Goal: Task Accomplishment & Management: Manage account settings

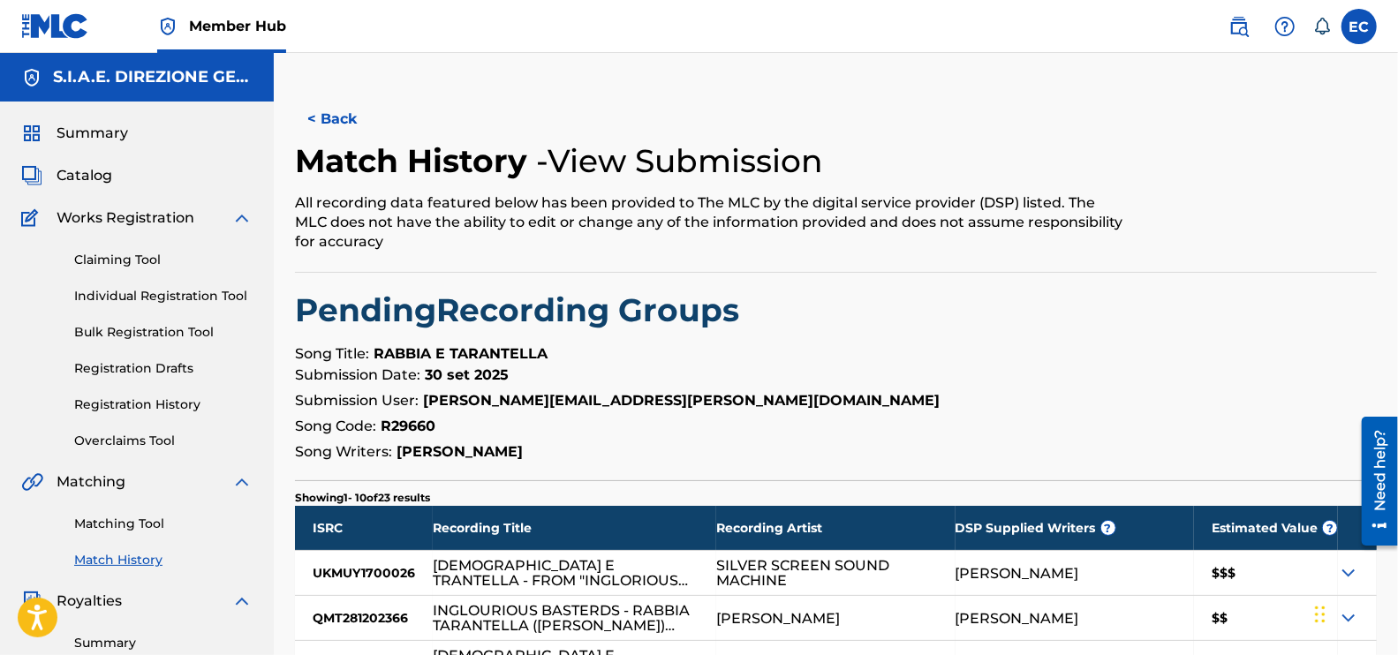
click at [420, 361] on strong "RABBIA E TARANTELLA" at bounding box center [460, 353] width 174 height 17
click at [833, 448] on p "Song Writers: ENNIO MORRICONE" at bounding box center [836, 451] width 1082 height 21
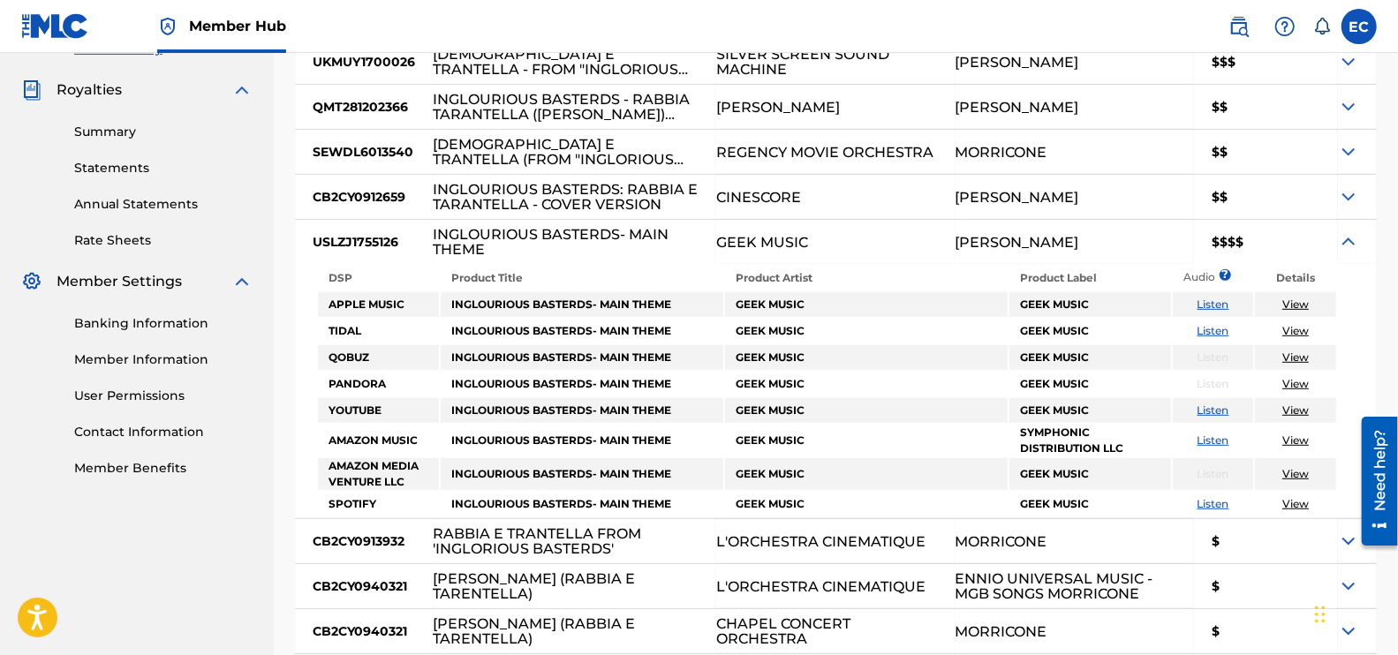
scroll to position [552, 0]
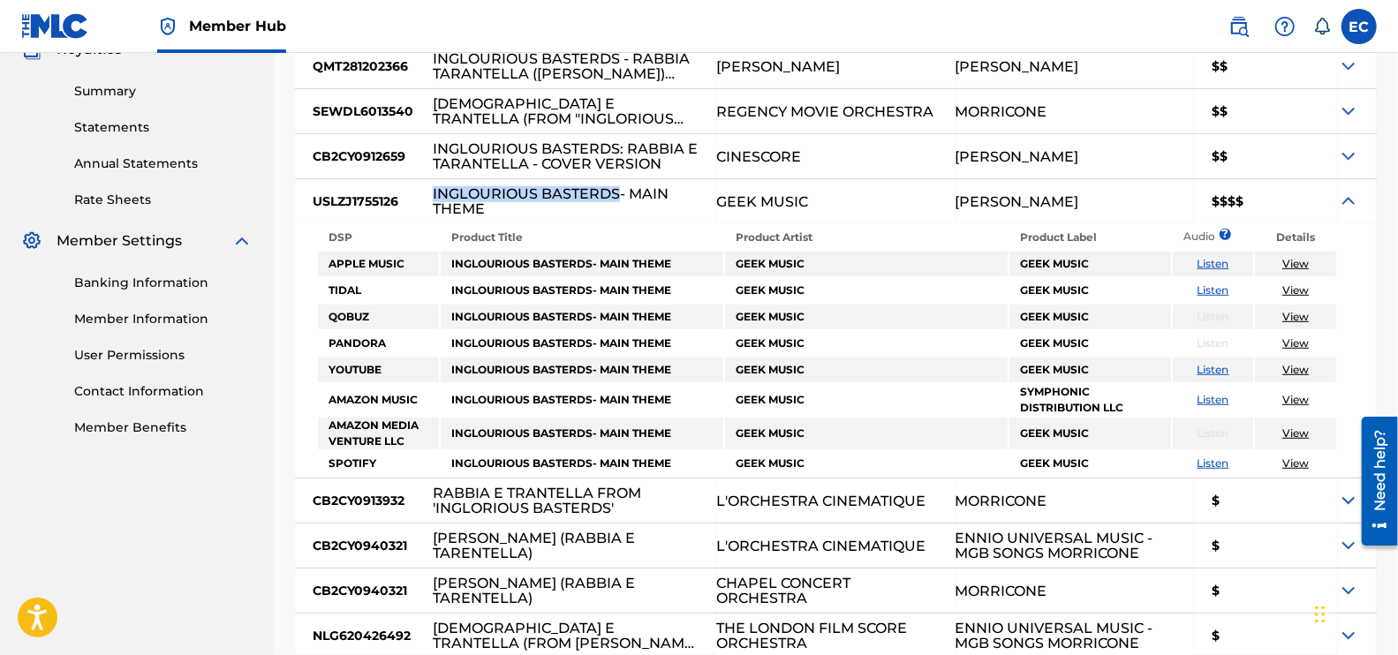
drag, startPoint x: 433, startPoint y: 190, endPoint x: 618, endPoint y: 195, distance: 185.5
click at [618, 195] on div "INGLOURIOUS BASTERDS- MAIN THEME" at bounding box center [566, 201] width 266 height 30
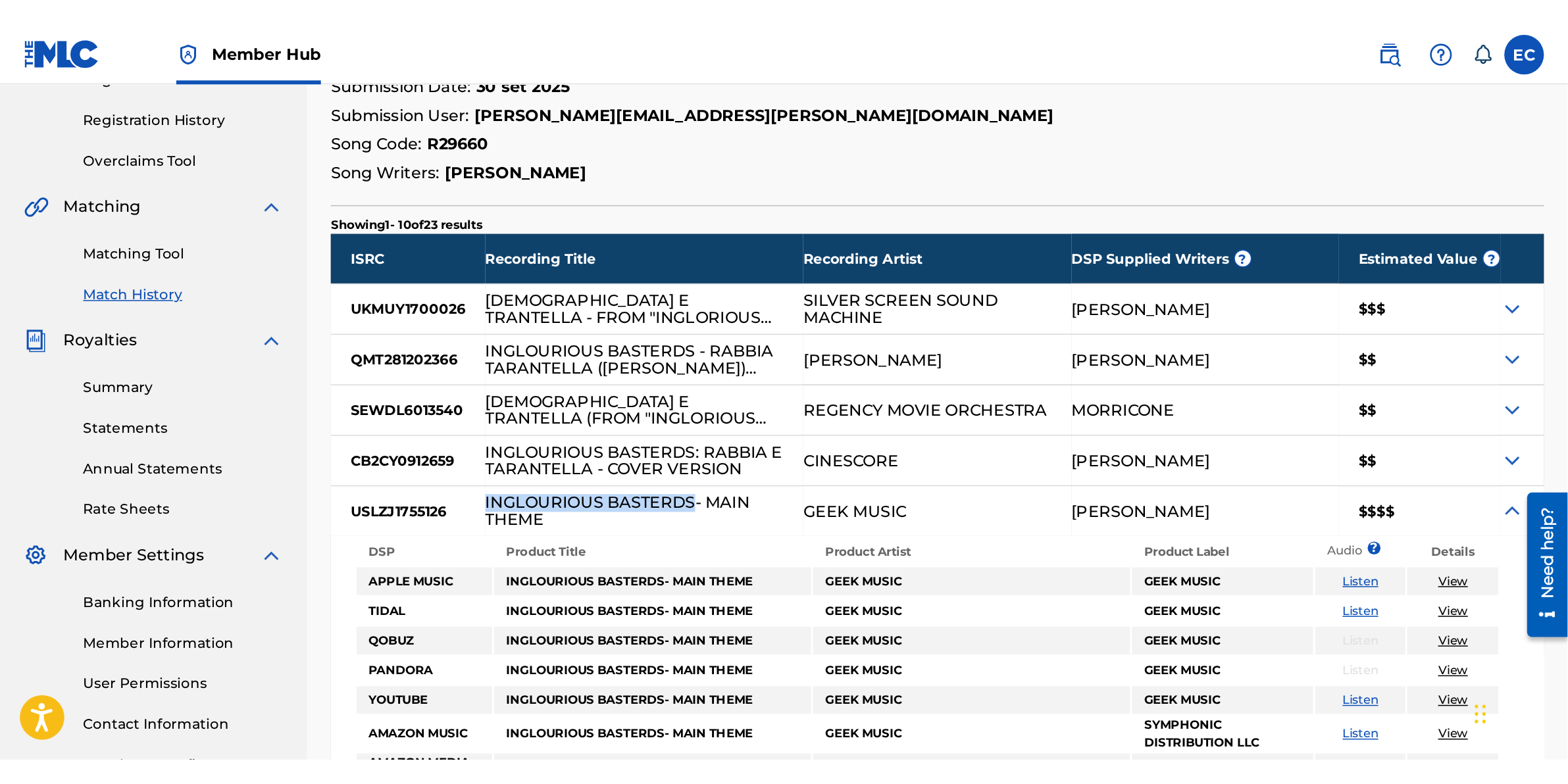
scroll to position [247, 0]
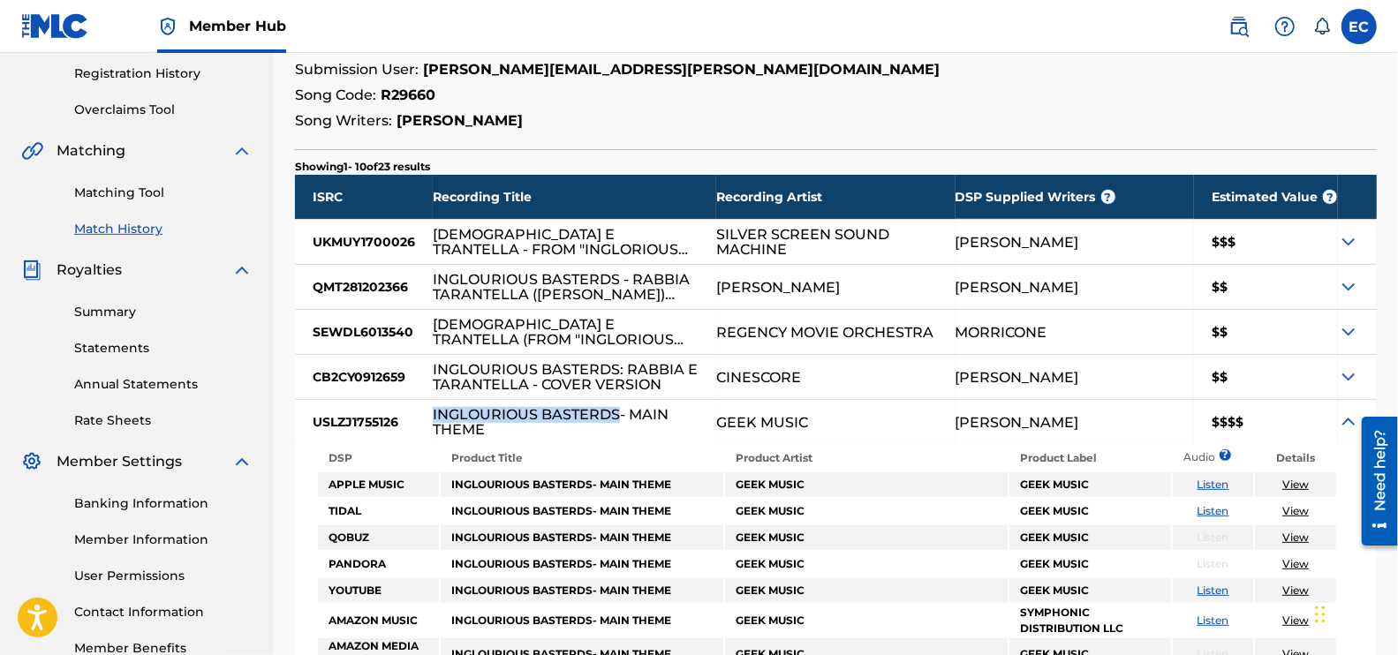
copy div "INGLOURIOUS BASTERDS"
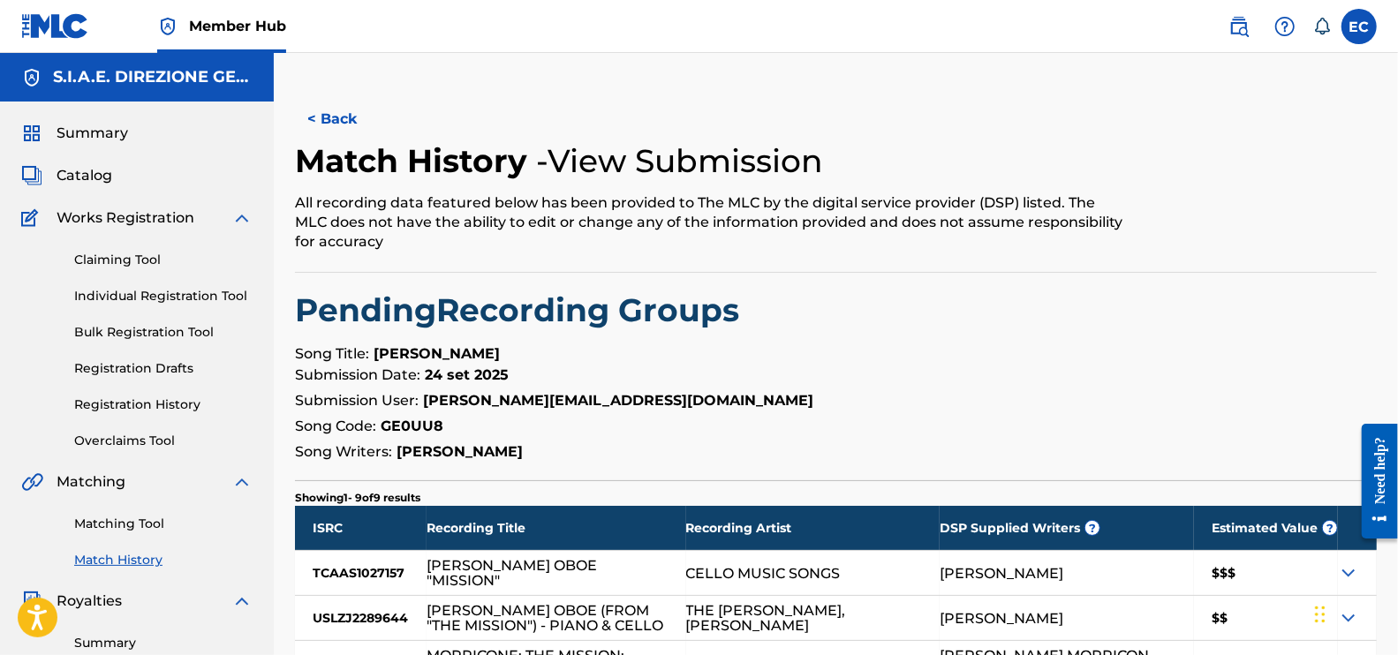
click at [162, 220] on span "Works Registration" at bounding box center [126, 217] width 138 height 21
click at [83, 167] on span "Catalog" at bounding box center [85, 175] width 56 height 21
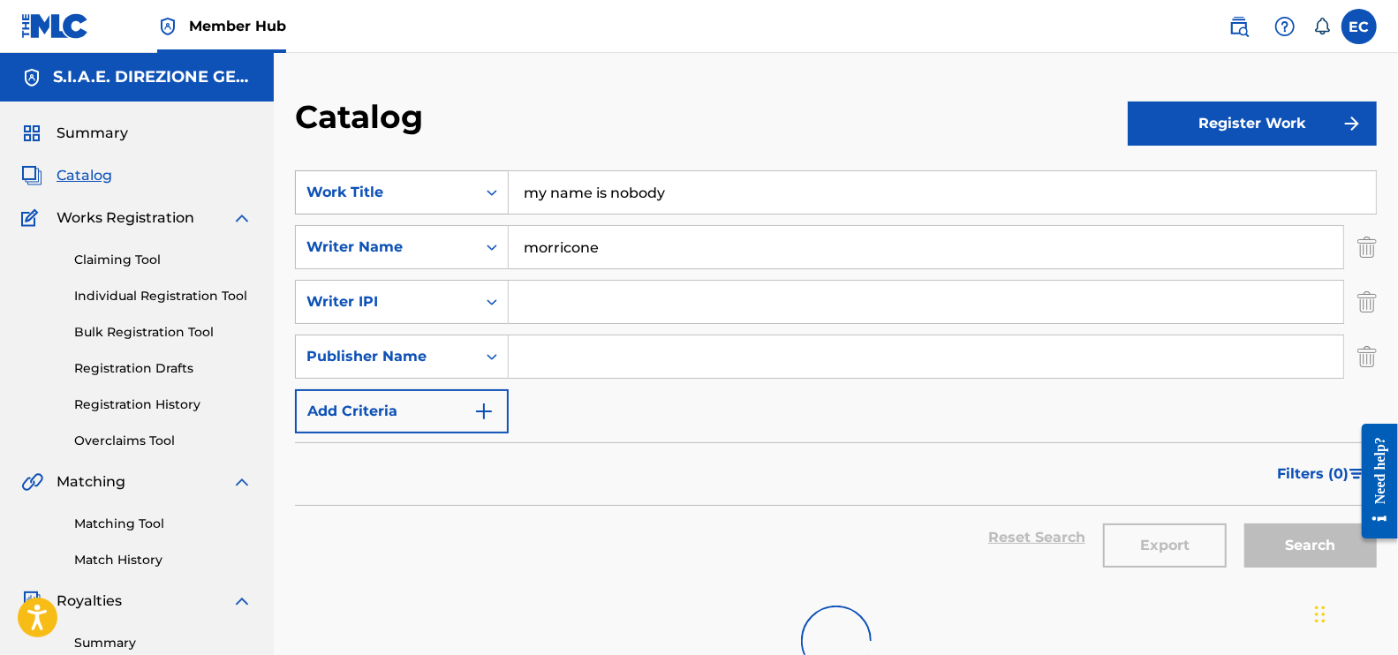
drag, startPoint x: 546, startPoint y: 190, endPoint x: 479, endPoint y: 194, distance: 66.4
click at [479, 194] on div "SearchWithCriteria439e4493-7e0d-498d-9424-0d0641d0b6a6 Work Title my name is no…" at bounding box center [836, 192] width 1082 height 44
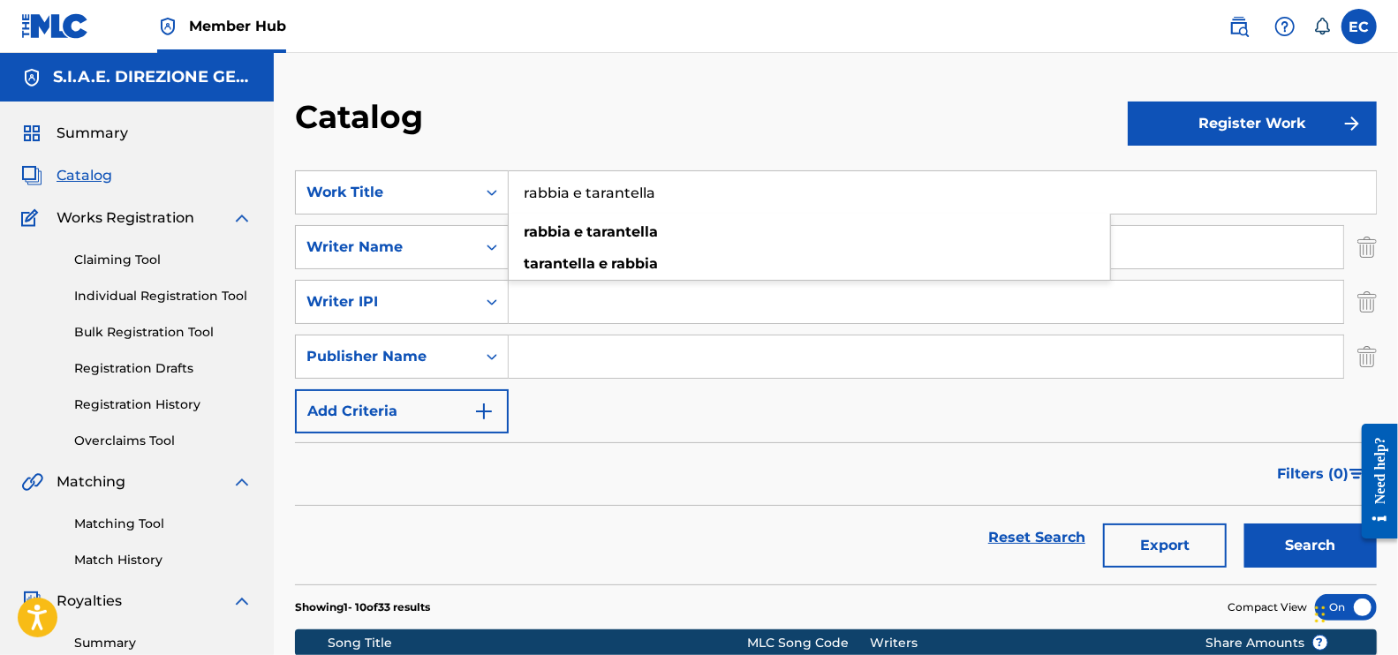
type input "rabbia e tarantella"
click at [1244, 524] on button "Search" at bounding box center [1310, 546] width 132 height 44
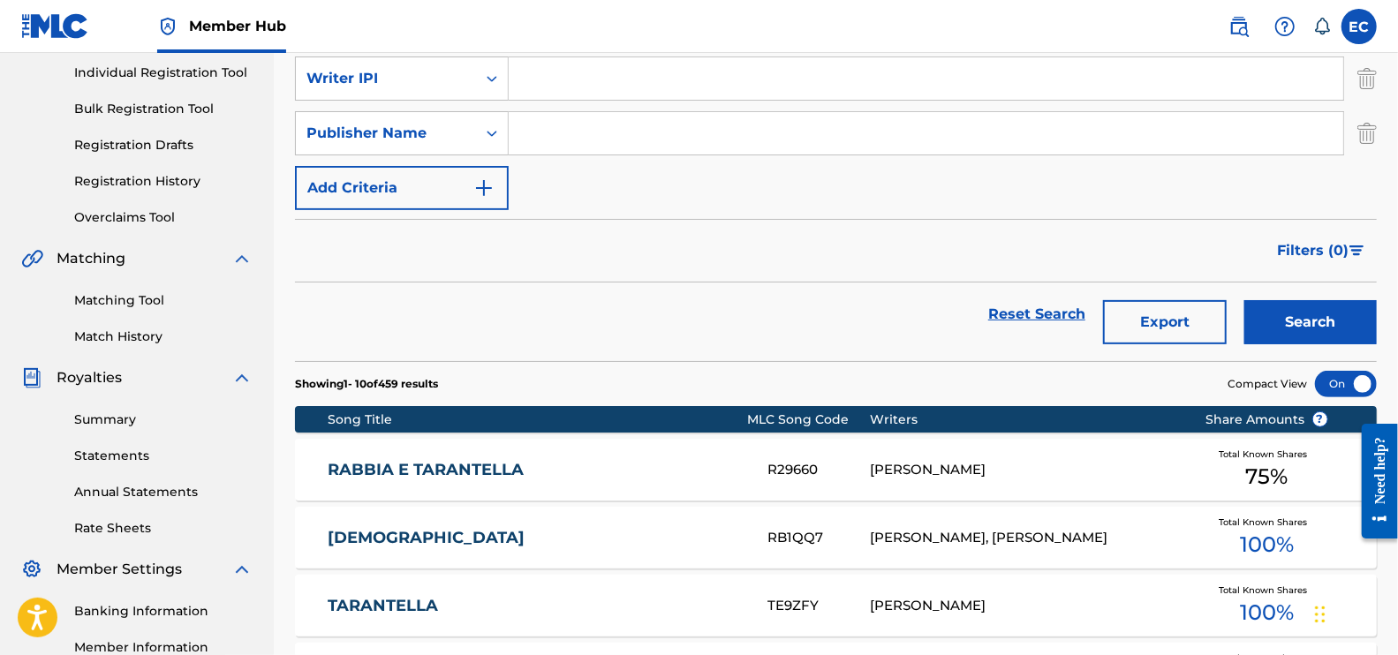
scroll to position [331, 0]
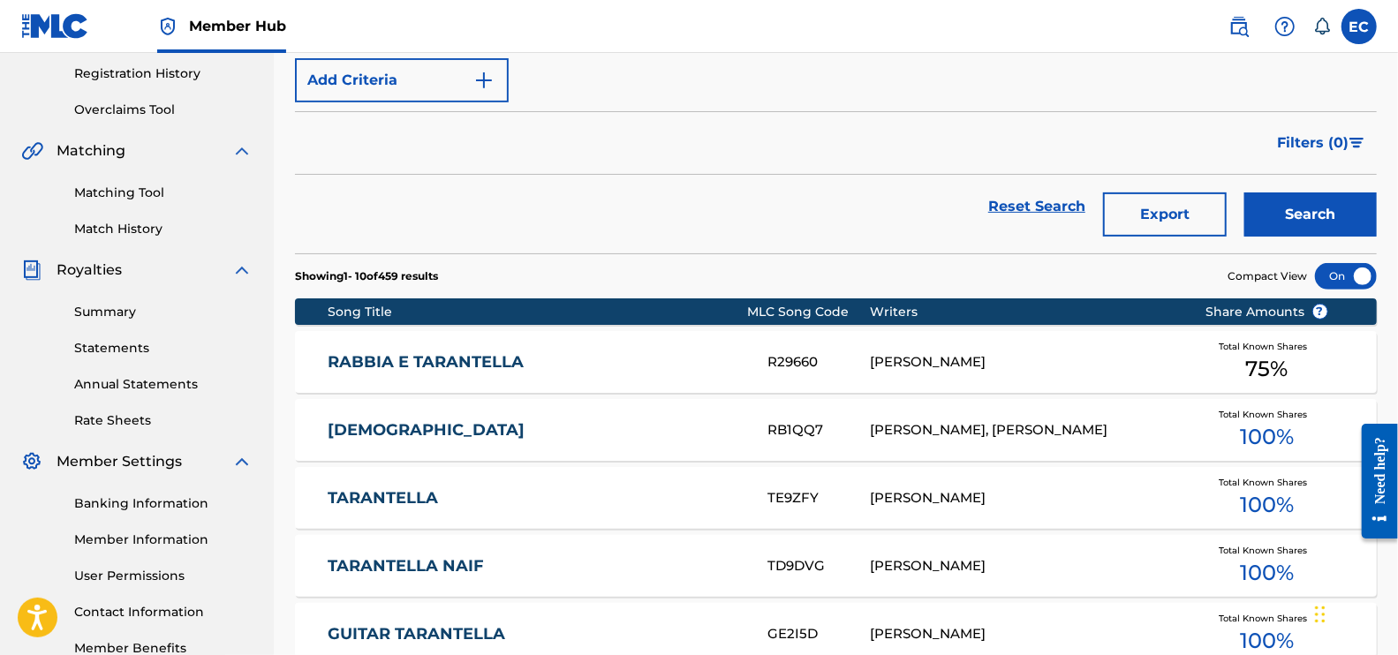
click at [464, 360] on link "RABBIA E TARANTELLA" at bounding box center [536, 362] width 416 height 20
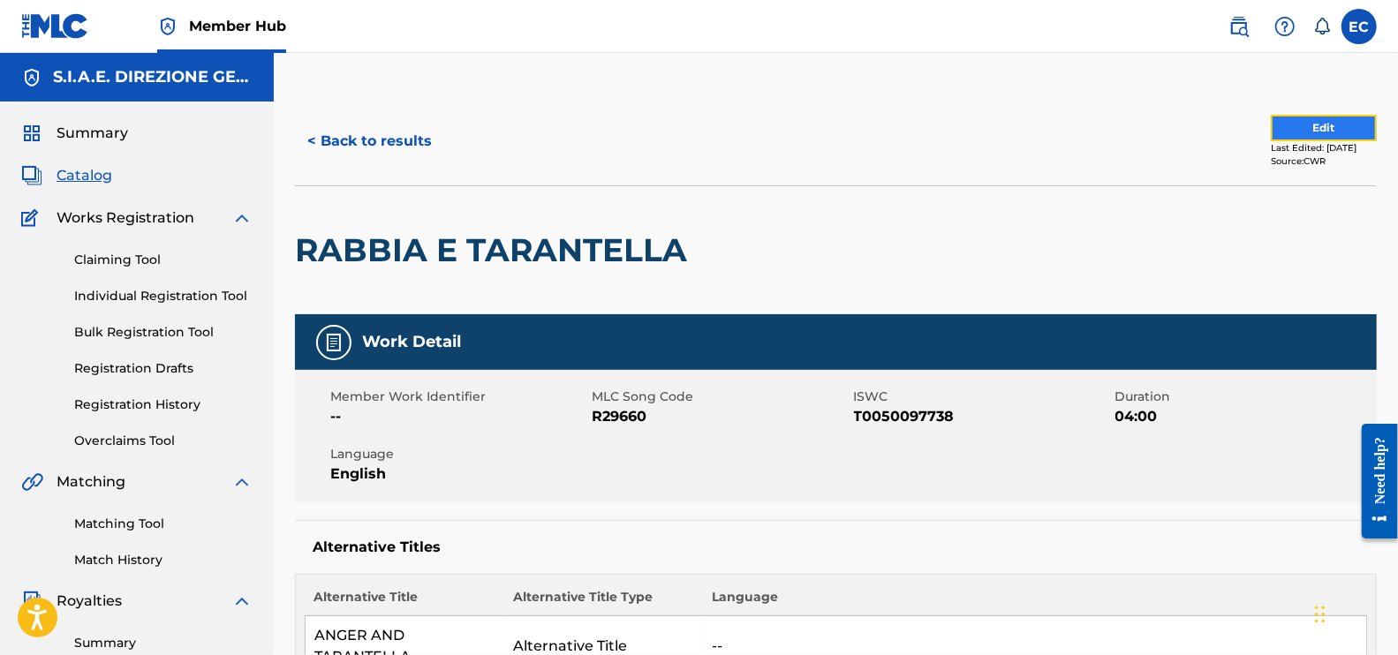
click at [1285, 129] on button "Edit" at bounding box center [1323, 128] width 106 height 26
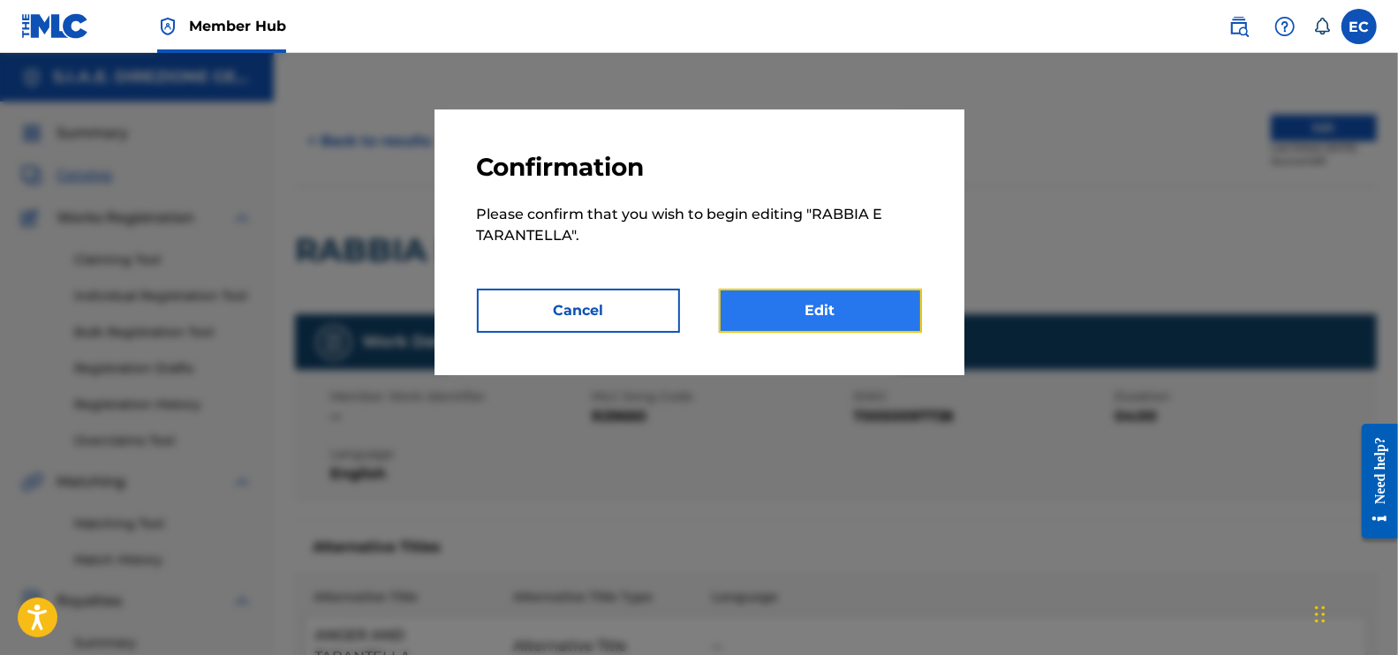
click at [834, 309] on link "Edit" at bounding box center [820, 311] width 203 height 44
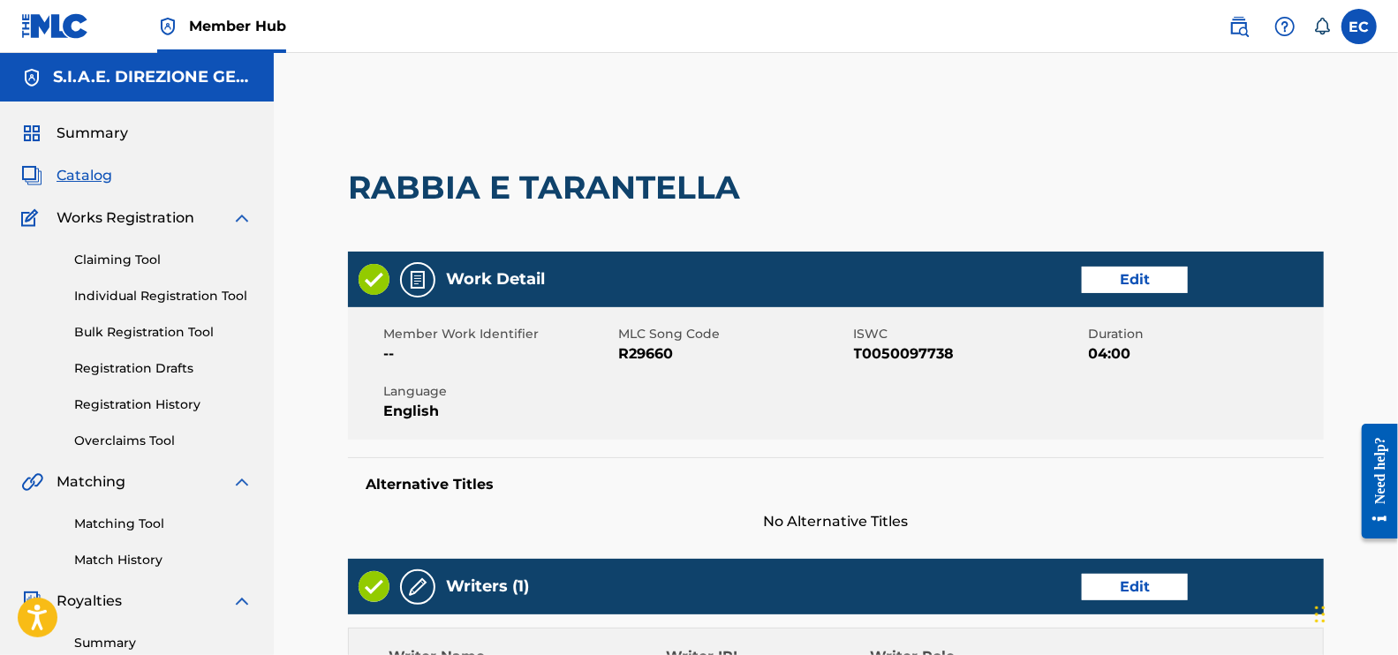
drag, startPoint x: 477, startPoint y: 388, endPoint x: 463, endPoint y: 392, distance: 14.6
click at [477, 388] on span "Language" at bounding box center [498, 391] width 230 height 19
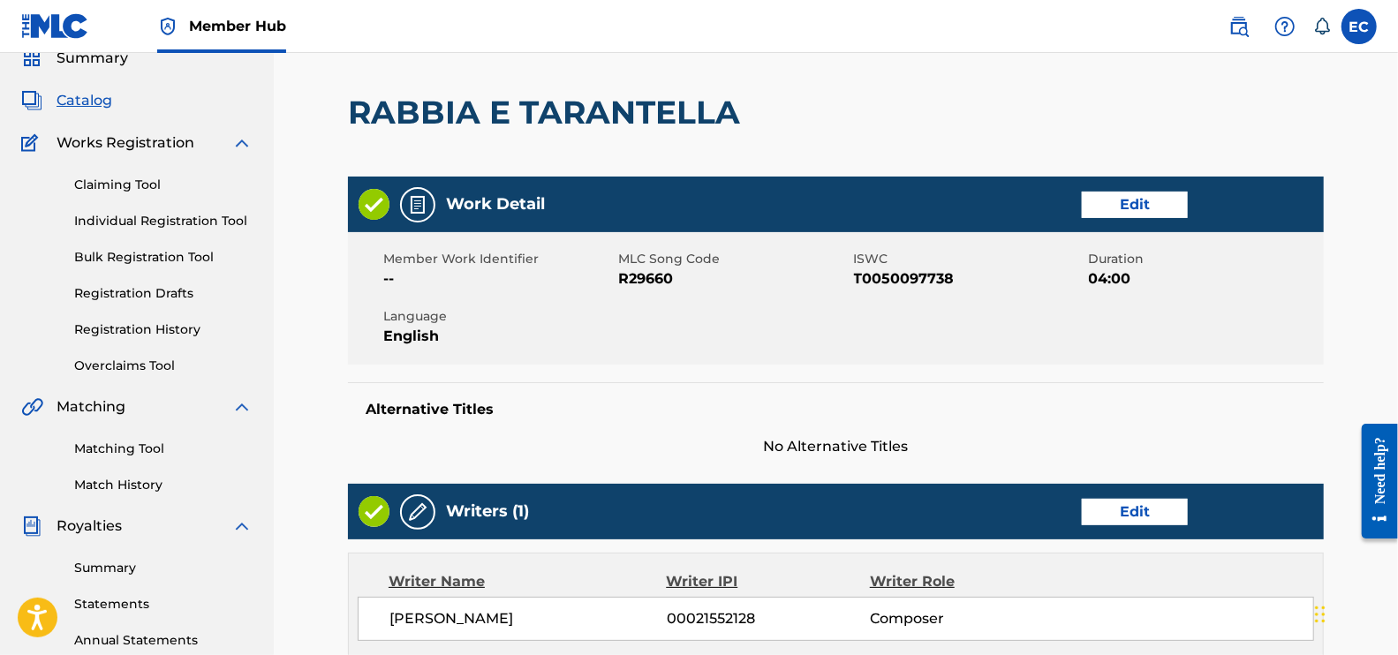
scroll to position [109, 0]
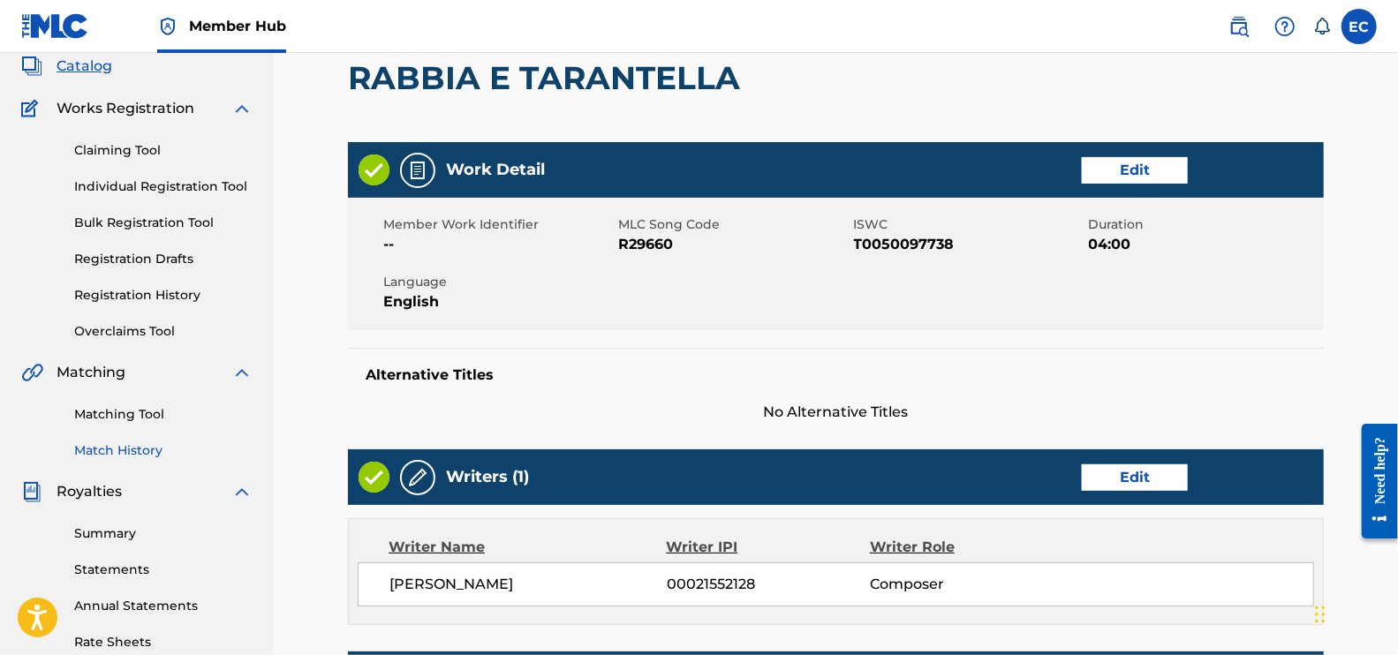
click at [120, 450] on link "Match History" at bounding box center [163, 450] width 178 height 19
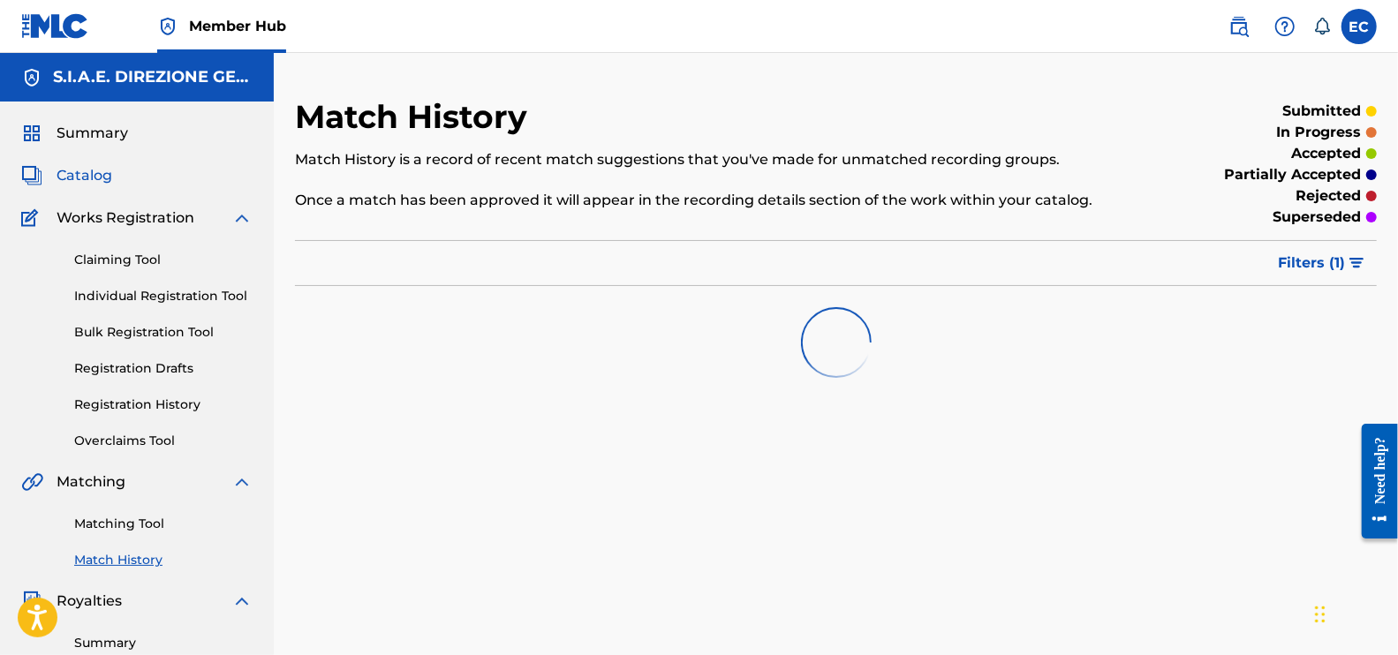
click at [79, 178] on span "Catalog" at bounding box center [85, 175] width 56 height 21
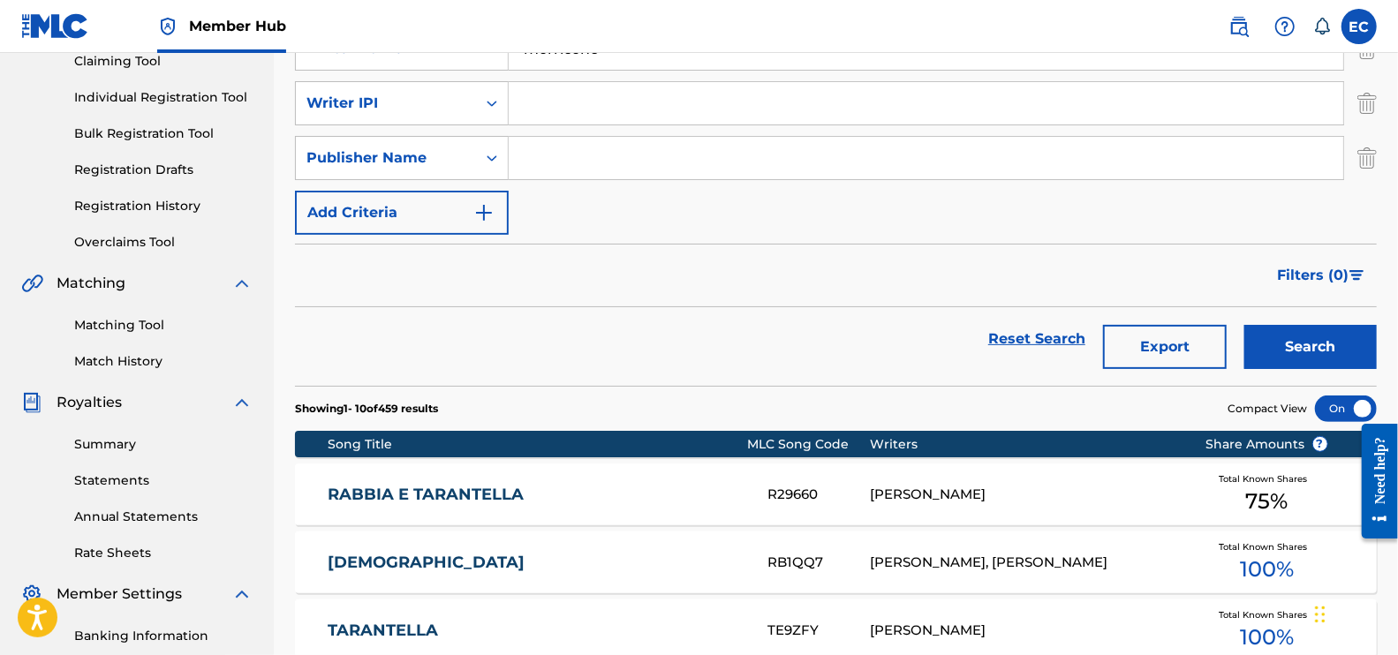
scroll to position [220, 0]
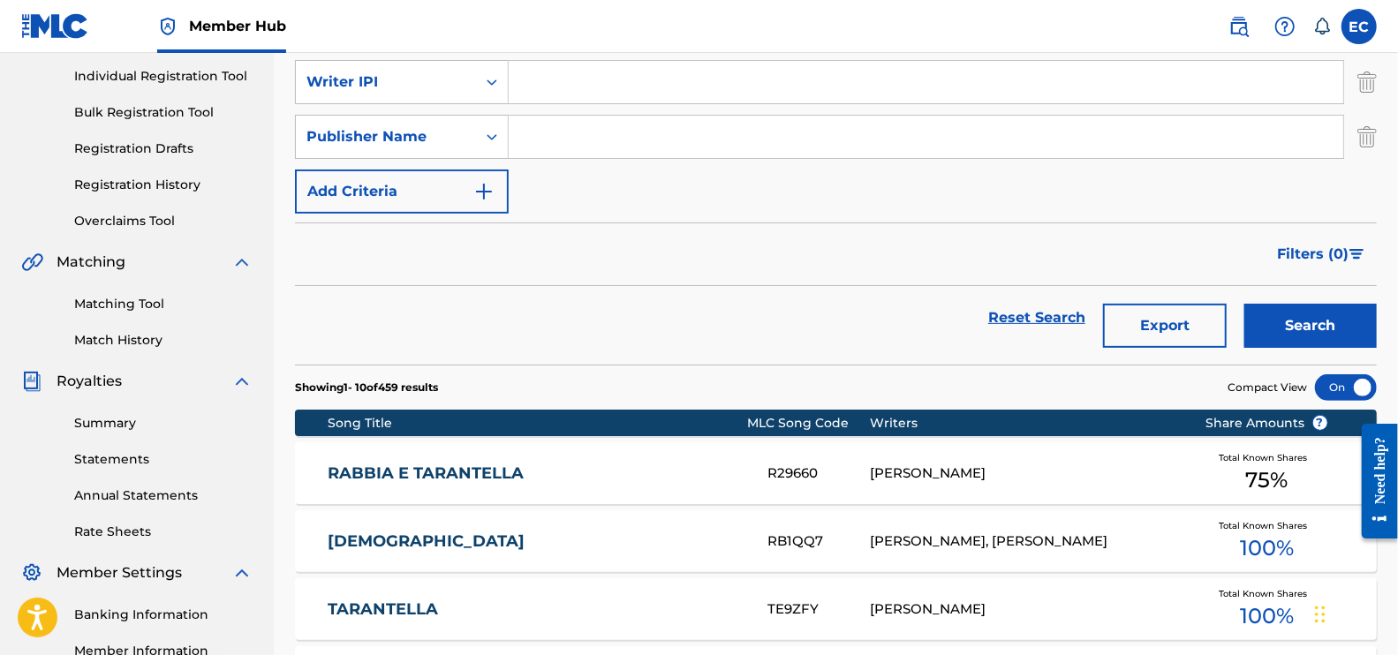
click at [403, 465] on link "RABBIA E TARANTELLA" at bounding box center [536, 474] width 416 height 20
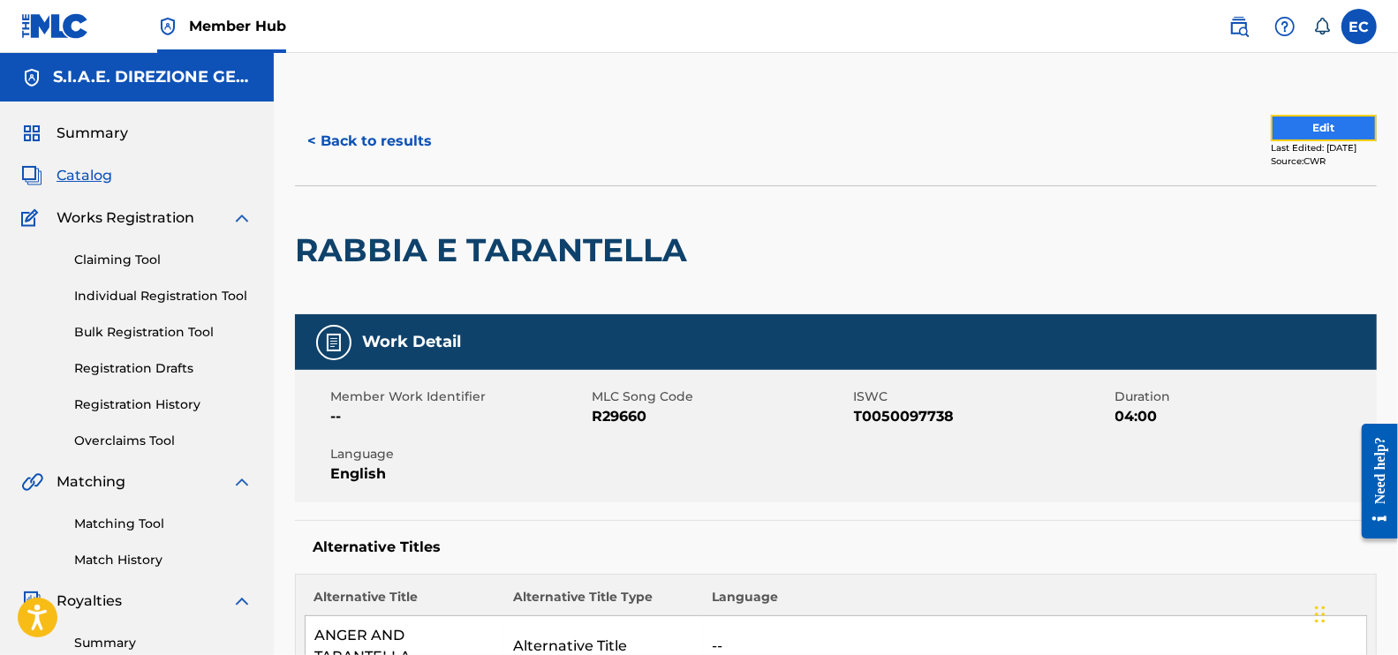
click at [1327, 128] on button "Edit" at bounding box center [1323, 128] width 106 height 26
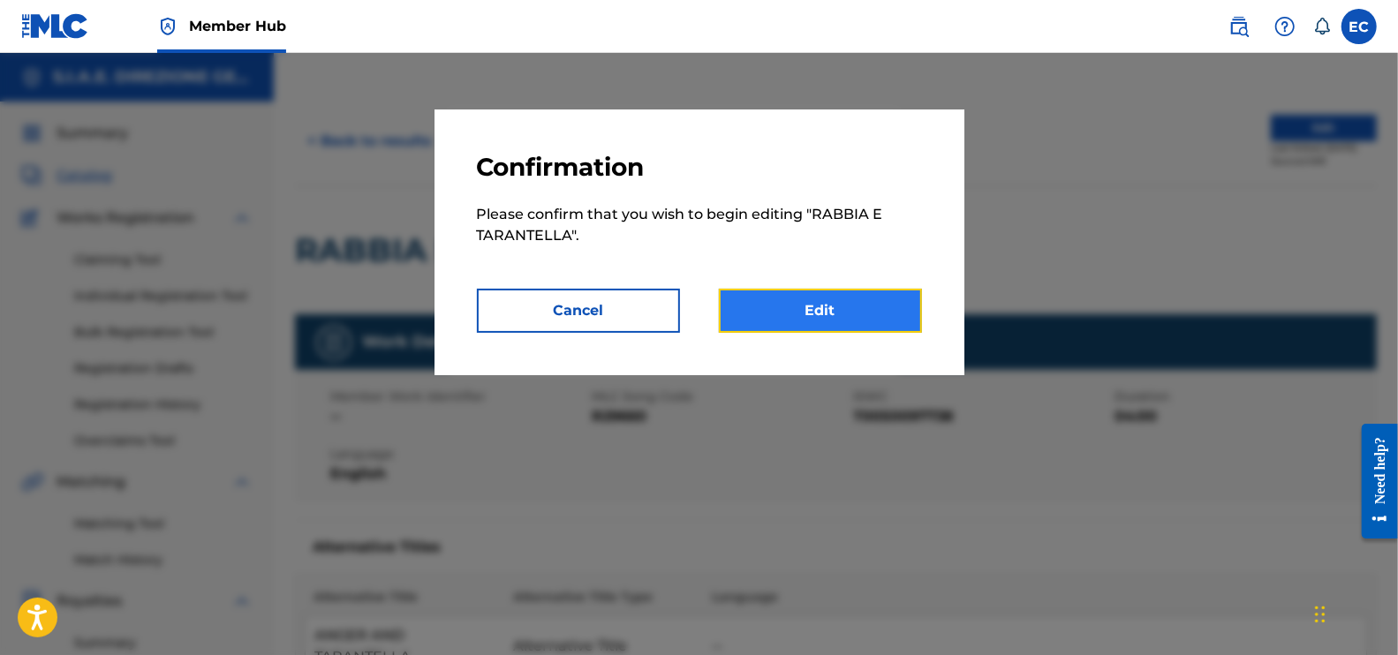
click at [821, 309] on link "Edit" at bounding box center [820, 311] width 203 height 44
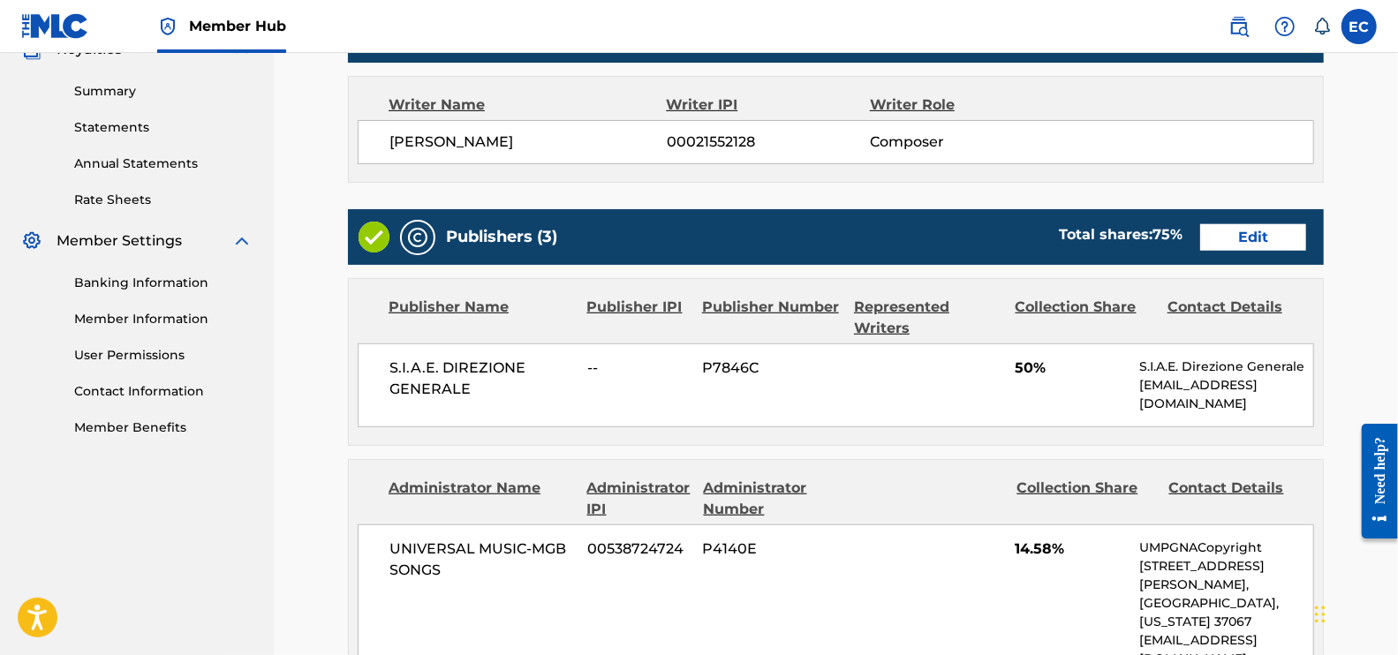
scroll to position [109, 0]
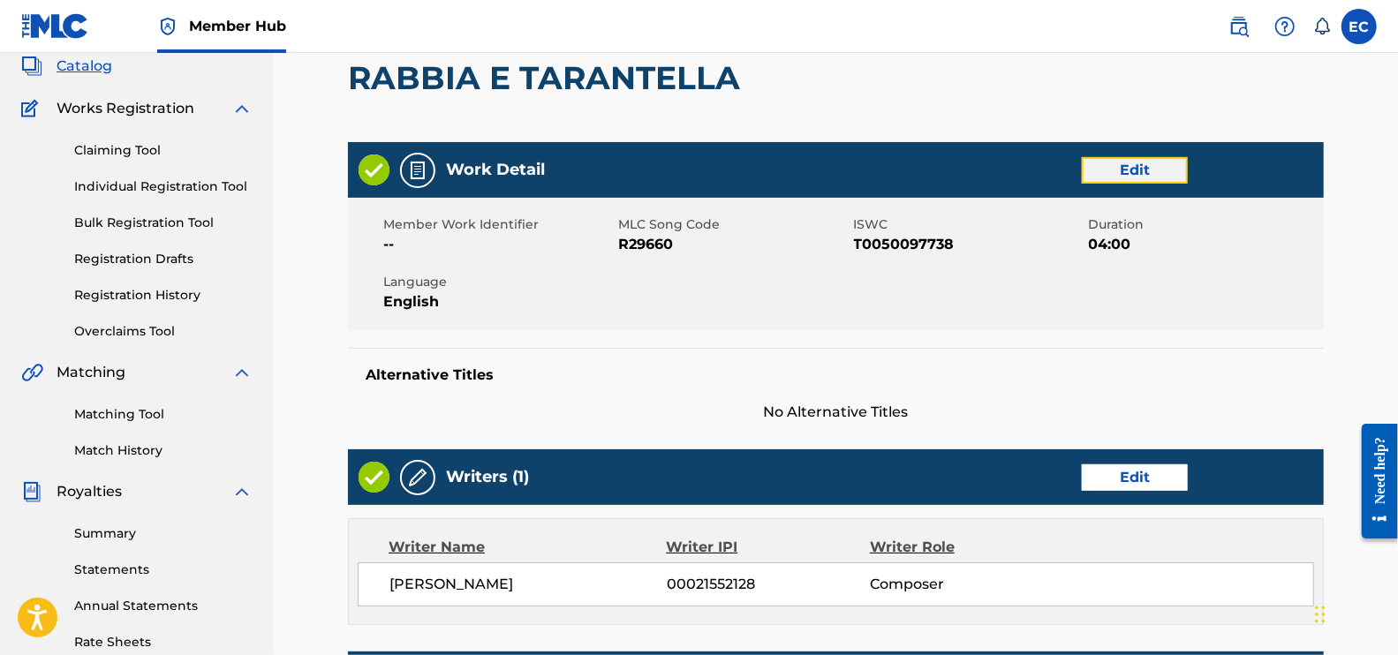
click at [1171, 177] on link "Edit" at bounding box center [1135, 170] width 106 height 26
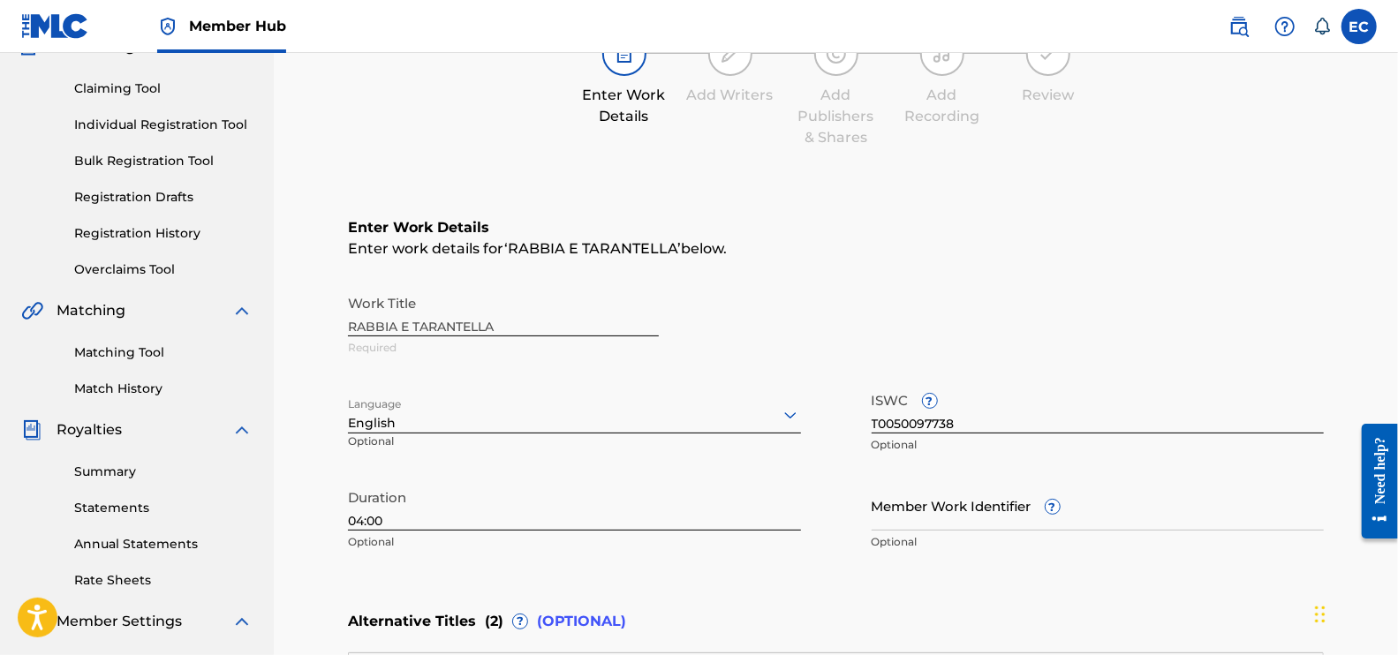
scroll to position [220, 0]
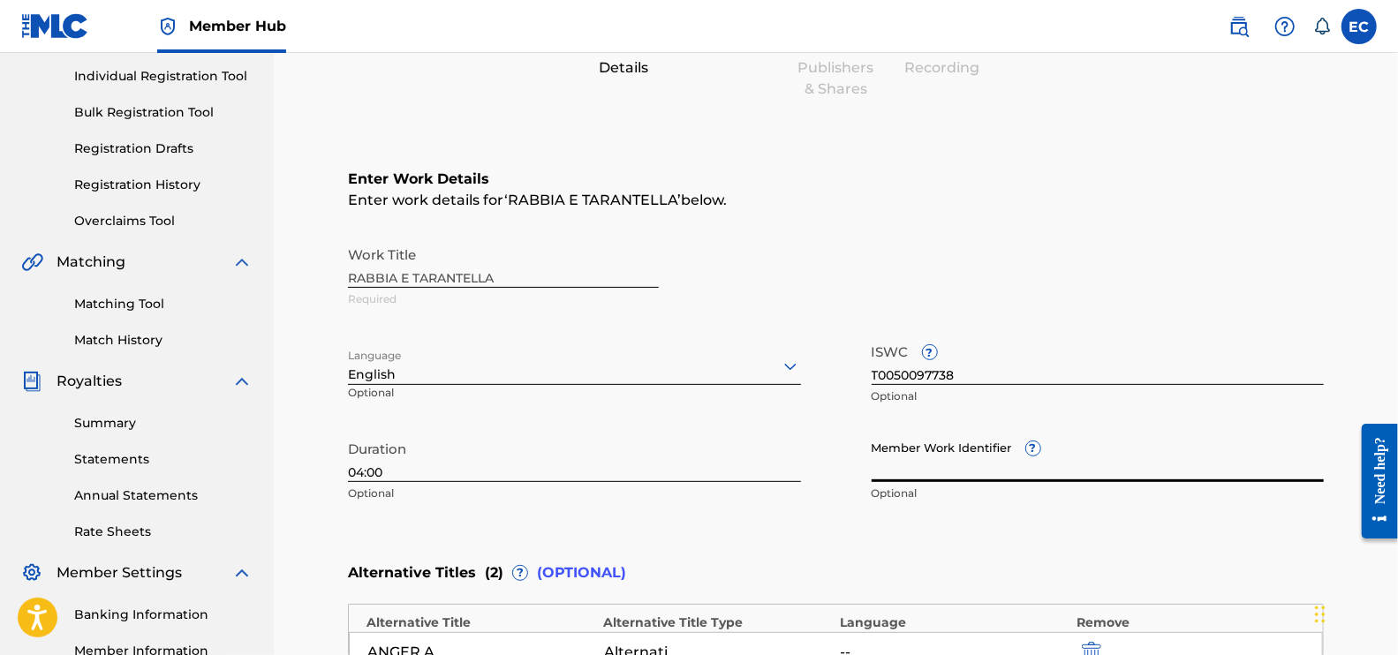
click at [994, 473] on input "Member Work Identifier ?" at bounding box center [1097, 457] width 453 height 50
paste input "801680178"
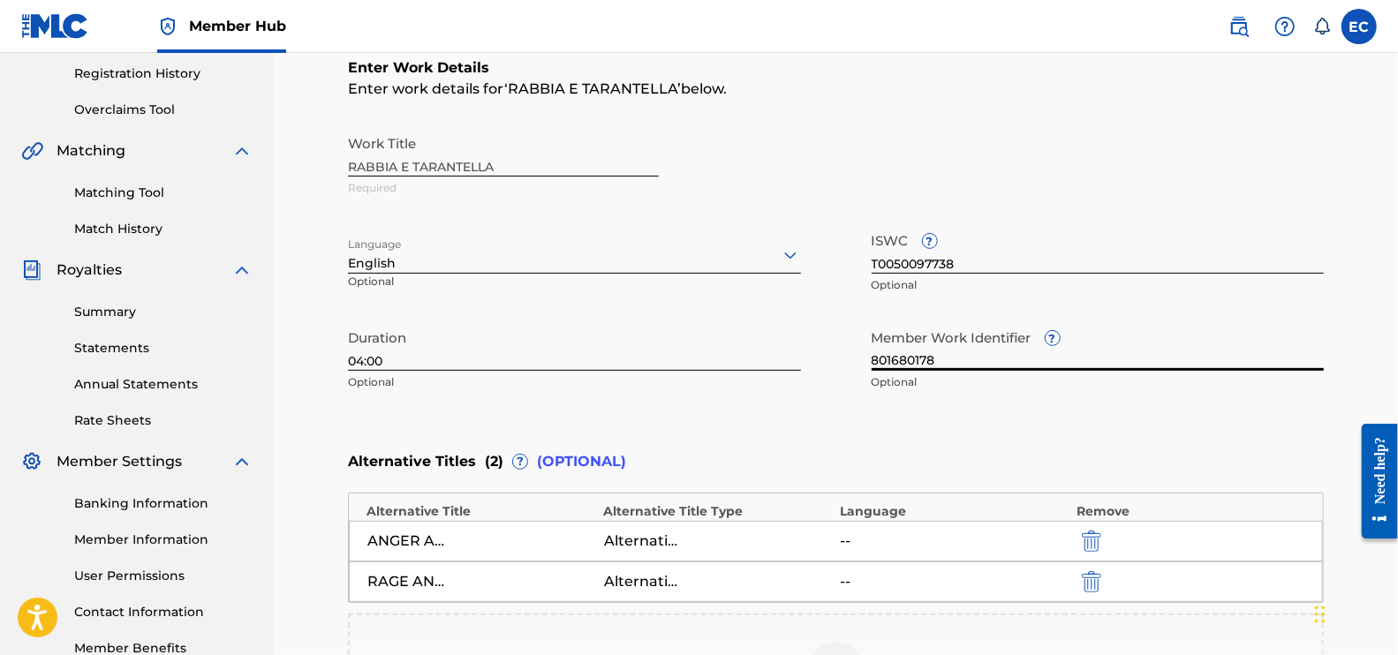
scroll to position [441, 0]
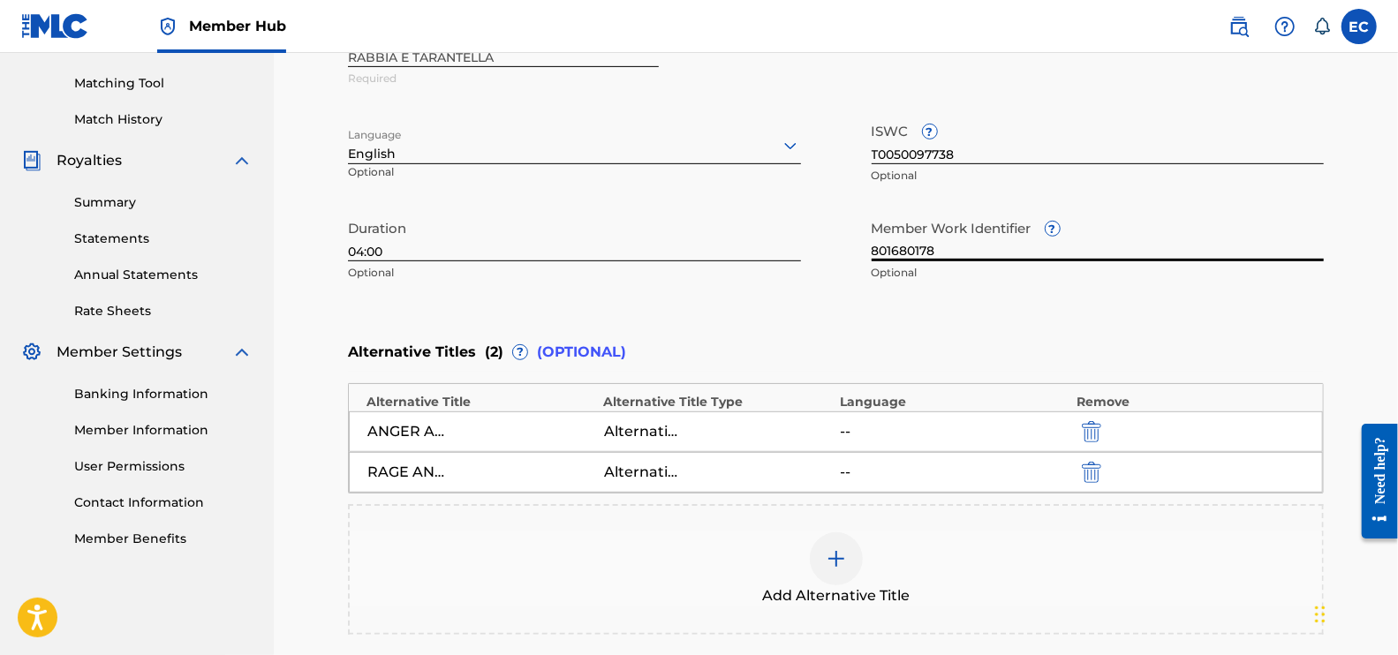
type input "801680178"
click at [833, 551] on img at bounding box center [835, 558] width 21 height 21
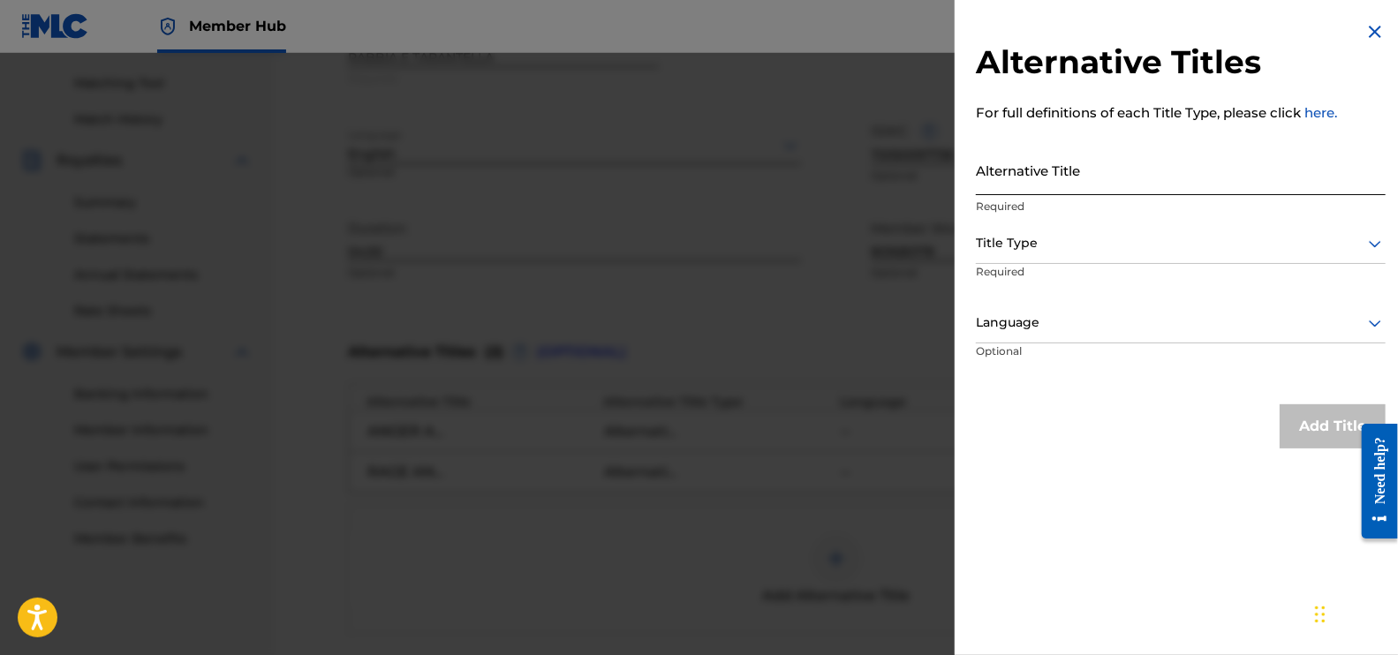
click at [1074, 181] on input "Alternative Title" at bounding box center [1181, 170] width 410 height 50
paste input "INGLOURIOUS BASTERDS"
type input "INGLOURIOUS BASTERDS"
click at [1271, 260] on div "Title Type" at bounding box center [1181, 244] width 410 height 40
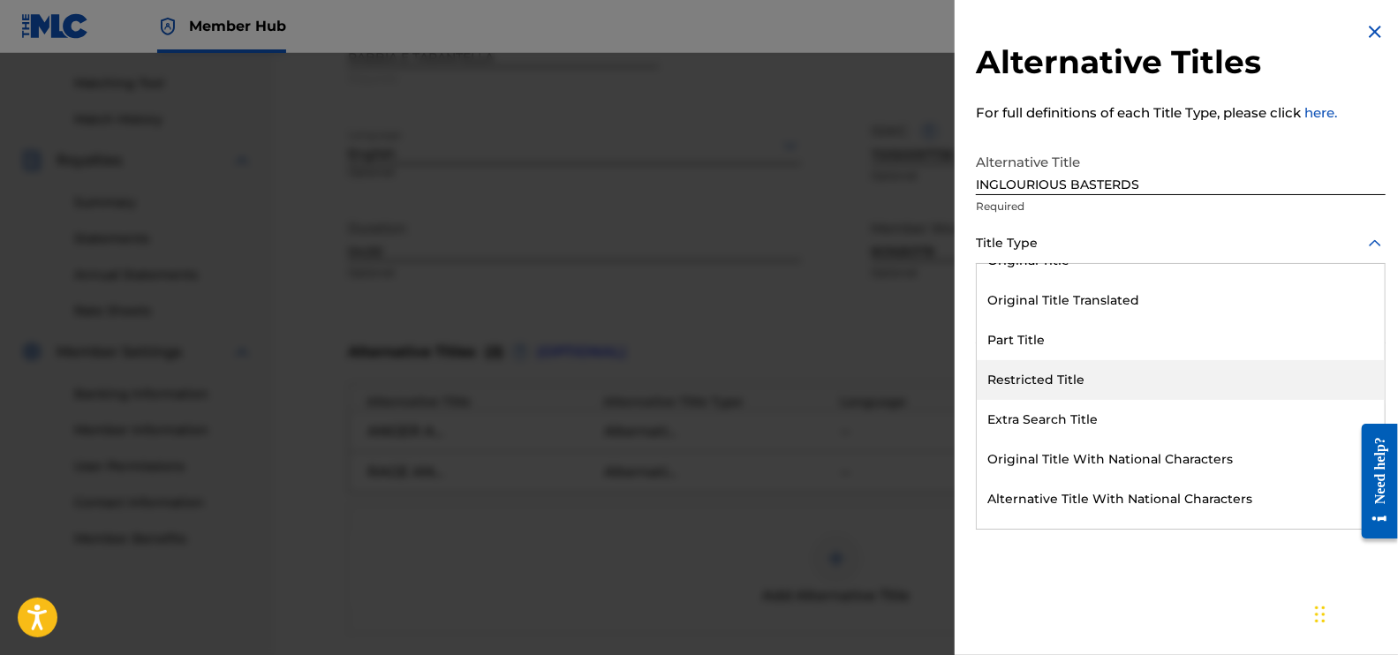
scroll to position [171, 0]
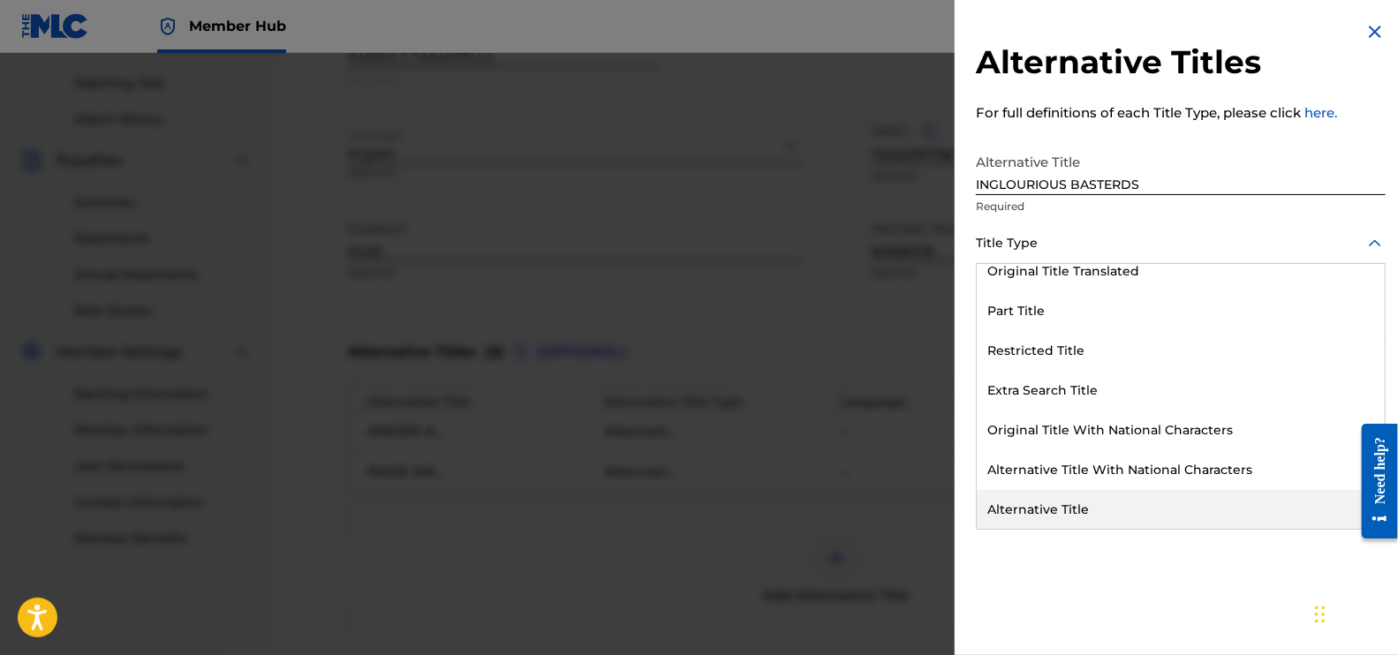
click at [1048, 505] on div "Alternative Title" at bounding box center [1180, 510] width 408 height 40
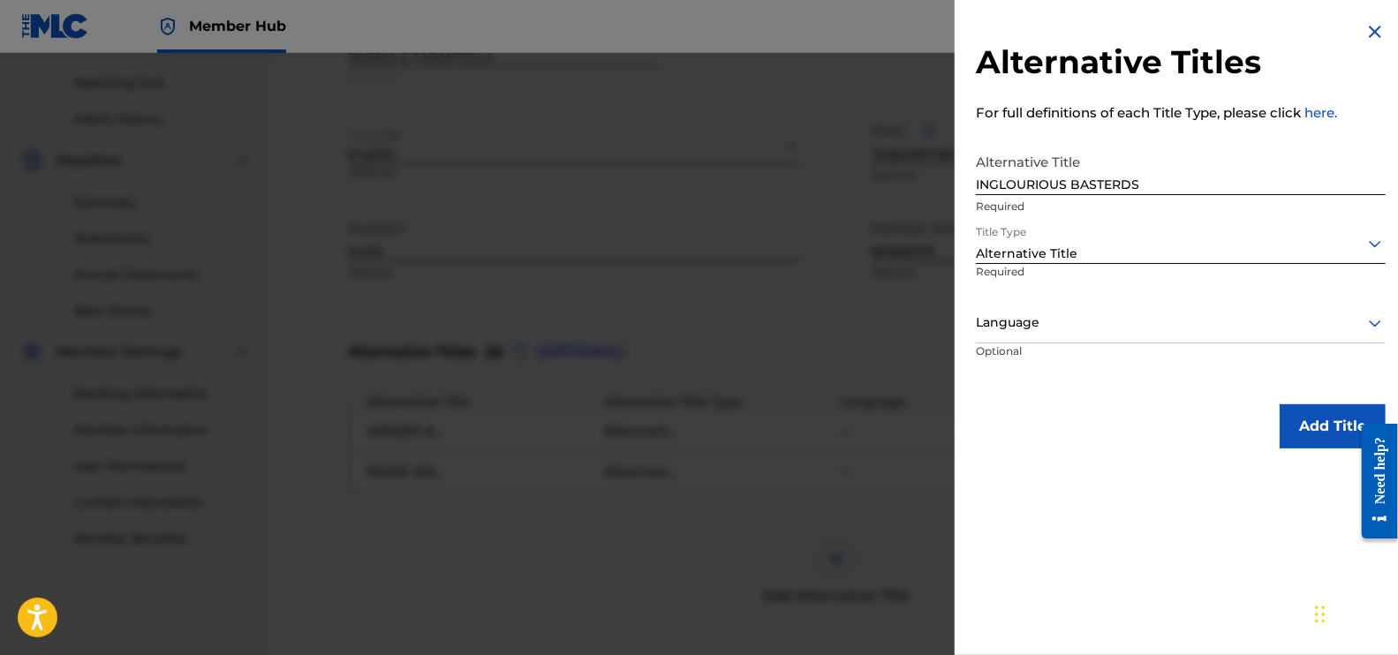
click at [1104, 332] on div at bounding box center [1181, 323] width 410 height 22
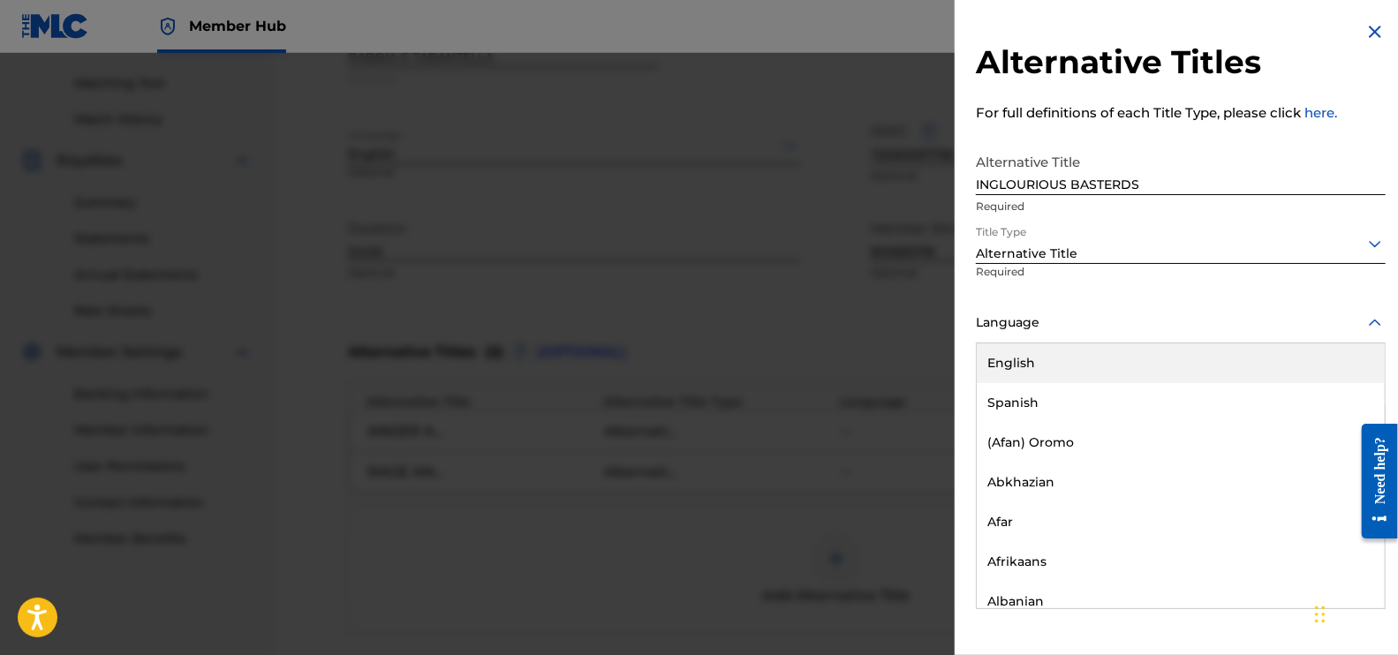
click at [1066, 362] on div "English" at bounding box center [1180, 363] width 408 height 40
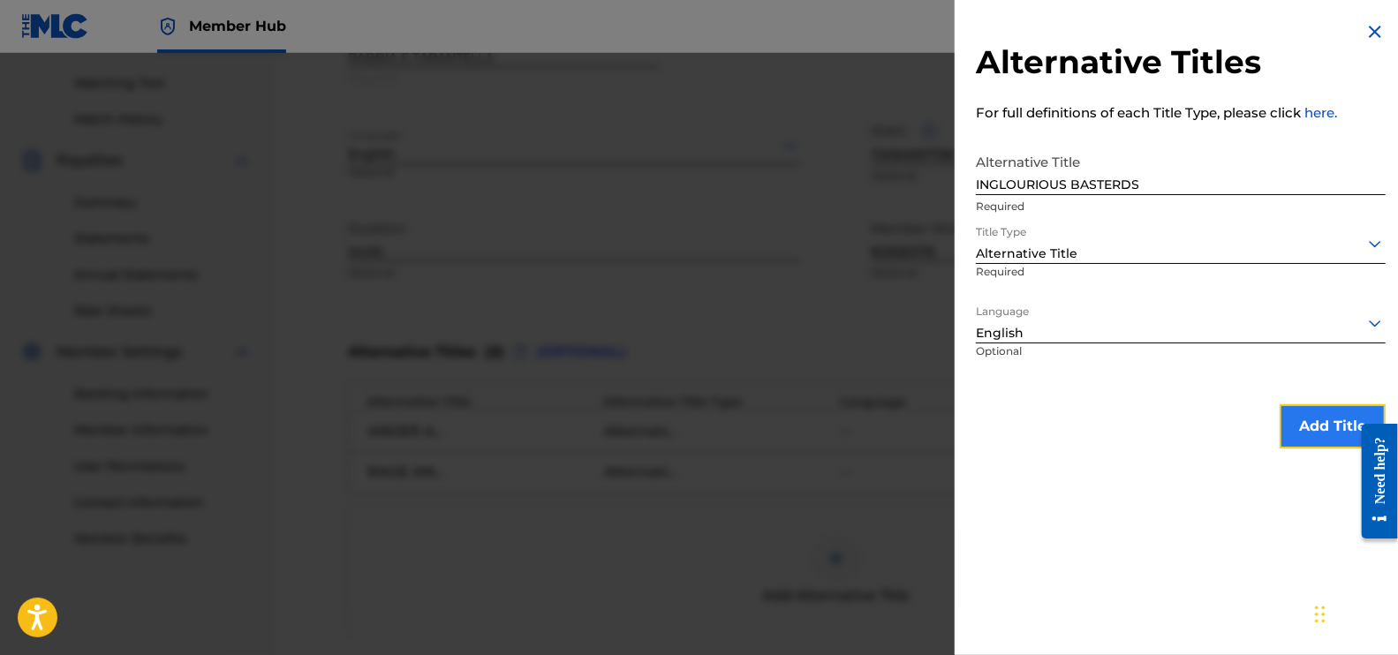
click at [1325, 426] on button "Add Title" at bounding box center [1332, 426] width 106 height 44
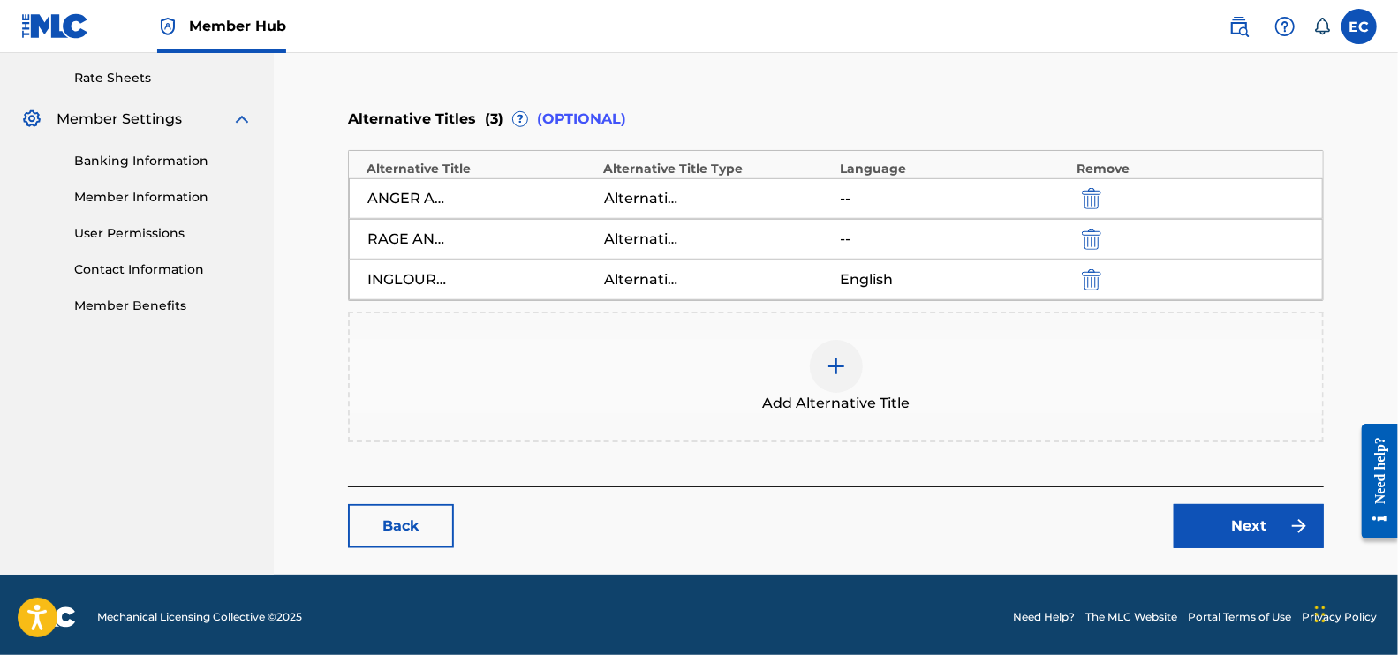
scroll to position [675, 0]
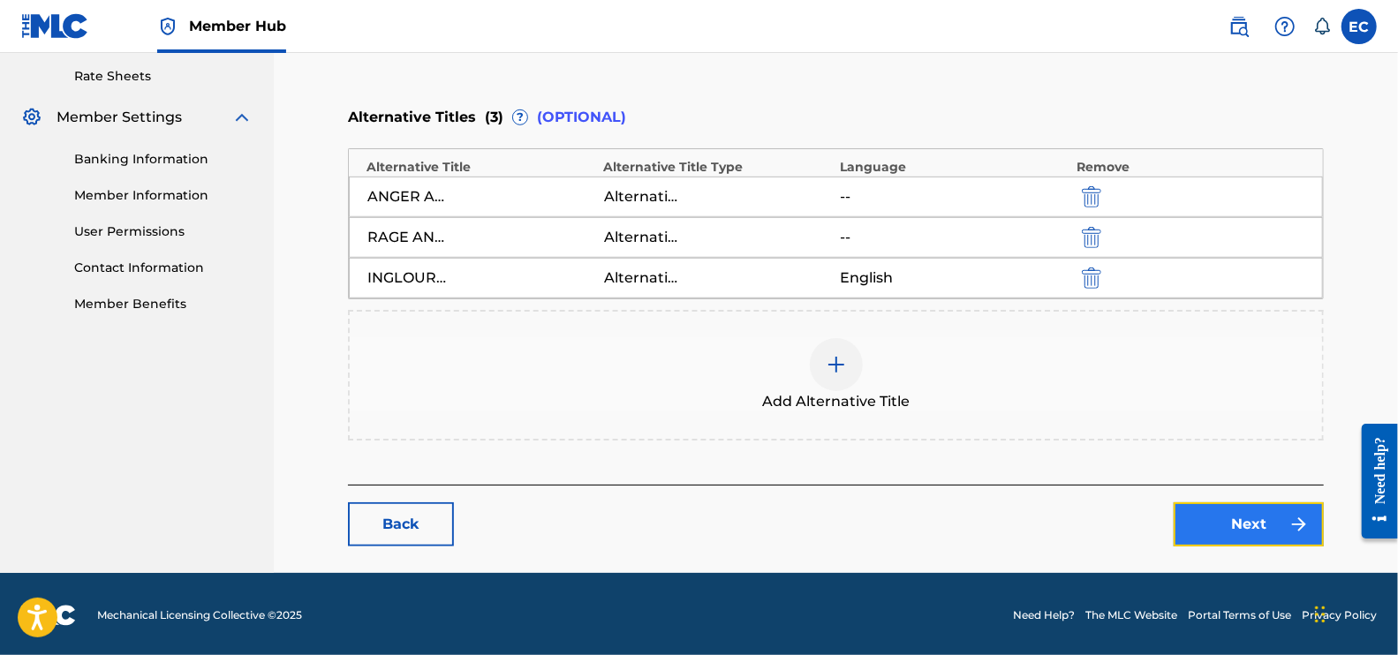
click at [1218, 526] on link "Next" at bounding box center [1248, 524] width 150 height 44
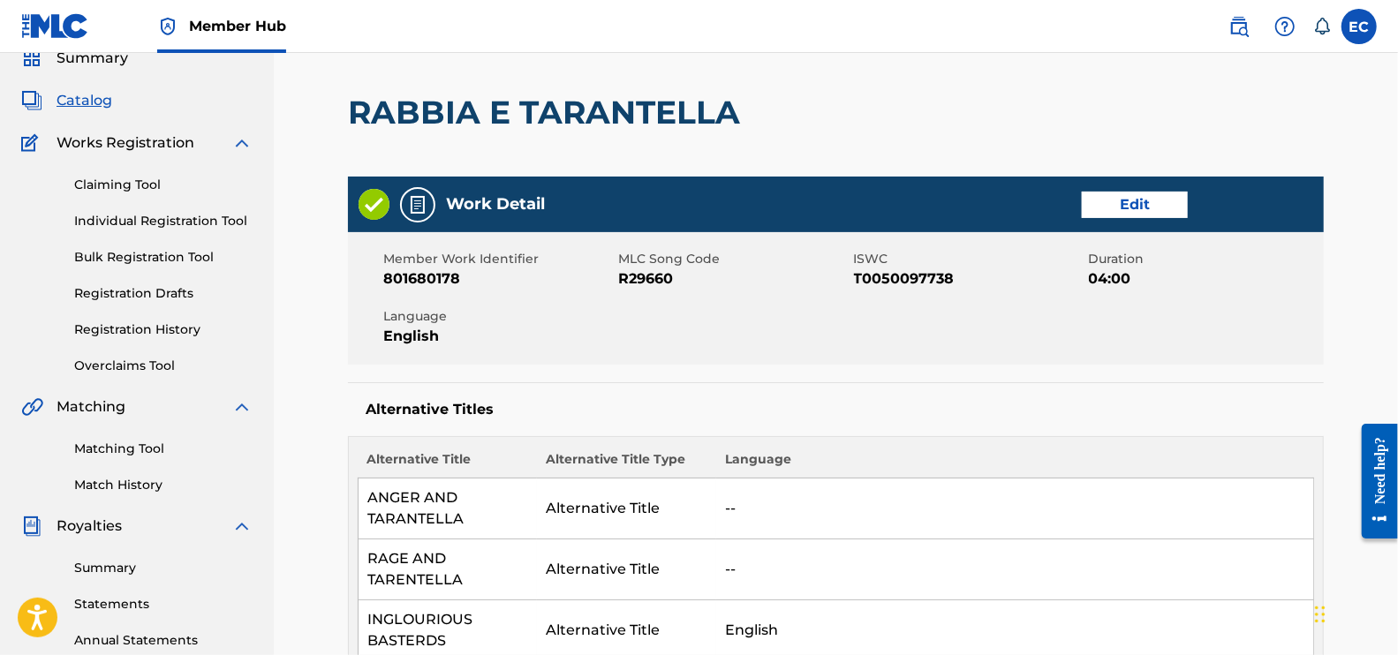
scroll to position [109, 0]
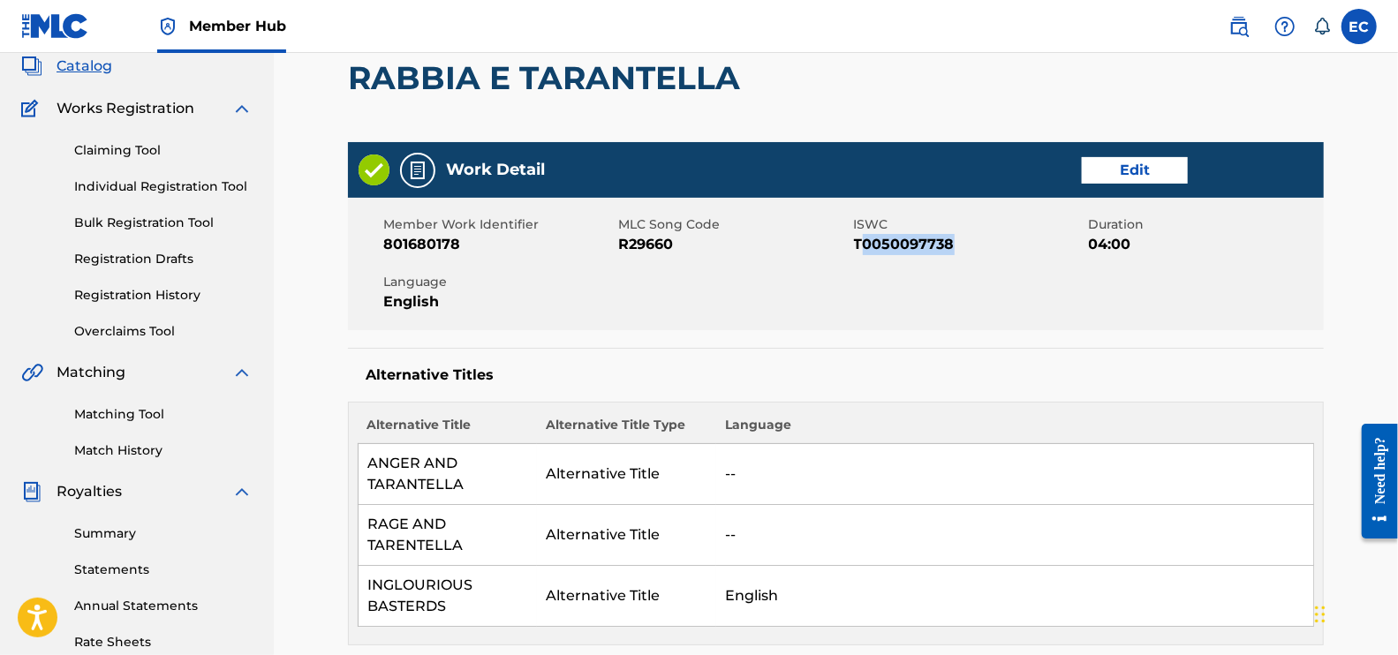
drag, startPoint x: 861, startPoint y: 243, endPoint x: 961, endPoint y: 248, distance: 100.8
click at [961, 248] on span "T0050097738" at bounding box center [969, 244] width 230 height 21
drag, startPoint x: 961, startPoint y: 248, endPoint x: 938, endPoint y: 266, distance: 29.0
click at [938, 266] on div "Member Work Identifier 801680178 MLC Song Code R29660 ISWC T0050097738 Duration…" at bounding box center [836, 264] width 976 height 132
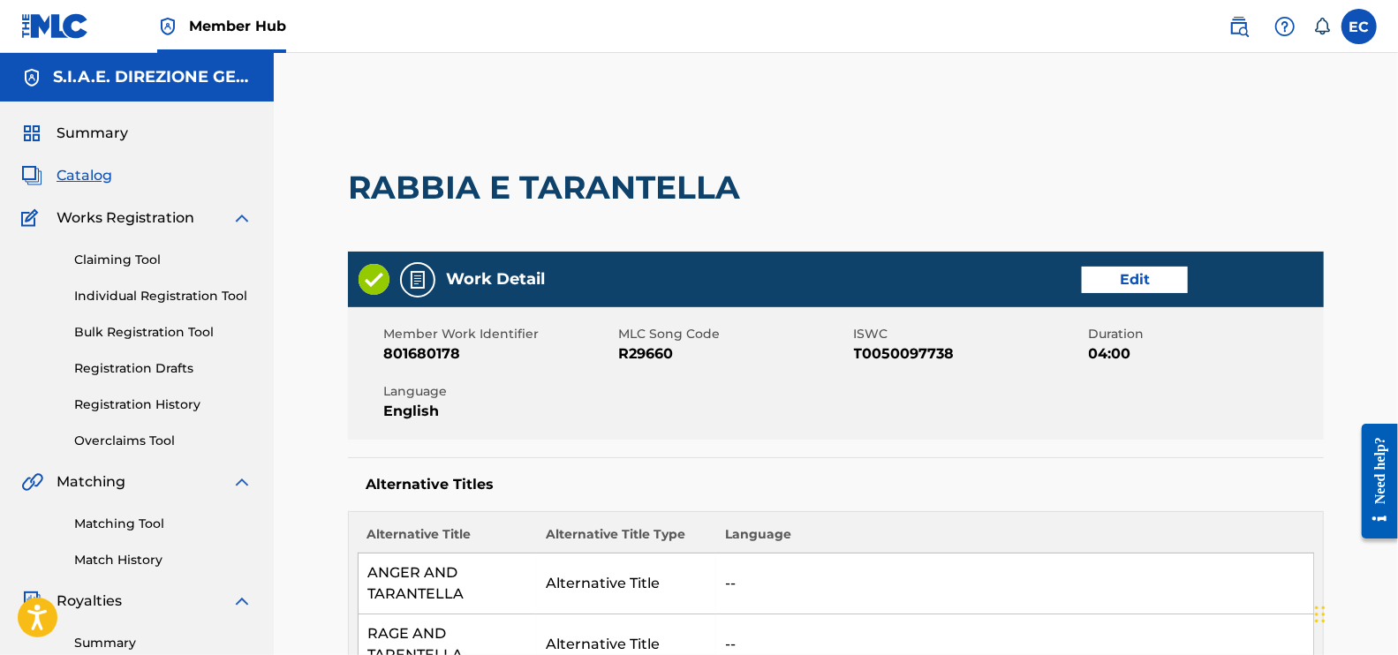
click at [543, 397] on span "Language" at bounding box center [498, 391] width 230 height 19
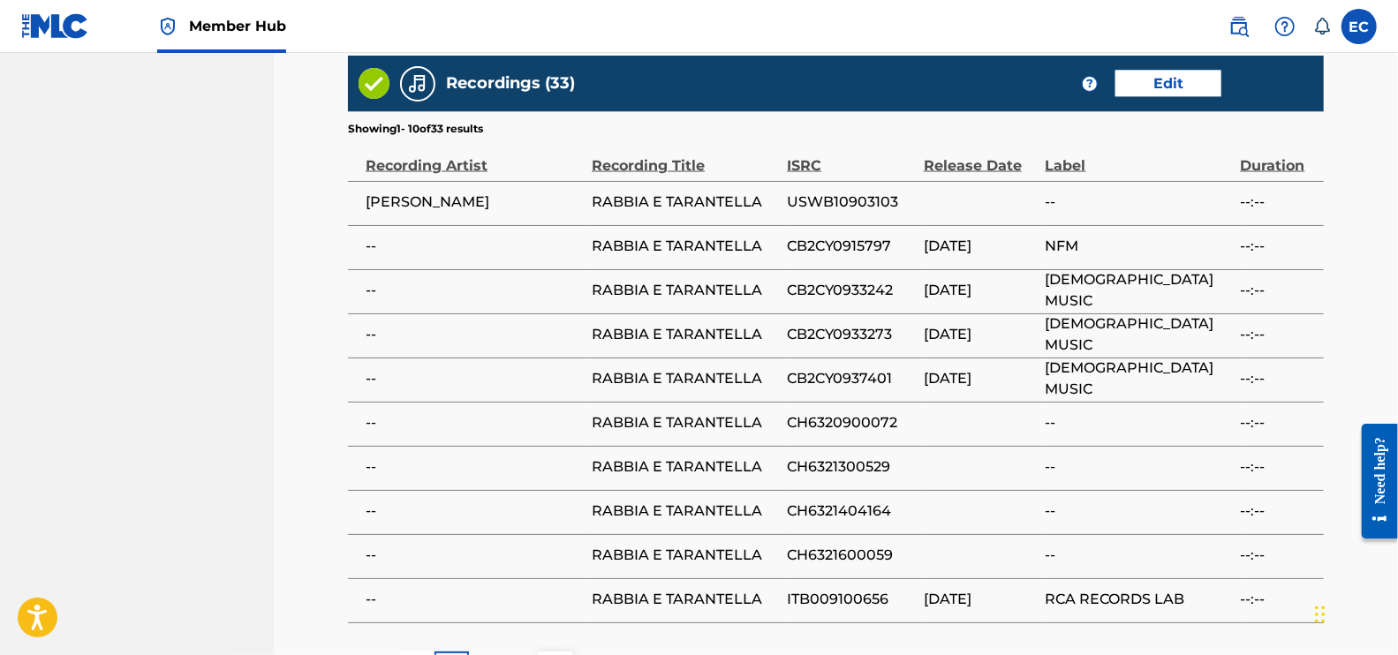
scroll to position [2054, 0]
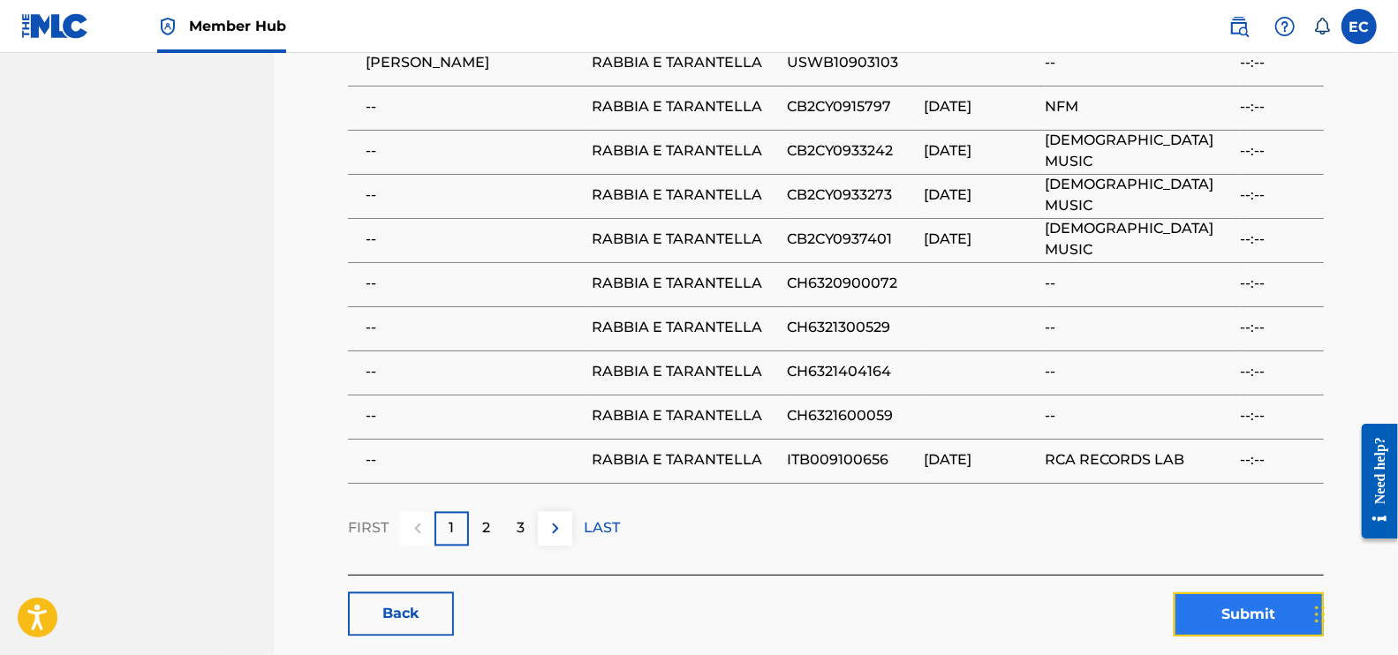
click at [1253, 592] on button "Submit" at bounding box center [1248, 614] width 150 height 44
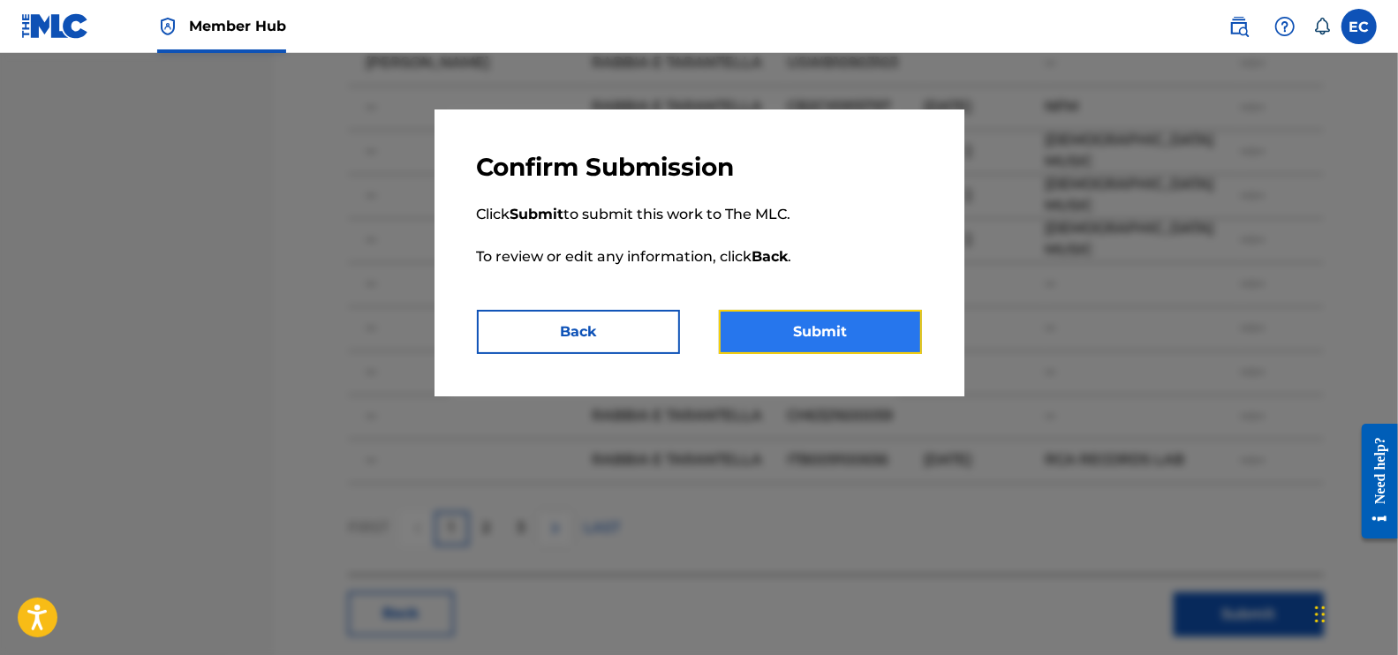
click at [788, 329] on button "Submit" at bounding box center [820, 332] width 203 height 44
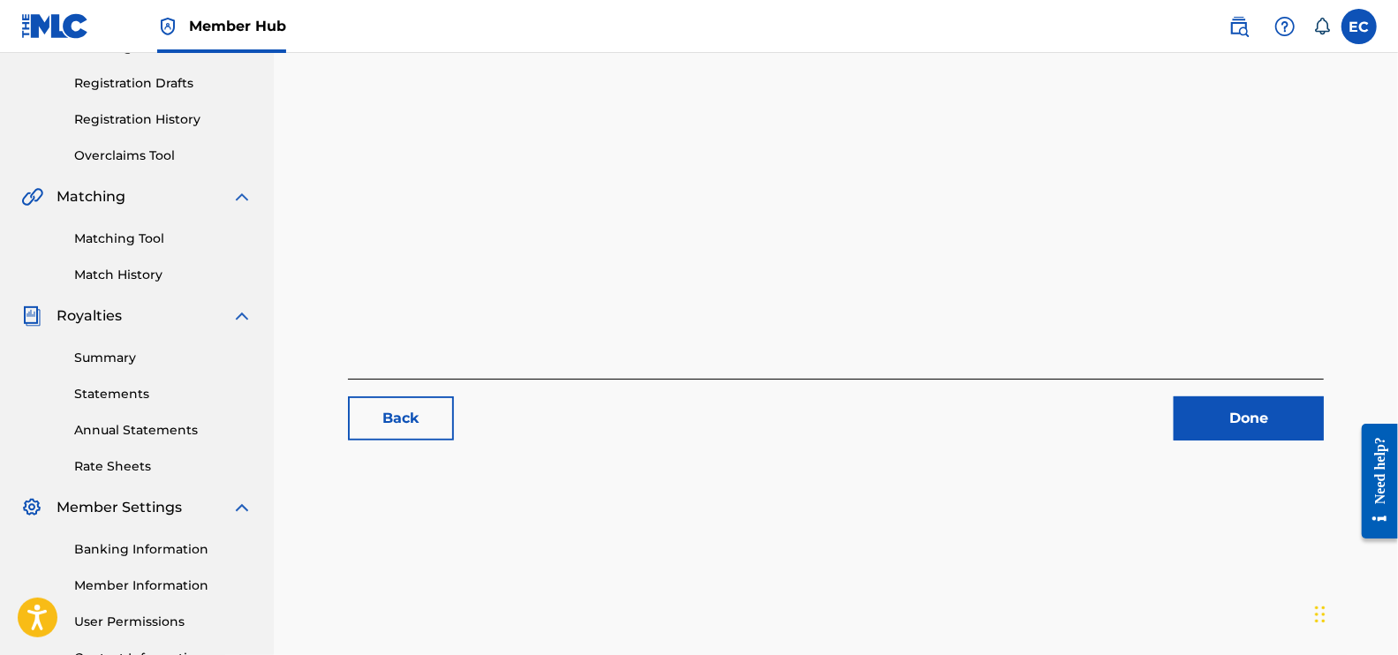
scroll to position [439, 0]
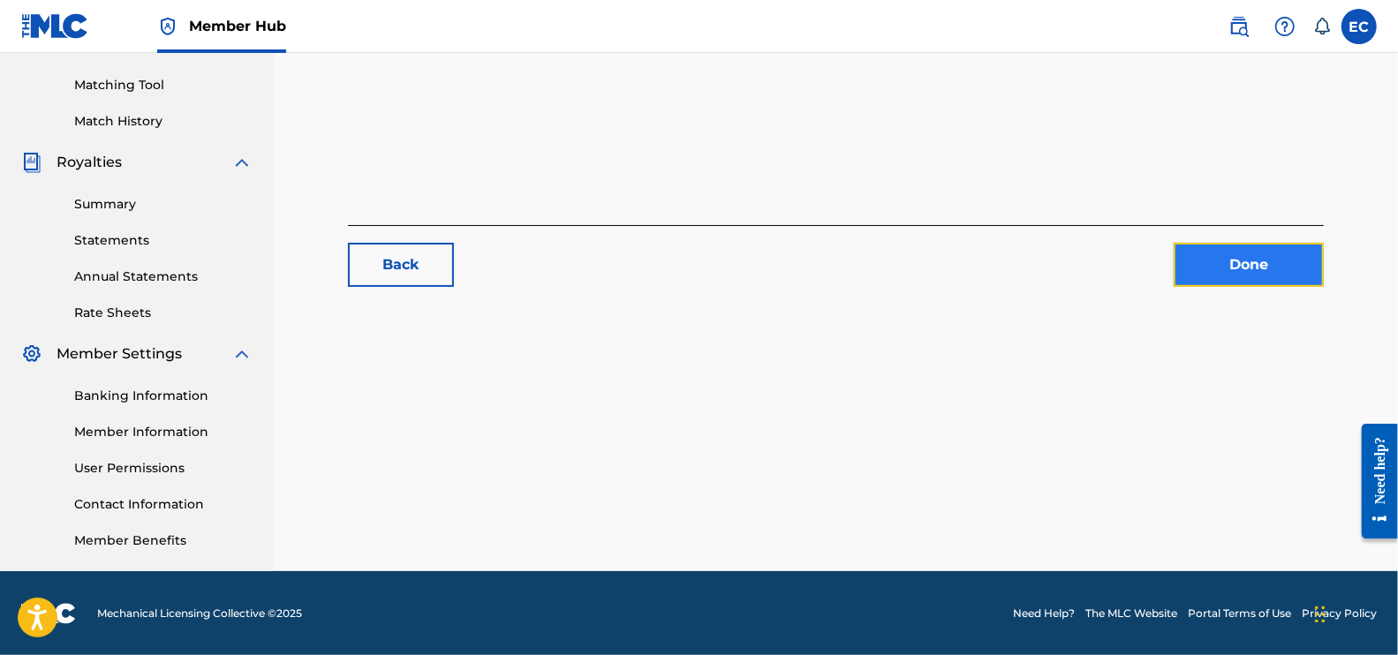
click at [1188, 280] on link "Done" at bounding box center [1248, 265] width 150 height 44
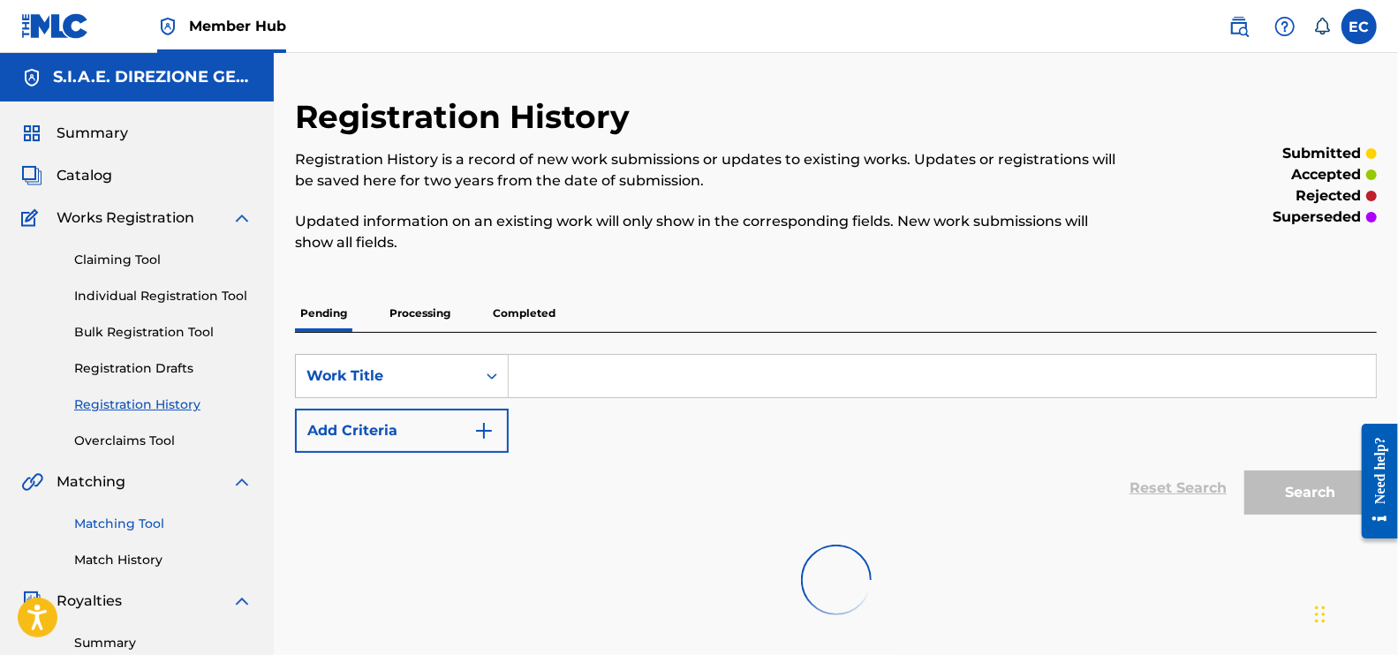
click at [111, 520] on link "Matching Tool" at bounding box center [163, 524] width 178 height 19
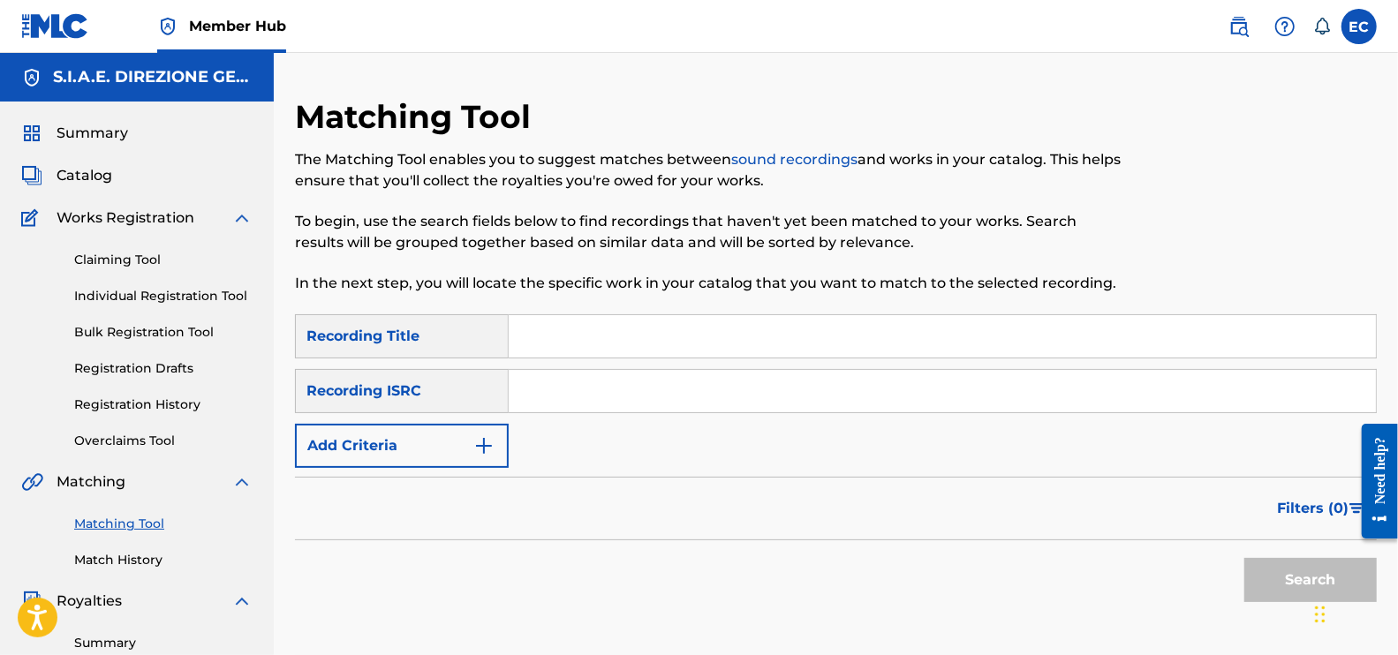
click at [587, 328] on input "Search Form" at bounding box center [942, 336] width 867 height 42
click at [393, 443] on button "Add Criteria" at bounding box center [402, 446] width 214 height 44
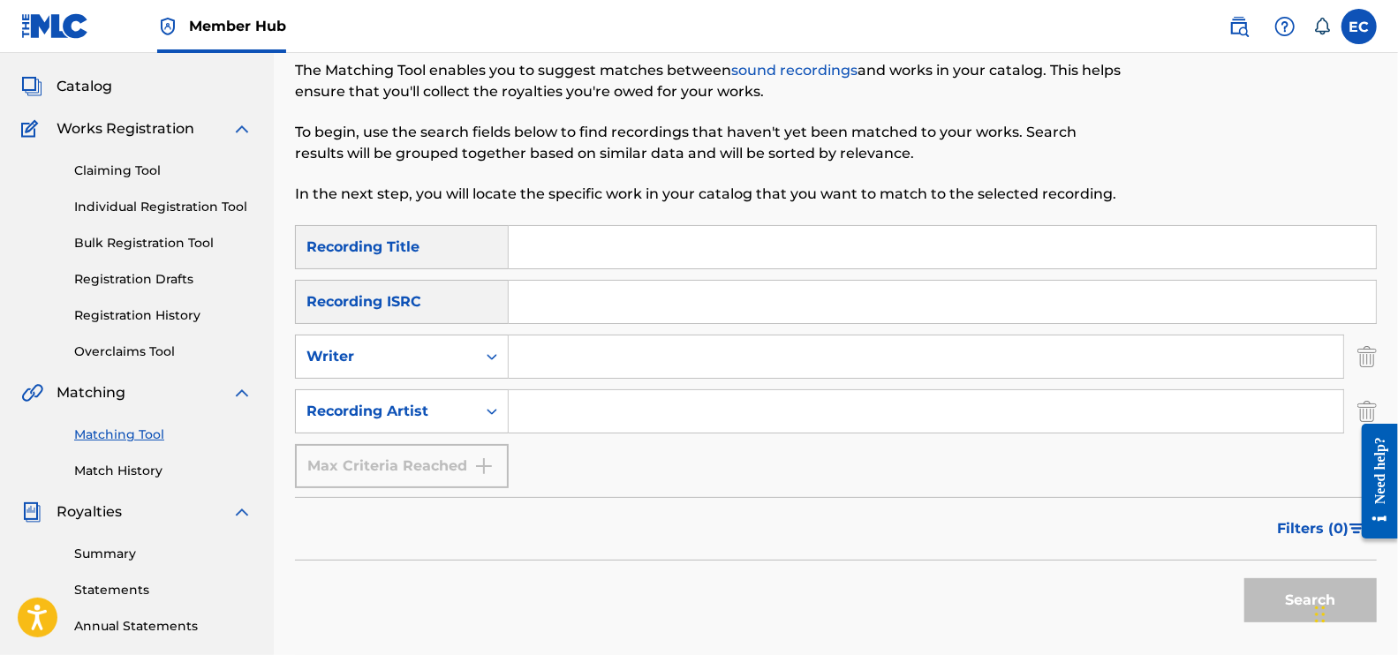
scroll to position [109, 0]
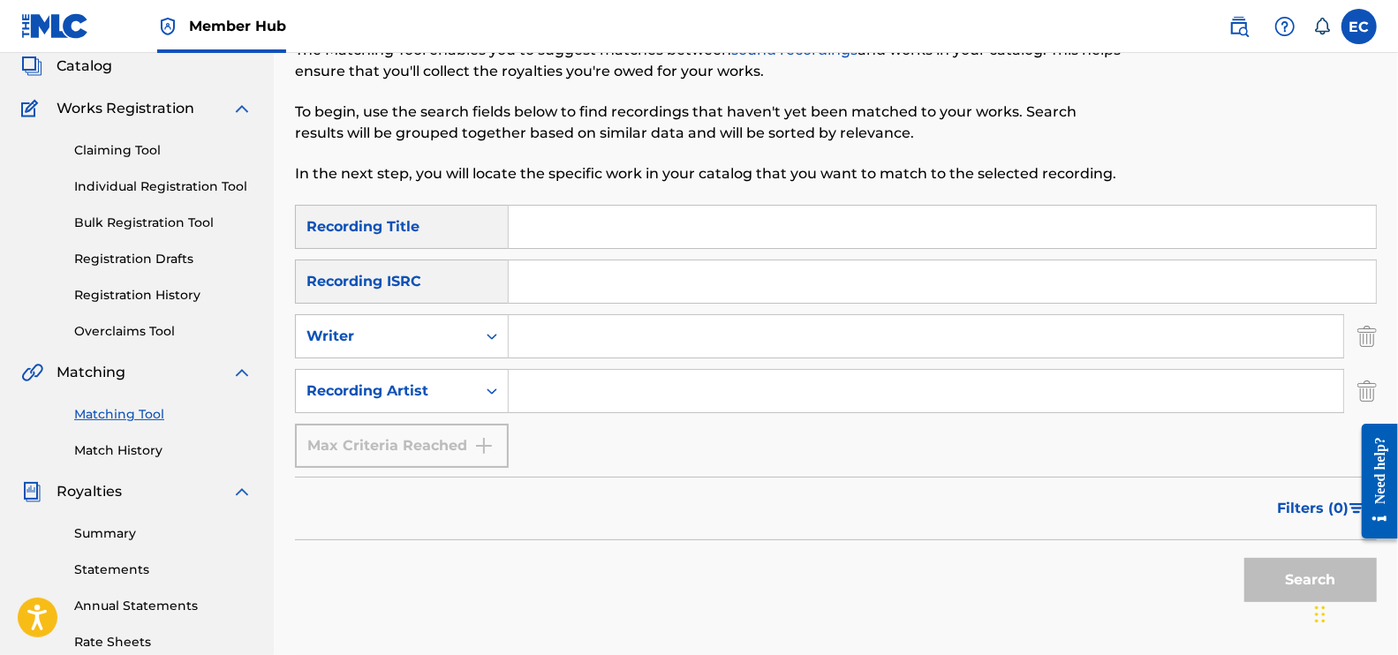
click at [724, 353] on input "Search Form" at bounding box center [926, 336] width 834 height 42
type input "[PERSON_NAME]"
click at [1294, 563] on button "Search" at bounding box center [1310, 580] width 132 height 44
click at [1294, 563] on div "Search" at bounding box center [1305, 575] width 141 height 71
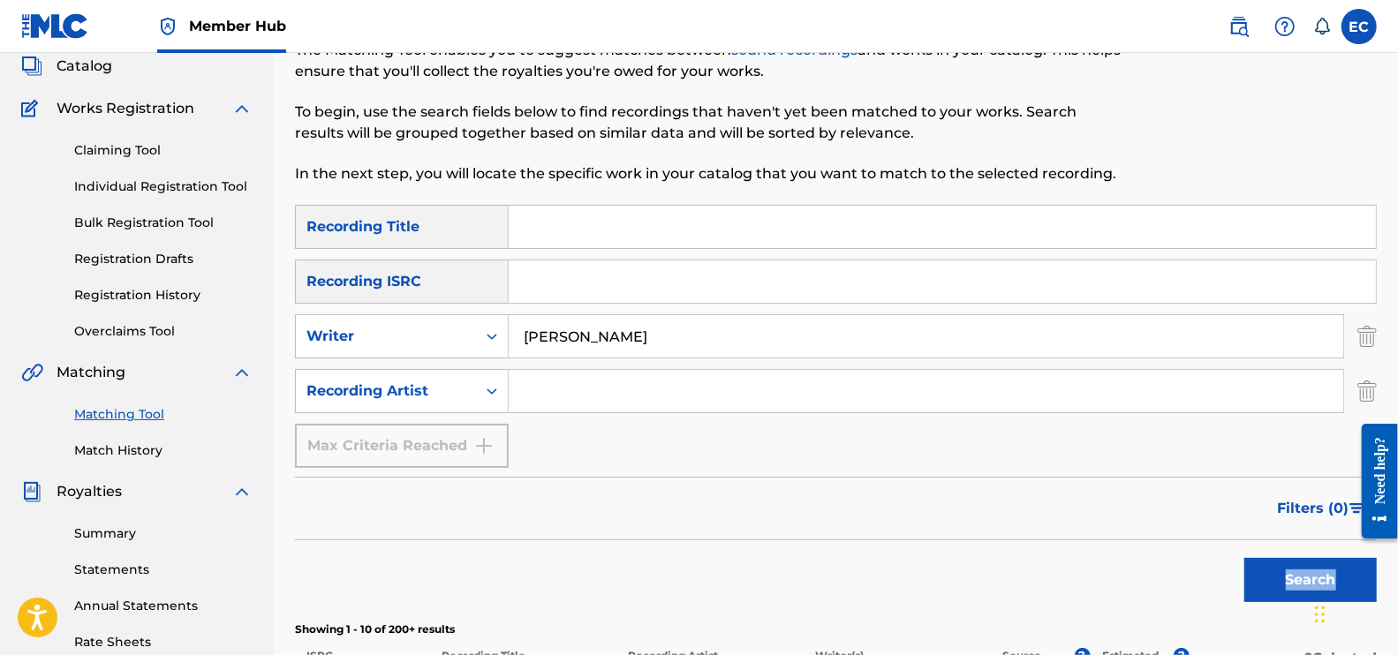
click at [1057, 561] on div "Search" at bounding box center [836, 575] width 1082 height 71
click at [1275, 512] on button "Filters ( 0 )" at bounding box center [1321, 508] width 110 height 44
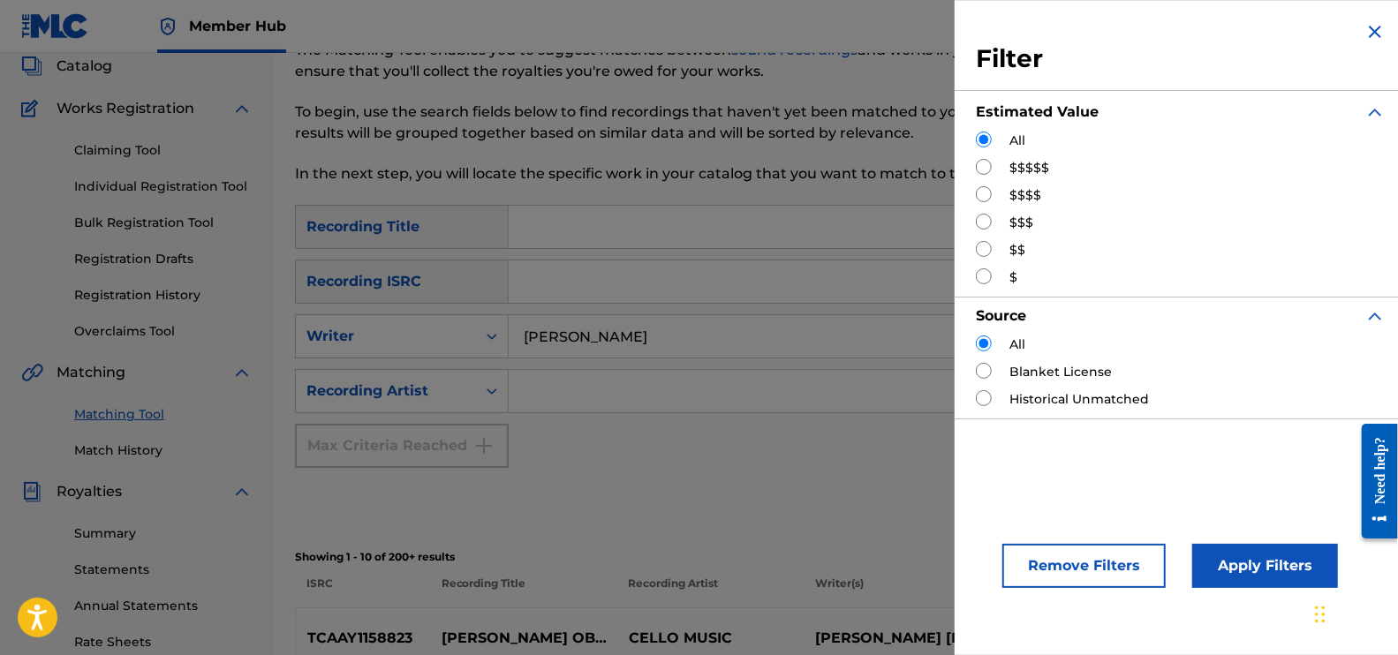
click at [986, 214] on input "Search Form" at bounding box center [984, 222] width 16 height 16
radio input "true"
click at [1247, 571] on button "Apply Filters" at bounding box center [1265, 566] width 146 height 44
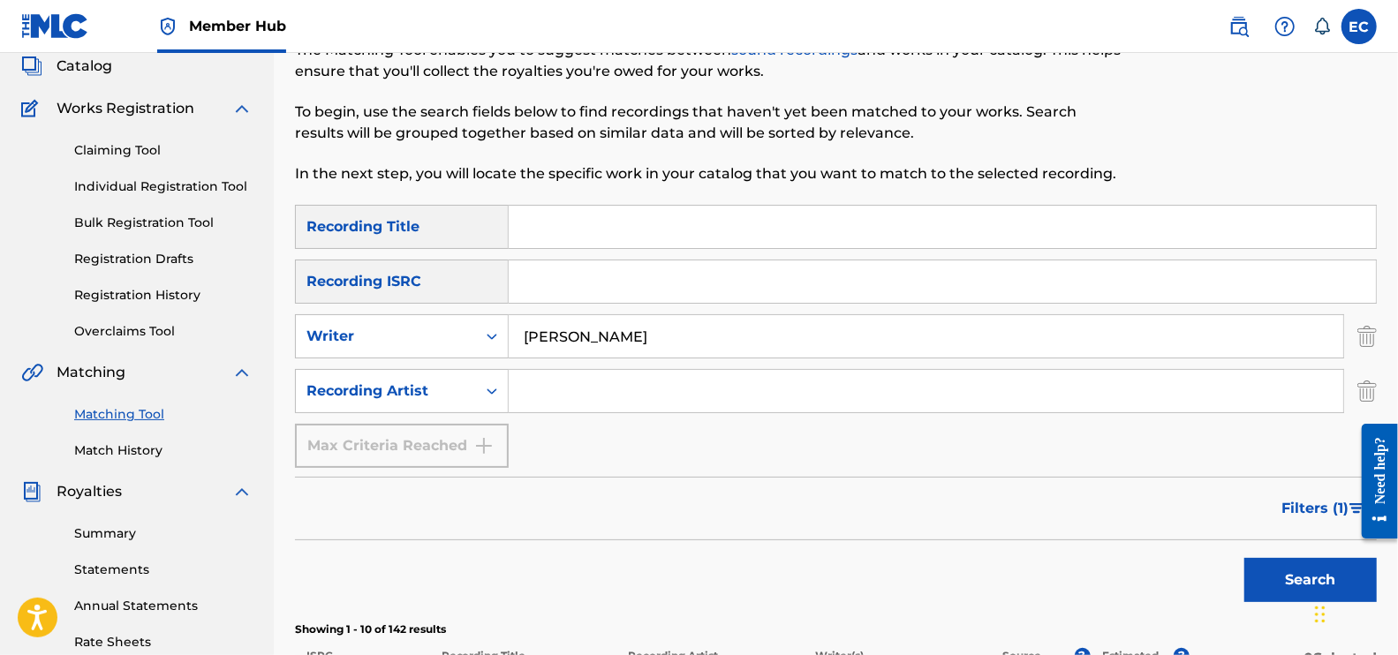
click at [1300, 479] on div "Filters ( 1 )" at bounding box center [1323, 504] width 106 height 53
click at [1293, 502] on span "Filters ( 1 )" at bounding box center [1314, 508] width 67 height 21
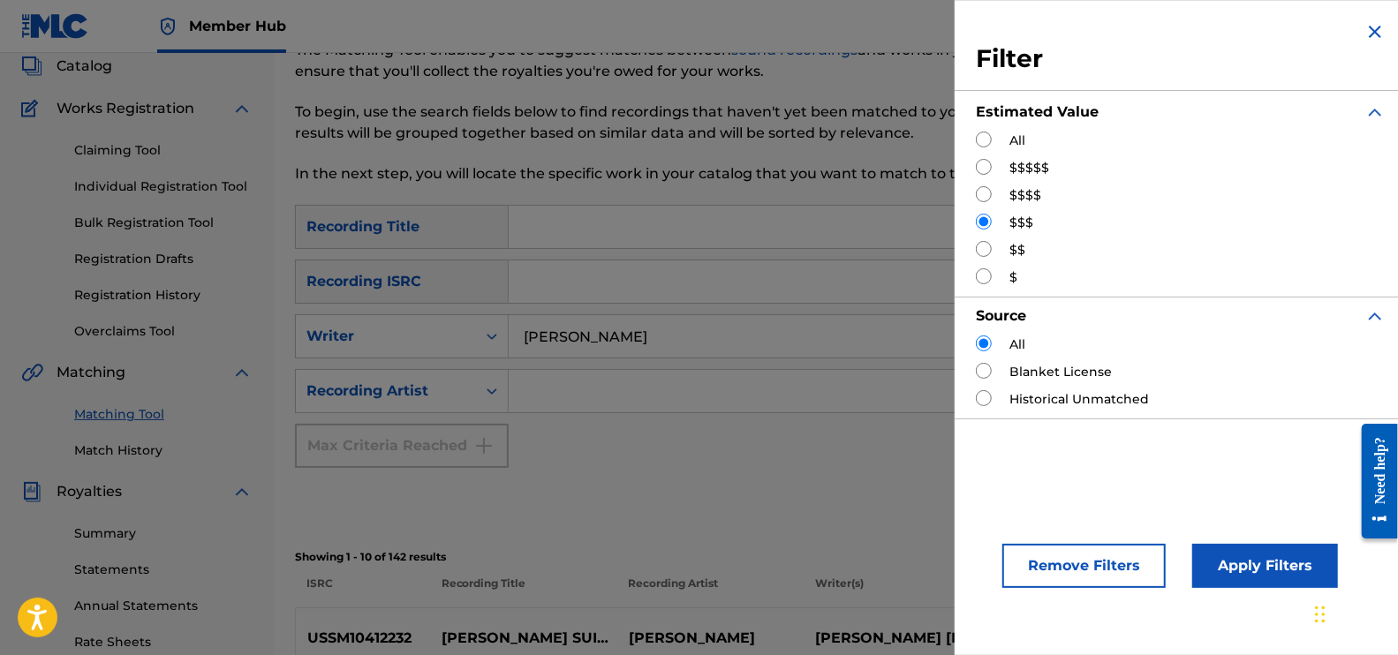
click at [986, 188] on input "Search Form" at bounding box center [984, 194] width 16 height 16
radio input "true"
click at [986, 188] on input "Search Form" at bounding box center [984, 194] width 16 height 16
drag, startPoint x: 1251, startPoint y: 588, endPoint x: 1249, endPoint y: 579, distance: 9.0
click at [1250, 588] on div "Remove Filters Apply Filters" at bounding box center [1180, 551] width 452 height 117
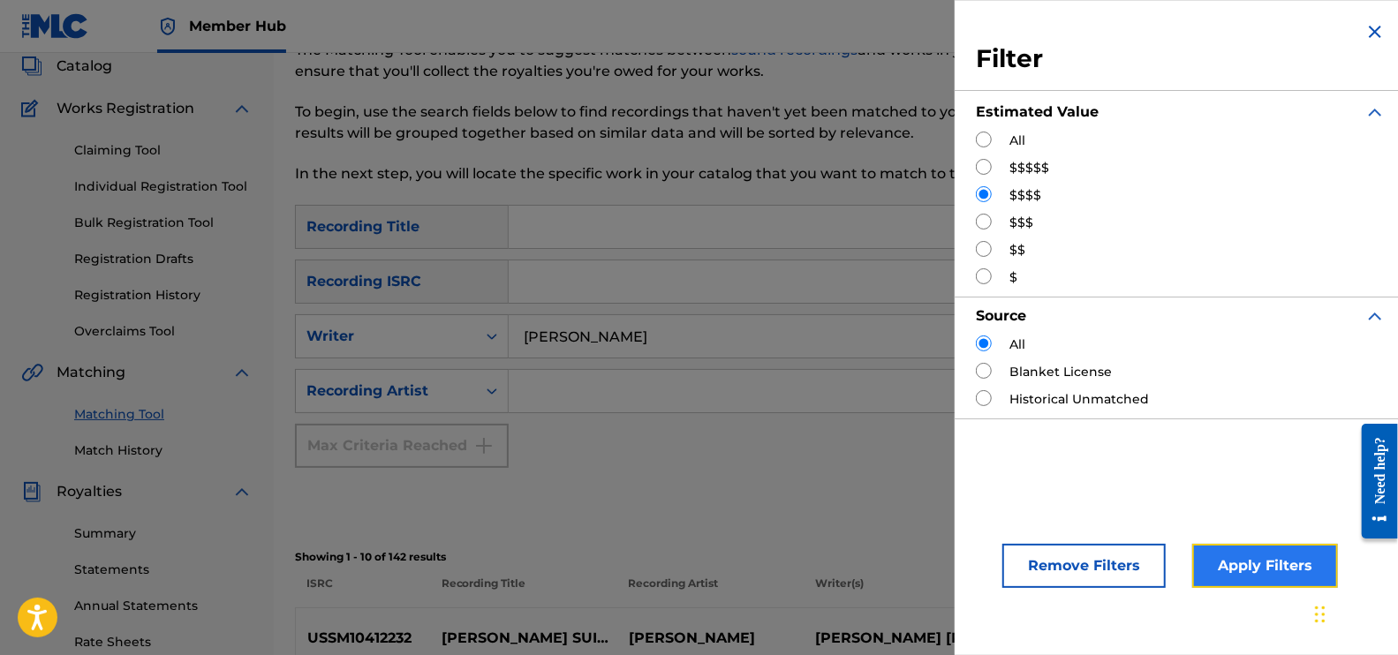
click at [1249, 573] on button "Apply Filters" at bounding box center [1265, 566] width 146 height 44
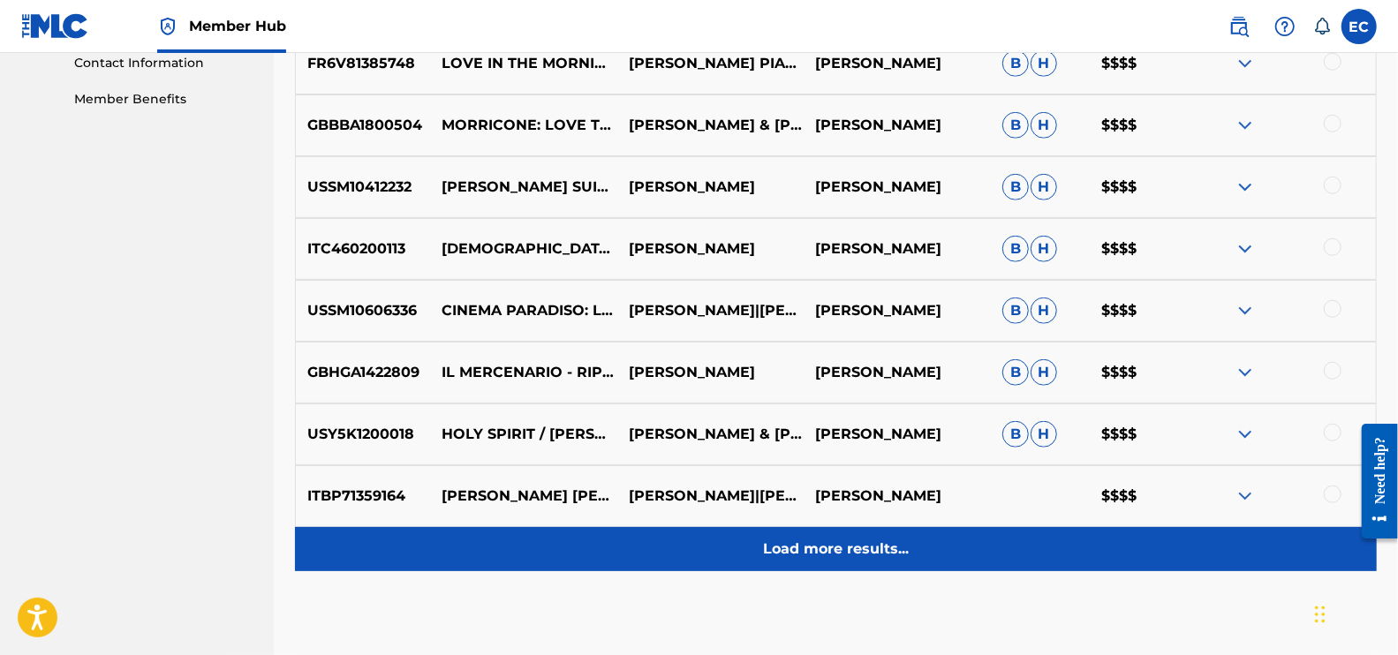
click at [786, 536] on div "Load more results..." at bounding box center [836, 549] width 1082 height 44
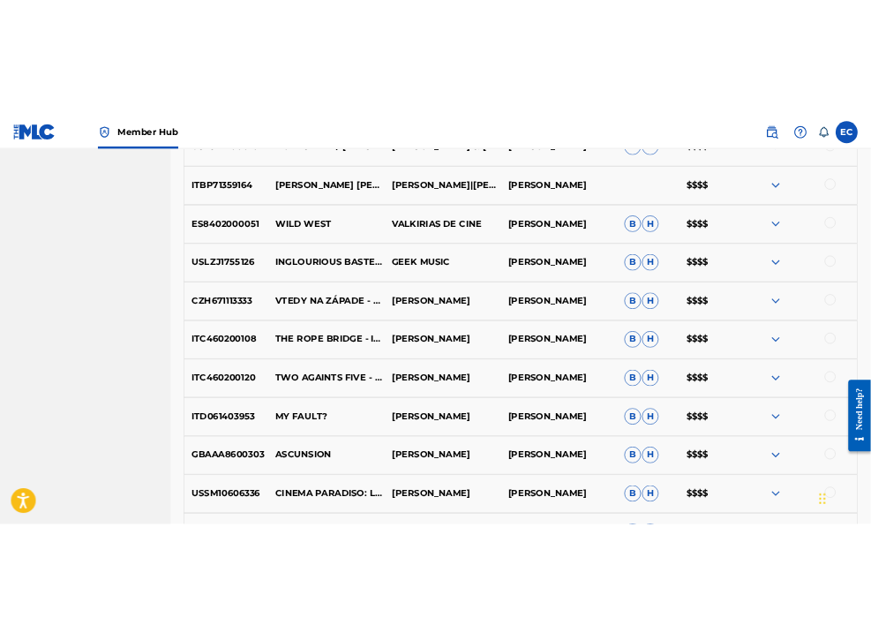
scroll to position [1322, 0]
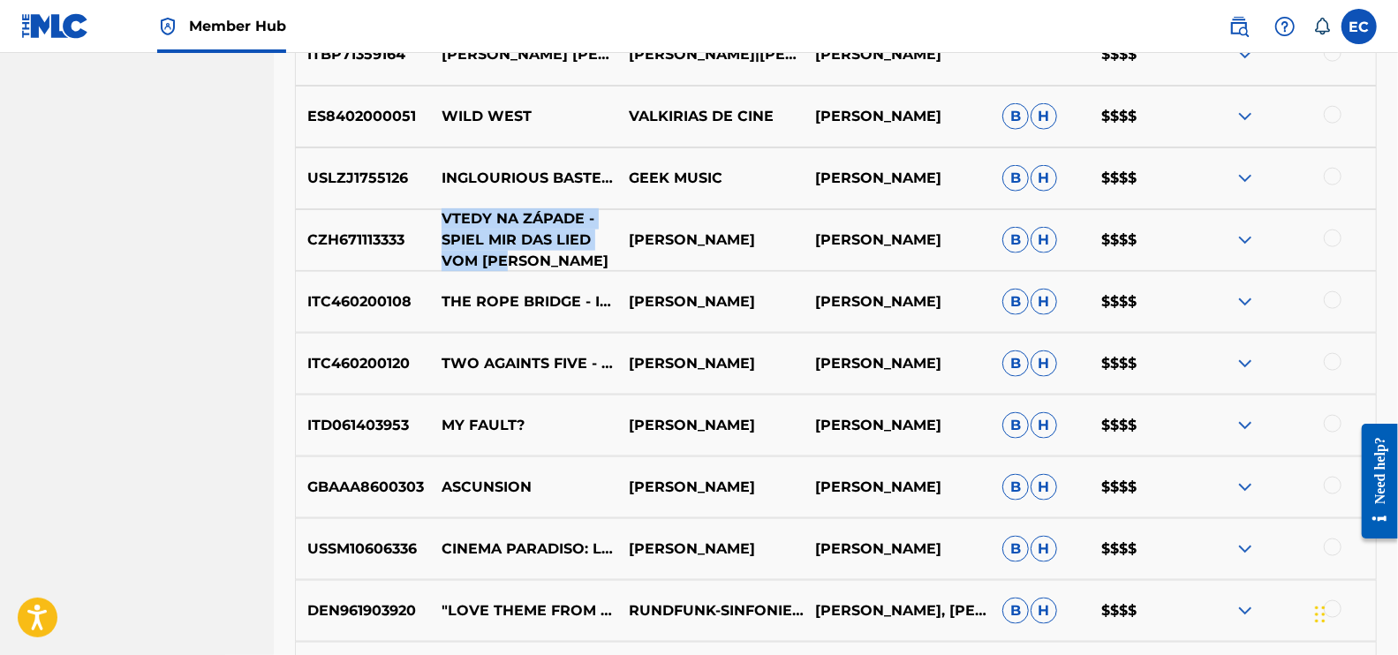
drag, startPoint x: 441, startPoint y: 214, endPoint x: 525, endPoint y: 262, distance: 96.9
click at [525, 262] on p "VTEDY NA ZÁPADE - SPIEL MIR DAS LIED VO[PERSON_NAME]OD" at bounding box center [523, 240] width 187 height 64
copy p "VTEDY NA ZÁPADE - SPIEL MIR DAS LIED VO[PERSON_NAME]OD"
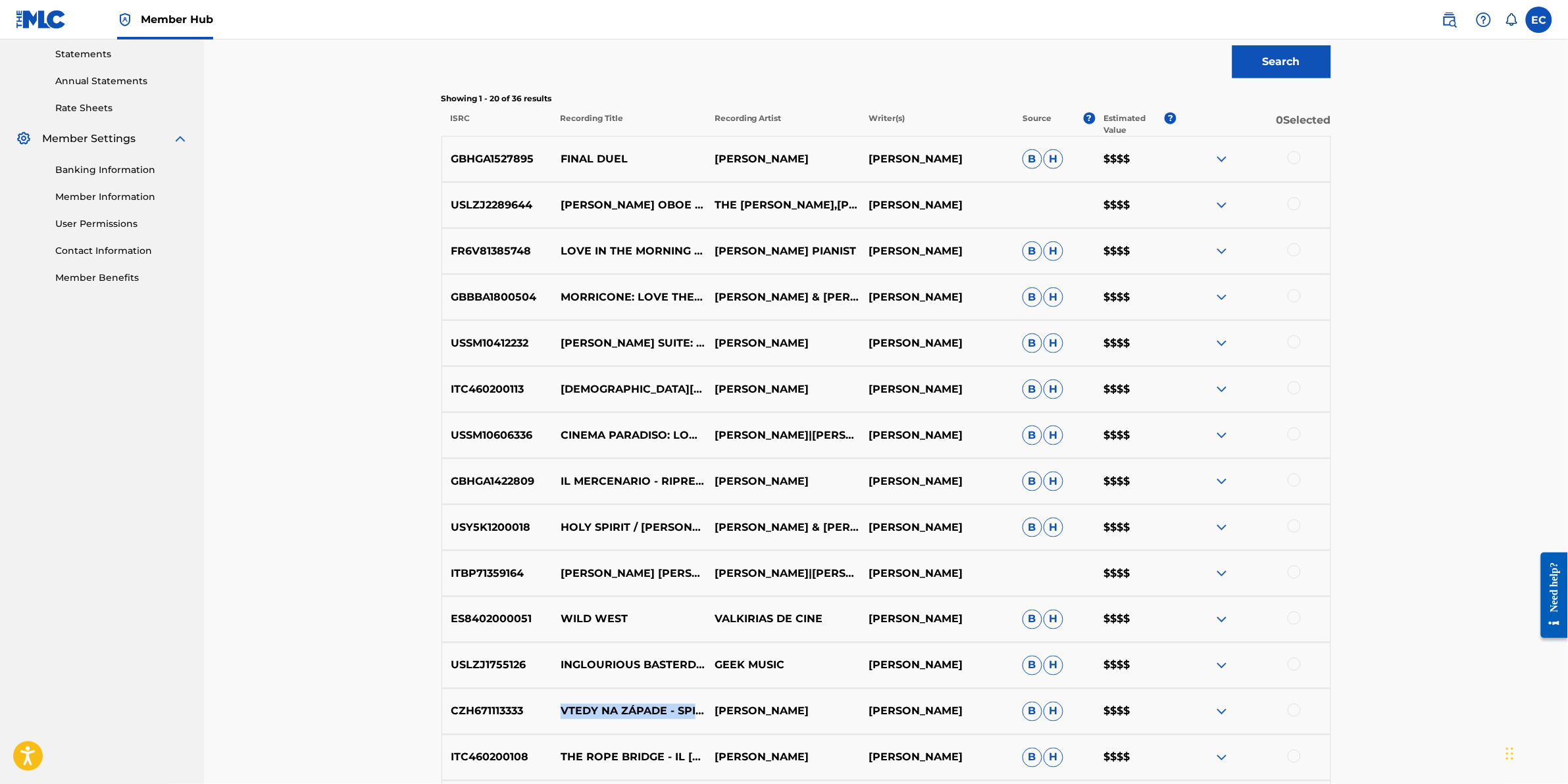
scroll to position [493, 0]
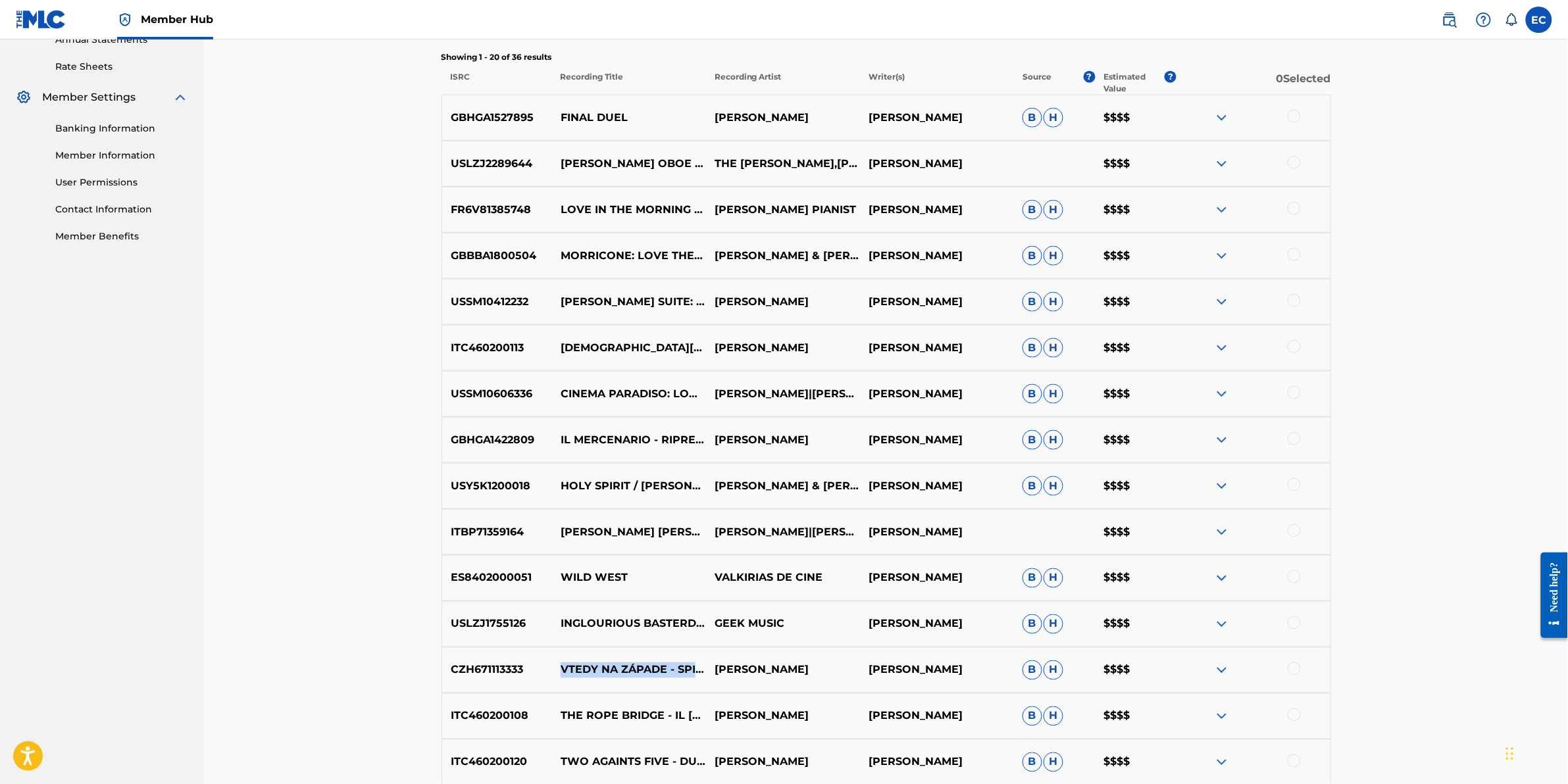
click at [1041, 487] on img at bounding box center [1221, 670] width 16 height 16
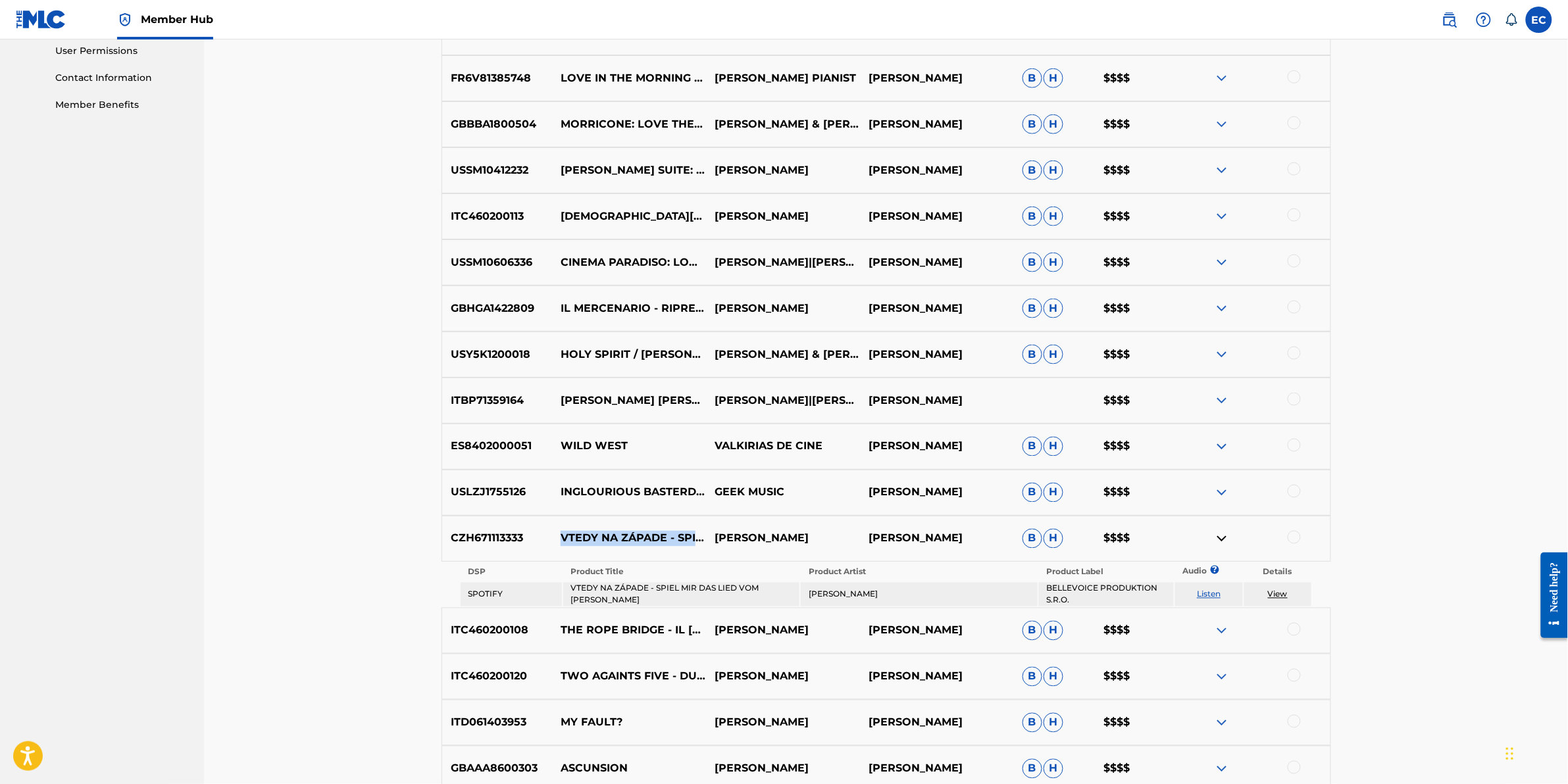
scroll to position [658, 0]
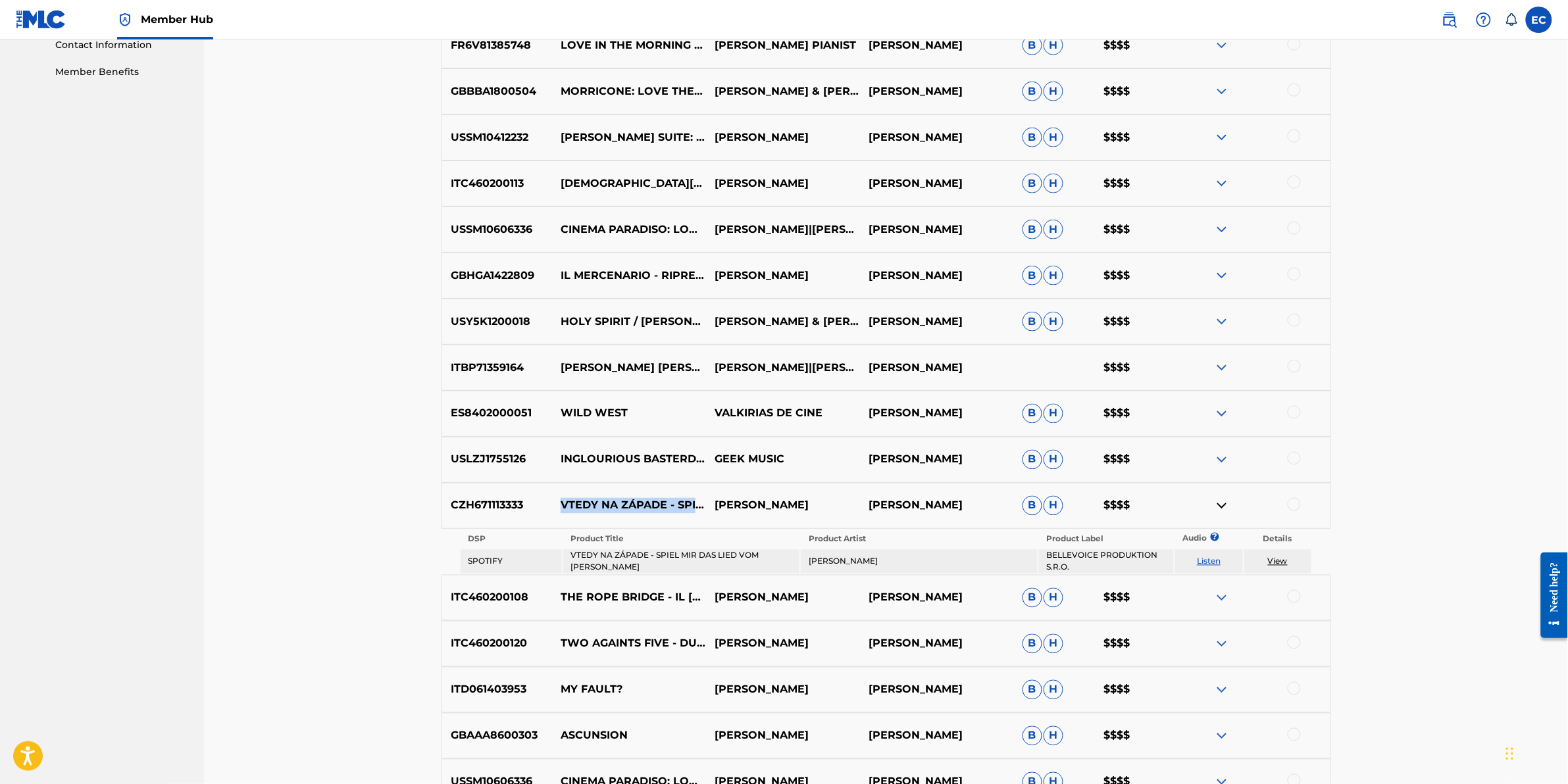
click at [1041, 487] on link "Listen" at bounding box center [1209, 561] width 24 height 10
copy p "VTEDY NA ZÁPADE - SPIEL MIR DAS LIED VO[PERSON_NAME]OD"
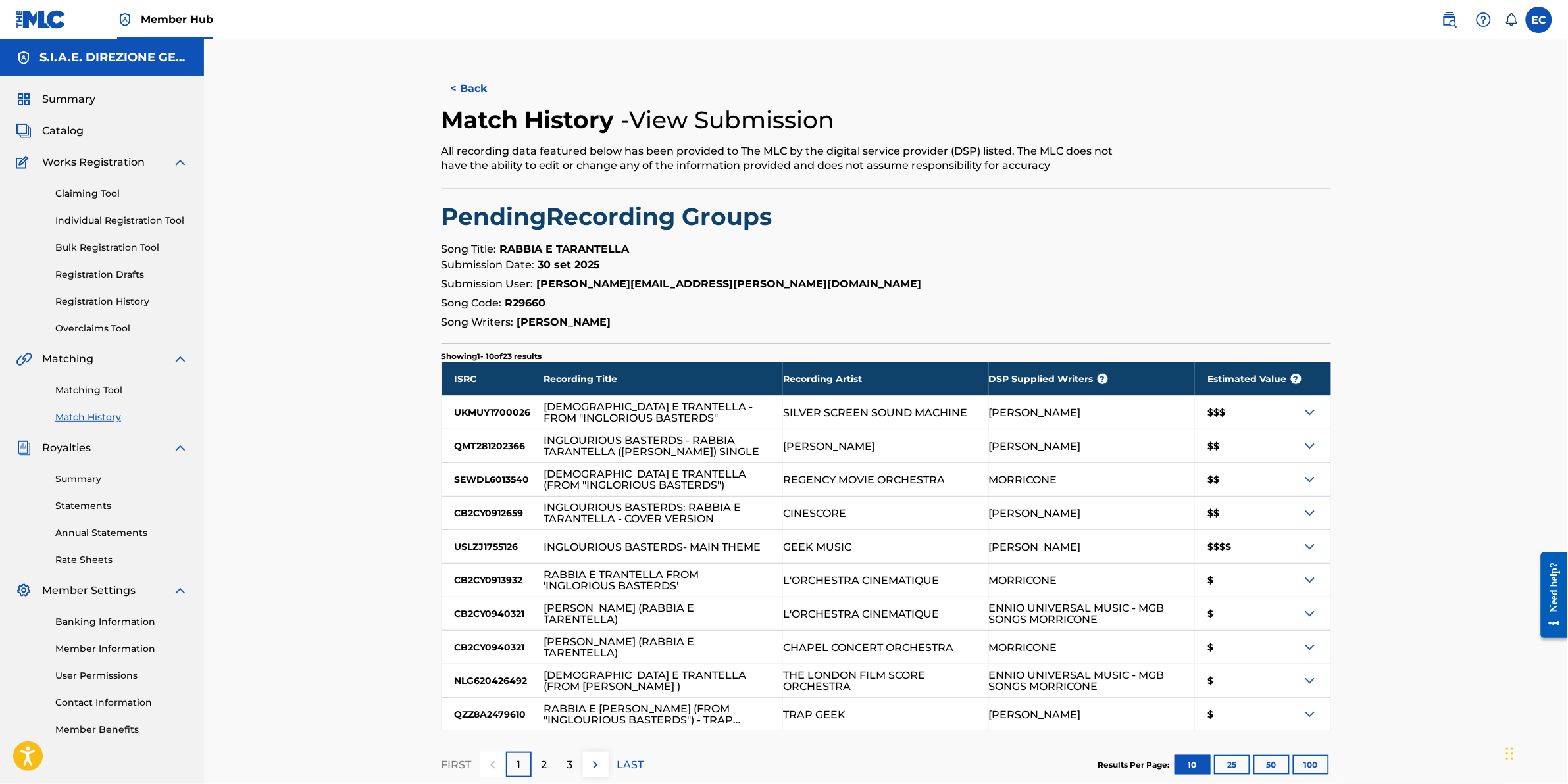
click at [231, 291] on div "< Back Match History - View Submission All recording data featured below has be…" at bounding box center [886, 419] width 1364 height 759
click at [99, 386] on link "Matching Tool" at bounding box center [121, 391] width 133 height 14
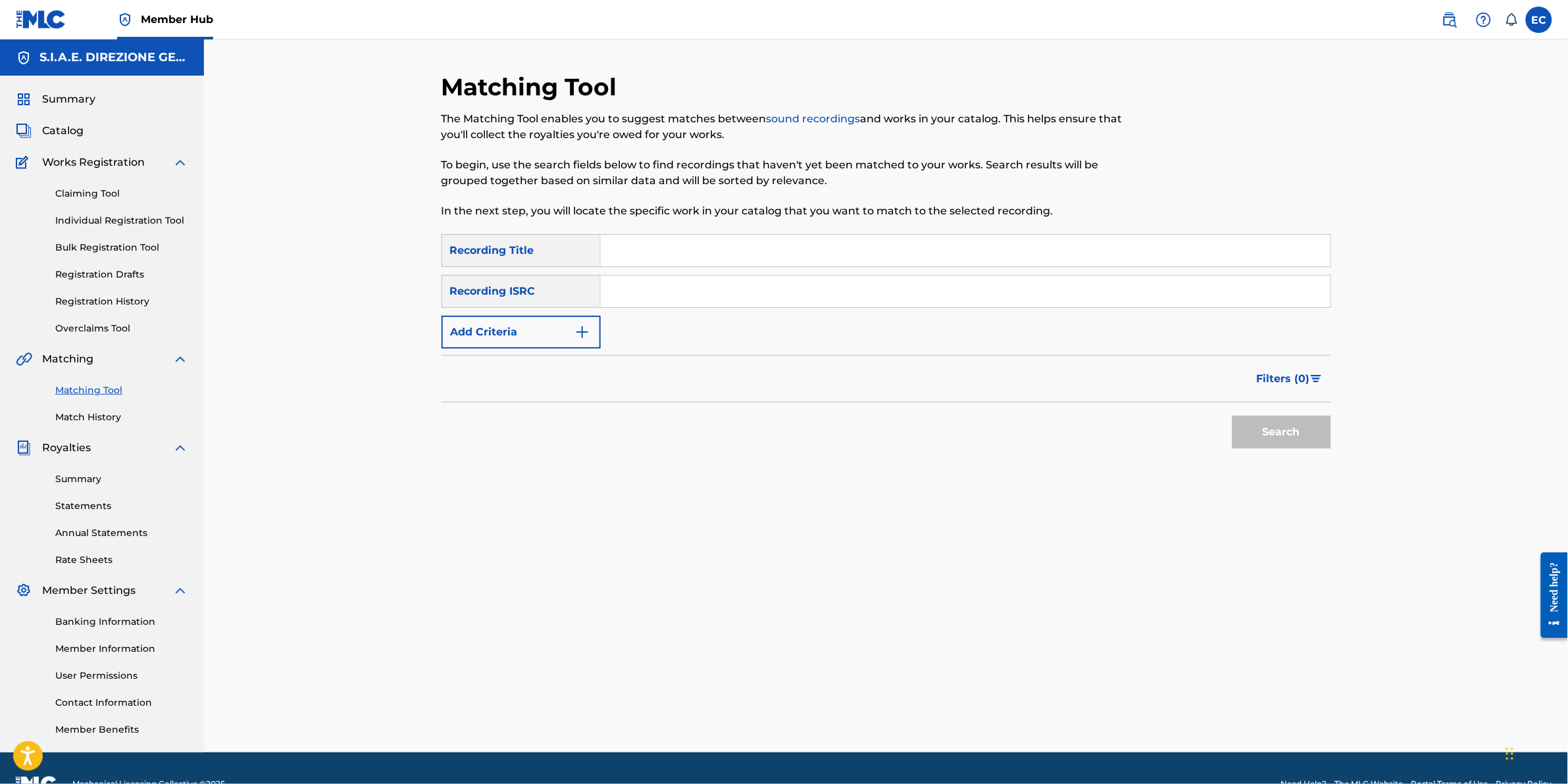
click at [843, 270] on div "SearchWithCriteria600d13d4-faf1-4873-9003-b610e82e7349 Recording Title SearchWi…" at bounding box center [886, 291] width 890 height 115
click at [843, 257] on input "Search Form" at bounding box center [965, 250] width 730 height 31
paste input "VTEDY NA ZÁPADE - SPIEL MIR DAS LIED VO[PERSON_NAME]OD"
click at [1233, 416] on button "Search" at bounding box center [1282, 432] width 98 height 33
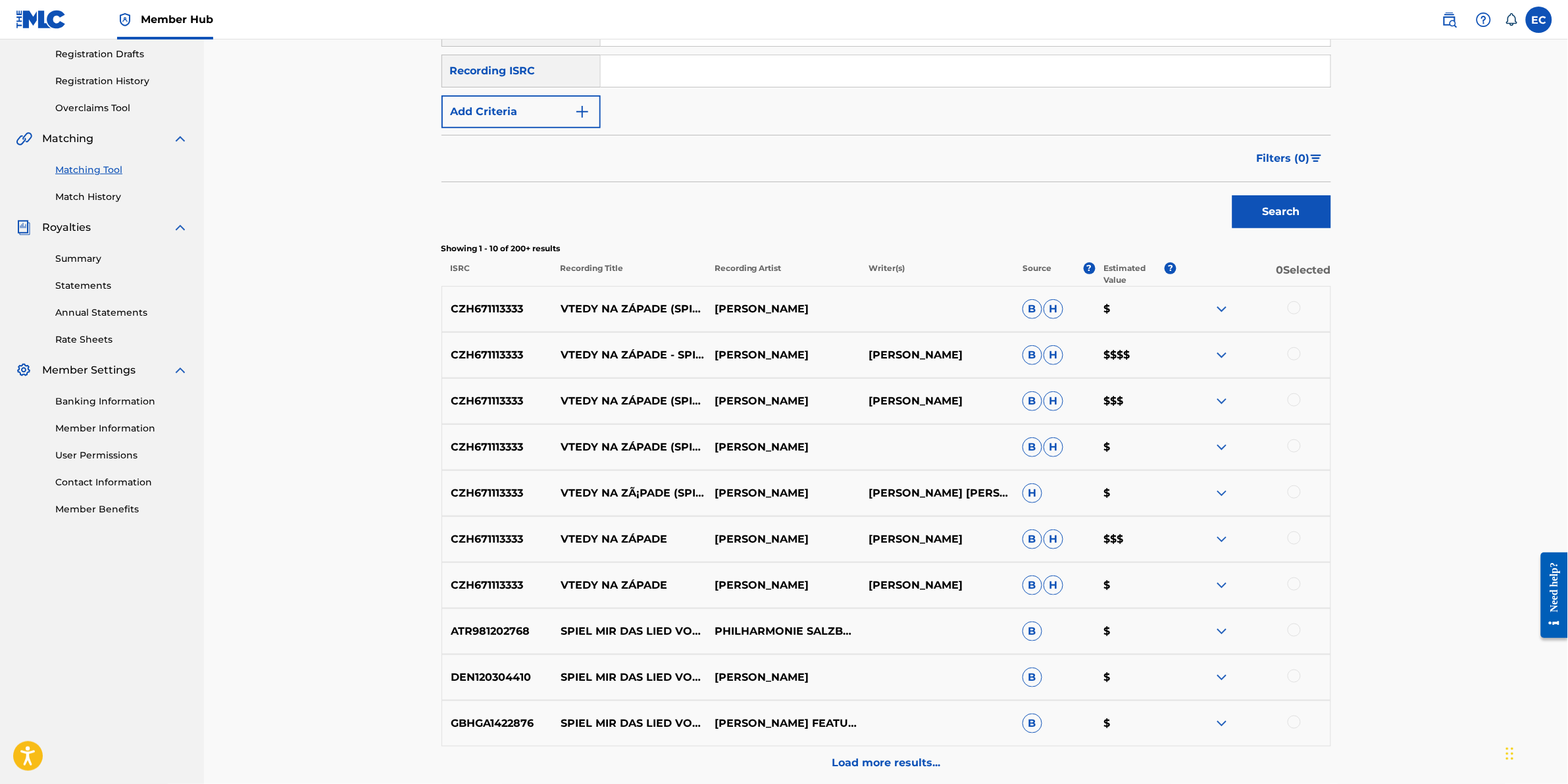
scroll to position [247, 0]
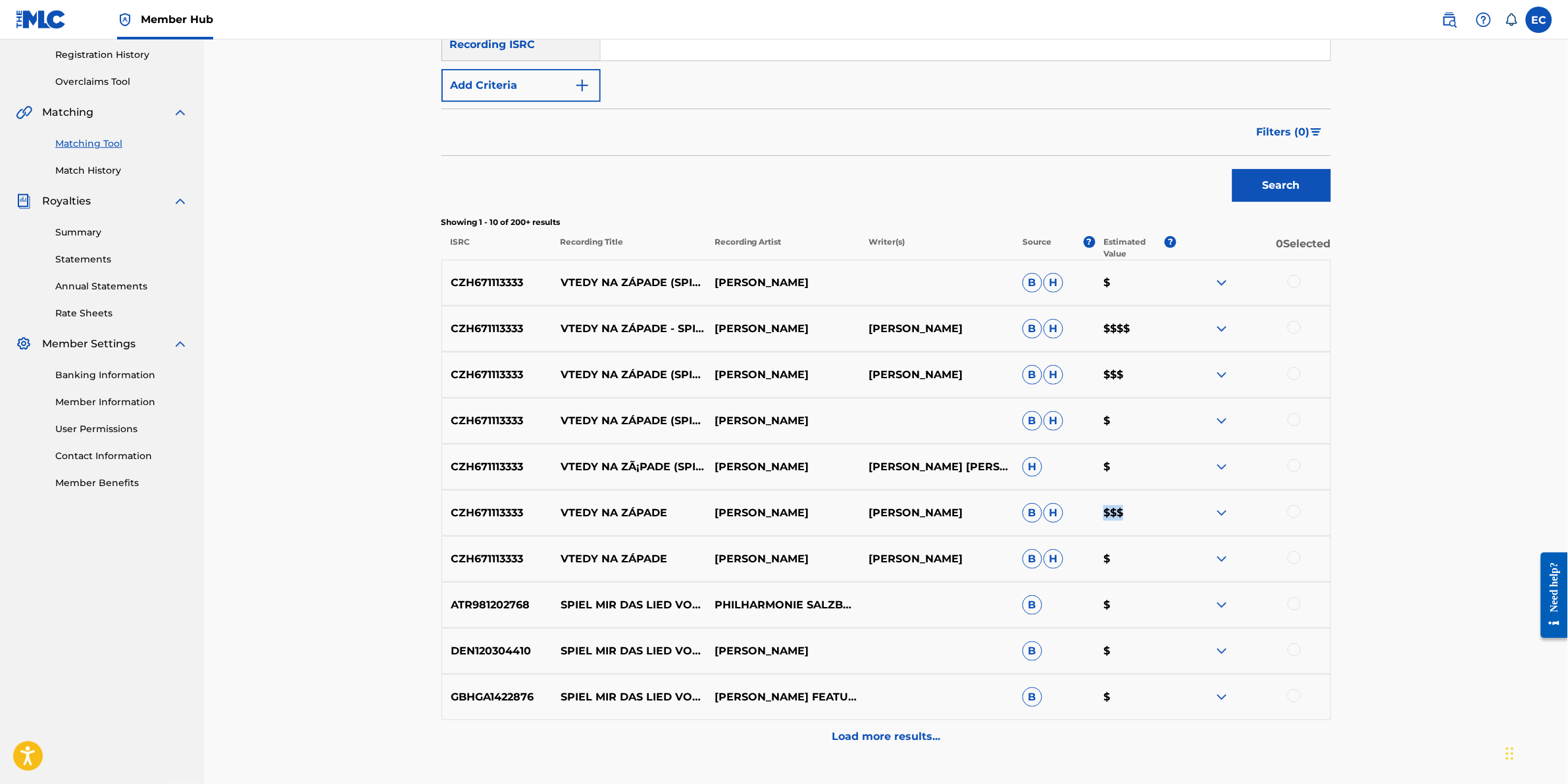
drag, startPoint x: 1125, startPoint y: 514, endPoint x: 1082, endPoint y: 519, distance: 43.3
click at [1082, 519] on div "CZH671113333 VTEDY NA ZÁPADE PATRICIA JANEČKOVÁ ENNIO MORRICONE B H $$$" at bounding box center [886, 513] width 890 height 46
drag, startPoint x: 563, startPoint y: 513, endPoint x: 1003, endPoint y: 508, distance: 440.0
click at [1003, 508] on div "CZH671113333 VTEDY NA ZÁPADE PATRICIA JANEČKOVÁ ENNIO MORRICONE B H $$$" at bounding box center [886, 513] width 890 height 46
drag, startPoint x: 559, startPoint y: 323, endPoint x: 916, endPoint y: 319, distance: 357.0
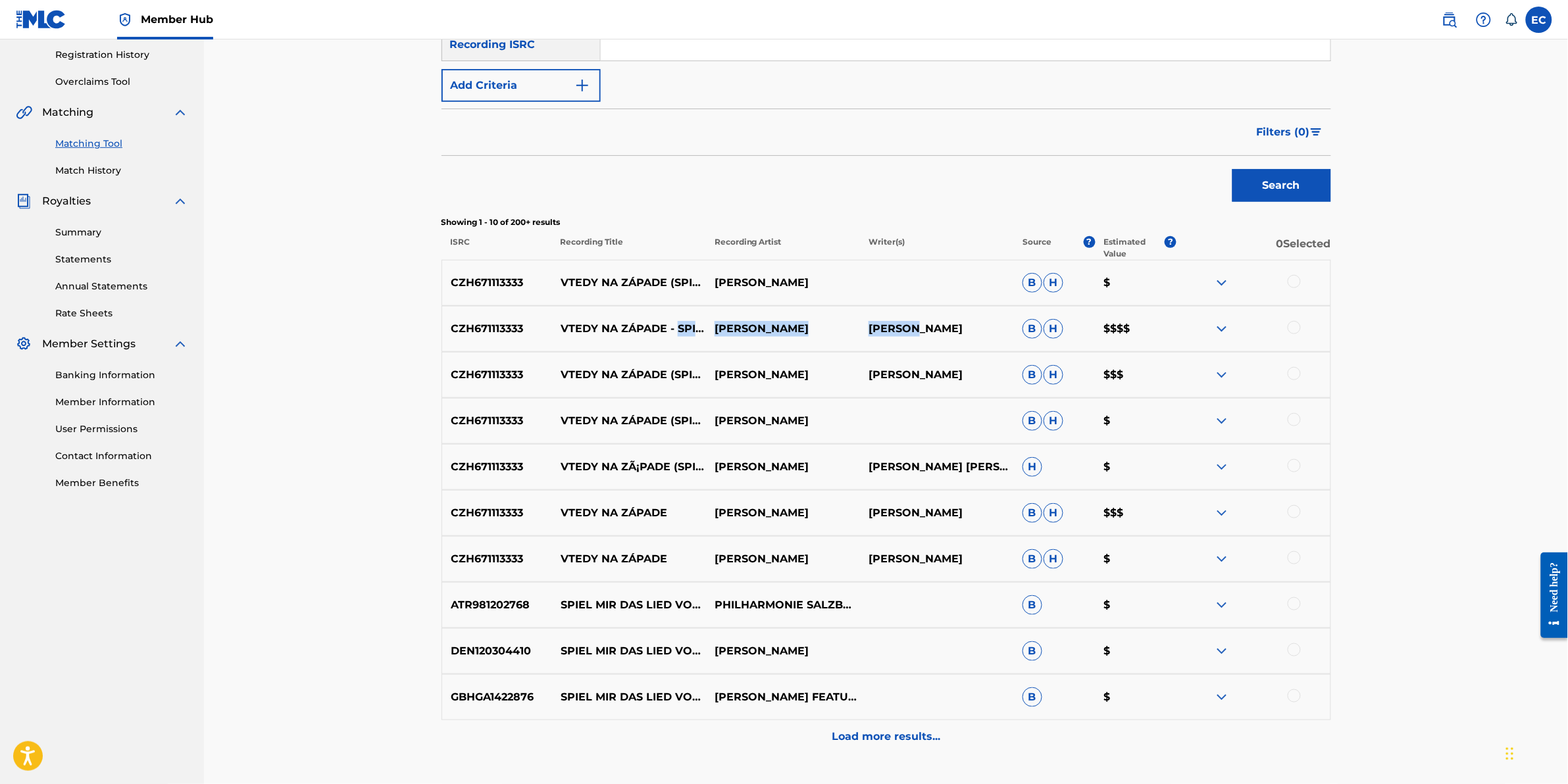
click at [916, 319] on div "CZH671113333 VTEDY NA ZÁPADE - SPIEL MIR DAS LIED VOM TOD PATRICIA JANEČKOVÁ EN…" at bounding box center [886, 329] width 890 height 46
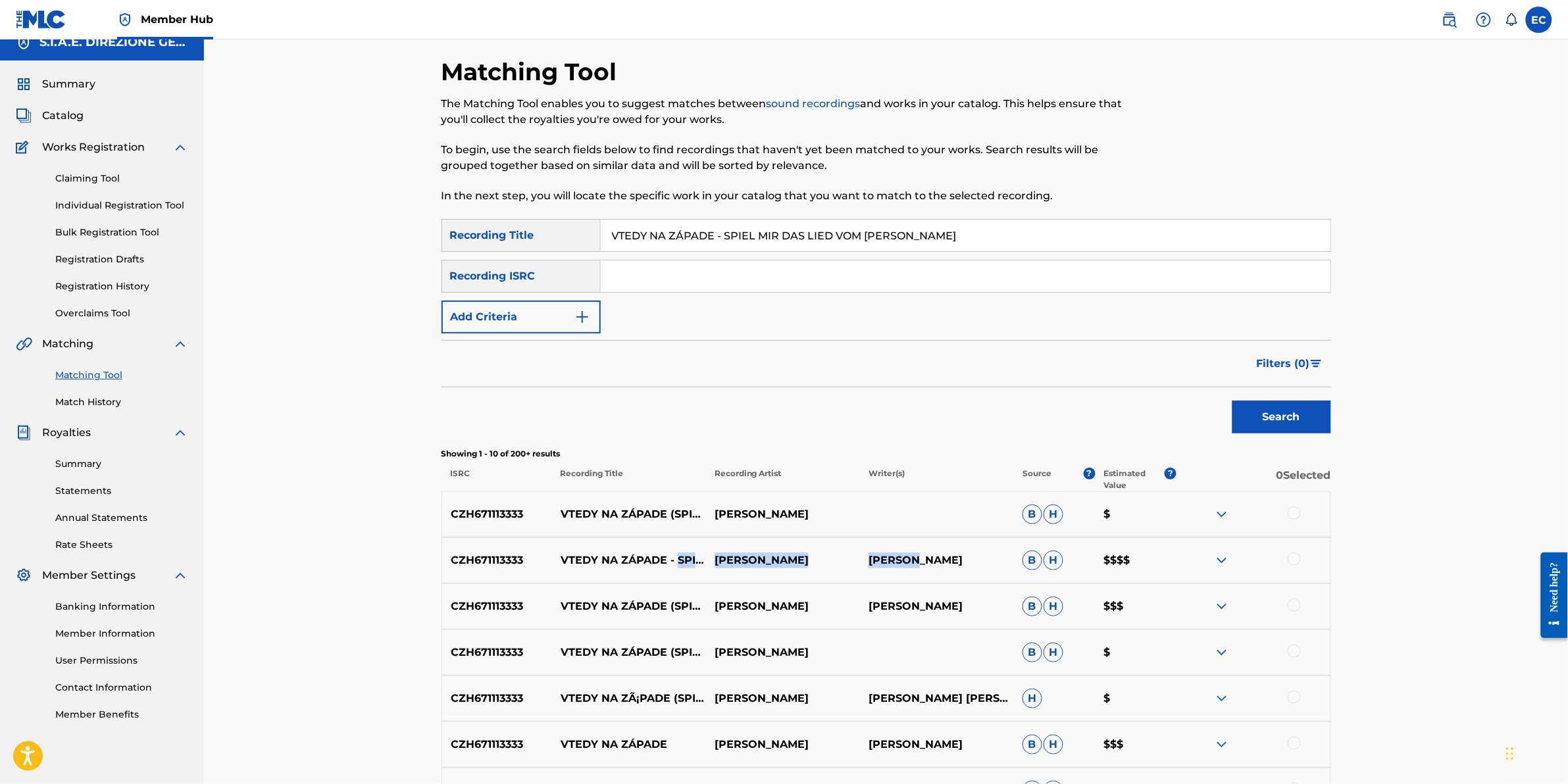
scroll to position [0, 0]
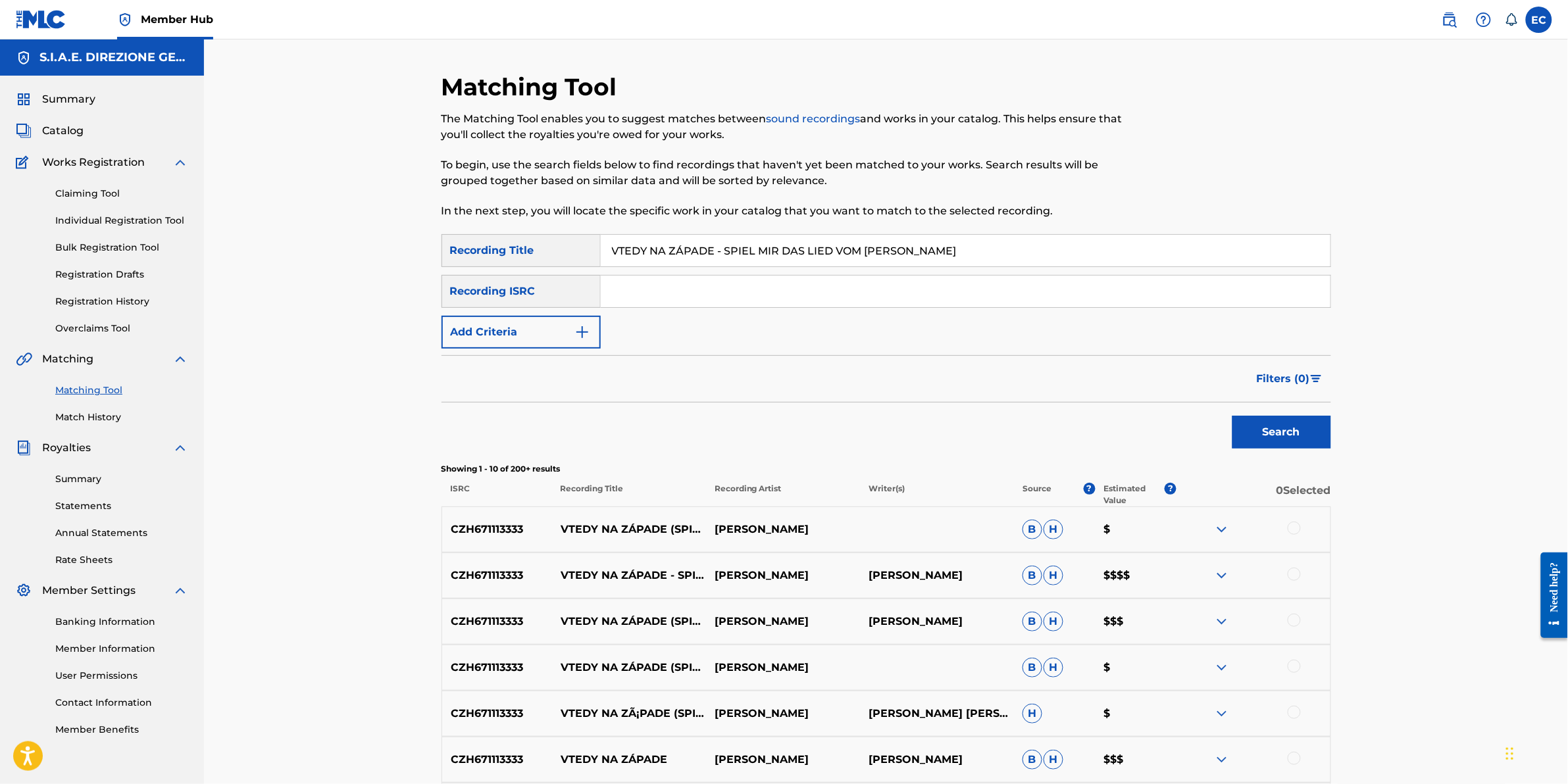
drag, startPoint x: 906, startPoint y: 248, endPoint x: 579, endPoint y: 265, distance: 327.4
click at [579, 265] on div "SearchWithCriteria600d13d4-faf1-4873-9003-b610e82e7349 Recording Title VTEDY NA…" at bounding box center [886, 250] width 890 height 33
type input "c'era una volta il west film"
click at [1233, 416] on button "Search" at bounding box center [1282, 432] width 98 height 33
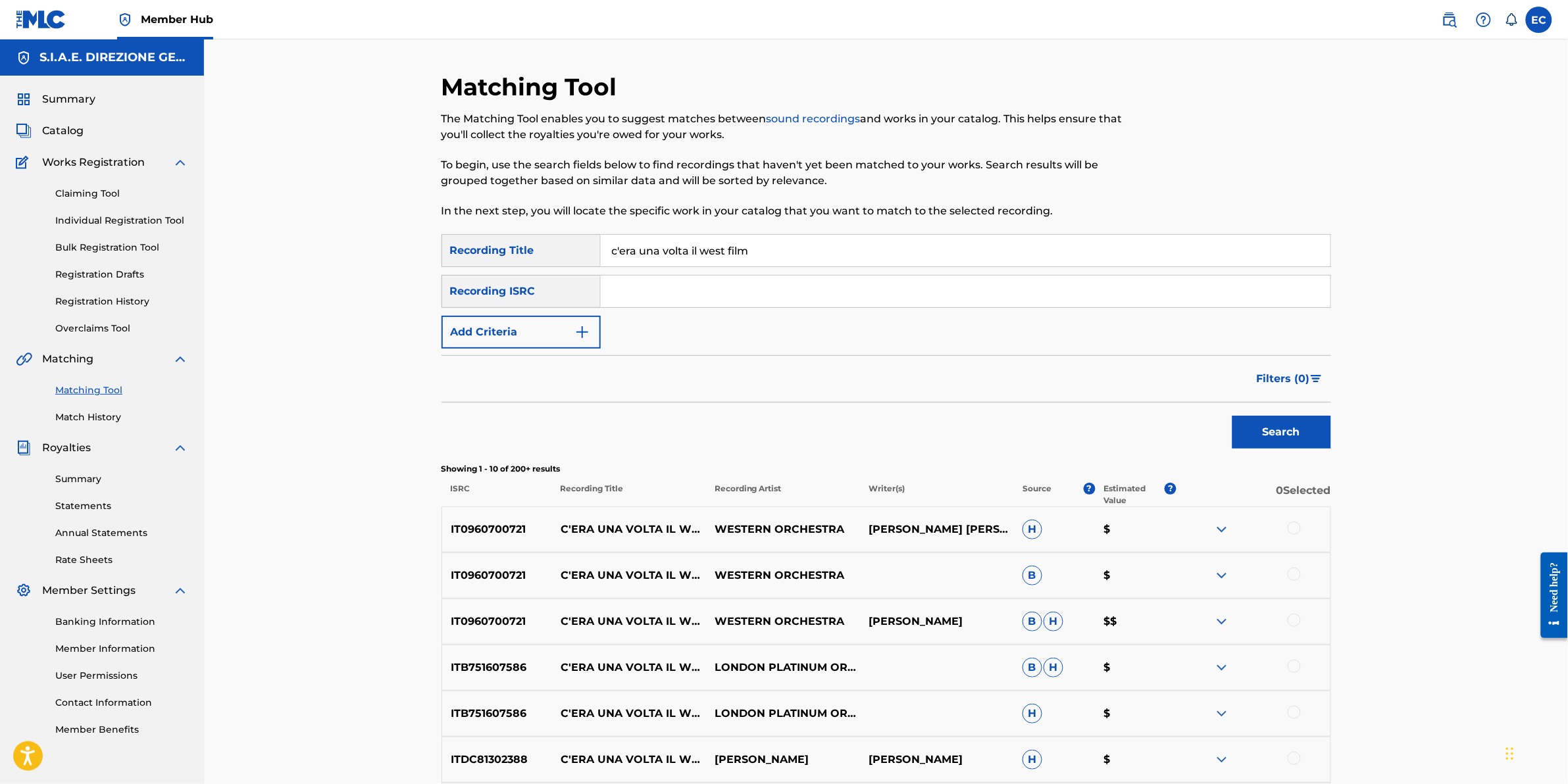
drag, startPoint x: 61, startPoint y: 127, endPoint x: 149, endPoint y: 157, distance: 93.0
click at [61, 127] on span "Catalog" at bounding box center [63, 130] width 42 height 16
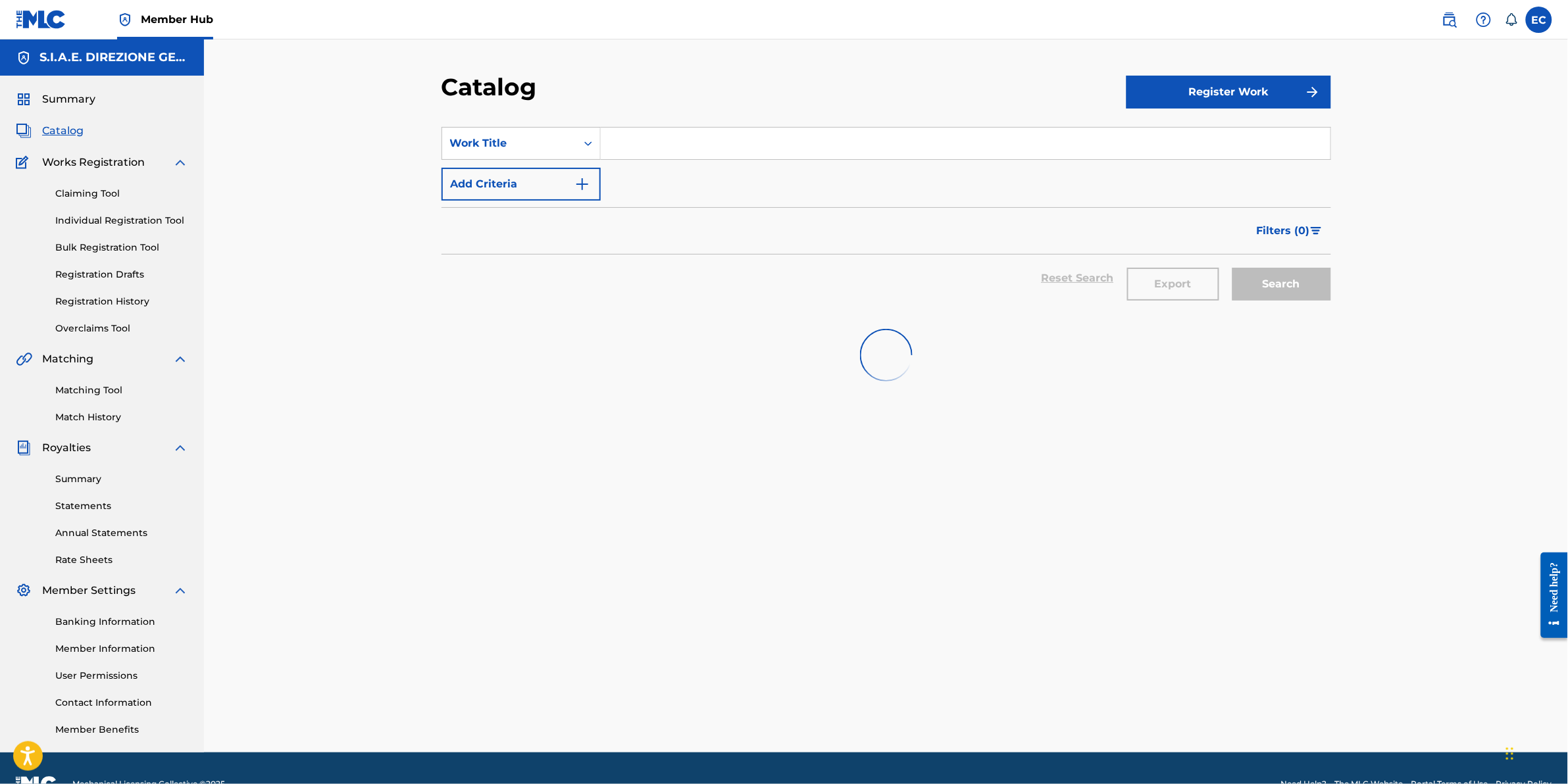
click at [686, 149] on input "Search Form" at bounding box center [965, 143] width 730 height 31
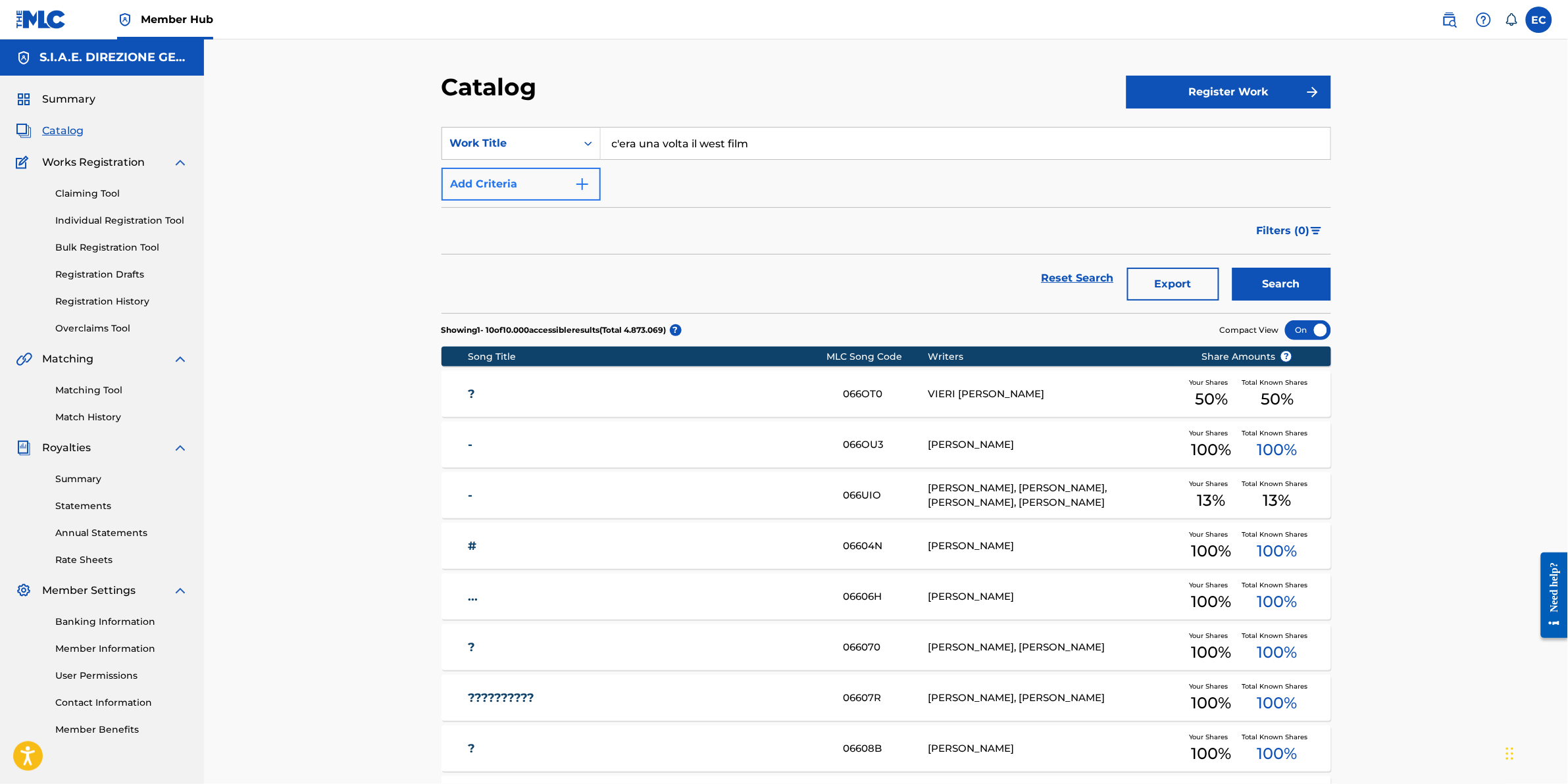
type input "c'era una volta il west film"
click at [566, 186] on button "Add Criteria" at bounding box center [521, 184] width 159 height 33
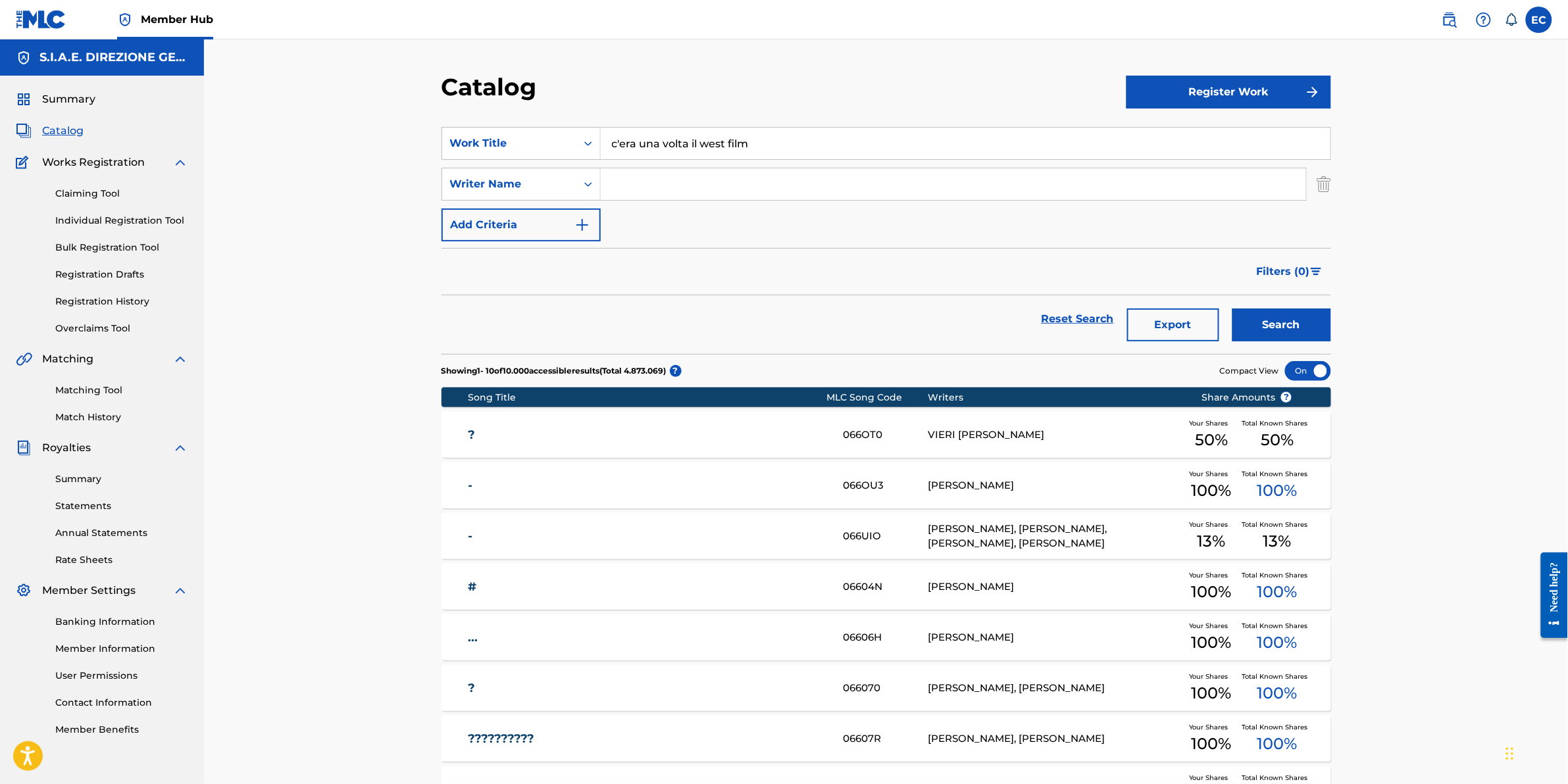
click at [654, 177] on input "Search Form" at bounding box center [953, 184] width 705 height 31
type input "morricone"
click at [1255, 332] on button "Search" at bounding box center [1282, 325] width 98 height 33
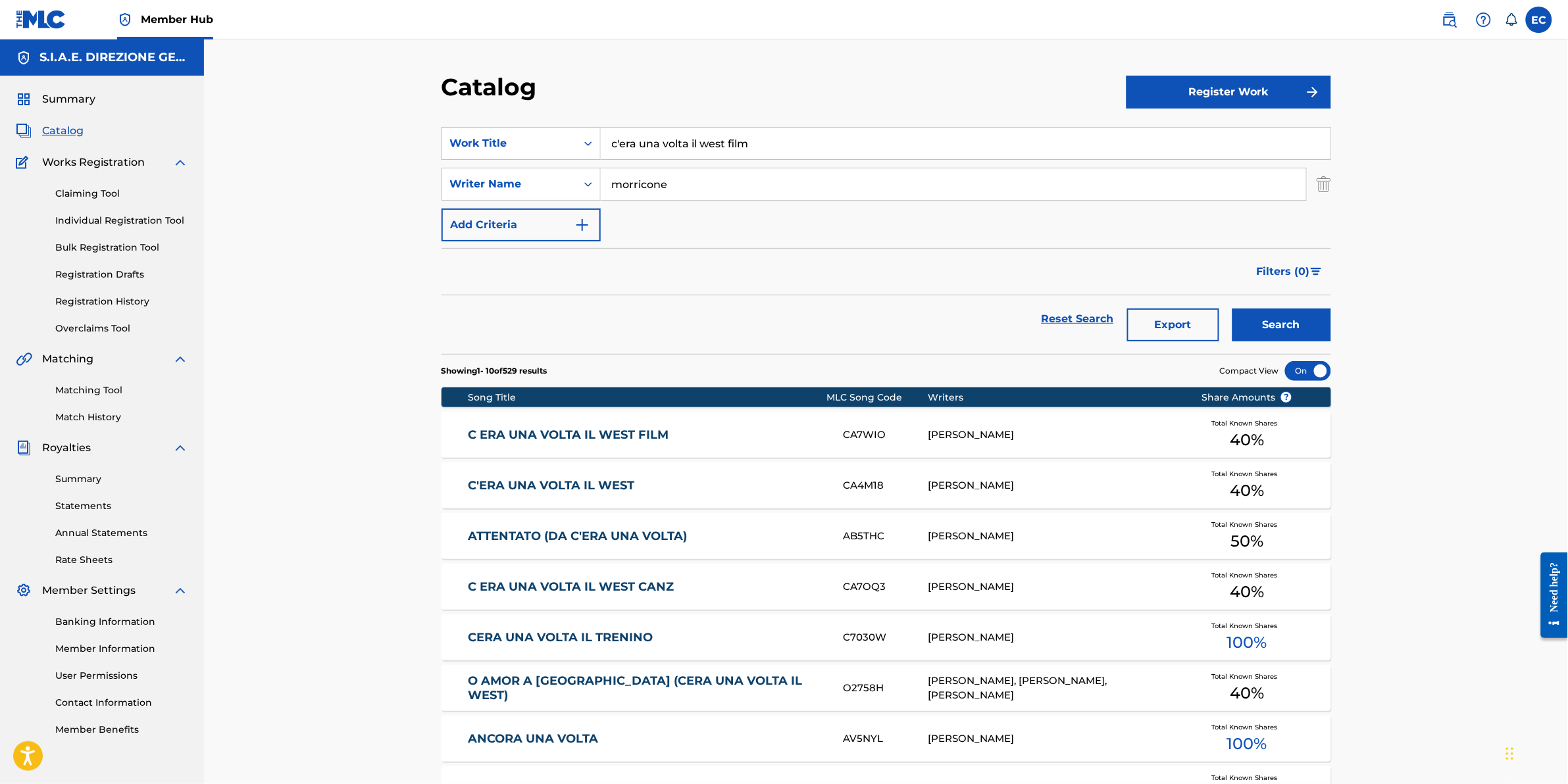
click at [613, 430] on link "C ERA UNA VOLTA IL WEST FILM" at bounding box center [647, 435] width 358 height 15
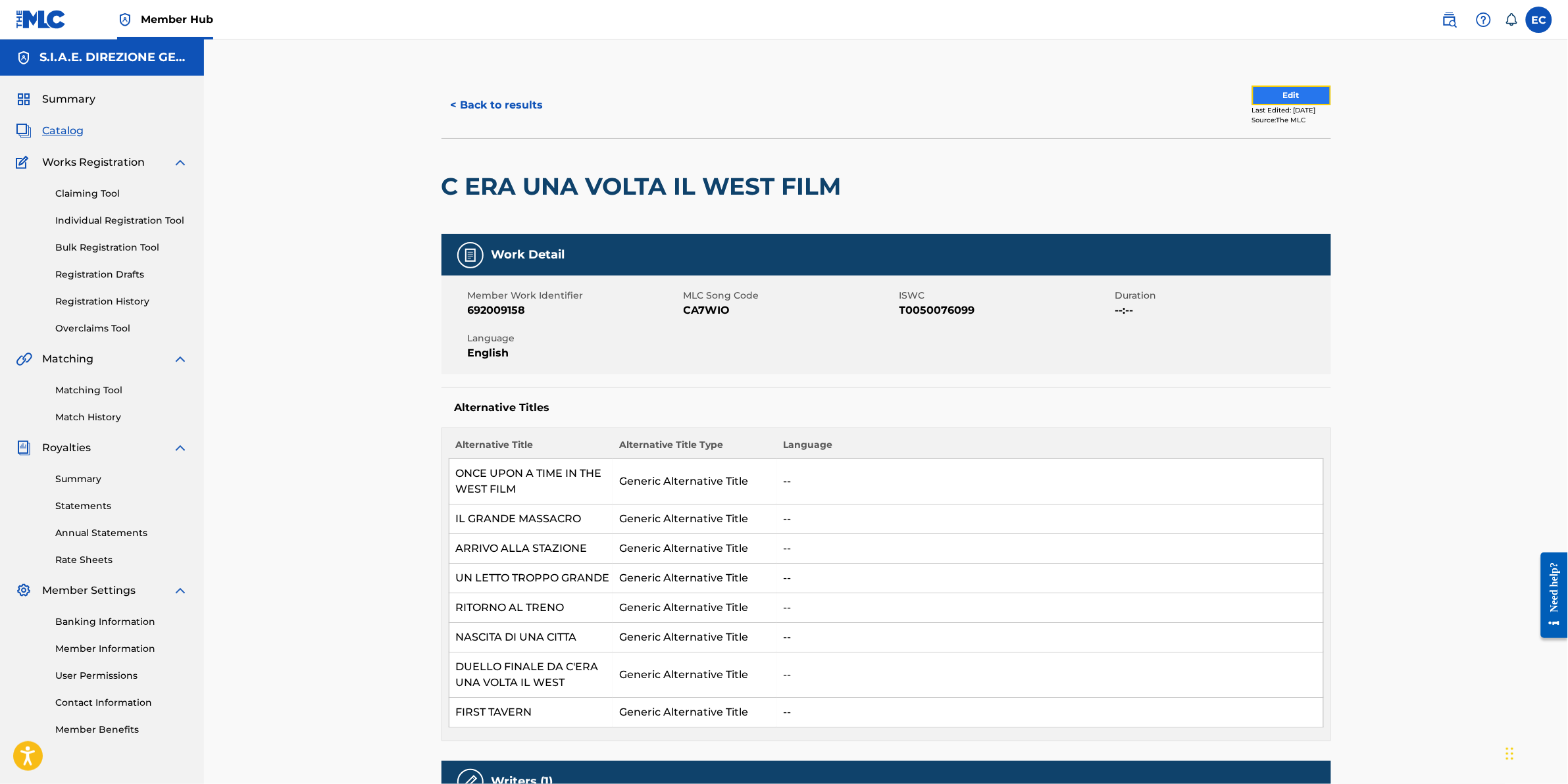
click at [1287, 92] on button "Edit" at bounding box center [1292, 95] width 79 height 19
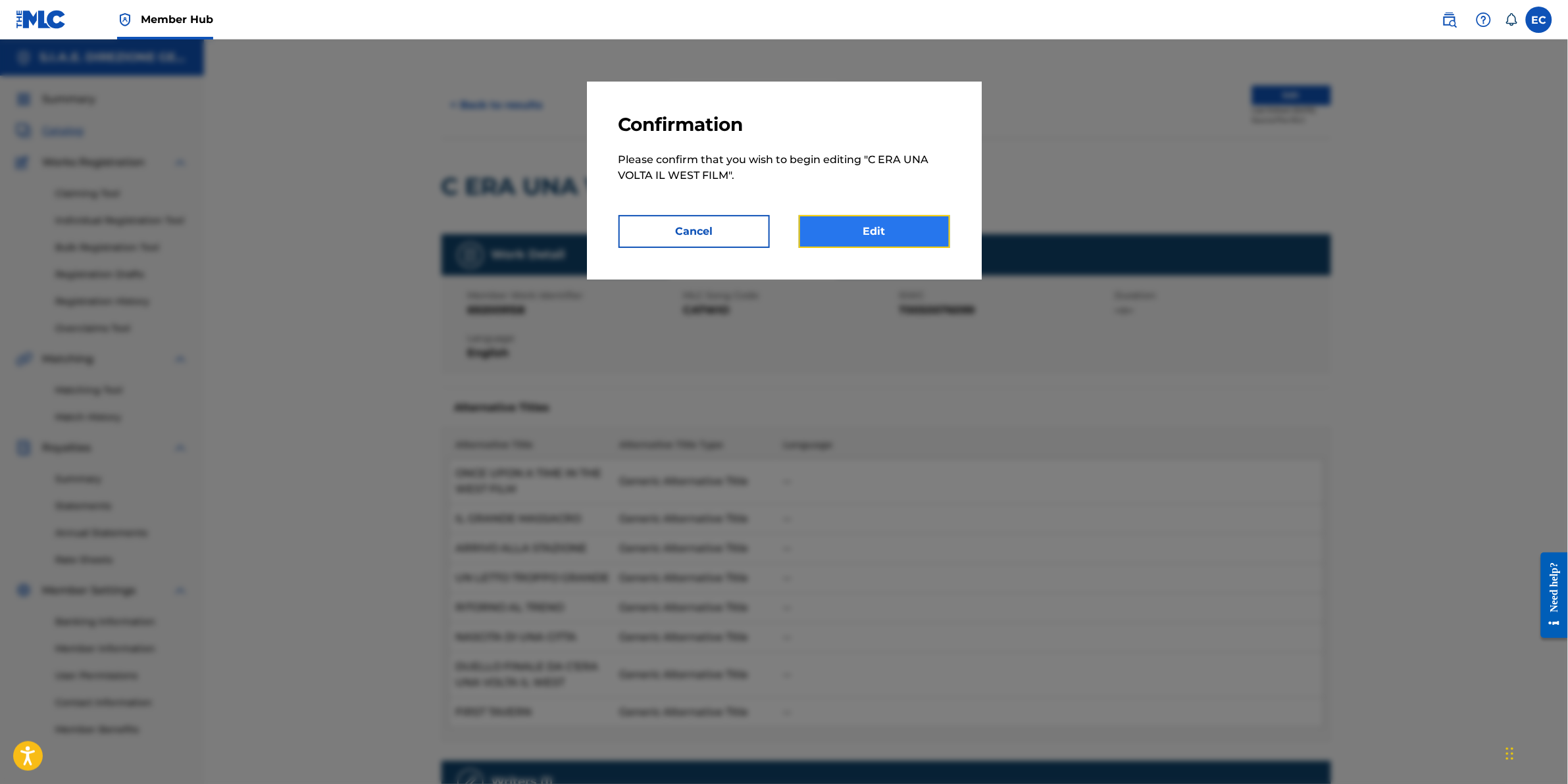
click at [933, 222] on link "Edit" at bounding box center [874, 232] width 151 height 33
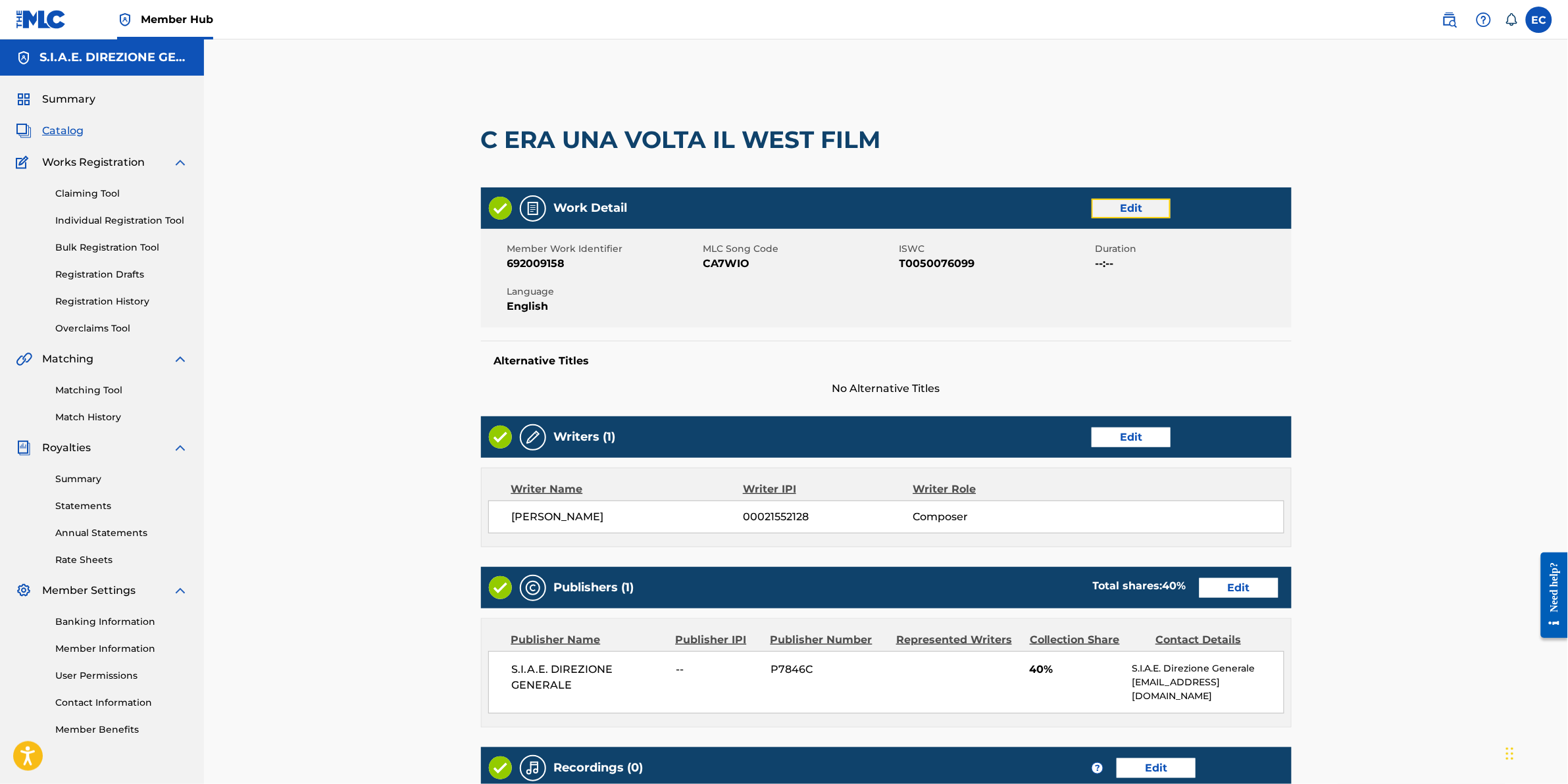
click at [1143, 203] on link "Edit" at bounding box center [1131, 209] width 79 height 19
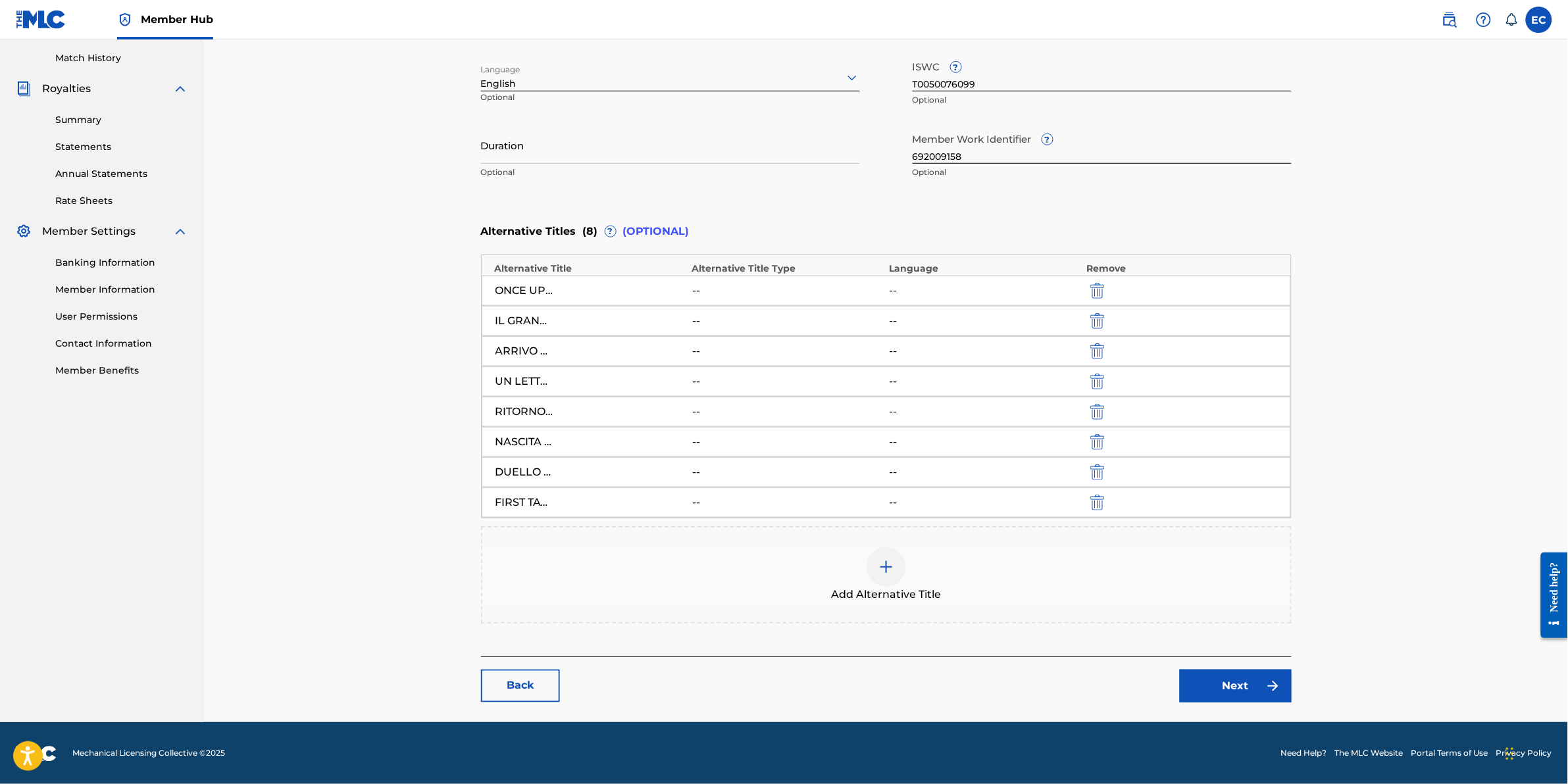
scroll to position [362, 0]
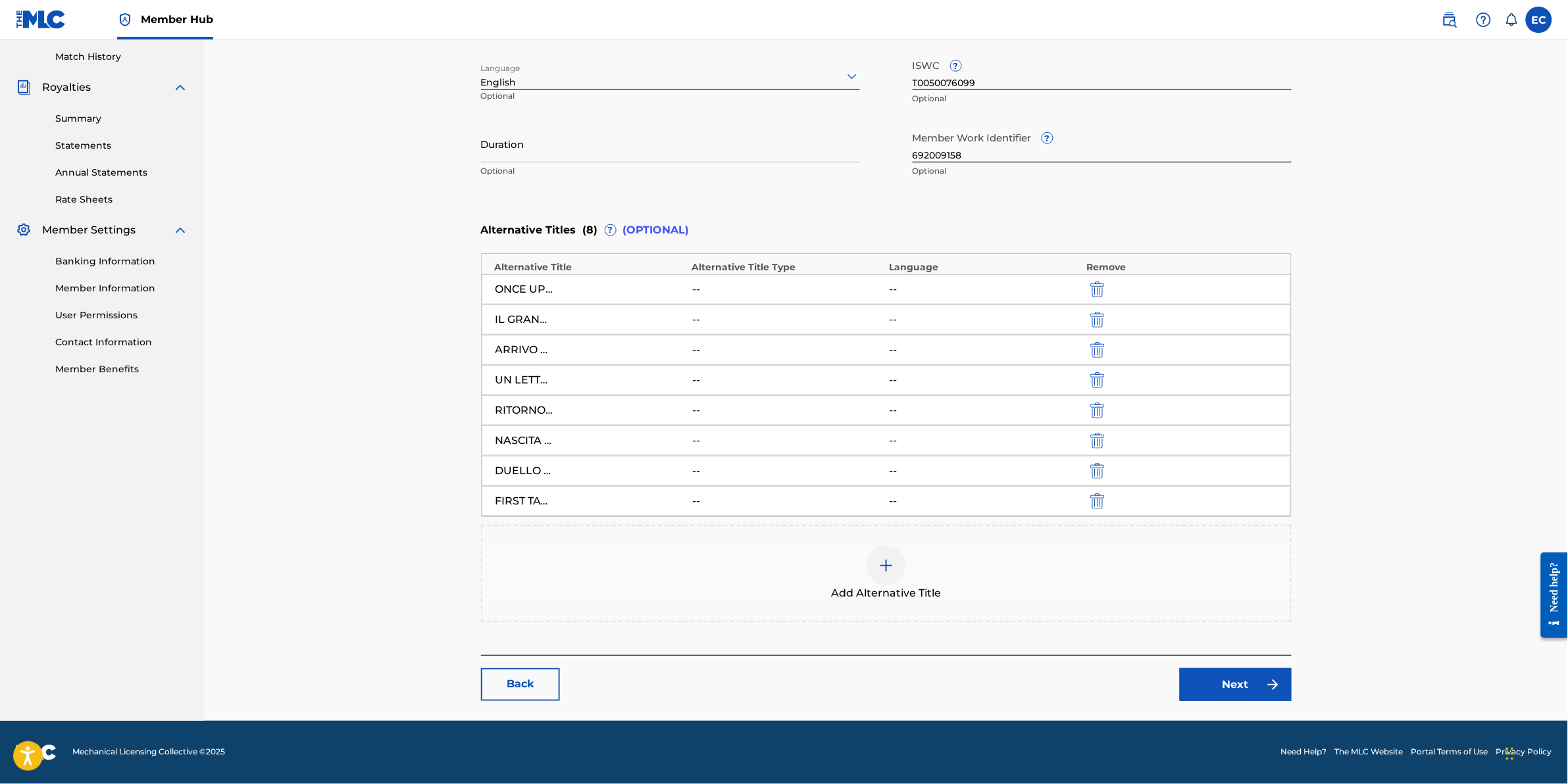
click at [876, 557] on div at bounding box center [886, 566] width 39 height 39
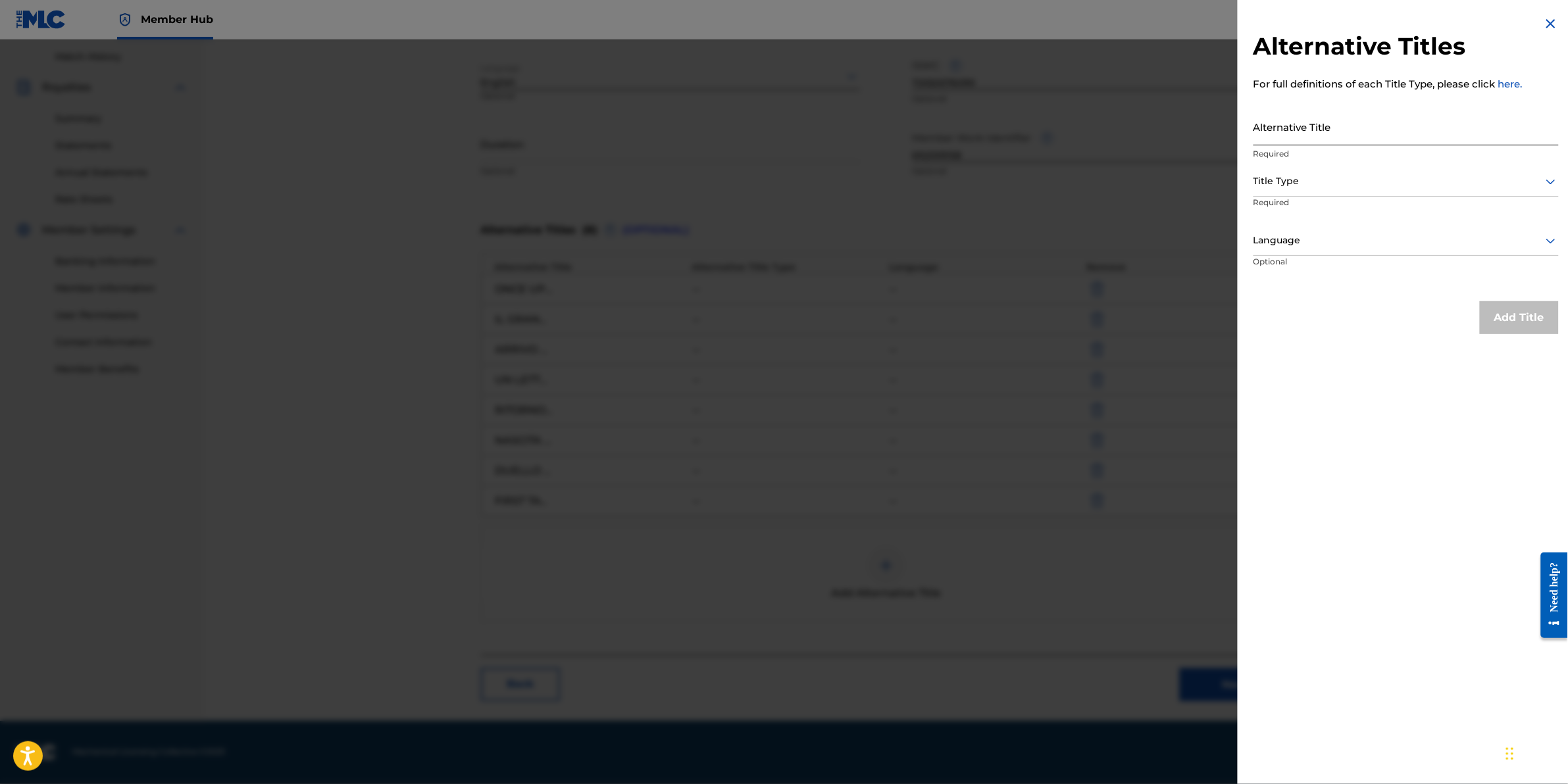
click at [1309, 129] on input "Alternative Title" at bounding box center [1406, 127] width 306 height 37
click at [1376, 148] on p "Required" at bounding box center [1406, 154] width 306 height 12
click at [1379, 128] on input "Alternative Title" at bounding box center [1406, 127] width 306 height 37
paste input "Vtedy na západe – Spiel mir das Lied vom Tod"
type input "Vtedy na západe – Spiel mir das Lied vom Tod"
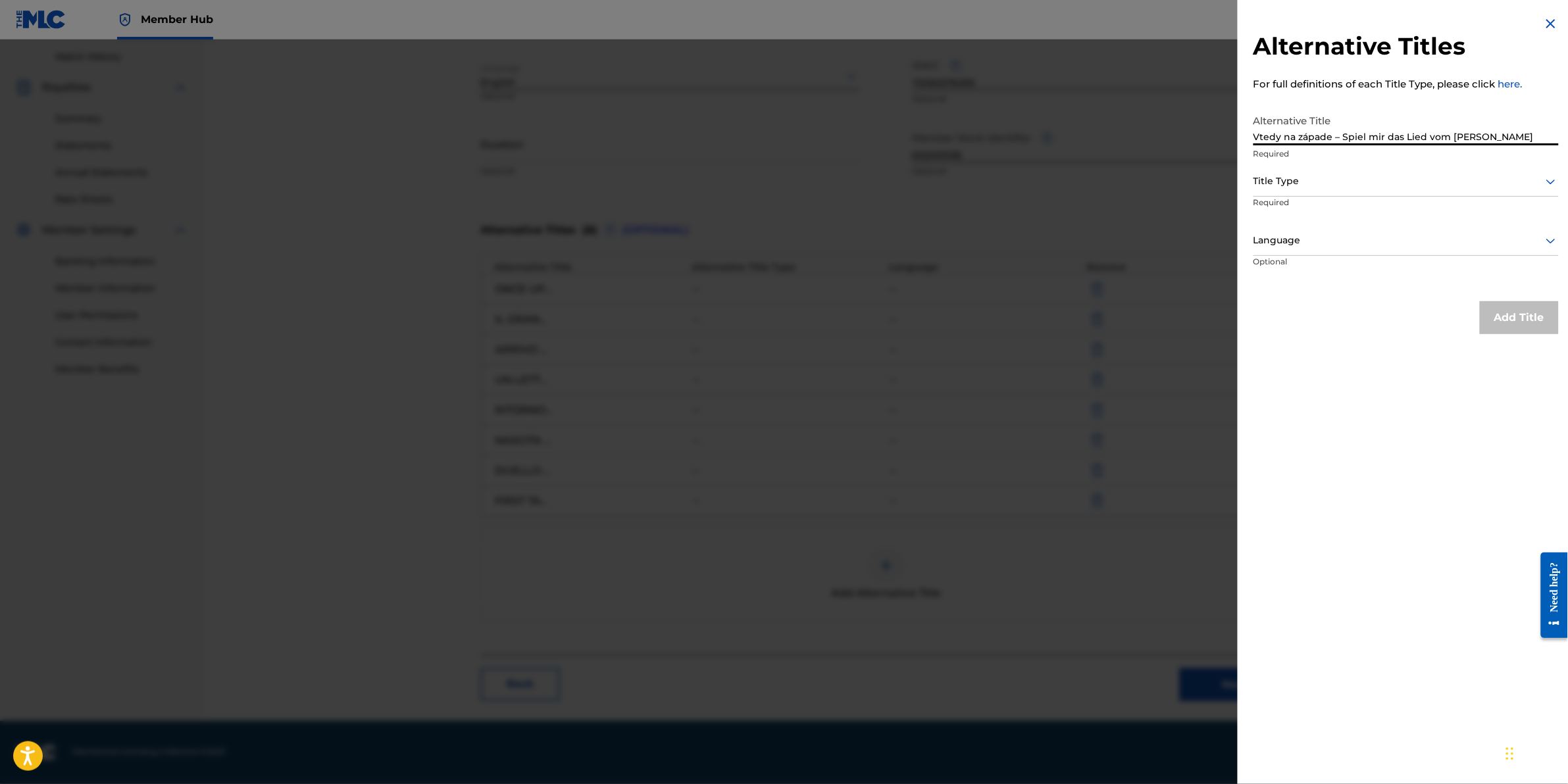
click at [1386, 245] on div at bounding box center [1406, 241] width 306 height 16
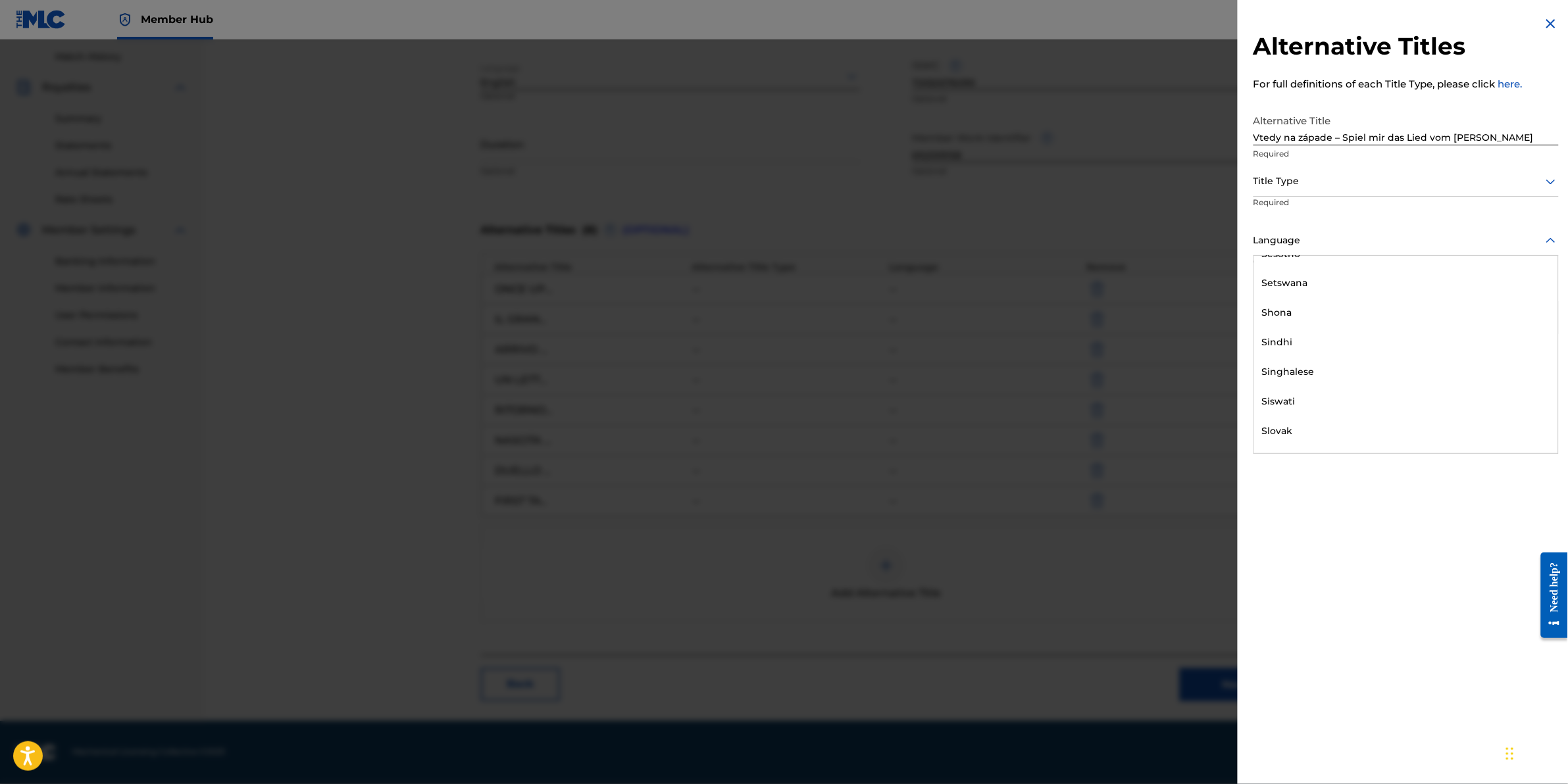
scroll to position [3208, 0]
click at [1329, 347] on div "Slovak" at bounding box center [1406, 350] width 304 height 30
click at [1344, 177] on div at bounding box center [1406, 181] width 306 height 16
click at [1331, 176] on div at bounding box center [1406, 181] width 306 height 16
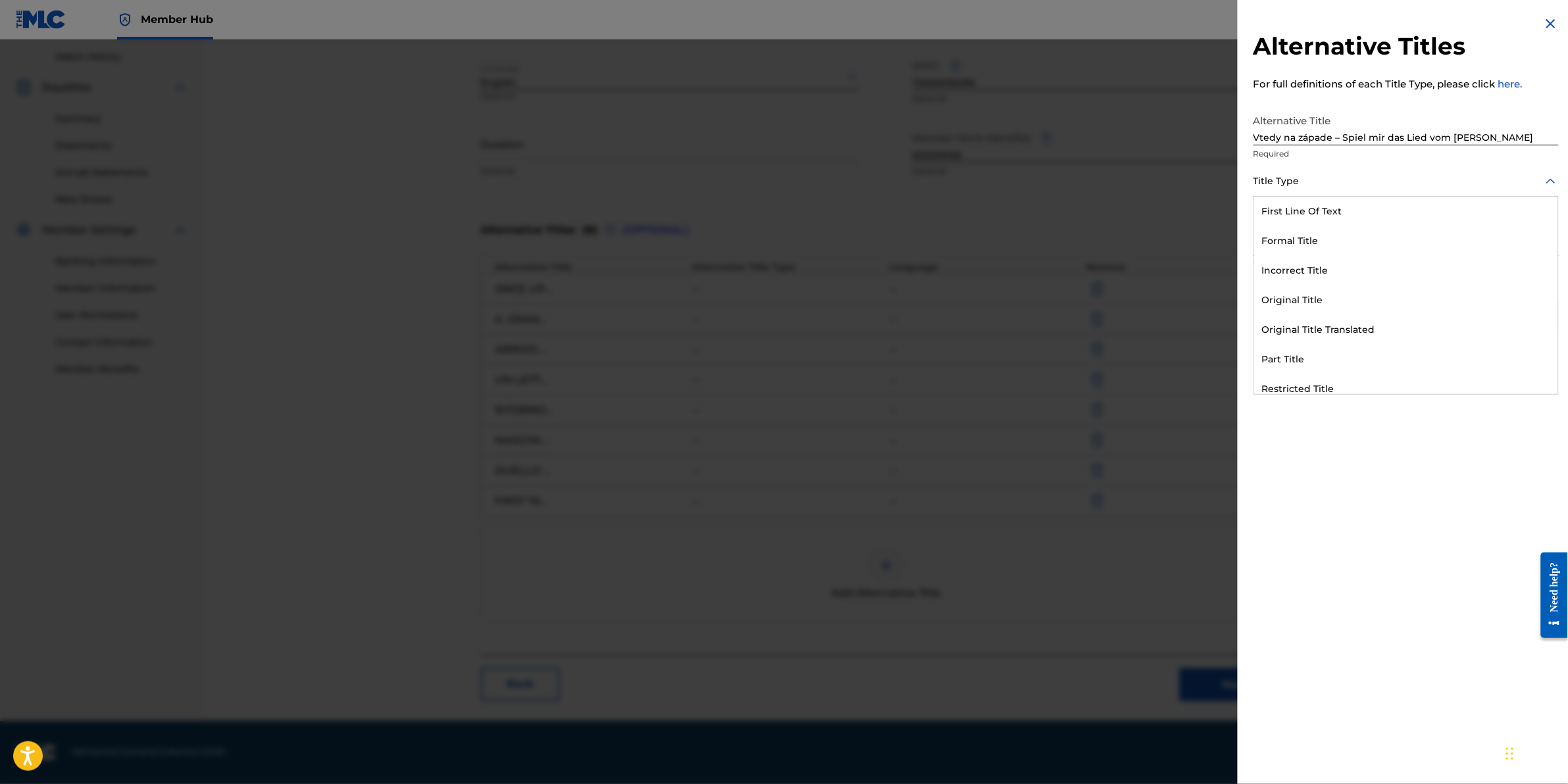
scroll to position [128, 0]
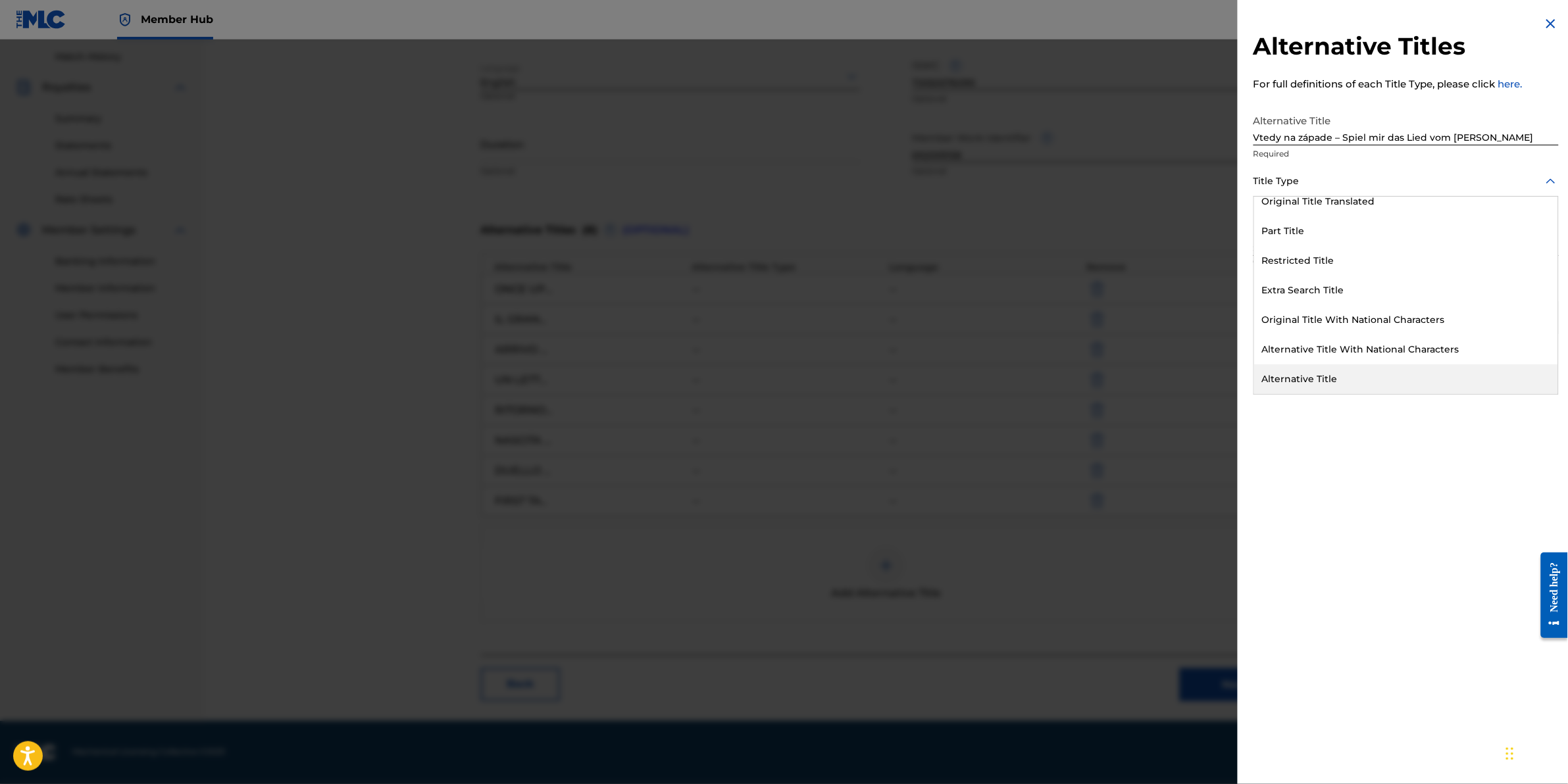
click at [1324, 373] on div "Alternative Title" at bounding box center [1406, 379] width 304 height 30
click at [1324, 373] on div "Alternative Titles For full definitions of each Title Type, please click here. …" at bounding box center [1406, 392] width 337 height 784
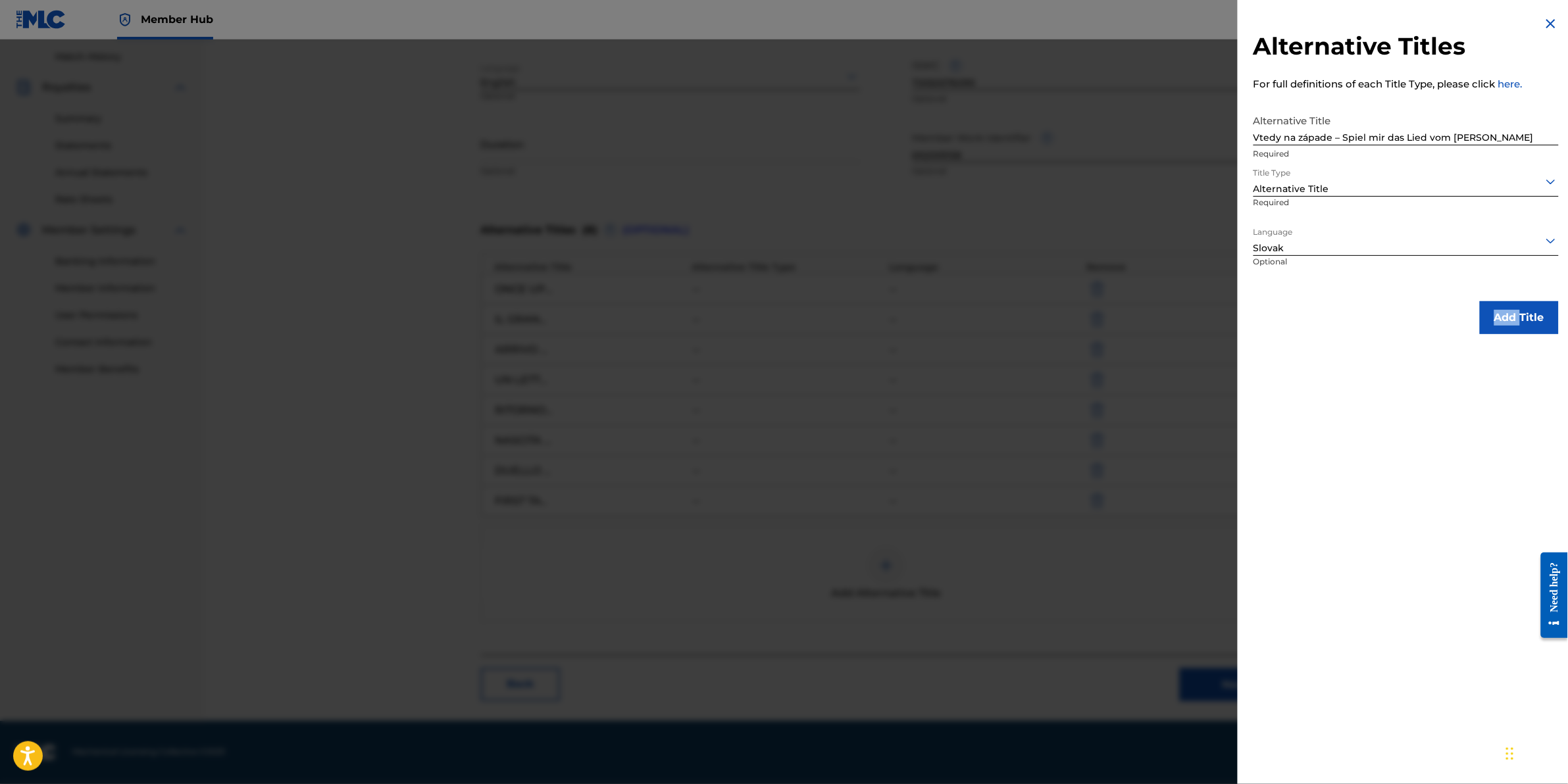
drag, startPoint x: 1324, startPoint y: 373, endPoint x: 1445, endPoint y: 410, distance: 126.5
click at [1449, 436] on div "Alternative Titles For full definitions of each Title Type, please click here. …" at bounding box center [1406, 392] width 337 height 784
click at [1496, 319] on button "Add Title" at bounding box center [1520, 317] width 79 height 33
click at [1496, 319] on div "Catalog Enter Work Details Add Writers Add Publishers & Shares Add Recording Re…" at bounding box center [886, 200] width 1364 height 1042
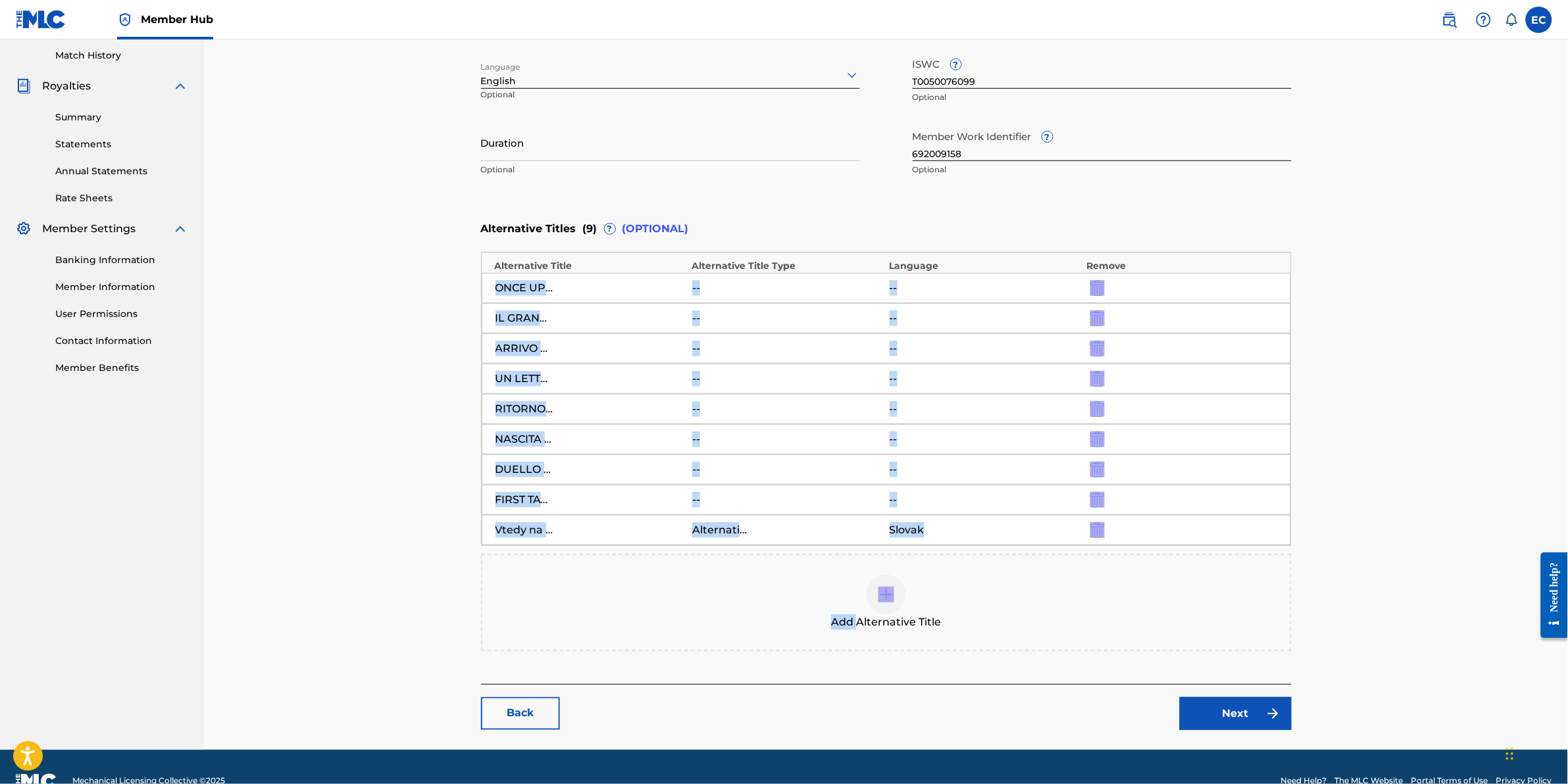
click at [310, 447] on div "Catalog Enter Work Details Add Writers Add Publishers & Shares Add Recording Re…" at bounding box center [886, 213] width 1364 height 1072
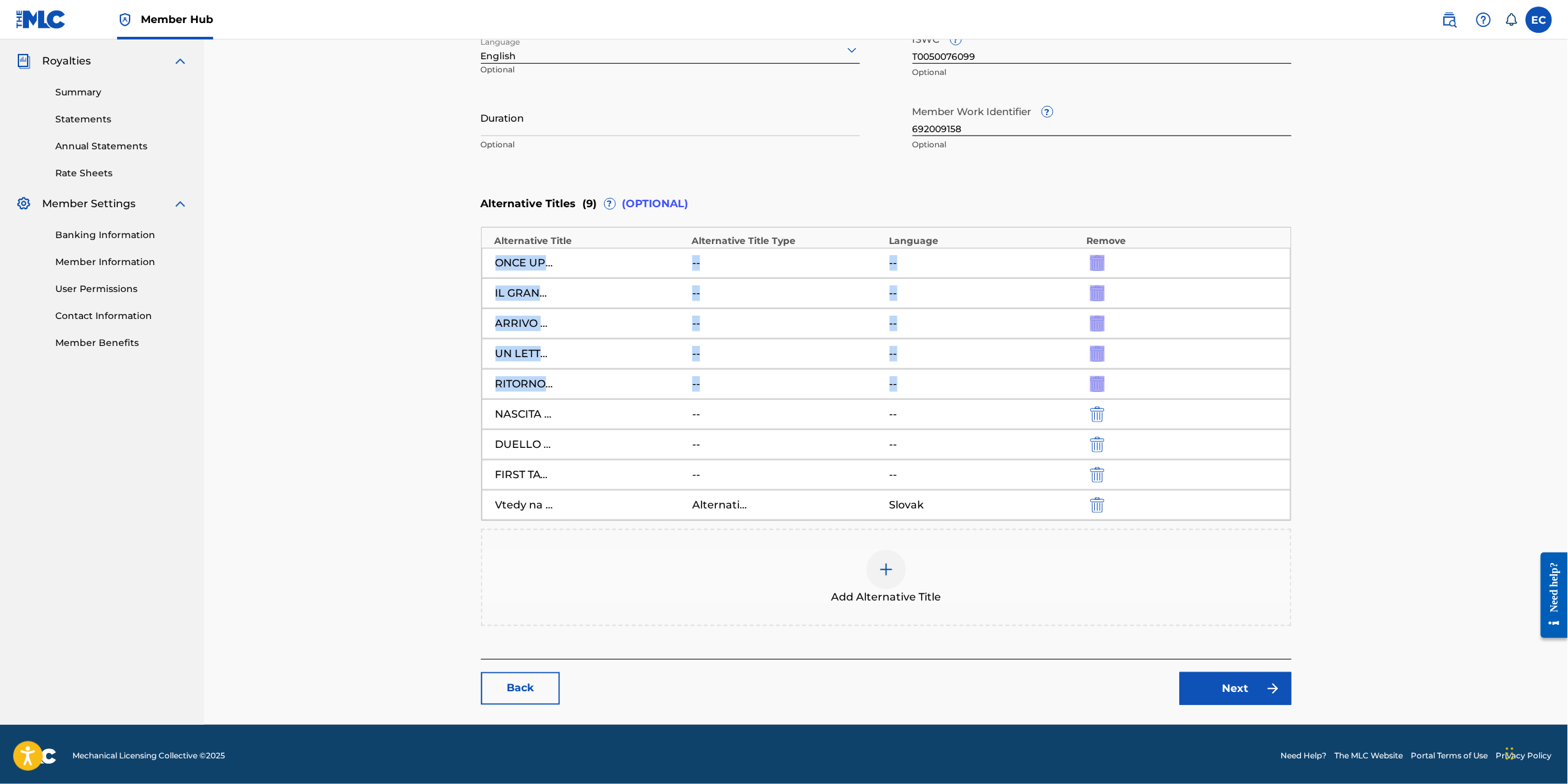
scroll to position [392, 0]
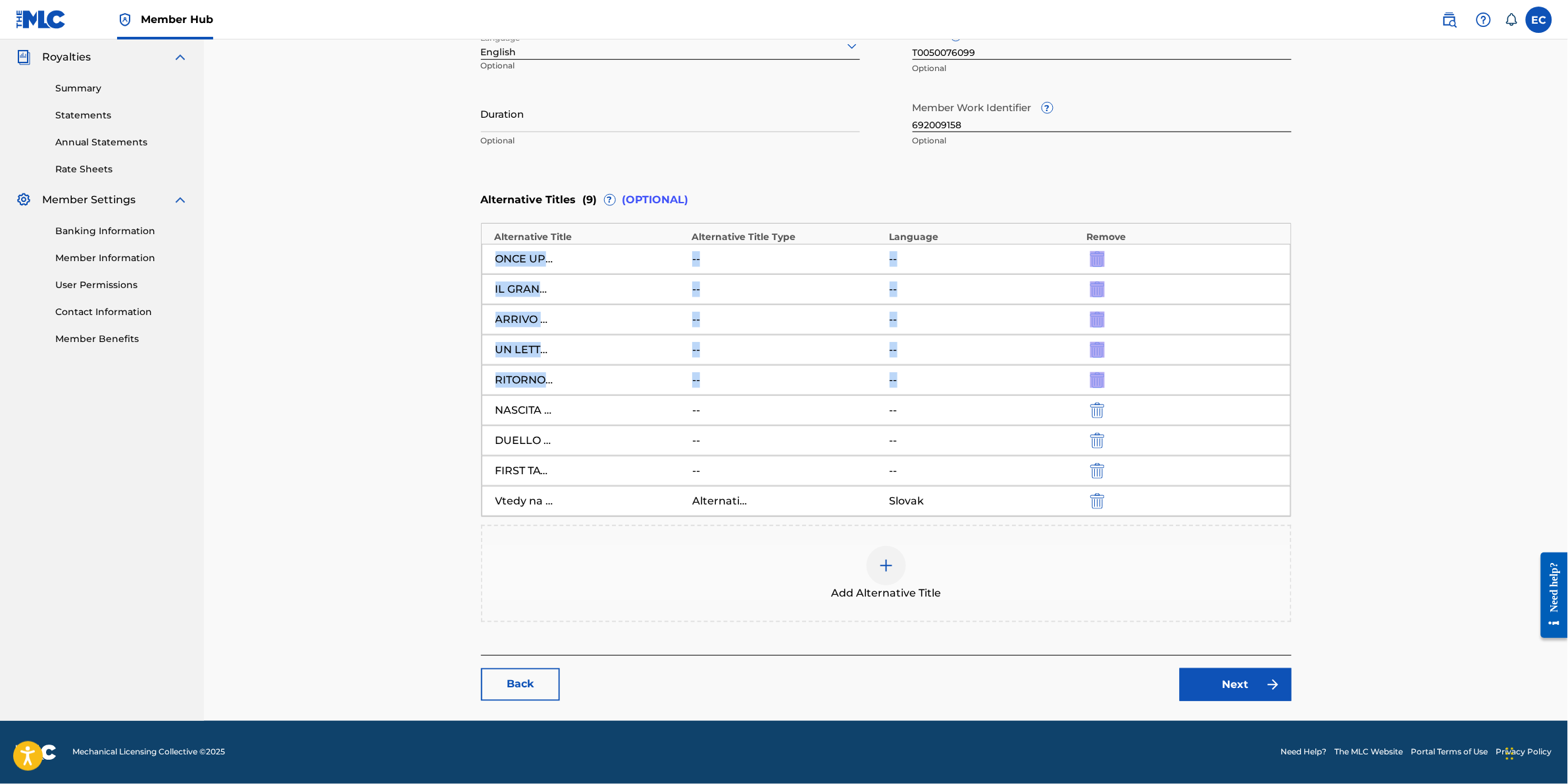
click at [331, 357] on div "Catalog Enter Work Details Add Writers Add Publishers & Shares Add Recording Re…" at bounding box center [886, 185] width 1364 height 1072
click at [429, 430] on div "Catalog Enter Work Details Add Writers Add Publishers & Shares Add Recording Re…" at bounding box center [886, 201] width 921 height 1040
click at [879, 566] on img at bounding box center [886, 566] width 16 height 16
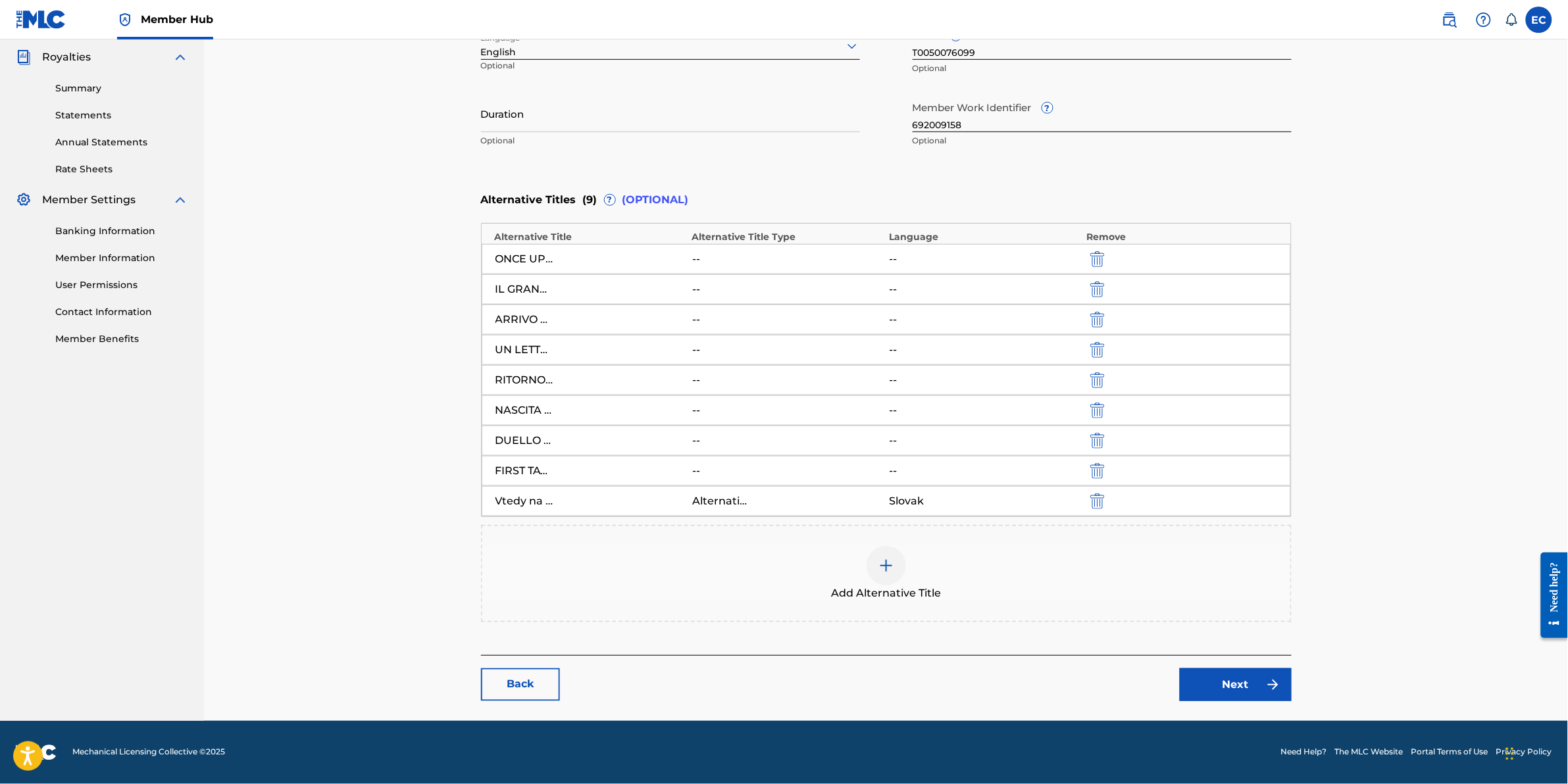
click at [885, 570] on img at bounding box center [886, 566] width 16 height 16
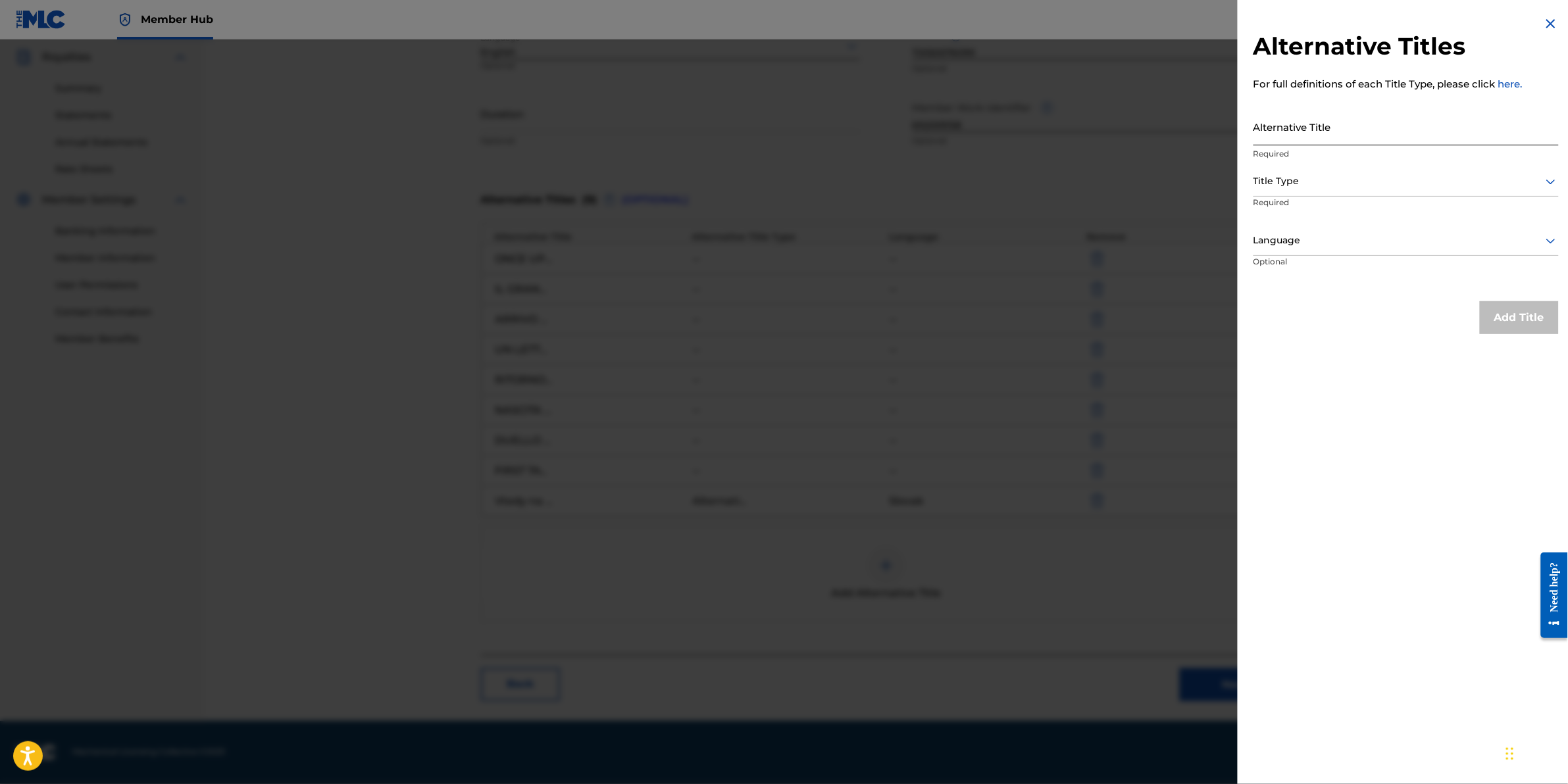
click at [1367, 124] on input "Alternative Title" at bounding box center [1406, 127] width 306 height 37
click at [1338, 183] on div at bounding box center [1406, 181] width 306 height 16
click at [1317, 178] on div at bounding box center [1406, 181] width 306 height 16
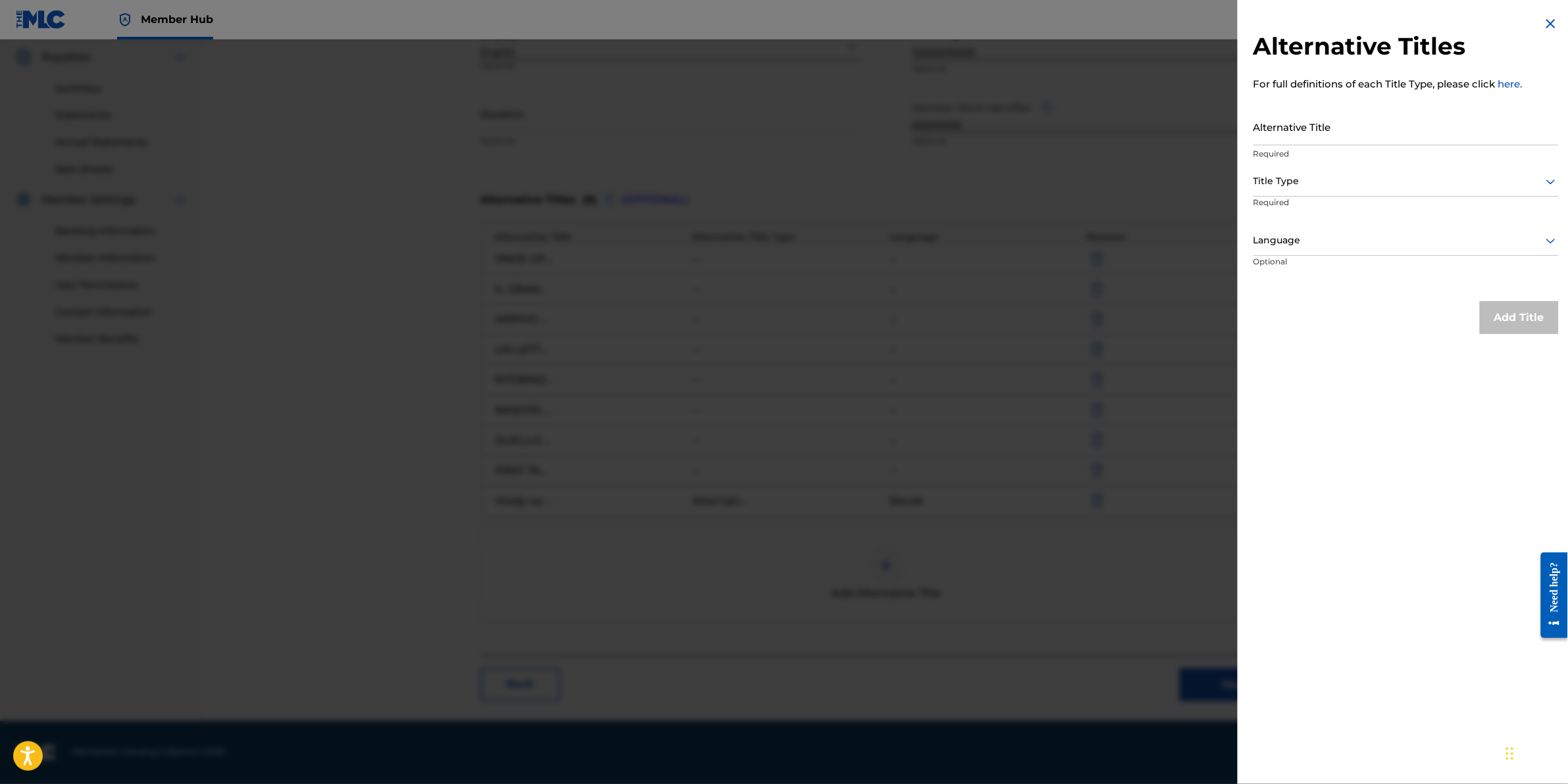
click at [1321, 250] on div "Language" at bounding box center [1406, 241] width 306 height 30
click at [1318, 240] on div at bounding box center [1406, 241] width 306 height 16
click at [1319, 300] on div "Spanish" at bounding box center [1406, 300] width 304 height 30
click at [1327, 132] on input "Alternative Title" at bounding box center [1406, 127] width 306 height 37
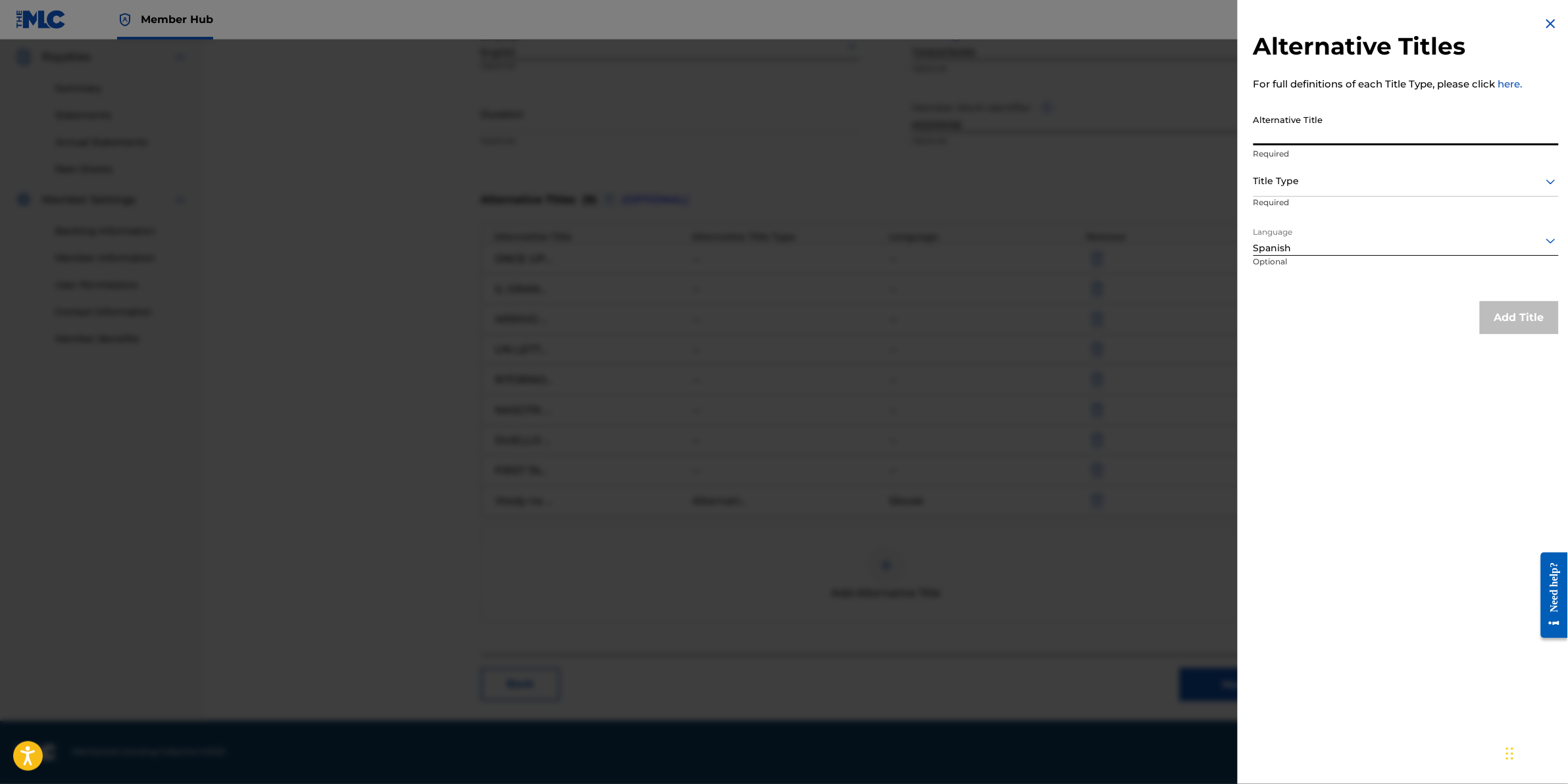
type input "E"
paste input "Érase una vez en el Oeste"
type input "Érase una vez en el Oeste"
click at [1349, 178] on div at bounding box center [1406, 181] width 306 height 16
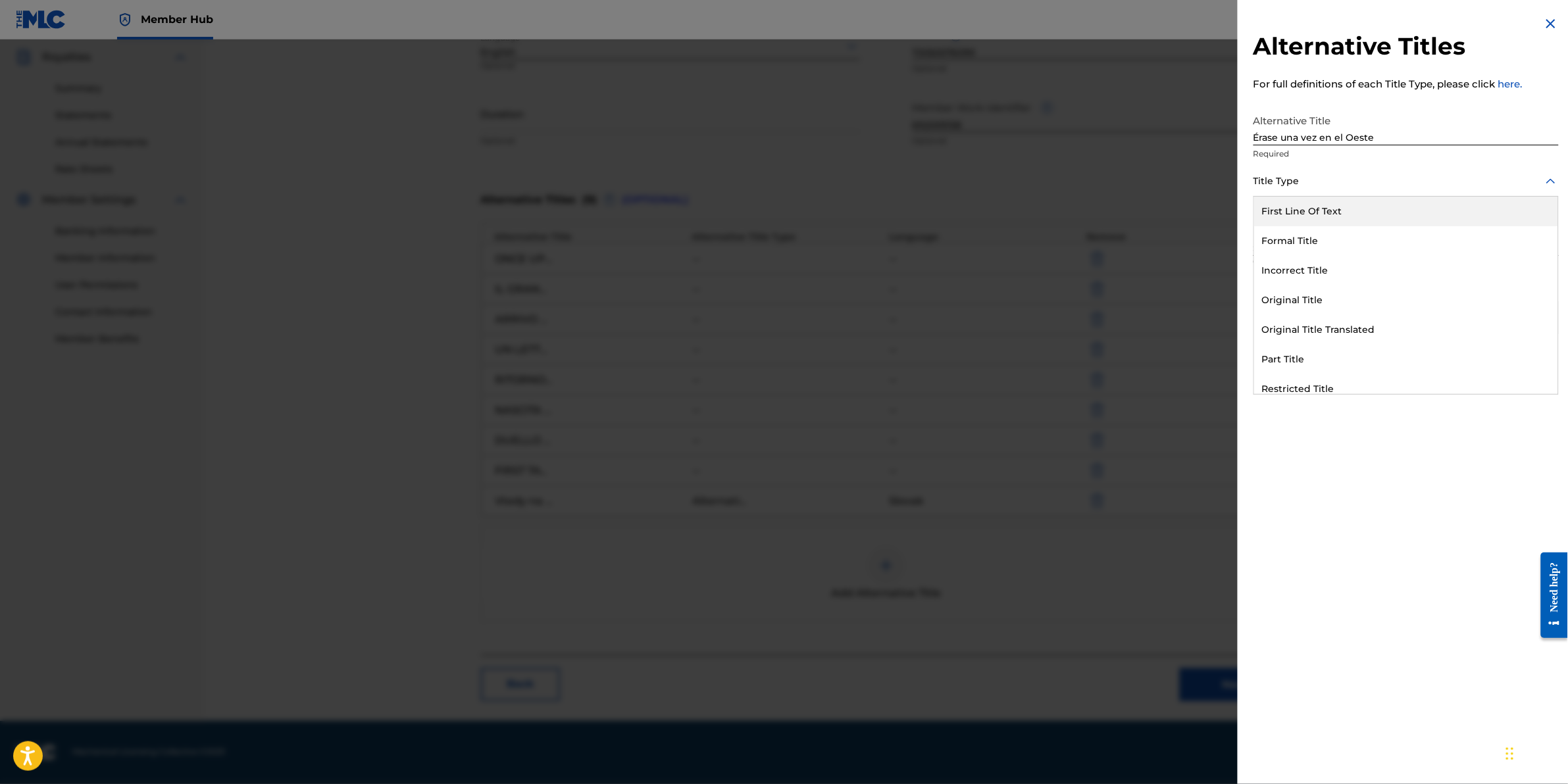
click at [1327, 192] on div "Title Type" at bounding box center [1406, 182] width 306 height 30
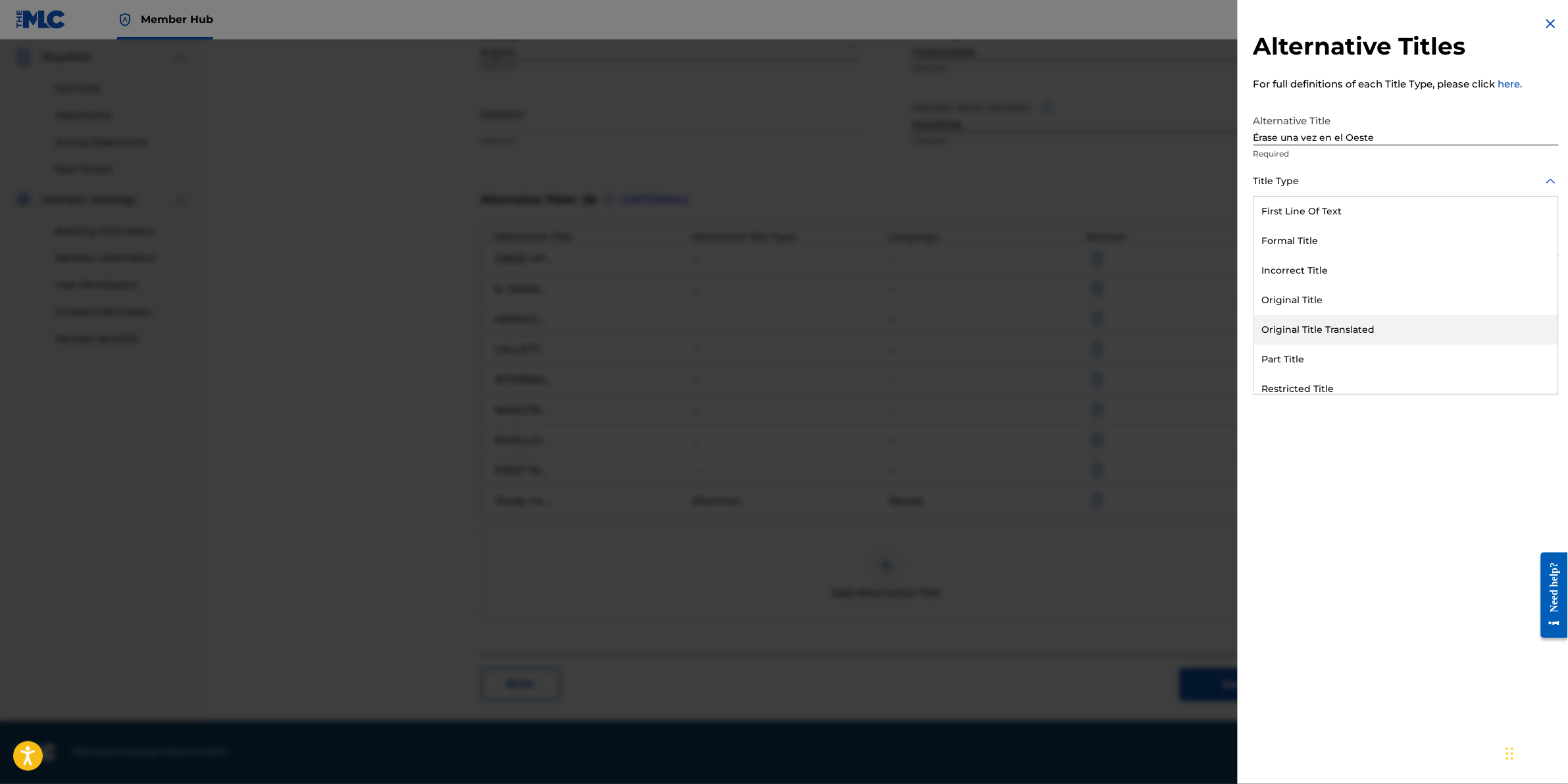
scroll to position [128, 0]
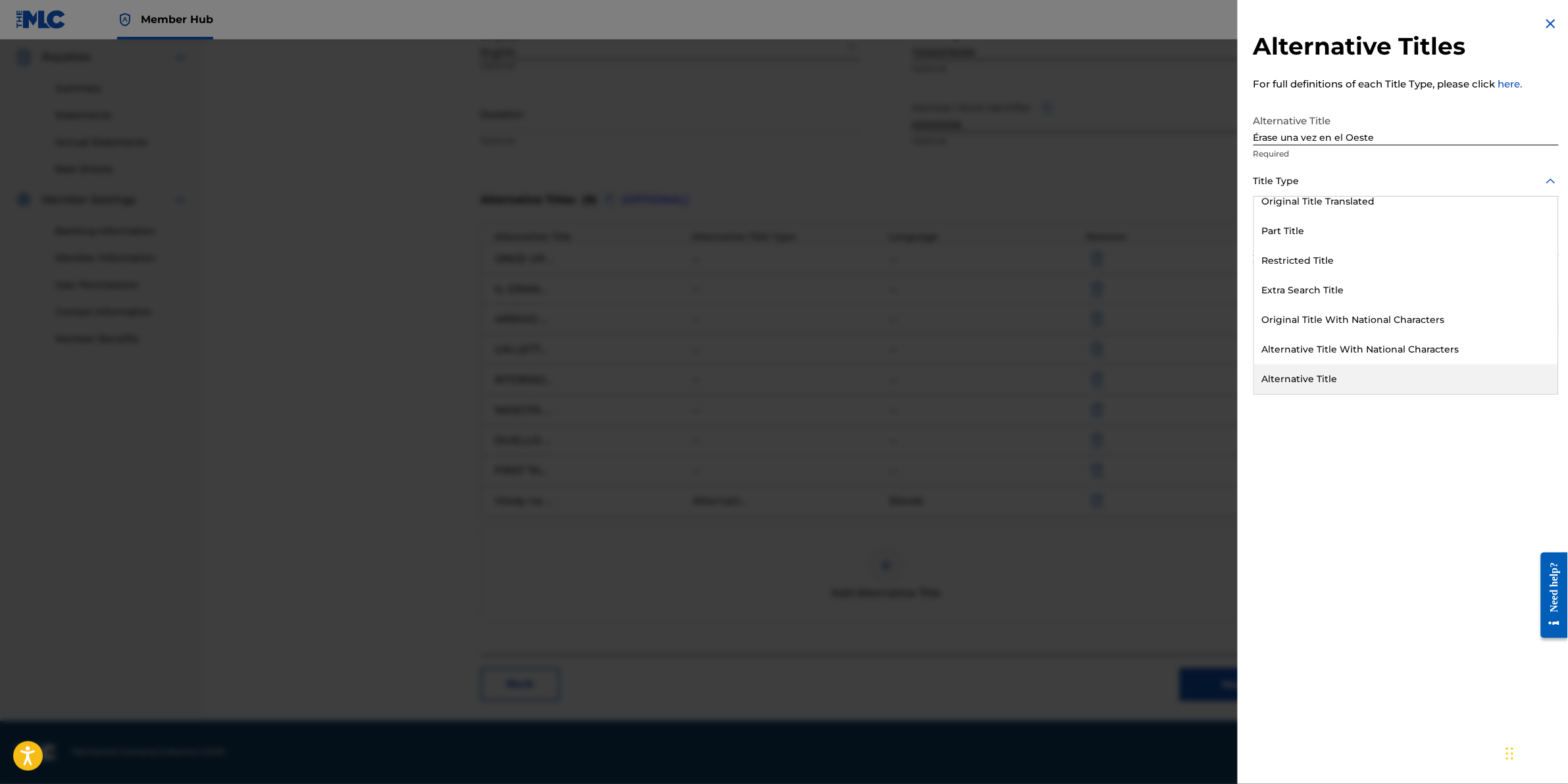
click at [1388, 370] on div "Alternative Title" at bounding box center [1406, 379] width 304 height 30
click at [1388, 370] on div "Alternative Titles For full definitions of each Title Type, please click here. …" at bounding box center [1406, 392] width 337 height 784
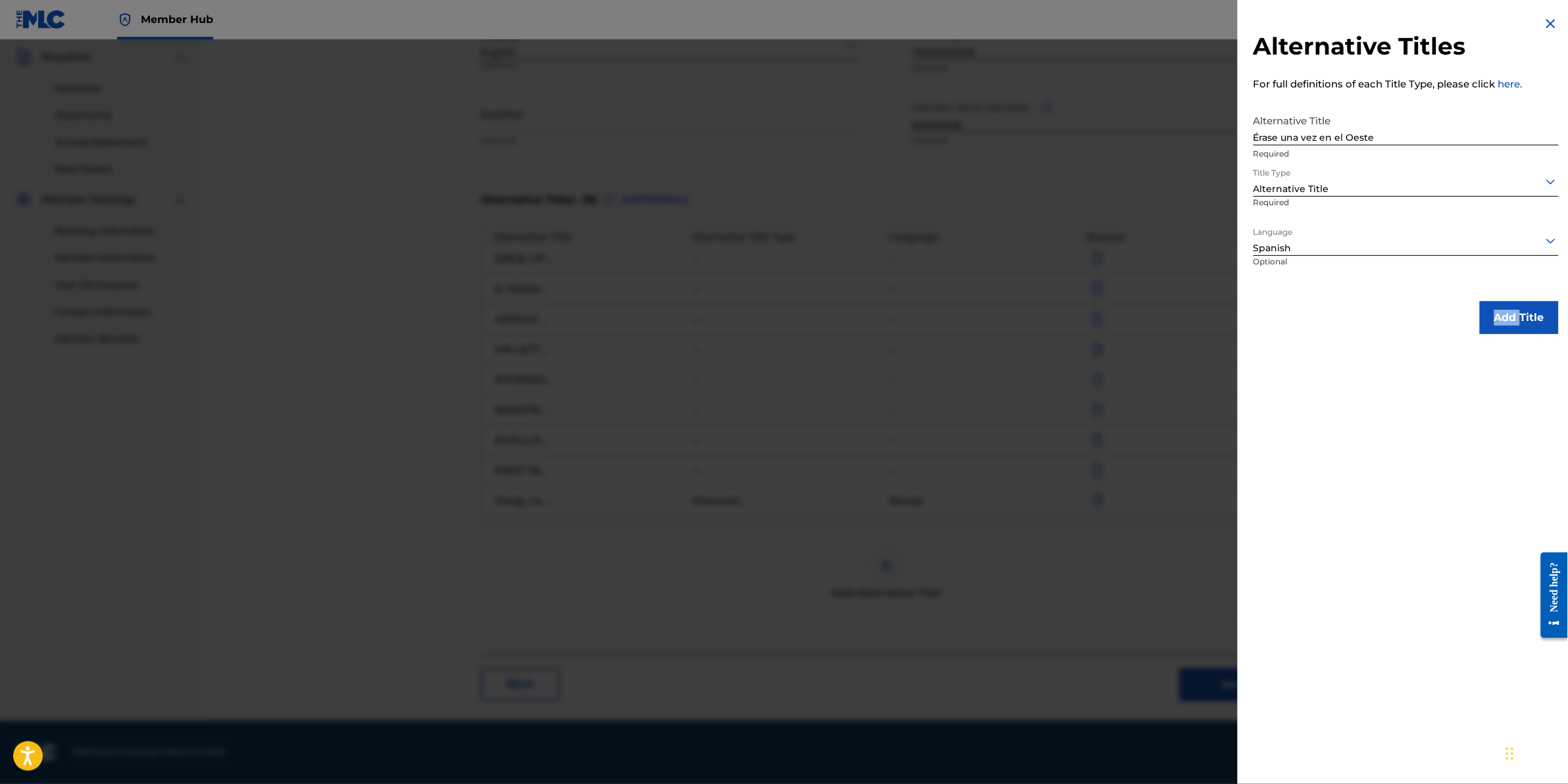
click at [1400, 461] on div "Alternative Titles For full definitions of each Title Type, please click here. …" at bounding box center [1406, 392] width 337 height 784
click at [1485, 312] on button "Add Title" at bounding box center [1520, 317] width 79 height 33
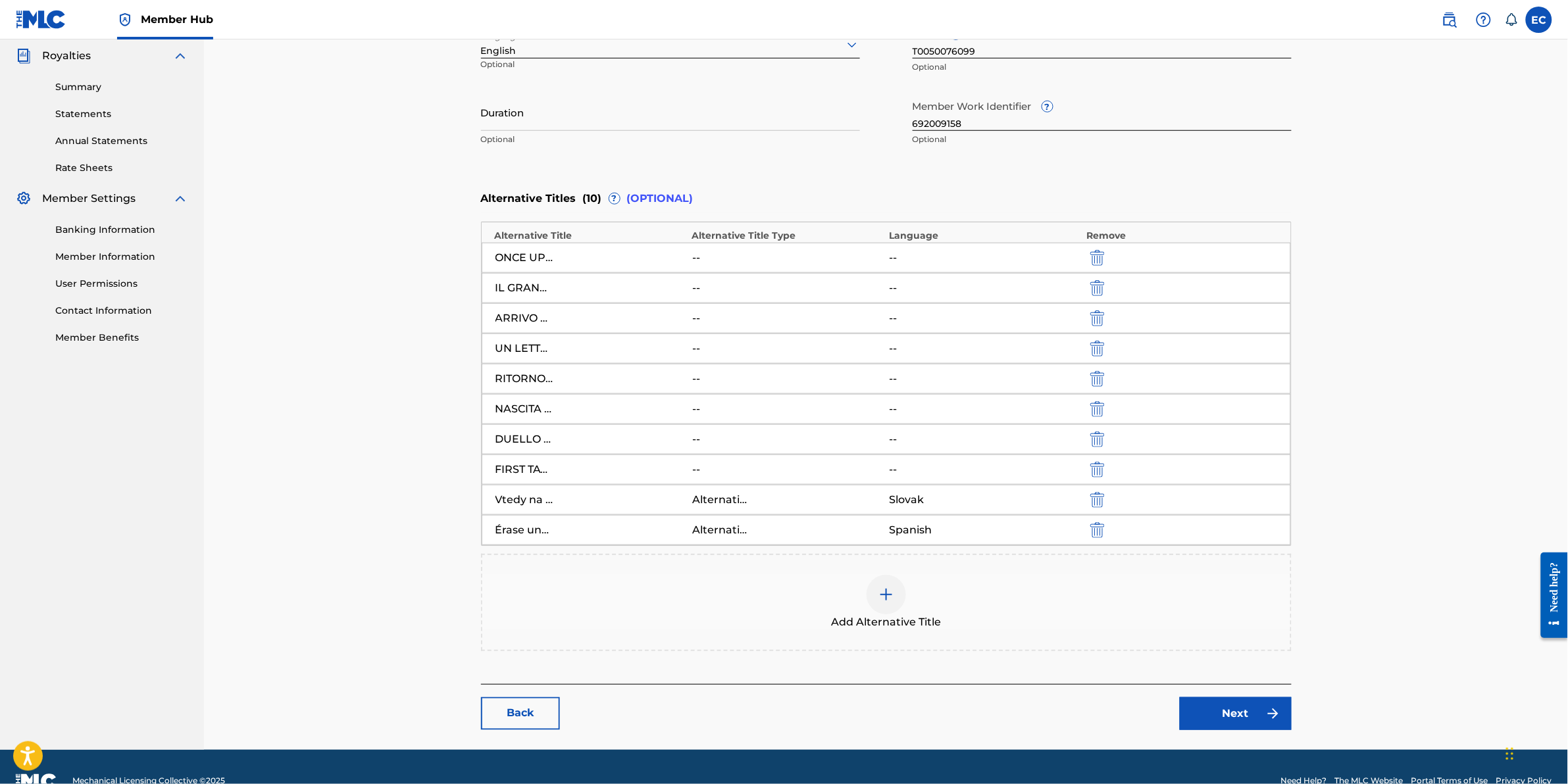
click at [870, 613] on div "Add Alternative Title" at bounding box center [886, 603] width 808 height 55
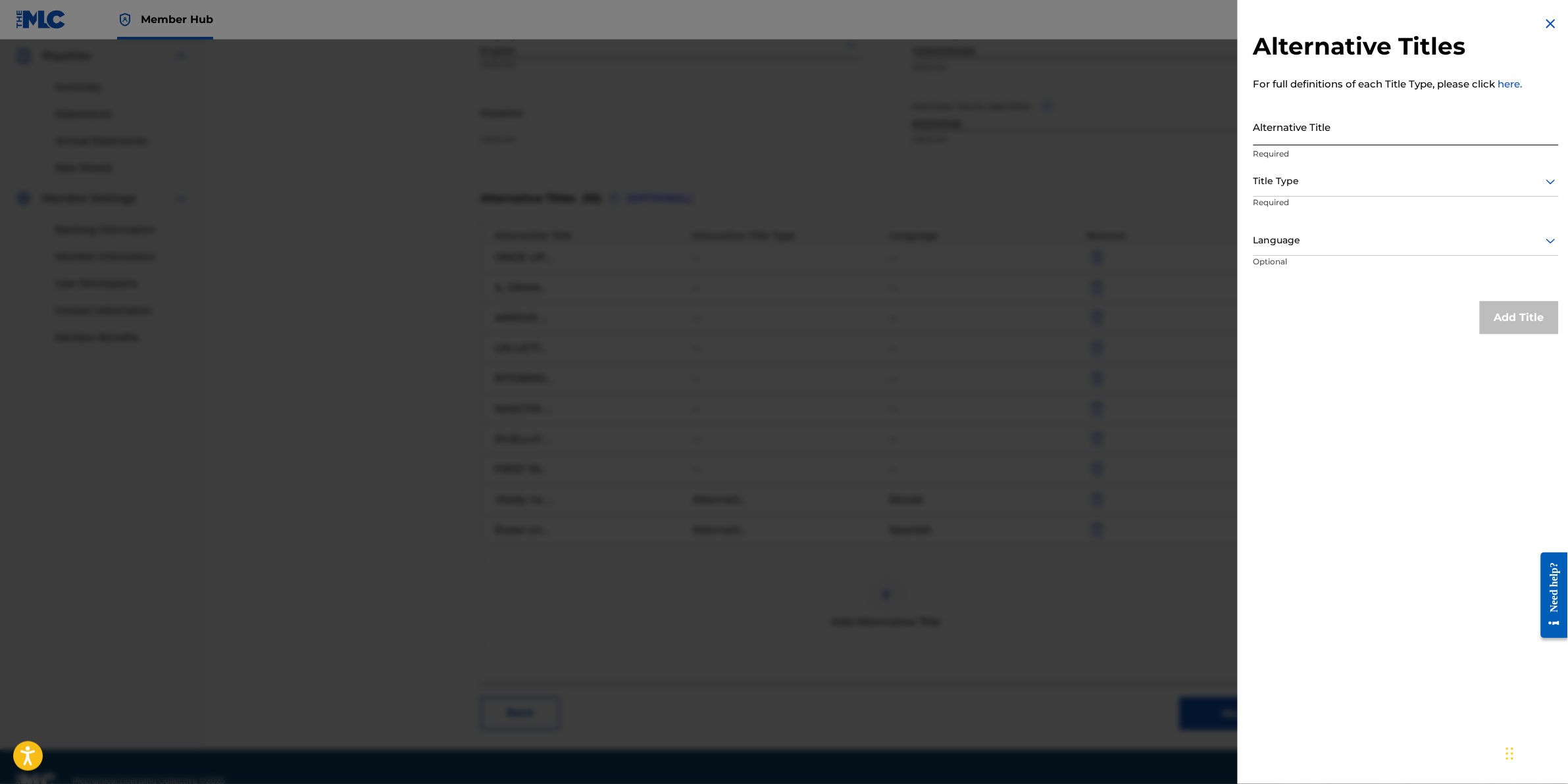
click at [1311, 139] on input "Alternative Title" at bounding box center [1406, 127] width 306 height 37
click at [1303, 118] on input "Alternative Title" at bounding box center [1406, 127] width 306 height 37
paste input "Vtedy na západe"
type input "Vtedy na západe"
click at [1392, 177] on div at bounding box center [1406, 181] width 306 height 16
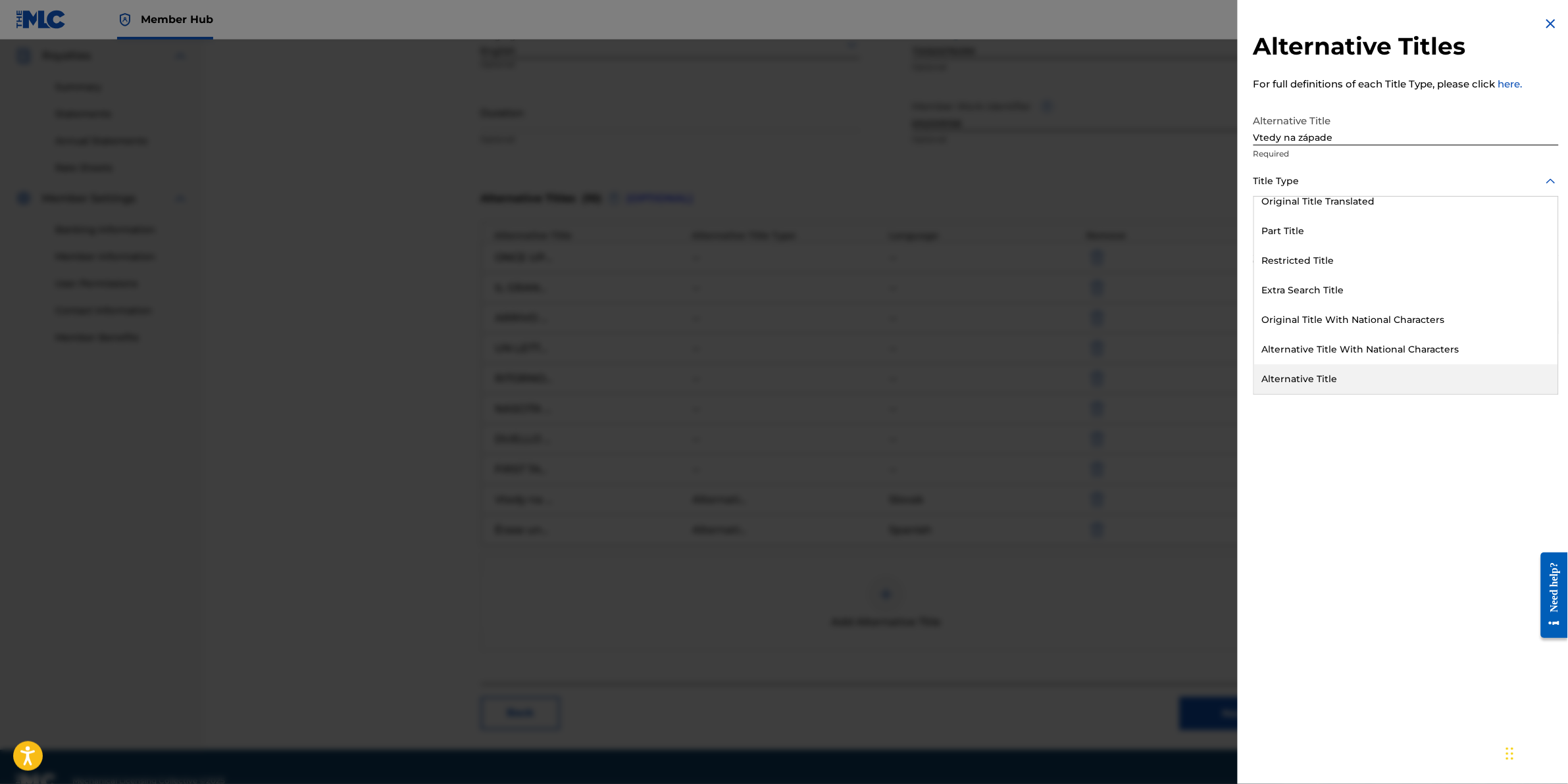
click at [1337, 375] on div "Alternative Title" at bounding box center [1406, 379] width 304 height 30
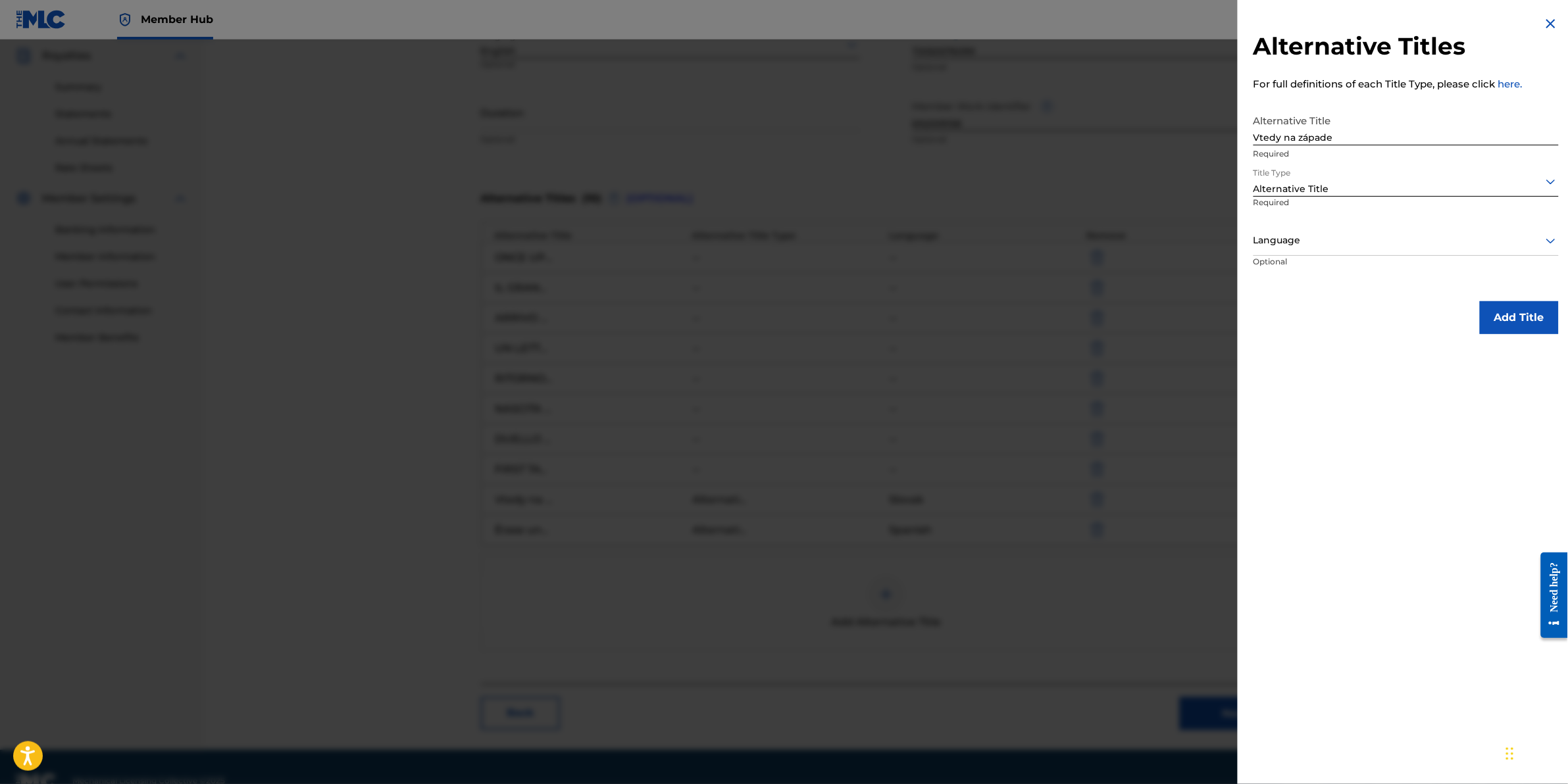
click at [1326, 237] on div at bounding box center [1406, 241] width 306 height 16
type input "slo"
click at [1398, 274] on div "Slovak" at bounding box center [1406, 271] width 304 height 30
click at [1510, 310] on button "Add Title" at bounding box center [1520, 317] width 79 height 33
click at [1510, 310] on div "Catalog Enter Work Details Add Writers Add Publishers & Shares Add Recording Re…" at bounding box center [886, 199] width 1364 height 1103
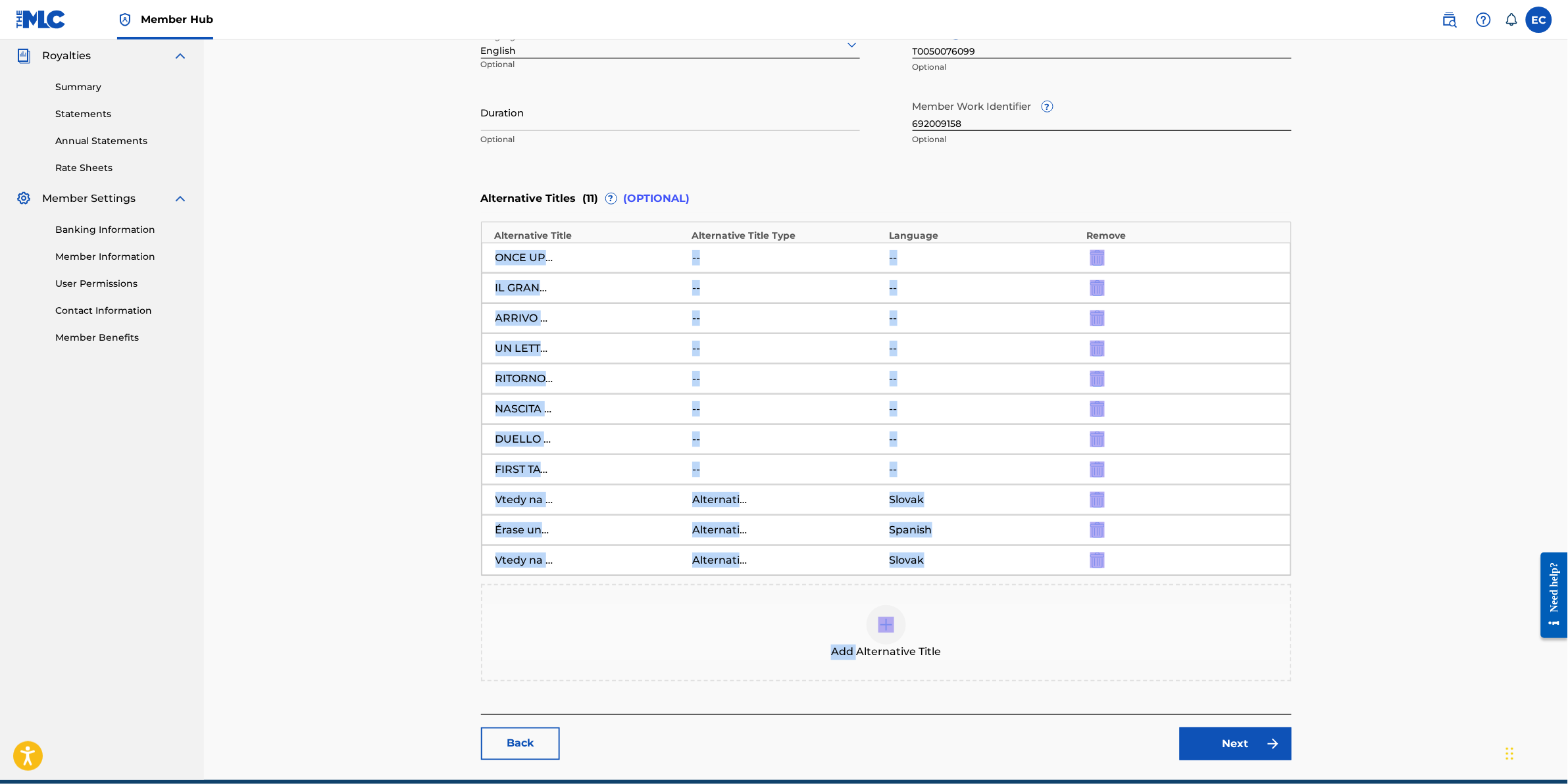
click at [726, 638] on div "Add Alternative Title" at bounding box center [886, 633] width 808 height 55
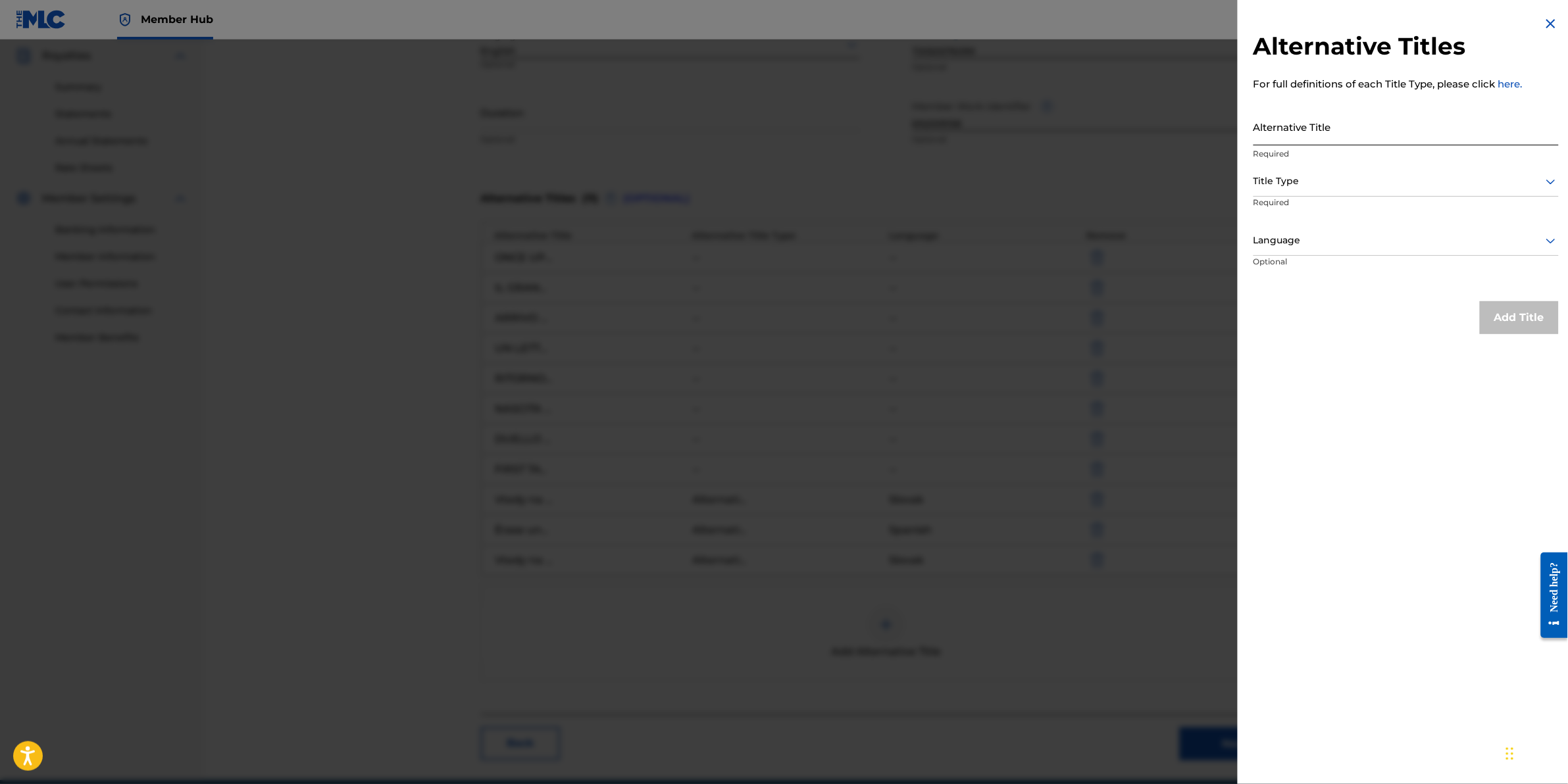
click at [1376, 122] on input "Alternative Title" at bounding box center [1406, 127] width 306 height 37
click at [1543, 22] on img at bounding box center [1550, 23] width 16 height 16
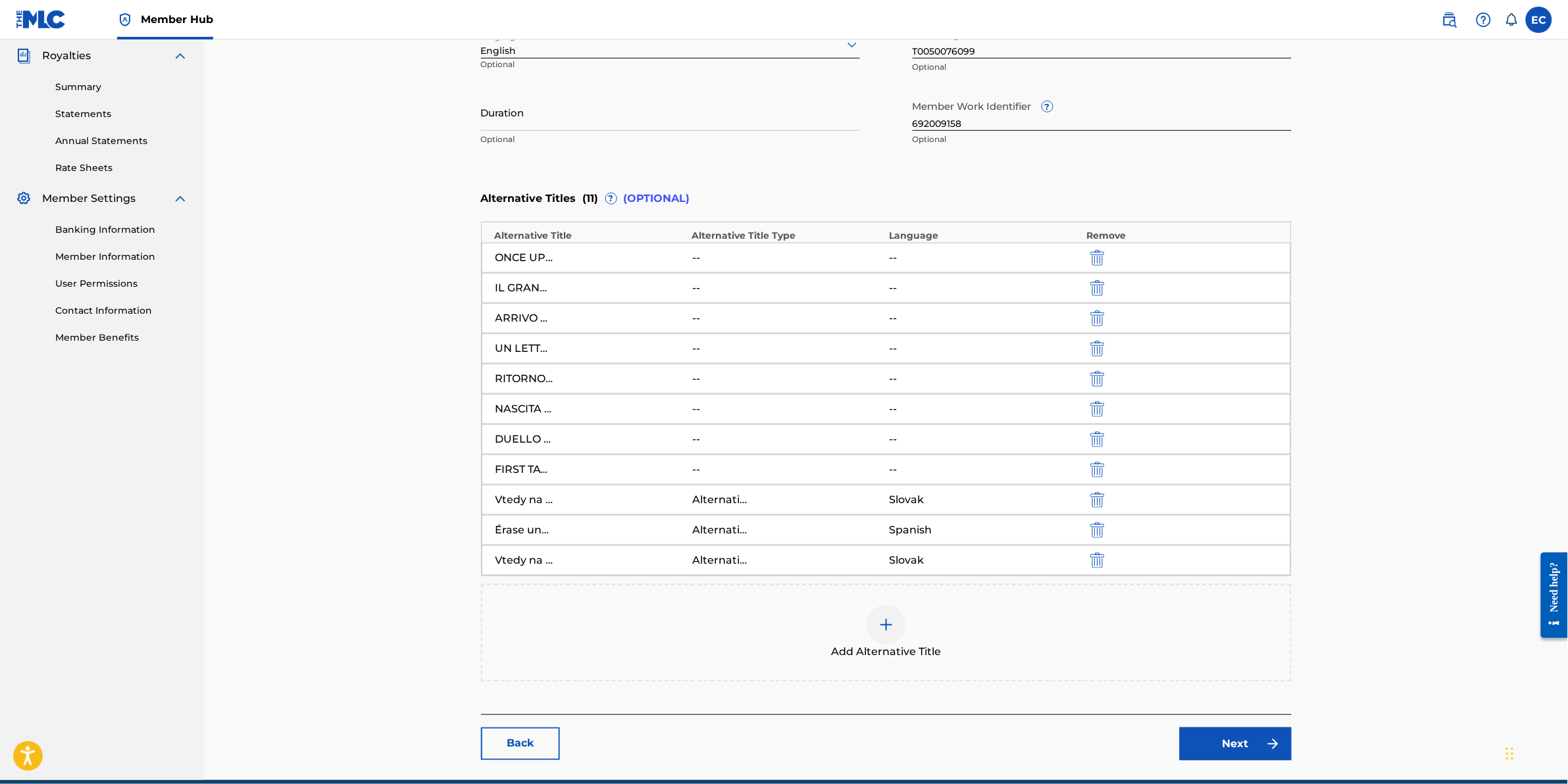
click at [1436, 448] on div "Catalog Enter Work Details Add Writers Add Publishers & Shares Add Recording Re…" at bounding box center [886, 214] width 1364 height 1133
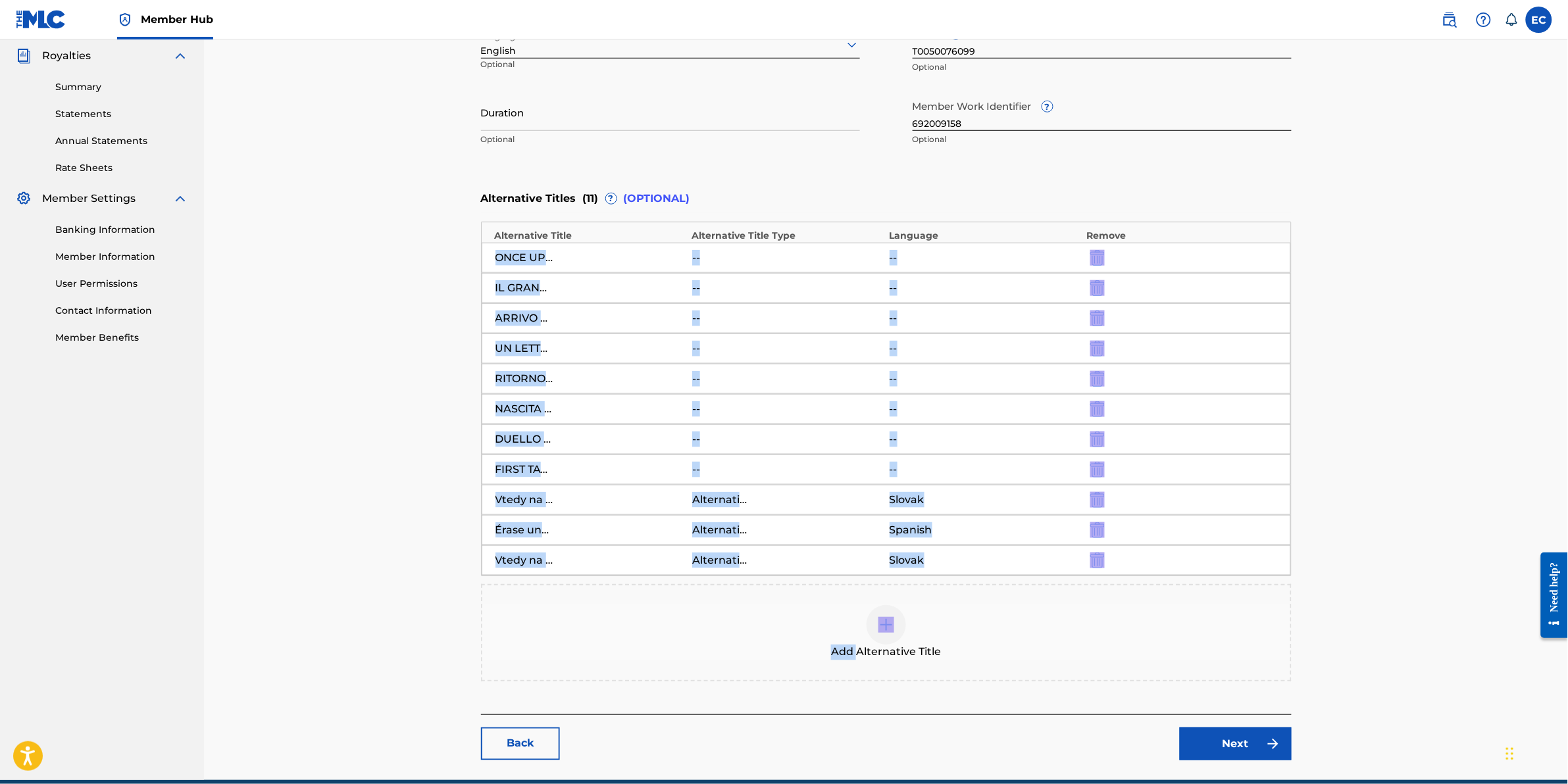
click at [1435, 446] on div "Catalog Enter Work Details Add Writers Add Publishers & Shares Add Recording Re…" at bounding box center [886, 214] width 1364 height 1133
drag, startPoint x: 1435, startPoint y: 446, endPoint x: 1365, endPoint y: 487, distance: 81.1
click at [1365, 487] on div "Catalog Enter Work Details Add Writers Add Publishers & Shares Add Recording Re…" at bounding box center [886, 214] width 1364 height 1133
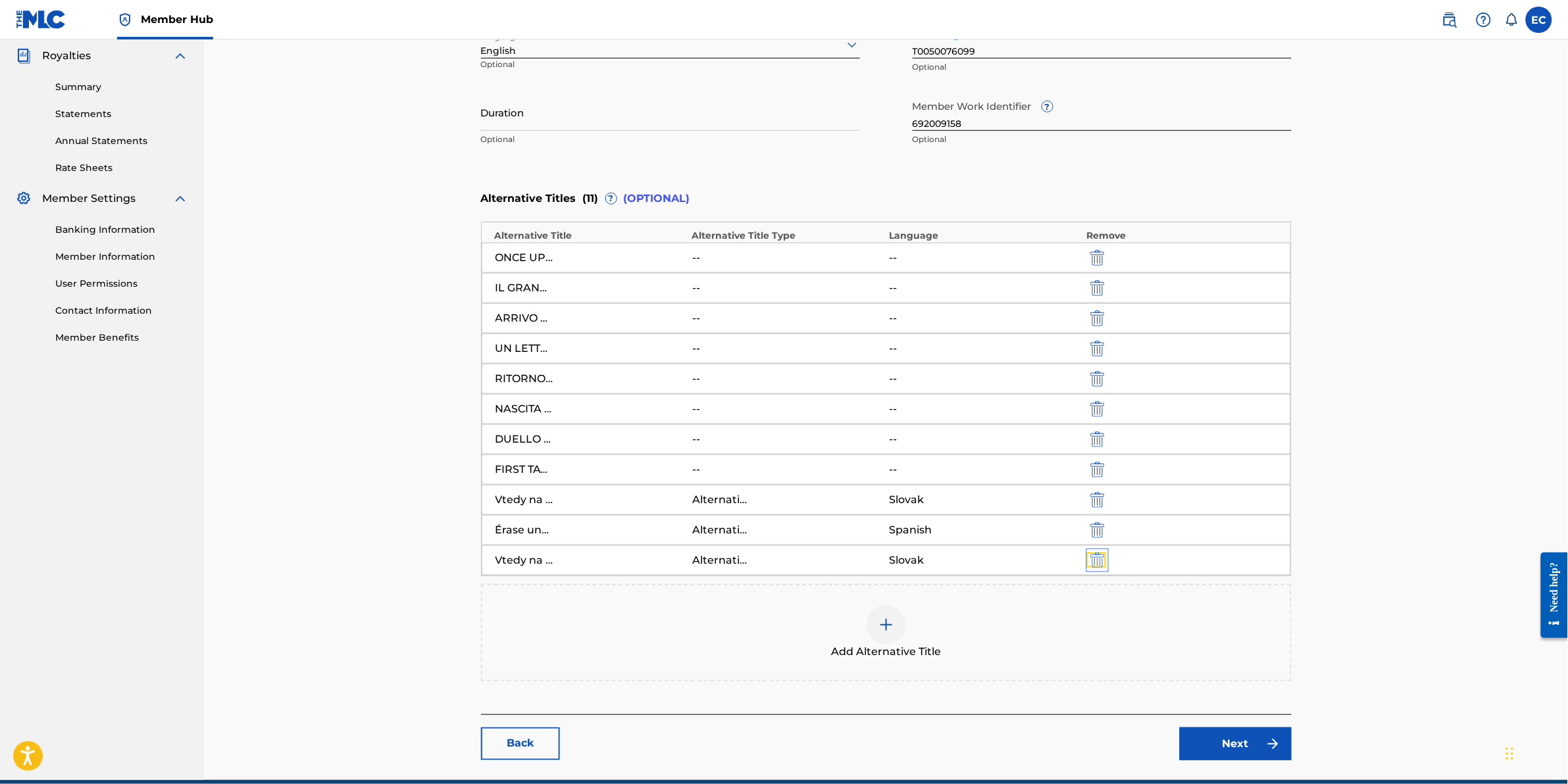
click at [1093, 569] on img "submit" at bounding box center [1097, 560] width 14 height 16
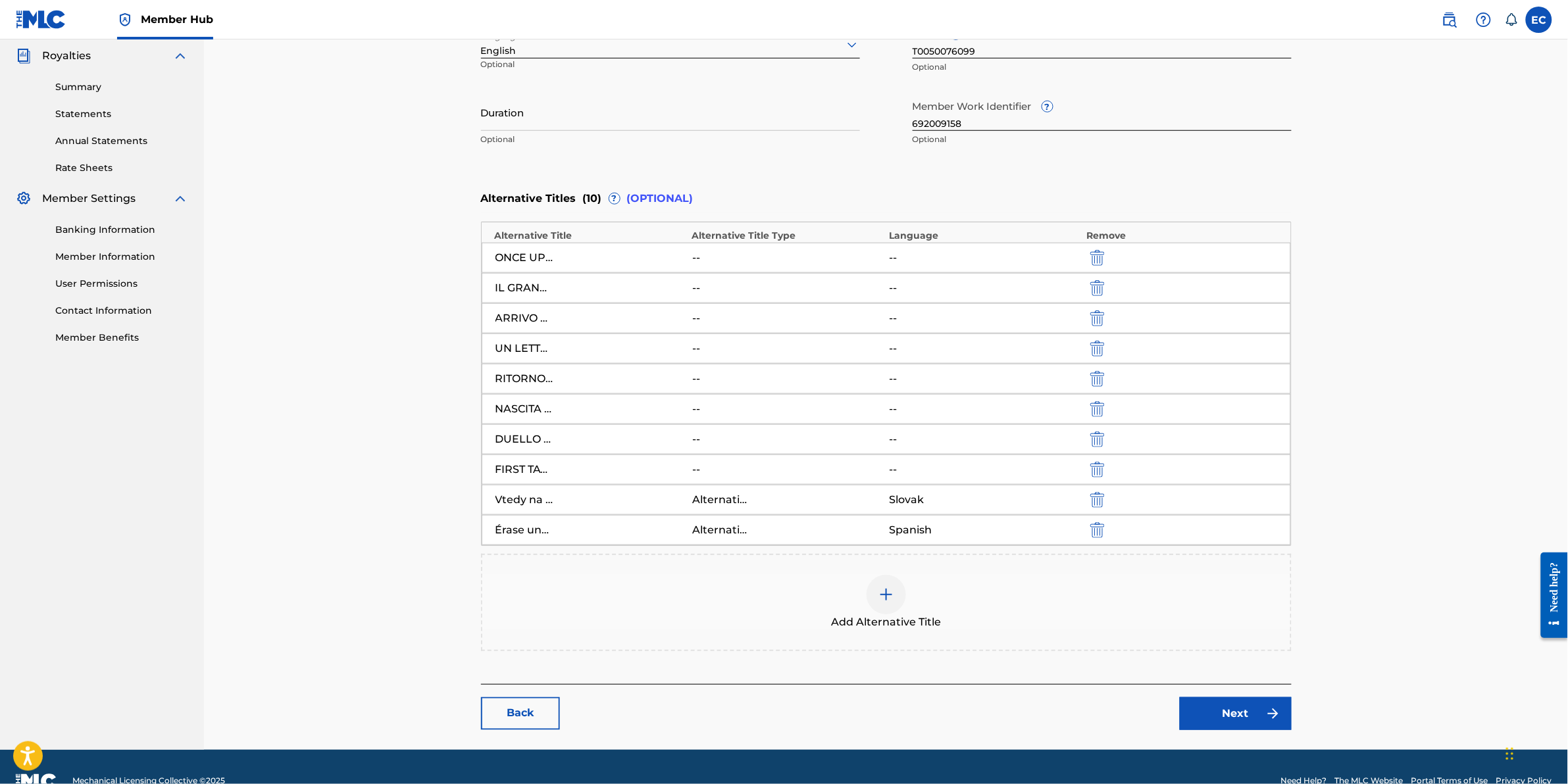
click at [888, 606] on div at bounding box center [886, 595] width 39 height 39
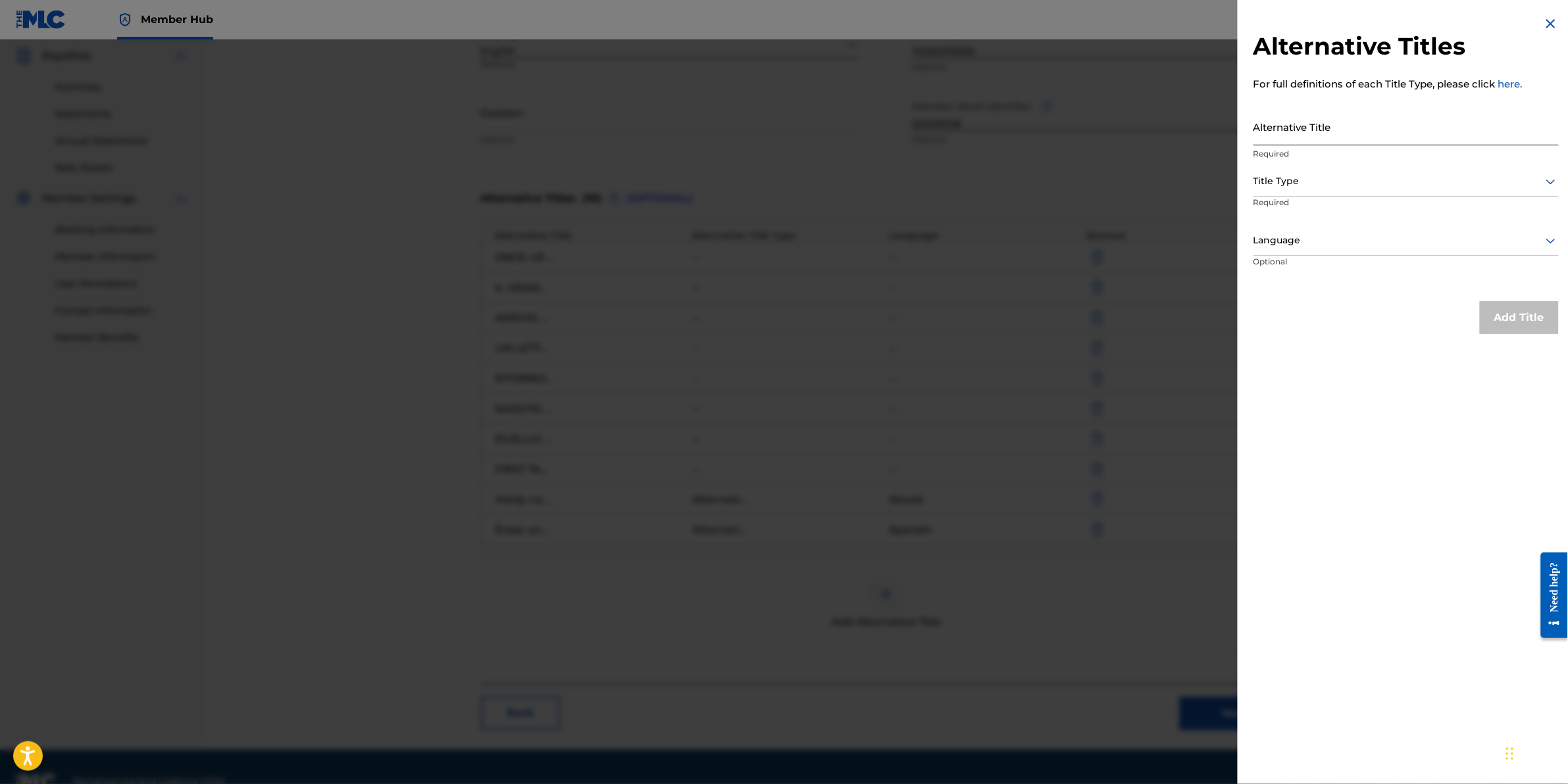
click at [1353, 133] on input "Alternative Title" at bounding box center [1406, 127] width 306 height 37
paste input "Spiel mir das Lied vom [PERSON_NAME]"
type input "Spiel mir das Lied vom [PERSON_NAME]"
click at [1313, 183] on div at bounding box center [1406, 181] width 306 height 16
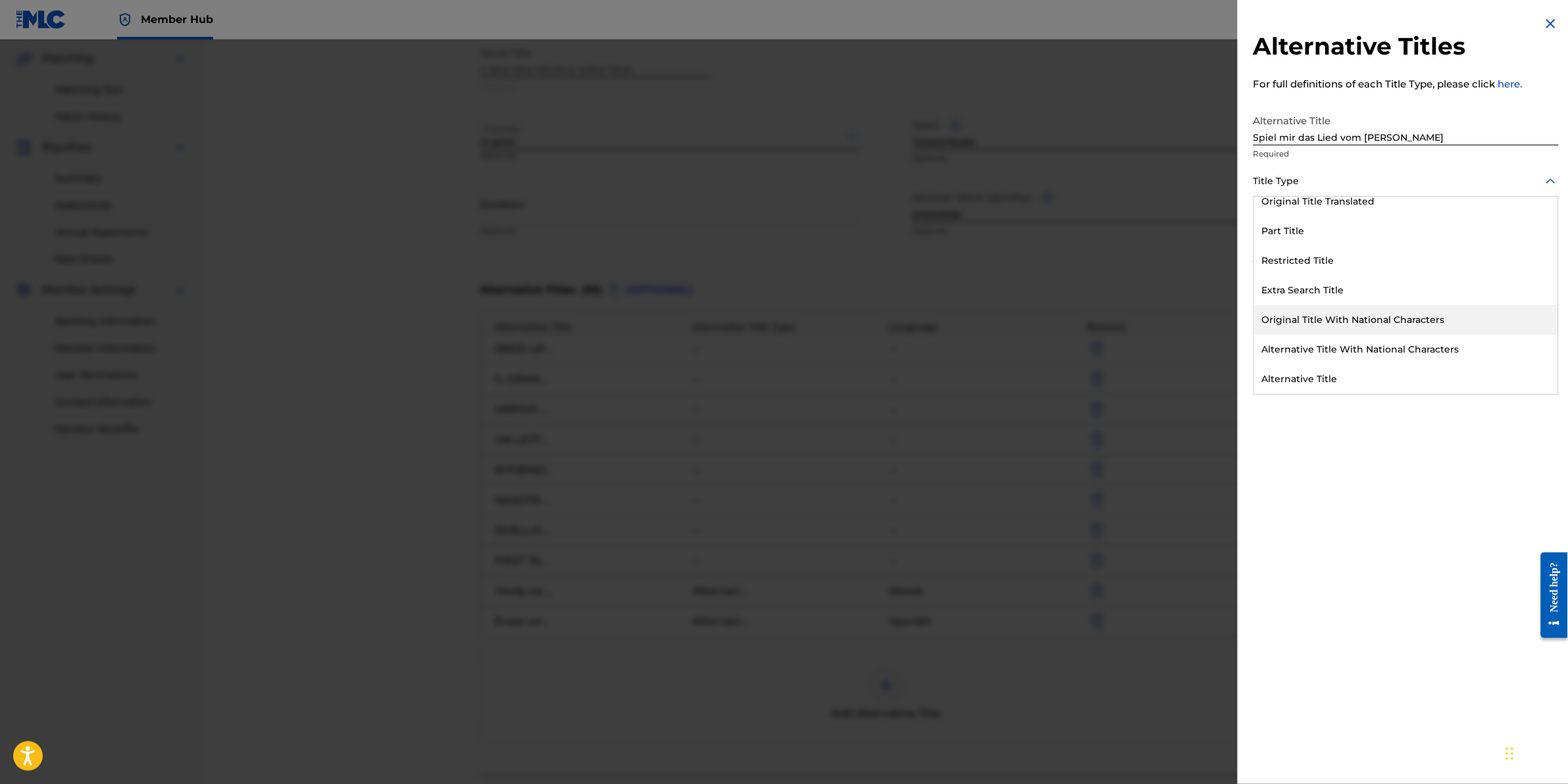
scroll to position [145, 0]
click at [1346, 367] on div "Alternative Title" at bounding box center [1406, 379] width 304 height 30
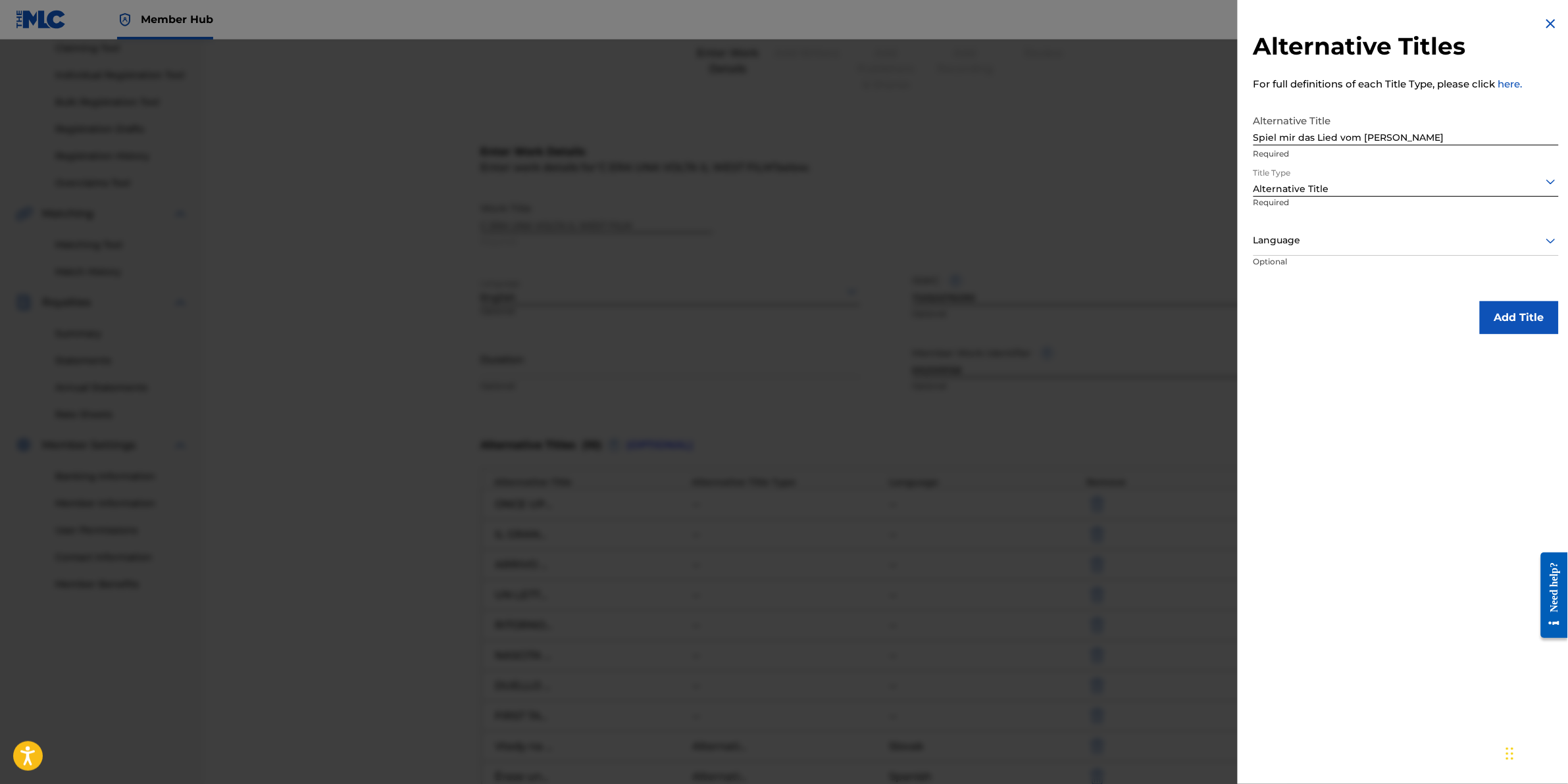
click at [1362, 250] on div "Language" at bounding box center [1406, 241] width 306 height 30
type input "t"
type input "de"
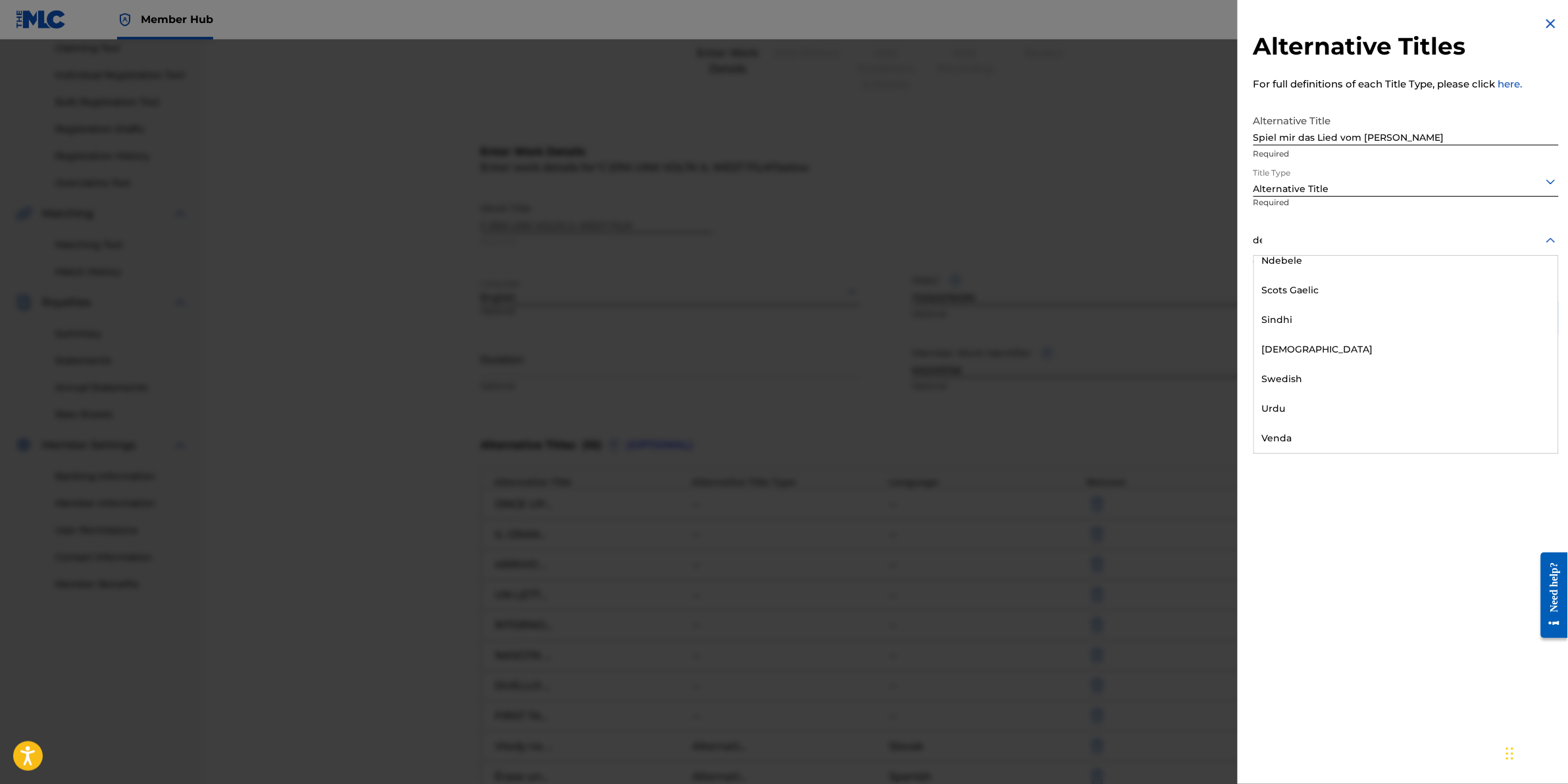
scroll to position [0, 0]
click at [1361, 276] on div "German" at bounding box center [1406, 271] width 304 height 30
click at [1361, 276] on div "2 results available for search term de. Use Up and Down to choose options, pres…" at bounding box center [1406, 256] width 306 height 59
click at [1320, 244] on div at bounding box center [1406, 241] width 306 height 16
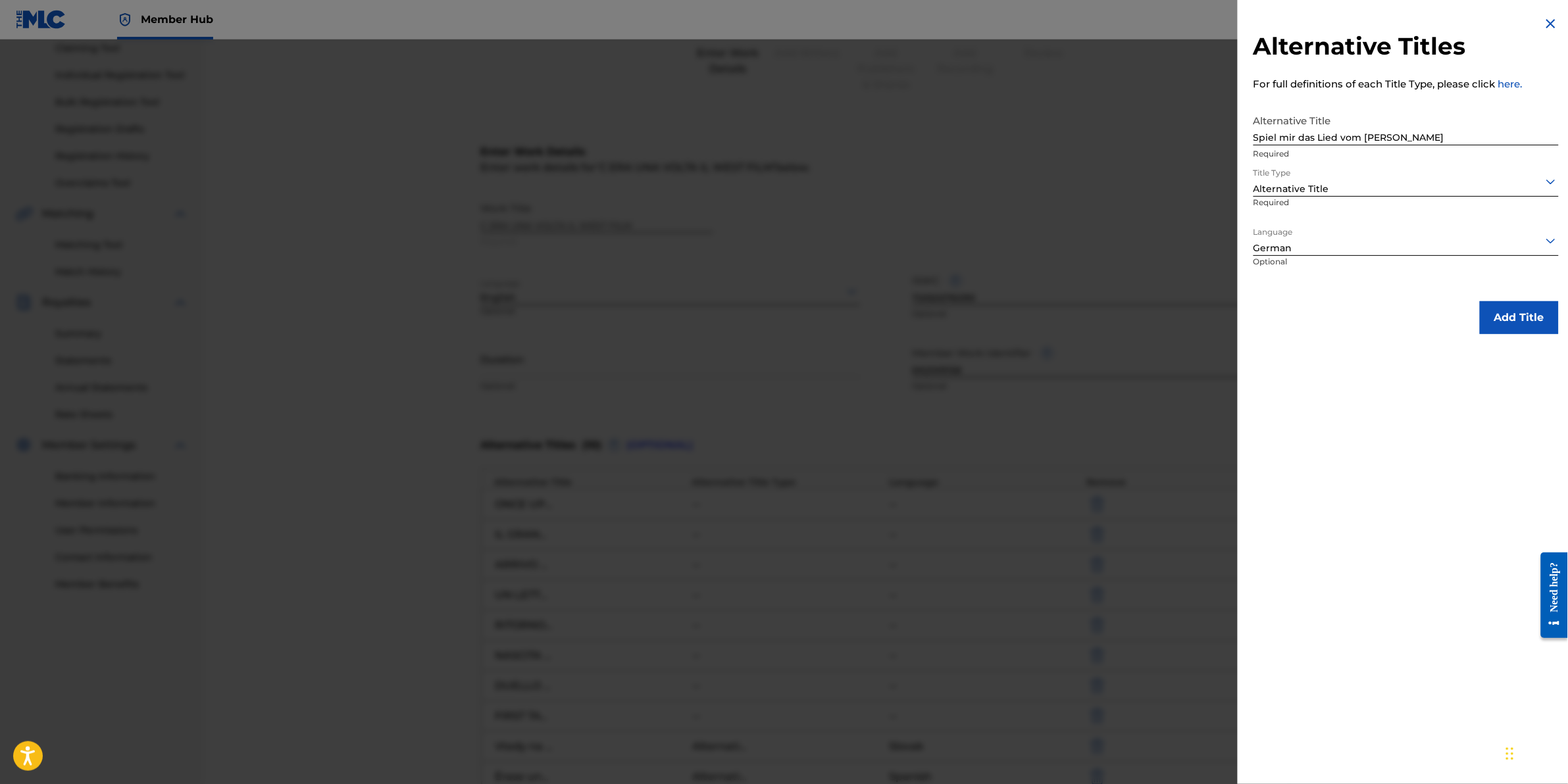
click at [1323, 247] on div at bounding box center [1406, 241] width 306 height 16
click at [1471, 531] on div "Alternative Titles For full definitions of each Title Type, please click here. …" at bounding box center [1406, 392] width 337 height 784
click at [1527, 319] on button "Add Title" at bounding box center [1520, 317] width 79 height 33
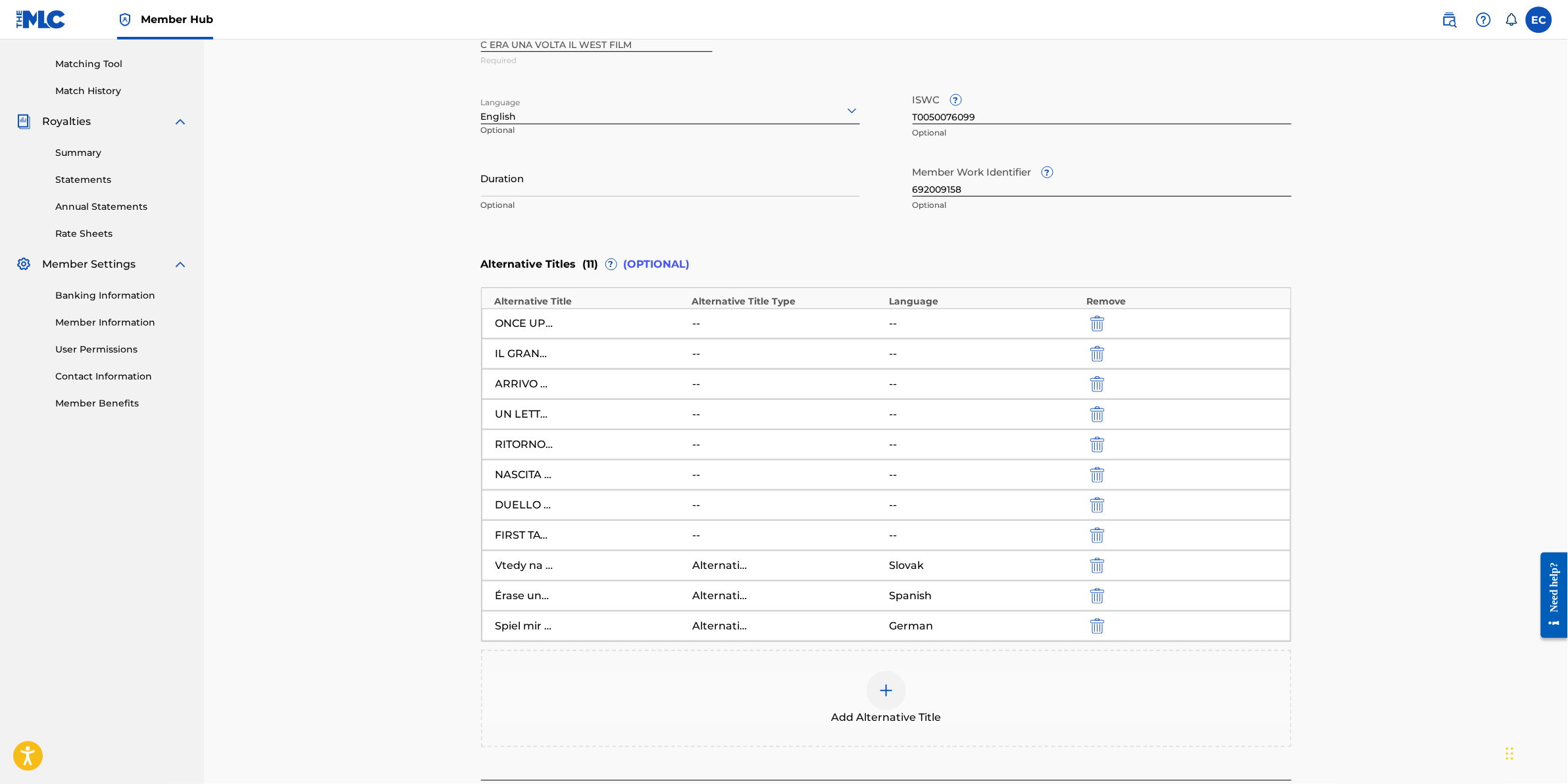
scroll to position [454, 0]
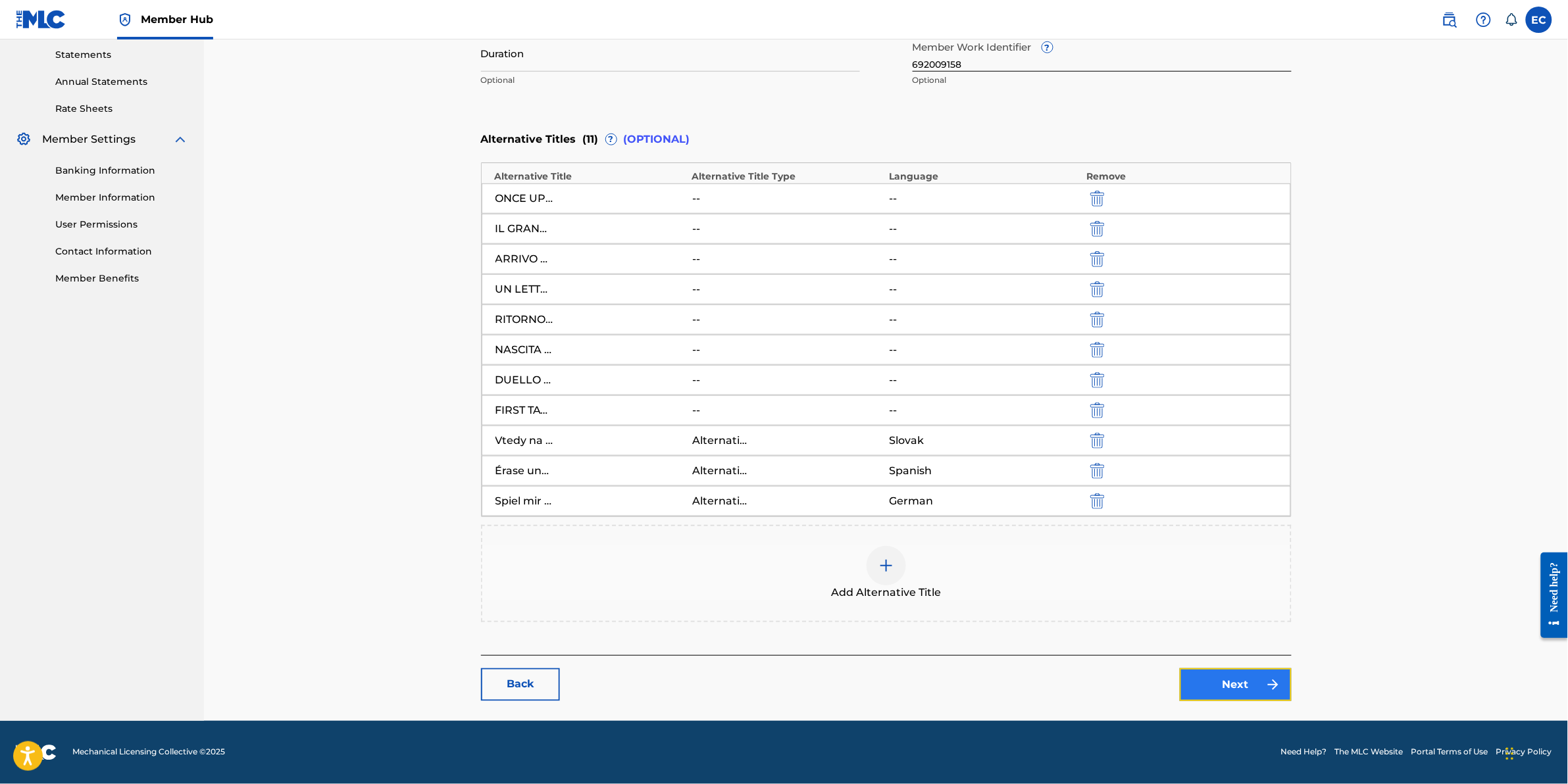
click at [1252, 679] on link "Next" at bounding box center [1236, 685] width 112 height 33
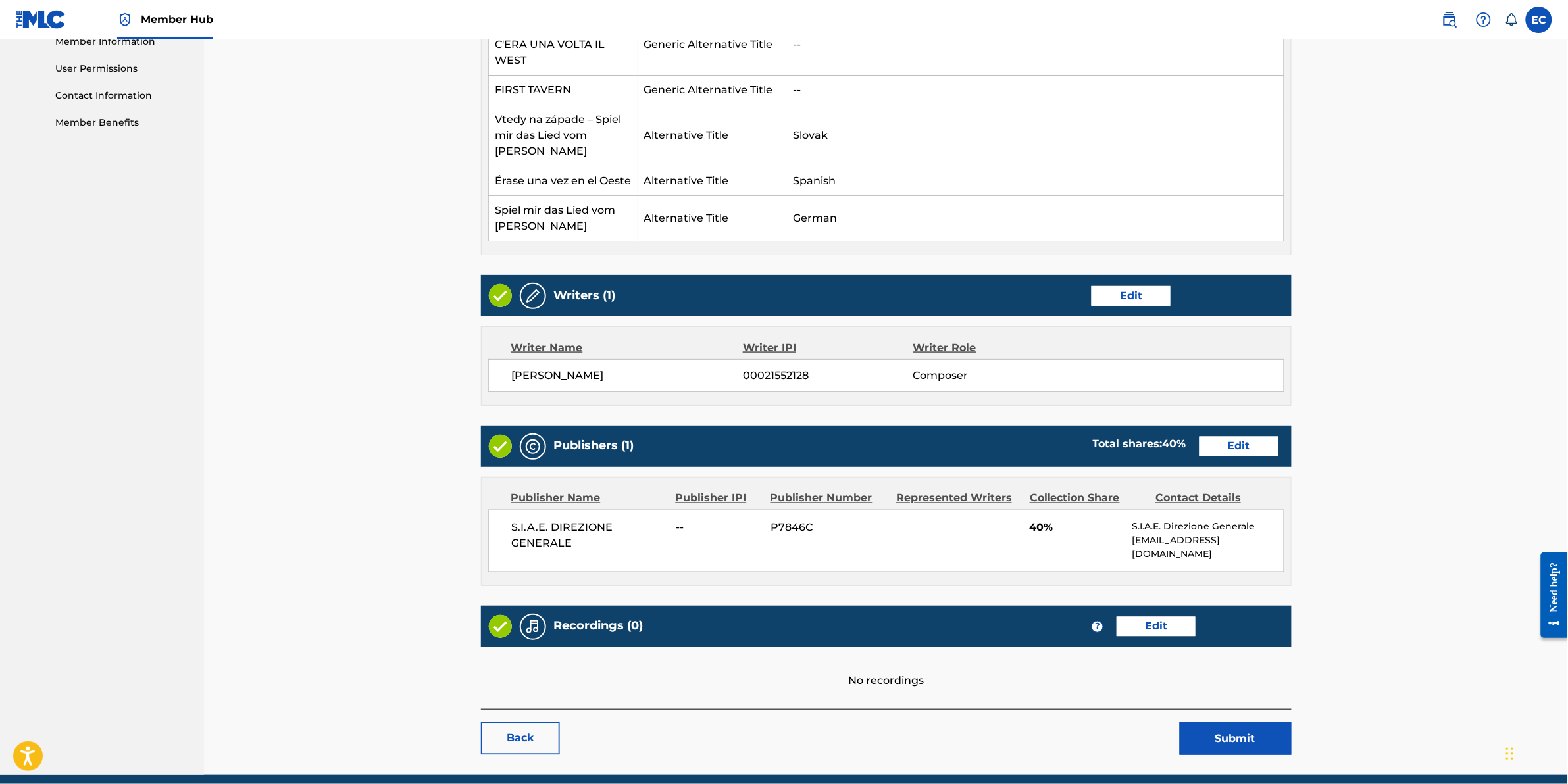
scroll to position [622, 0]
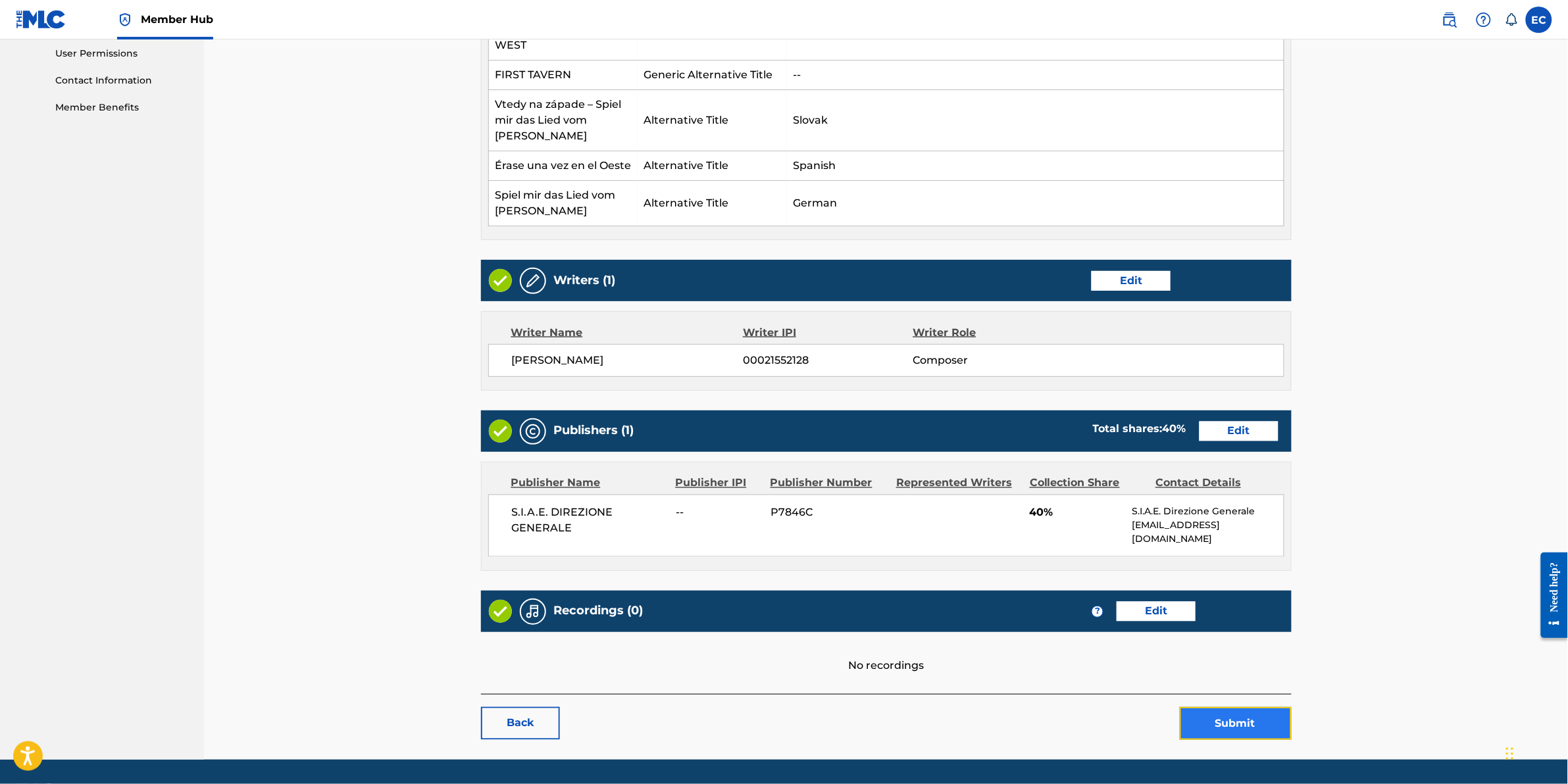
click at [1235, 707] on button "Submit" at bounding box center [1236, 724] width 112 height 33
click at [519, 707] on link "Back" at bounding box center [520, 724] width 79 height 33
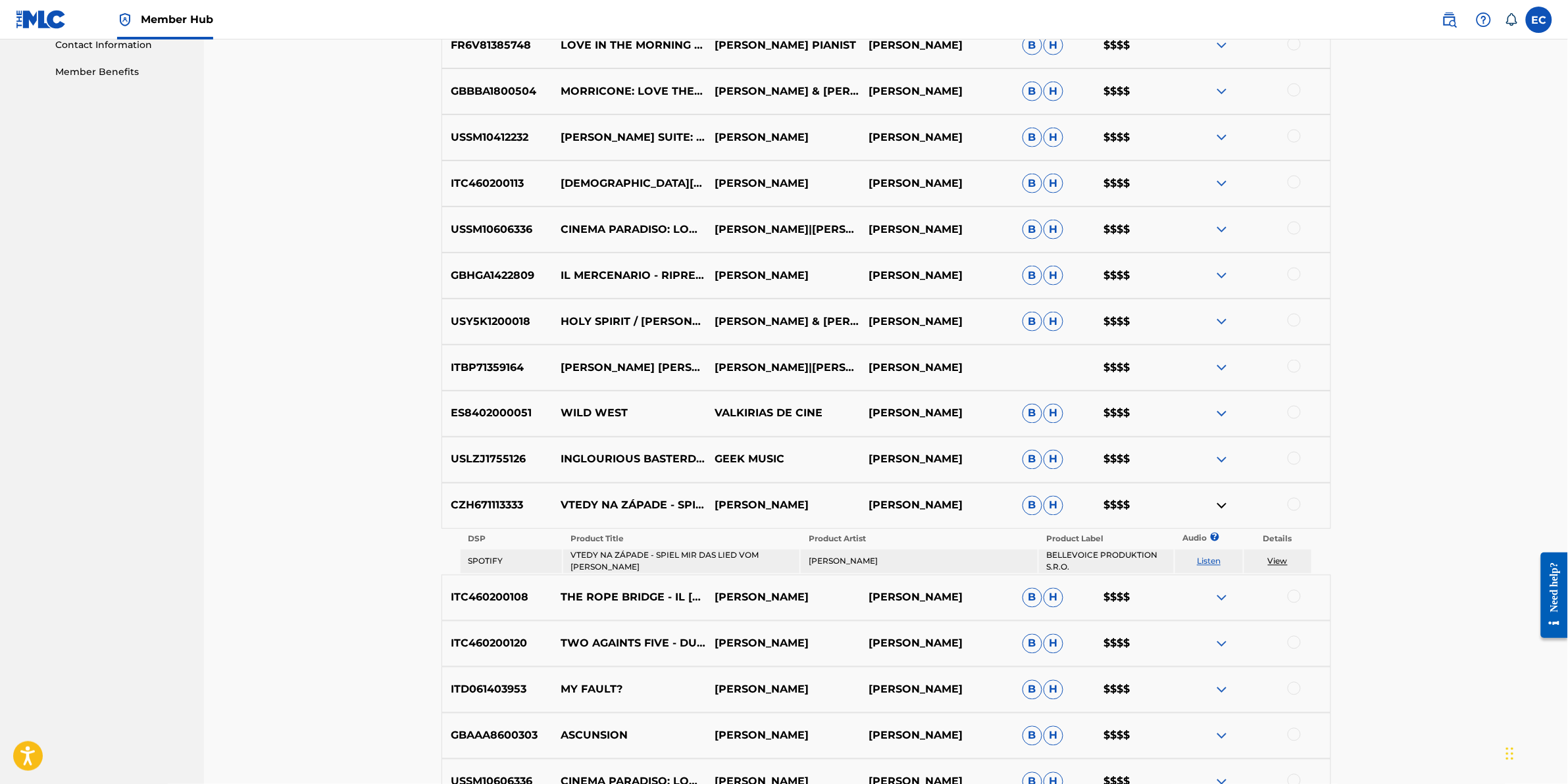
click at [481, 505] on p "CZH671113333" at bounding box center [497, 505] width 110 height 16
drag, startPoint x: 560, startPoint y: 487, endPoint x: 595, endPoint y: 518, distance: 46.8
click at [595, 518] on p "VTEDY NA ZÁPADE - SPIEL MIR DAS LIED VOM [PERSON_NAME]" at bounding box center [629, 506] width 154 height 48
copy p "VTEDY NA ZÁPADE - SPIEL MIR DAS LIED VOM [PERSON_NAME]"
click at [182, 435] on nav "S.I.A.E. DIREZIONE GENERALE Summary Catalog Works Registration Claiming Tool In…" at bounding box center [102, 189] width 204 height 1615
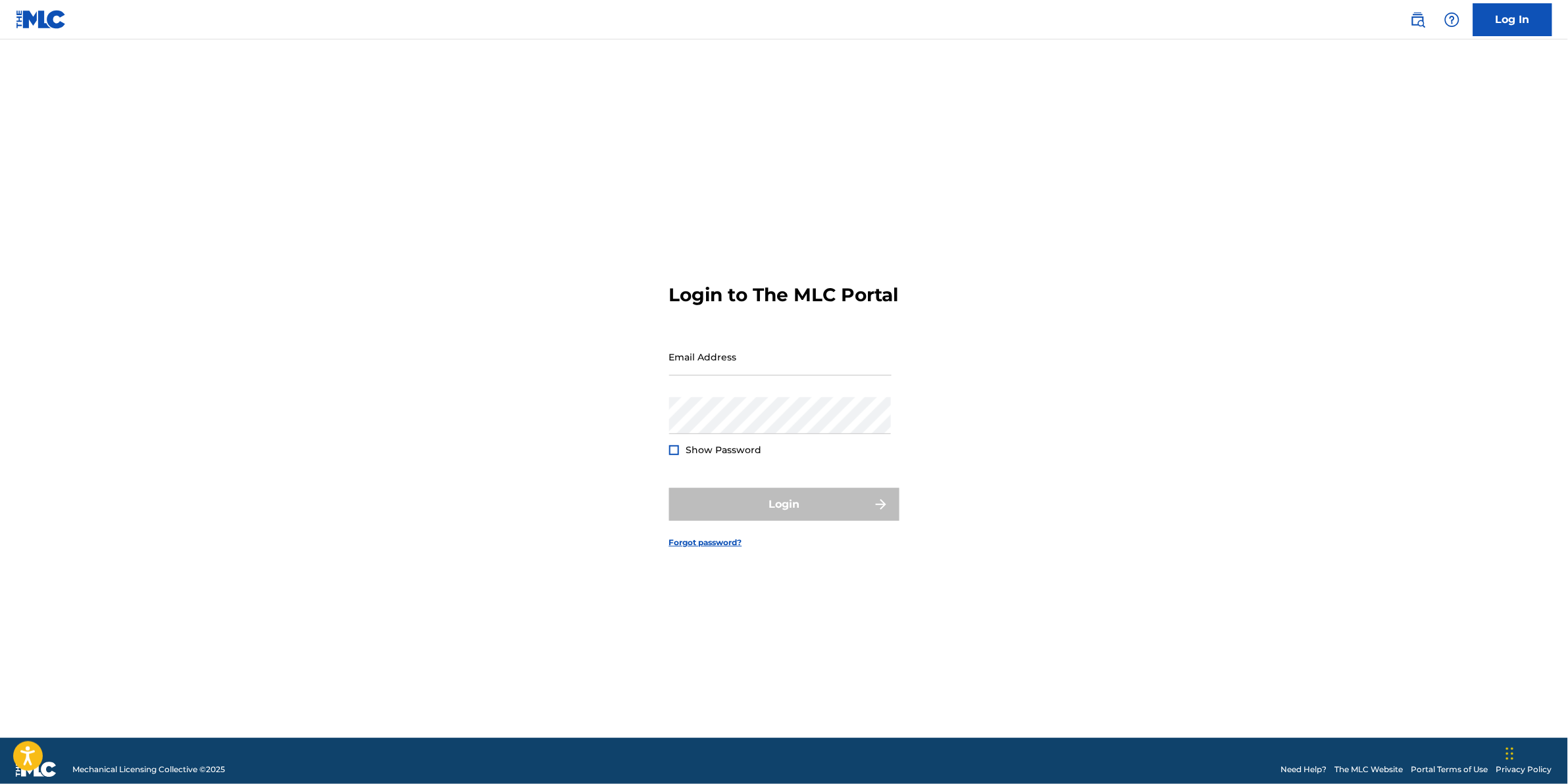
click at [1367, 443] on main "Login to The MLC Portal Email Address Password Show Password Login Forgot passw…" at bounding box center [784, 389] width 1568 height 699
click at [826, 376] on input "Email Address" at bounding box center [780, 357] width 222 height 37
click at [1047, 597] on div "Login to The MLC Portal Email Address Password Show Password Login Forgot passw…" at bounding box center [784, 405] width 921 height 666
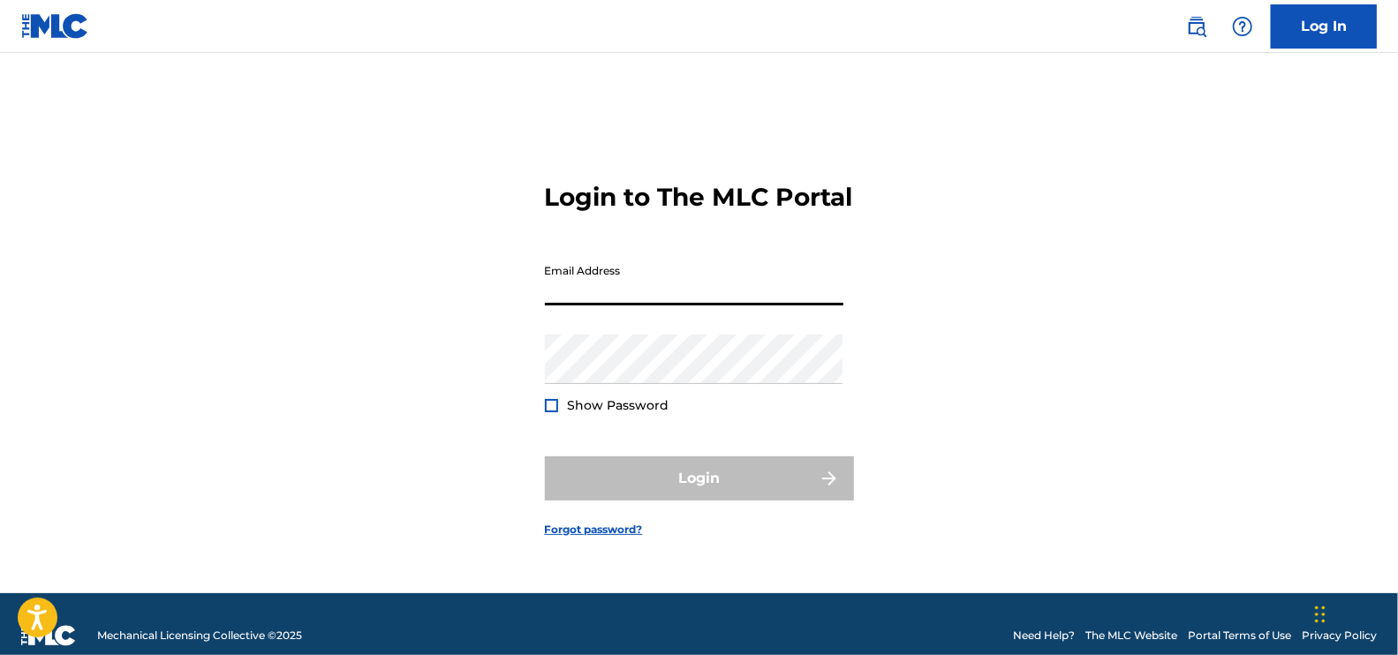
click at [595, 305] on input "Email Address" at bounding box center [694, 280] width 298 height 50
type input "[PERSON_NAME][EMAIL_ADDRESS][DOMAIN_NAME]"
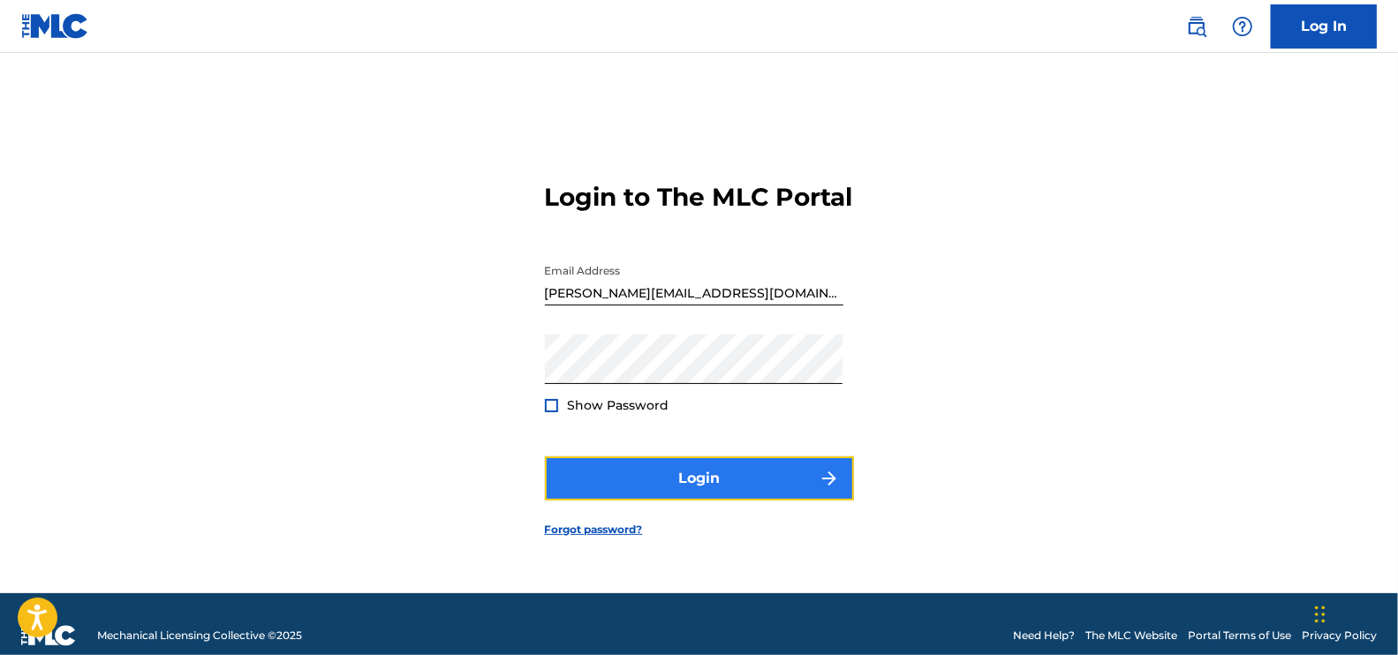
click at [742, 495] on button "Login" at bounding box center [699, 478] width 309 height 44
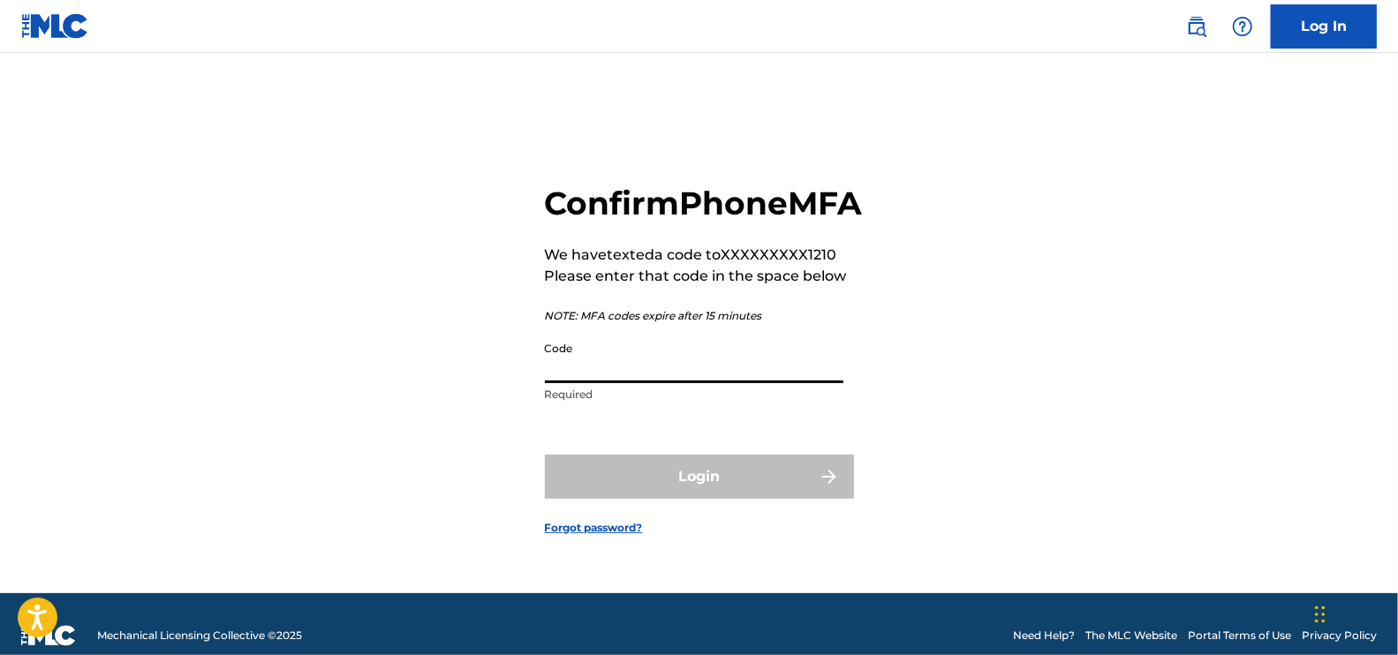
click at [574, 383] on input "Code" at bounding box center [694, 358] width 298 height 50
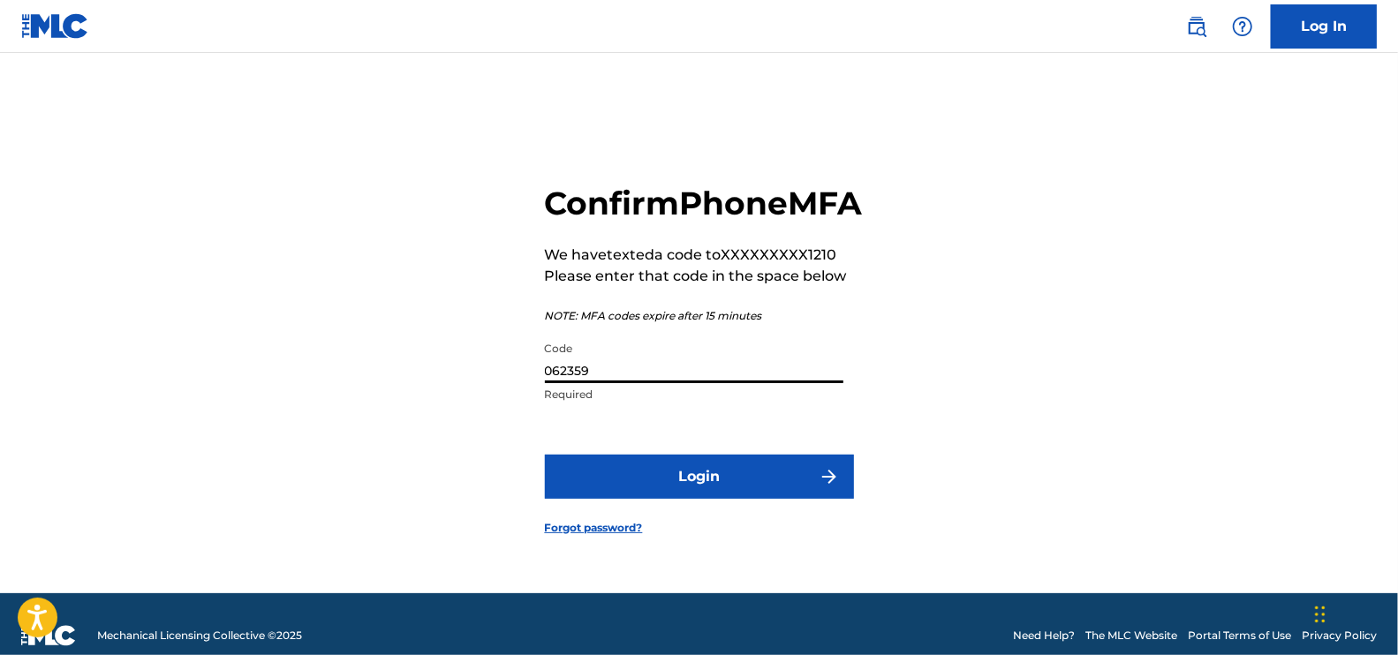
type input "062359"
click at [545, 455] on button "Login" at bounding box center [699, 477] width 309 height 44
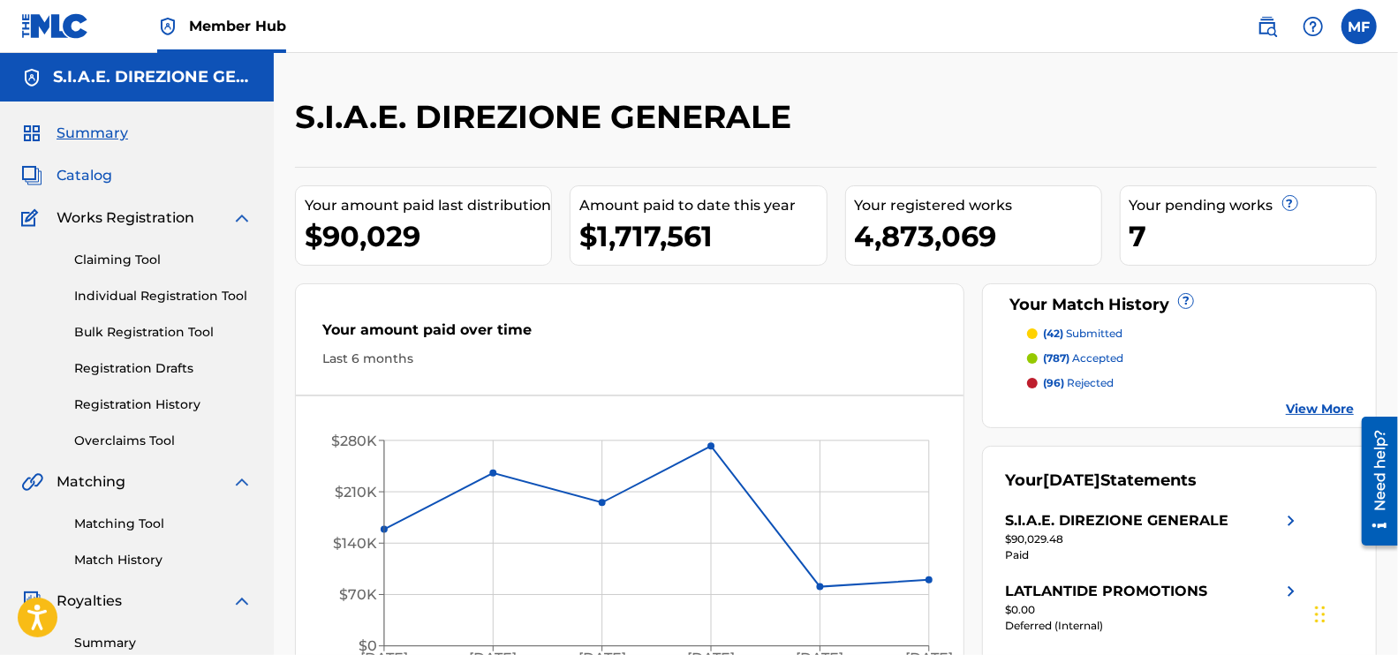
click at [93, 176] on span "Catalog" at bounding box center [85, 175] width 56 height 21
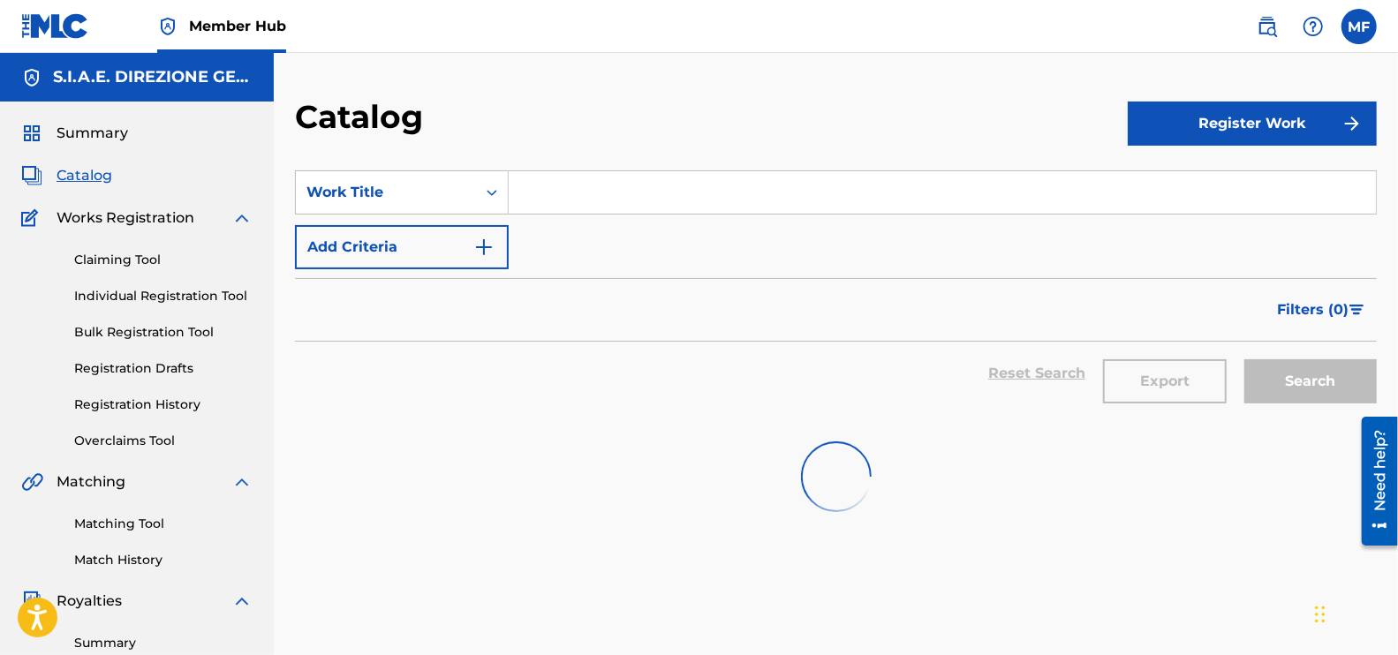
click at [879, 201] on input "Search Form" at bounding box center [942, 192] width 867 height 42
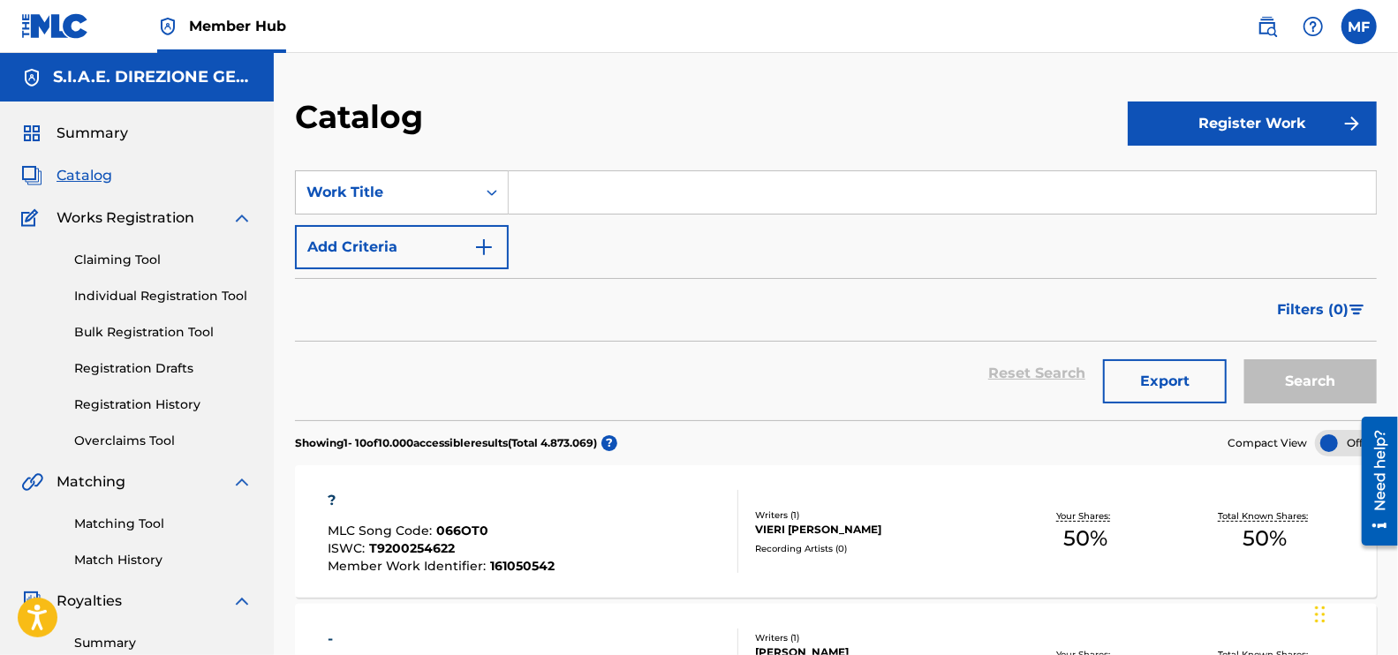
click at [904, 132] on div "Catalog" at bounding box center [711, 123] width 833 height 52
drag, startPoint x: 764, startPoint y: 199, endPoint x: 753, endPoint y: 218, distance: 22.1
click at [764, 206] on input "Search Form" at bounding box center [942, 192] width 867 height 42
click at [759, 213] on input "Search Form" at bounding box center [942, 192] width 867 height 42
click at [88, 177] on span "Catalog" at bounding box center [85, 175] width 56 height 21
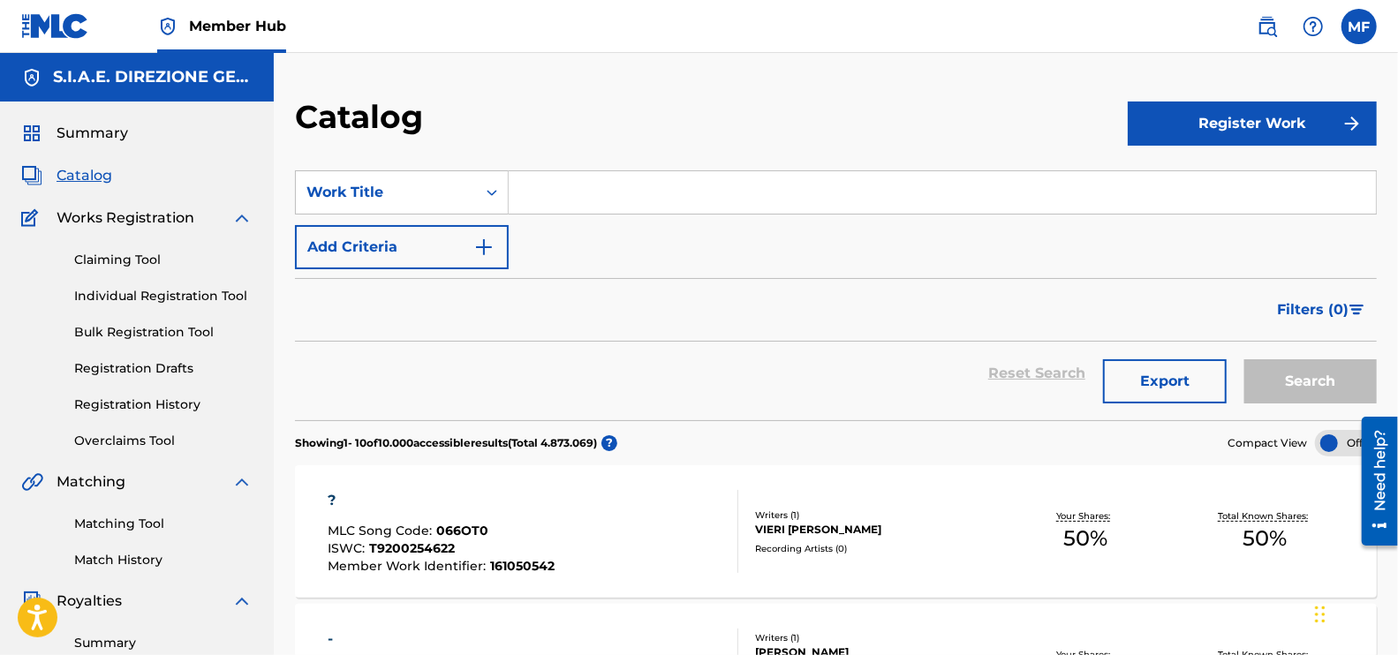
click at [88, 177] on span "Catalog" at bounding box center [85, 175] width 56 height 21
click at [702, 195] on input "Search Form" at bounding box center [942, 192] width 867 height 42
click at [702, 196] on input "Search Form" at bounding box center [942, 192] width 867 height 42
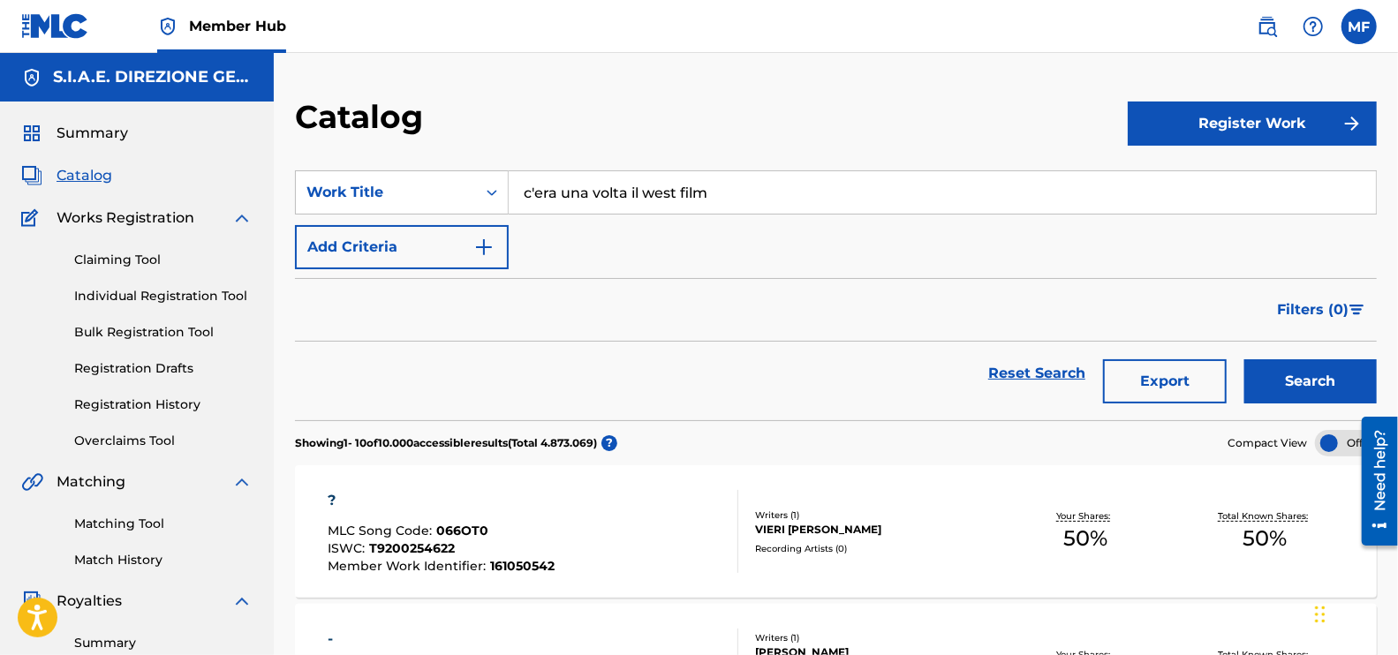
type input "c'era una volta il west film"
click at [1244, 359] on button "Search" at bounding box center [1310, 381] width 132 height 44
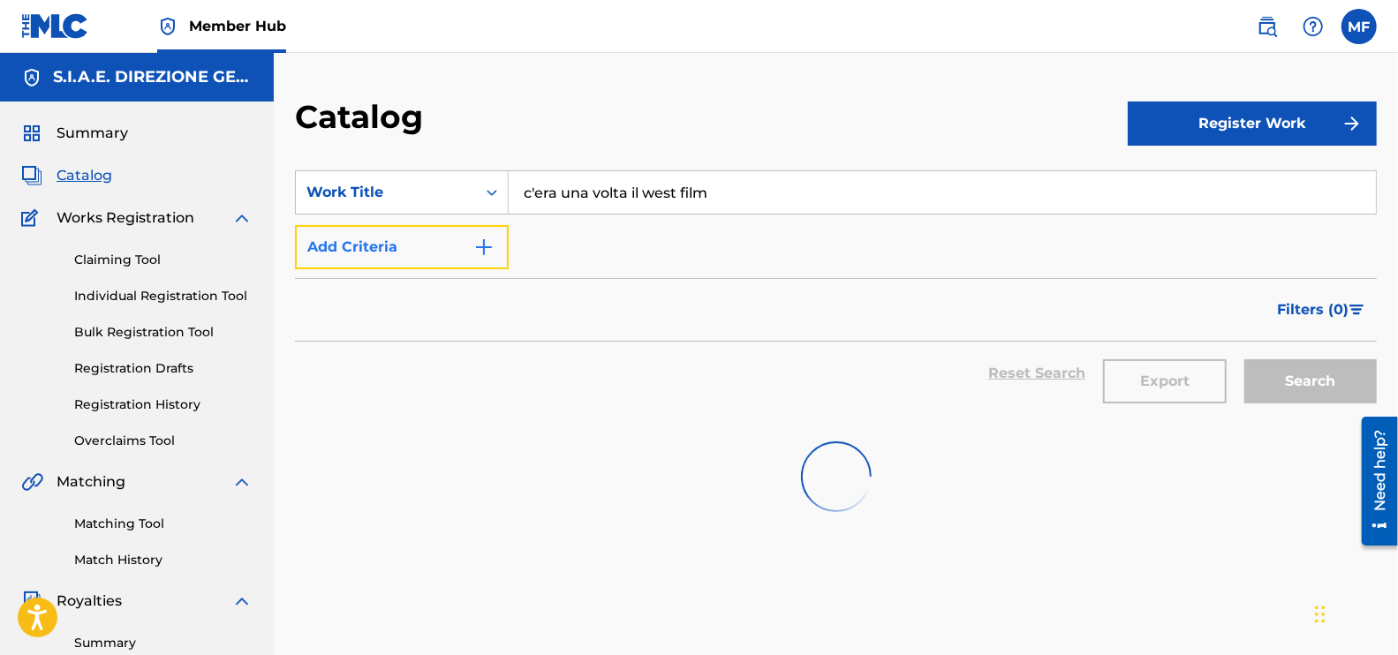
click at [426, 240] on button "Add Criteria" at bounding box center [402, 247] width 214 height 44
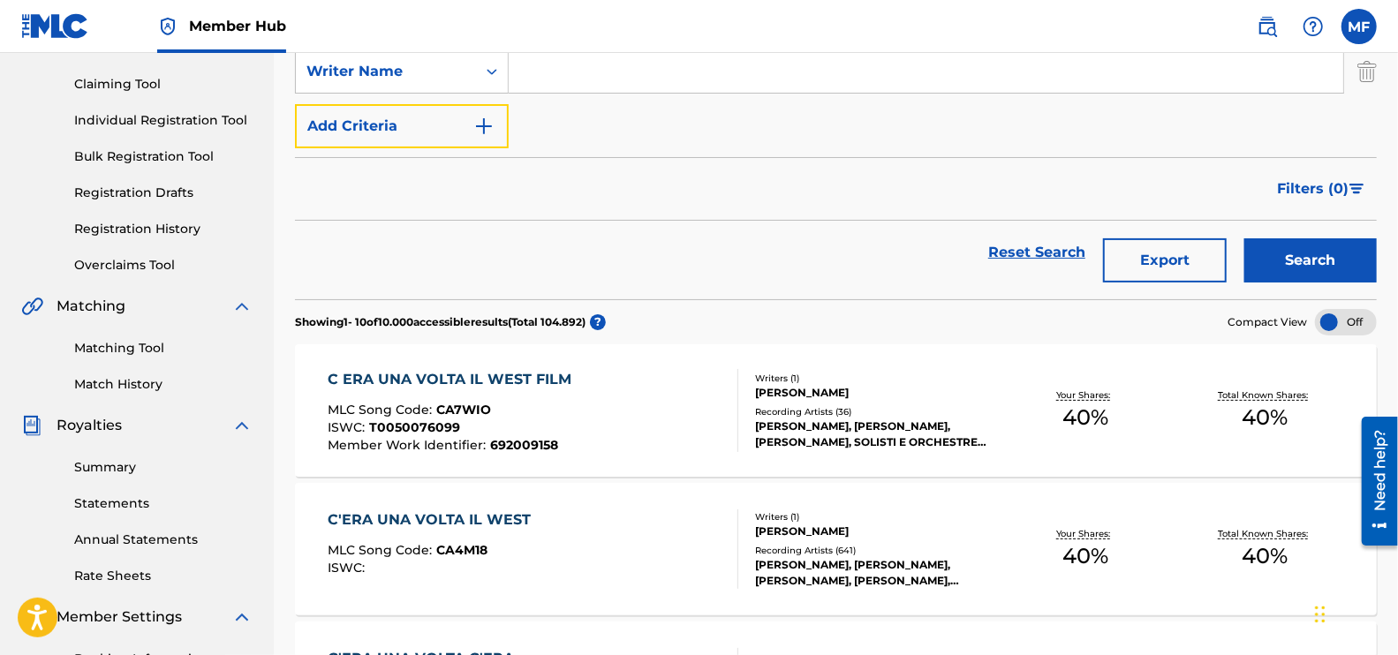
scroll to position [176, 0]
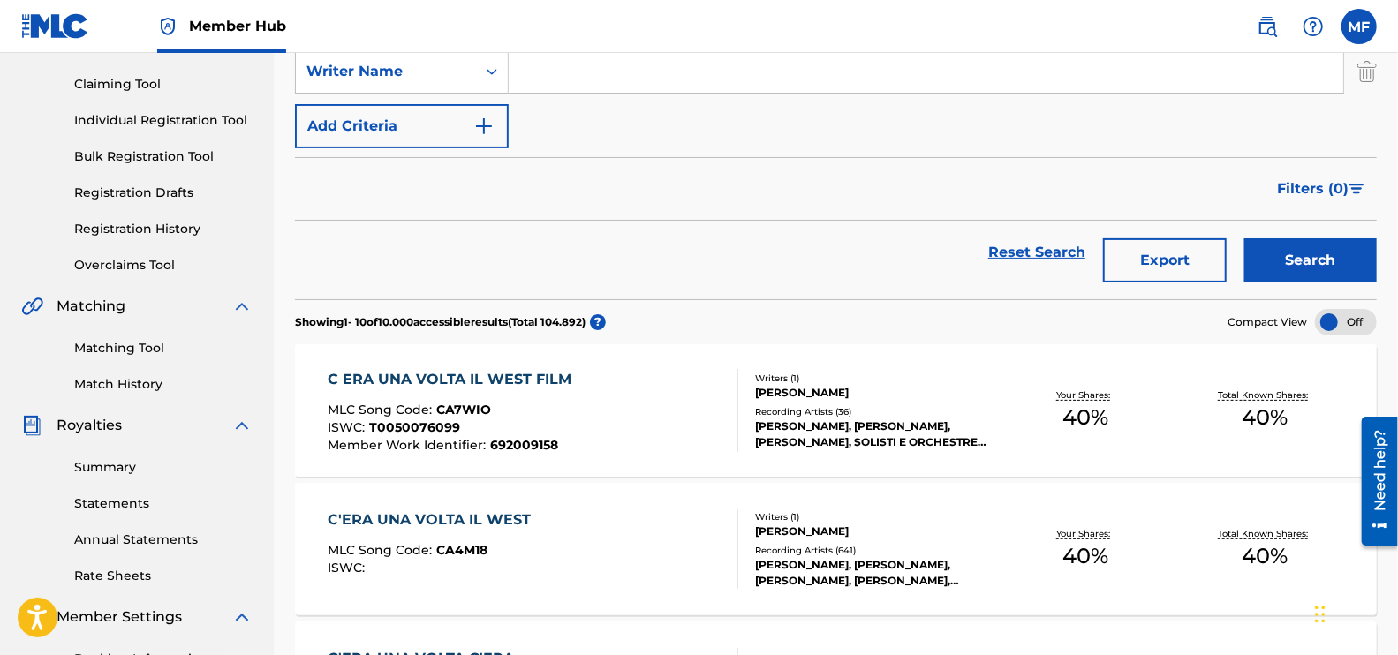
click at [458, 373] on div "C ERA UNA VOLTA IL WEST FILM" at bounding box center [454, 379] width 252 height 21
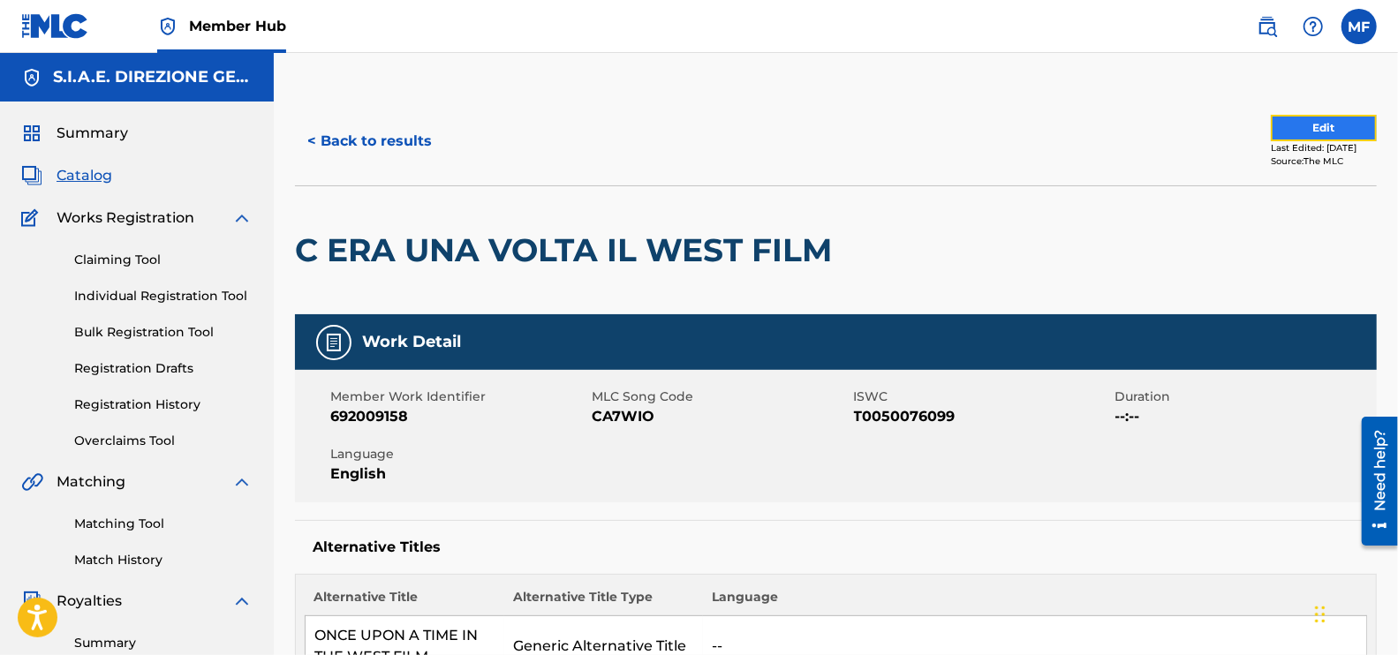
click at [1292, 124] on button "Edit" at bounding box center [1323, 128] width 106 height 26
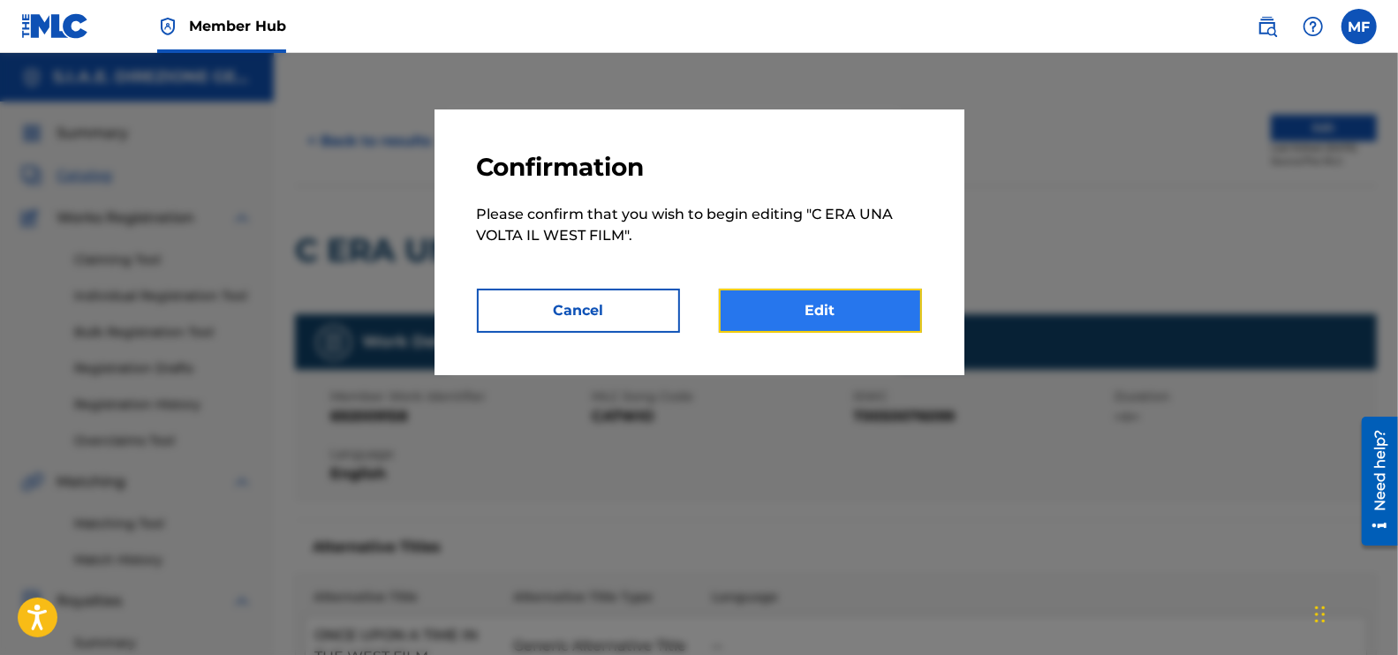
click at [828, 303] on link "Edit" at bounding box center [820, 311] width 203 height 44
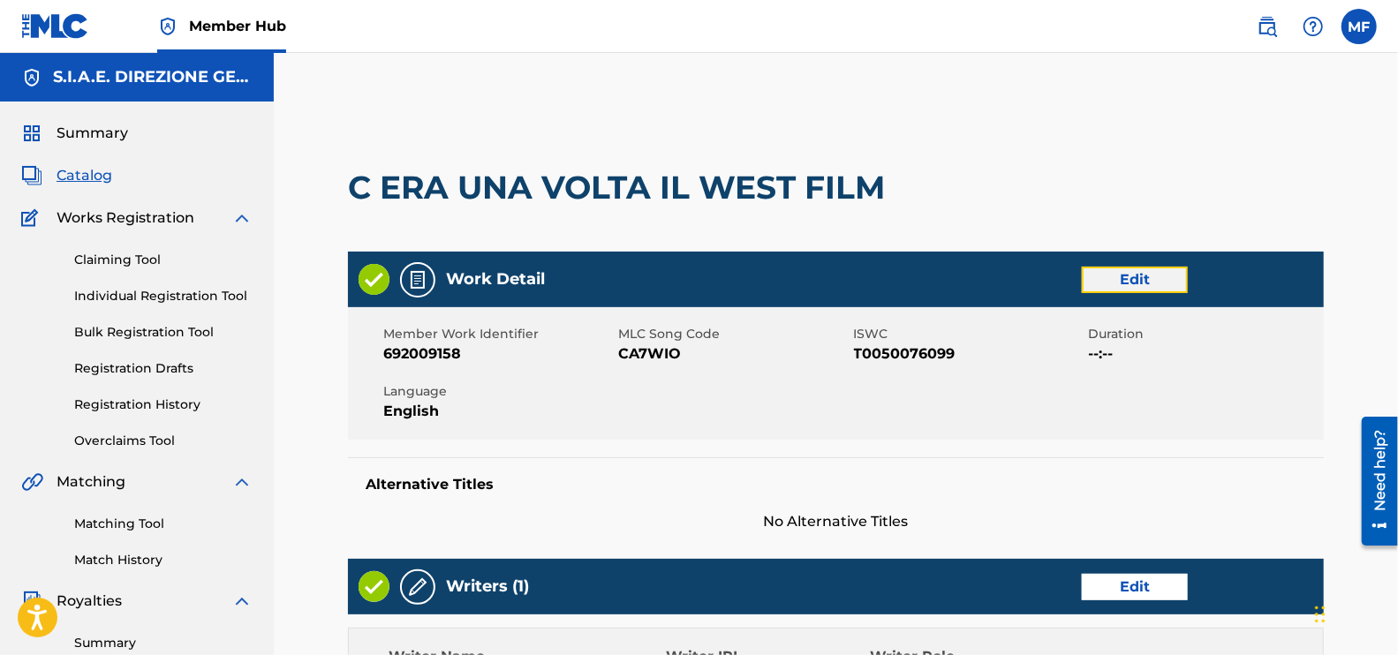
click at [1147, 278] on link "Edit" at bounding box center [1135, 280] width 106 height 26
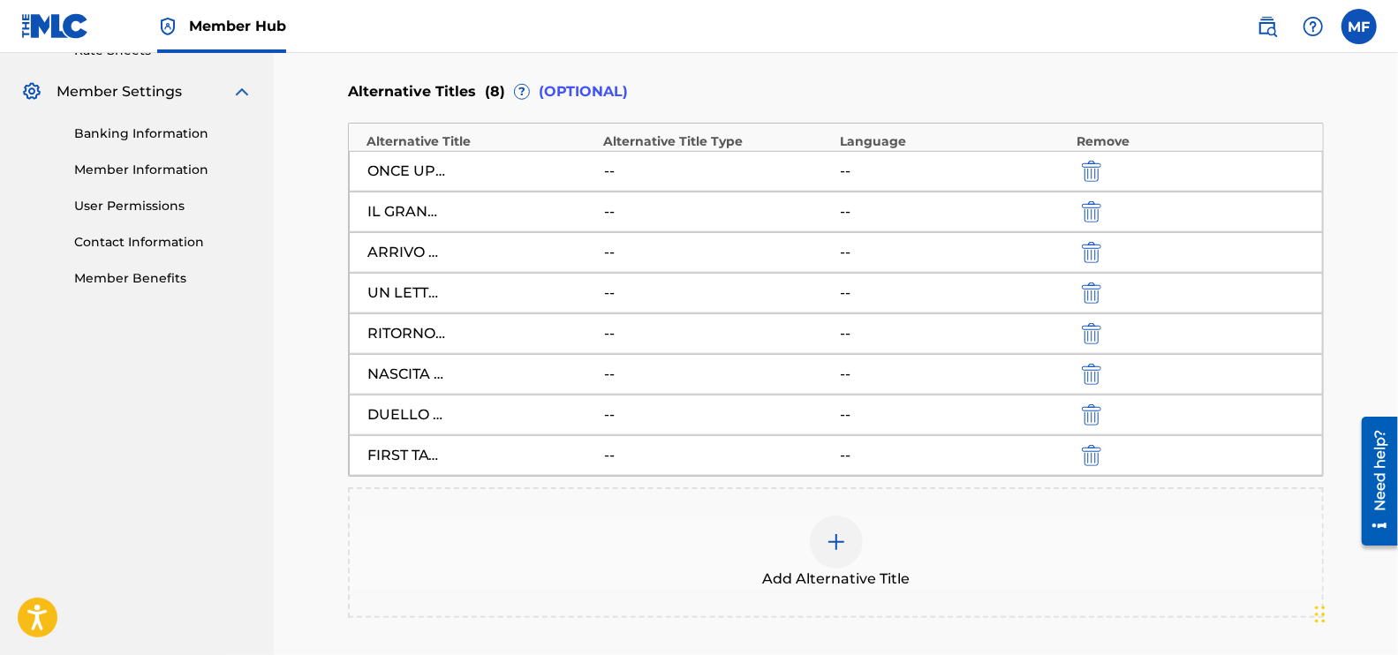
scroll to position [703, 0]
click at [862, 543] on div "Add Alternative Title" at bounding box center [836, 551] width 972 height 74
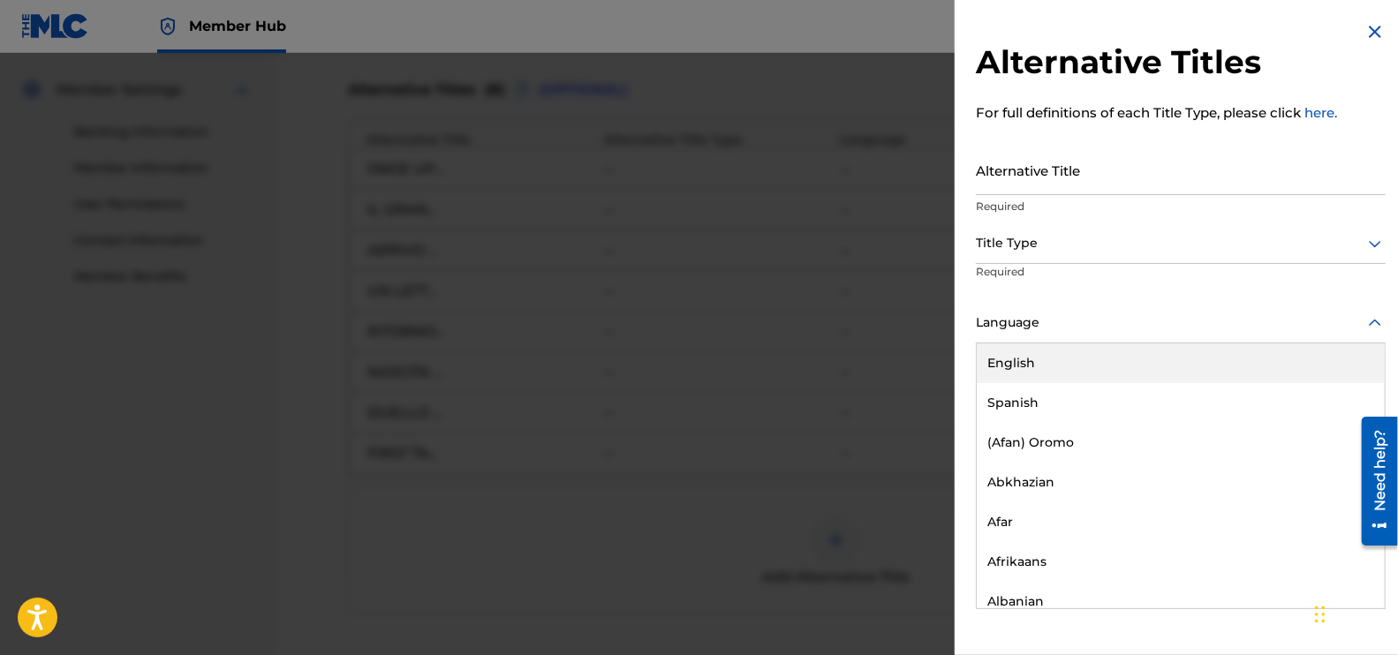
click at [1083, 319] on div at bounding box center [1181, 323] width 410 height 22
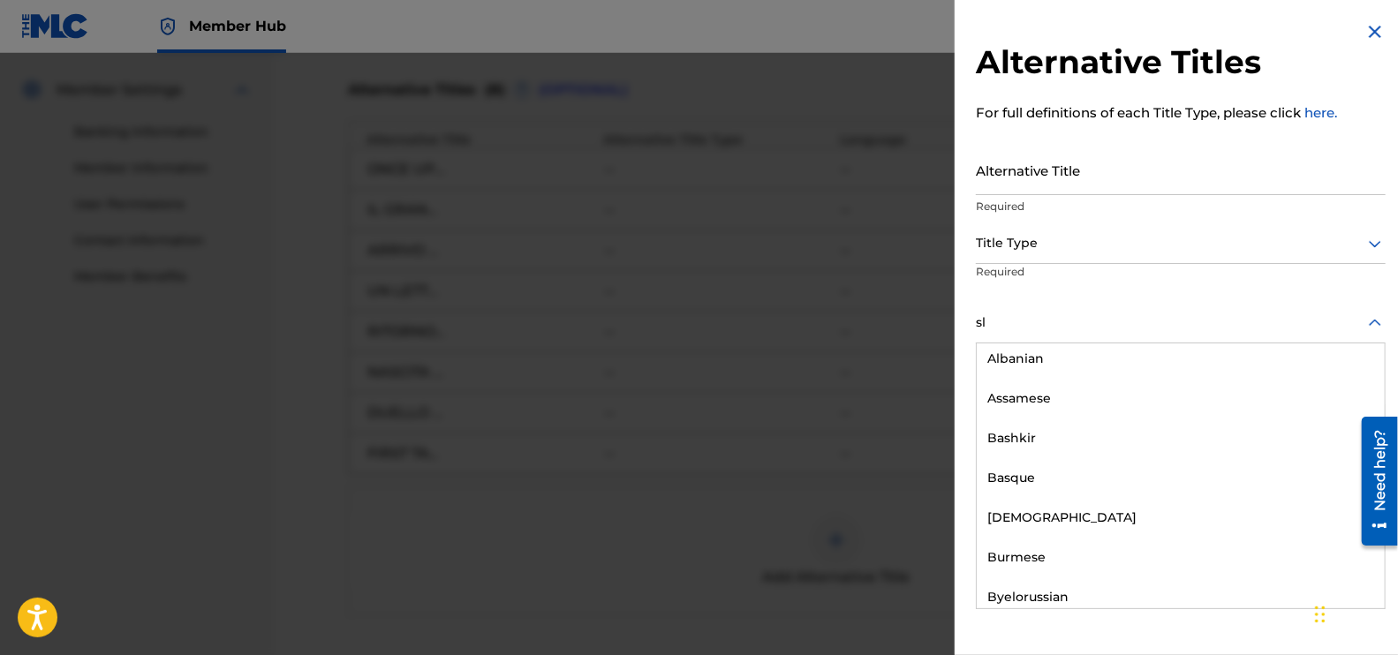
scroll to position [0, 0]
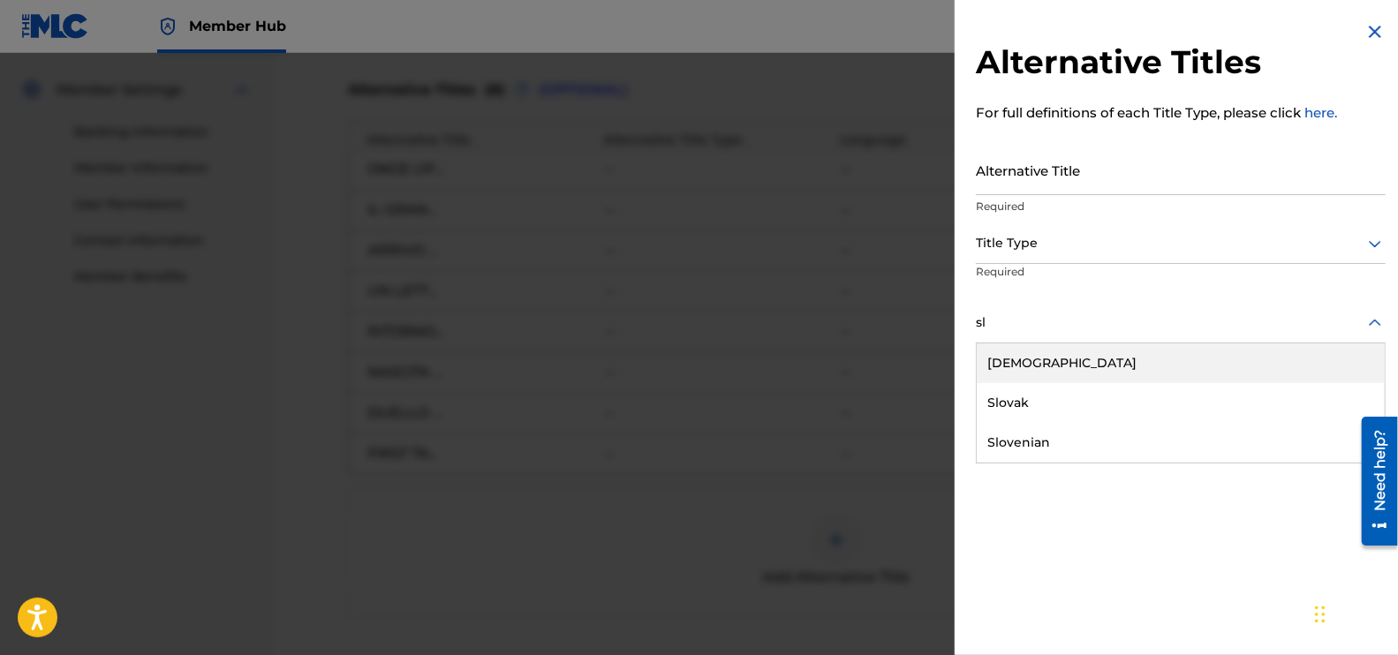
type input "slo"
click at [1052, 359] on div "Slovak" at bounding box center [1180, 363] width 408 height 40
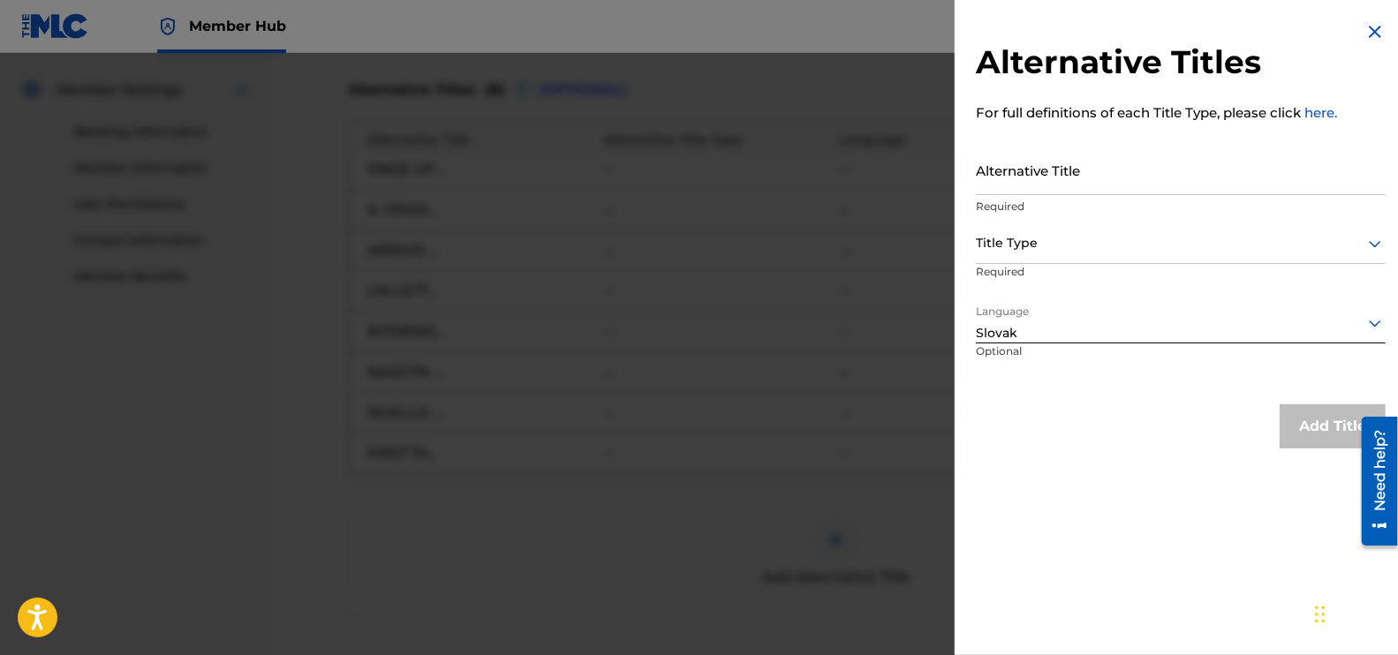
click at [1044, 331] on div at bounding box center [1181, 323] width 410 height 22
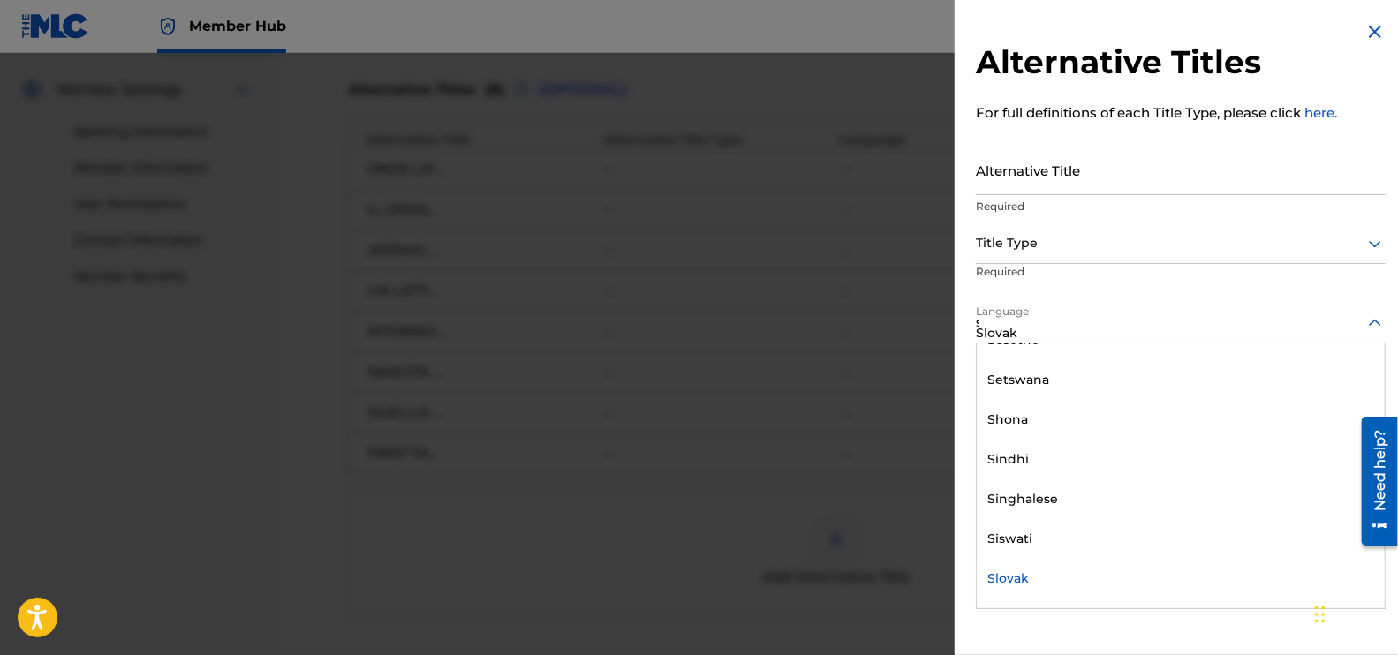
scroll to position [1693, 0]
type input "sp"
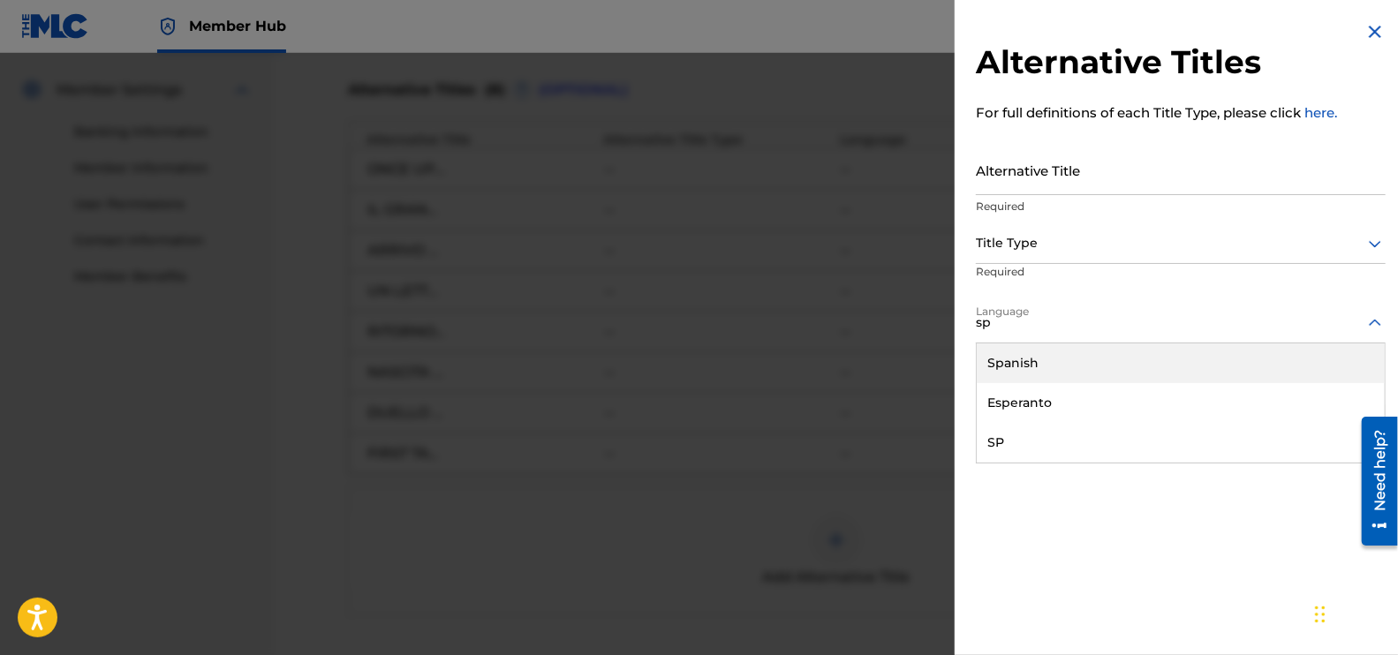
scroll to position [0, 0]
click at [1057, 363] on div "Spanish" at bounding box center [1180, 363] width 408 height 40
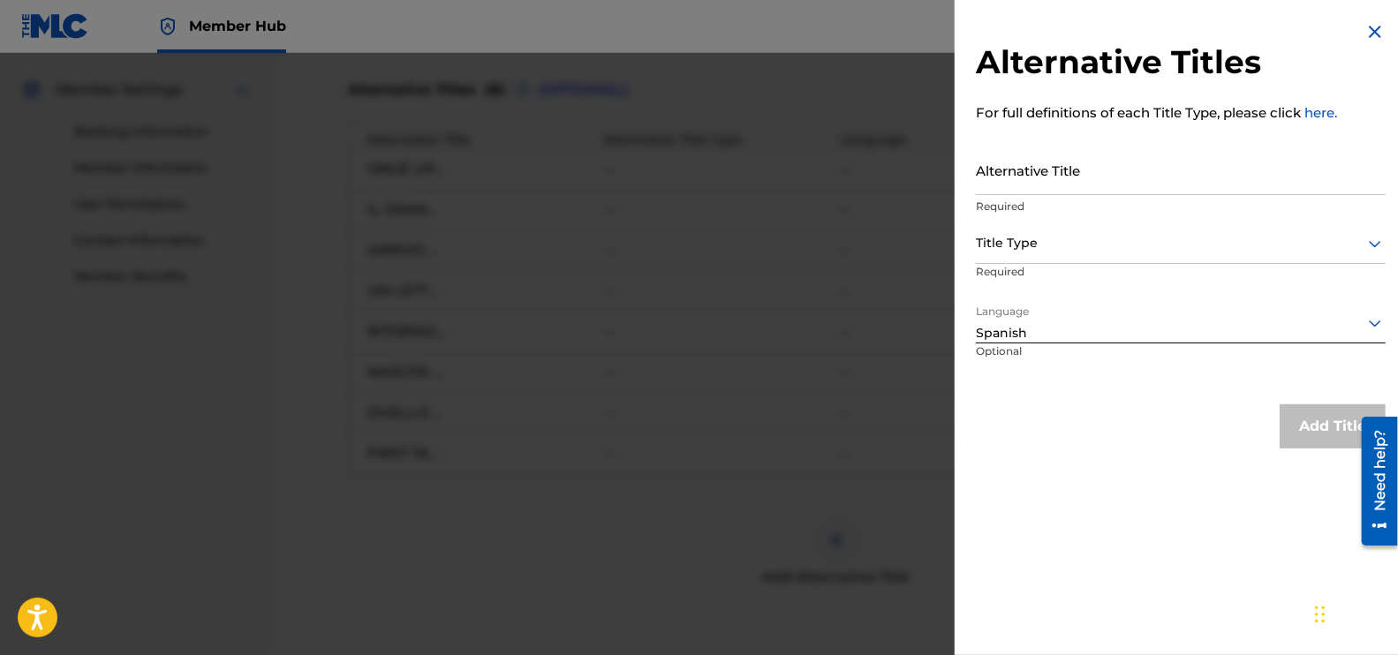
click at [1041, 227] on div "Title Type" at bounding box center [1181, 244] width 410 height 40
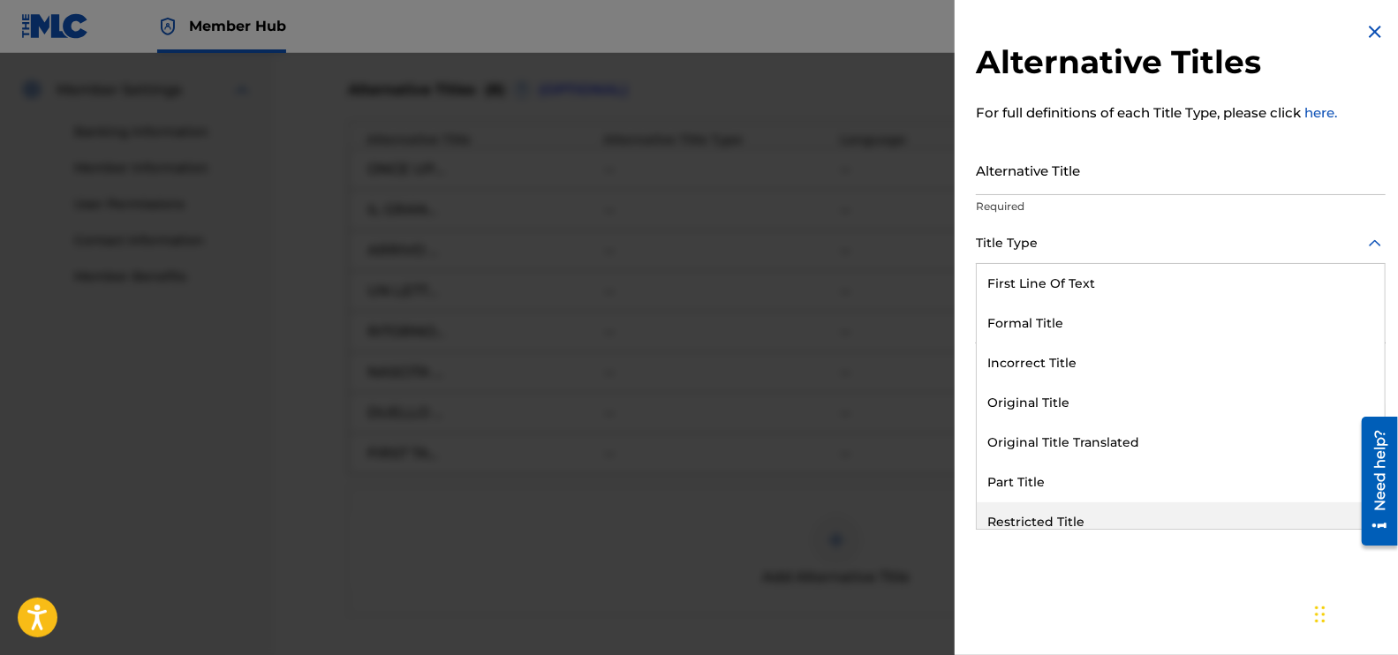
scroll to position [171, 0]
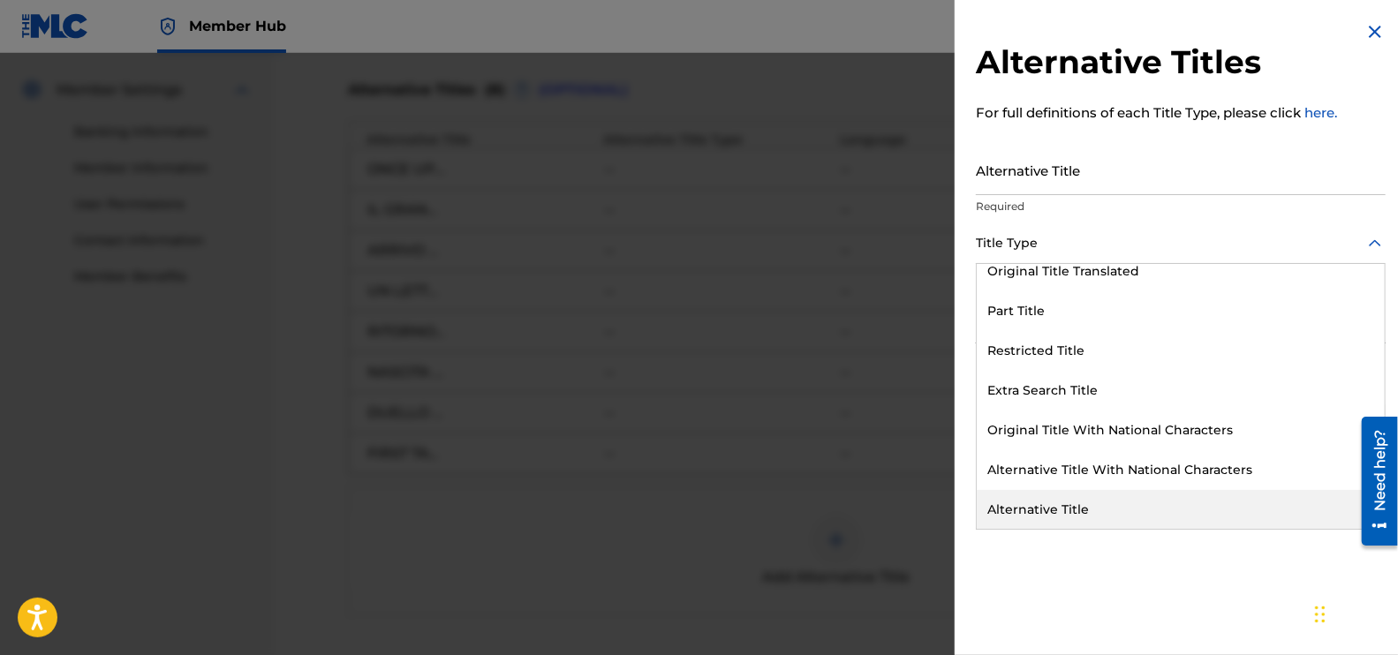
click at [1074, 495] on div "Alternative Title" at bounding box center [1180, 510] width 408 height 40
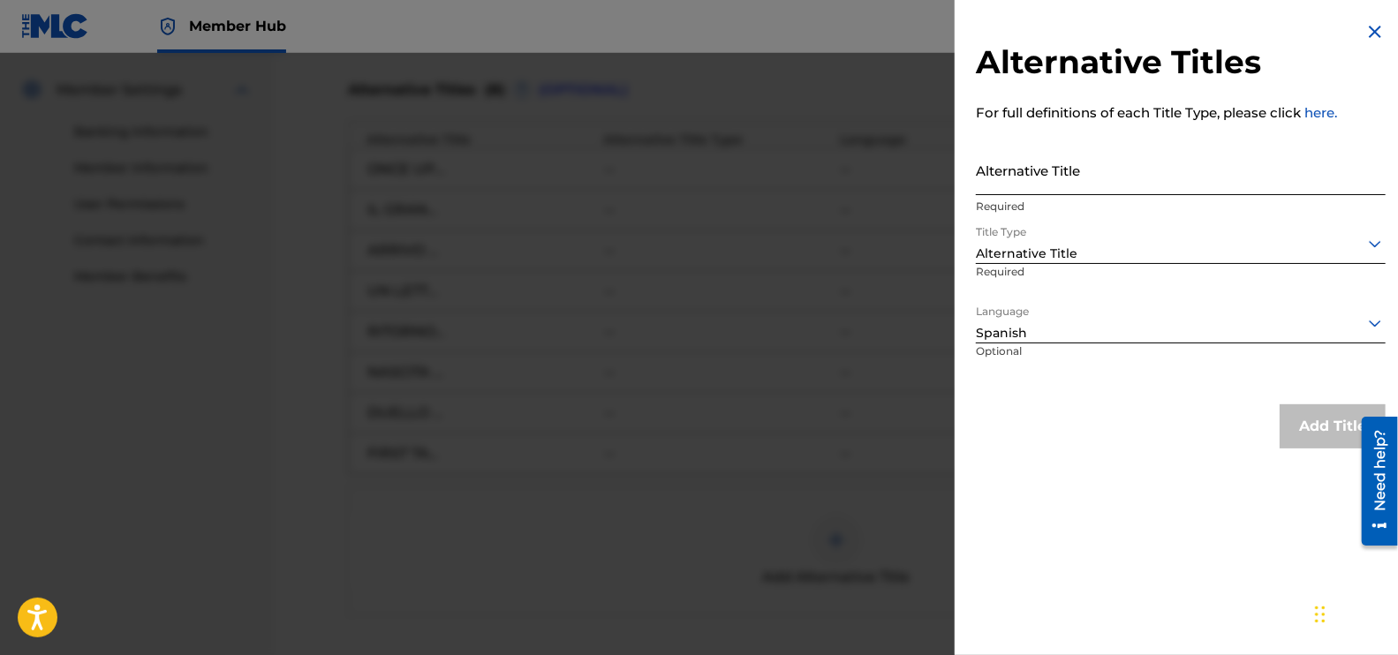
drag, startPoint x: 1033, startPoint y: 168, endPoint x: 1029, endPoint y: 156, distance: 12.3
click at [1033, 168] on input "Alternative Title" at bounding box center [1181, 170] width 410 height 50
paste input "Érase una vez el Oeste"
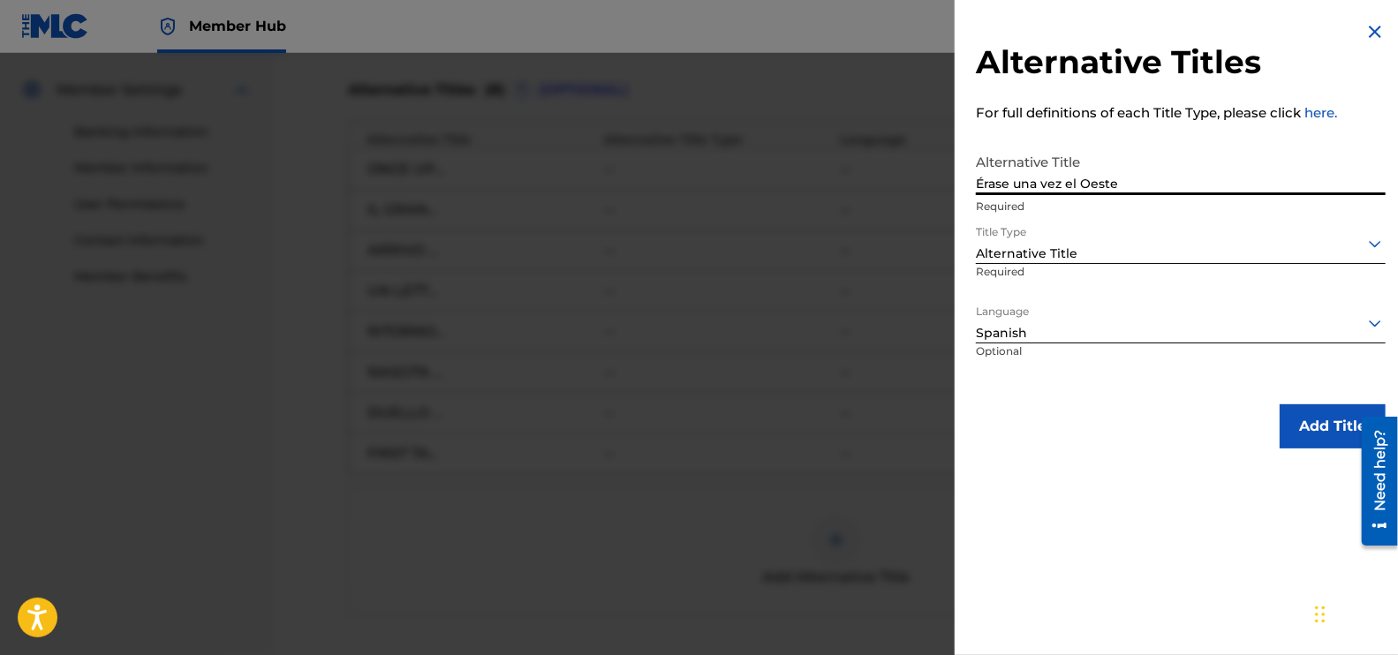
type input "Érase una vez el Oeste"
click at [1323, 435] on button "Add Title" at bounding box center [1332, 426] width 106 height 44
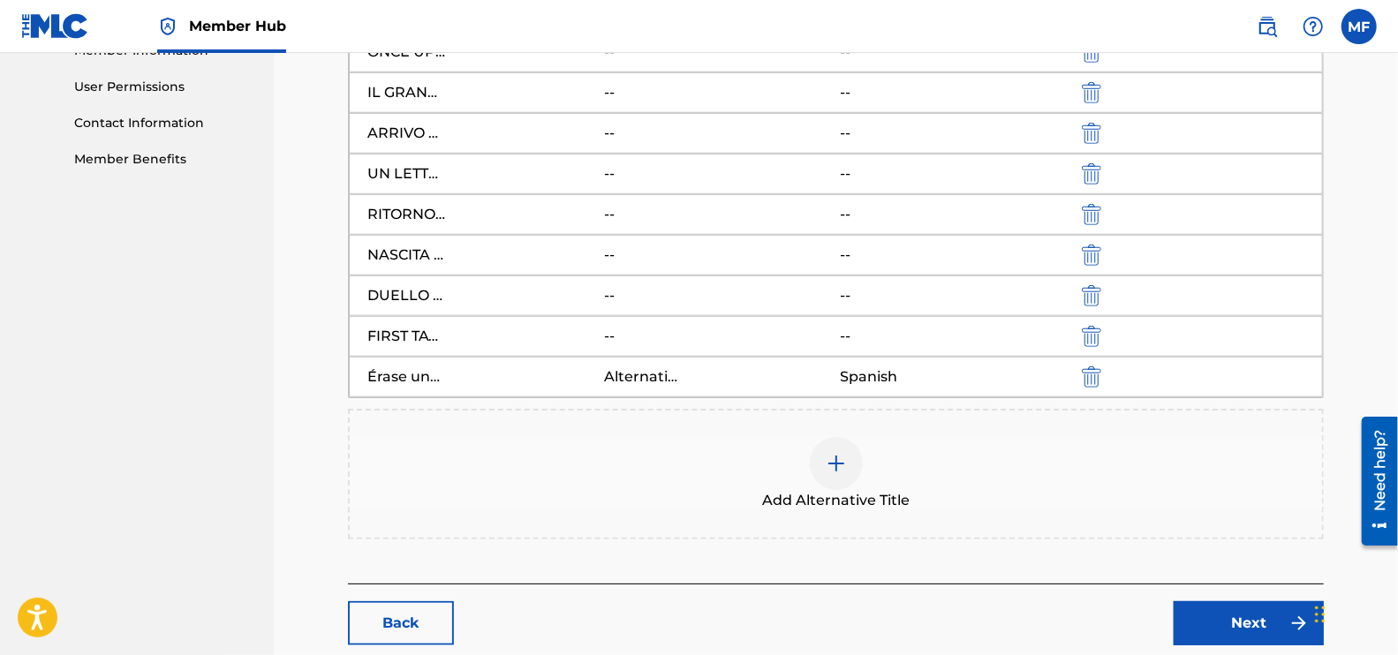
scroll to position [917, 0]
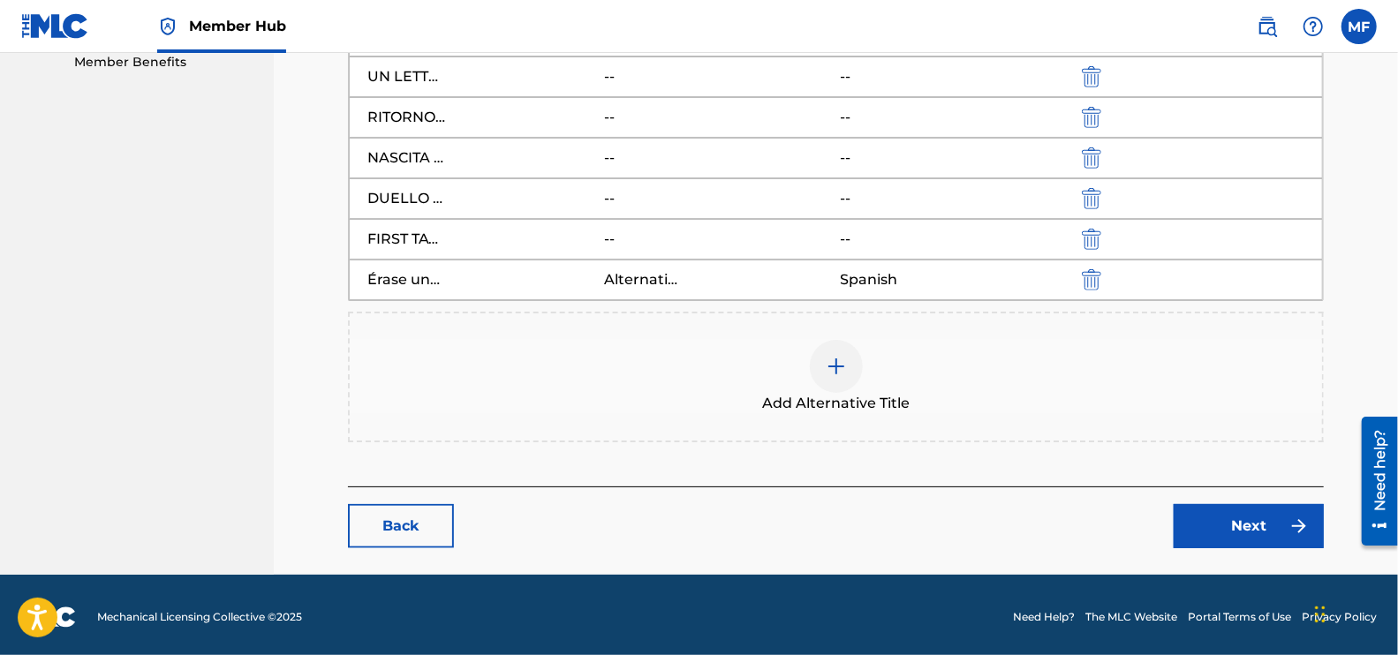
click at [832, 387] on div at bounding box center [836, 366] width 53 height 53
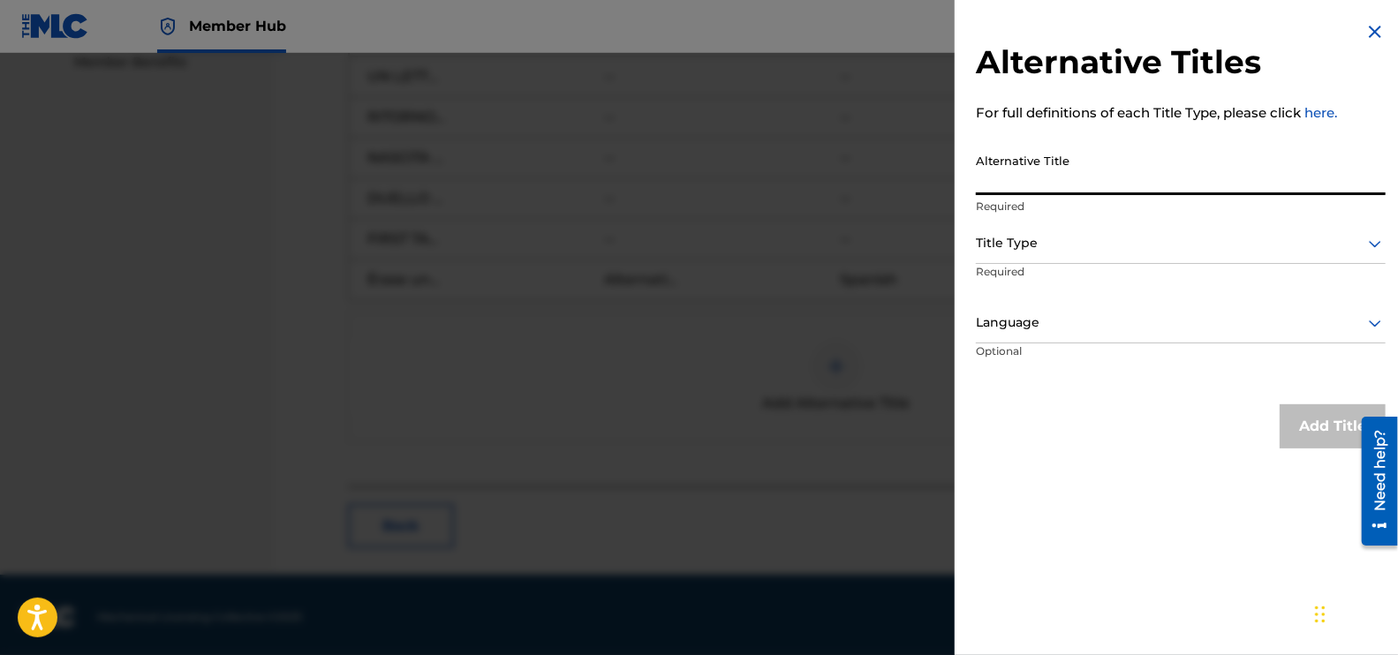
click at [1117, 175] on input "Alternative Title" at bounding box center [1181, 170] width 410 height 50
paste input "Vtedy na západe – Spiel mir das Lied vom Tod"
type input "Vtedy na západe – Spiel mir das Lied vom Tod"
click at [1030, 224] on div "Title Type" at bounding box center [1181, 244] width 410 height 40
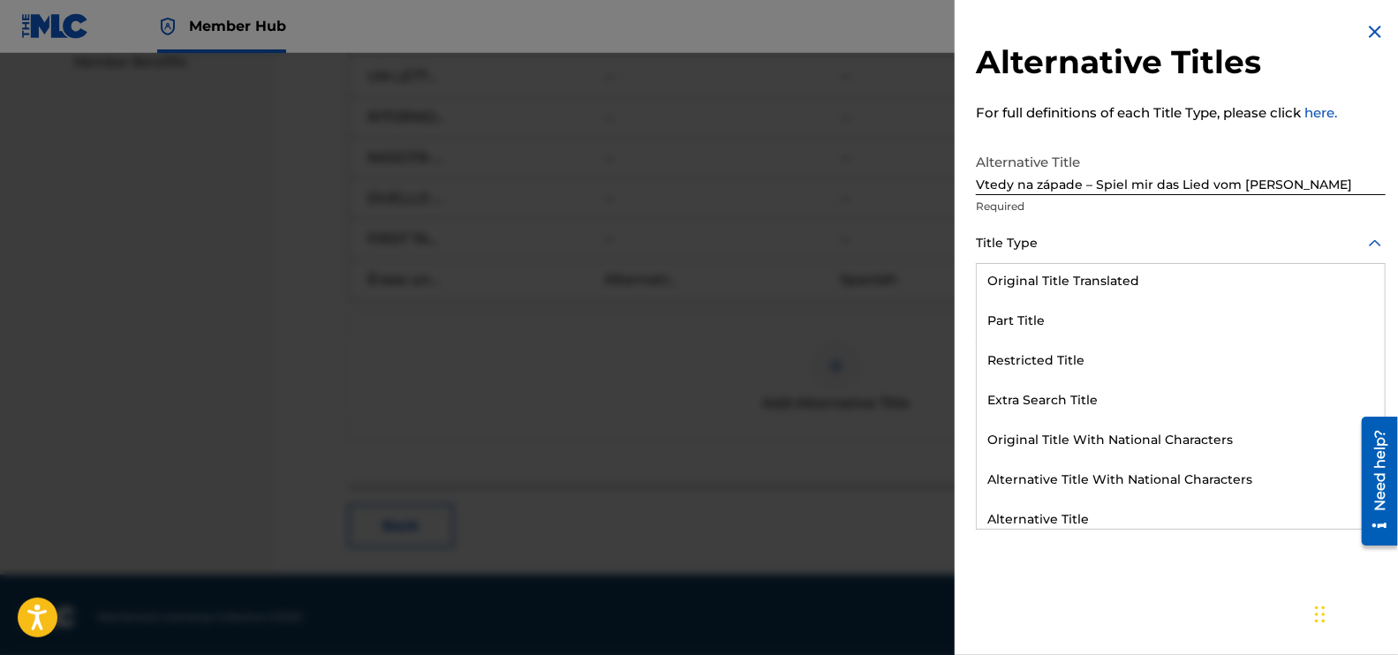
scroll to position [169, 0]
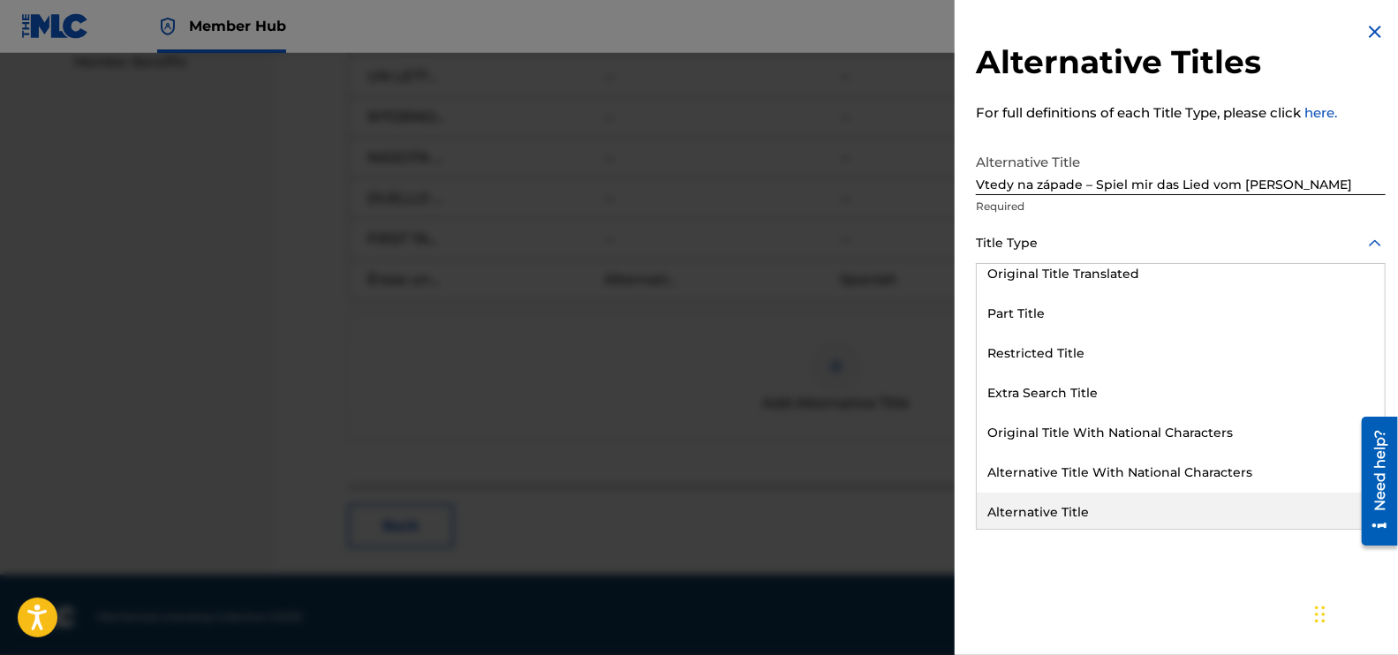
drag, startPoint x: 1046, startPoint y: 507, endPoint x: 1039, endPoint y: 398, distance: 108.8
click at [1046, 508] on div "Alternative Title" at bounding box center [1180, 513] width 408 height 40
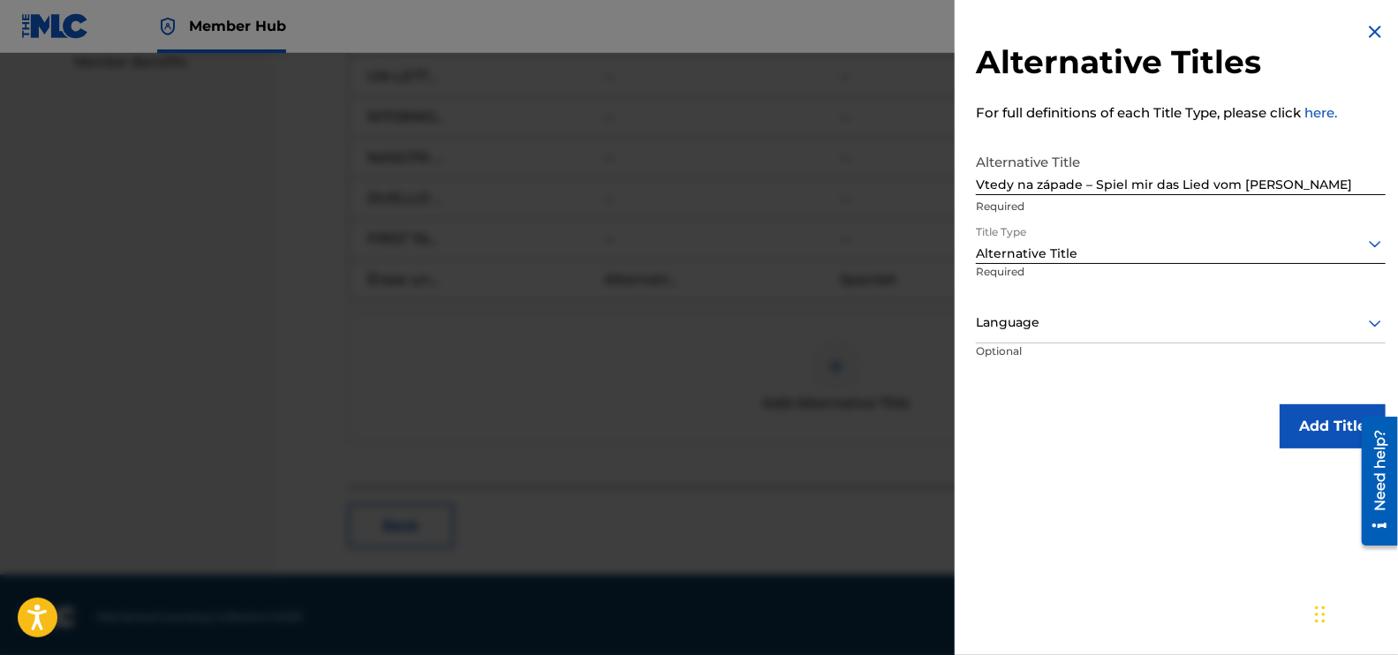
click at [1040, 309] on div "Language" at bounding box center [1181, 324] width 410 height 40
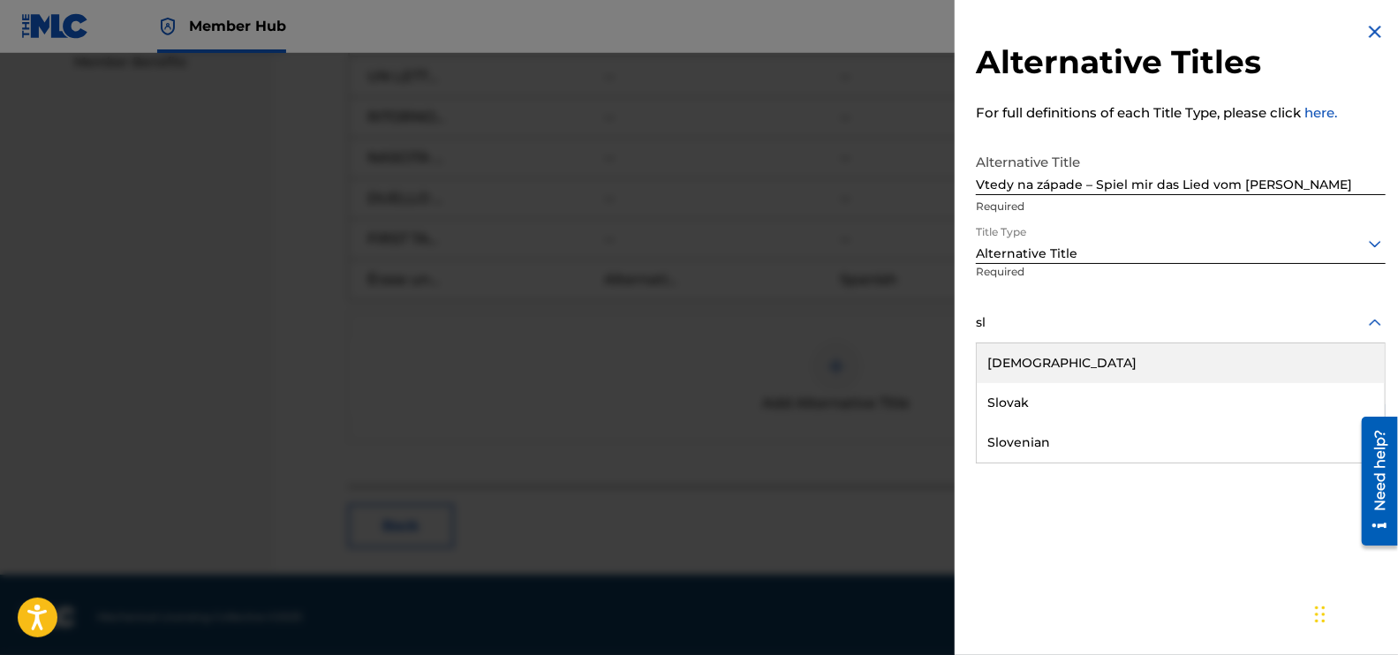
type input "slo"
click at [1039, 358] on div "Slovak" at bounding box center [1180, 363] width 408 height 40
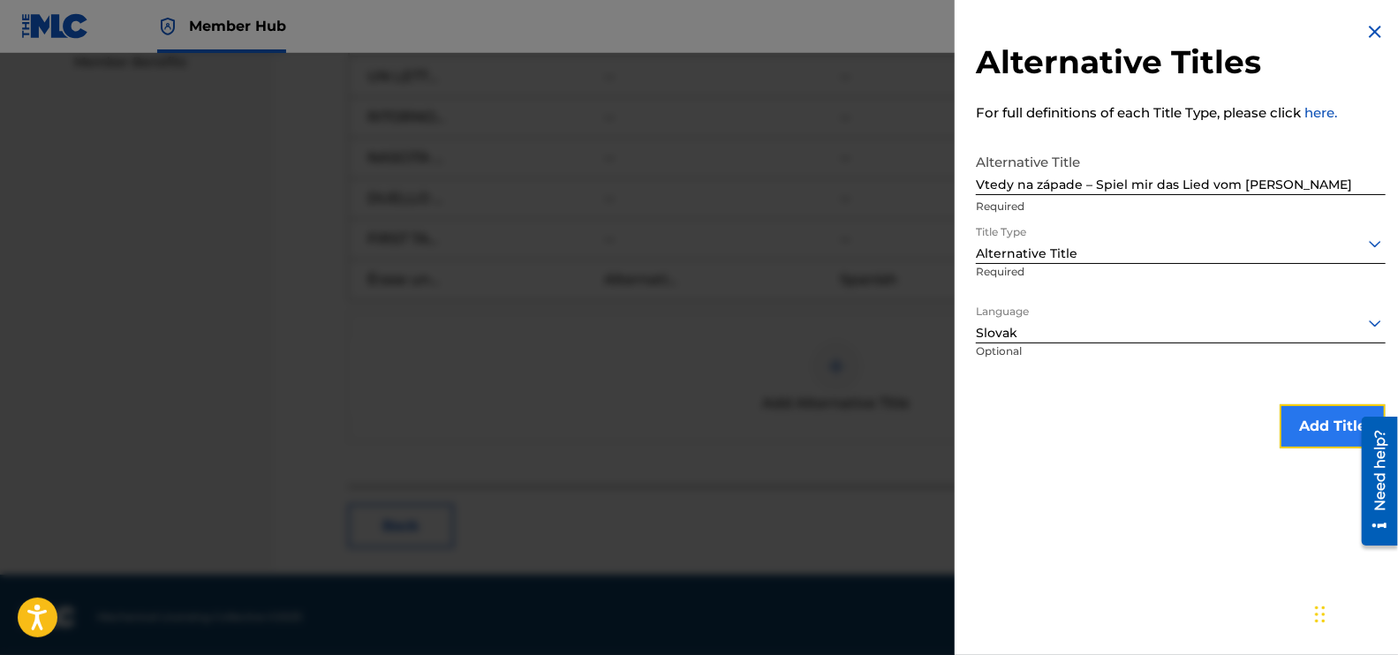
click at [1302, 427] on button "Add Title" at bounding box center [1332, 426] width 106 height 44
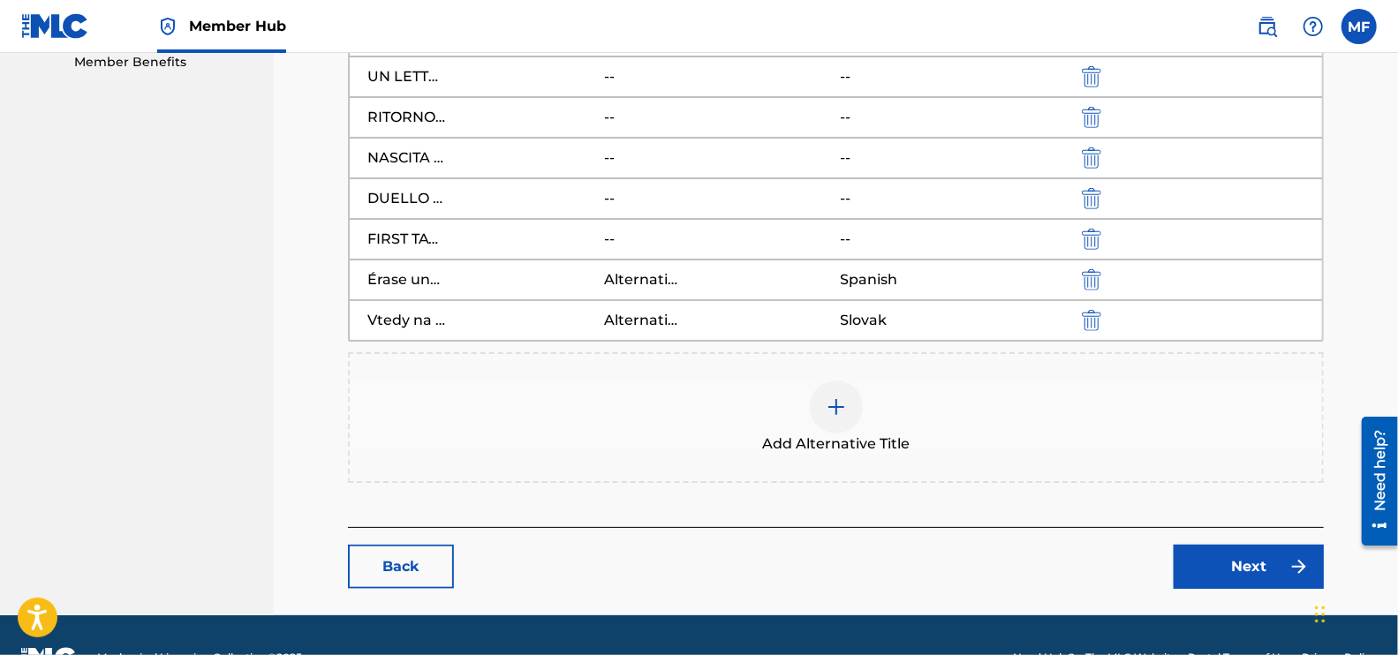
click at [790, 405] on div "Add Alternative Title" at bounding box center [836, 418] width 972 height 74
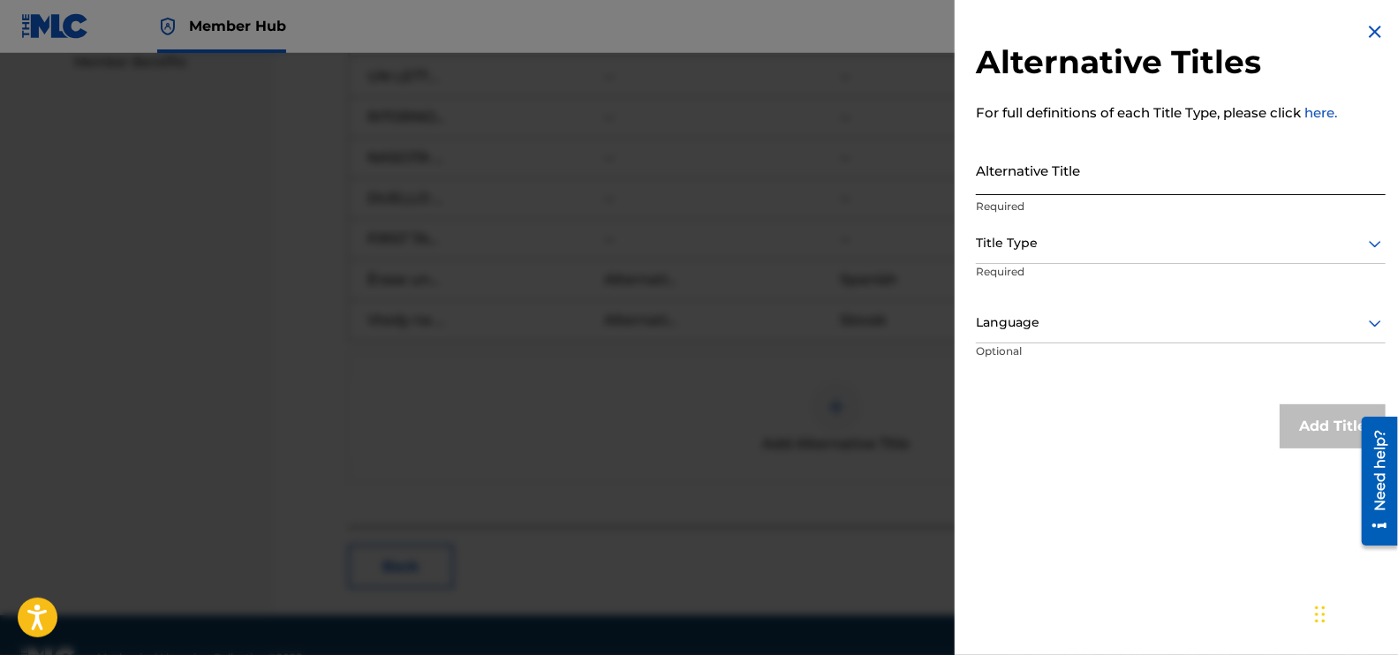
click at [1027, 167] on input "Alternative Title" at bounding box center [1181, 170] width 410 height 50
paste input "Vtedy na západe – Spiel mir das Lied vom Tod"
drag, startPoint x: 1094, startPoint y: 182, endPoint x: 925, endPoint y: 182, distance: 168.6
click at [925, 182] on div "Alternative Titles For full definitions of each Title Type, please click here. …" at bounding box center [699, 354] width 1398 height 602
type input "Spiel mir das Lied vom Tod"
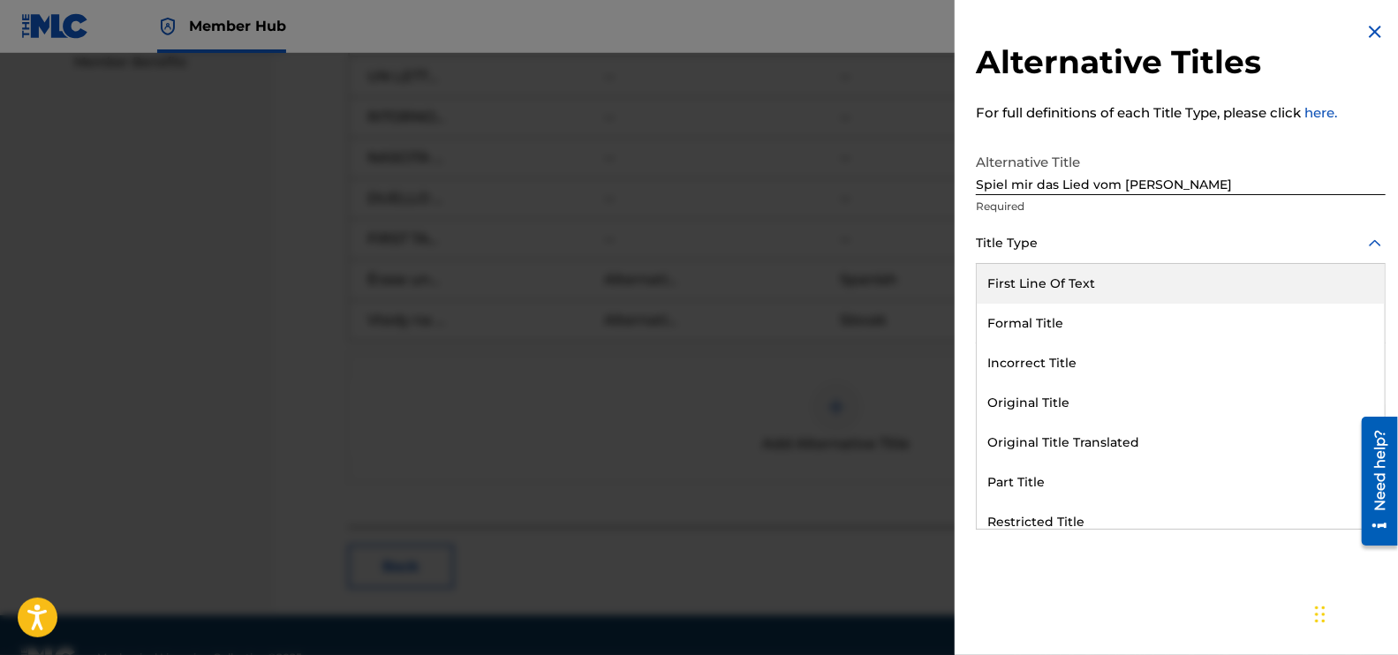
click at [1027, 243] on div at bounding box center [1181, 243] width 410 height 22
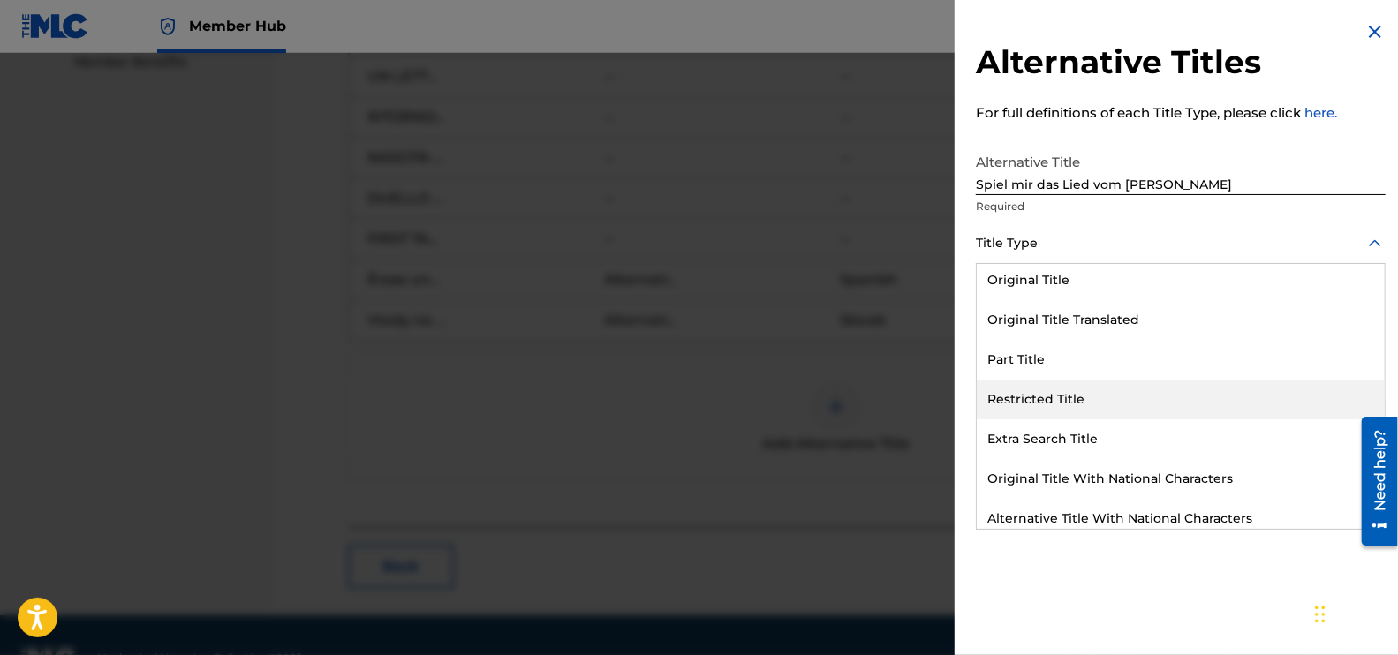
scroll to position [171, 0]
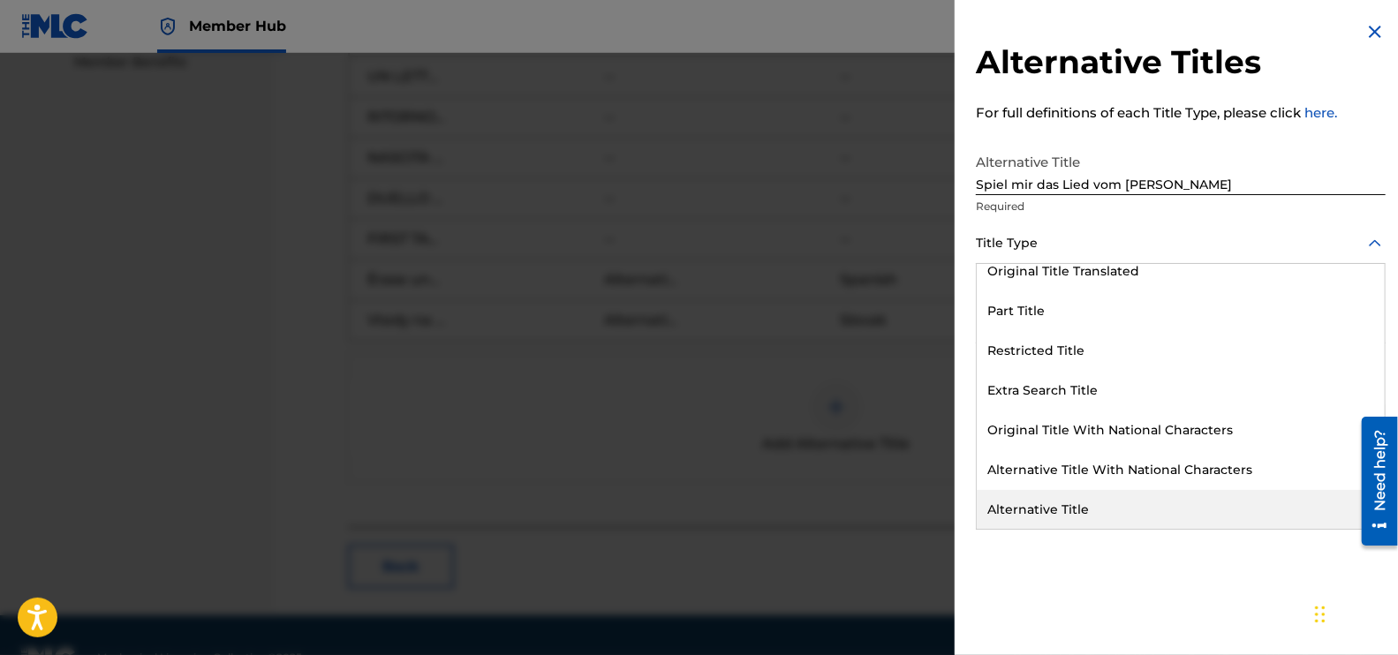
click at [1086, 504] on div "Alternative Title" at bounding box center [1180, 510] width 408 height 40
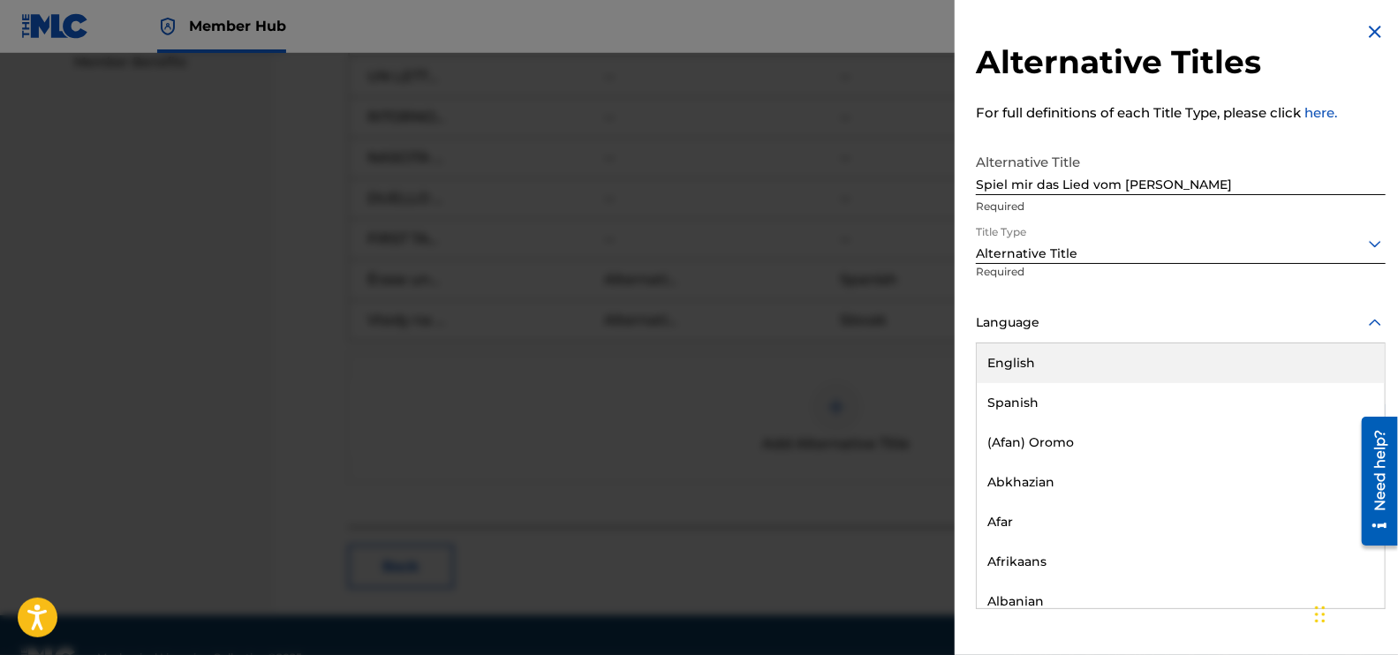
click at [1053, 318] on div at bounding box center [1181, 323] width 410 height 22
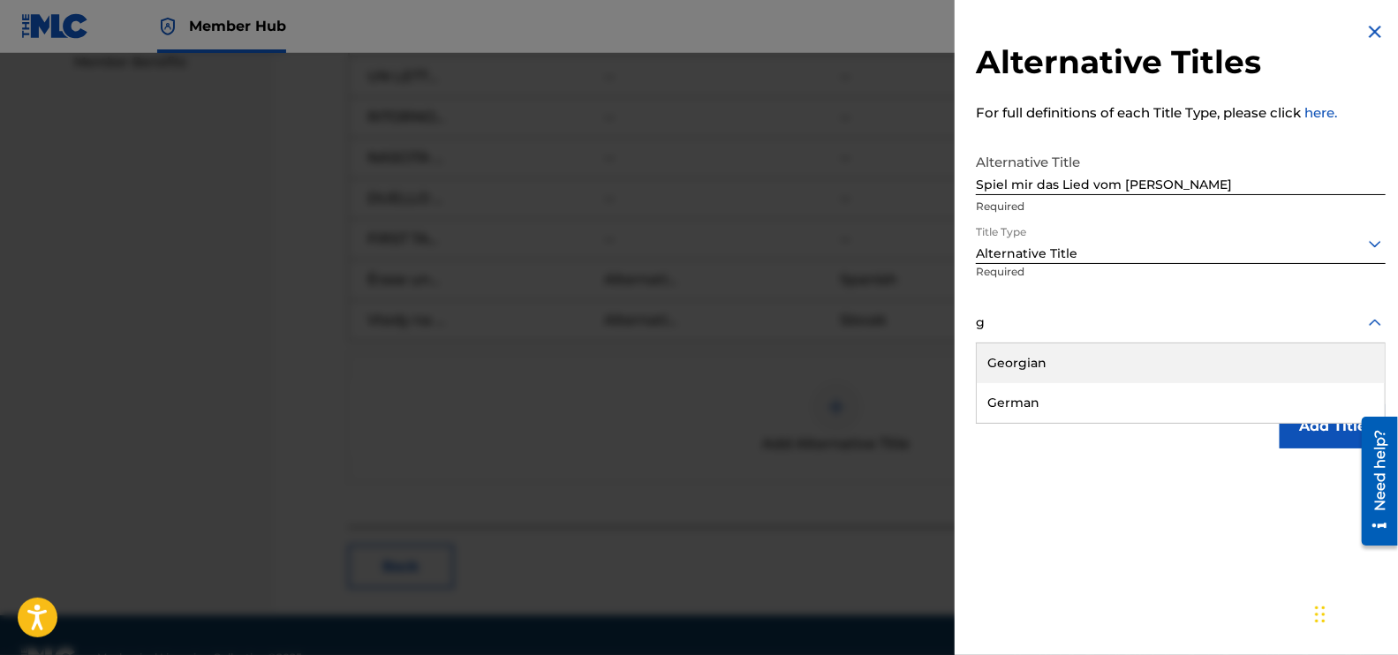
type input "ge"
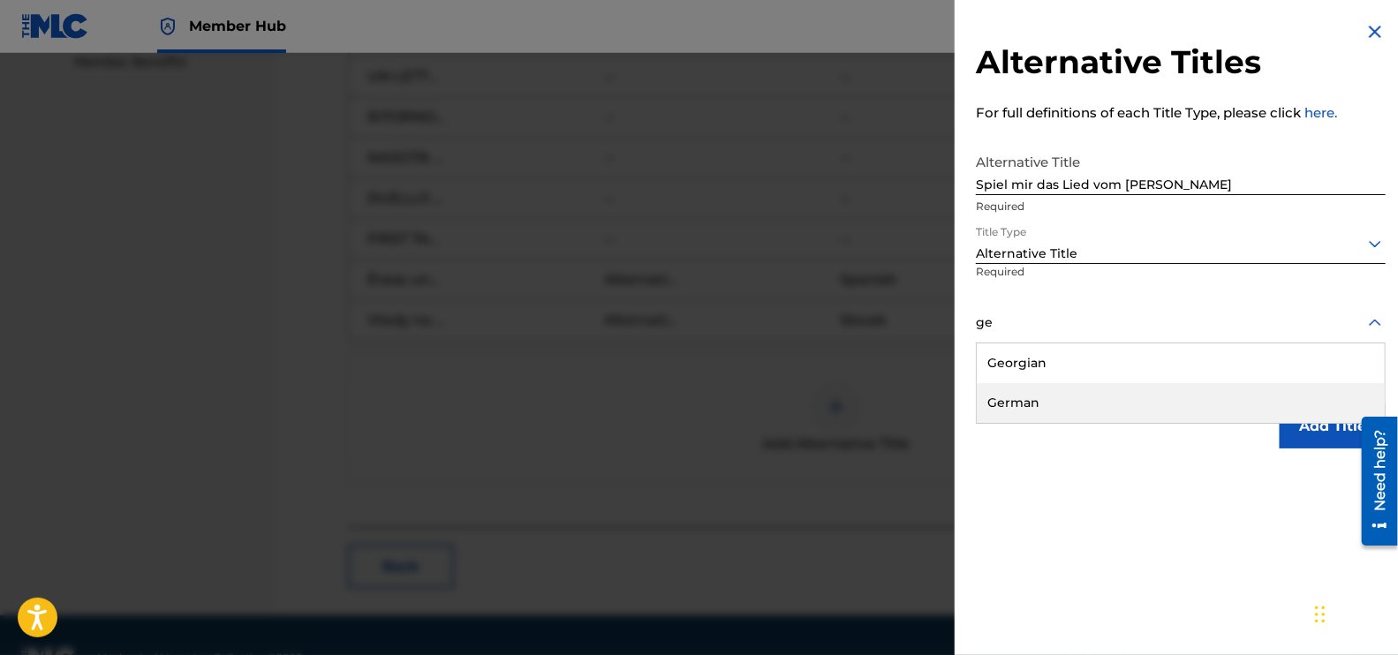
drag, startPoint x: 1059, startPoint y: 393, endPoint x: 1141, endPoint y: 411, distance: 84.2
click at [1059, 393] on div "German" at bounding box center [1180, 403] width 408 height 40
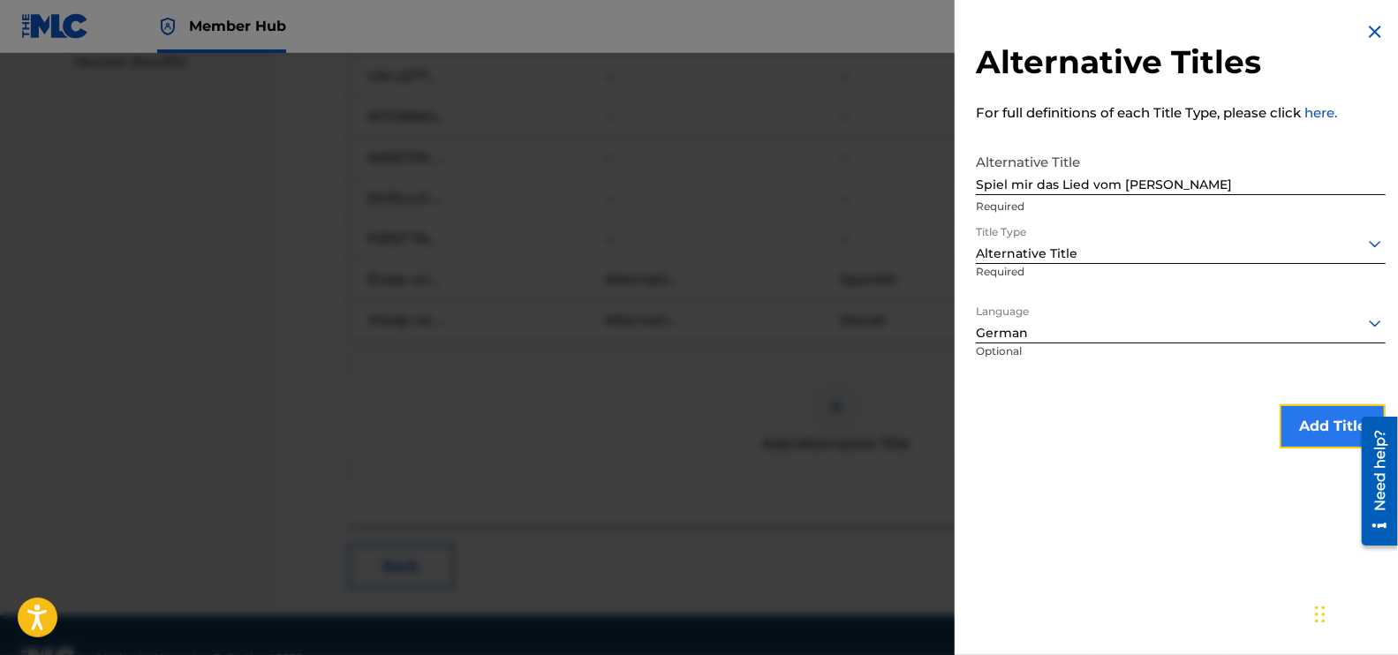
click at [1300, 440] on button "Add Title" at bounding box center [1332, 426] width 106 height 44
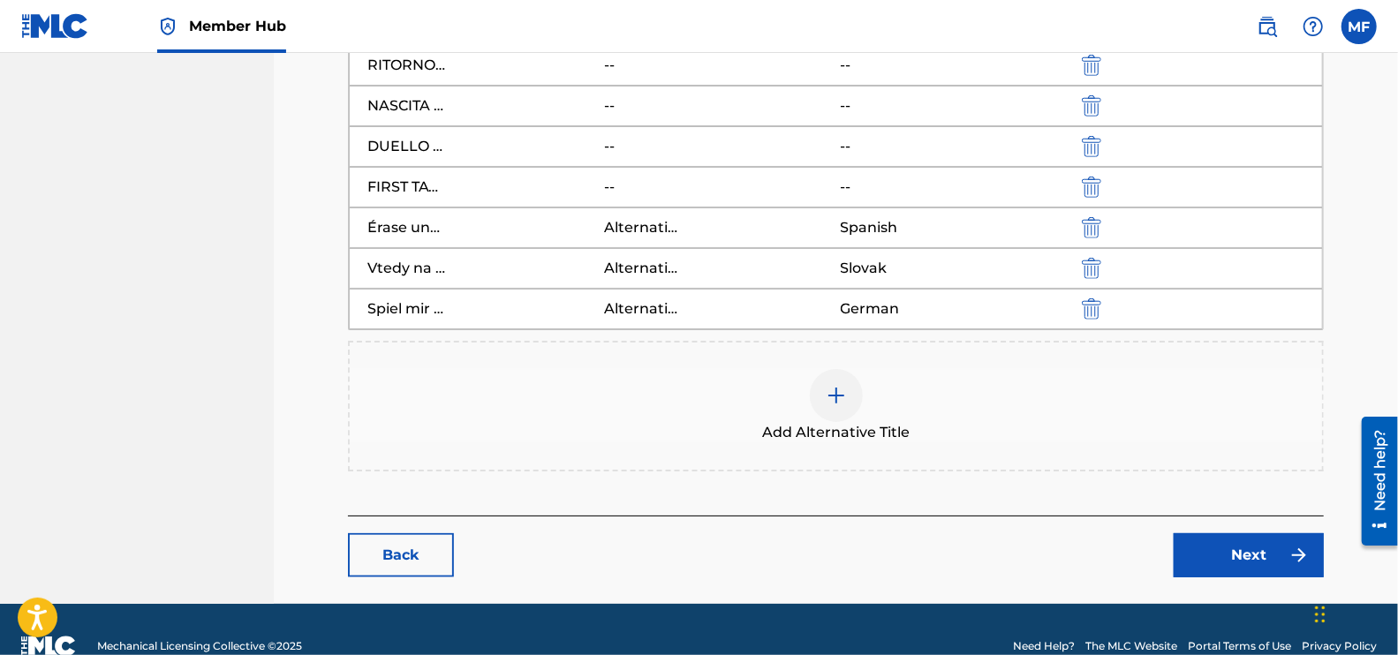
scroll to position [998, 0]
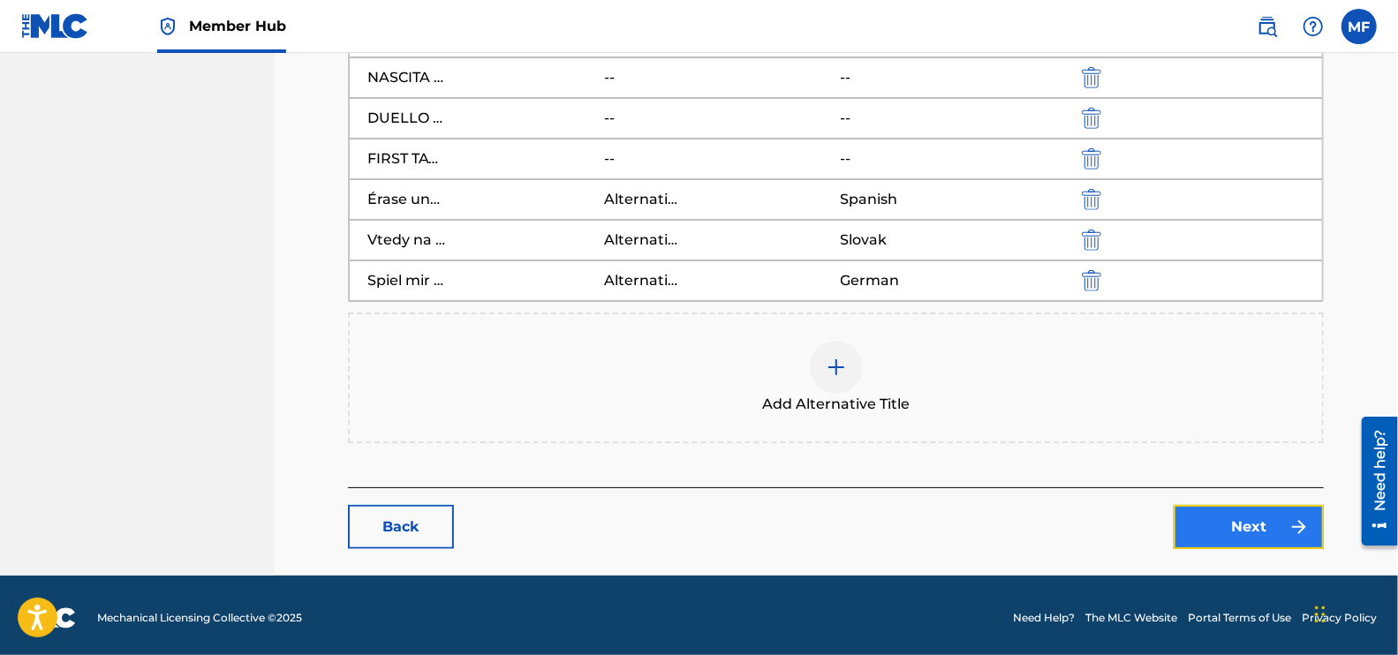
click at [1208, 540] on link "Next" at bounding box center [1248, 527] width 150 height 44
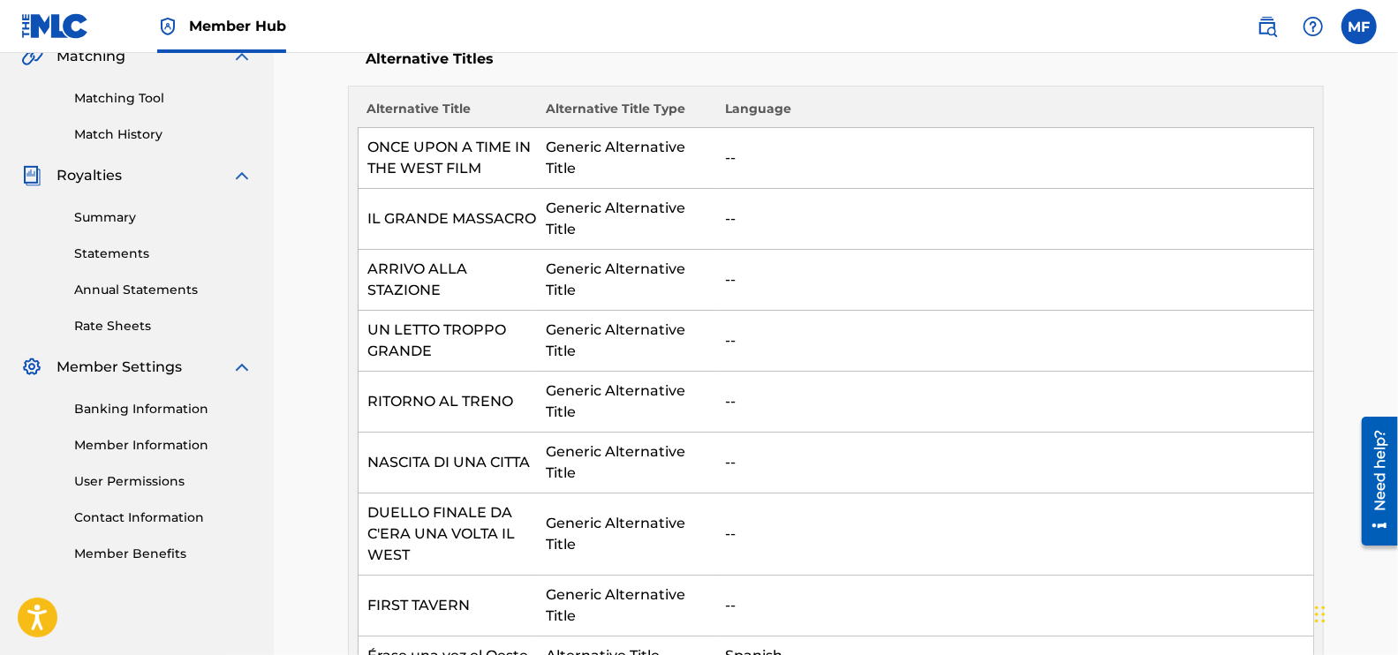
scroll to position [159, 0]
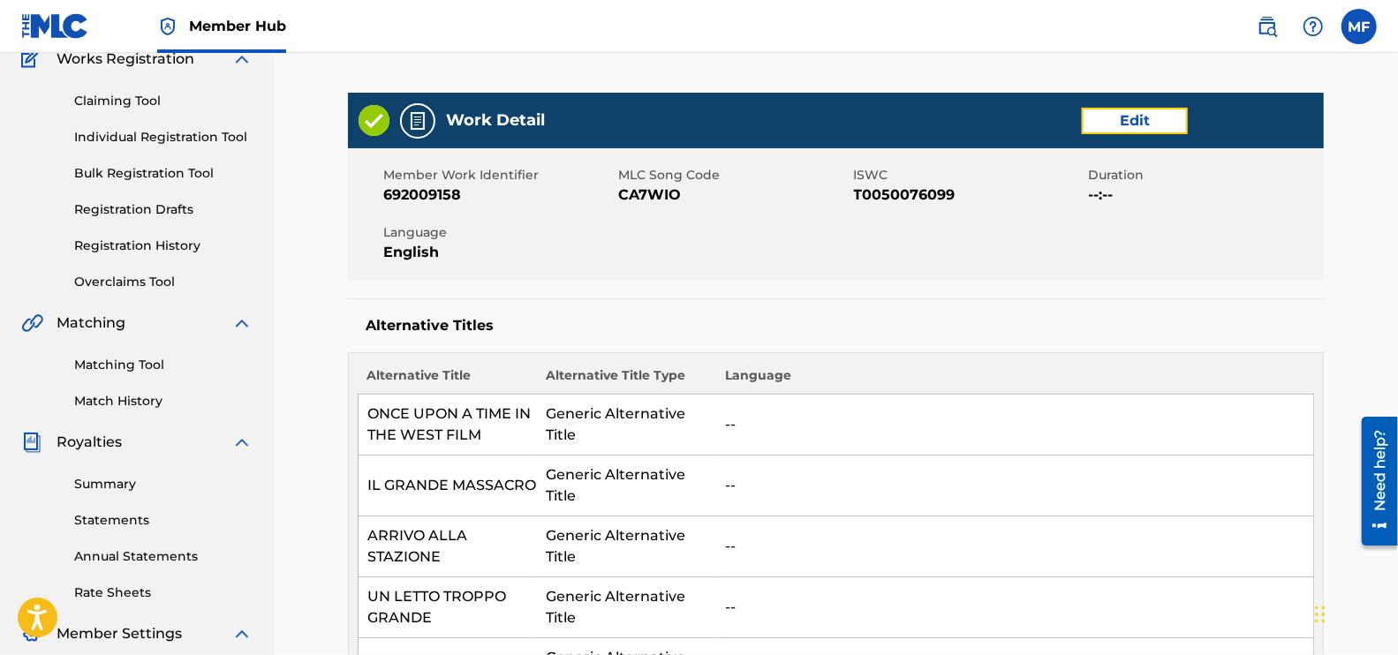
click at [1137, 118] on link "Edit" at bounding box center [1135, 121] width 106 height 26
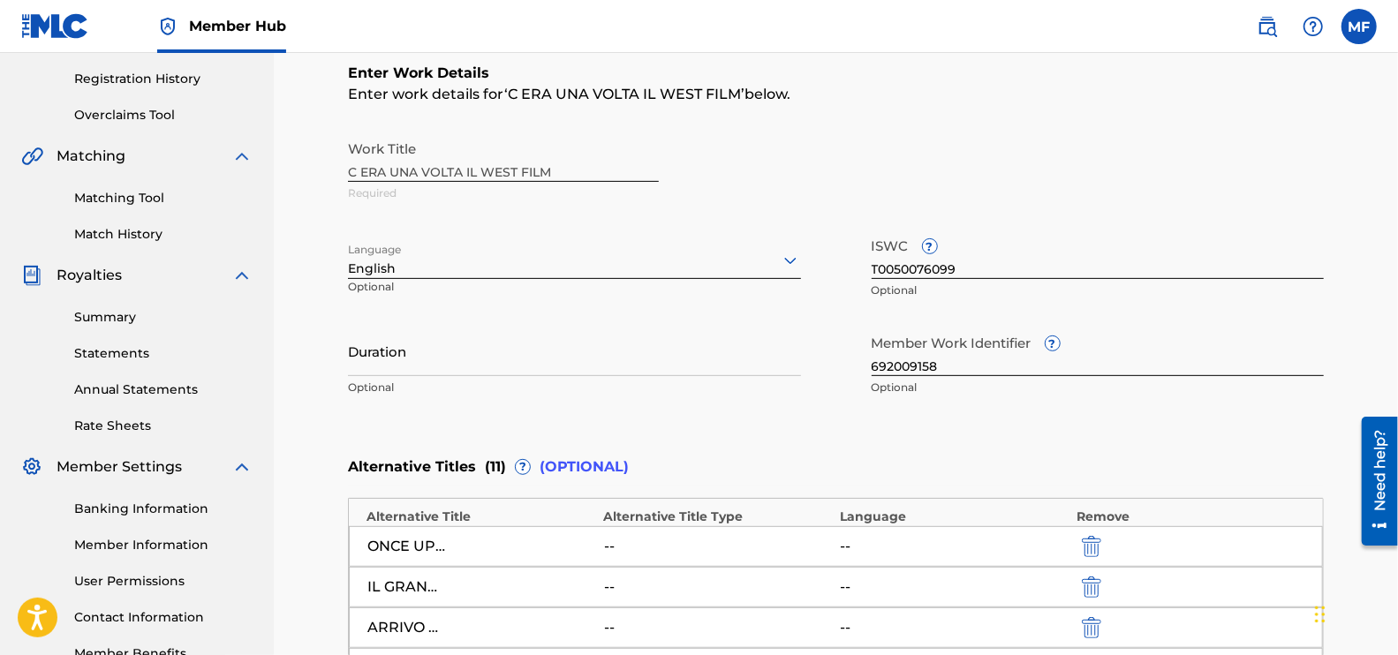
scroll to position [331, 0]
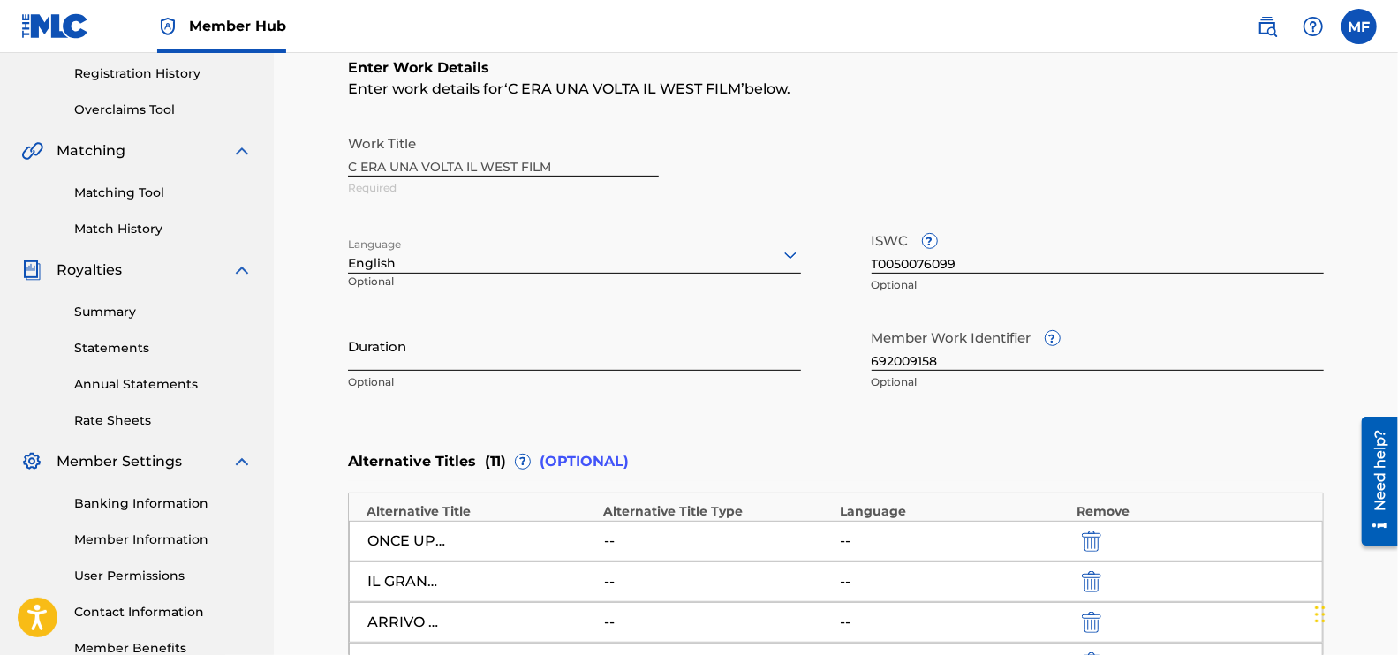
click at [573, 353] on input "Duration" at bounding box center [574, 345] width 453 height 50
click at [416, 362] on input "Duration" at bounding box center [574, 345] width 453 height 50
click at [415, 357] on input "Duration" at bounding box center [574, 345] width 453 height 50
type input "3"
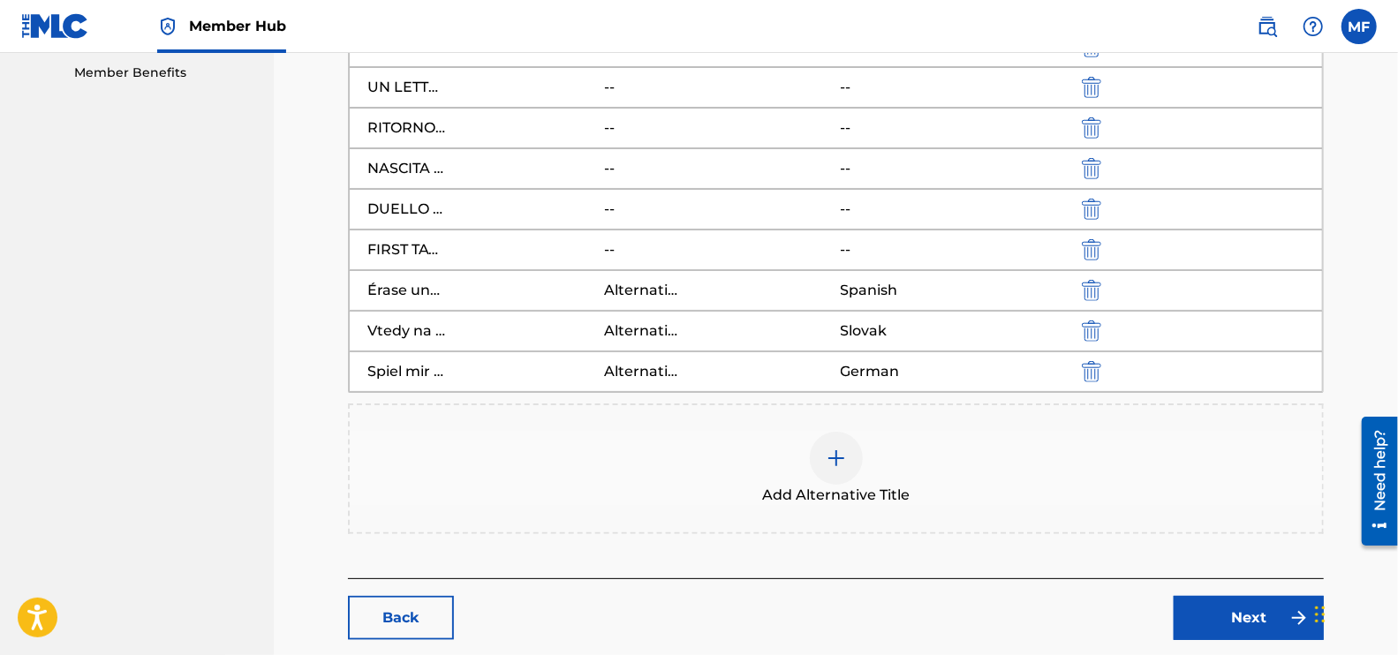
scroll to position [998, 0]
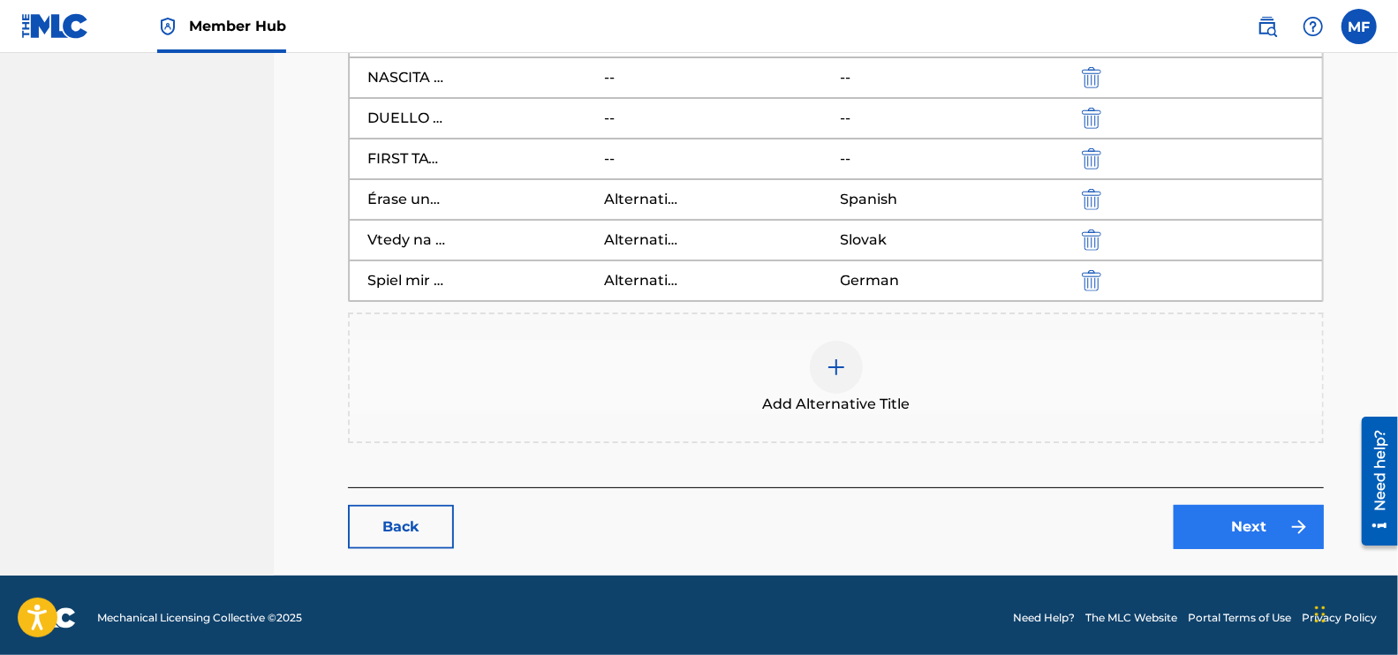
type input "03:11"
click at [1269, 516] on link "Next" at bounding box center [1248, 527] width 150 height 44
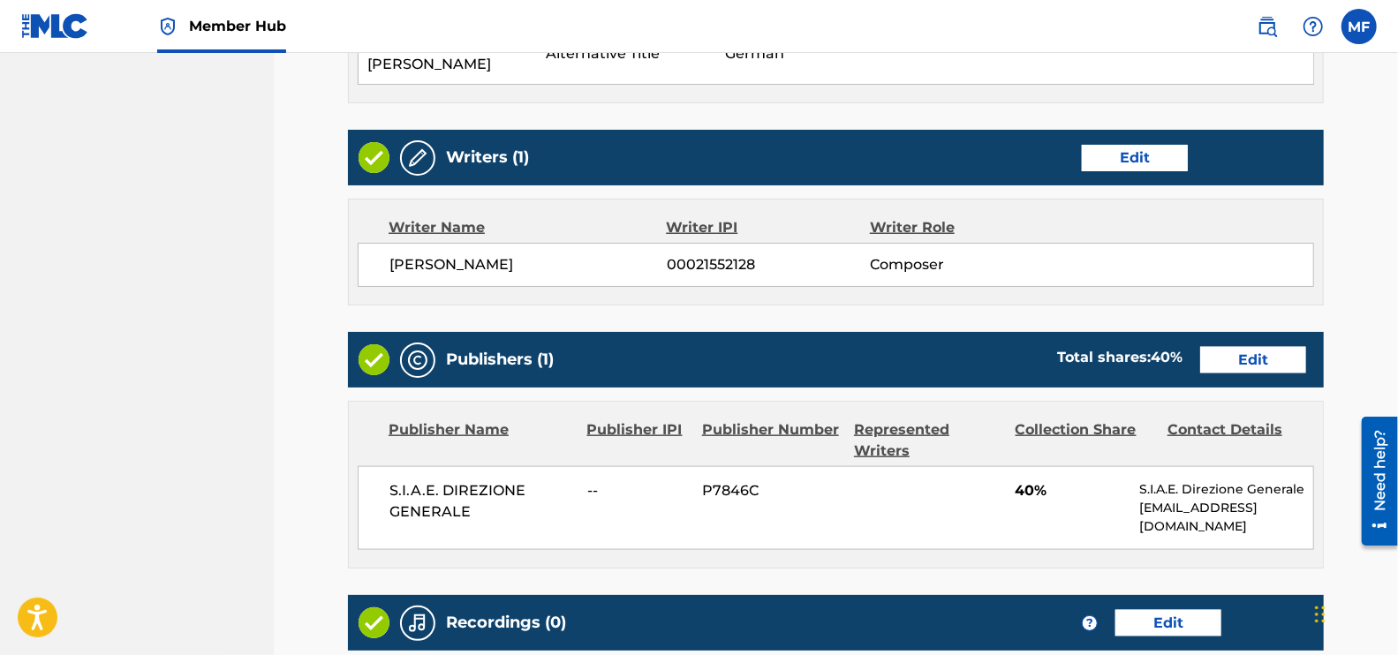
scroll to position [1373, 0]
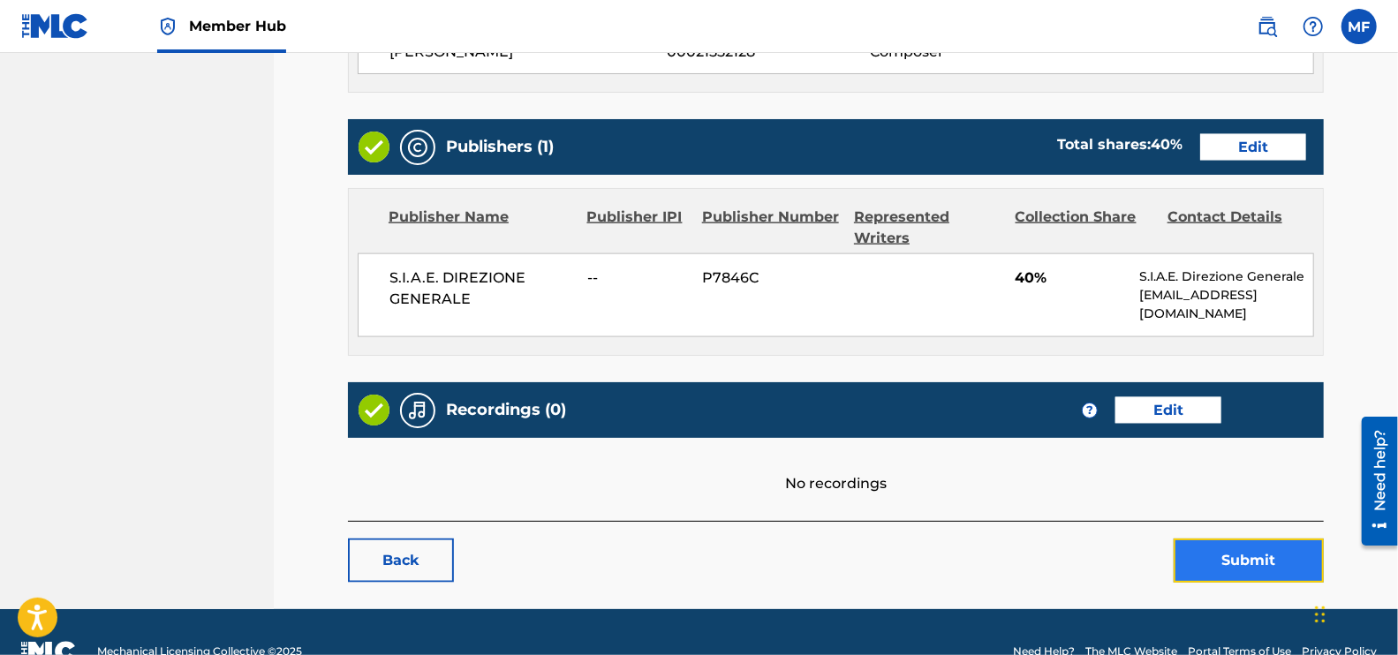
click at [1230, 539] on button "Submit" at bounding box center [1248, 561] width 150 height 44
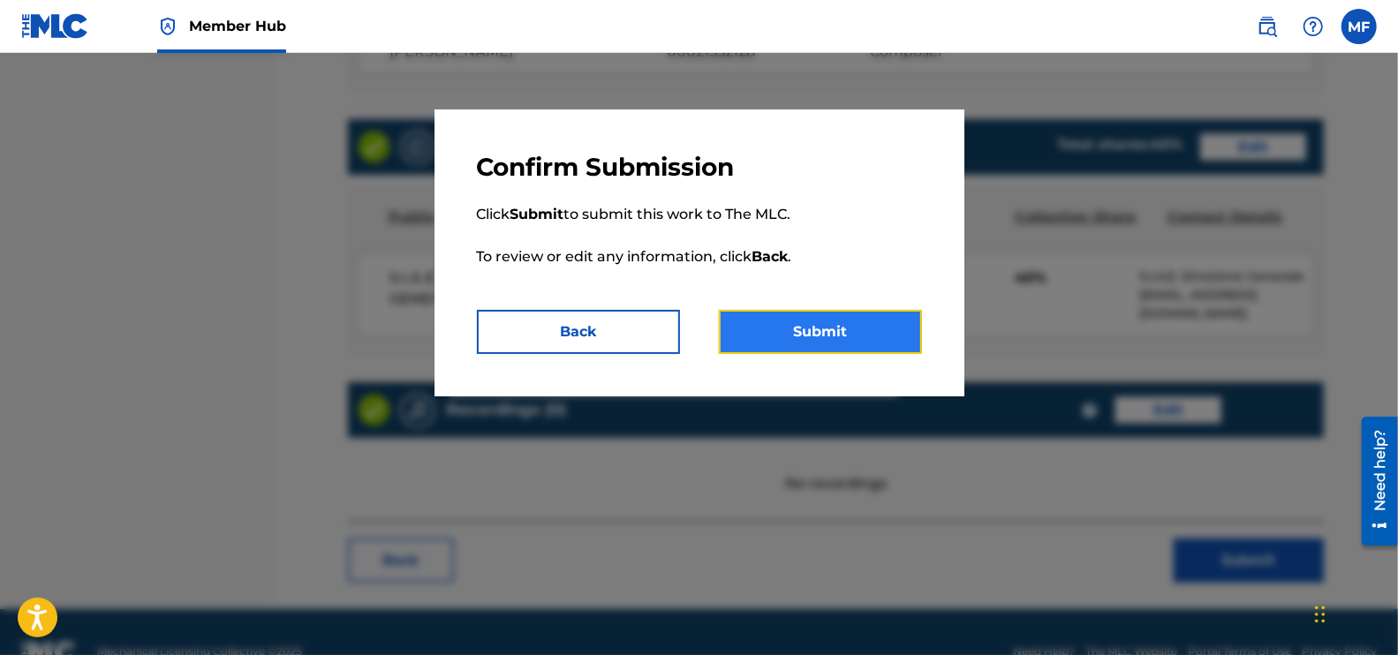
click at [820, 352] on button "Submit" at bounding box center [820, 332] width 203 height 44
click at [820, 352] on div "Submit" at bounding box center [820, 332] width 203 height 44
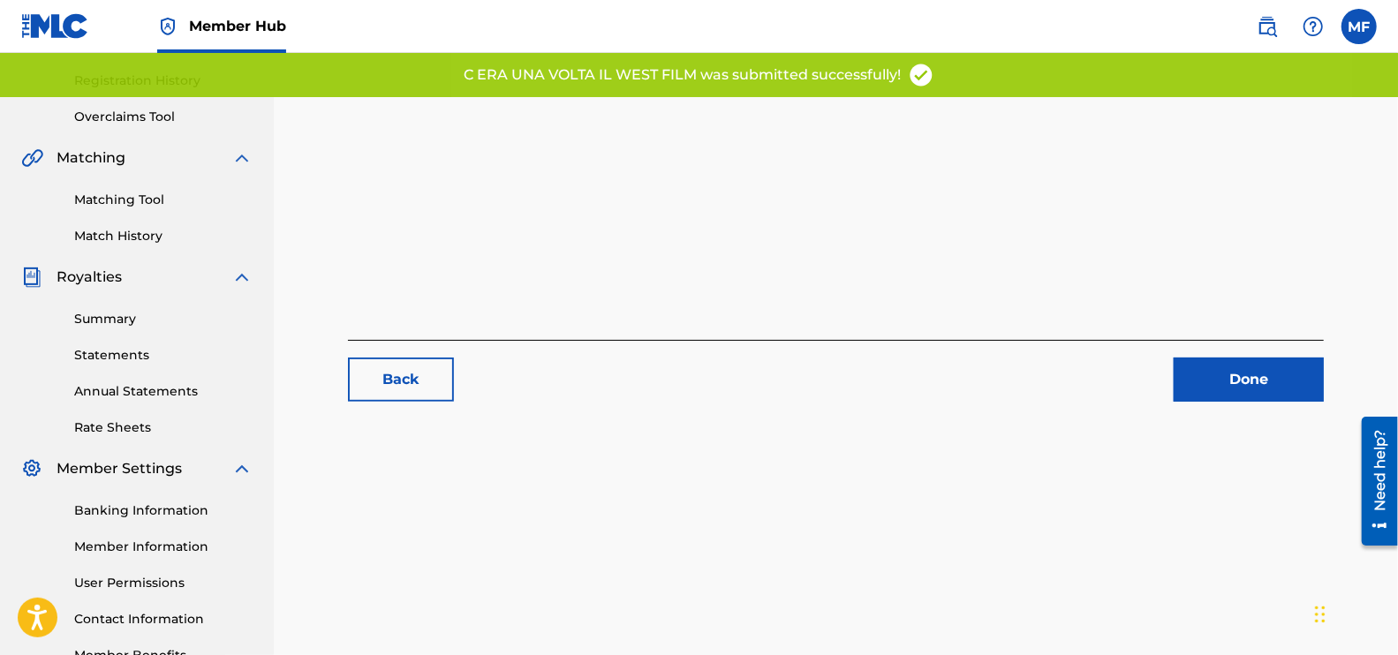
scroll to position [439, 0]
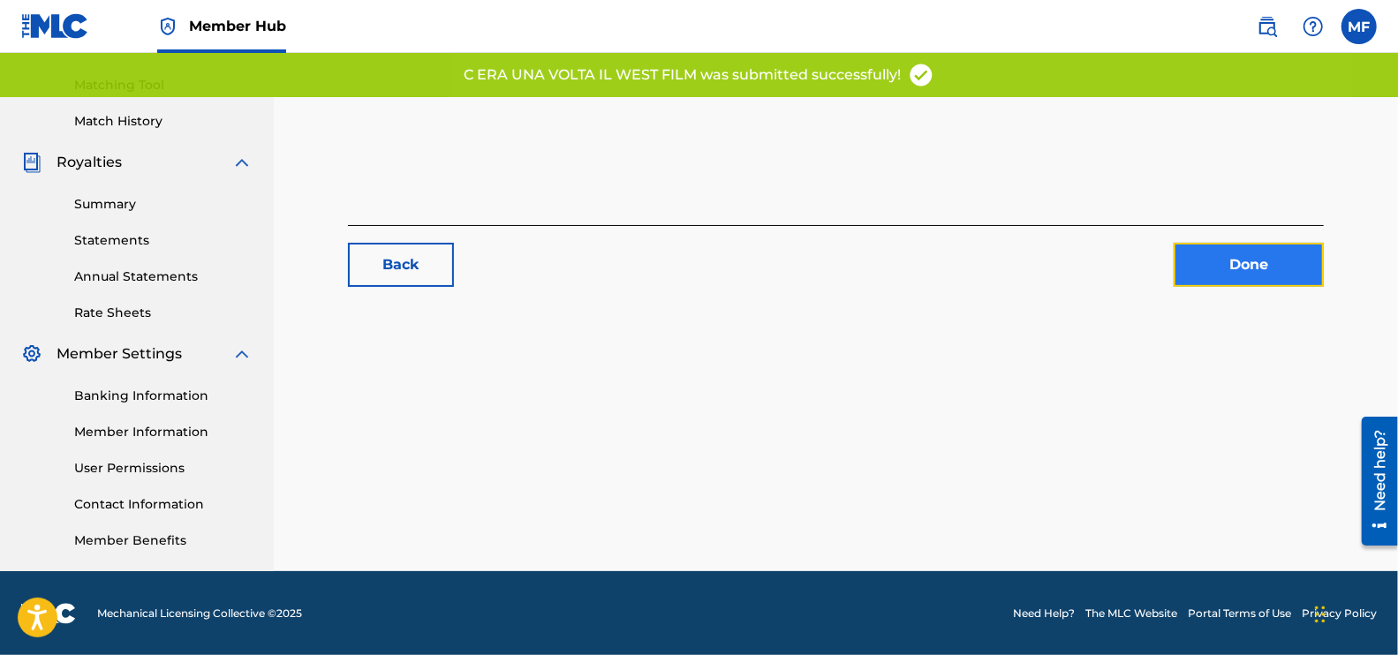
click at [1207, 251] on link "Done" at bounding box center [1248, 265] width 150 height 44
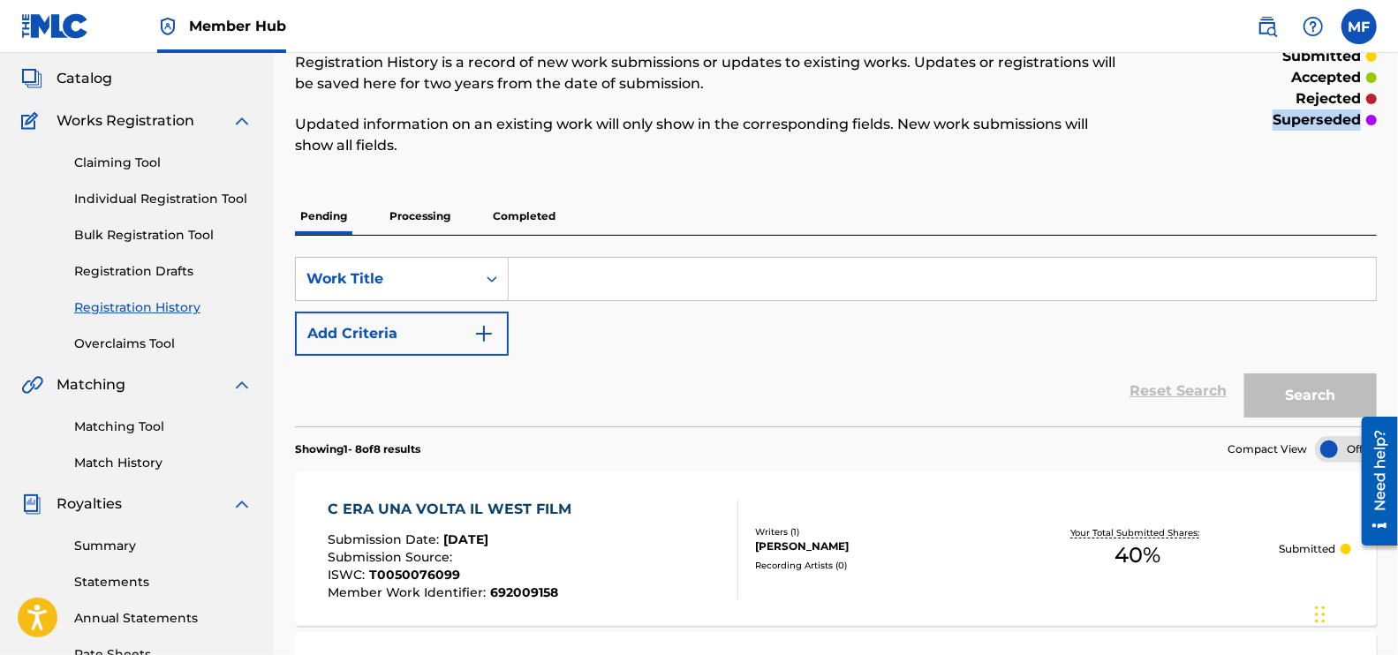
scroll to position [220, 0]
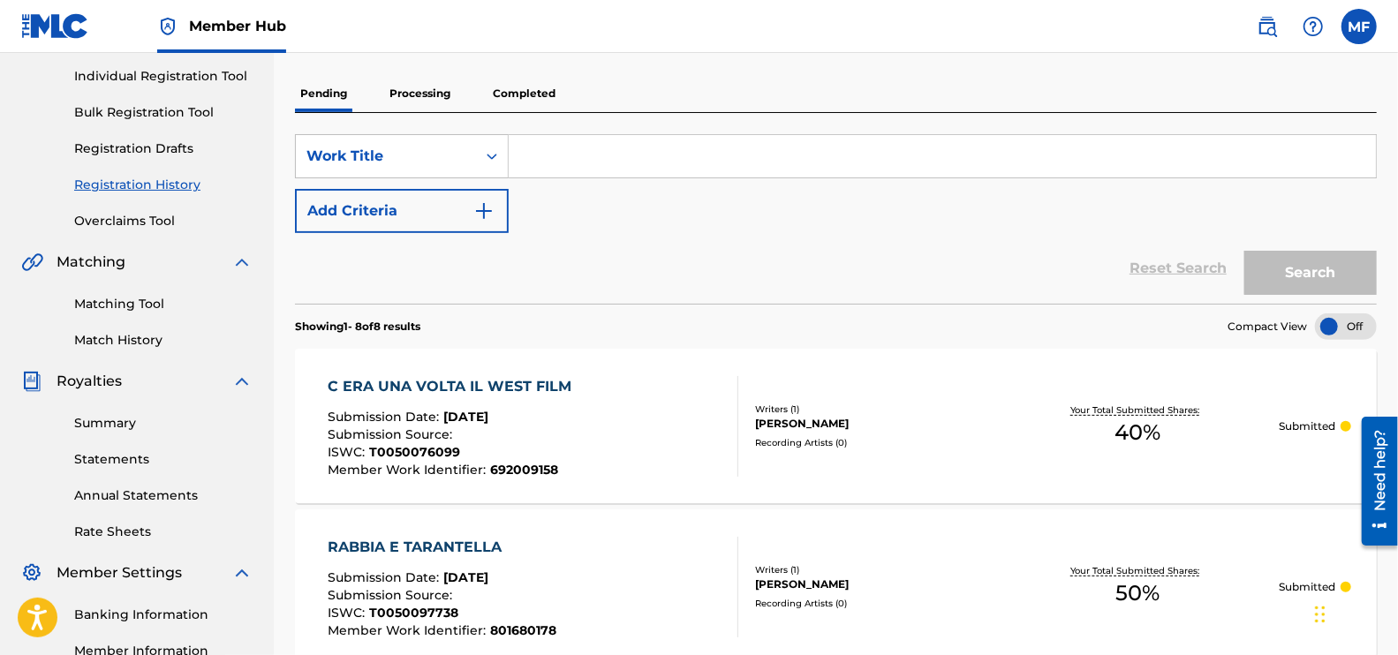
click at [489, 388] on div "C ERA UNA VOLTA IL WEST FILM" at bounding box center [454, 386] width 252 height 21
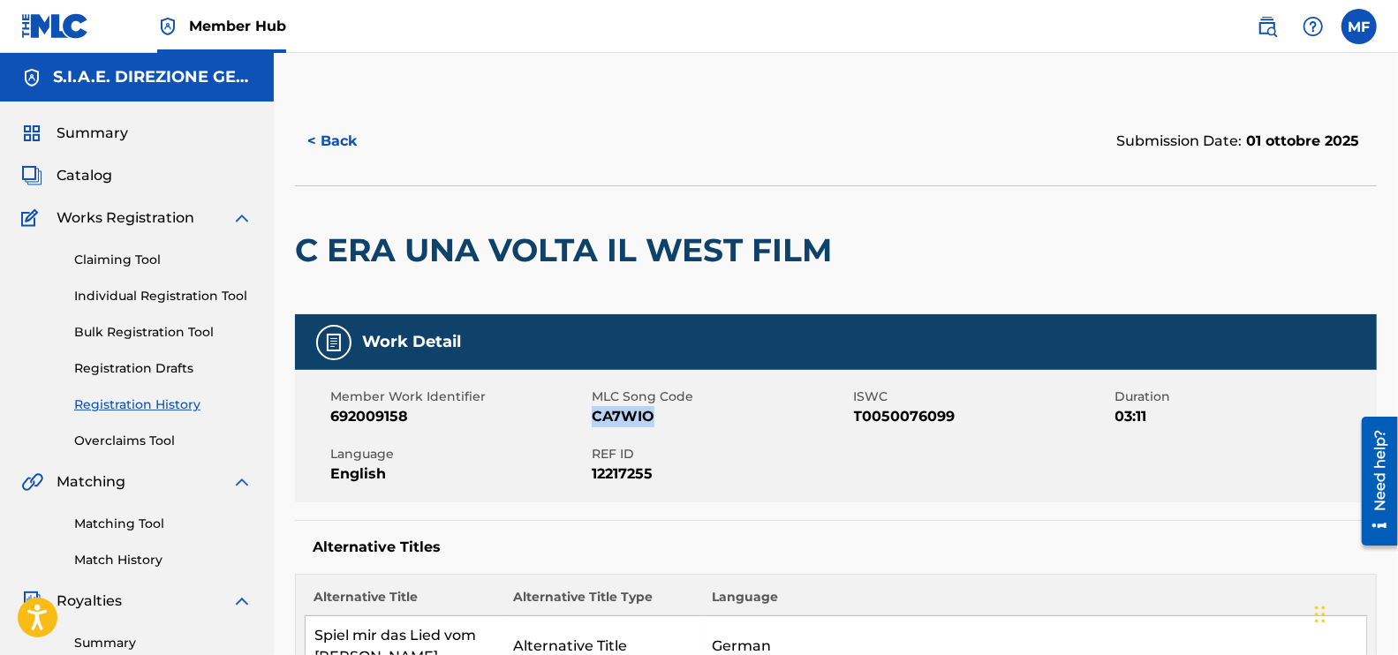
drag, startPoint x: 656, startPoint y: 418, endPoint x: 592, endPoint y: 419, distance: 64.5
click at [592, 419] on span "CA7WIO" at bounding box center [720, 416] width 257 height 21
click at [764, 450] on span "REF ID" at bounding box center [720, 454] width 257 height 19
click at [131, 176] on div "Catalog" at bounding box center [136, 175] width 231 height 21
click at [94, 162] on div "Summary Catalog Works Registration Claiming Tool Individual Registration Tool B…" at bounding box center [137, 556] width 274 height 908
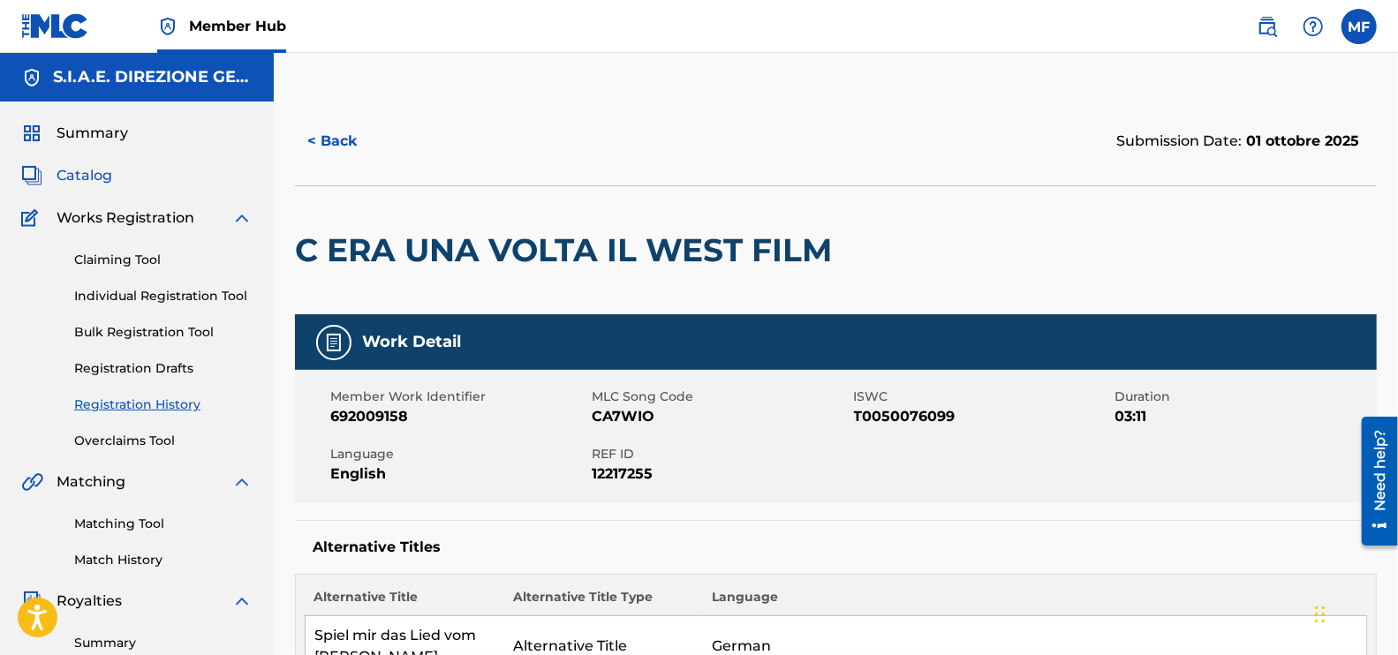
click at [99, 175] on span "Catalog" at bounding box center [85, 175] width 56 height 21
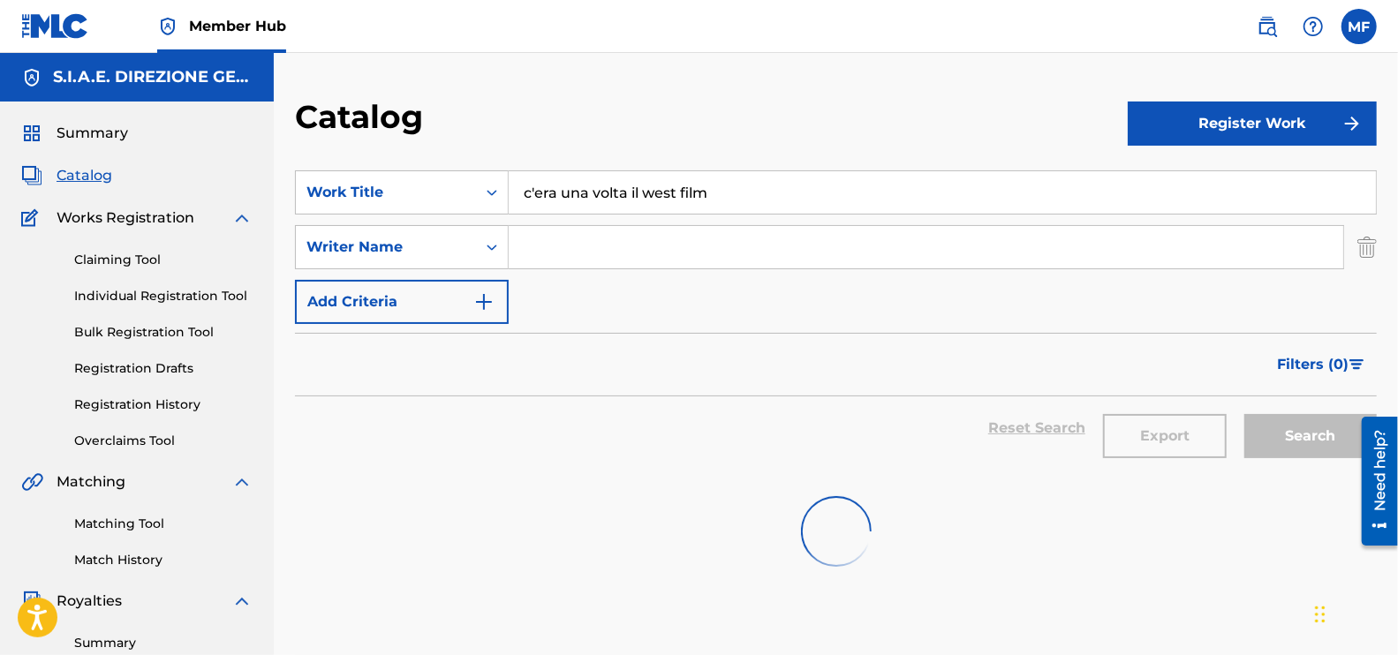
click at [722, 200] on input "c'era una volta il west film" at bounding box center [942, 192] width 867 height 42
drag, startPoint x: 722, startPoint y: 200, endPoint x: 286, endPoint y: 169, distance: 437.2
click at [286, 169] on div "Catalog Register Work SearchWithCriteria33087afd-bdc0-4c31-81e9-1e34c17e93c7 Wo…" at bounding box center [836, 553] width 1124 height 913
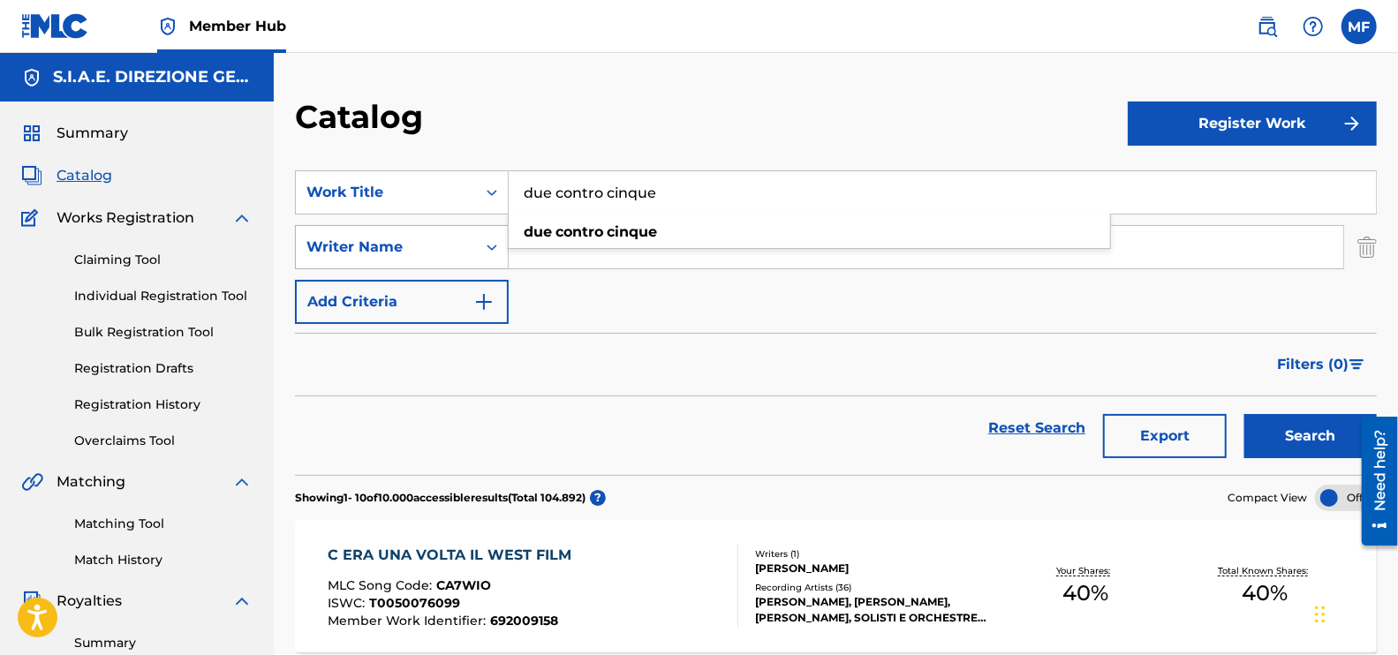
type input "due contro cinque"
click at [428, 241] on div "Writer Name" at bounding box center [385, 247] width 159 height 21
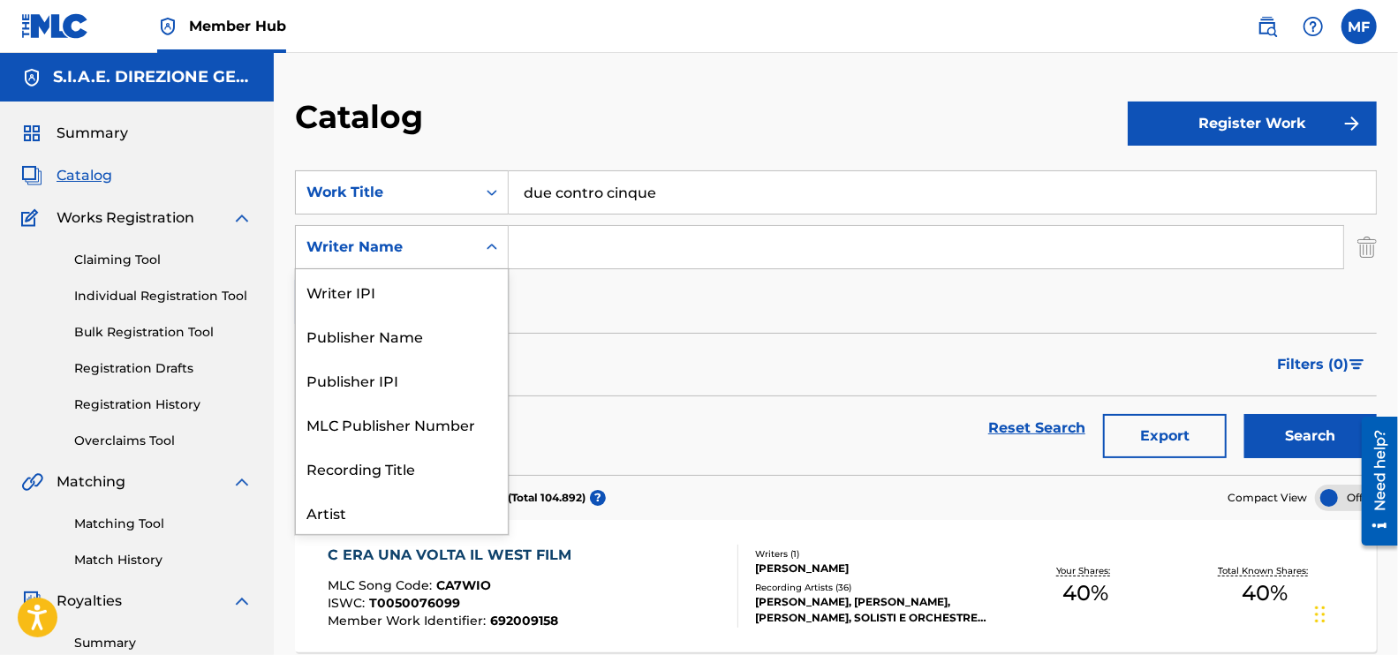
scroll to position [87, 0]
click at [605, 256] on input "Search Form" at bounding box center [926, 247] width 834 height 42
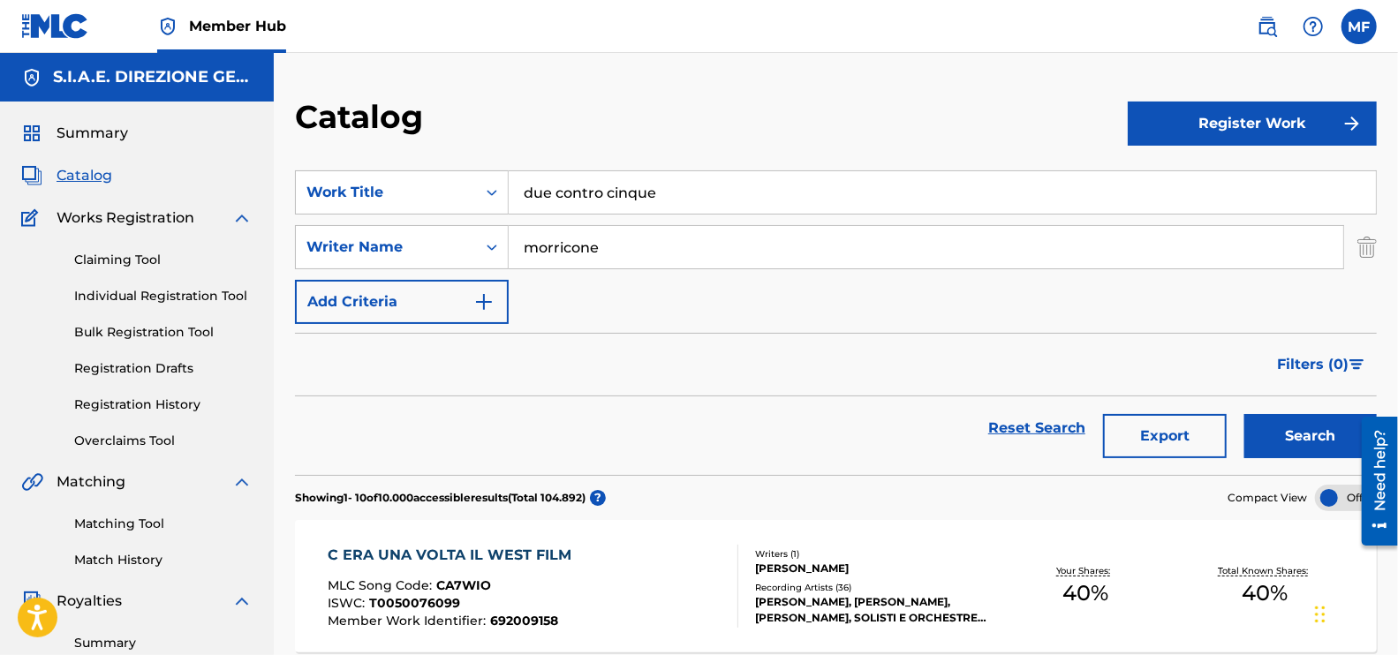
type input "morricone"
click at [1244, 414] on button "Search" at bounding box center [1310, 436] width 132 height 44
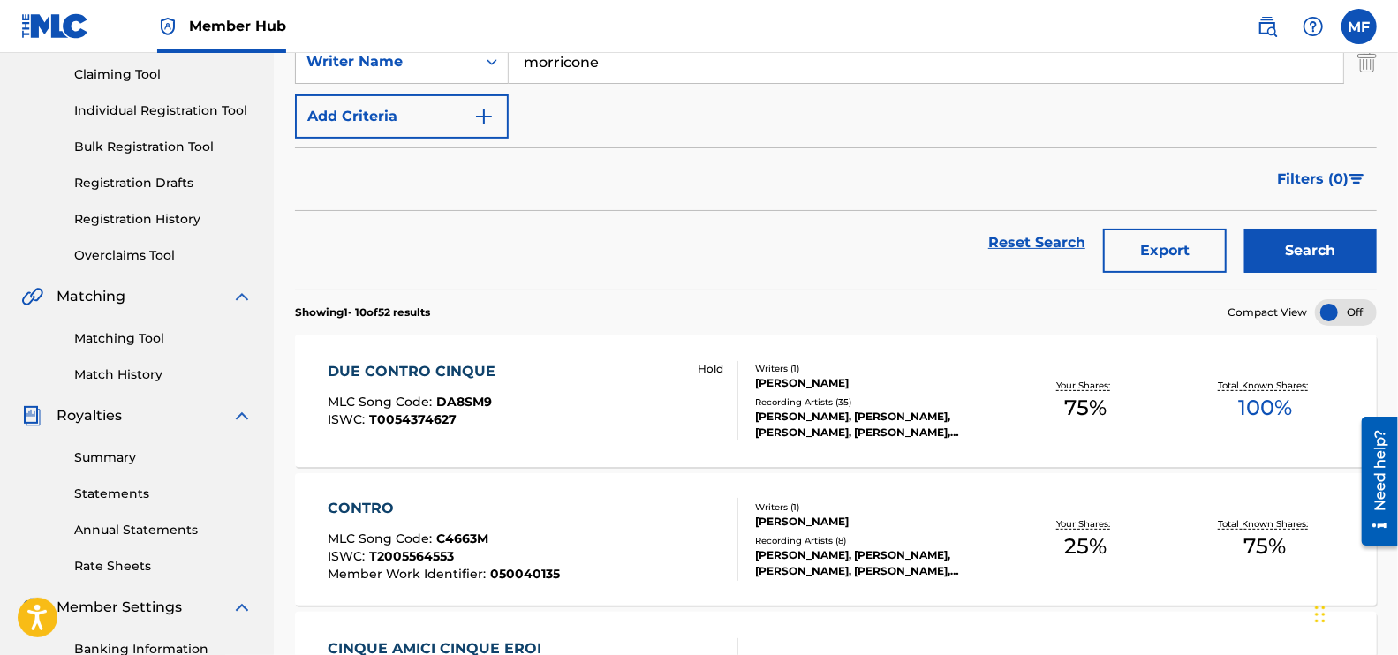
scroll to position [220, 0]
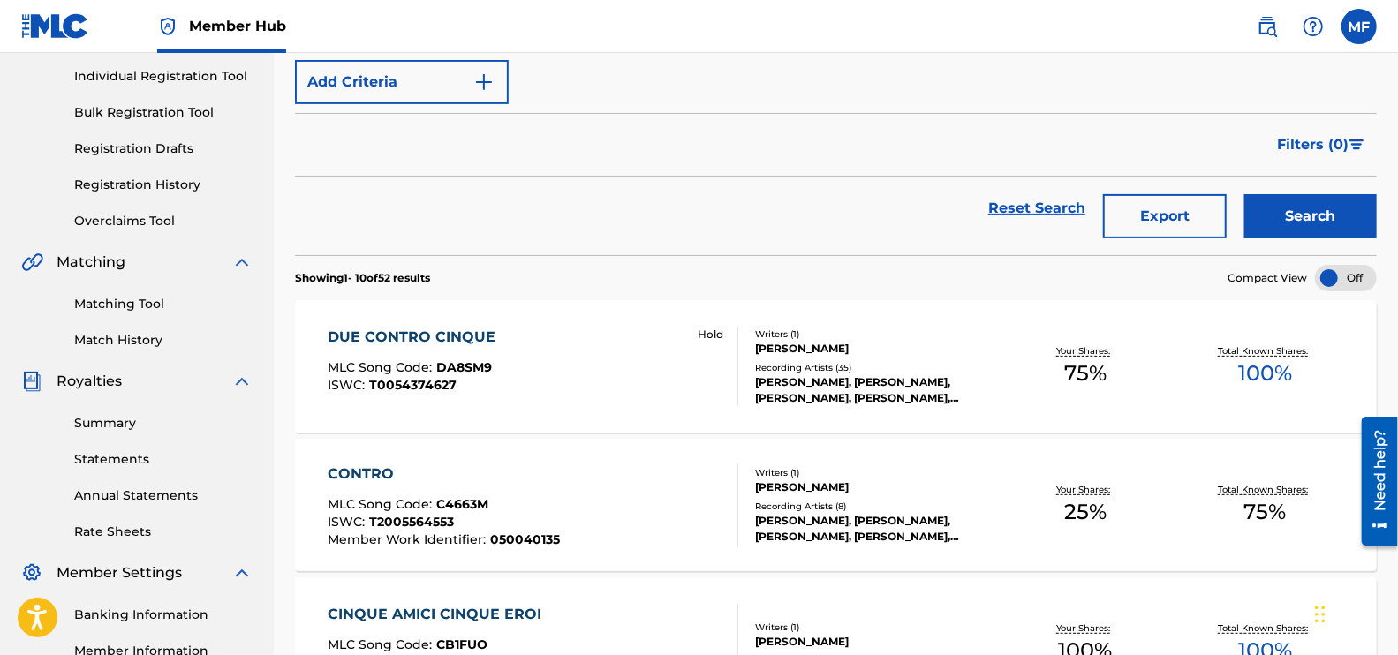
click at [440, 324] on div "DUE CONTRO CINQUE MLC Song Code : DA8SM9 ISWC : T0054374627 Hold Writers ( 1 ) …" at bounding box center [836, 366] width 1082 height 132
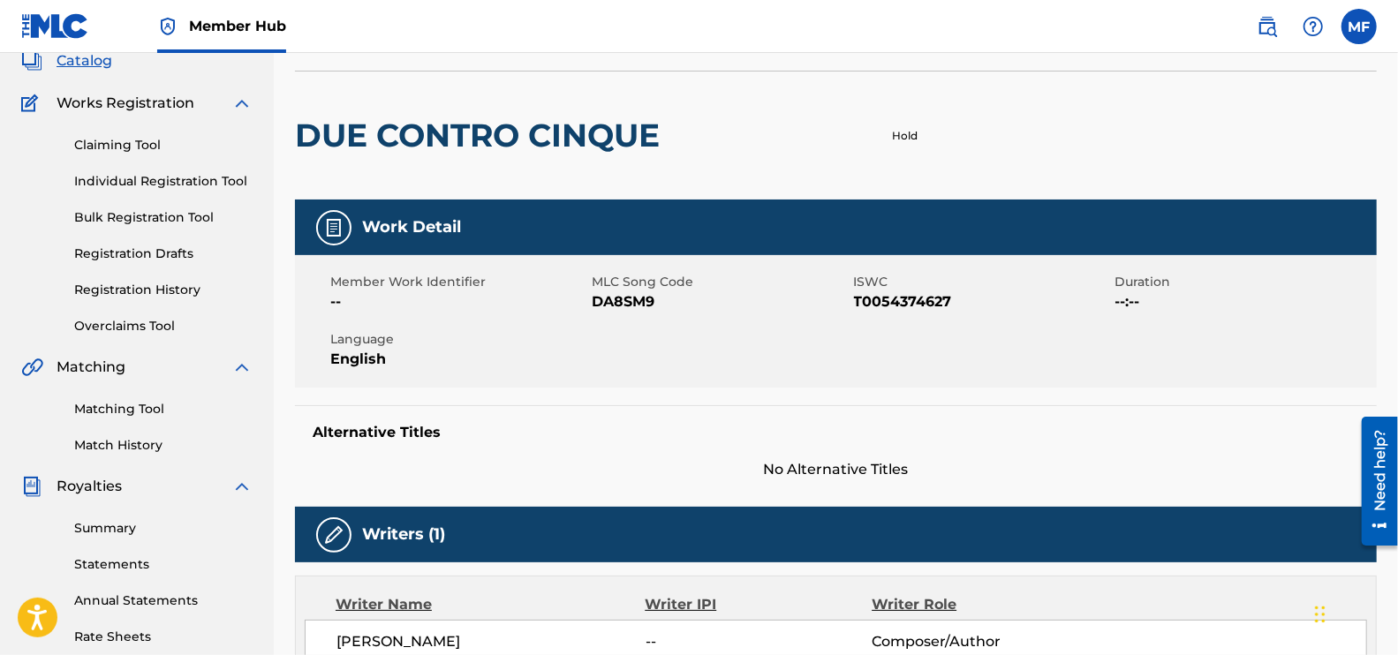
scroll to position [220, 0]
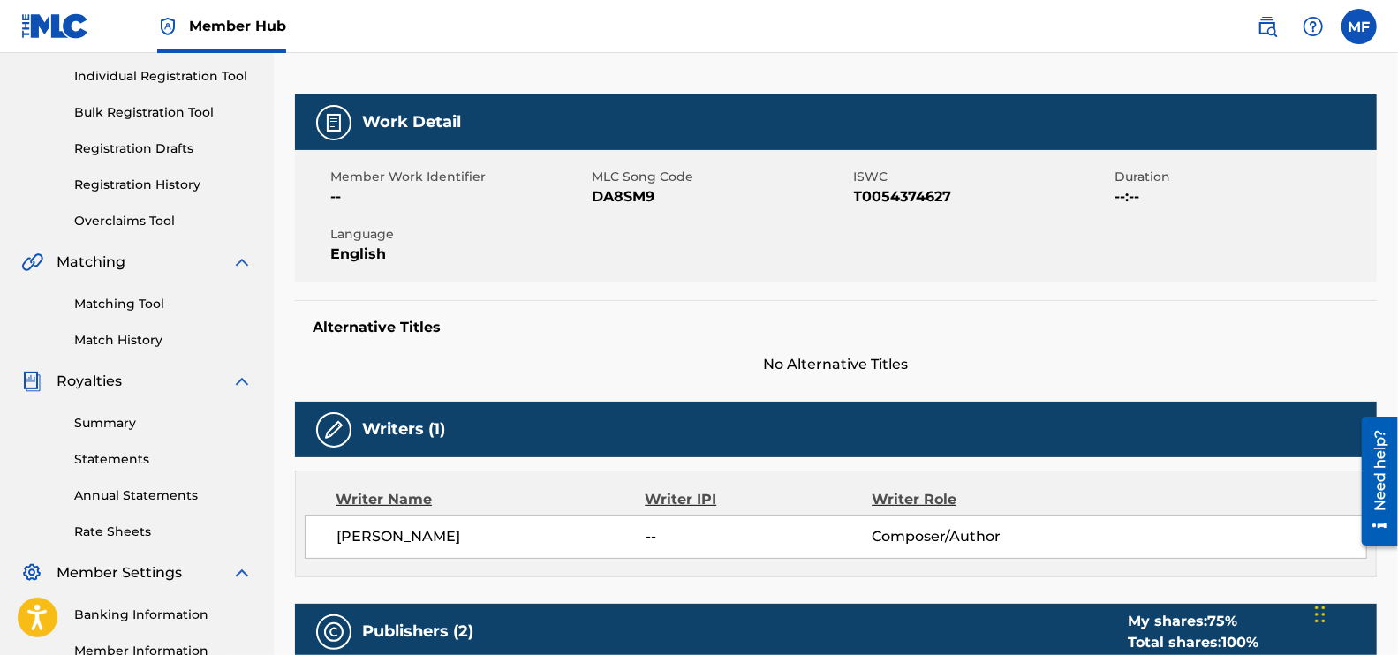
drag, startPoint x: 340, startPoint y: 191, endPoint x: 448, endPoint y: 207, distance: 109.9
click at [419, 207] on div "Member Work Identifier -- MLC Song Code DA8SM9 ISWC T0054374627 Duration --:-- …" at bounding box center [836, 216] width 1082 height 132
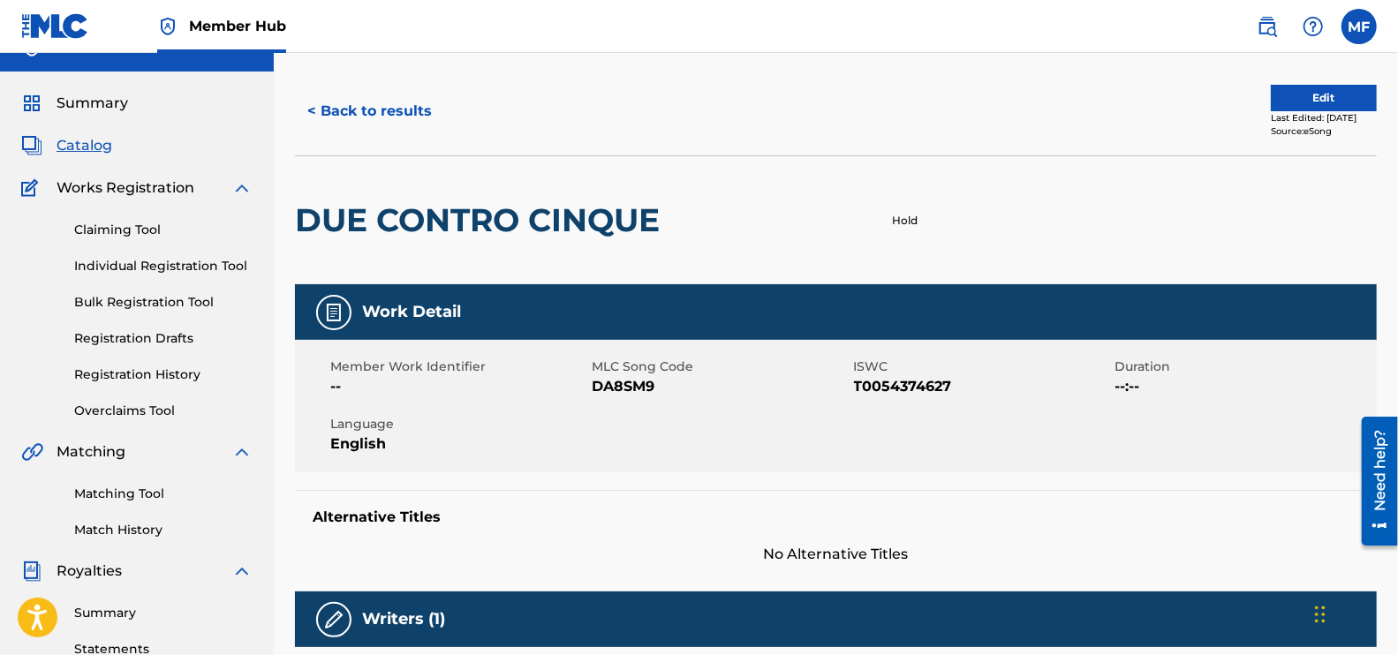
scroll to position [0, 0]
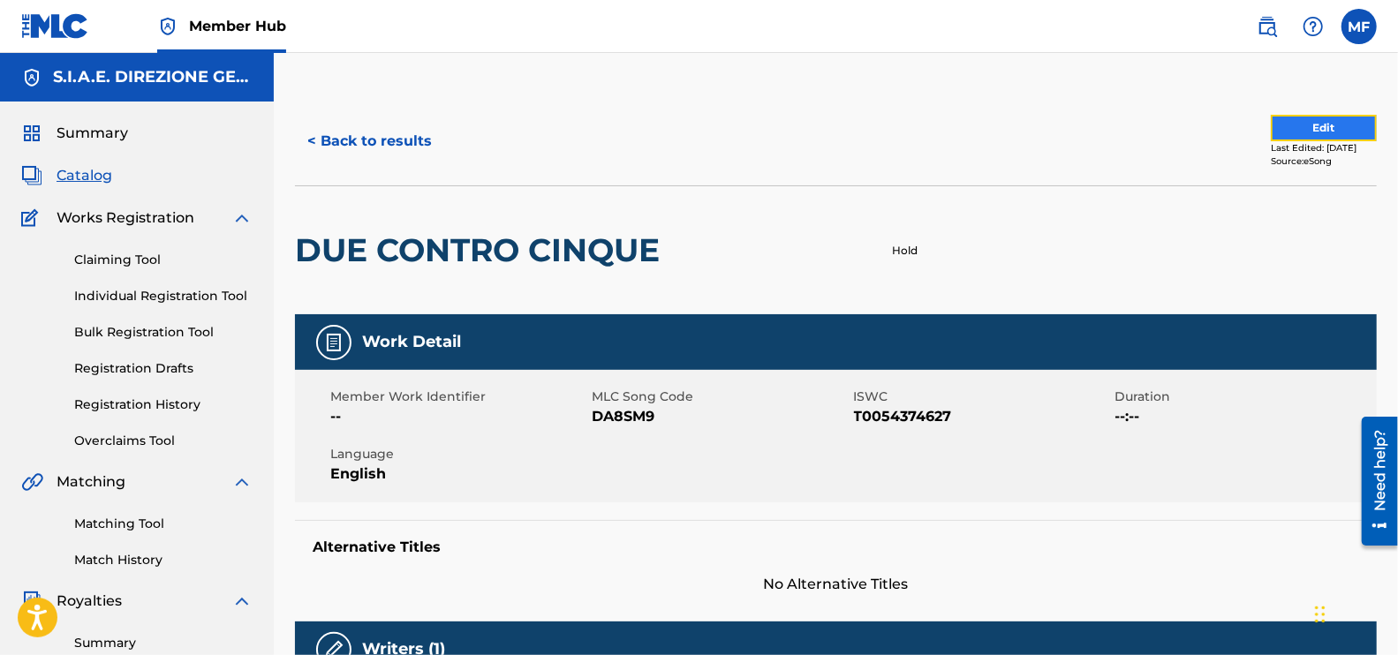
click at [1282, 132] on button "Edit" at bounding box center [1323, 128] width 106 height 26
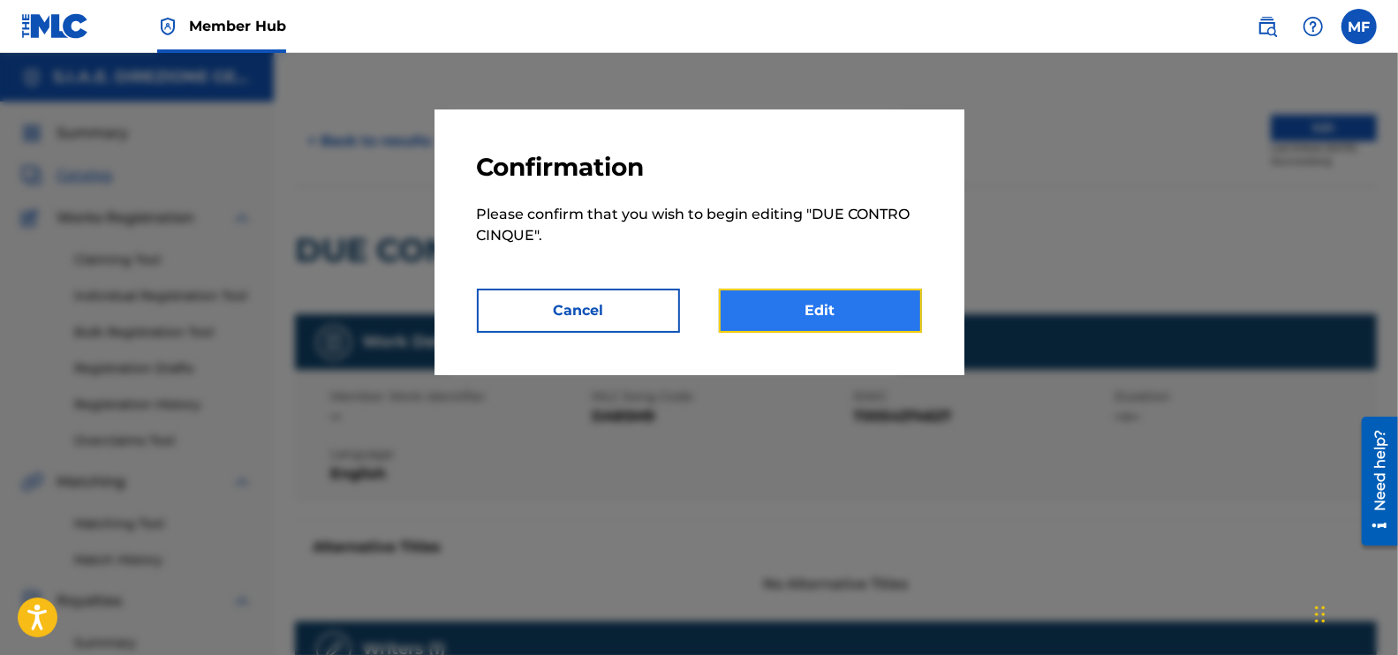
click at [757, 301] on link "Edit" at bounding box center [820, 311] width 203 height 44
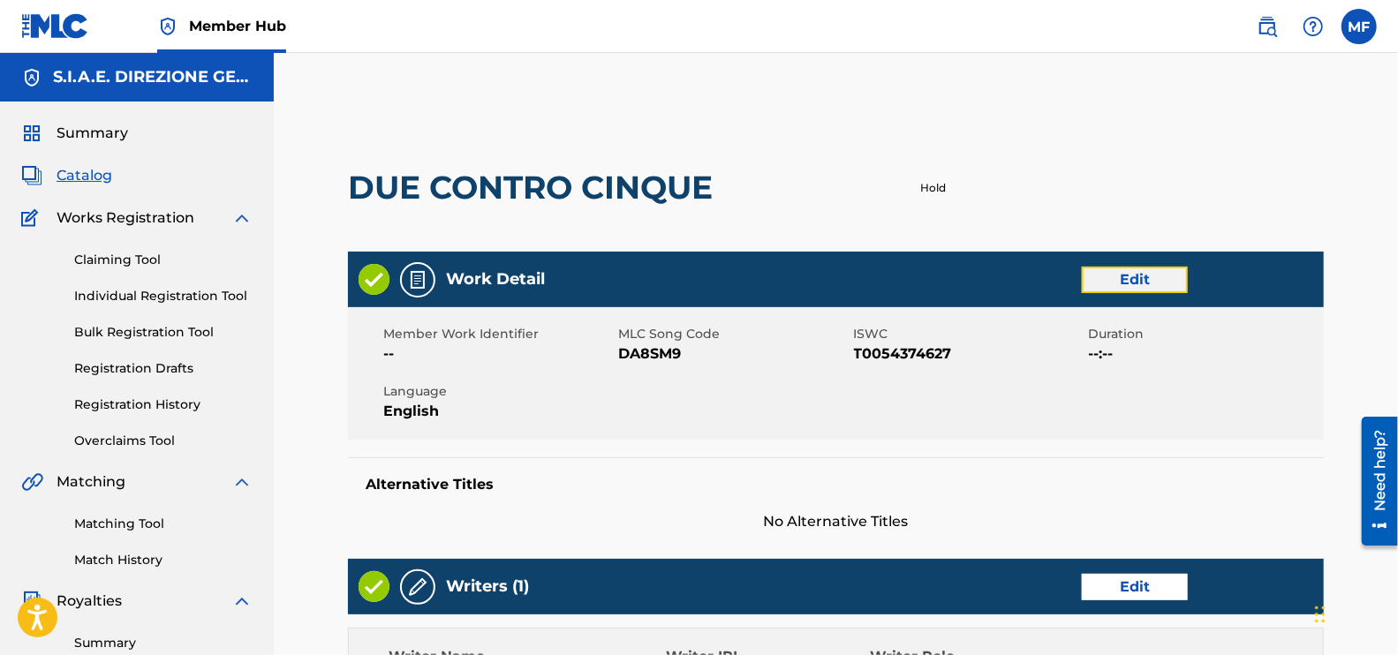
click at [1157, 280] on link "Edit" at bounding box center [1135, 280] width 106 height 26
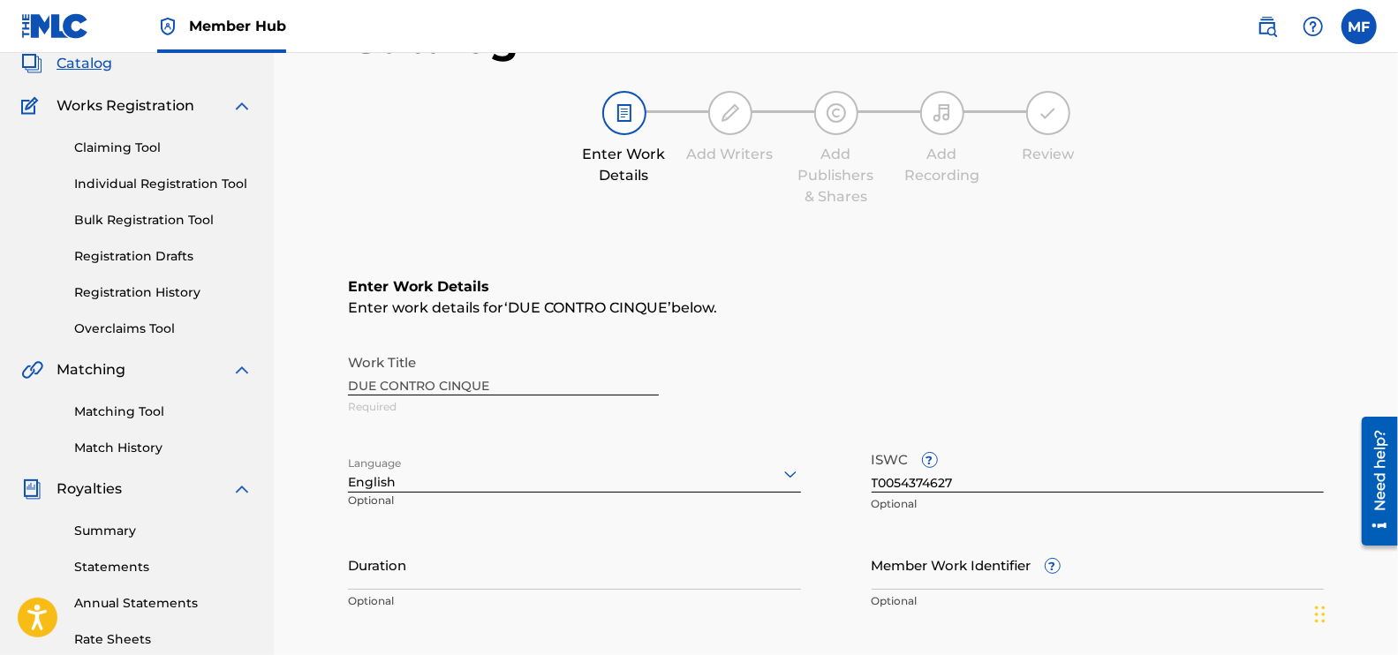
scroll to position [220, 0]
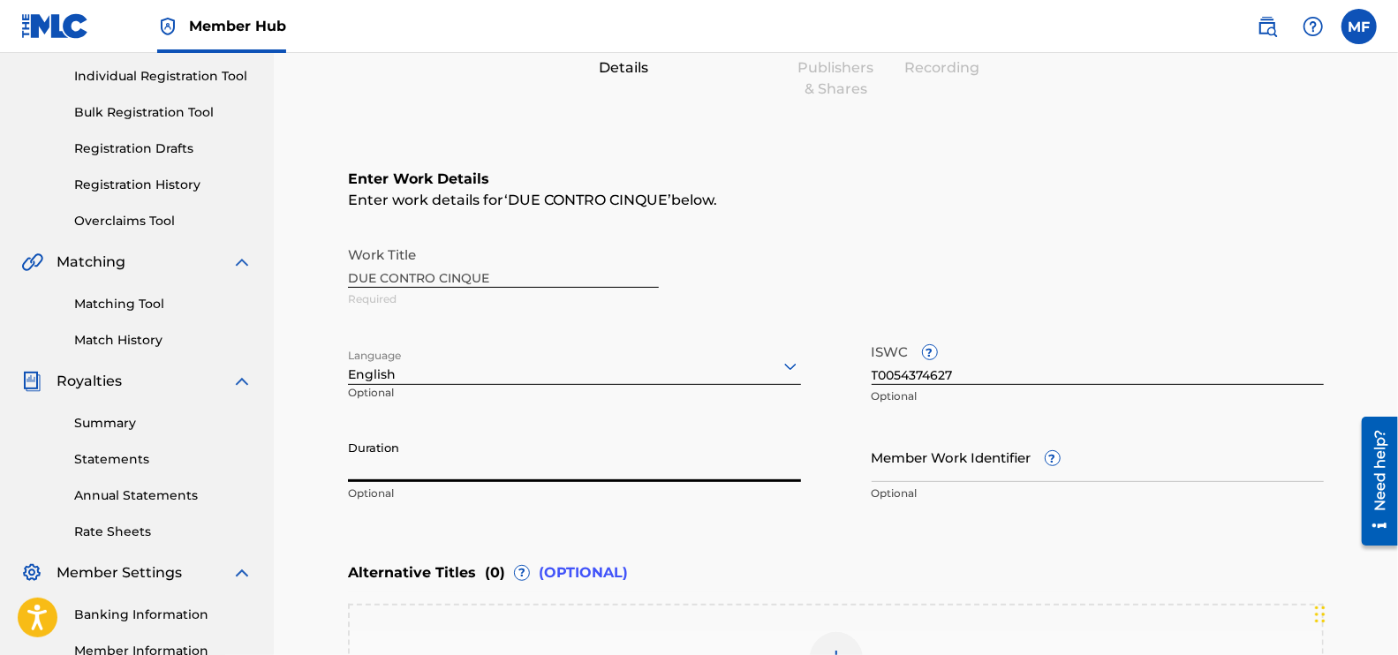
click at [399, 468] on input "Duration" at bounding box center [574, 457] width 453 height 50
click at [1162, 464] on input "Member Work Identifier ?" at bounding box center [1097, 457] width 453 height 50
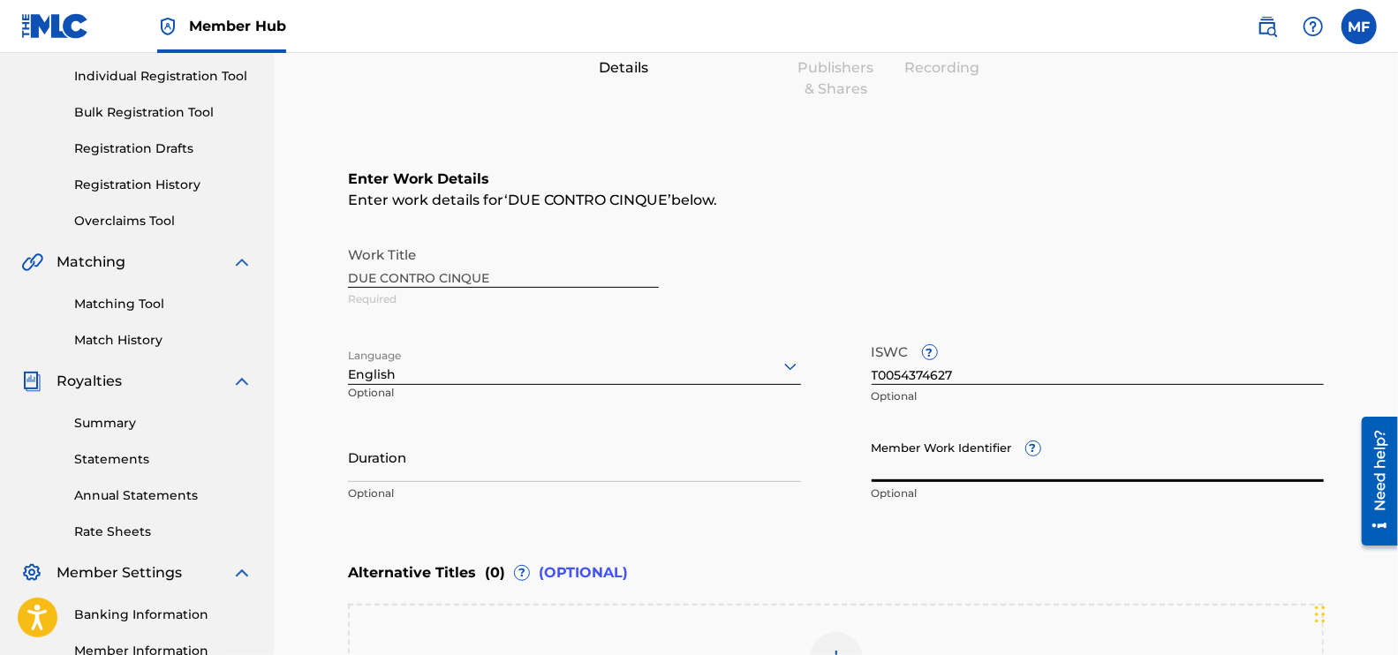
paste input "011070753"
type input "011070753"
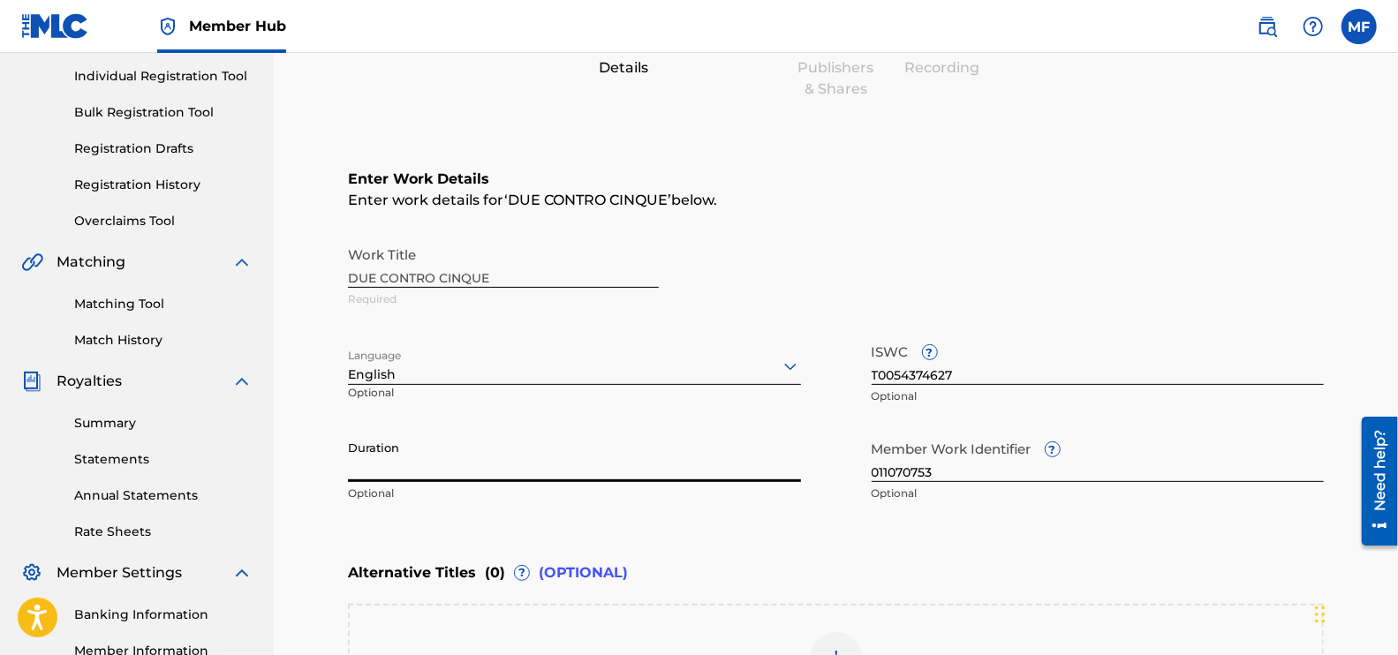
click at [680, 468] on input "Duration" at bounding box center [574, 457] width 453 height 50
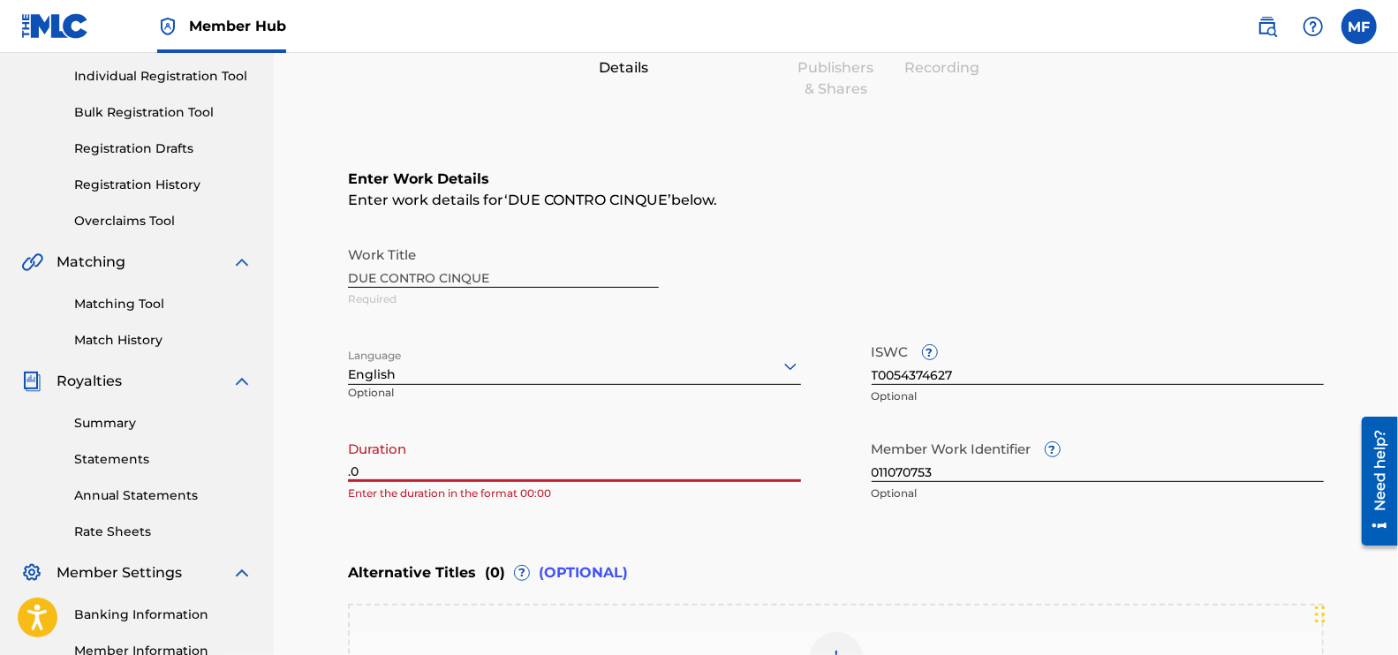
type input "."
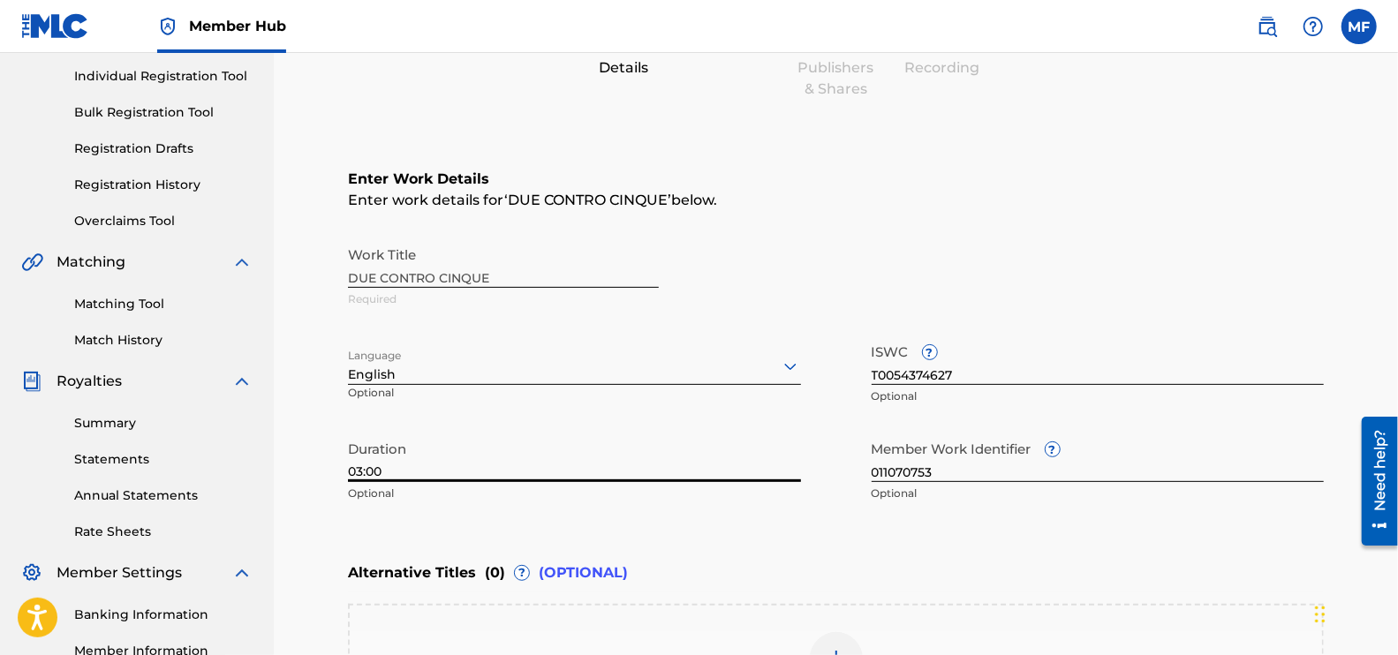
type input "03:00"
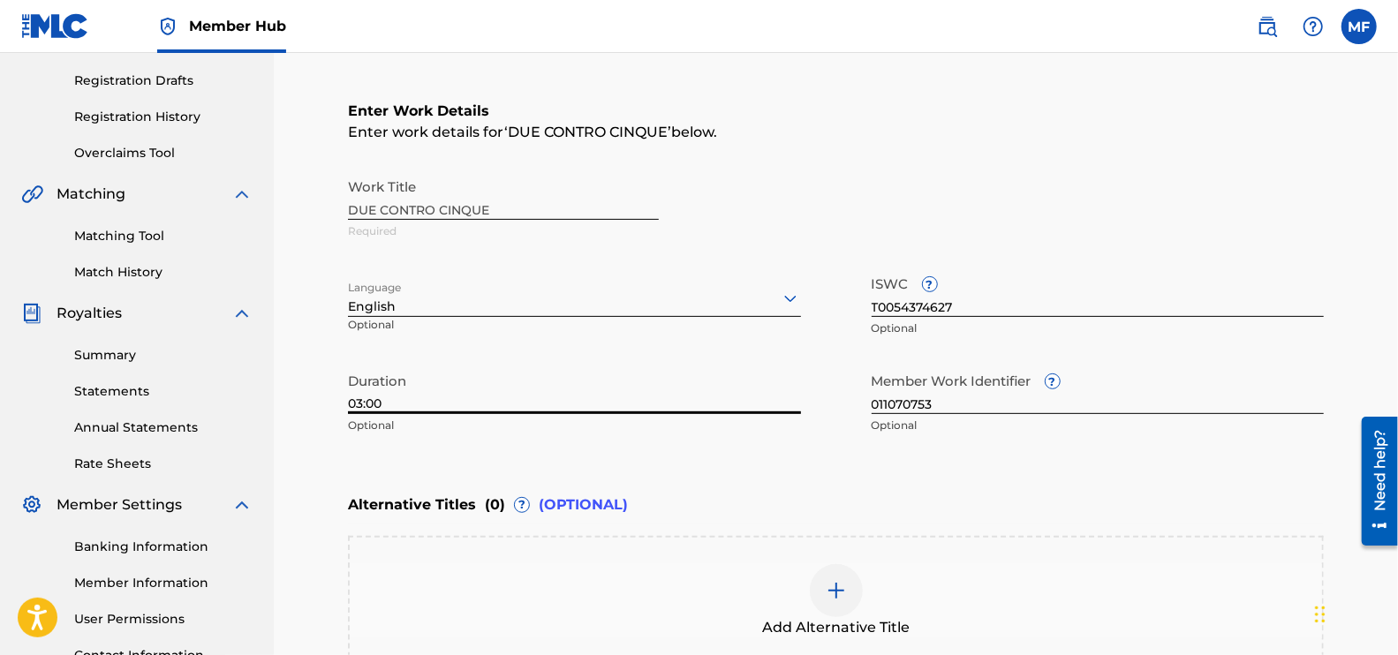
scroll to position [515, 0]
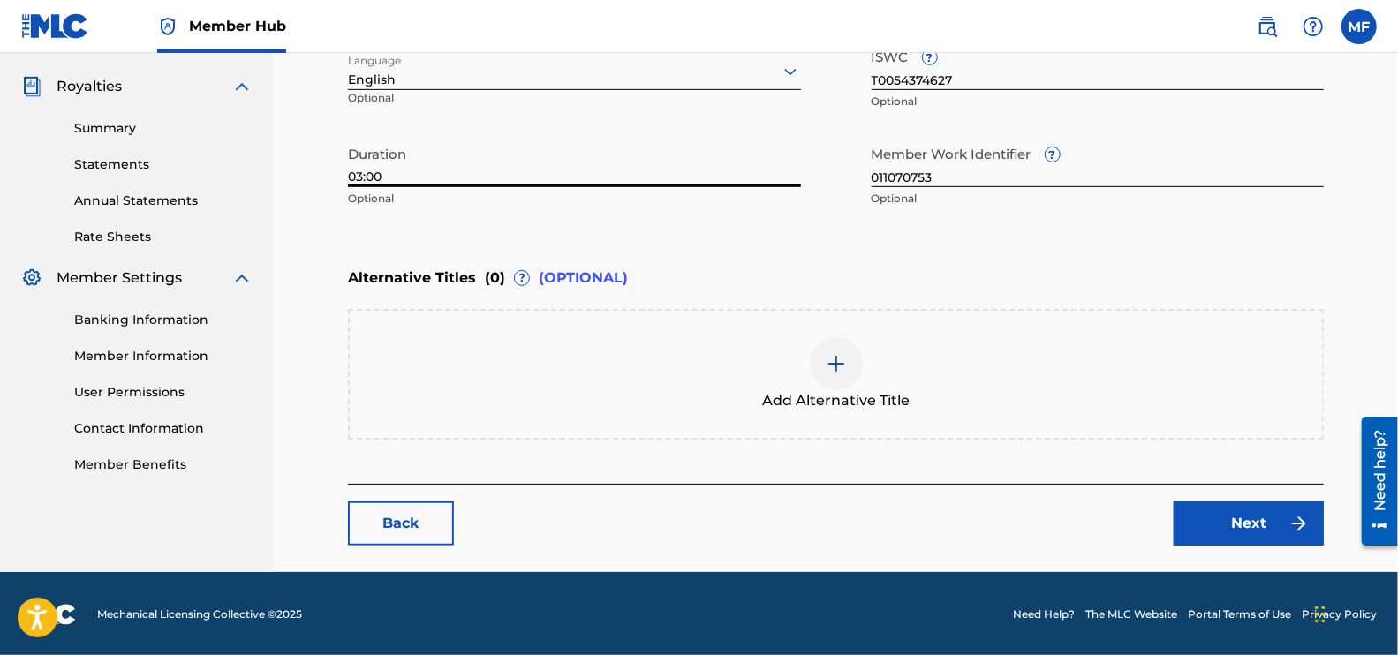
click at [817, 337] on div "Add Alternative Title" at bounding box center [836, 374] width 972 height 74
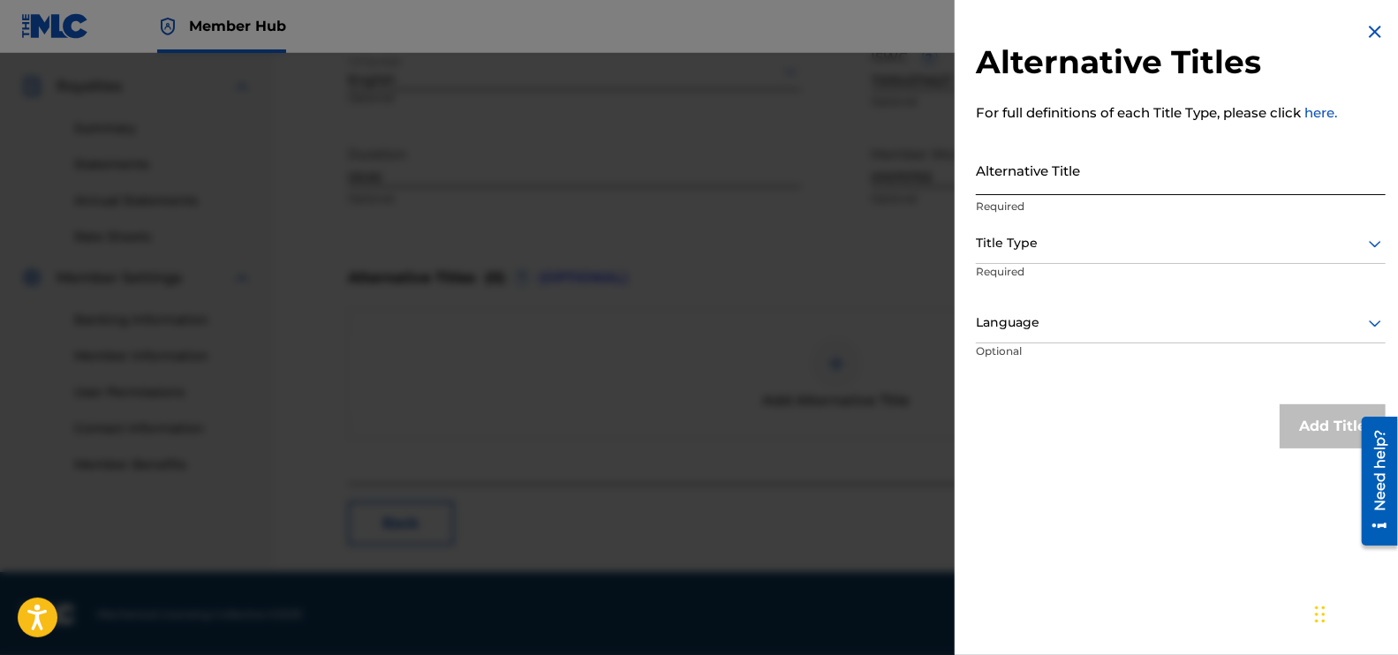
click at [1028, 177] on input "Alternative Title" at bounding box center [1181, 170] width 410 height 50
click at [1037, 185] on input "Two Againsts Five" at bounding box center [1181, 170] width 410 height 50
type input "Two Againts Five"
click at [1021, 187] on input "Two Againts Five" at bounding box center [1181, 170] width 410 height 50
click at [1139, 181] on input "Two Againts Five" at bounding box center [1181, 170] width 410 height 50
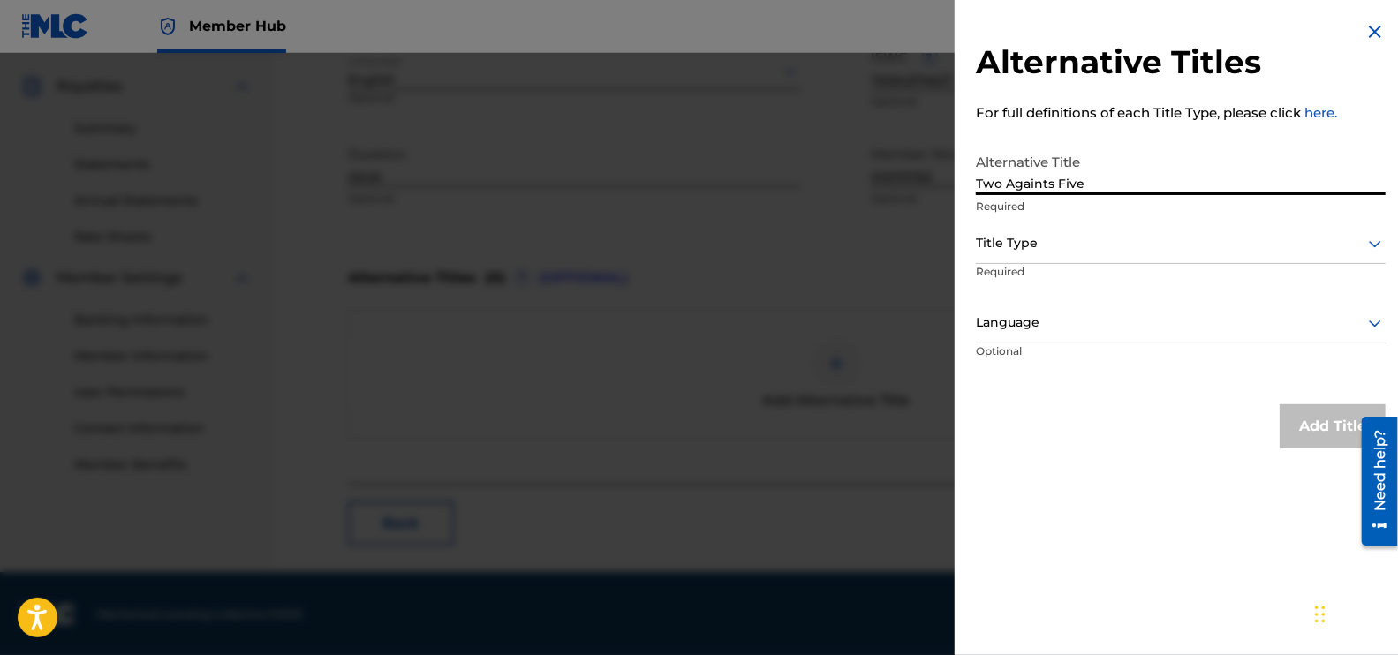
click at [1048, 247] on div at bounding box center [1181, 243] width 410 height 22
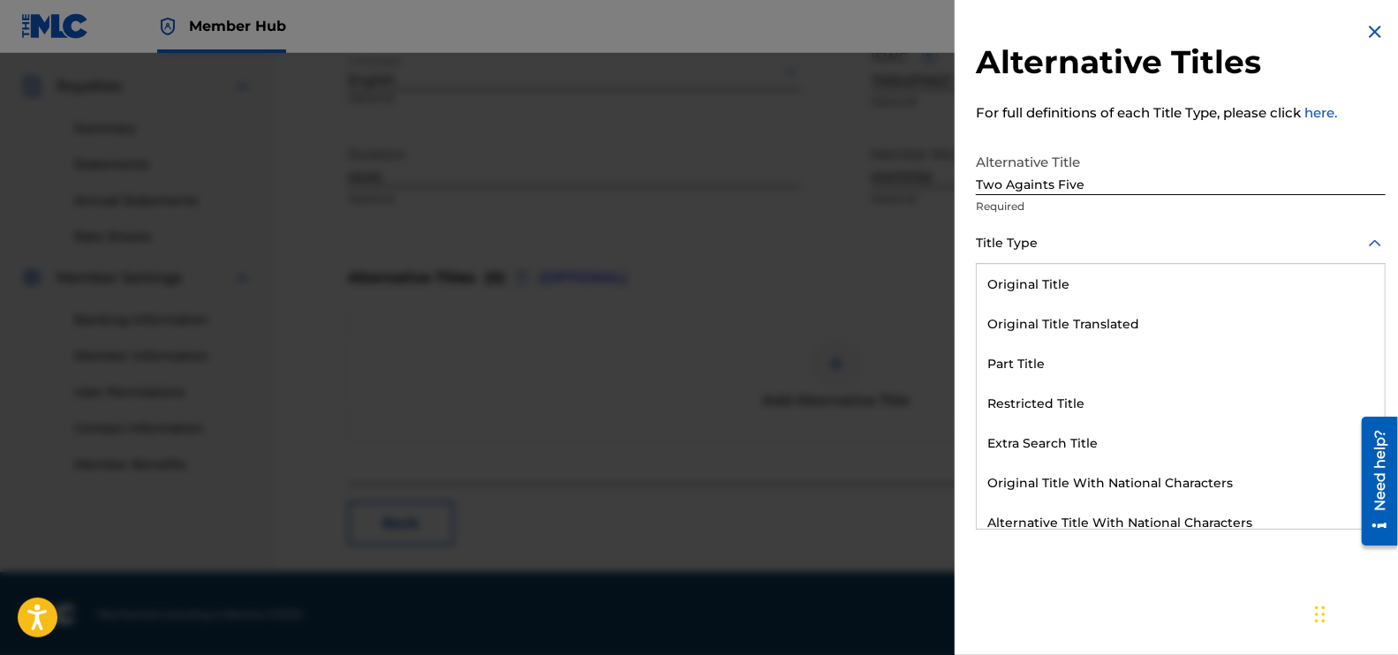
scroll to position [171, 0]
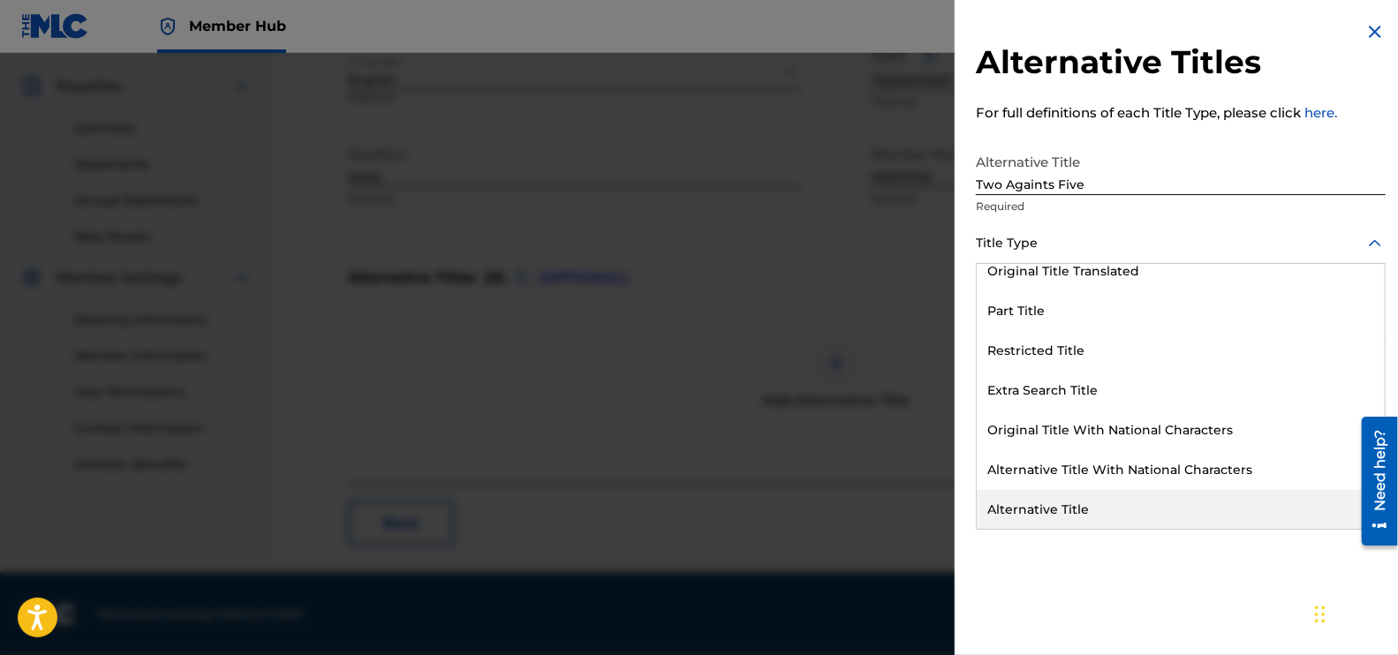
click at [1097, 514] on div "Alternative Title" at bounding box center [1180, 510] width 408 height 40
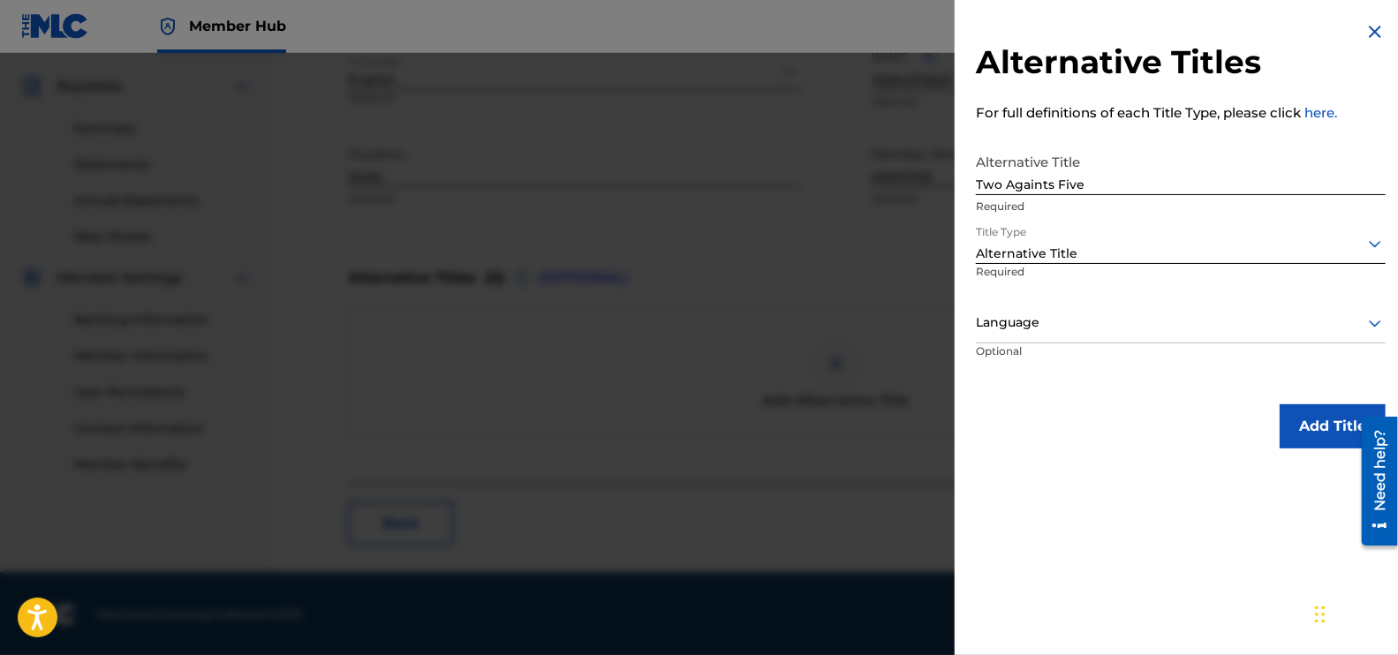
click at [1087, 320] on div at bounding box center [1181, 323] width 410 height 22
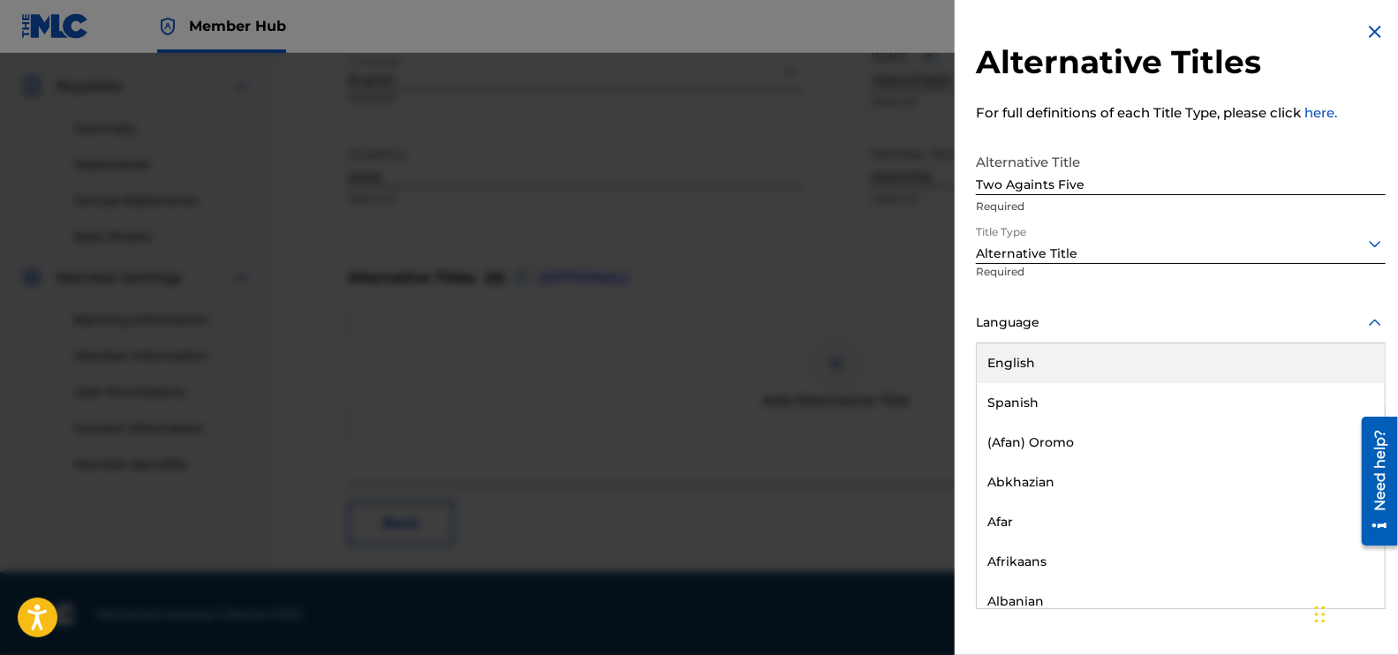
click at [1055, 349] on div "English" at bounding box center [1180, 363] width 408 height 40
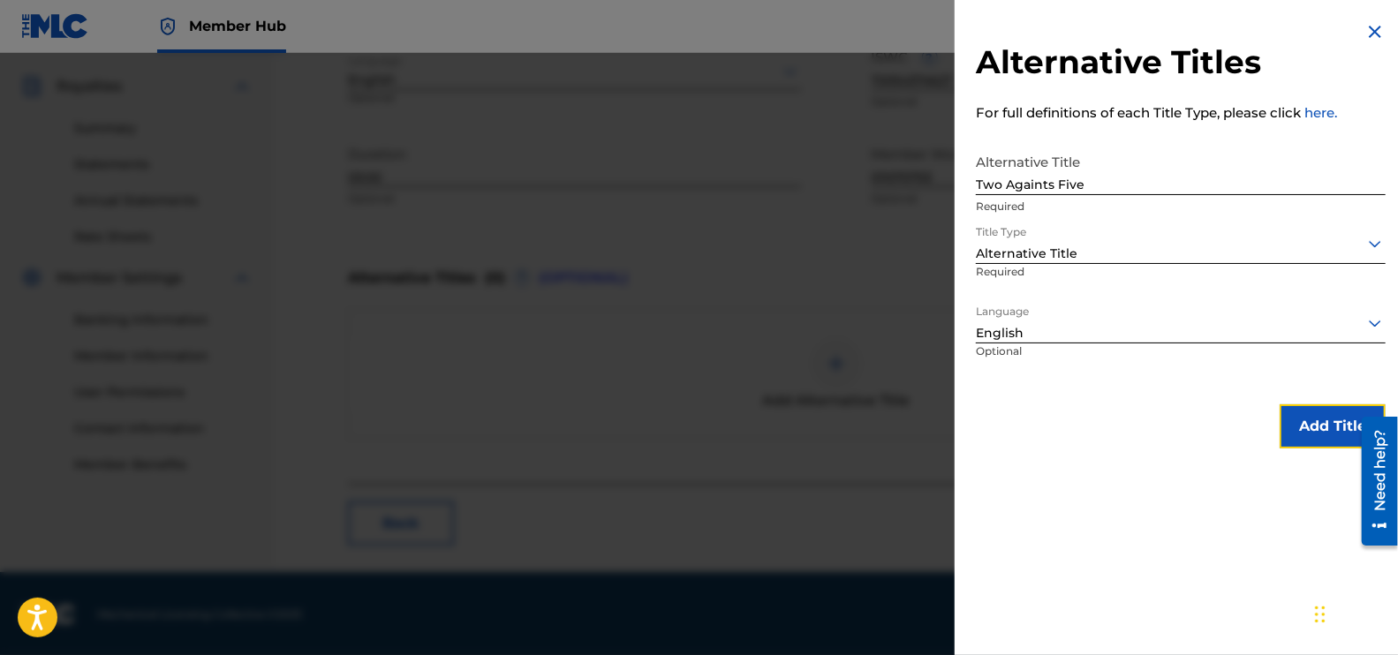
click at [1332, 433] on button "Add Title" at bounding box center [1332, 426] width 106 height 44
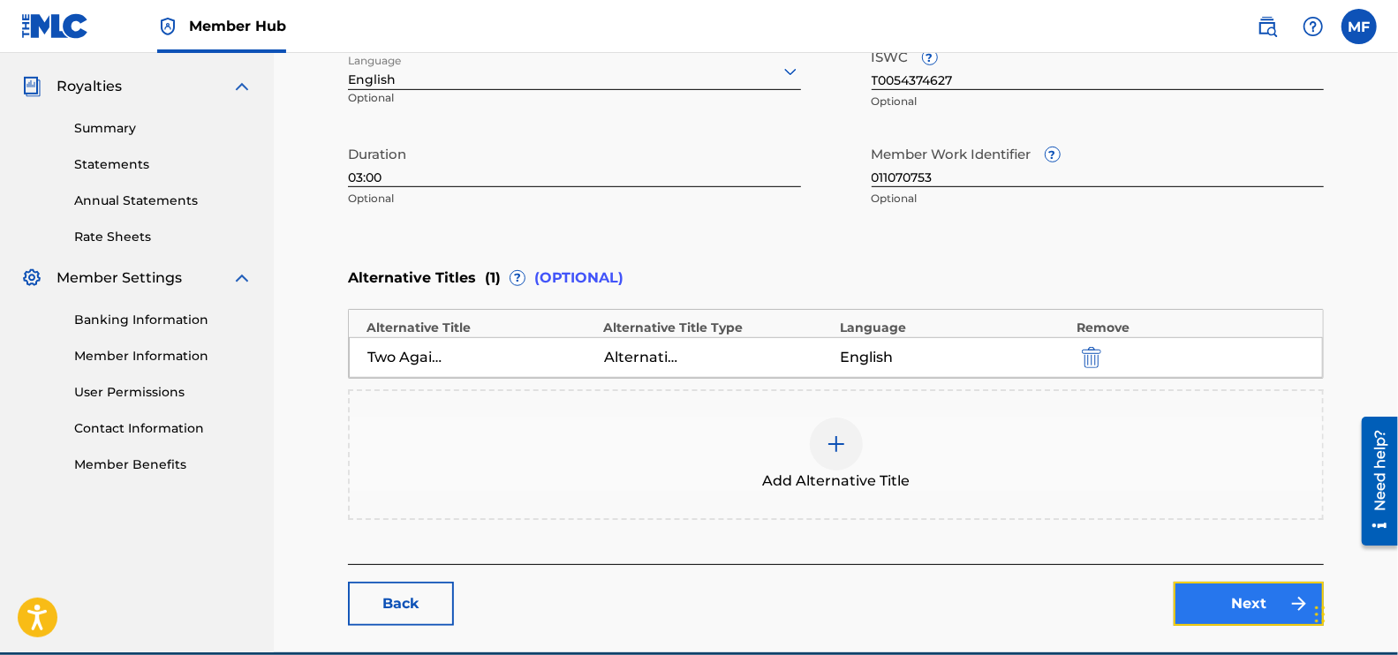
click at [1212, 600] on link "Next" at bounding box center [1248, 604] width 150 height 44
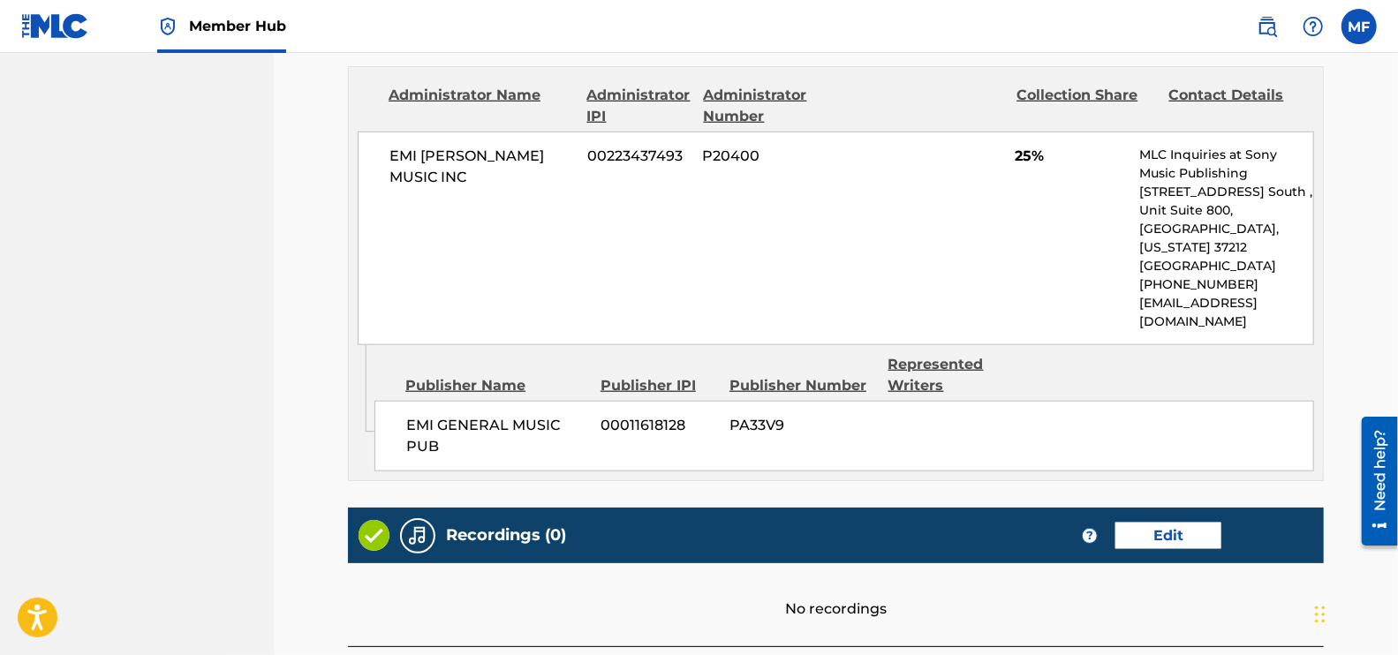
scroll to position [1134, 0]
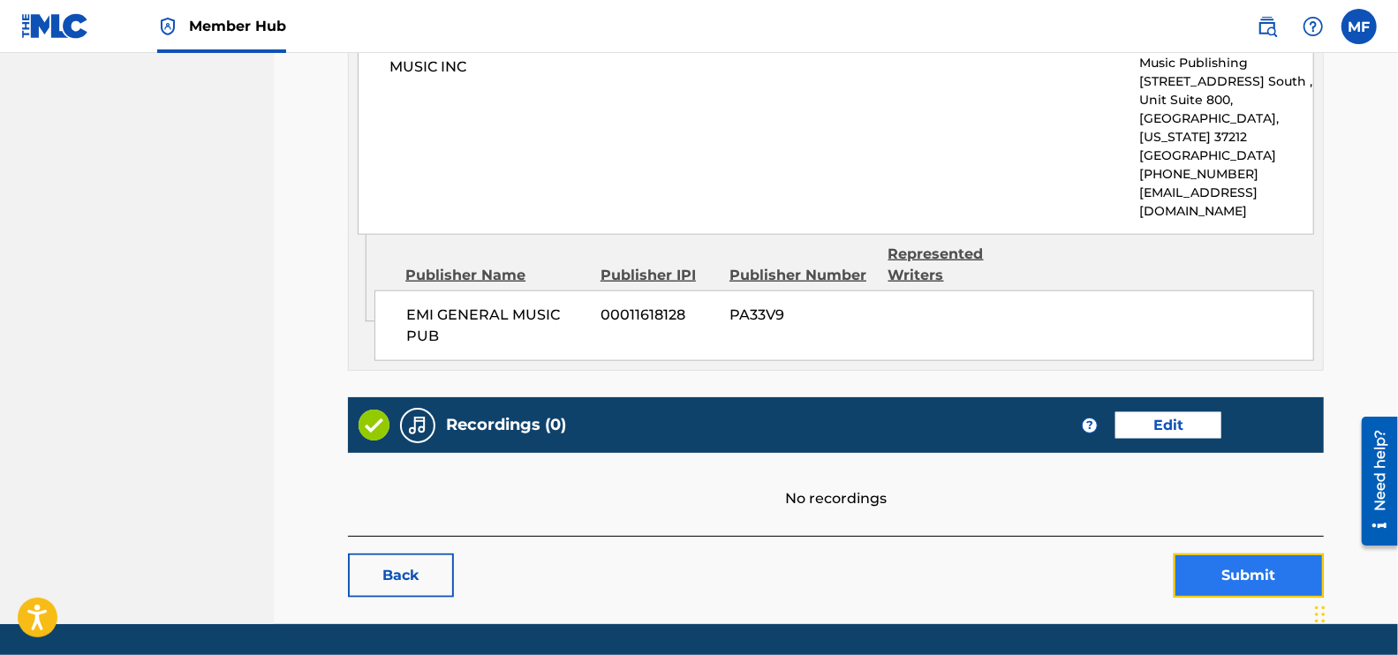
click at [1245, 554] on button "Submit" at bounding box center [1248, 576] width 150 height 44
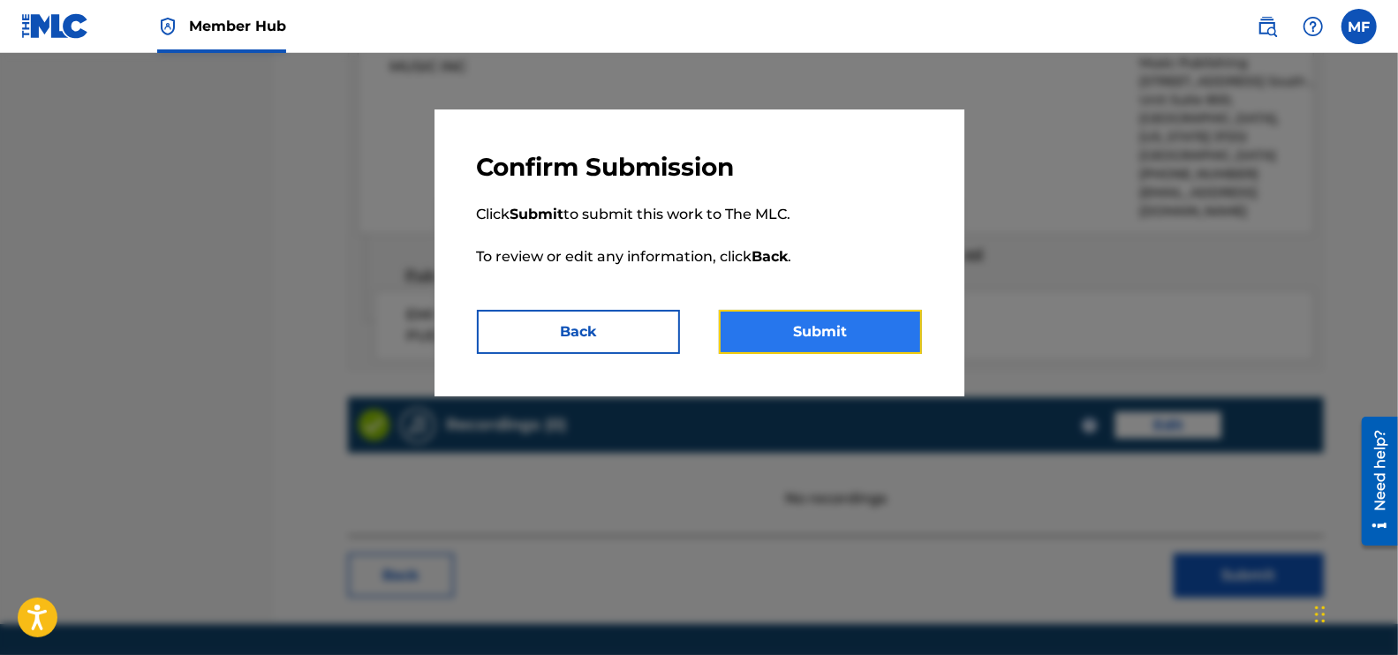
click at [810, 336] on button "Submit" at bounding box center [820, 332] width 203 height 44
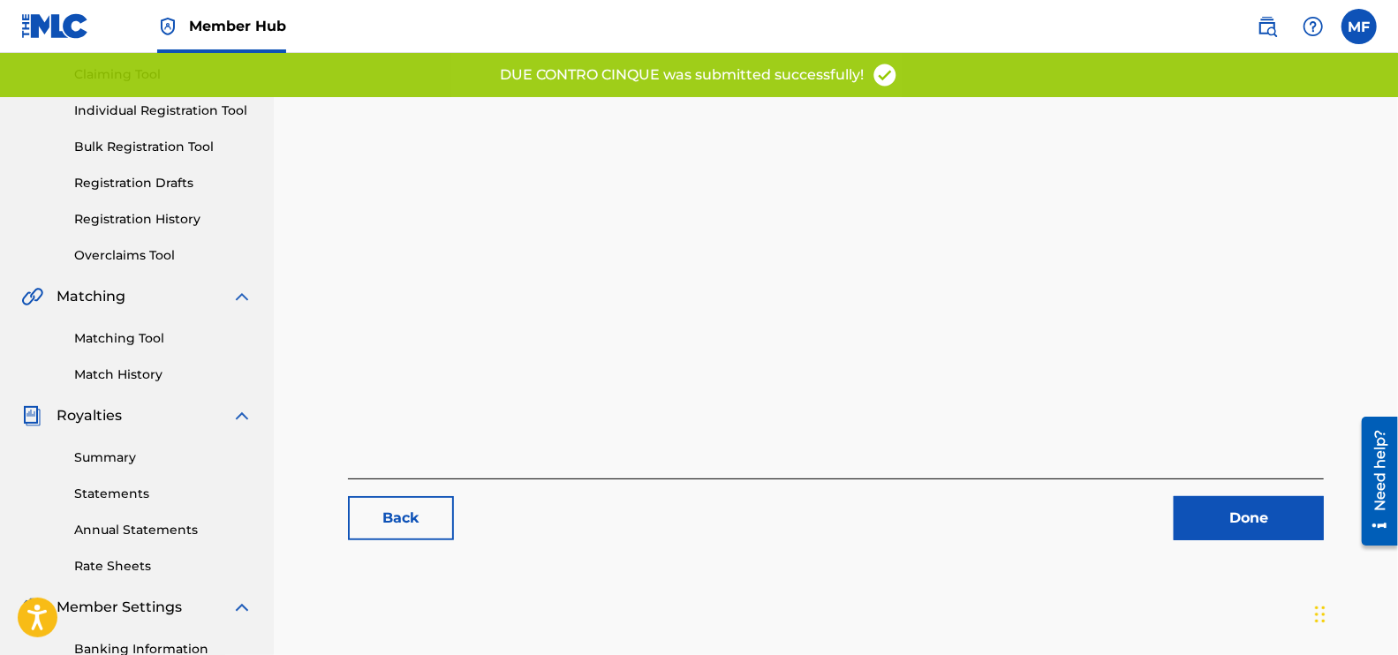
scroll to position [439, 0]
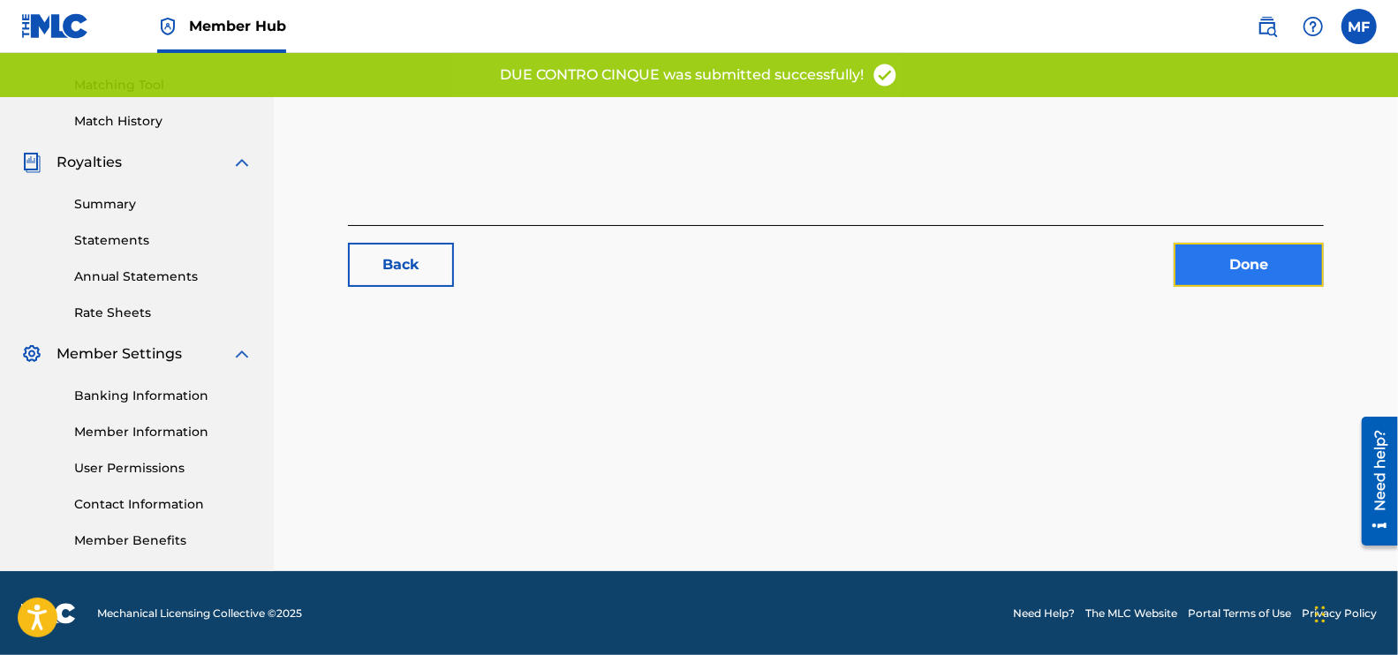
click at [1240, 272] on link "Done" at bounding box center [1248, 265] width 150 height 44
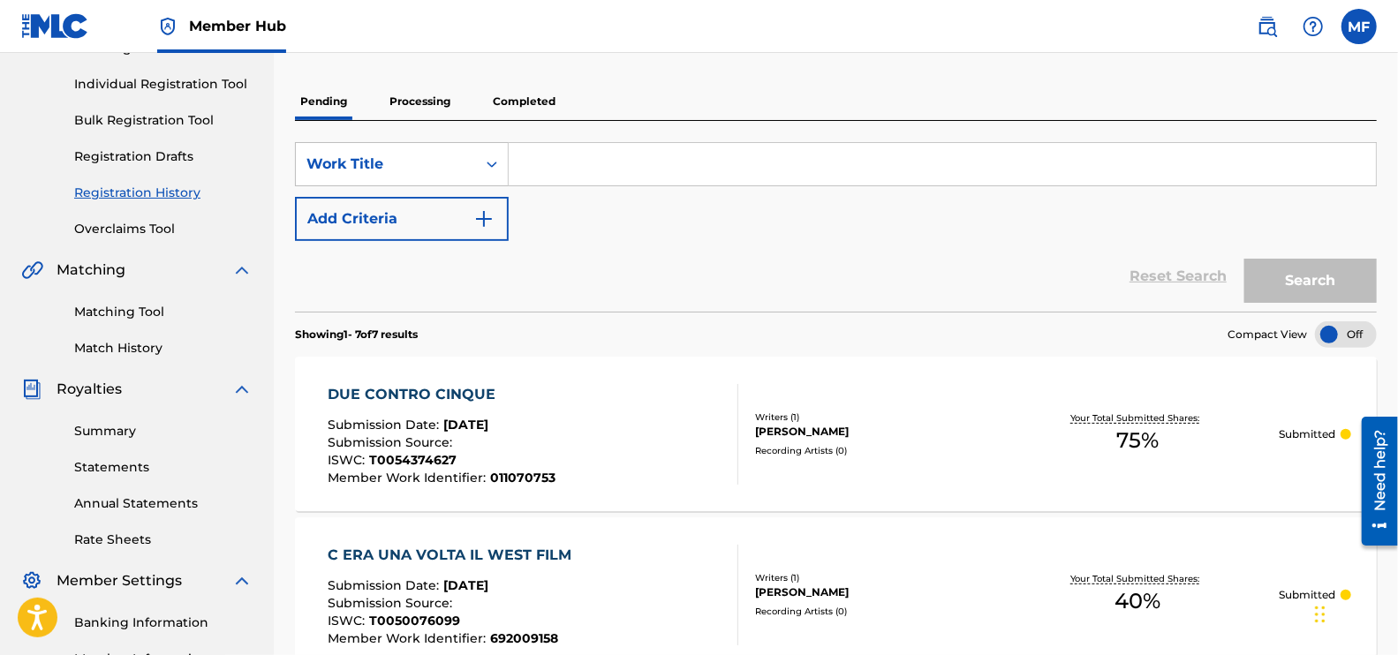
scroll to position [220, 0]
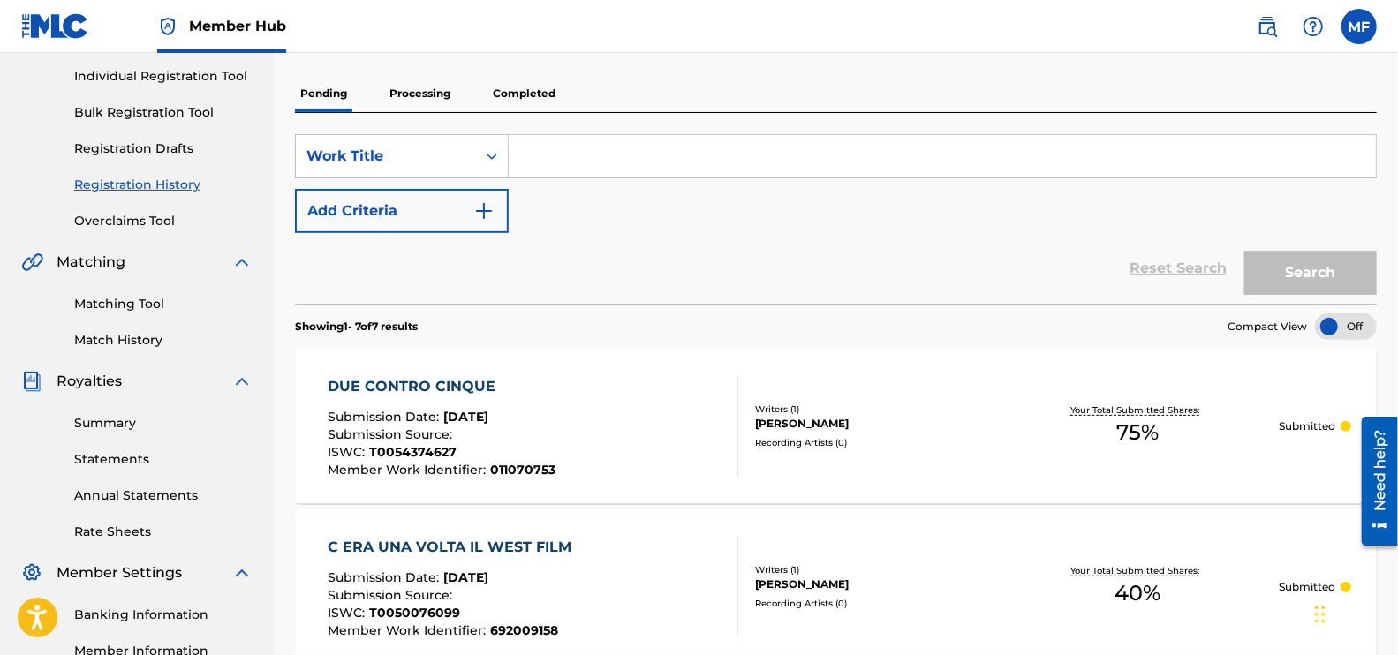
click at [450, 384] on div "DUE CONTRO CINQUE" at bounding box center [442, 386] width 228 height 21
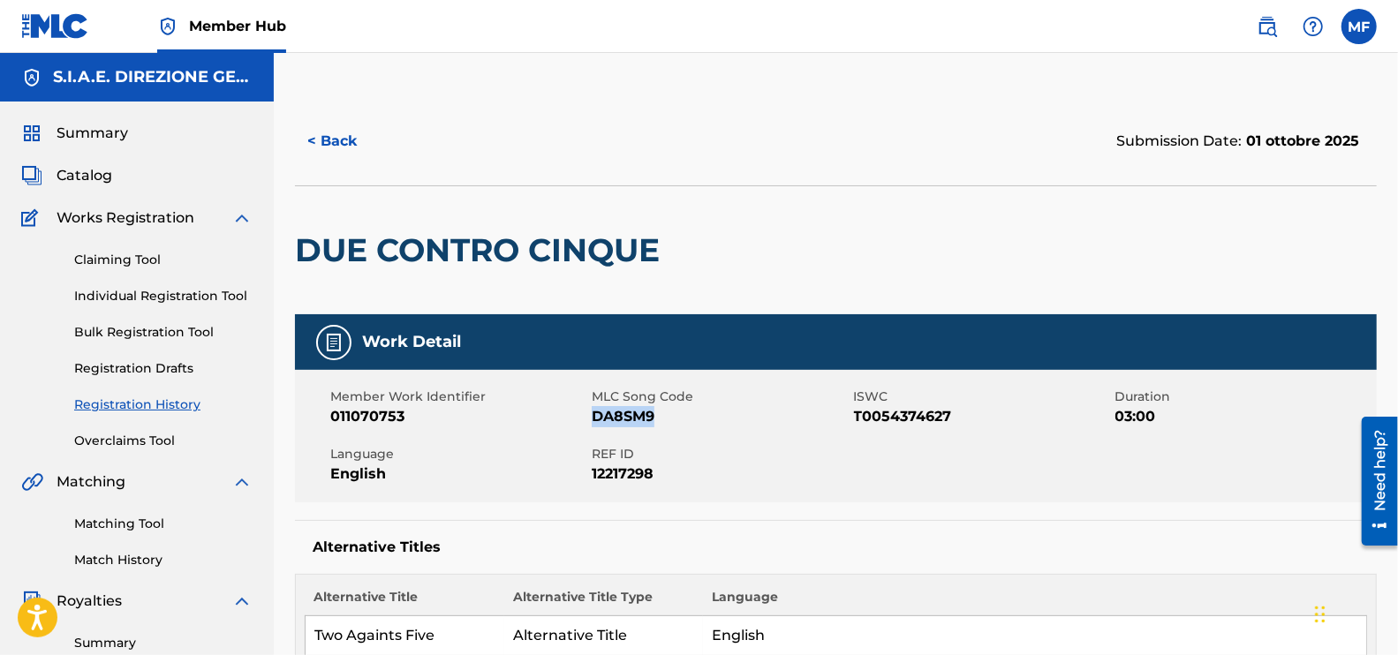
drag, startPoint x: 658, startPoint y: 421, endPoint x: 594, endPoint y: 425, distance: 63.7
click at [594, 425] on span "DA8SM9" at bounding box center [720, 416] width 257 height 21
click at [697, 234] on div at bounding box center [792, 250] width 249 height 128
click at [116, 525] on link "Matching Tool" at bounding box center [163, 524] width 178 height 19
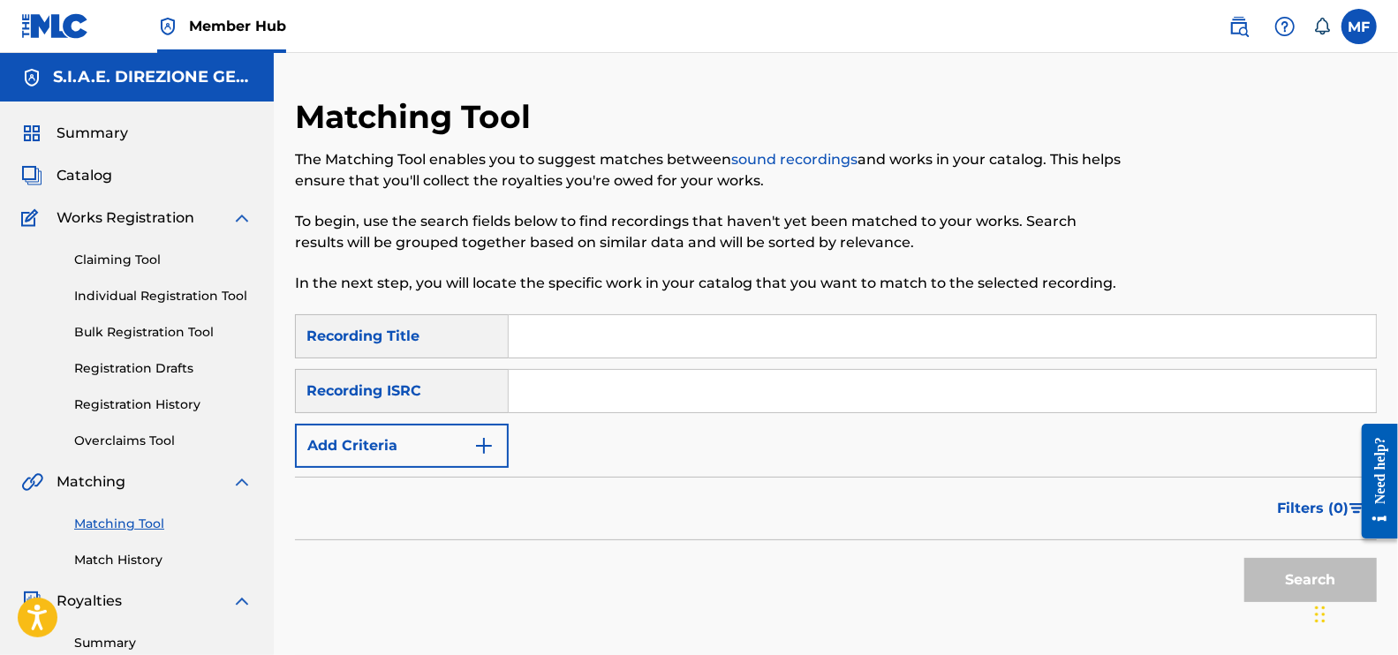
click at [675, 327] on input "Search Form" at bounding box center [942, 336] width 867 height 42
paste input "Vtedy na západe"
type input "Vtedy na západe"
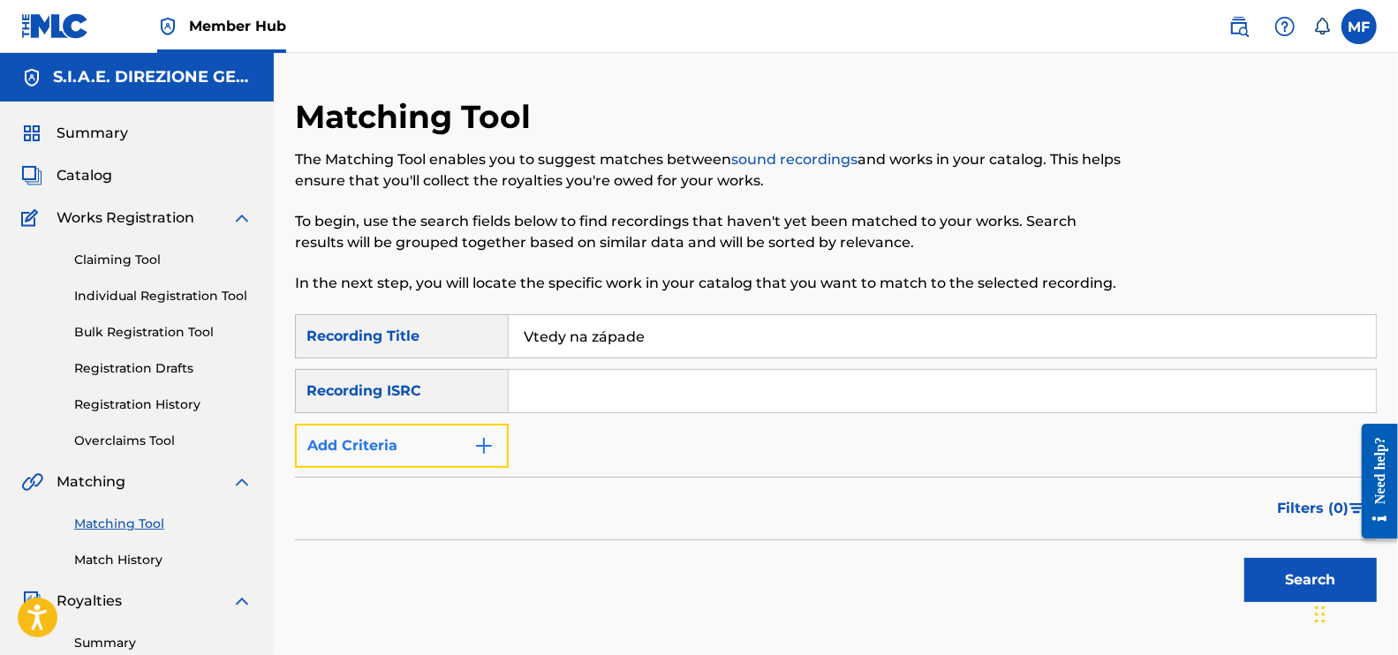
click at [335, 438] on button "Add Criteria" at bounding box center [402, 446] width 214 height 44
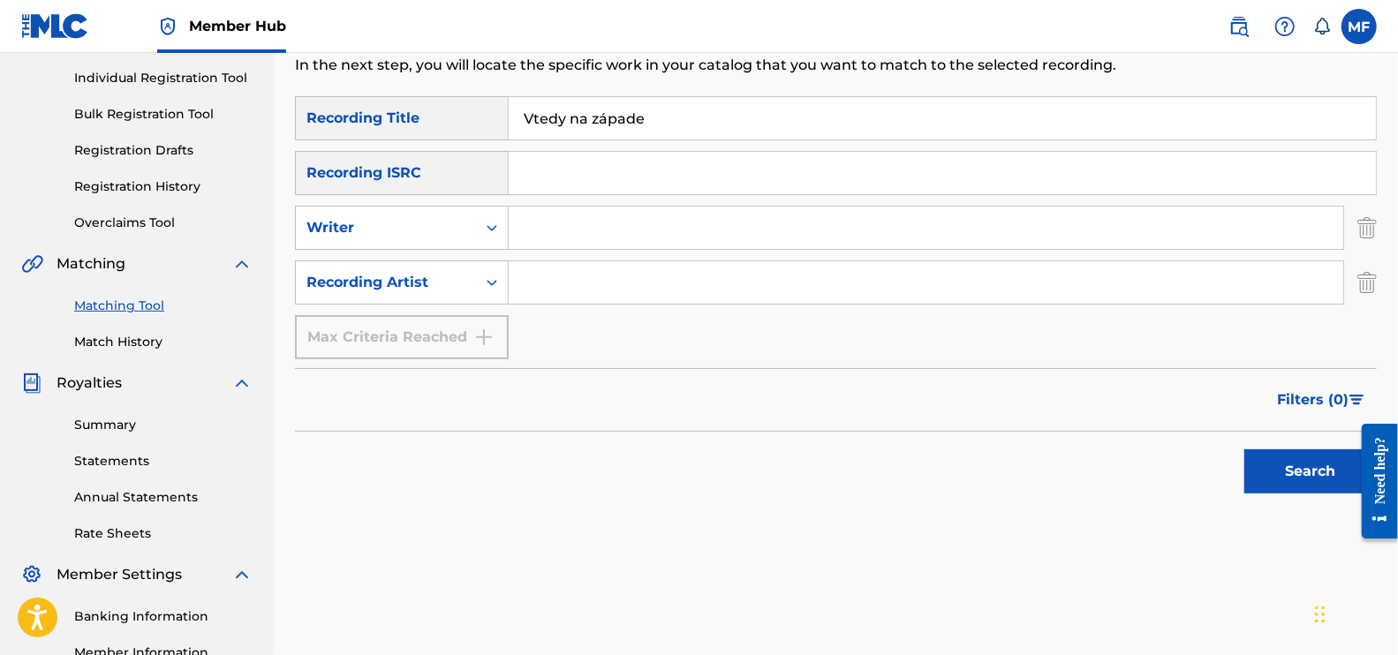
scroll to position [220, 0]
click at [1265, 469] on button "Search" at bounding box center [1310, 470] width 132 height 44
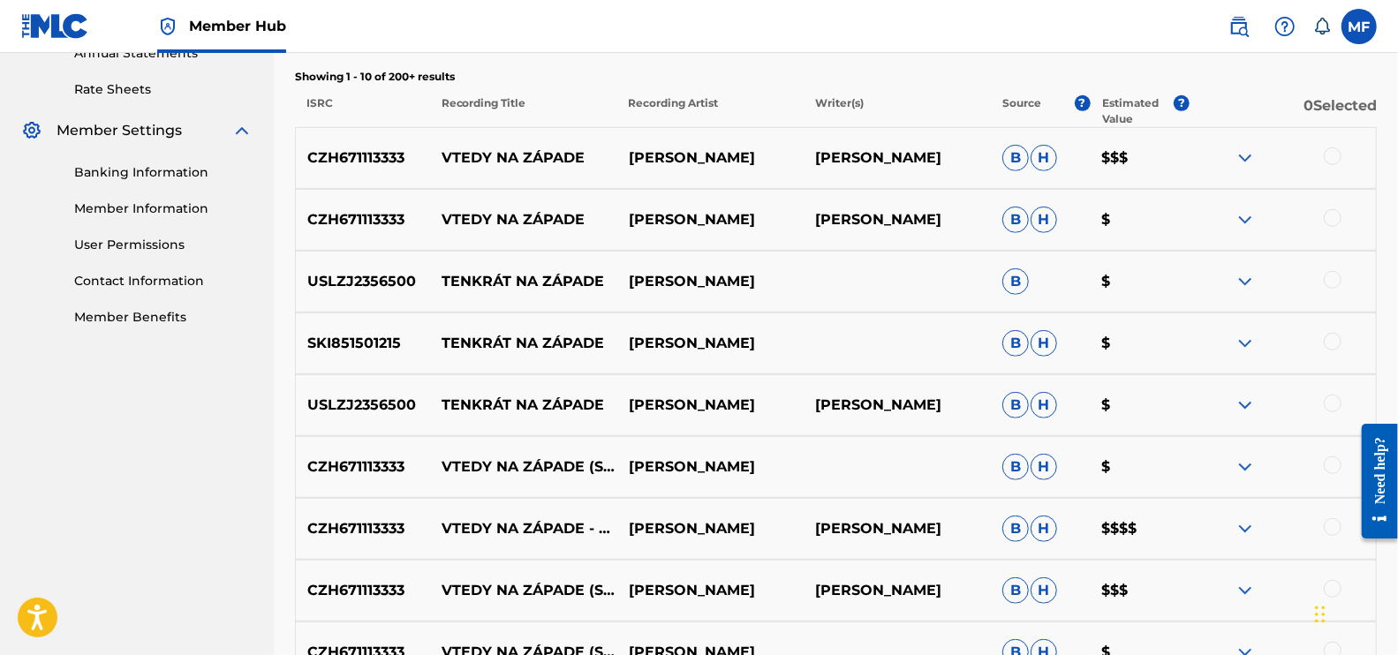
scroll to position [441, 0]
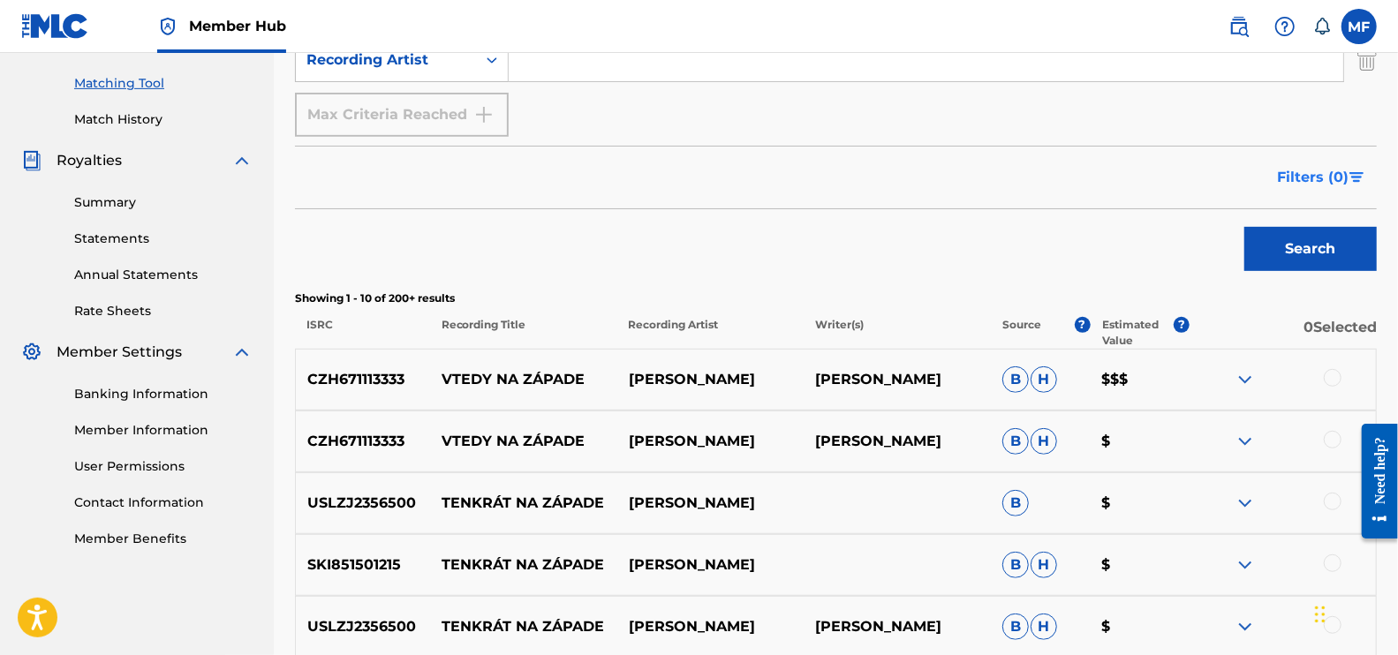
click at [1292, 167] on span "Filters ( 0 )" at bounding box center [1313, 177] width 72 height 21
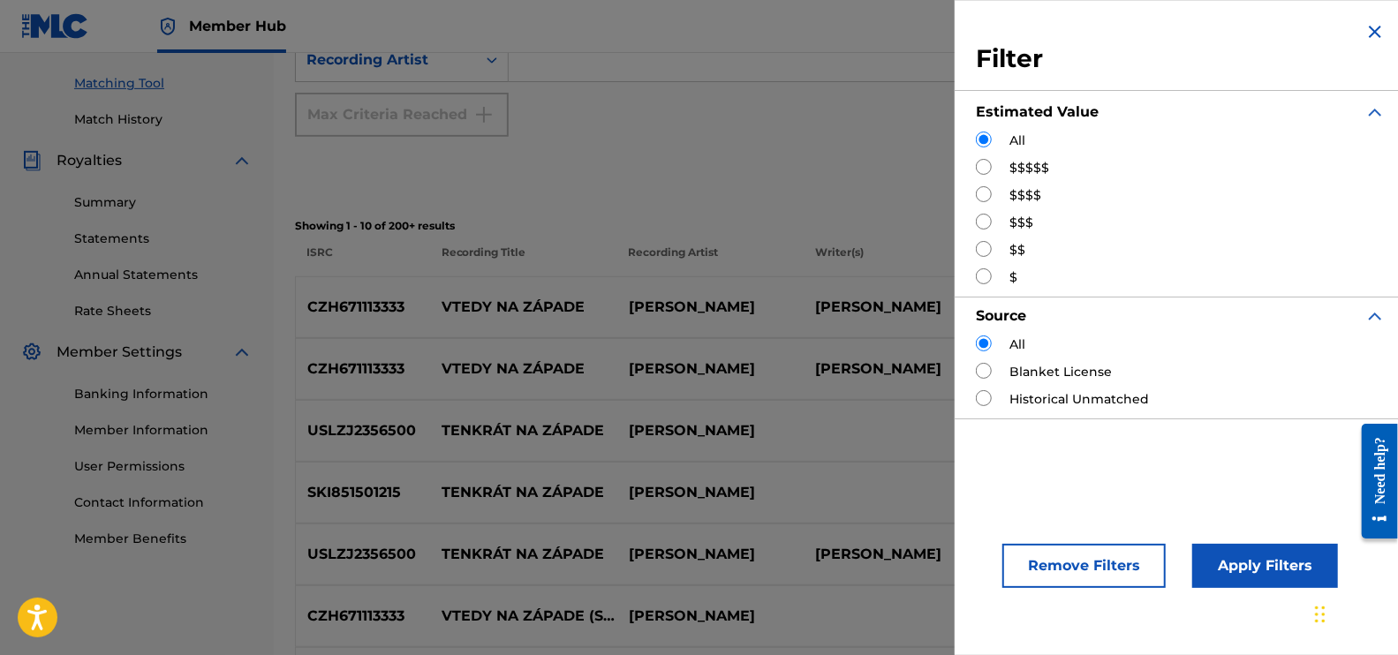
click at [982, 166] on input "Search Form" at bounding box center [984, 167] width 16 height 16
radio input "true"
click at [1243, 558] on button "Apply Filters" at bounding box center [1265, 566] width 146 height 44
click at [1243, 558] on div "Matching Tool The Matching Tool enables you to suggest matches between sound re…" at bounding box center [836, 342] width 1082 height 1370
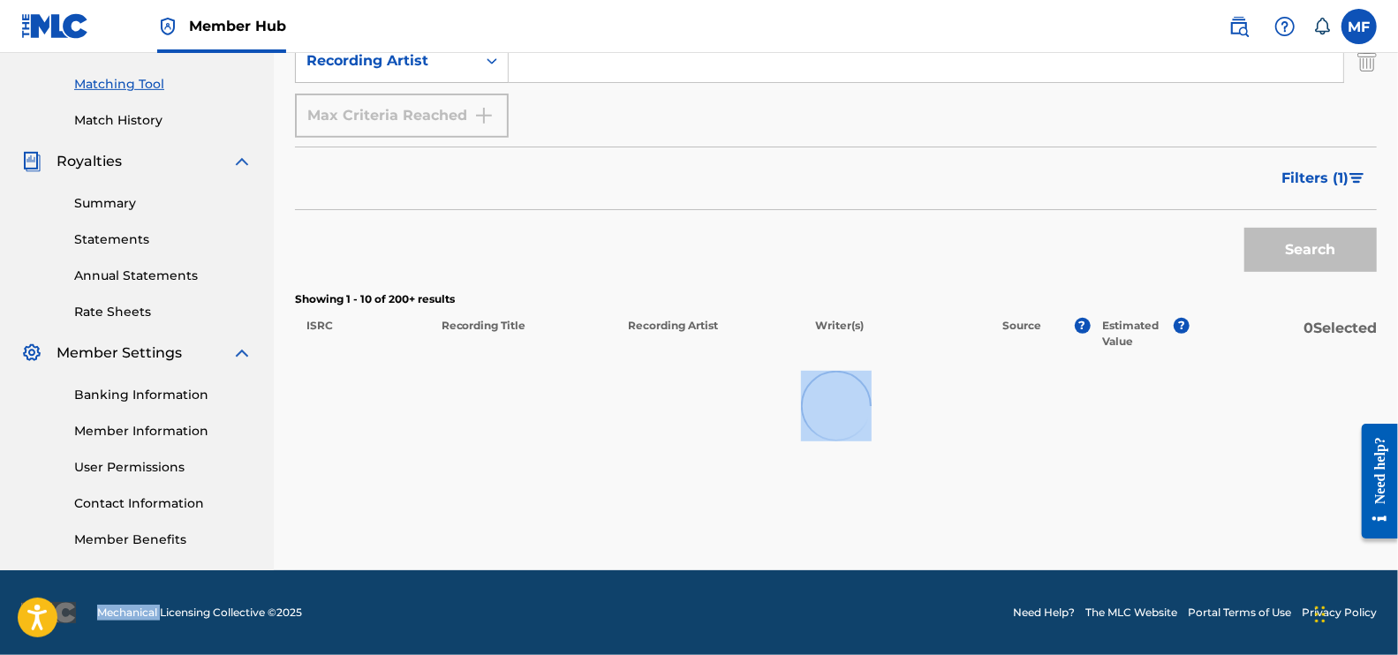
scroll to position [439, 0]
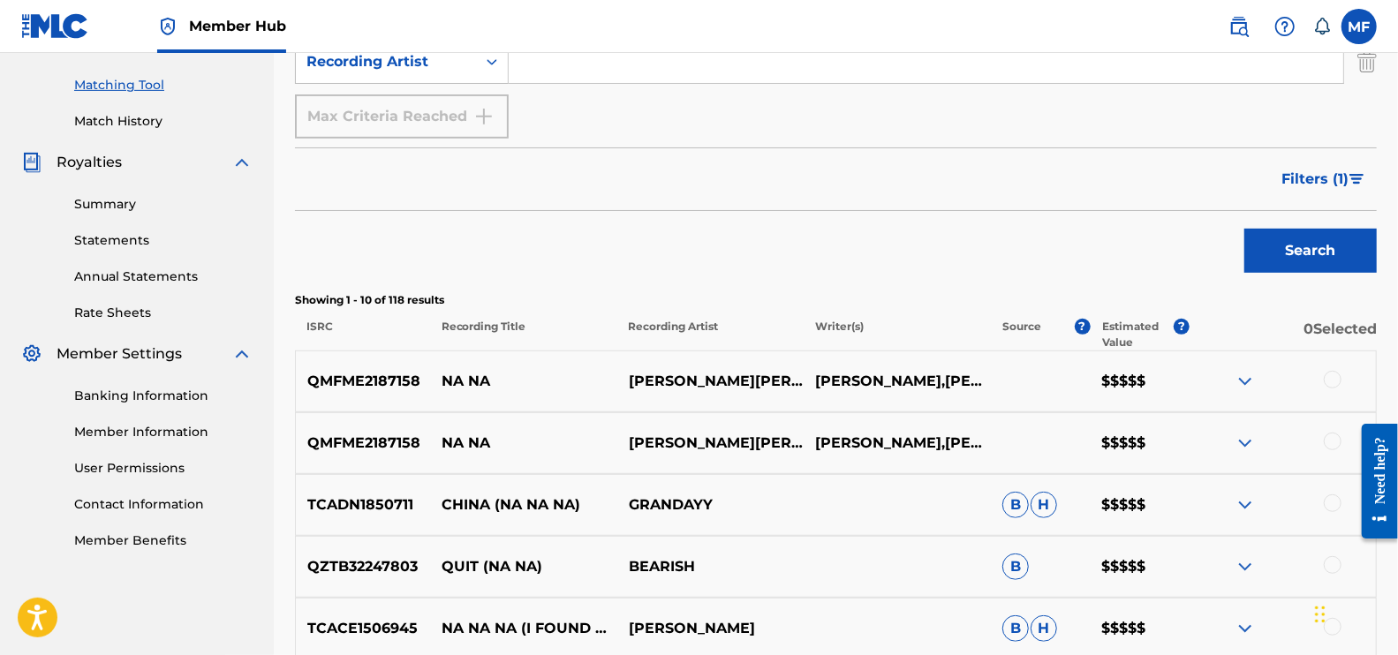
click at [876, 269] on div "Search" at bounding box center [836, 246] width 1082 height 71
copy button "Search"
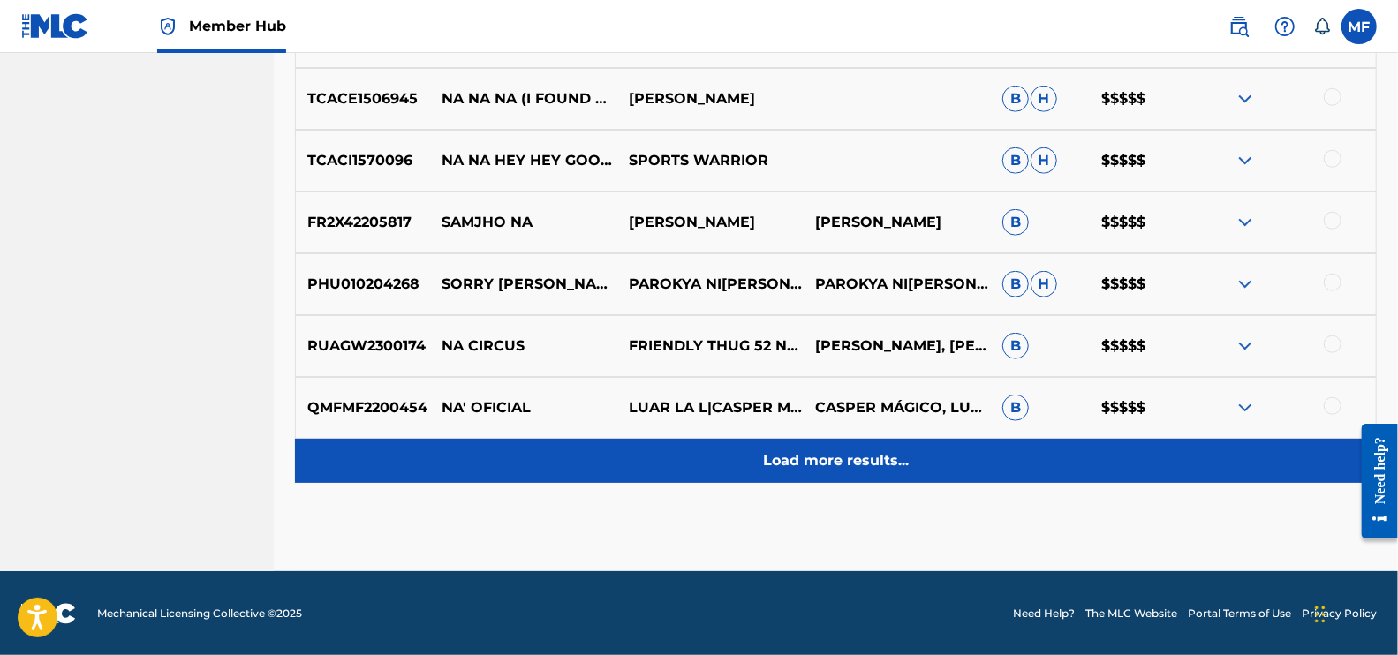
click at [901, 443] on div "Load more results..." at bounding box center [836, 461] width 1082 height 44
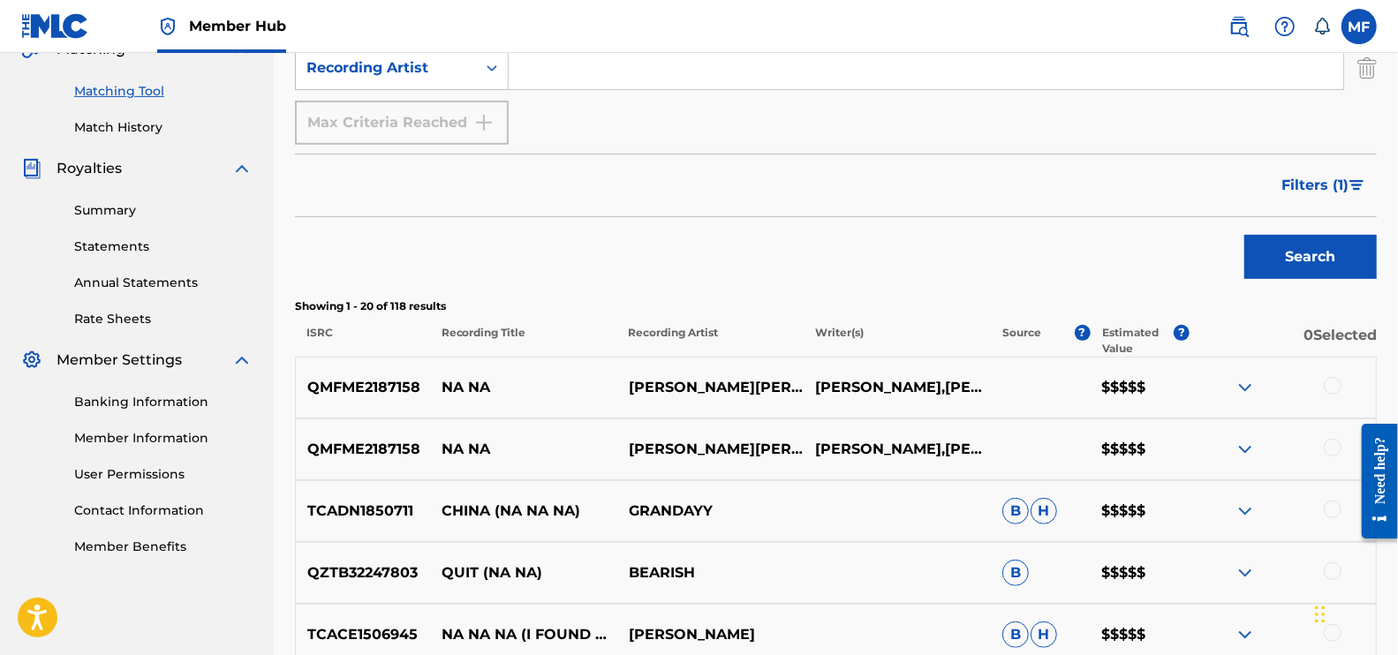
scroll to position [86, 0]
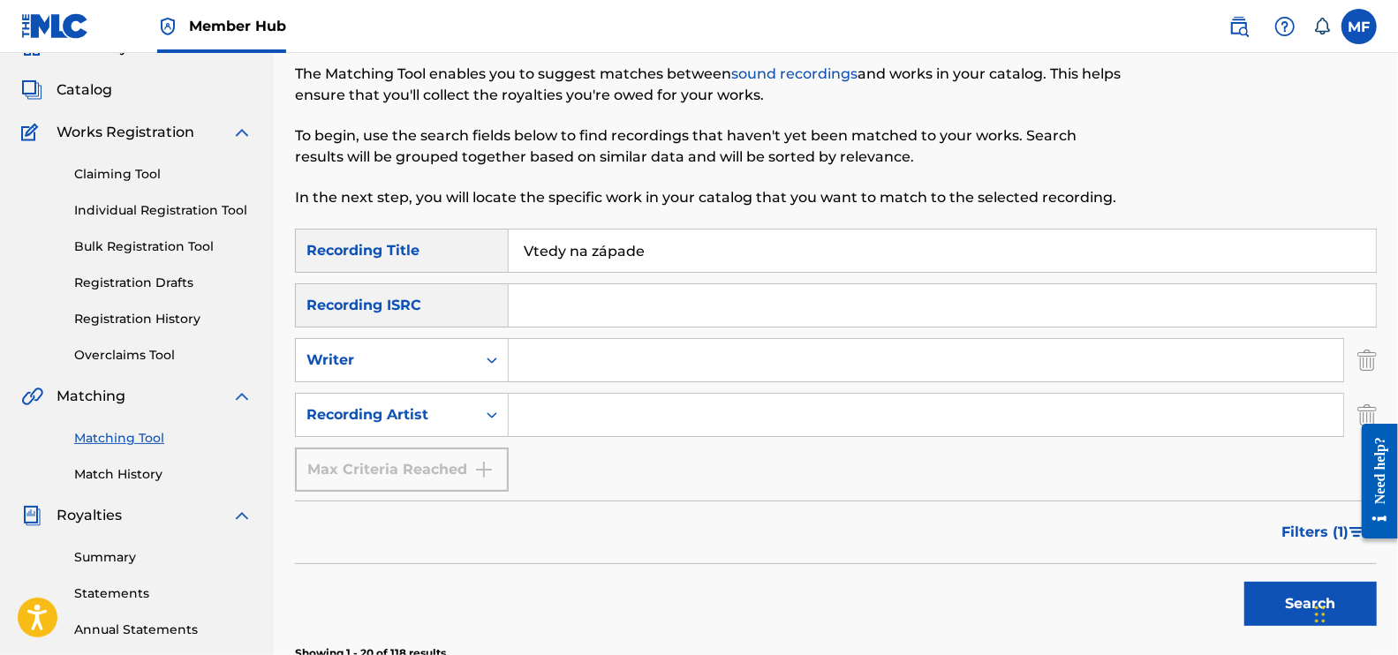
drag, startPoint x: 591, startPoint y: 353, endPoint x: 599, endPoint y: 349, distance: 9.1
click at [592, 351] on input "Search Form" at bounding box center [926, 360] width 834 height 42
type input "[PERSON_NAME]"
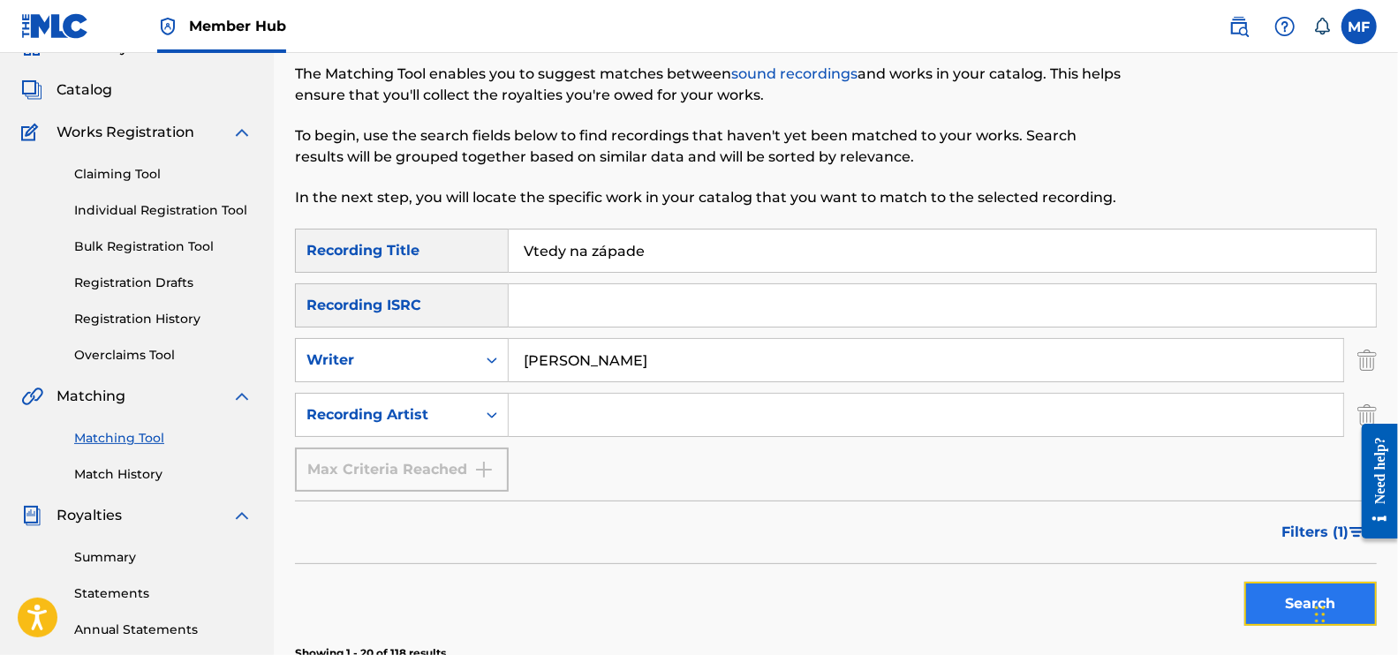
click at [1277, 585] on button "Search" at bounding box center [1310, 604] width 132 height 44
click at [1277, 585] on div "Search" at bounding box center [1305, 599] width 141 height 71
drag, startPoint x: 1277, startPoint y: 585, endPoint x: 1279, endPoint y: 600, distance: 15.2
click at [1279, 600] on button "Search" at bounding box center [1310, 604] width 132 height 44
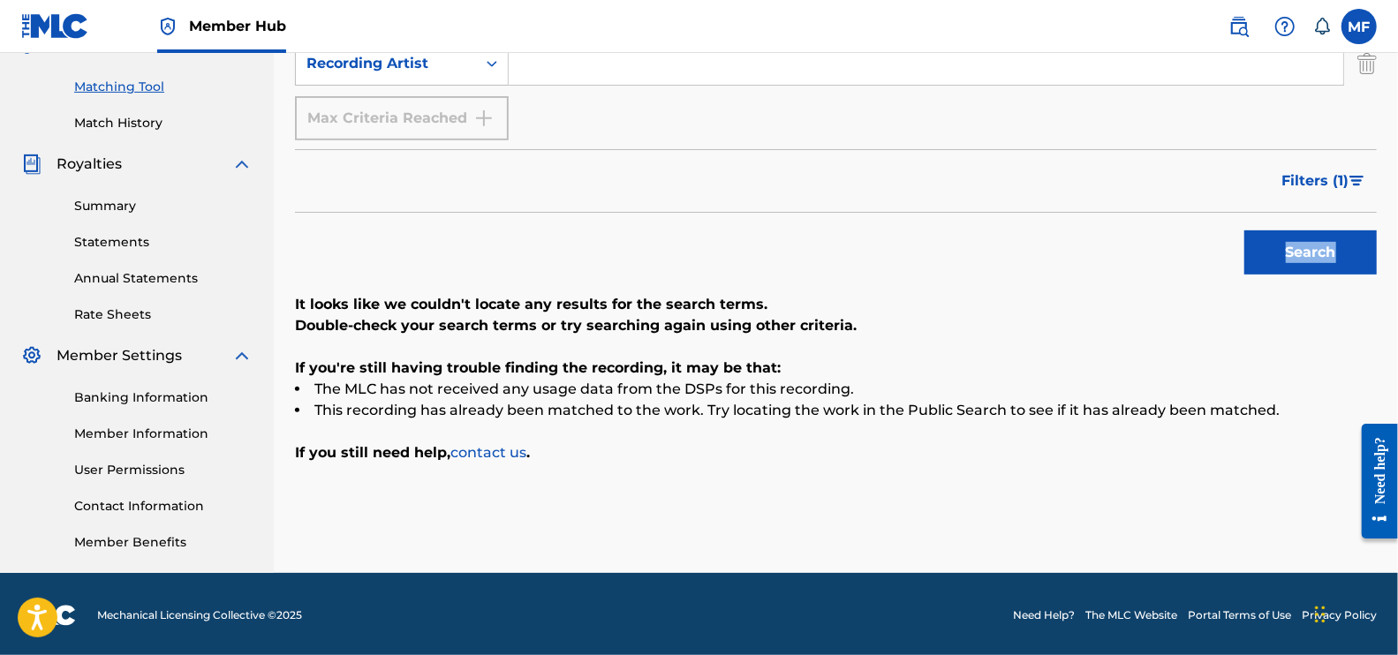
scroll to position [439, 0]
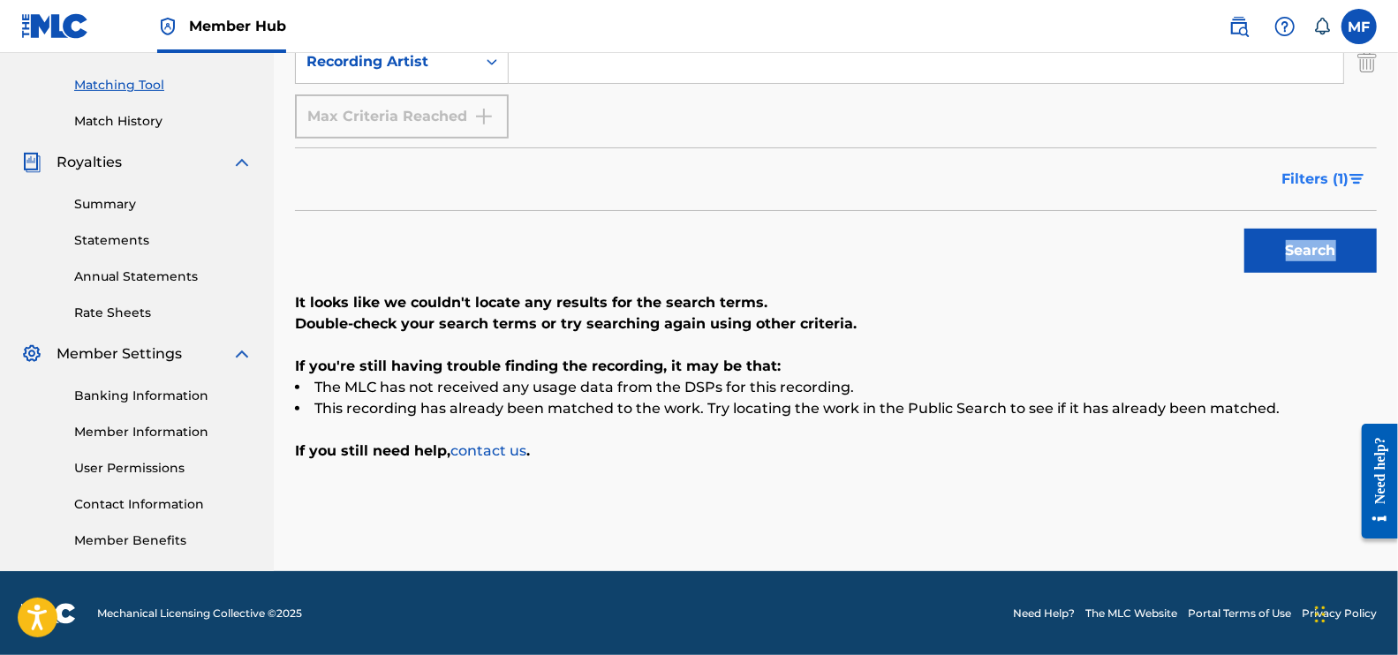
click at [1351, 163] on button "Filters ( 1 )" at bounding box center [1323, 179] width 106 height 44
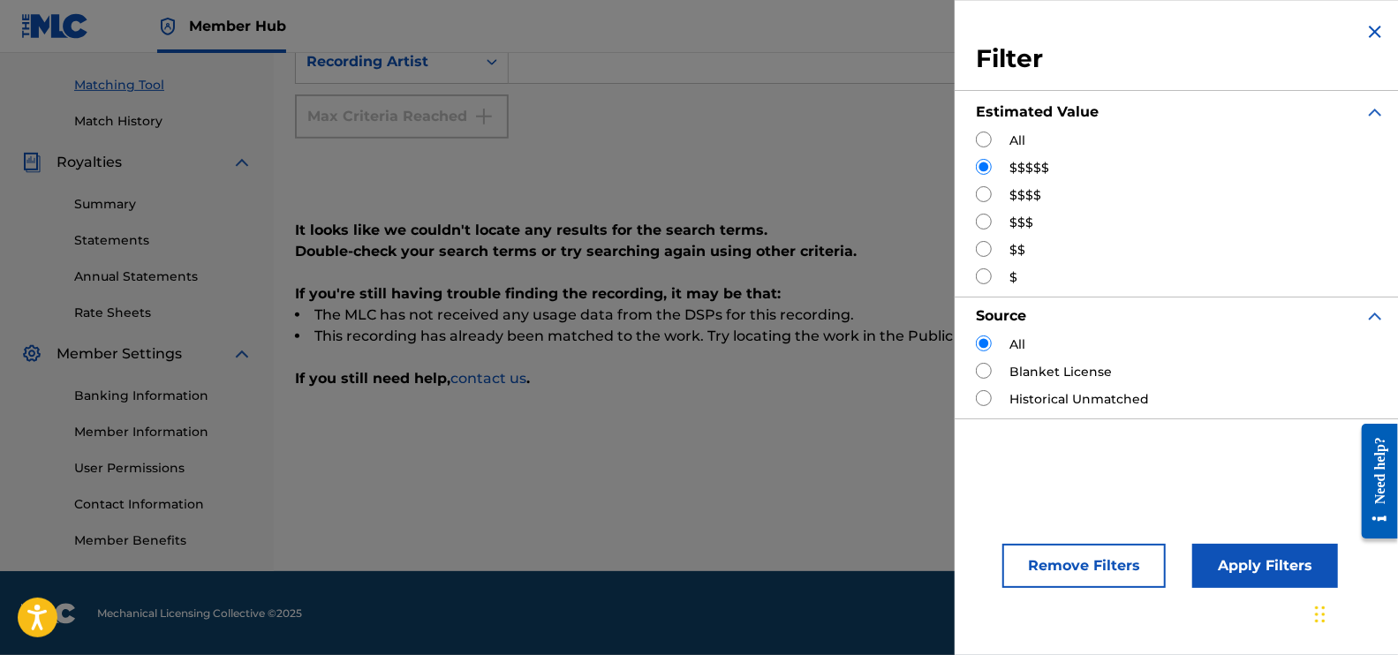
click at [1005, 186] on div "$$$$" at bounding box center [1181, 195] width 410 height 19
drag, startPoint x: 1005, startPoint y: 185, endPoint x: 1021, endPoint y: 243, distance: 59.5
click at [982, 191] on input "Search Form" at bounding box center [984, 194] width 16 height 16
radio input "true"
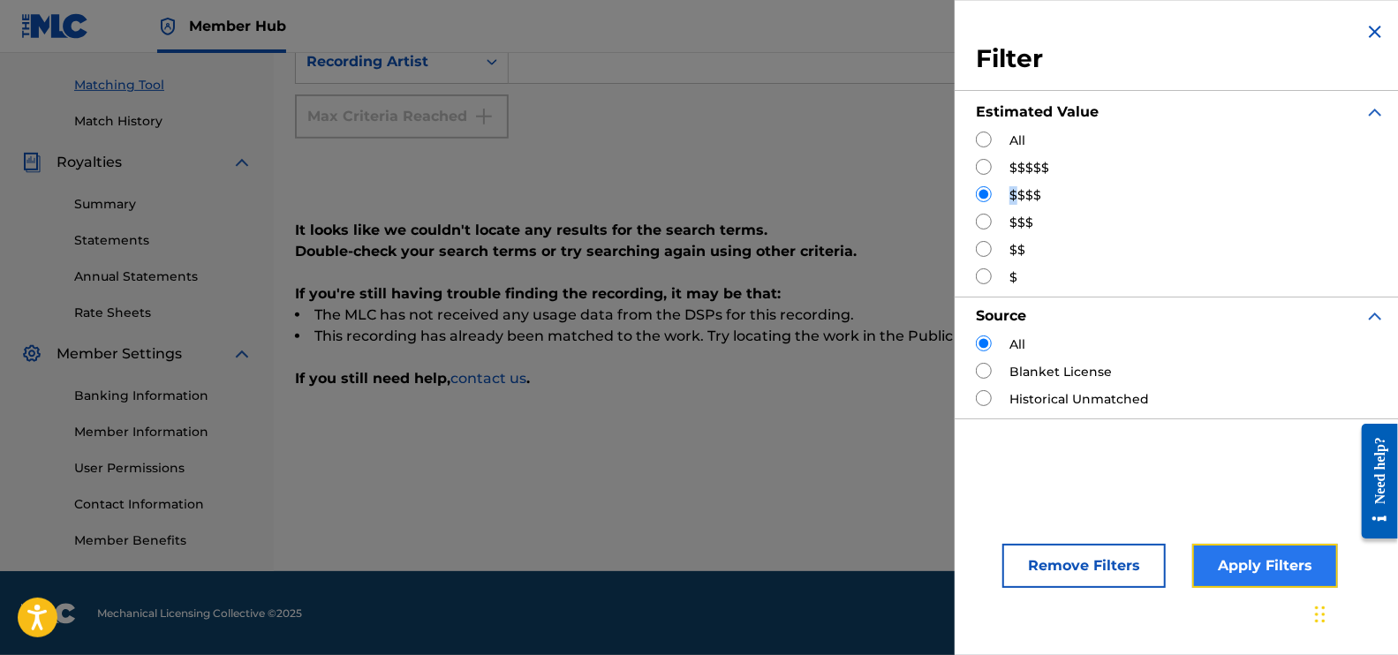
click at [1243, 573] on button "Apply Filters" at bounding box center [1265, 566] width 146 height 44
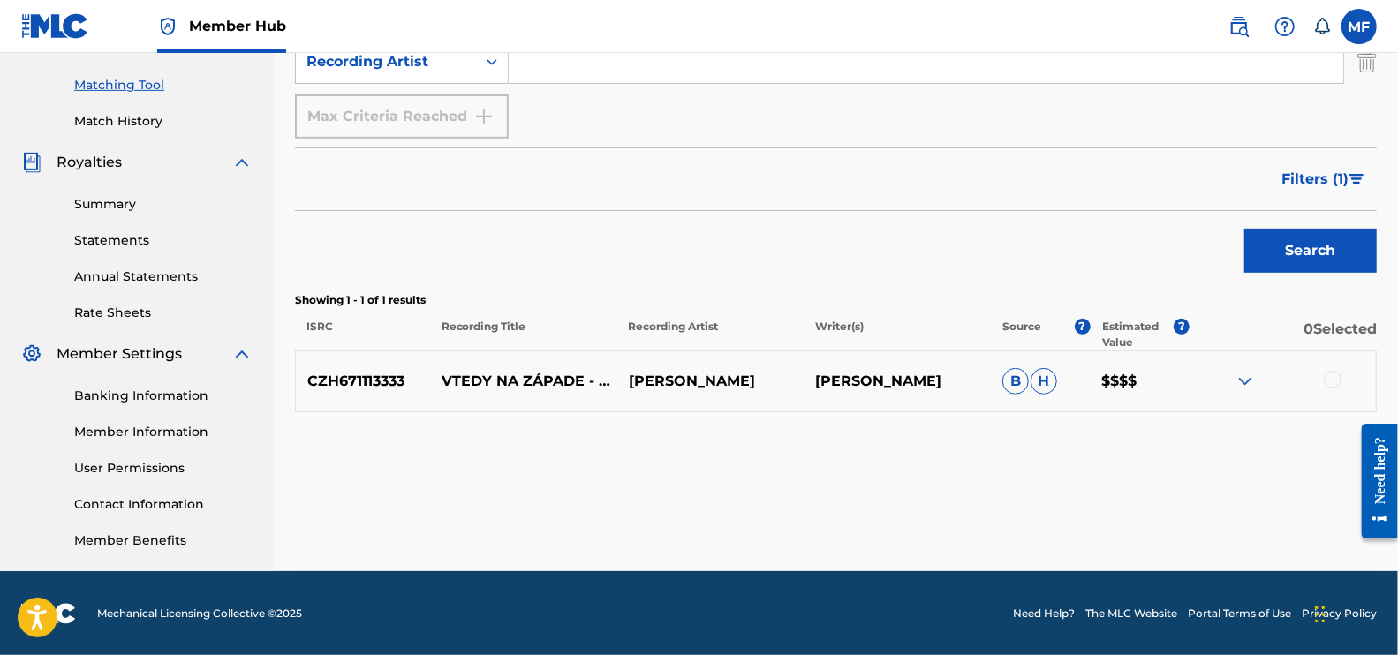
click at [1322, 375] on div at bounding box center [1281, 381] width 187 height 21
click at [1331, 376] on div at bounding box center [1332, 380] width 18 height 18
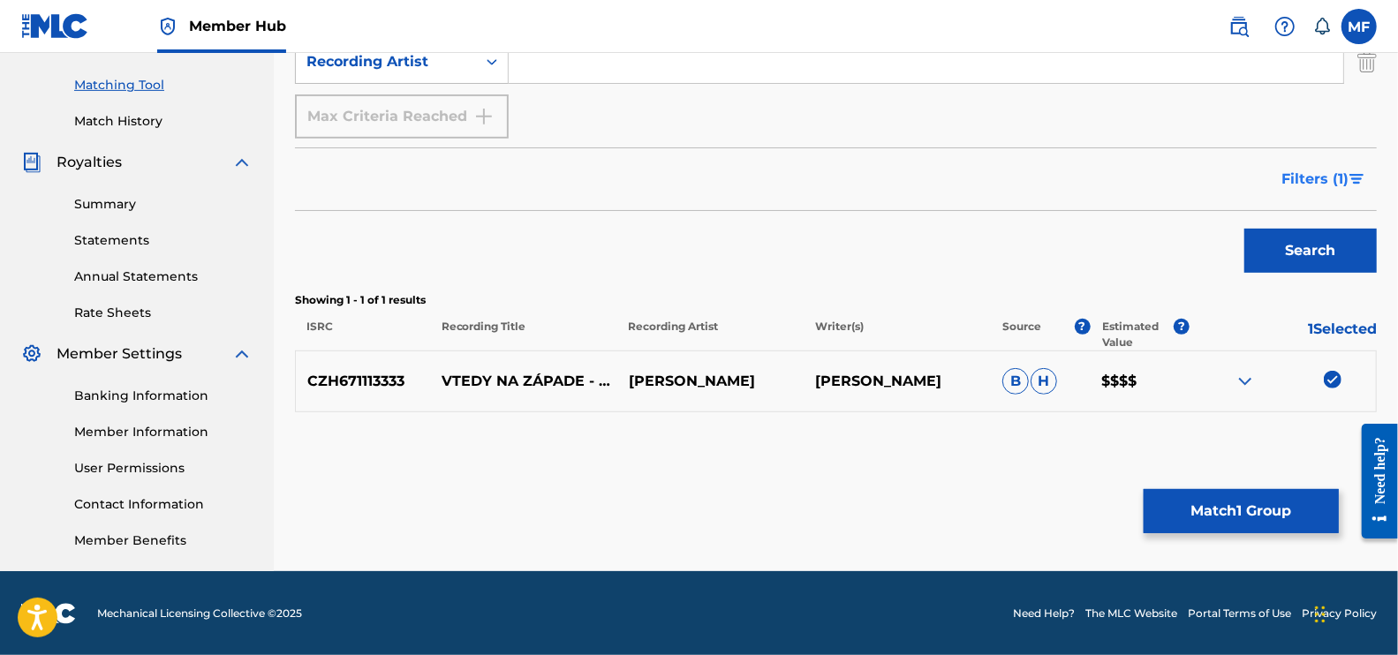
click at [1314, 163] on button "Filters ( 1 )" at bounding box center [1323, 179] width 106 height 44
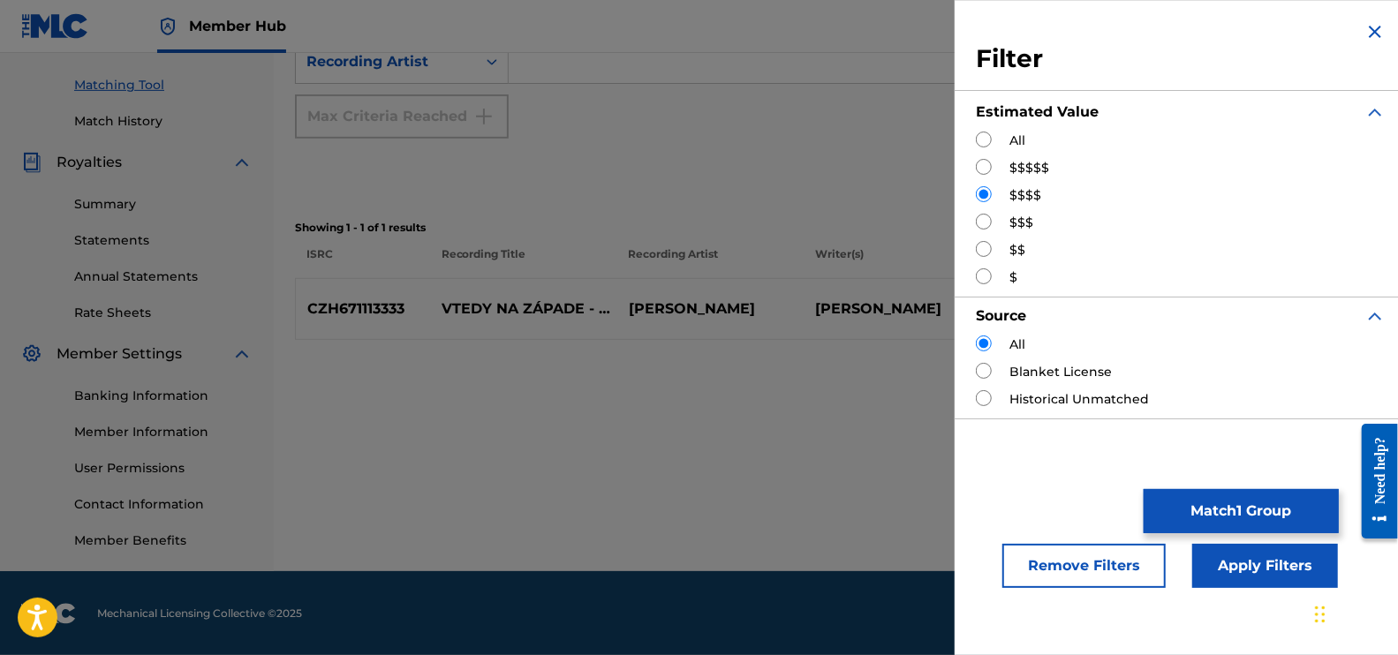
click at [984, 221] on input "Search Form" at bounding box center [984, 222] width 16 height 16
radio input "true"
click at [1255, 565] on button "Apply Filters" at bounding box center [1265, 566] width 146 height 44
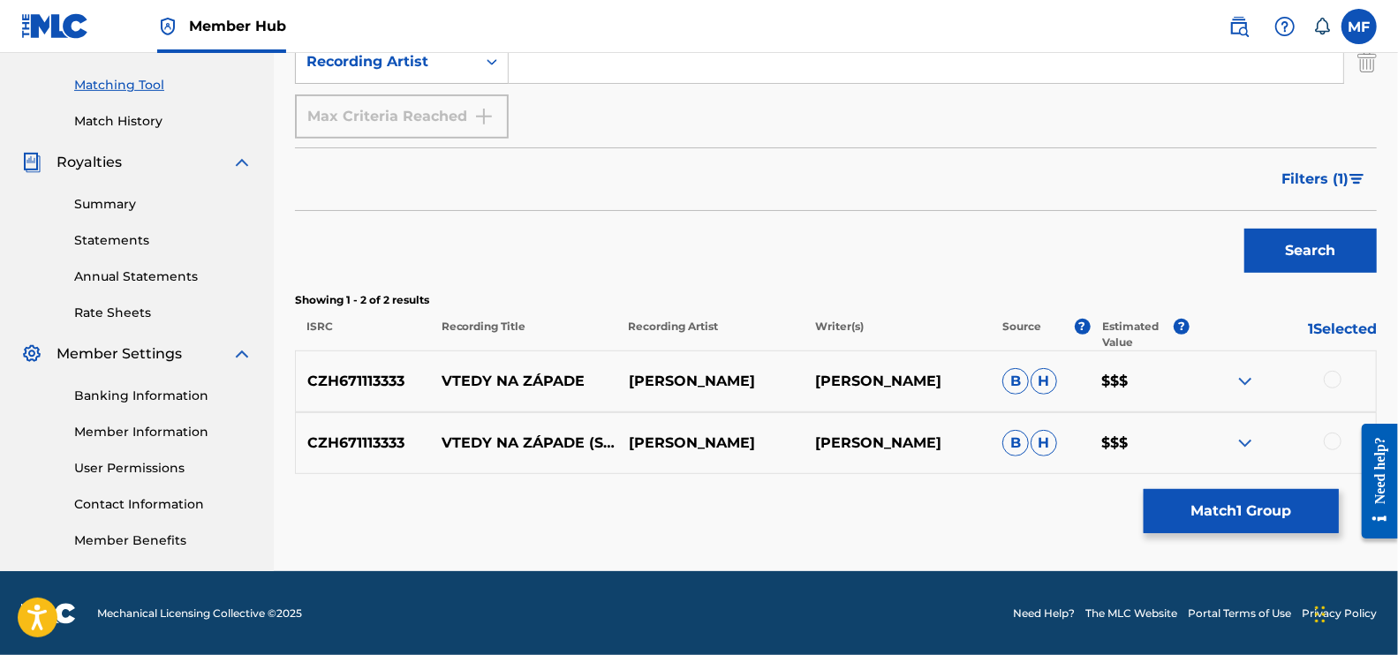
click at [1335, 374] on div at bounding box center [1332, 380] width 18 height 18
click at [1332, 438] on div at bounding box center [1332, 442] width 18 height 18
click at [1298, 161] on button "Filters ( 1 )" at bounding box center [1323, 179] width 106 height 44
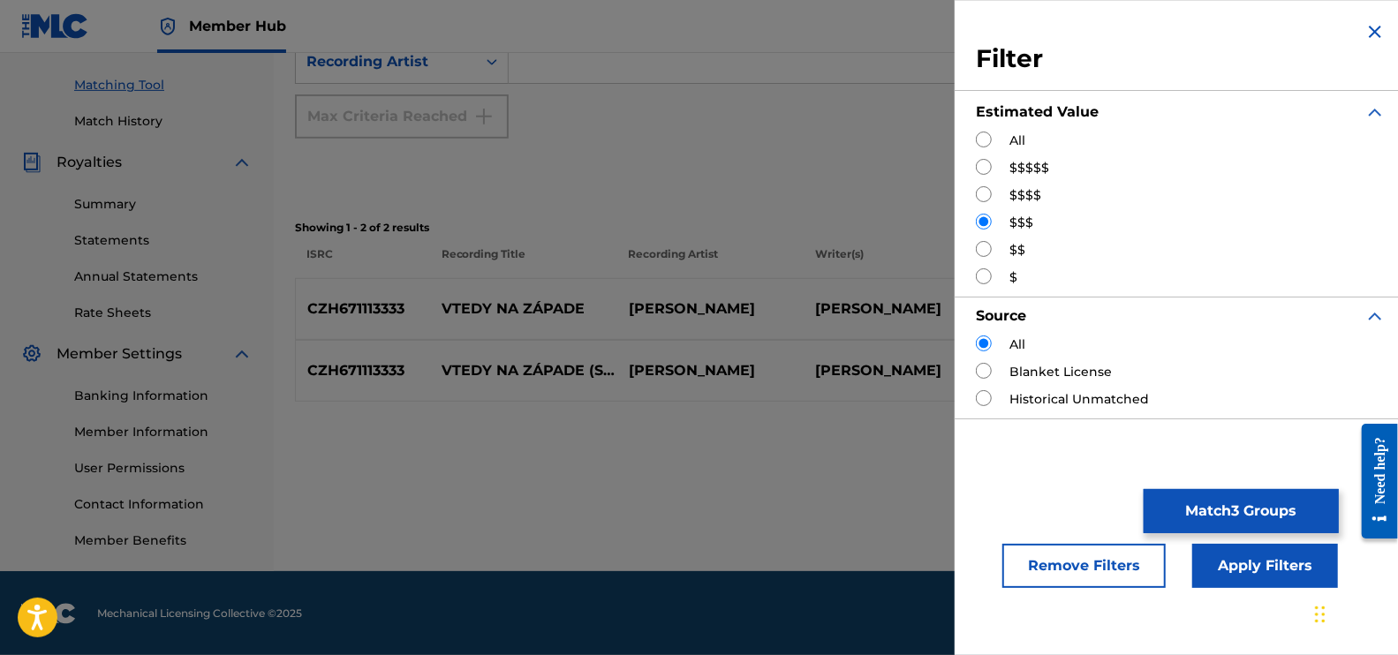
click at [980, 246] on input "Search Form" at bounding box center [984, 249] width 16 height 16
radio input "true"
click at [1236, 561] on button "Apply Filters" at bounding box center [1265, 566] width 146 height 44
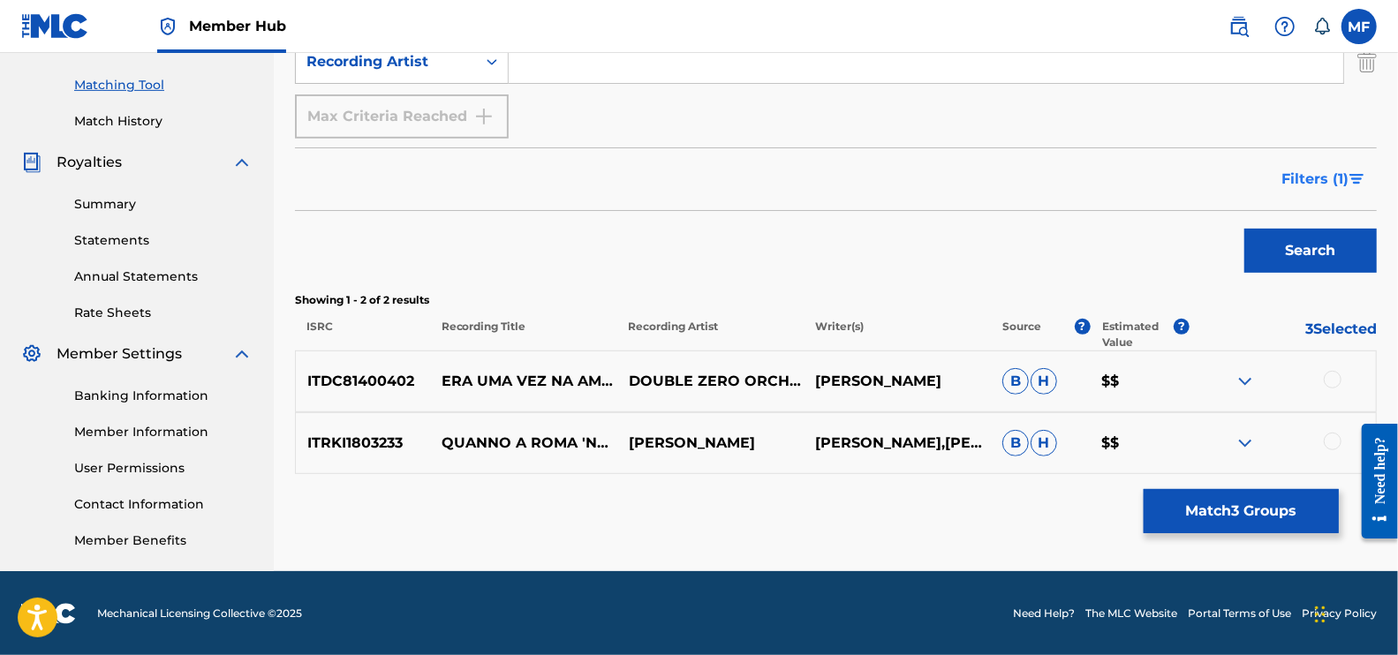
click at [1320, 172] on span "Filters ( 1 )" at bounding box center [1314, 179] width 67 height 21
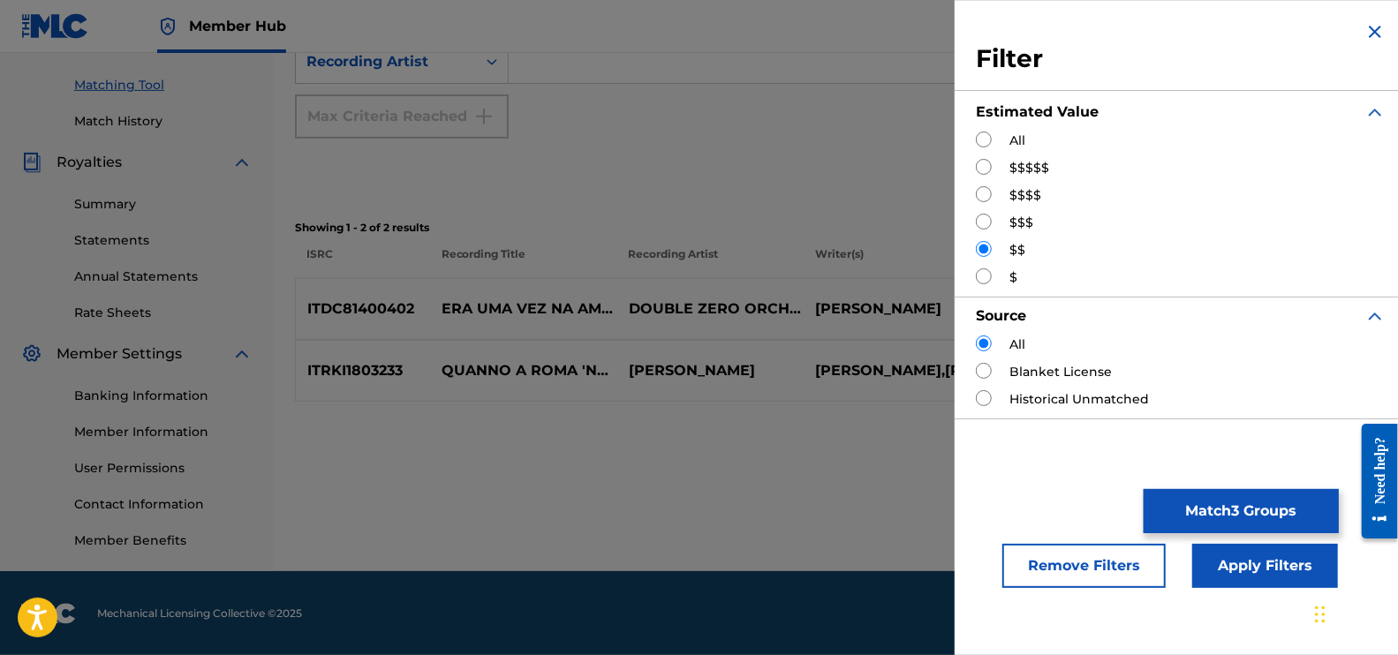
click at [982, 275] on input "Search Form" at bounding box center [984, 276] width 16 height 16
radio input "true"
click at [1271, 565] on button "Apply Filters" at bounding box center [1265, 566] width 146 height 44
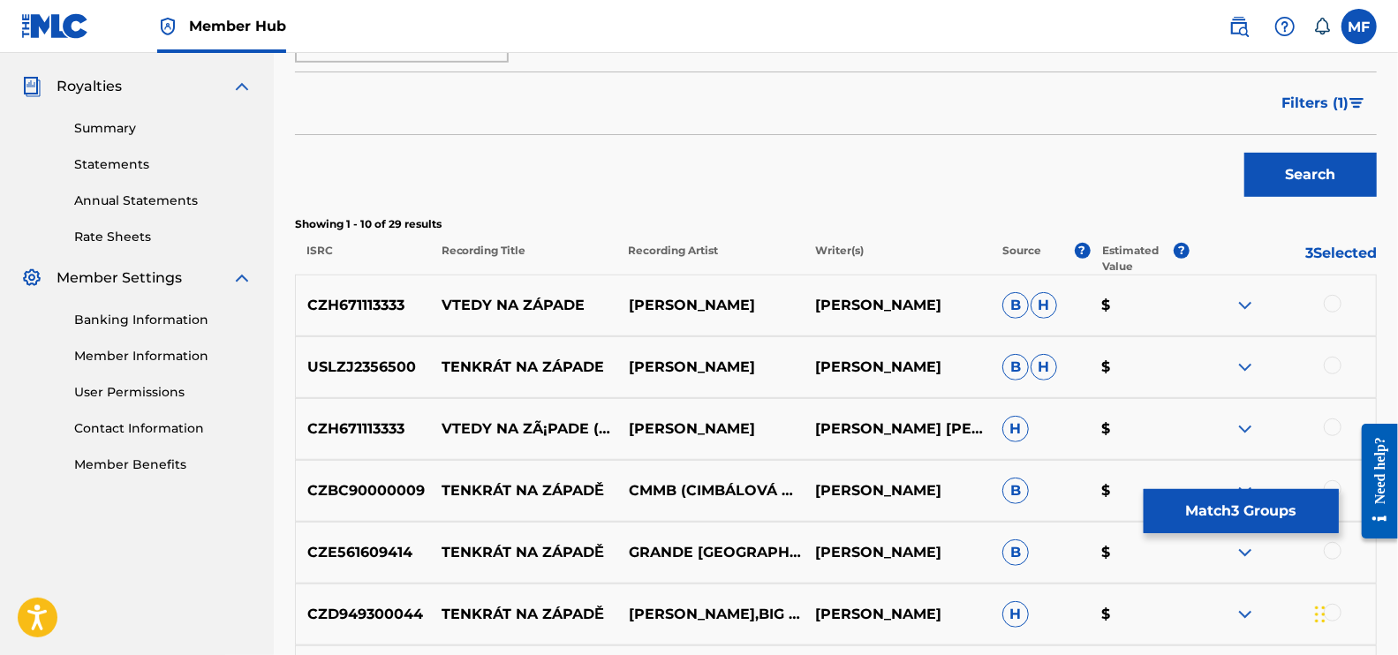
scroll to position [549, 0]
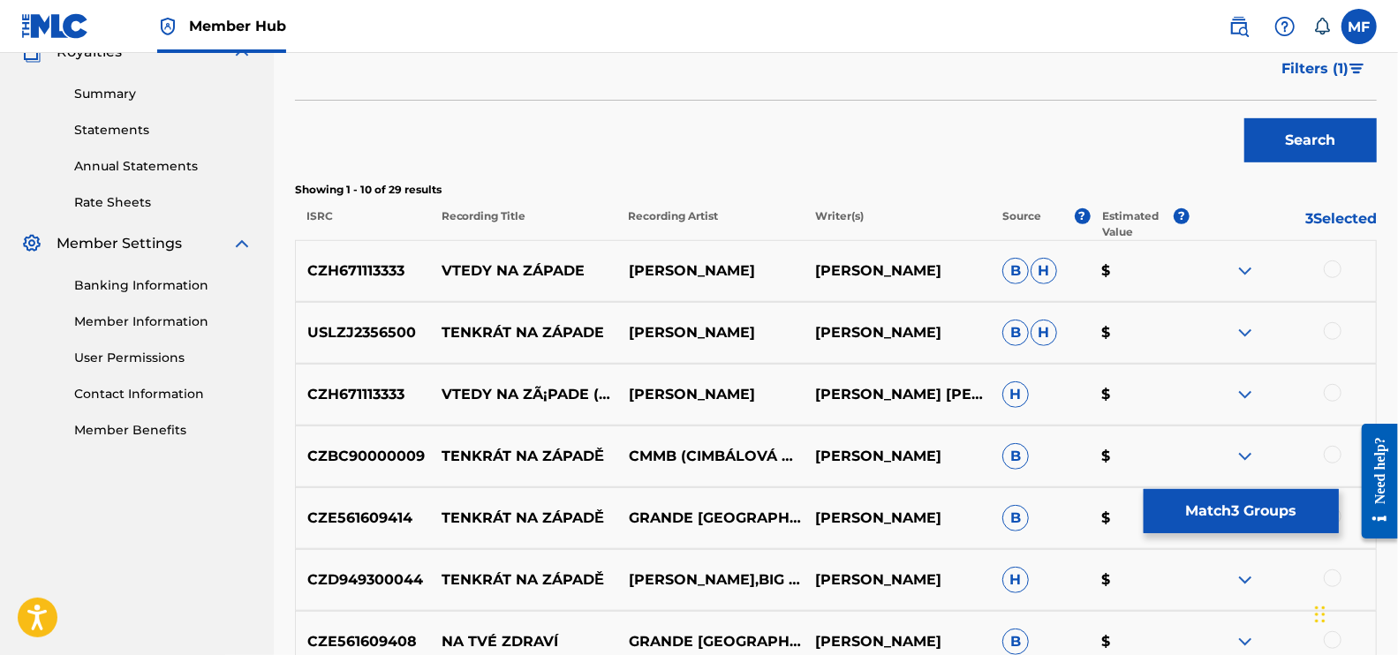
click at [1241, 330] on img at bounding box center [1244, 332] width 21 height 21
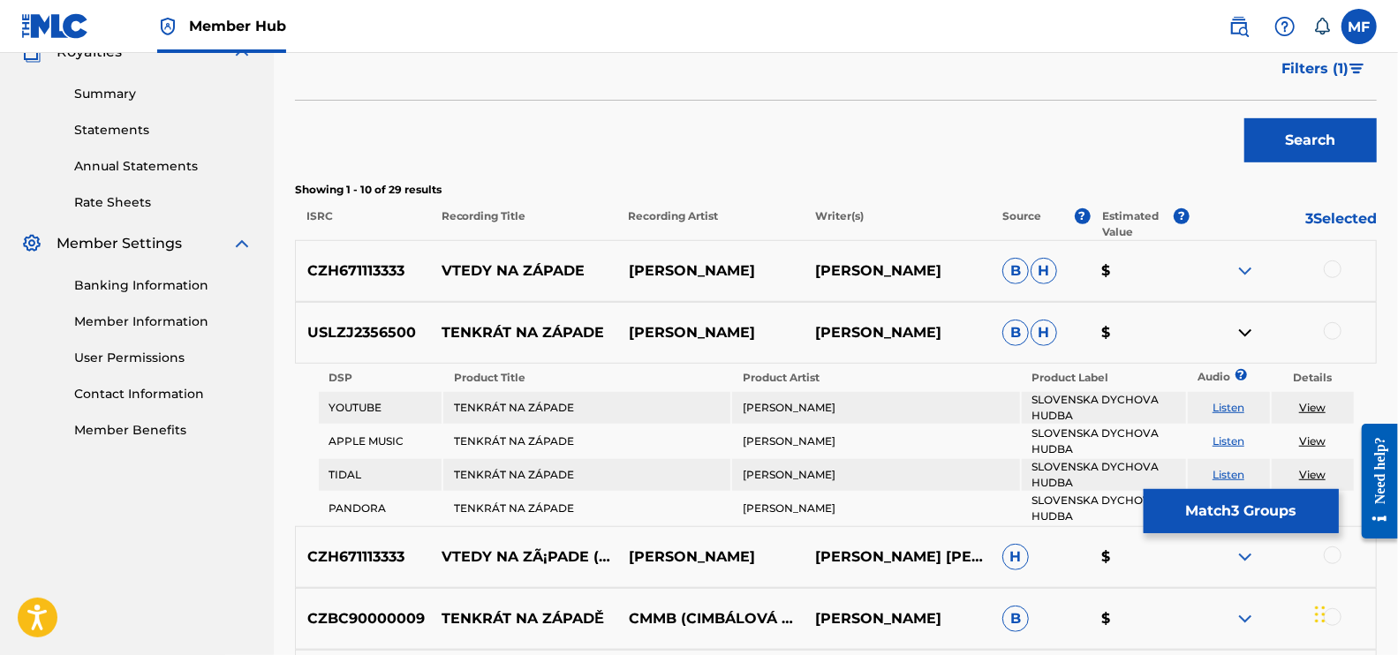
scroll to position [659, 0]
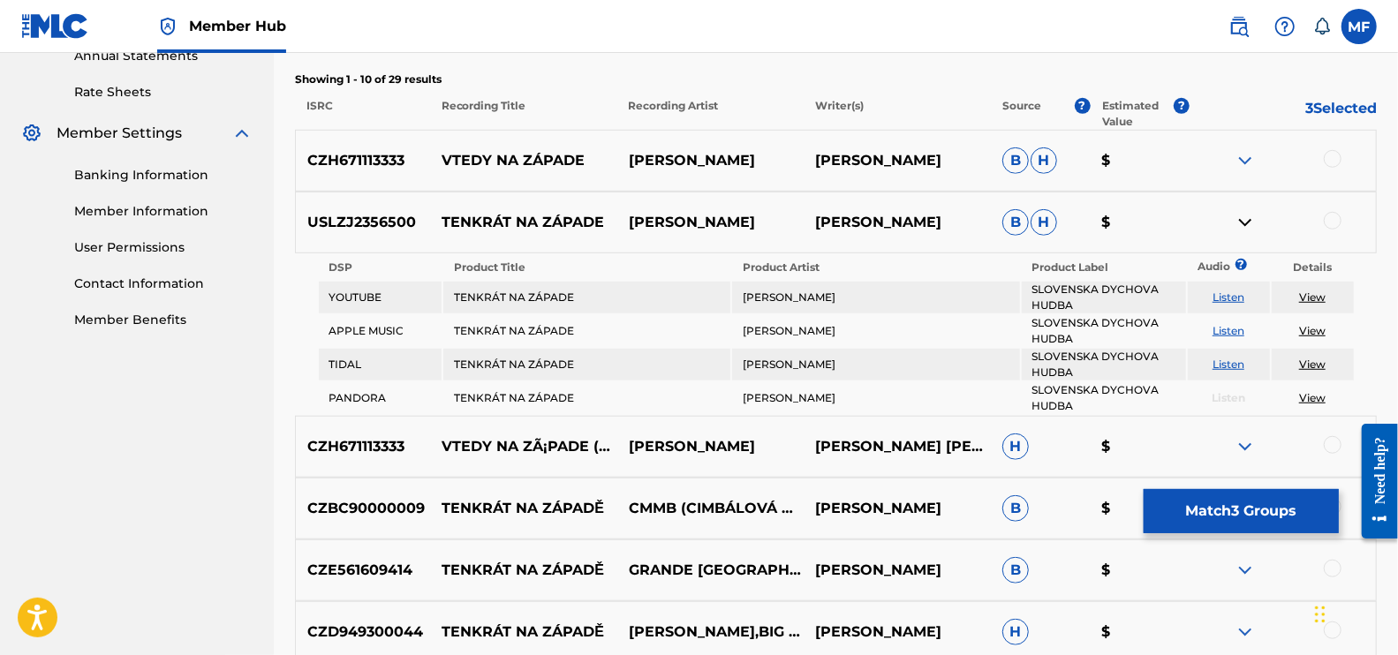
click at [1217, 298] on link "Listen" at bounding box center [1228, 296] width 32 height 13
click at [1329, 159] on div at bounding box center [1332, 159] width 18 height 18
click at [1330, 218] on div at bounding box center [1332, 221] width 18 height 18
click at [1240, 216] on img at bounding box center [1244, 222] width 21 height 21
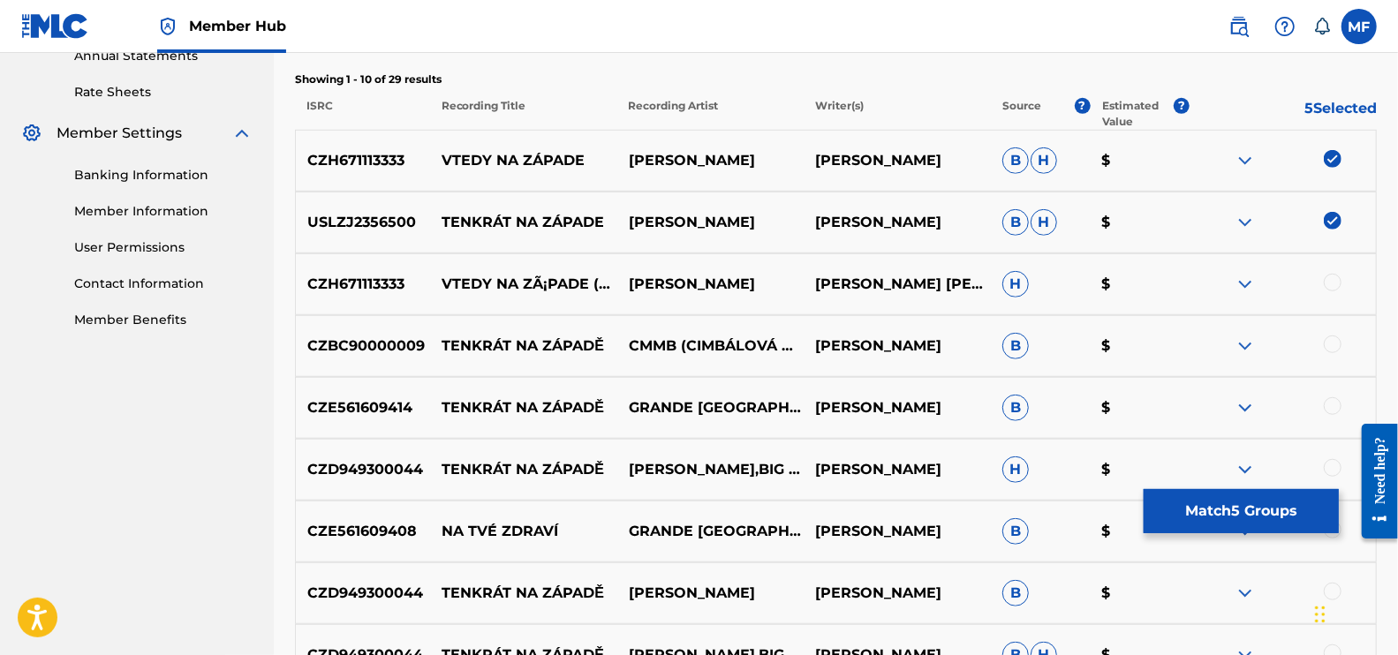
click at [1330, 276] on div at bounding box center [1332, 283] width 18 height 18
click at [1329, 341] on div at bounding box center [1332, 344] width 18 height 18
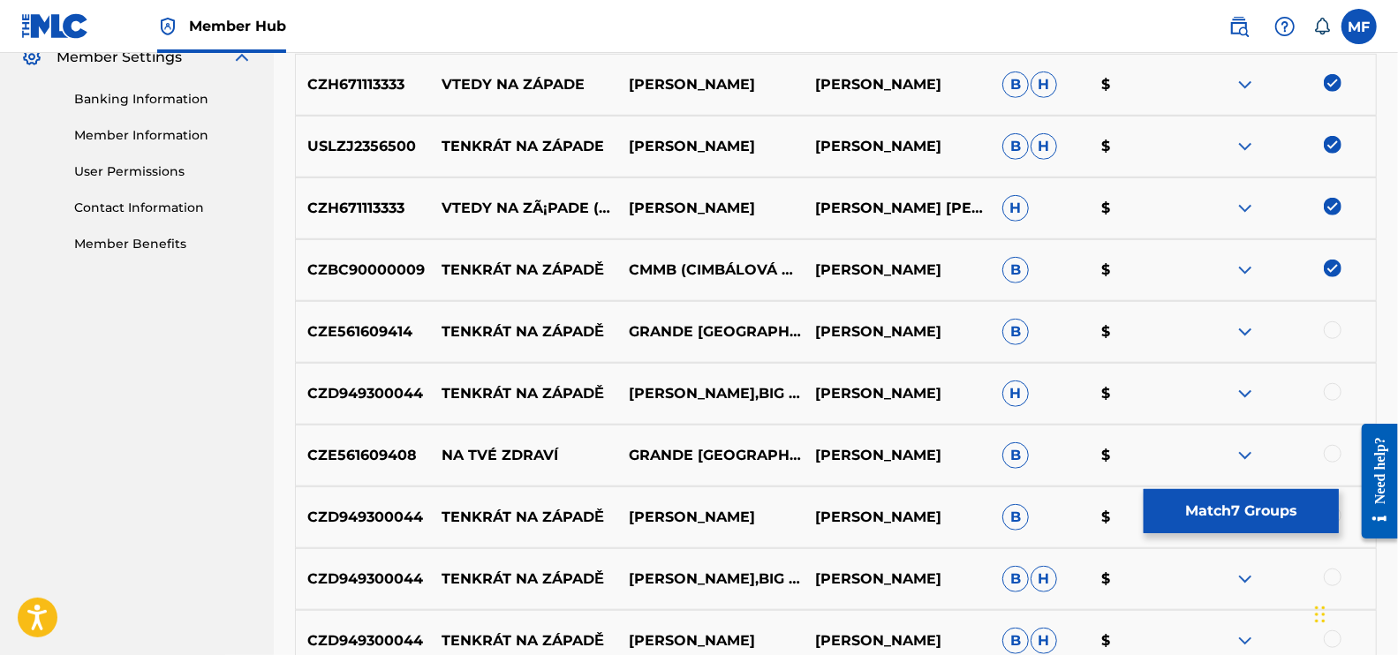
scroll to position [770, 0]
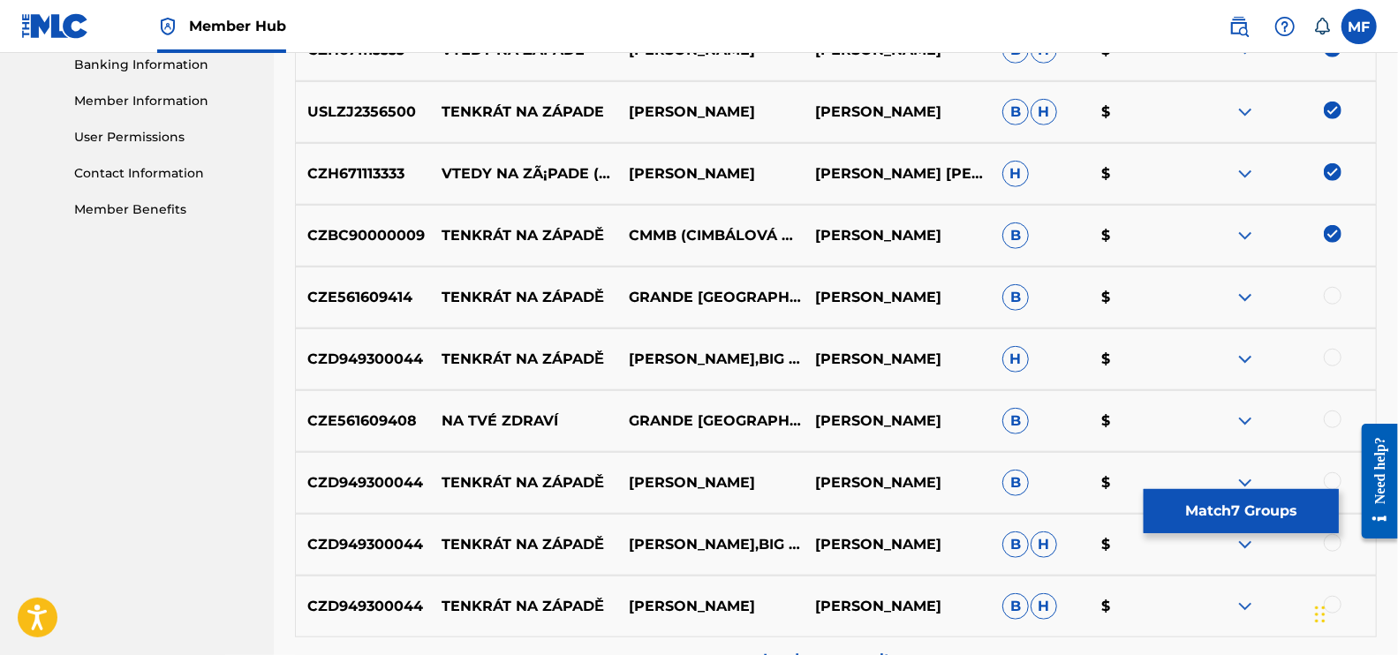
click at [1334, 294] on div at bounding box center [1332, 296] width 18 height 18
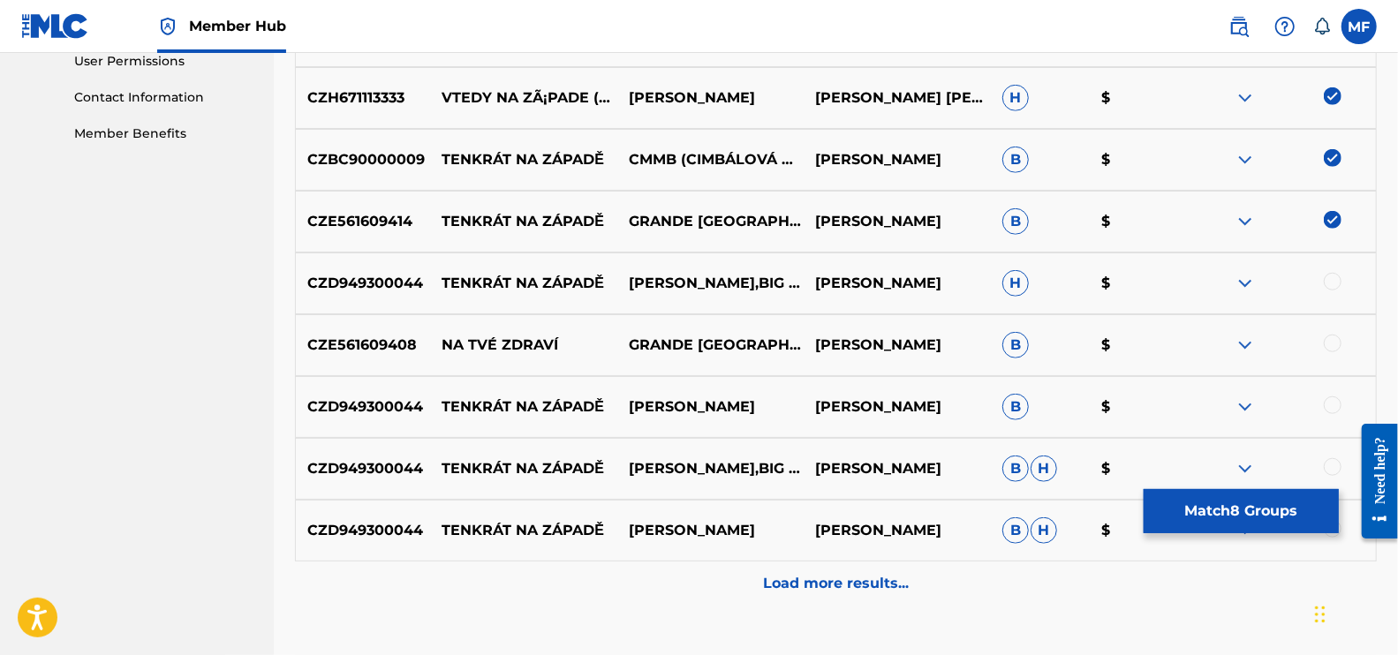
scroll to position [880, 0]
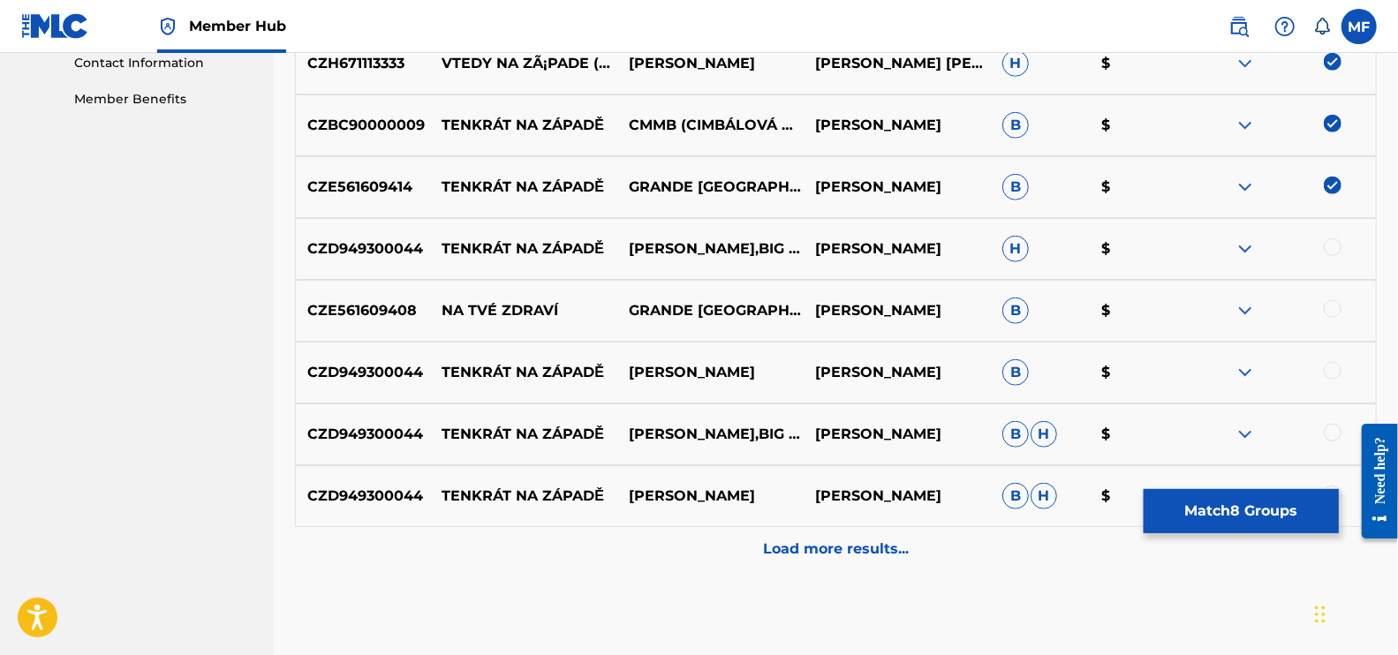
click at [1333, 243] on div at bounding box center [1332, 247] width 18 height 18
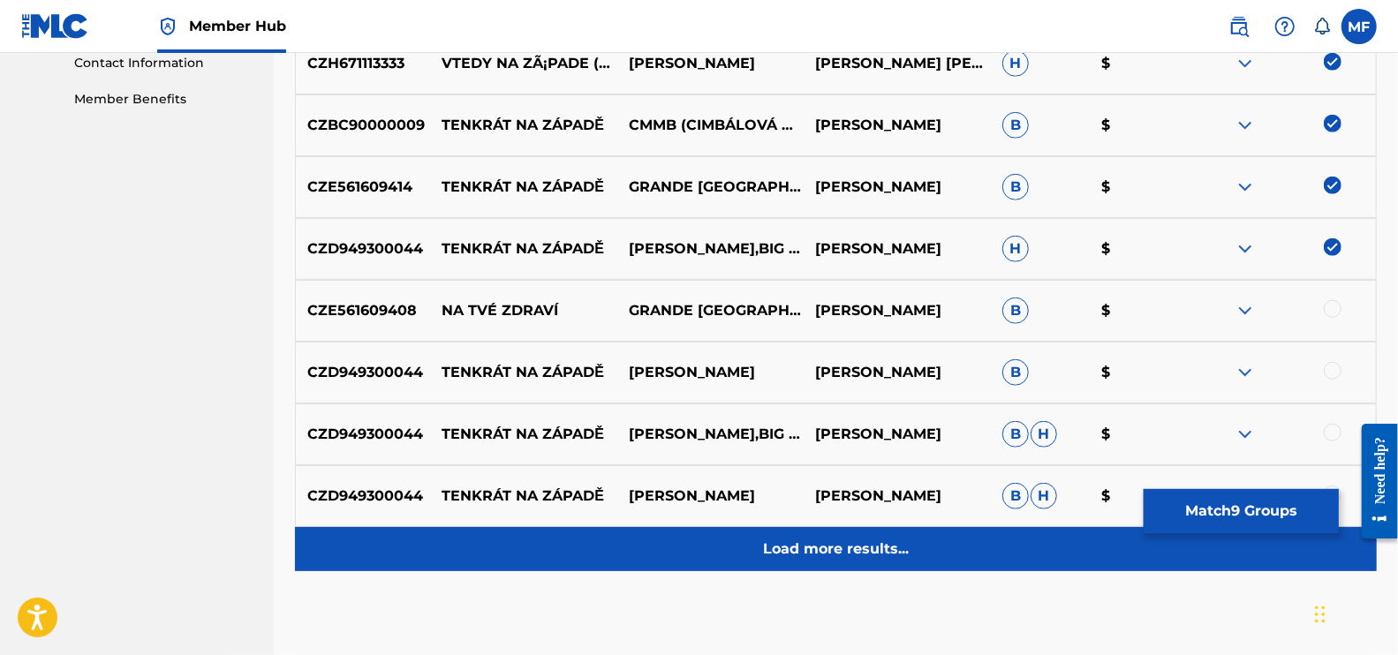
click at [896, 546] on p "Load more results..." at bounding box center [836, 549] width 146 height 21
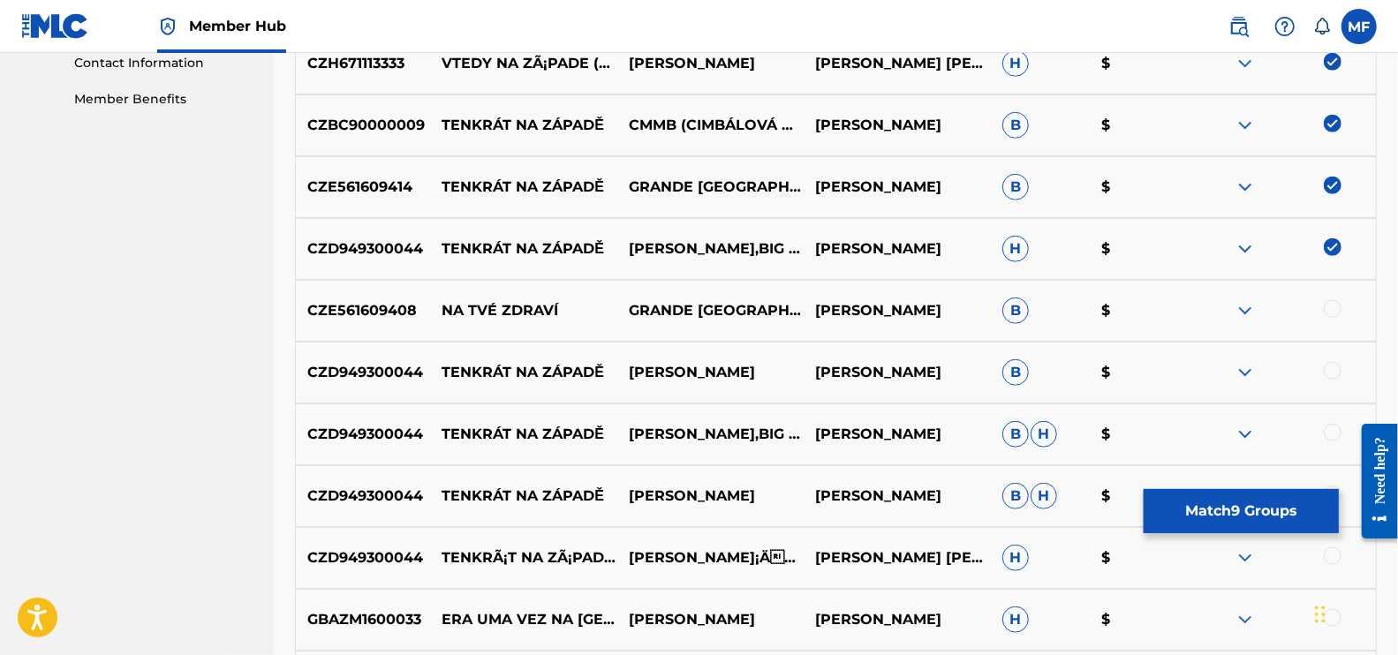
scroll to position [991, 0]
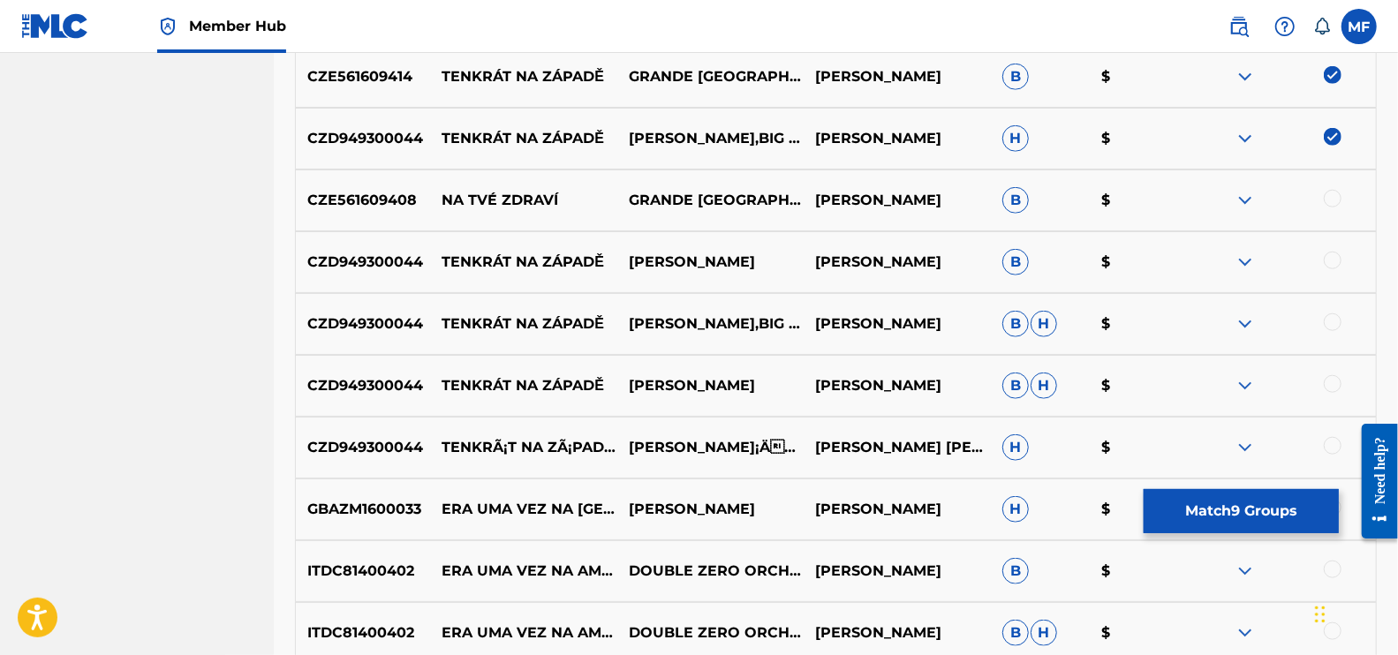
click at [1332, 260] on div at bounding box center [1332, 261] width 18 height 18
click at [1335, 314] on div at bounding box center [1332, 322] width 18 height 18
click at [1335, 314] on div at bounding box center [1281, 323] width 187 height 21
drag, startPoint x: 1335, startPoint y: 314, endPoint x: 1330, endPoint y: 380, distance: 65.5
click at [1330, 380] on div at bounding box center [1332, 384] width 18 height 18
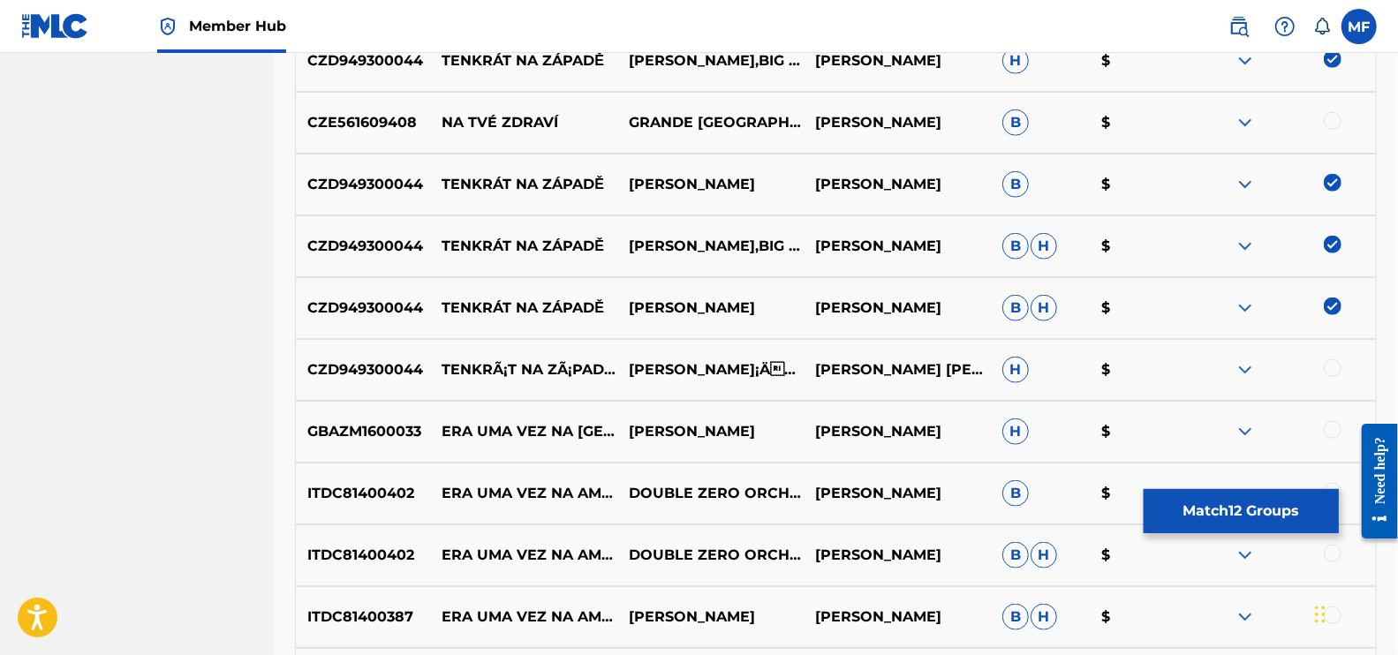
scroll to position [1101, 0]
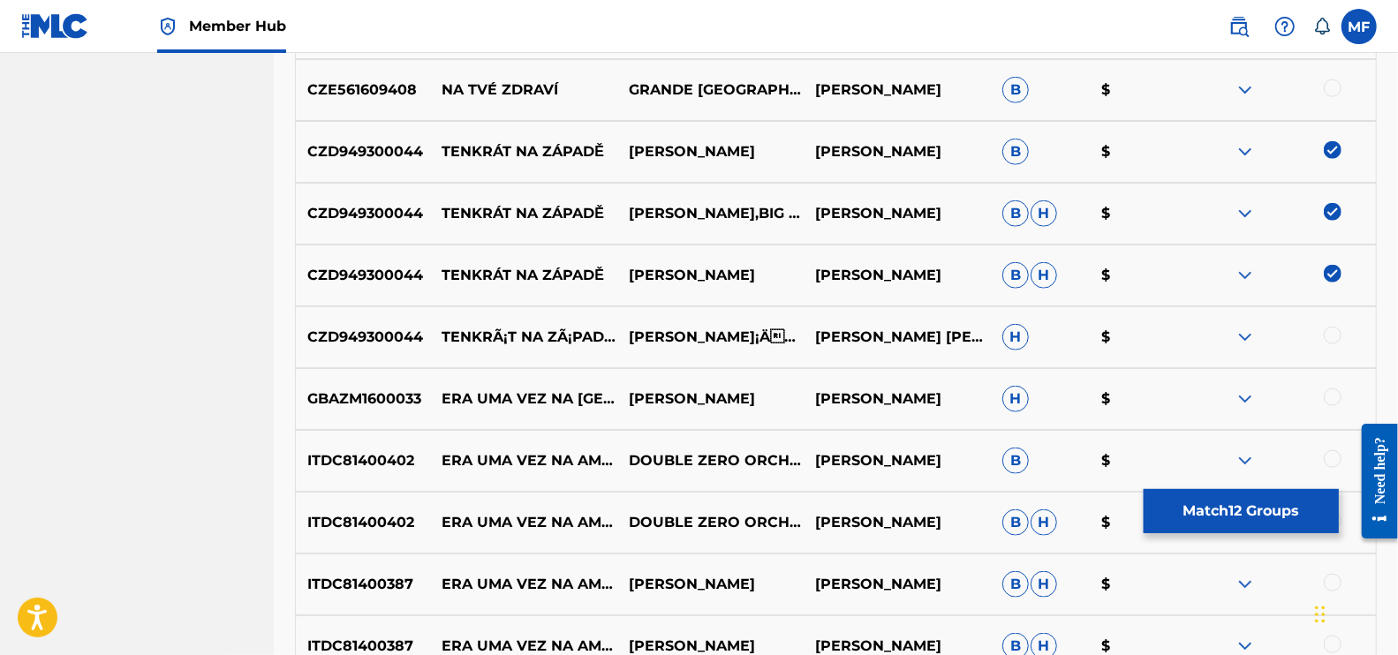
click at [1335, 336] on div at bounding box center [1332, 336] width 18 height 18
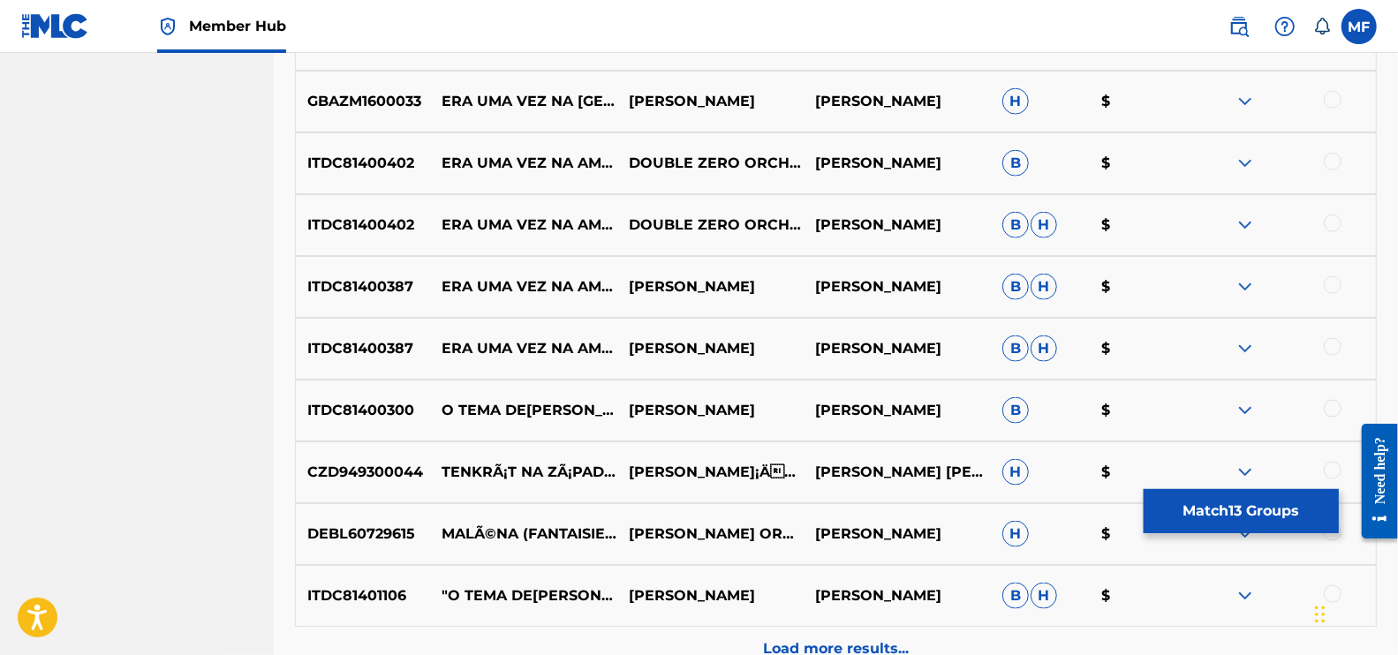
scroll to position [1432, 0]
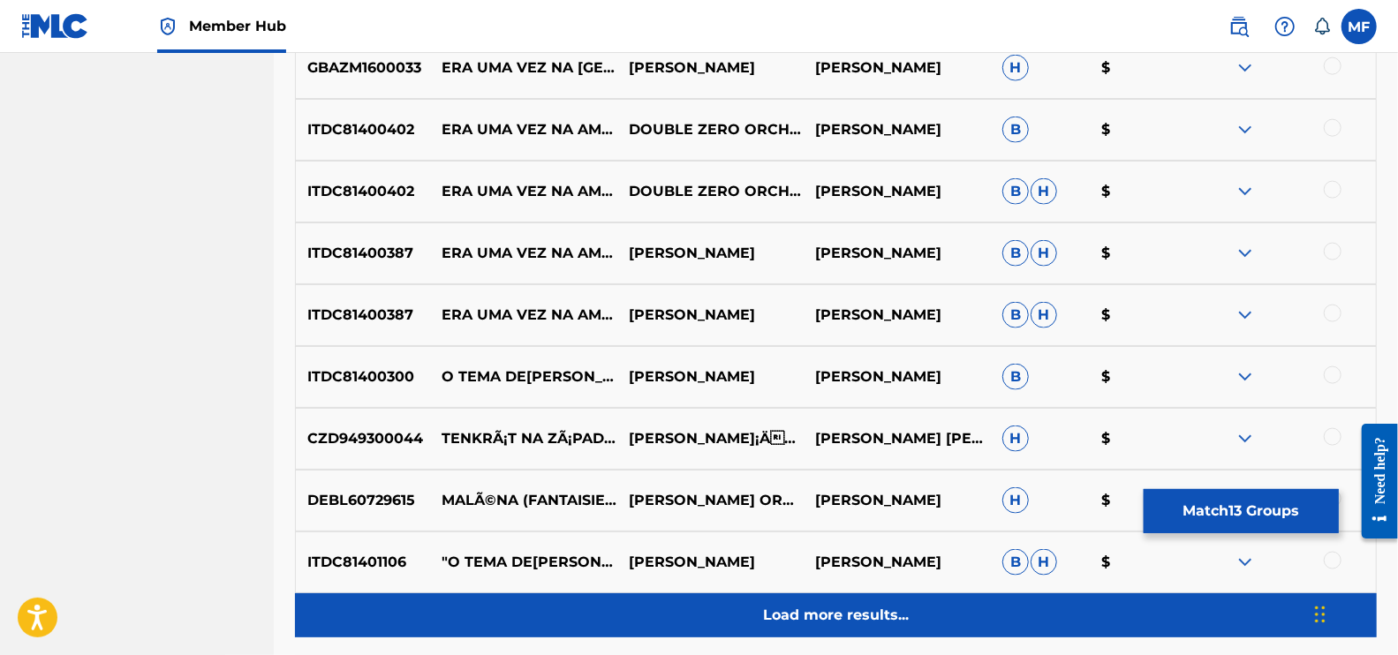
click at [822, 610] on p "Load more results..." at bounding box center [836, 615] width 146 height 21
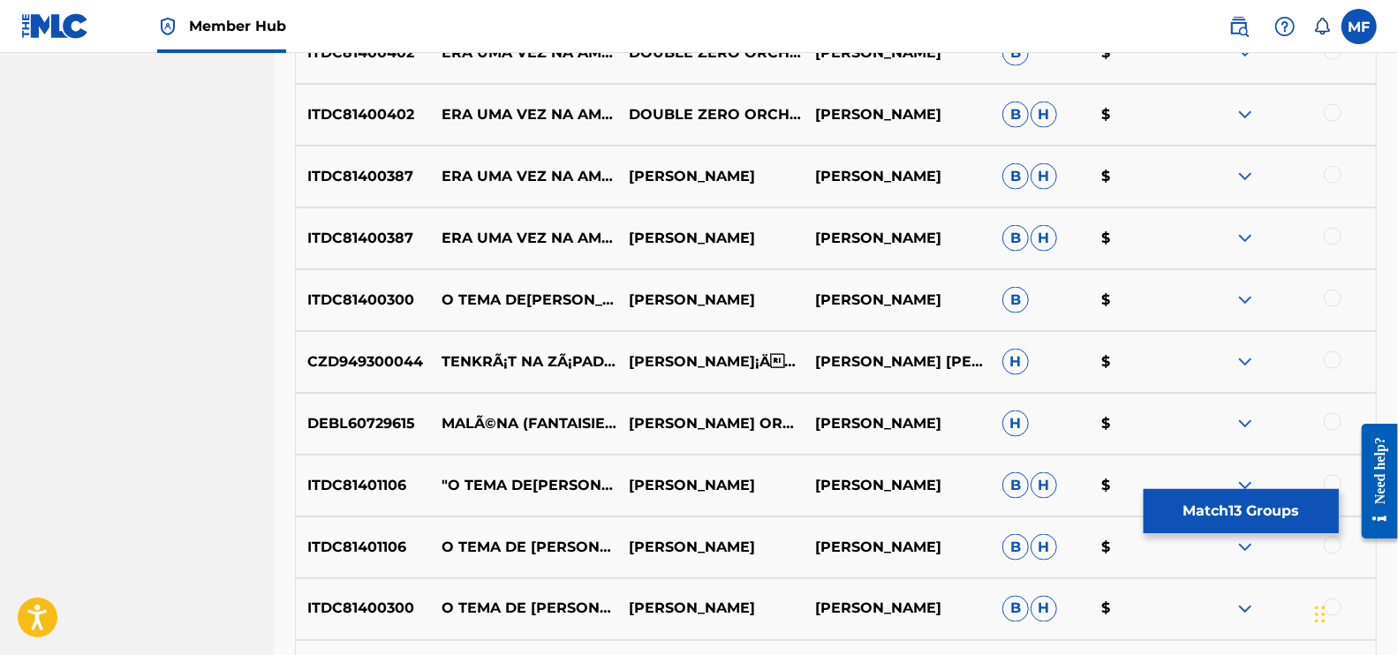
scroll to position [1542, 0]
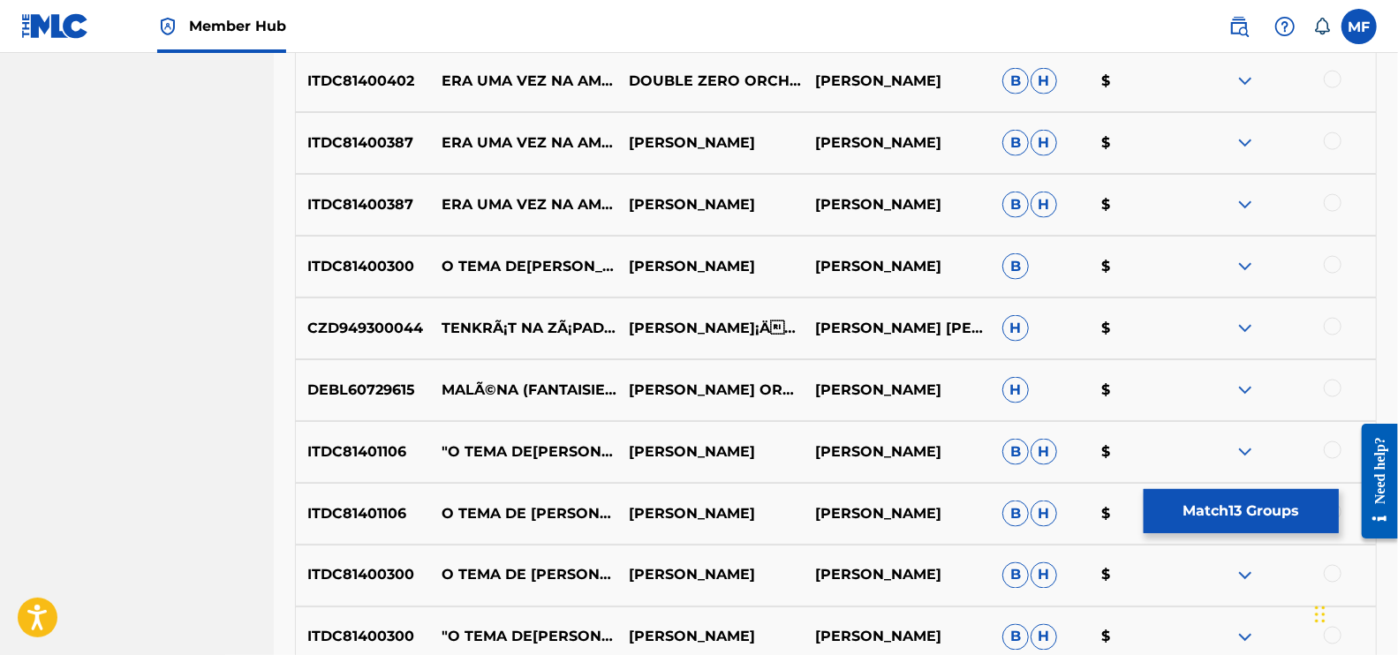
click at [1333, 325] on div at bounding box center [1332, 327] width 18 height 18
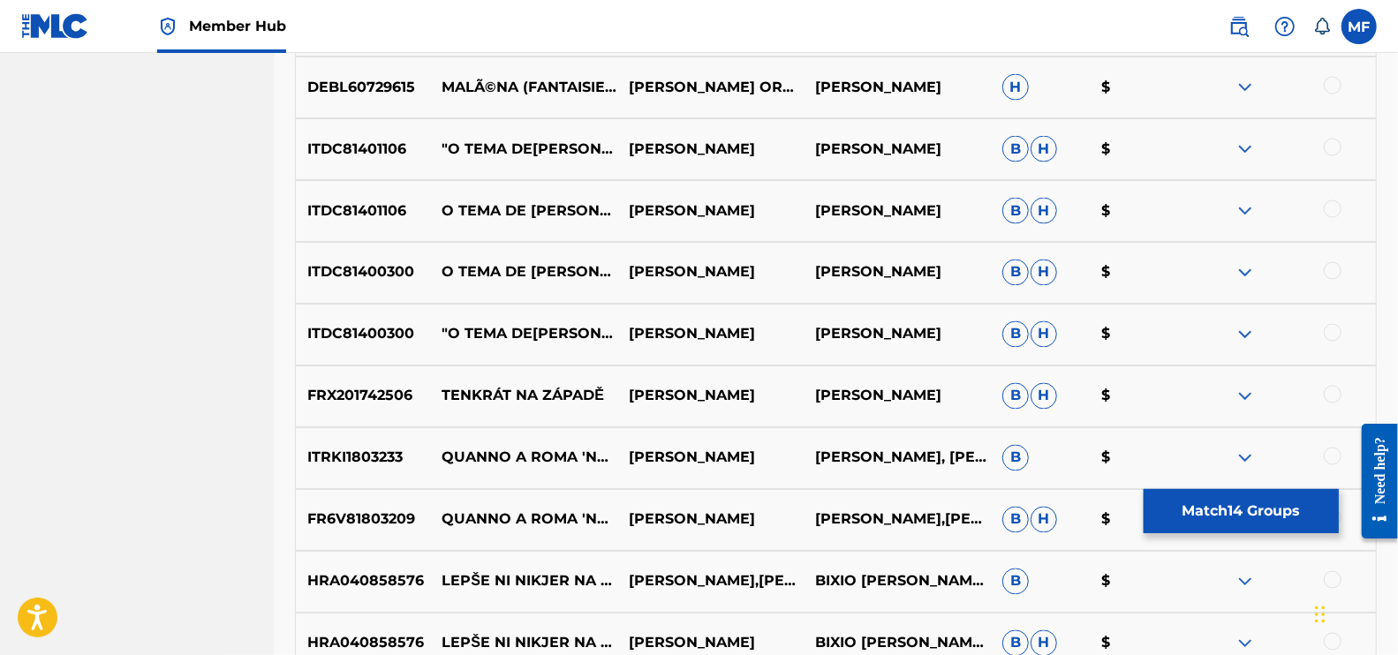
scroll to position [1873, 0]
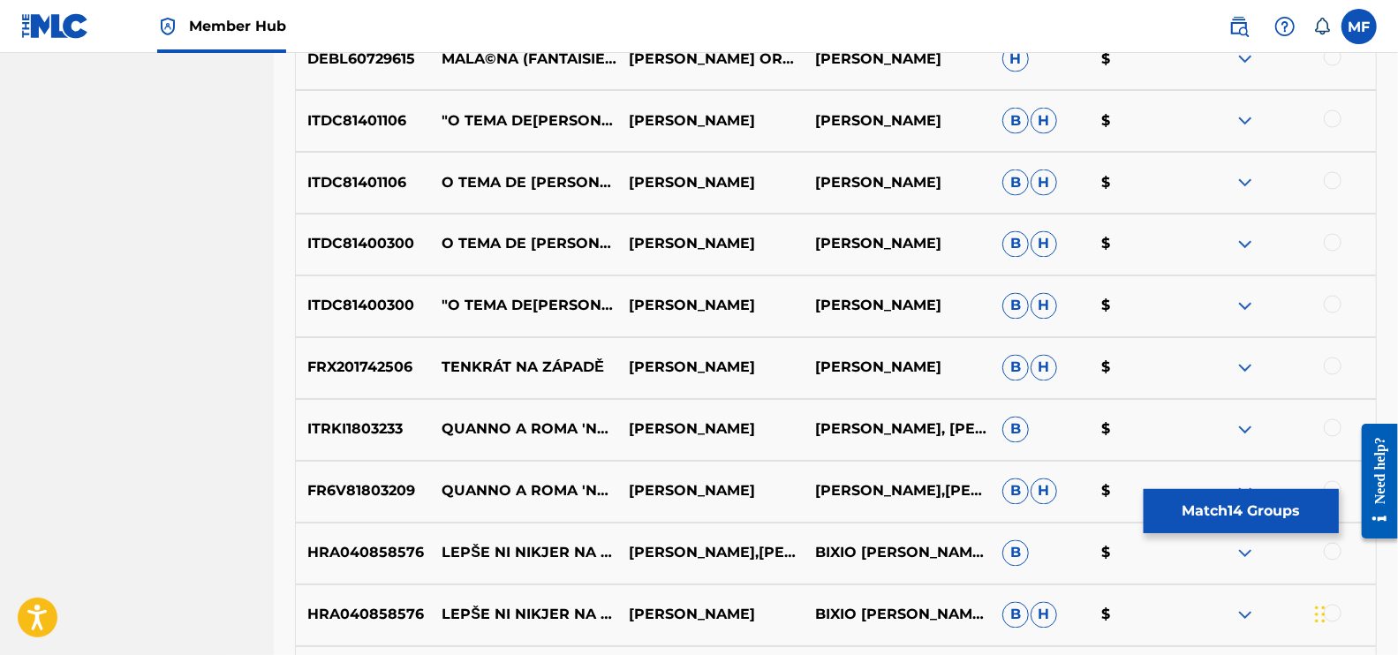
click at [1340, 367] on div at bounding box center [1332, 367] width 18 height 18
drag, startPoint x: 441, startPoint y: 365, endPoint x: 601, endPoint y: 367, distance: 159.8
click at [601, 367] on p "TENKRÁT NA ZÁPADĚ" at bounding box center [523, 368] width 187 height 21
copy p "TENKRÁT NA ZÁPADĚ"
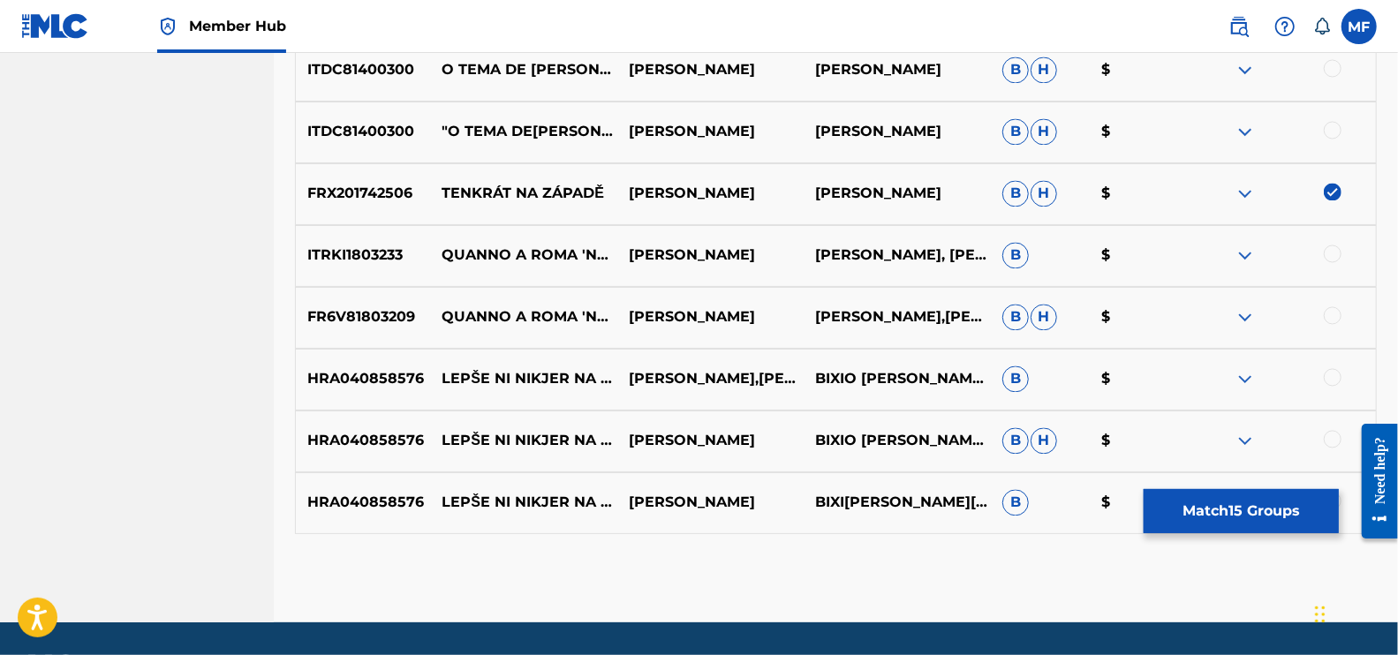
scroll to position [2094, 0]
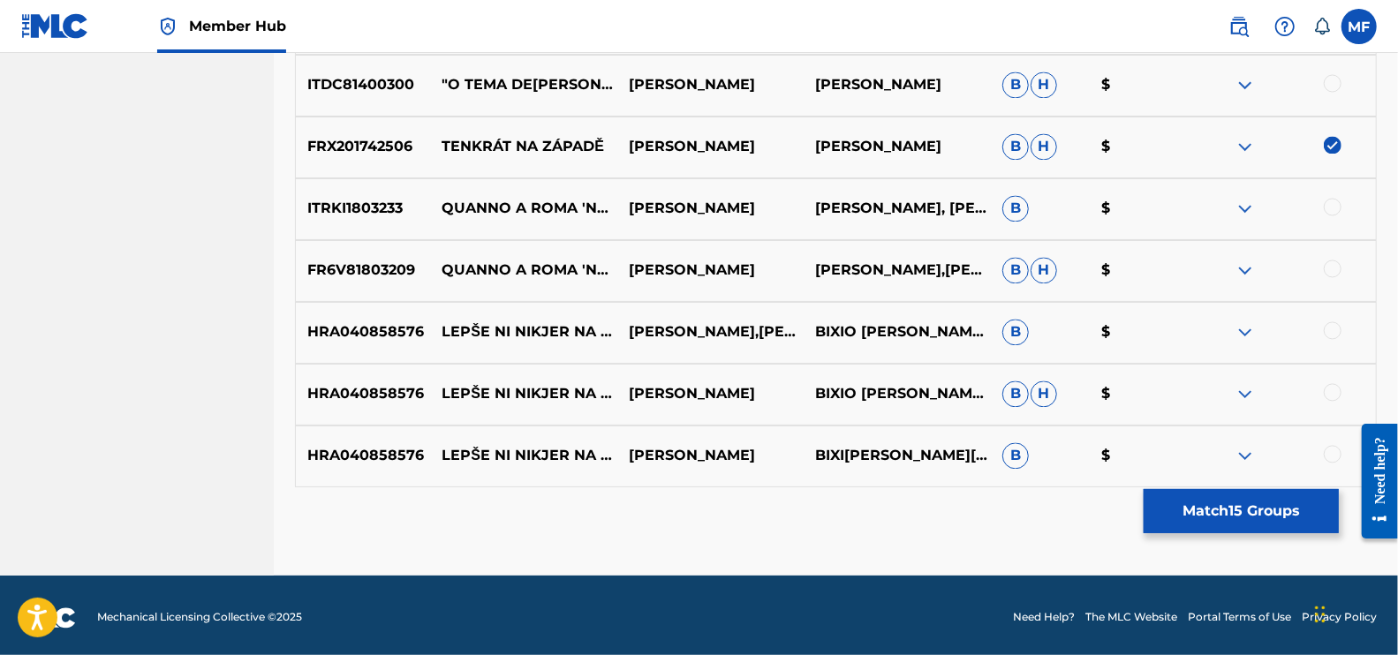
click at [1245, 392] on img at bounding box center [1244, 394] width 21 height 21
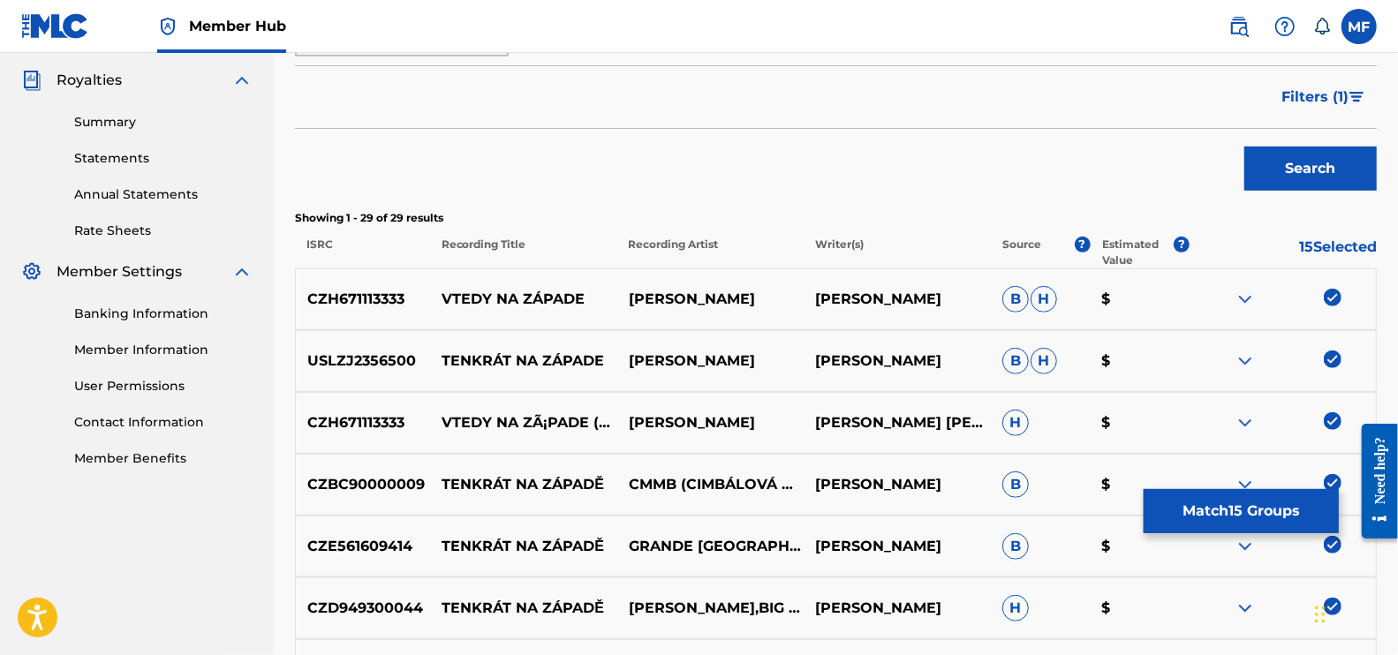
scroll to position [549, 0]
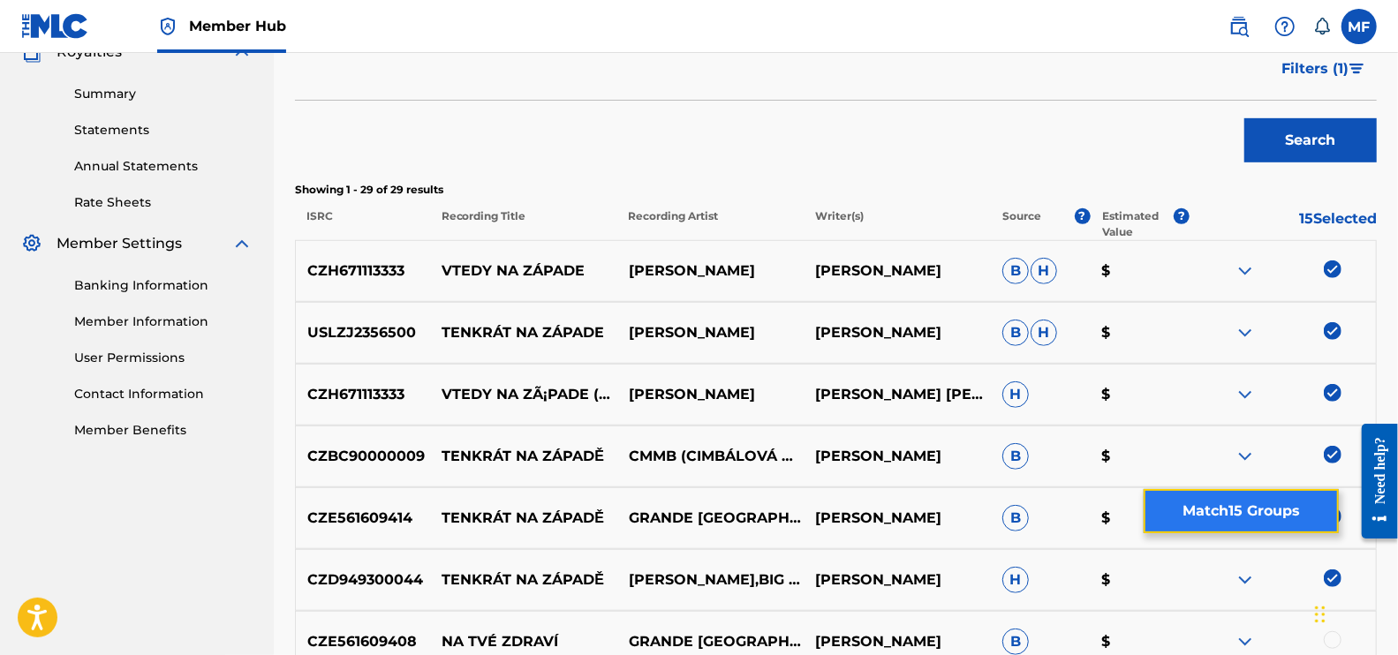
click at [1290, 521] on button "Match 15 Groups" at bounding box center [1240, 511] width 195 height 44
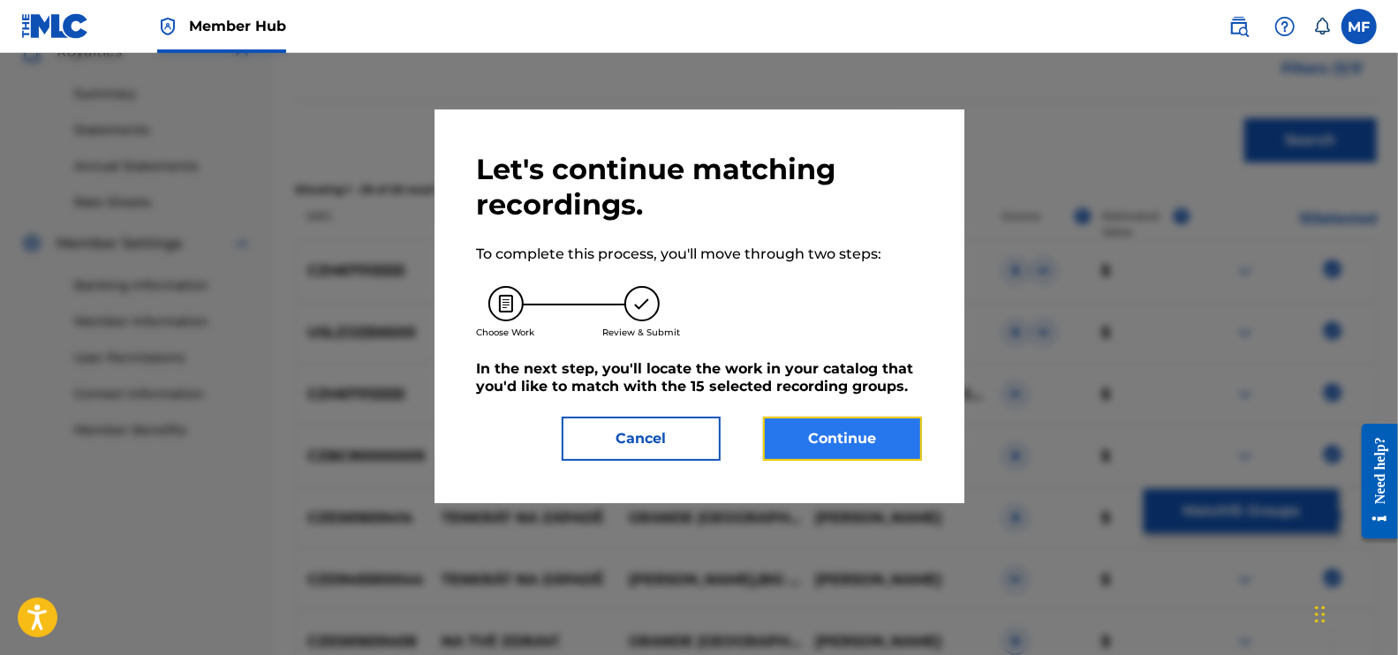
click at [883, 425] on button "Continue" at bounding box center [842, 439] width 159 height 44
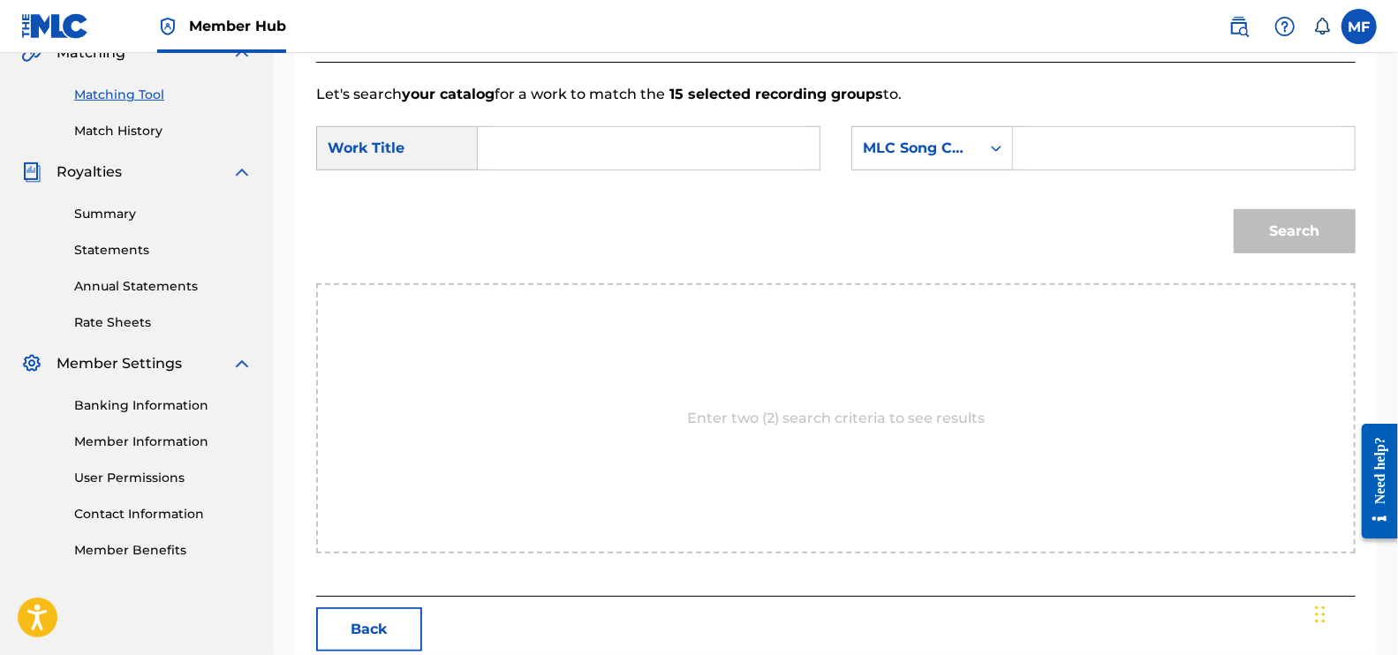
scroll to position [189, 0]
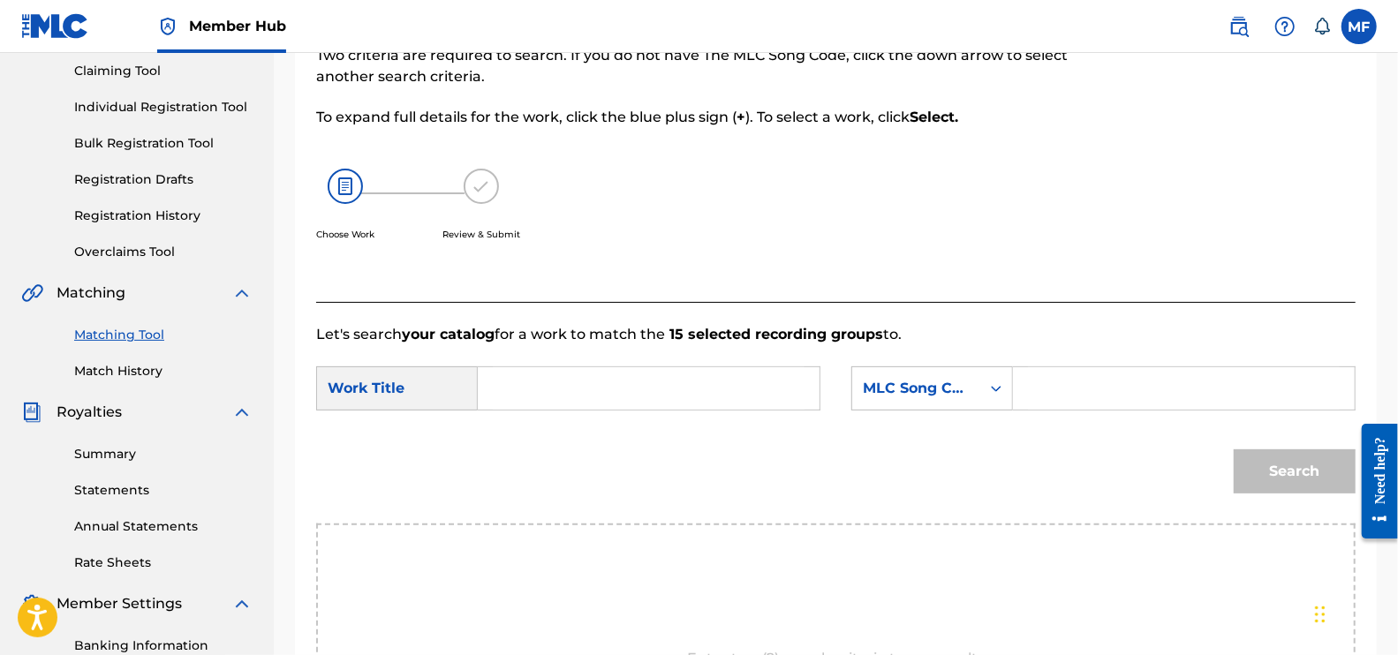
click at [593, 373] on input "Search Form" at bounding box center [649, 388] width 312 height 42
type input "c'era una volta il west film"
click at [1125, 381] on input "Search Form" at bounding box center [1184, 388] width 312 height 42
paste input "CA7WIO"
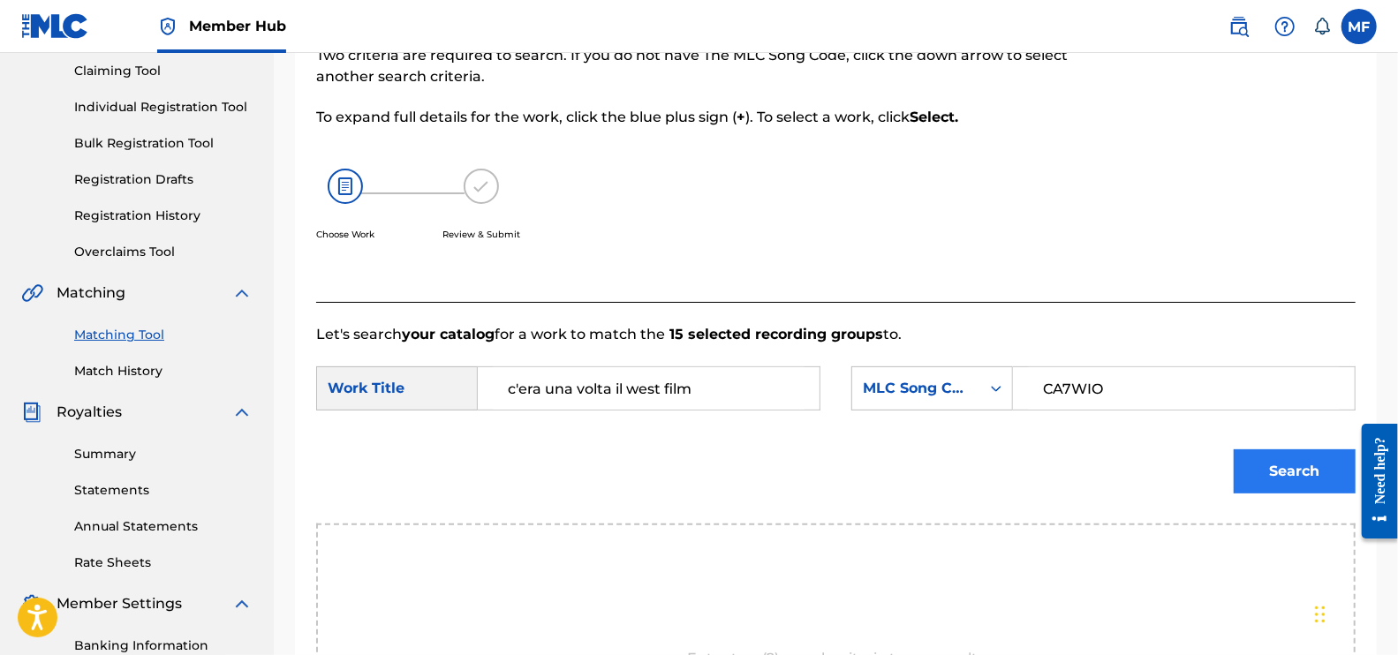
type input "CA7WIO"
click at [1269, 465] on button "Search" at bounding box center [1294, 471] width 122 height 44
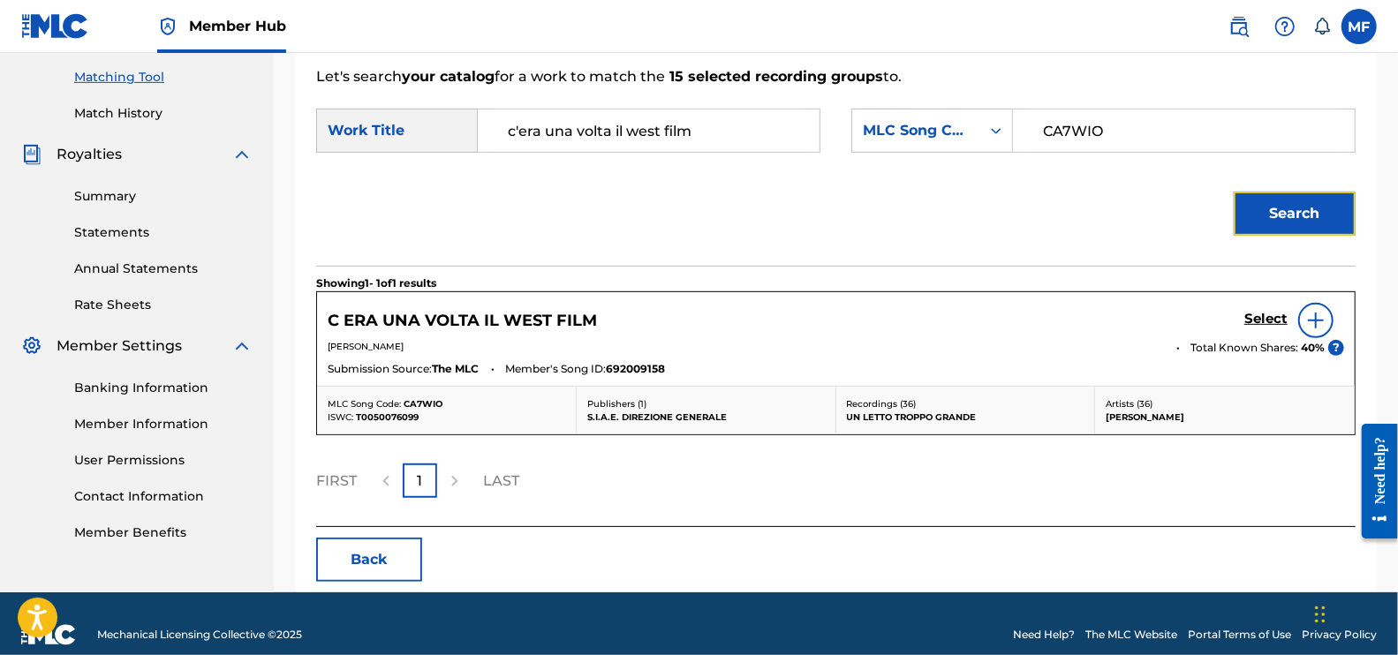
scroll to position [467, 0]
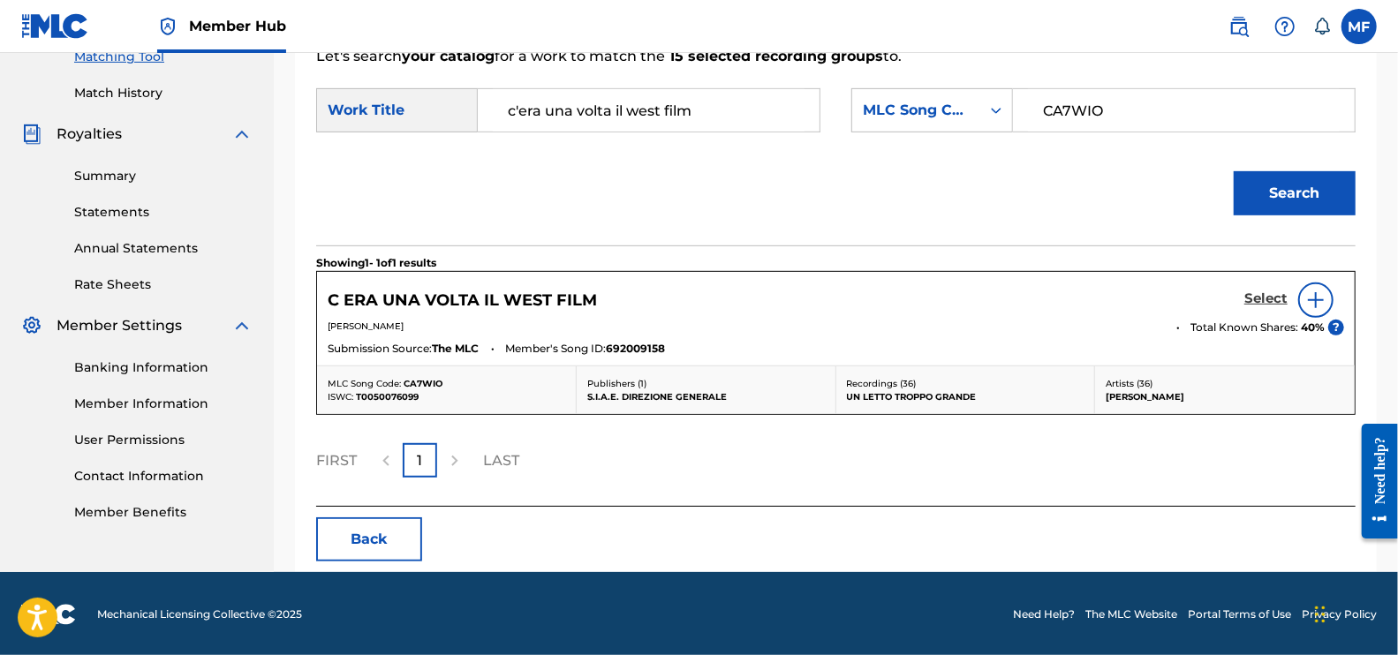
click at [1250, 296] on h5 "Select" at bounding box center [1265, 298] width 43 height 17
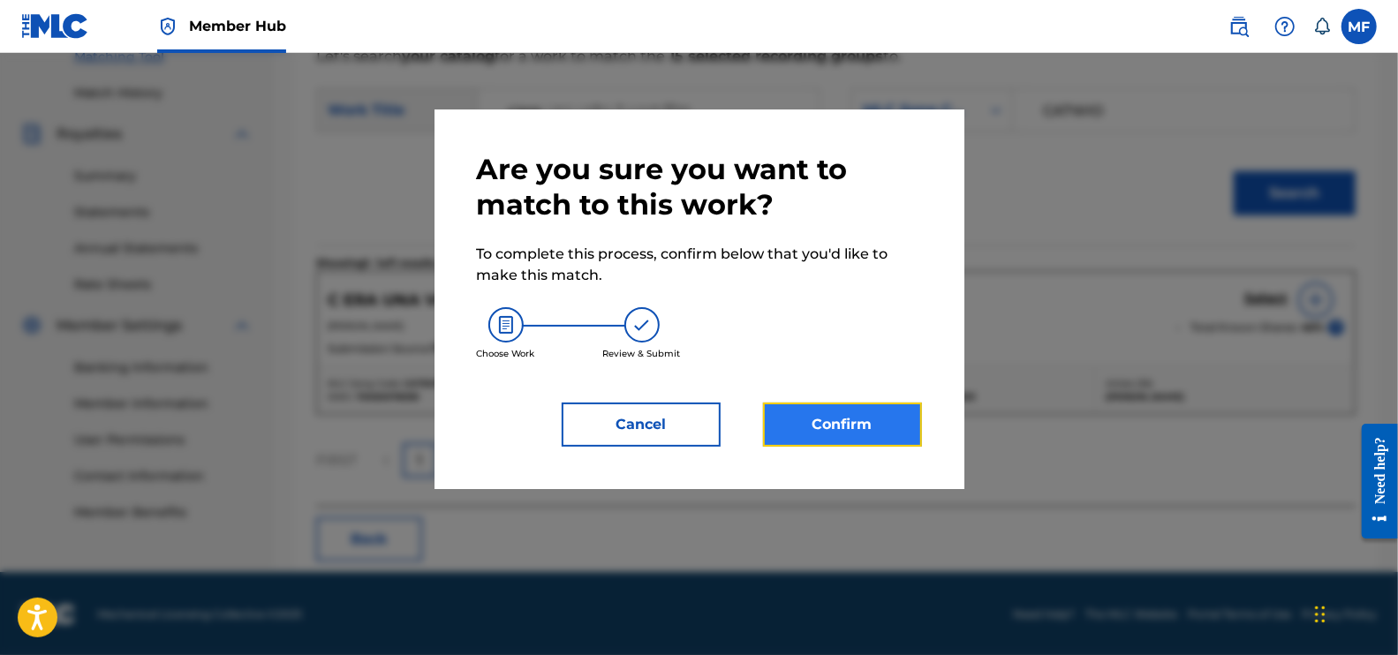
click at [813, 435] on button "Confirm" at bounding box center [842, 425] width 159 height 44
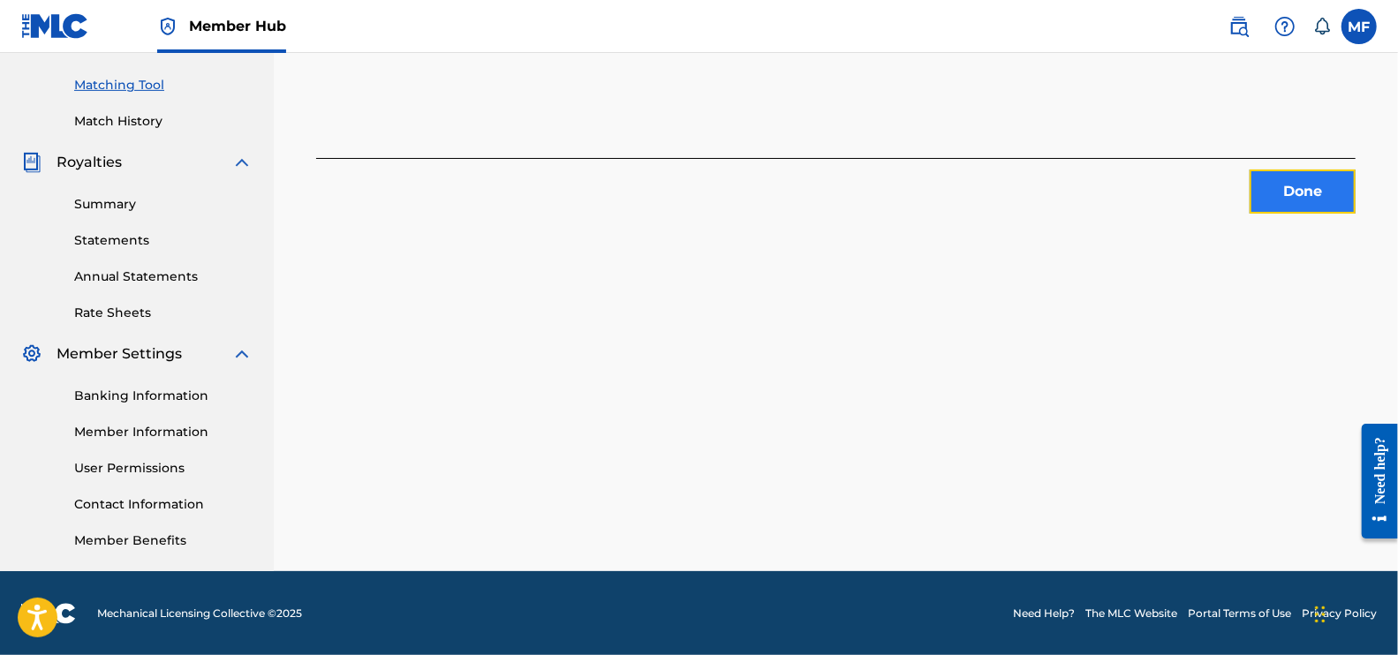
click at [1298, 189] on button "Done" at bounding box center [1302, 192] width 106 height 44
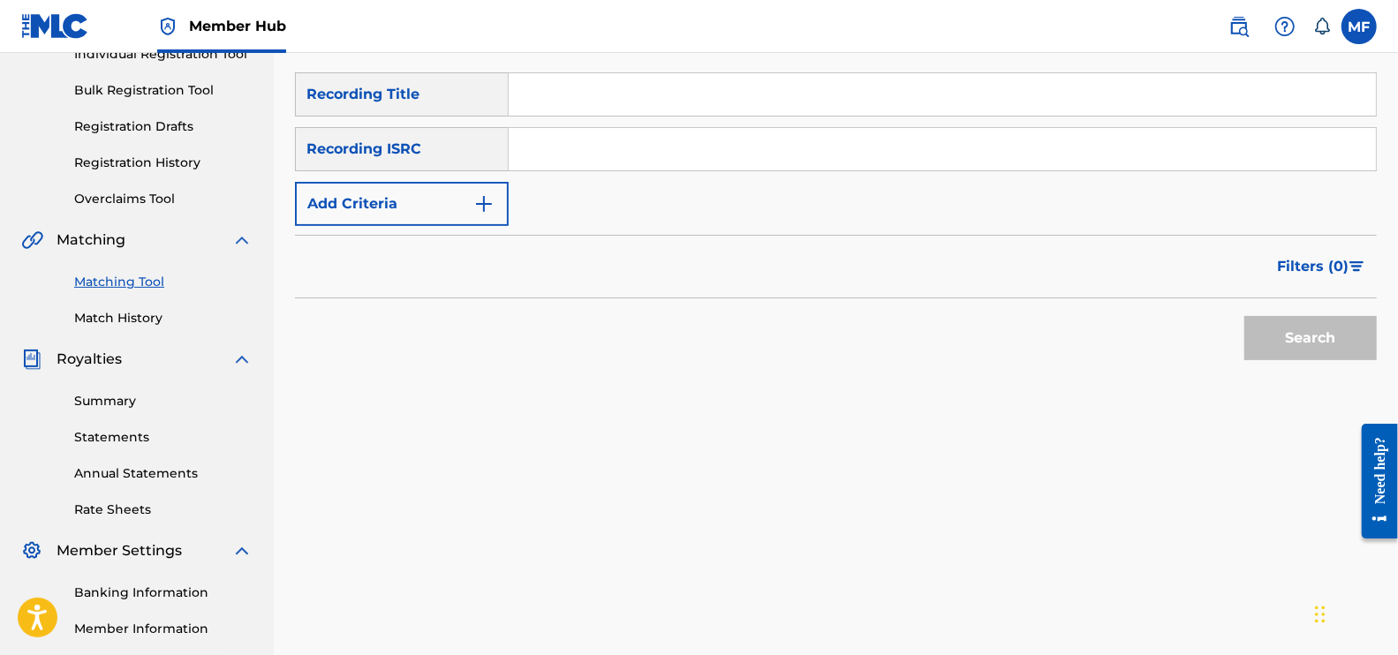
scroll to position [0, 0]
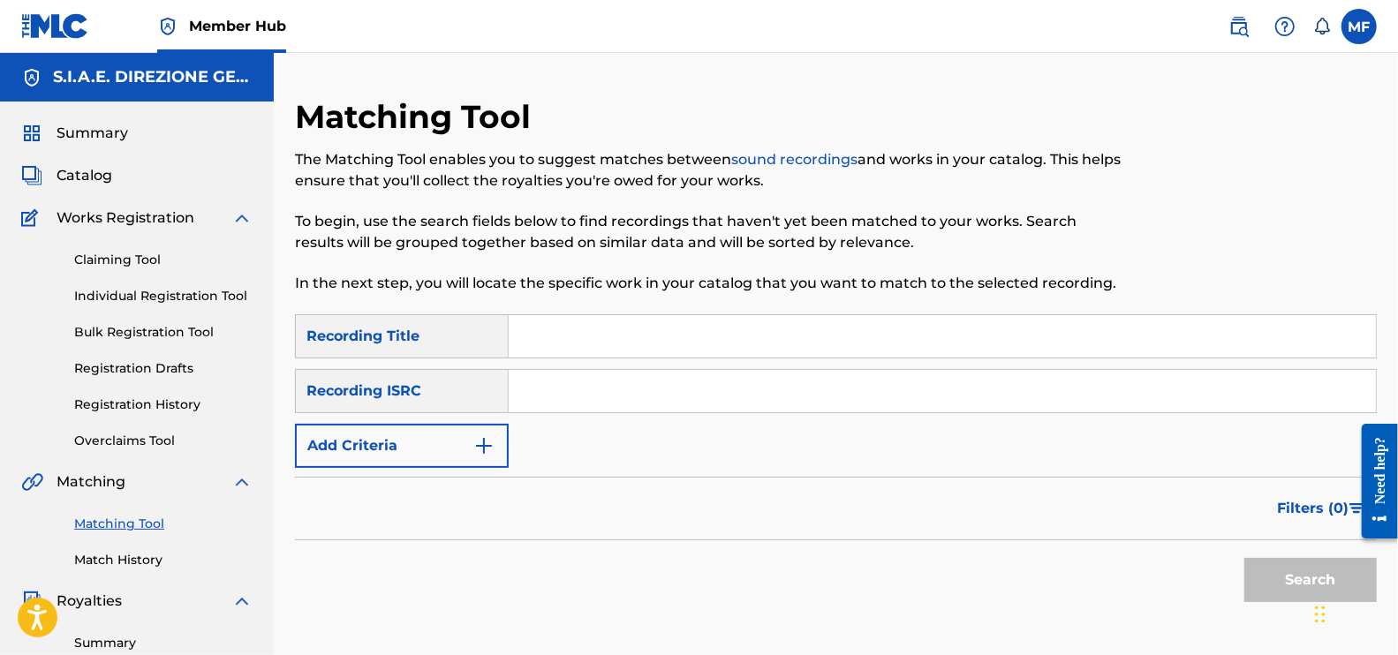
click at [528, 329] on input "Search Form" at bounding box center [942, 336] width 867 height 42
type input "due contro cinque"
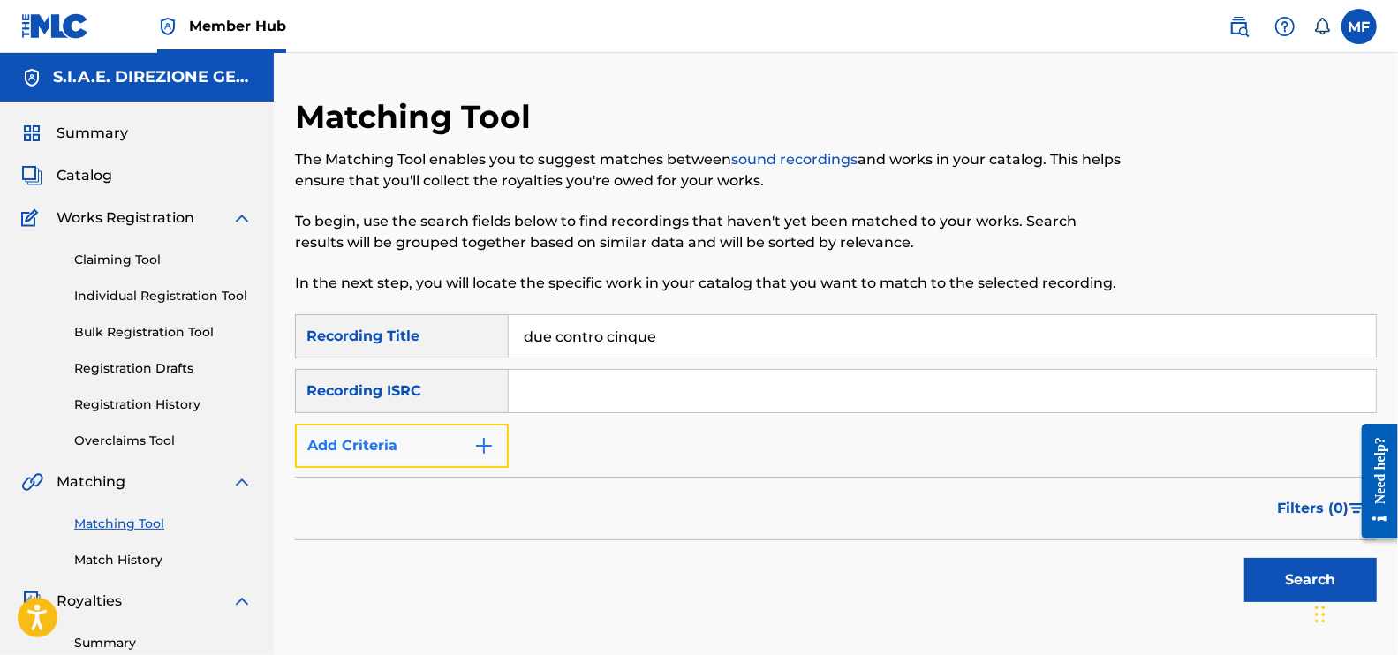
click at [441, 450] on button "Add Criteria" at bounding box center [402, 446] width 214 height 44
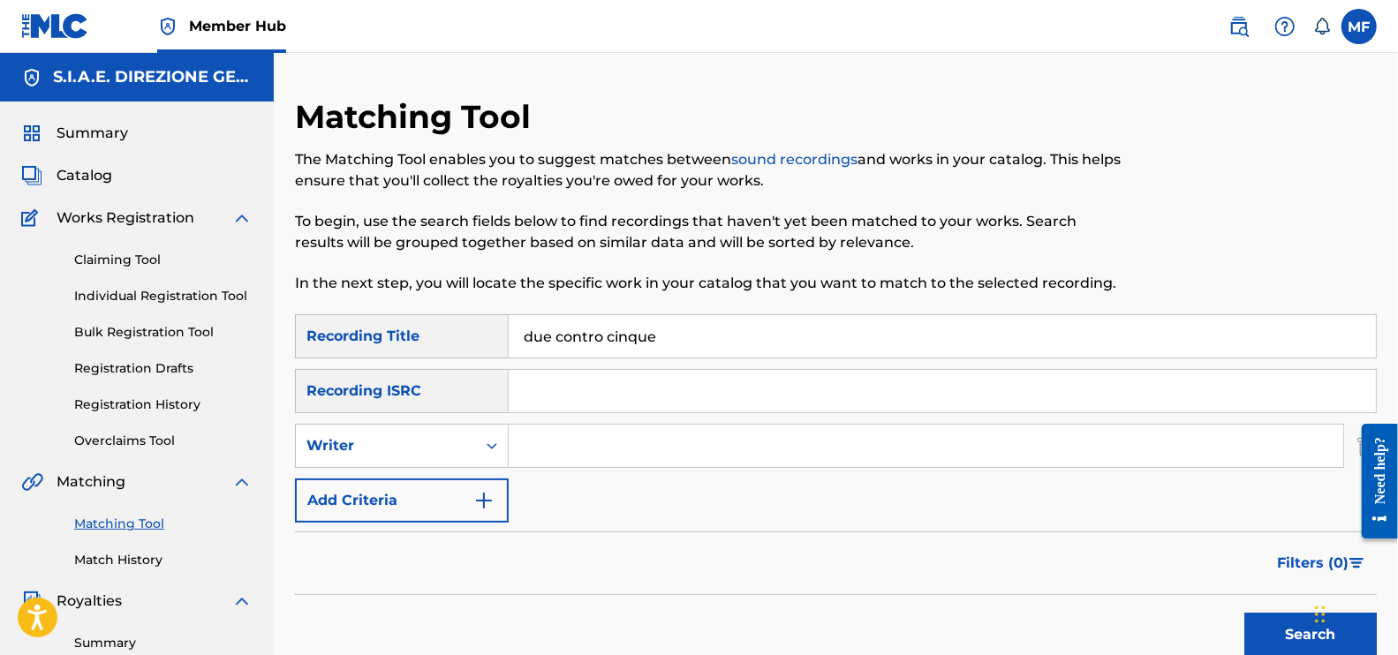
drag, startPoint x: 602, startPoint y: 472, endPoint x: 605, endPoint y: 456, distance: 17.0
click at [602, 471] on div "SearchWithCriteria8702f575-422e-488f-8e01-675a43b030b6 Recording Title due cont…" at bounding box center [836, 418] width 1082 height 208
click at [603, 439] on input "Search Form" at bounding box center [926, 446] width 834 height 42
type input "moriccone"
click at [1244, 613] on button "Search" at bounding box center [1310, 635] width 132 height 44
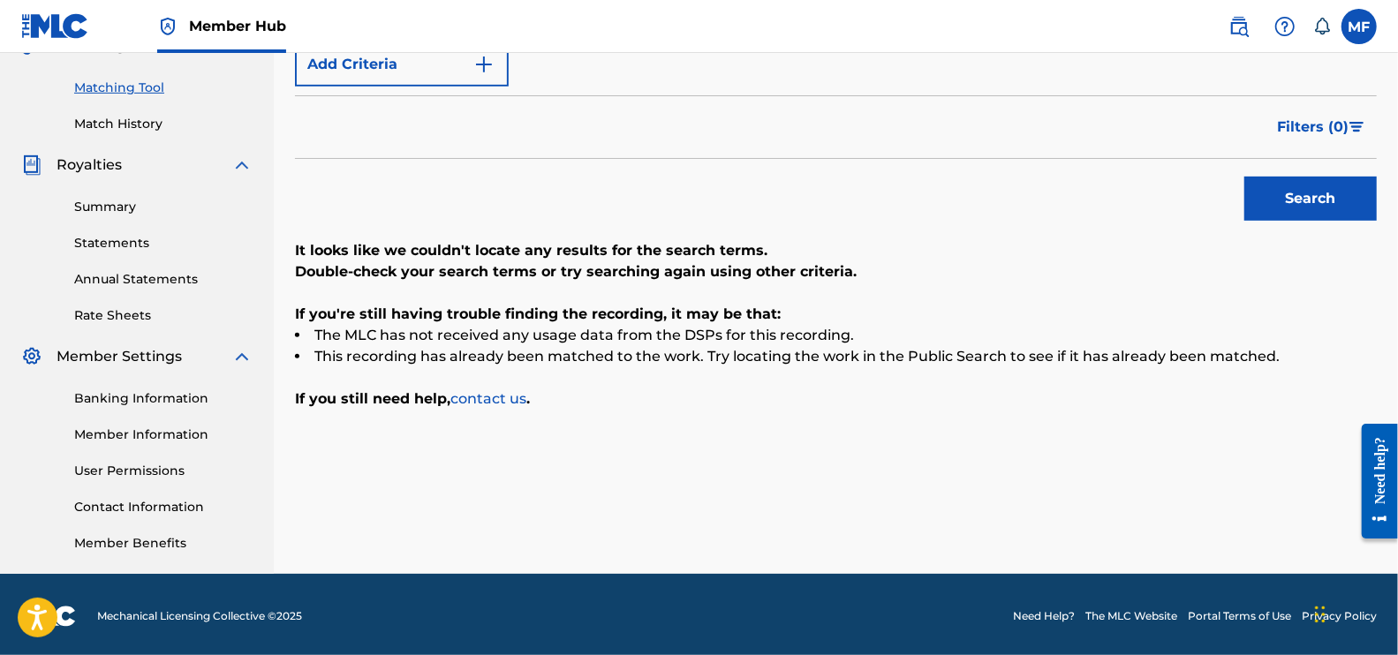
scroll to position [439, 0]
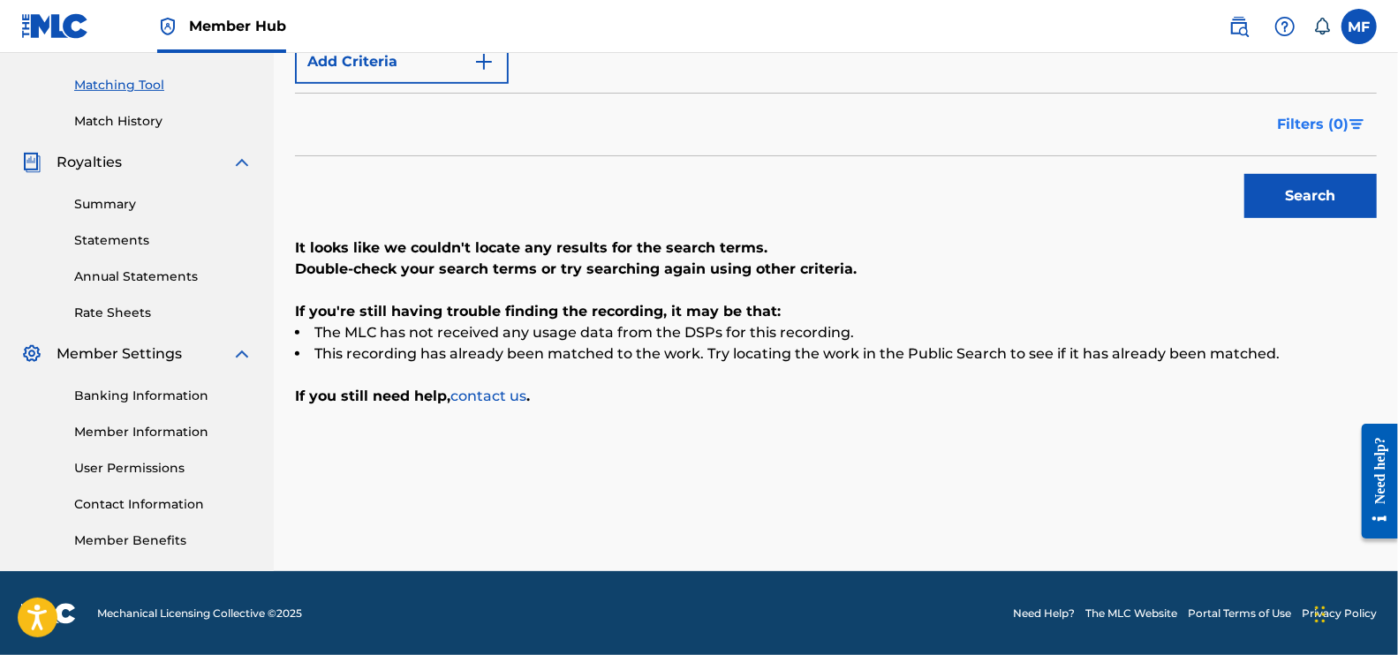
click at [1336, 127] on span "Filters ( 0 )" at bounding box center [1313, 124] width 72 height 21
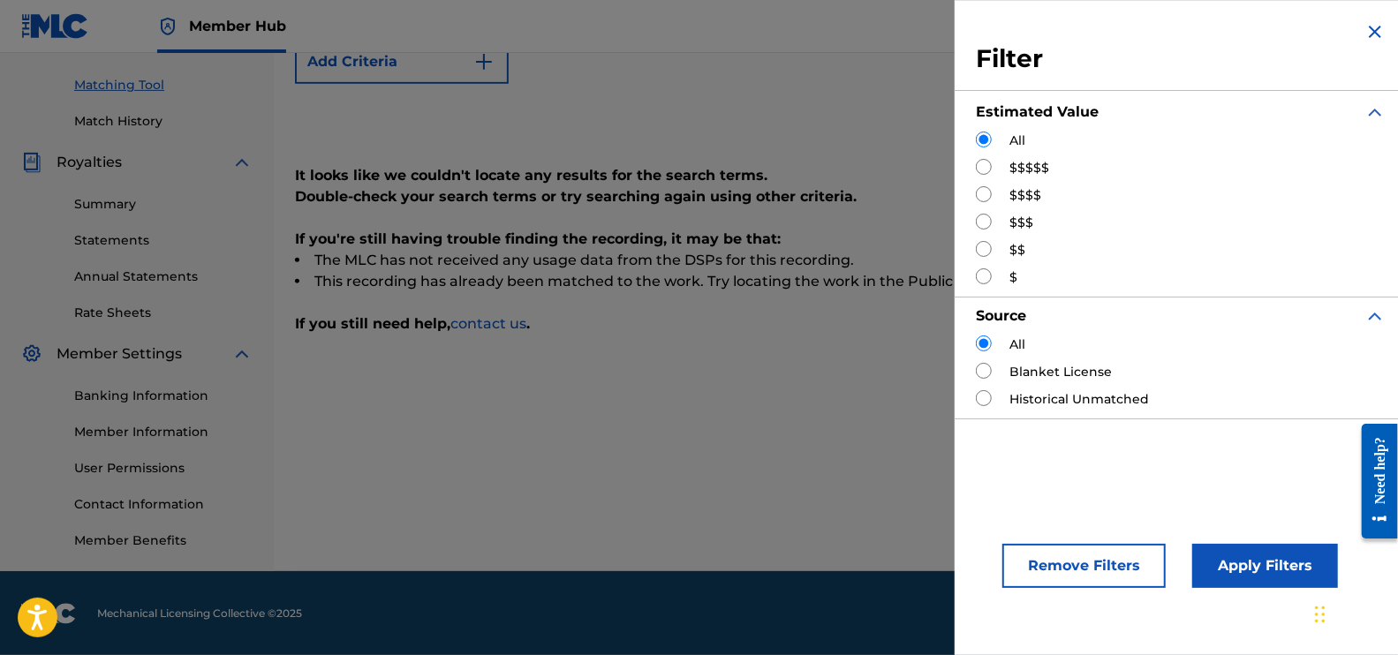
click at [612, 283] on li "This recording has already been matched to the work. Try locating the work in t…" at bounding box center [836, 281] width 1082 height 21
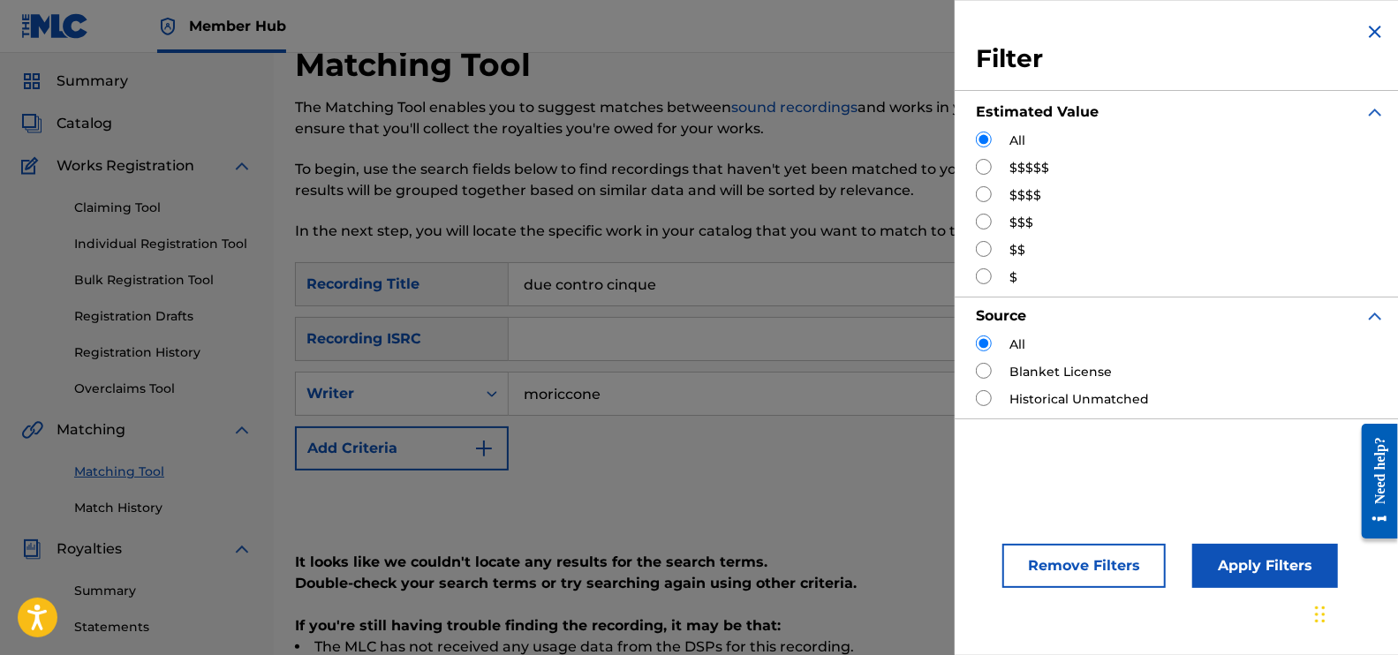
scroll to position [0, 0]
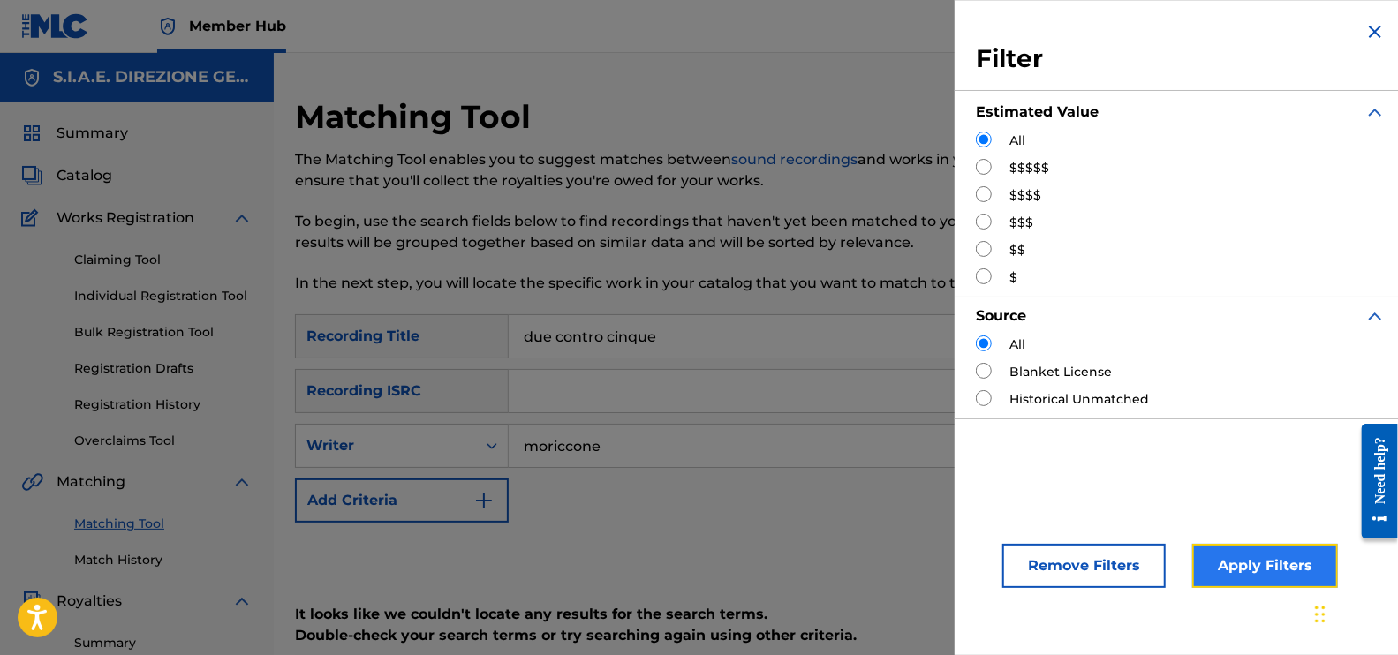
click at [1220, 570] on button "Apply Filters" at bounding box center [1265, 566] width 146 height 44
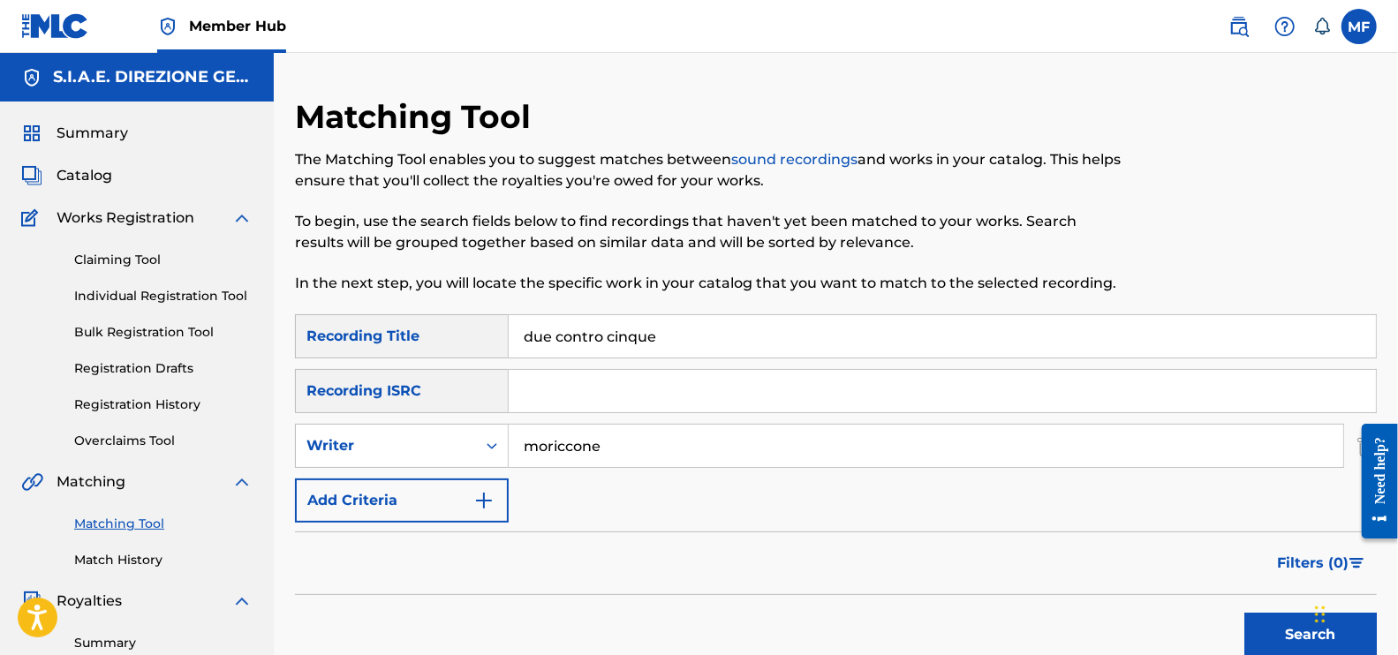
drag, startPoint x: 652, startPoint y: 449, endPoint x: 595, endPoint y: 464, distance: 58.5
click at [588, 464] on input "moriccone" at bounding box center [926, 446] width 834 height 42
click at [711, 452] on input "moriccone" at bounding box center [926, 446] width 834 height 42
drag, startPoint x: 671, startPoint y: 335, endPoint x: 453, endPoint y: 329, distance: 218.2
click at [453, 329] on div "SearchWithCriteria8702f575-422e-488f-8e01-675a43b030b6 Recording Title due cont…" at bounding box center [836, 336] width 1082 height 44
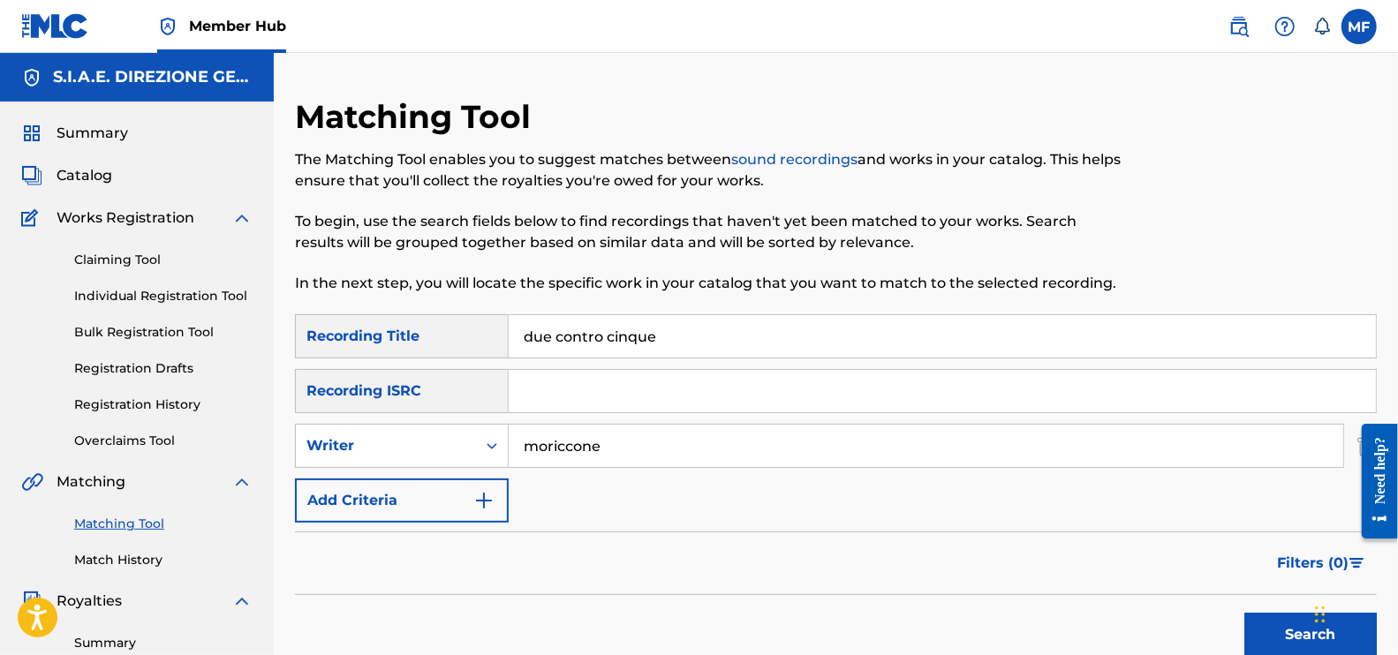
click at [136, 516] on link "Matching Tool" at bounding box center [163, 524] width 178 height 19
drag, startPoint x: 592, startPoint y: 452, endPoint x: 569, endPoint y: 448, distance: 22.5
click at [568, 450] on input "moriccone" at bounding box center [926, 446] width 834 height 42
drag, startPoint x: 684, startPoint y: 346, endPoint x: 508, endPoint y: 340, distance: 176.7
click at [509, 340] on input "due contro cinque" at bounding box center [942, 336] width 867 height 42
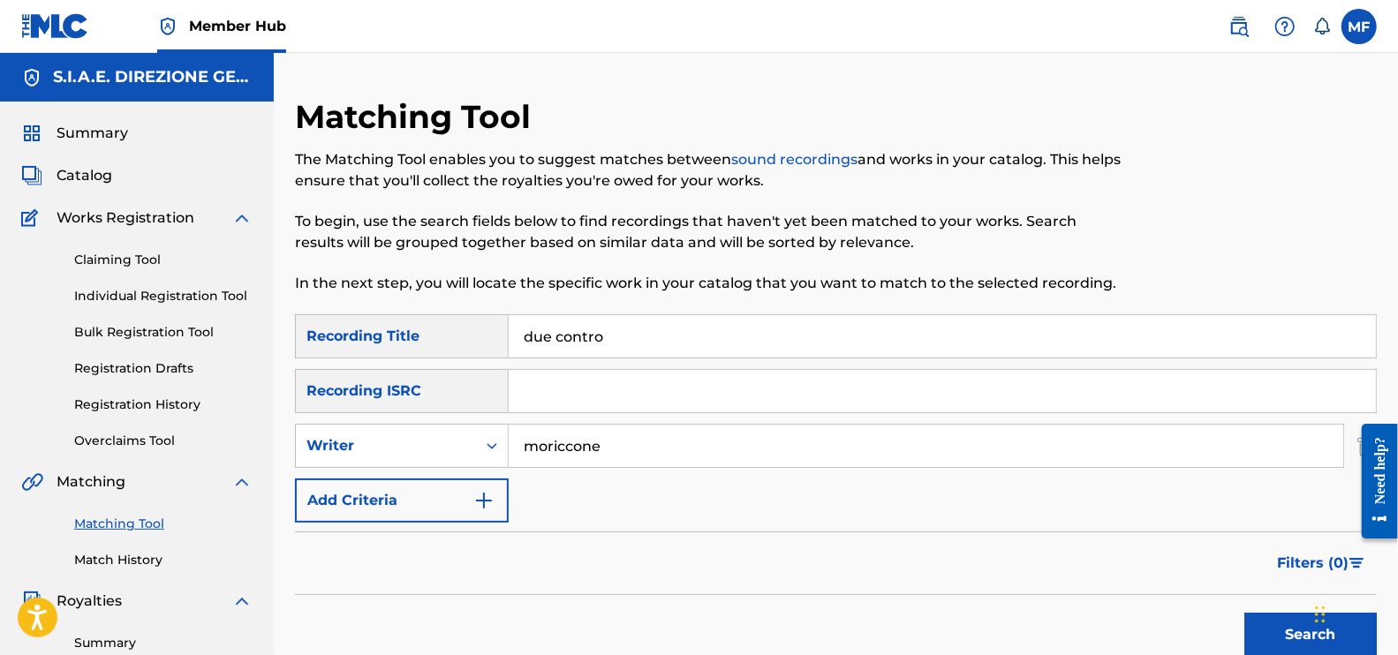
type input "due contro"
click at [1244, 613] on button "Search" at bounding box center [1310, 635] width 132 height 44
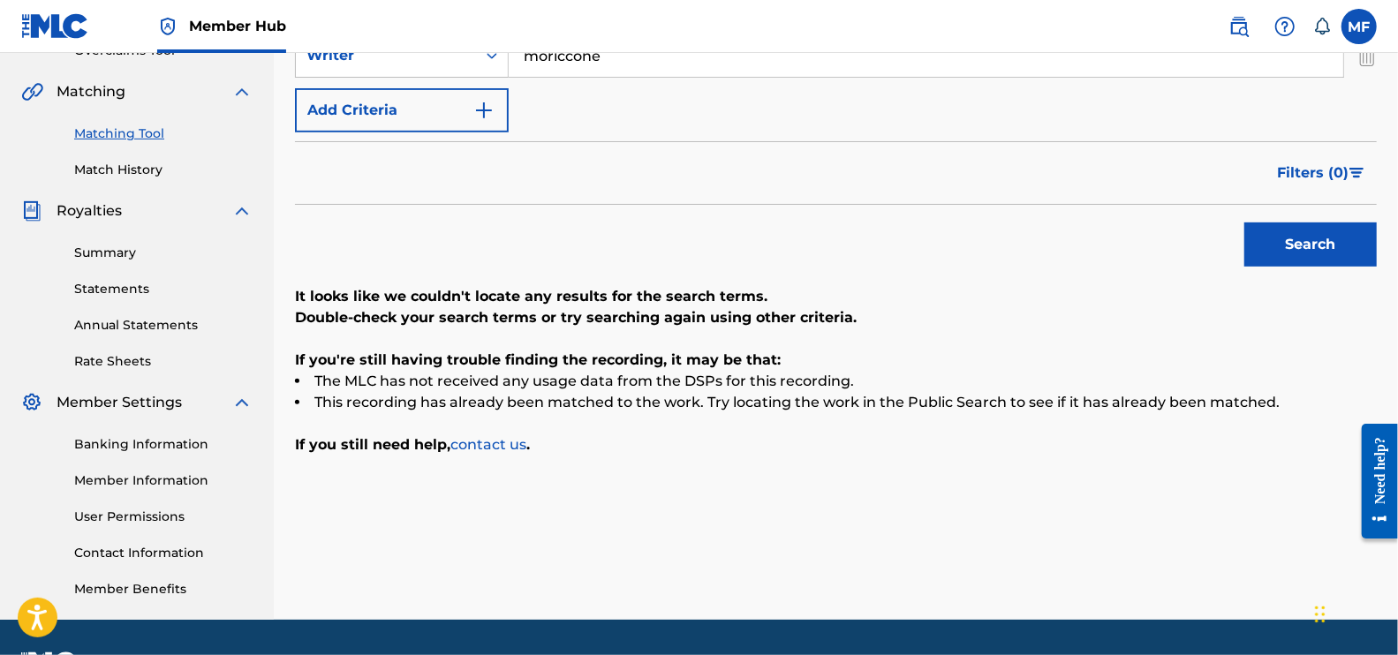
scroll to position [108, 0]
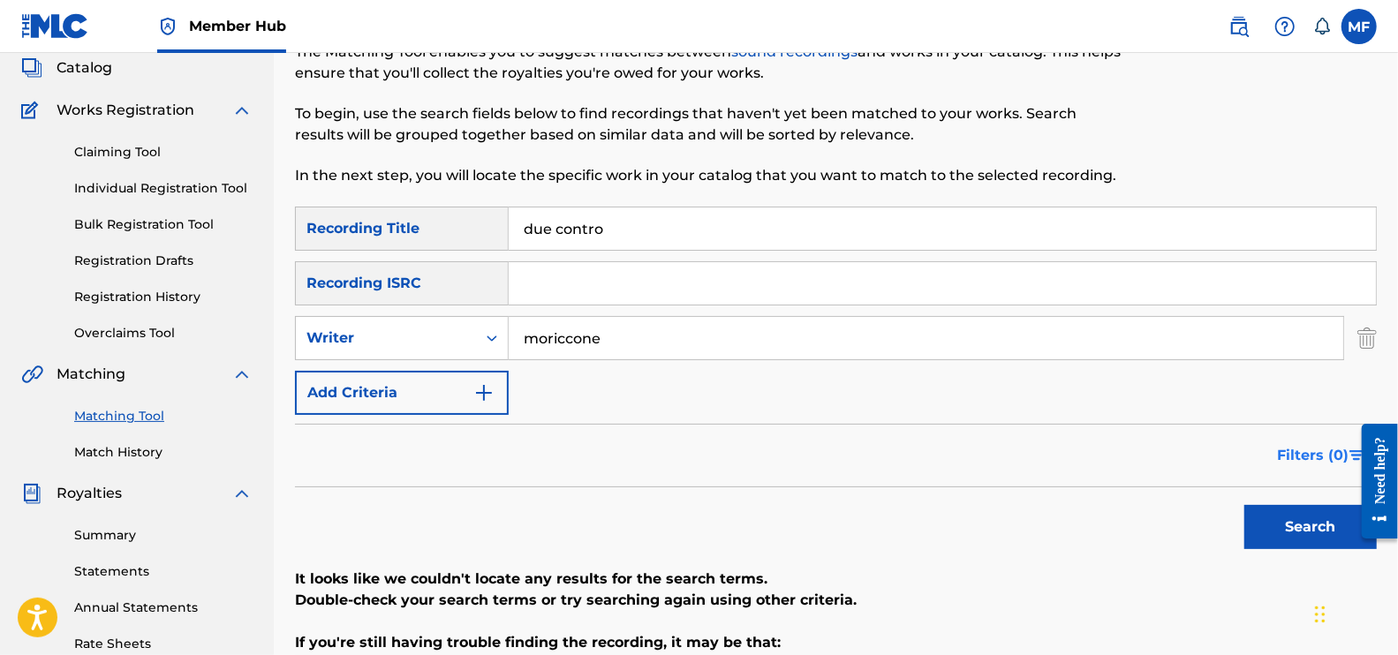
click at [1311, 448] on span "Filters ( 0 )" at bounding box center [1313, 455] width 72 height 21
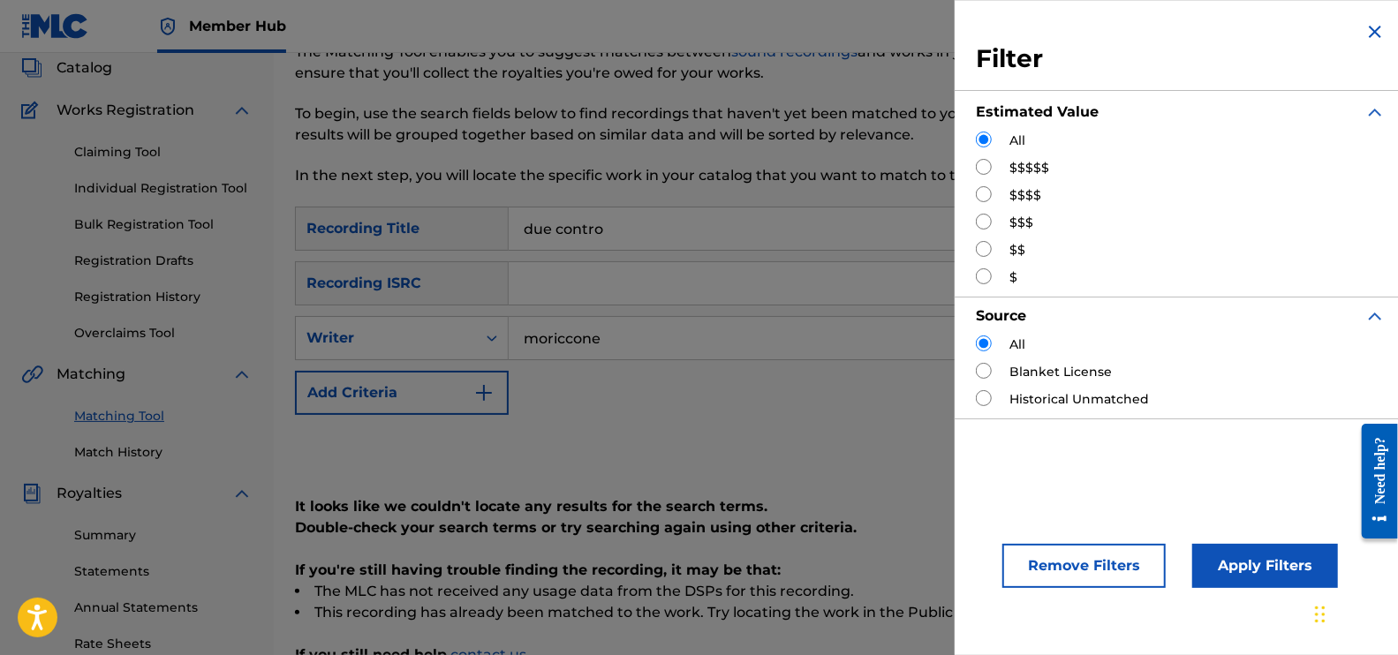
click at [984, 163] on input "Search Form" at bounding box center [984, 167] width 16 height 16
radio input "true"
click at [1221, 573] on button "Apply Filters" at bounding box center [1265, 566] width 146 height 44
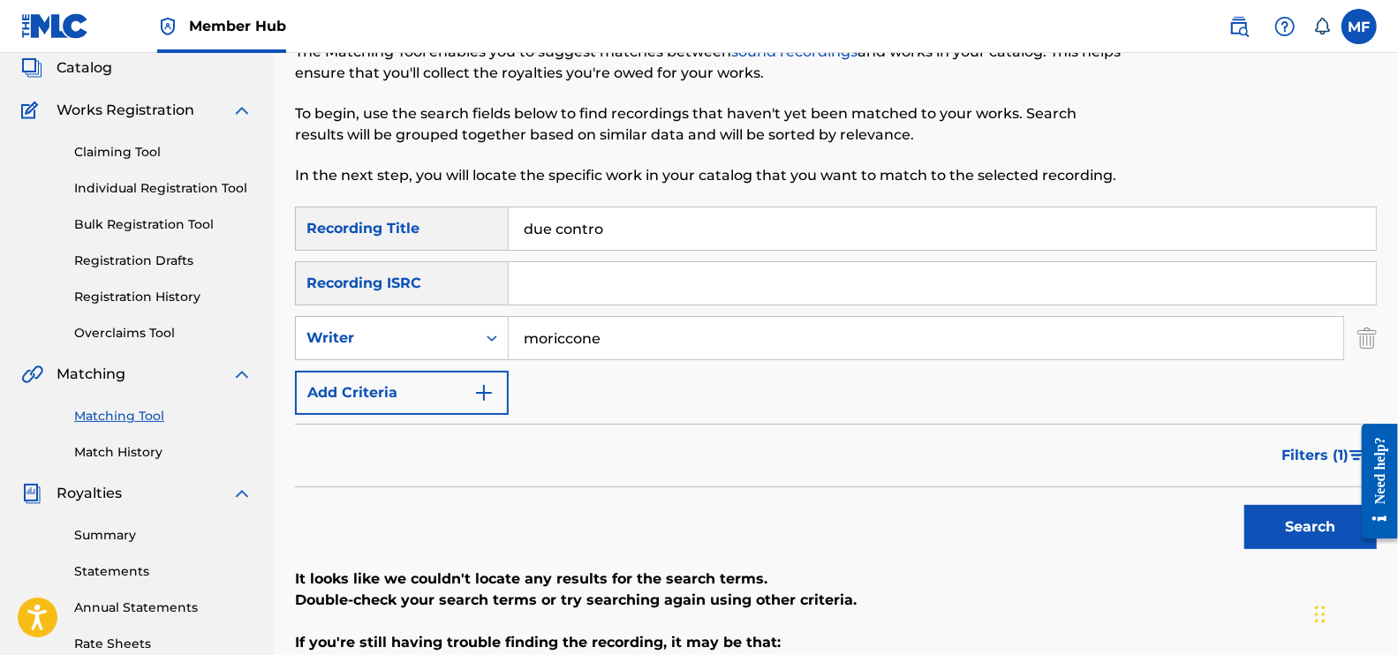
drag, startPoint x: 618, startPoint y: 229, endPoint x: 491, endPoint y: 225, distance: 127.2
click at [491, 225] on div "SearchWithCriteria8702f575-422e-488f-8e01-675a43b030b6 Recording Title due cont…" at bounding box center [836, 229] width 1082 height 44
click at [708, 234] on input "due contro" at bounding box center [942, 228] width 867 height 42
click at [707, 230] on input "due contro" at bounding box center [942, 228] width 867 height 42
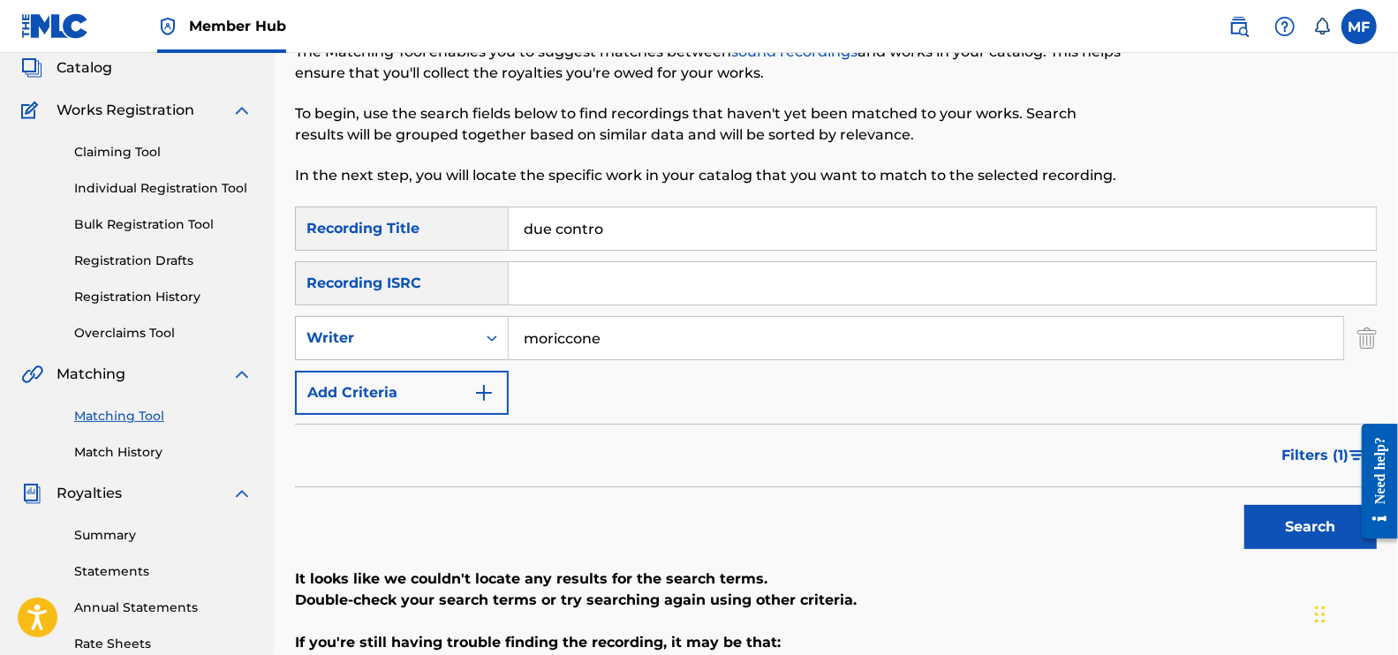
click at [124, 411] on link "Matching Tool" at bounding box center [163, 416] width 178 height 19
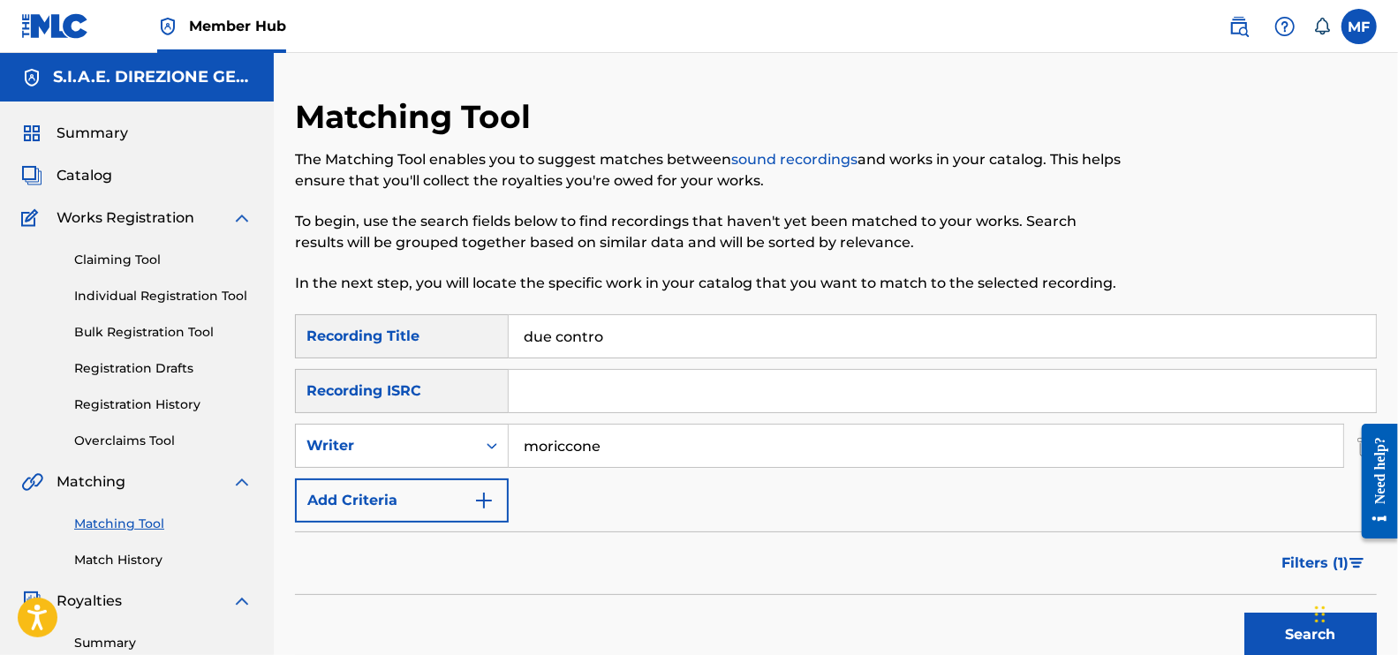
click at [695, 335] on input "due contro" at bounding box center [942, 336] width 867 height 42
click at [585, 338] on input "due contro" at bounding box center [942, 336] width 867 height 42
type input "due contro cinque"
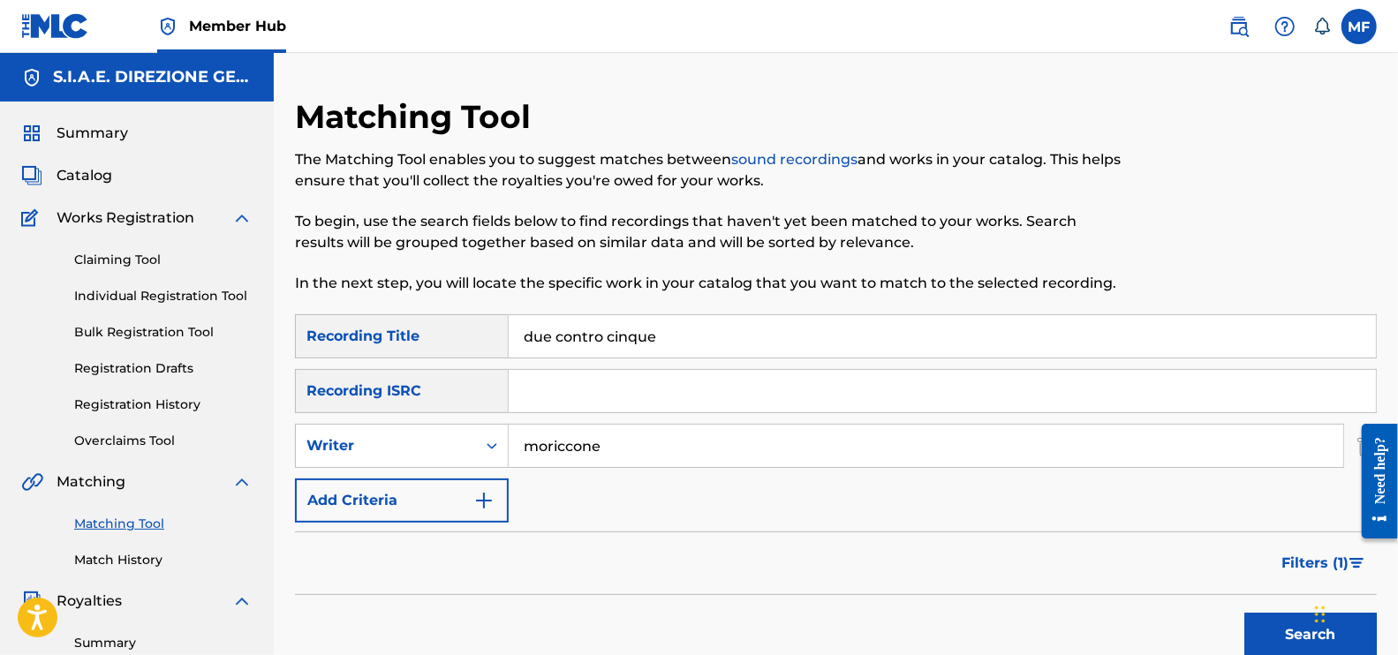
click at [611, 446] on input "moriccone" at bounding box center [926, 446] width 834 height 42
drag, startPoint x: 522, startPoint y: 443, endPoint x: 706, endPoint y: 449, distance: 184.6
click at [681, 450] on input "moriccone" at bounding box center [926, 446] width 834 height 42
drag, startPoint x: 706, startPoint y: 449, endPoint x: 680, endPoint y: 418, distance: 40.7
click at [707, 447] on input "moriccone" at bounding box center [926, 446] width 834 height 42
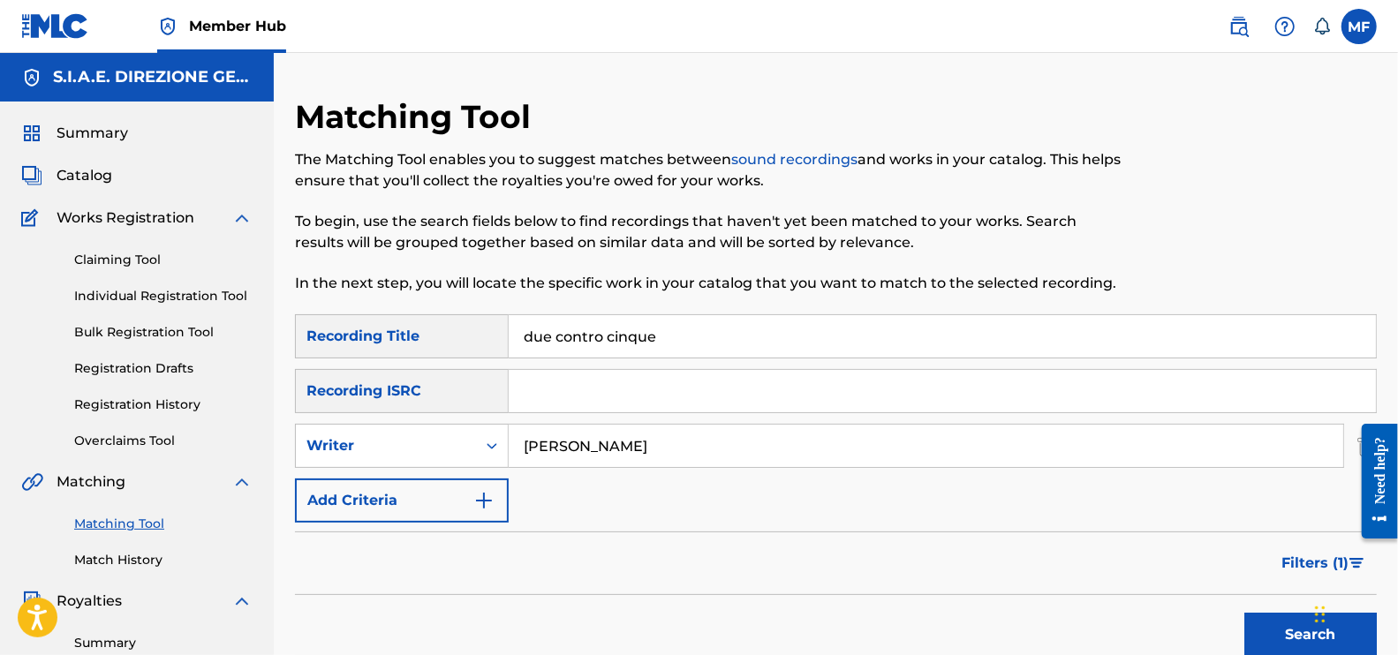
type input "[PERSON_NAME]"
click at [1244, 613] on button "Search" at bounding box center [1310, 635] width 132 height 44
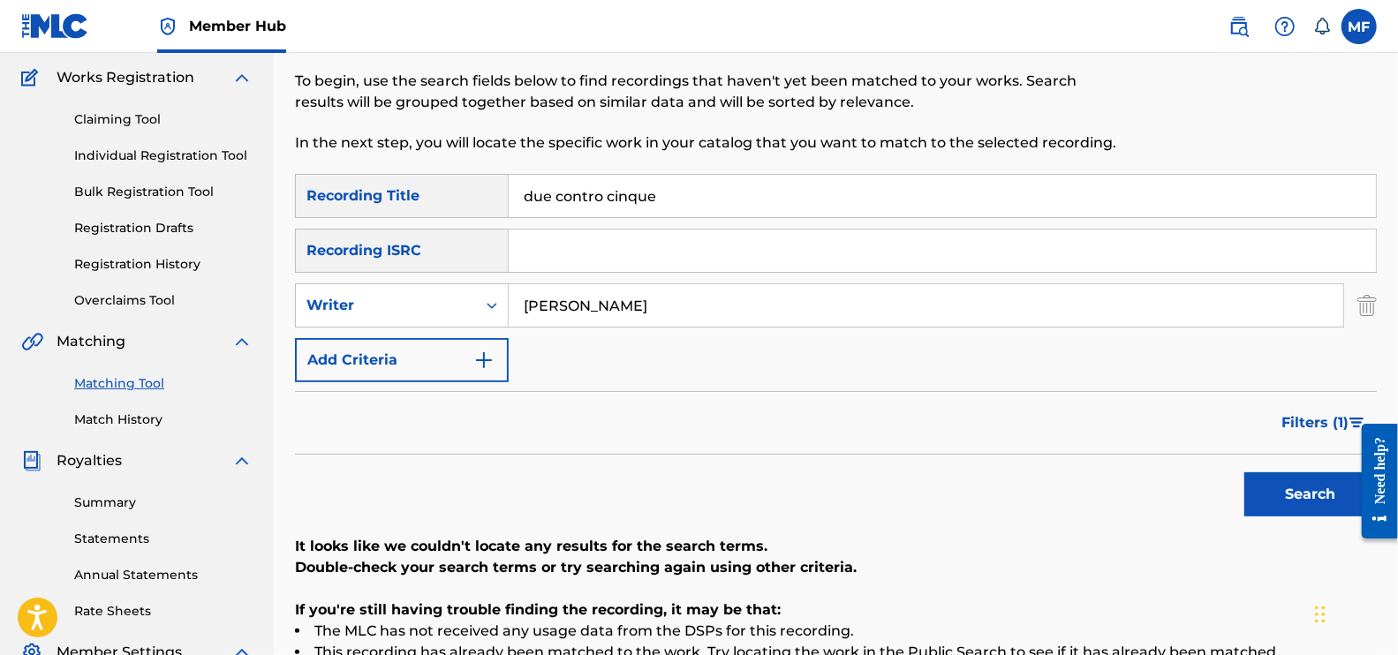
scroll to position [220, 0]
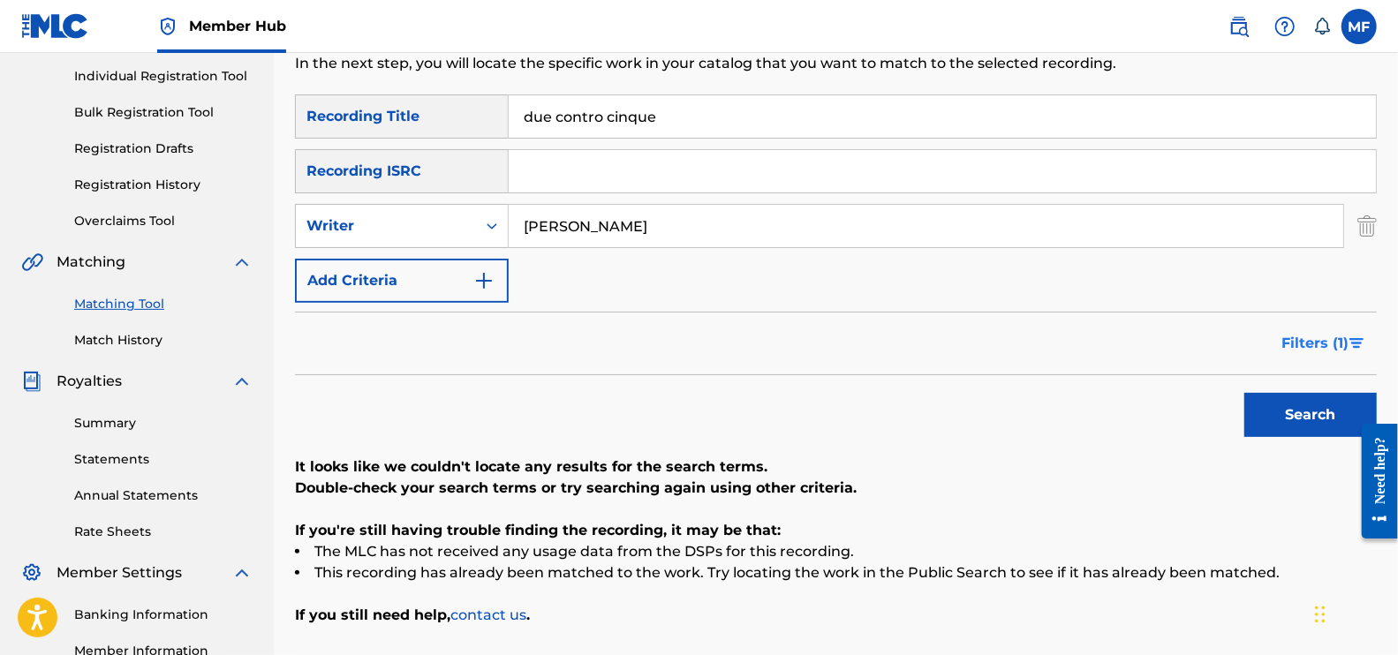
click at [1345, 334] on span "Filters ( 1 )" at bounding box center [1314, 343] width 67 height 21
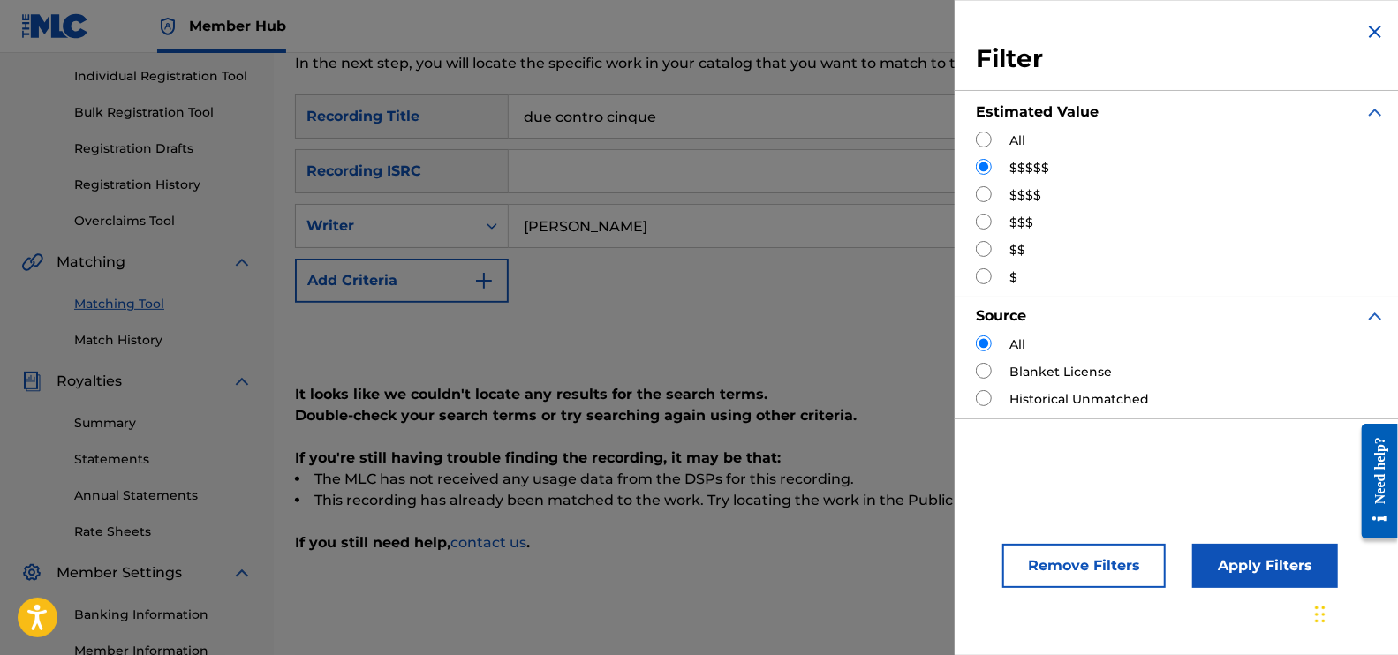
click at [992, 190] on div "$$$$" at bounding box center [1181, 195] width 410 height 19
click at [982, 192] on input "Search Form" at bounding box center [984, 194] width 16 height 16
radio input "true"
click at [1219, 567] on button "Apply Filters" at bounding box center [1265, 566] width 146 height 44
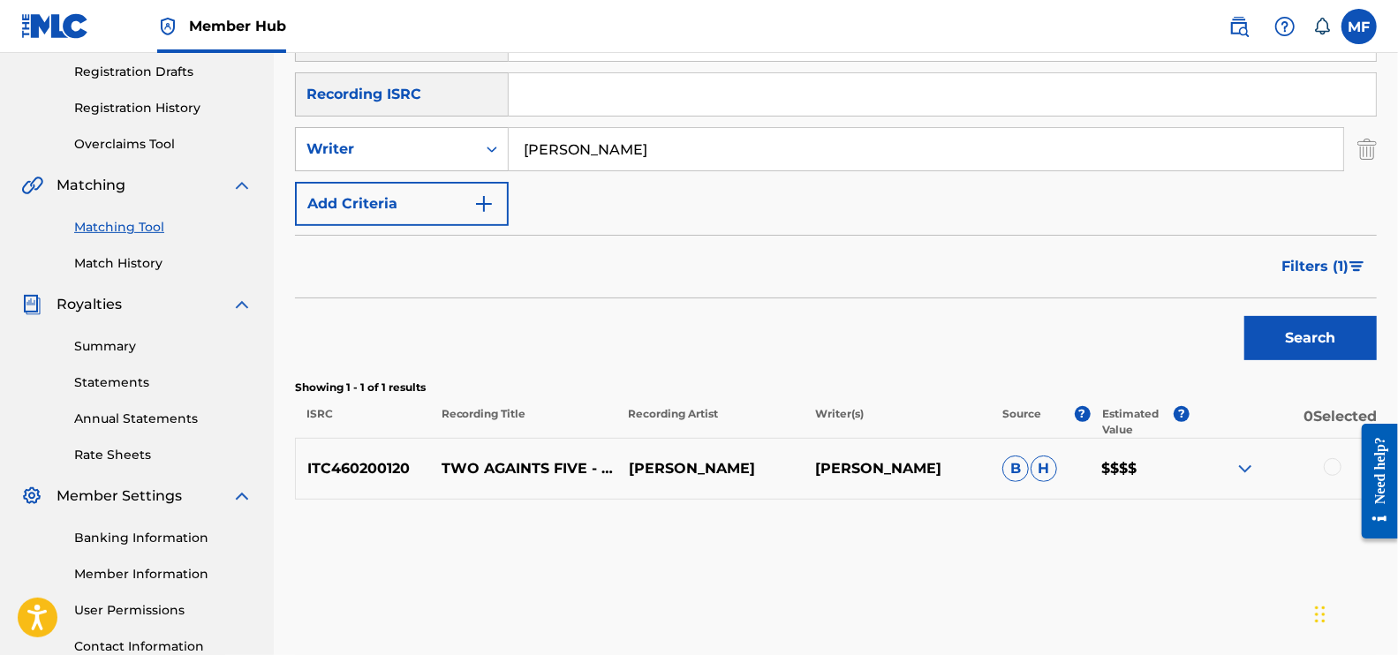
scroll to position [331, 0]
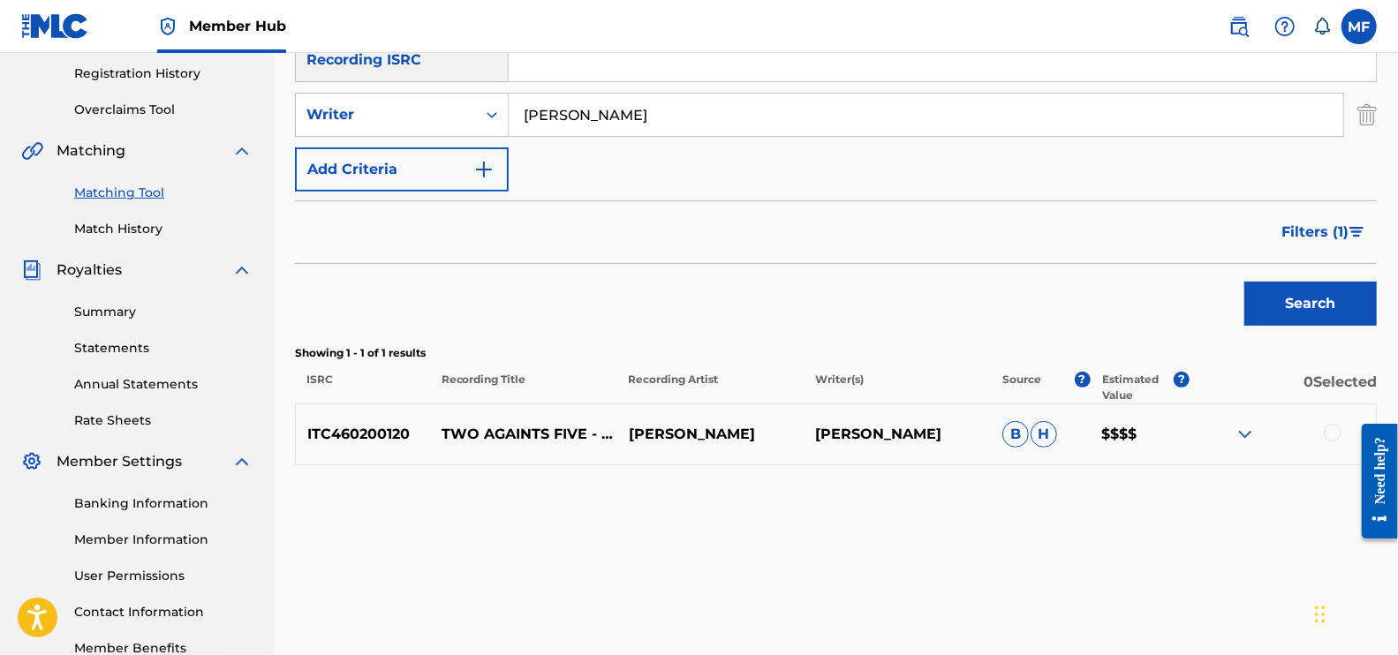
click at [1331, 433] on div at bounding box center [1332, 433] width 18 height 18
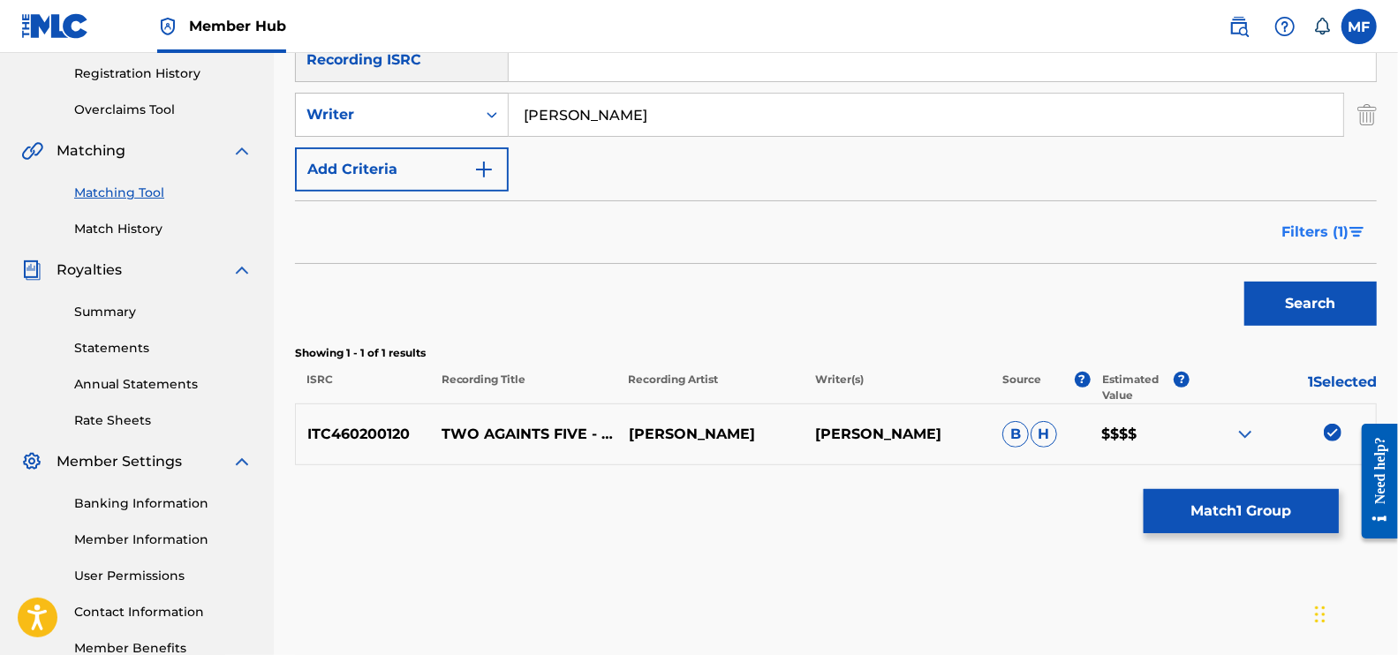
click at [1337, 235] on span "Filters ( 1 )" at bounding box center [1314, 232] width 67 height 21
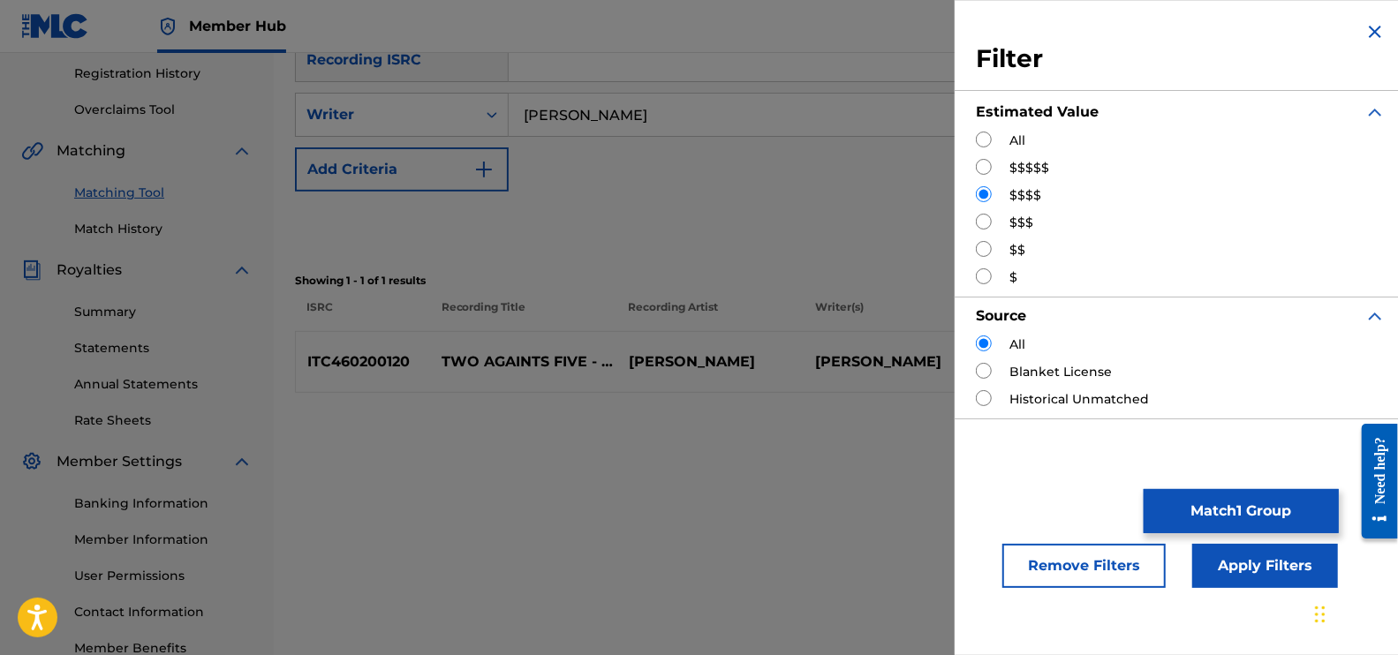
click at [998, 212] on div "All $$$$$ $$$$ $$$ $$ $" at bounding box center [1181, 209] width 410 height 155
drag, startPoint x: 980, startPoint y: 215, endPoint x: 990, endPoint y: 227, distance: 15.7
click at [980, 215] on input "Search Form" at bounding box center [984, 222] width 16 height 16
radio input "true"
click at [1265, 561] on button "Apply Filters" at bounding box center [1265, 566] width 146 height 44
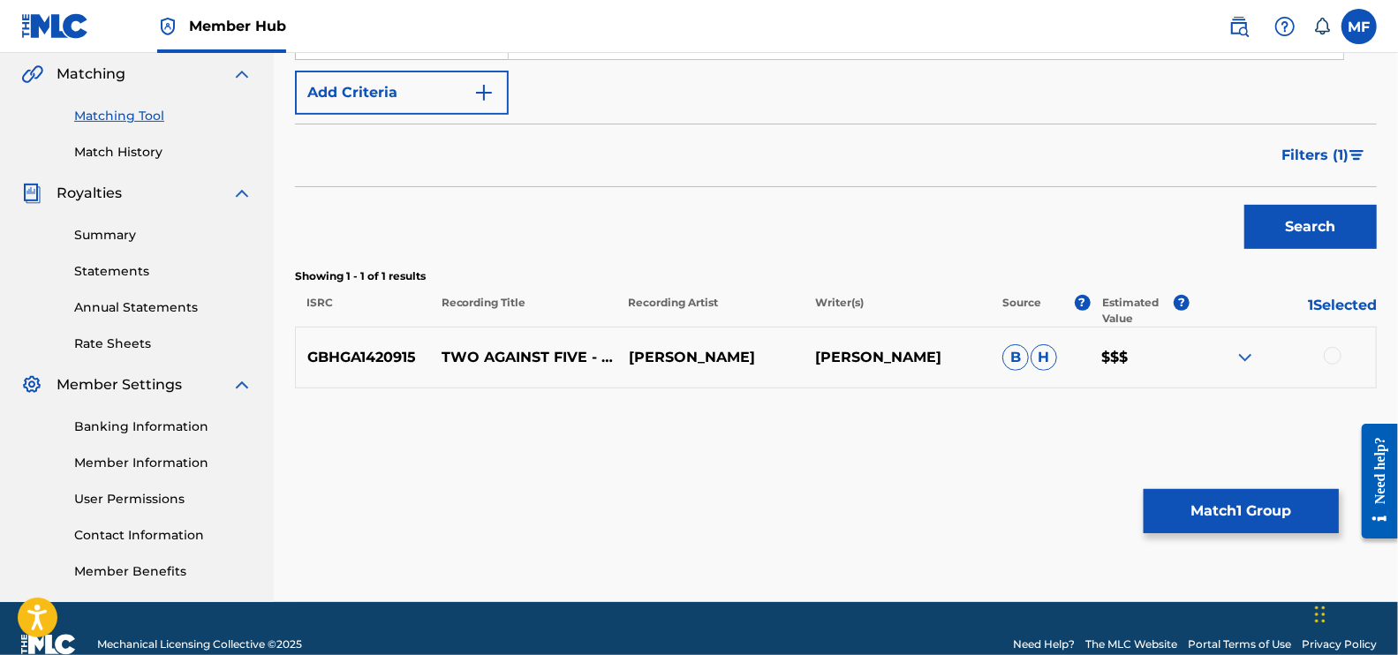
scroll to position [439, 0]
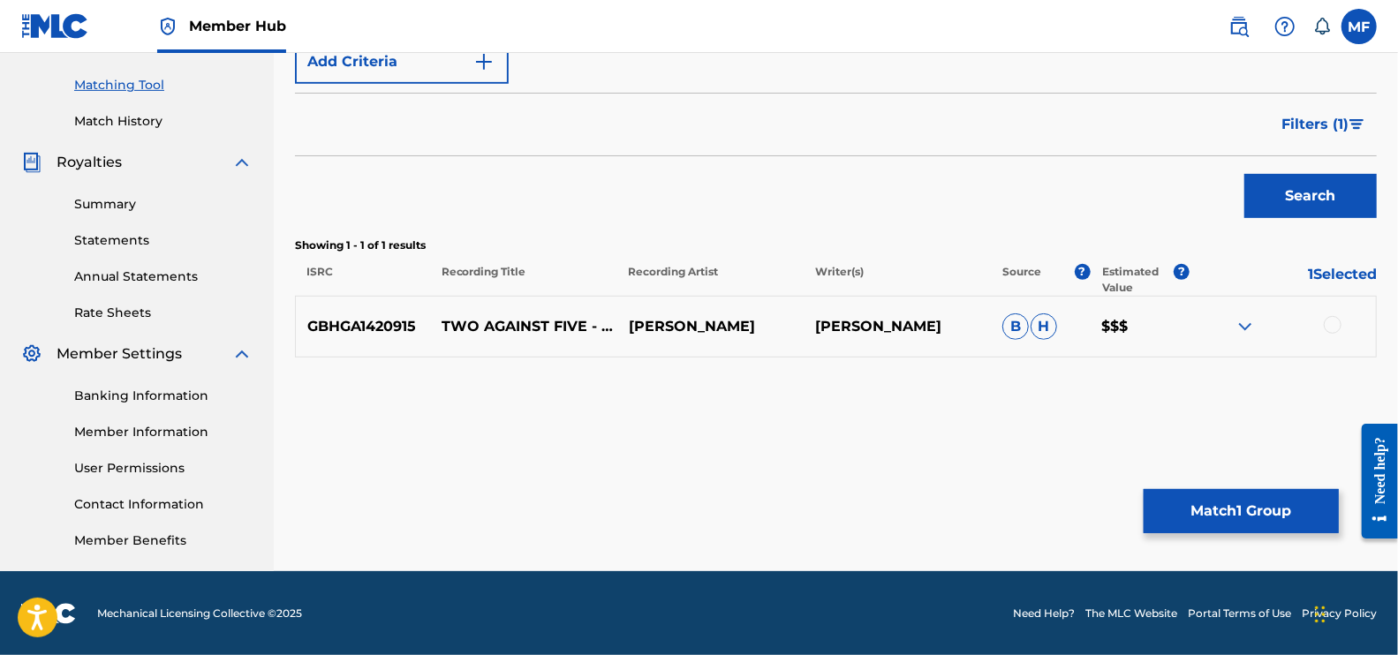
click at [1327, 327] on div at bounding box center [1332, 325] width 18 height 18
click at [1295, 118] on span "Filters ( 1 )" at bounding box center [1314, 124] width 67 height 21
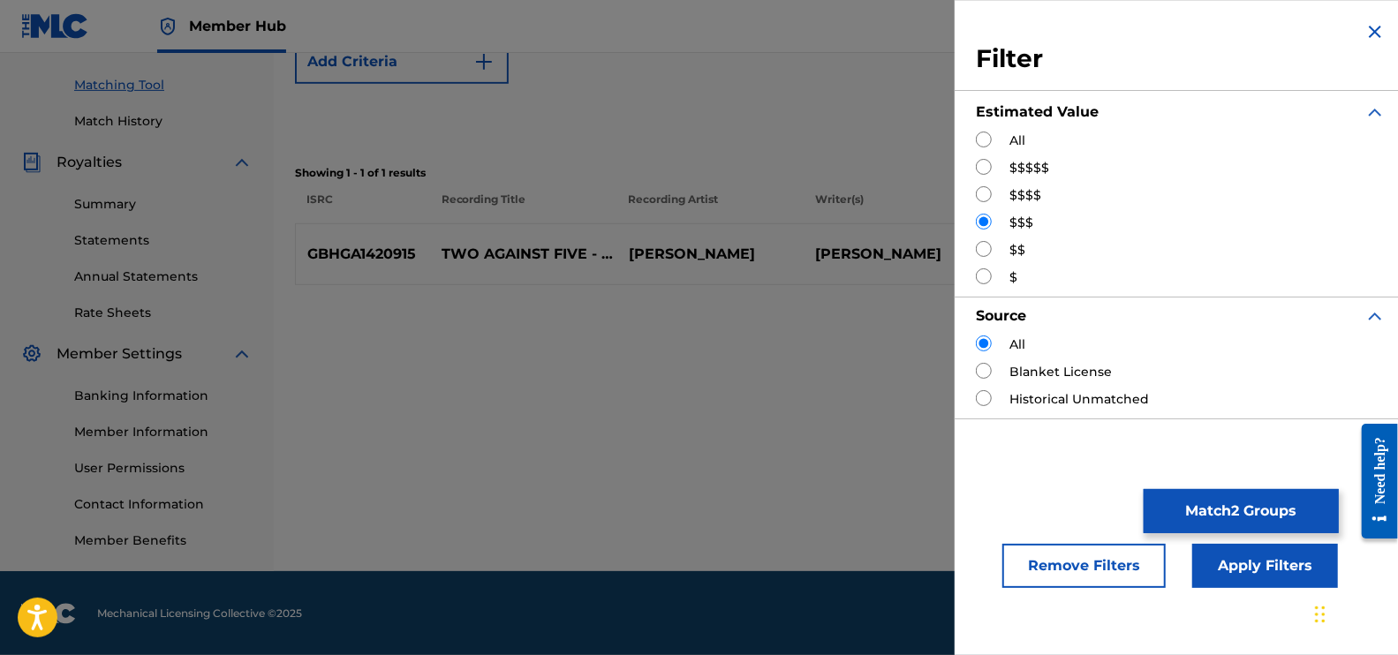
click at [986, 247] on input "Search Form" at bounding box center [984, 249] width 16 height 16
radio input "true"
click at [1252, 577] on button "Apply Filters" at bounding box center [1265, 566] width 146 height 44
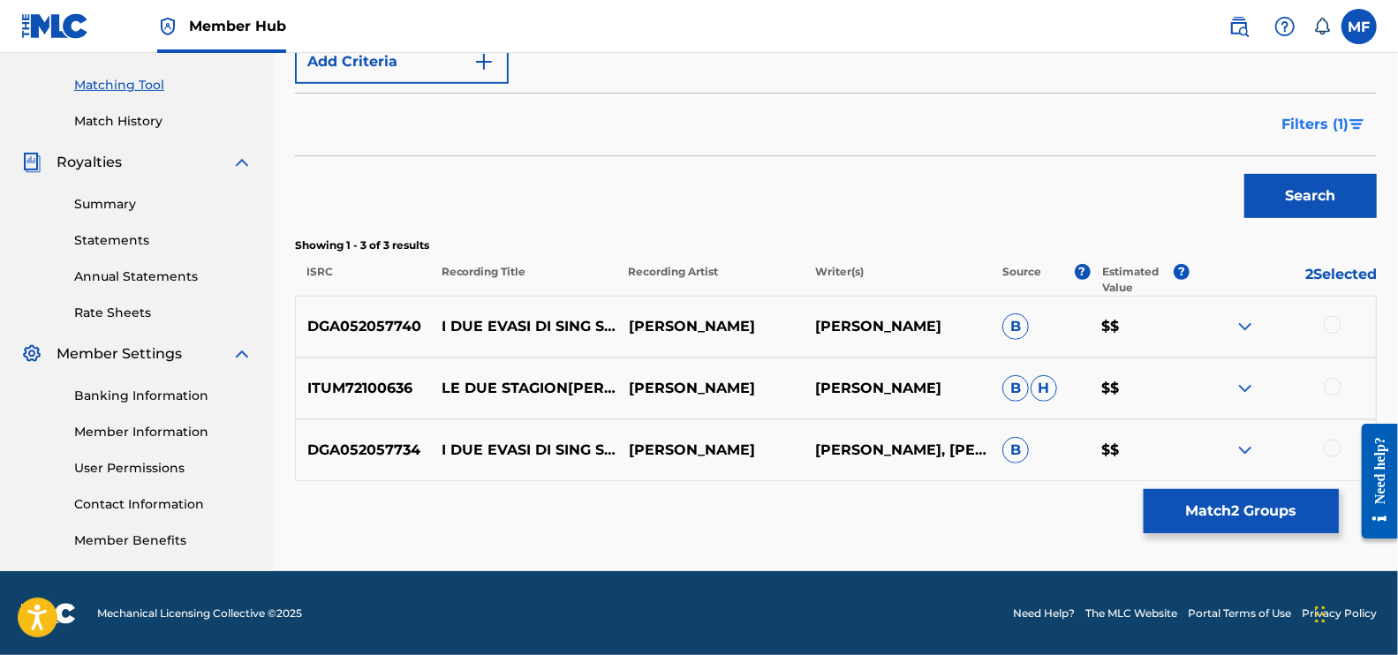
click at [1320, 115] on span "Filters ( 1 )" at bounding box center [1314, 124] width 67 height 21
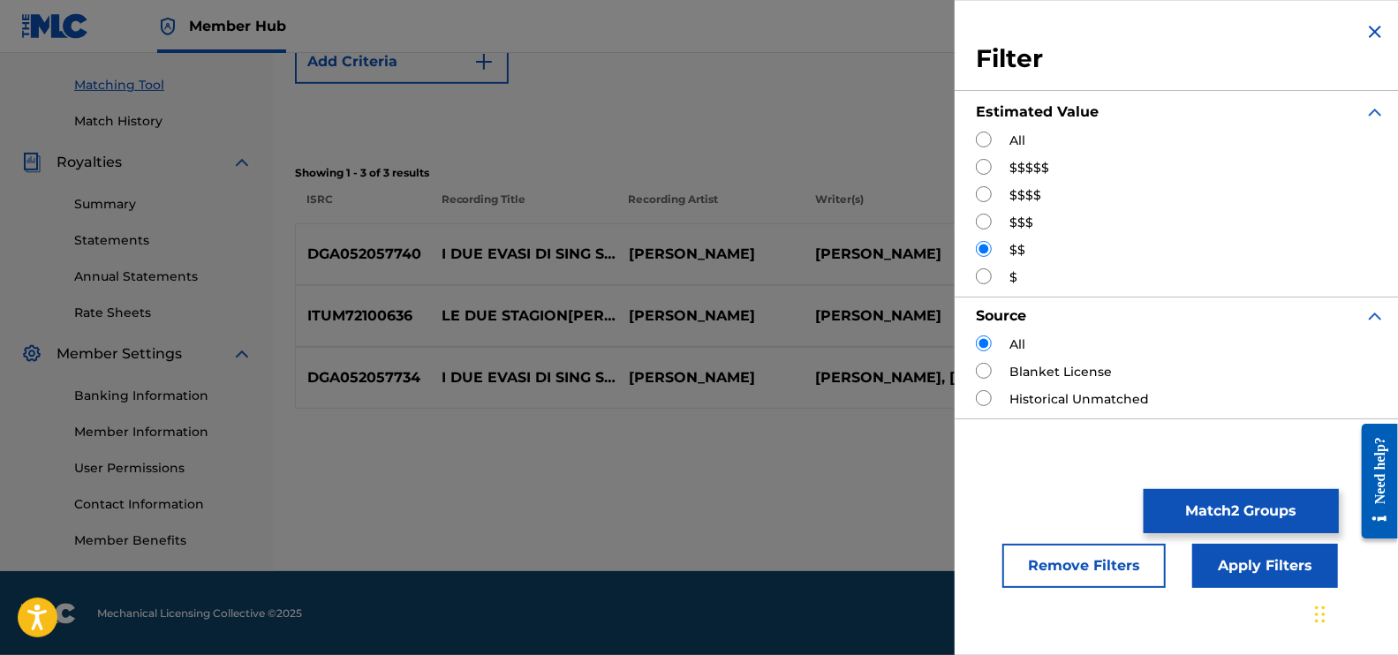
click at [988, 279] on input "Search Form" at bounding box center [984, 276] width 16 height 16
radio input "true"
click at [1255, 575] on button "Apply Filters" at bounding box center [1265, 566] width 146 height 44
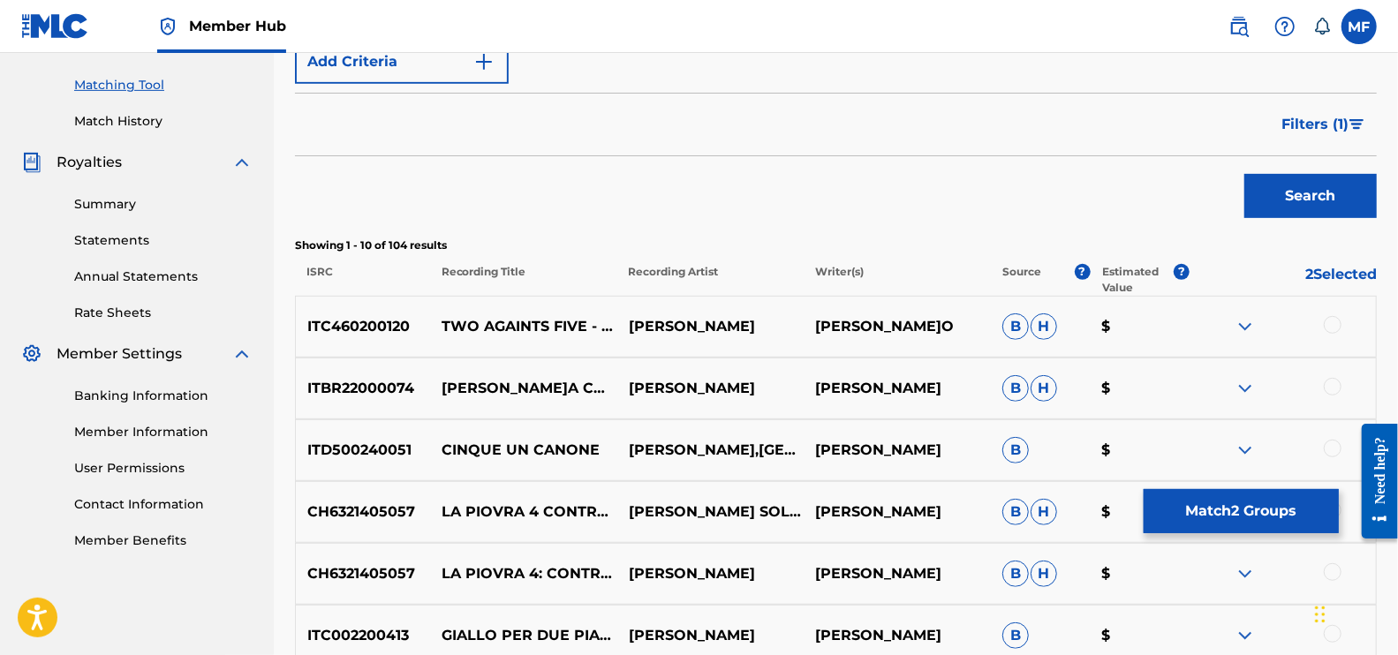
click at [1332, 323] on div at bounding box center [1332, 325] width 18 height 18
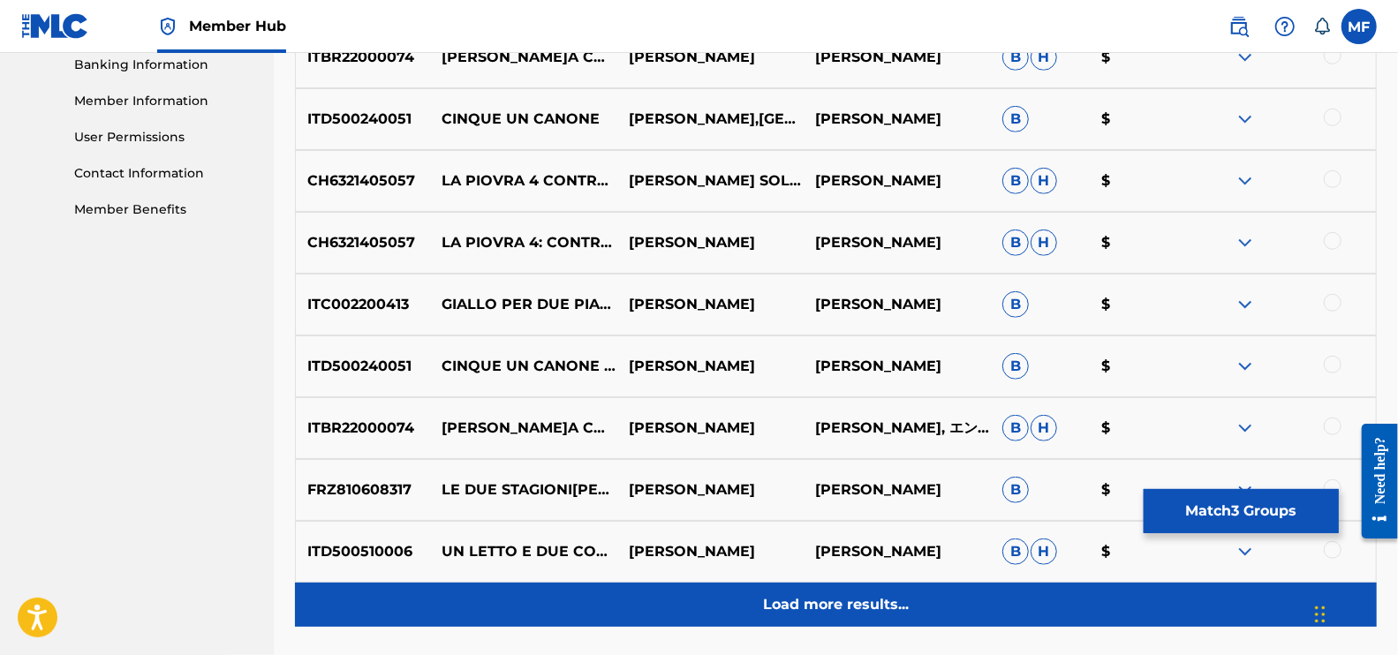
click at [690, 598] on div "Load more results..." at bounding box center [836, 605] width 1082 height 44
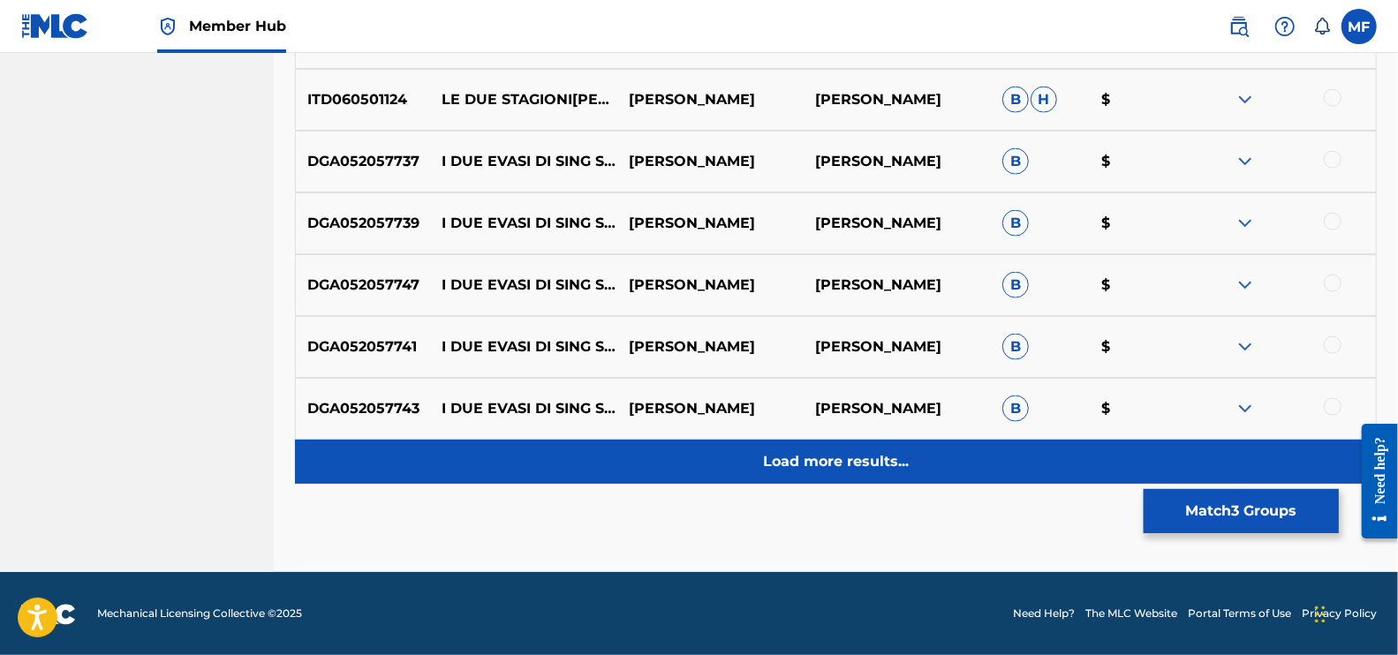
click at [711, 458] on div "Load more results..." at bounding box center [836, 462] width 1082 height 44
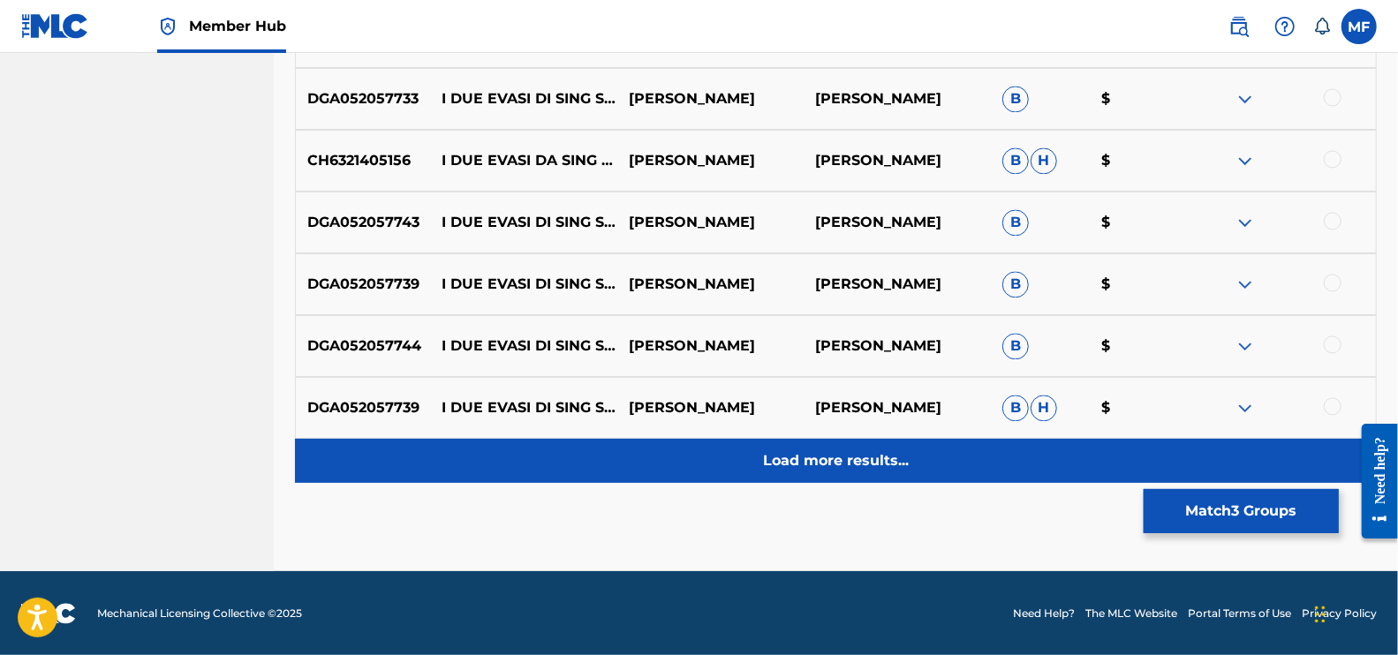
click at [751, 467] on div "Load more results..." at bounding box center [836, 461] width 1082 height 44
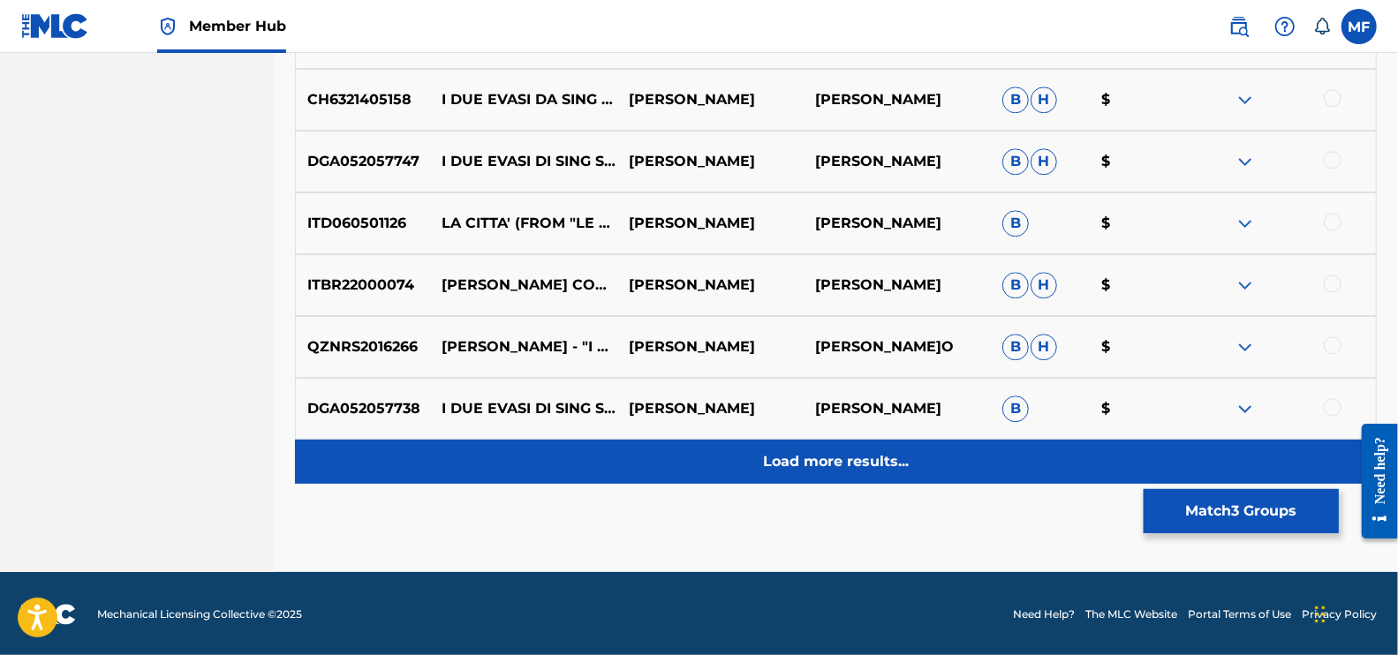
click at [769, 469] on p "Load more results..." at bounding box center [836, 461] width 146 height 21
click at [790, 466] on p "Load more results..." at bounding box center [836, 461] width 146 height 21
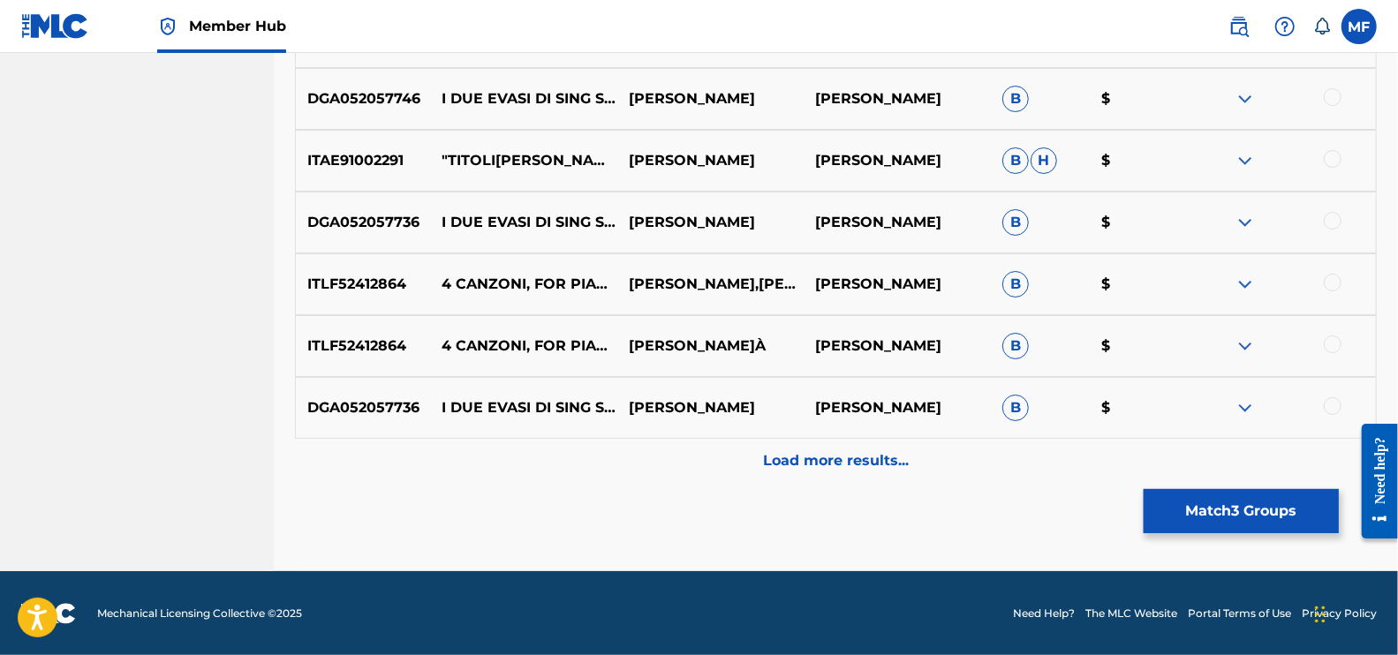
click at [799, 467] on p "Load more results..." at bounding box center [836, 460] width 146 height 21
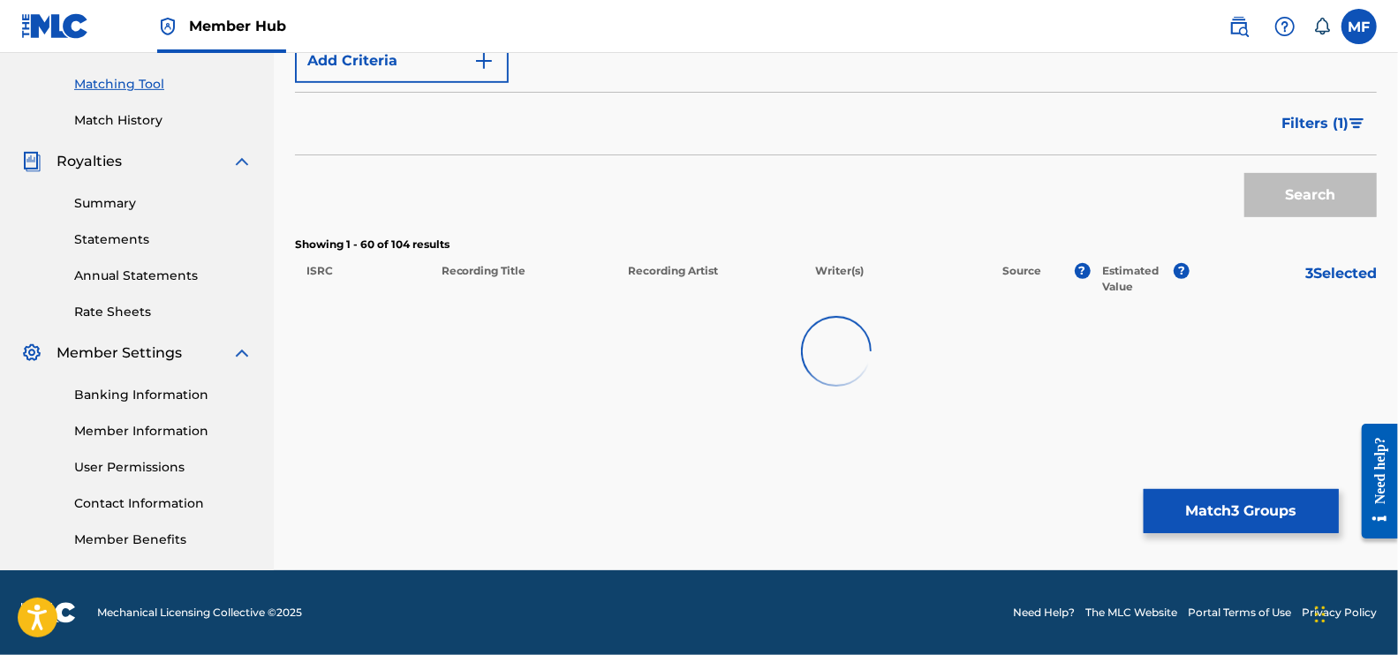
click at [799, 467] on div "Matching Tool The Matching Tool enables you to suggest matches between sound re…" at bounding box center [836, 113] width 1082 height 913
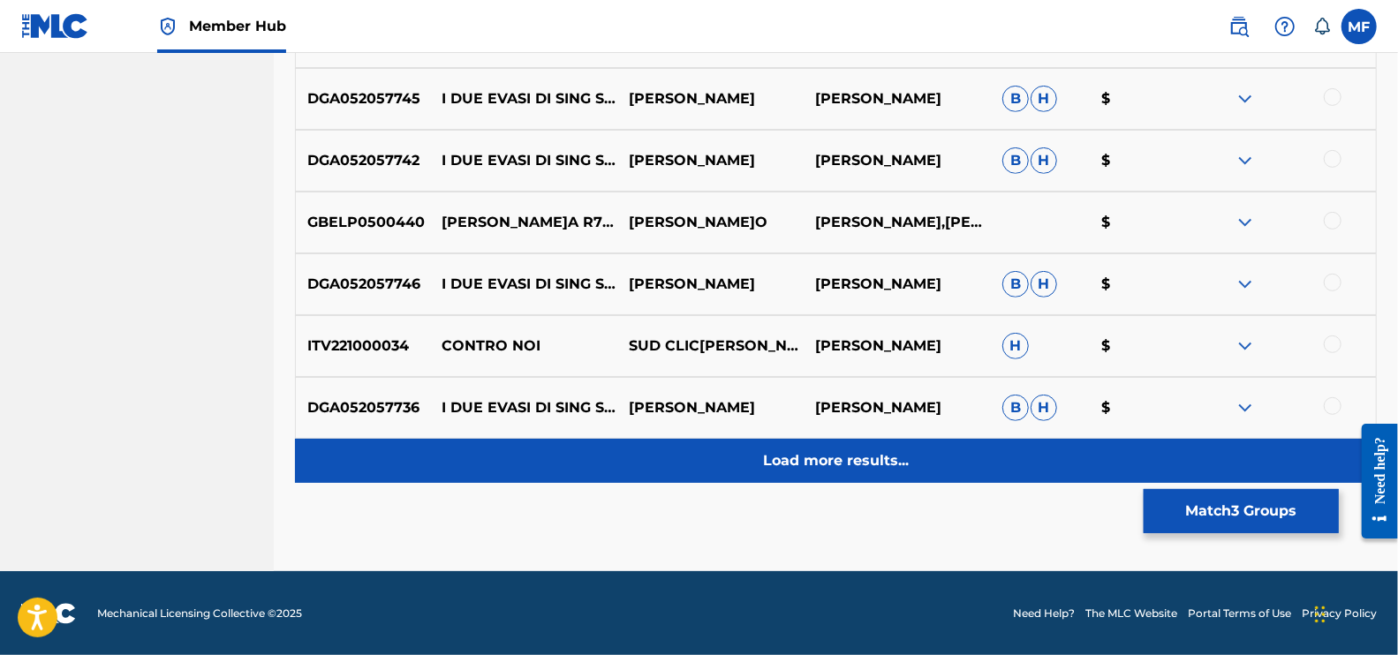
click at [802, 468] on p "Load more results..." at bounding box center [836, 460] width 146 height 21
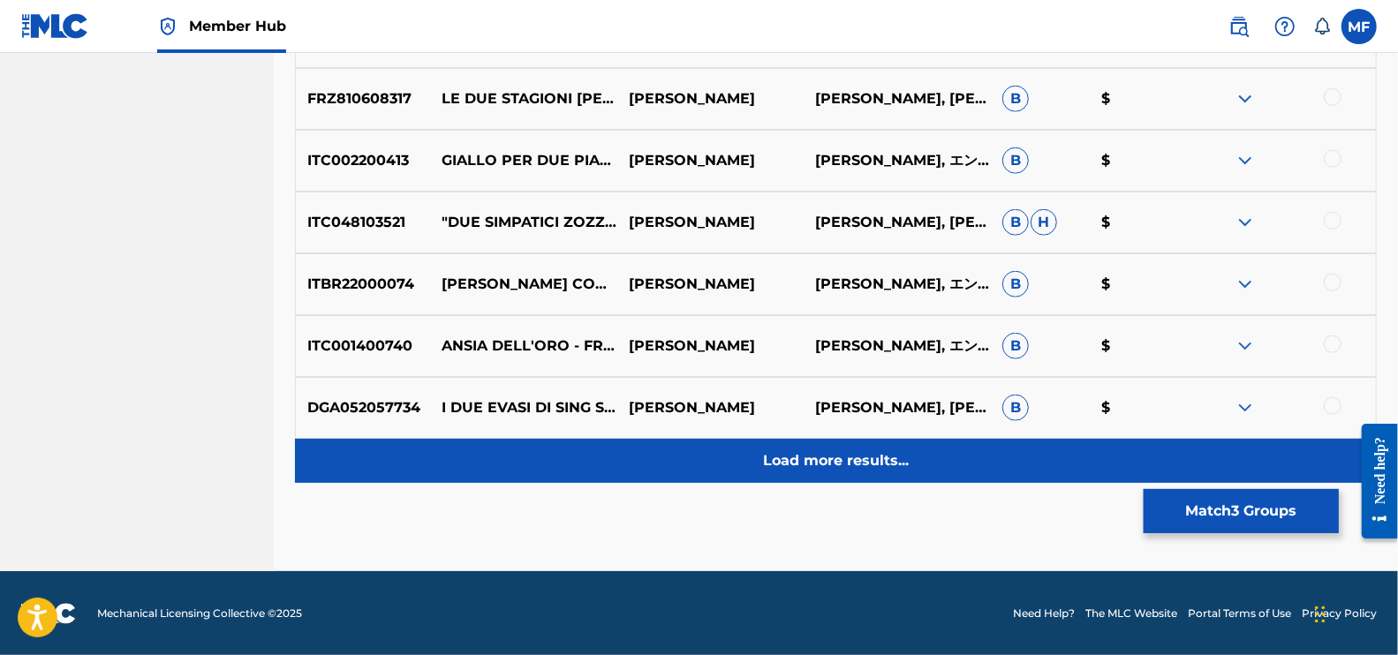
click at [812, 471] on p "Load more results..." at bounding box center [836, 460] width 146 height 21
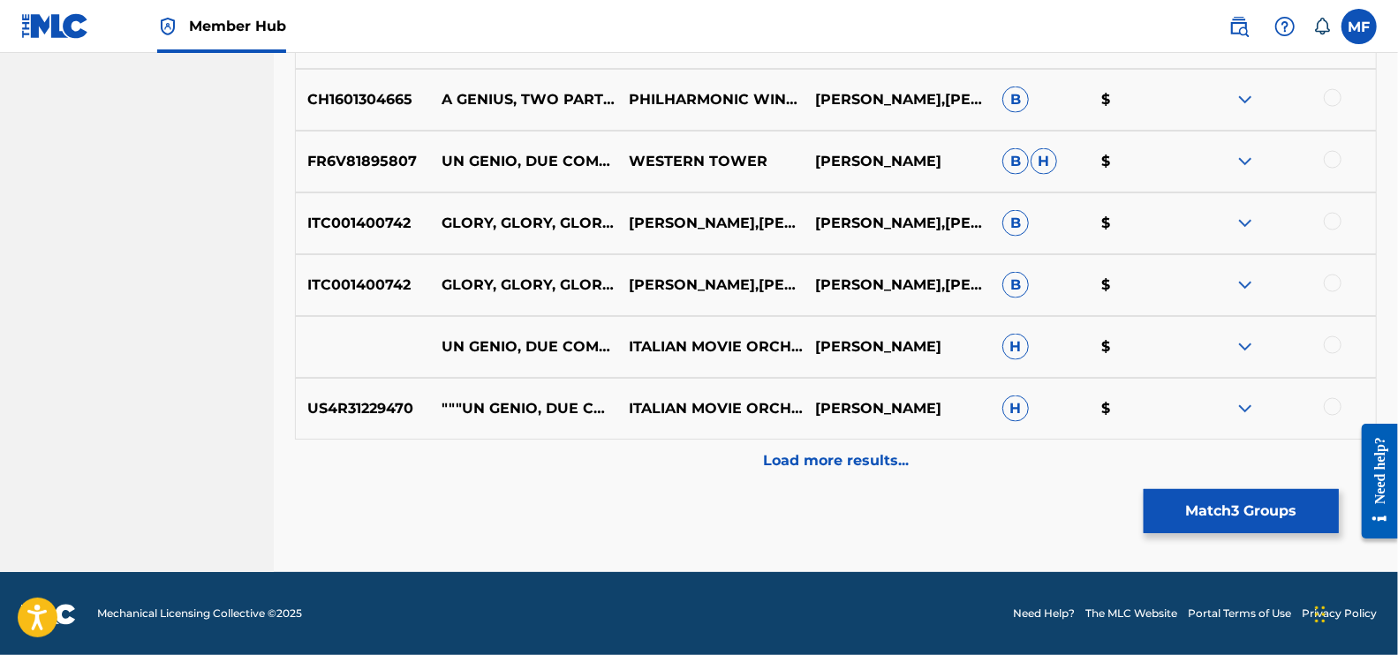
click at [823, 474] on div "Load more results..." at bounding box center [836, 462] width 1082 height 44
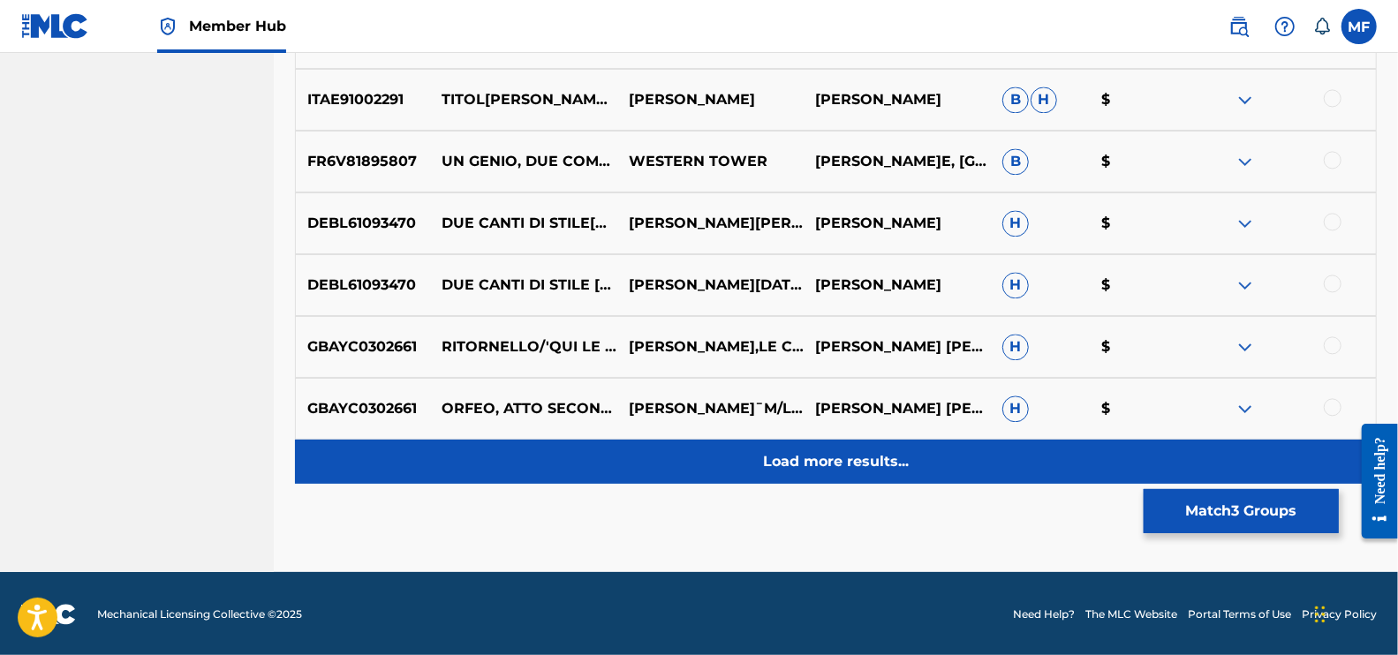
click at [831, 479] on div "Load more results..." at bounding box center [836, 462] width 1082 height 44
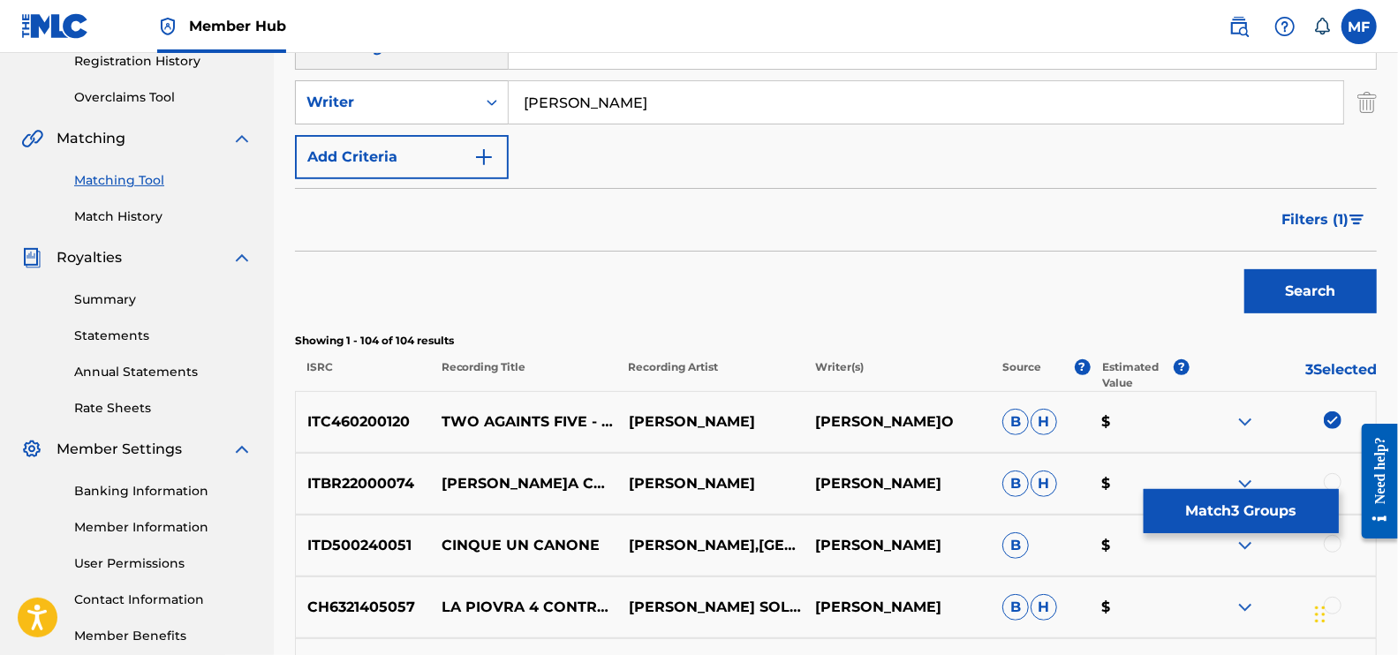
scroll to position [129, 0]
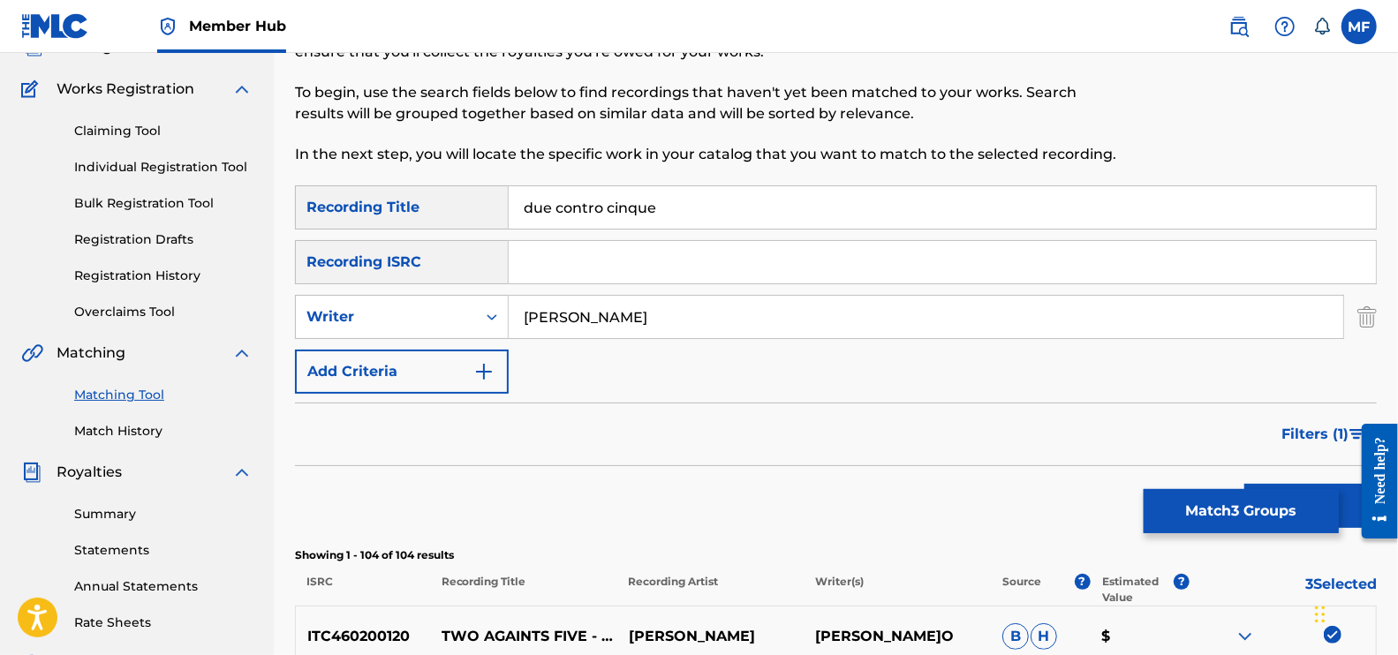
drag, startPoint x: 708, startPoint y: 200, endPoint x: 518, endPoint y: 202, distance: 189.8
click at [518, 202] on input "due contro cinque" at bounding box center [942, 207] width 867 height 42
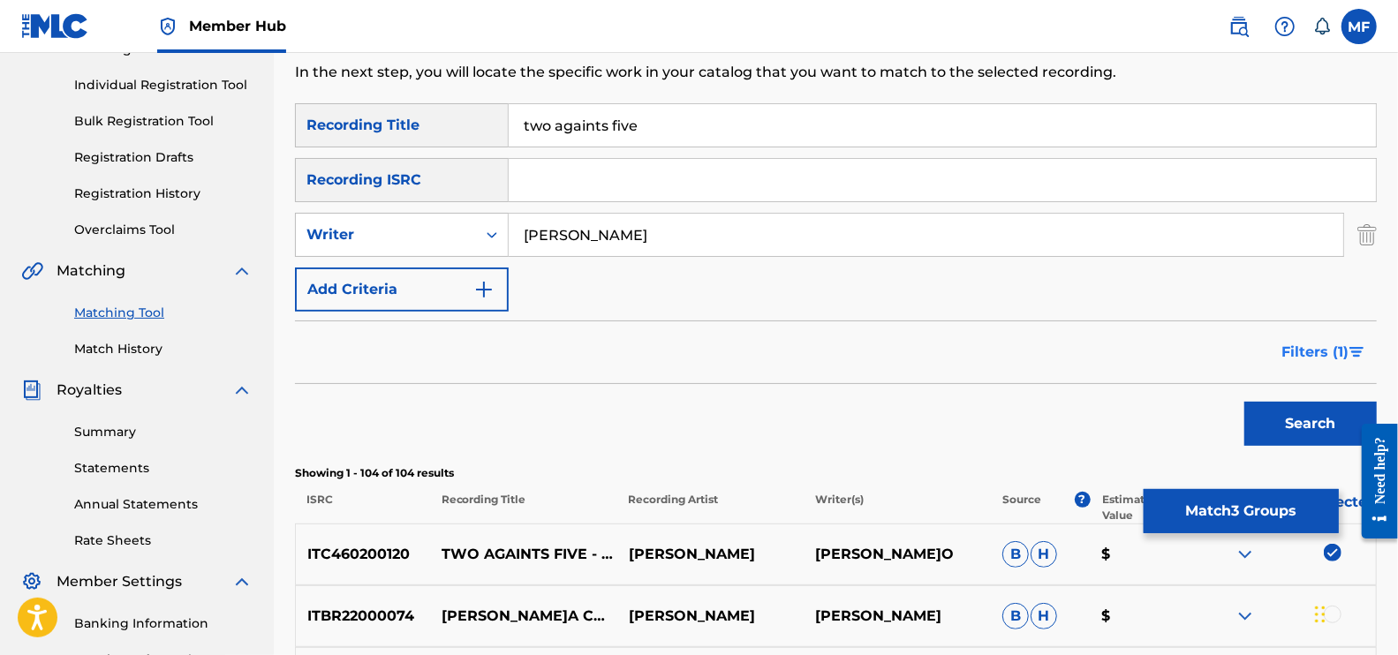
scroll to position [239, 0]
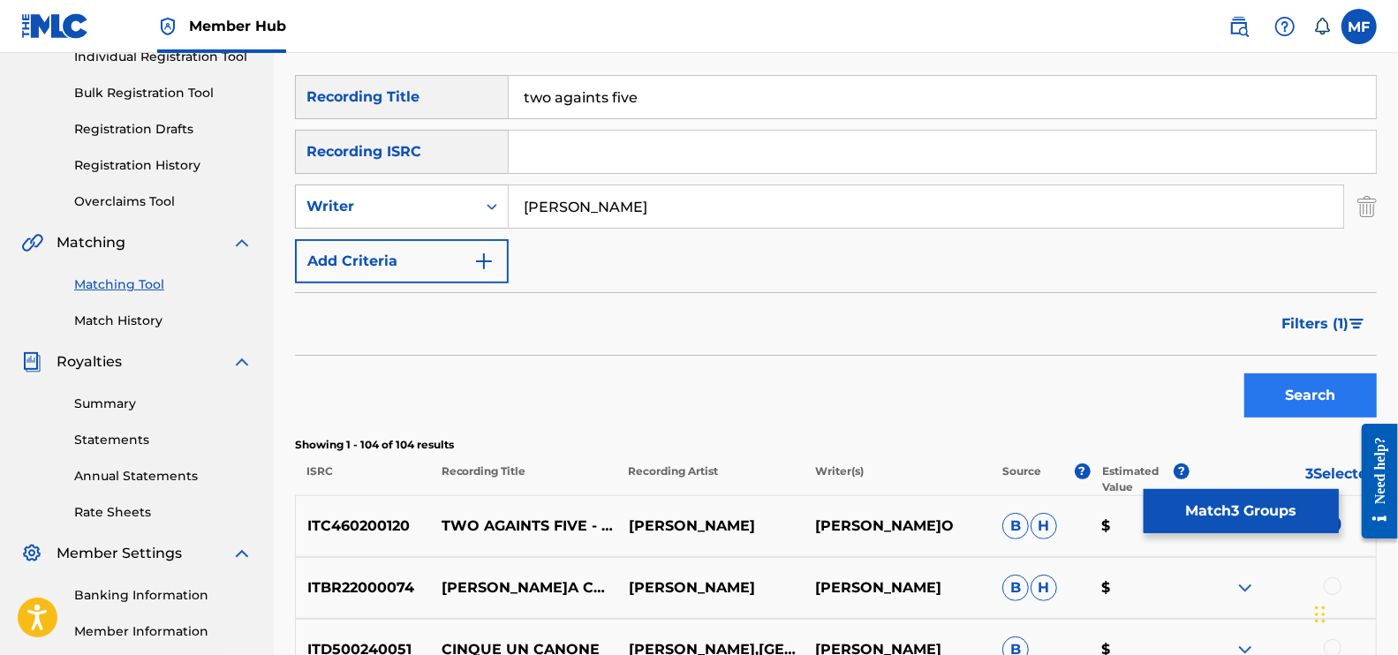
type input "two againts five"
click at [1304, 383] on button "Search" at bounding box center [1310, 395] width 132 height 44
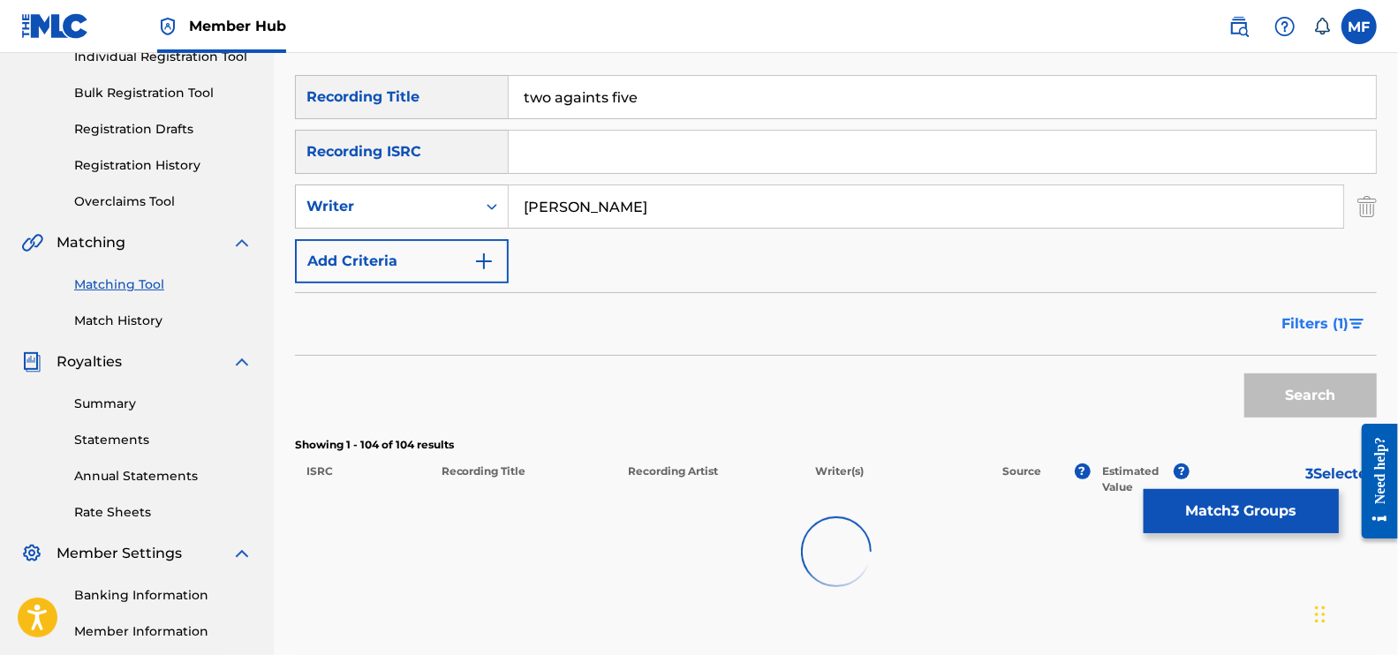
click at [1312, 325] on span "Filters ( 1 )" at bounding box center [1314, 323] width 67 height 21
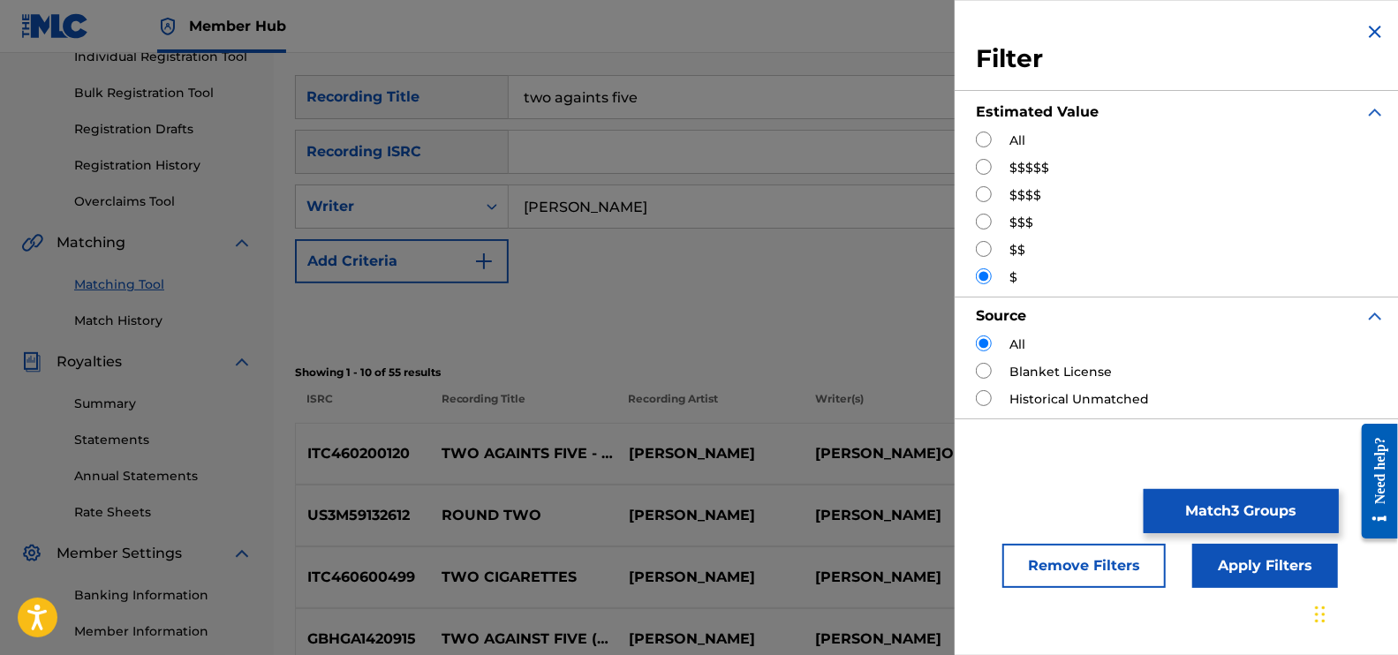
click at [966, 168] on div "Filter Estimated Value All $$$$$ $$$$ $$$ $$ $ Source All Blanket License Histo…" at bounding box center [1180, 220] width 452 height 440
click at [984, 162] on input "Search Form" at bounding box center [984, 167] width 16 height 16
radio input "true"
click at [1252, 561] on button "Apply Filters" at bounding box center [1265, 566] width 146 height 44
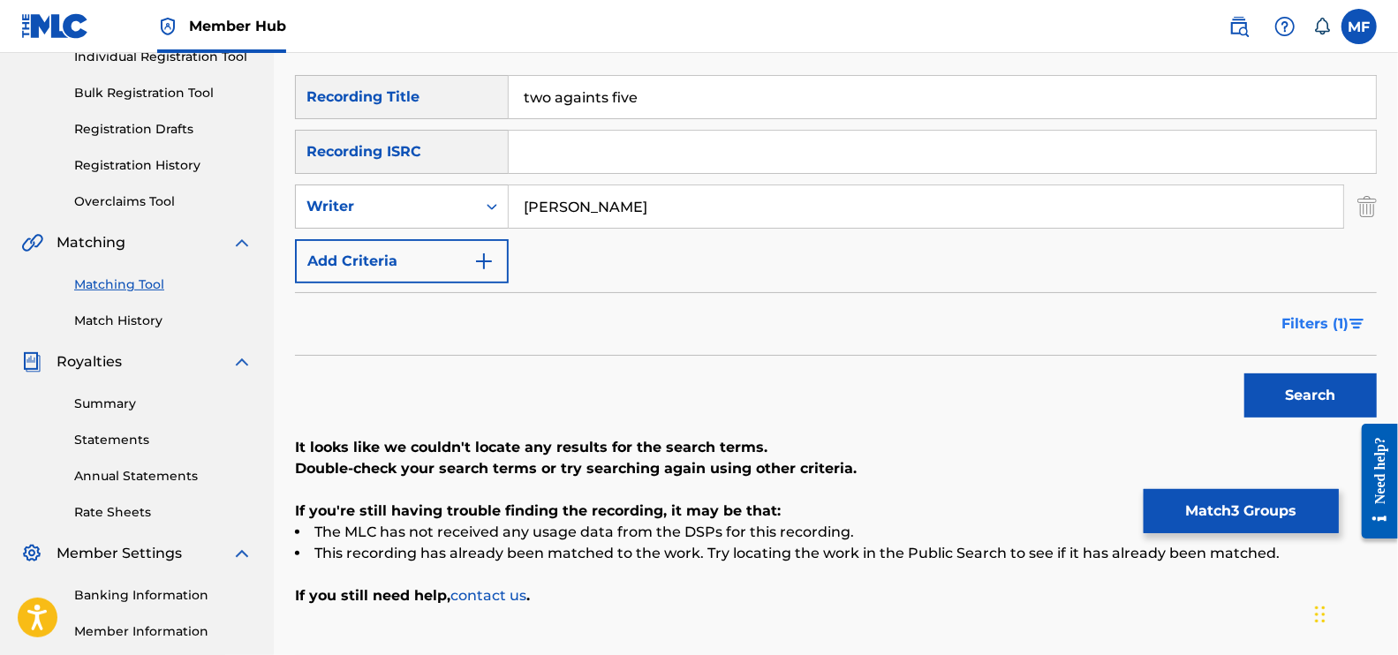
click at [1299, 307] on button "Filters ( 1 )" at bounding box center [1323, 324] width 106 height 44
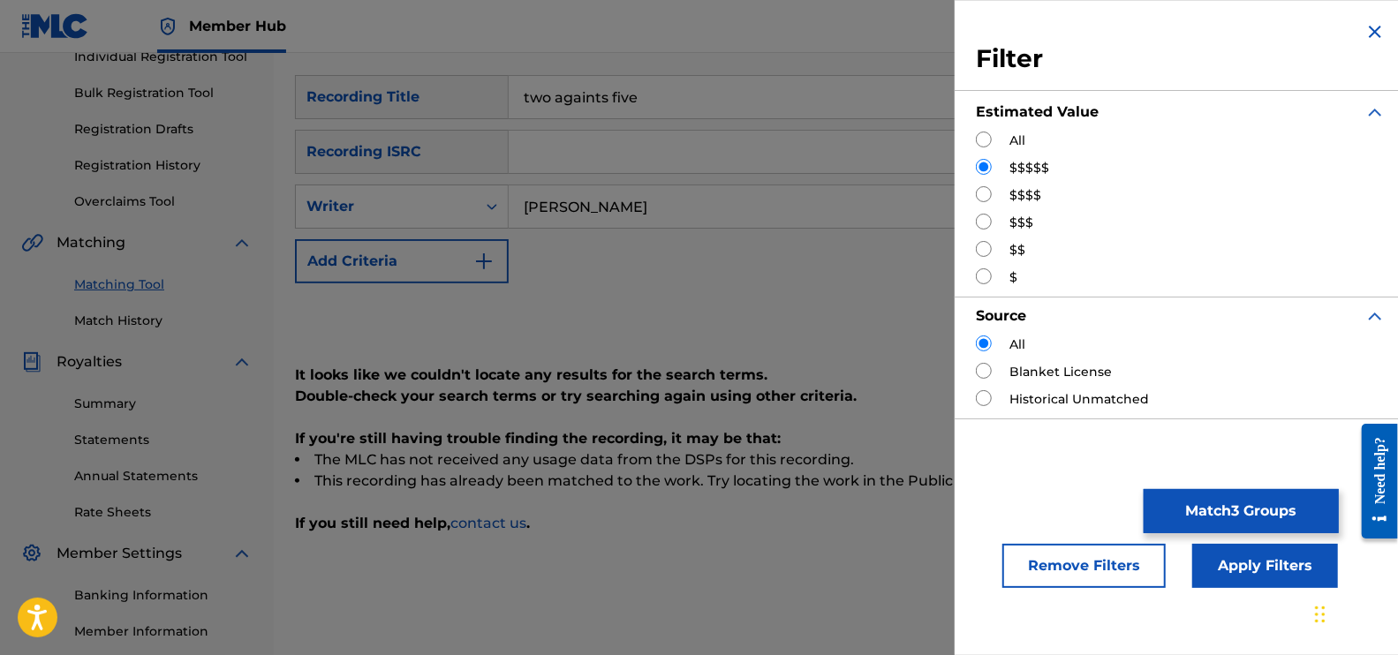
click at [990, 192] on input "Search Form" at bounding box center [984, 194] width 16 height 16
radio input "true"
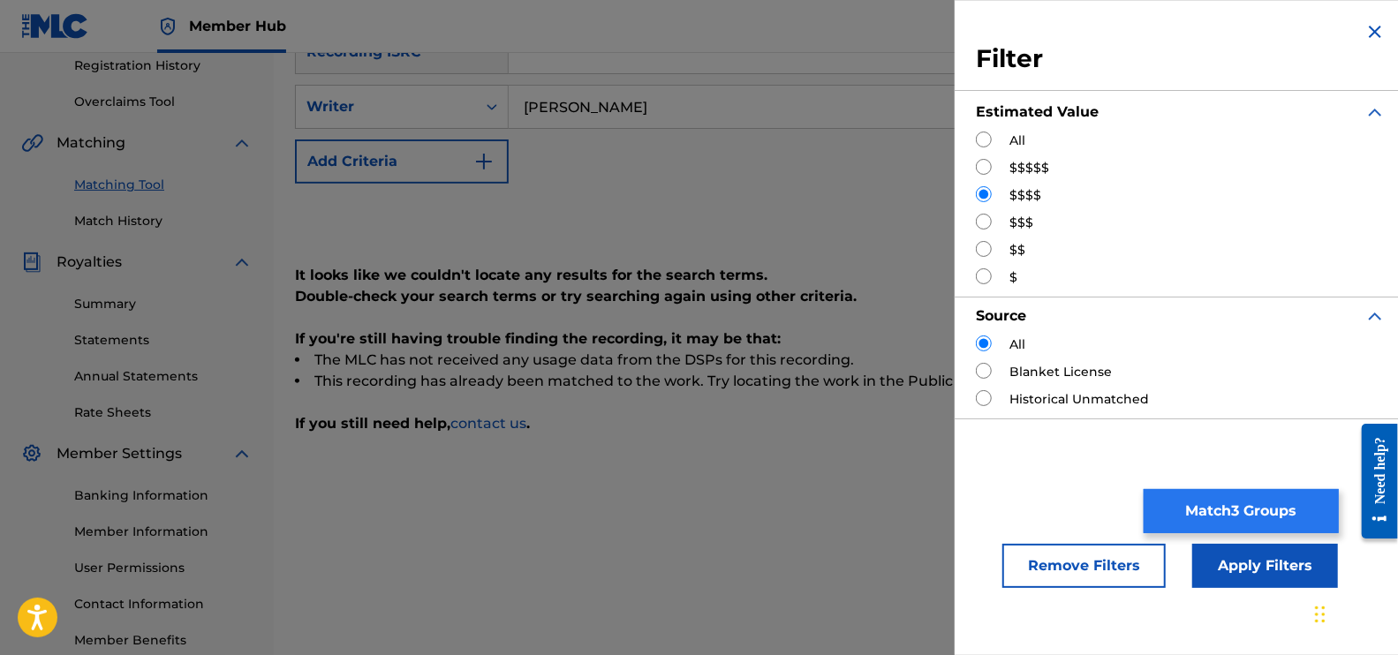
scroll to position [439, 0]
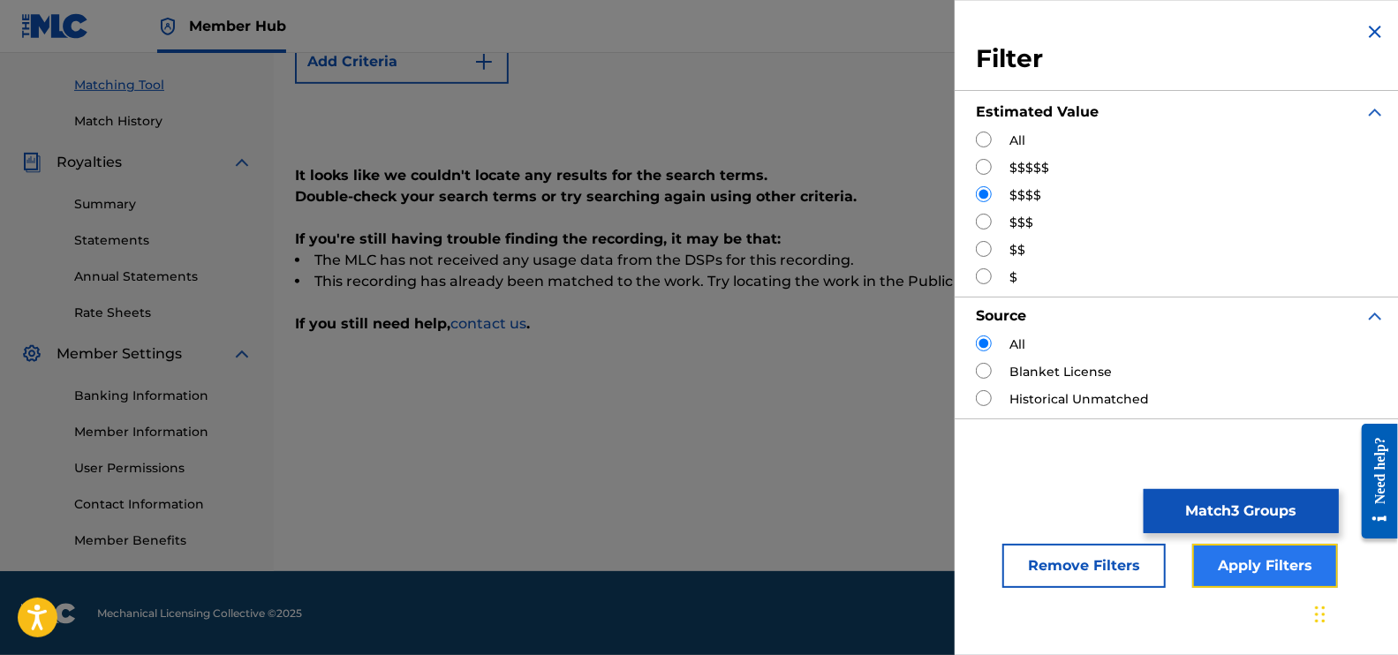
click at [1253, 578] on button "Apply Filters" at bounding box center [1265, 566] width 146 height 44
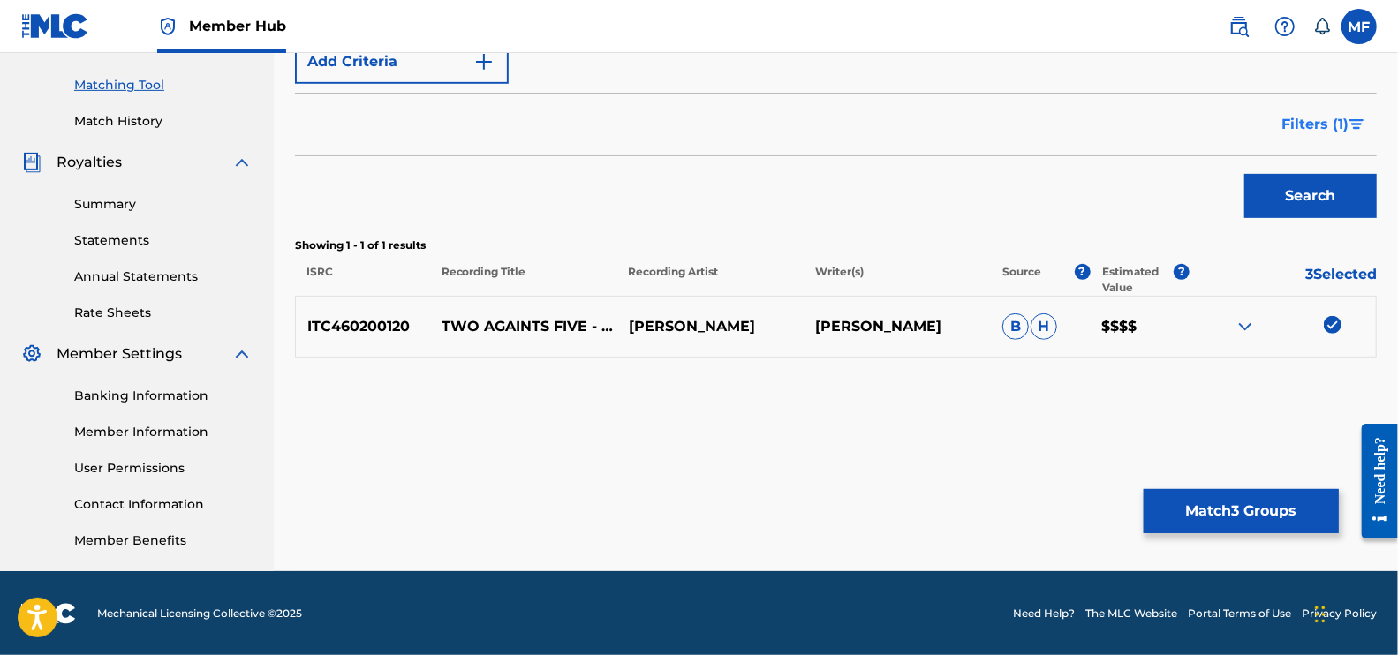
click at [1327, 111] on button "Filters ( 1 )" at bounding box center [1323, 124] width 106 height 44
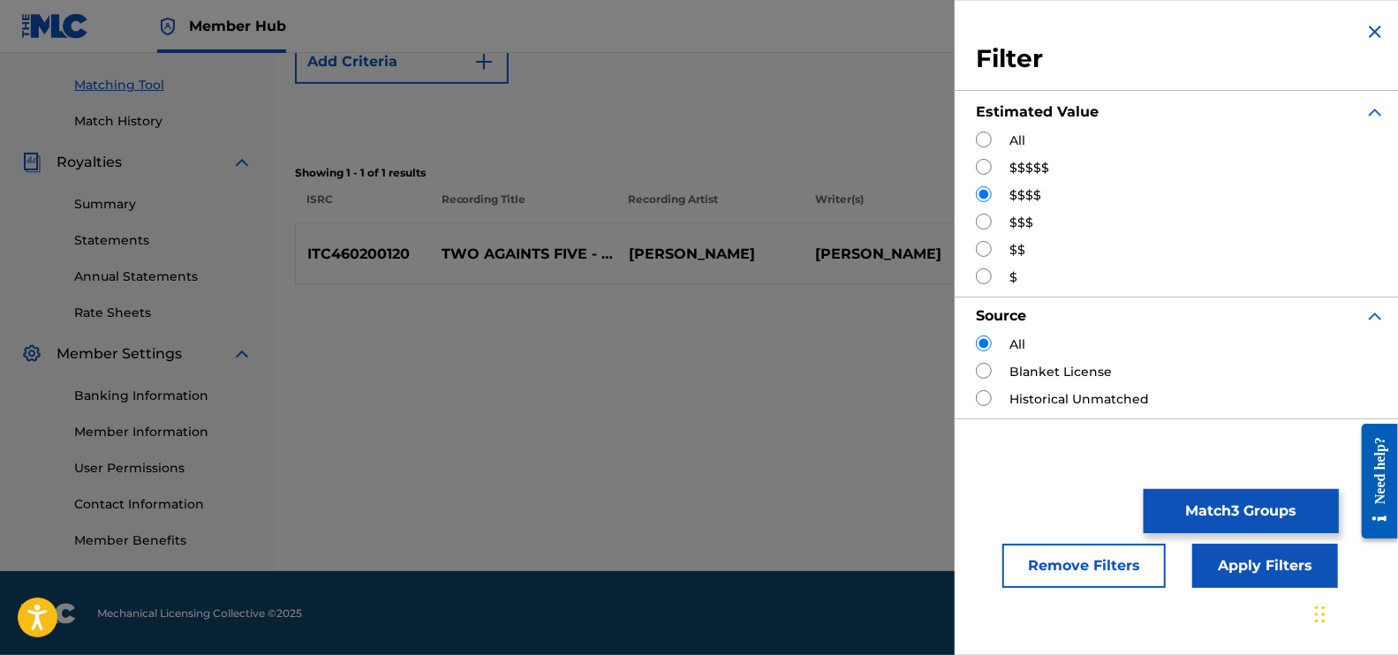
click at [984, 216] on input "Search Form" at bounding box center [984, 222] width 16 height 16
radio input "true"
click at [1248, 563] on button "Apply Filters" at bounding box center [1265, 566] width 146 height 44
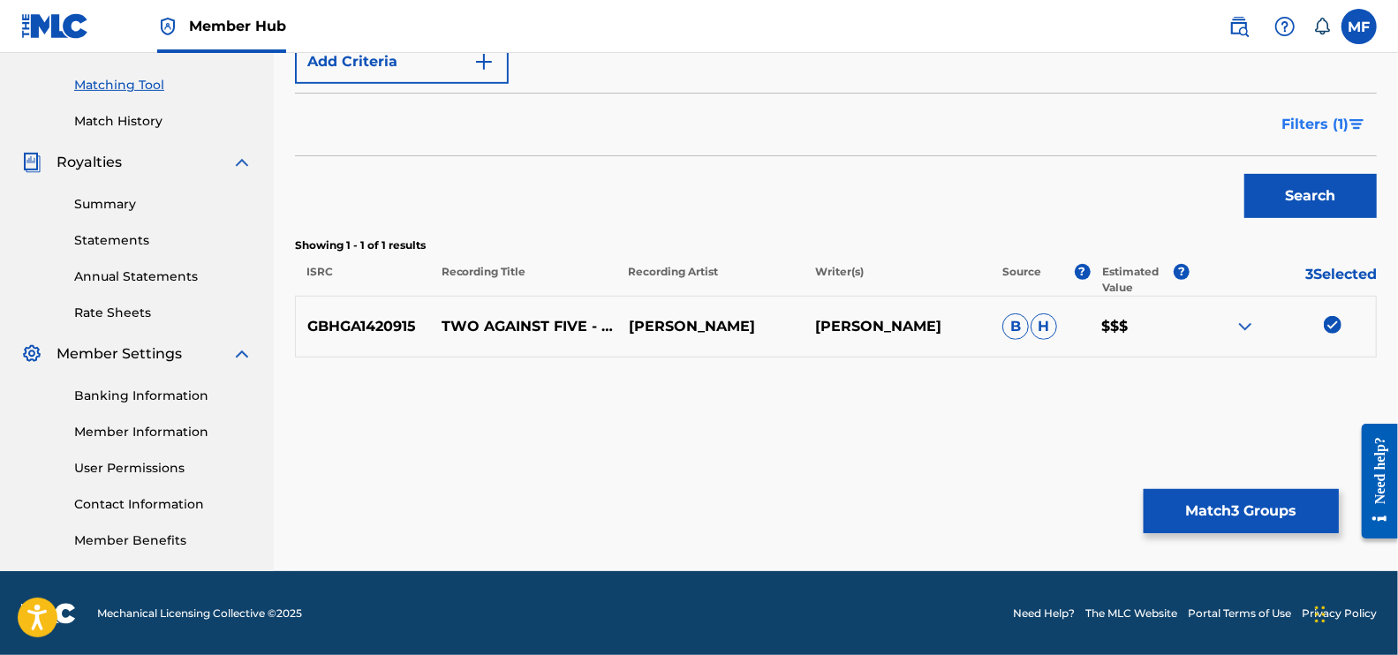
click at [1324, 120] on span "Filters ( 1 )" at bounding box center [1314, 124] width 67 height 21
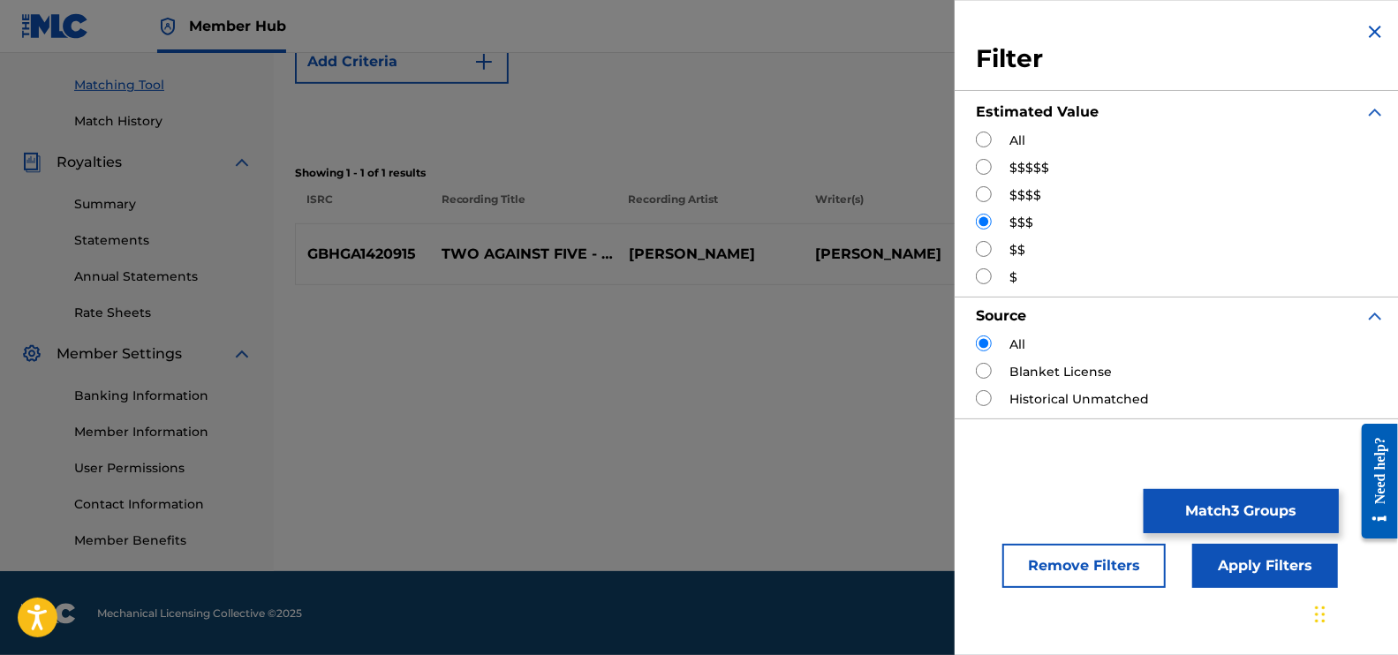
click at [984, 252] on input "Search Form" at bounding box center [984, 249] width 16 height 16
radio input "true"
click at [1245, 579] on button "Apply Filters" at bounding box center [1265, 566] width 146 height 44
click at [1245, 579] on footer "Mechanical Licensing Collective © 2025 Need Help? The MLC Website Portal Terms …" at bounding box center [699, 613] width 1398 height 85
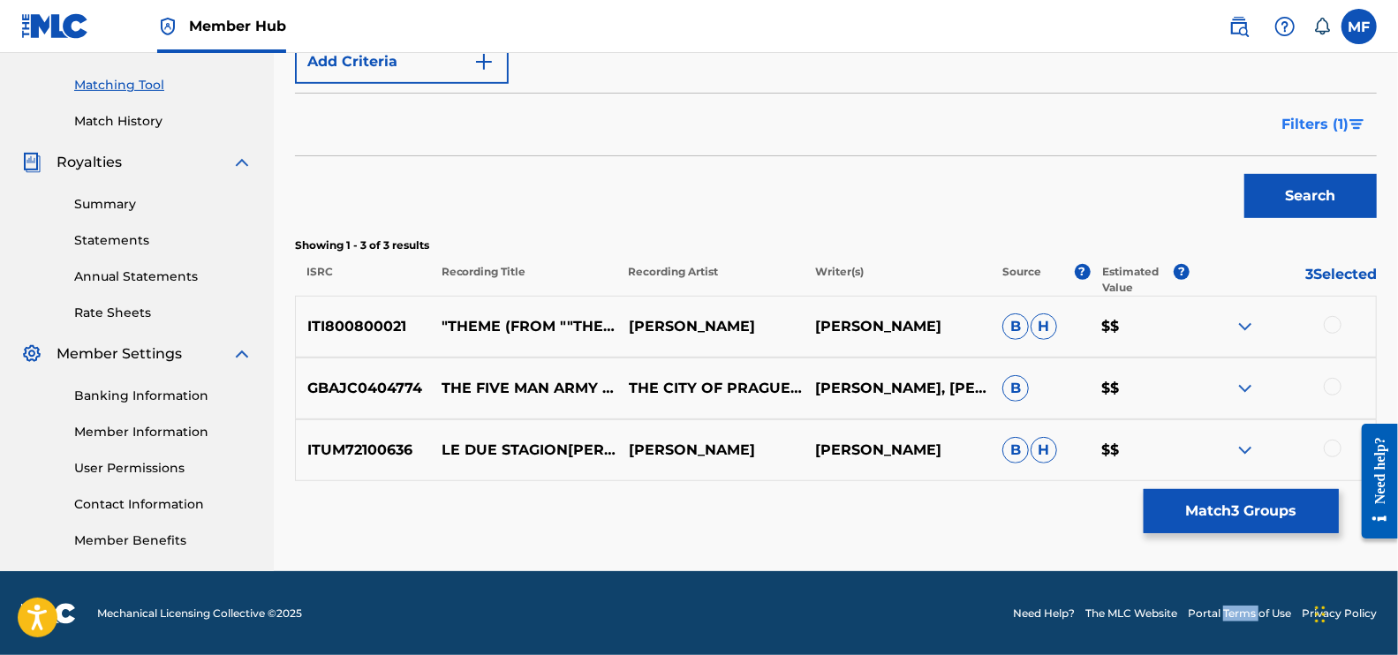
click at [1339, 124] on span "Filters ( 1 )" at bounding box center [1314, 124] width 67 height 21
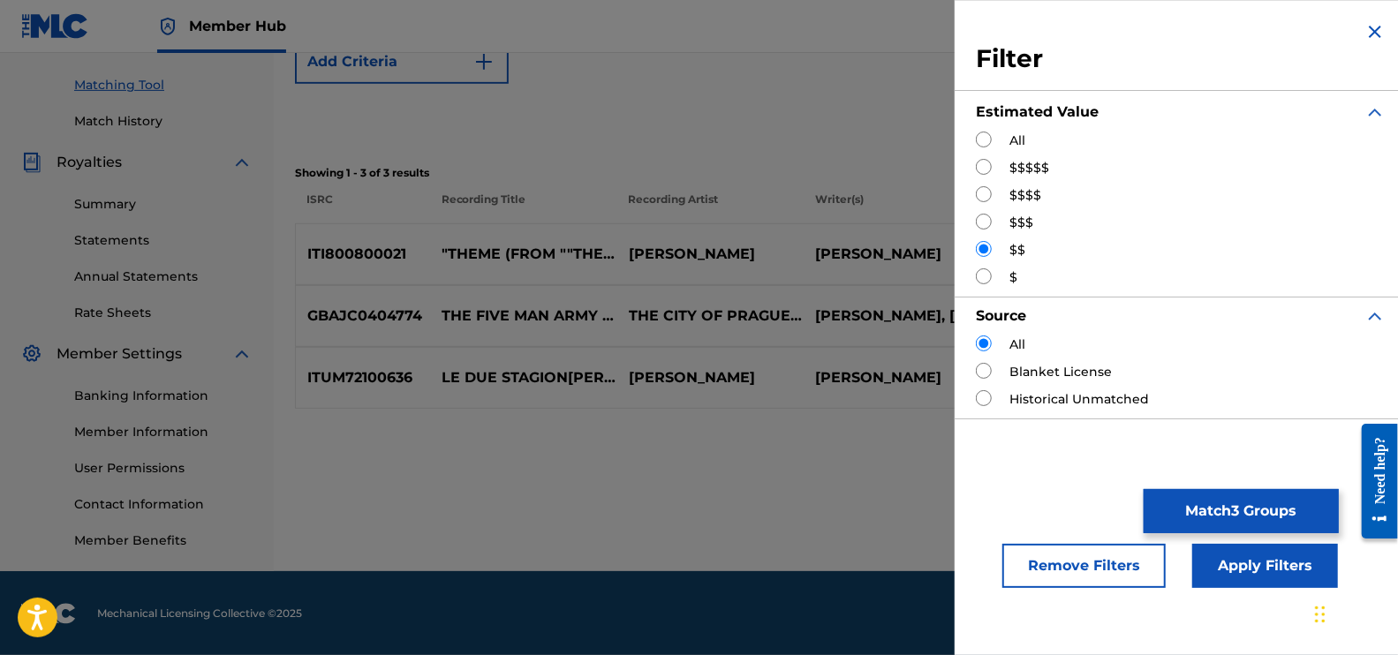
click at [980, 269] on input "Search Form" at bounding box center [984, 276] width 16 height 16
radio input "true"
click at [1246, 565] on button "Apply Filters" at bounding box center [1265, 566] width 146 height 44
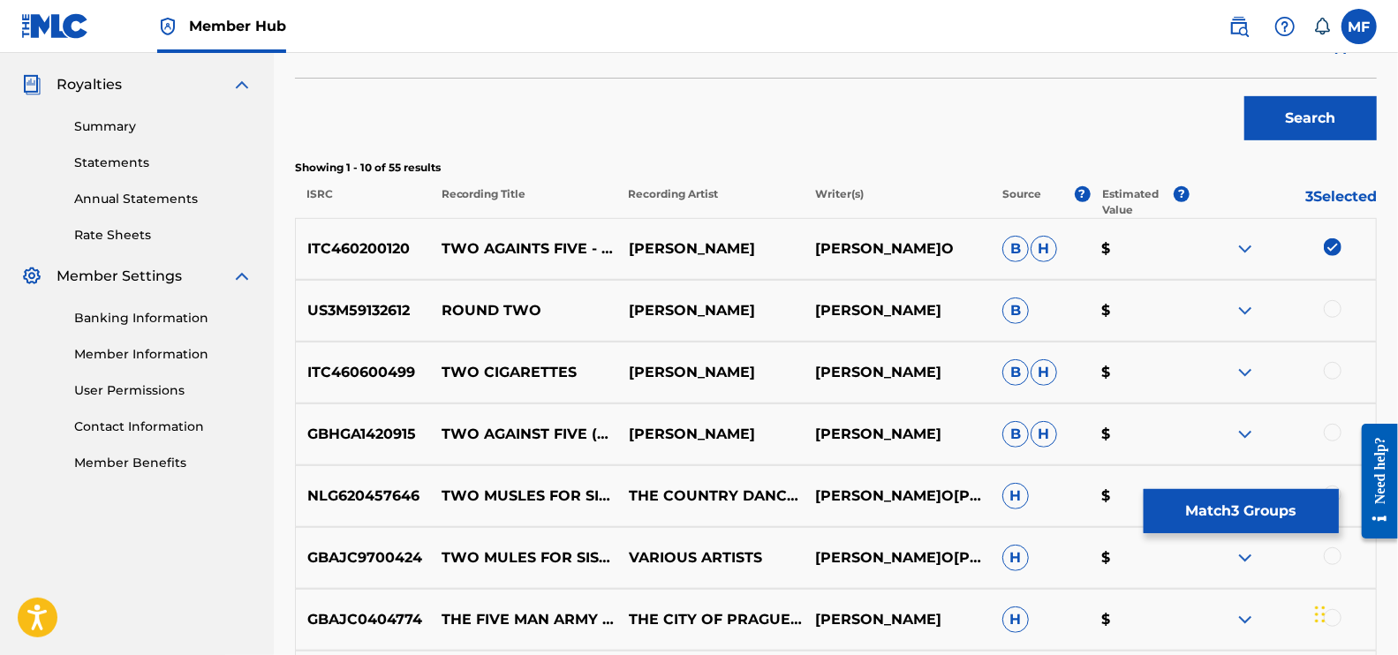
scroll to position [549, 0]
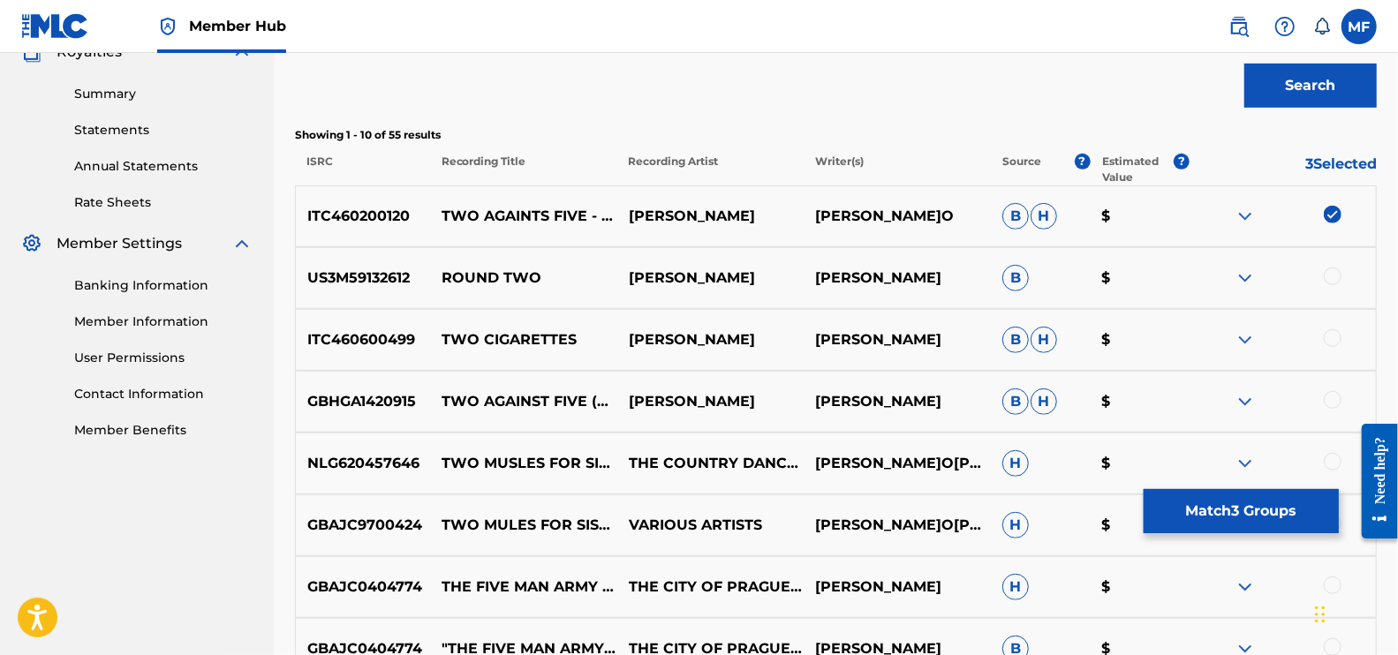
click at [1329, 397] on div at bounding box center [1332, 400] width 18 height 18
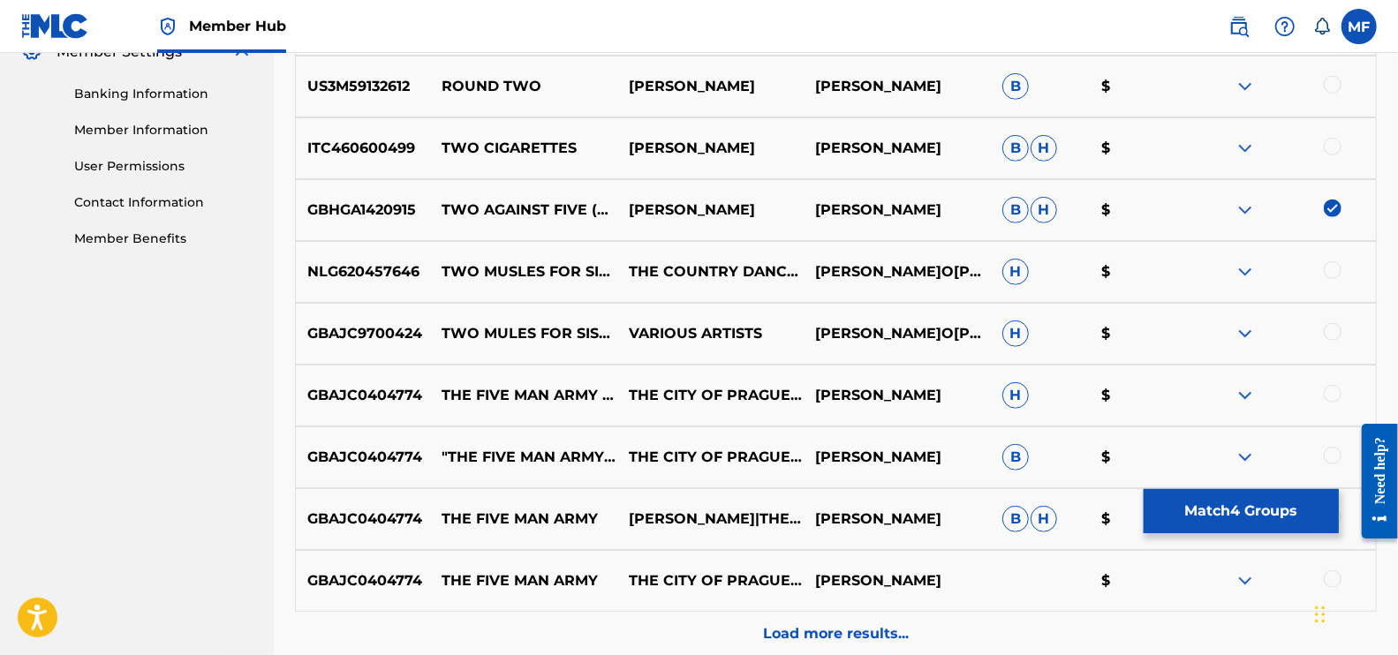
scroll to position [770, 0]
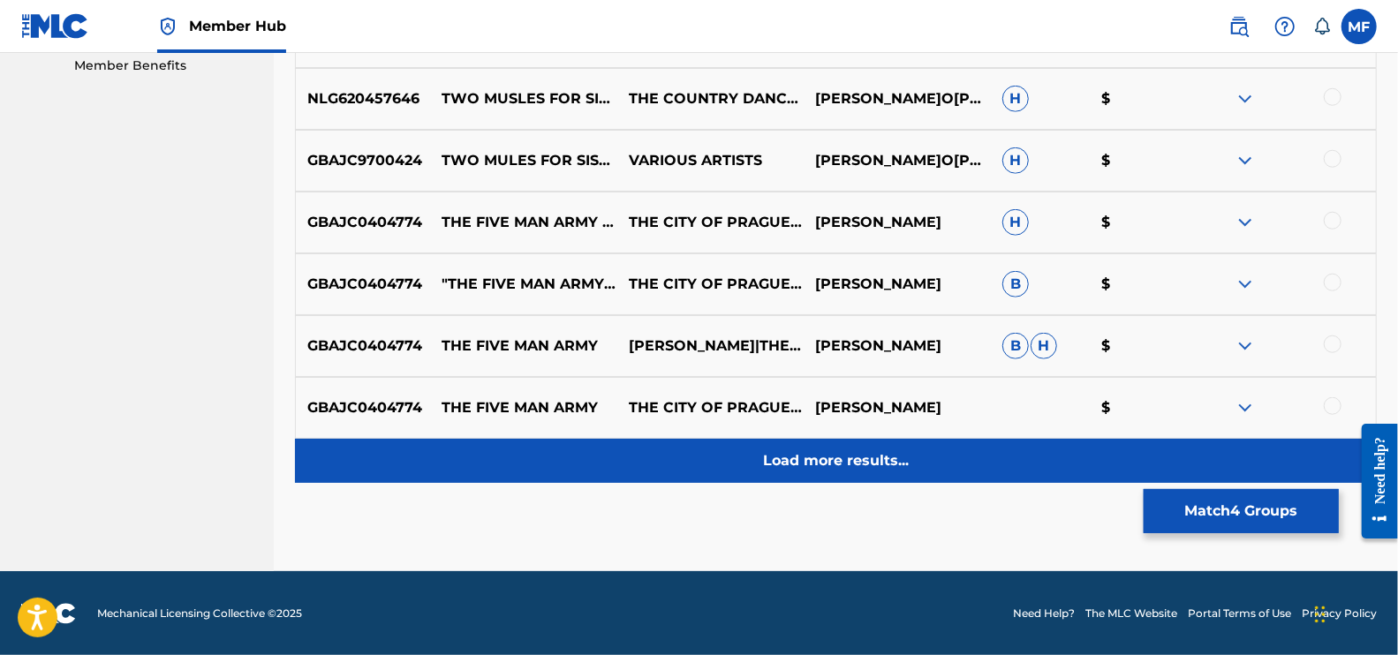
click at [821, 464] on p "Load more results..." at bounding box center [836, 460] width 146 height 21
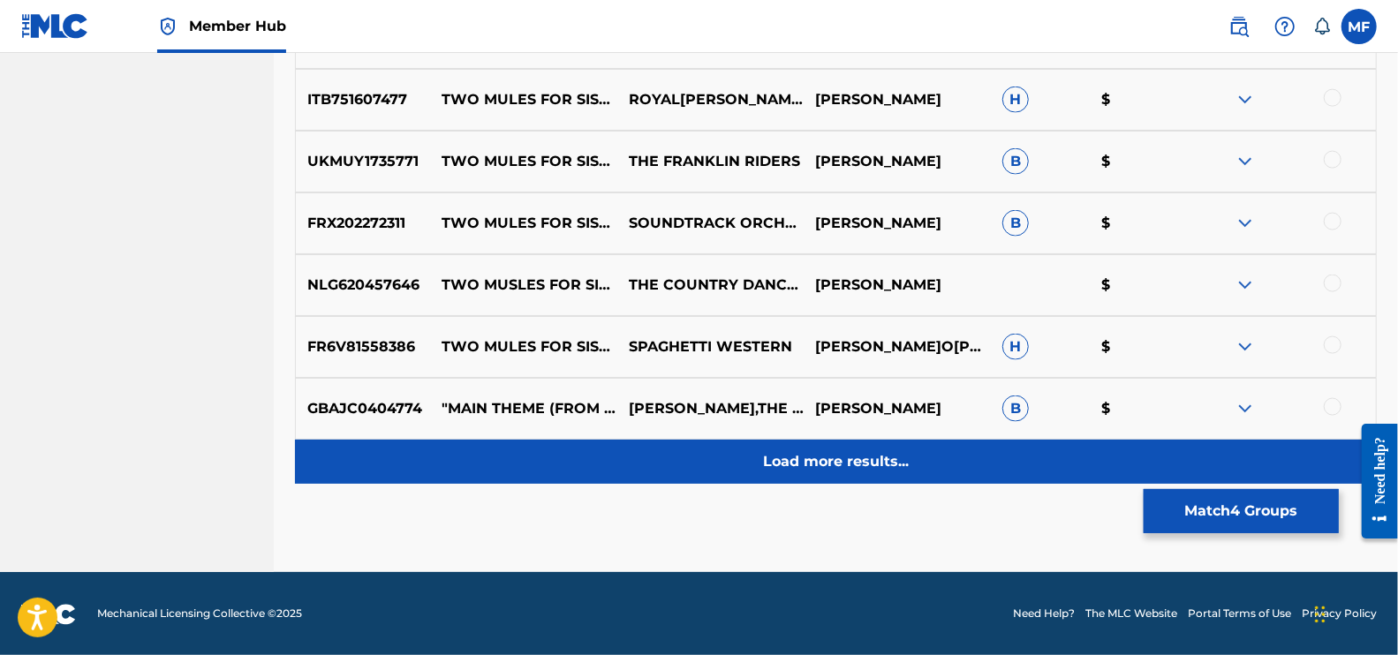
click at [846, 459] on p "Load more results..." at bounding box center [836, 461] width 146 height 21
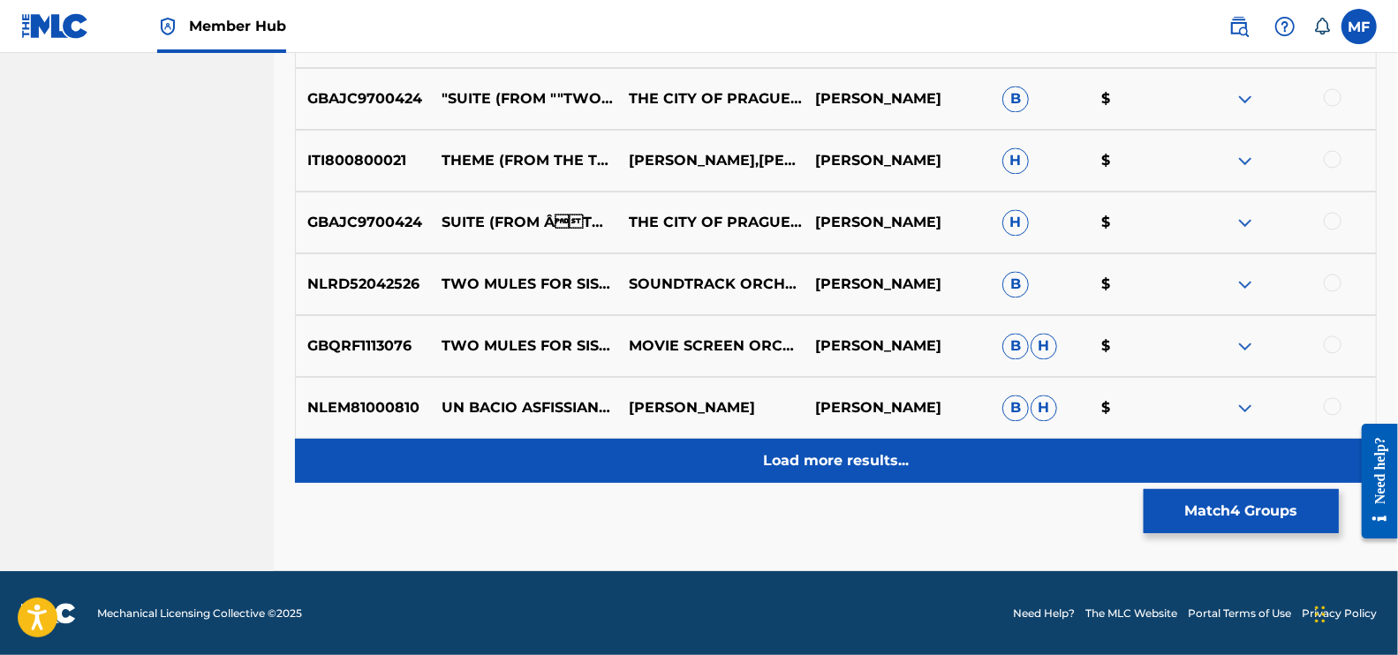
click at [863, 451] on p "Load more results..." at bounding box center [836, 460] width 146 height 21
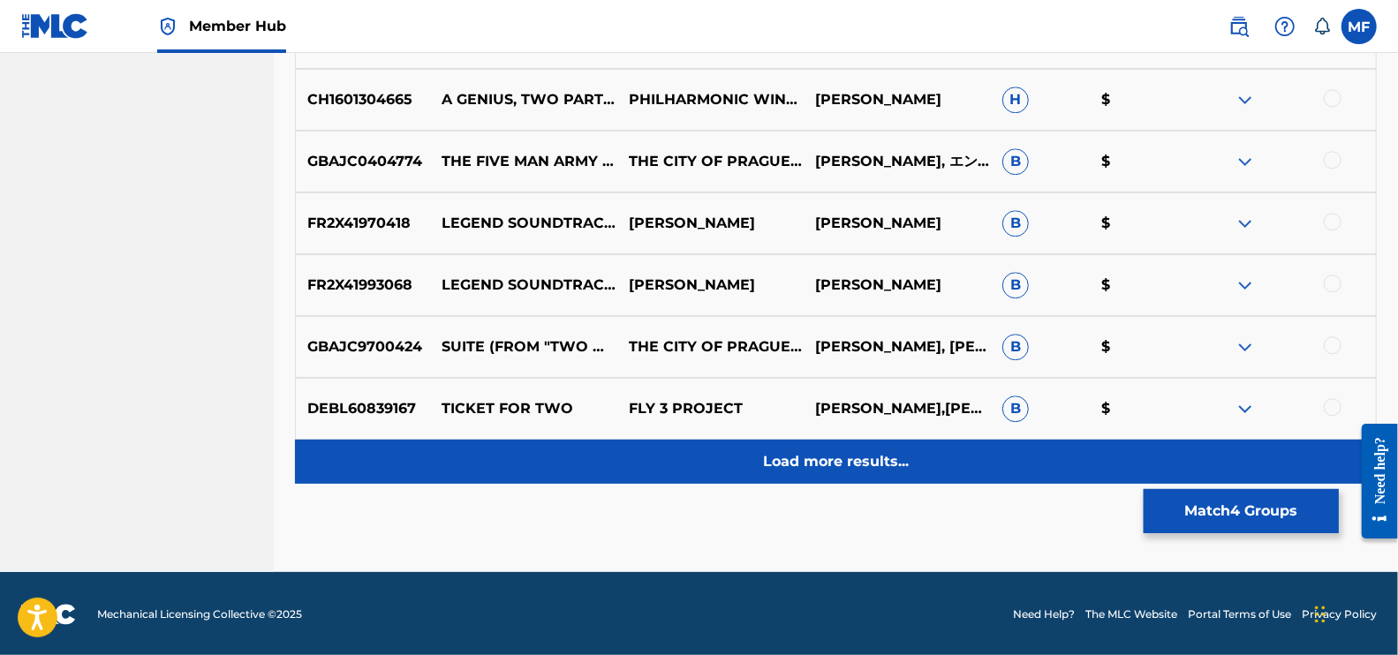
click at [871, 451] on p "Load more results..." at bounding box center [836, 461] width 146 height 21
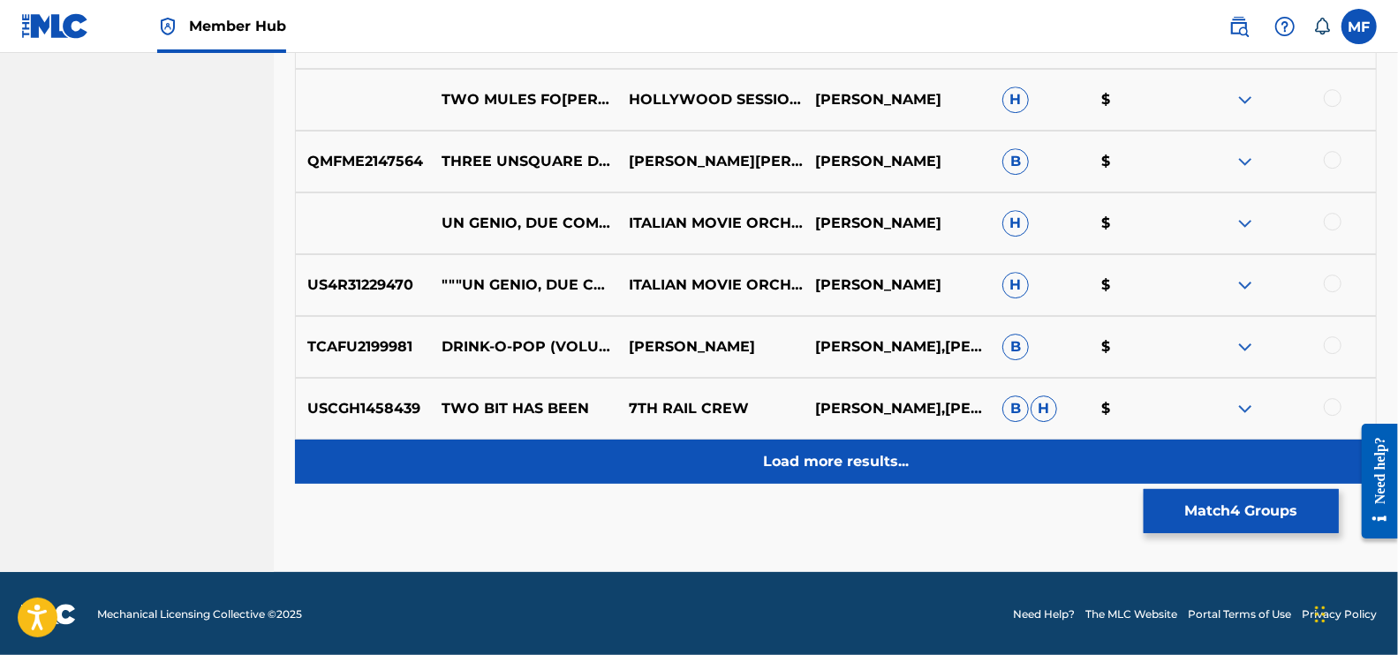
click at [885, 448] on div "Load more results..." at bounding box center [836, 462] width 1082 height 44
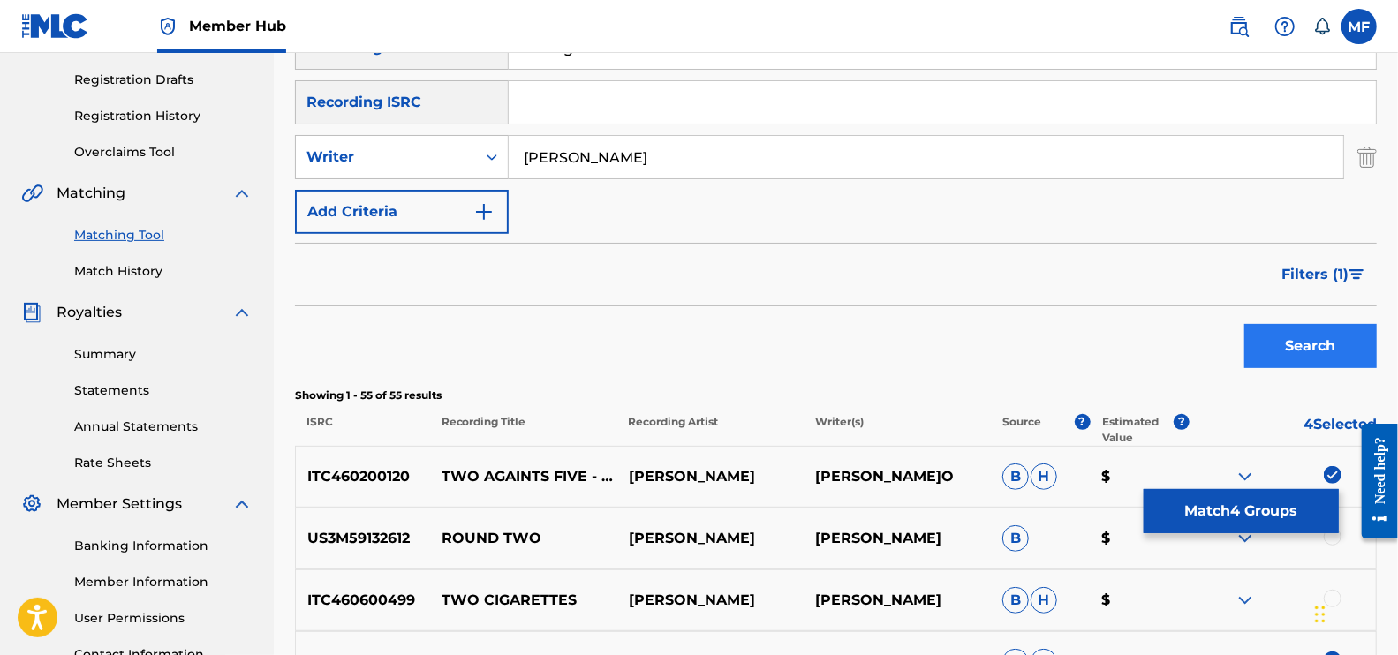
scroll to position [339, 0]
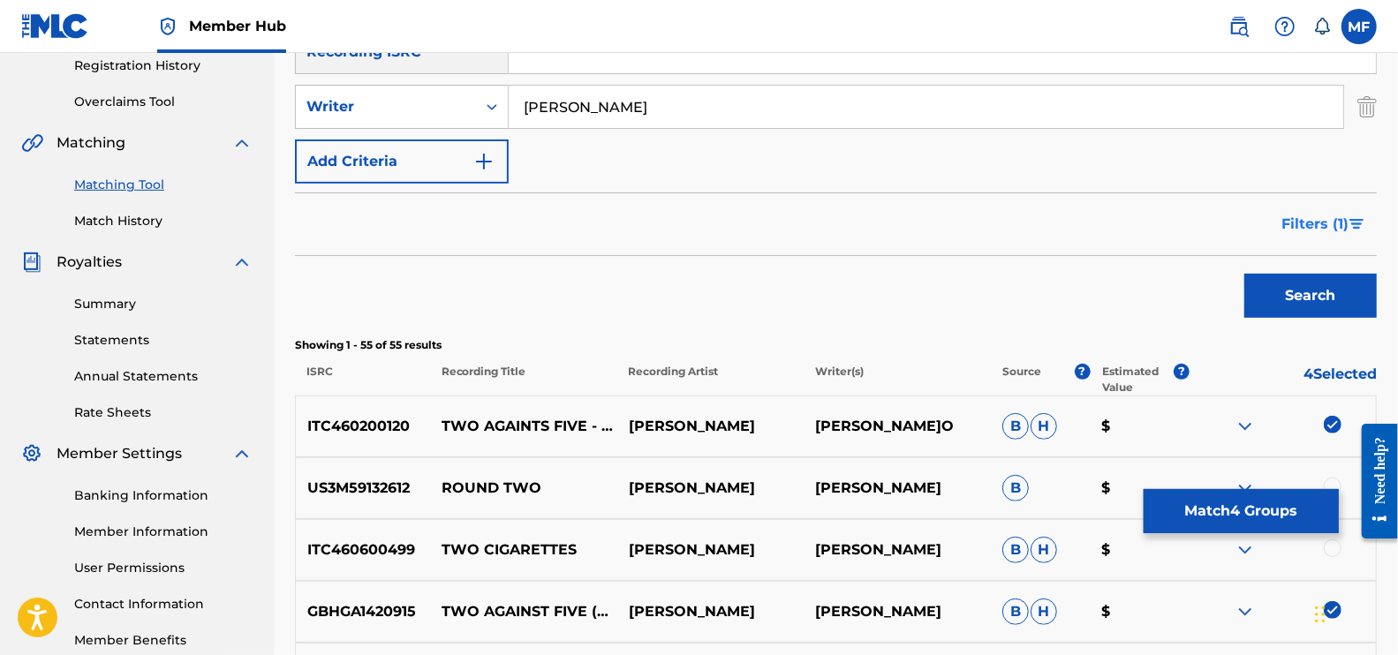
click at [1334, 210] on button "Filters ( 1 )" at bounding box center [1323, 224] width 106 height 44
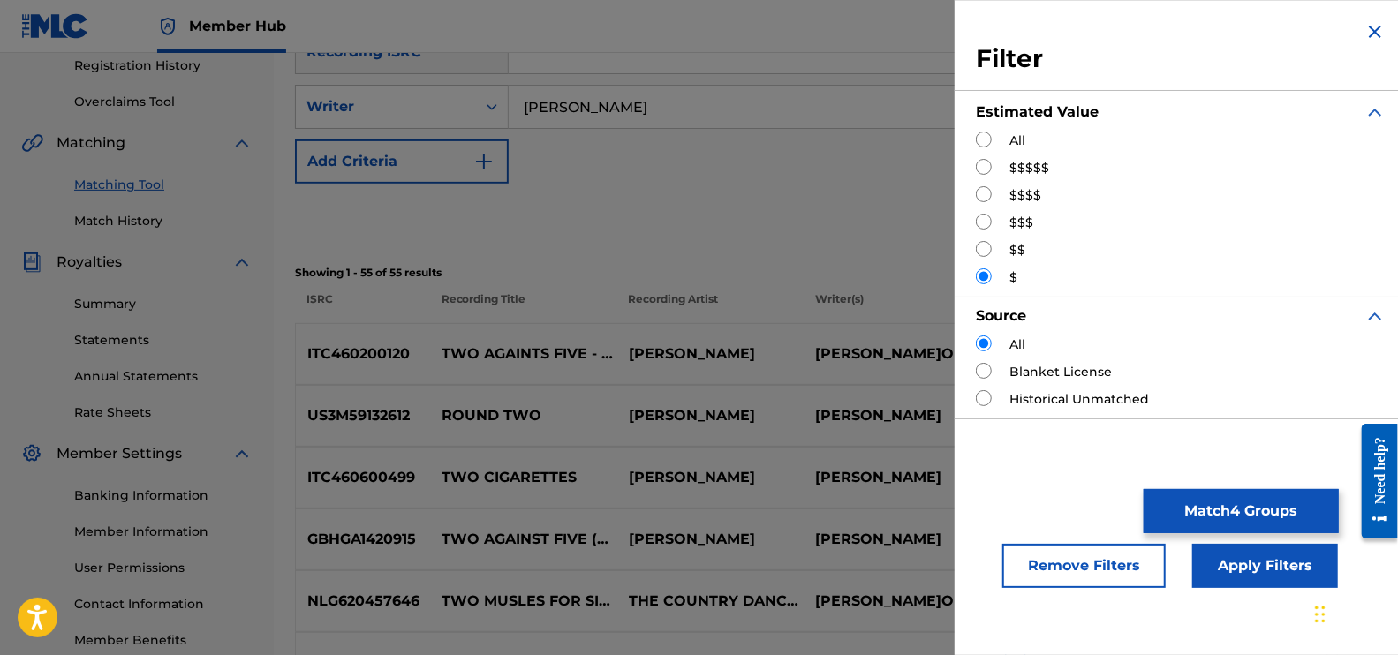
click at [984, 195] on input "Search Form" at bounding box center [984, 194] width 16 height 16
radio input "true"
click at [1231, 550] on button "Apply Filters" at bounding box center [1265, 566] width 146 height 44
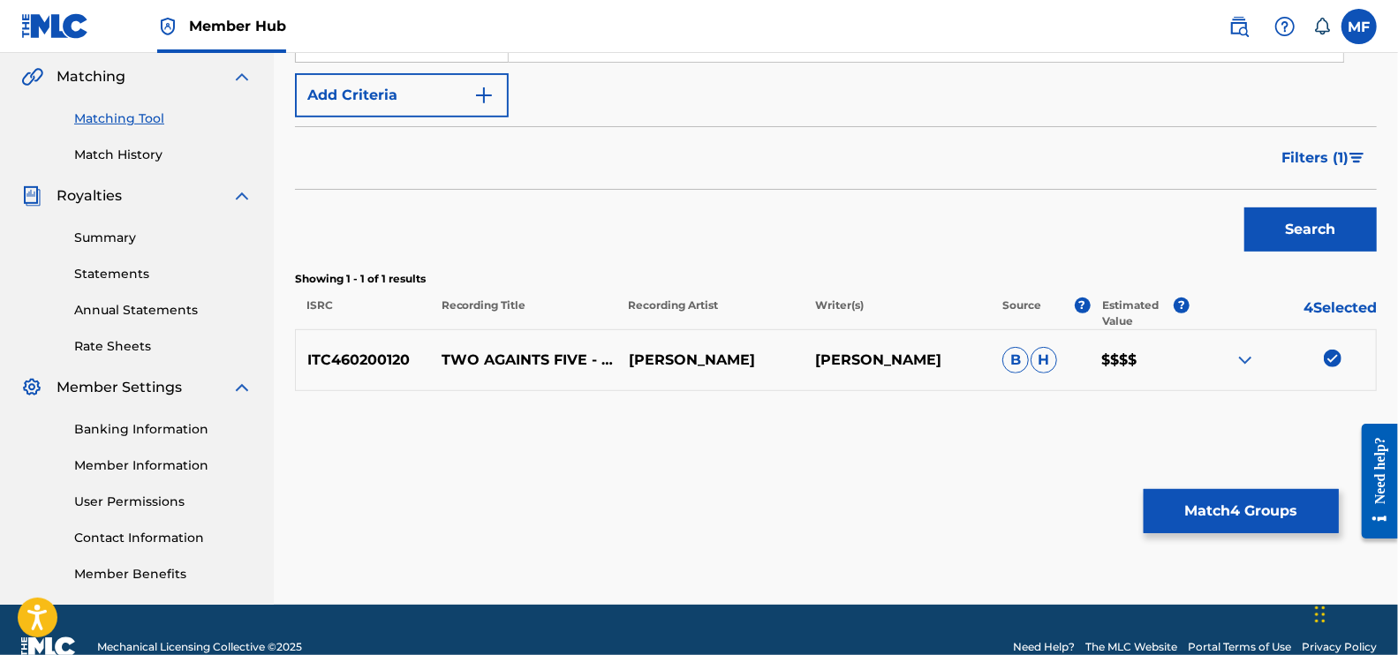
scroll to position [439, 0]
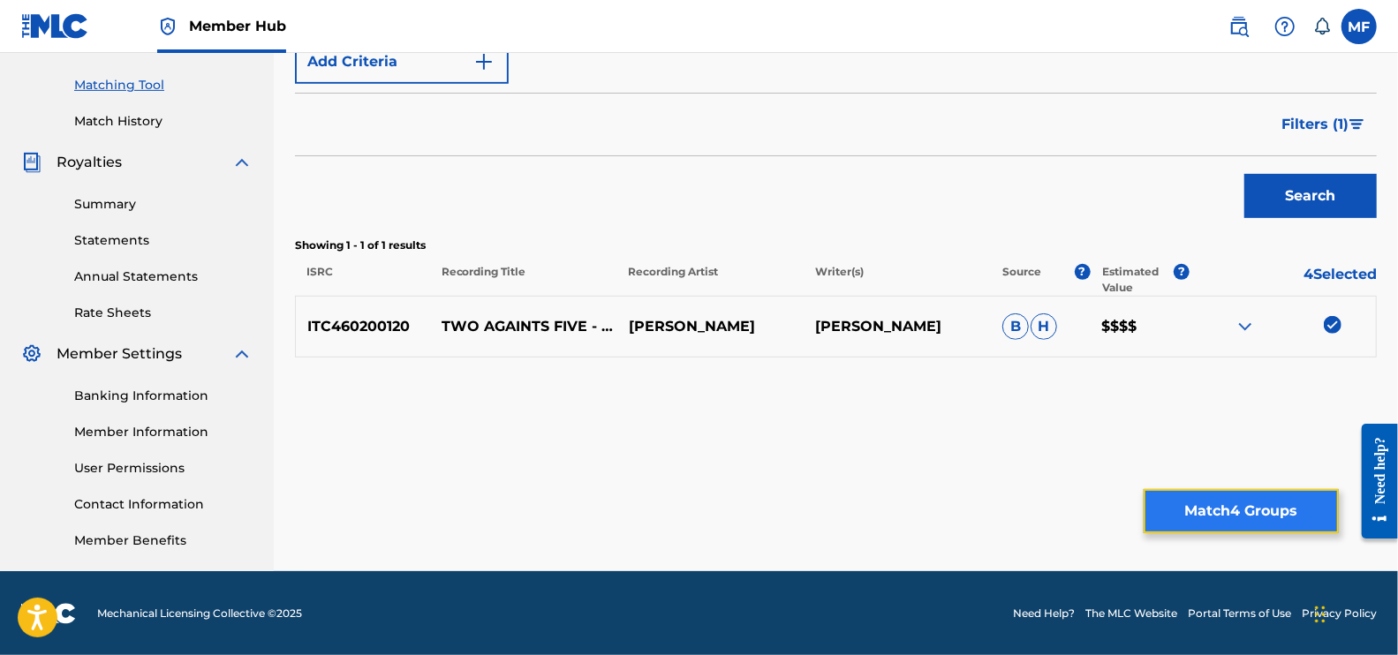
click at [1269, 494] on button "Match 4 Groups" at bounding box center [1240, 511] width 195 height 44
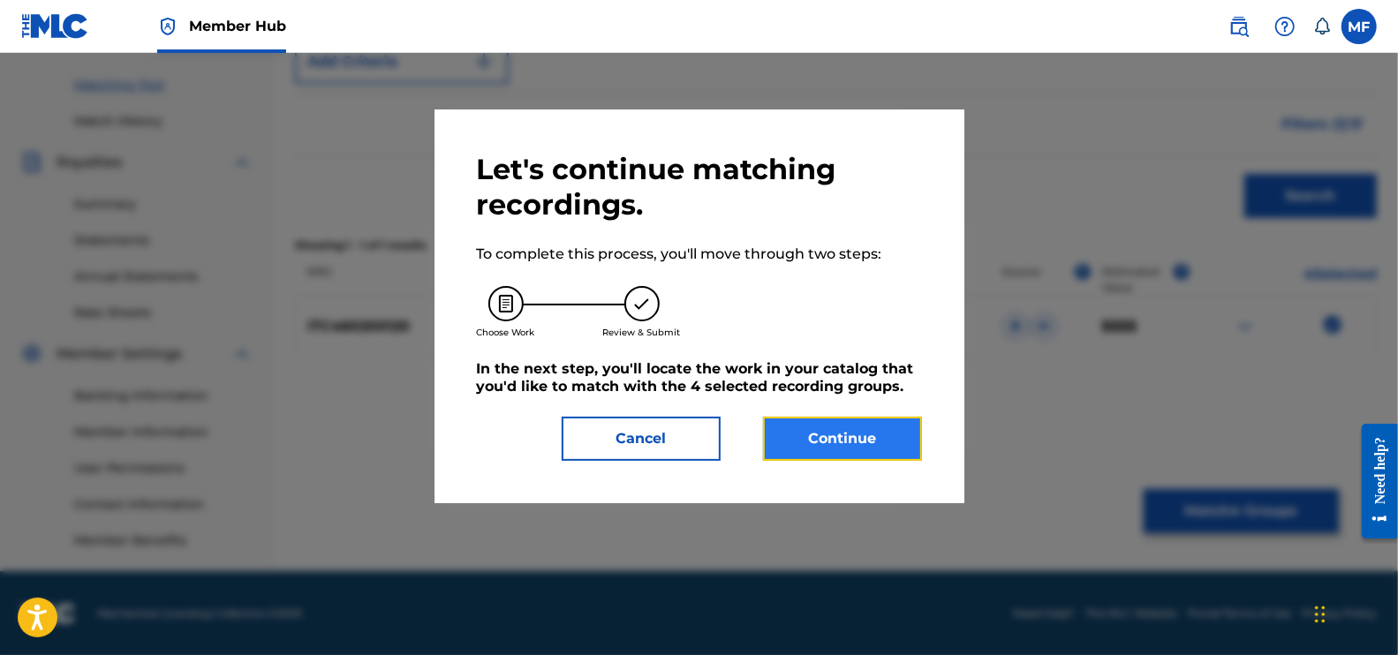
click at [817, 435] on button "Continue" at bounding box center [842, 439] width 159 height 44
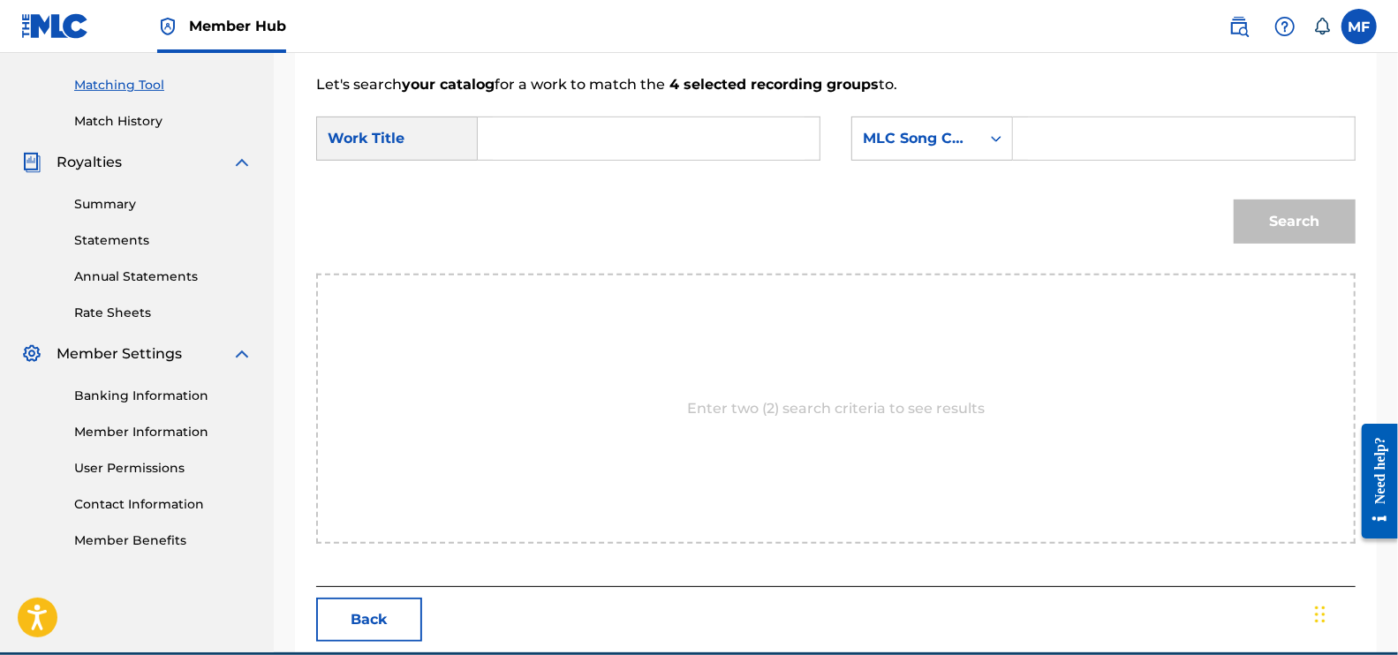
drag, startPoint x: 485, startPoint y: 117, endPoint x: 506, endPoint y: 131, distance: 25.0
click at [486, 117] on div "Search Form" at bounding box center [649, 139] width 343 height 44
click at [512, 132] on input "Search Form" at bounding box center [649, 138] width 312 height 42
type input "due contro cinque"
click at [1196, 137] on input "Search Form" at bounding box center [1184, 138] width 312 height 42
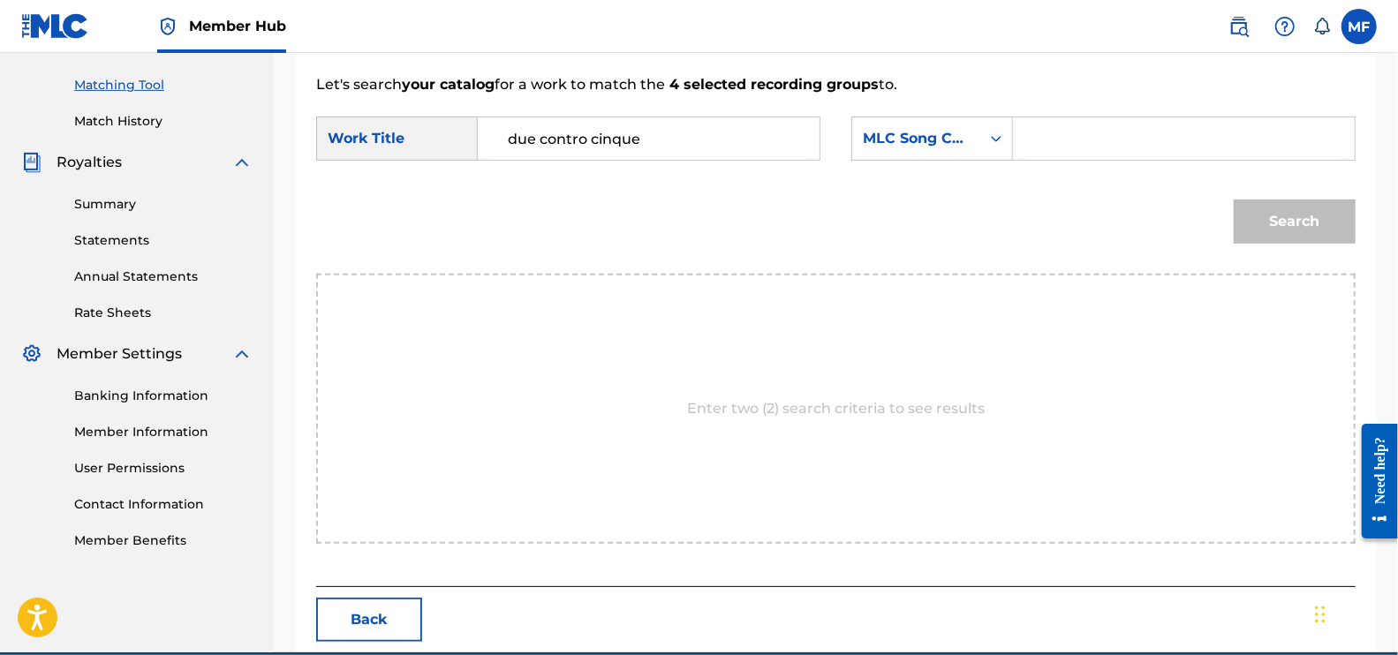
paste input "DA8SM9"
type input "DA8SM9"
click at [1267, 200] on button "Search" at bounding box center [1294, 222] width 122 height 44
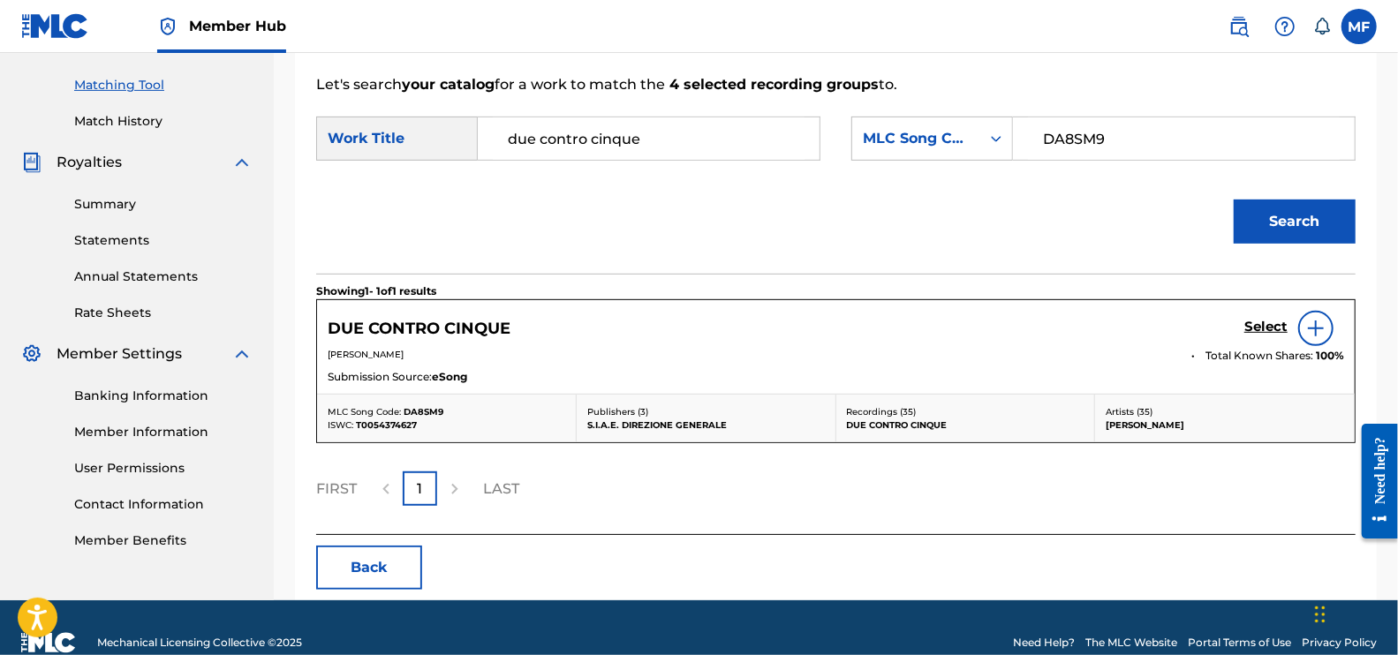
click at [1277, 312] on div "Select" at bounding box center [1294, 328] width 100 height 35
click at [1271, 320] on h5 "Select" at bounding box center [1265, 327] width 43 height 17
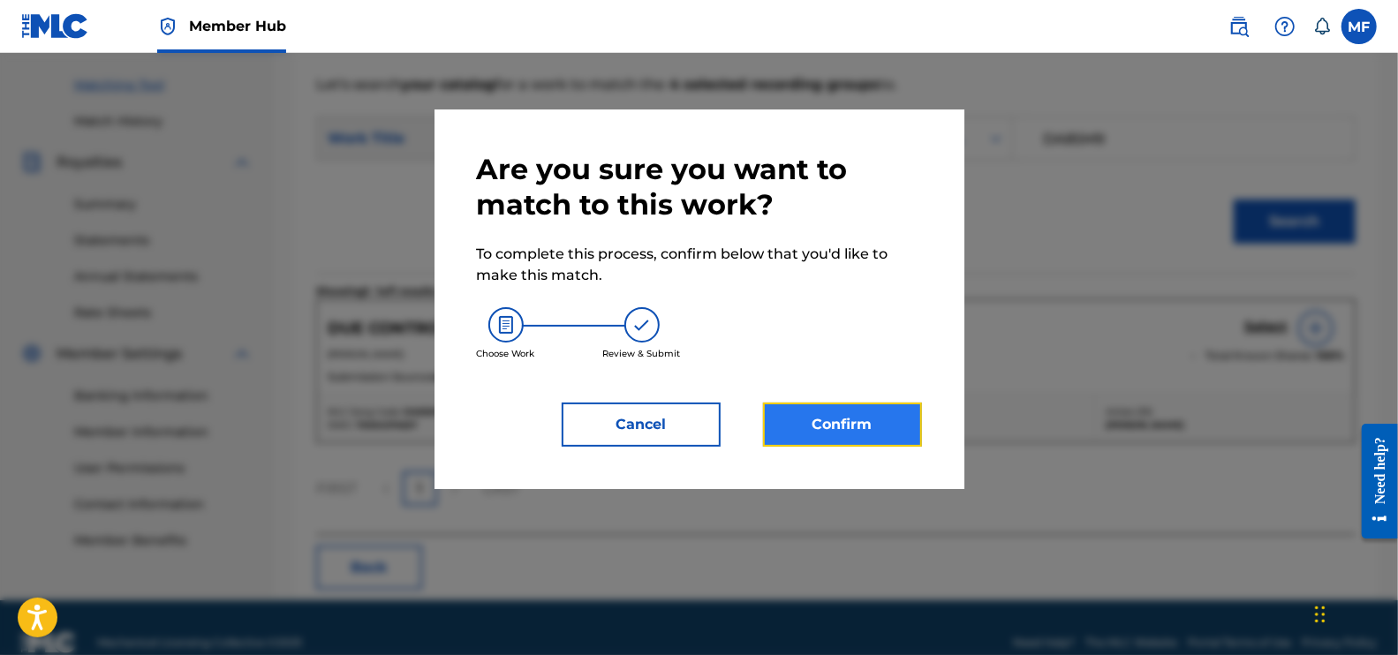
click at [774, 411] on button "Confirm" at bounding box center [842, 425] width 159 height 44
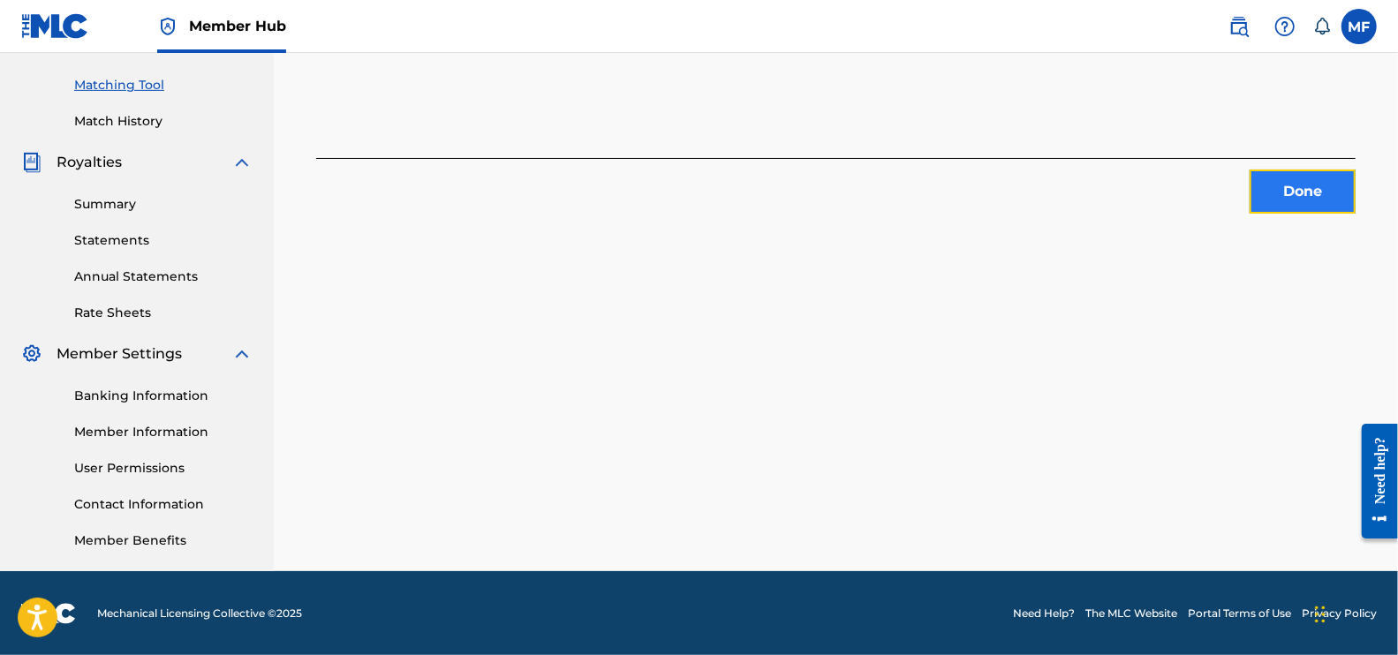
click at [1292, 202] on button "Done" at bounding box center [1302, 192] width 106 height 44
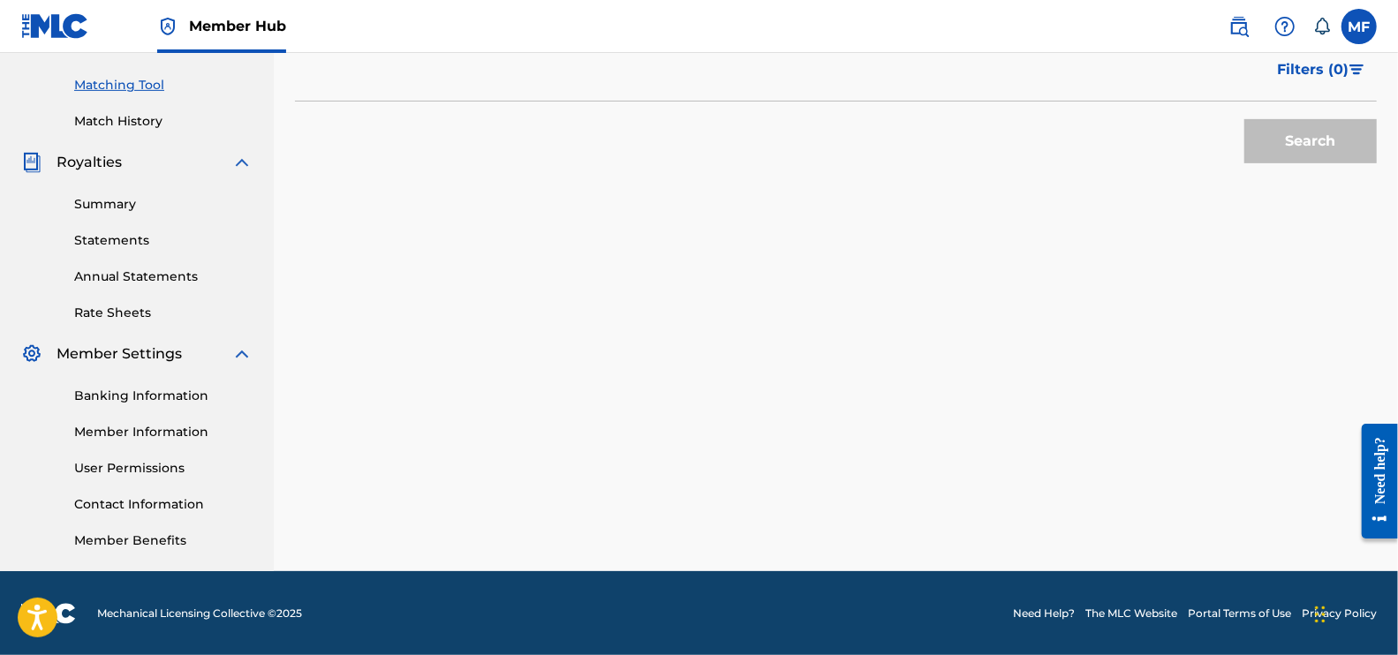
scroll to position [0, 0]
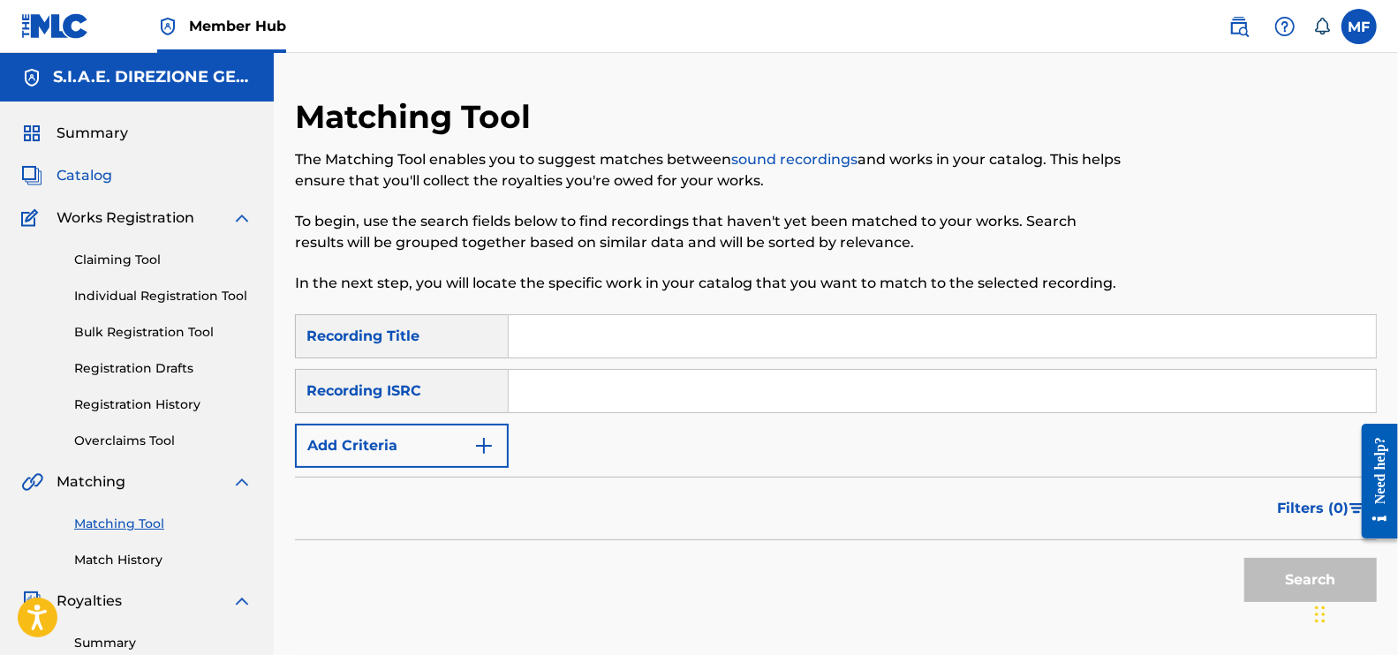
click at [103, 181] on span "Catalog" at bounding box center [85, 175] width 56 height 21
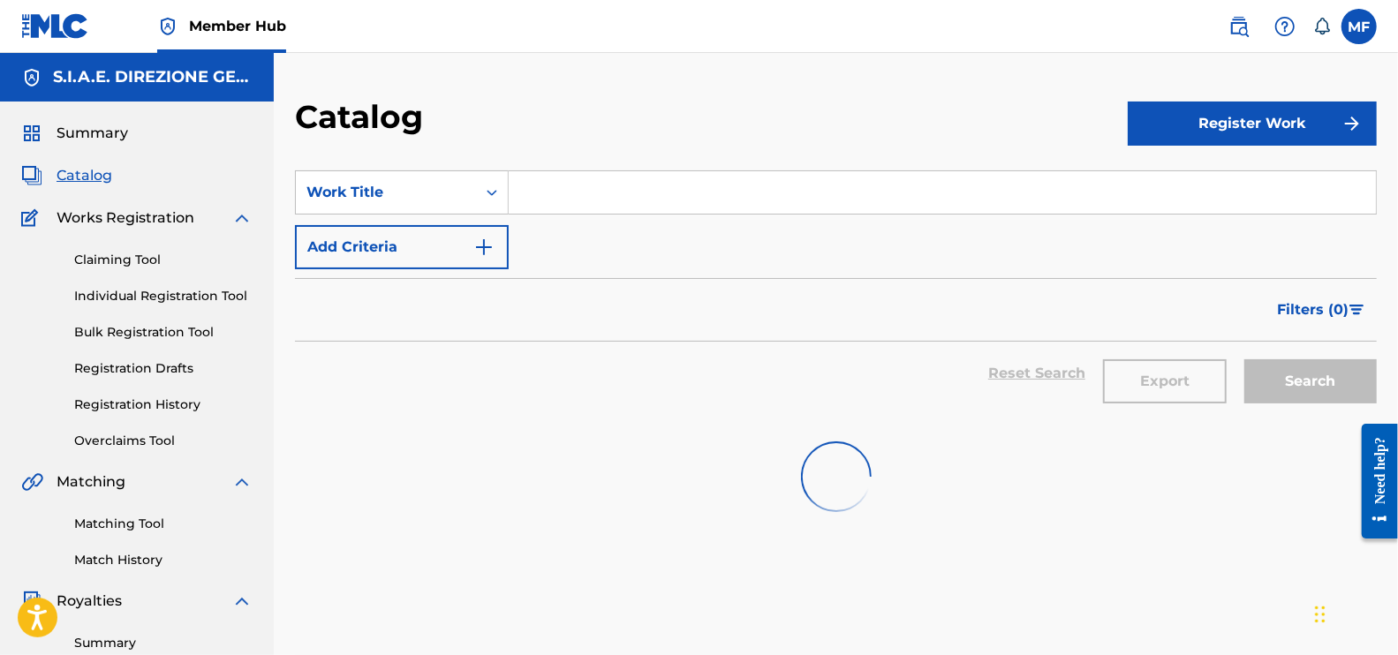
click at [671, 177] on input "Search Form" at bounding box center [942, 192] width 867 height 42
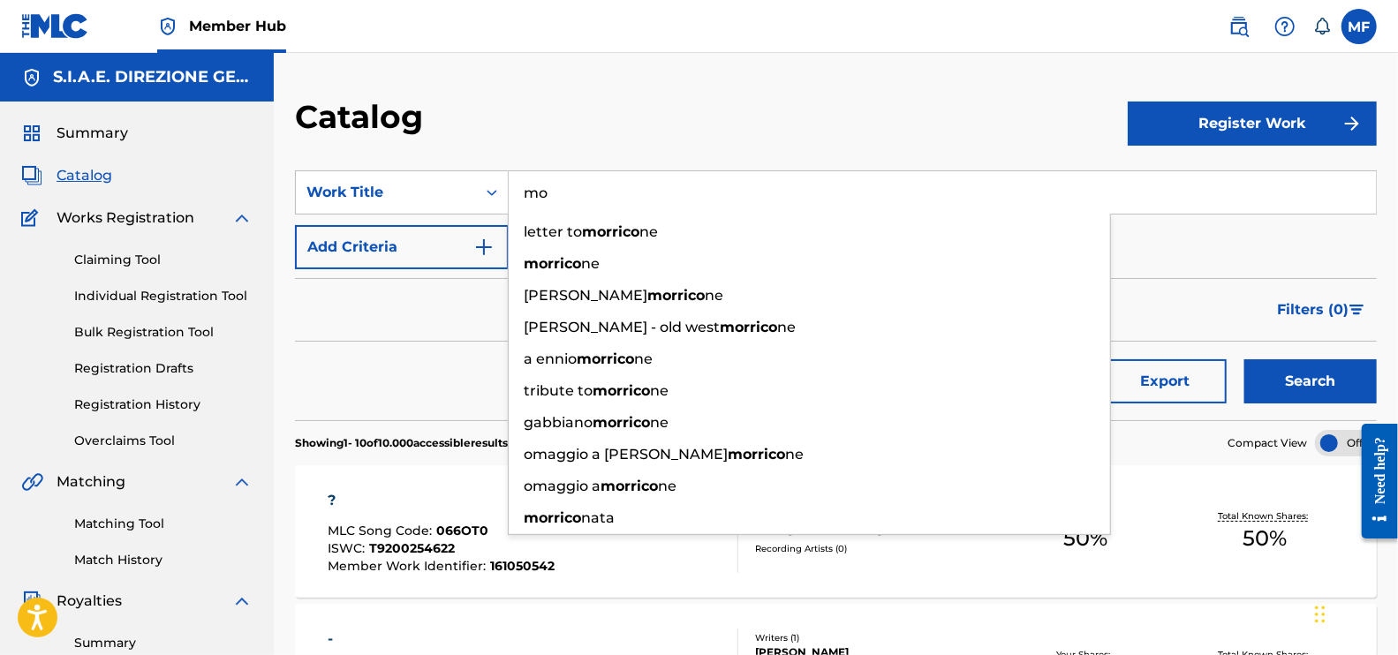
type input "m"
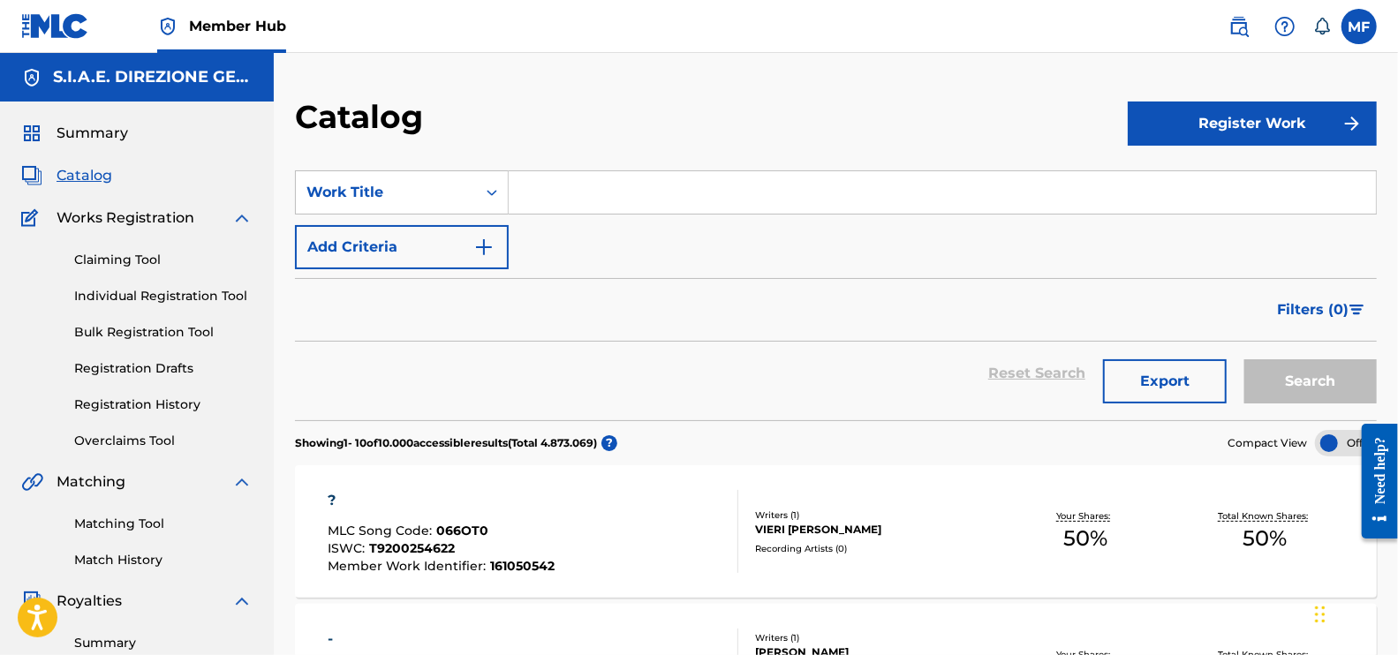
paste input "[PERSON_NAME]E SERIE TEL IN 7 EPISODI"
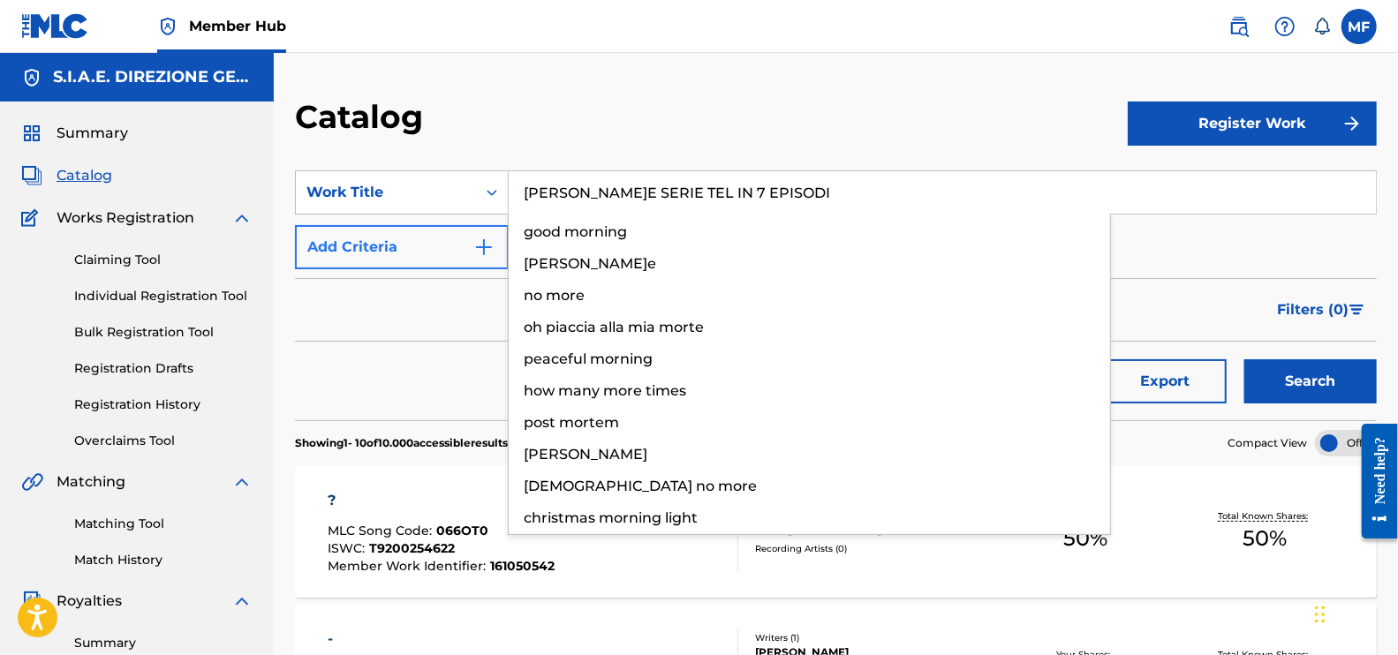
type input "[PERSON_NAME]E SERIE TEL IN 7 EPISODI"
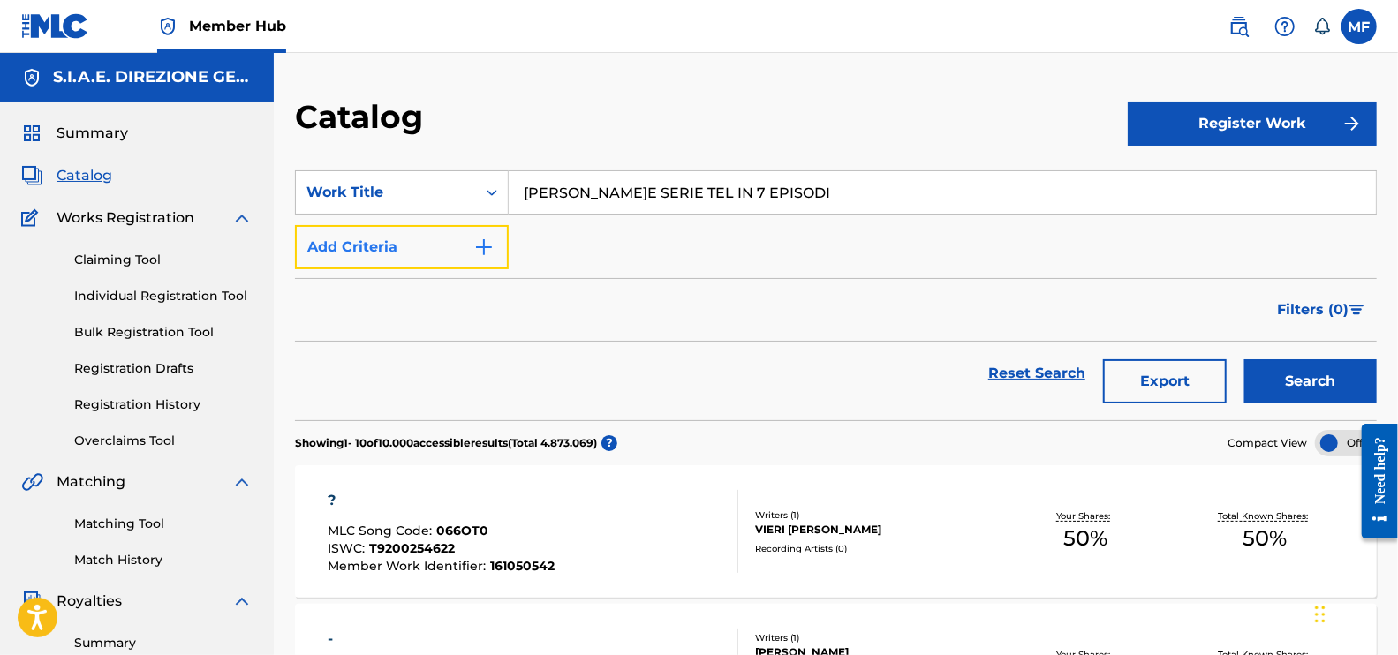
click at [397, 242] on button "Add Criteria" at bounding box center [402, 247] width 214 height 44
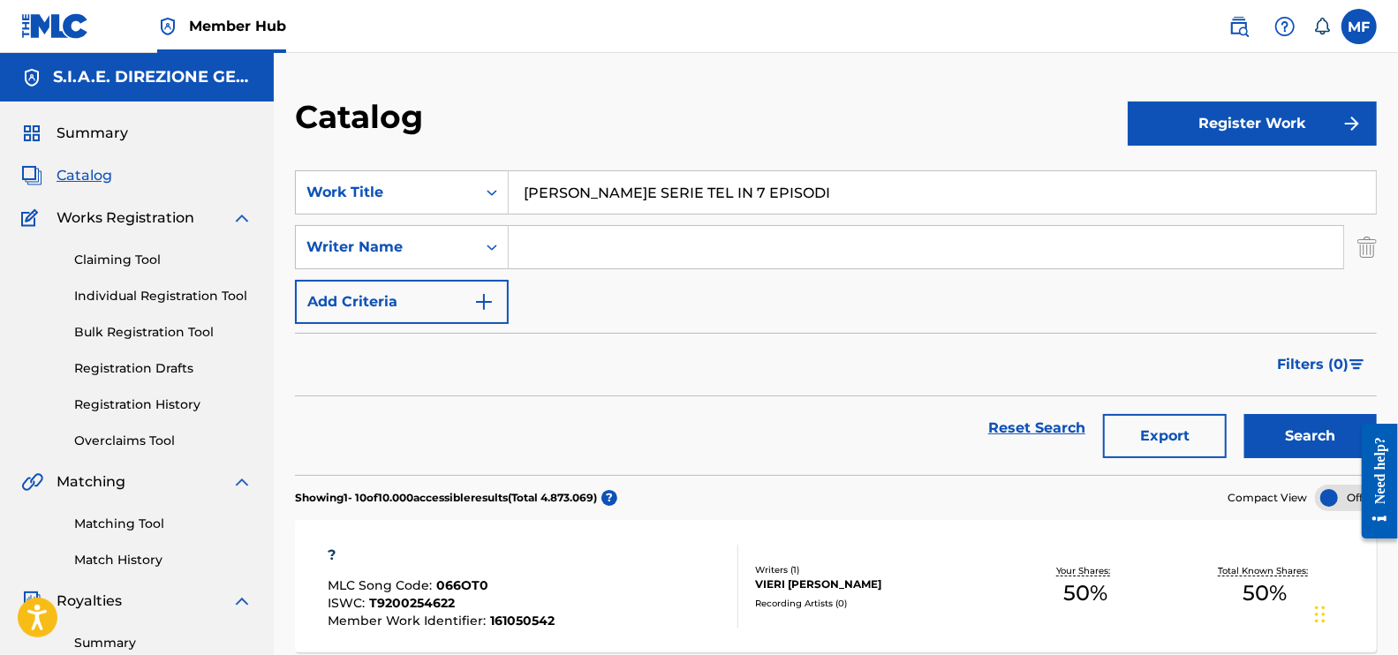
click at [602, 247] on input "Search Form" at bounding box center [926, 247] width 834 height 42
type input "morricone"
click at [1244, 414] on button "Search" at bounding box center [1310, 436] width 132 height 44
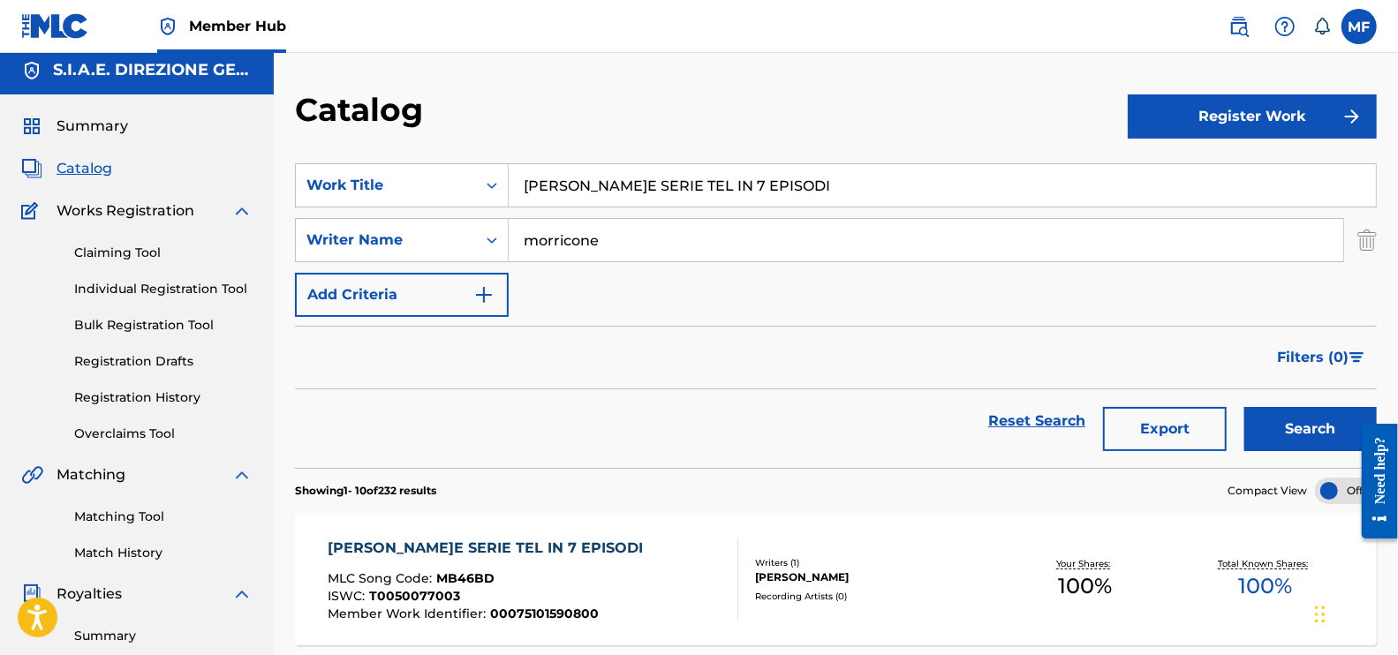
scroll to position [109, 0]
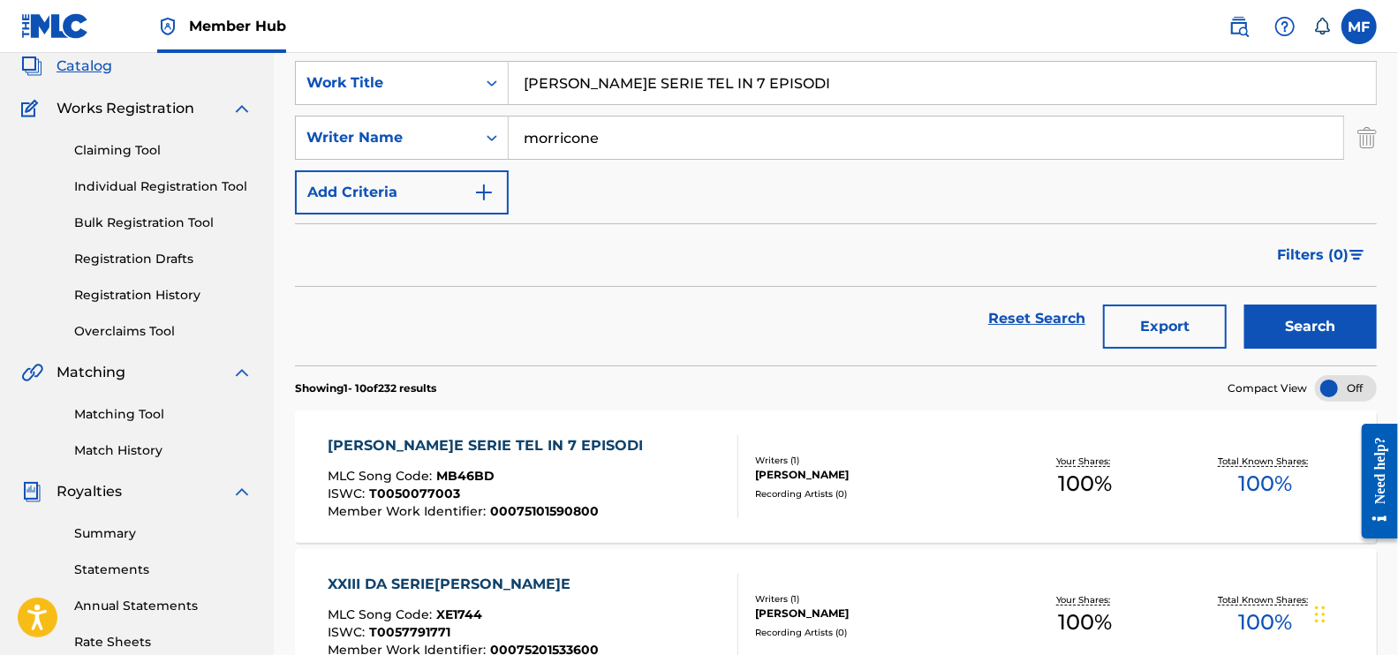
click at [491, 444] on div "[PERSON_NAME]E SERIE TEL IN 7 EPISODI" at bounding box center [490, 445] width 324 height 21
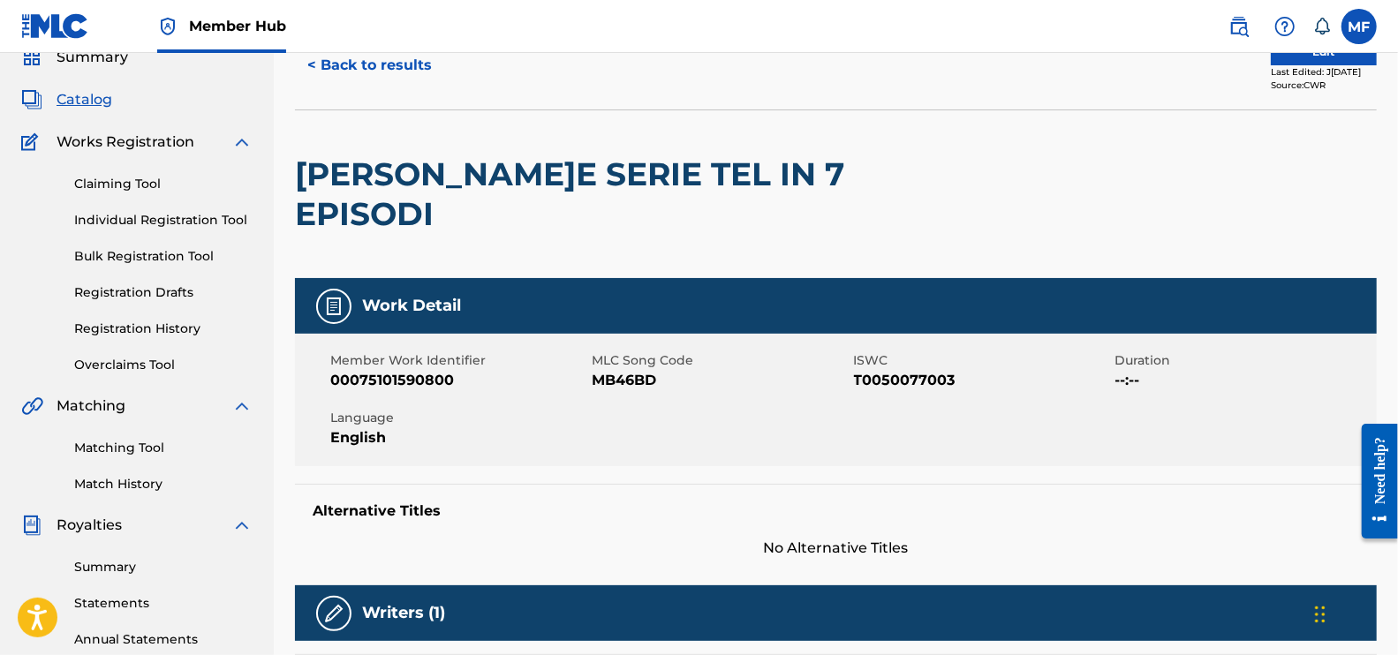
scroll to position [109, 0]
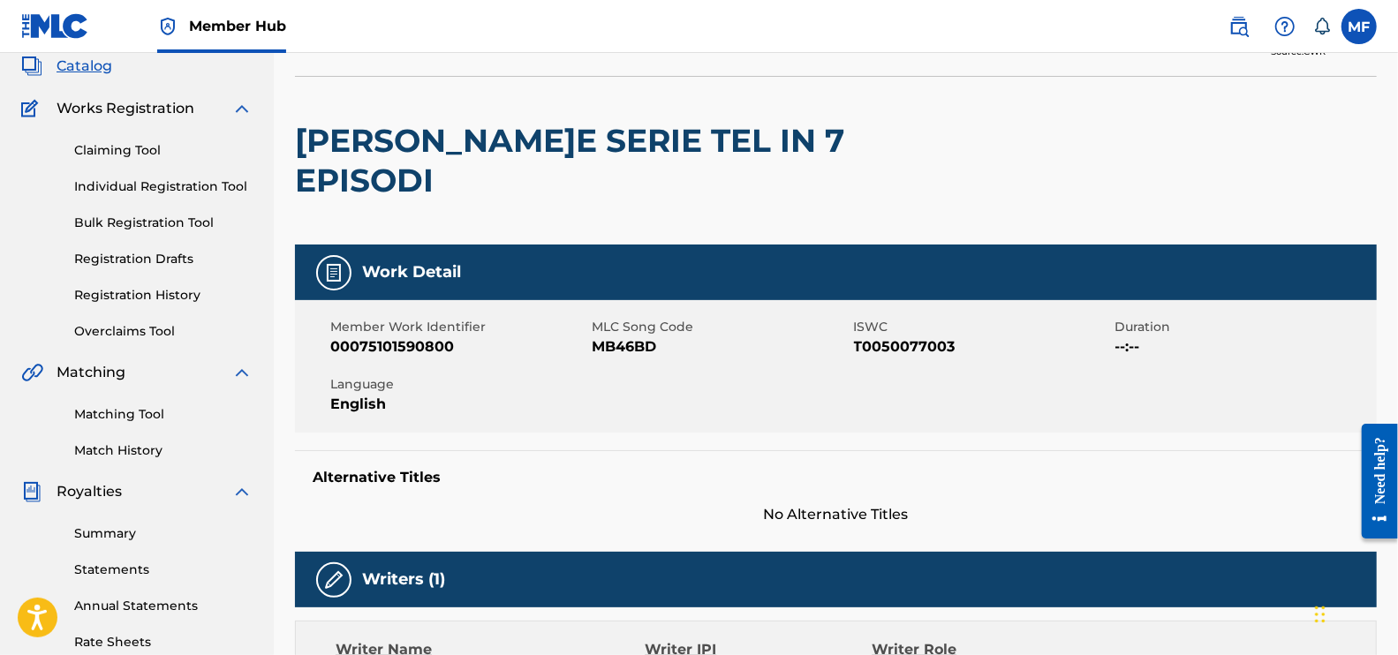
click at [832, 385] on div "Member Work Identifier 00075101590800 MLC Song Code MB46BD ISWC T0050077003 Dur…" at bounding box center [836, 366] width 1082 height 132
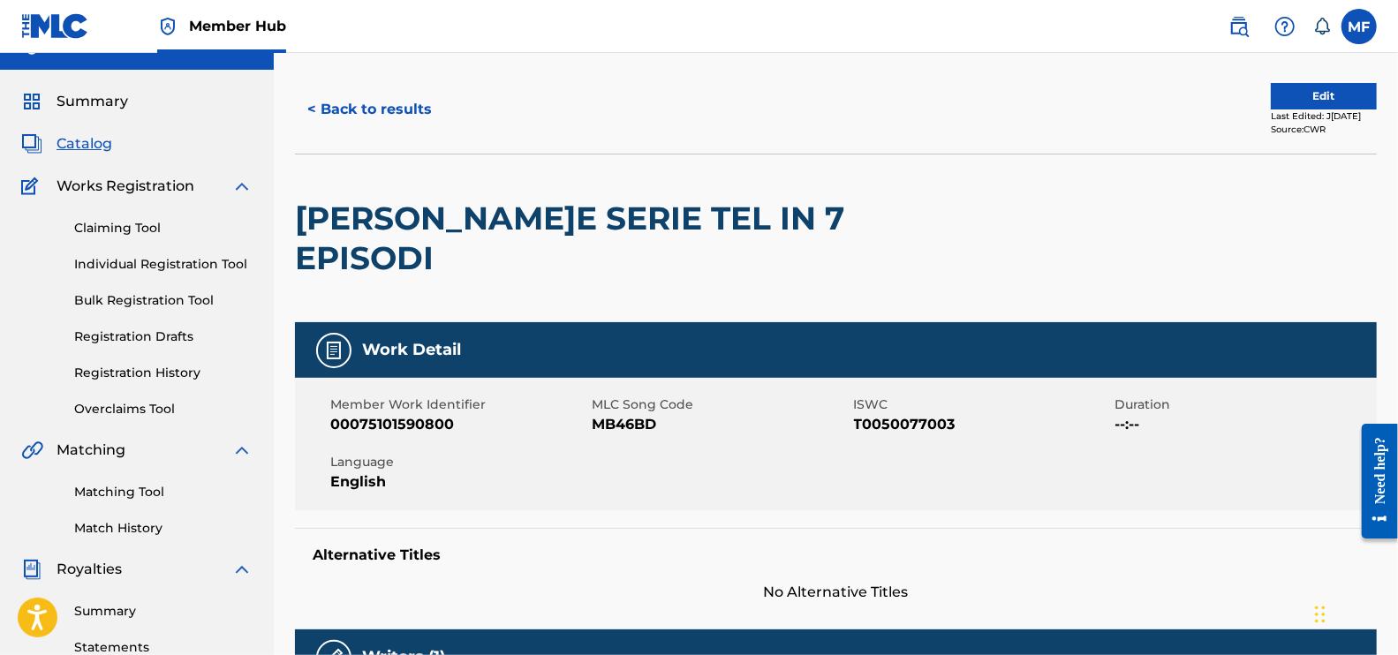
scroll to position [0, 0]
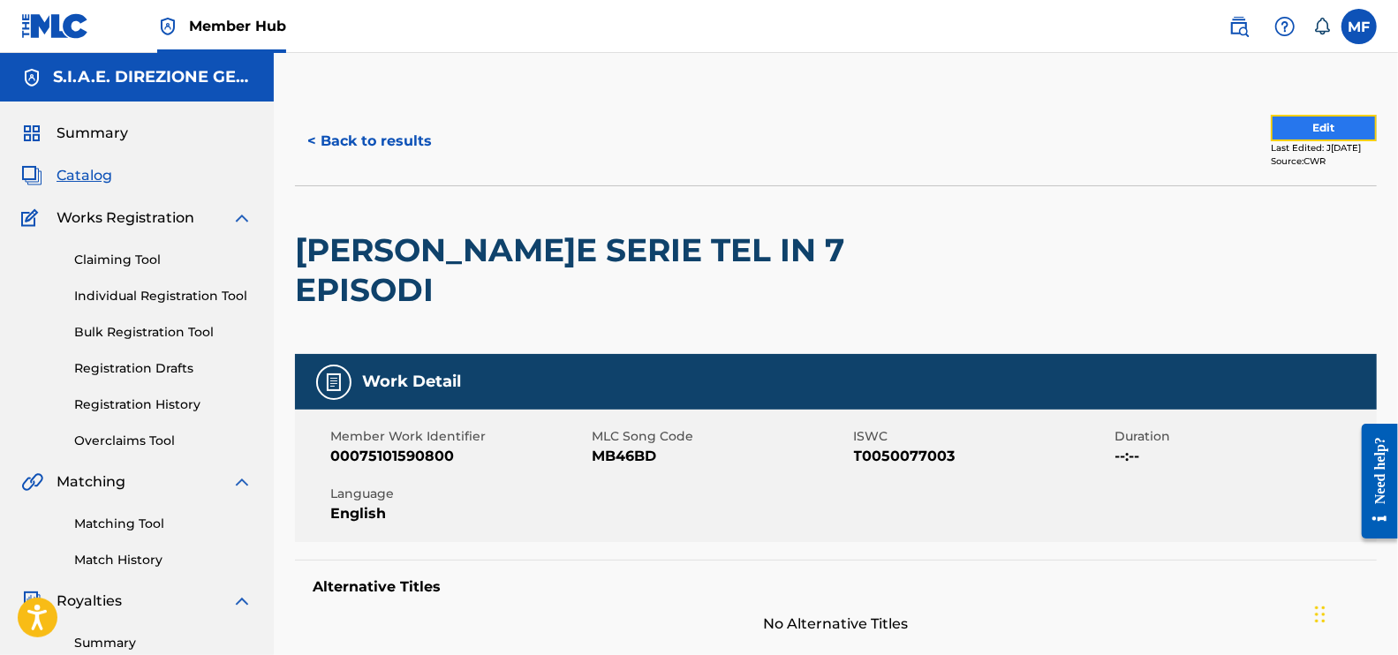
click at [1302, 126] on button "Edit" at bounding box center [1323, 128] width 106 height 26
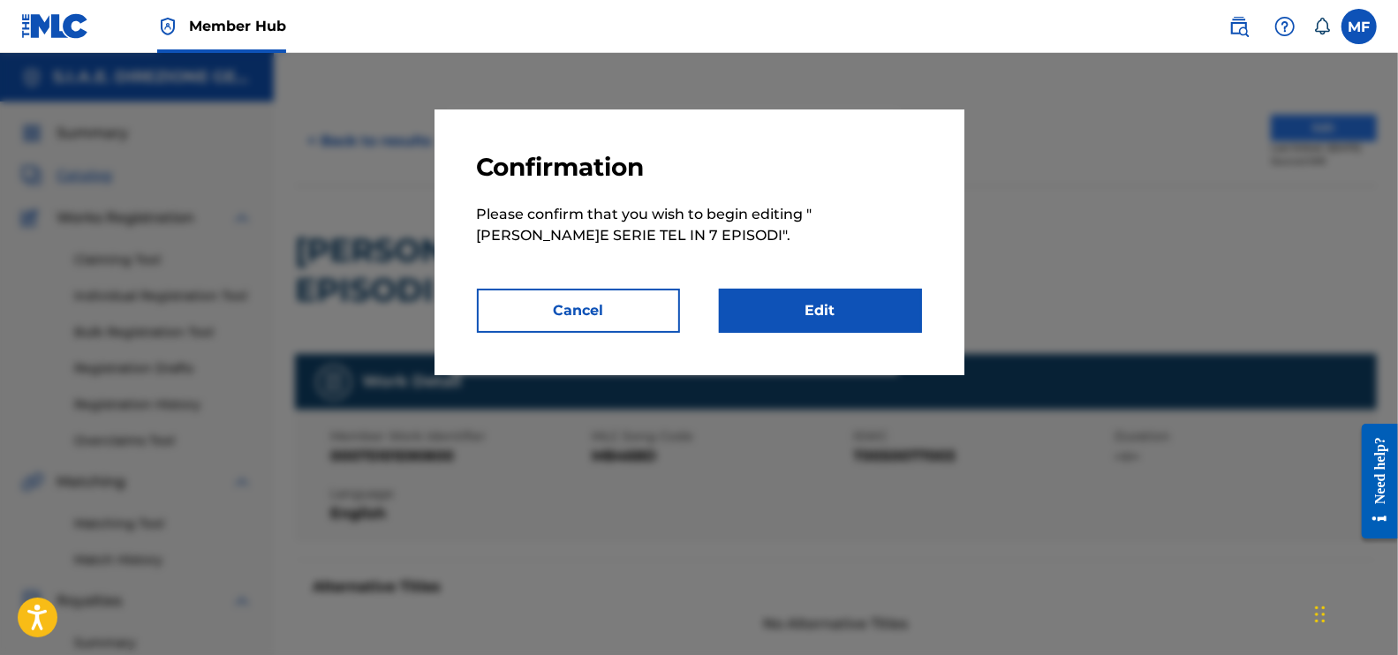
click at [1302, 126] on div at bounding box center [699, 380] width 1398 height 655
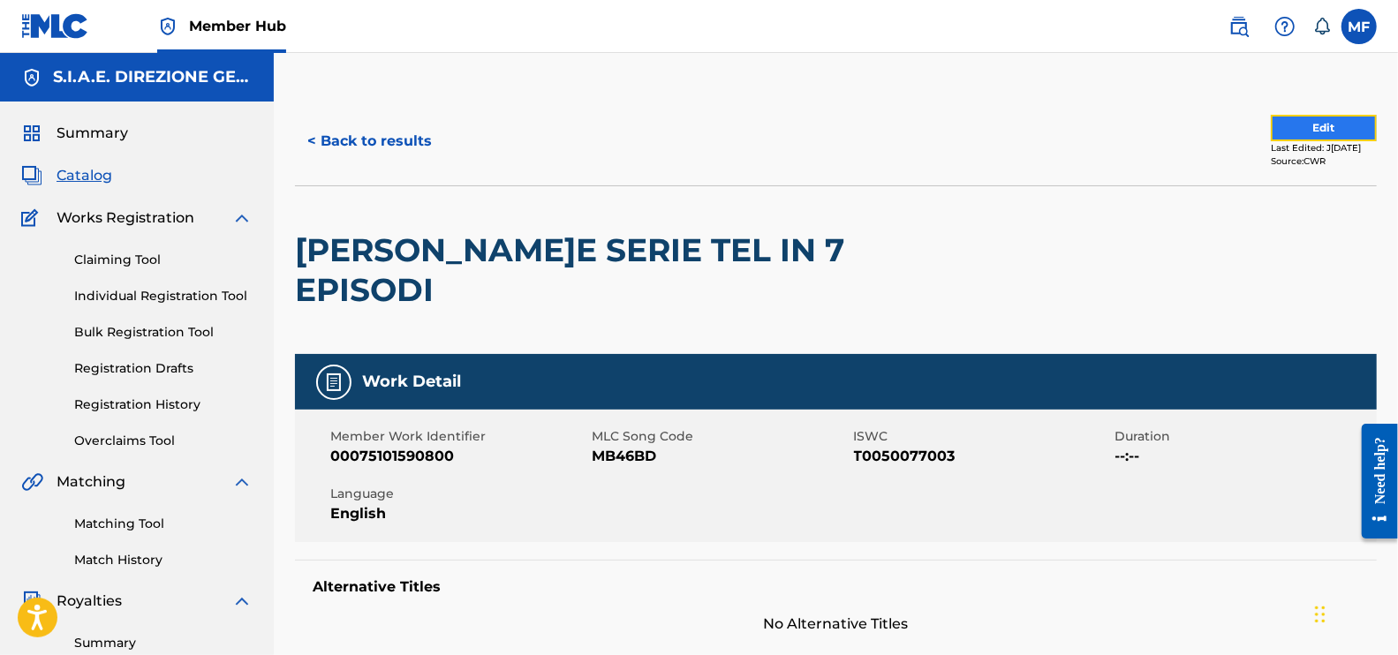
click at [1281, 128] on button "Edit" at bounding box center [1323, 128] width 106 height 26
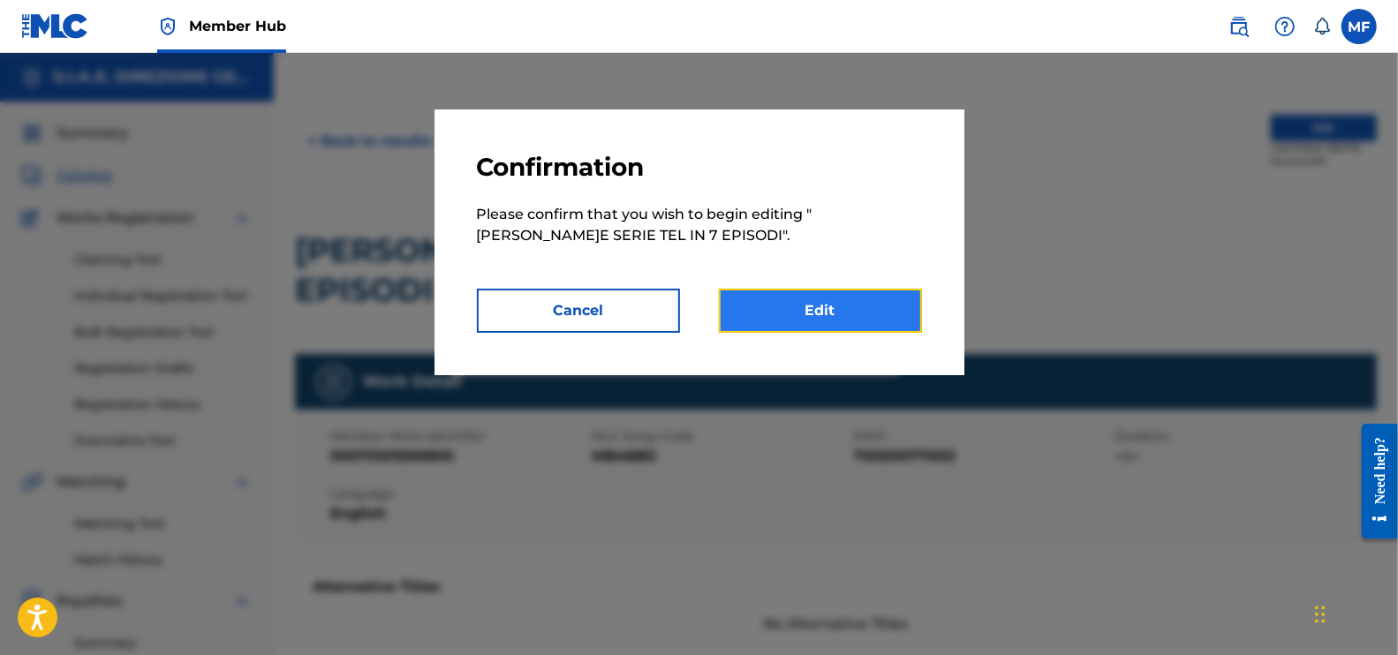
click at [792, 316] on link "Edit" at bounding box center [820, 311] width 203 height 44
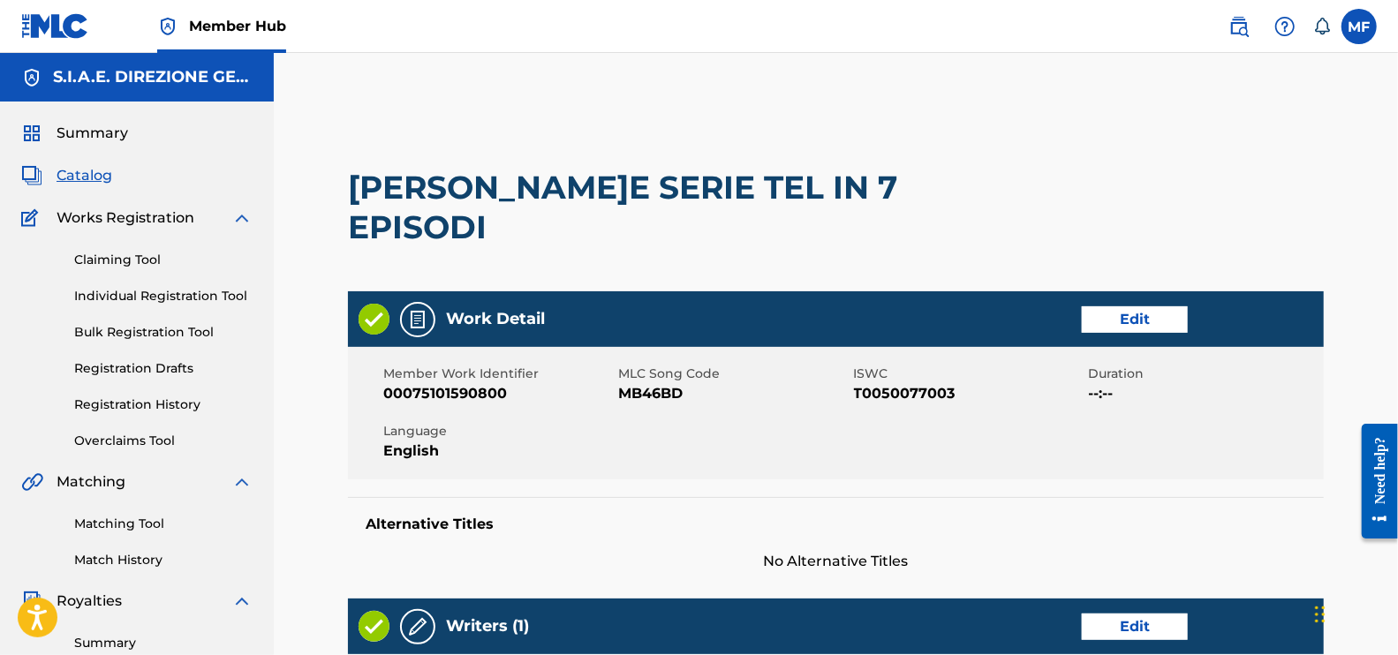
scroll to position [220, 0]
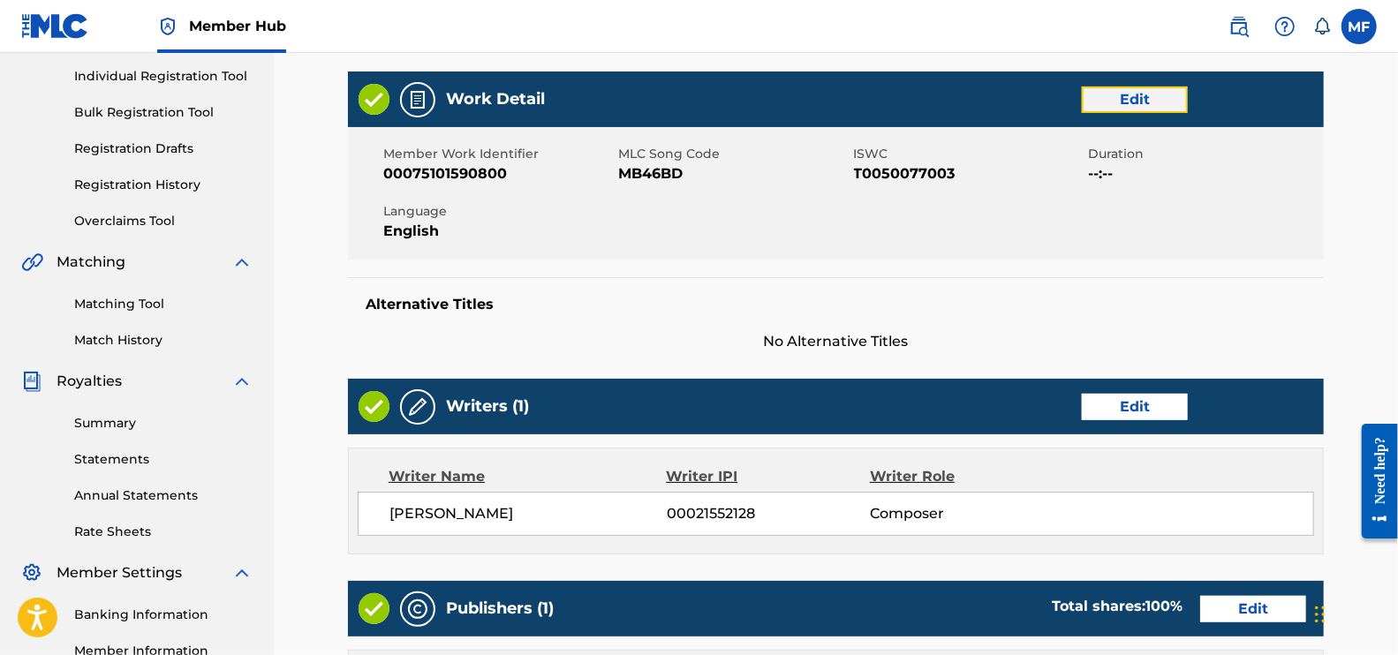
click at [1126, 87] on link "Edit" at bounding box center [1135, 100] width 106 height 26
click at [1126, 63] on div "< Back MOSE SERIE TEL IN 7 EPISODI Work Detail Edit Member Work Identifier 0007…" at bounding box center [836, 452] width 1124 height 1238
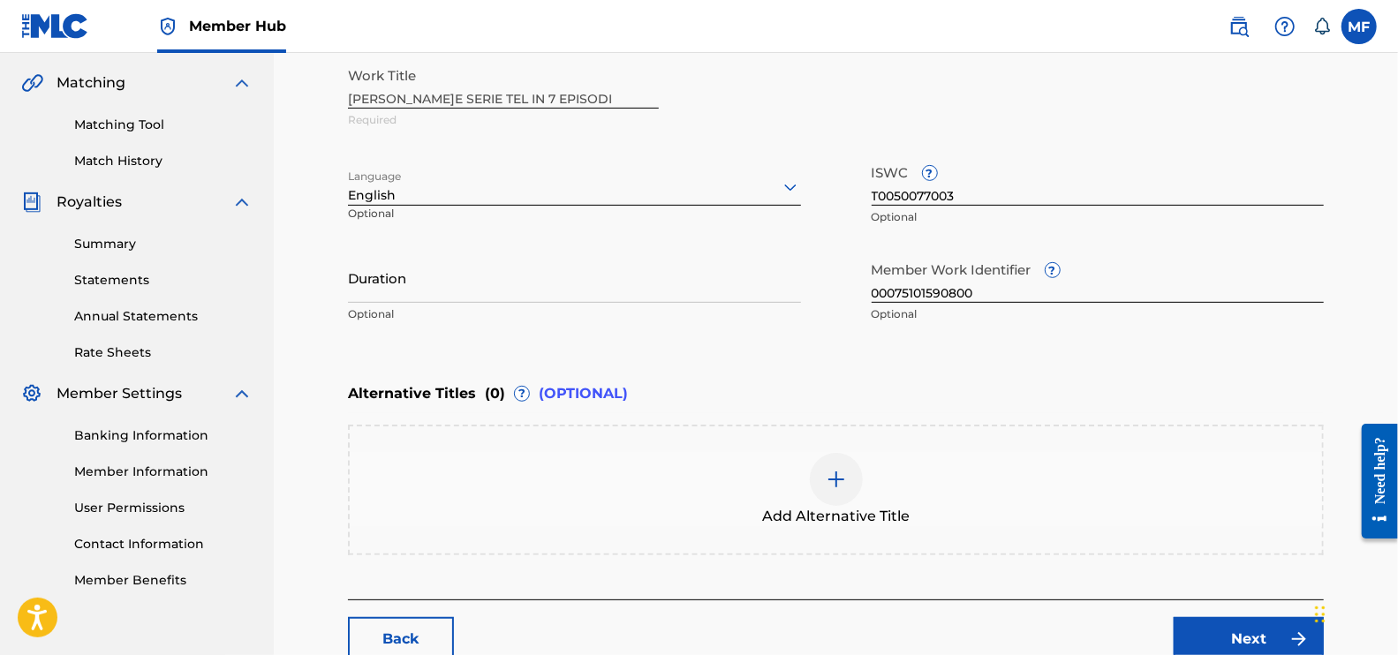
scroll to position [441, 0]
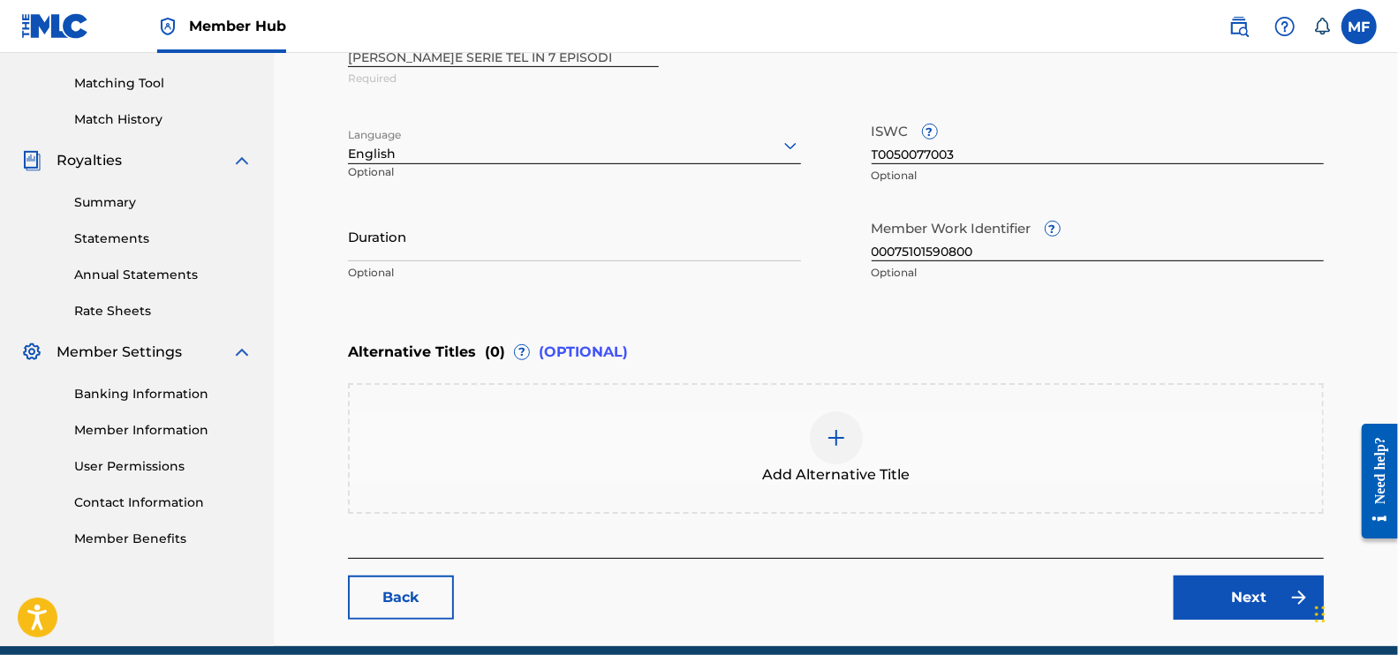
click at [834, 445] on img at bounding box center [835, 437] width 21 height 21
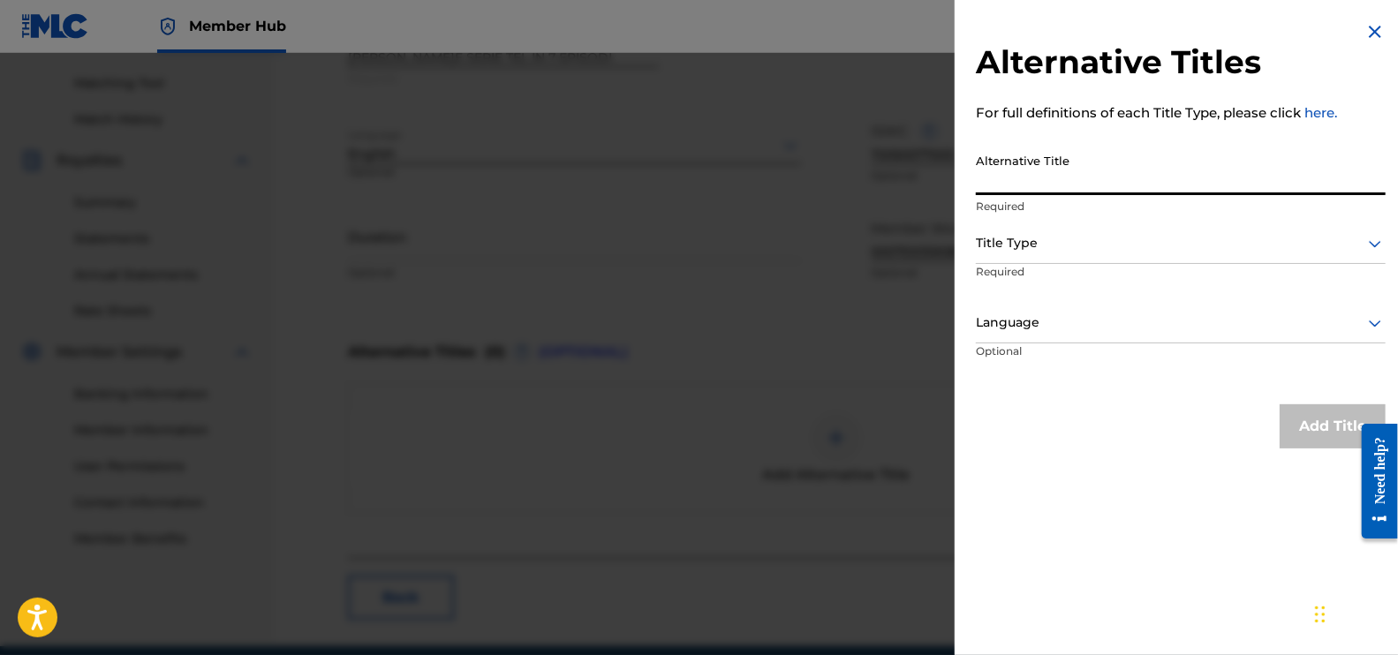
click at [1046, 148] on input "Alternative Title" at bounding box center [1181, 170] width 410 height 50
paste input "MOISES"
type input "MOISES"
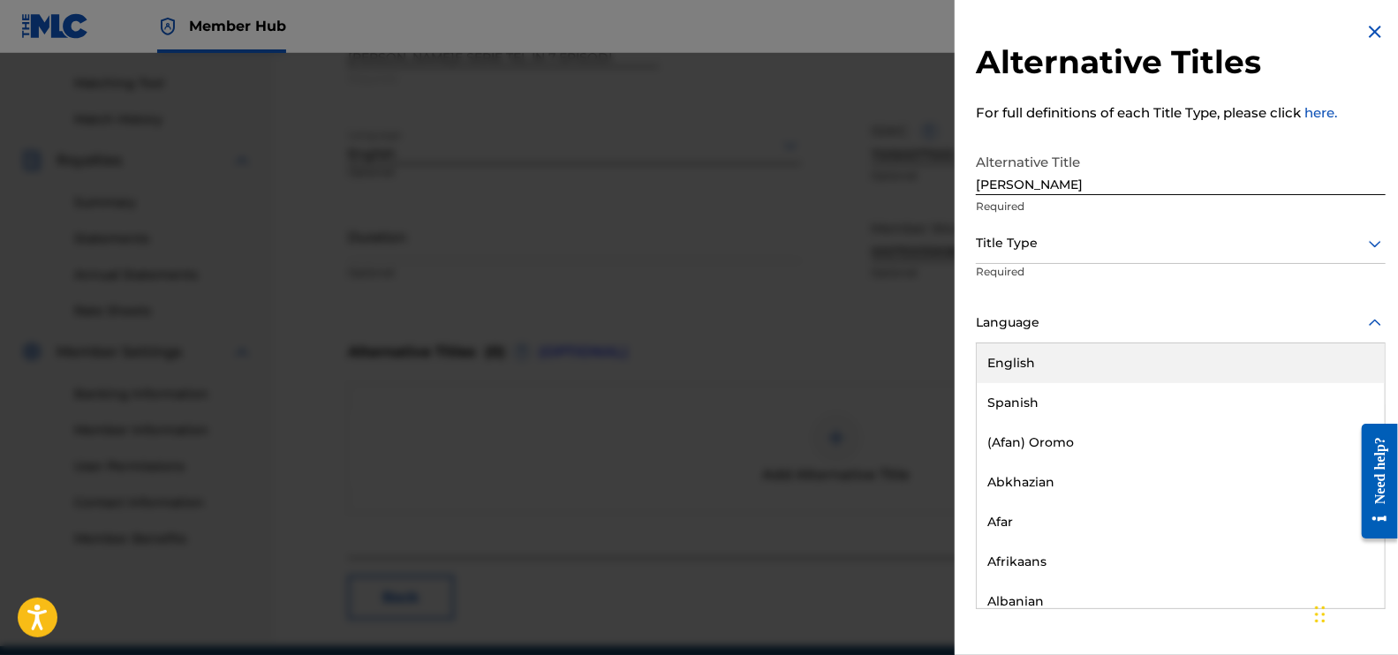
click at [1008, 334] on div "Language" at bounding box center [1181, 324] width 410 height 40
click at [1018, 352] on div "English" at bounding box center [1180, 363] width 408 height 40
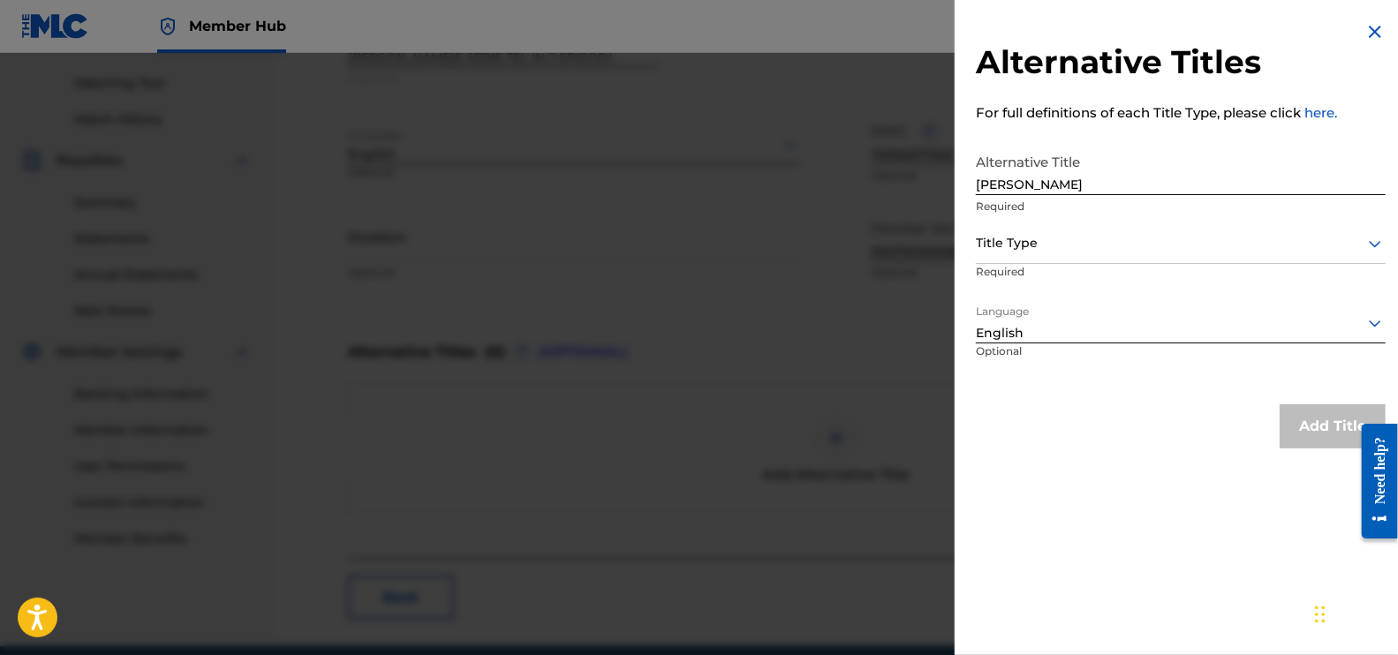
click at [1046, 238] on div at bounding box center [1181, 243] width 410 height 22
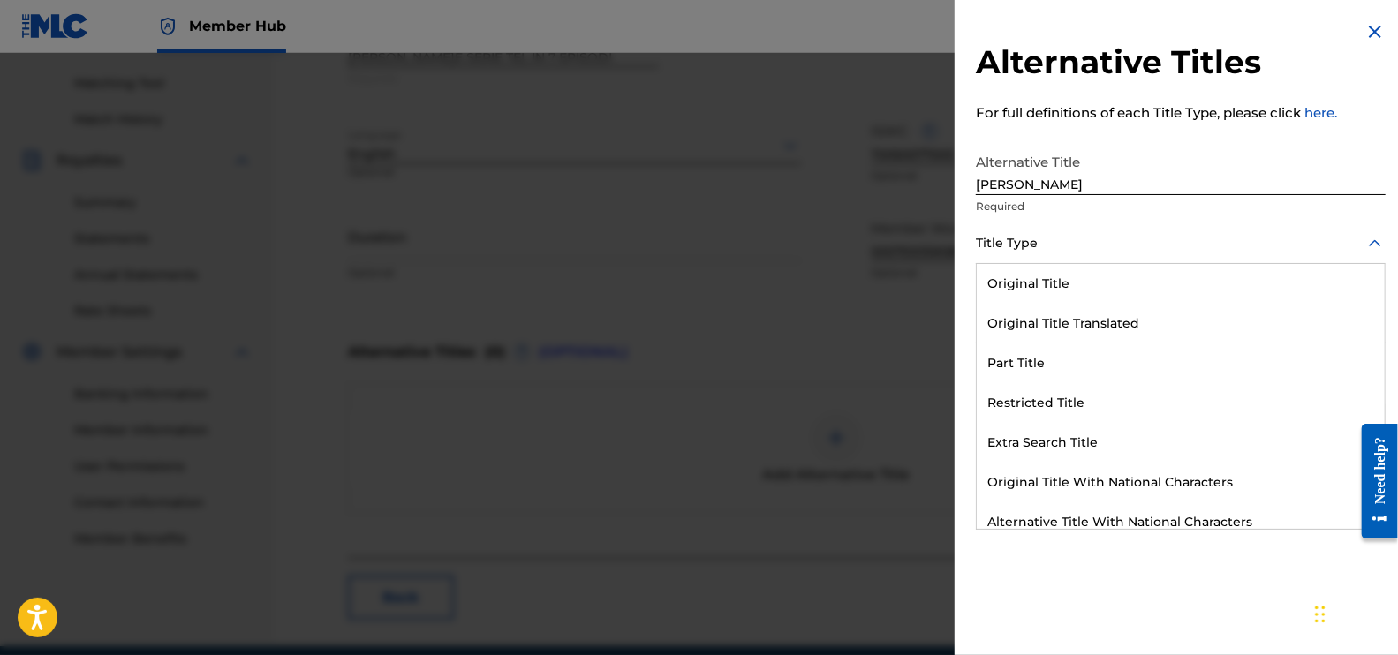
scroll to position [171, 0]
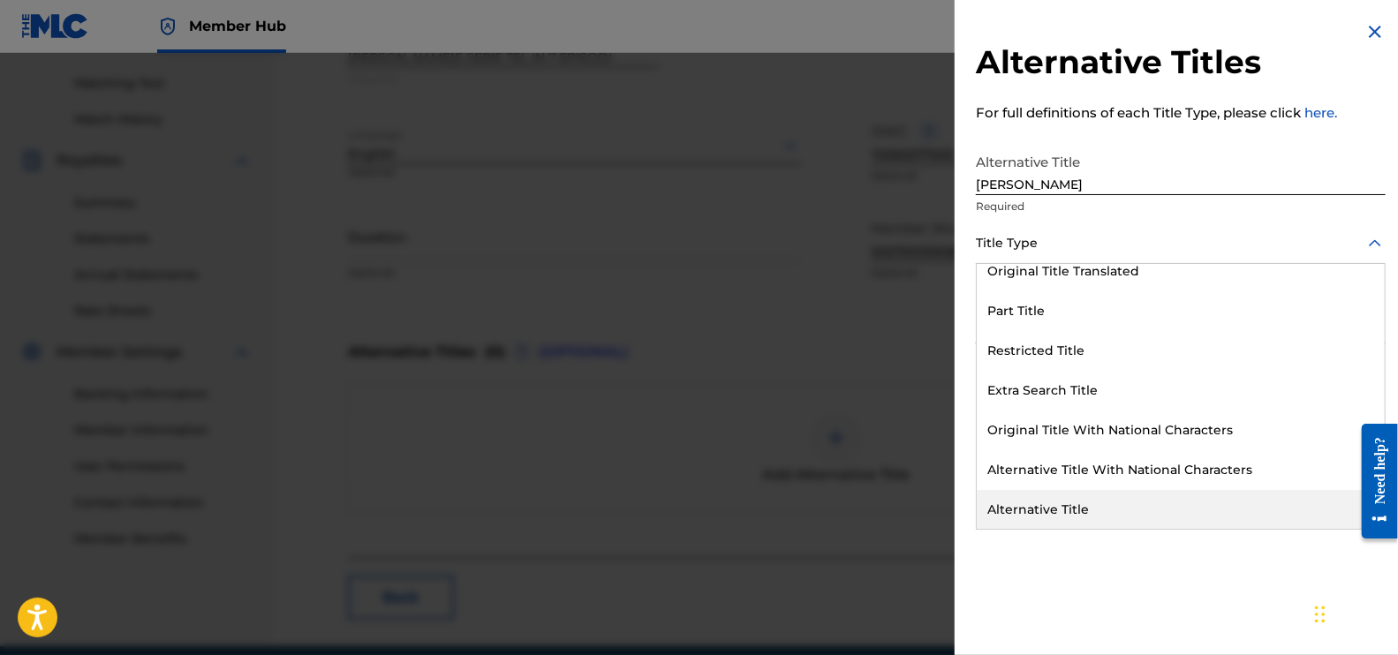
click at [1097, 509] on div "Alternative Title" at bounding box center [1180, 510] width 408 height 40
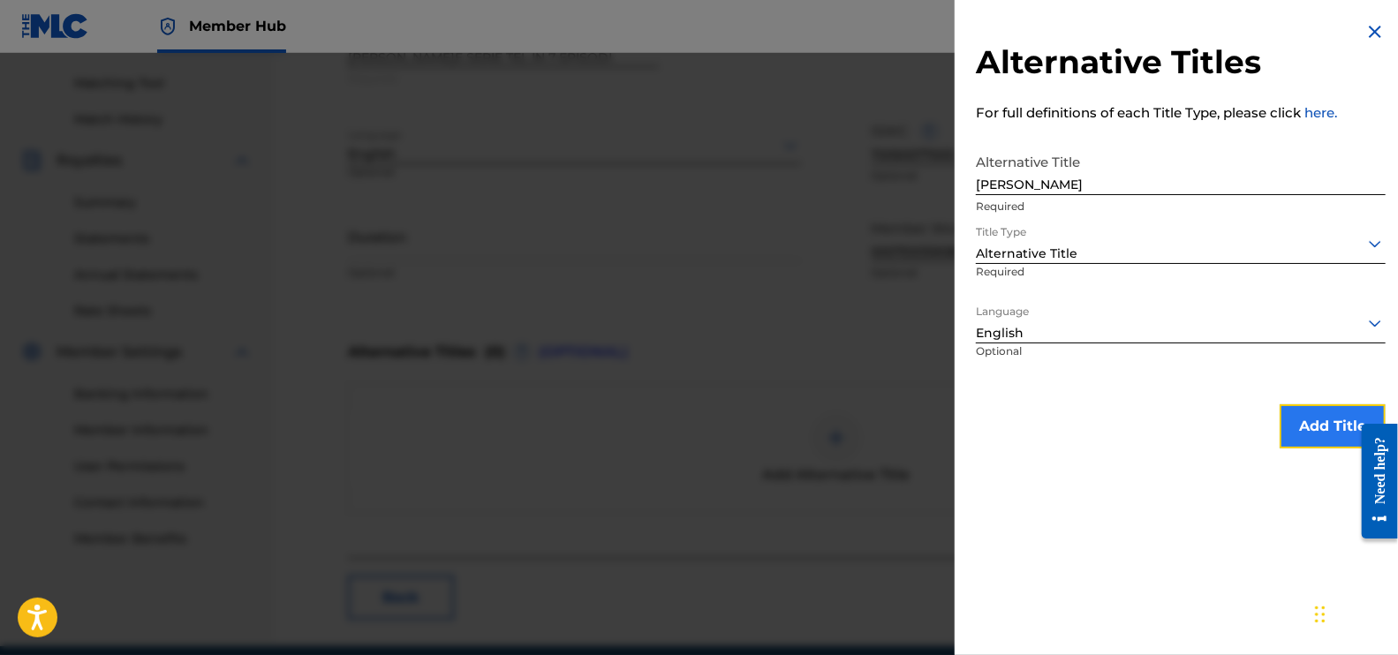
click at [1316, 431] on button "Add Title" at bounding box center [1332, 426] width 106 height 44
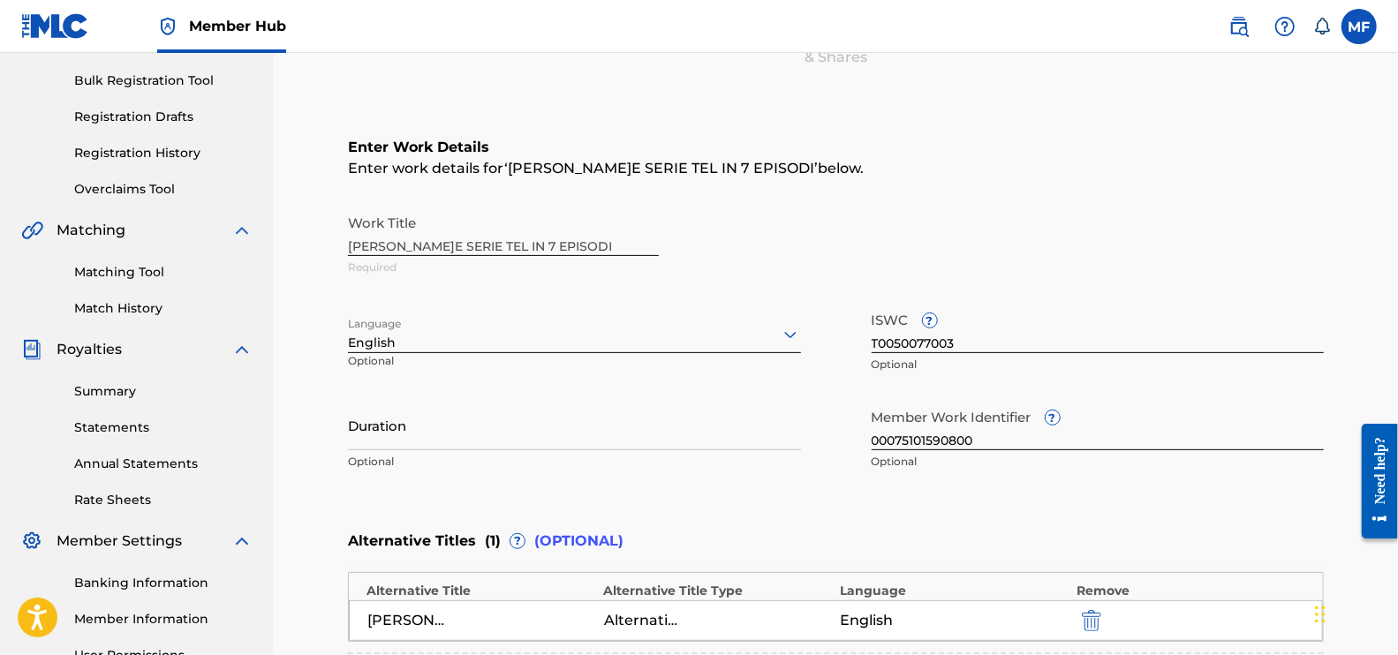
scroll to position [331, 0]
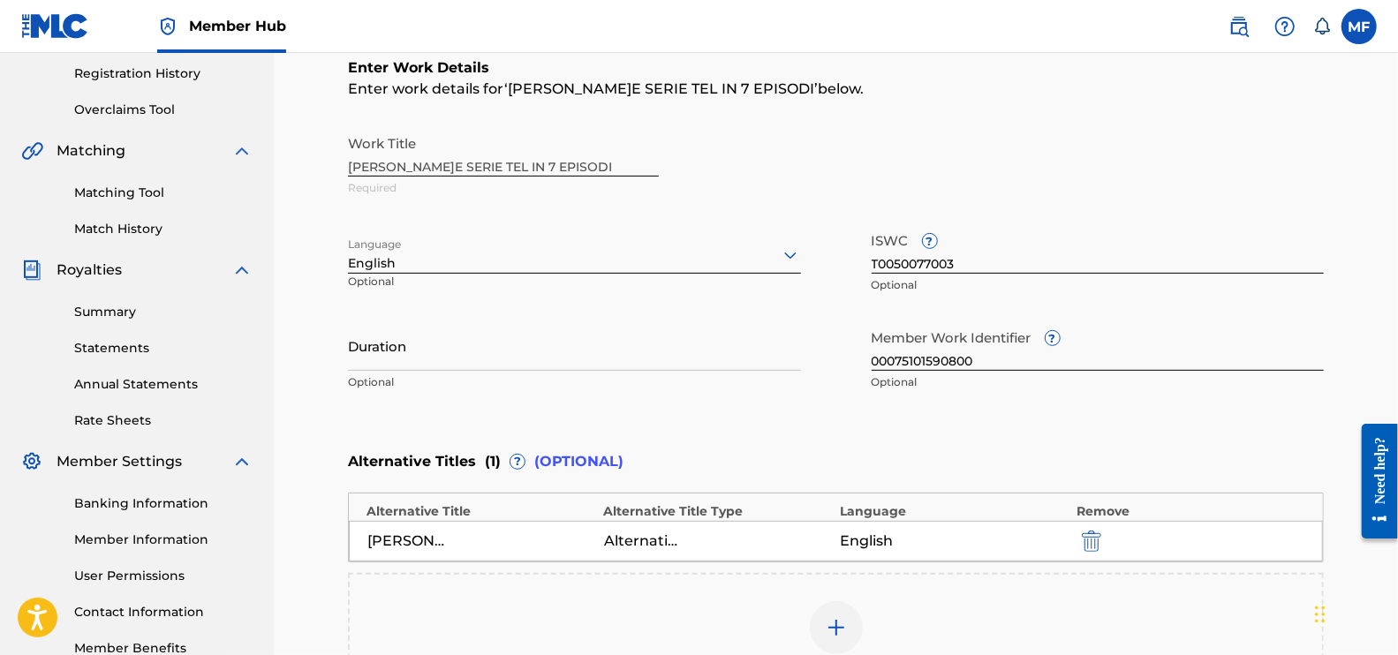
click at [457, 253] on div at bounding box center [574, 255] width 453 height 22
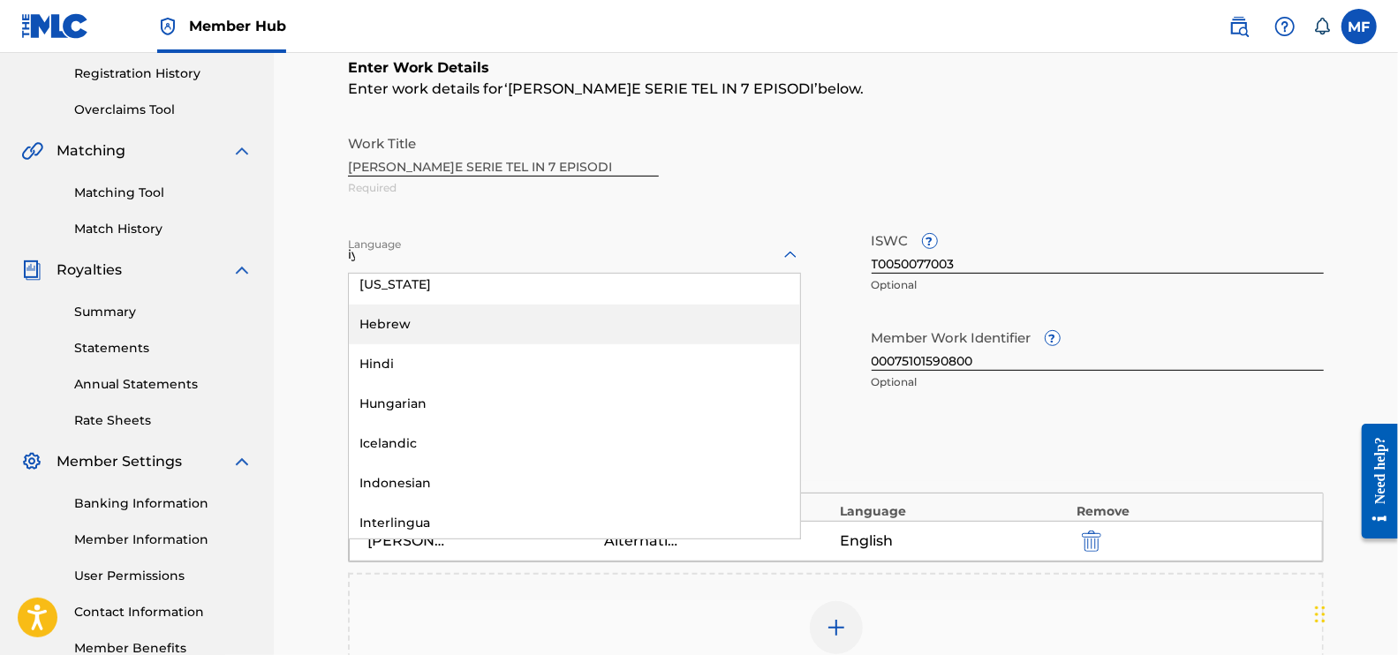
scroll to position [0, 0]
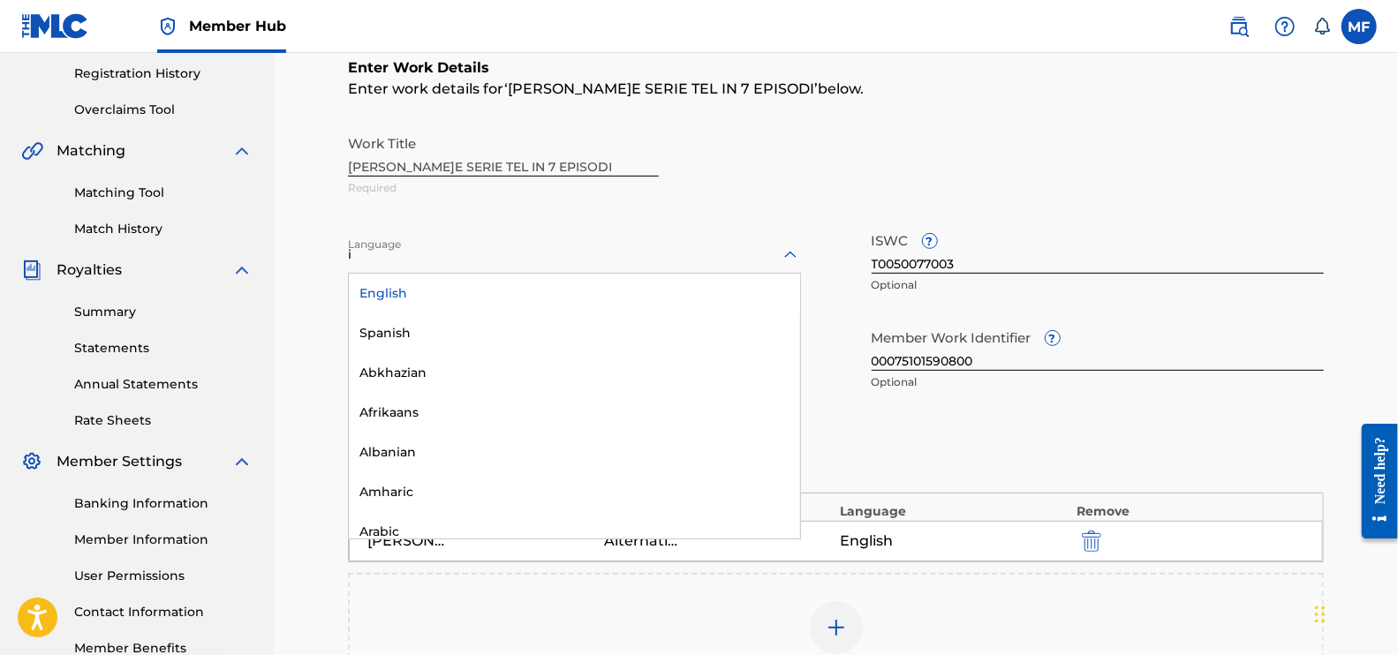
type input "it"
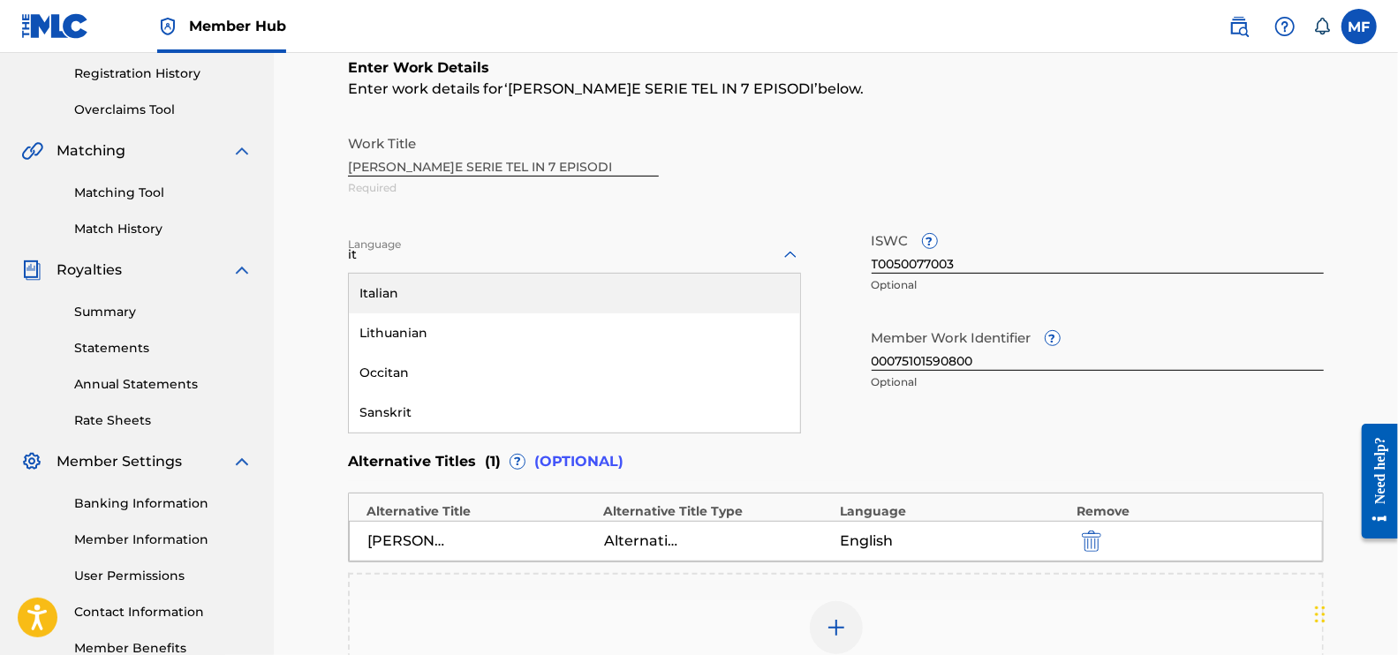
click at [577, 280] on div "Italian" at bounding box center [574, 294] width 451 height 40
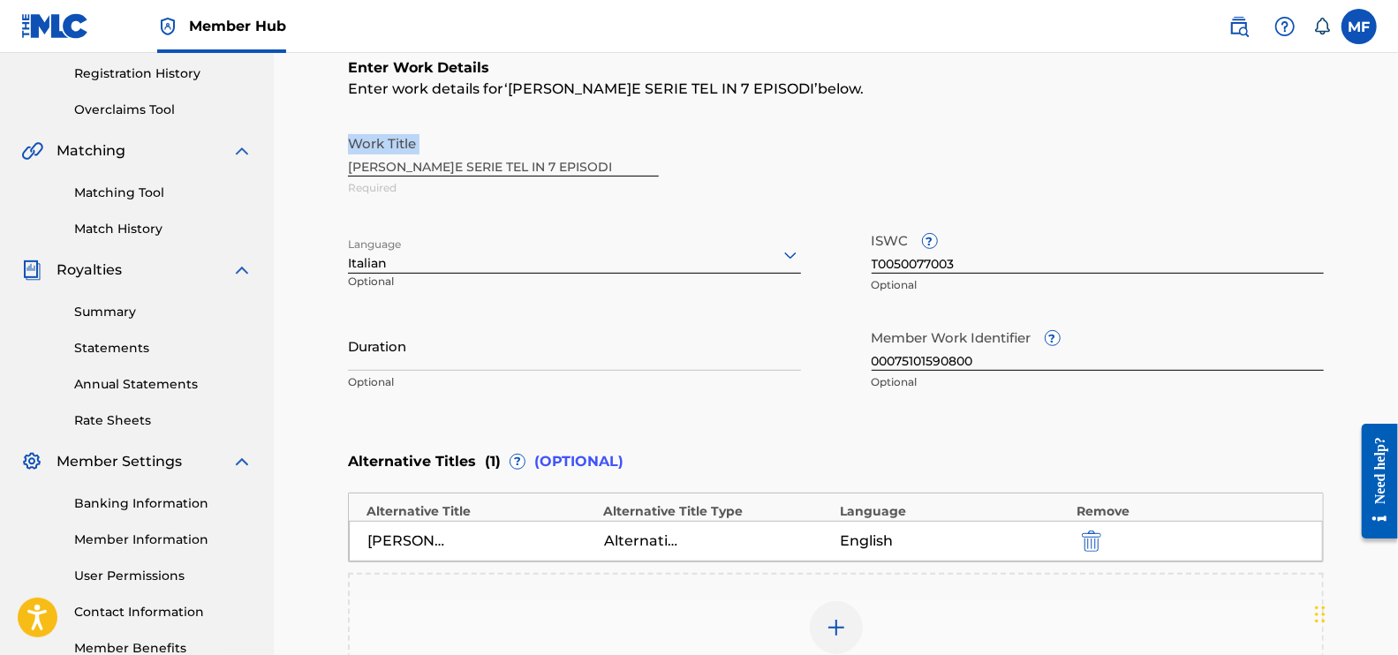
drag, startPoint x: 536, startPoint y: 164, endPoint x: 375, endPoint y: 165, distance: 160.7
click at [375, 165] on div "Work Title MOSE SERIE TEL IN 7 EPISODI Required" at bounding box center [836, 165] width 976 height 79
copy label "Work Title"
drag, startPoint x: 494, startPoint y: 167, endPoint x: 480, endPoint y: 167, distance: 14.1
click at [480, 167] on div "Work Title MOSE SERIE TEL IN 7 EPISODI Required" at bounding box center [836, 165] width 976 height 79
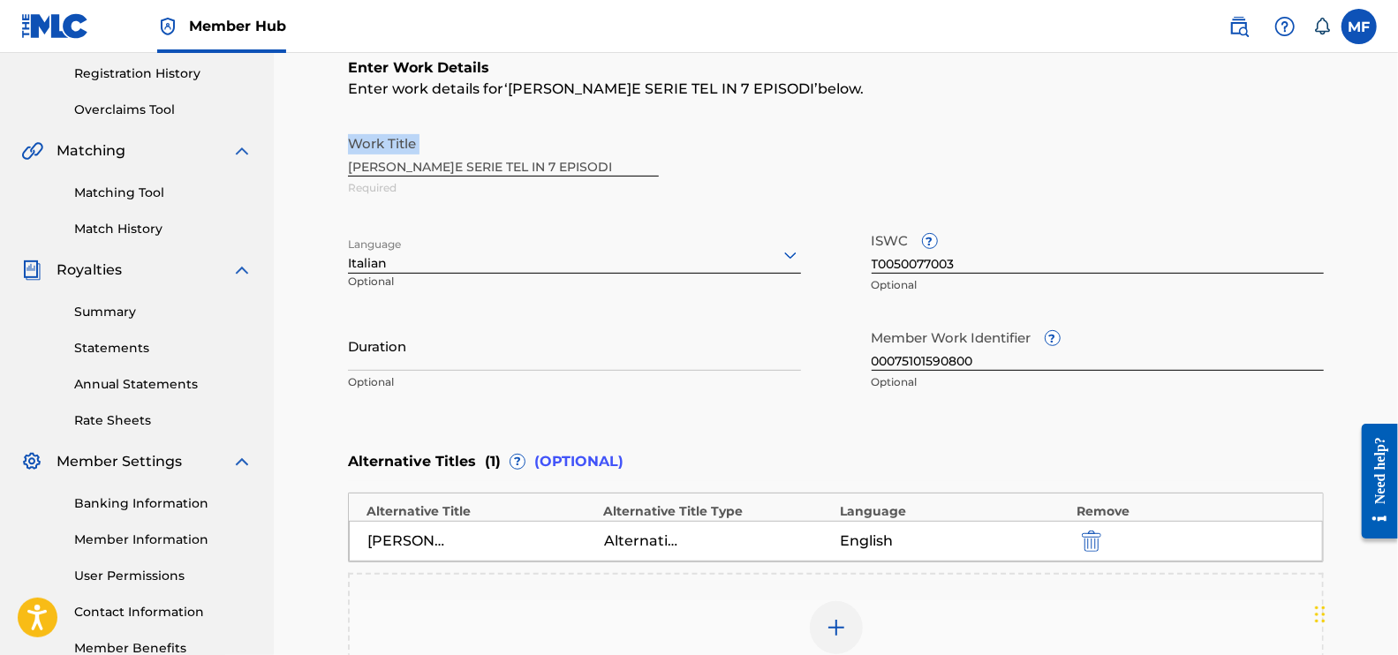
copy label "Work Title"
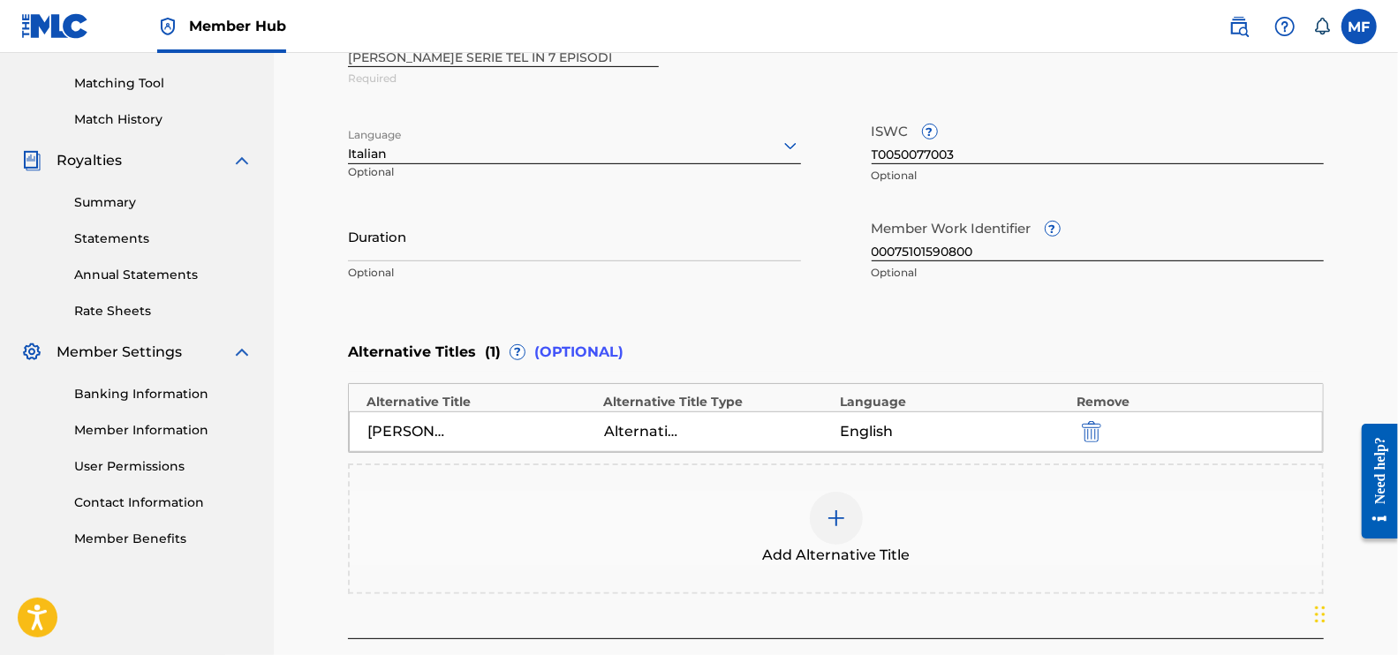
scroll to position [595, 0]
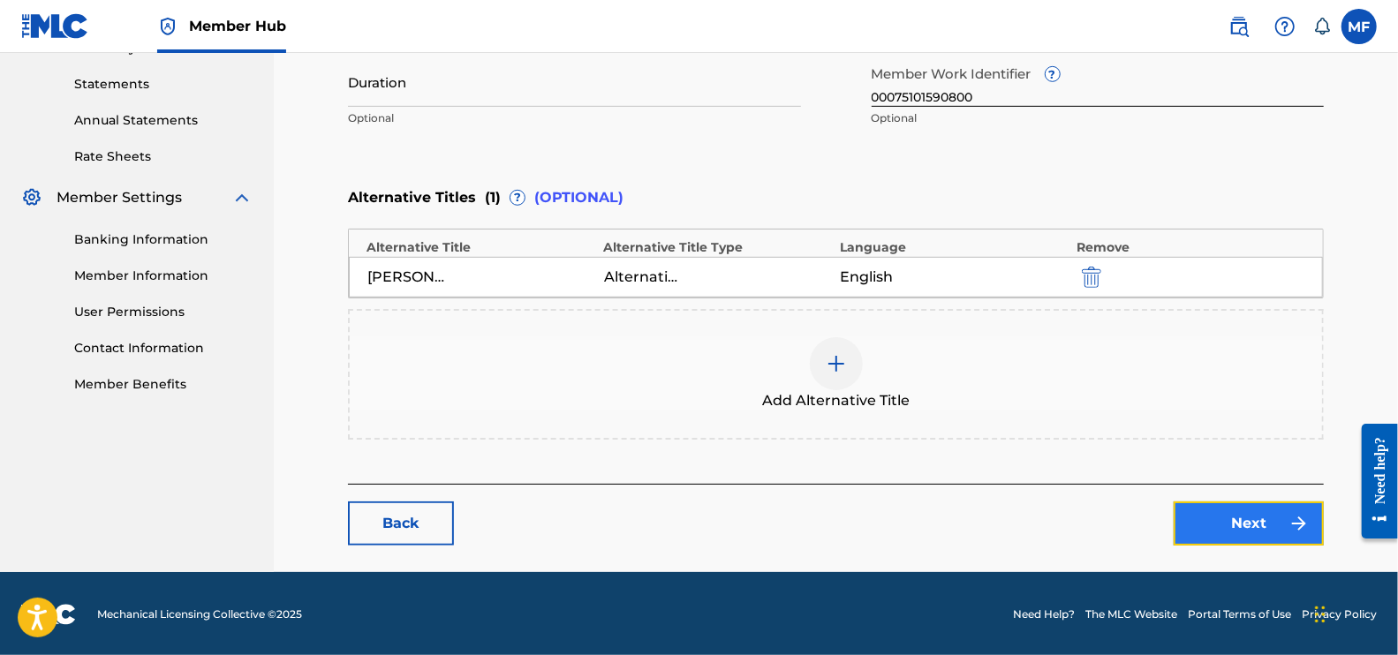
click at [1235, 511] on link "Next" at bounding box center [1248, 523] width 150 height 44
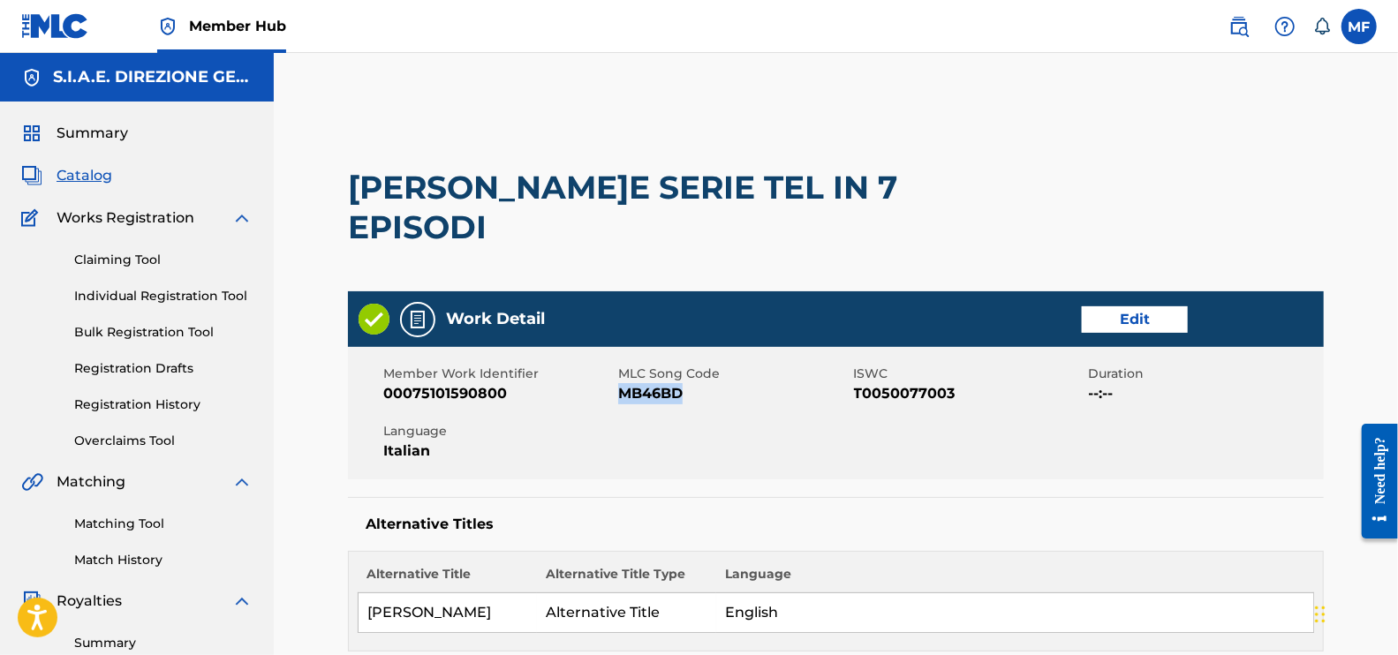
drag, startPoint x: 687, startPoint y: 357, endPoint x: 621, endPoint y: 356, distance: 66.2
click at [621, 383] on span "MB46BD" at bounding box center [733, 393] width 230 height 21
copy span "MB46BD"
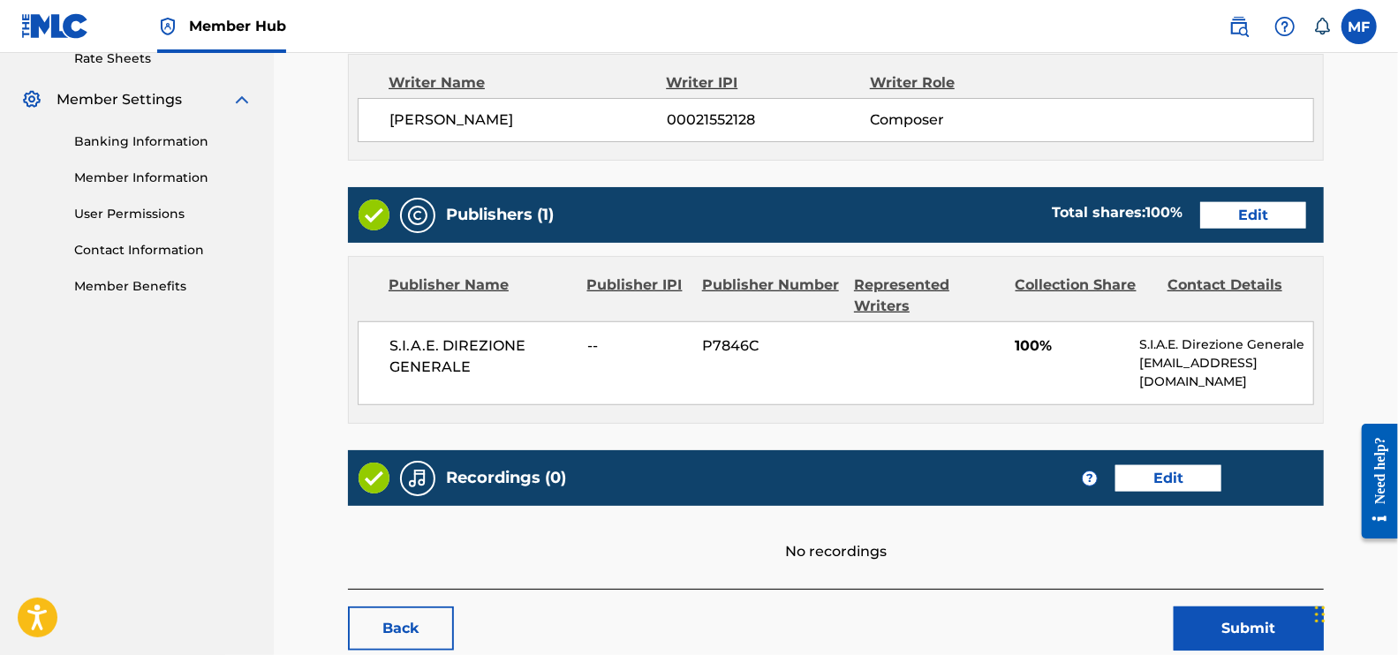
scroll to position [744, 0]
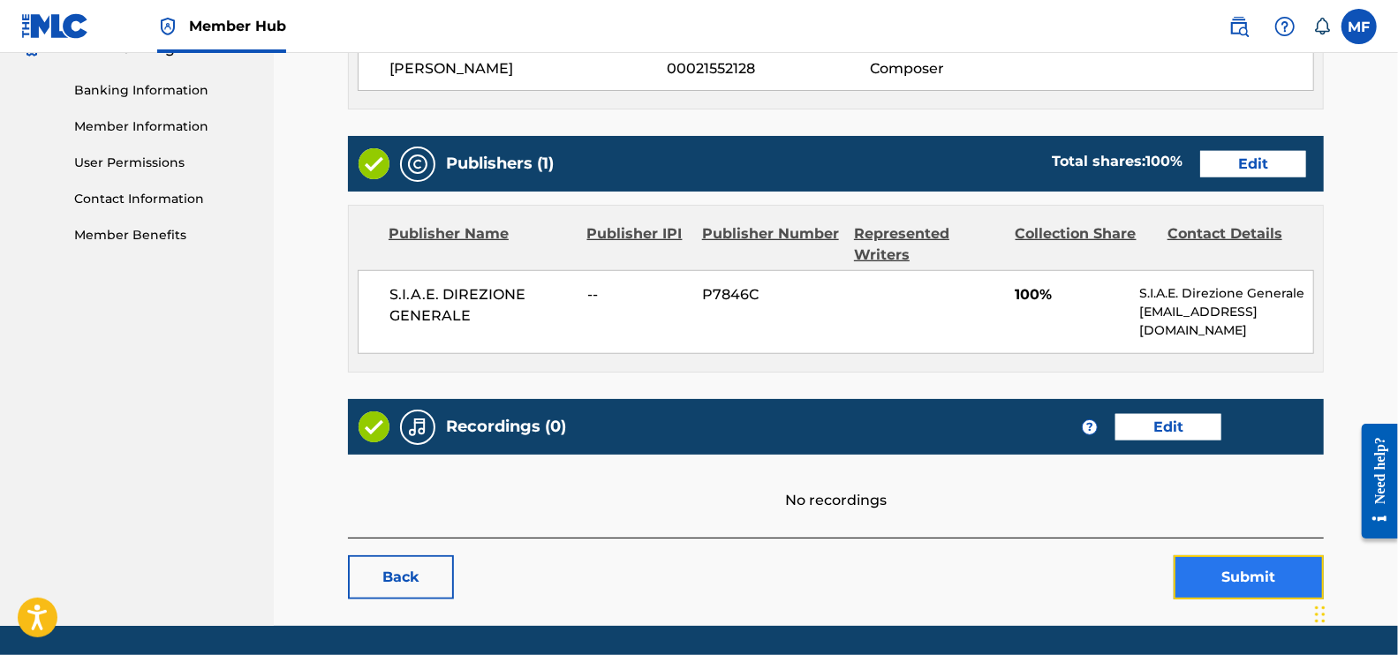
click at [1254, 555] on button "Submit" at bounding box center [1248, 577] width 150 height 44
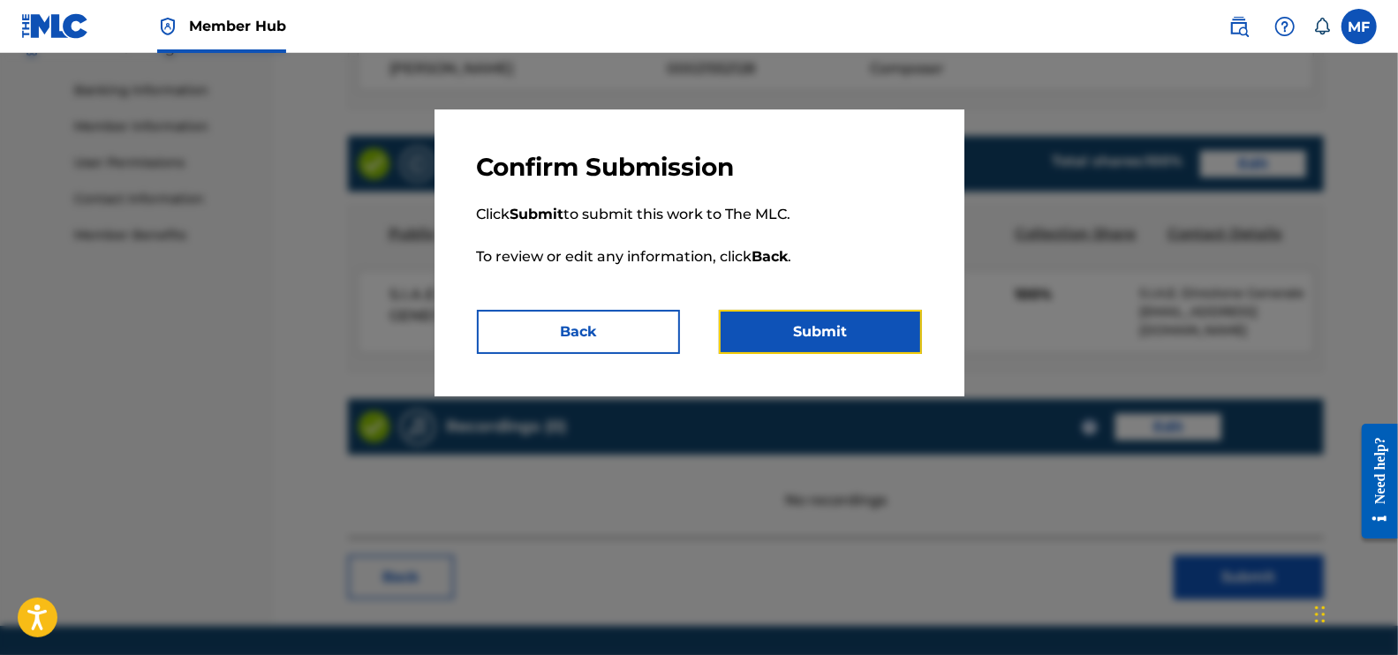
click at [822, 329] on button "Submit" at bounding box center [820, 332] width 203 height 44
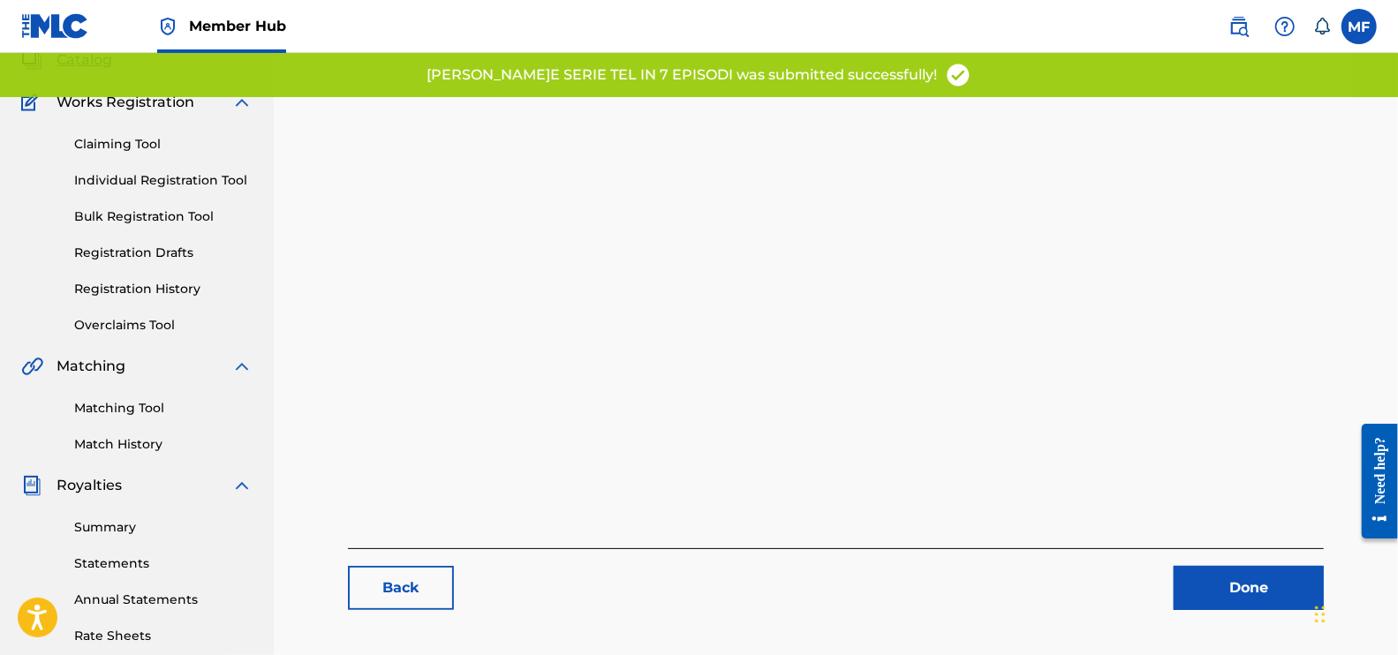
scroll to position [439, 0]
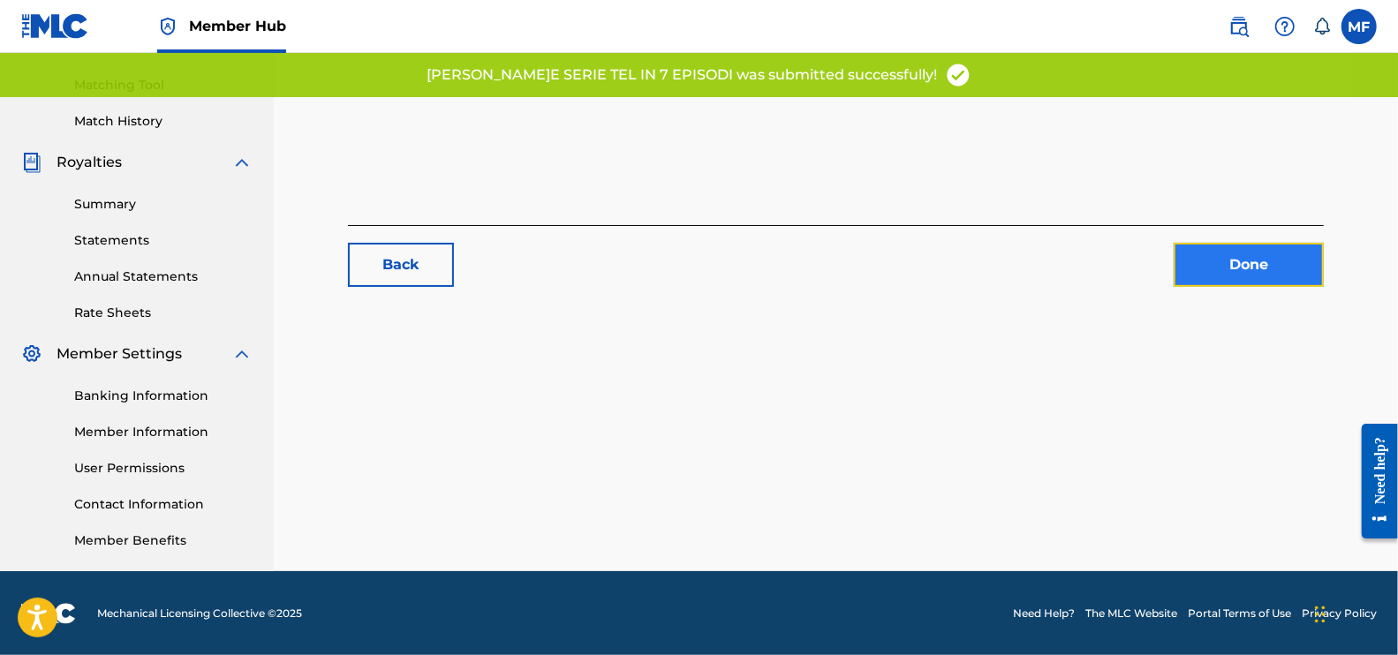
click at [1247, 253] on link "Done" at bounding box center [1248, 265] width 150 height 44
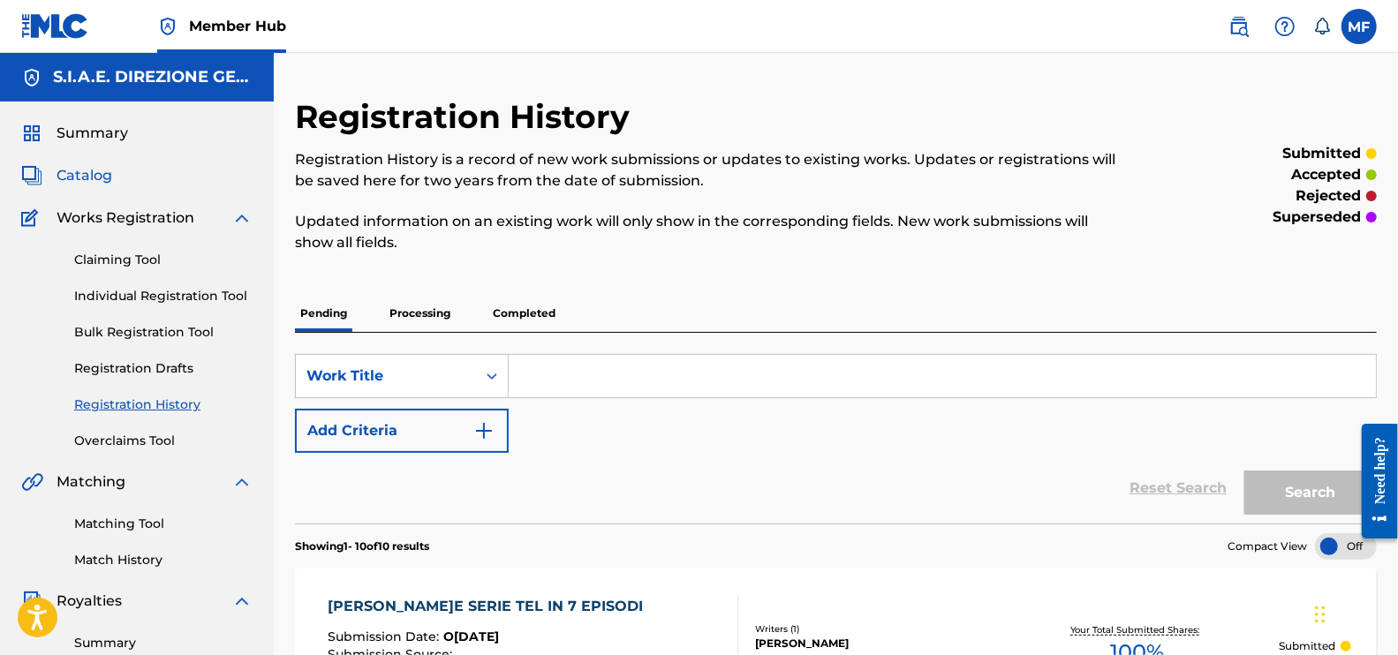
click at [98, 183] on span "Catalog" at bounding box center [85, 175] width 56 height 21
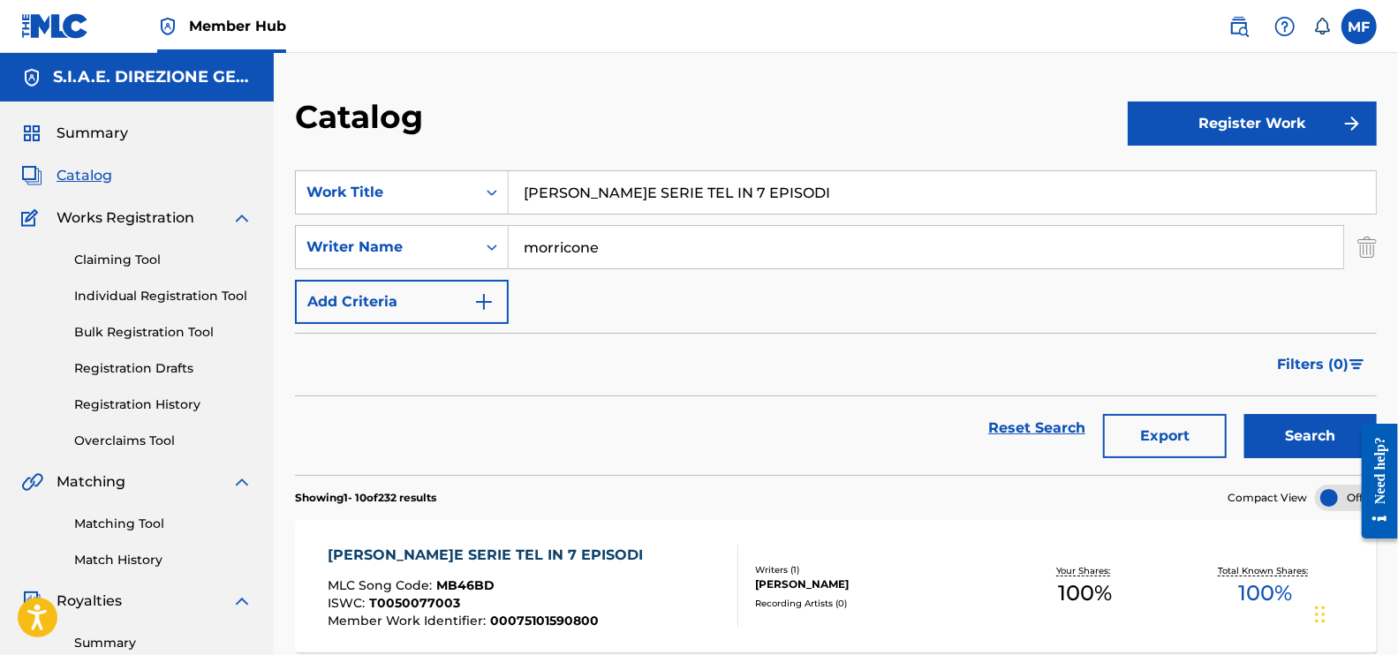
drag, startPoint x: 809, startPoint y: 187, endPoint x: 216, endPoint y: 190, distance: 592.4
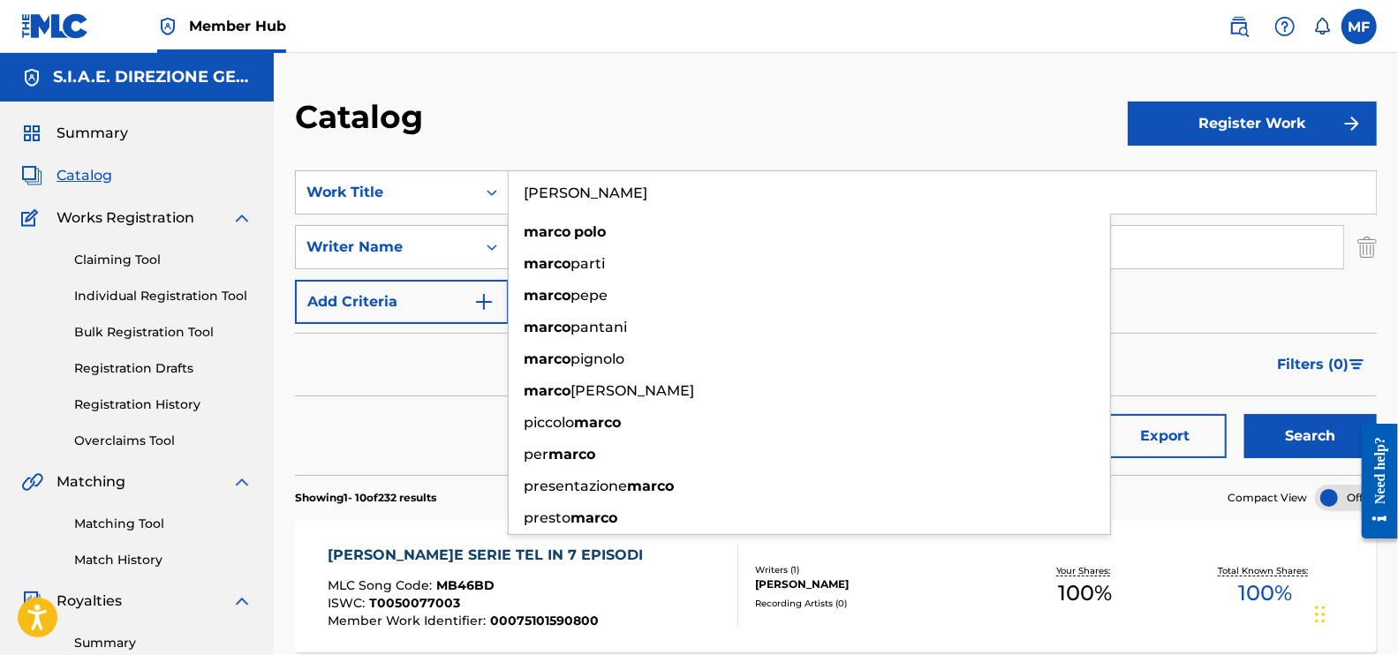
type input "[PERSON_NAME]"
click at [1244, 414] on button "Search" at bounding box center [1310, 436] width 132 height 44
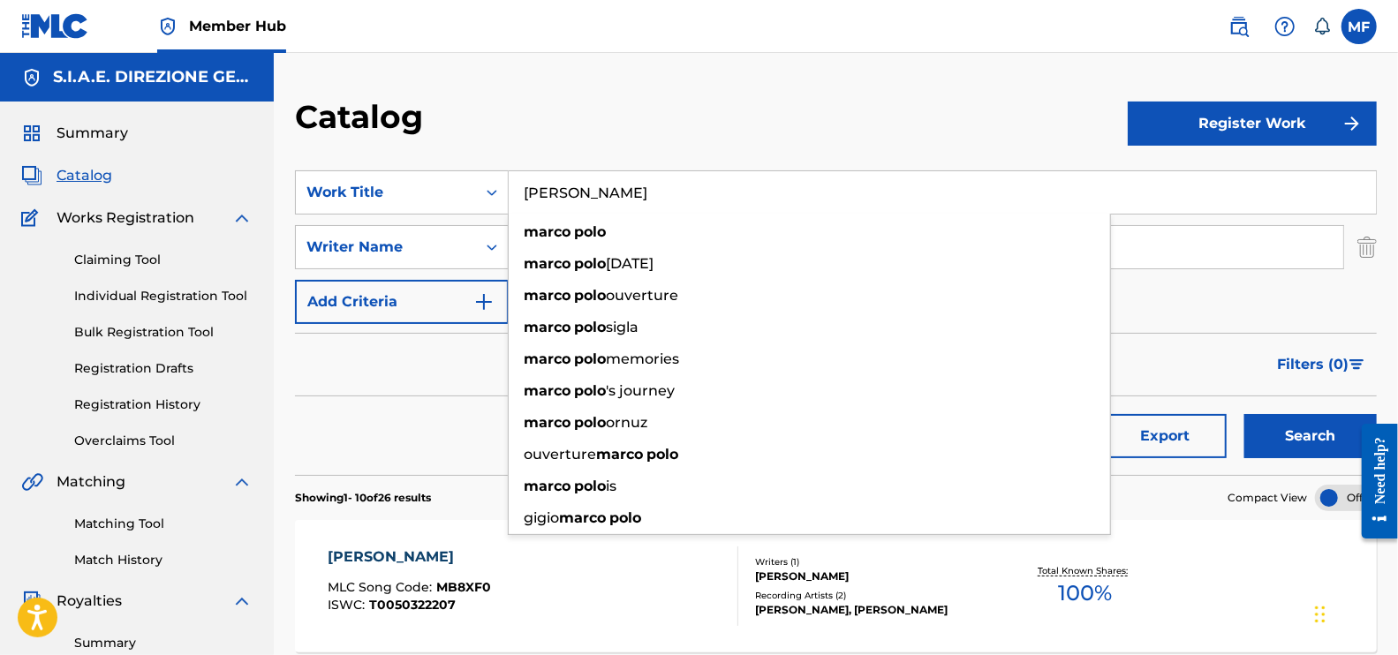
click at [1197, 584] on div "MARCO POLO MLC Song Code : MB8XF0 ISWC : T0050322207 Writers ( 1 ) ENNIO MORRIC…" at bounding box center [836, 586] width 1082 height 132
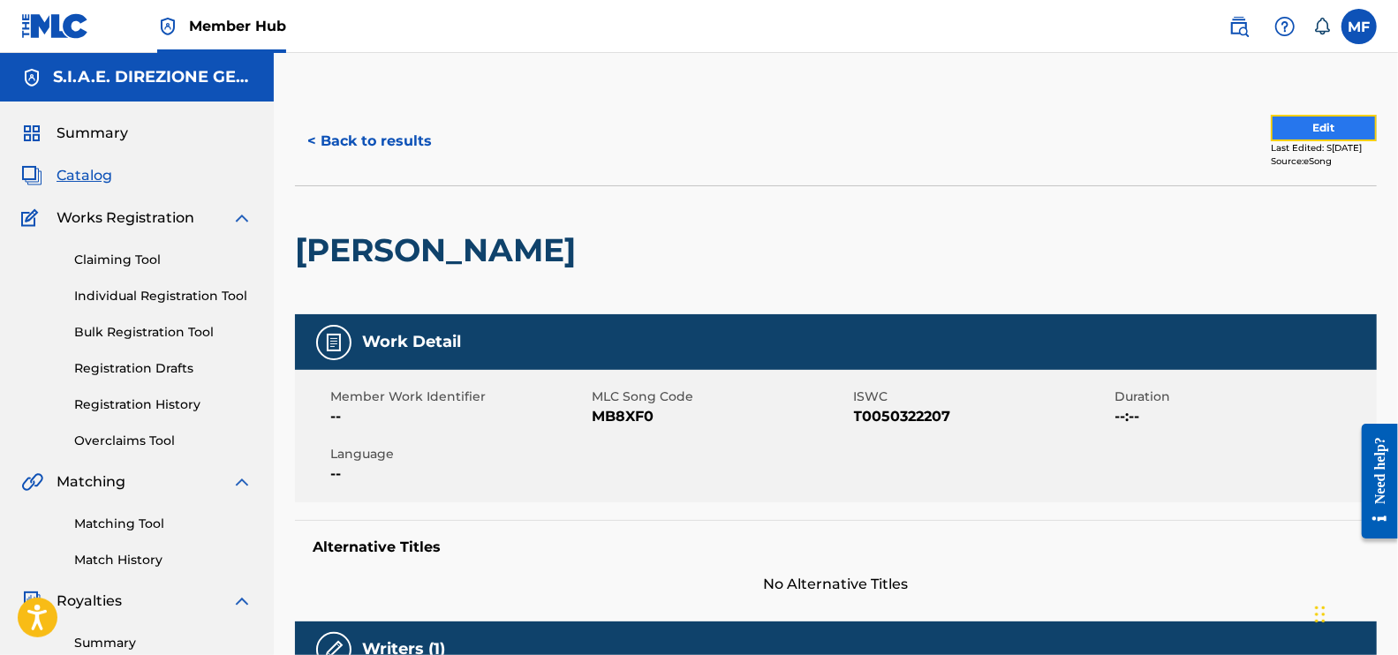
click at [1279, 124] on button "Edit" at bounding box center [1323, 128] width 106 height 26
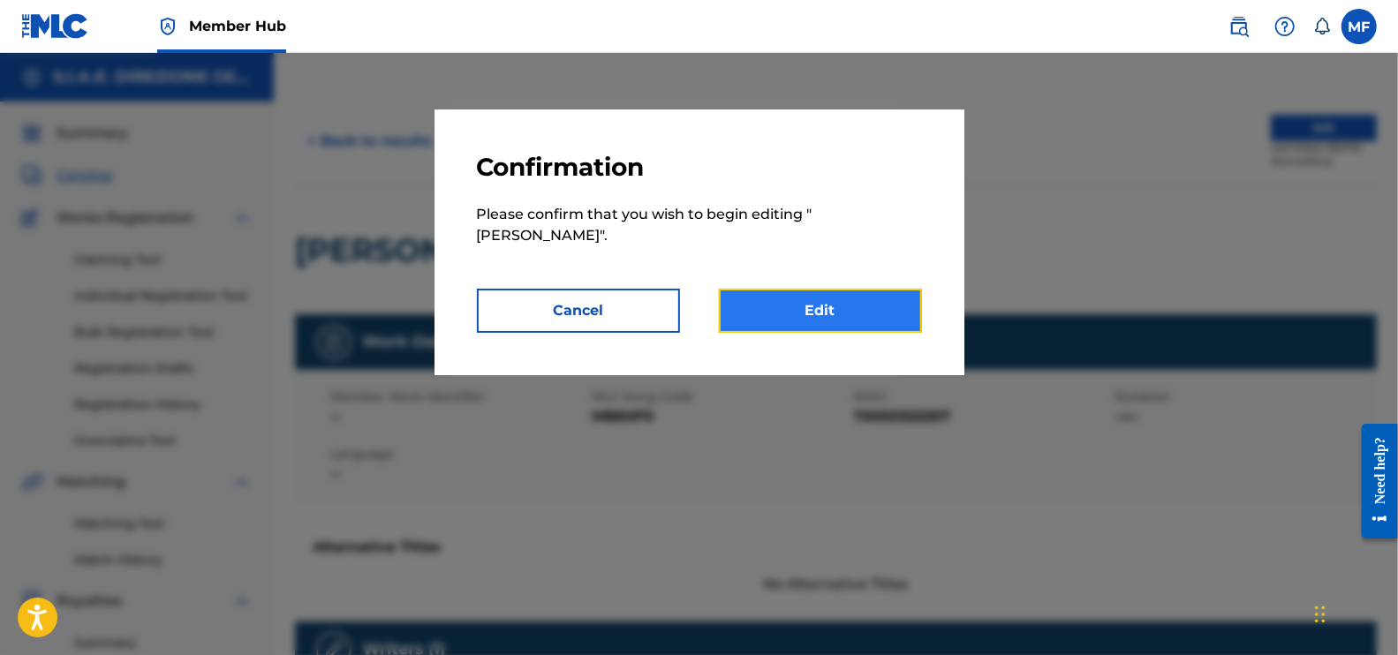
click at [863, 300] on link "Edit" at bounding box center [820, 311] width 203 height 44
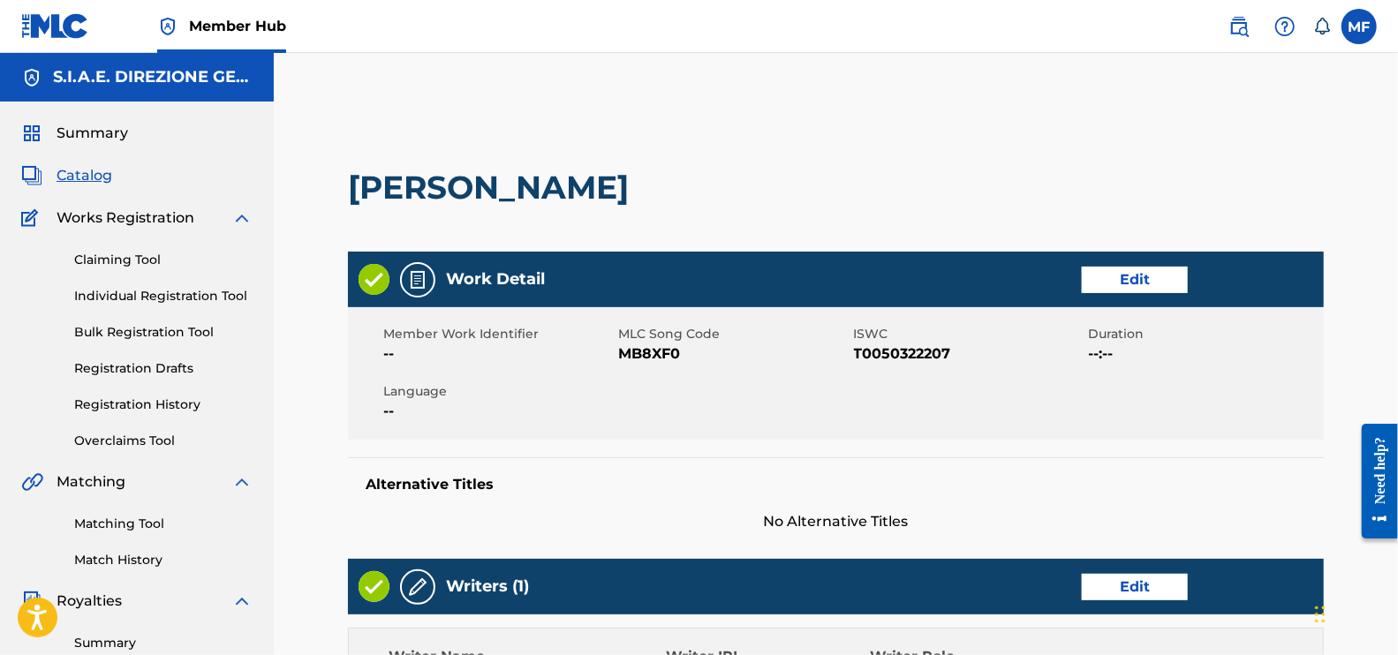
click at [556, 393] on span "Language" at bounding box center [498, 391] width 230 height 19
click at [1121, 274] on link "Edit" at bounding box center [1135, 280] width 106 height 26
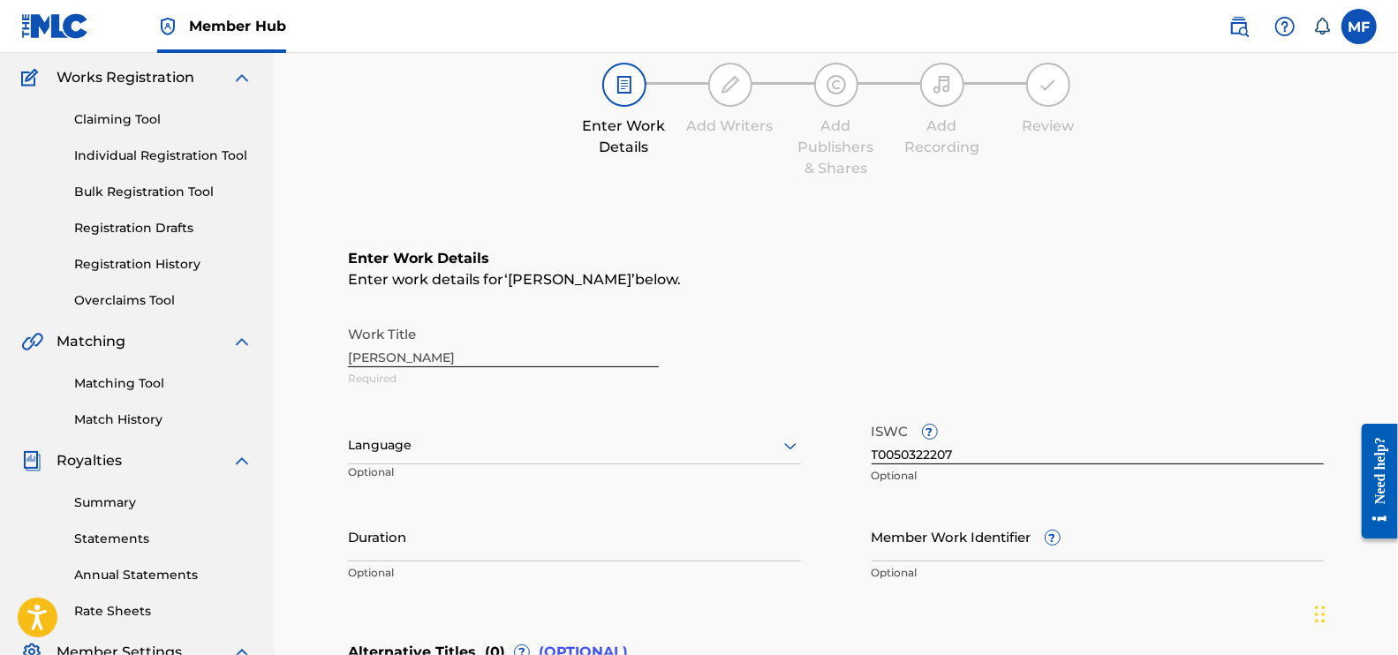
scroll to position [220, 0]
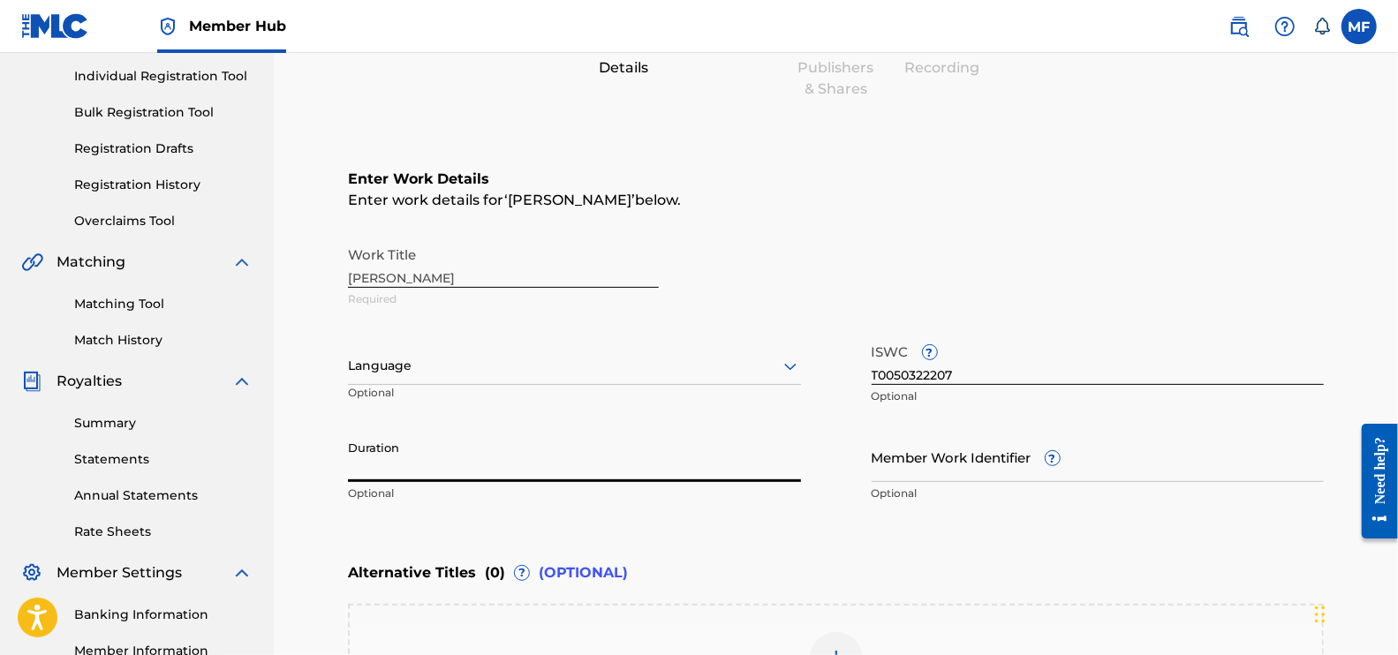
click at [508, 454] on input "Duration" at bounding box center [574, 457] width 453 height 50
paste input "823410368"
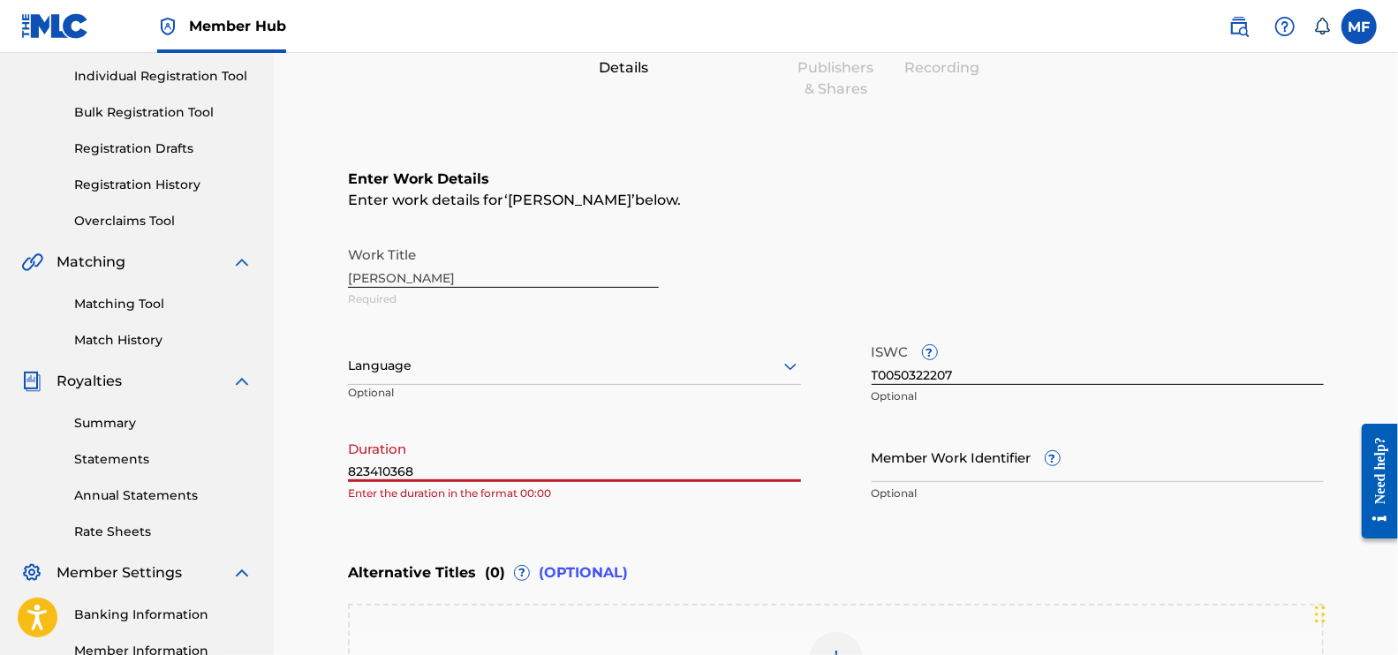
drag, startPoint x: 404, startPoint y: 471, endPoint x: 314, endPoint y: 465, distance: 90.2
click at [381, 470] on input "823410368" at bounding box center [574, 457] width 453 height 50
click at [331, 468] on main "Catalog Enter Work Details Add Writers Add Publishers & Shares Add Recording Re…" at bounding box center [836, 372] width 1082 height 990
type input "823410368"
click at [322, 466] on main "Catalog Enter Work Details Add Writers Add Publishers & Shares Add Recording Re…" at bounding box center [836, 372] width 1082 height 990
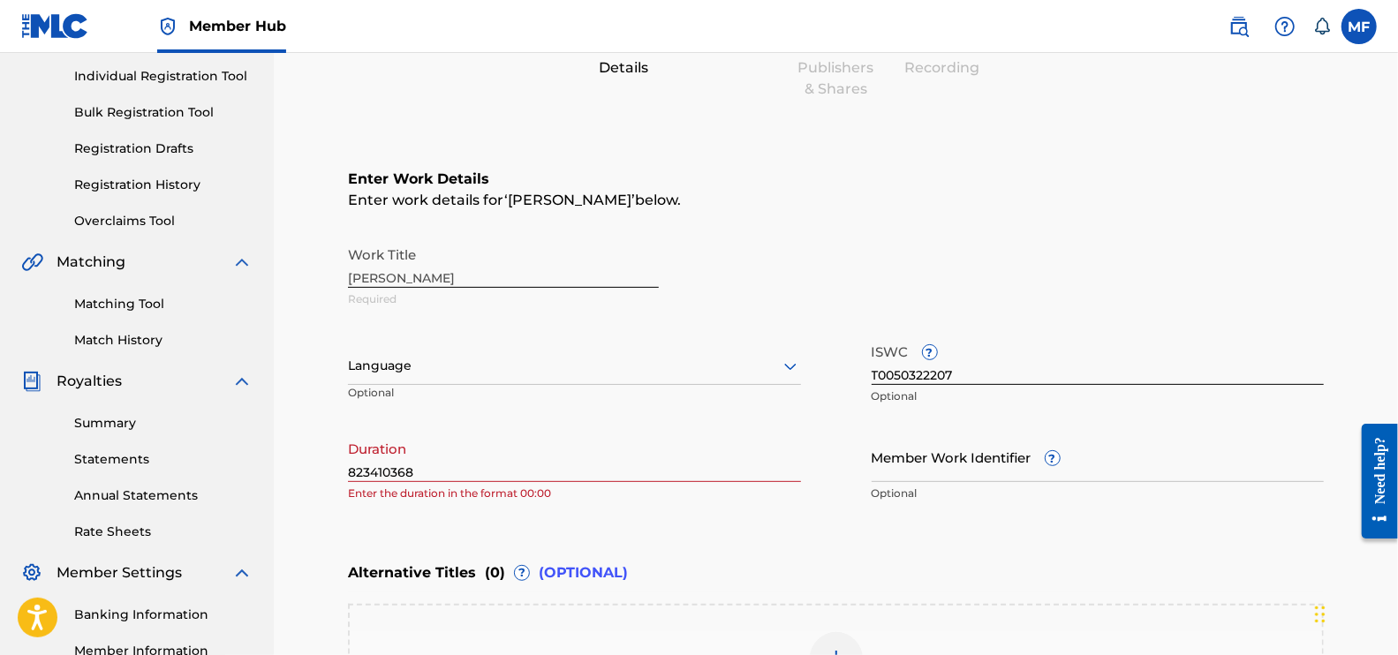
click at [309, 464] on main "Catalog Enter Work Details Add Writers Add Publishers & Shares Add Recording Re…" at bounding box center [836, 372] width 1082 height 990
click at [304, 464] on main "Catalog Enter Work Details Add Writers Add Publishers & Shares Add Recording Re…" at bounding box center [836, 372] width 1082 height 990
drag, startPoint x: 425, startPoint y: 464, endPoint x: 347, endPoint y: 467, distance: 77.8
click at [351, 468] on input "823410368" at bounding box center [574, 457] width 453 height 50
click at [344, 466] on main "Catalog Enter Work Details Add Writers Add Publishers & Shares Add Recording Re…" at bounding box center [836, 372] width 1082 height 990
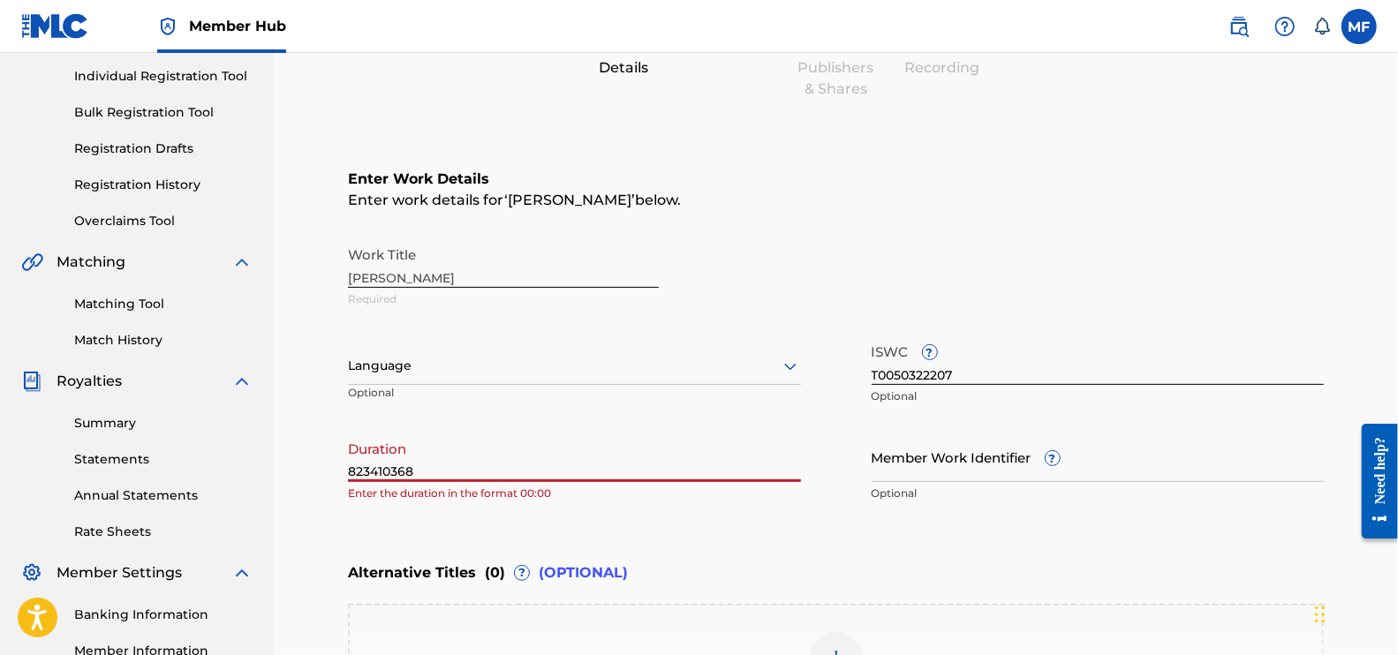
drag, startPoint x: 416, startPoint y: 468, endPoint x: 350, endPoint y: 471, distance: 66.3
click at [350, 471] on input "823410368" at bounding box center [574, 457] width 453 height 50
click at [999, 467] on input "Member Work Identifier ?" at bounding box center [1097, 457] width 453 height 50
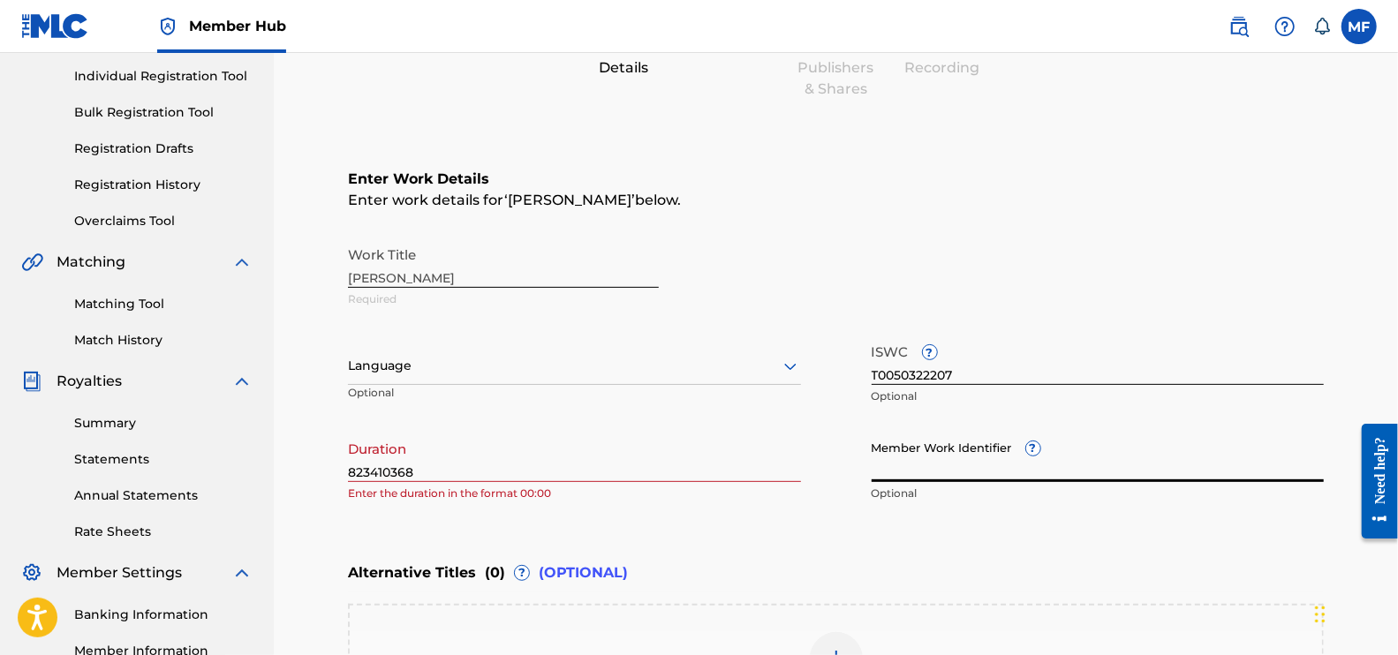
paste input "823410368"
type input "823410368"
click at [522, 470] on input "823410368" at bounding box center [574, 457] width 453 height 50
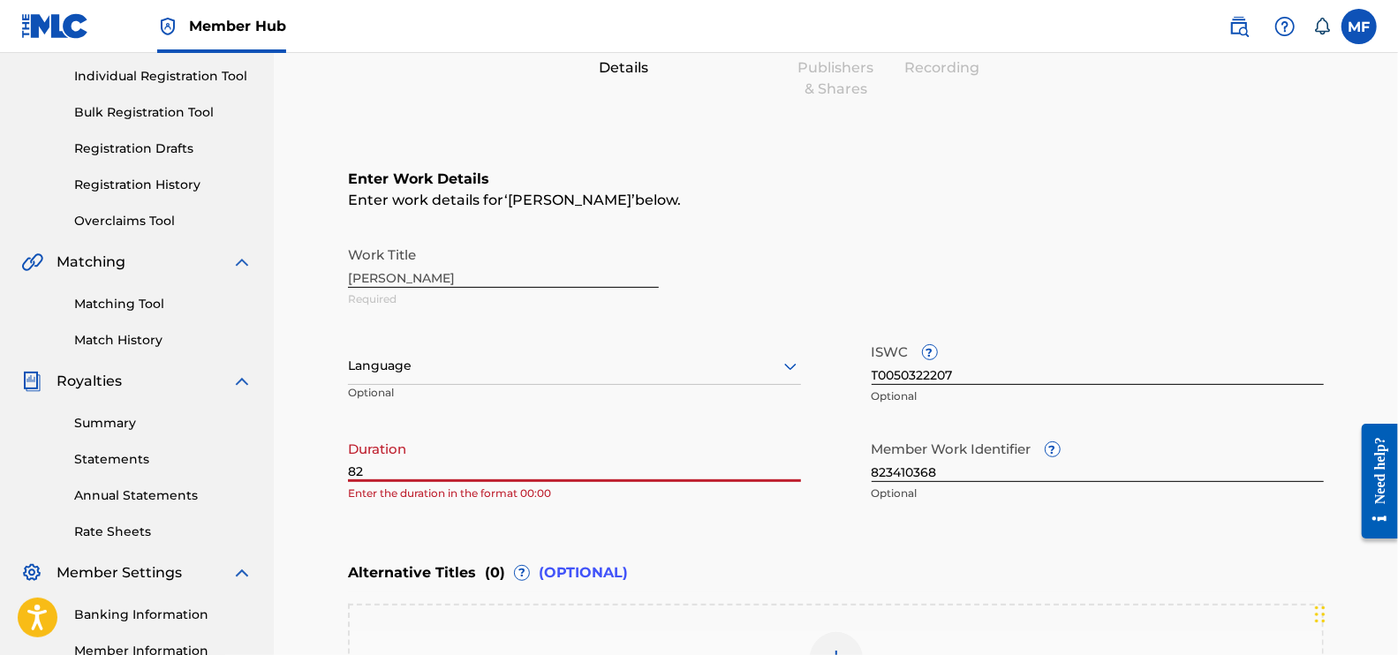
type input "8"
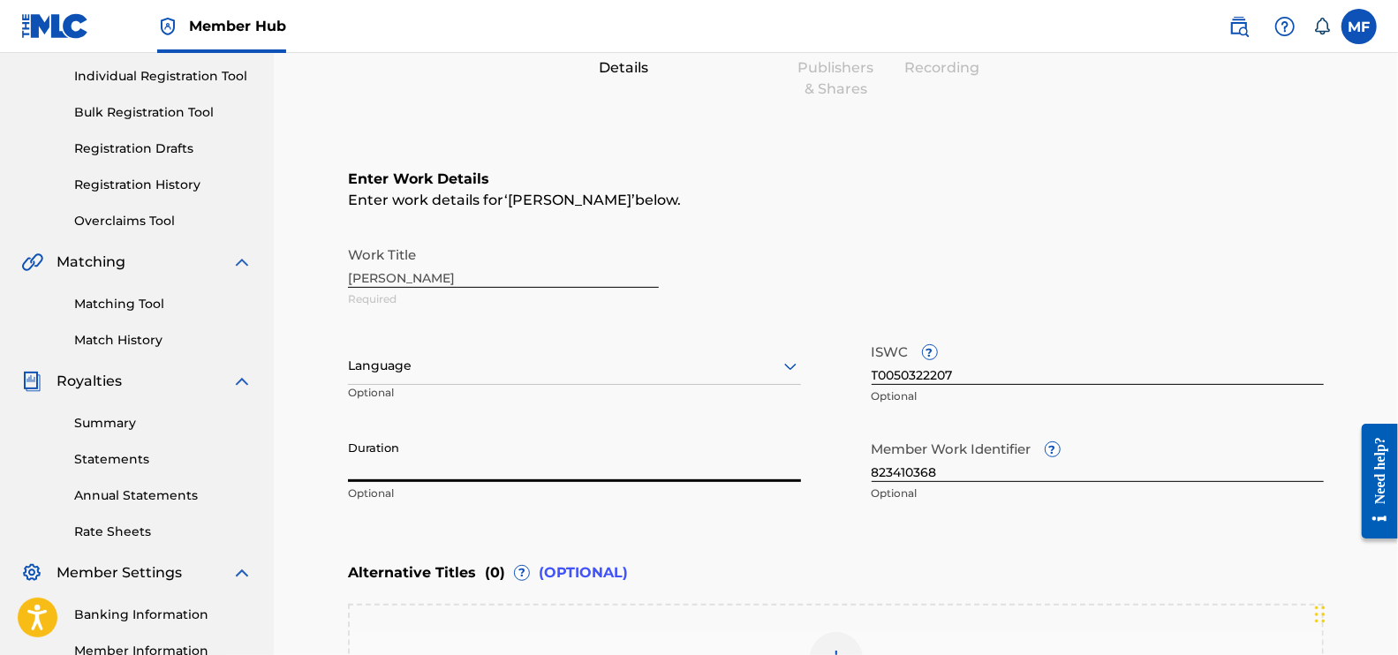
scroll to position [441, 0]
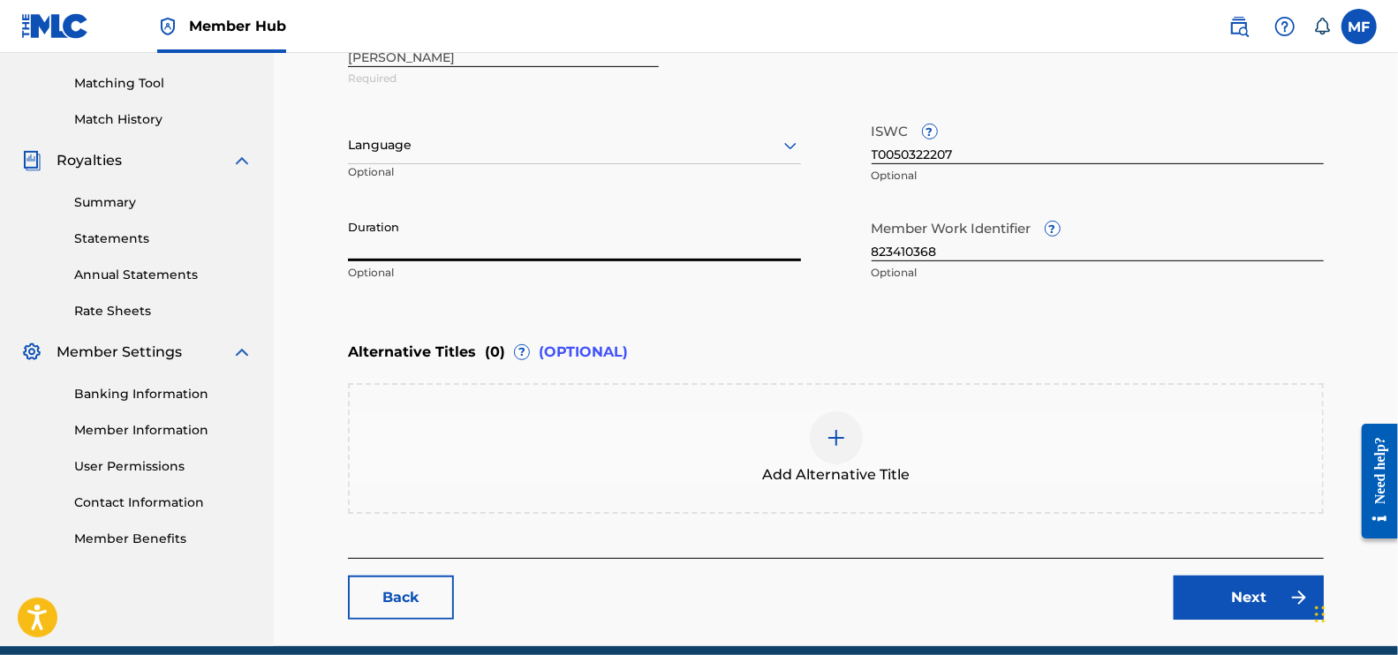
click at [867, 464] on span "Add Alternative Title" at bounding box center [835, 474] width 147 height 21
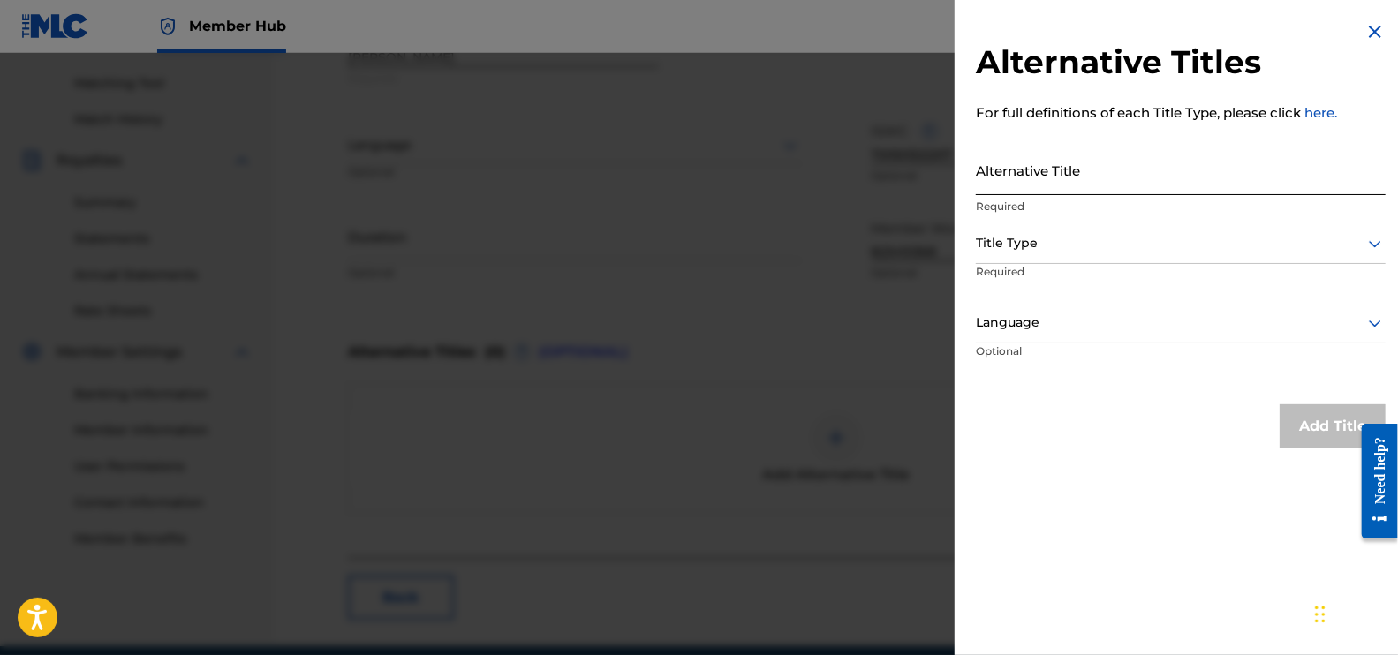
drag, startPoint x: 1112, startPoint y: 139, endPoint x: 1119, endPoint y: 152, distance: 14.2
click at [1117, 147] on div "Alternative Titles For full definitions of each Title Type, please click here. …" at bounding box center [1180, 235] width 452 height 470
click at [1123, 163] on input "Alternative Title" at bounding box center [1181, 170] width 410 height 50
paste input "MARCO POLO (THEME)"
type input "MARCO POLO (THEME)"
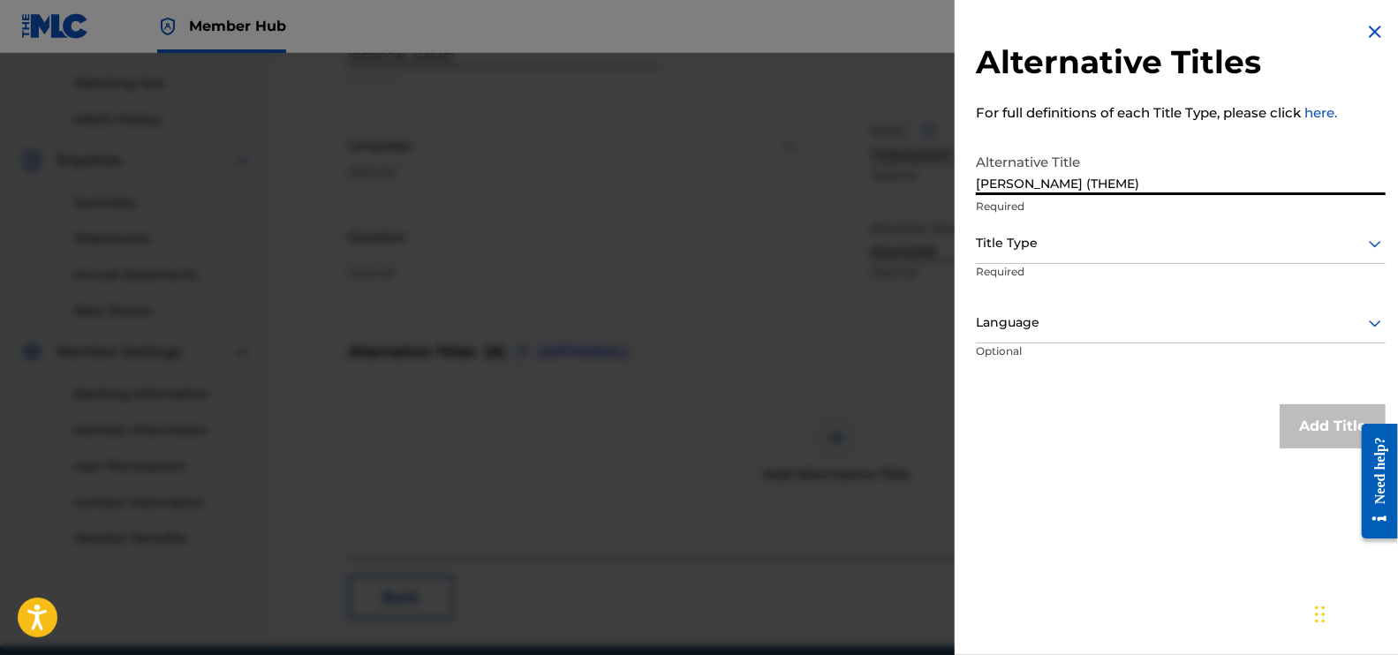
click at [1050, 244] on div at bounding box center [1181, 243] width 410 height 22
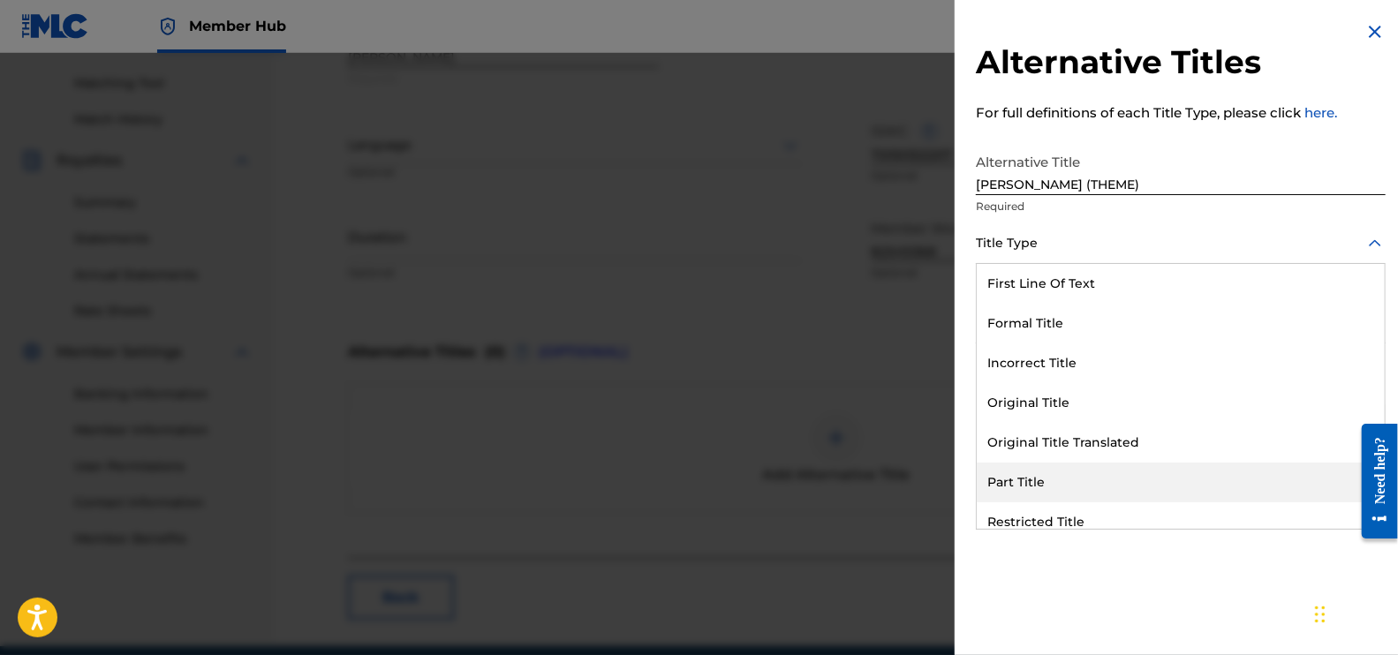
scroll to position [171, 0]
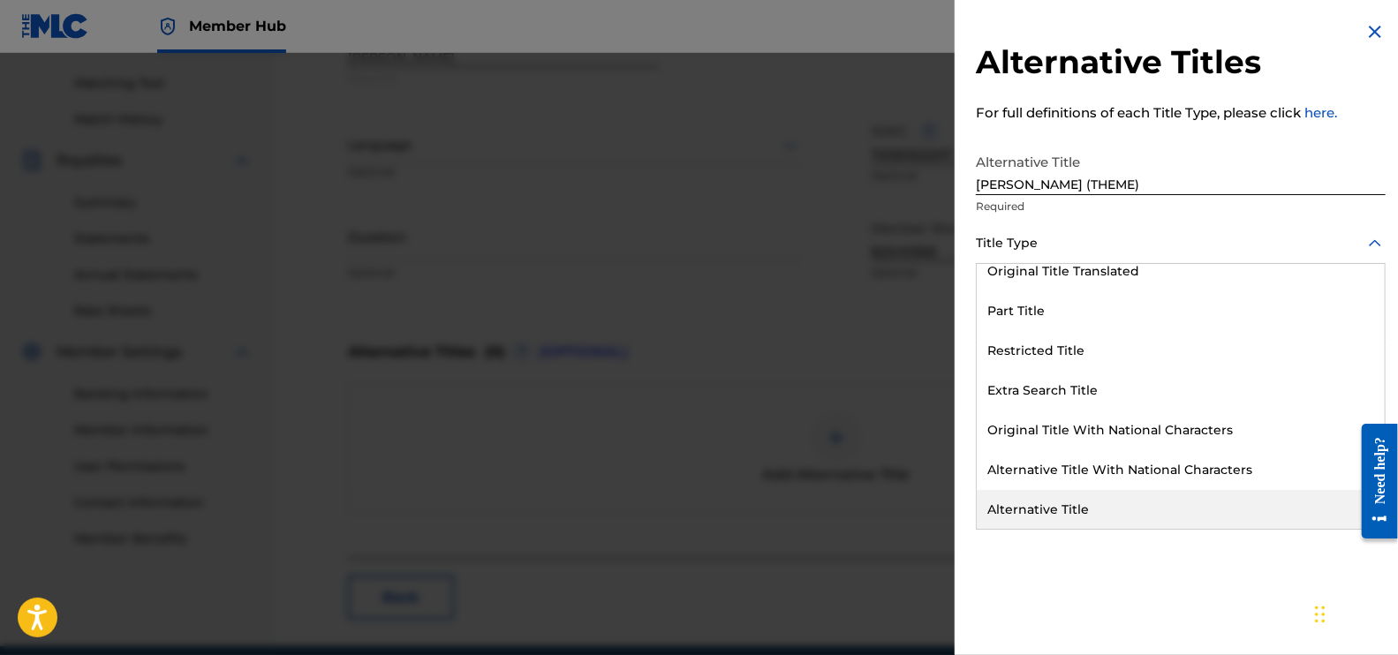
click at [1080, 512] on div "Alternative Title" at bounding box center [1180, 510] width 408 height 40
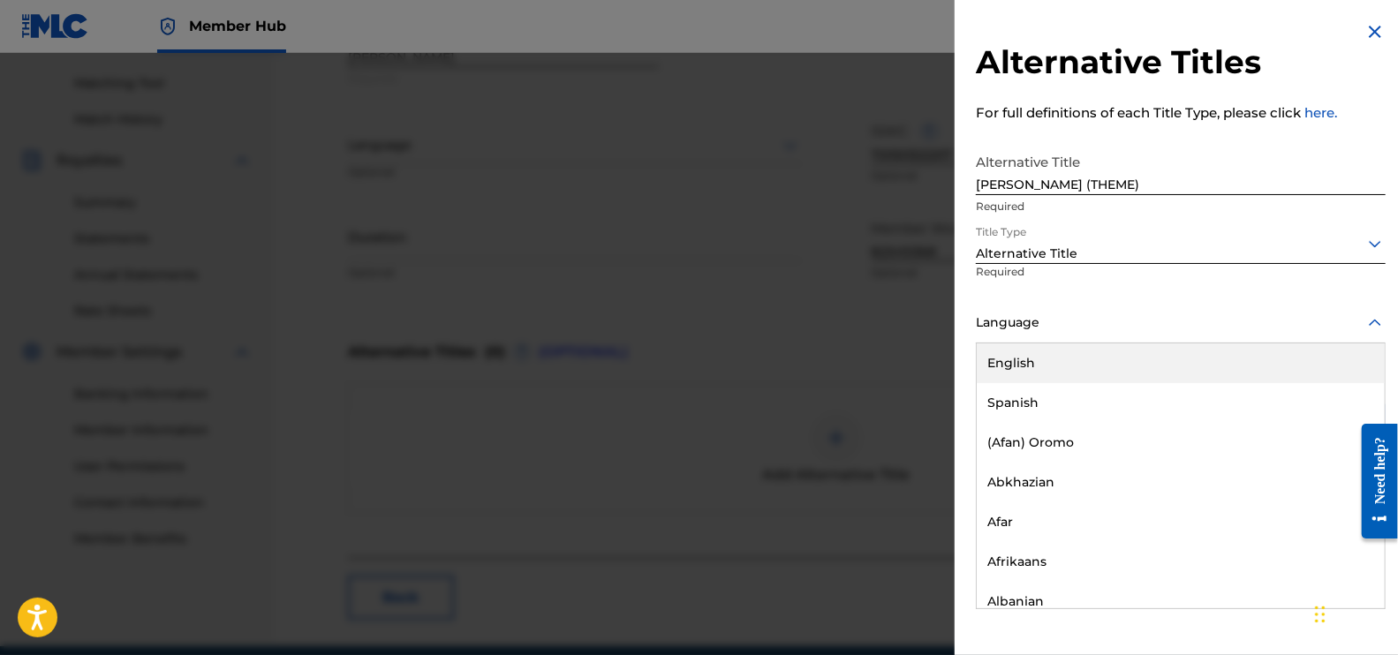
click at [1070, 322] on div at bounding box center [1181, 323] width 410 height 22
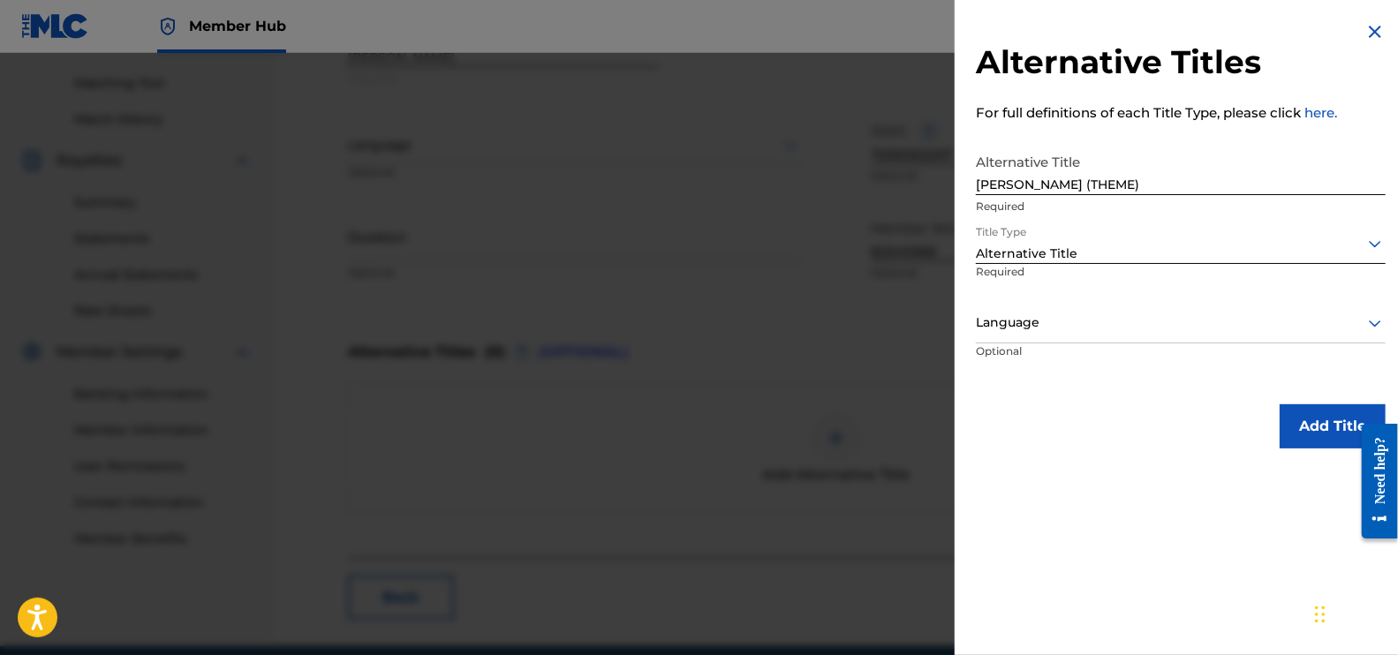
click at [1064, 320] on div at bounding box center [1181, 323] width 410 height 22
click at [1048, 343] on p "Optional" at bounding box center [1042, 363] width 132 height 40
click at [1046, 320] on div at bounding box center [1181, 323] width 410 height 22
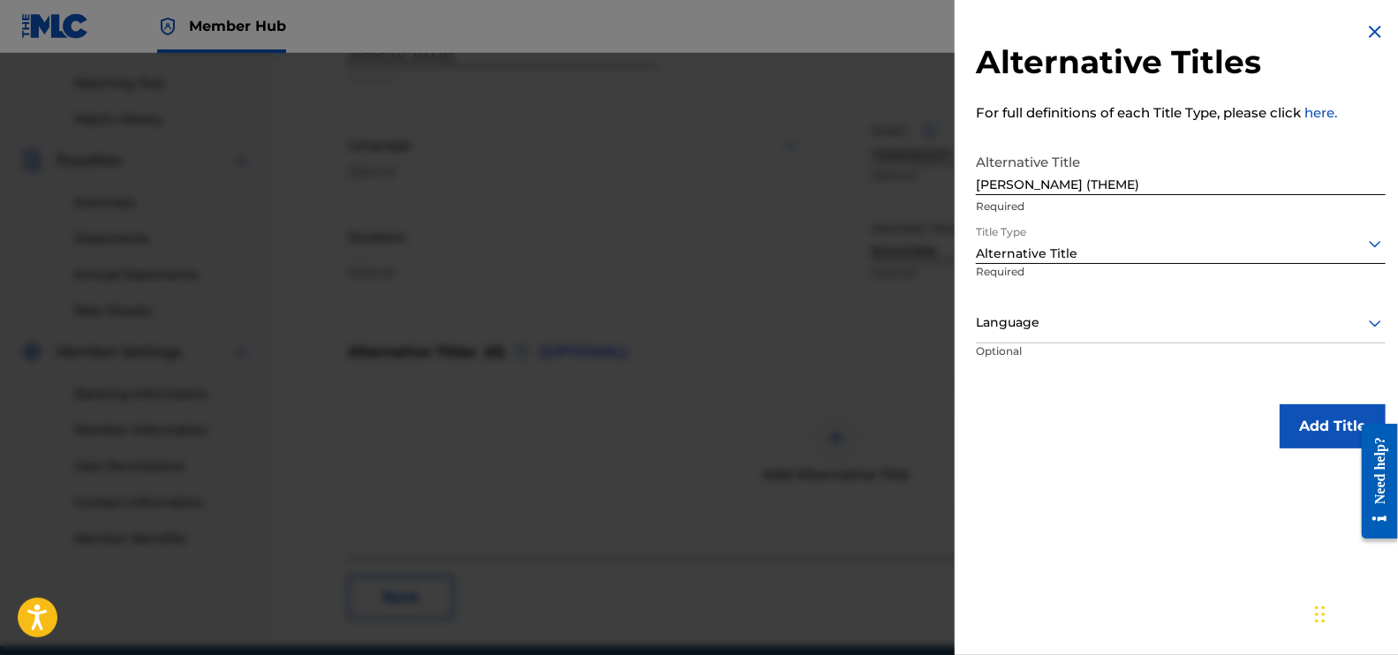
click at [1046, 320] on div at bounding box center [1181, 323] width 410 height 22
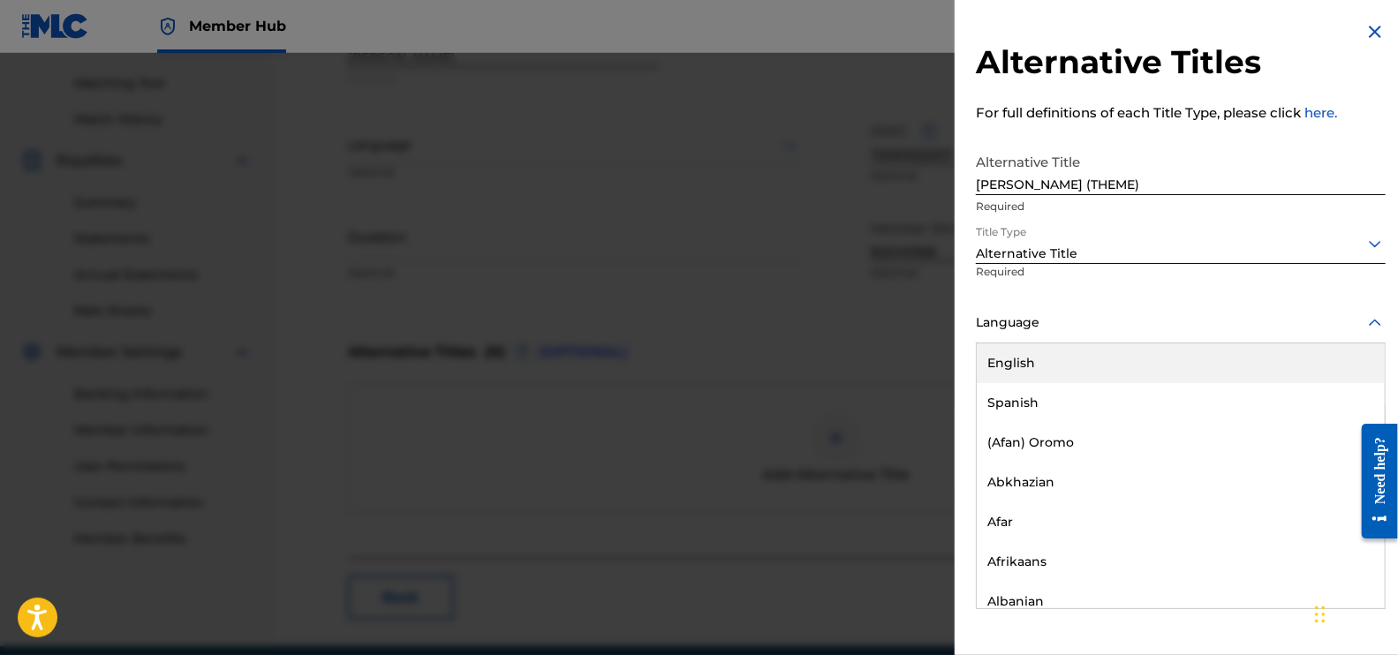
click at [1210, 308] on div "Language" at bounding box center [1181, 324] width 410 height 40
click at [1151, 366] on div "English" at bounding box center [1180, 363] width 408 height 40
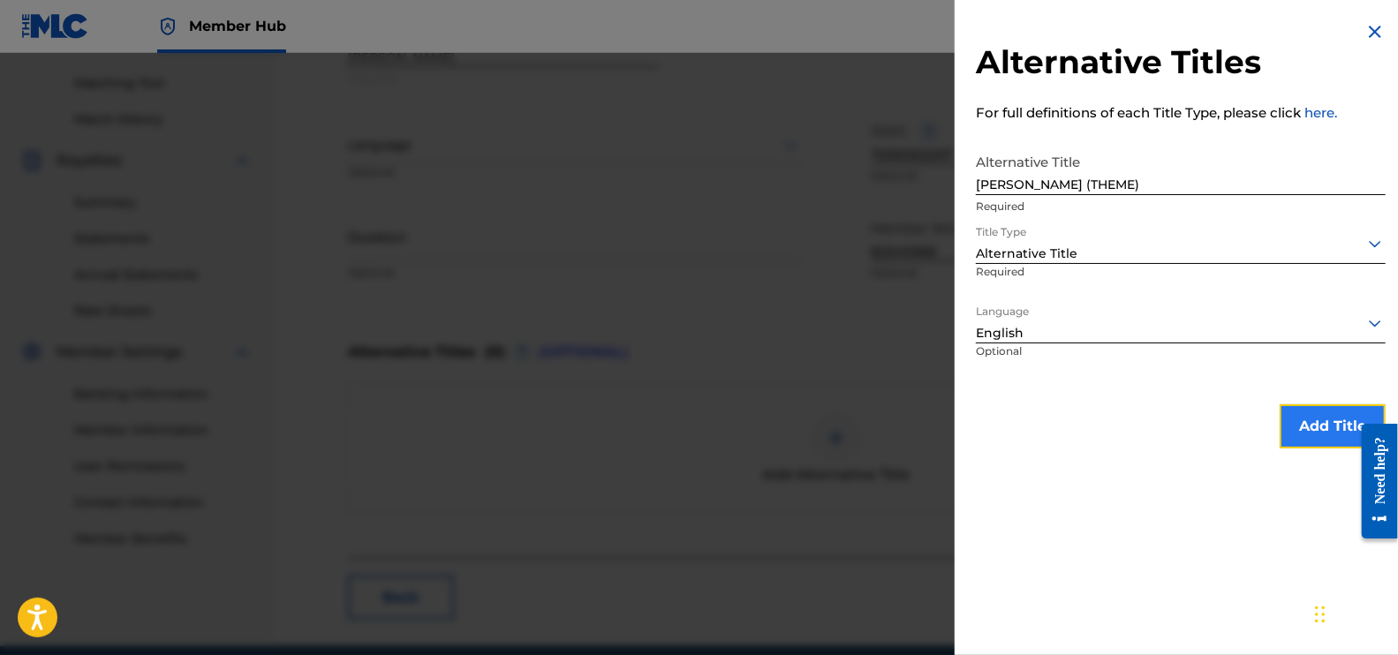
click at [1325, 422] on button "Add Title" at bounding box center [1332, 426] width 106 height 44
click at [1325, 422] on main "Catalog Enter Work Details Add Writers Add Publishers & Shares Add Recording Re…" at bounding box center [836, 152] width 1082 height 990
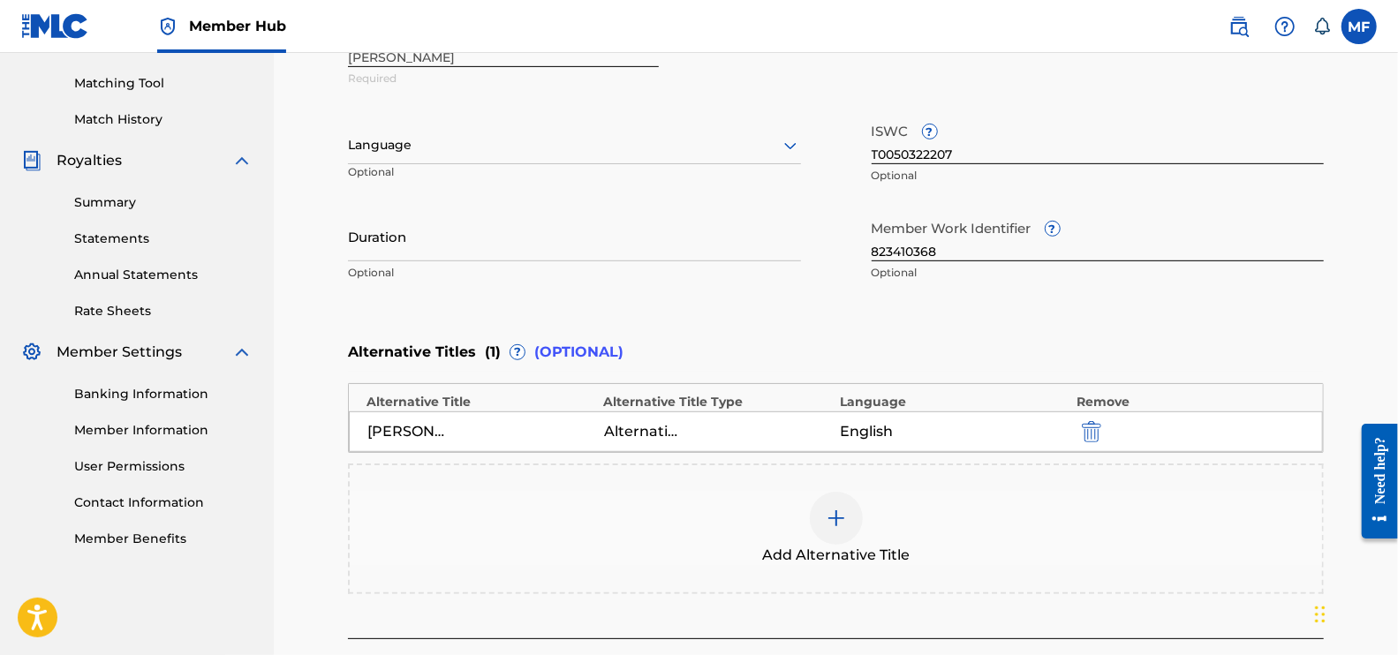
click at [962, 516] on div "Add Alternative Title" at bounding box center [836, 529] width 972 height 74
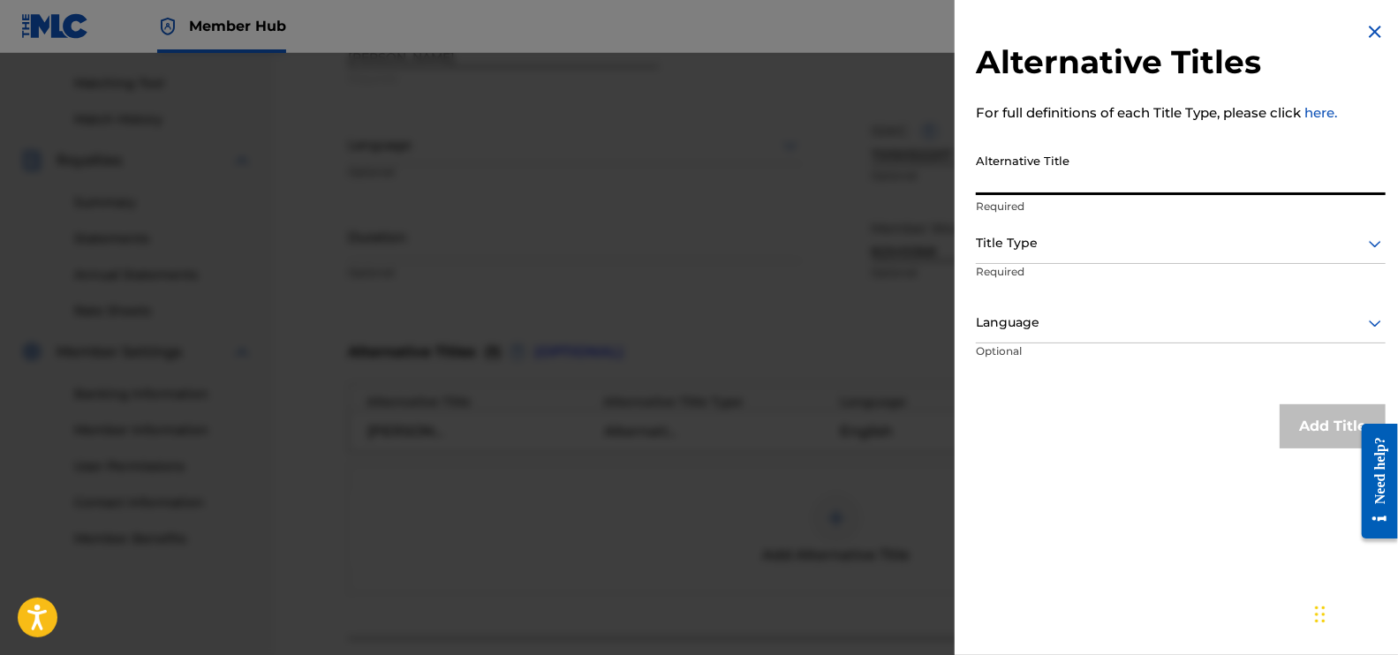
click at [1005, 183] on input "Alternative Title" at bounding box center [1181, 170] width 410 height 50
paste input "MARCO POLO THEME"
click at [1066, 177] on input "MARCO POLO THEME" at bounding box center [1181, 170] width 410 height 50
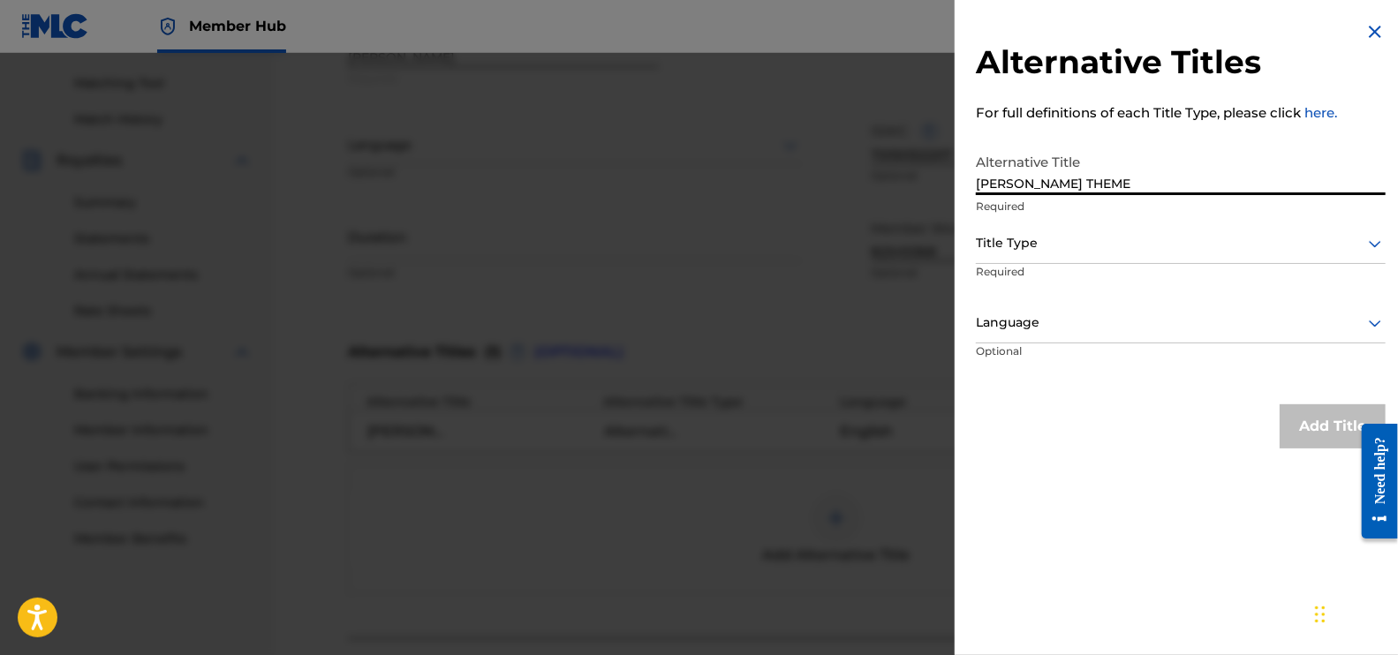
click at [1066, 181] on input "MARCO POLO THEME" at bounding box center [1181, 170] width 410 height 50
type input "MARCO POLO THEME"
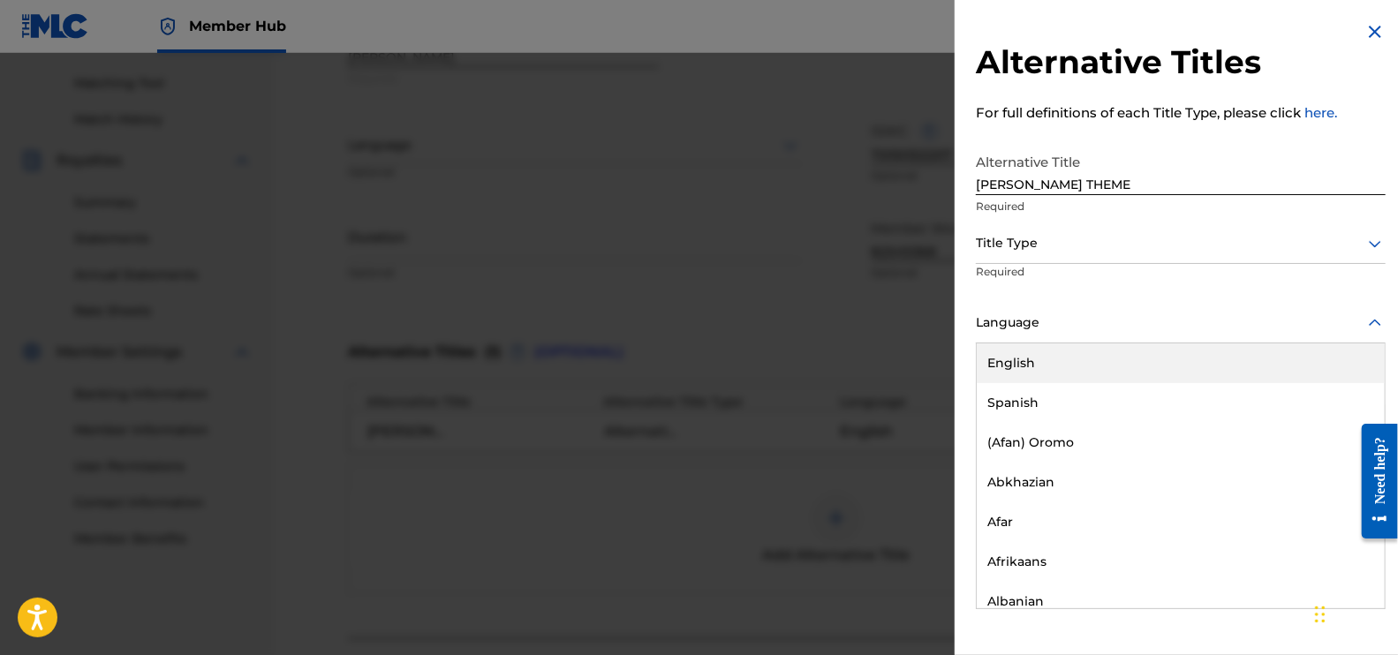
click at [1023, 320] on div at bounding box center [1181, 323] width 410 height 22
drag, startPoint x: 1020, startPoint y: 365, endPoint x: 1037, endPoint y: 260, distance: 105.7
click at [1037, 260] on div "Alternative Title MARCO POLO THEME Required Title Type Required 153 results ava…" at bounding box center [1181, 264] width 410 height 238
click at [1112, 362] on div "English" at bounding box center [1180, 363] width 408 height 40
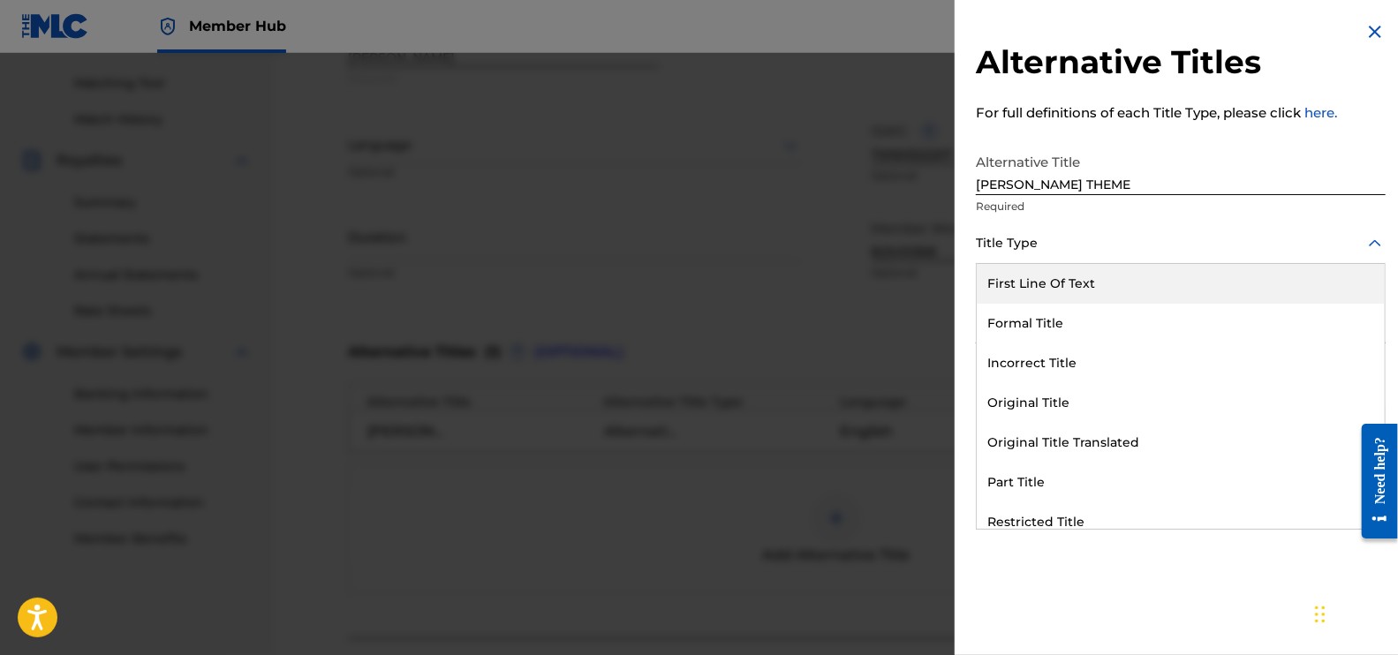
click at [1066, 247] on div at bounding box center [1181, 243] width 410 height 22
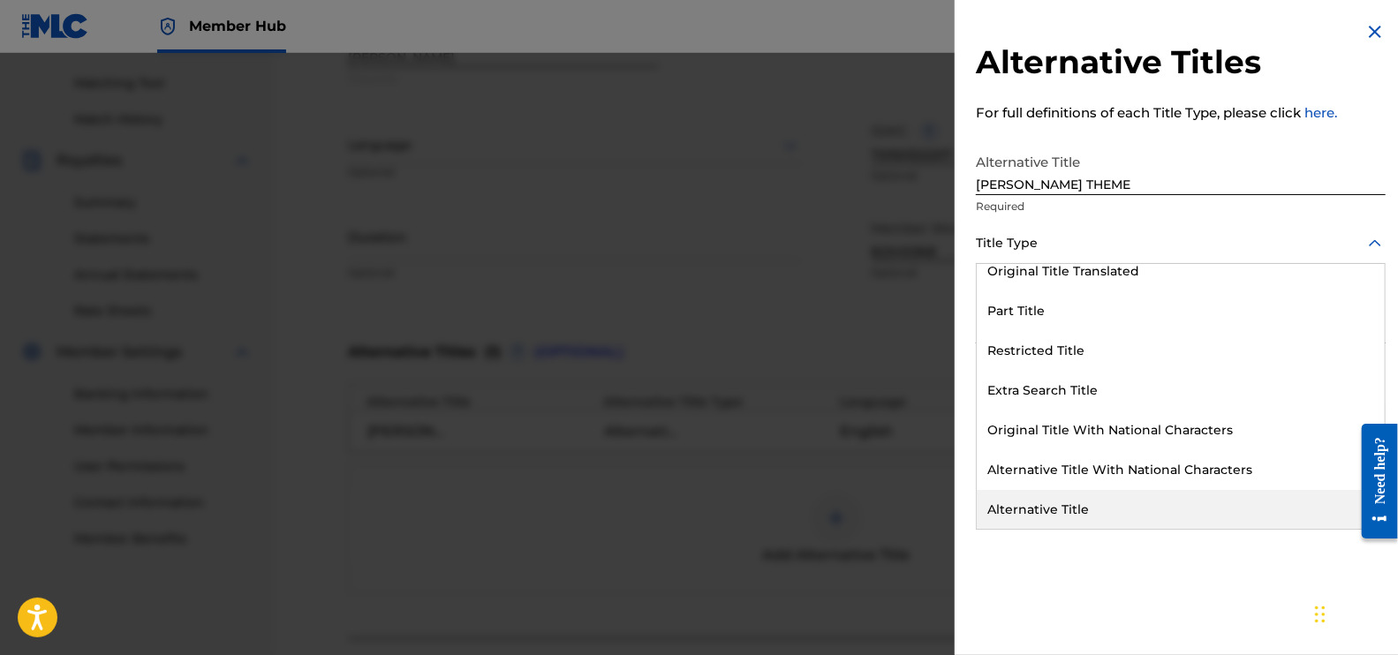
click at [1129, 517] on div "Alternative Title" at bounding box center [1180, 510] width 408 height 40
click at [1129, 517] on div "Alternative Titles For full definitions of each Title Type, please click here. …" at bounding box center [1180, 327] width 452 height 655
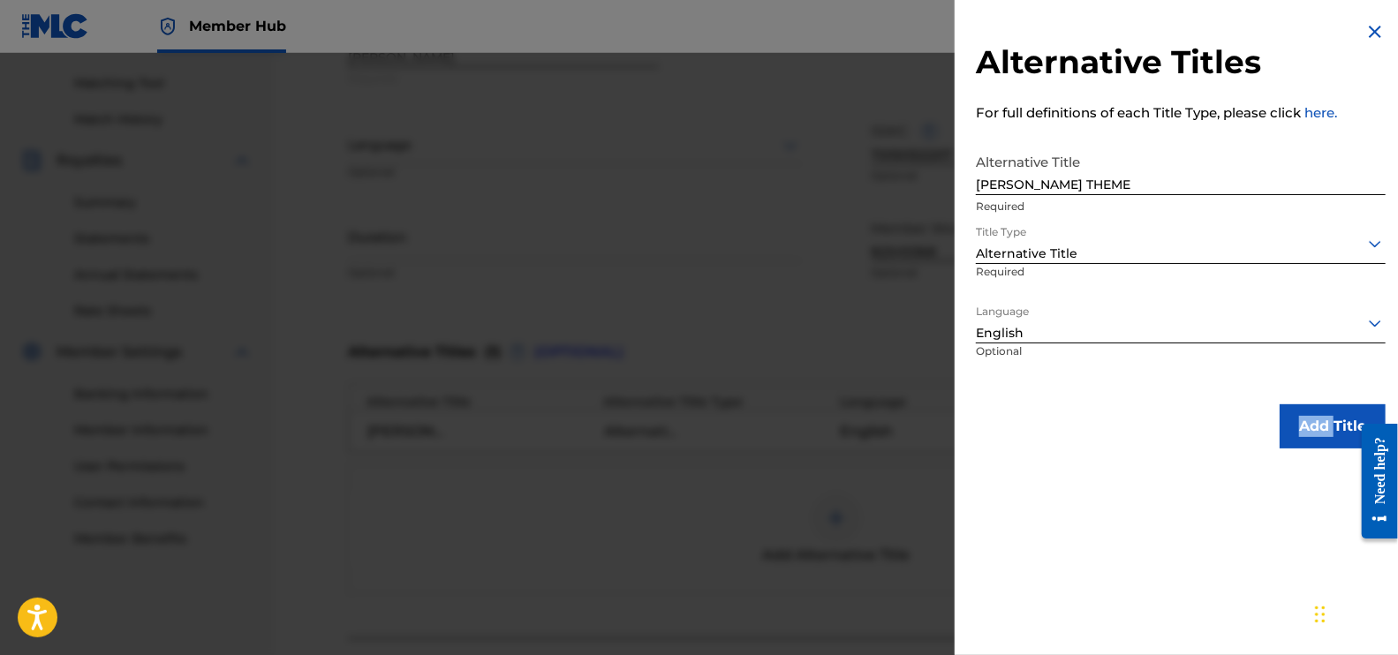
click at [1021, 426] on div "Add Title" at bounding box center [1181, 426] width 410 height 44
click at [1320, 437] on button "Add Title" at bounding box center [1332, 426] width 106 height 44
click at [1320, 437] on div "MARCO POLO (THEME) Alternative Title English" at bounding box center [836, 431] width 974 height 41
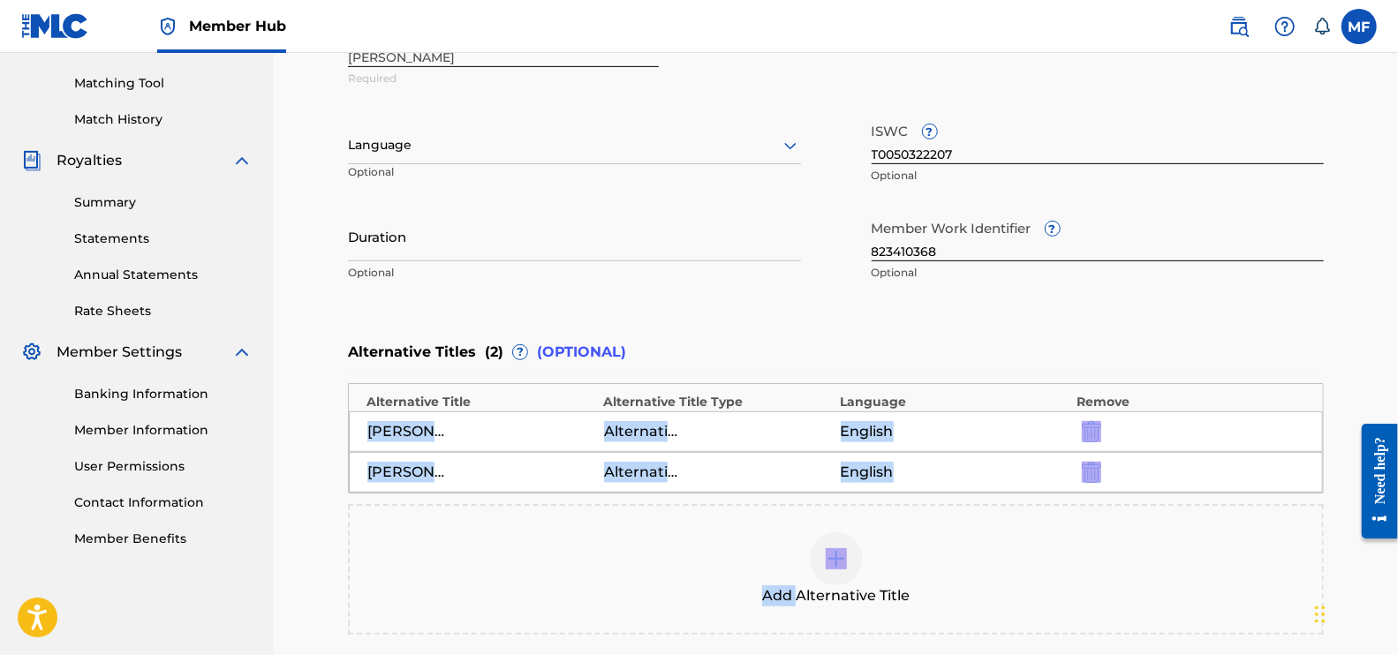
click at [599, 569] on div "Add Alternative Title" at bounding box center [836, 569] width 972 height 74
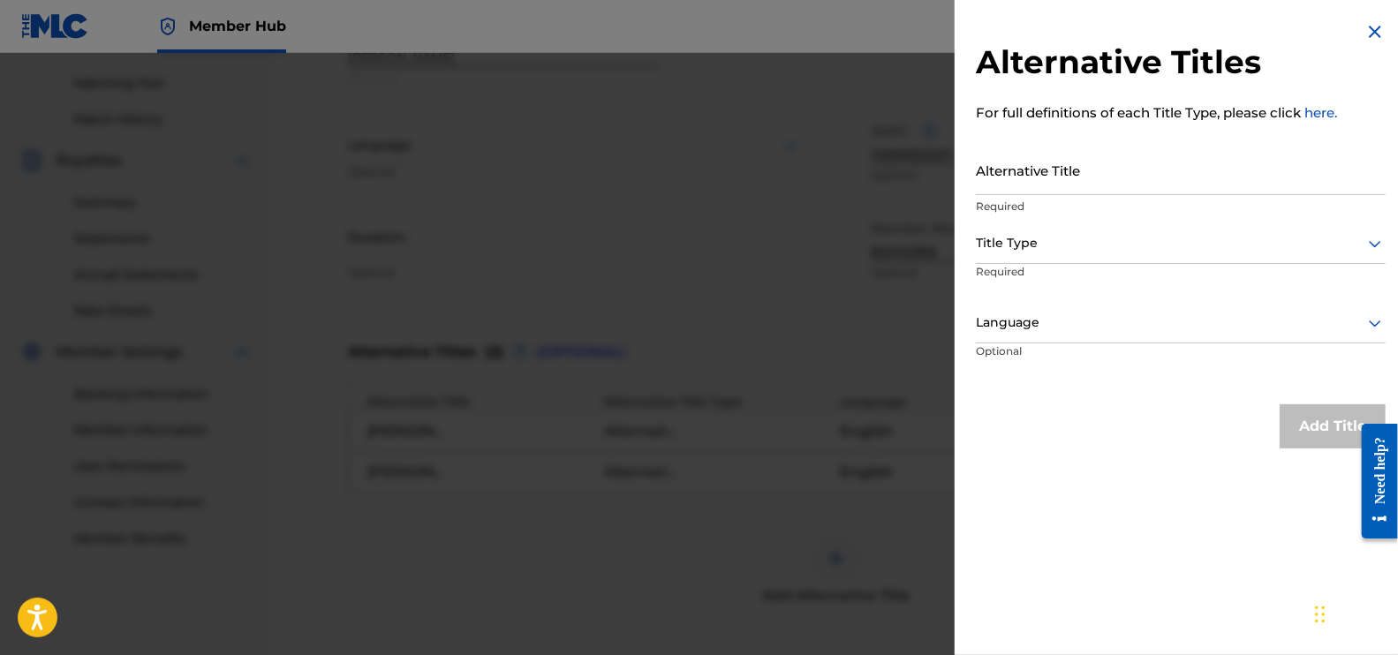
click at [801, 208] on div at bounding box center [699, 380] width 1398 height 655
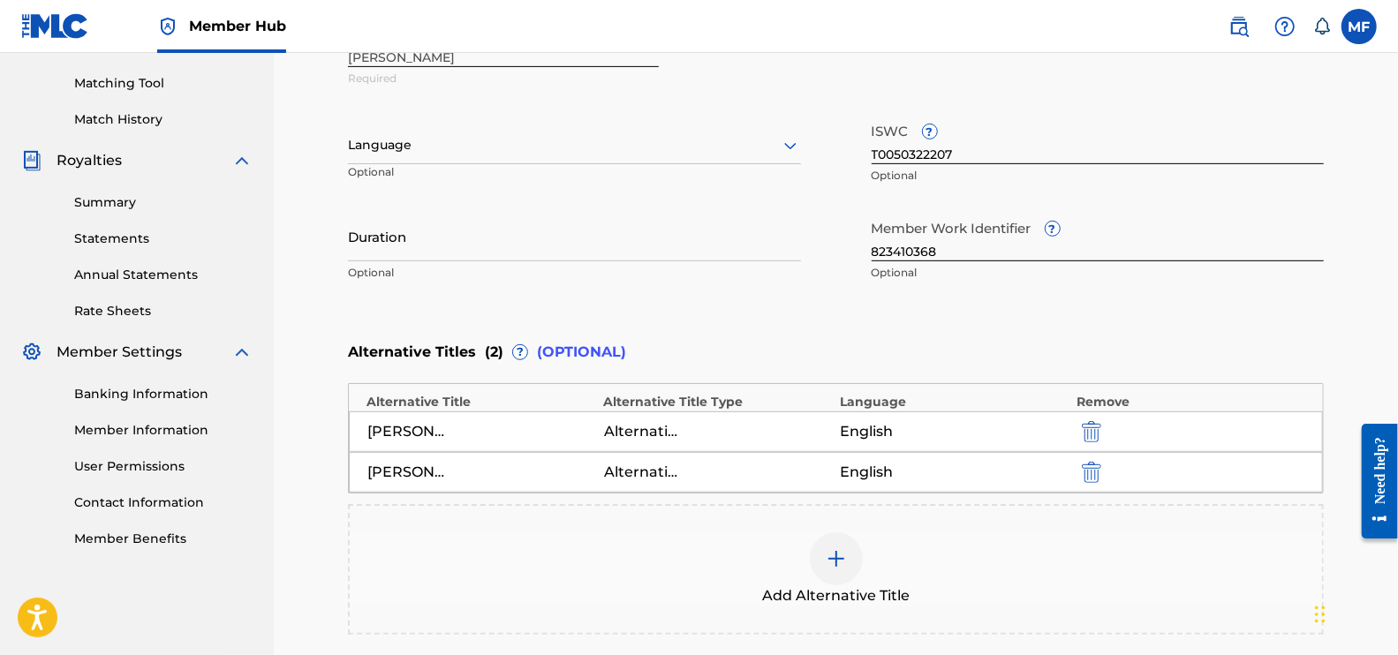
drag, startPoint x: 418, startPoint y: 433, endPoint x: 478, endPoint y: 436, distance: 59.3
click at [419, 433] on div "MARCO POLO (THEME)" at bounding box center [406, 431] width 79 height 21
click at [636, 439] on div "Alternative Title" at bounding box center [643, 431] width 79 height 21
click at [908, 433] on div "English" at bounding box center [879, 431] width 79 height 21
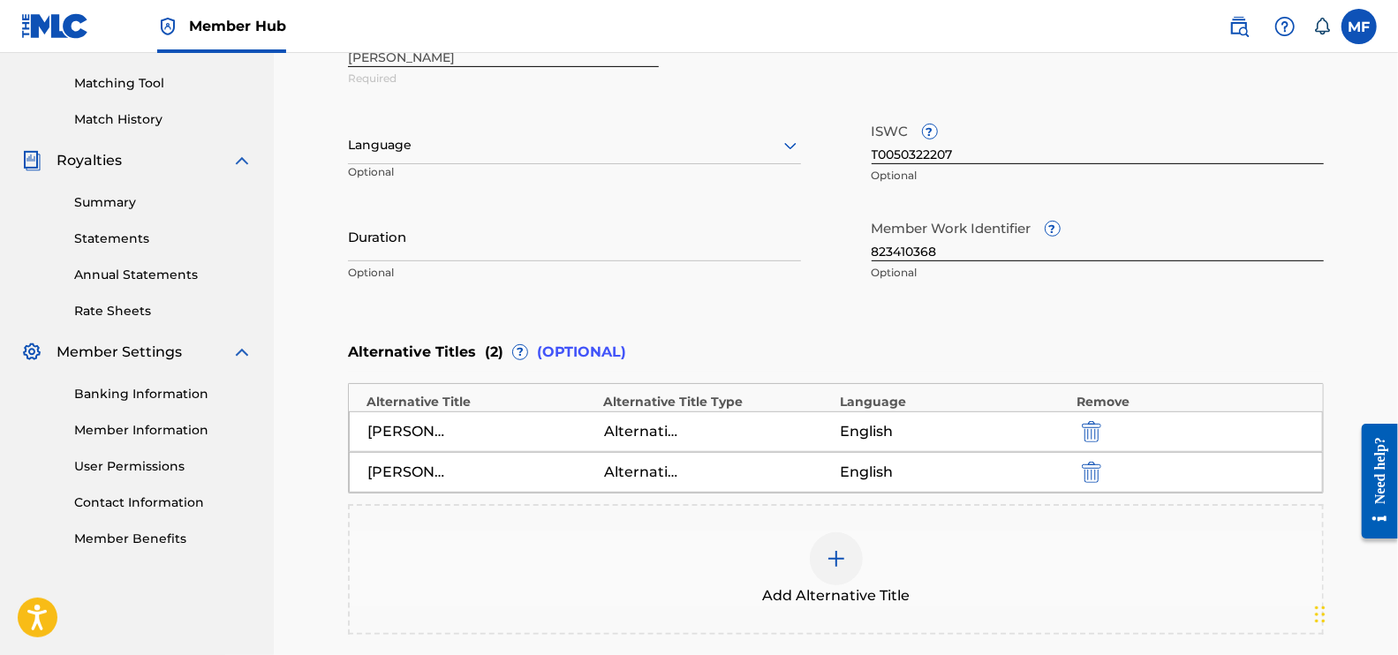
click at [908, 433] on div "English" at bounding box center [879, 431] width 79 height 21
click at [721, 415] on div "MARCO POLO (THEME) Alternative Title English" at bounding box center [836, 431] width 974 height 41
click at [666, 431] on div "Alternative Title" at bounding box center [643, 431] width 79 height 21
click at [666, 430] on div "Alternative Title" at bounding box center [643, 431] width 79 height 21
drag, startPoint x: 666, startPoint y: 431, endPoint x: 521, endPoint y: 426, distance: 144.9
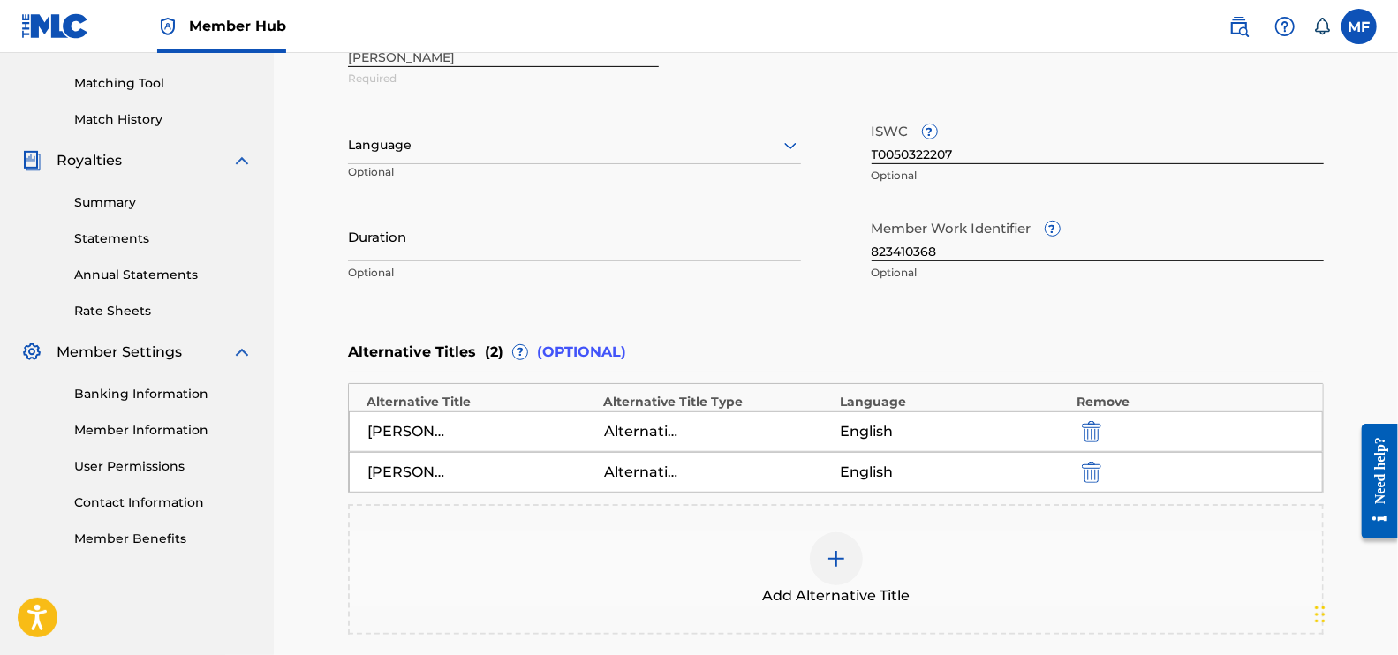
click at [521, 426] on div "MARCO POLO (THEME)" at bounding box center [481, 431] width 228 height 21
drag, startPoint x: 521, startPoint y: 426, endPoint x: 389, endPoint y: 422, distance: 131.6
click at [389, 422] on div "MARCO POLO (THEME)" at bounding box center [406, 431] width 79 height 21
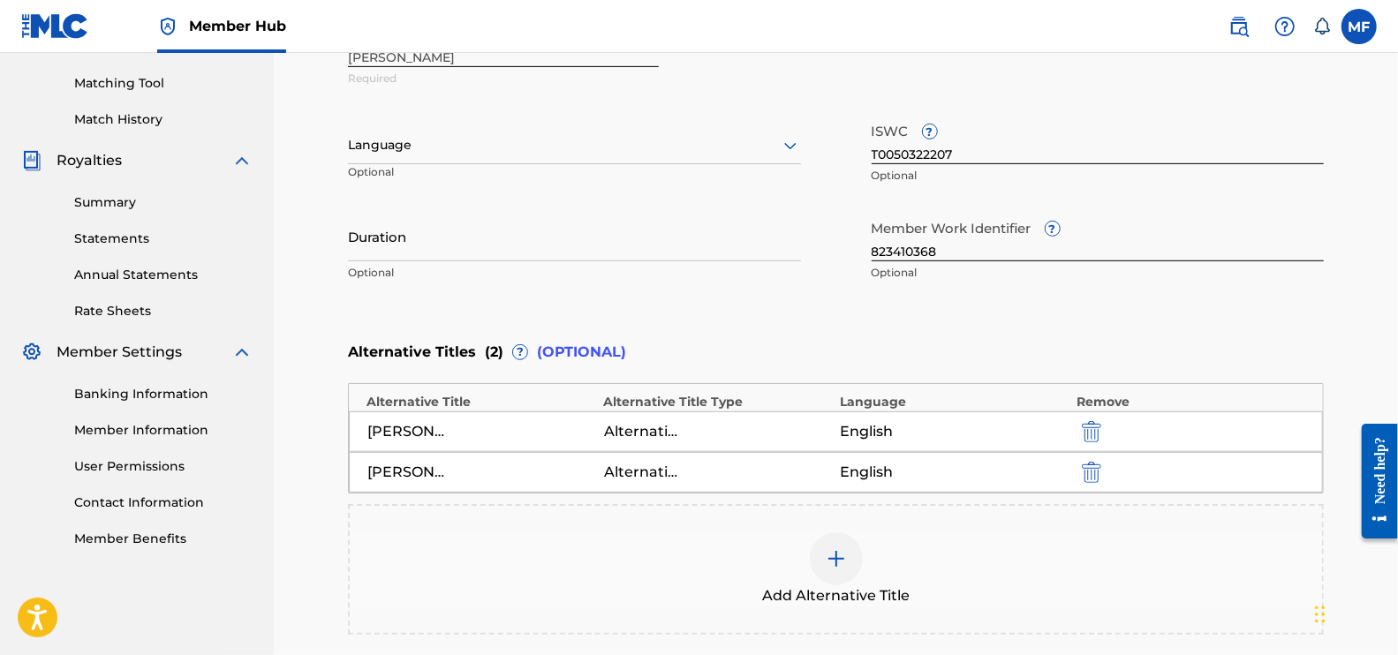
drag, startPoint x: 389, startPoint y: 422, endPoint x: 370, endPoint y: 401, distance: 28.7
click at [370, 401] on div "Alternative Title" at bounding box center [480, 402] width 228 height 19
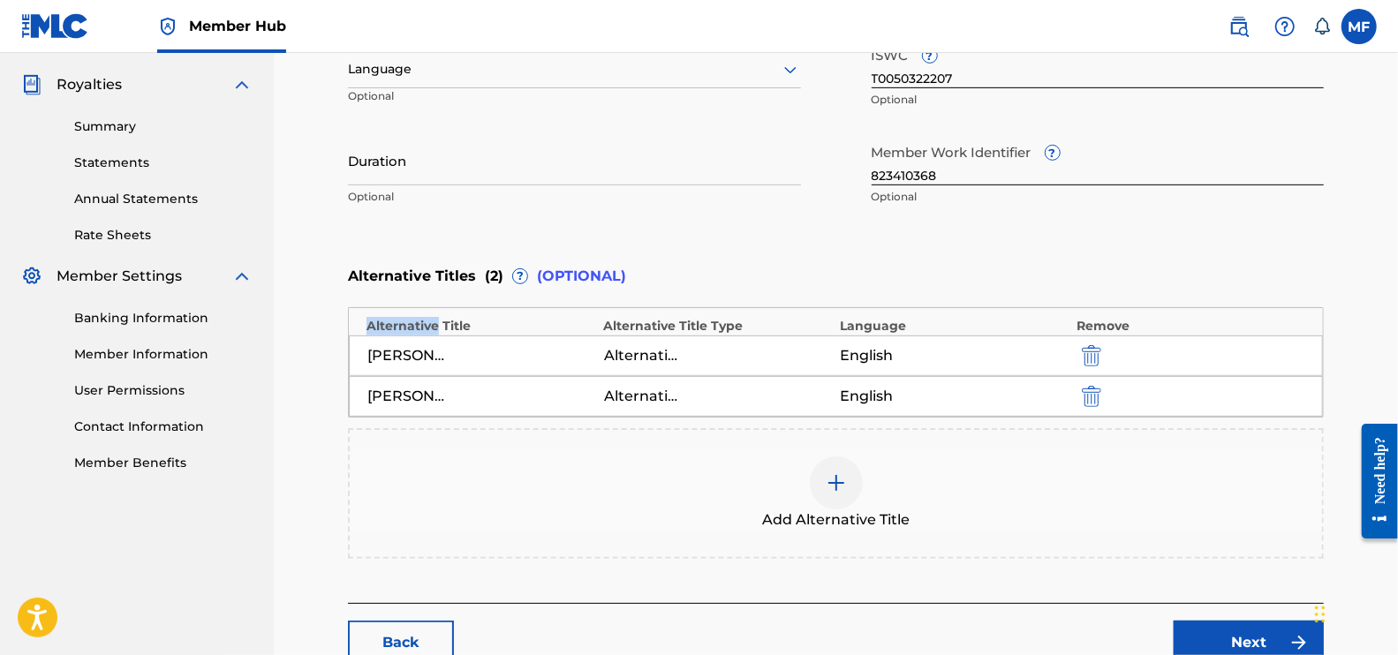
scroll to position [552, 0]
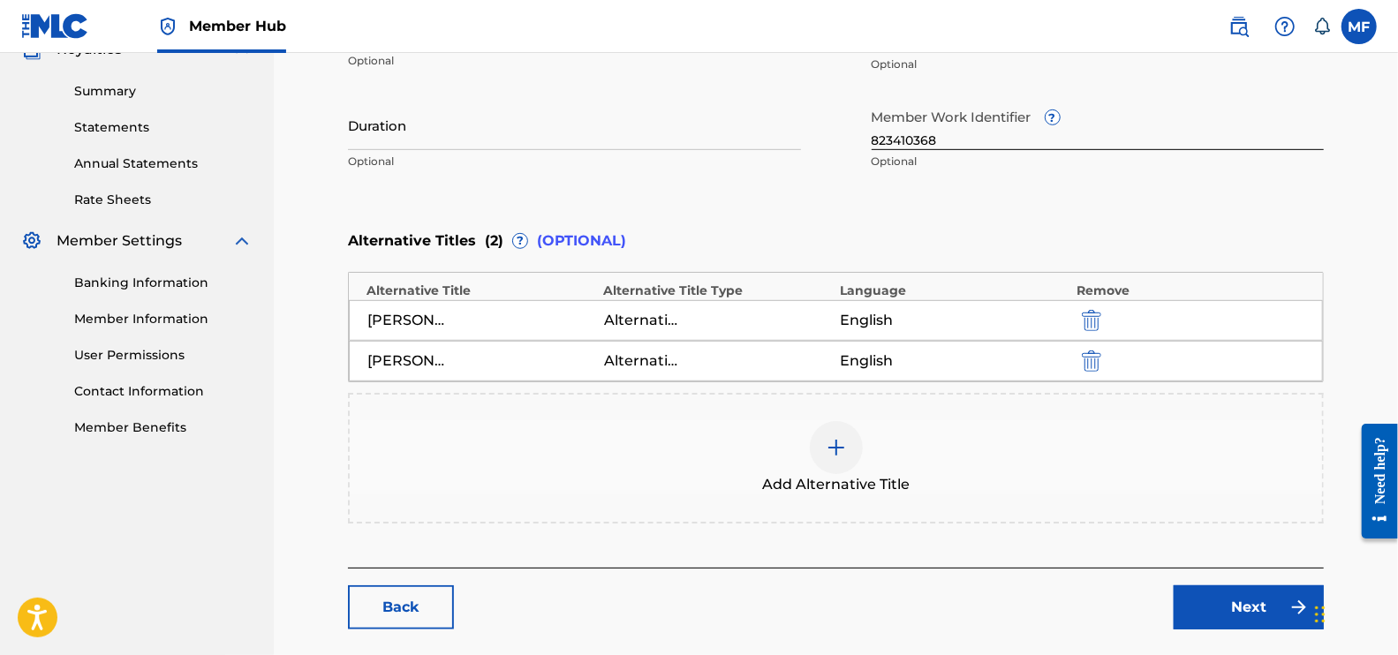
click at [801, 461] on div "Add Alternative Title" at bounding box center [836, 458] width 972 height 74
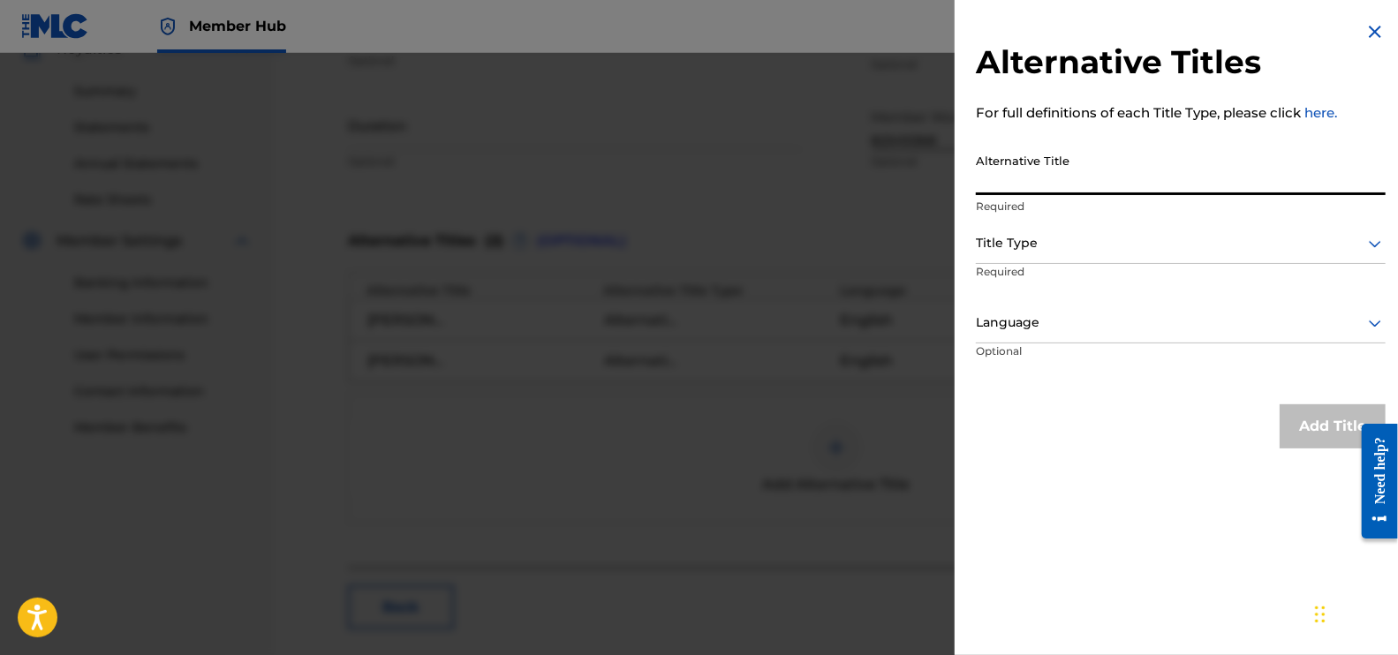
click at [1148, 181] on input "Alternative Title" at bounding box center [1181, 170] width 410 height 50
paste input "MARCO POLO (THEME)"
type input "MARCO POLO (THEME)"
click at [1367, 24] on img at bounding box center [1374, 31] width 21 height 21
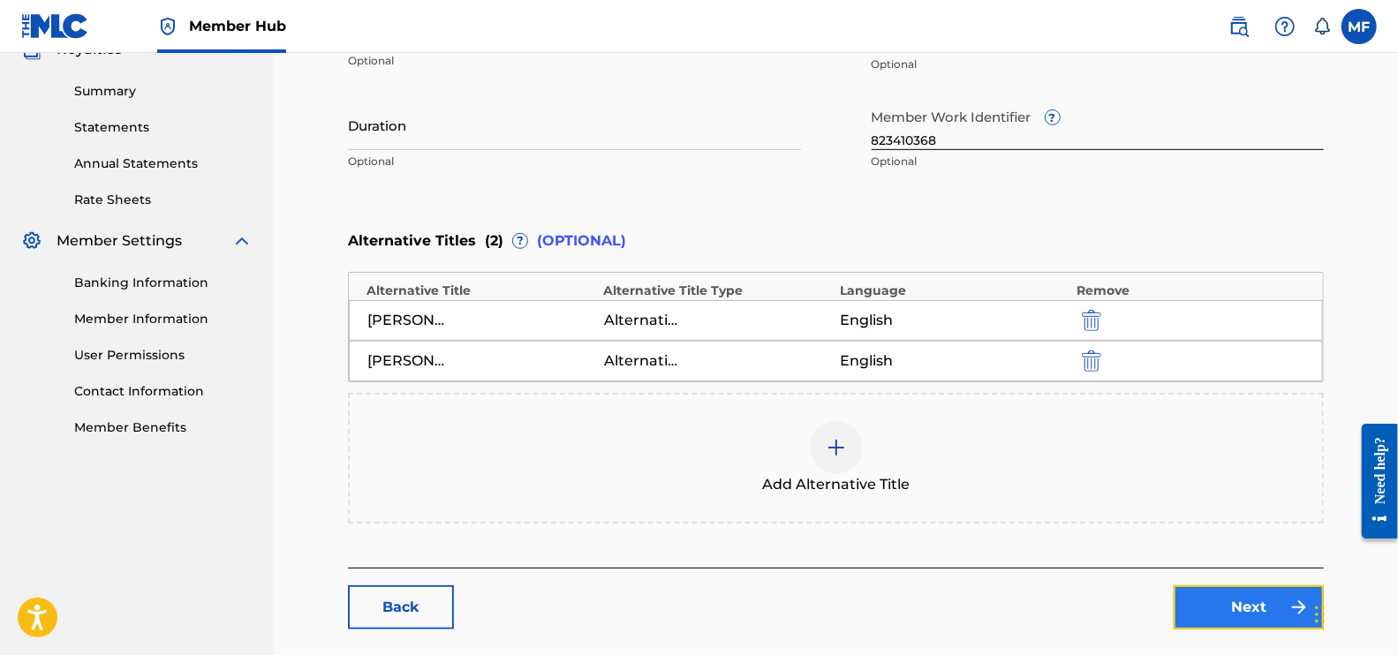
click at [1189, 605] on link "Next" at bounding box center [1248, 607] width 150 height 44
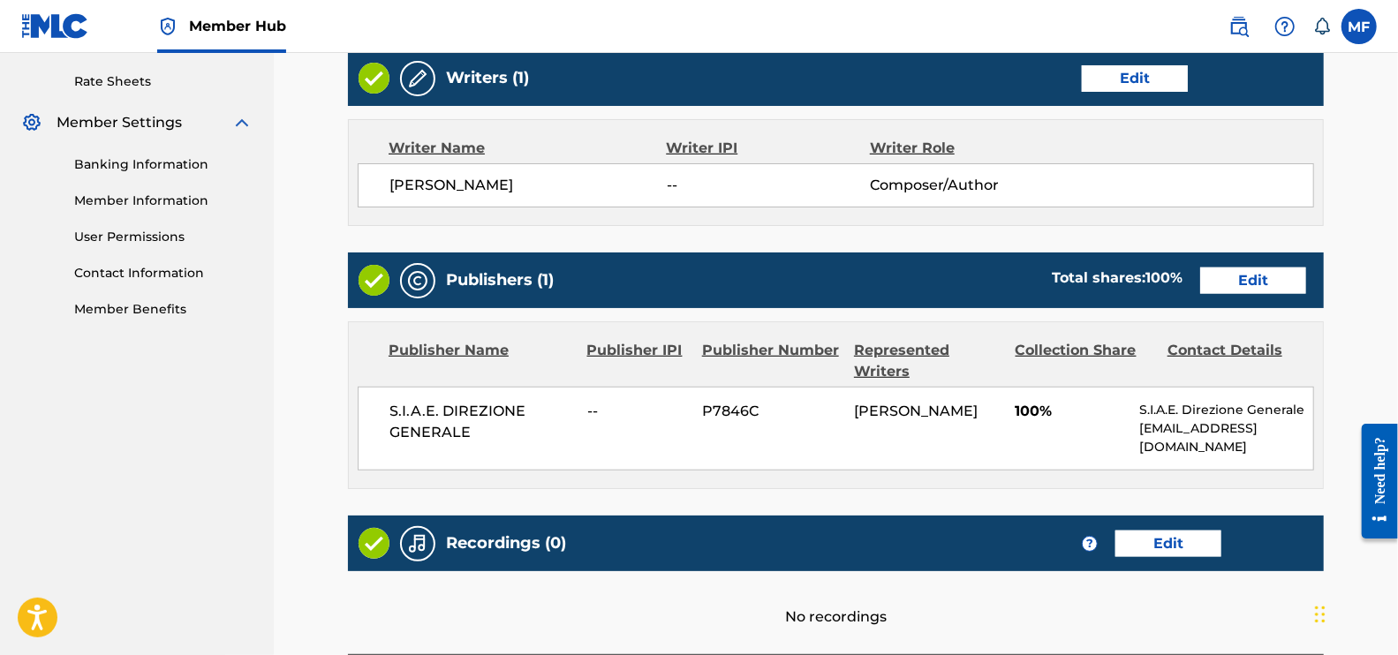
scroll to position [784, 0]
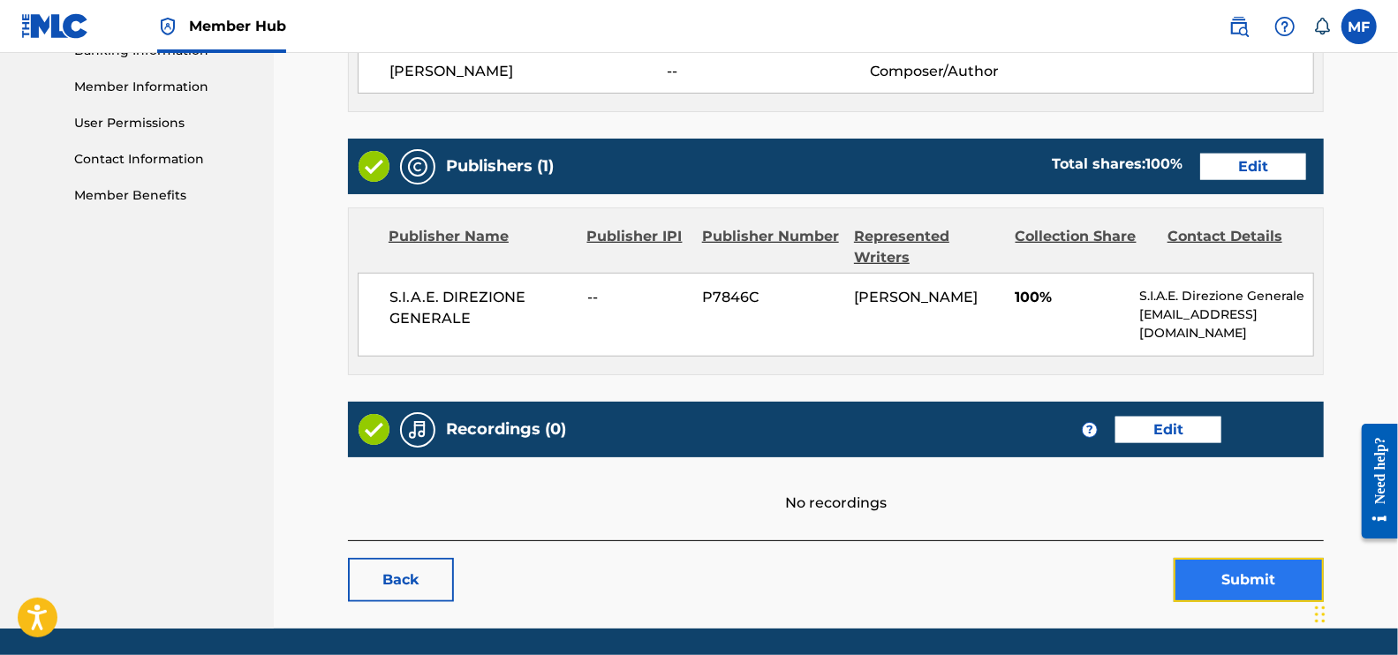
click at [1266, 558] on button "Submit" at bounding box center [1248, 580] width 150 height 44
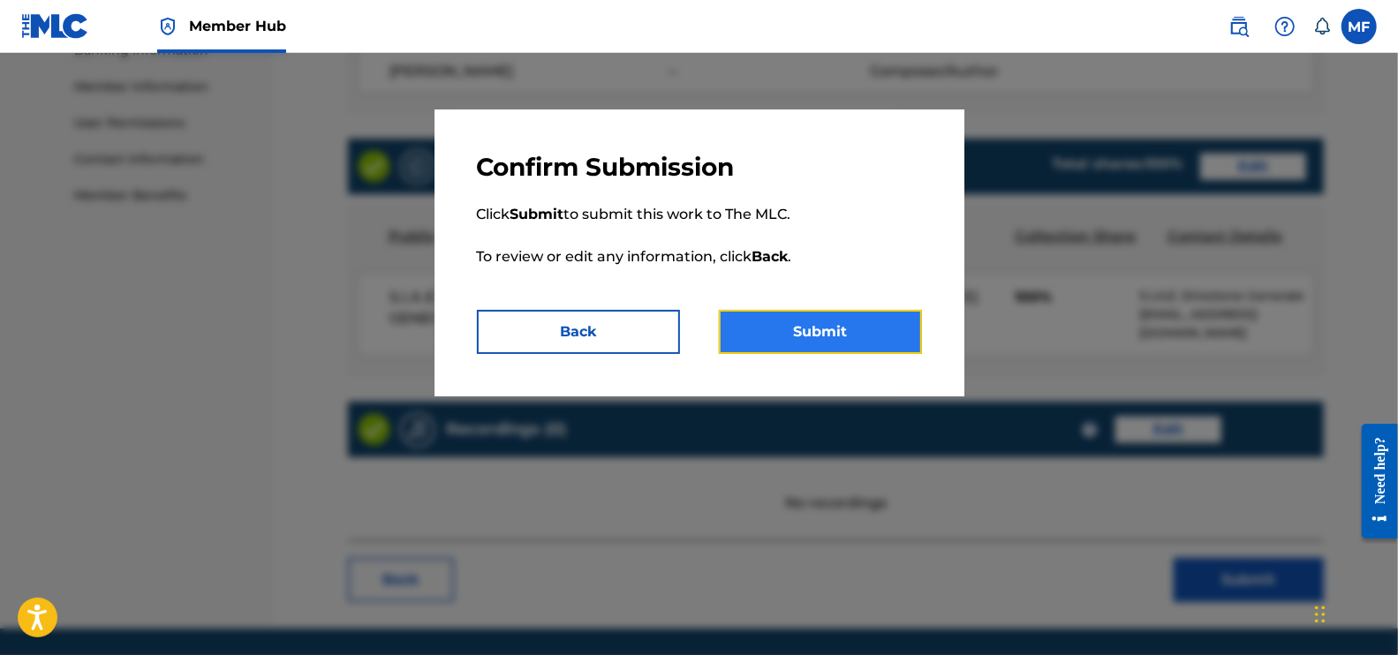
click at [773, 335] on button "Submit" at bounding box center [820, 332] width 203 height 44
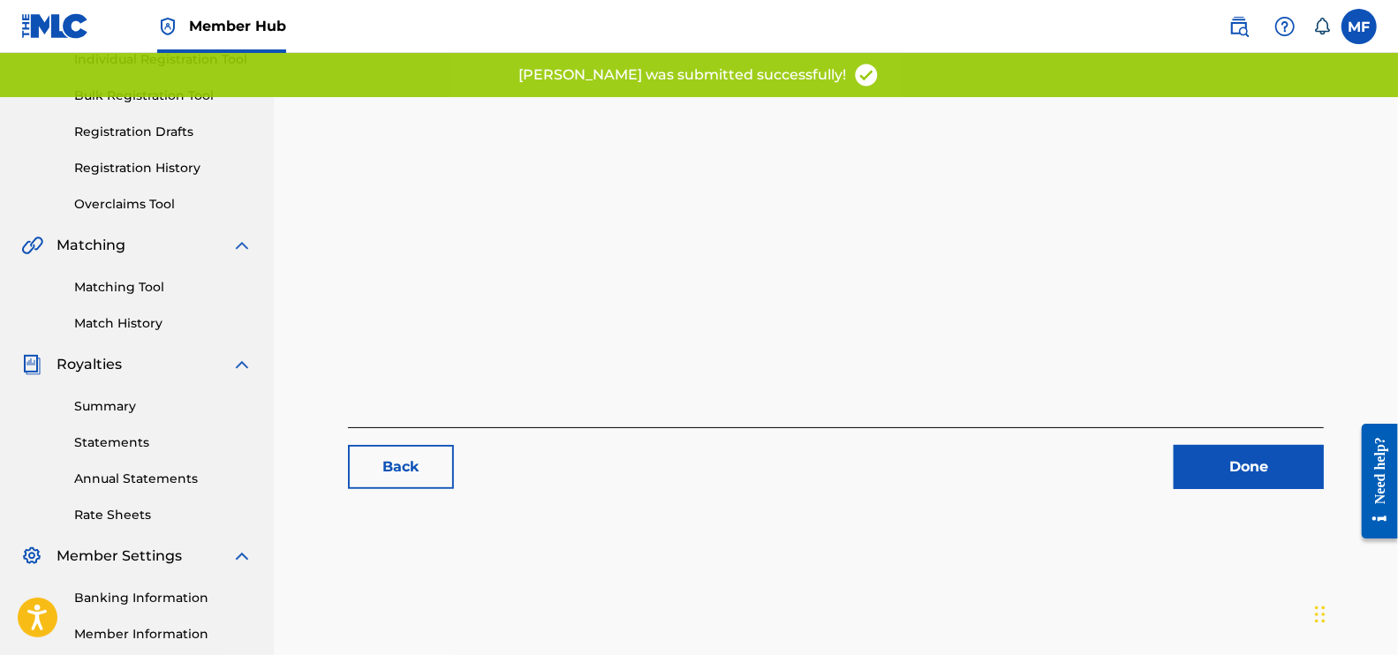
scroll to position [331, 0]
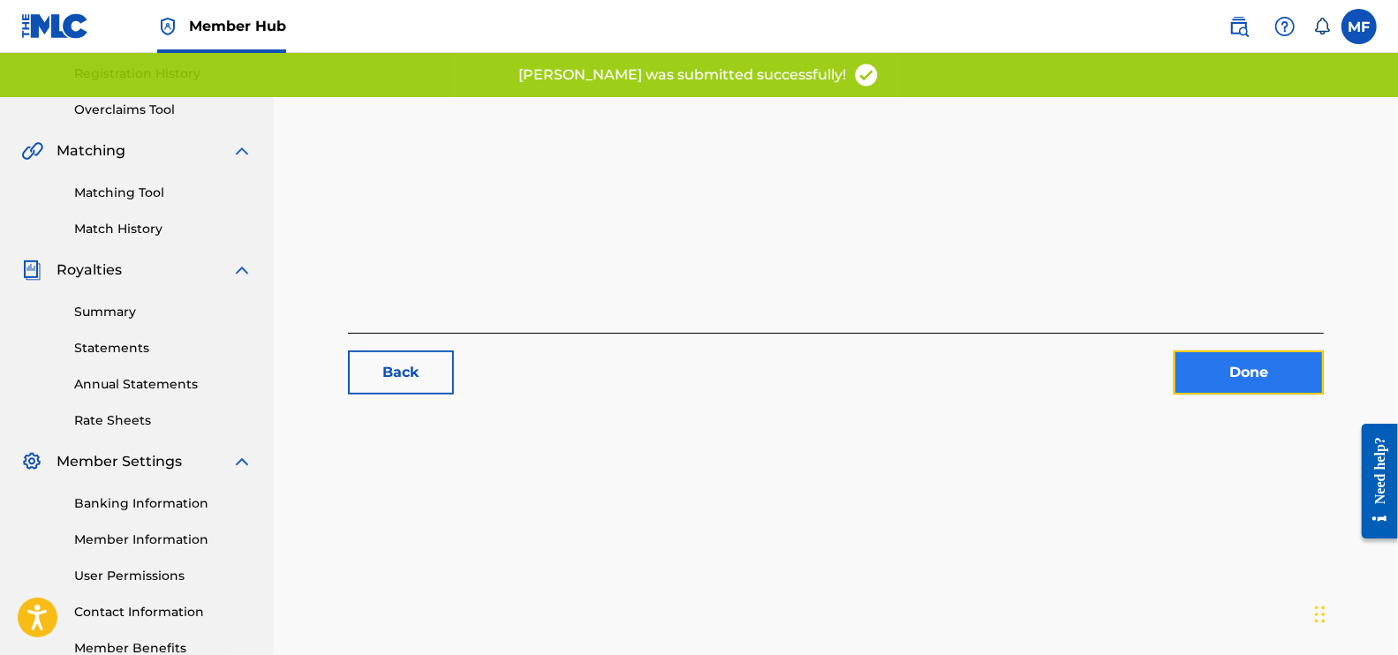
click at [1223, 376] on link "Done" at bounding box center [1248, 372] width 150 height 44
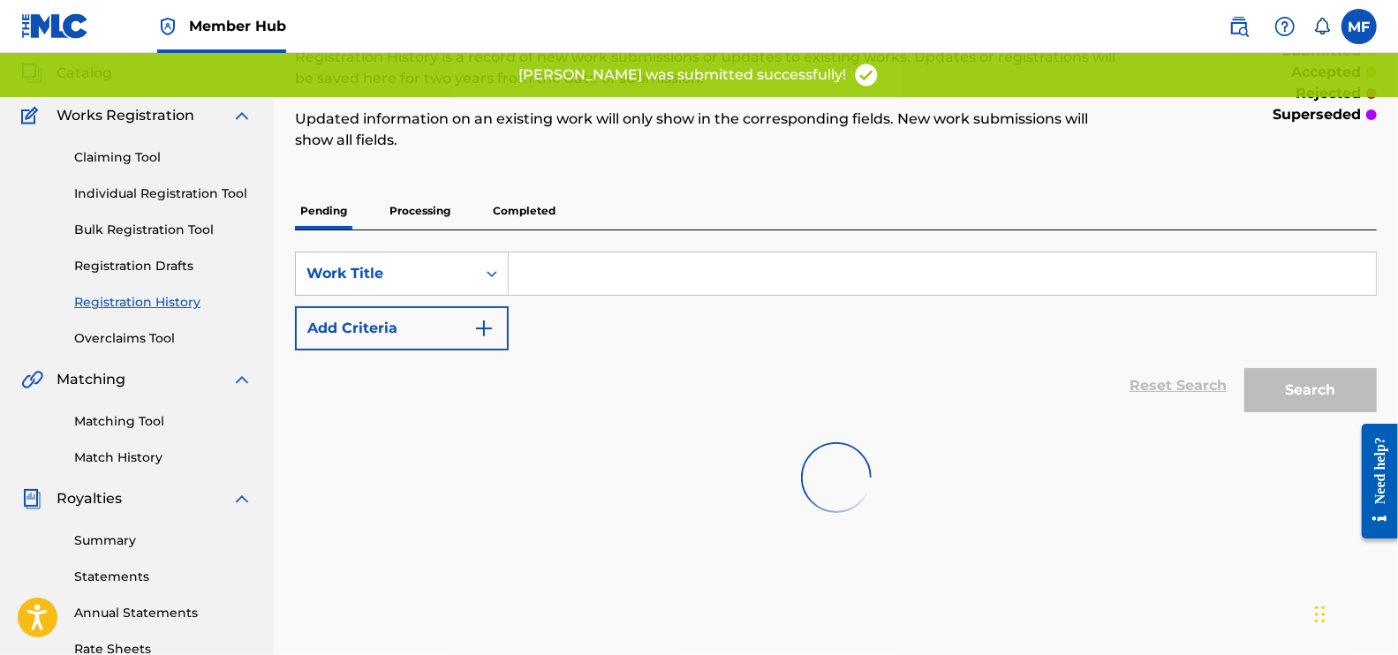
scroll to position [220, 0]
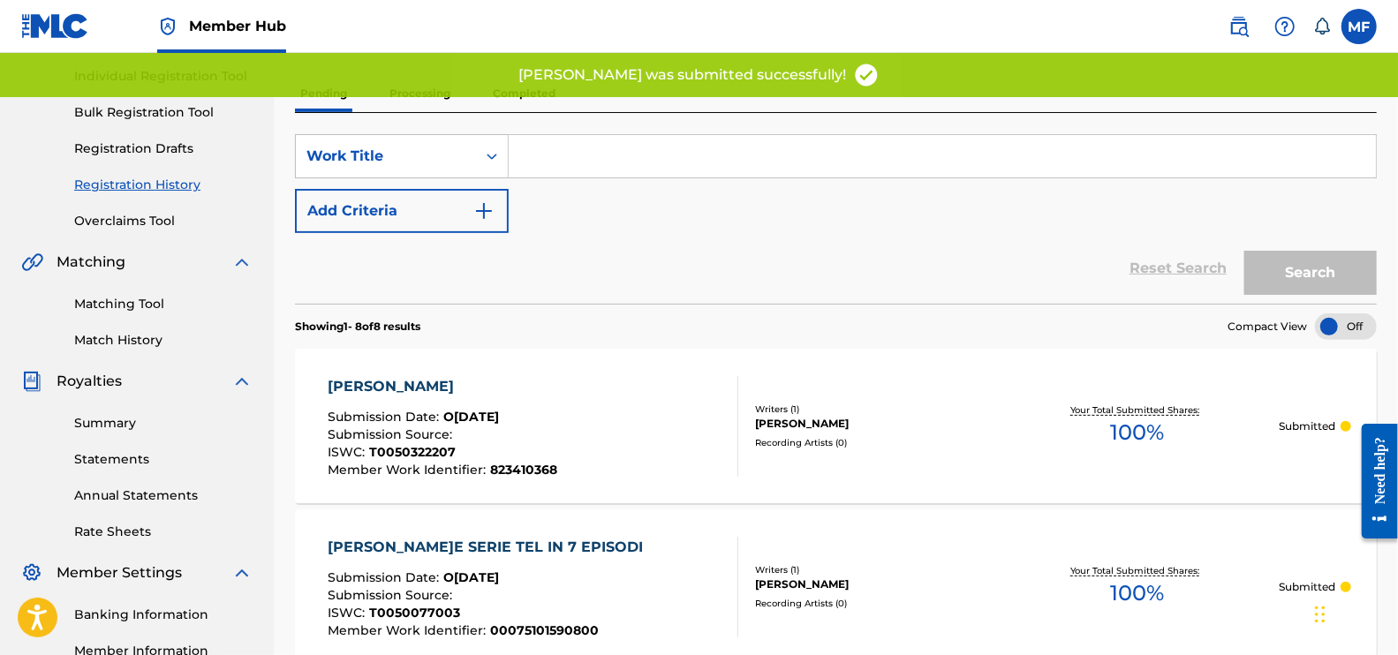
click at [390, 376] on div "[PERSON_NAME]" at bounding box center [443, 386] width 230 height 21
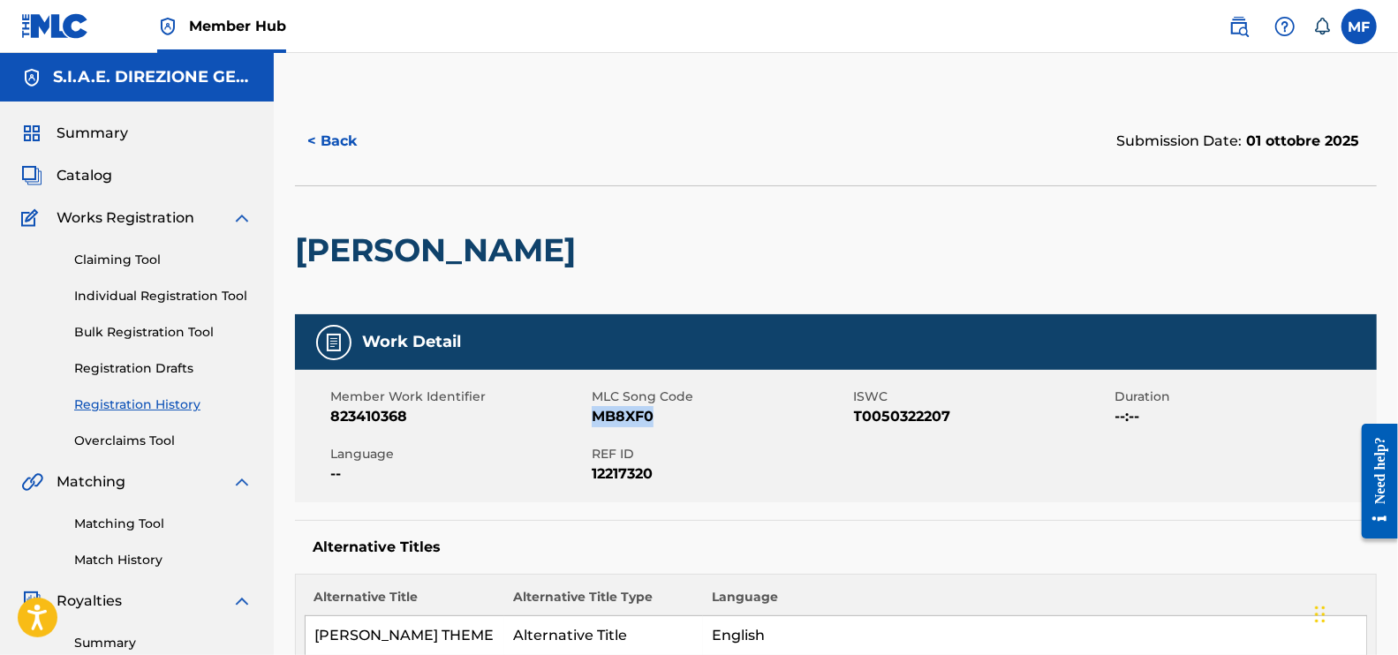
drag, startPoint x: 649, startPoint y: 420, endPoint x: 593, endPoint y: 421, distance: 55.6
click at [593, 421] on span "MB8XF0" at bounding box center [720, 416] width 257 height 21
copy span "MB8XF0"
click at [712, 380] on div "Member Work Identifier 823410368 MLC Song Code MB8XF0 ISWC T0050322207 Duration…" at bounding box center [836, 436] width 1082 height 132
click at [147, 561] on link "Match History" at bounding box center [163, 560] width 178 height 19
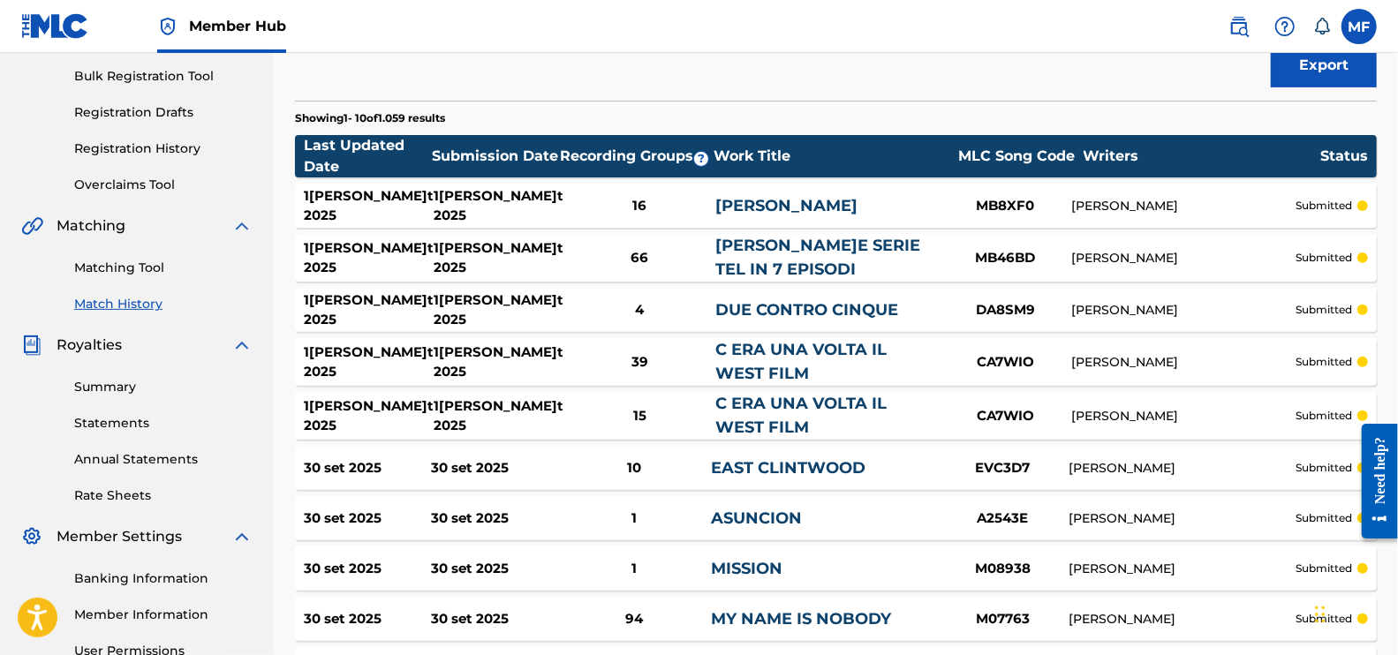
scroll to position [331, 0]
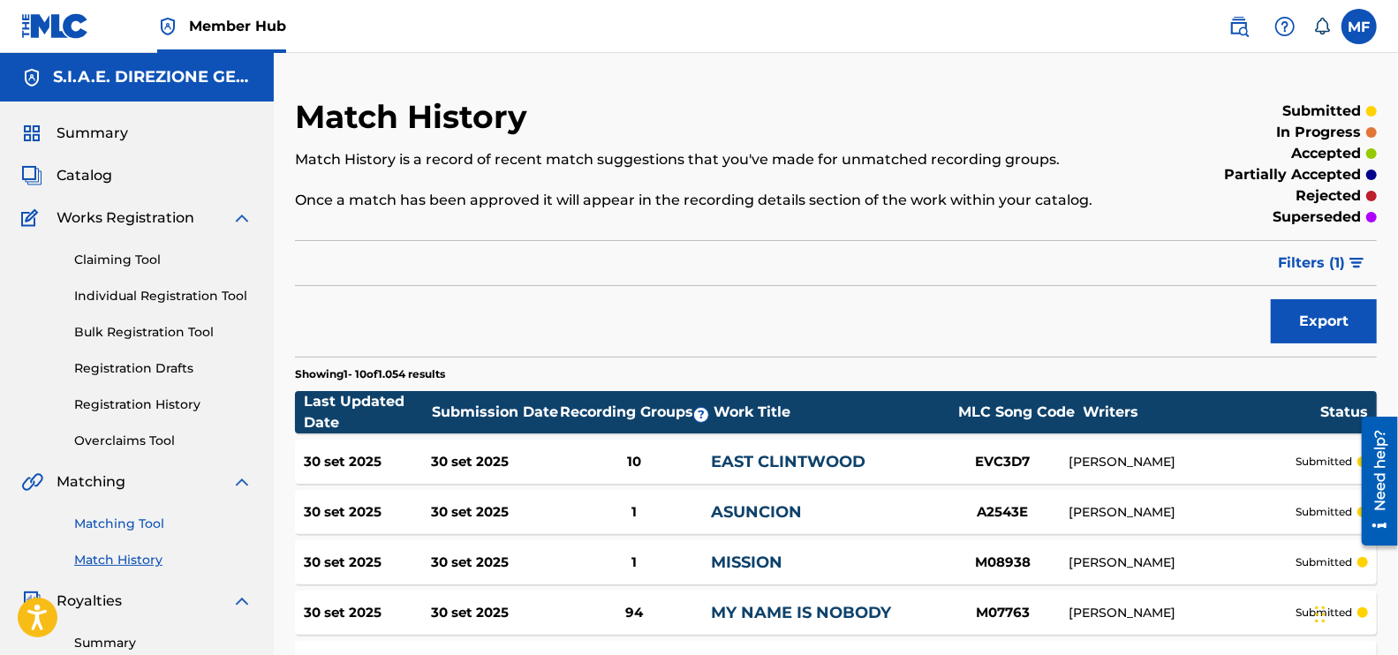
click at [95, 528] on link "Matching Tool" at bounding box center [163, 524] width 178 height 19
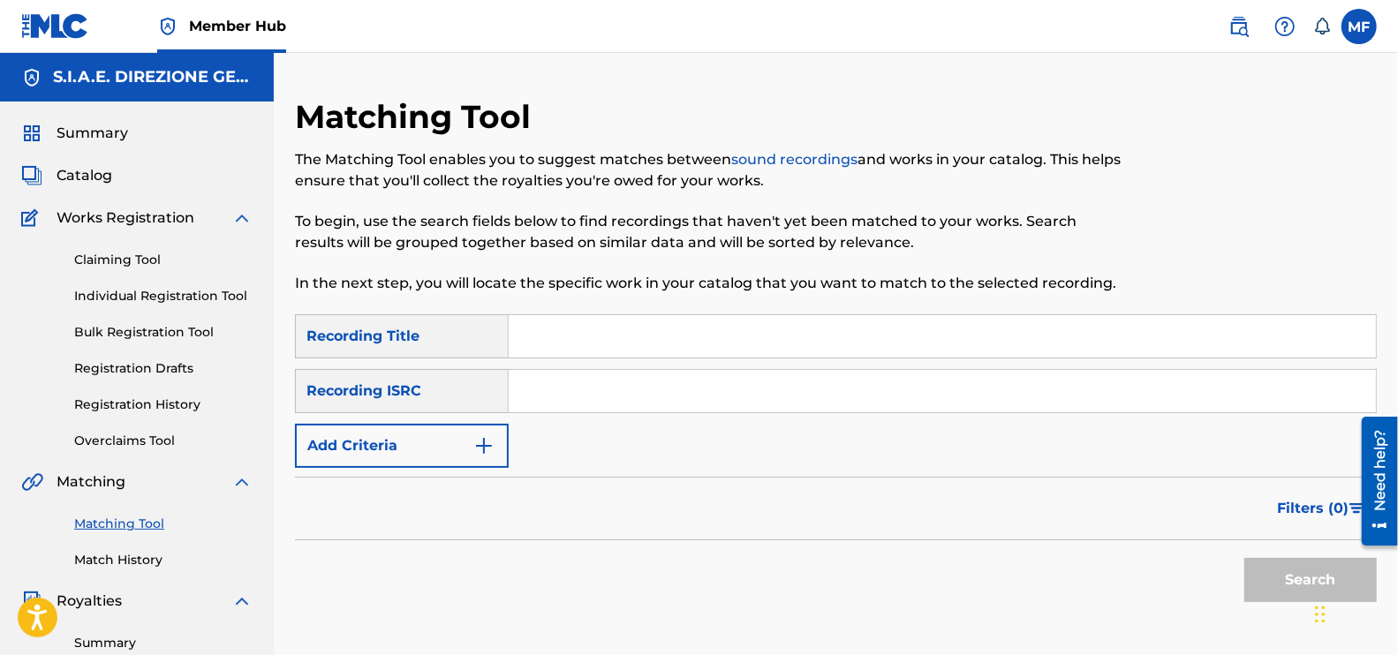
drag, startPoint x: 659, startPoint y: 288, endPoint x: 665, endPoint y: 350, distance: 62.0
click at [663, 328] on div "Matching Tool The Matching Tool enables you to suggest matches between sound re…" at bounding box center [836, 553] width 1082 height 913
click at [665, 350] on input "Search Form" at bounding box center [942, 336] width 867 height 42
paste input "Spiel mir das Lied vom [PERSON_NAME]"
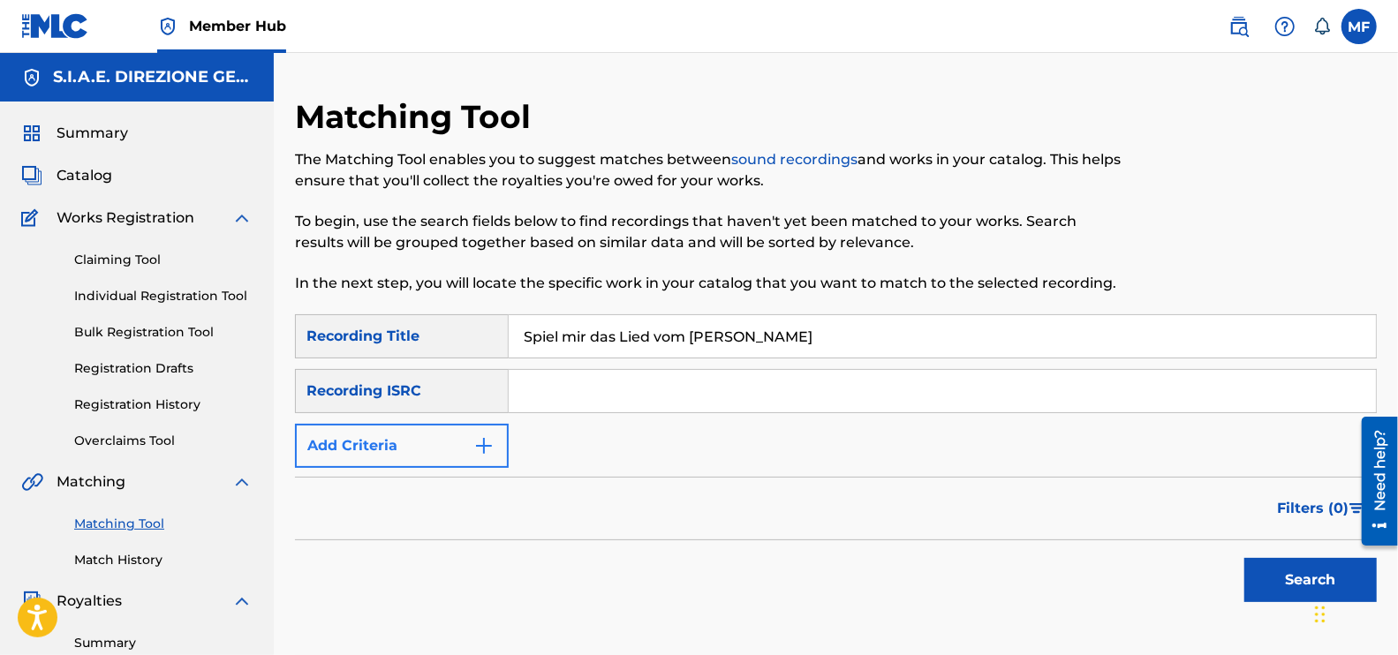
type input "Spiel mir das Lied vom [PERSON_NAME]"
drag, startPoint x: 389, startPoint y: 456, endPoint x: 614, endPoint y: 400, distance: 232.1
click at [389, 456] on button "Add Criteria" at bounding box center [402, 446] width 214 height 44
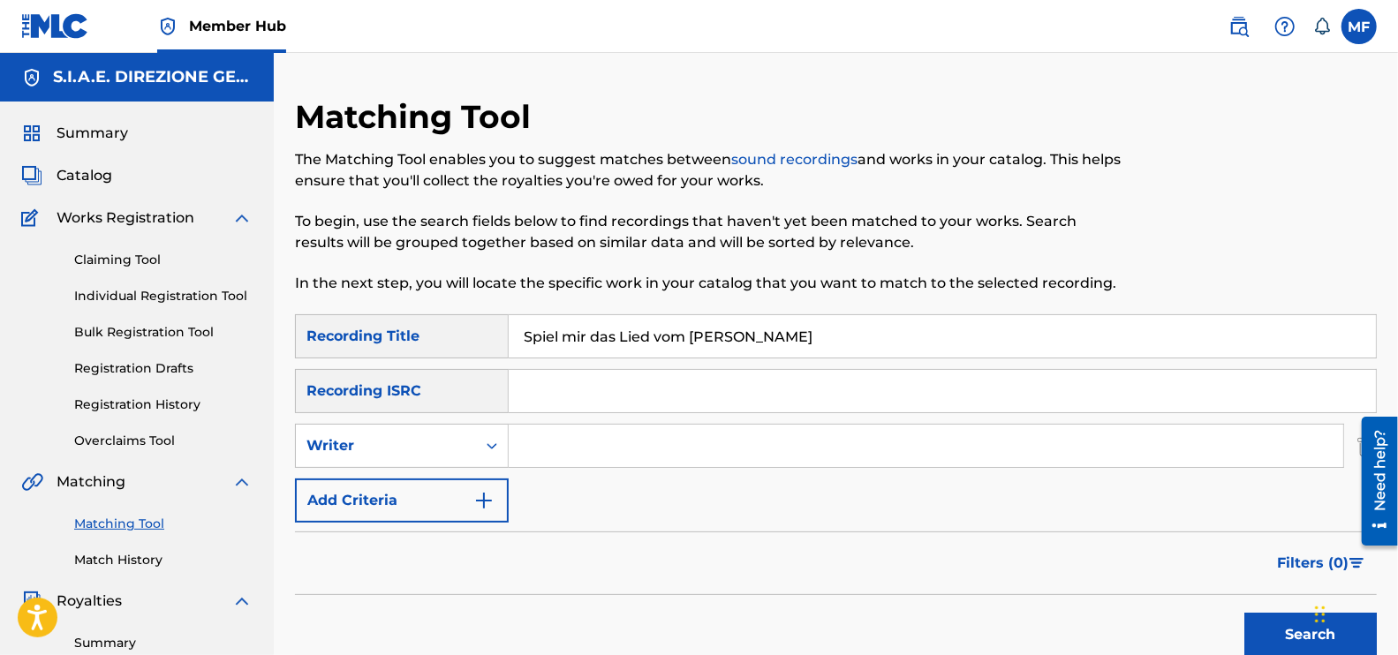
click at [649, 437] on input "Search Form" at bounding box center [926, 446] width 834 height 42
type input "morricone"
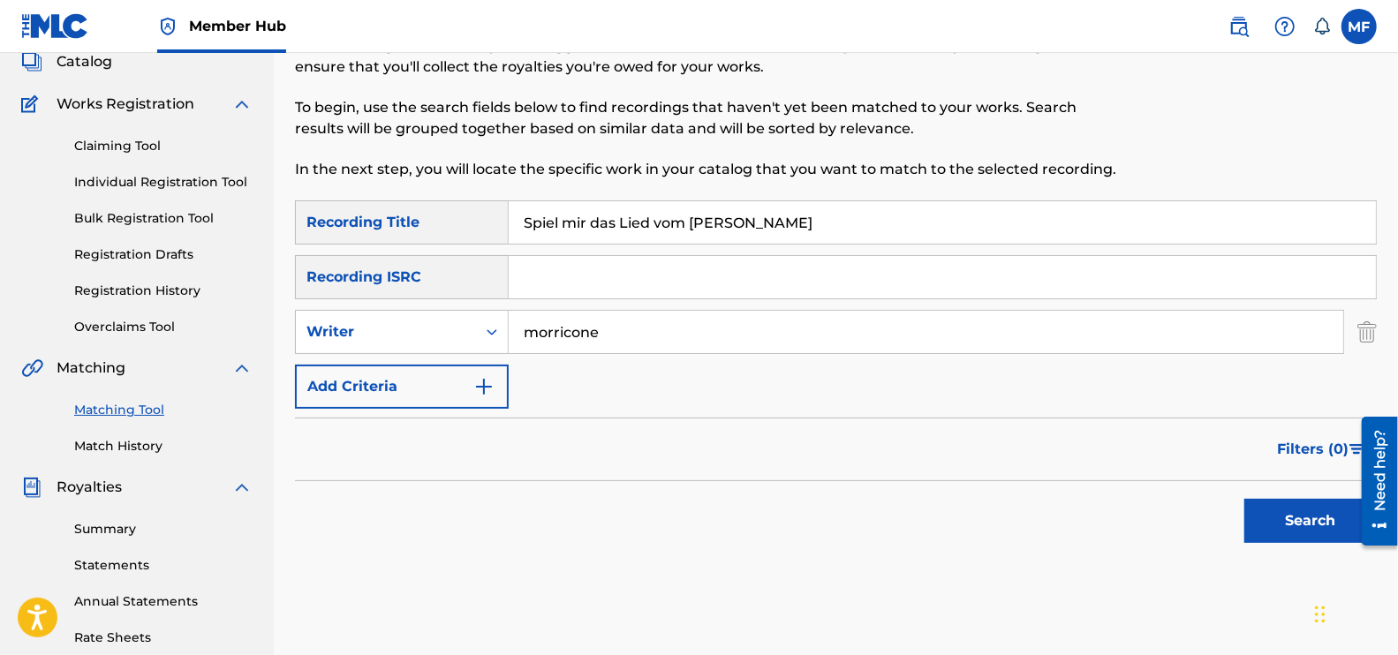
scroll to position [220, 0]
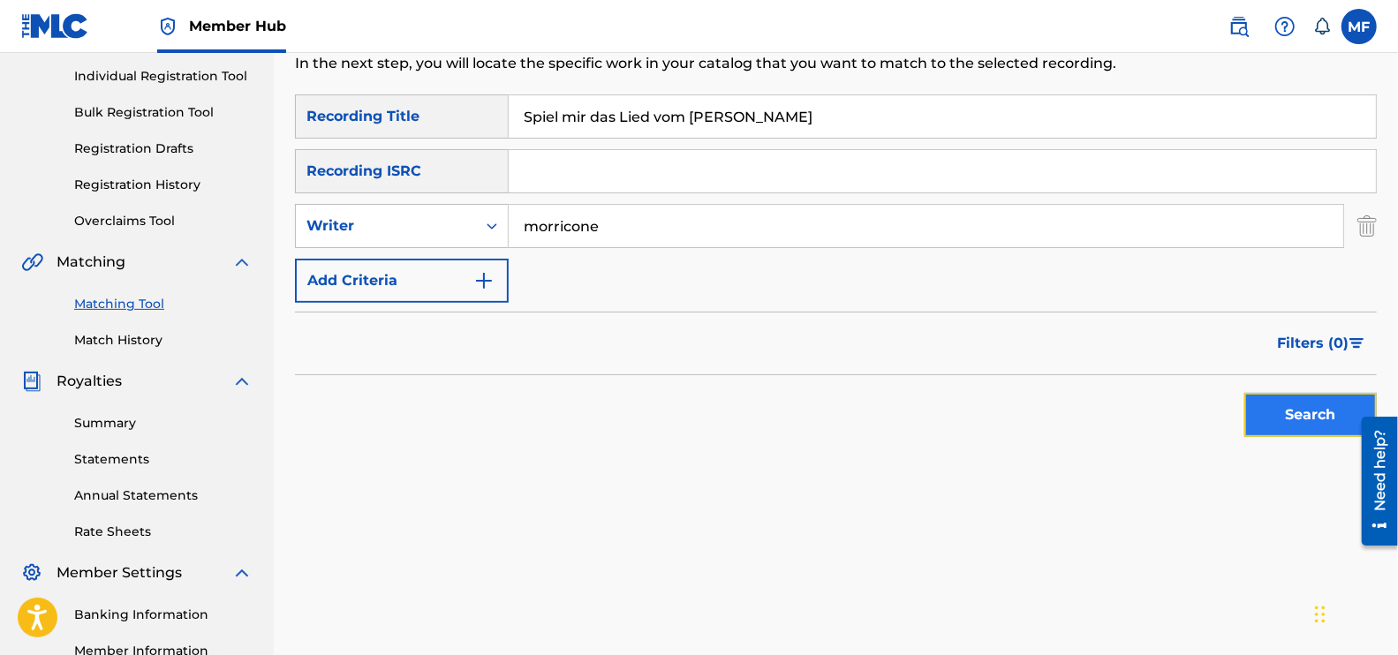
click at [1262, 411] on button "Search" at bounding box center [1310, 415] width 132 height 44
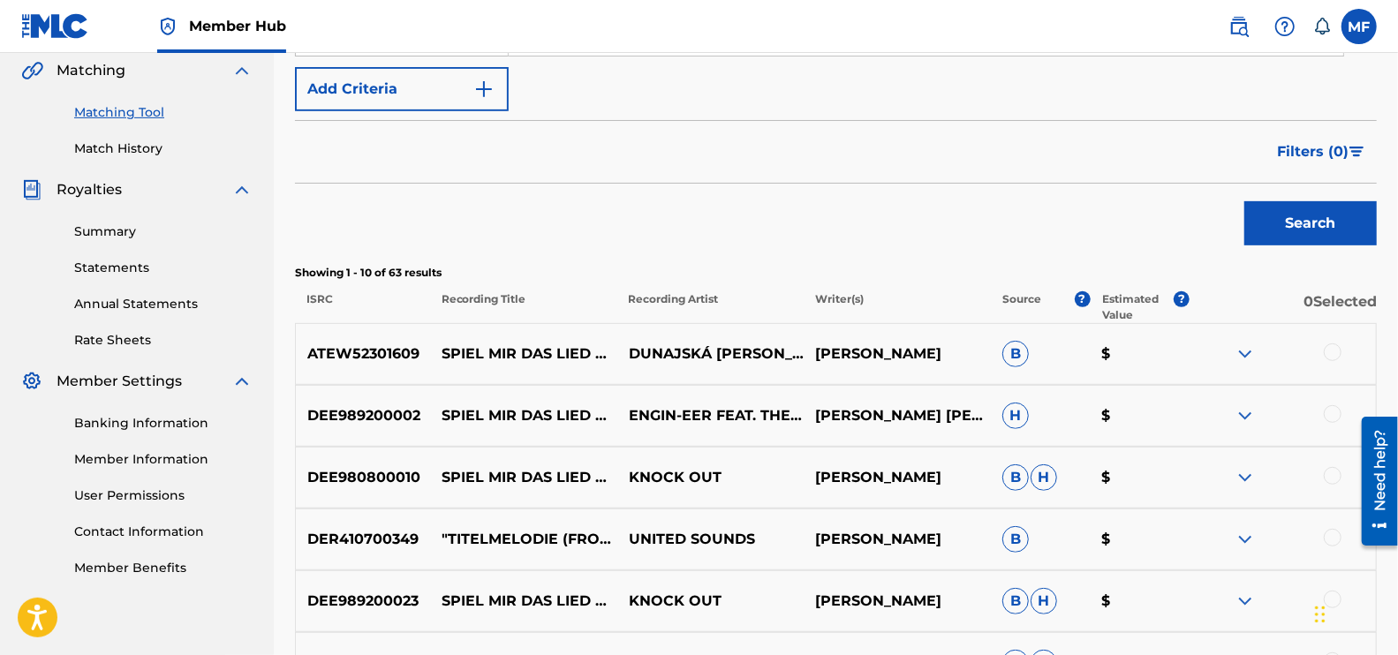
scroll to position [441, 0]
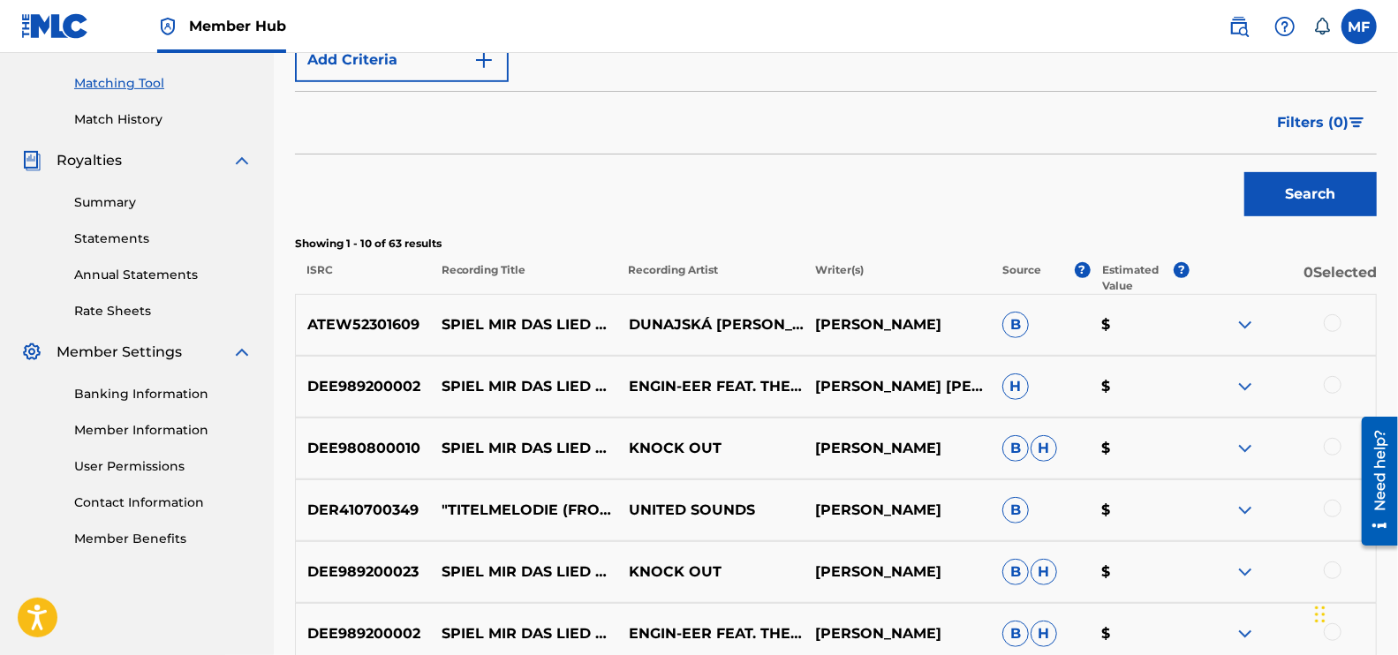
click at [1337, 319] on div at bounding box center [1332, 323] width 18 height 18
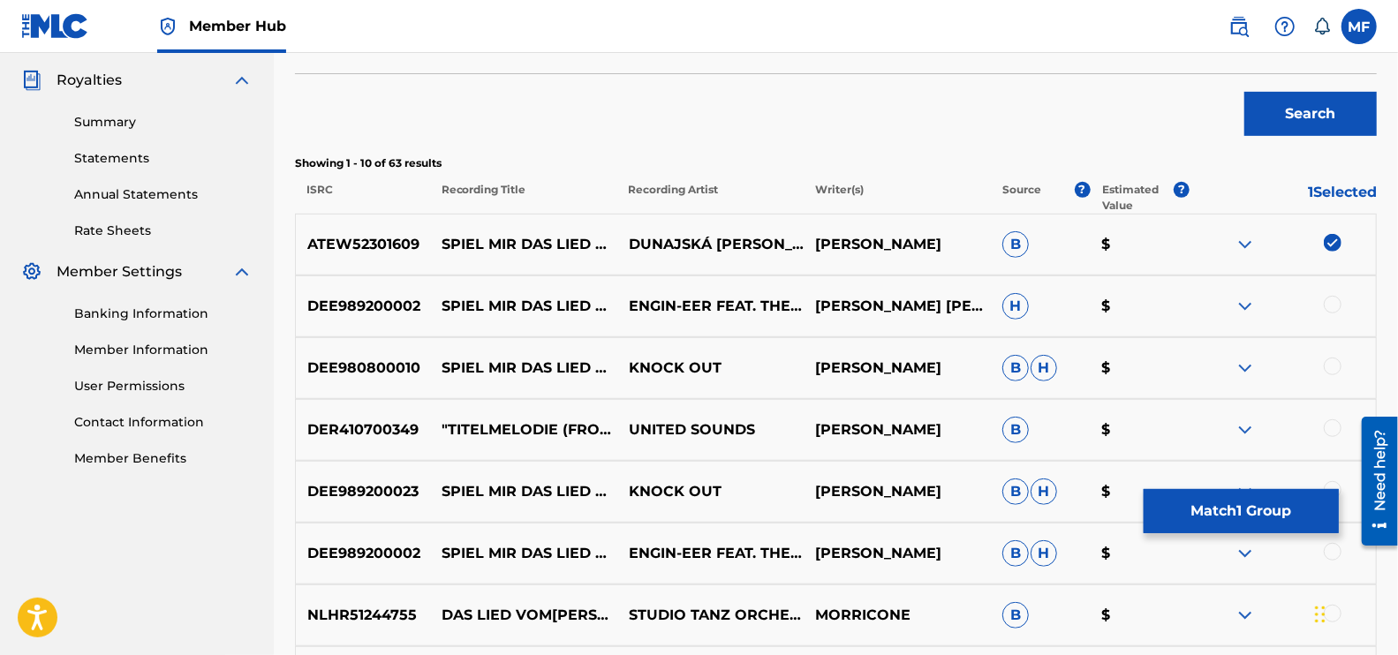
scroll to position [552, 0]
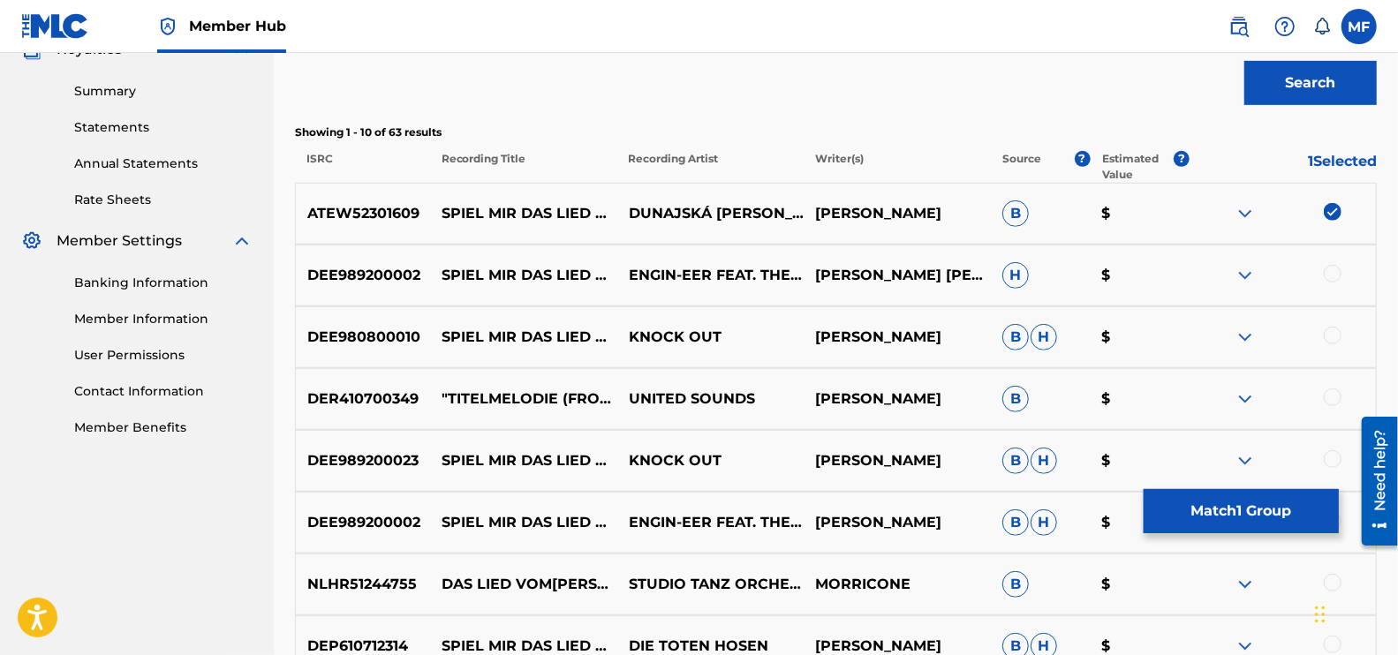
click at [1335, 269] on div at bounding box center [1332, 274] width 18 height 18
click at [1332, 338] on div at bounding box center [1332, 336] width 18 height 18
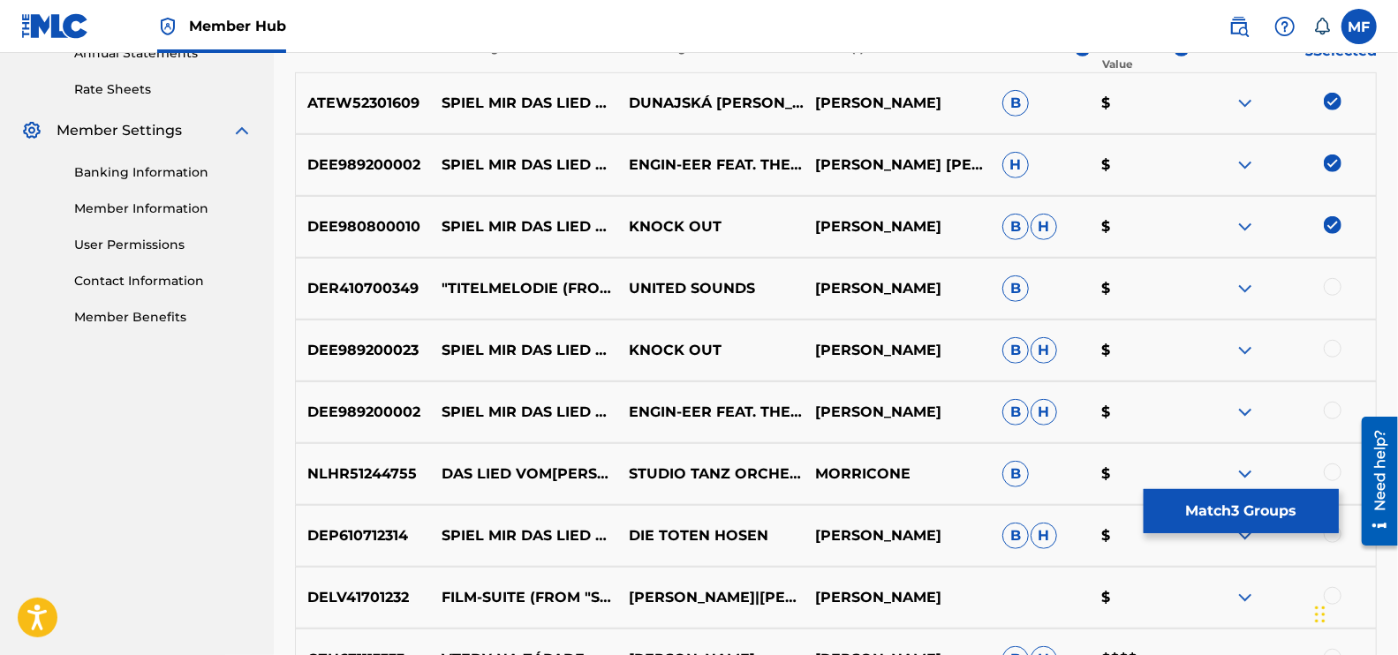
click at [1333, 289] on div at bounding box center [1332, 287] width 18 height 18
click at [1329, 347] on div at bounding box center [1332, 349] width 18 height 18
click at [1334, 409] on div at bounding box center [1332, 411] width 18 height 18
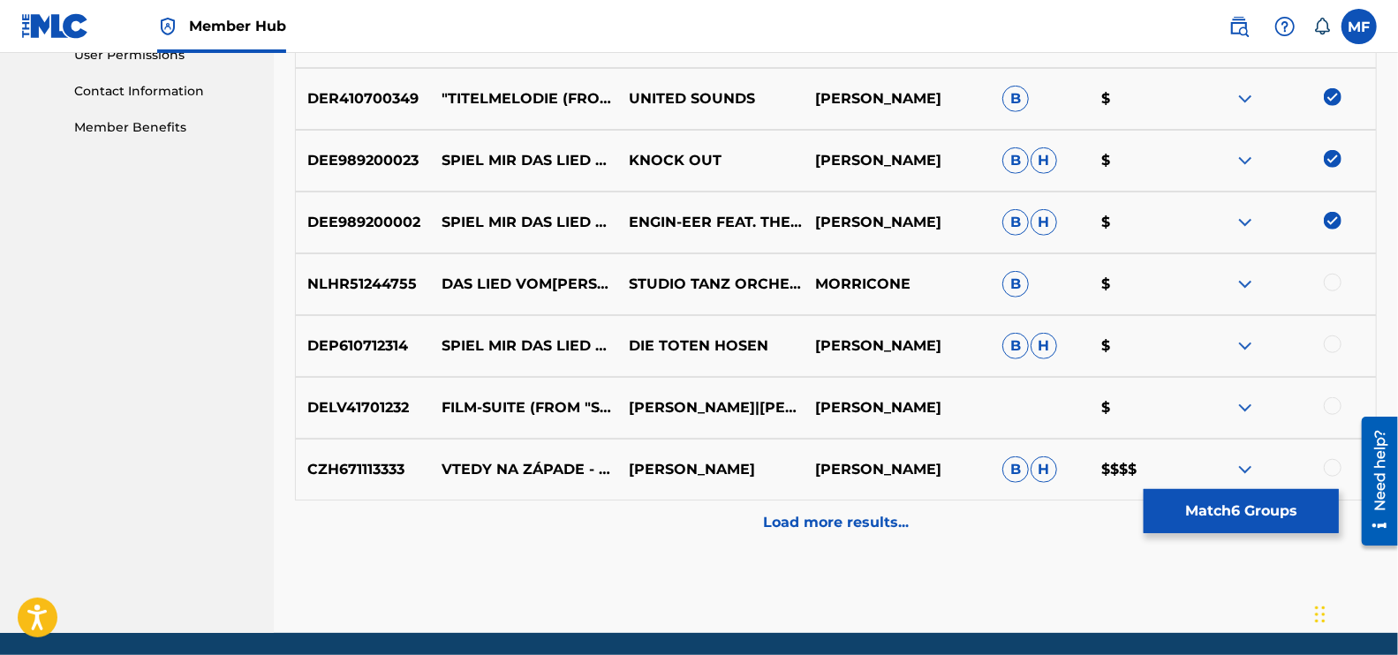
scroll to position [882, 0]
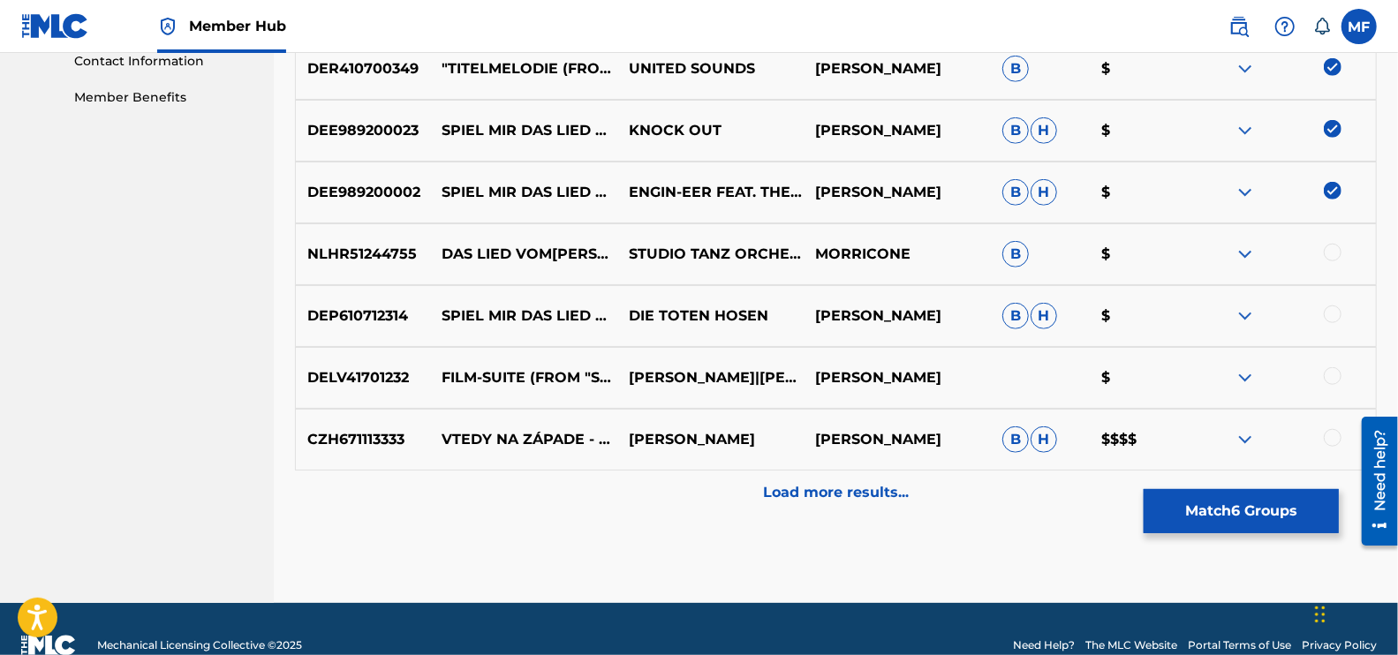
click at [1336, 313] on div at bounding box center [1332, 314] width 18 height 18
click at [1338, 373] on div at bounding box center [1332, 376] width 18 height 18
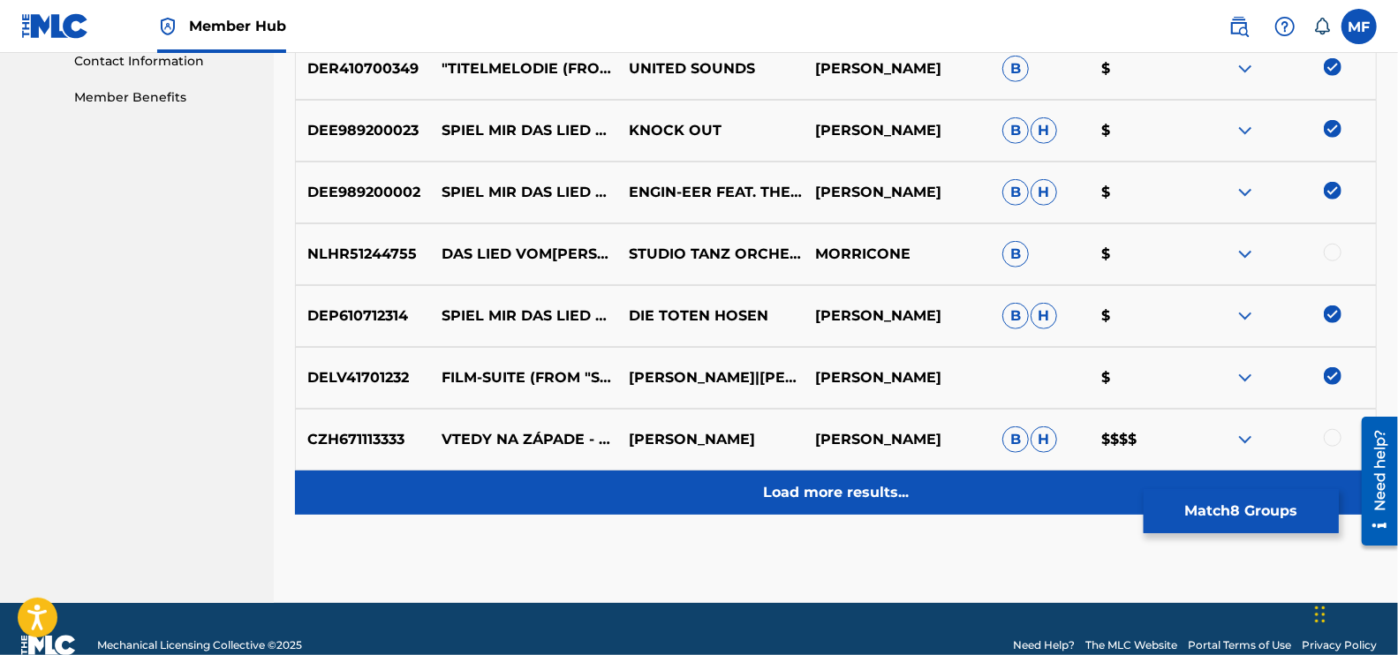
click at [890, 474] on div "Load more results..." at bounding box center [836, 493] width 1082 height 44
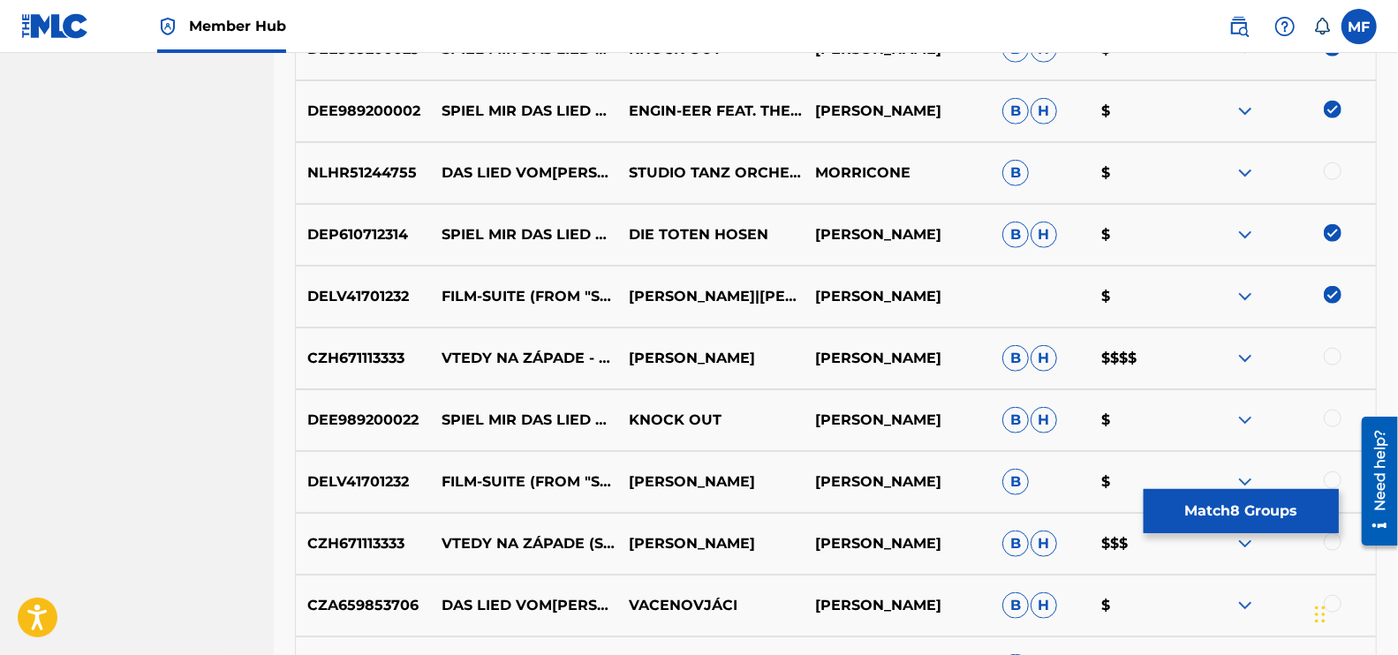
scroll to position [993, 0]
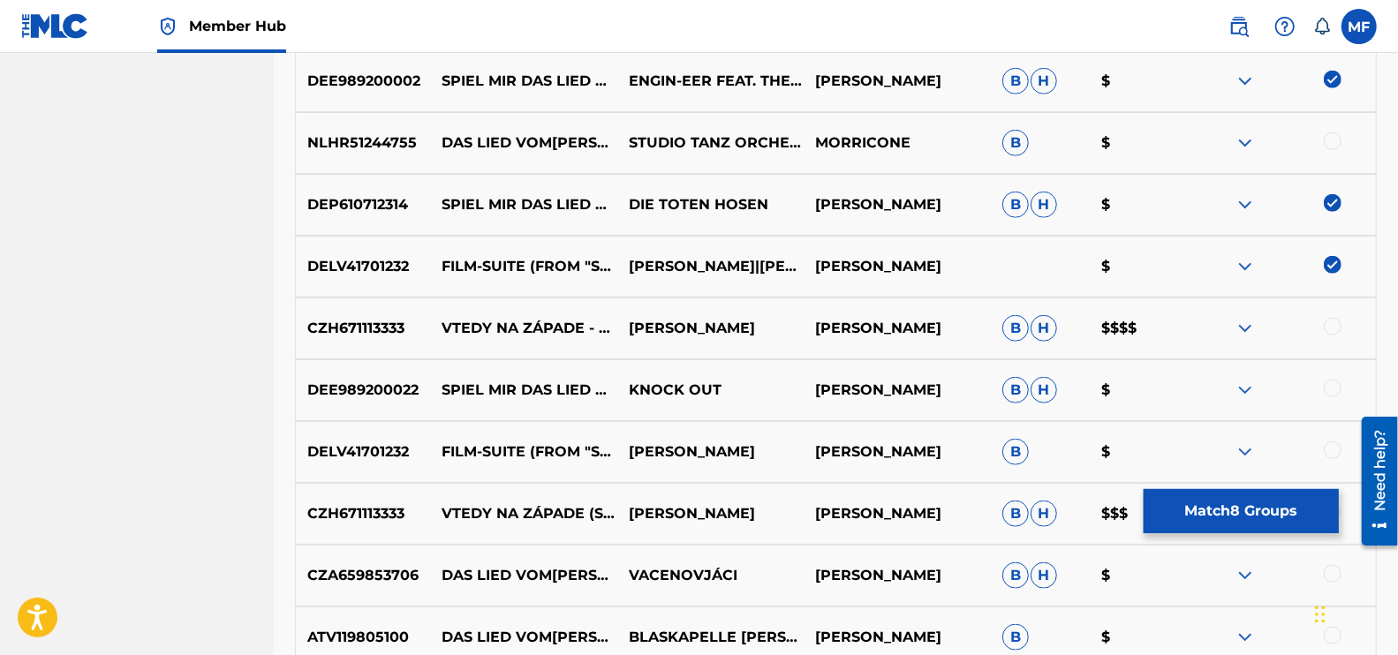
click at [1332, 389] on div at bounding box center [1332, 389] width 18 height 18
click at [1332, 389] on div at bounding box center [1281, 390] width 187 height 21
click at [64, 408] on nav "S.I.A.E. DIREZIONE GENERALE Summary Catalog Works Registration Claiming Tool In…" at bounding box center [137, 85] width 274 height 2050
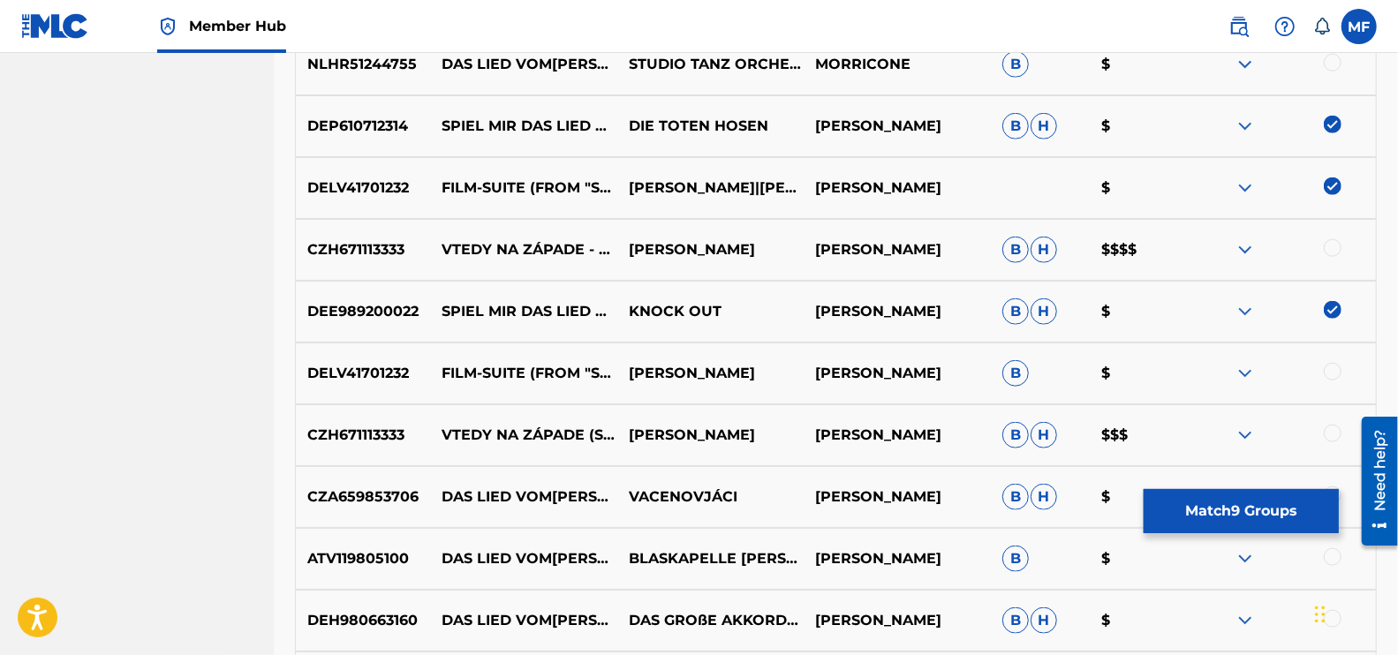
scroll to position [1104, 0]
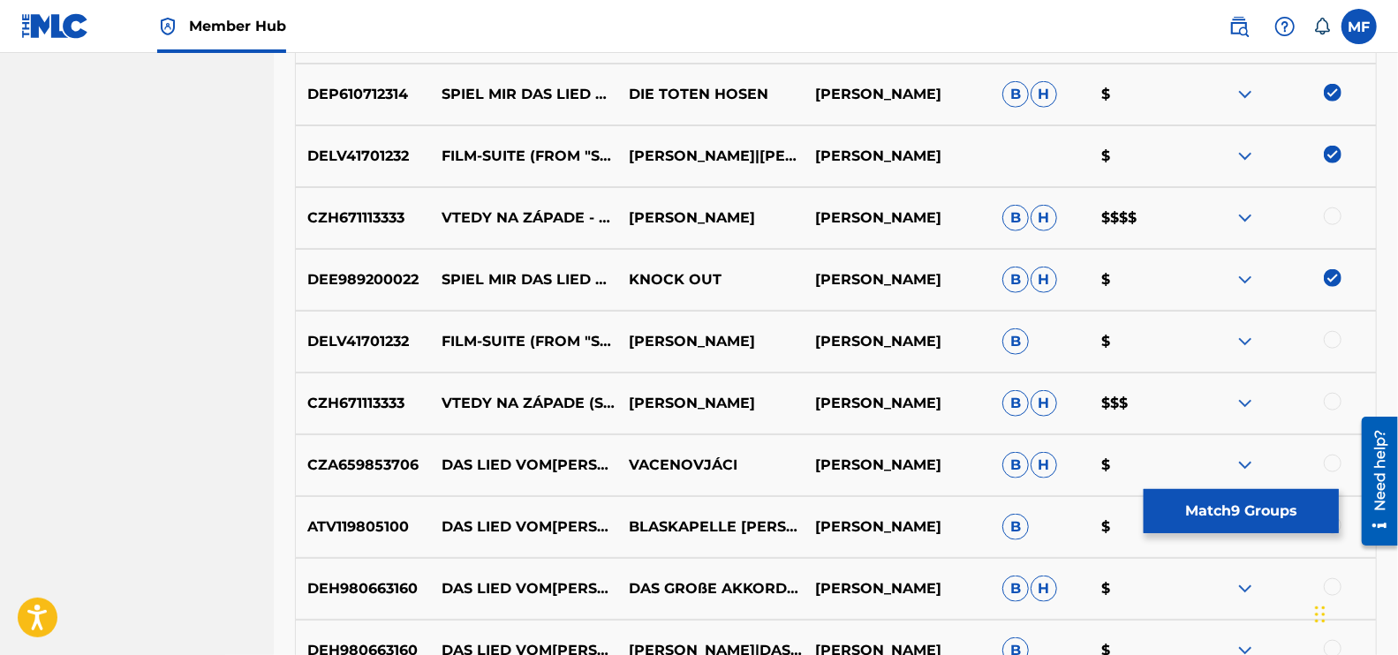
click at [1338, 340] on div at bounding box center [1332, 340] width 18 height 18
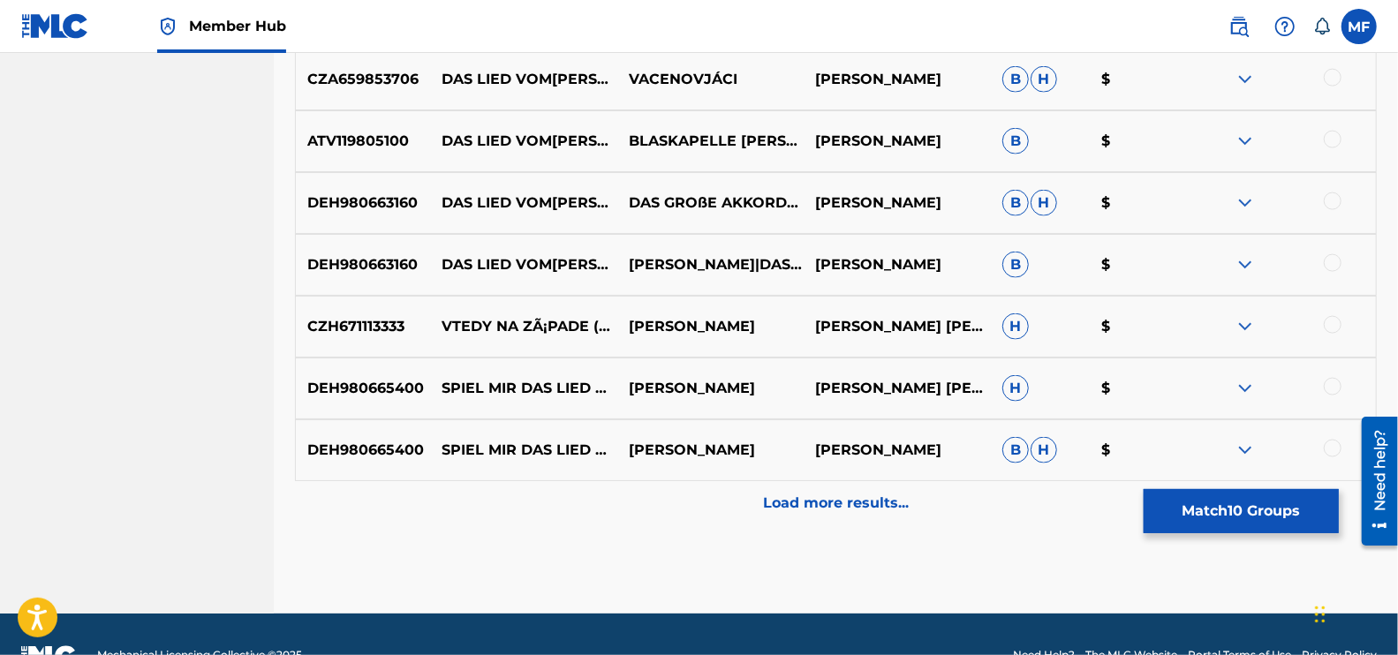
scroll to position [1531, 0]
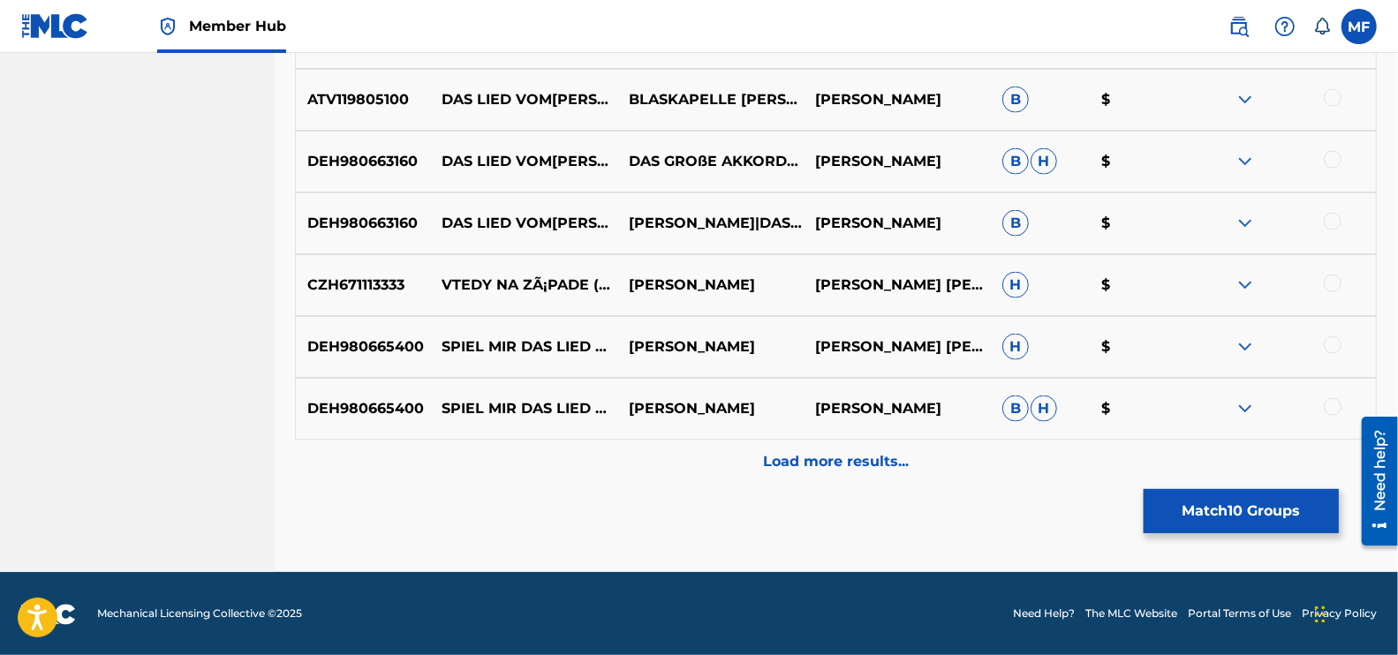
click at [1332, 347] on div at bounding box center [1332, 345] width 18 height 18
click at [1331, 409] on div at bounding box center [1332, 407] width 18 height 18
click at [1331, 409] on div at bounding box center [1281, 408] width 187 height 21
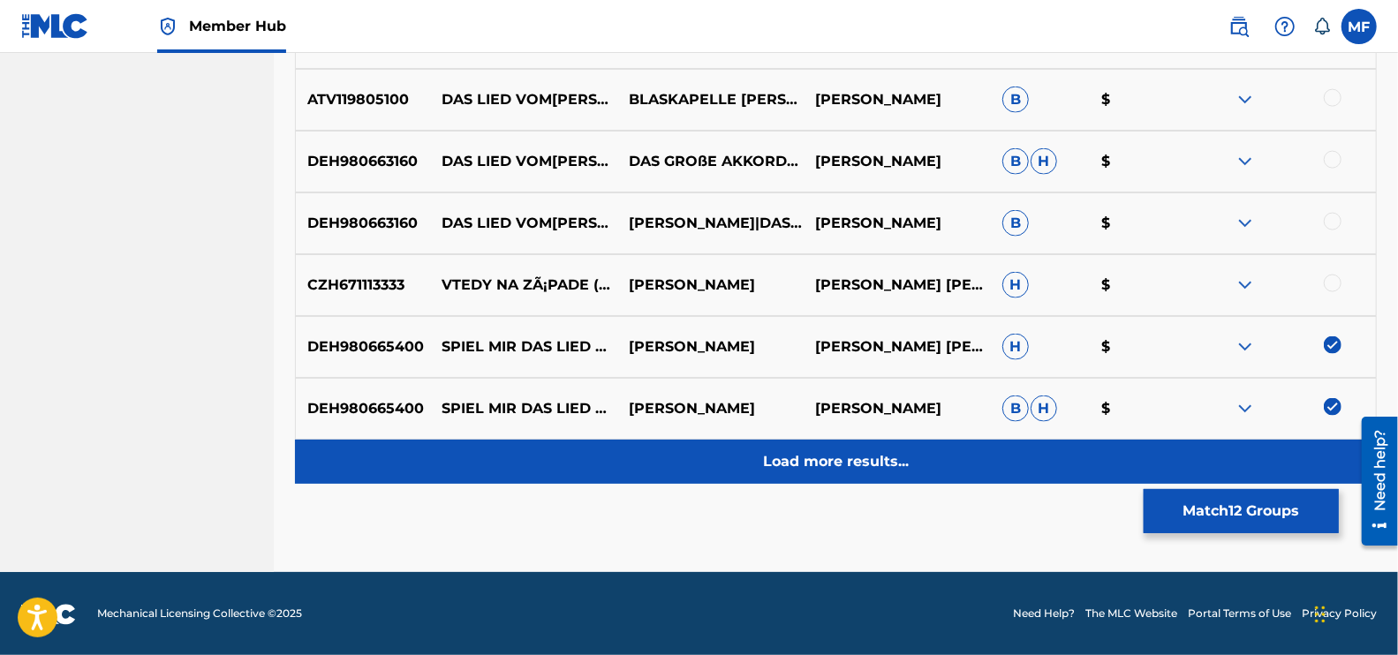
click at [879, 464] on p "Load more results..." at bounding box center [836, 461] width 146 height 21
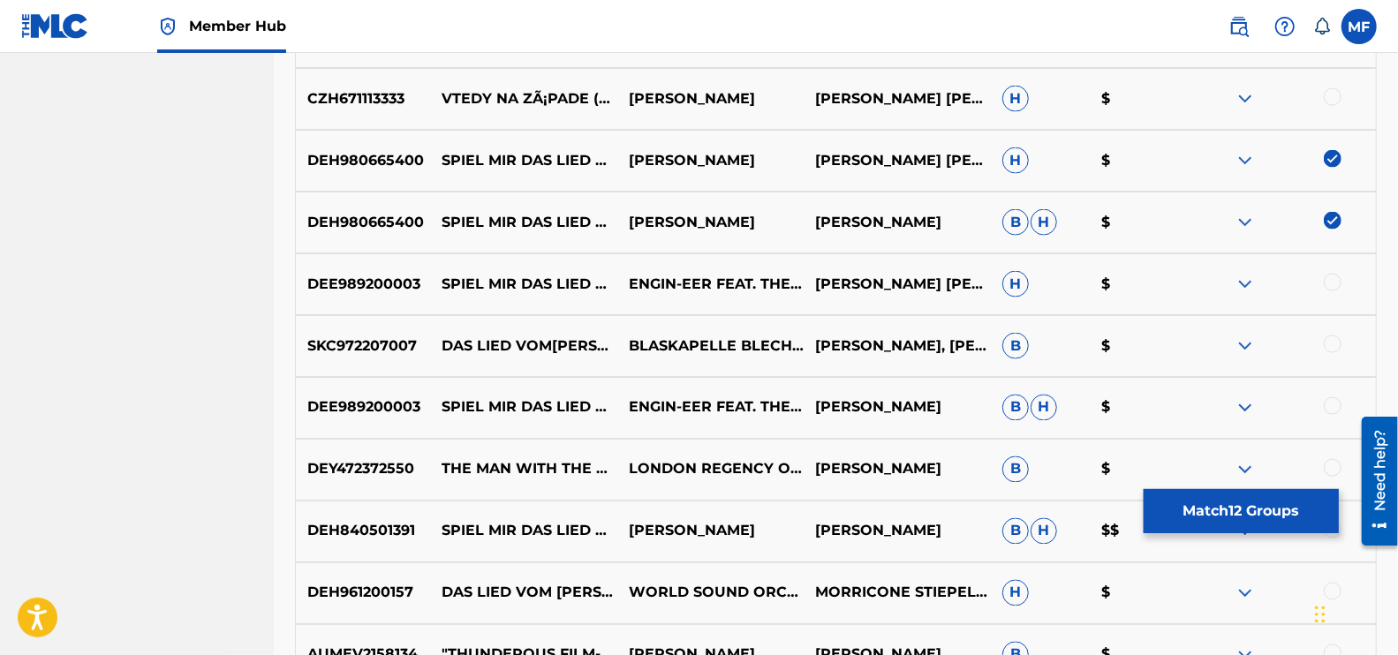
scroll to position [1752, 0]
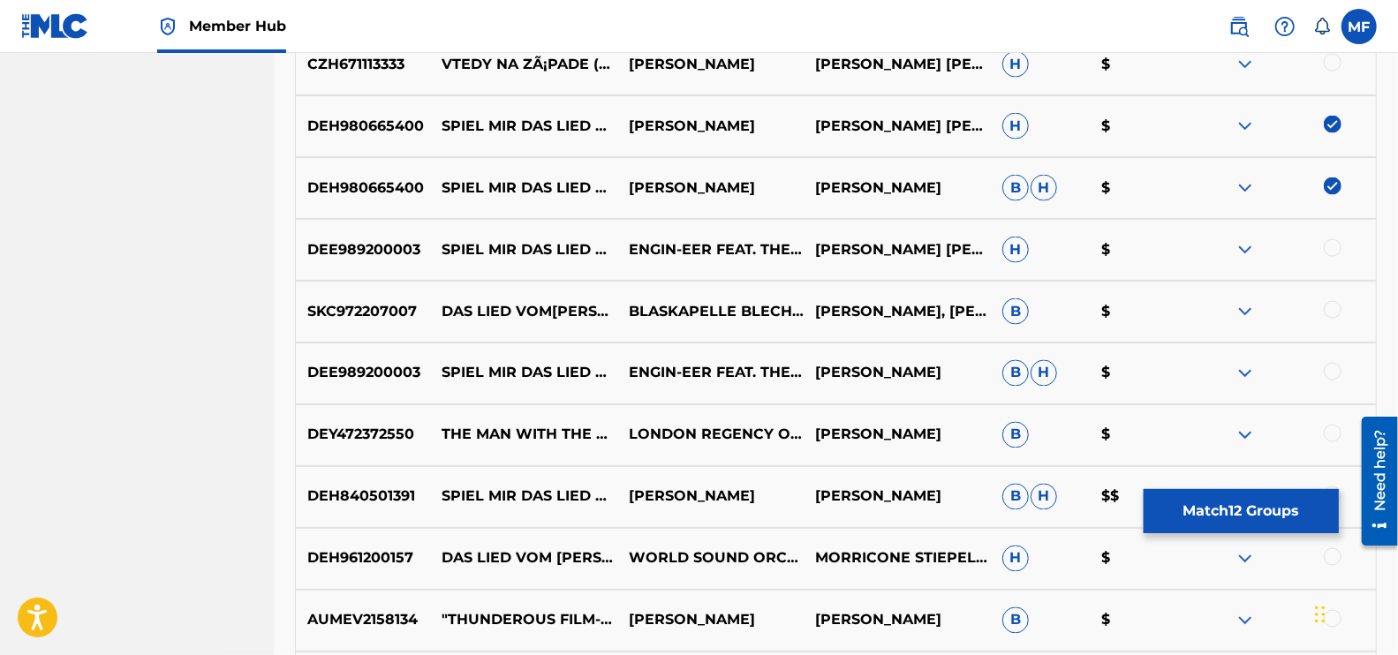
click at [1335, 243] on div at bounding box center [1332, 248] width 18 height 18
click at [1329, 368] on div at bounding box center [1332, 372] width 18 height 18
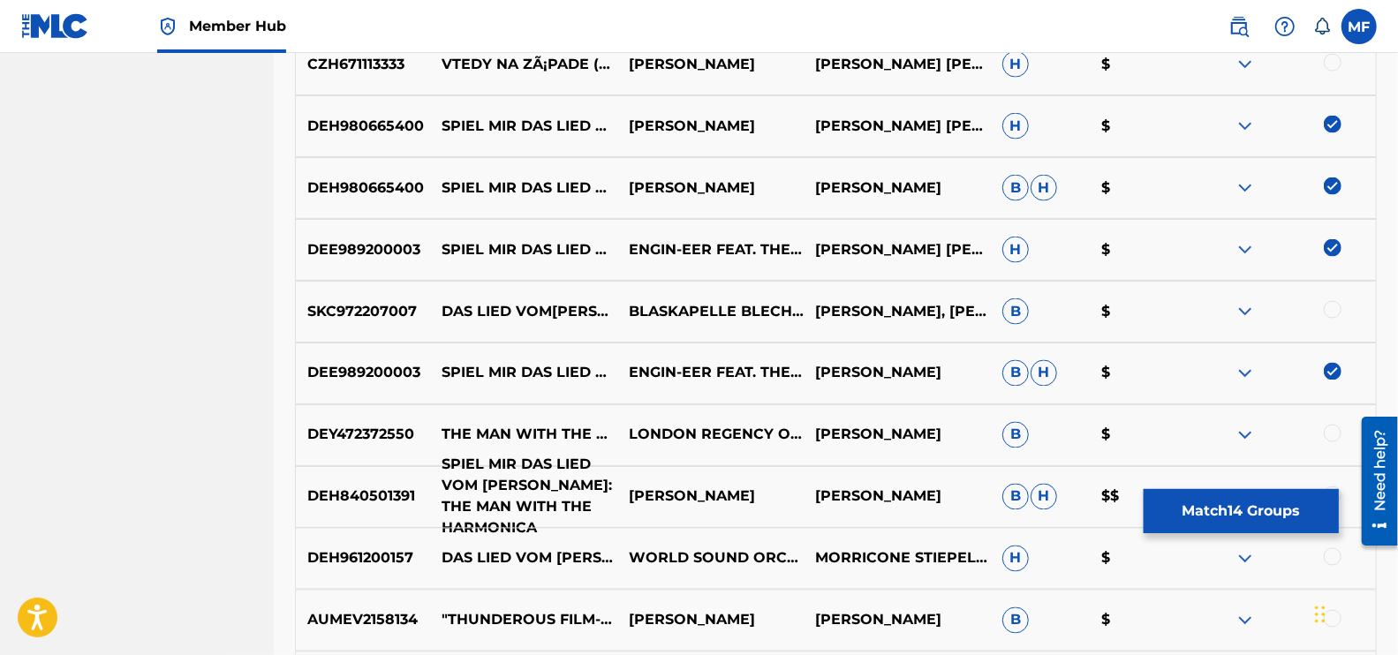
scroll to position [1863, 0]
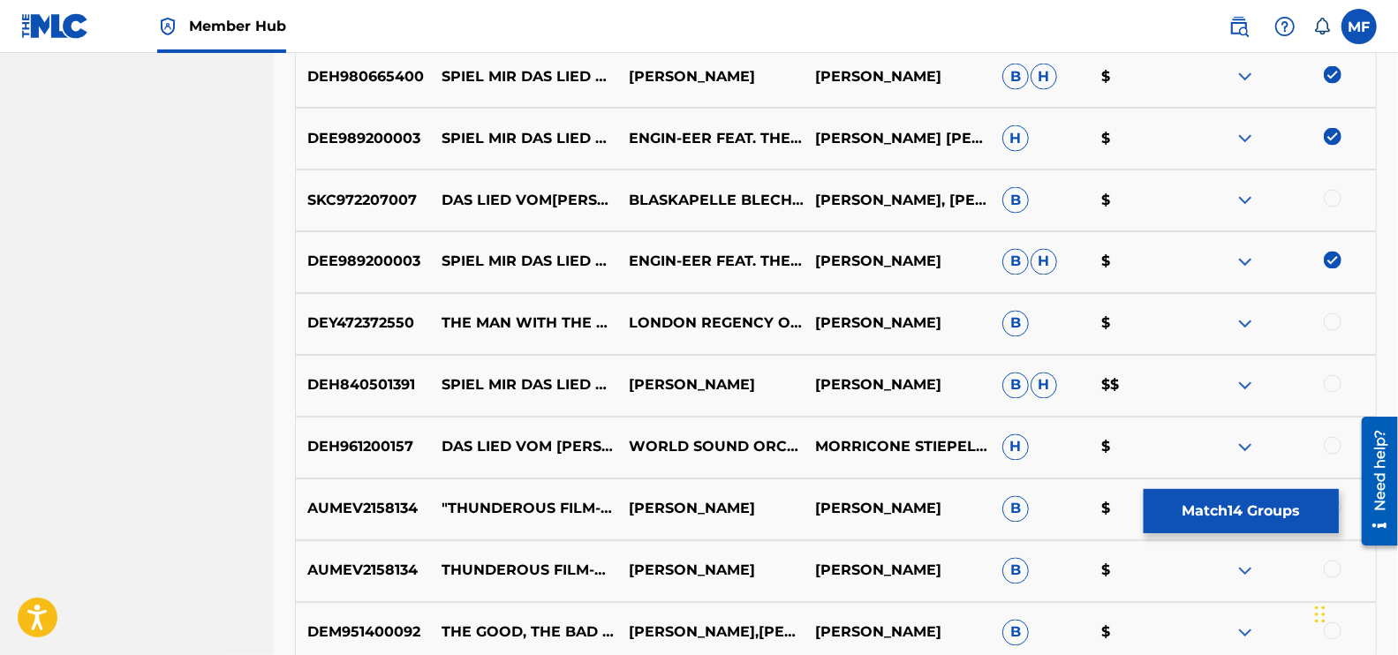
click at [1336, 384] on div at bounding box center [1332, 384] width 18 height 18
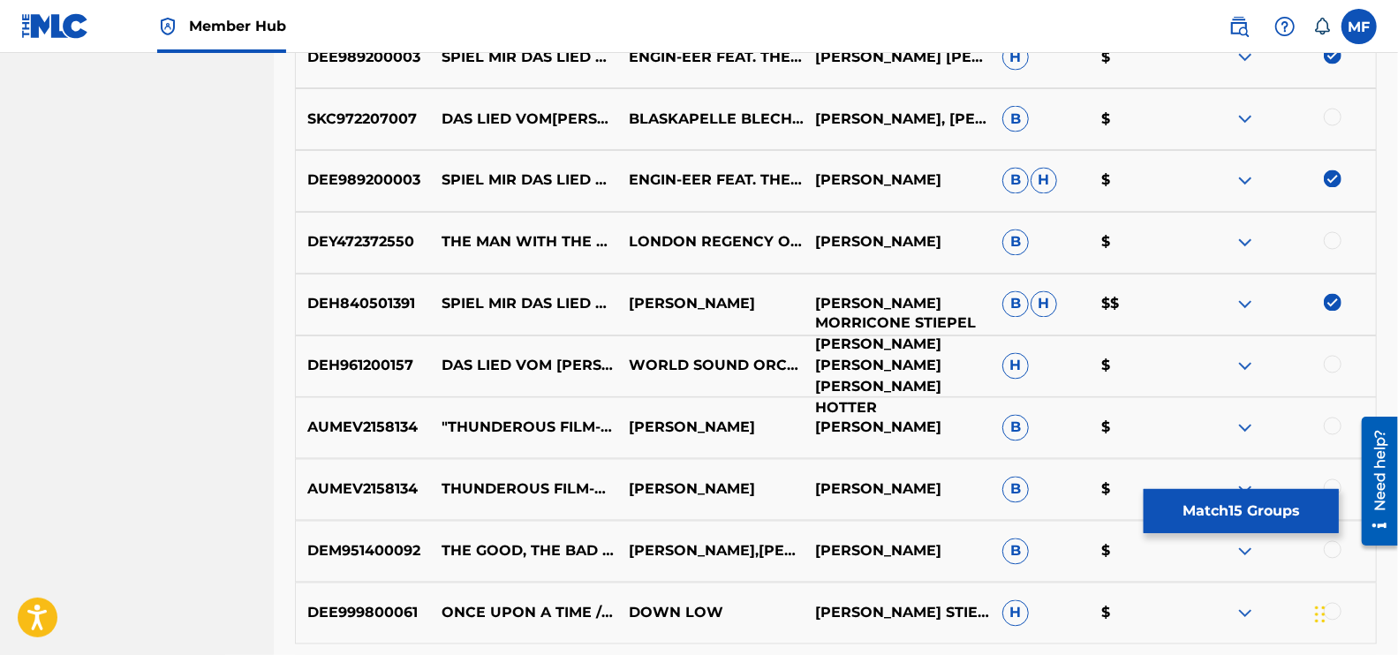
scroll to position [1973, 0]
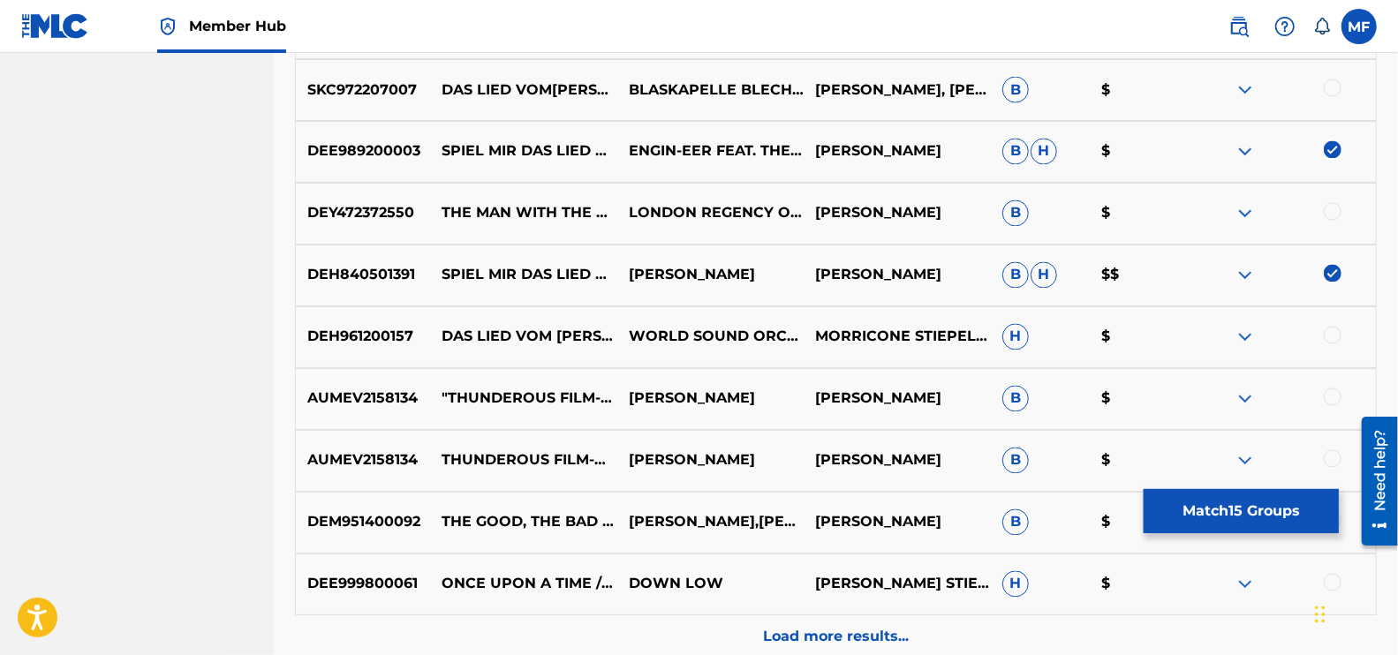
click at [1333, 396] on div at bounding box center [1332, 397] width 18 height 18
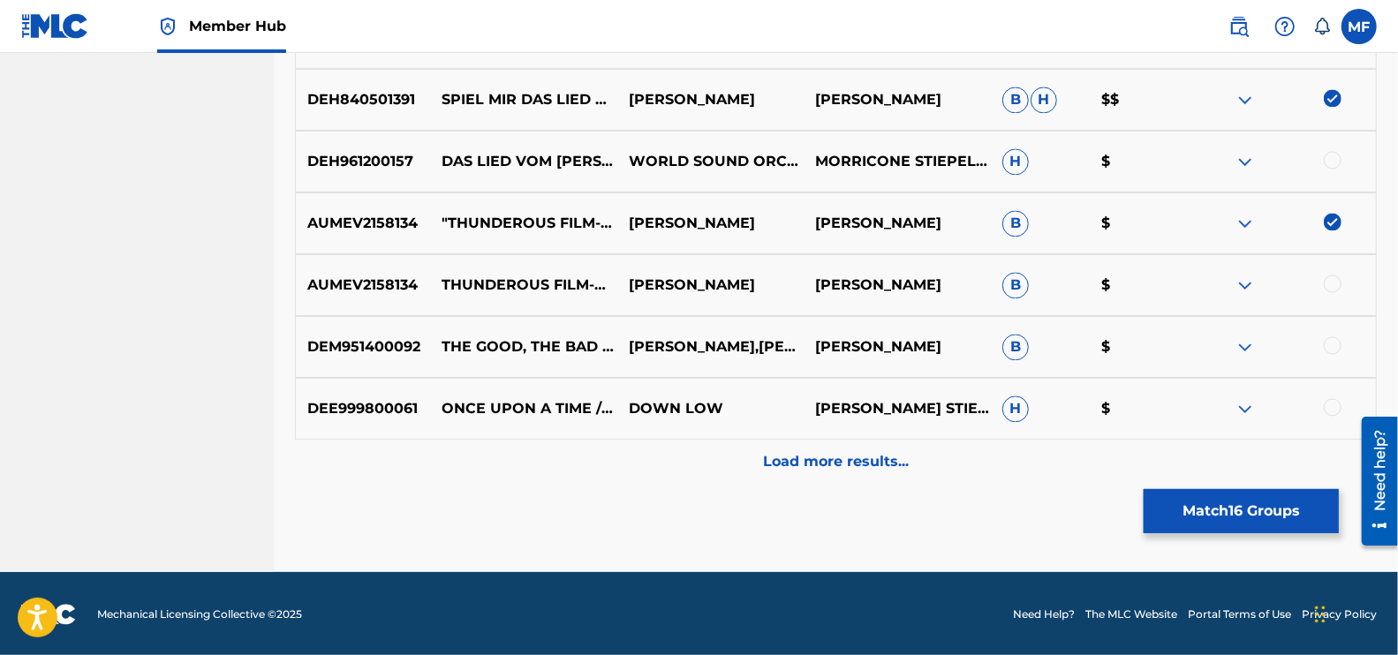
scroll to position [2150, 0]
click at [1332, 408] on div at bounding box center [1332, 406] width 18 height 18
click at [1332, 408] on div at bounding box center [1281, 407] width 187 height 21
drag, startPoint x: 1332, startPoint y: 408, endPoint x: 1329, endPoint y: 347, distance: 61.0
click at [1329, 347] on div at bounding box center [1332, 344] width 18 height 18
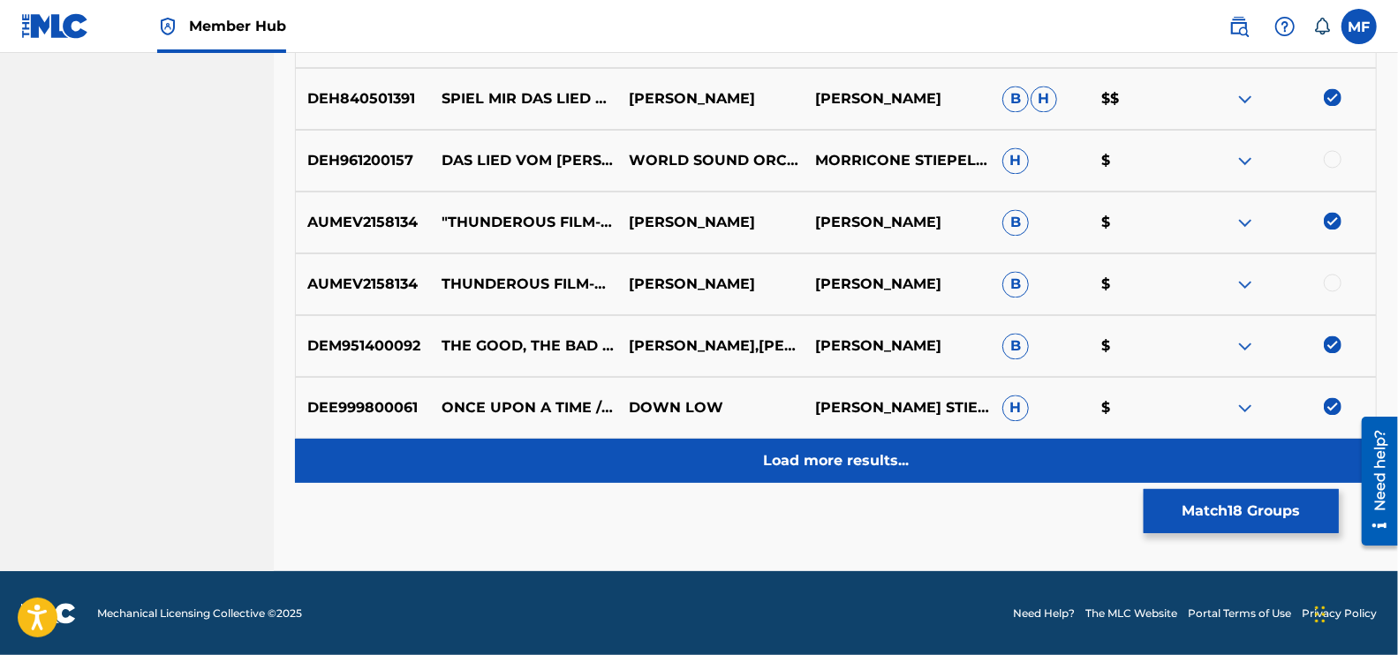
click at [861, 450] on p "Load more results..." at bounding box center [836, 460] width 146 height 21
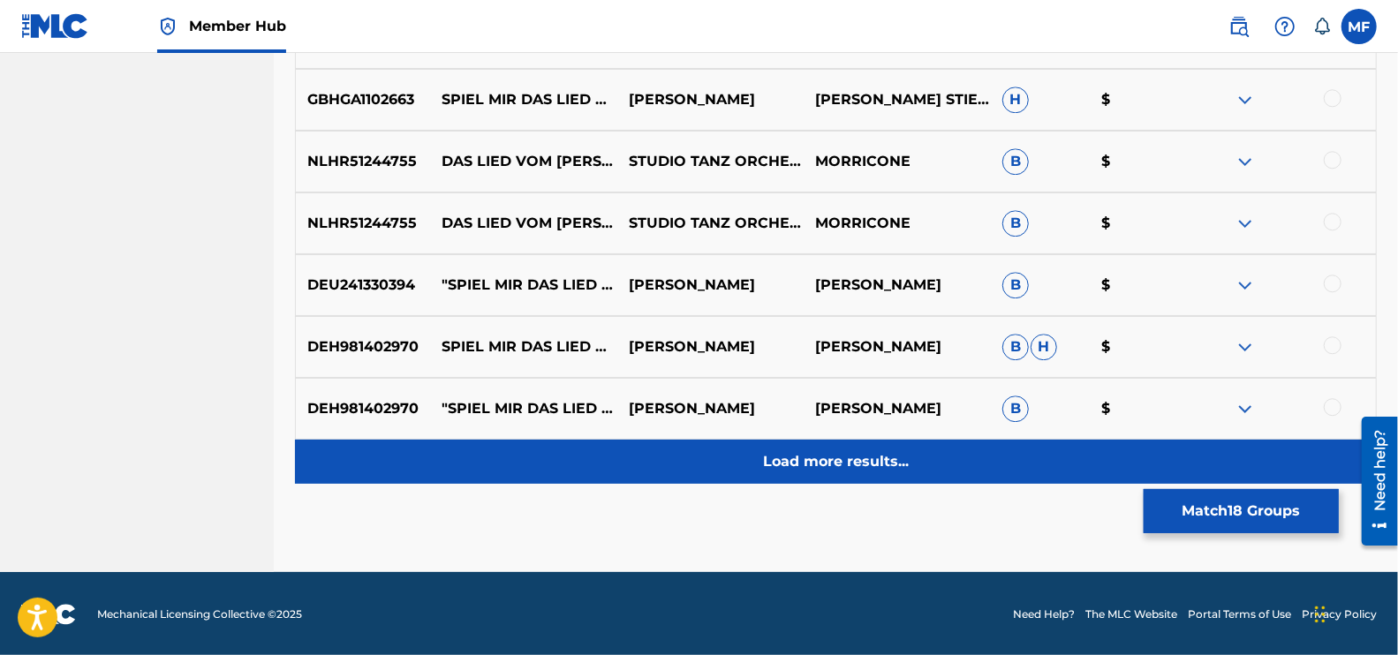
click at [927, 452] on div "Load more results..." at bounding box center [836, 462] width 1082 height 44
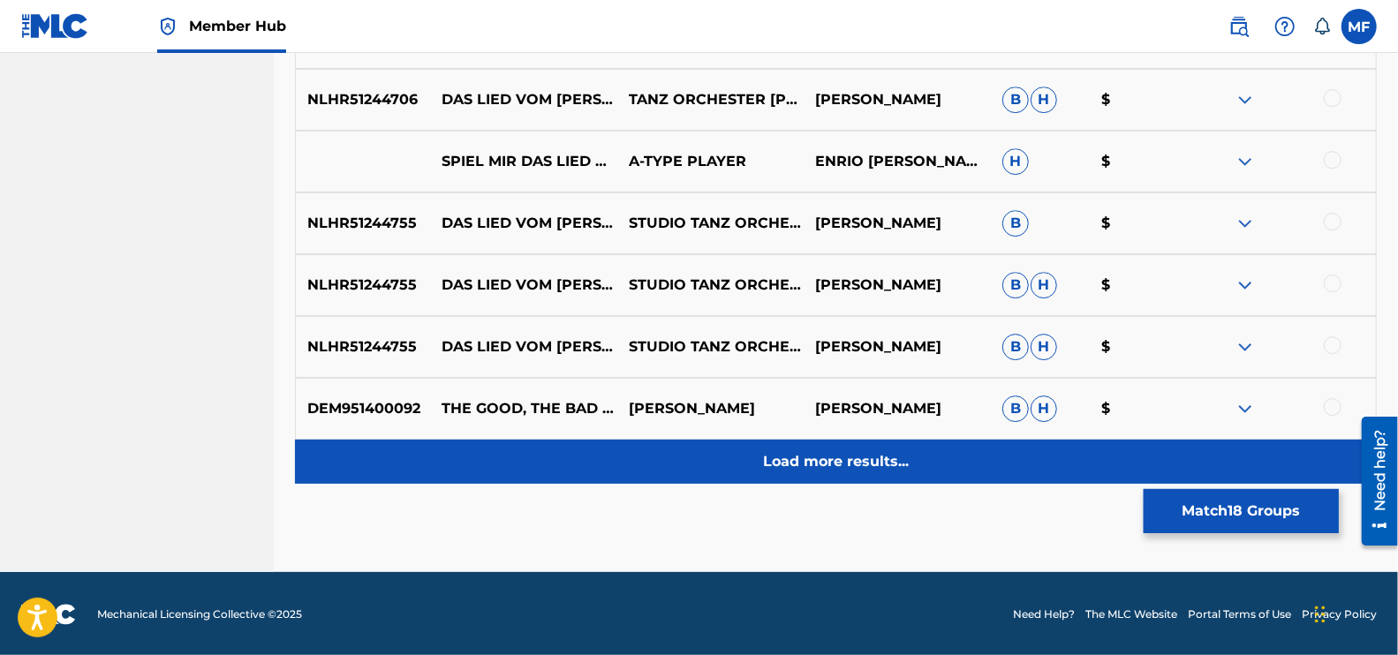
click at [951, 446] on div "Load more results..." at bounding box center [836, 462] width 1082 height 44
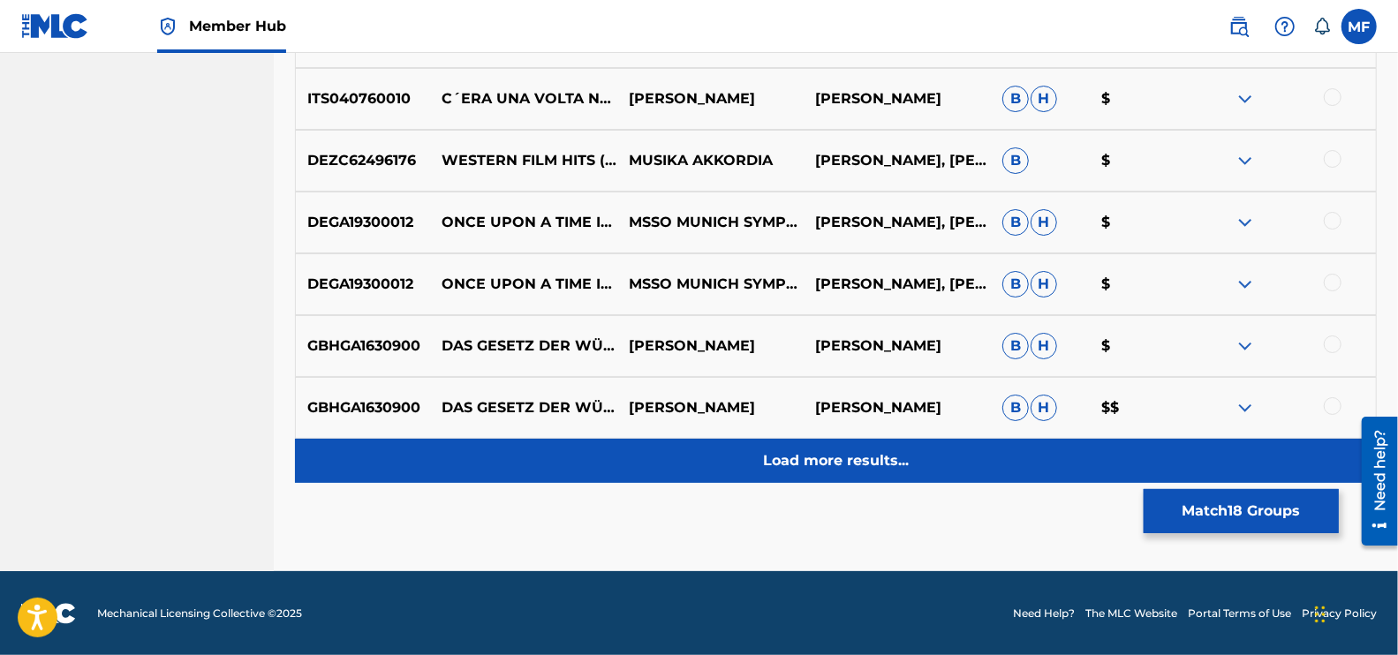
click at [855, 462] on p "Load more results..." at bounding box center [836, 460] width 146 height 21
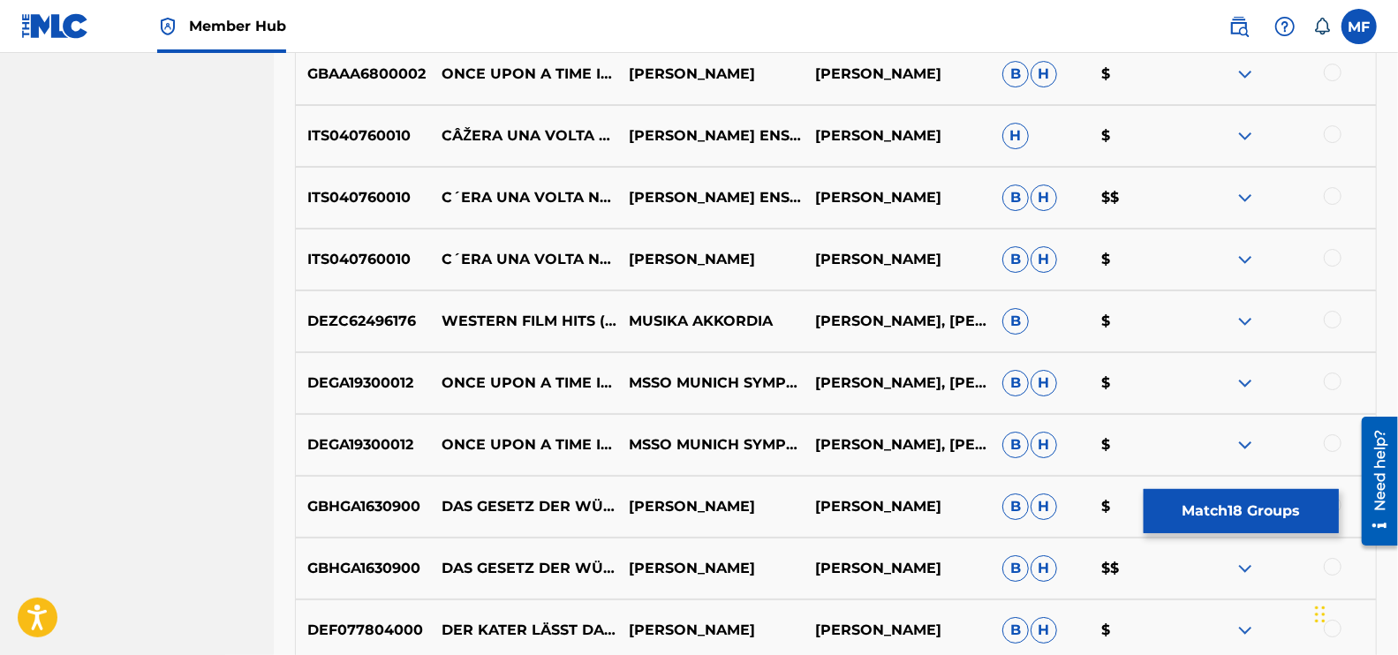
scroll to position [3924, 0]
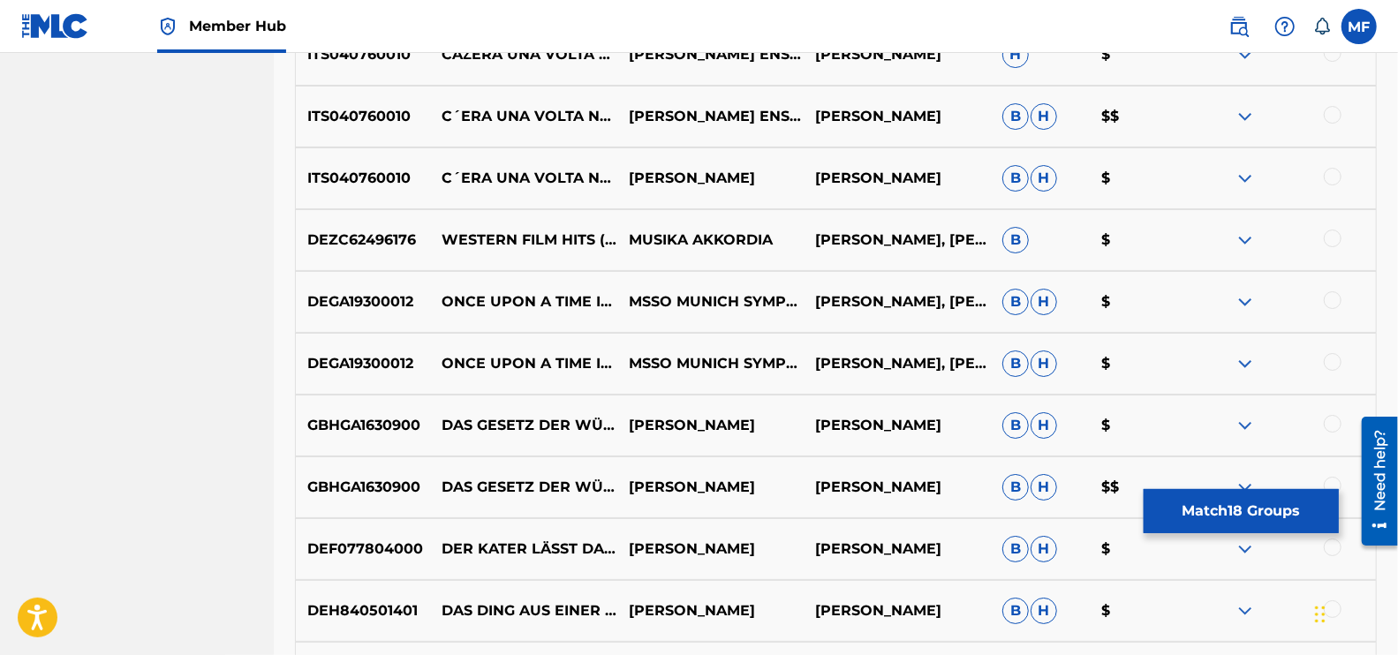
click at [1334, 359] on div at bounding box center [1332, 362] width 18 height 18
click at [1335, 301] on div at bounding box center [1332, 300] width 18 height 18
click at [1332, 224] on div "DEZC62496176 WESTERN FILM HITS (MEDLEY): SPIEL MIR DAS LIED VOM [PERSON_NAME]/W…" at bounding box center [836, 240] width 1082 height 62
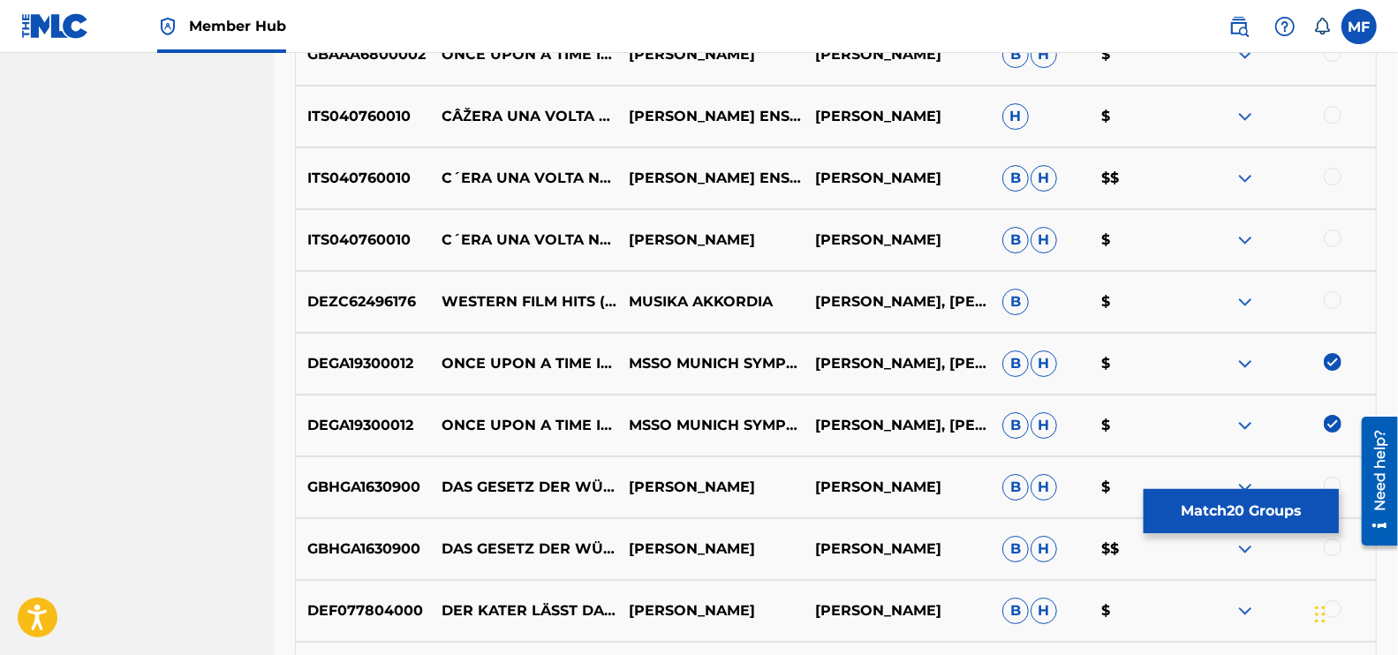
scroll to position [3814, 0]
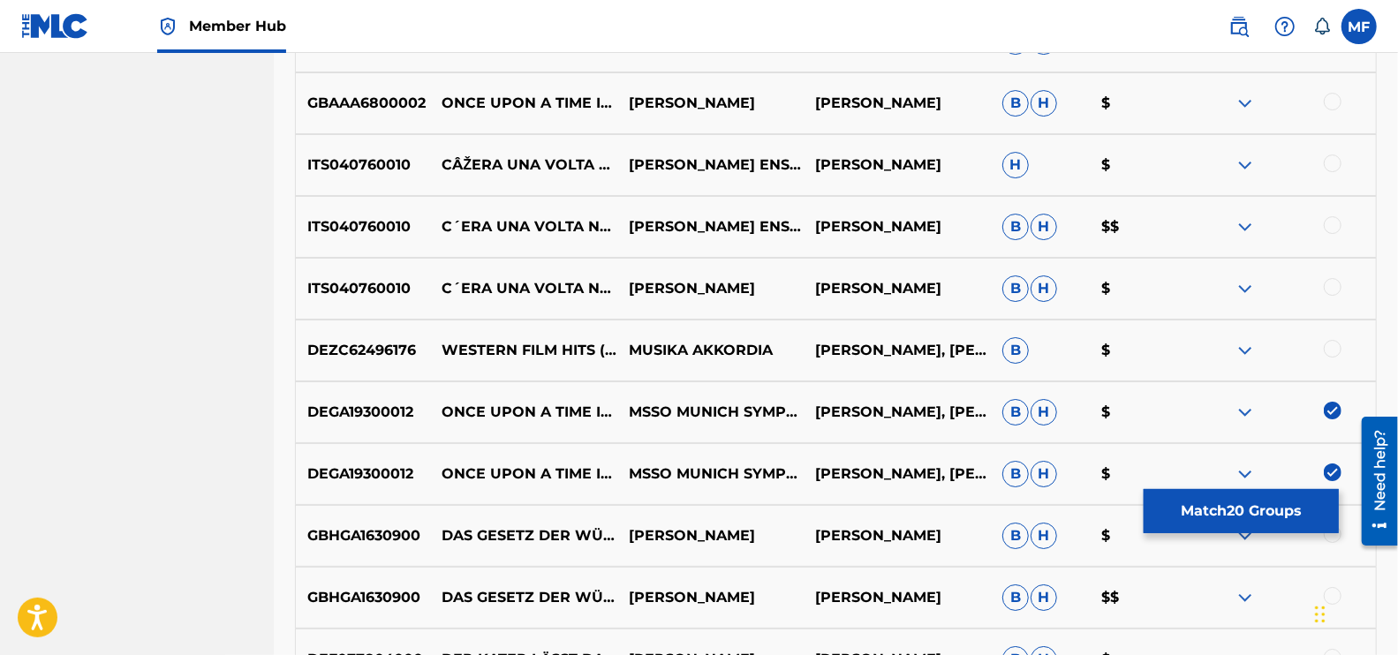
click at [1324, 347] on div at bounding box center [1332, 349] width 18 height 18
click at [1324, 347] on div at bounding box center [1281, 350] width 187 height 21
drag, startPoint x: 1324, startPoint y: 347, endPoint x: 1325, endPoint y: 287, distance: 60.0
click at [1325, 287] on div at bounding box center [1332, 287] width 18 height 18
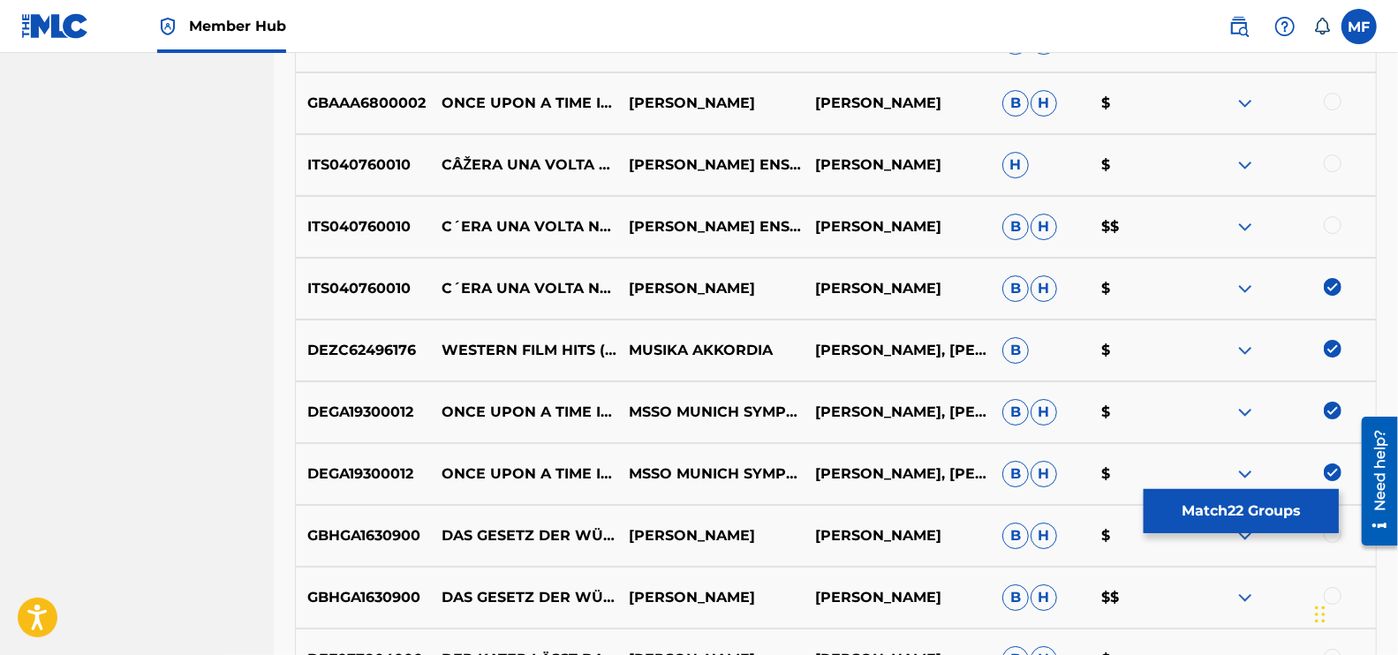
click at [1337, 222] on div at bounding box center [1332, 225] width 18 height 18
click at [1333, 164] on div at bounding box center [1332, 164] width 18 height 18
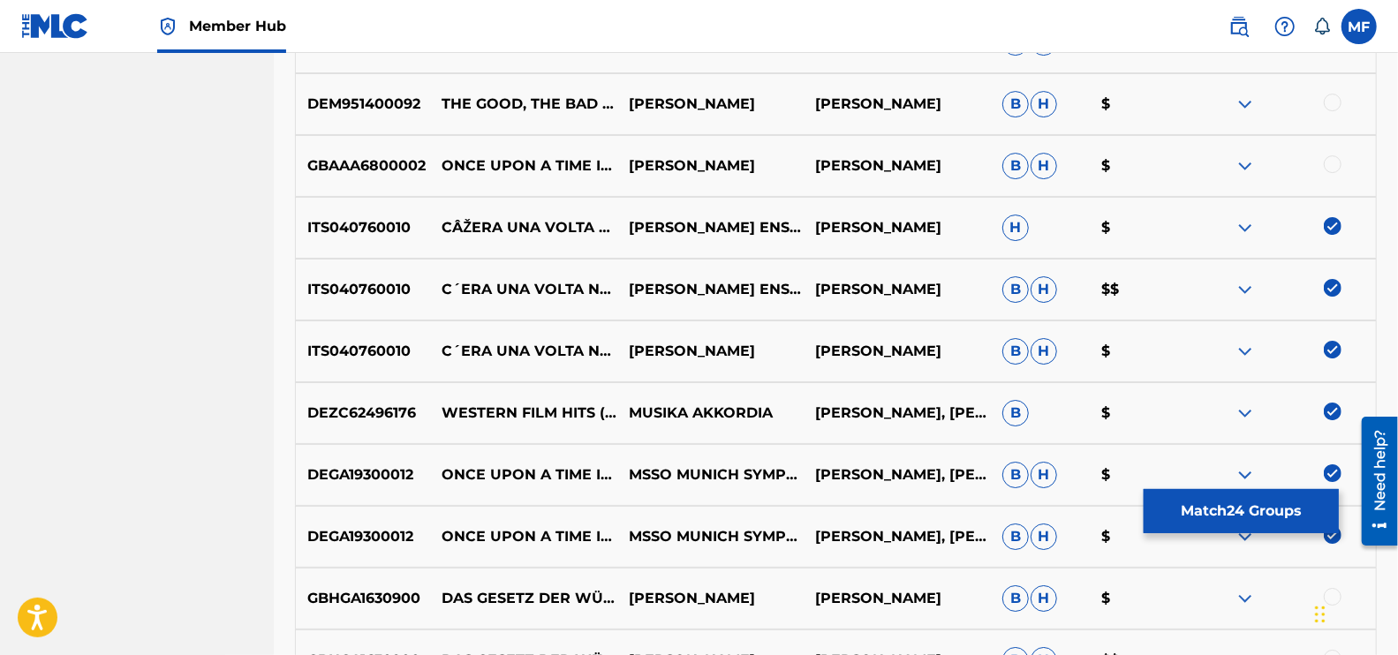
scroll to position [3704, 0]
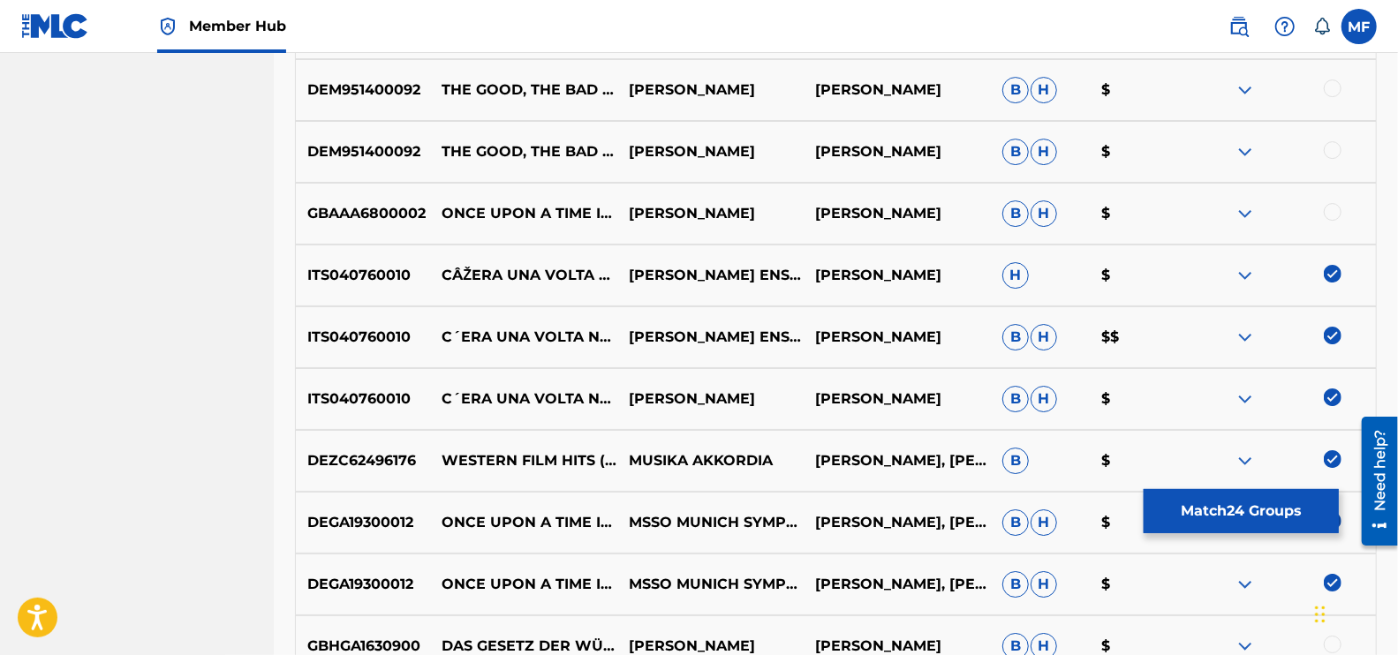
click at [1333, 211] on div at bounding box center [1332, 212] width 18 height 18
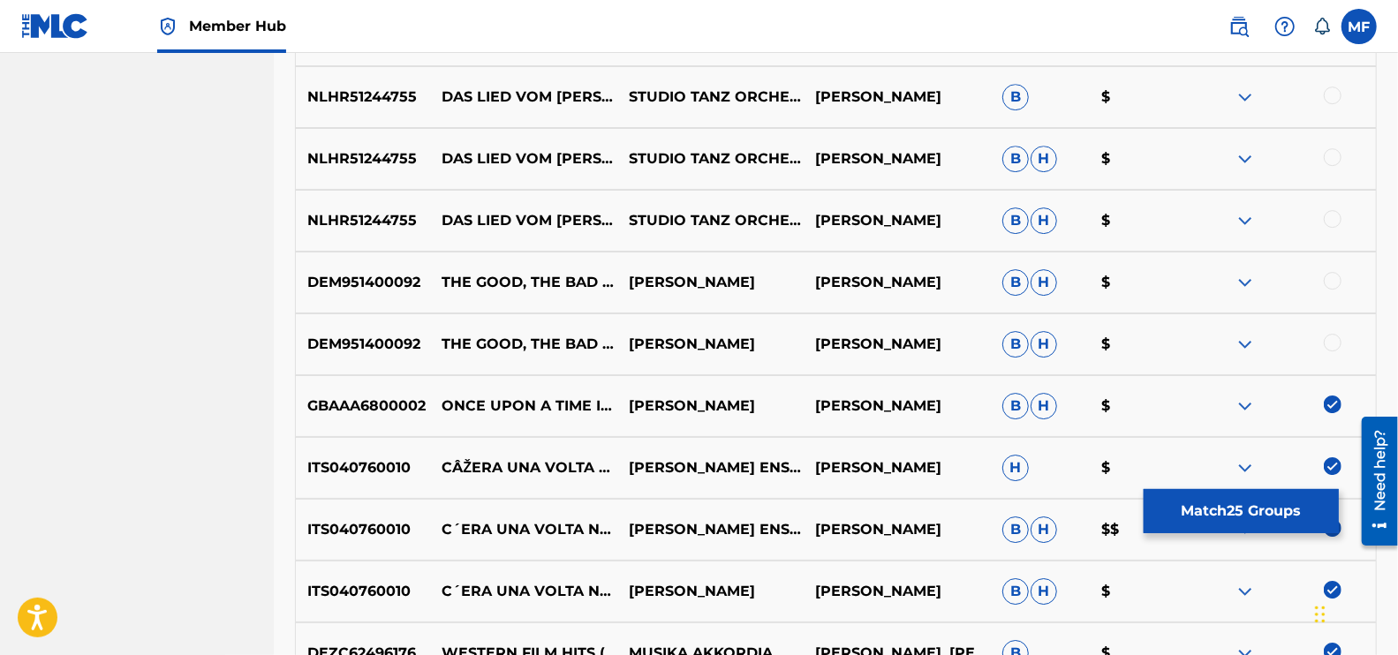
scroll to position [3482, 0]
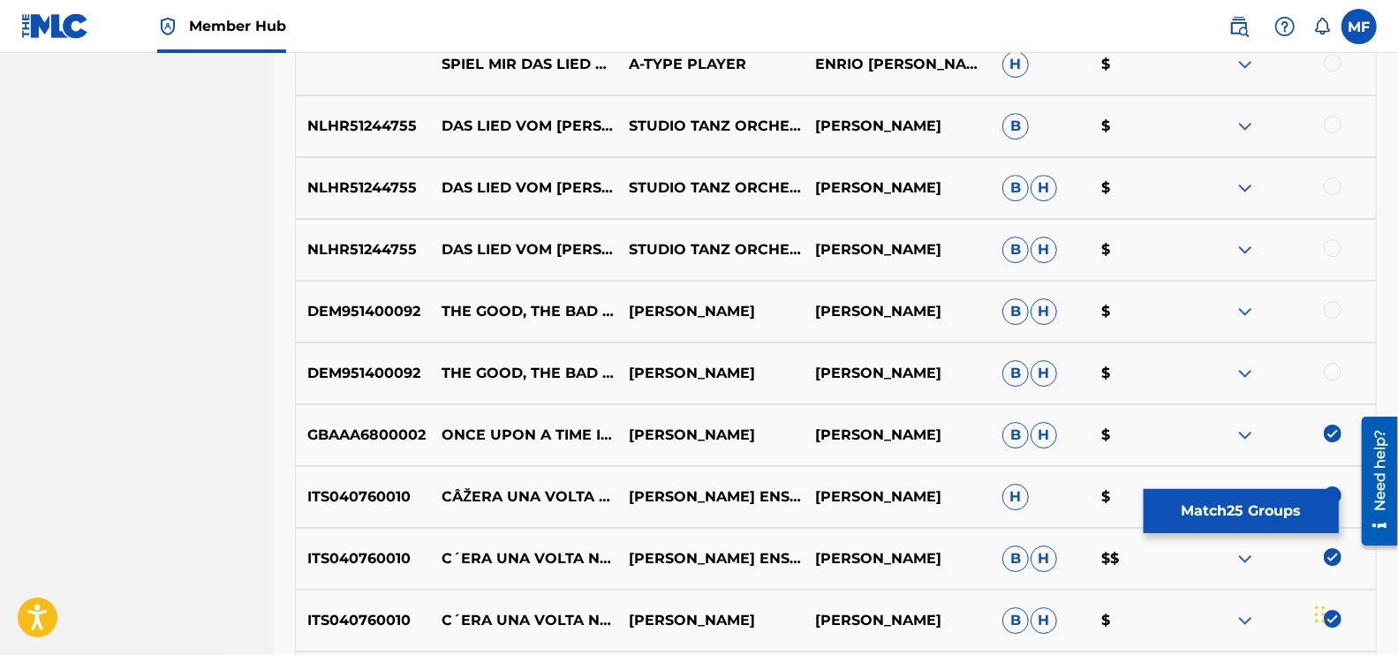
click at [1334, 370] on div at bounding box center [1332, 372] width 18 height 18
click at [1329, 307] on div at bounding box center [1332, 310] width 18 height 18
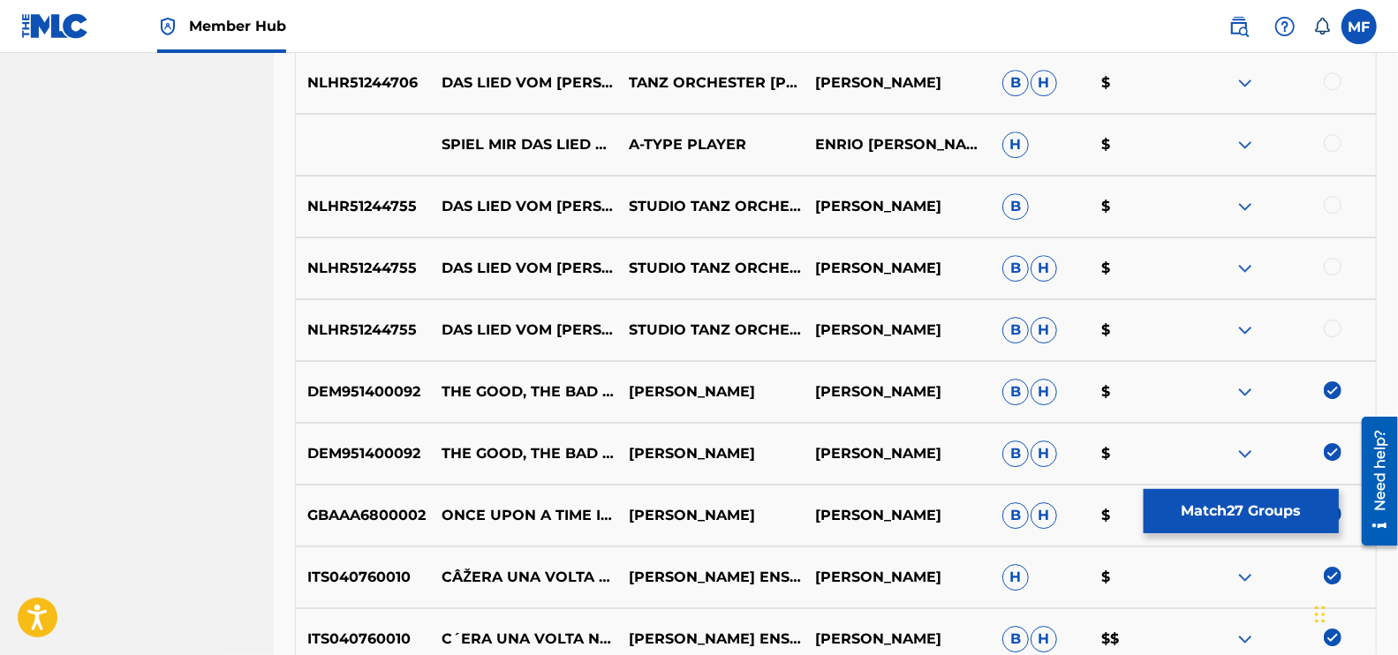
scroll to position [3372, 0]
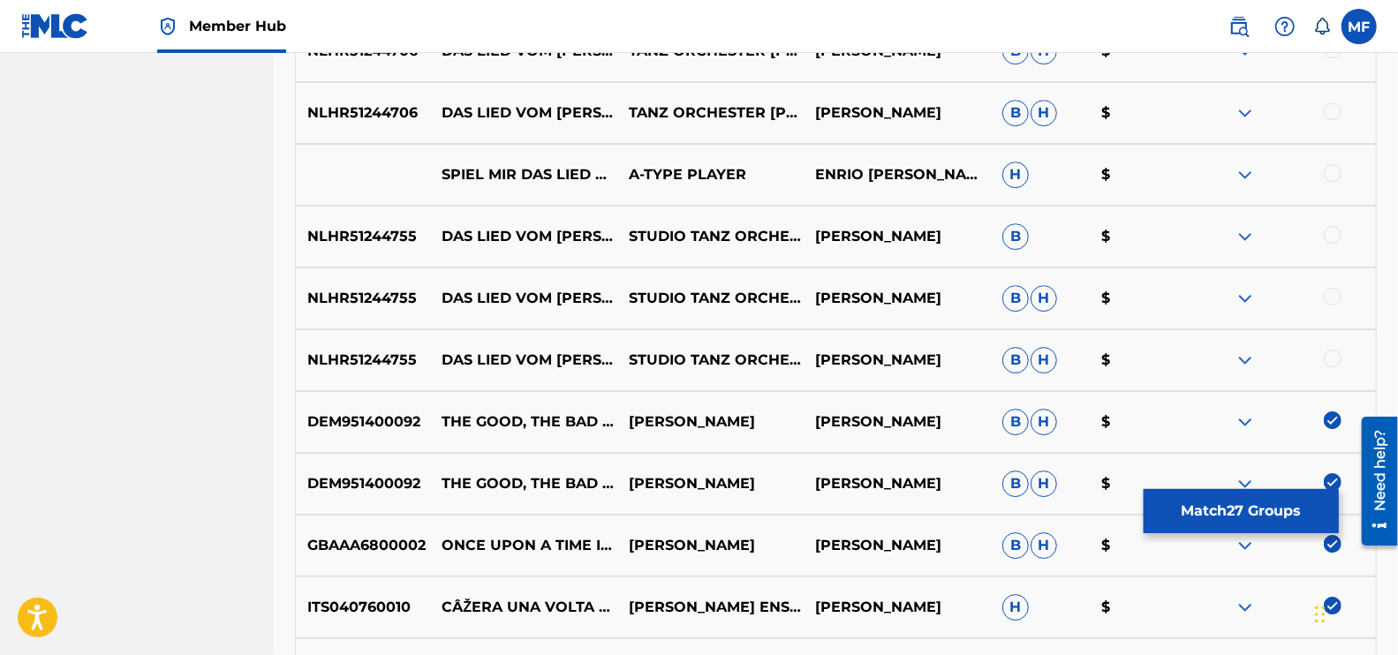
click at [1329, 168] on div at bounding box center [1332, 173] width 18 height 18
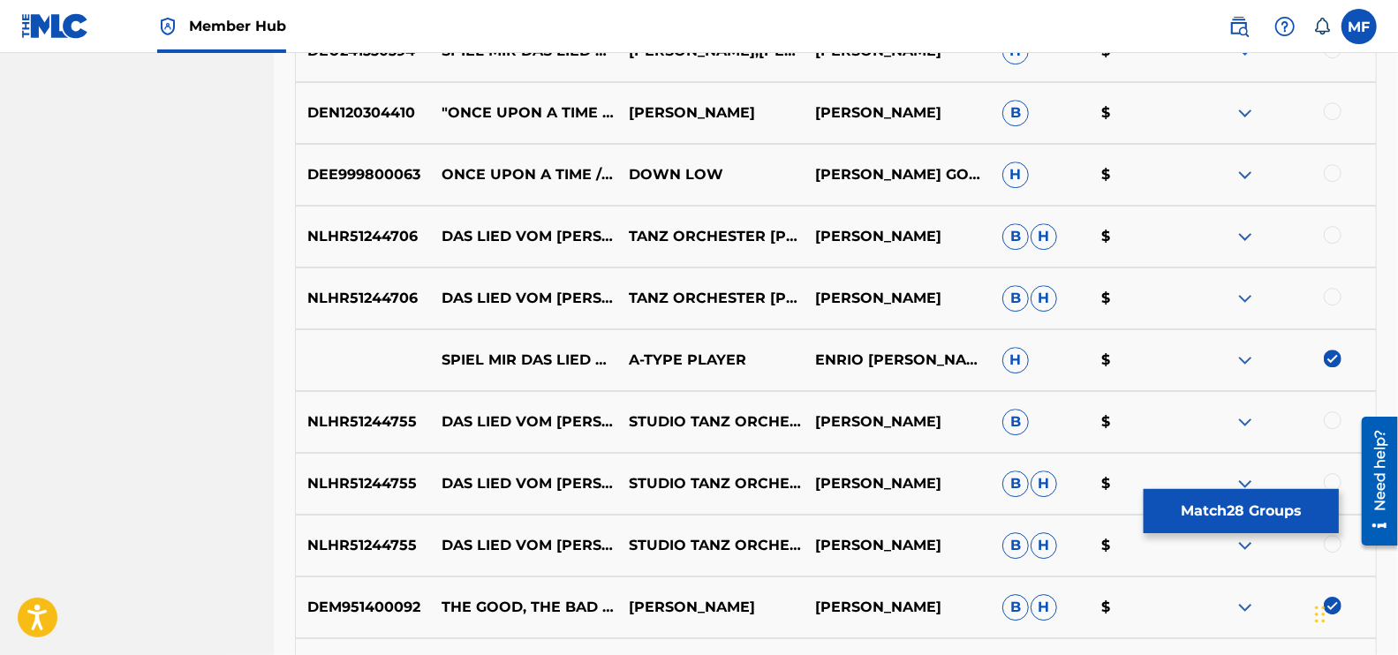
scroll to position [3151, 0]
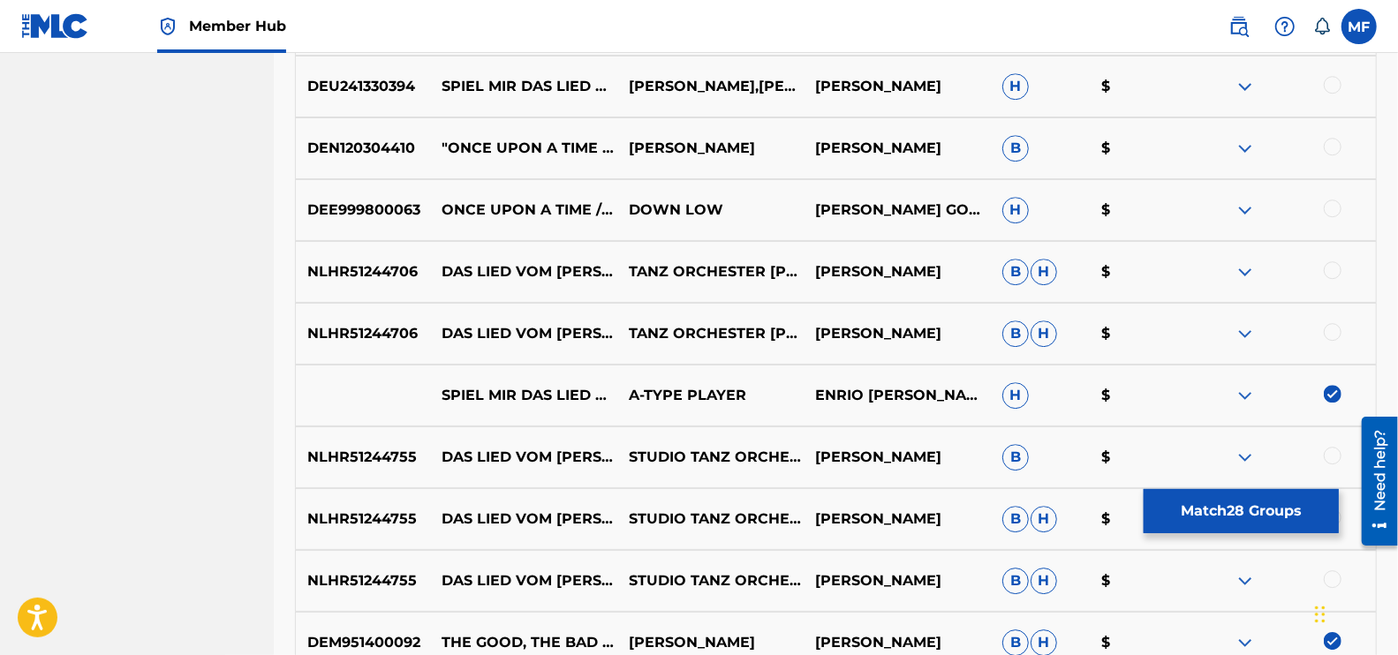
click at [1333, 203] on div at bounding box center [1332, 209] width 18 height 18
click at [1335, 139] on div at bounding box center [1332, 147] width 18 height 18
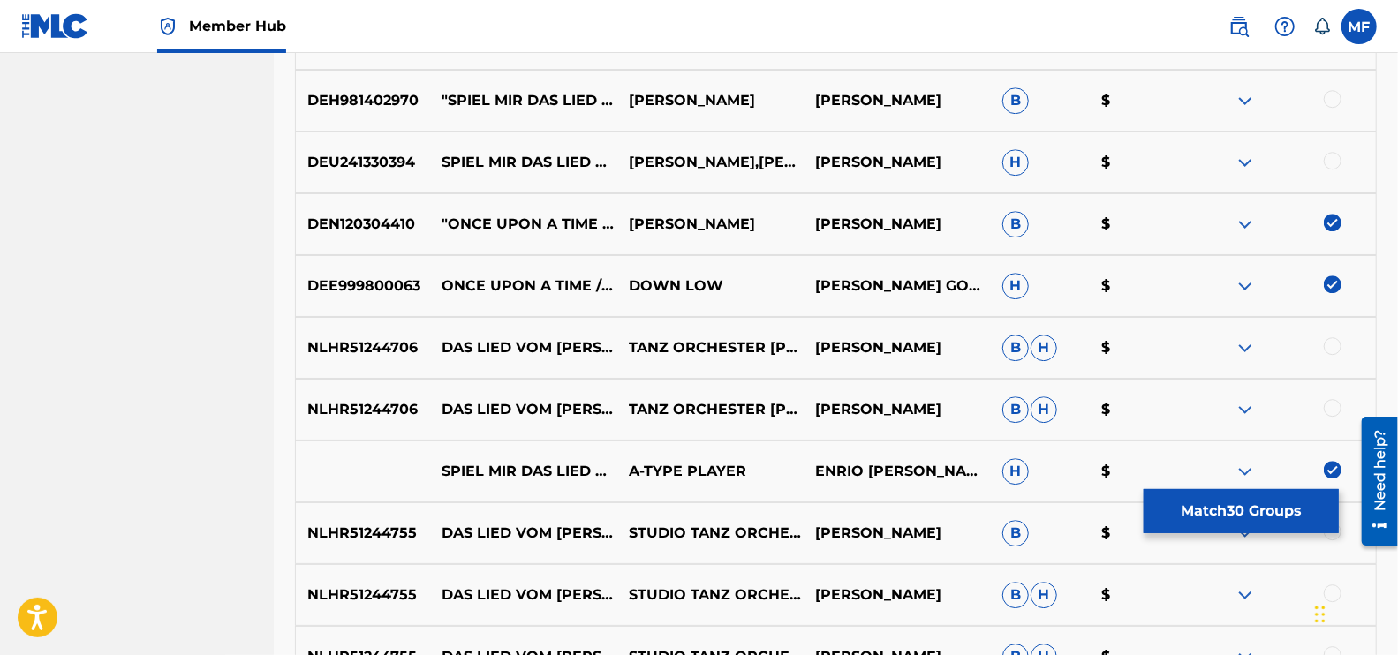
scroll to position [3041, 0]
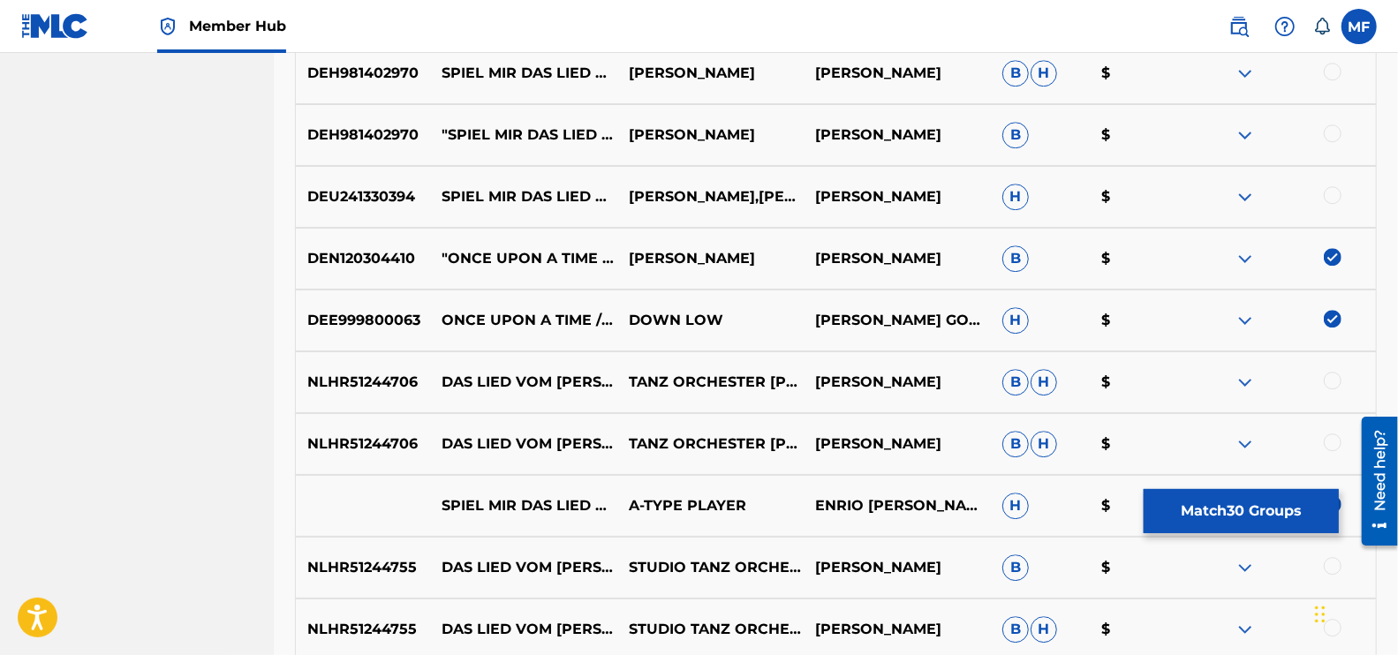
click at [1332, 190] on div at bounding box center [1332, 195] width 18 height 18
click at [1331, 134] on div at bounding box center [1332, 133] width 18 height 18
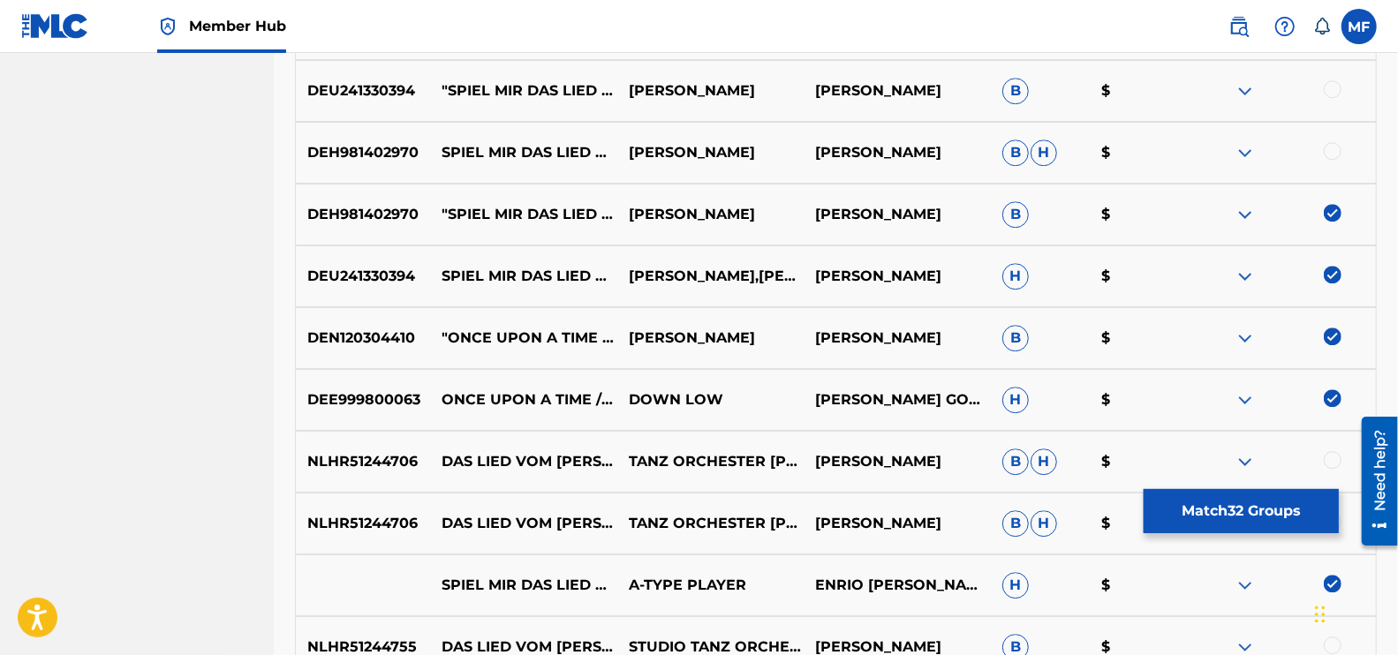
scroll to position [2930, 0]
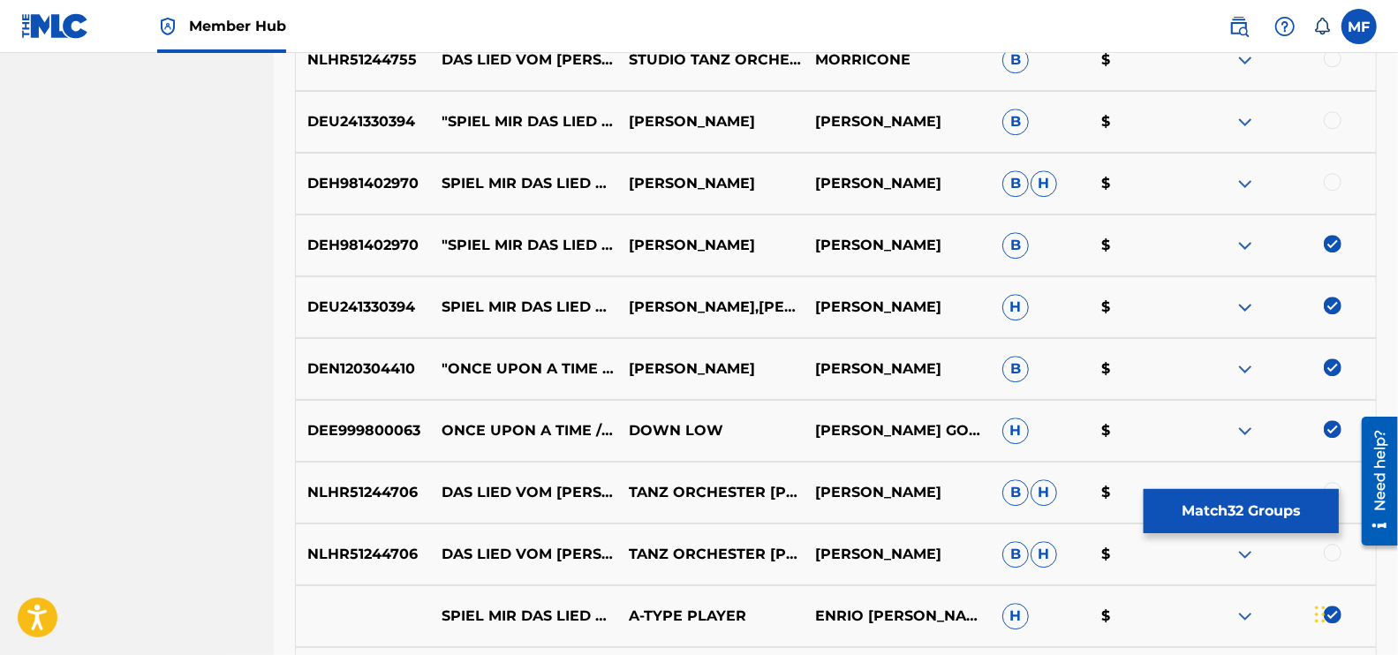
click at [1331, 185] on div at bounding box center [1332, 182] width 18 height 18
click at [1332, 120] on div at bounding box center [1332, 120] width 18 height 18
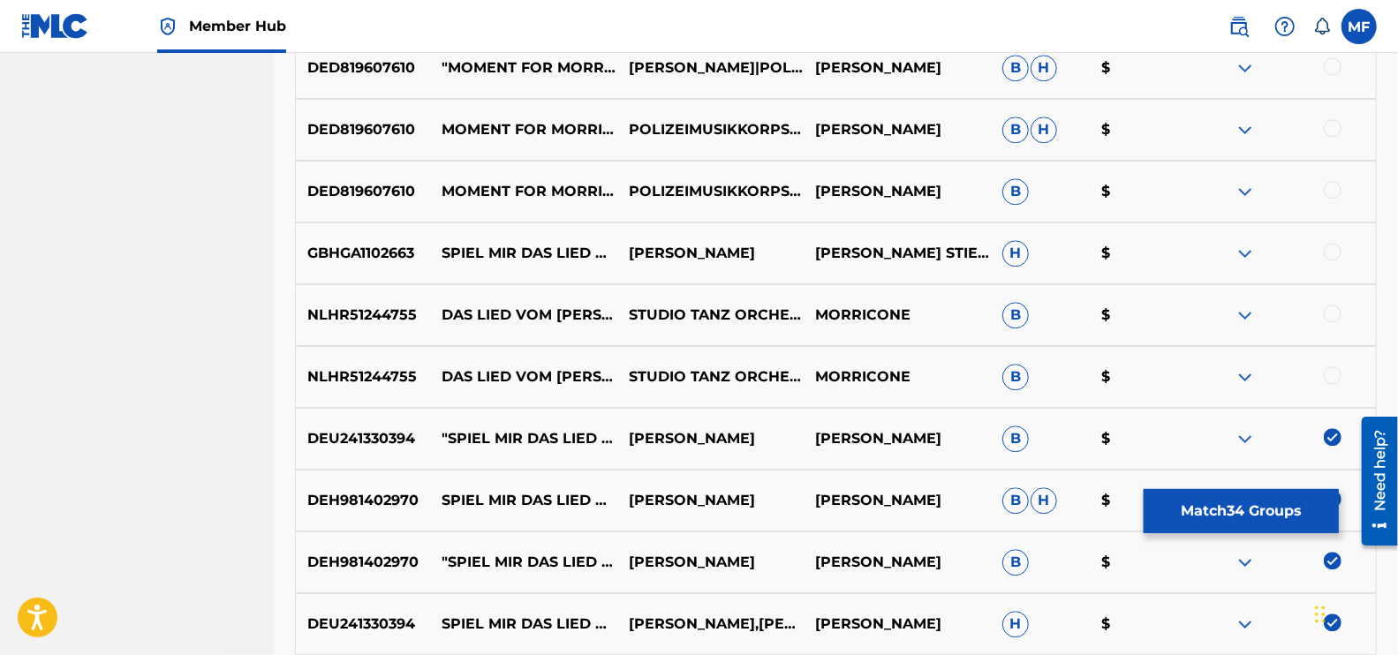
scroll to position [2490, 0]
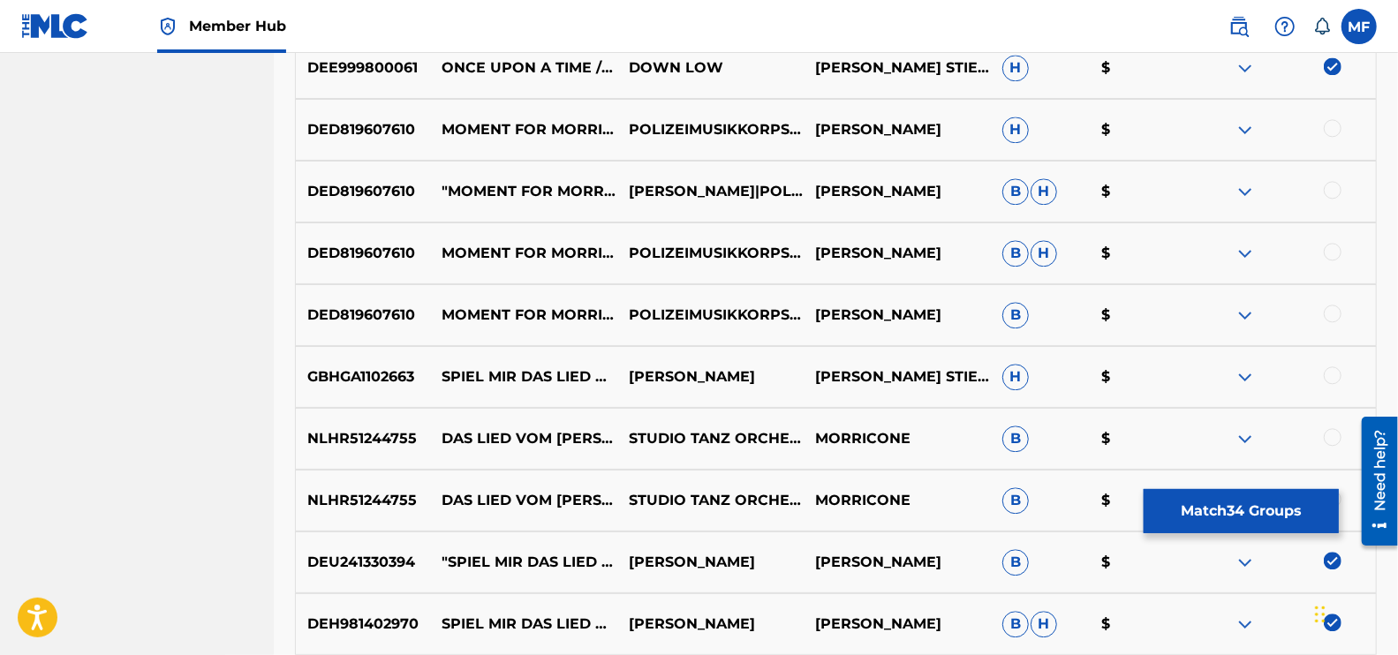
click at [1334, 371] on div at bounding box center [1332, 375] width 18 height 18
click at [1332, 308] on div at bounding box center [1332, 314] width 18 height 18
click at [1334, 241] on div "DED819607610 MOMENT FOR MORRICONE - FROM "ZWEI GLORREICHE HALUNKEN" / "SPIEL MI…" at bounding box center [836, 253] width 1082 height 62
click at [1336, 187] on div at bounding box center [1332, 190] width 18 height 18
click at [1335, 244] on div at bounding box center [1332, 252] width 18 height 18
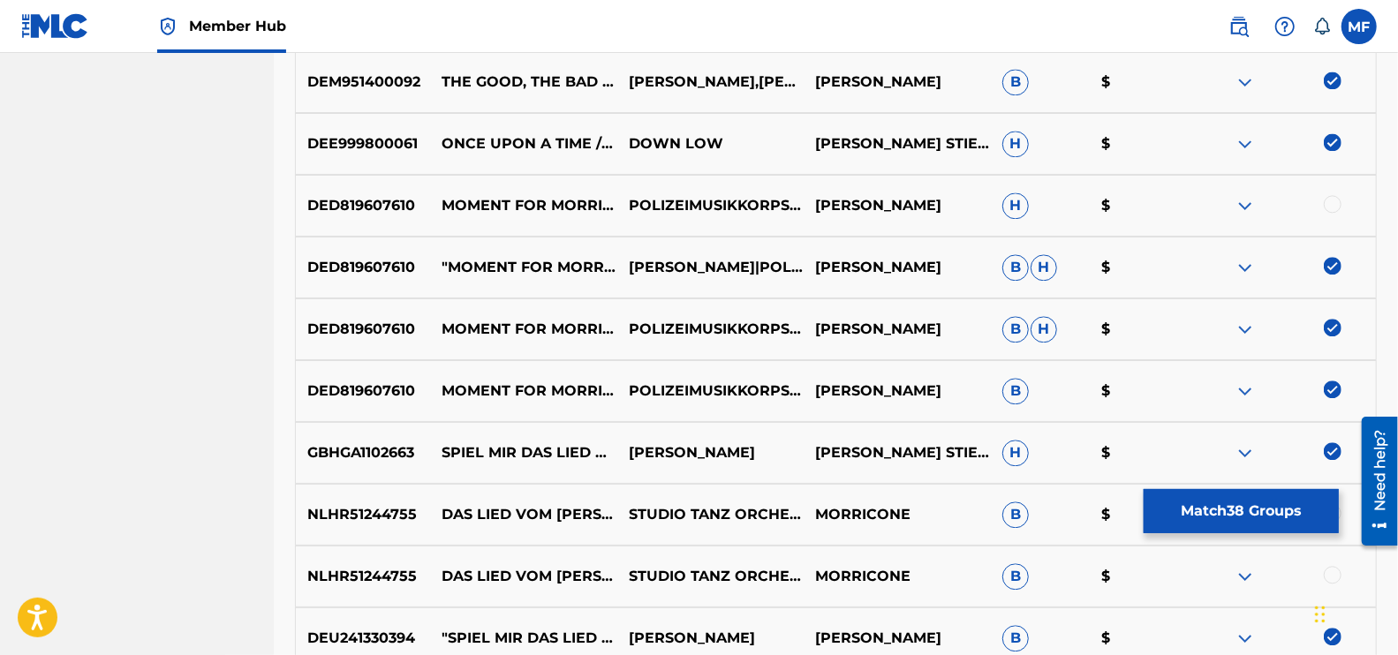
scroll to position [2379, 0]
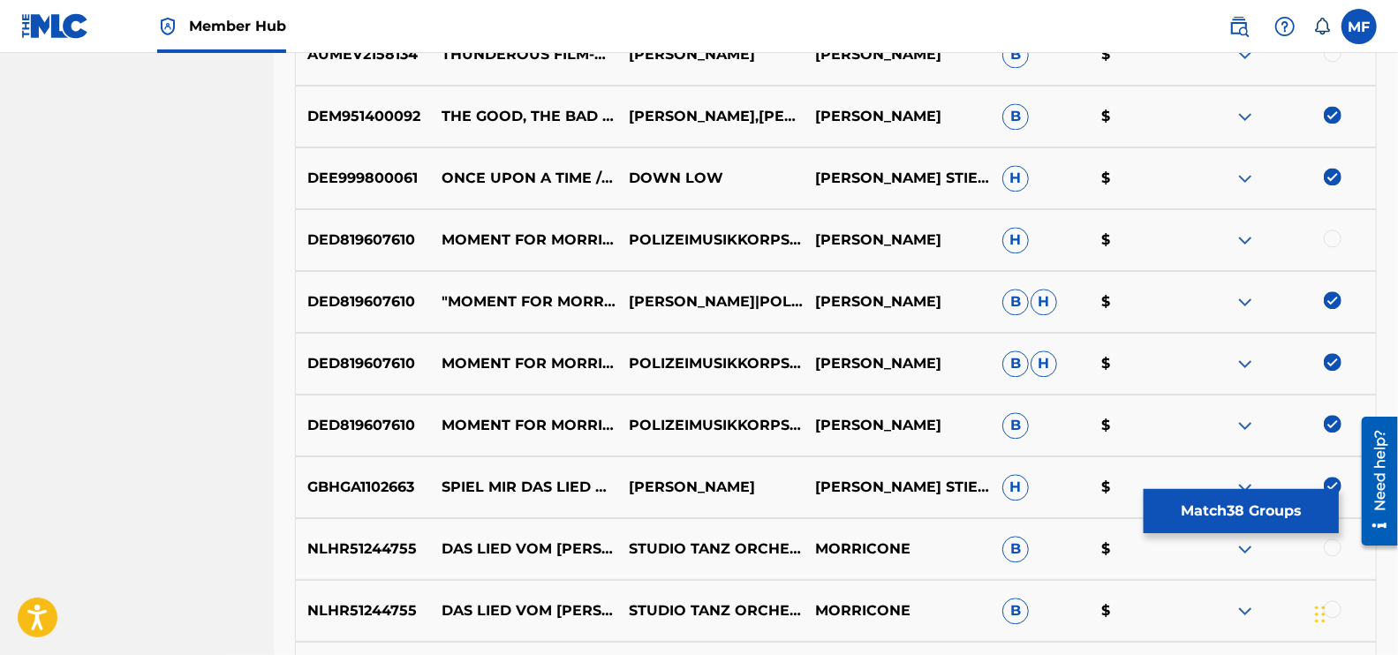
click at [1336, 232] on div at bounding box center [1332, 239] width 18 height 18
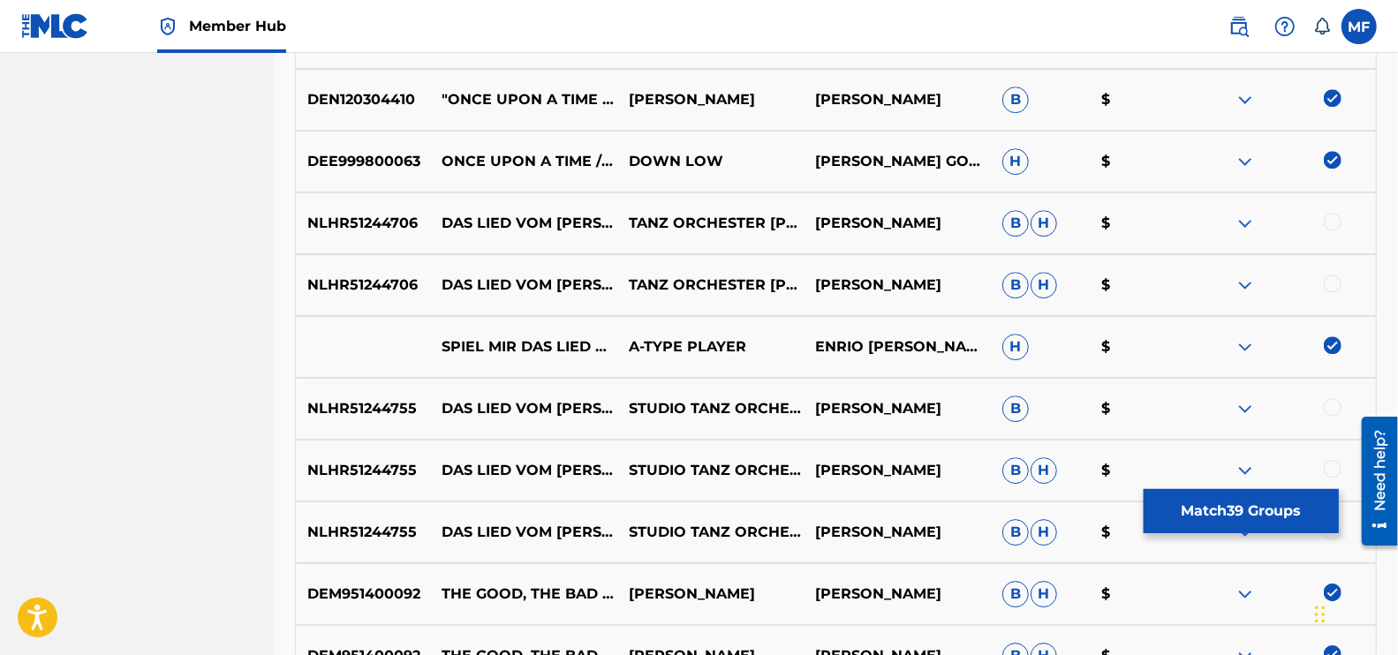
scroll to position [3752, 0]
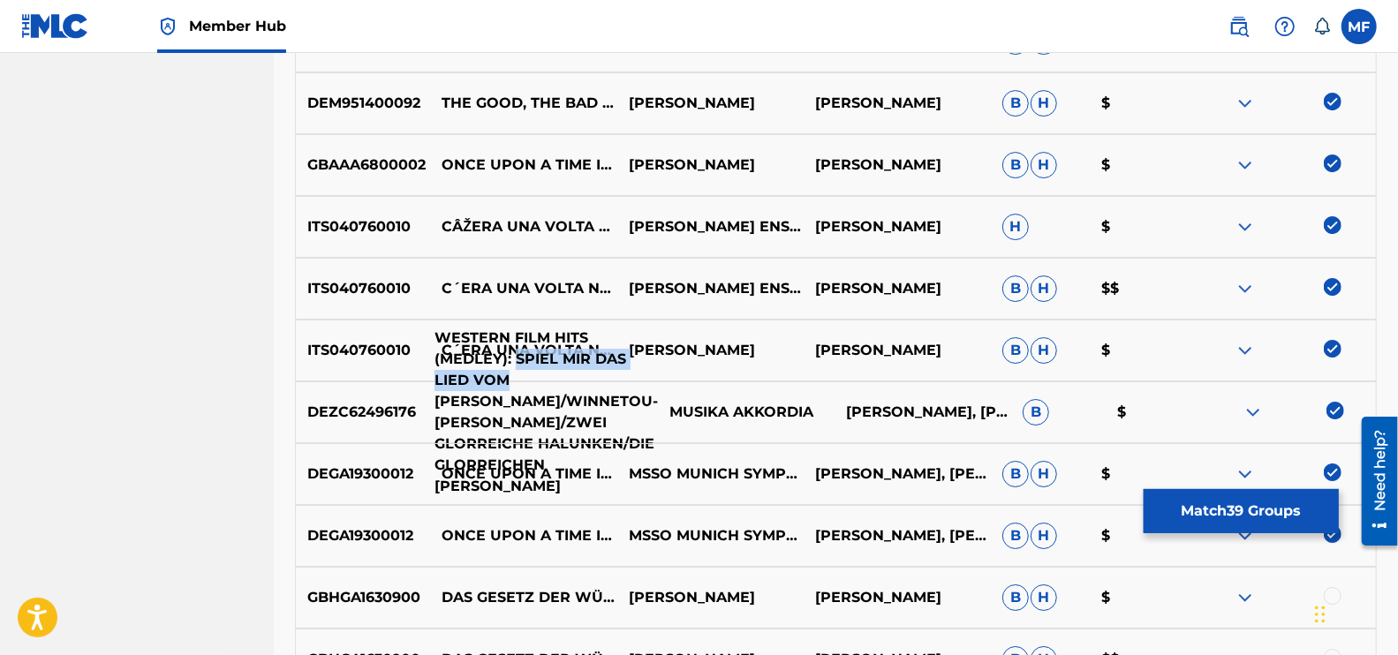
drag, startPoint x: 525, startPoint y: 362, endPoint x: 561, endPoint y: 383, distance: 41.9
click at [561, 383] on p "WESTERN FILM HITS (MEDLEY): SPIEL MIR DAS LIED VOM [PERSON_NAME]/WINNETOU-[PERS…" at bounding box center [540, 413] width 235 height 170
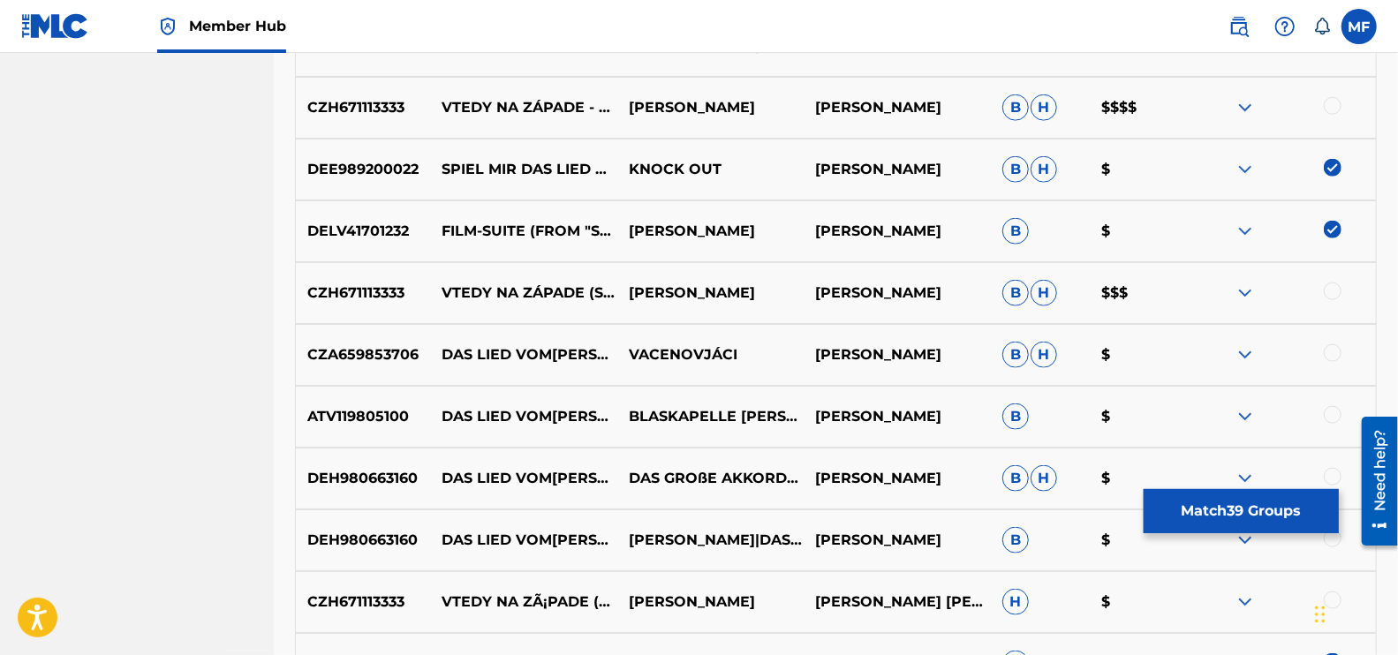
scroll to position [1104, 0]
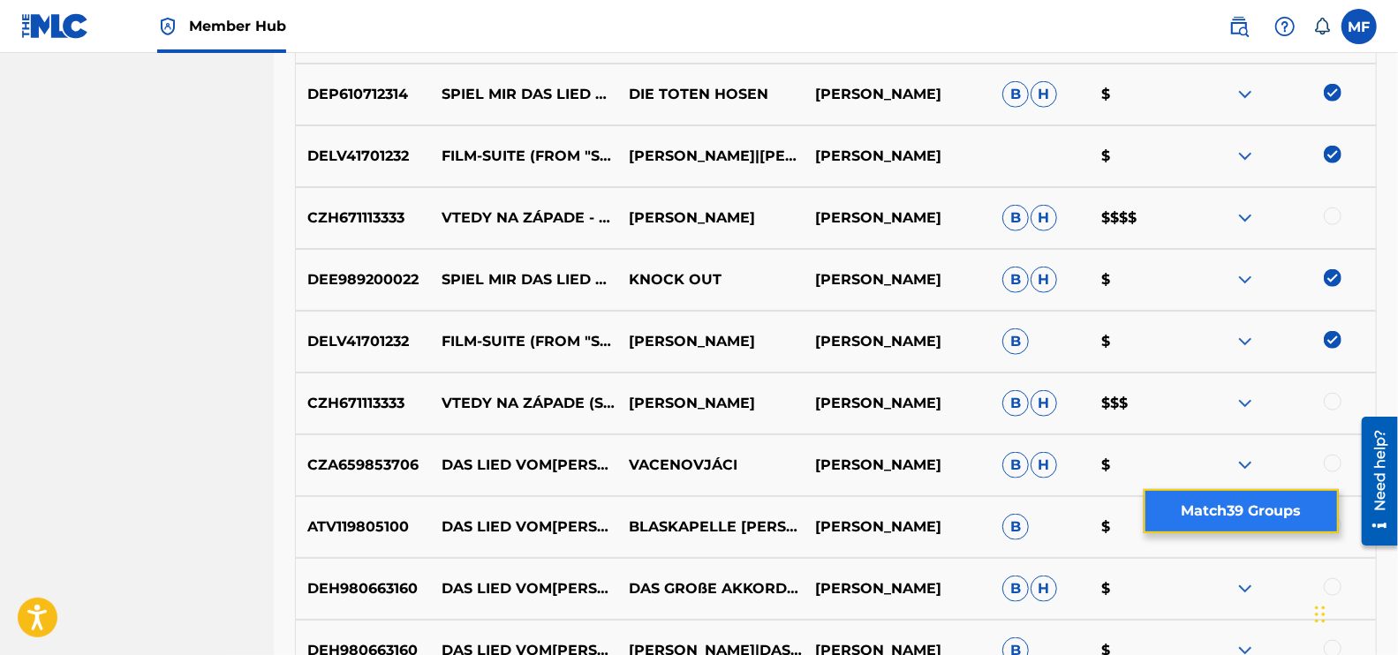
click at [1187, 516] on button "Match 39 Groups" at bounding box center [1240, 511] width 195 height 44
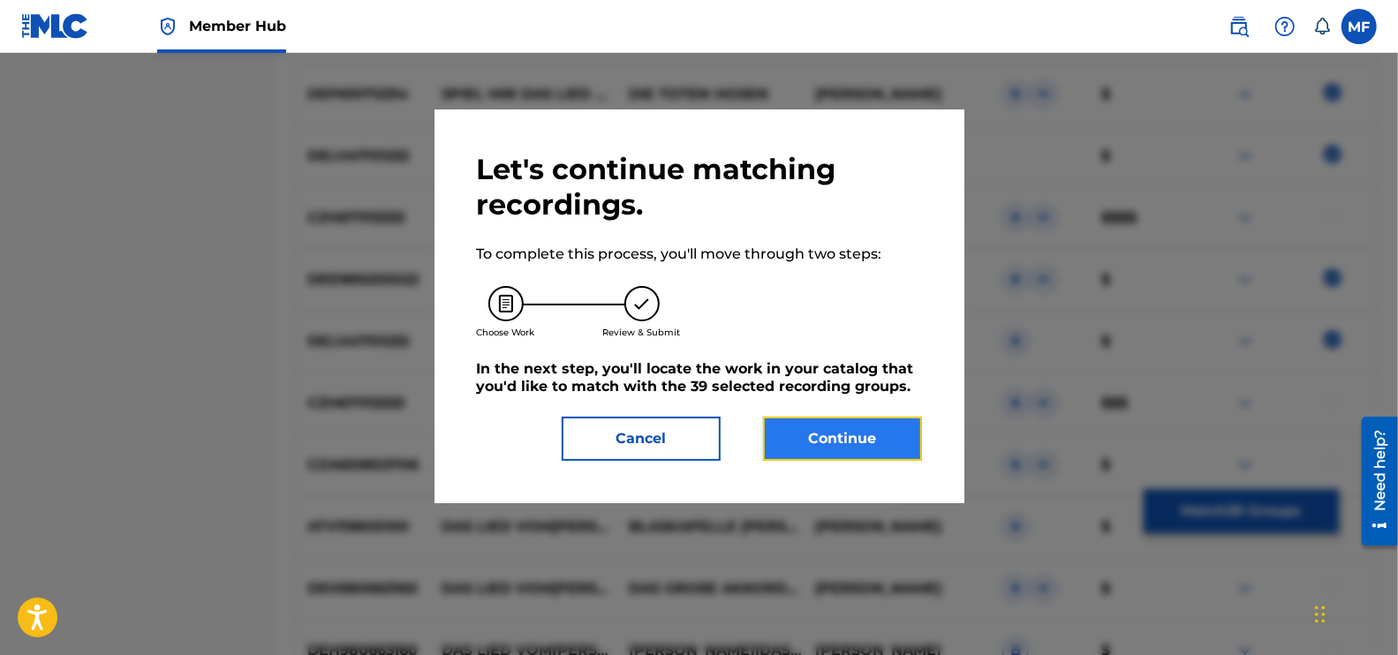
click at [863, 448] on button "Continue" at bounding box center [842, 439] width 159 height 44
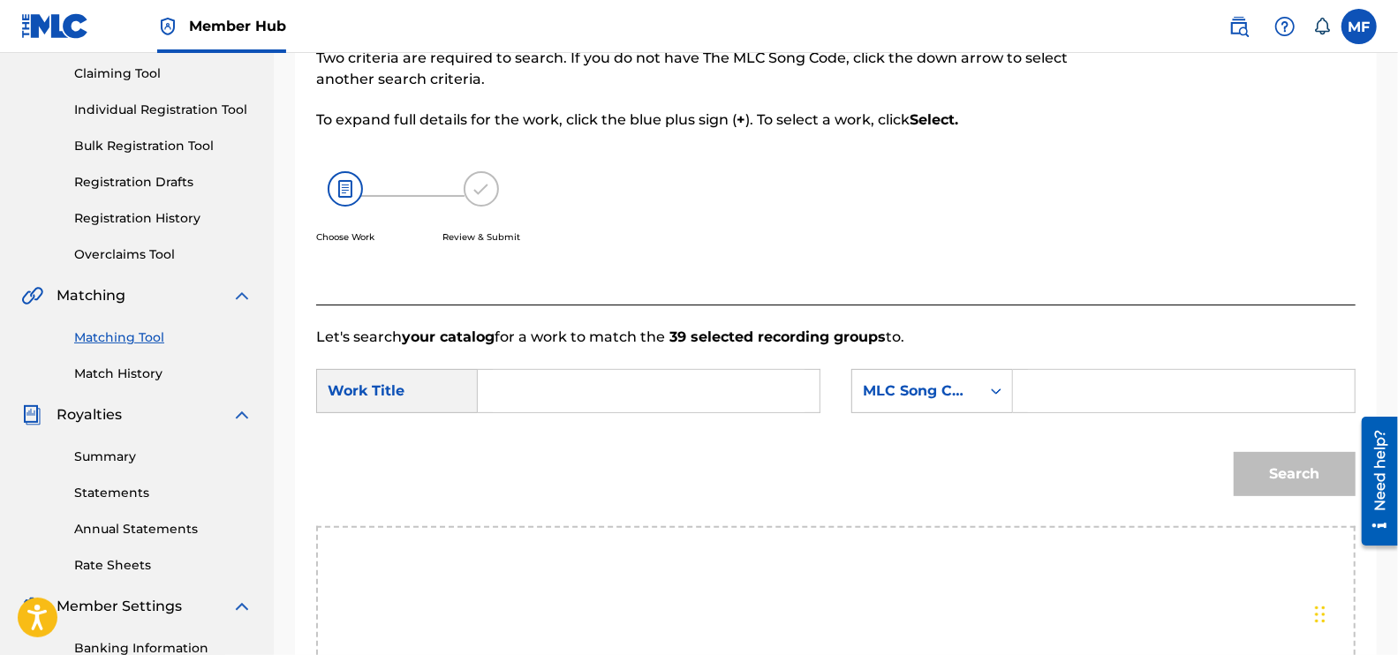
scroll to position [79, 0]
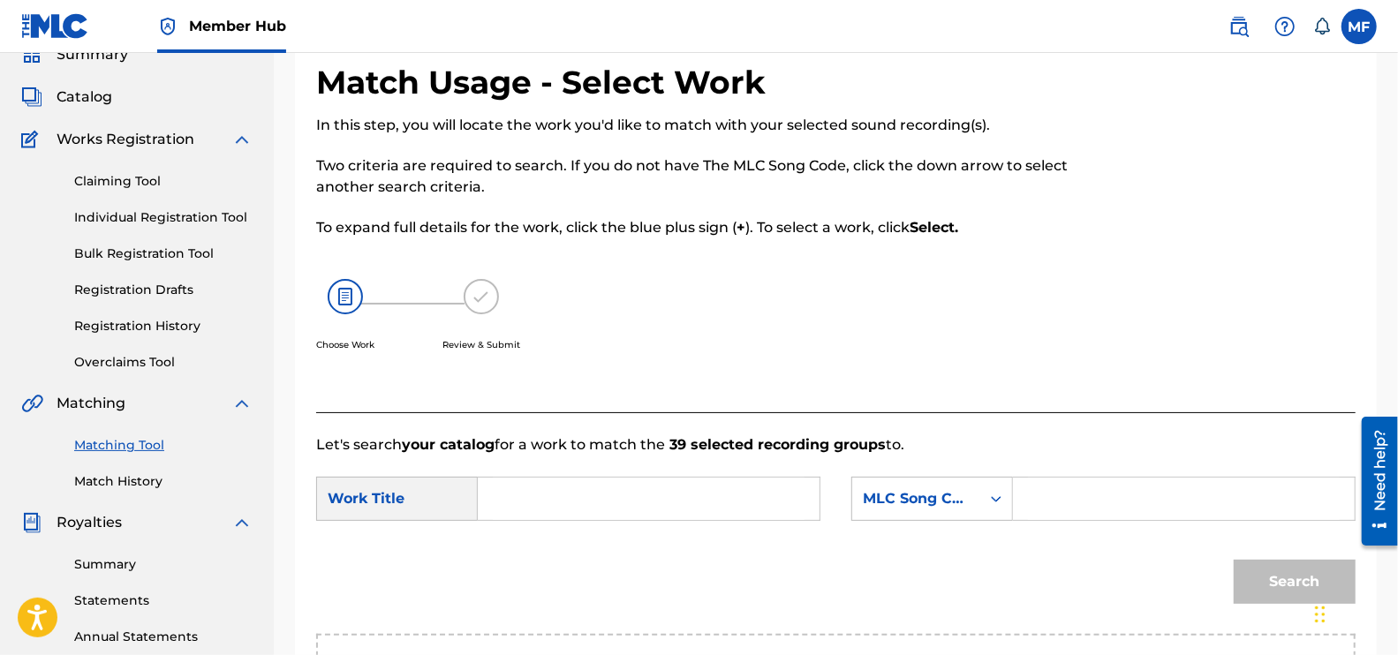
click at [648, 503] on input "Search Form" at bounding box center [649, 499] width 312 height 42
click at [619, 498] on input "c'era una voltai l west" at bounding box center [649, 499] width 312 height 42
type input "c'era una volta il west"
click at [1060, 499] on input "Search Form" at bounding box center [1184, 499] width 312 height 42
type input "CA7WIO"
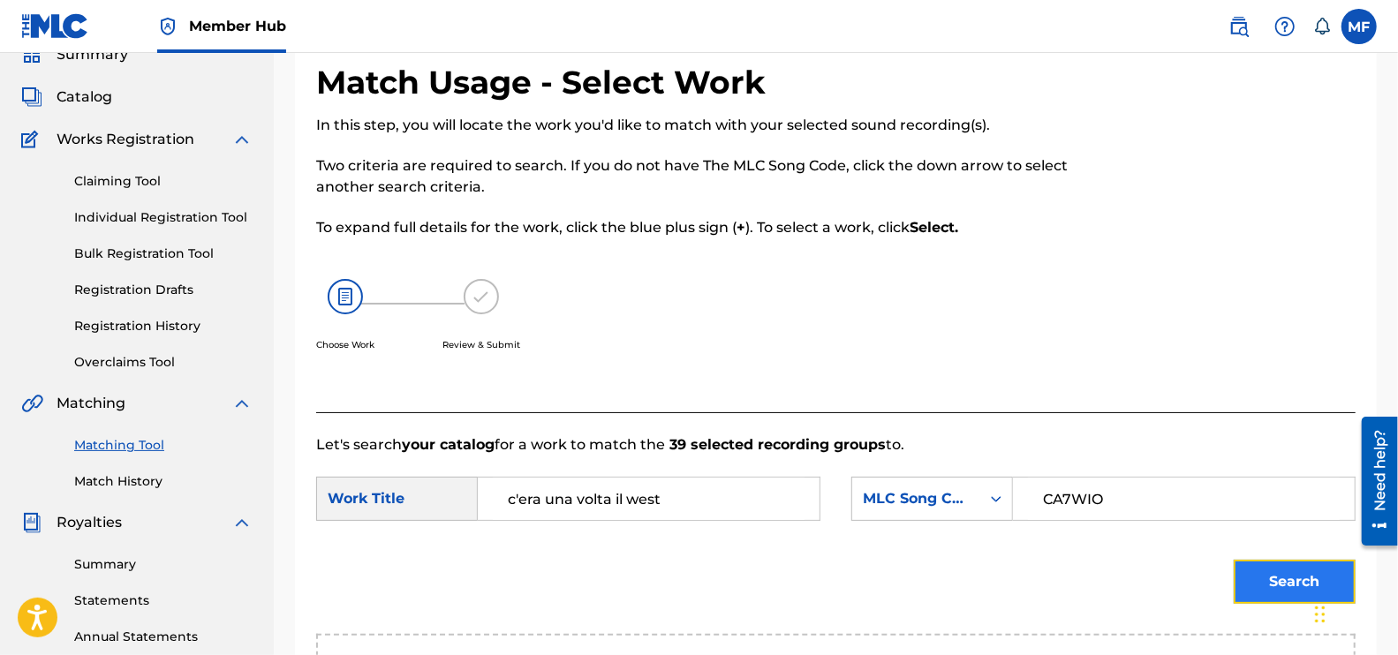
click at [1278, 593] on button "Search" at bounding box center [1294, 582] width 122 height 44
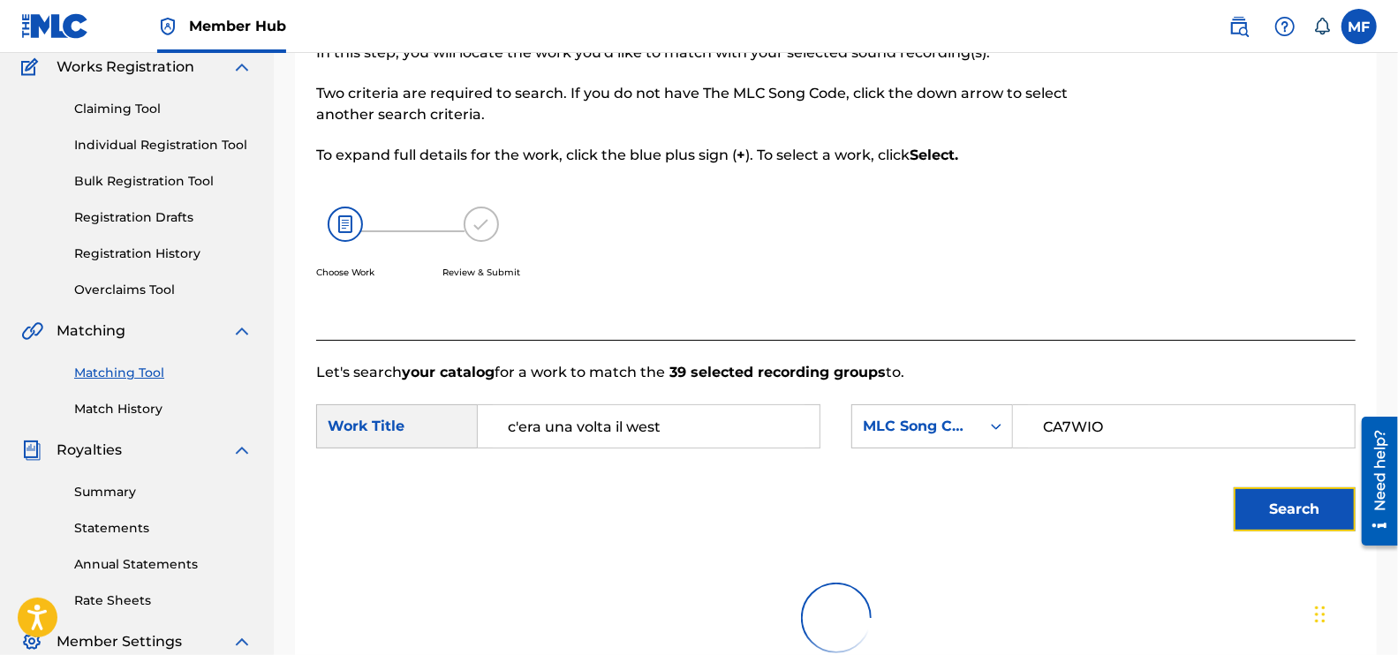
scroll to position [299, 0]
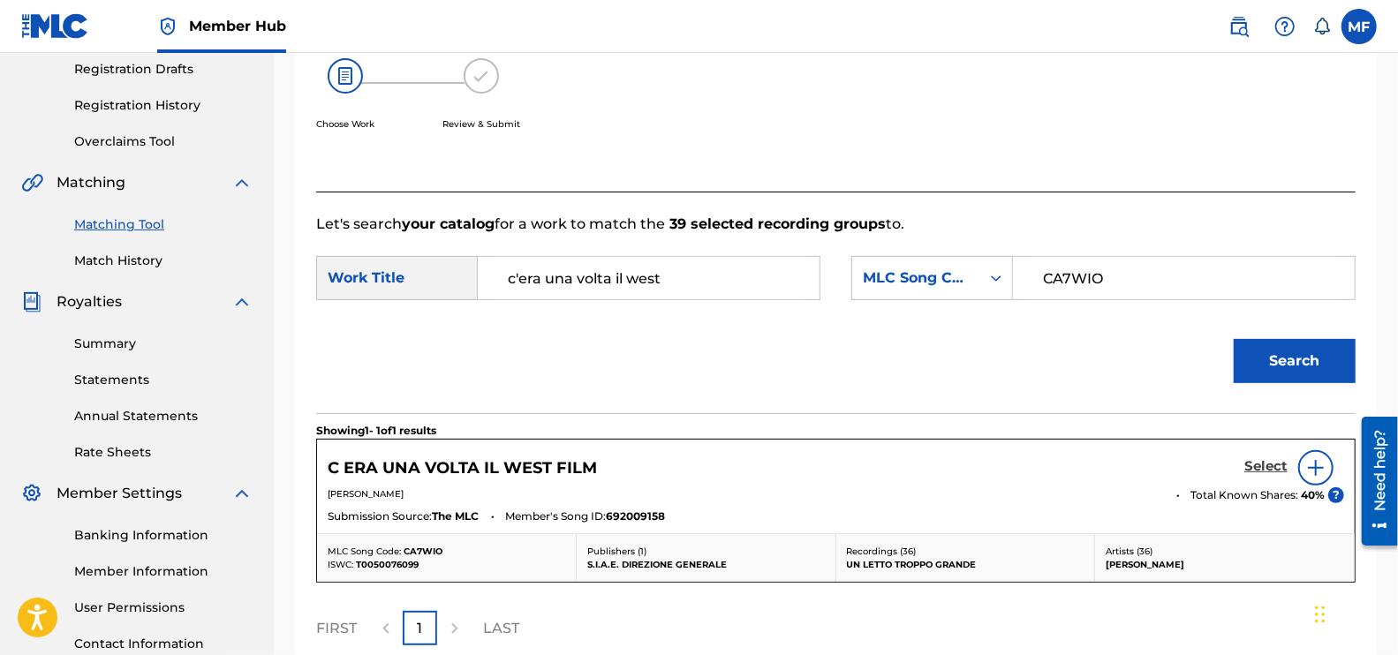
click at [1272, 459] on h5 "Select" at bounding box center [1265, 466] width 43 height 17
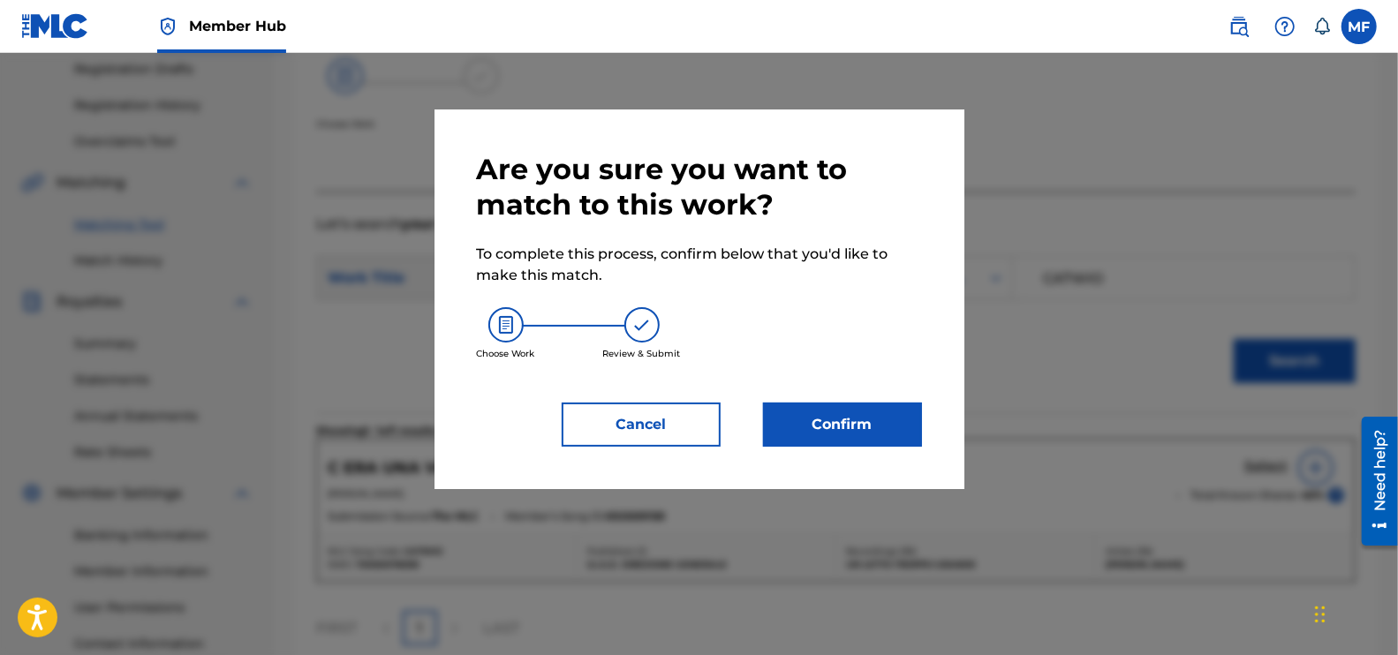
click at [1272, 459] on div at bounding box center [699, 380] width 1398 height 655
click at [857, 425] on button "Confirm" at bounding box center [842, 425] width 159 height 44
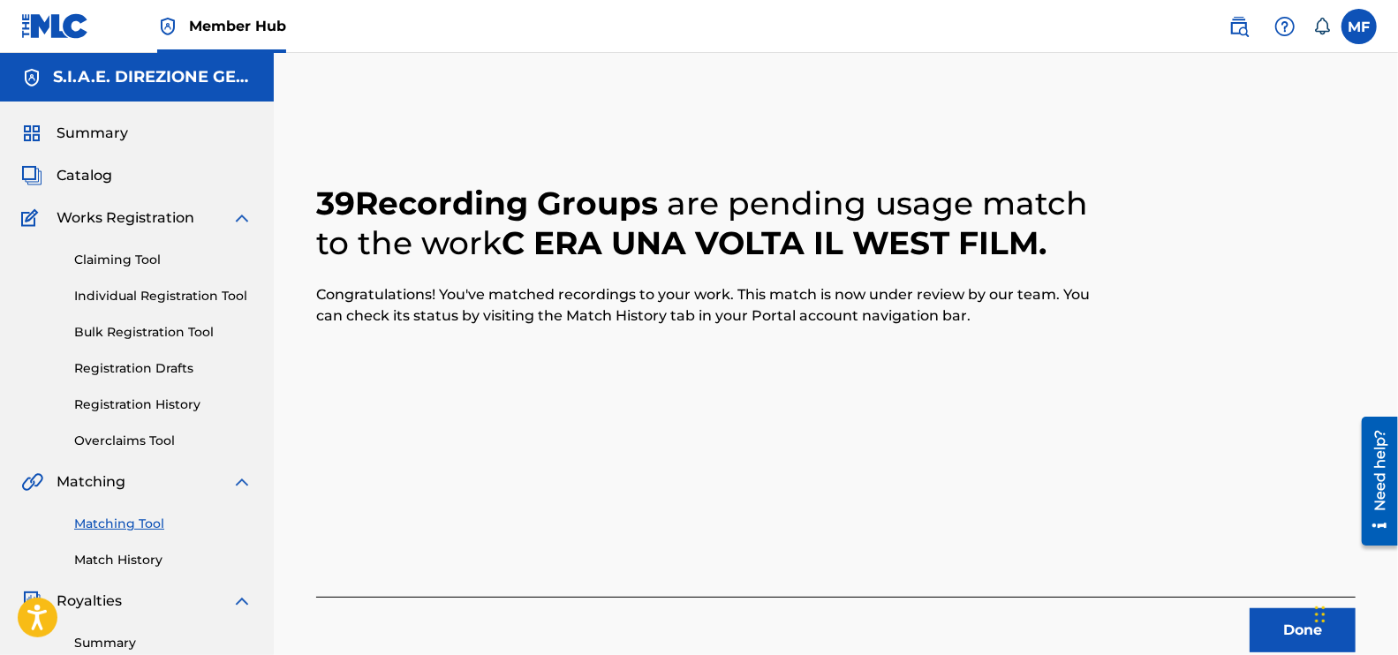
scroll to position [220, 0]
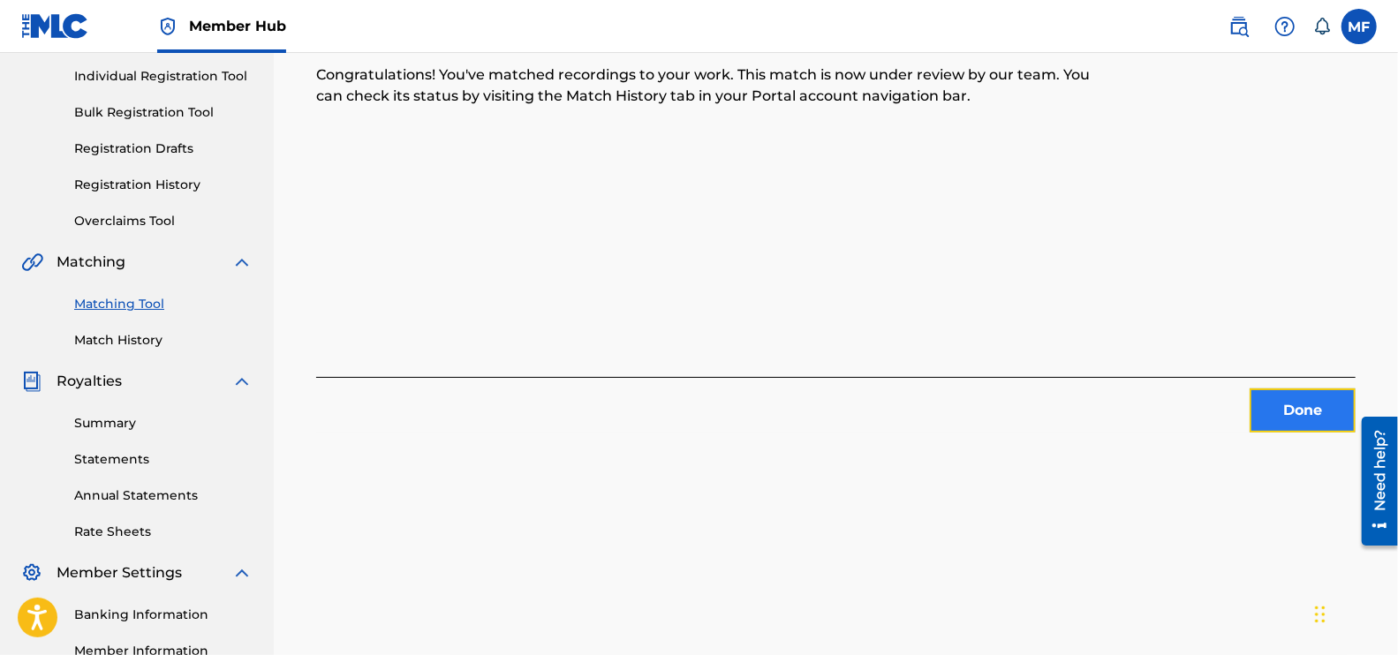
click at [1280, 397] on button "Done" at bounding box center [1302, 410] width 106 height 44
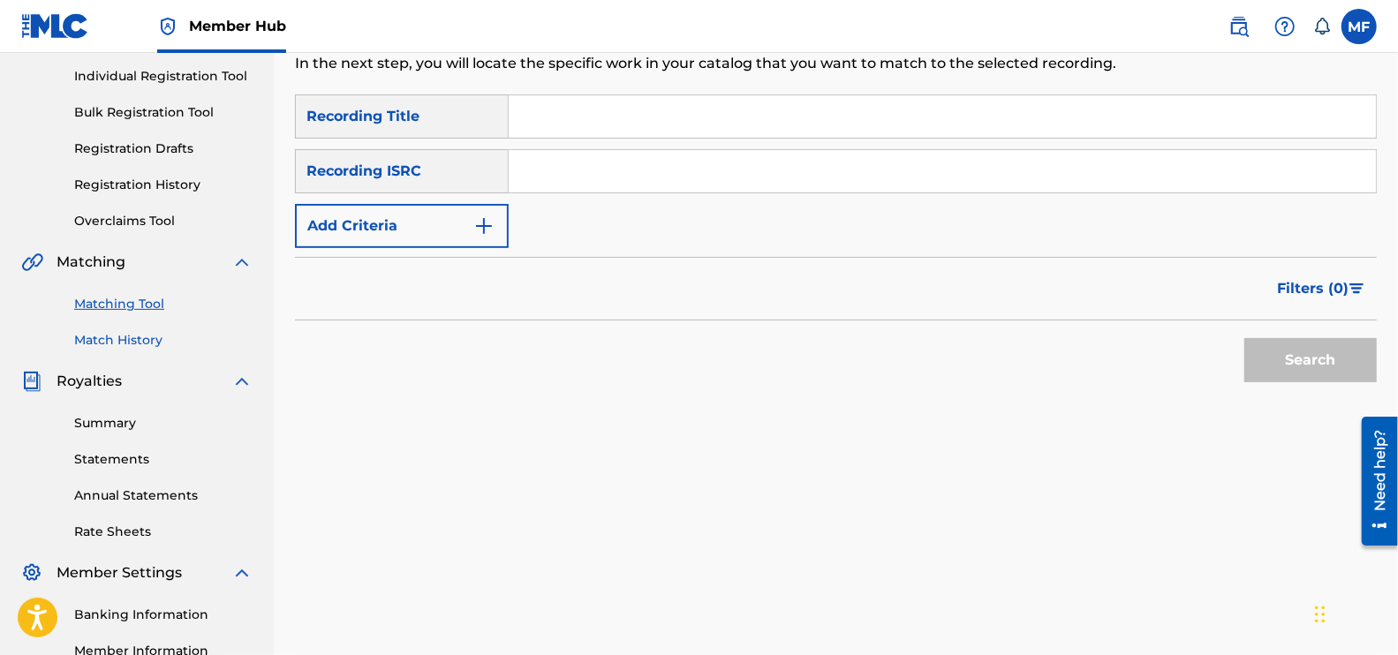
click at [141, 332] on link "Match History" at bounding box center [163, 340] width 178 height 19
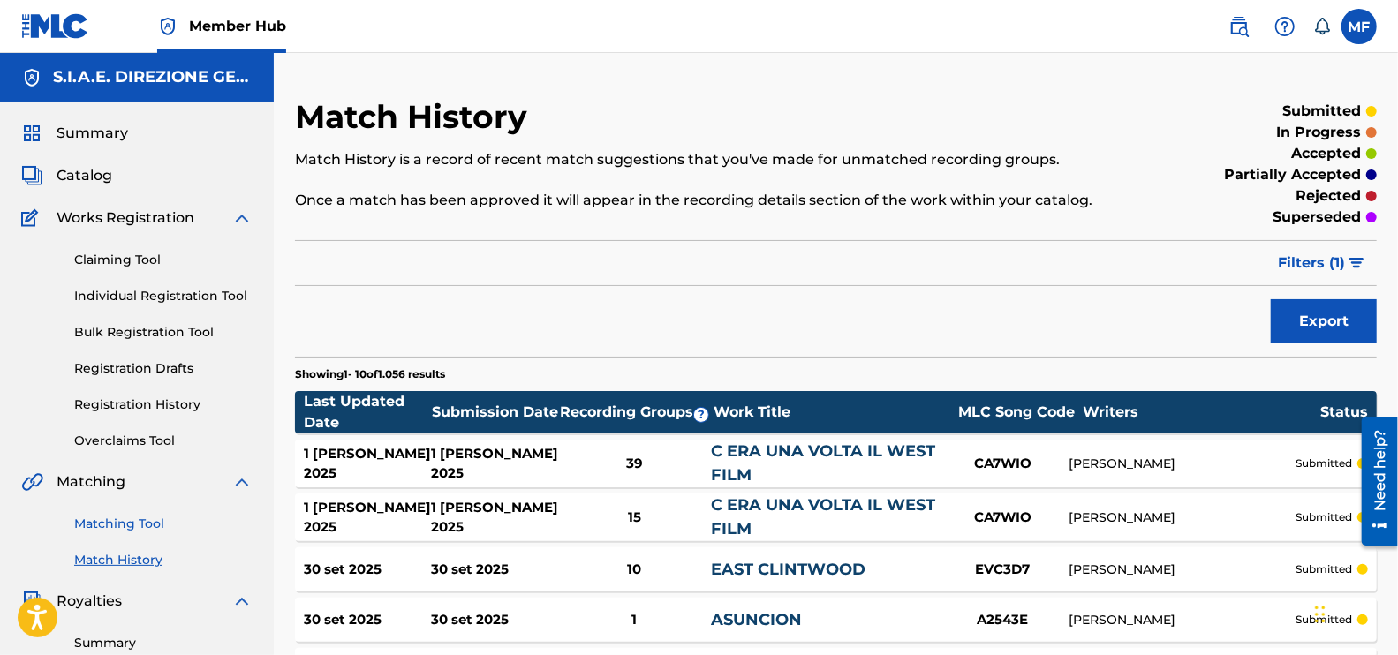
click at [127, 526] on link "Matching Tool" at bounding box center [163, 524] width 178 height 19
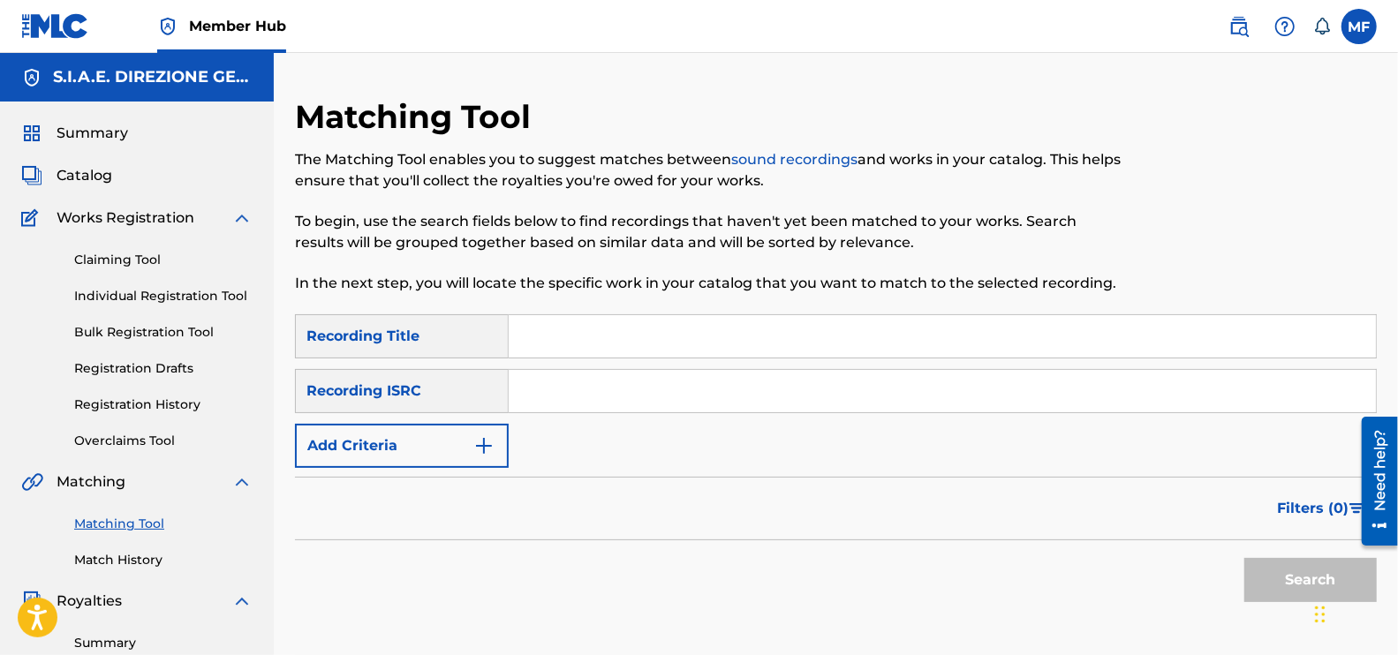
click at [733, 349] on input "Search Form" at bounding box center [942, 336] width 867 height 42
type input "[PERSON_NAME]"
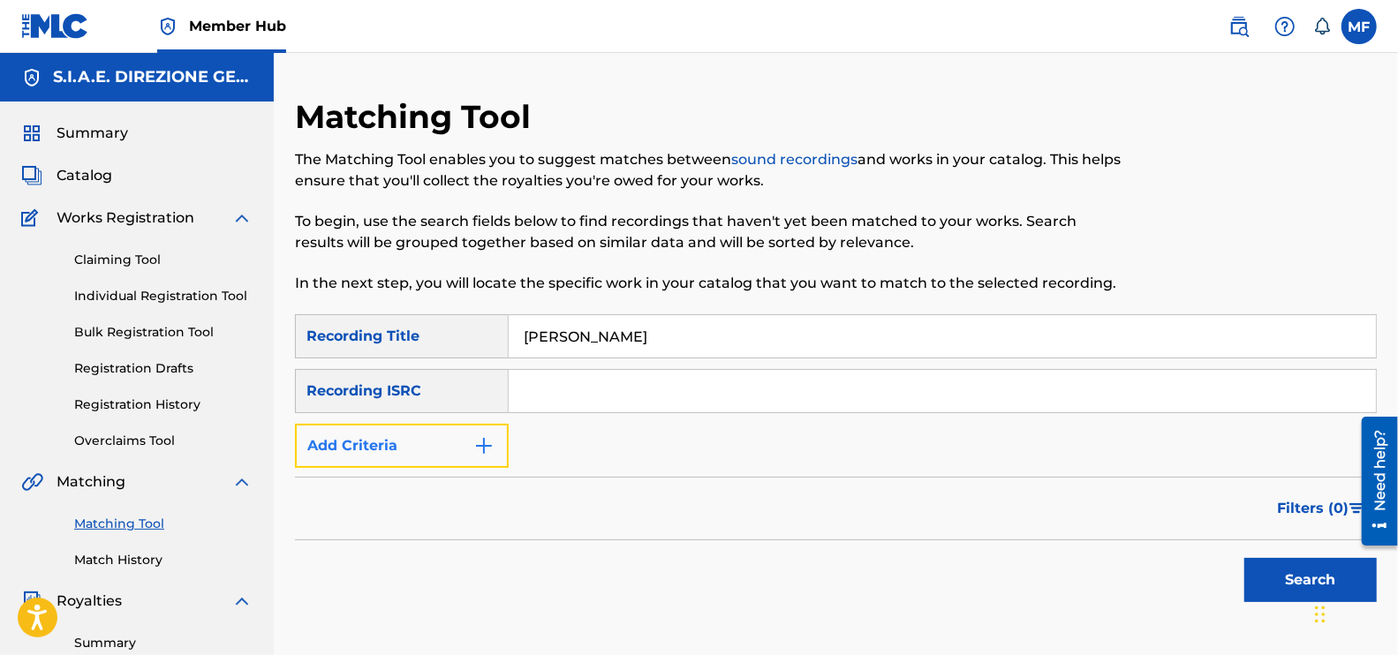
click at [394, 456] on button "Add Criteria" at bounding box center [402, 446] width 214 height 44
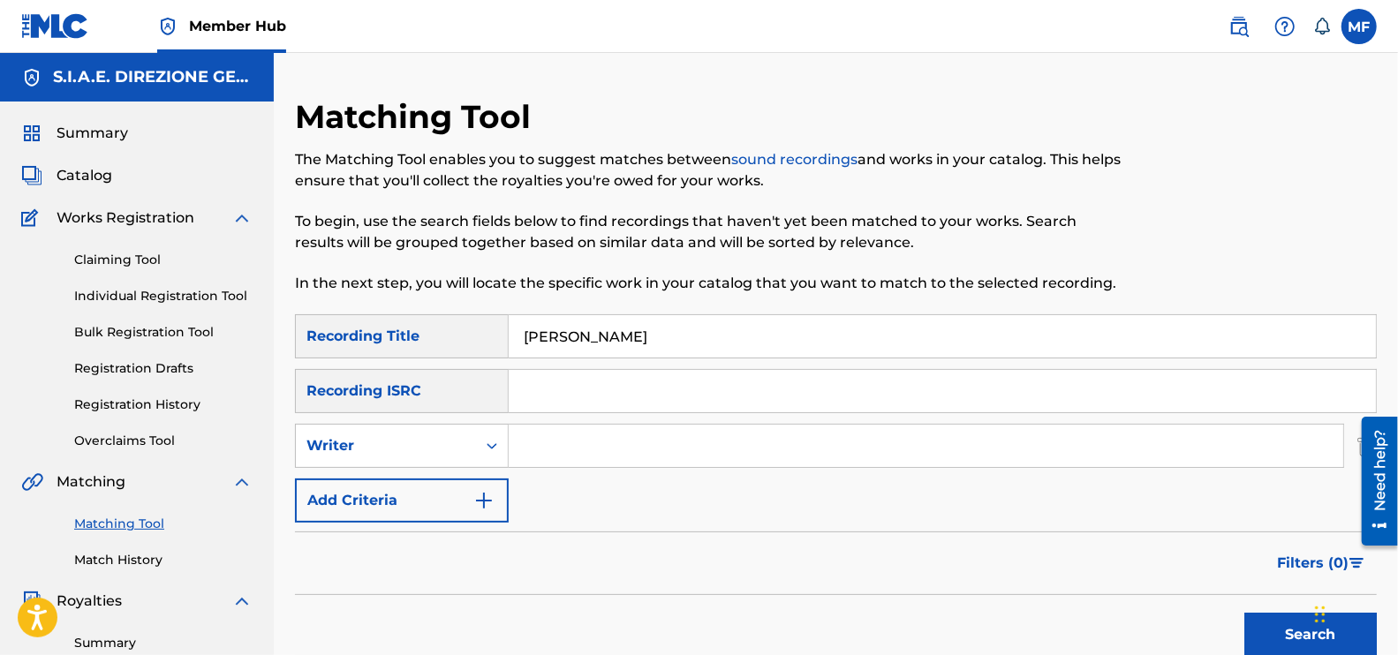
click at [534, 449] on input "Search Form" at bounding box center [926, 446] width 834 height 42
drag, startPoint x: 534, startPoint y: 449, endPoint x: 543, endPoint y: 452, distance: 9.2
click at [539, 450] on input "Search Form" at bounding box center [926, 446] width 834 height 42
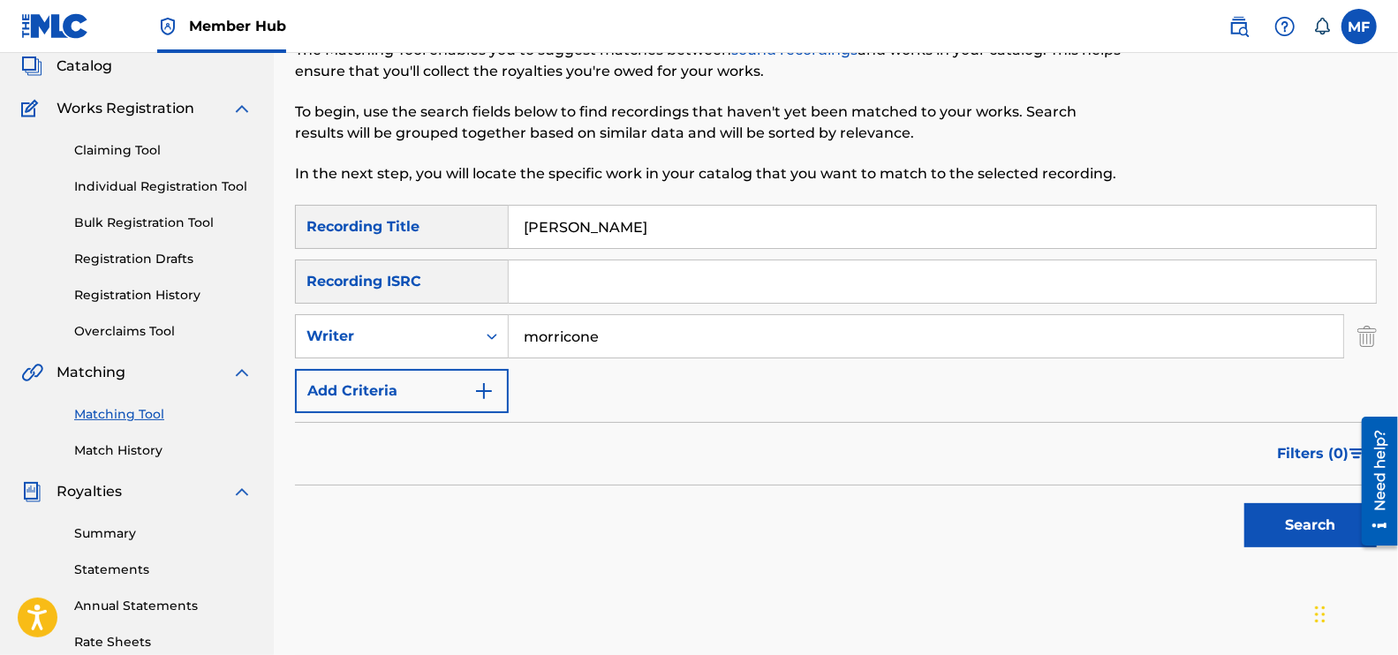
click at [1282, 551] on div "Search" at bounding box center [1305, 521] width 141 height 71
click at [1285, 526] on button "Search" at bounding box center [1310, 525] width 132 height 44
click at [1285, 526] on div "Search" at bounding box center [1305, 521] width 141 height 71
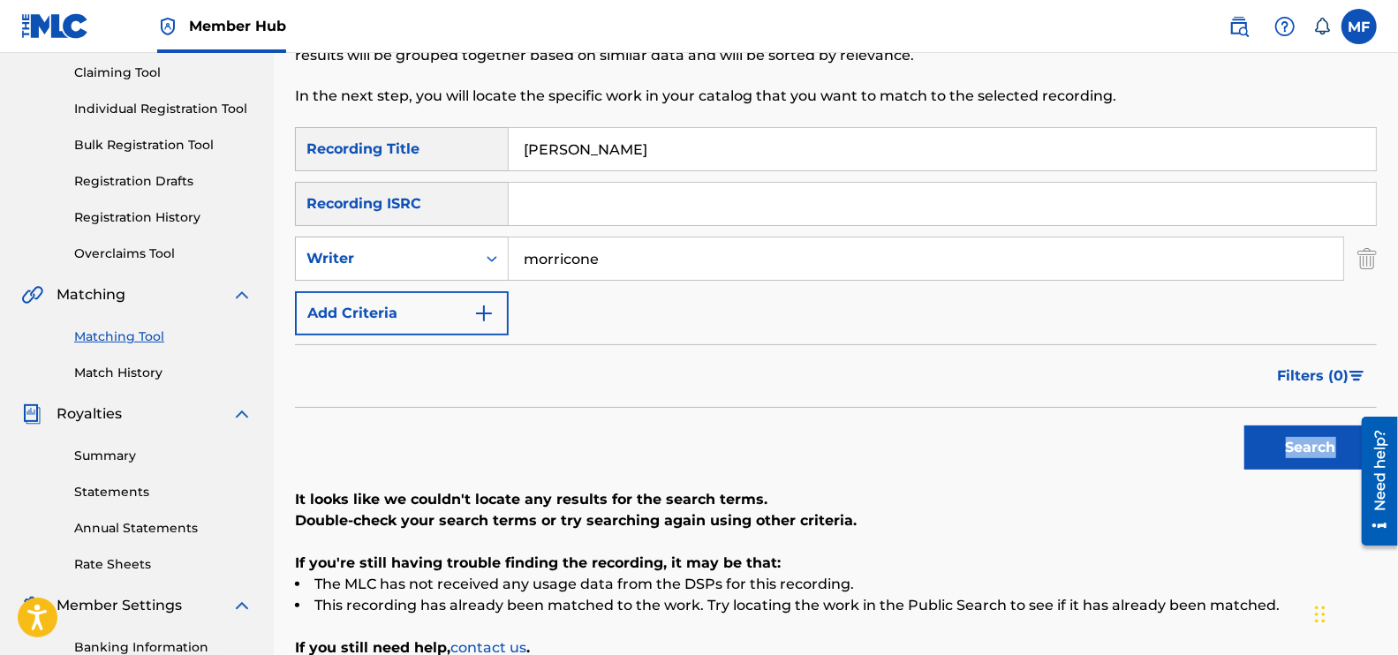
scroll to position [220, 0]
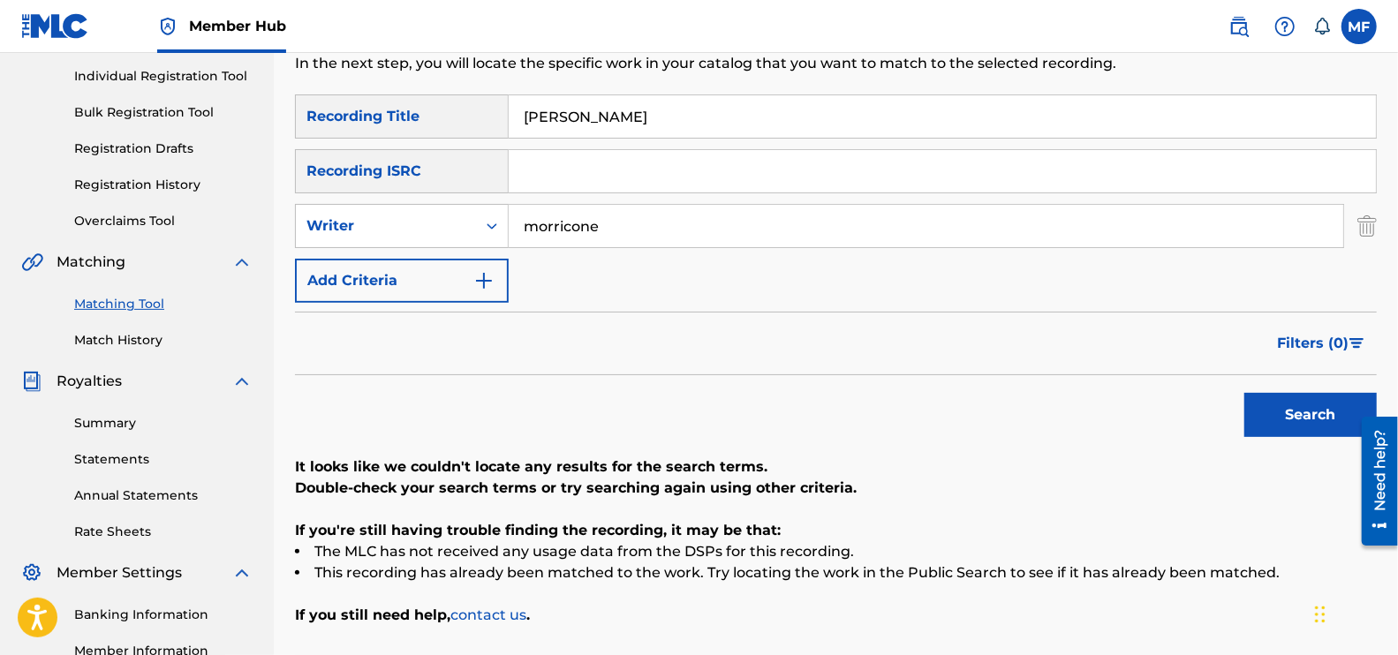
click at [524, 229] on input "morricone" at bounding box center [926, 226] width 834 height 42
type input "[PERSON_NAME]"
click at [1293, 399] on button "Search" at bounding box center [1310, 415] width 132 height 44
click at [1293, 399] on div "Search" at bounding box center [1305, 410] width 141 height 71
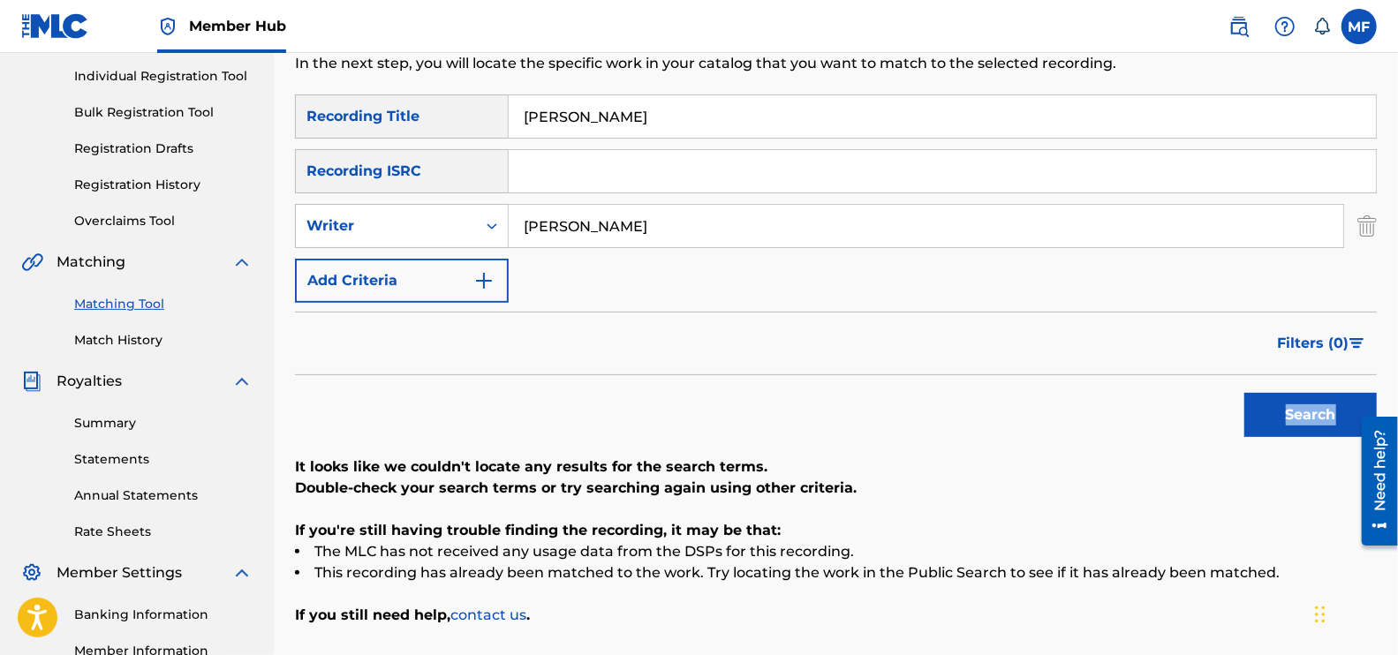
drag, startPoint x: 1293, startPoint y: 399, endPoint x: 1290, endPoint y: 342, distance: 57.5
click at [1290, 342] on span "Filters ( 0 )" at bounding box center [1313, 343] width 72 height 21
click at [0, 0] on div "All" at bounding box center [0, 0] width 0 height 0
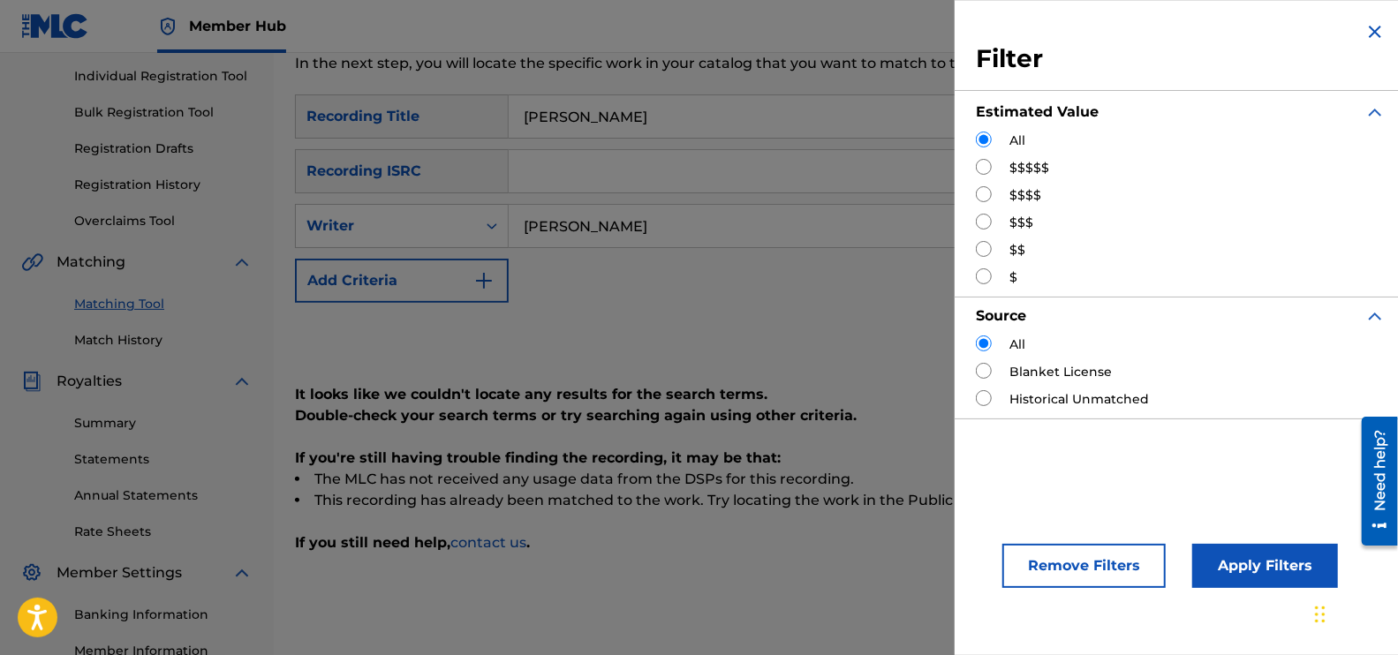
click at [984, 168] on input "Search Form" at bounding box center [984, 167] width 16 height 16
radio input "true"
click at [984, 168] on input "Search Form" at bounding box center [984, 167] width 16 height 16
click at [1275, 573] on button "Apply Filters" at bounding box center [1265, 566] width 146 height 44
click at [1275, 573] on div "Matching Tool The Matching Tool enables you to suggest matches between sound re…" at bounding box center [836, 333] width 1082 height 913
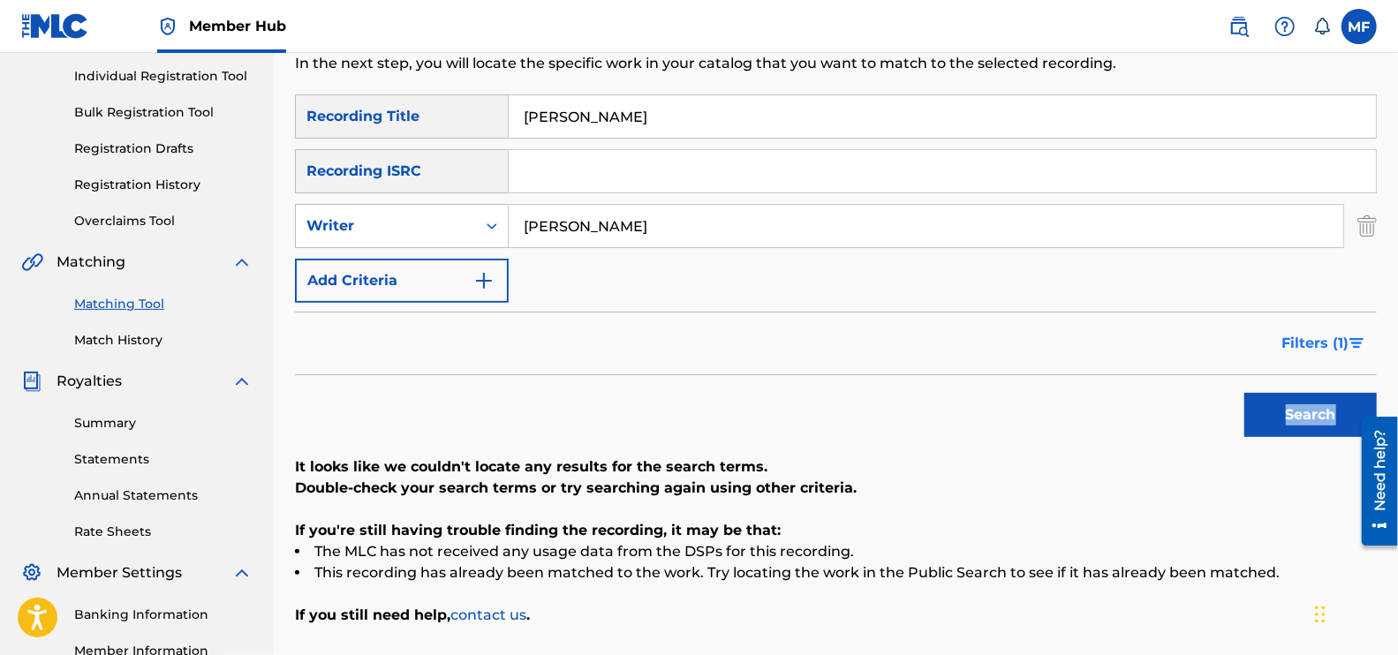
drag, startPoint x: 1275, startPoint y: 573, endPoint x: 1275, endPoint y: 330, distance: 242.8
click at [1275, 330] on button "Filters ( 1 )" at bounding box center [1323, 343] width 106 height 44
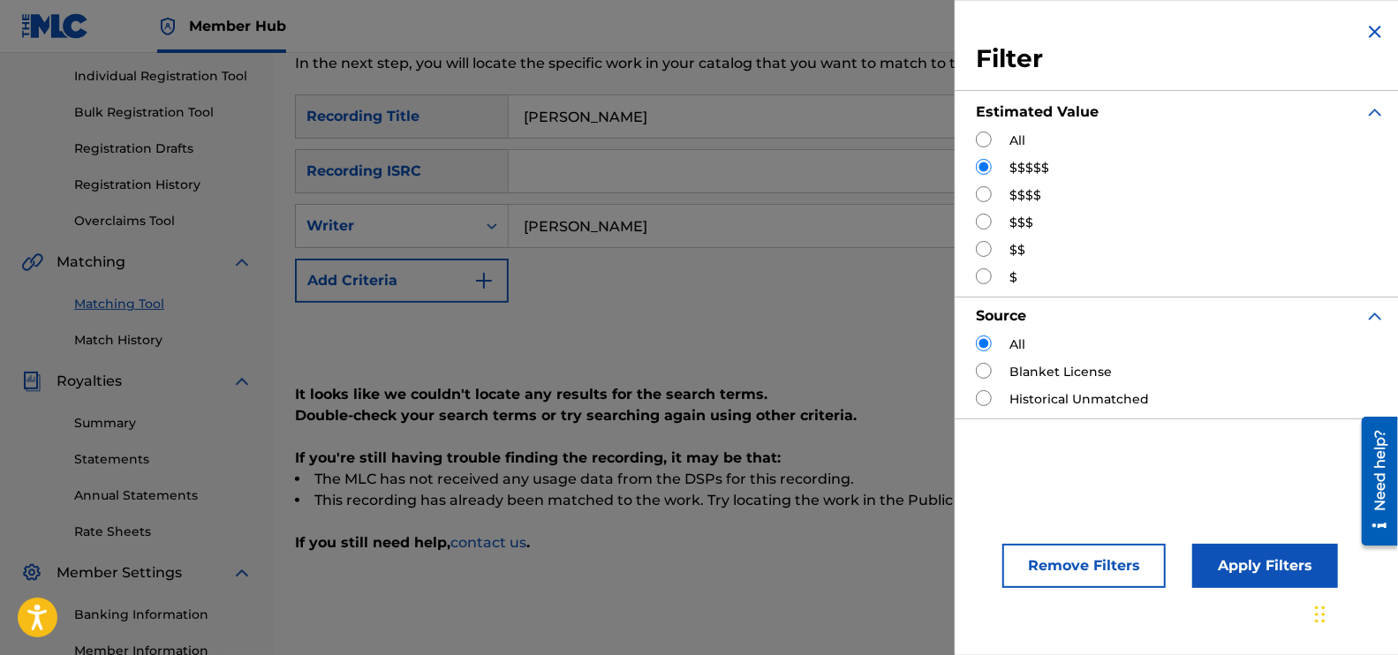
click at [983, 194] on input "Search Form" at bounding box center [984, 194] width 16 height 16
radio input "true"
click at [1249, 556] on button "Apply Filters" at bounding box center [1265, 566] width 146 height 44
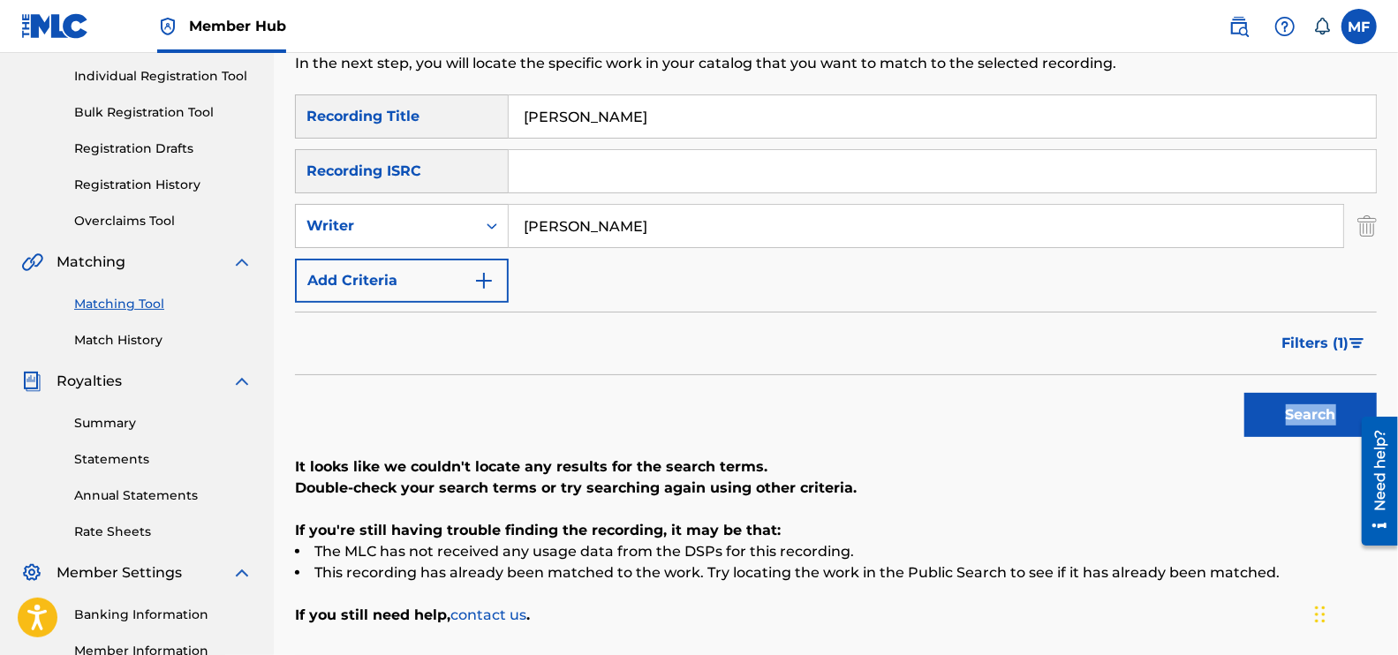
drag, startPoint x: 1249, startPoint y: 556, endPoint x: 1308, endPoint y: 335, distance: 228.3
click at [1308, 335] on span "Filters ( 1 )" at bounding box center [1314, 343] width 67 height 21
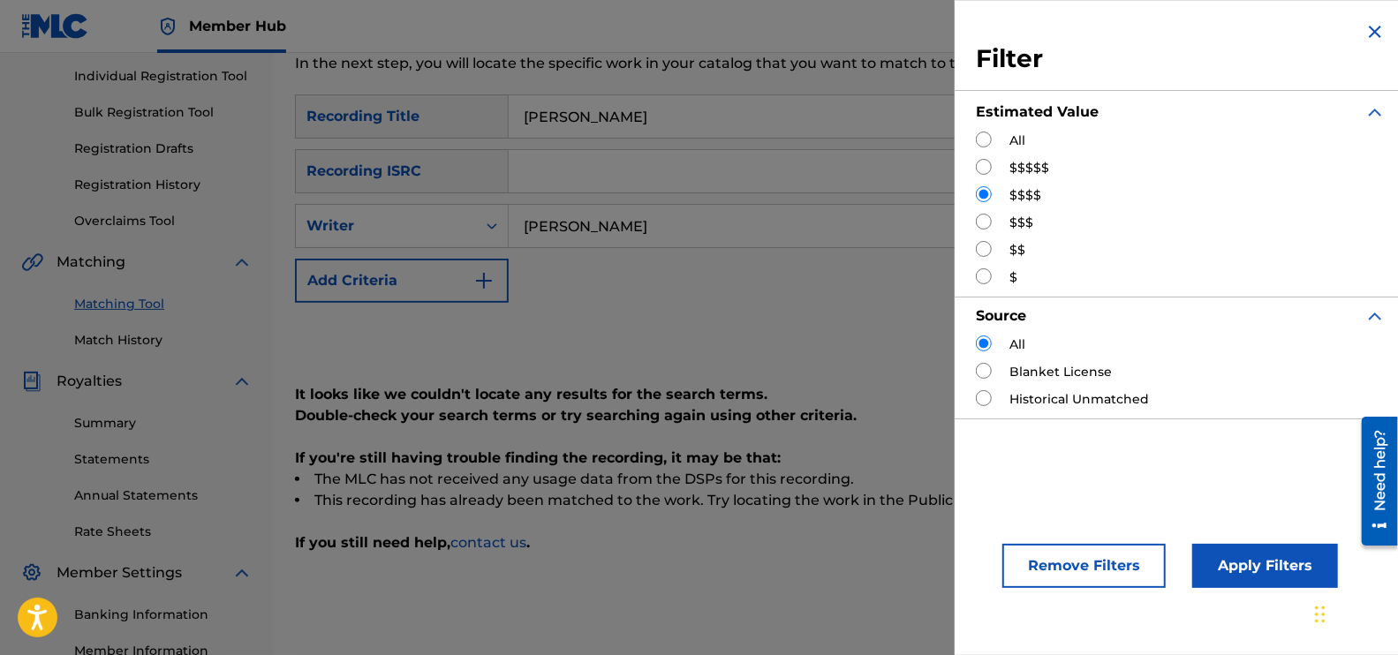
drag, startPoint x: 978, startPoint y: 216, endPoint x: 994, endPoint y: 248, distance: 35.5
click at [979, 216] on input "Search Form" at bounding box center [984, 222] width 16 height 16
radio input "true"
click at [1277, 553] on button "Apply Filters" at bounding box center [1265, 566] width 146 height 44
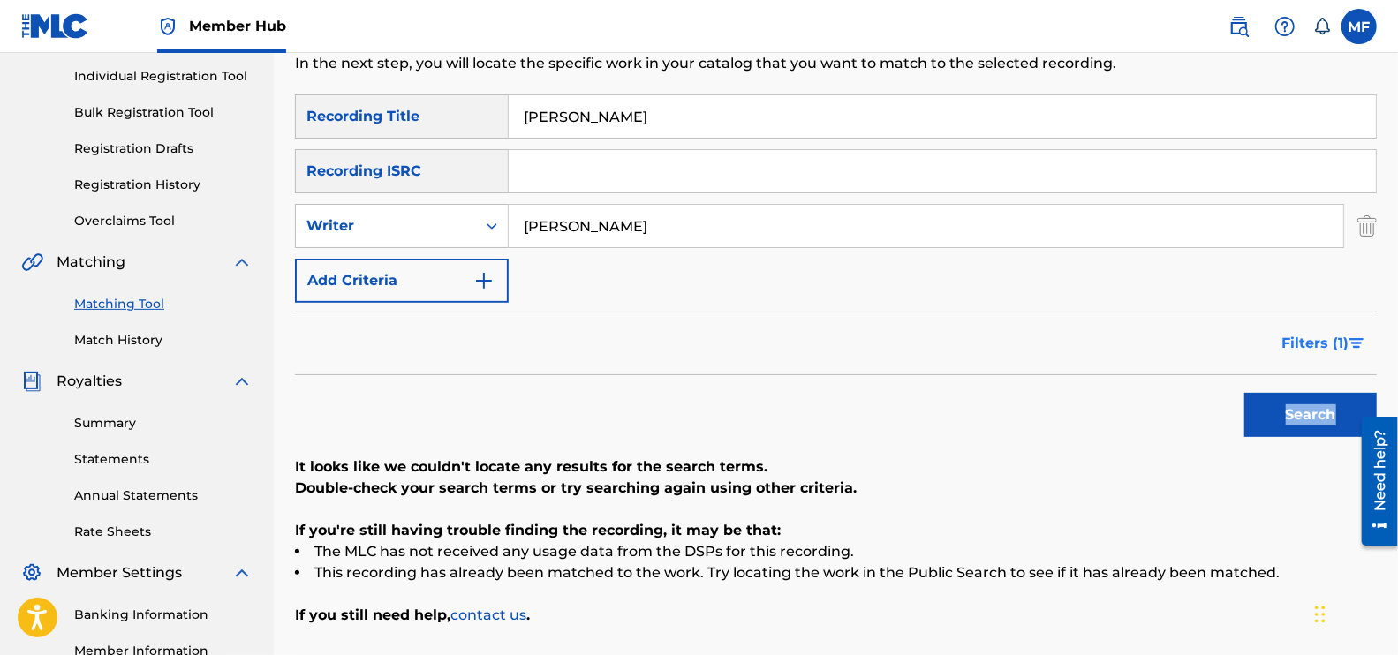
click at [1320, 324] on button "Filters ( 1 )" at bounding box center [1323, 343] width 106 height 44
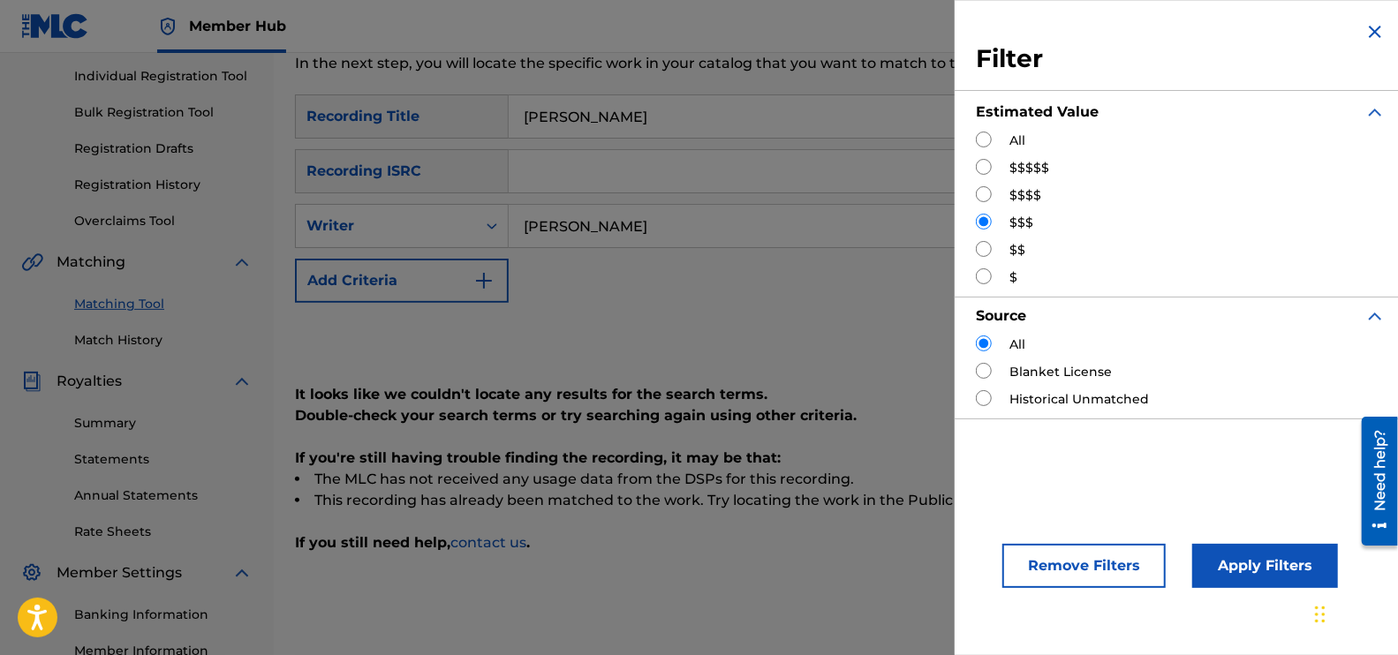
click at [976, 247] on input "Search Form" at bounding box center [984, 249] width 16 height 16
radio input "true"
click at [1246, 563] on button "Apply Filters" at bounding box center [1265, 566] width 146 height 44
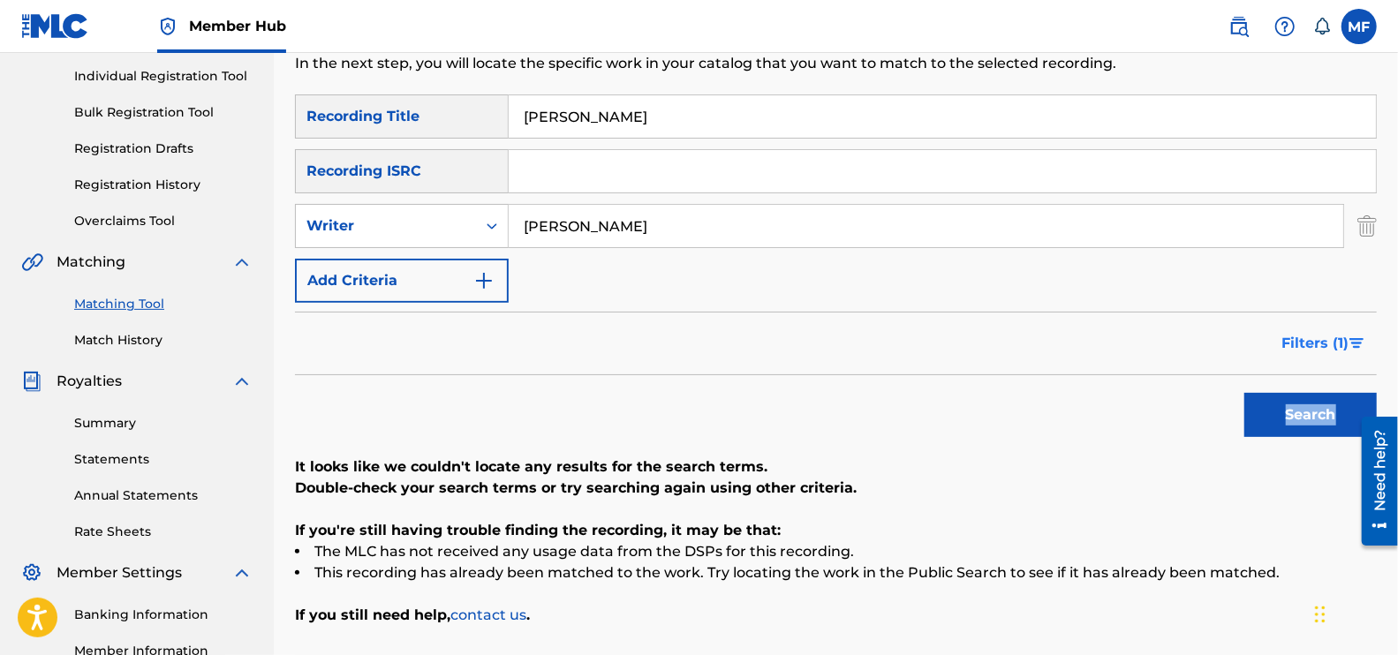
click at [1309, 343] on span "Filters ( 1 )" at bounding box center [1314, 343] width 67 height 21
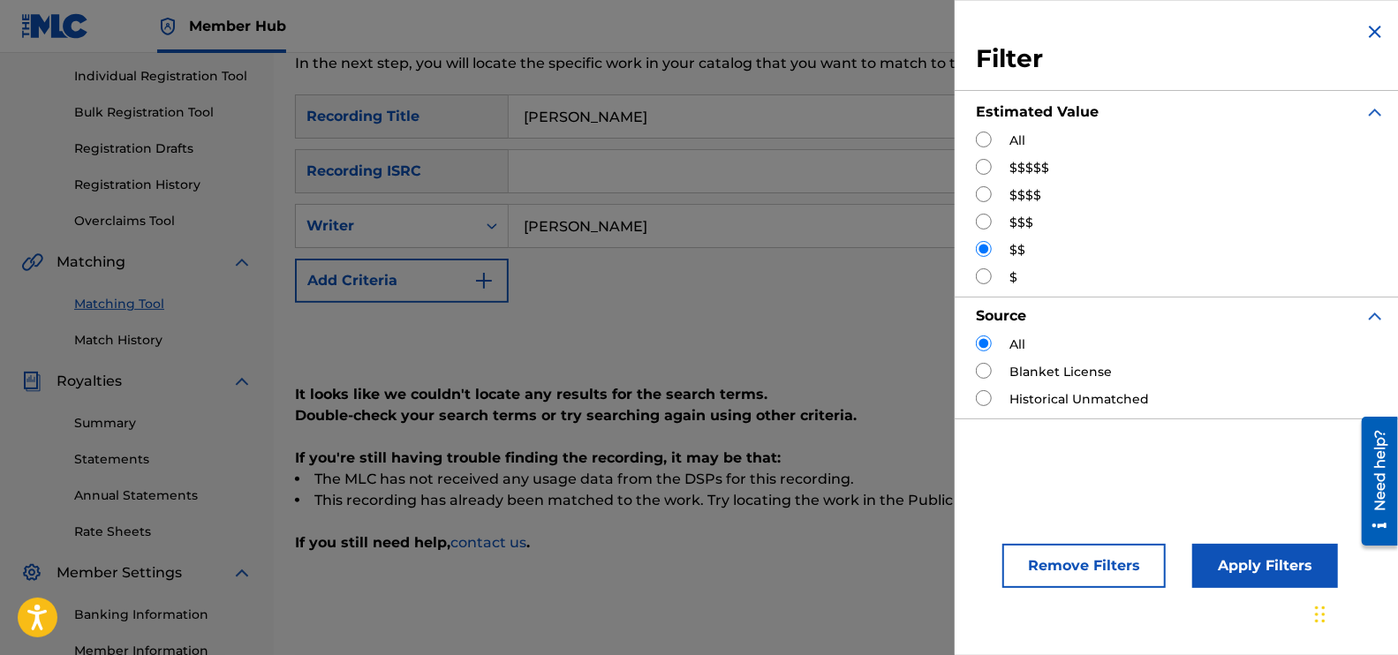
click at [983, 280] on input "Search Form" at bounding box center [984, 276] width 16 height 16
radio input "true"
click at [1265, 575] on button "Apply Filters" at bounding box center [1265, 566] width 146 height 44
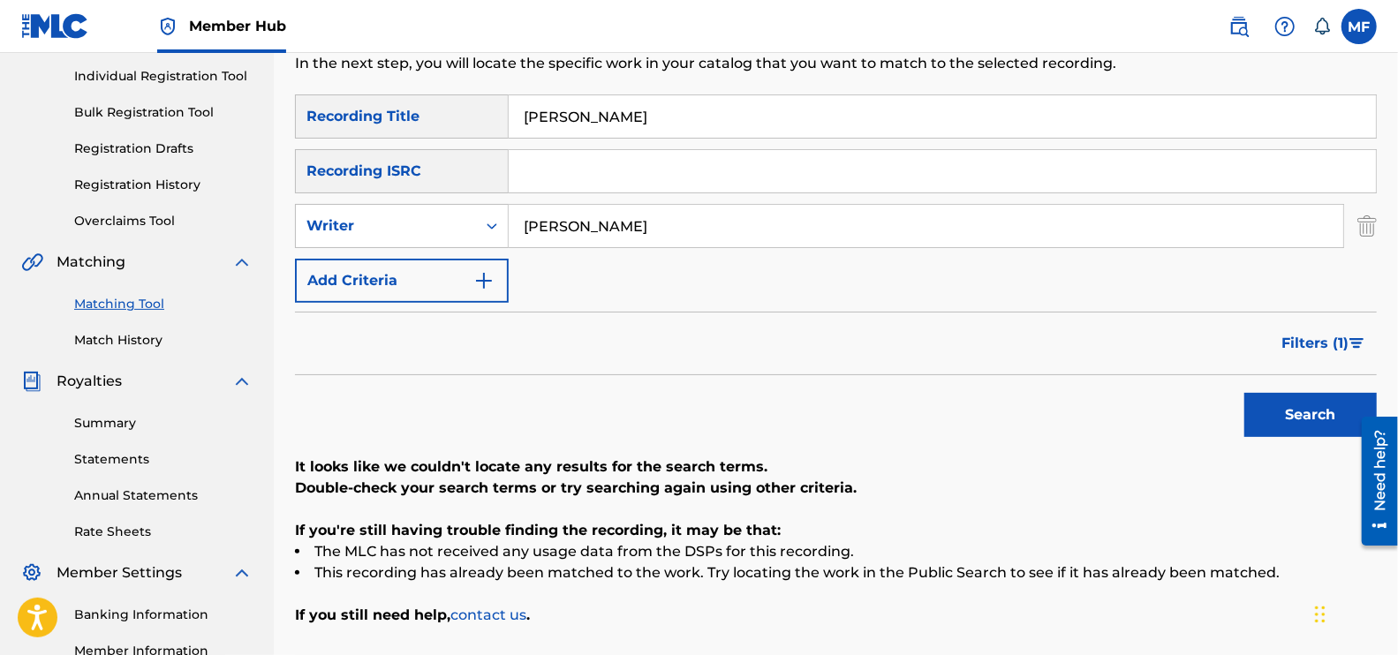
click at [552, 117] on input "[PERSON_NAME]" at bounding box center [942, 116] width 867 height 42
type input "[PERSON_NAME]"
click at [786, 111] on input "[PERSON_NAME]" at bounding box center [942, 116] width 867 height 42
type input "[PERSON_NAME]"
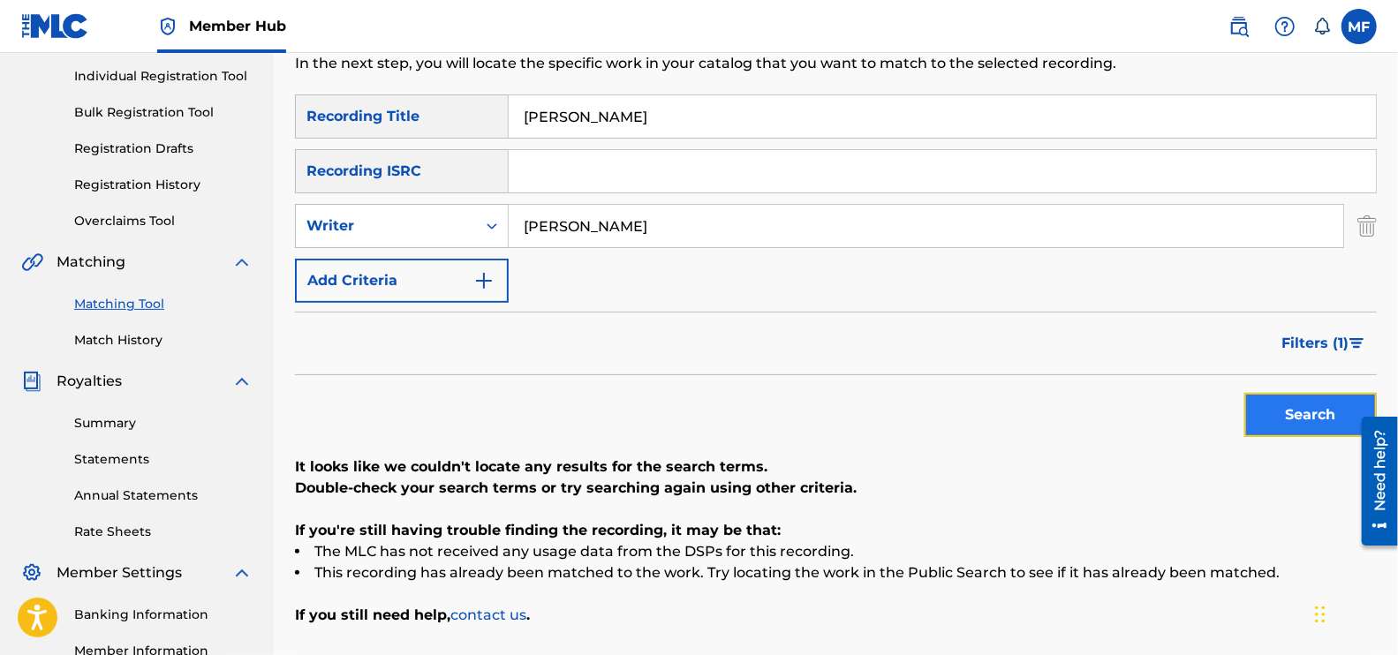
click at [1333, 403] on button "Search" at bounding box center [1310, 415] width 132 height 44
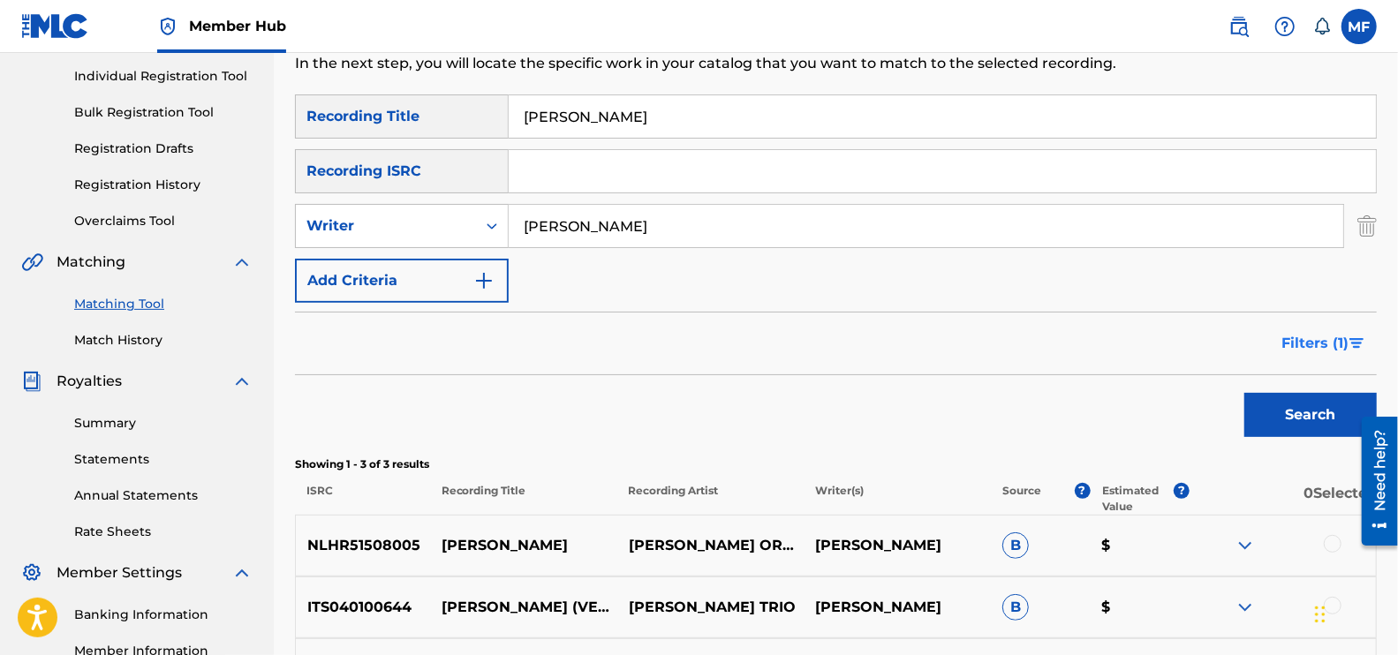
click at [1322, 351] on span "Filters ( 1 )" at bounding box center [1314, 343] width 67 height 21
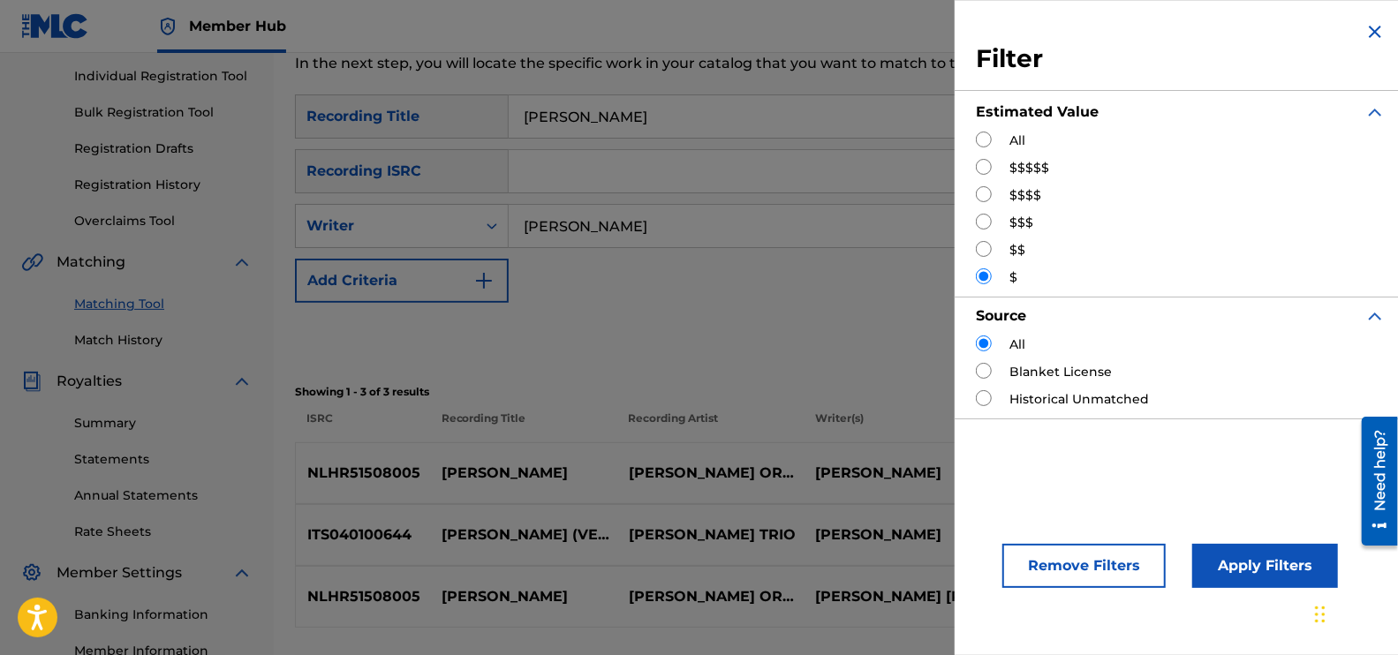
click at [1000, 170] on div "$$$$$" at bounding box center [1181, 168] width 410 height 19
click at [962, 169] on div "Filter Estimated Value All $$$$$ $$$$ $$$ $$ $ Source All Blanket License Histo…" at bounding box center [1180, 220] width 452 height 440
click at [981, 163] on input "Search Form" at bounding box center [984, 167] width 16 height 16
radio input "true"
click at [1263, 544] on button "Apply Filters" at bounding box center [1265, 566] width 146 height 44
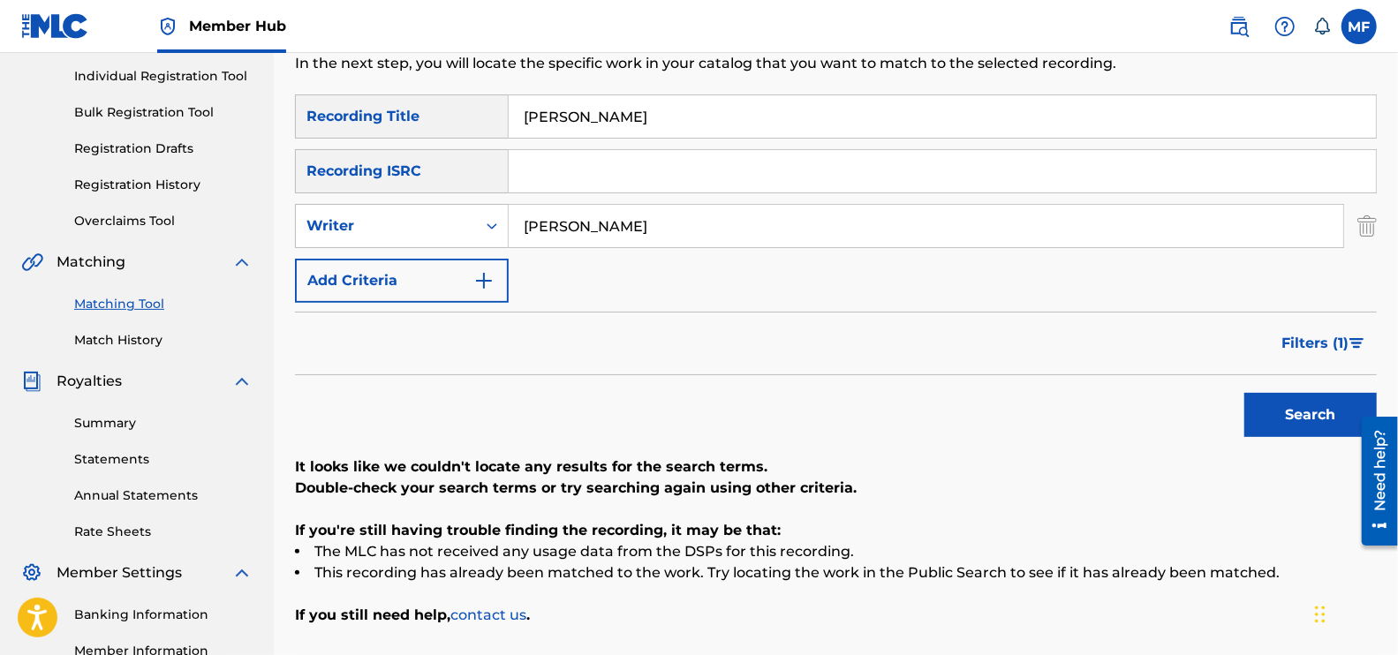
click at [1359, 357] on button "Filters ( 1 )" at bounding box center [1323, 343] width 106 height 44
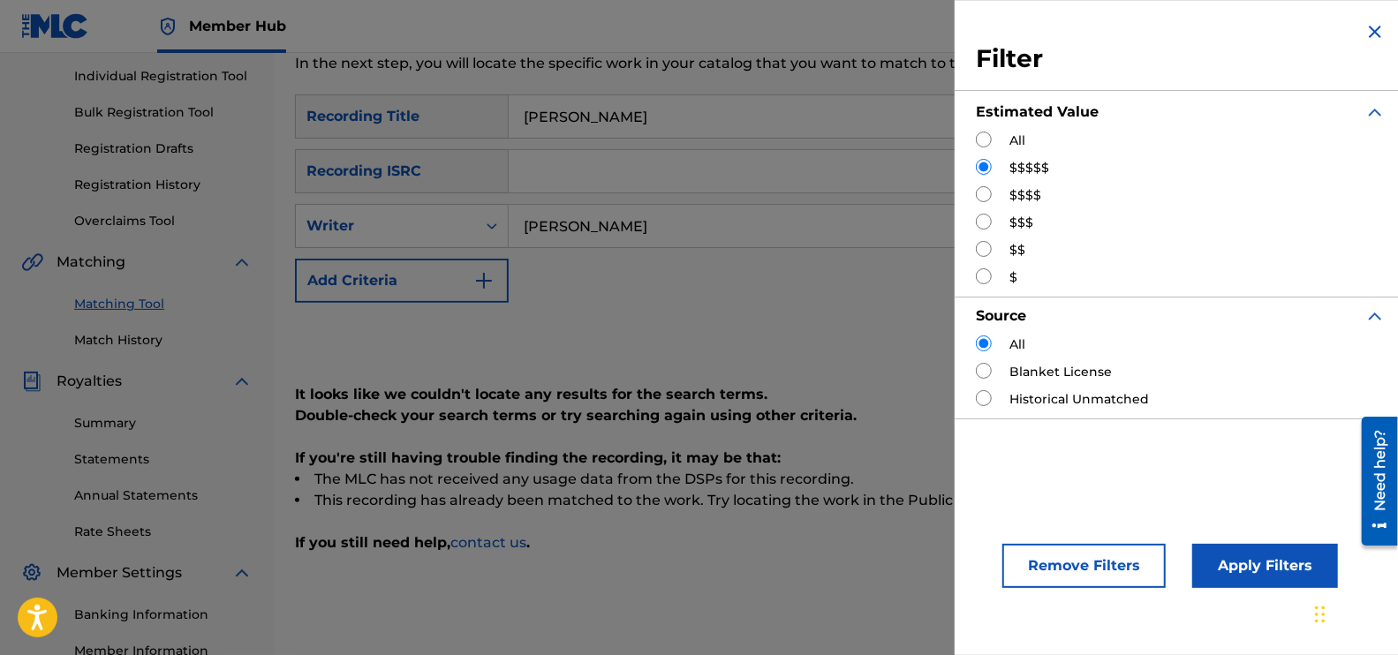
click at [982, 191] on input "Search Form" at bounding box center [984, 194] width 16 height 16
radio input "true"
click at [1231, 575] on button "Apply Filters" at bounding box center [1265, 566] width 146 height 44
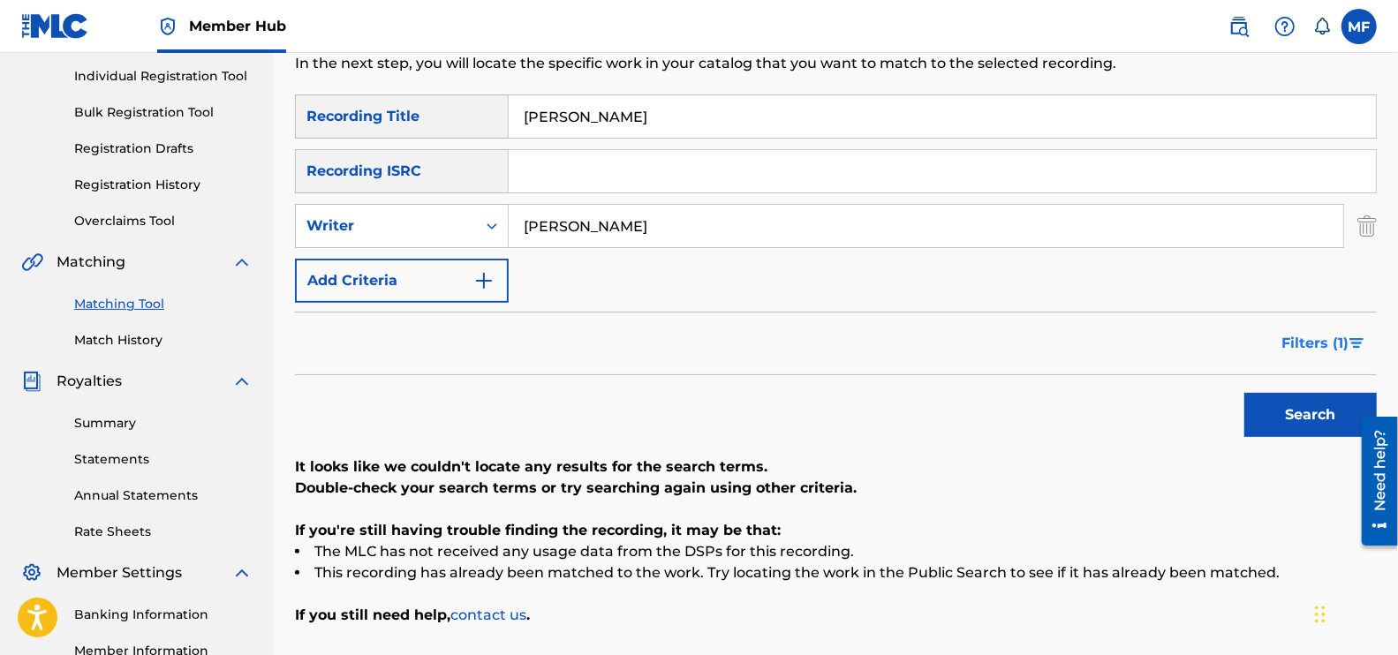
click at [1300, 340] on span "Filters ( 1 )" at bounding box center [1314, 343] width 67 height 21
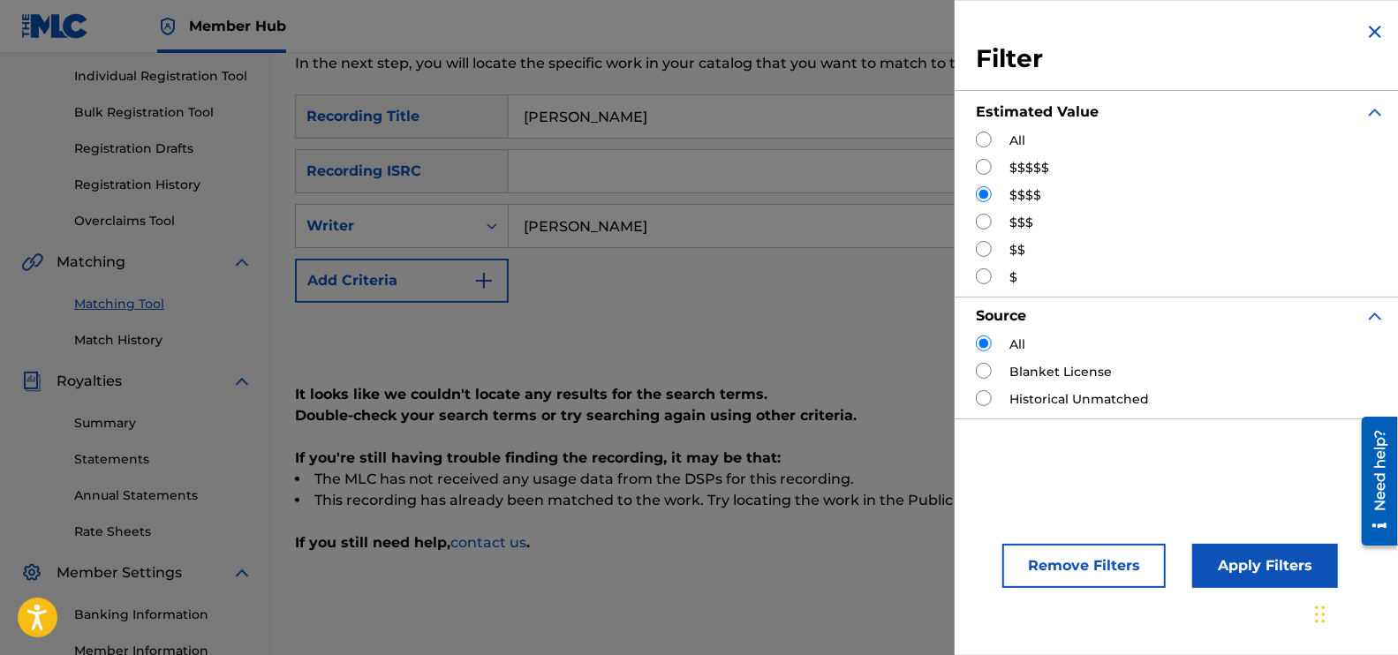
click at [1020, 215] on label "$$$" at bounding box center [1021, 223] width 24 height 19
click at [984, 221] on input "Search Form" at bounding box center [984, 222] width 16 height 16
radio input "true"
click at [1238, 555] on button "Apply Filters" at bounding box center [1265, 566] width 146 height 44
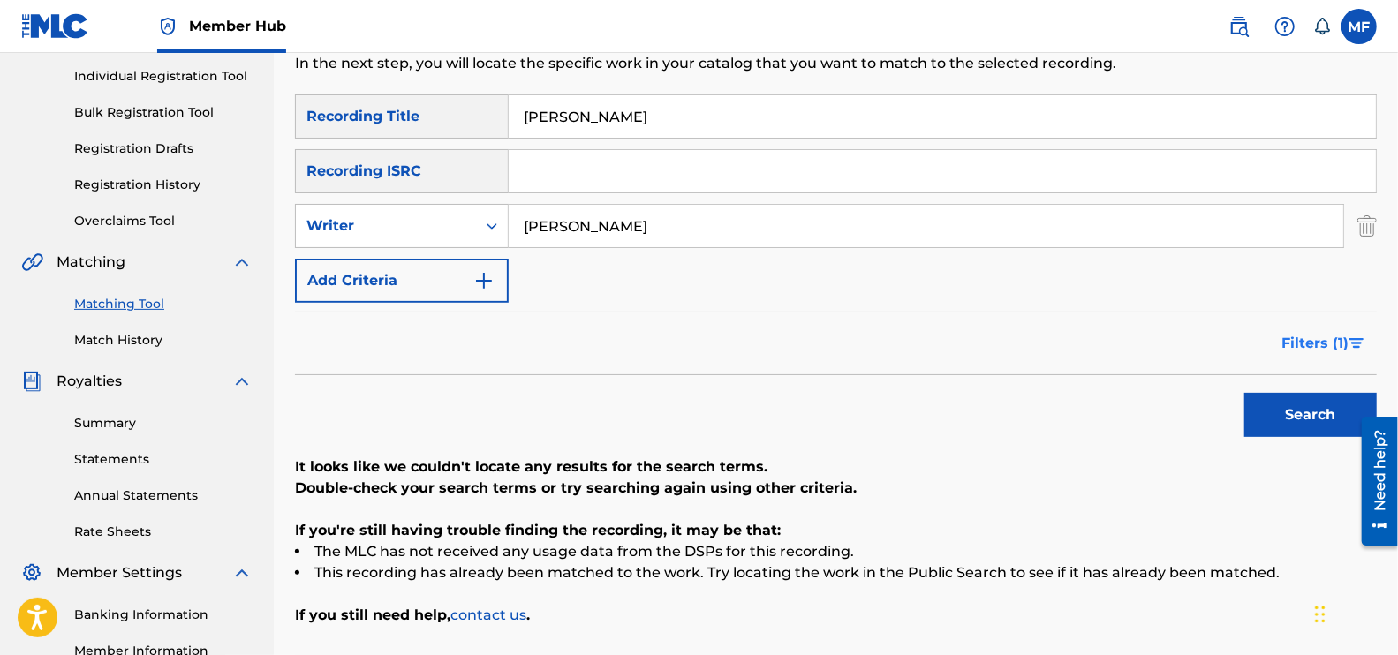
click at [1313, 340] on span "Filters ( 1 )" at bounding box center [1314, 343] width 67 height 21
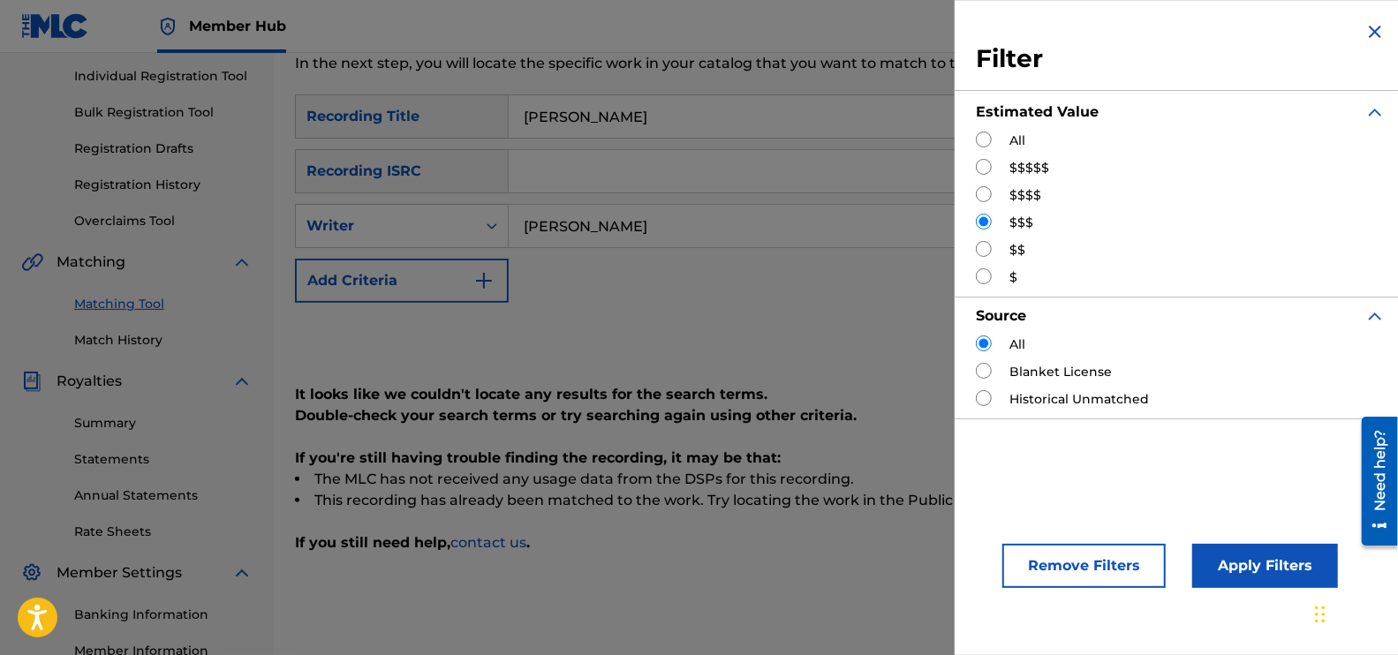
click at [998, 251] on div "$$" at bounding box center [1181, 250] width 410 height 19
click at [986, 248] on input "Search Form" at bounding box center [984, 249] width 16 height 16
radio input "true"
click at [1225, 575] on button "Apply Filters" at bounding box center [1265, 566] width 146 height 44
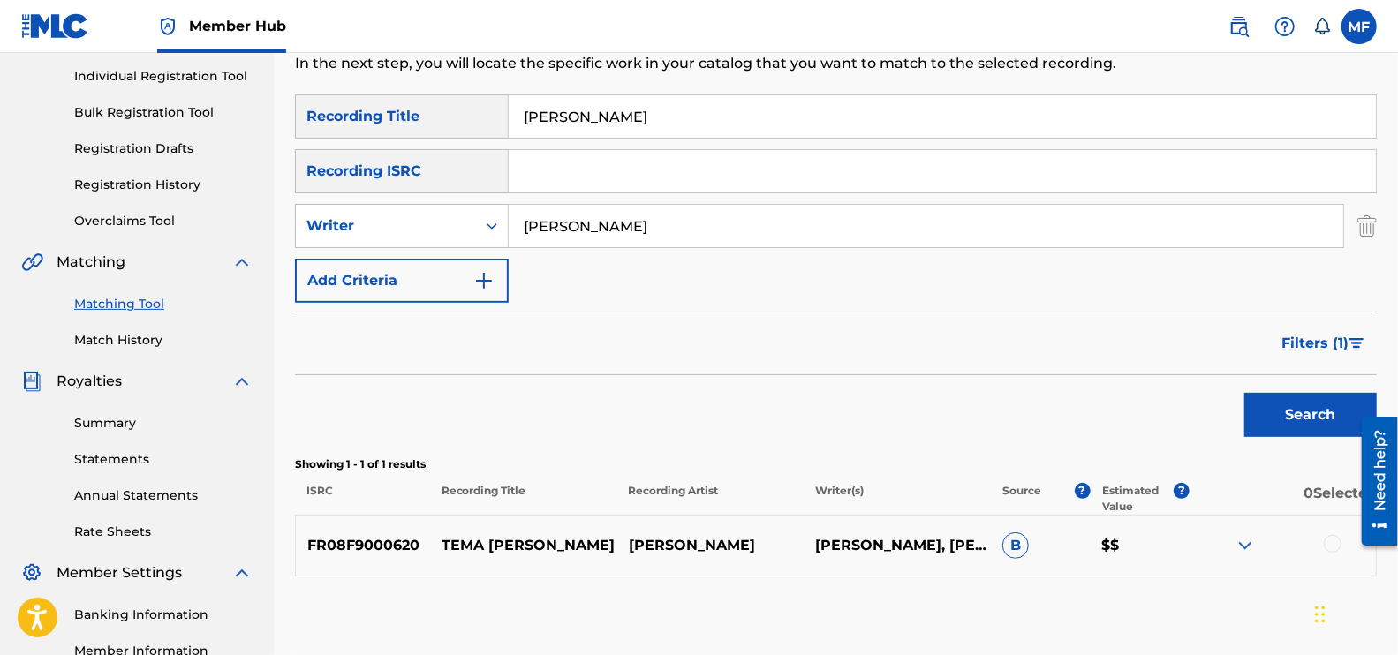
click at [1329, 546] on div at bounding box center [1332, 544] width 18 height 18
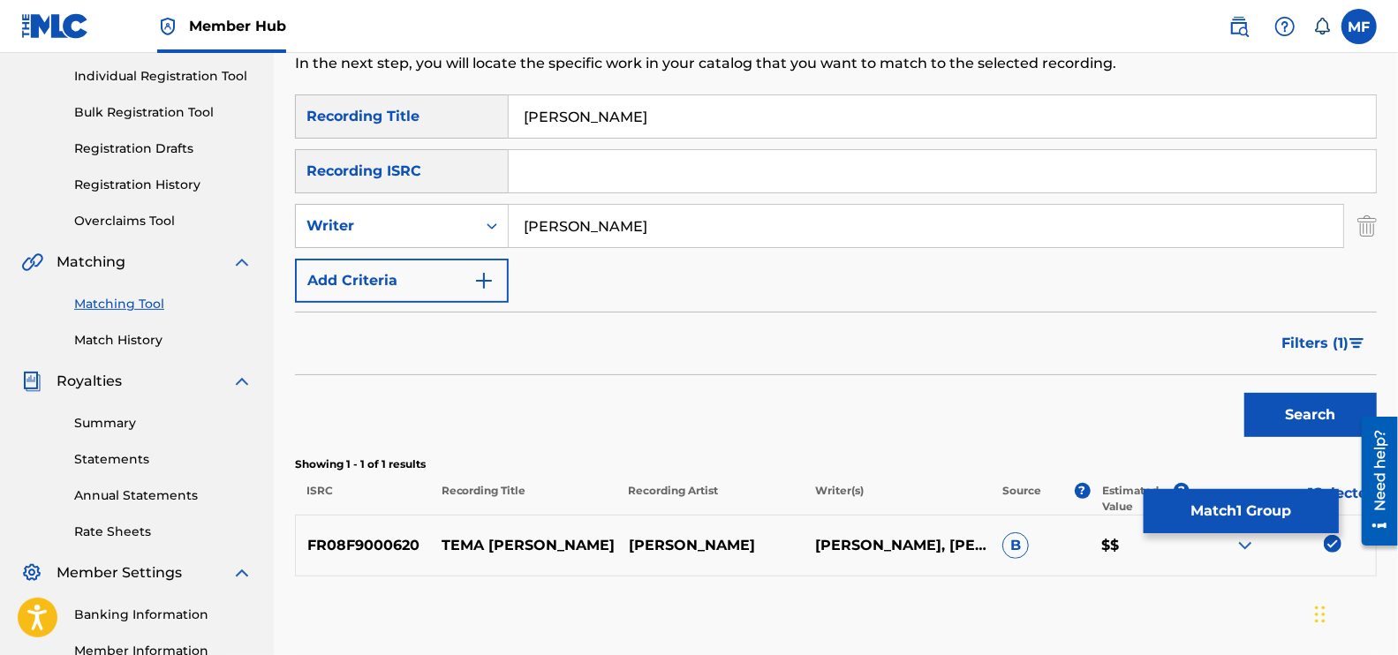
drag, startPoint x: 1342, startPoint y: 353, endPoint x: 1275, endPoint y: 319, distance: 75.4
click at [1341, 353] on button "Filters ( 1 )" at bounding box center [1323, 343] width 106 height 44
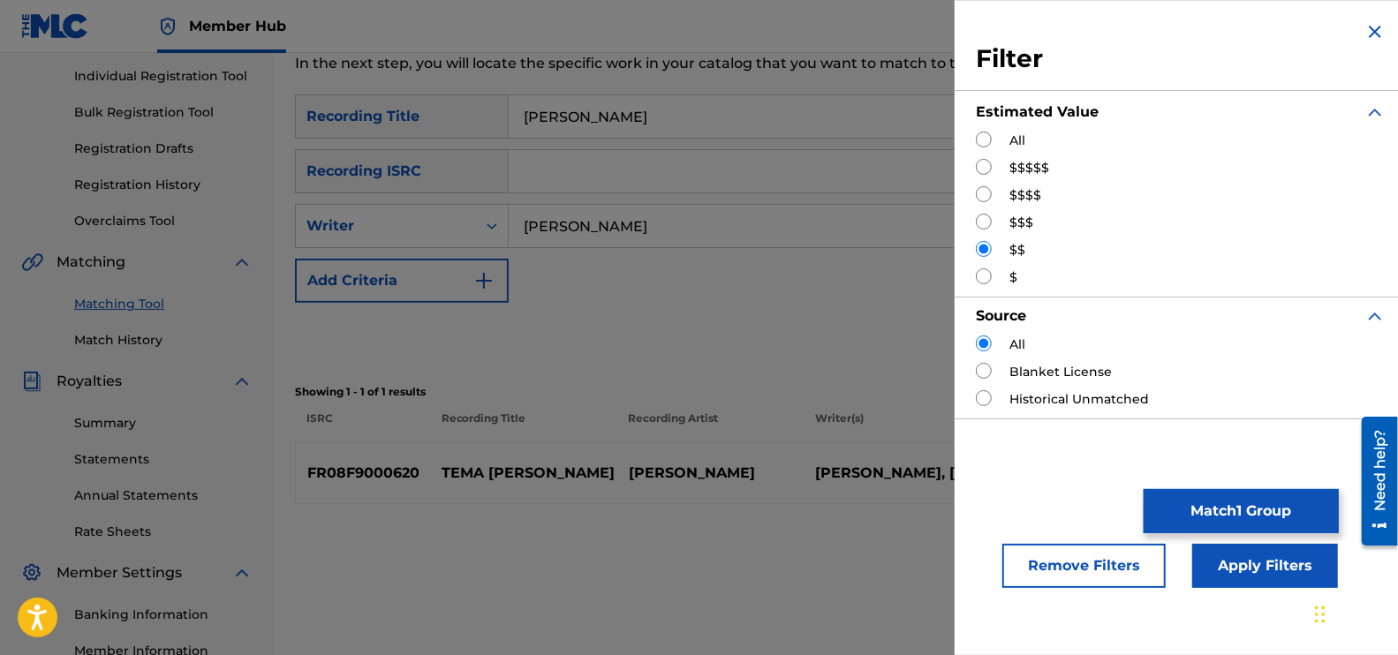
click at [981, 274] on input "Search Form" at bounding box center [984, 276] width 16 height 16
click at [632, 324] on div "Search" at bounding box center [836, 338] width 1082 height 71
click at [1044, 569] on button "Remove Filters" at bounding box center [1083, 566] width 163 height 44
radio input "false"
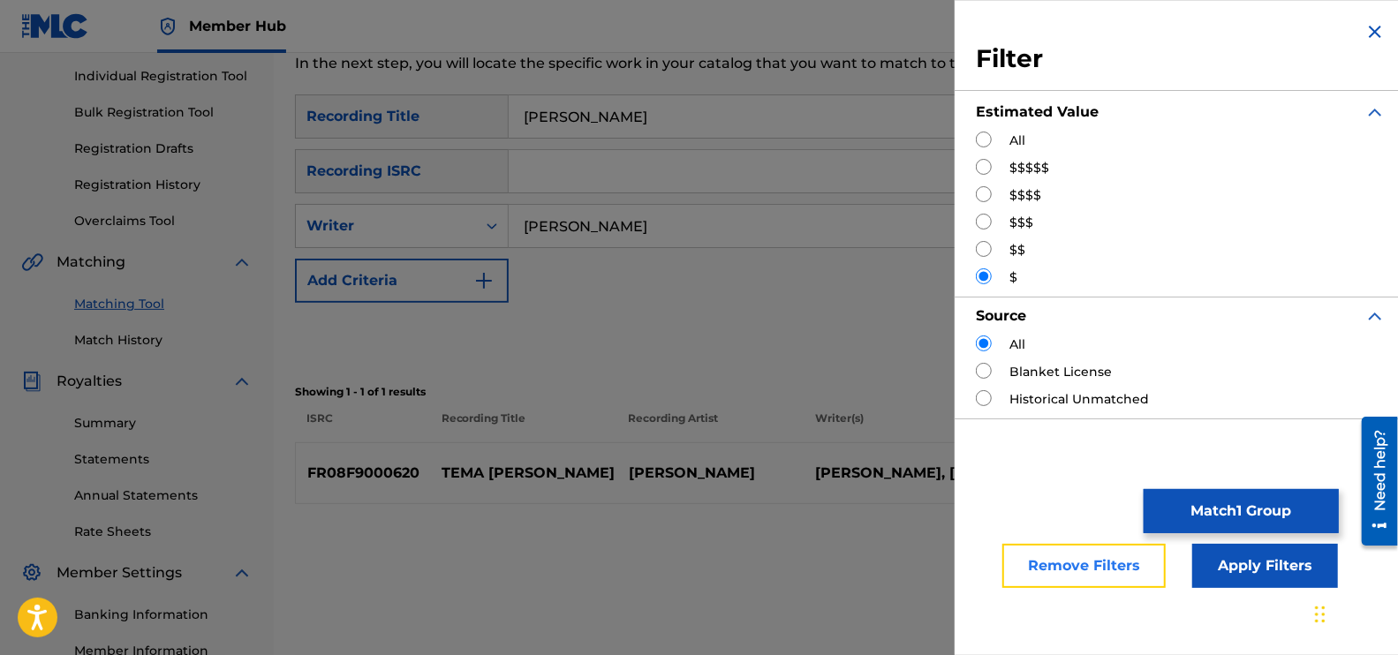
radio input "false"
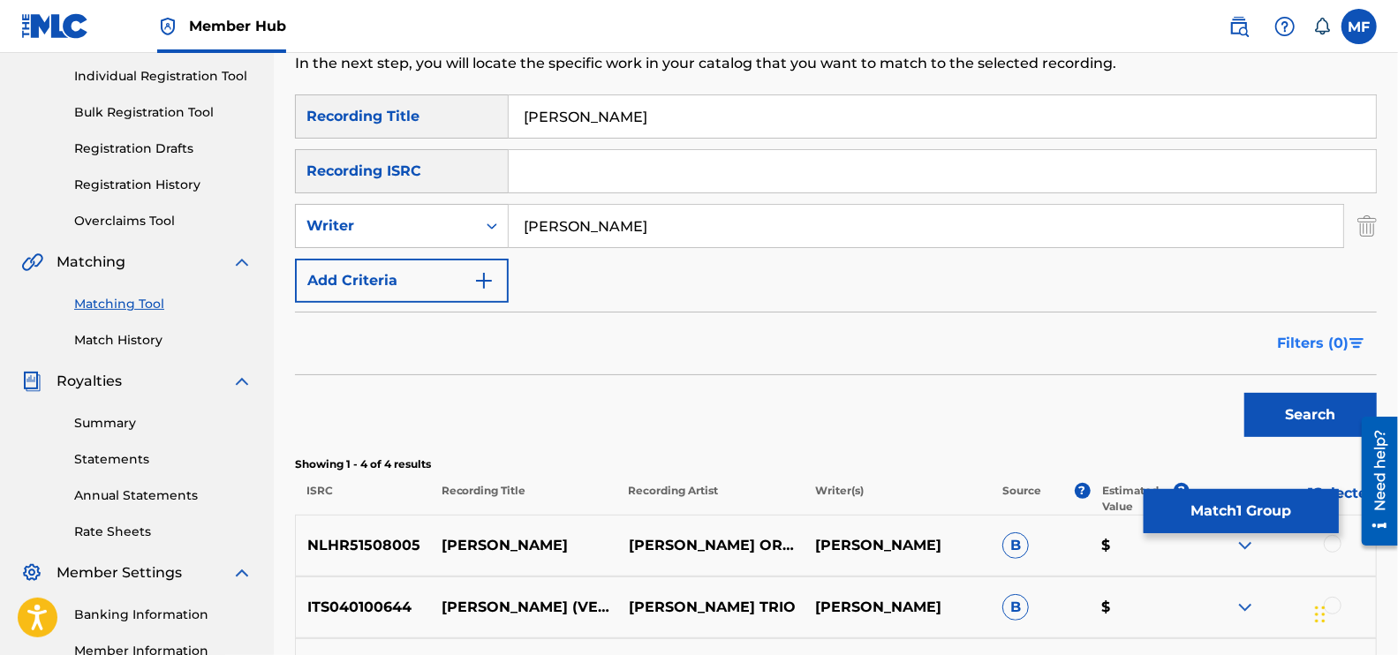
click at [1330, 327] on button "Filters ( 0 )" at bounding box center [1321, 343] width 110 height 44
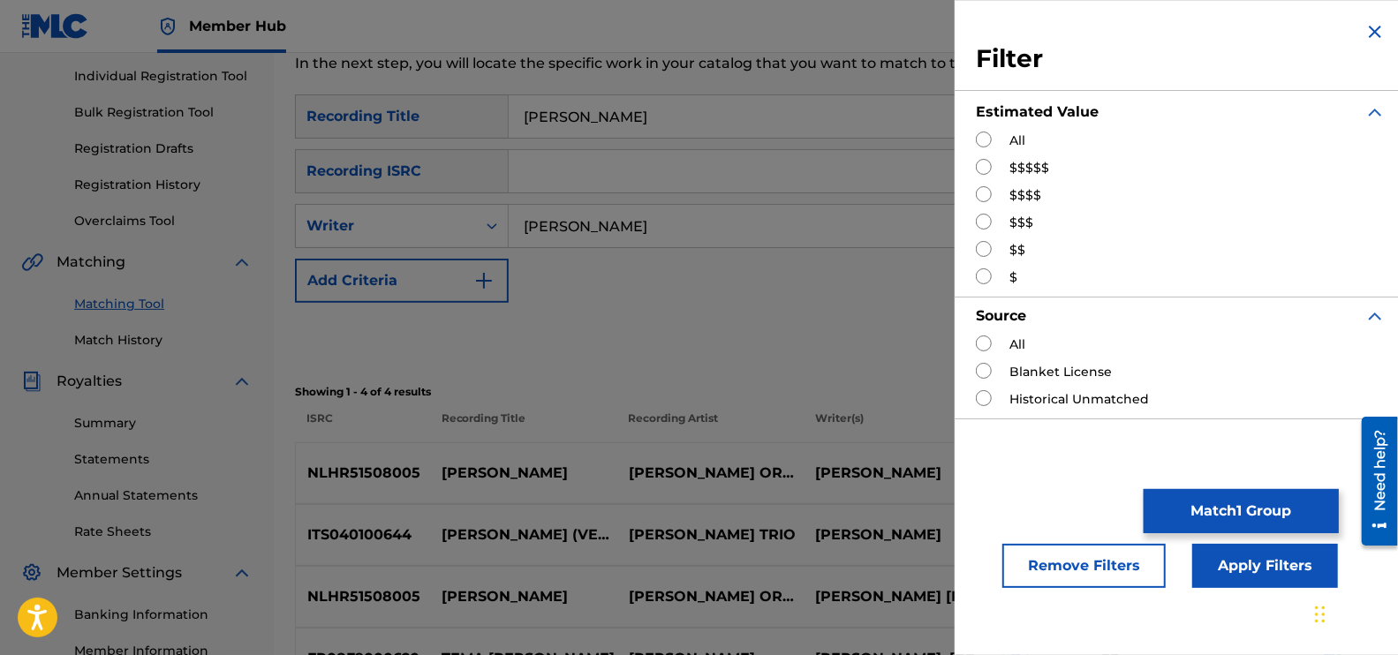
click at [980, 247] on input "Search Form" at bounding box center [984, 249] width 16 height 16
radio input "true"
click at [1262, 573] on button "Apply Filters" at bounding box center [1265, 566] width 146 height 44
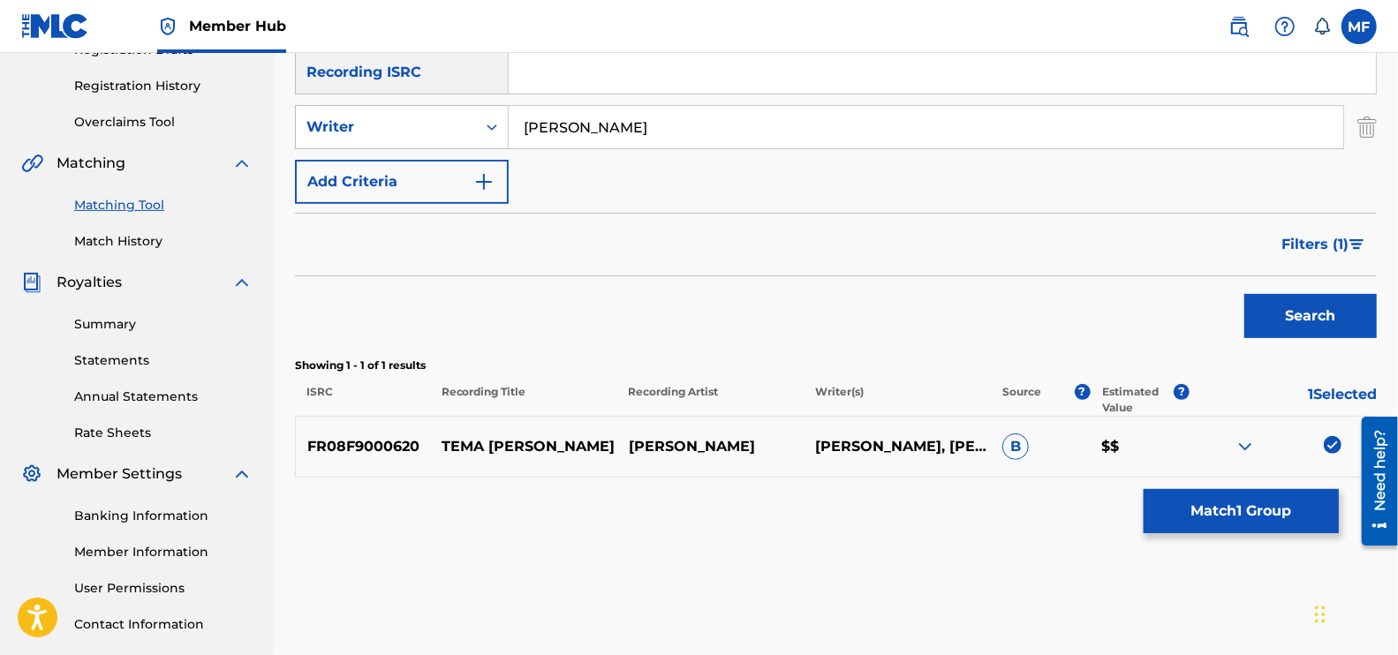
scroll to position [439, 0]
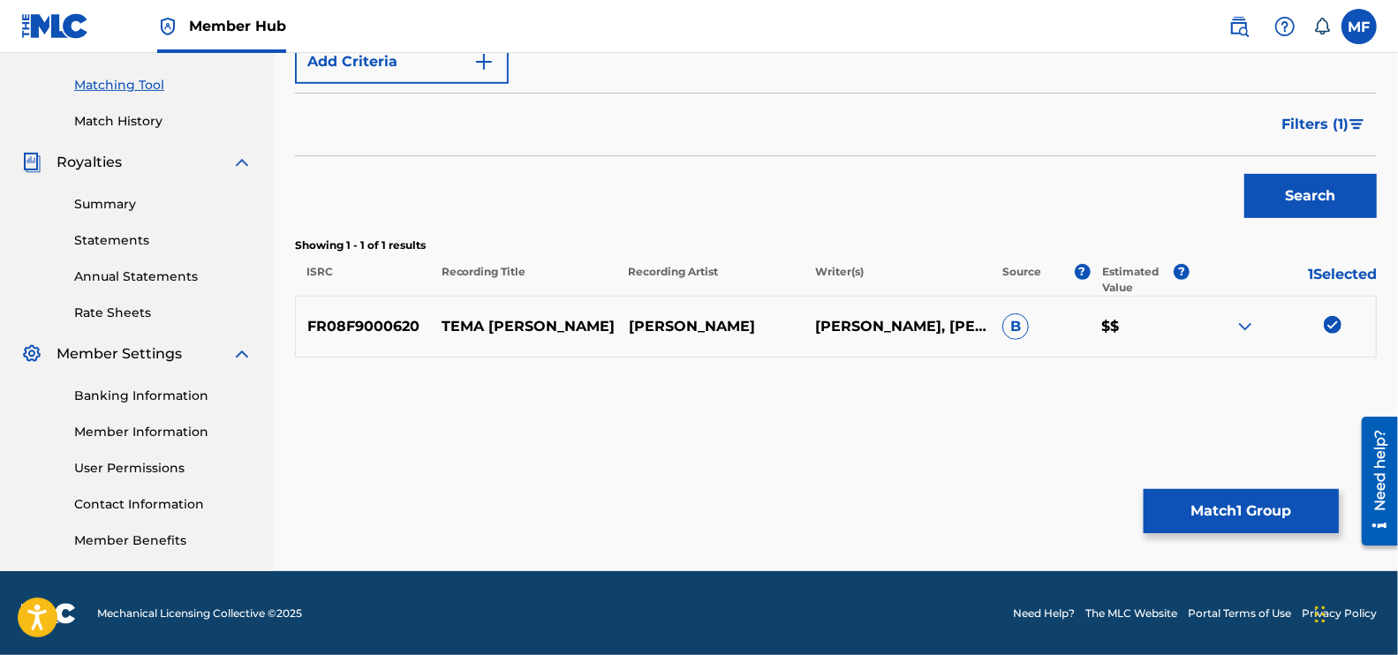
click at [570, 480] on div "Matching Tool The Matching Tool enables you to suggest matches between sound re…" at bounding box center [836, 114] width 1082 height 913
click at [1249, 319] on img at bounding box center [1244, 326] width 21 height 21
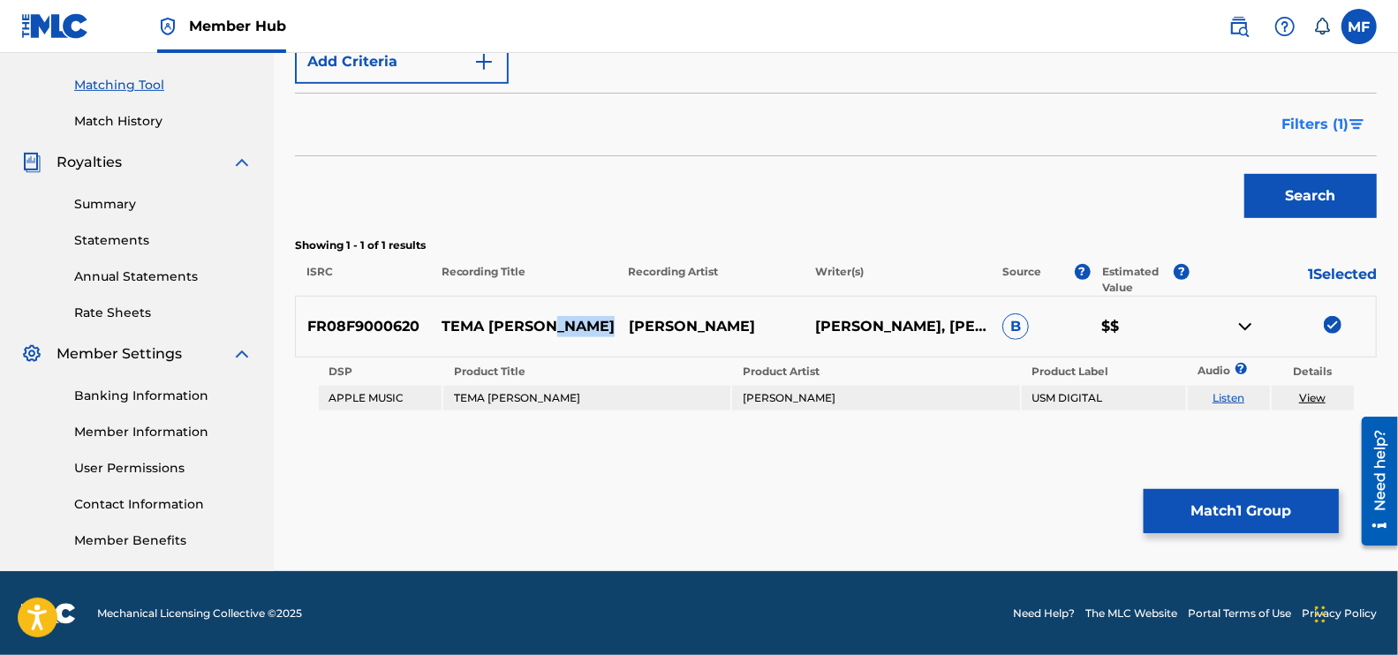
click at [1320, 123] on span "Filters ( 1 )" at bounding box center [1314, 124] width 67 height 21
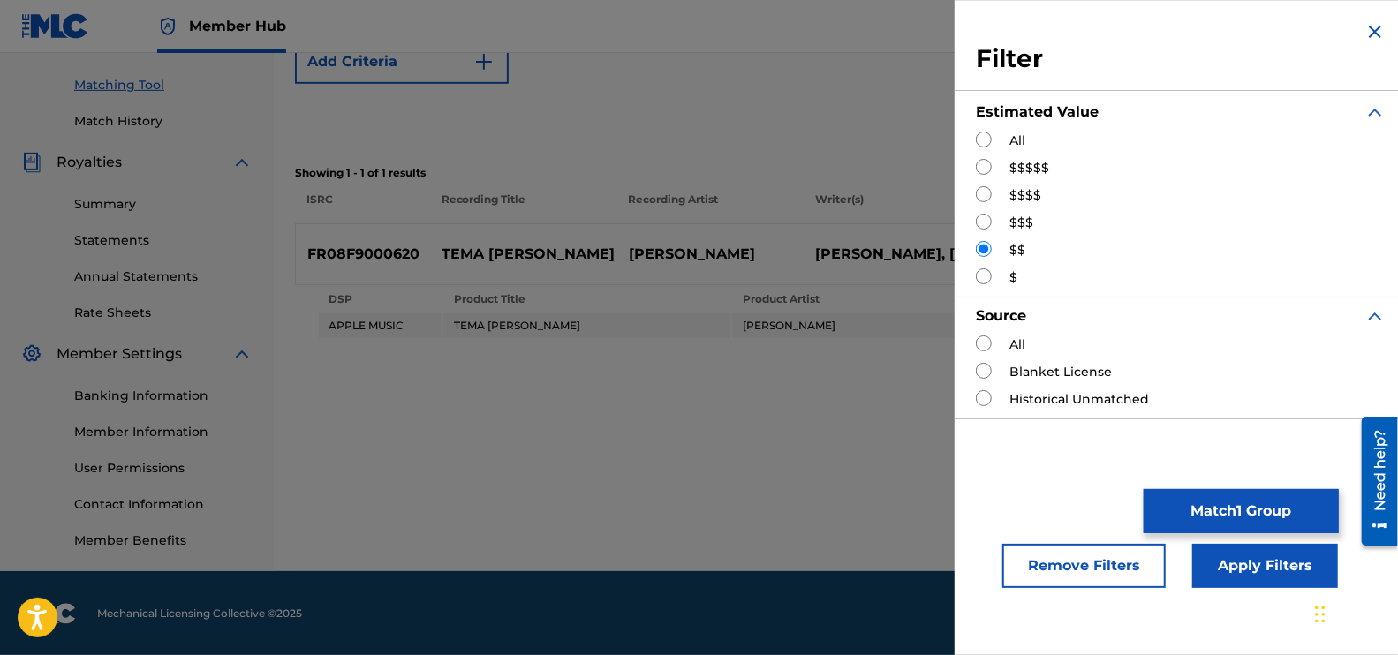
click at [995, 283] on div "$" at bounding box center [1181, 277] width 410 height 19
click at [984, 277] on input "Search Form" at bounding box center [984, 276] width 16 height 16
radio input "true"
click at [1247, 567] on button "Apply Filters" at bounding box center [1265, 566] width 146 height 44
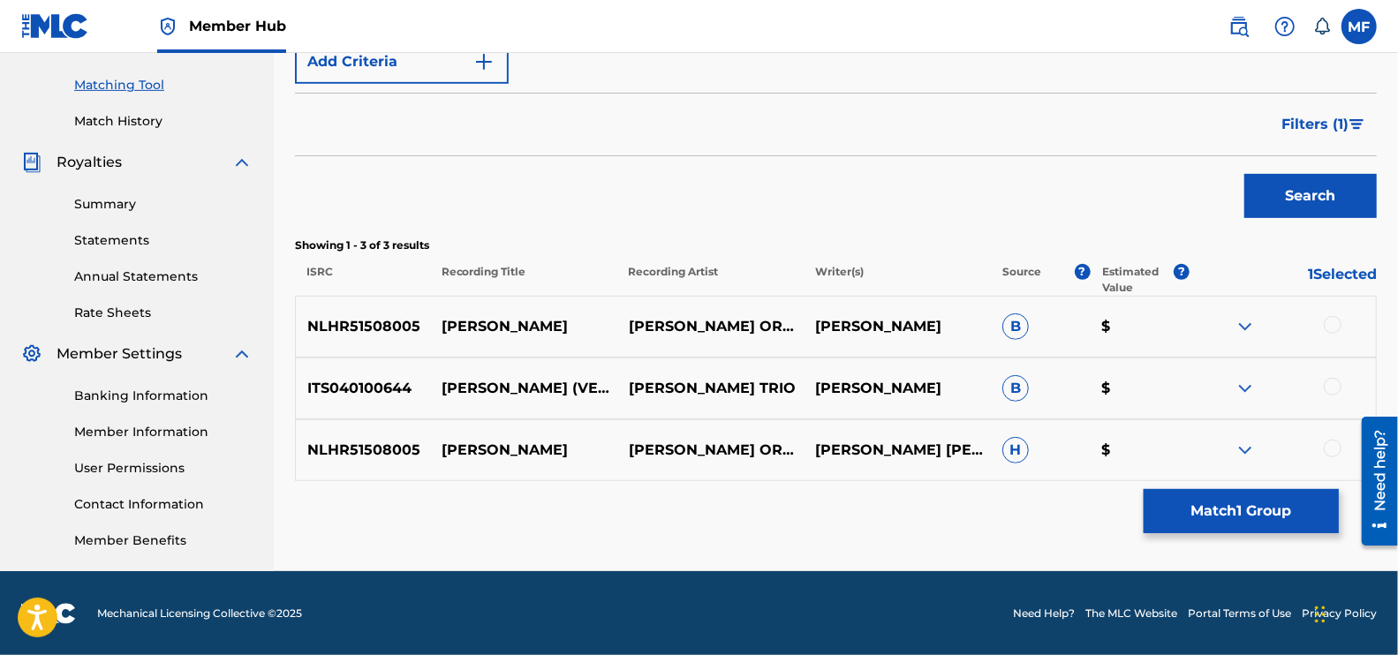
click at [1331, 326] on div at bounding box center [1332, 325] width 18 height 18
click at [1337, 381] on div at bounding box center [1332, 387] width 18 height 18
click at [1332, 451] on div at bounding box center [1332, 449] width 18 height 18
click at [1325, 139] on button "Filters ( 1 )" at bounding box center [1323, 124] width 106 height 44
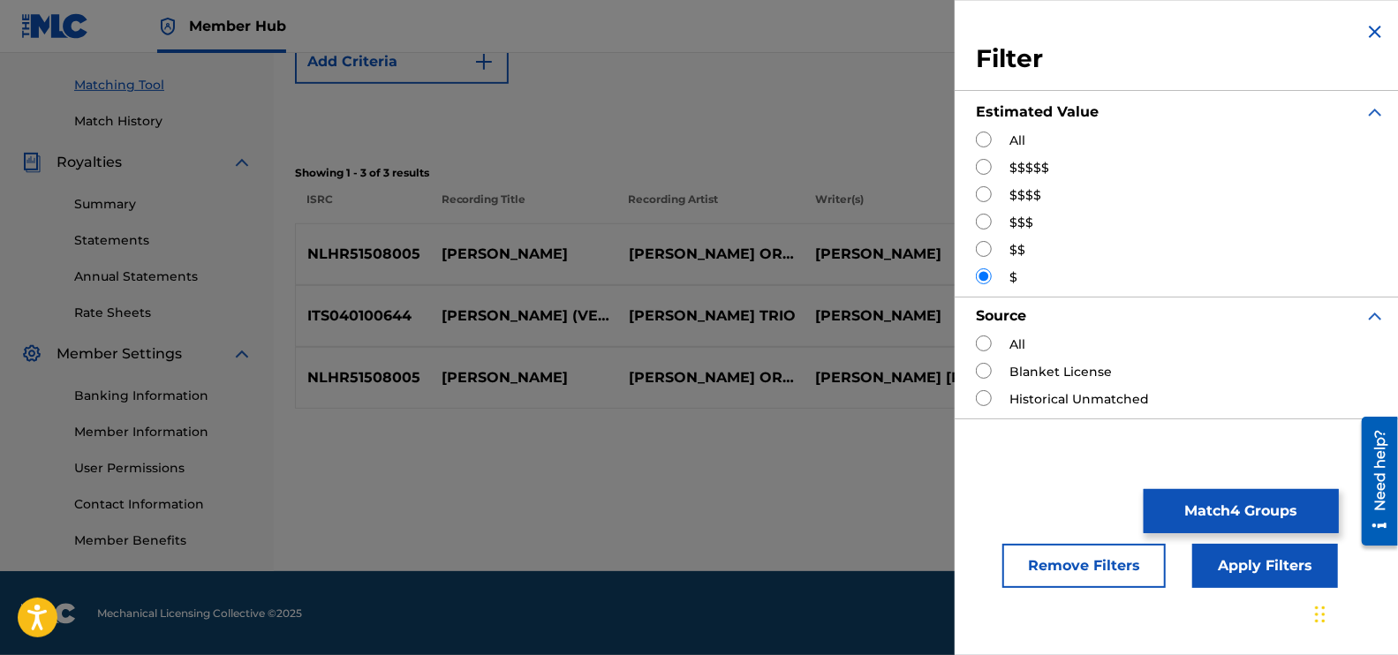
click at [880, 185] on div "Showing 1 - 3 of 3 results ISRC Recording Title Recording Artist Writer(s) Sour…" at bounding box center [836, 194] width 1082 height 58
drag, startPoint x: 1374, startPoint y: 34, endPoint x: 1265, endPoint y: 91, distance: 122.8
click at [1373, 34] on img "Search Form" at bounding box center [1374, 31] width 21 height 21
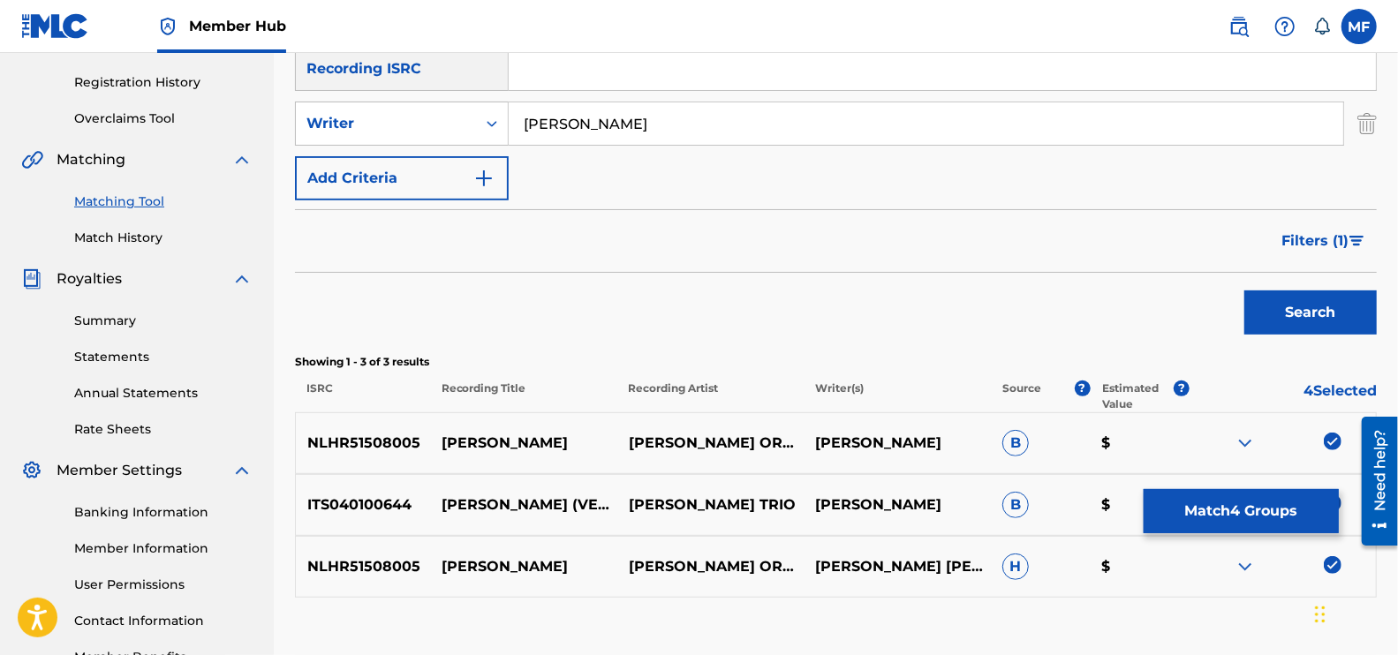
scroll to position [0, 0]
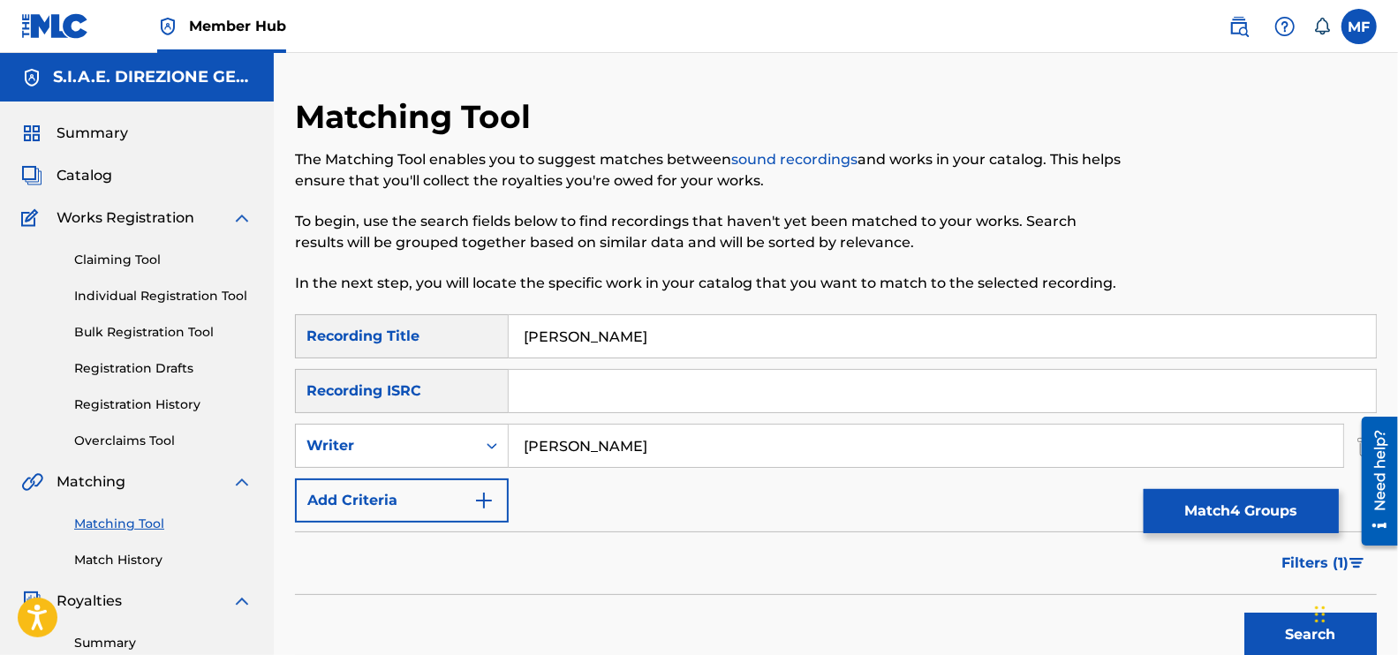
drag, startPoint x: 627, startPoint y: 336, endPoint x: 444, endPoint y: 328, distance: 183.0
click at [444, 328] on div "SearchWithCriteriac2682a69-44fe-47a0-81a6-7c0de68576f7 Recording Title [PERSON_…" at bounding box center [836, 336] width 1082 height 44
click at [622, 329] on input "[PERSON_NAME]" at bounding box center [942, 336] width 867 height 42
click at [626, 331] on input "[PERSON_NAME]" at bounding box center [942, 336] width 867 height 42
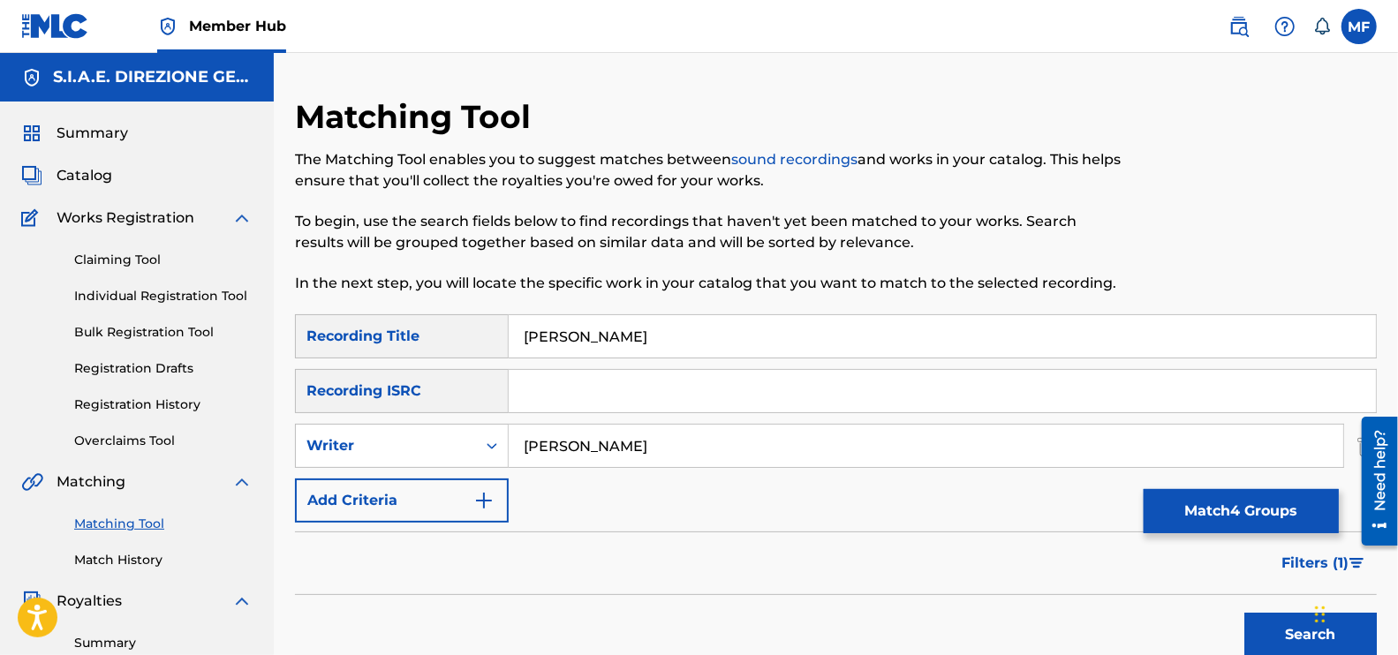
click at [587, 339] on input "[PERSON_NAME]" at bounding box center [942, 336] width 867 height 42
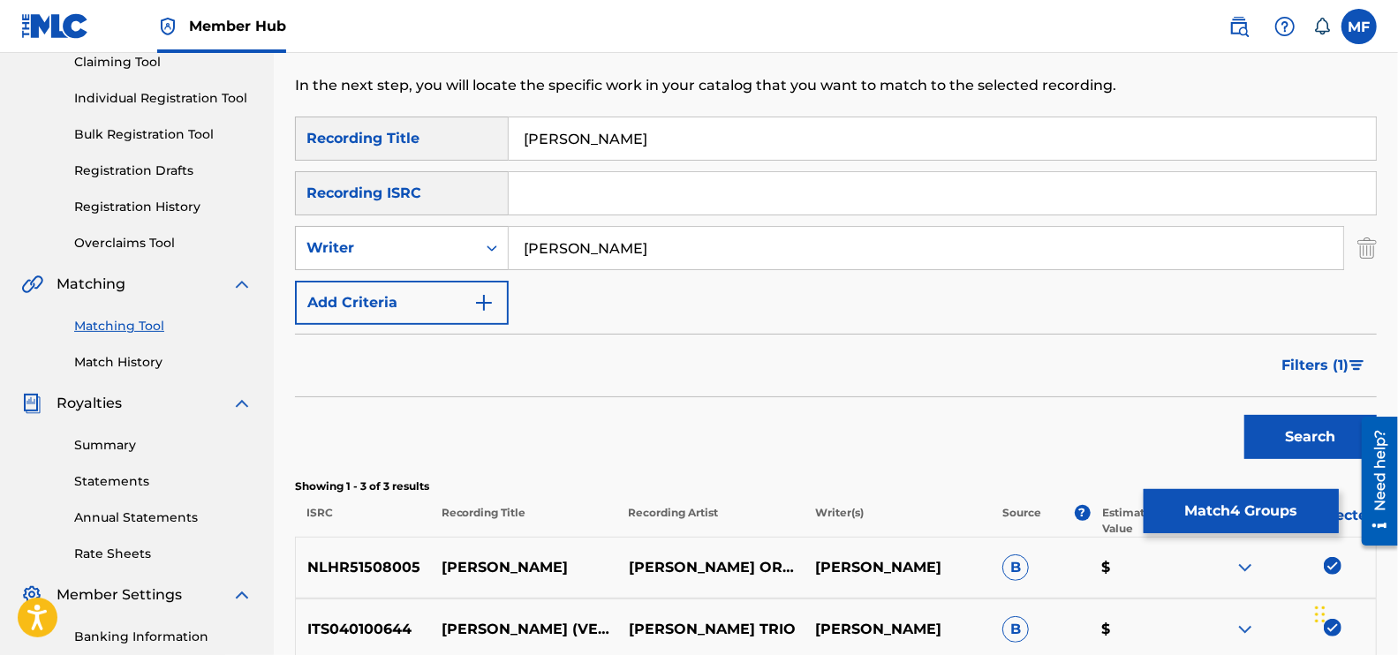
scroll to position [331, 0]
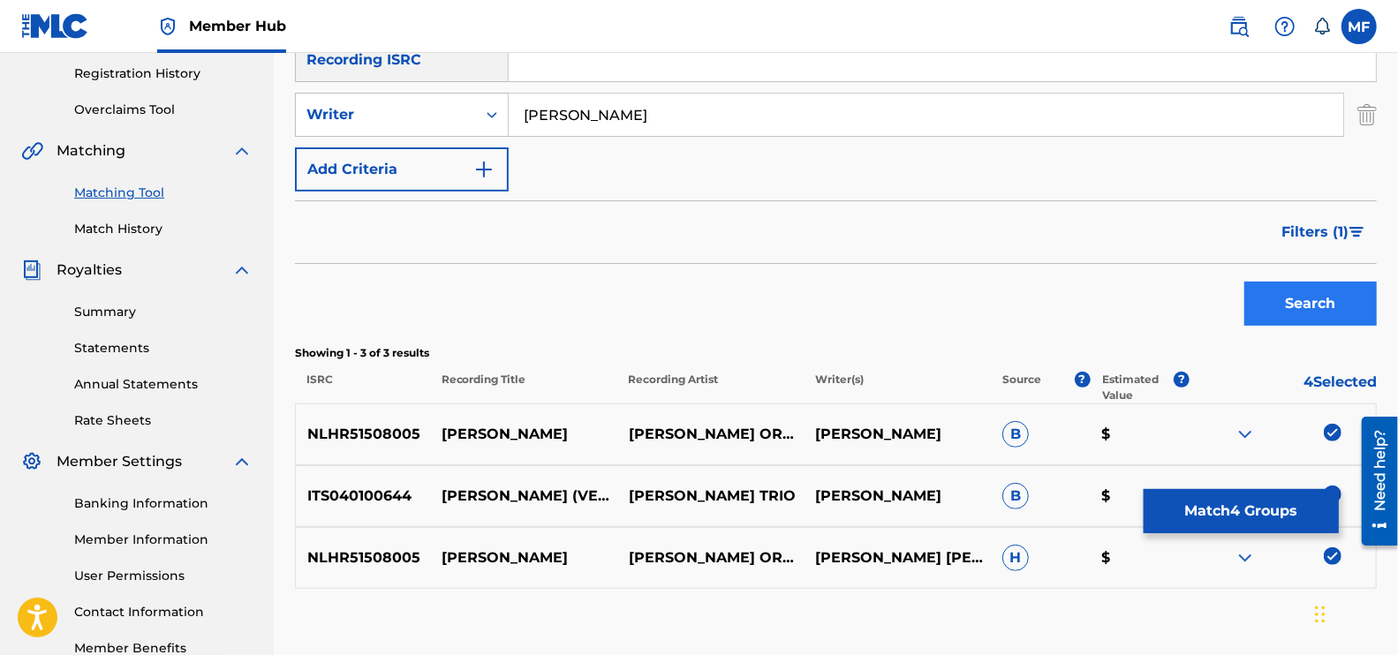
type input "[PERSON_NAME]"
click at [1320, 299] on button "Search" at bounding box center [1310, 304] width 132 height 44
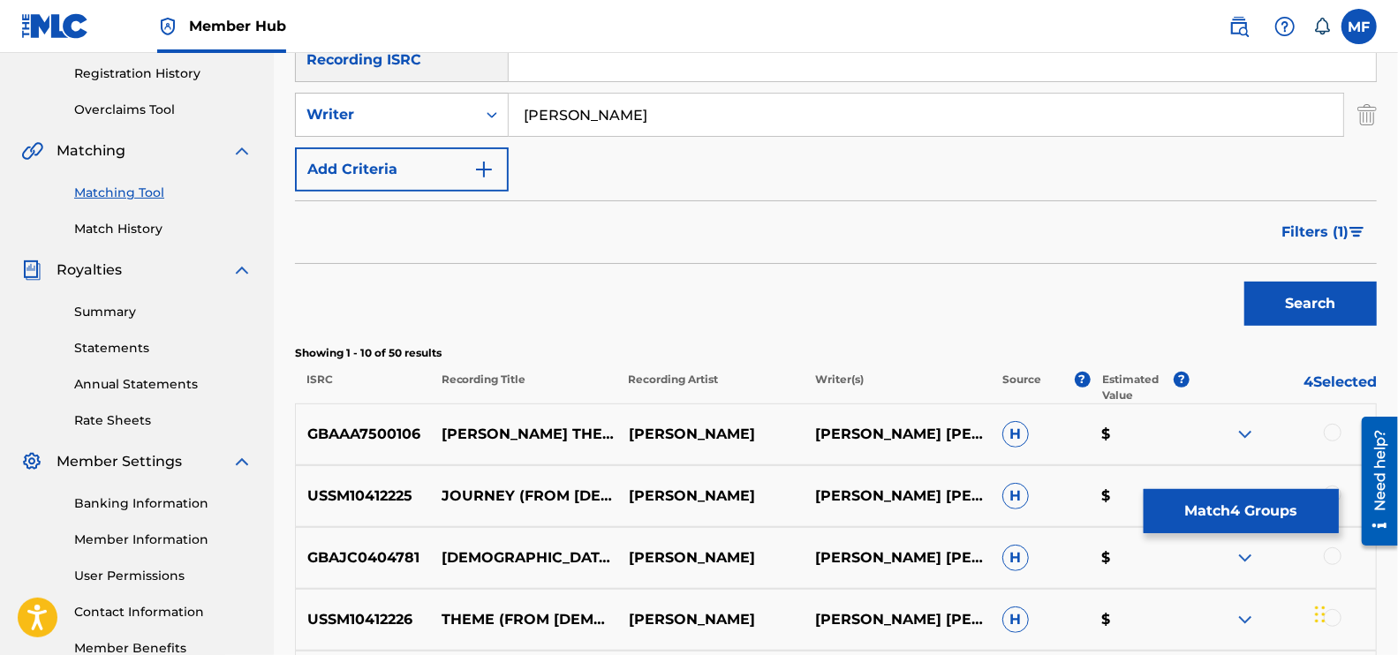
click at [1343, 228] on span "Filters ( 1 )" at bounding box center [1314, 232] width 67 height 21
click at [0, 0] on div "$$$" at bounding box center [0, 0] width 0 height 0
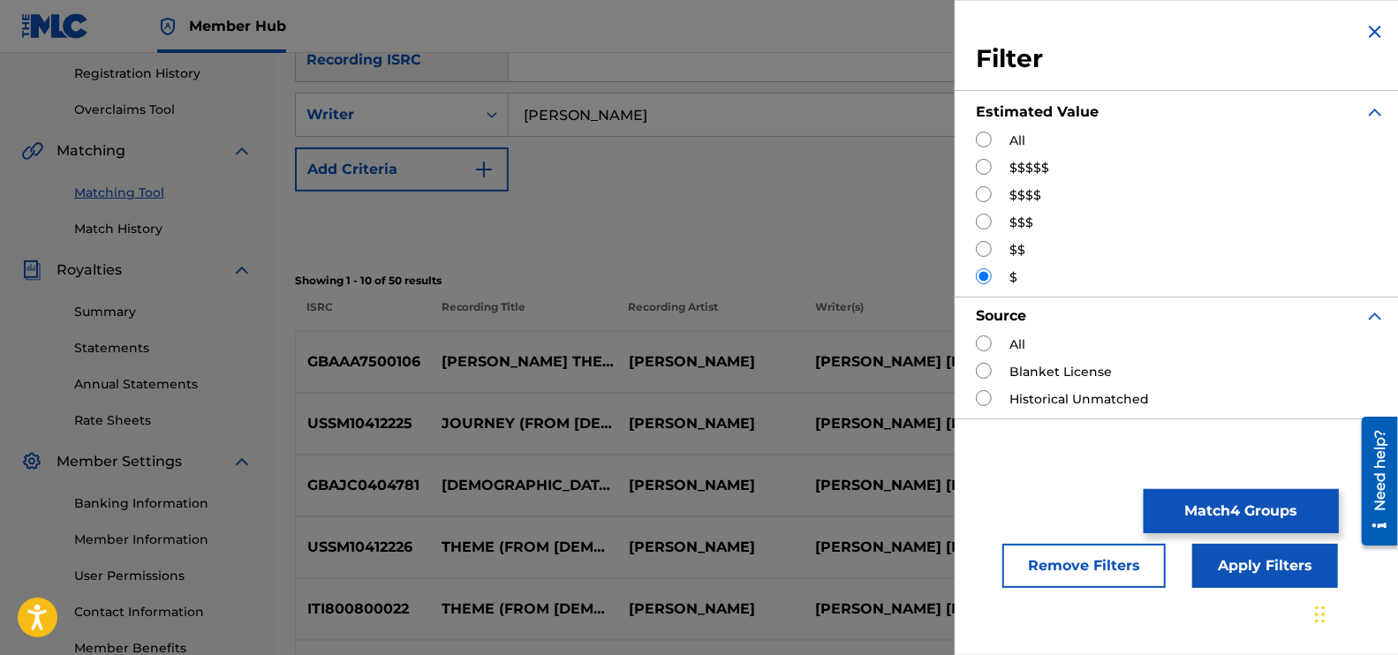
click at [982, 163] on input "Search Form" at bounding box center [984, 167] width 16 height 16
radio input "true"
click at [1265, 578] on button "Apply Filters" at bounding box center [1265, 566] width 146 height 44
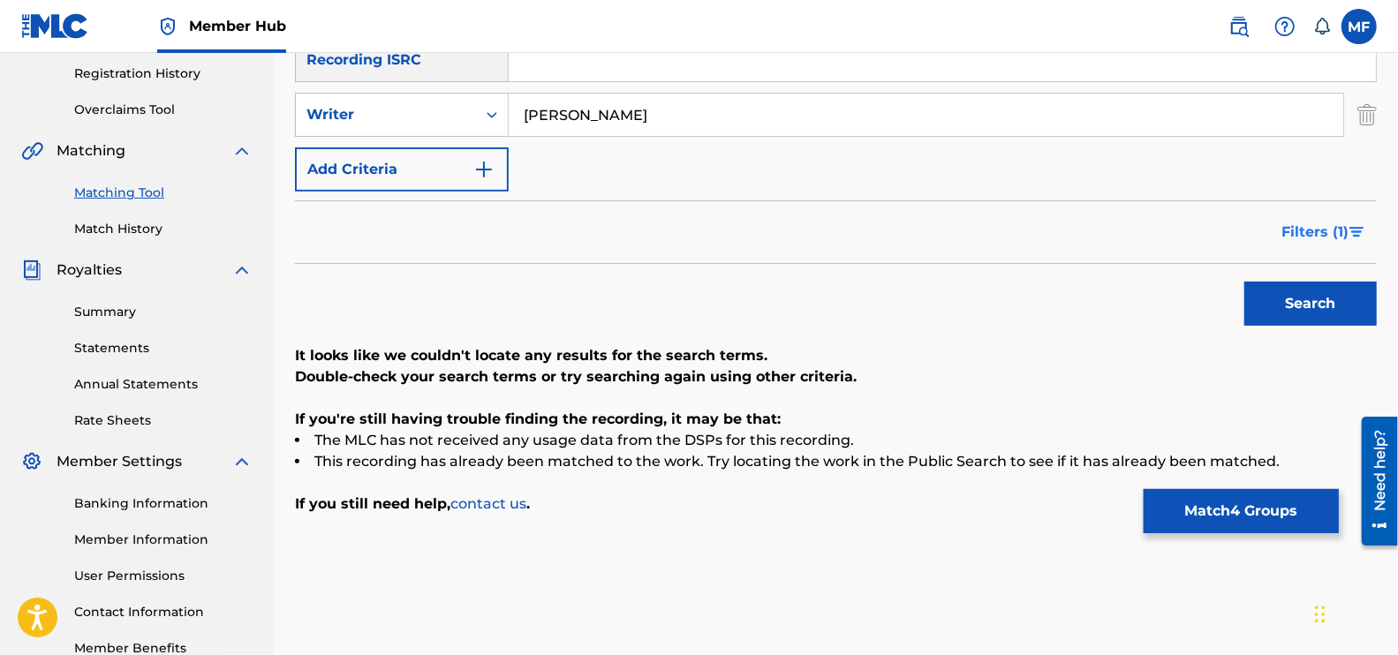
click at [1308, 227] on span "Filters ( 1 )" at bounding box center [1314, 232] width 67 height 21
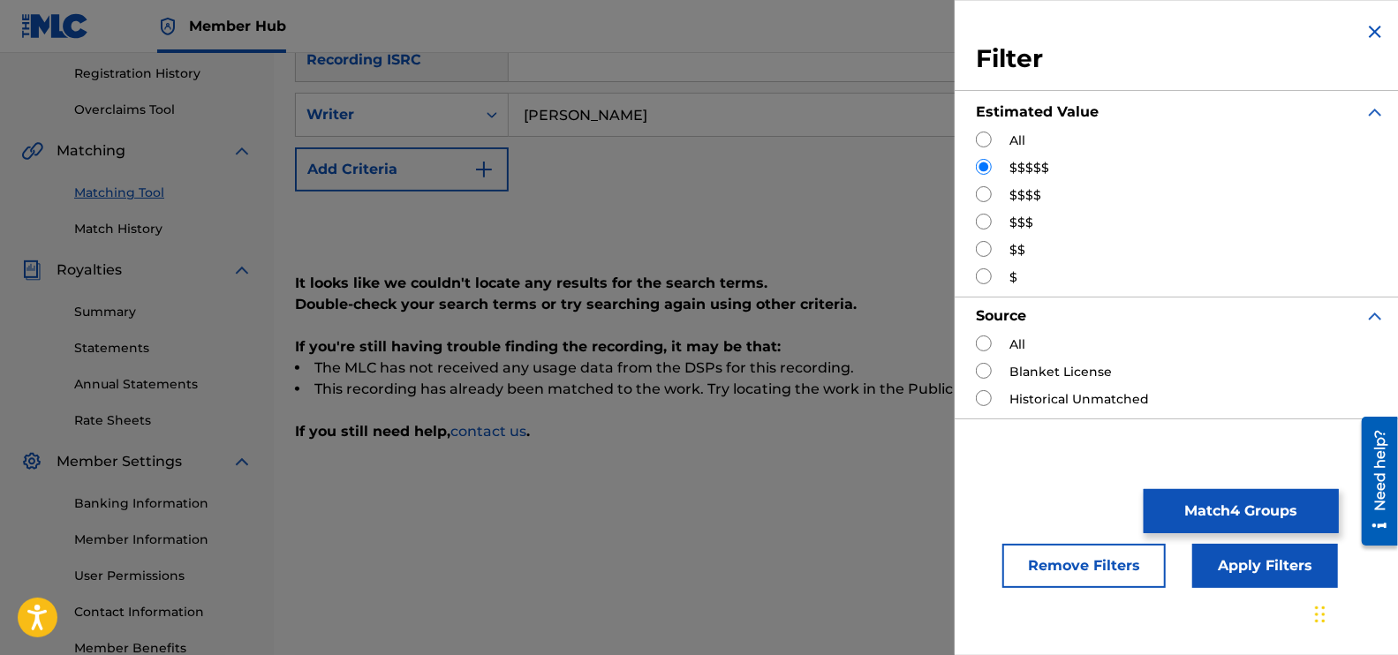
click at [983, 193] on input "Search Form" at bounding box center [984, 194] width 16 height 16
radio input "true"
click at [983, 193] on input "Search Form" at bounding box center [984, 194] width 16 height 16
click at [1249, 562] on button "Apply Filters" at bounding box center [1265, 566] width 146 height 44
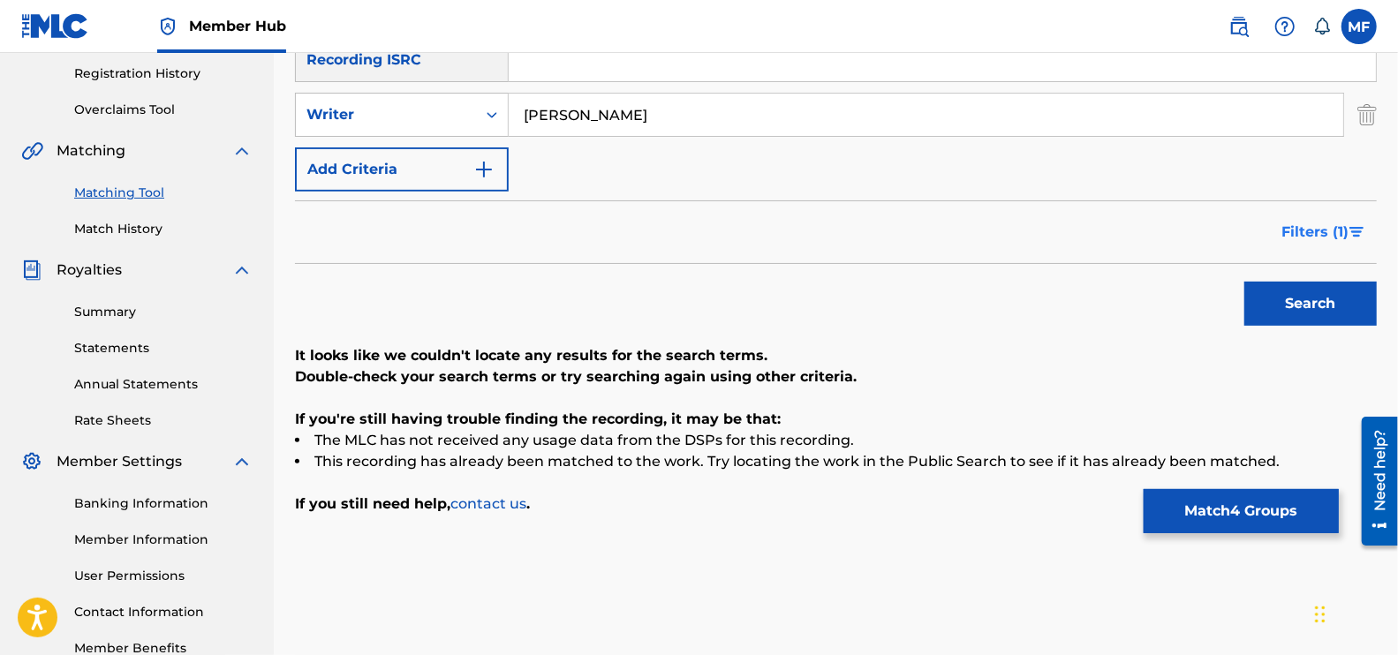
click at [1337, 225] on span "Filters ( 1 )" at bounding box center [1314, 232] width 67 height 21
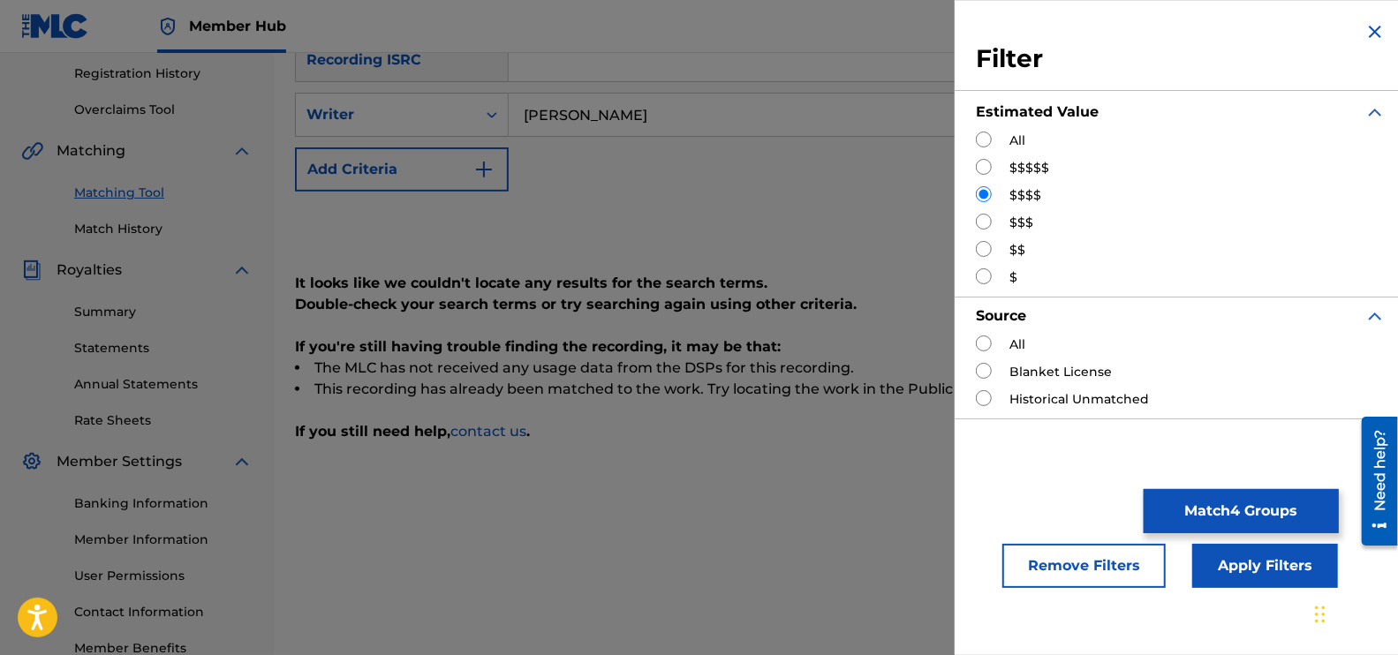
drag, startPoint x: 992, startPoint y: 225, endPoint x: 983, endPoint y: 224, distance: 9.8
click at [991, 225] on div "$$$" at bounding box center [1181, 223] width 410 height 19
click at [980, 222] on input "Search Form" at bounding box center [984, 222] width 16 height 16
radio input "true"
click at [1267, 569] on button "Apply Filters" at bounding box center [1265, 566] width 146 height 44
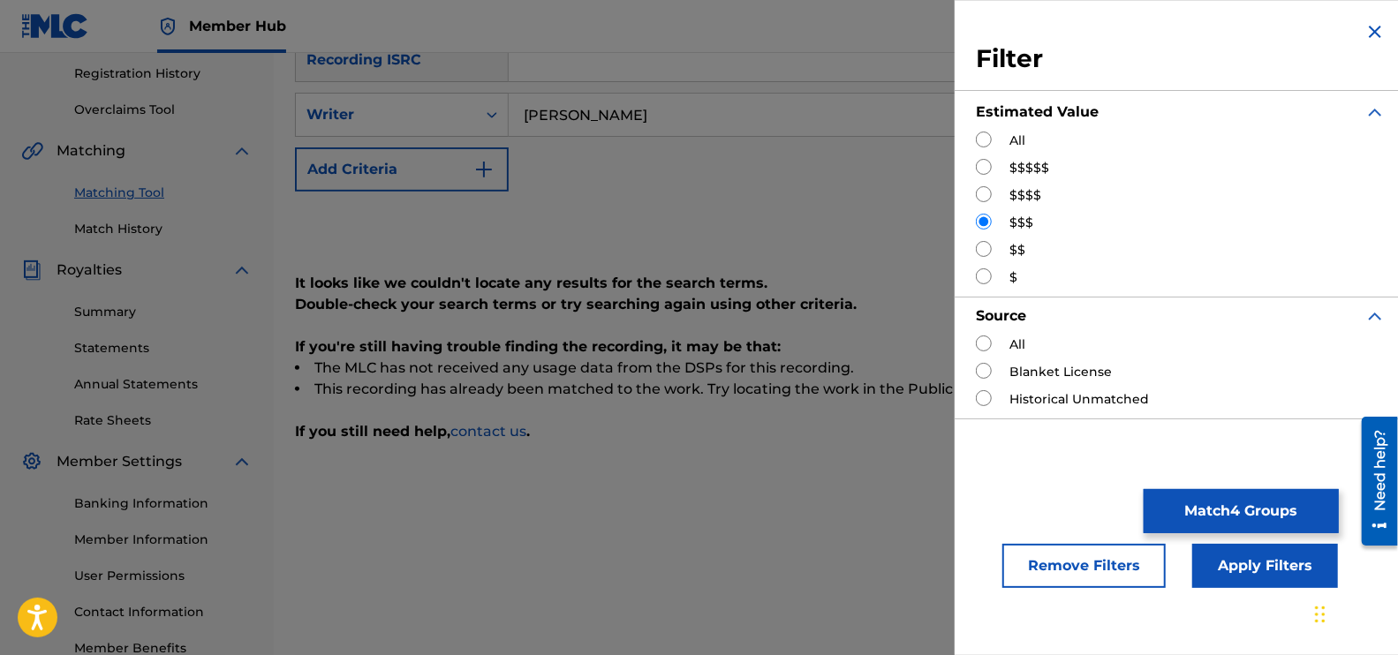
click at [1267, 570] on div "Matching Tool The Matching Tool enables you to suggest matches between sound re…" at bounding box center [836, 222] width 1082 height 913
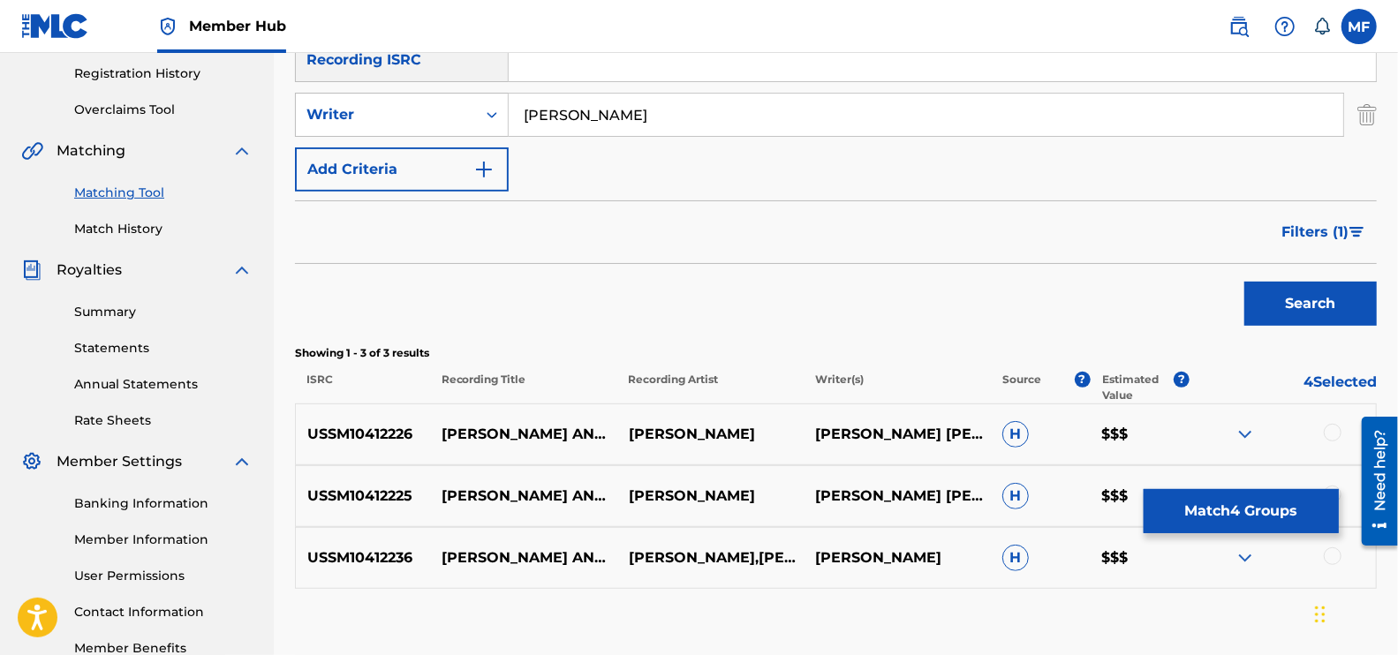
click at [847, 318] on div "Search" at bounding box center [836, 299] width 1082 height 71
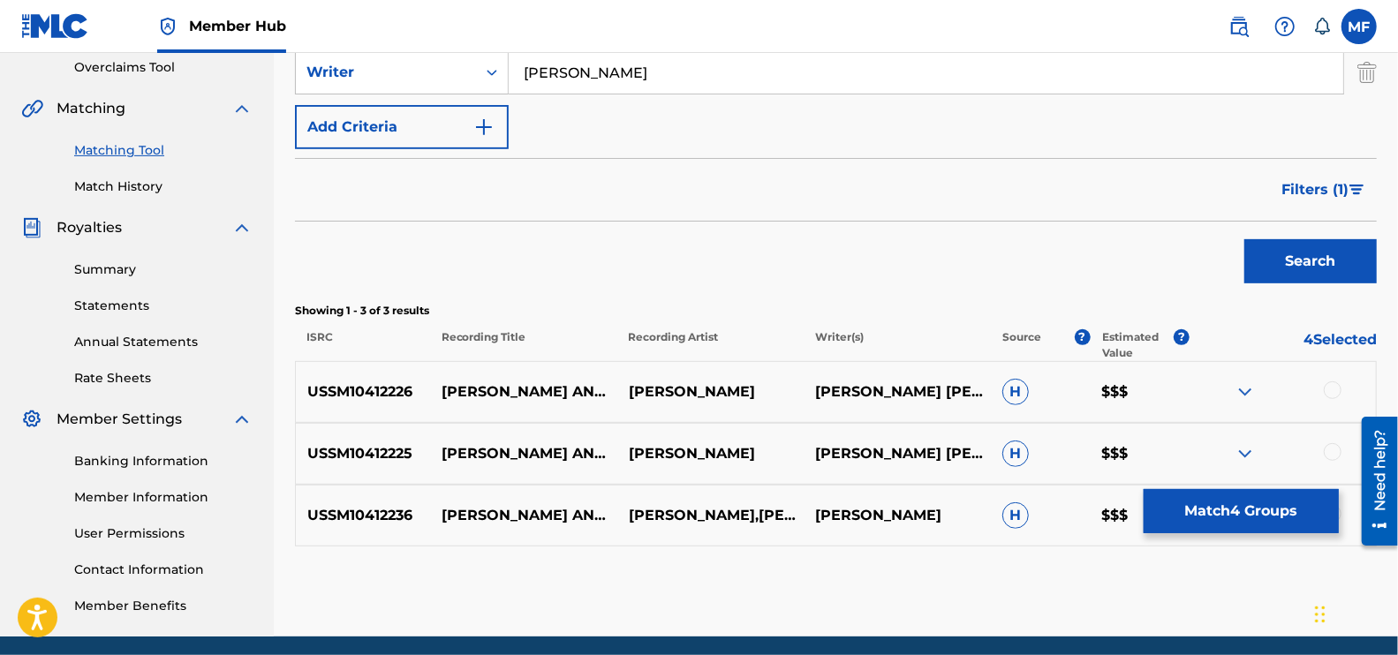
scroll to position [439, 0]
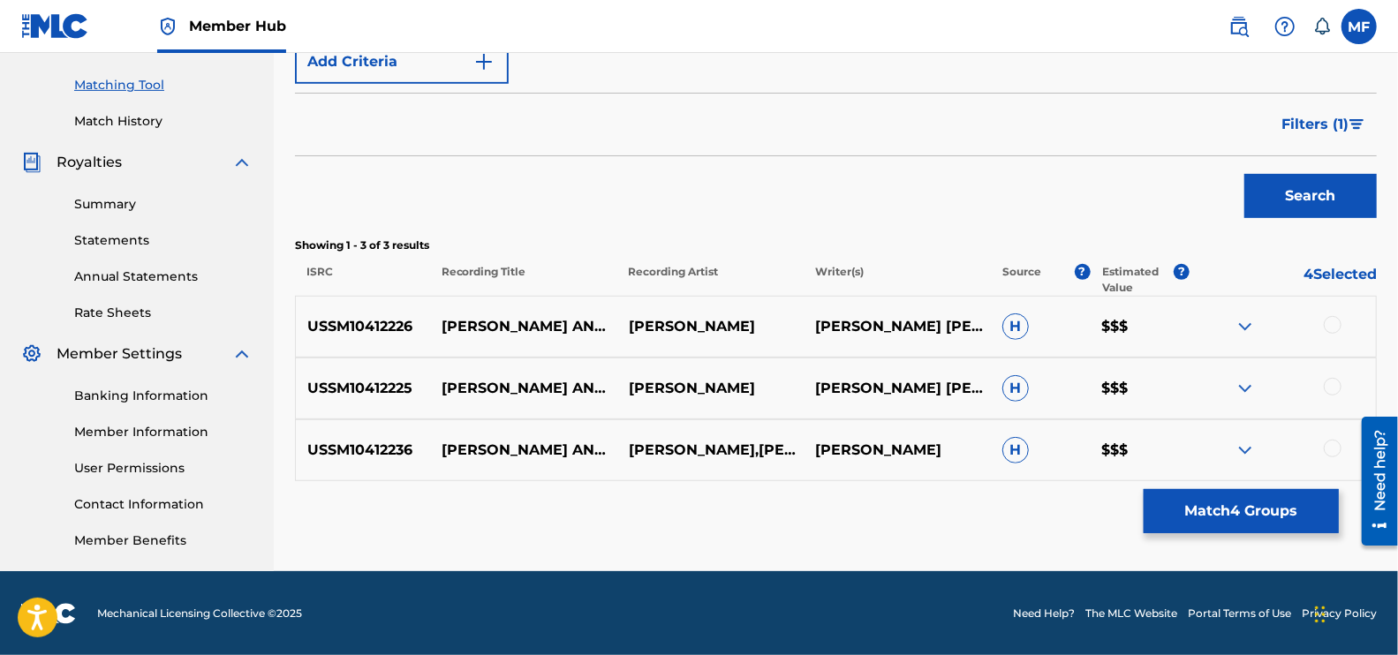
click at [1337, 320] on div at bounding box center [1332, 325] width 18 height 18
click at [1329, 385] on div at bounding box center [1332, 387] width 18 height 18
click at [1325, 447] on div at bounding box center [1332, 449] width 18 height 18
click at [1325, 447] on div at bounding box center [1281, 450] width 187 height 21
click at [831, 496] on div "Matching Tool The Matching Tool enables you to suggest matches between sound re…" at bounding box center [836, 114] width 1082 height 913
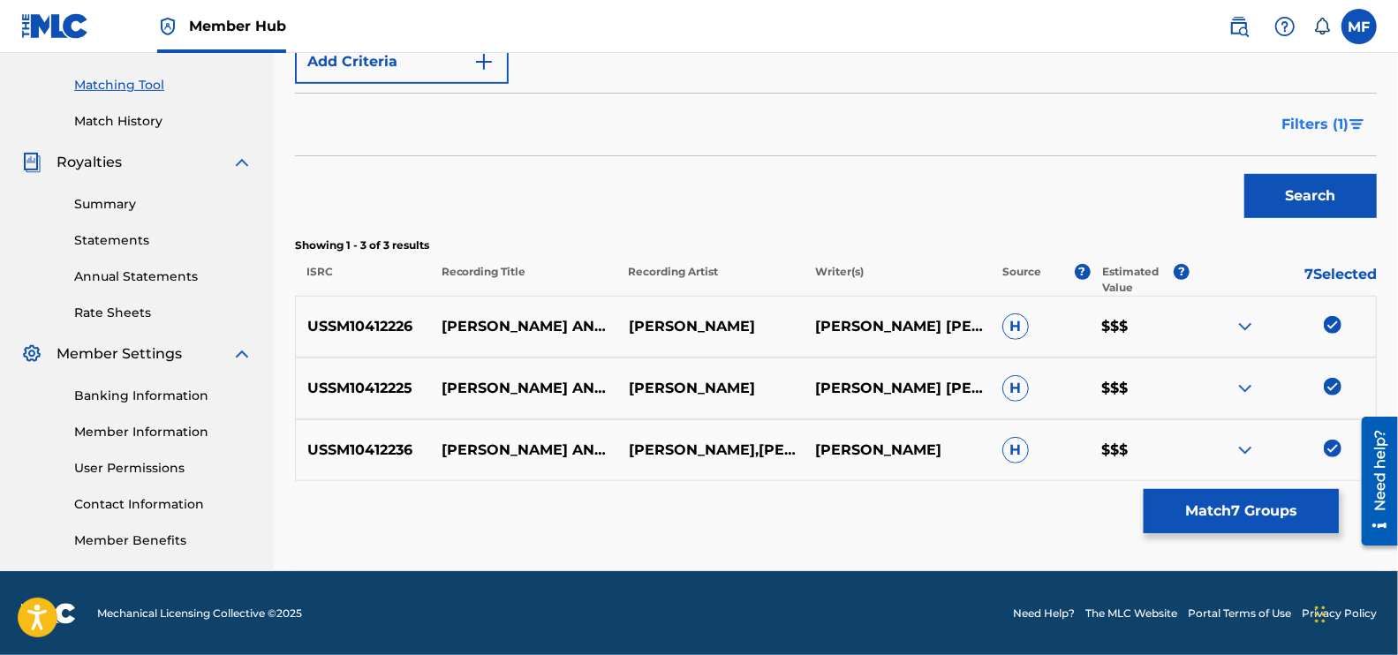
click at [1323, 109] on button "Filters ( 1 )" at bounding box center [1323, 124] width 106 height 44
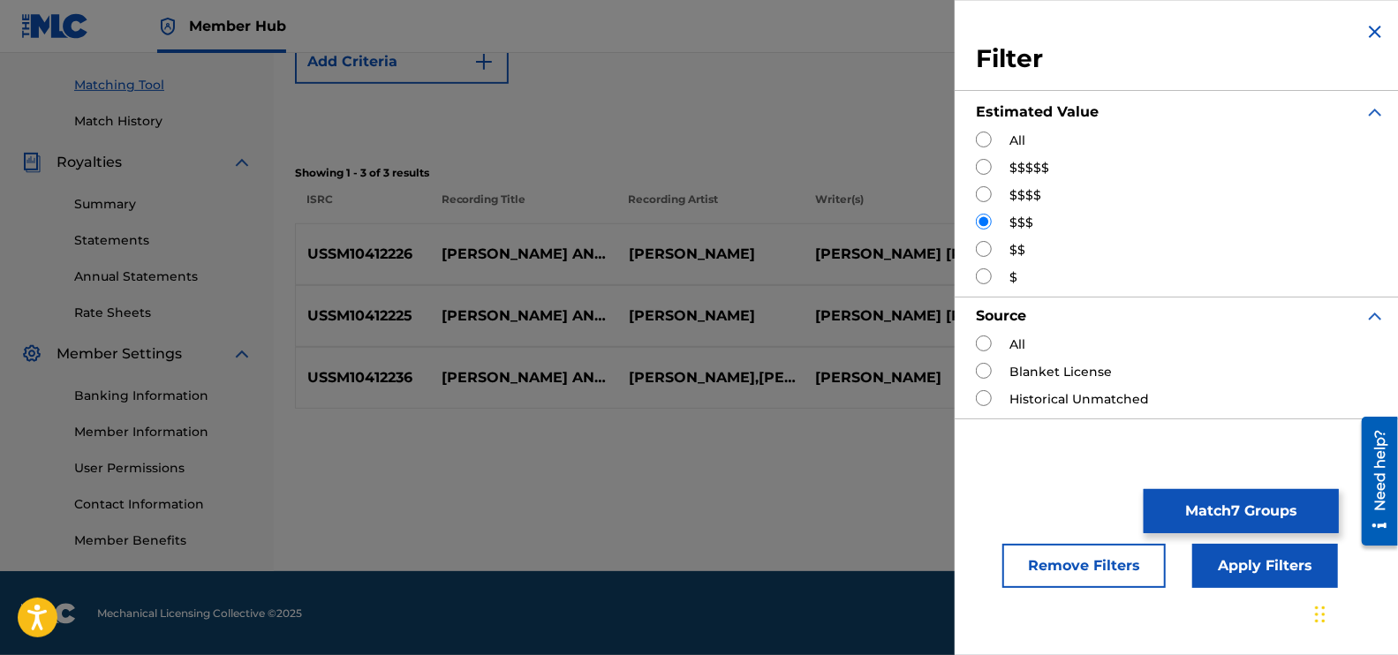
click at [986, 252] on input "Search Form" at bounding box center [984, 249] width 16 height 16
radio input "true"
click at [1231, 582] on button "Apply Filters" at bounding box center [1265, 566] width 146 height 44
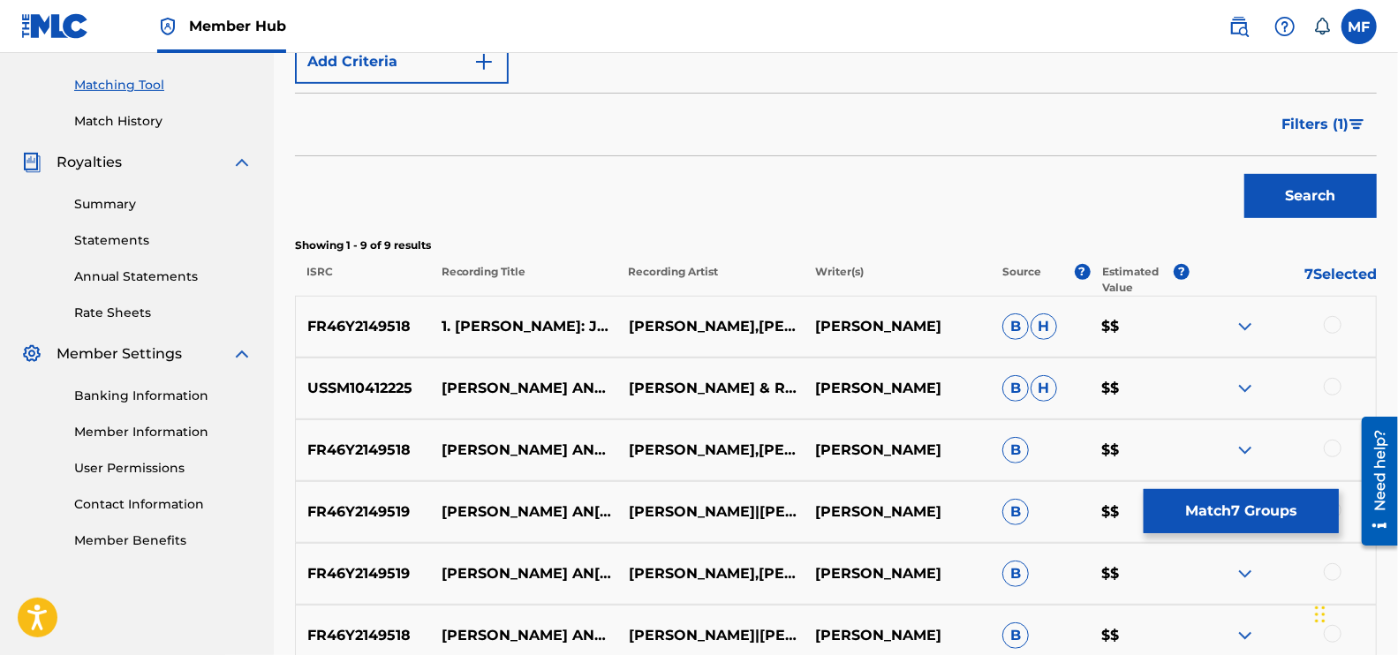
click at [1333, 322] on div at bounding box center [1332, 325] width 18 height 18
click at [1333, 322] on div at bounding box center [1281, 326] width 187 height 21
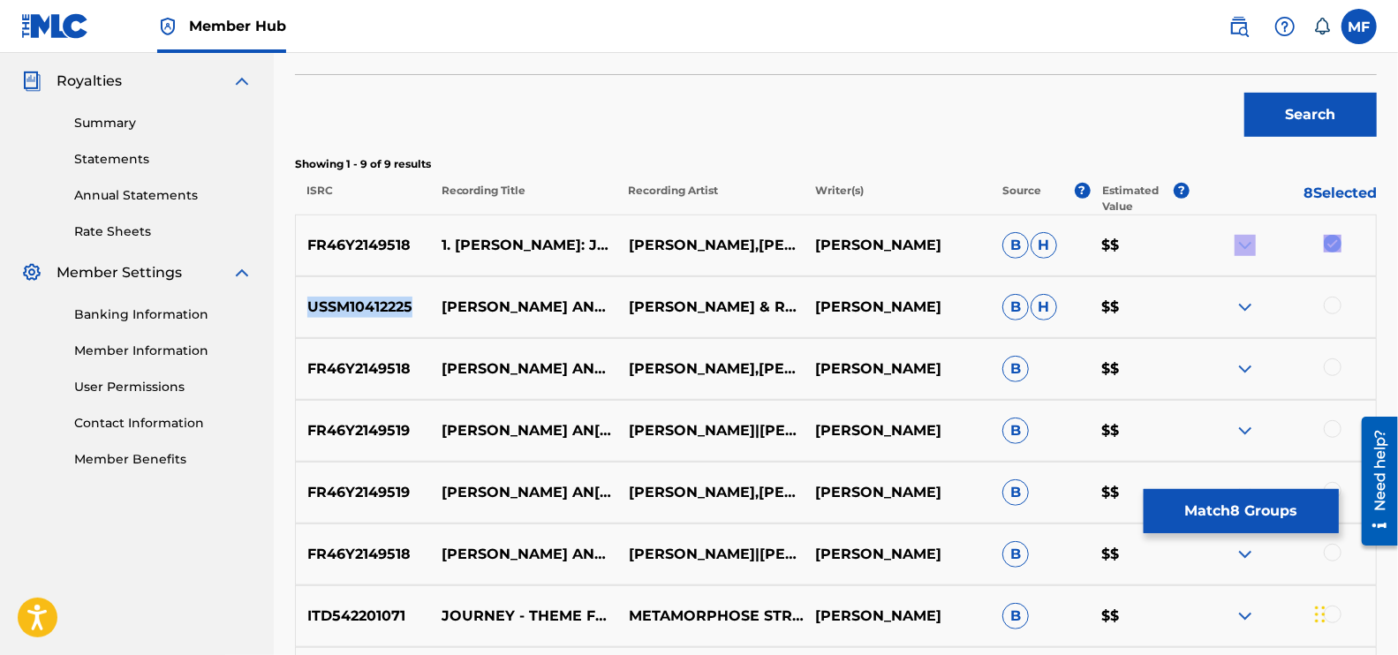
scroll to position [549, 0]
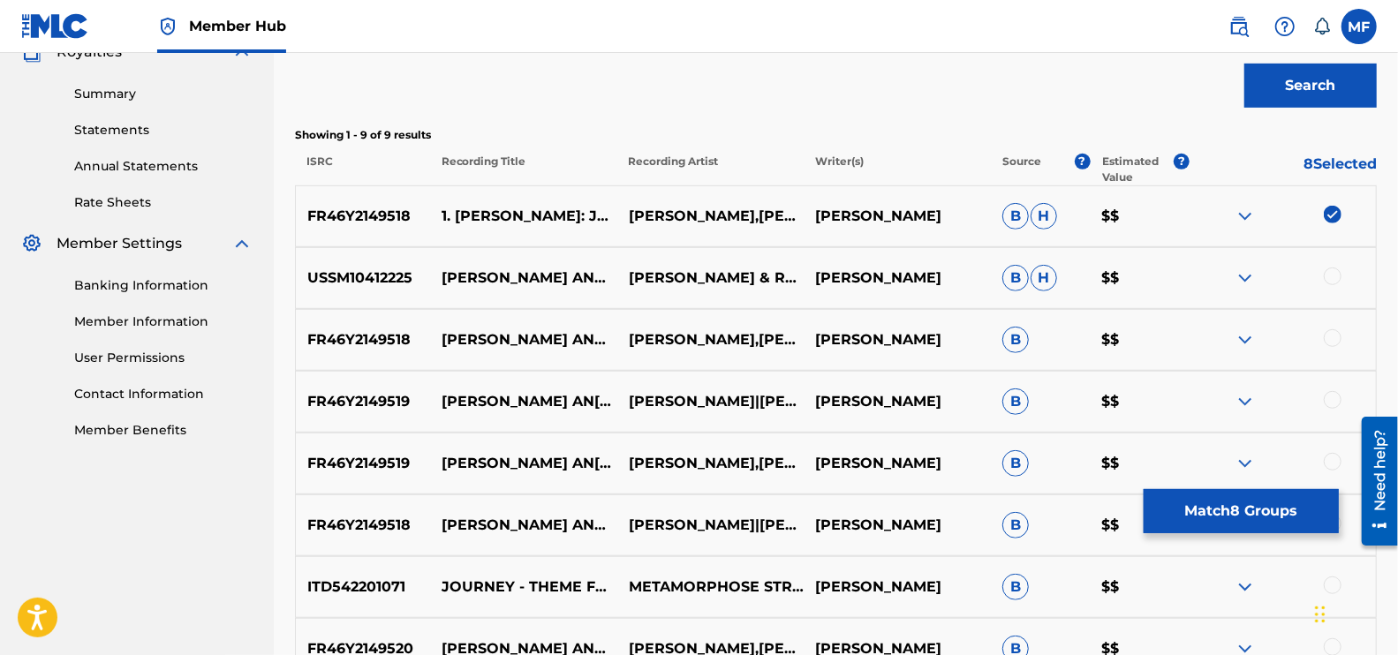
click at [1124, 92] on div "Search" at bounding box center [836, 81] width 1082 height 71
click at [1330, 272] on div at bounding box center [1332, 277] width 18 height 18
click at [1330, 334] on div at bounding box center [1332, 338] width 18 height 18
click at [1330, 334] on div at bounding box center [1281, 339] width 187 height 21
drag, startPoint x: 1330, startPoint y: 333, endPoint x: 1325, endPoint y: 402, distance: 69.1
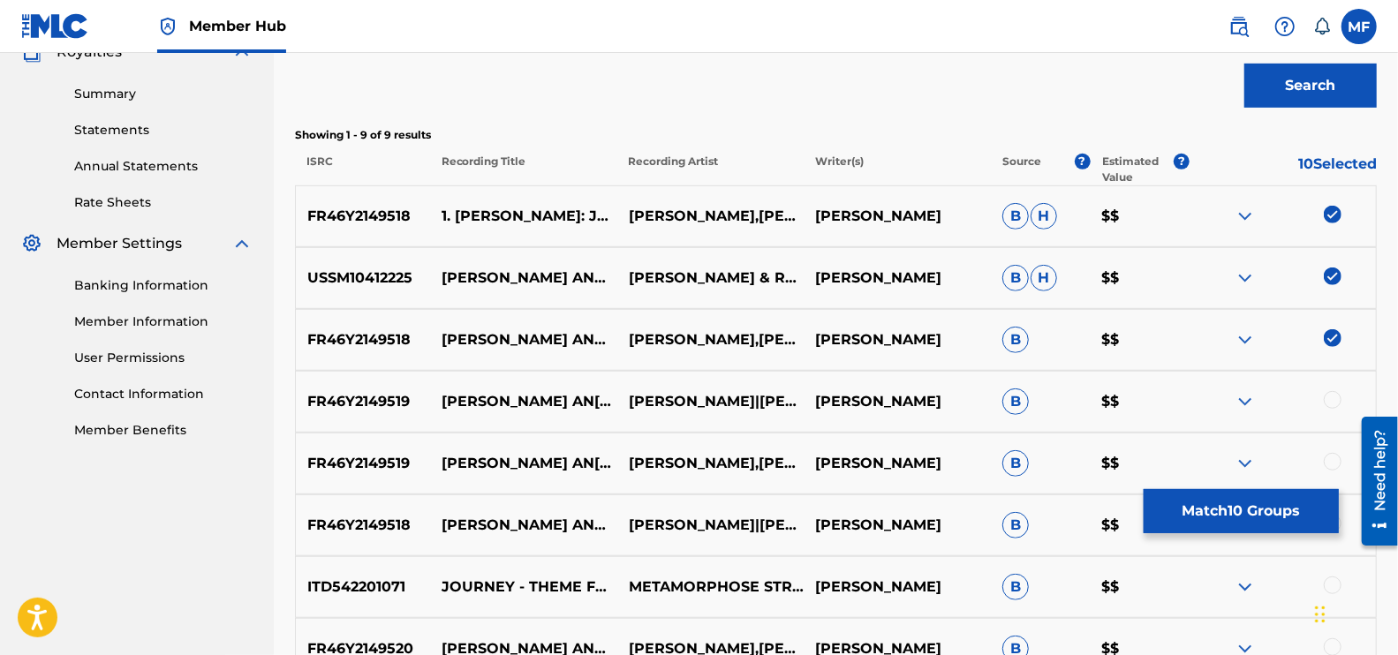
click at [1325, 401] on div at bounding box center [1332, 400] width 18 height 18
click at [1325, 402] on div at bounding box center [1281, 401] width 187 height 21
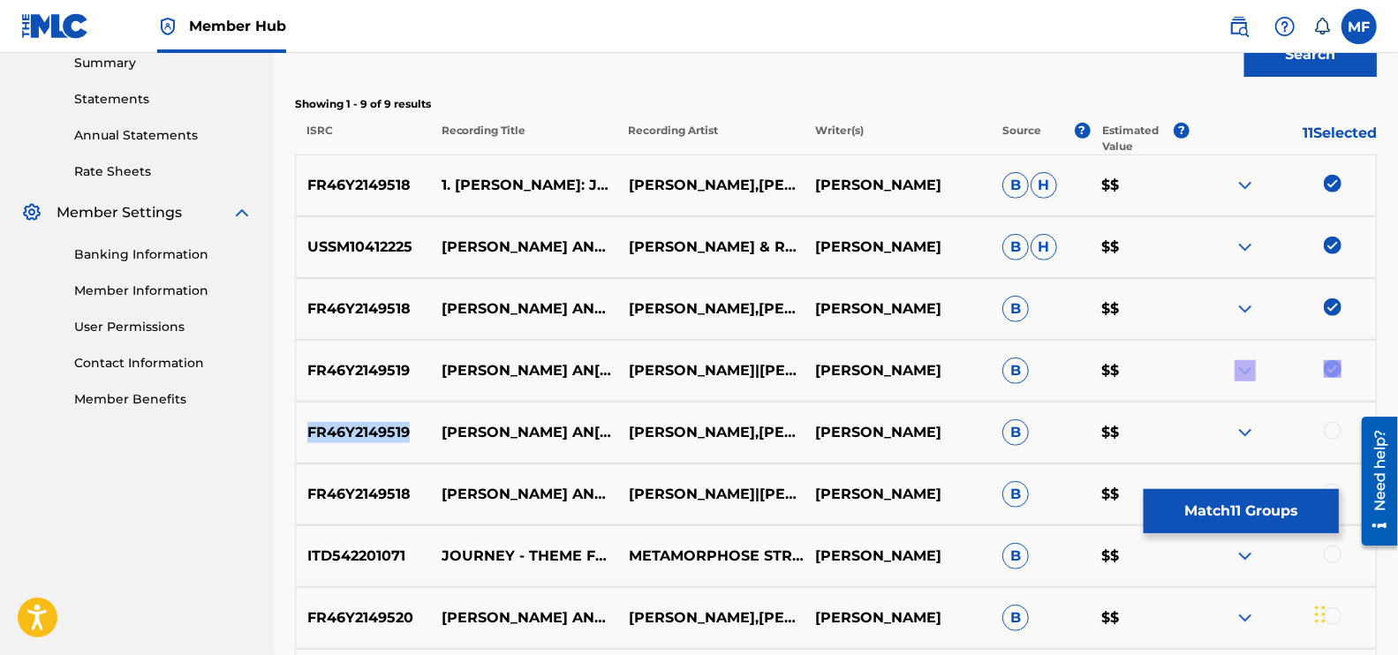
scroll to position [659, 0]
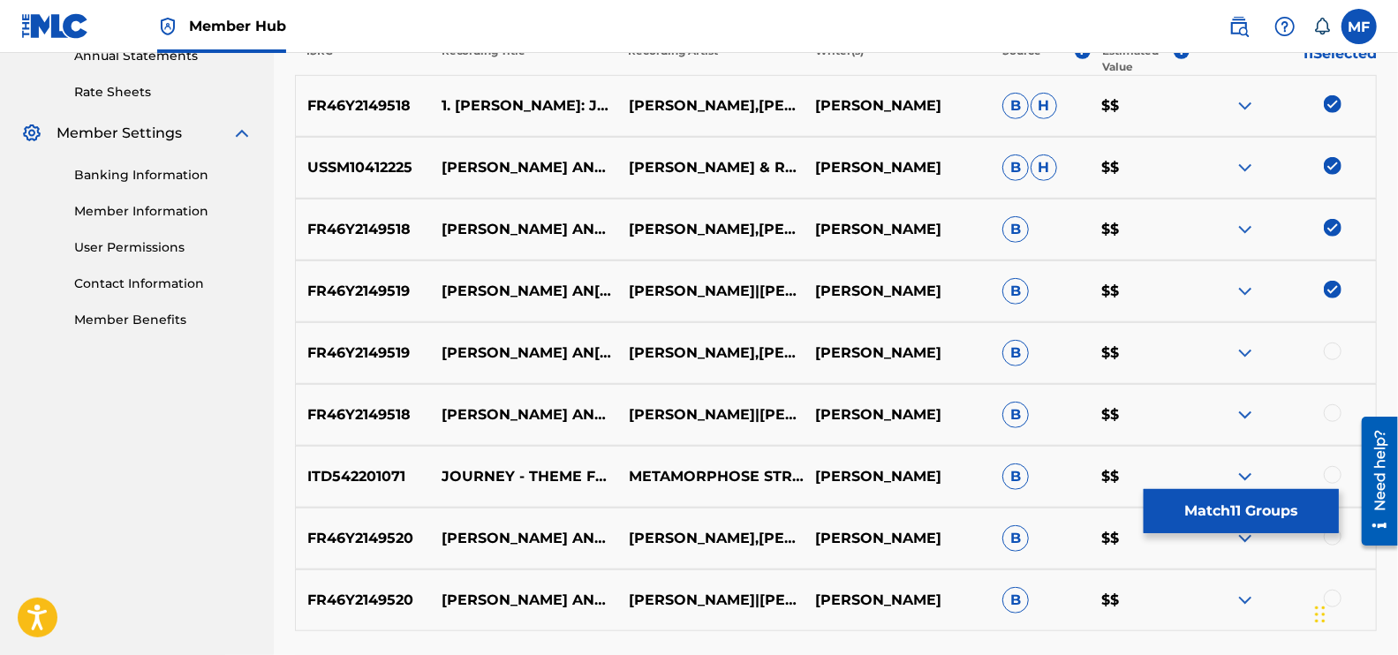
click at [1334, 349] on div at bounding box center [1332, 352] width 18 height 18
click at [1334, 349] on div at bounding box center [1281, 353] width 187 height 21
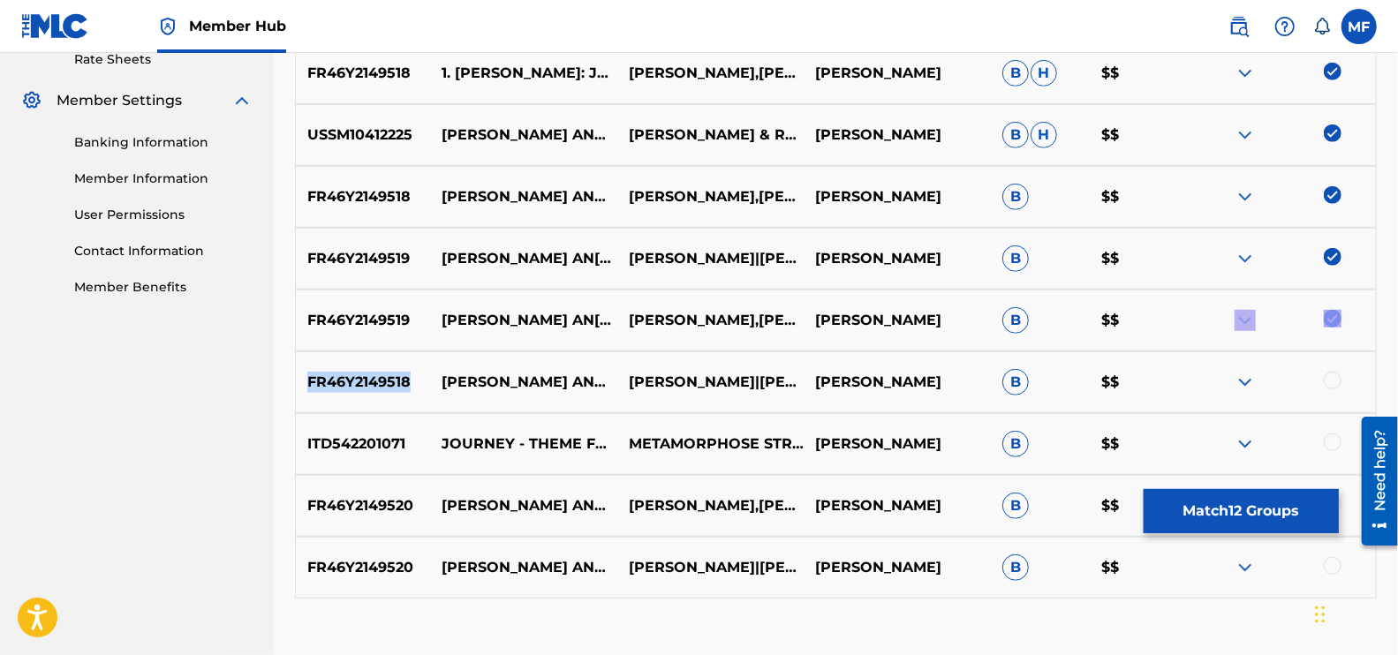
scroll to position [770, 0]
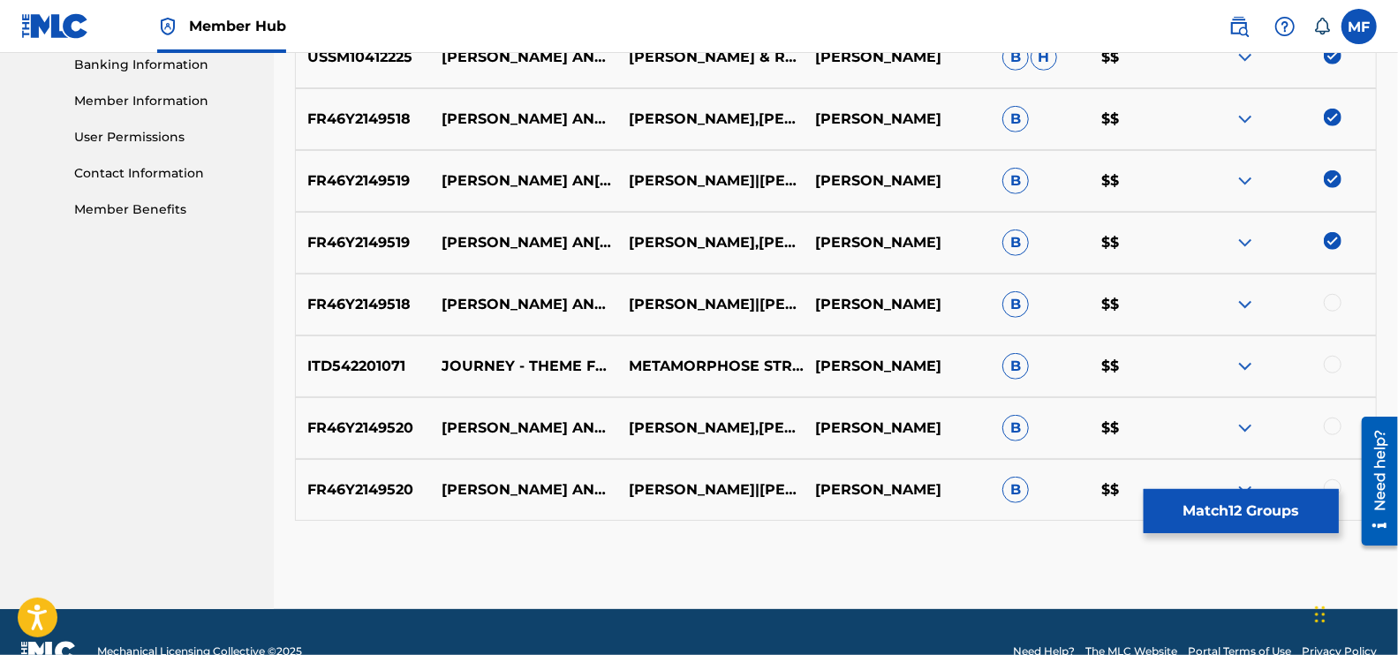
drag, startPoint x: 1329, startPoint y: 298, endPoint x: 1330, endPoint y: 374, distance: 75.9
click at [1329, 298] on div at bounding box center [1332, 303] width 18 height 18
drag, startPoint x: 1336, startPoint y: 366, endPoint x: 1329, endPoint y: 388, distance: 23.2
click at [1336, 366] on div at bounding box center [1332, 365] width 18 height 18
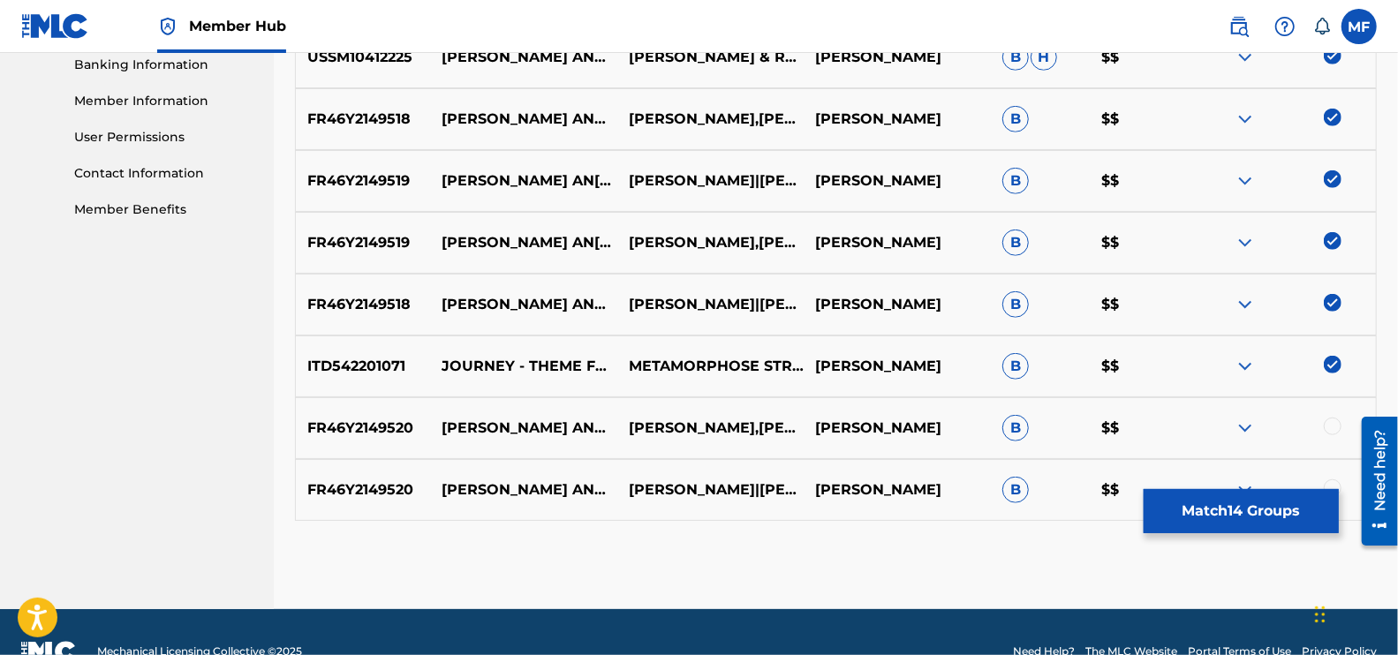
click at [1331, 420] on div at bounding box center [1332, 427] width 18 height 18
click at [1331, 420] on div at bounding box center [1281, 428] width 187 height 21
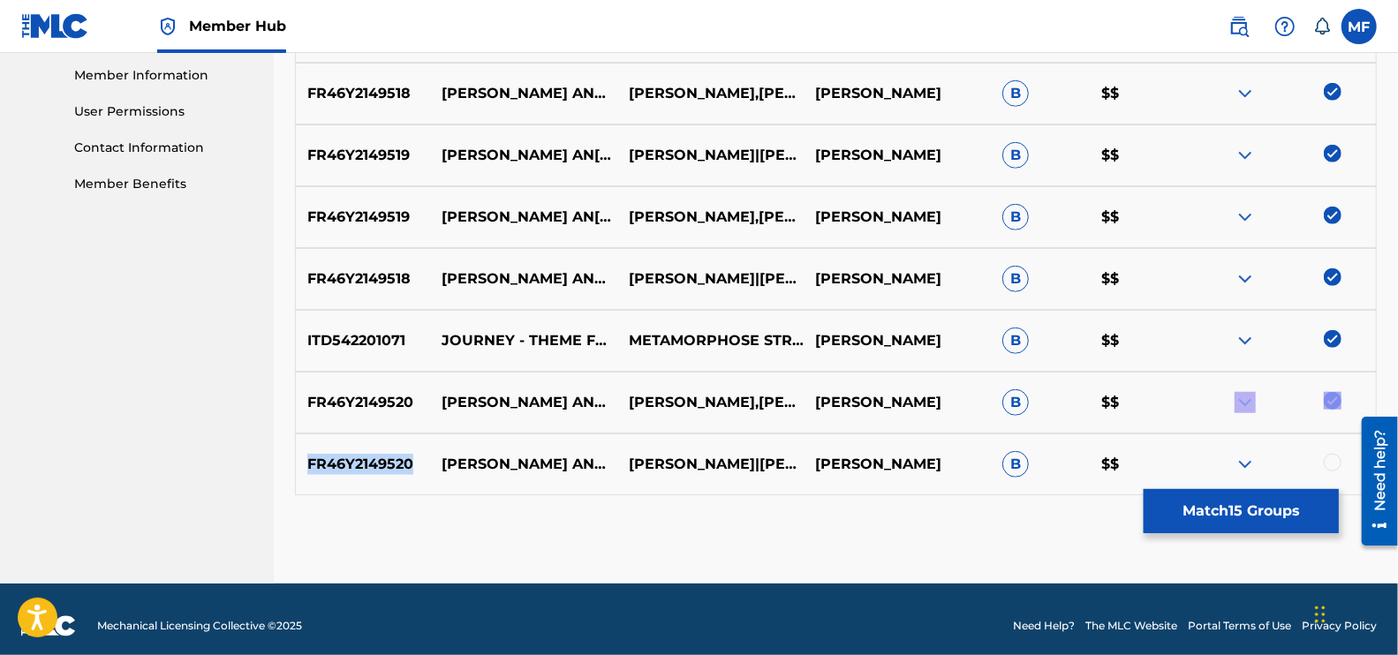
scroll to position [807, 0]
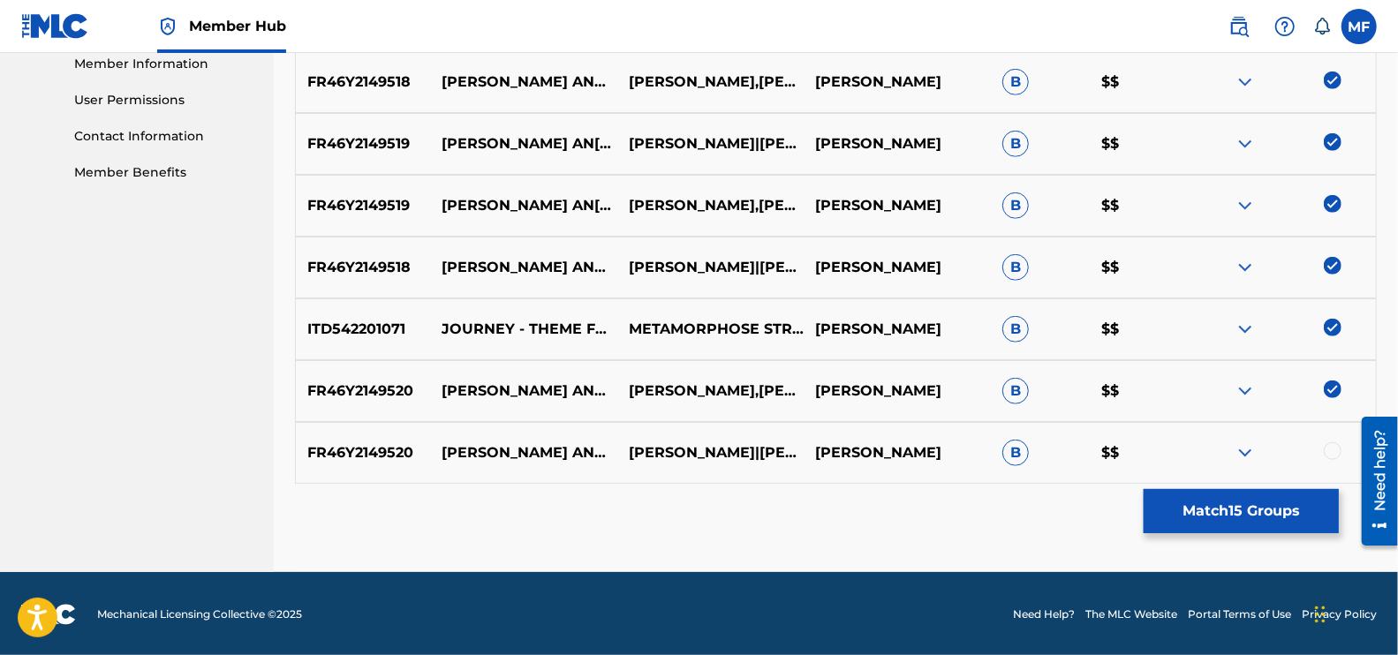
click at [1327, 449] on div at bounding box center [1332, 451] width 18 height 18
click at [1327, 449] on div at bounding box center [1281, 452] width 187 height 21
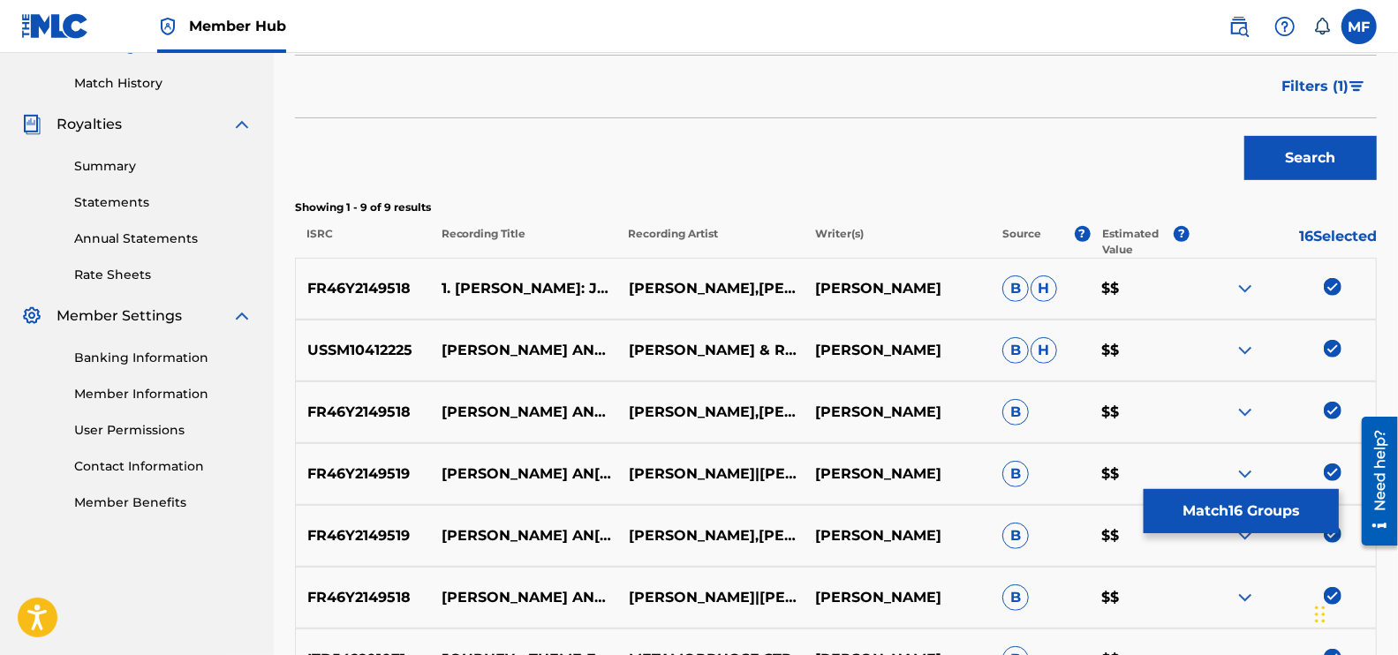
scroll to position [256, 0]
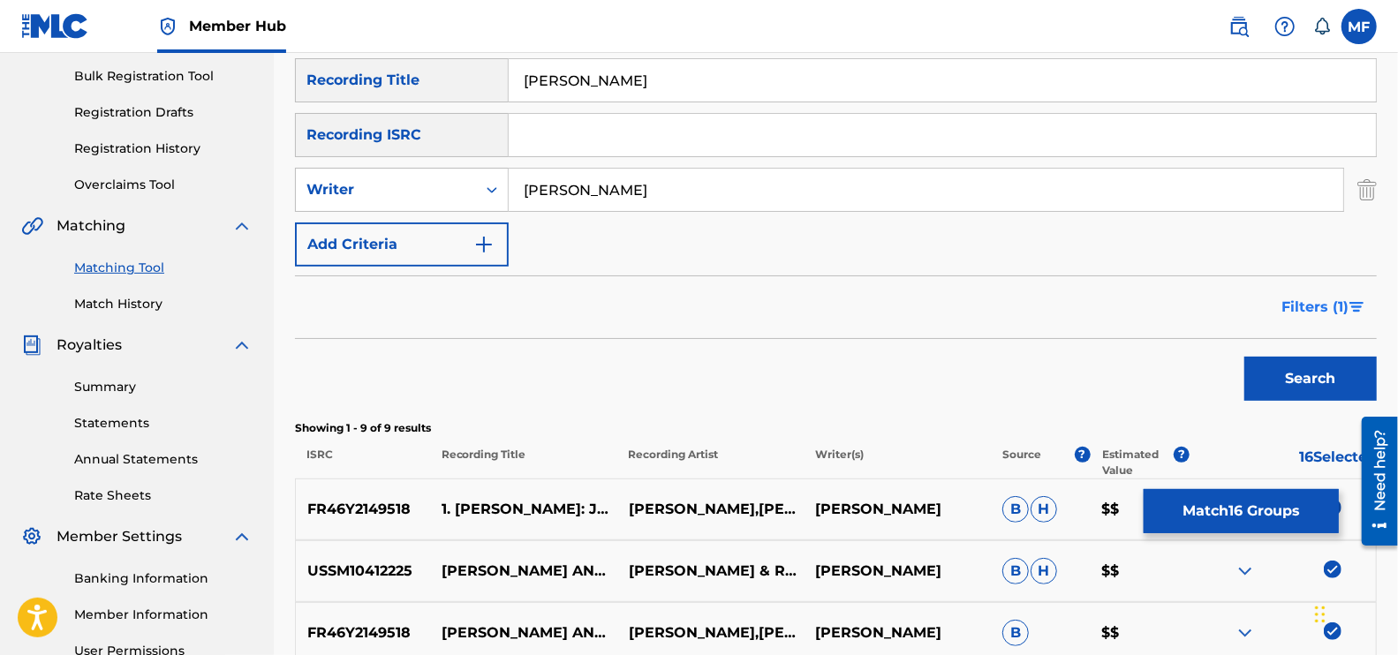
click at [1315, 309] on span "Filters ( 1 )" at bounding box center [1314, 307] width 67 height 21
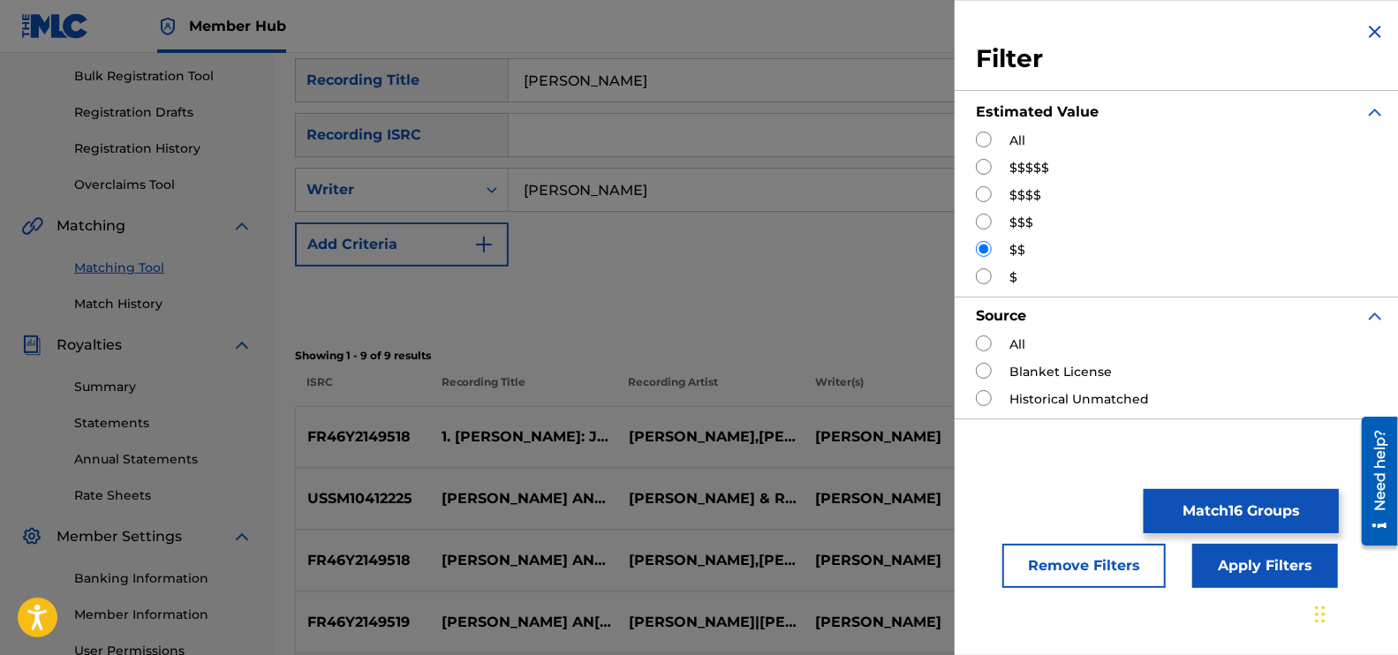
click at [980, 272] on input "Search Form" at bounding box center [984, 276] width 16 height 16
radio input "true"
click at [1236, 565] on button "Apply Filters" at bounding box center [1265, 566] width 146 height 44
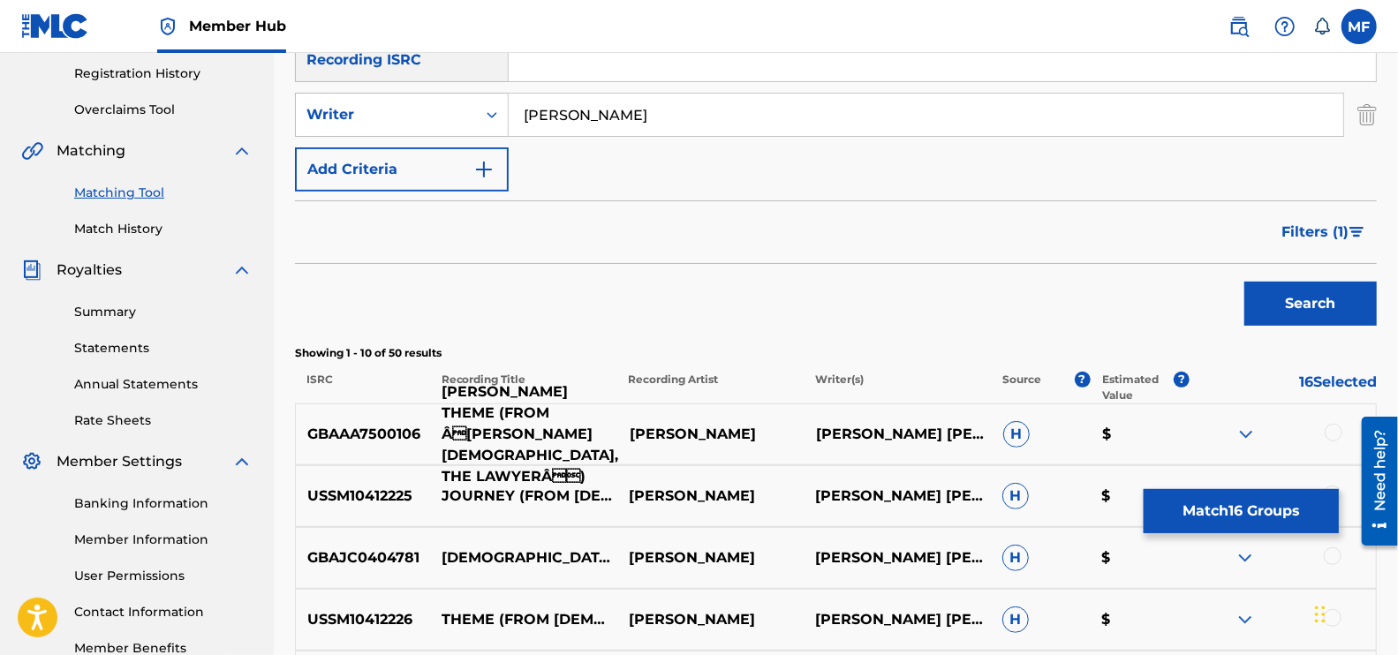
scroll to position [366, 0]
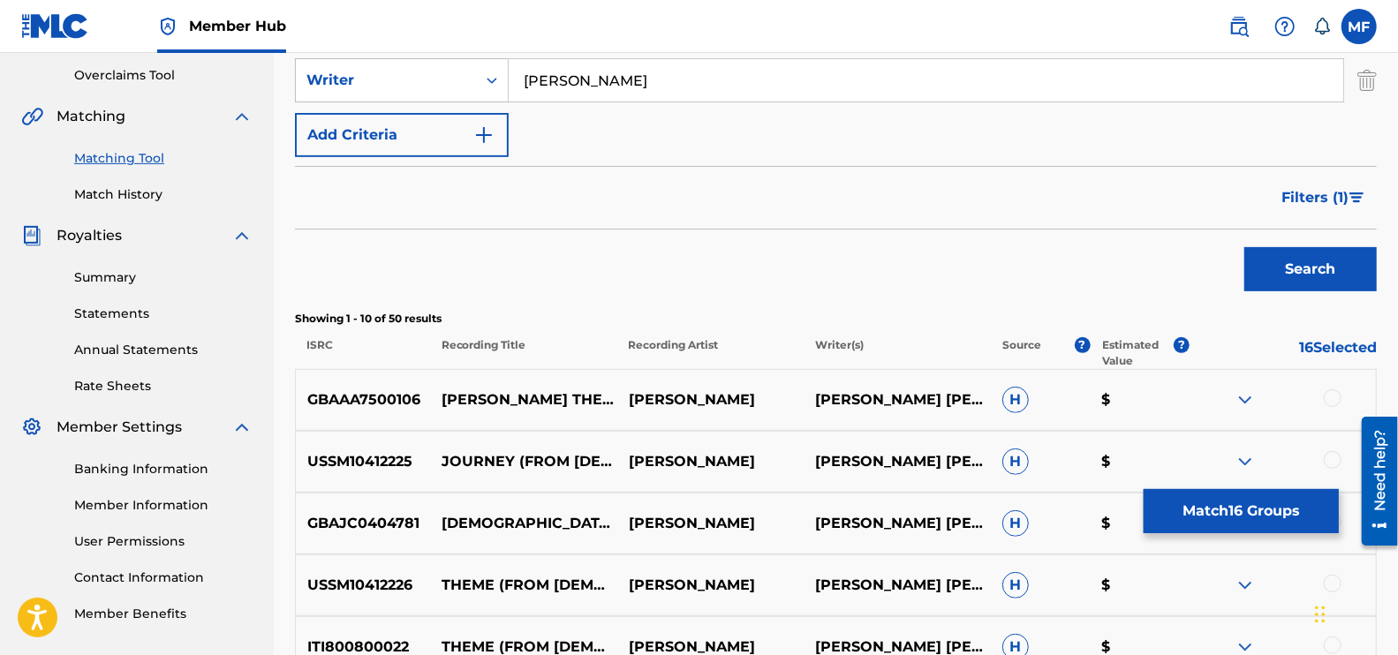
click at [1326, 392] on div at bounding box center [1332, 398] width 18 height 18
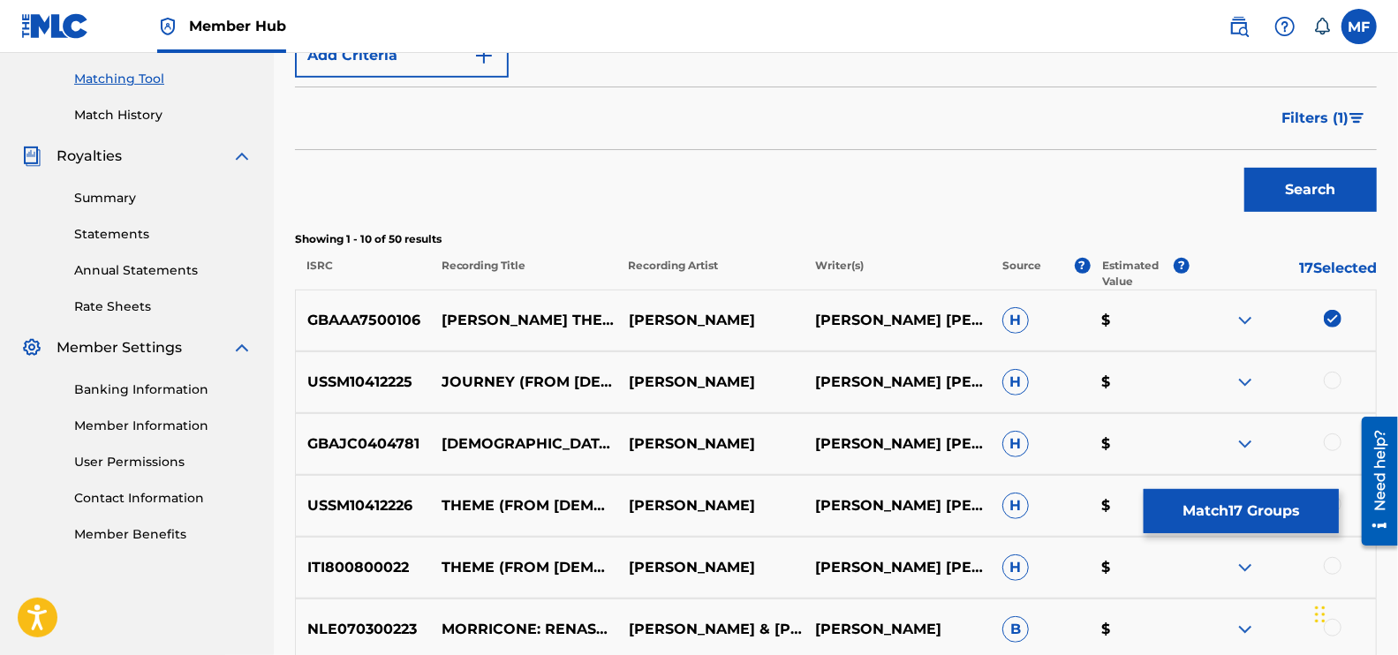
scroll to position [477, 0]
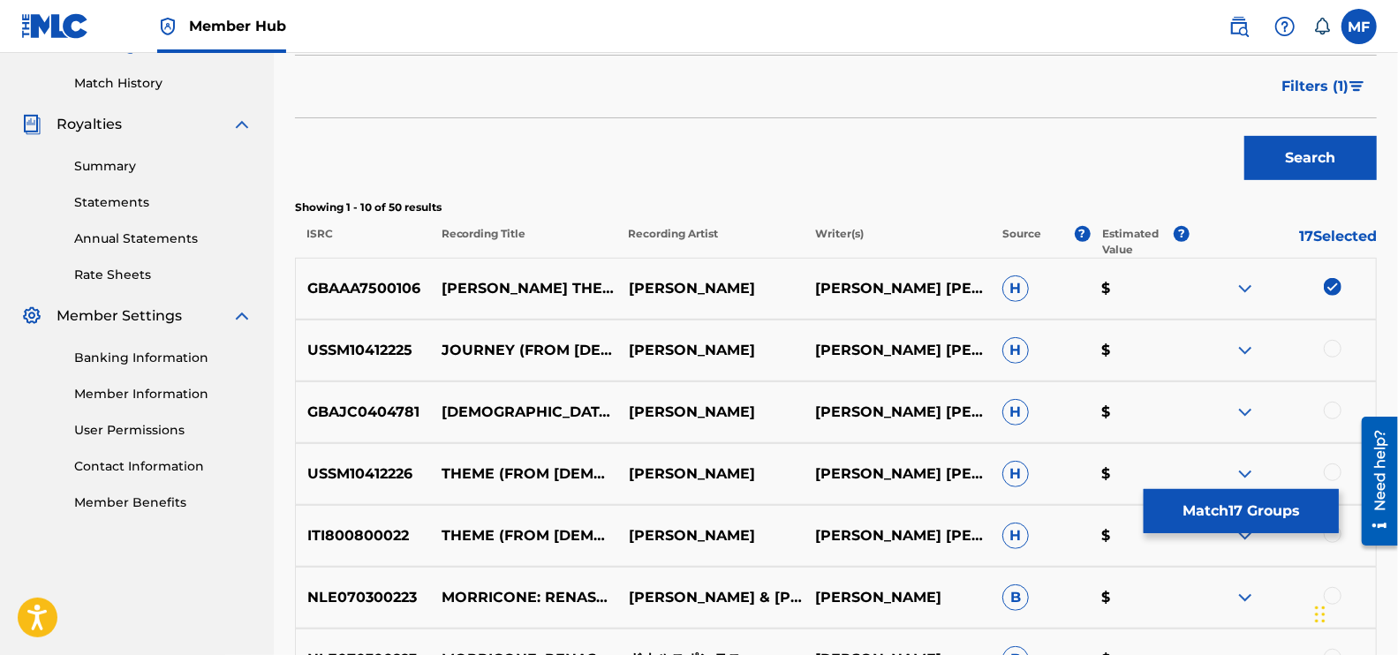
click at [1337, 343] on div at bounding box center [1332, 349] width 18 height 18
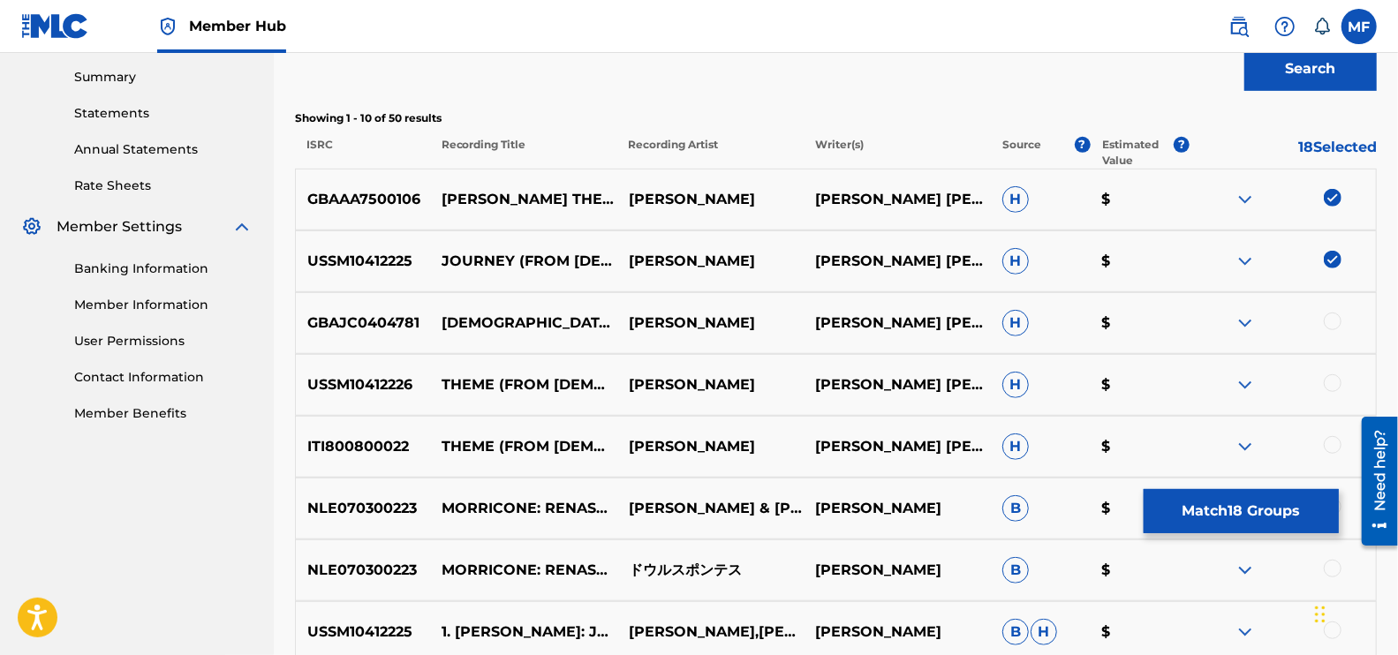
scroll to position [587, 0]
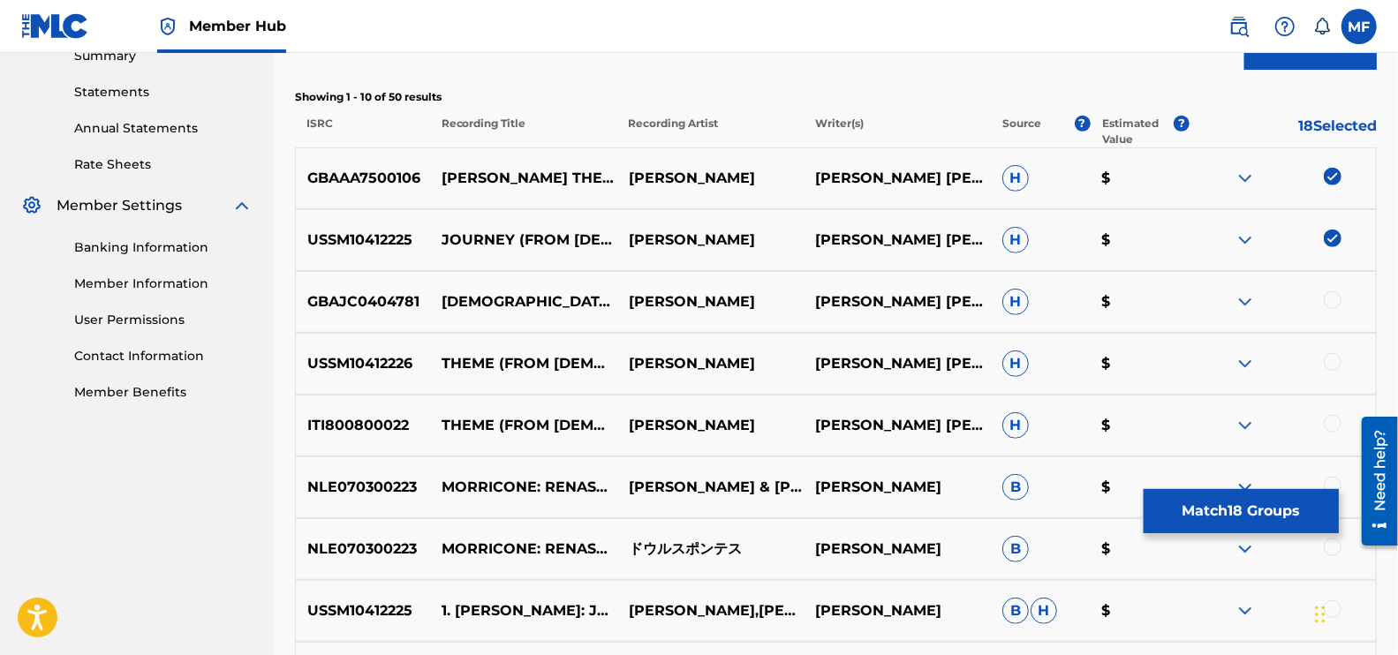
click at [1333, 365] on div at bounding box center [1332, 362] width 18 height 18
click at [1330, 298] on div at bounding box center [1332, 300] width 18 height 18
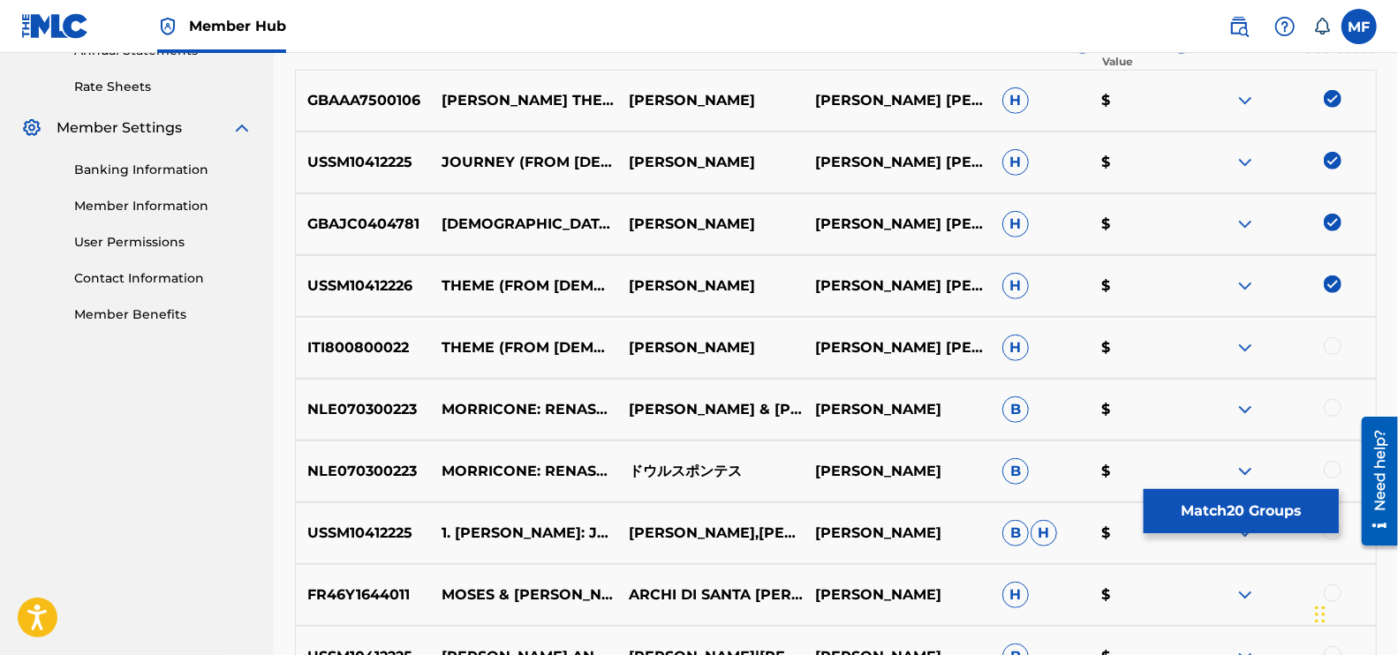
scroll to position [697, 0]
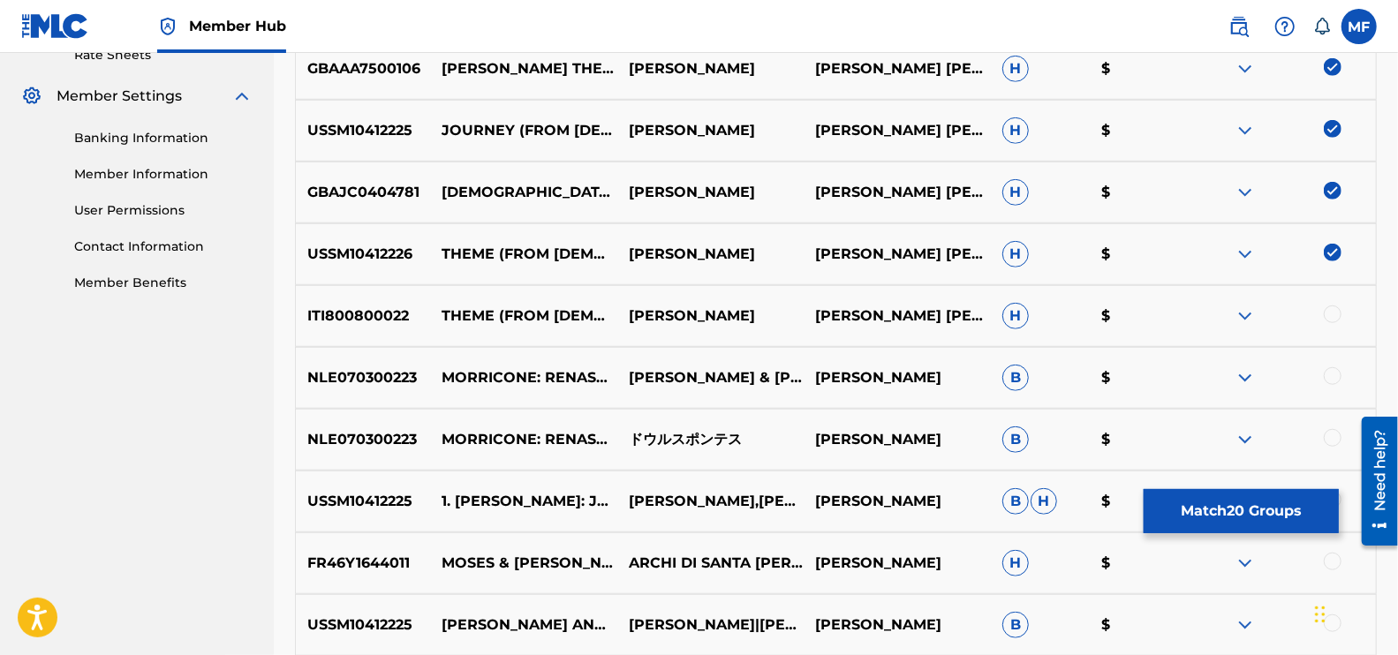
click at [1330, 306] on div at bounding box center [1332, 314] width 18 height 18
click at [1330, 367] on div at bounding box center [1332, 376] width 18 height 18
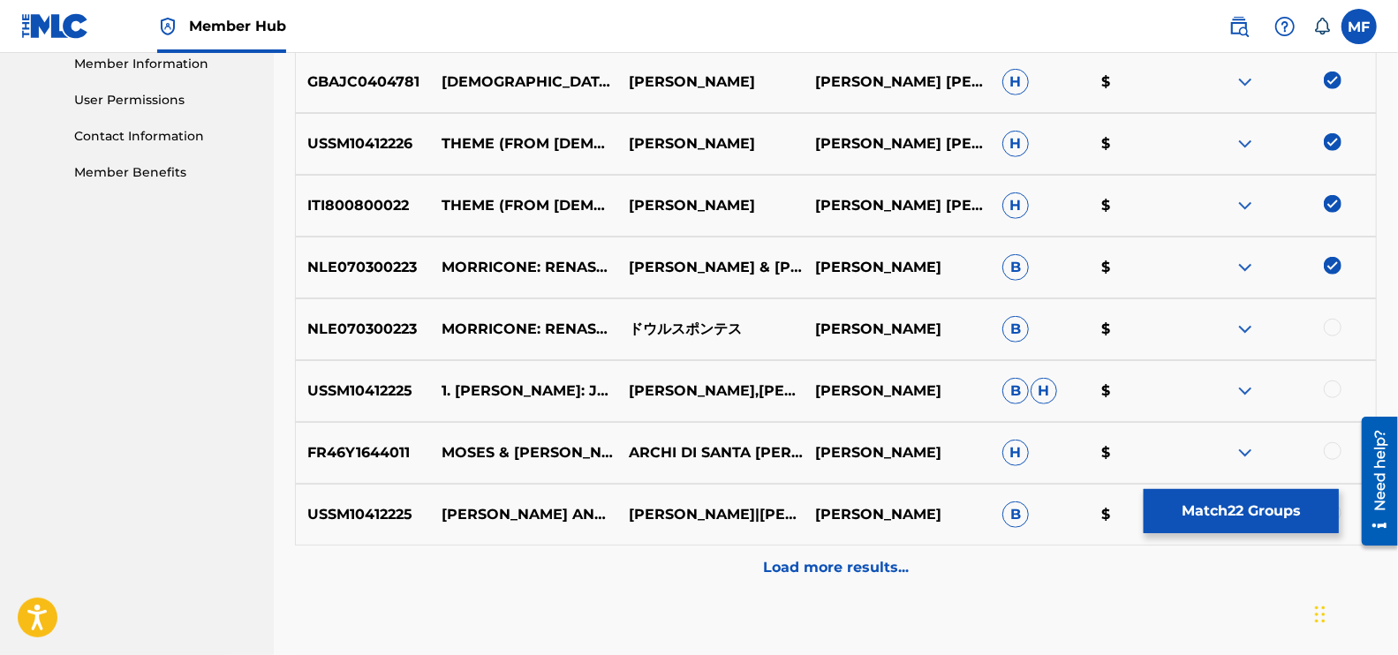
click at [1333, 319] on div at bounding box center [1332, 328] width 18 height 18
click at [1327, 390] on div at bounding box center [1332, 390] width 18 height 18
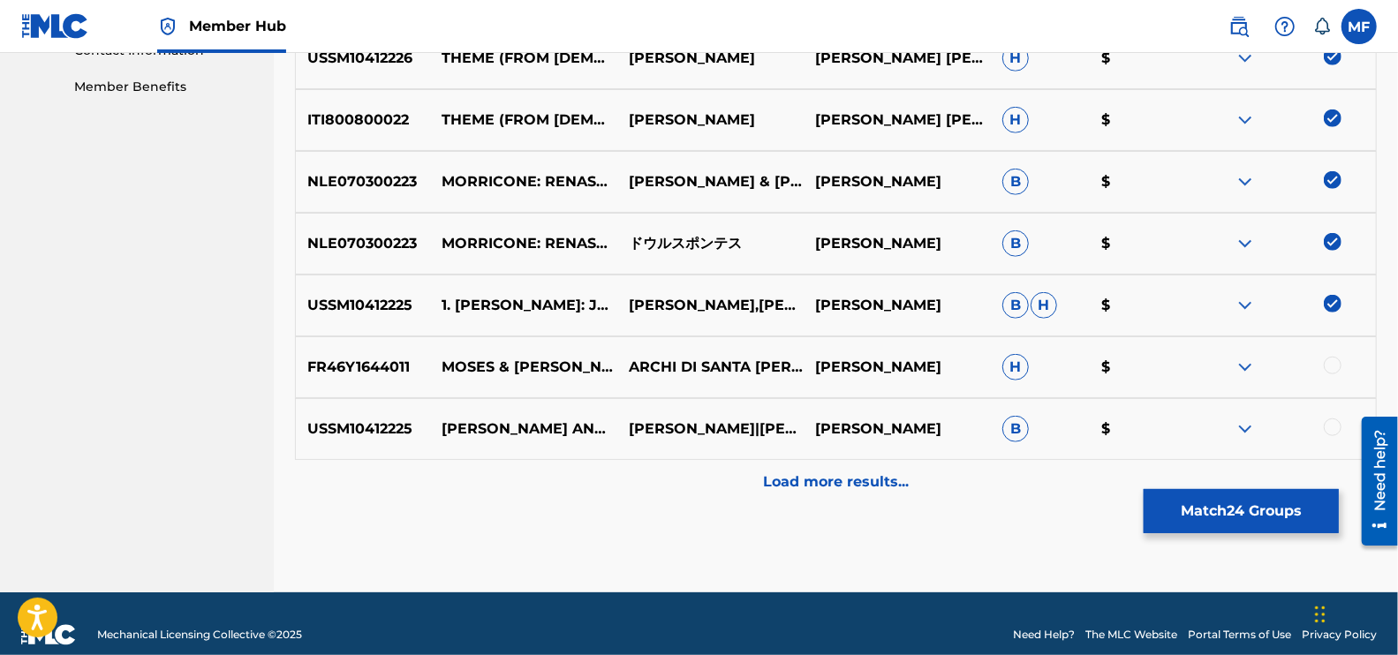
scroll to position [914, 0]
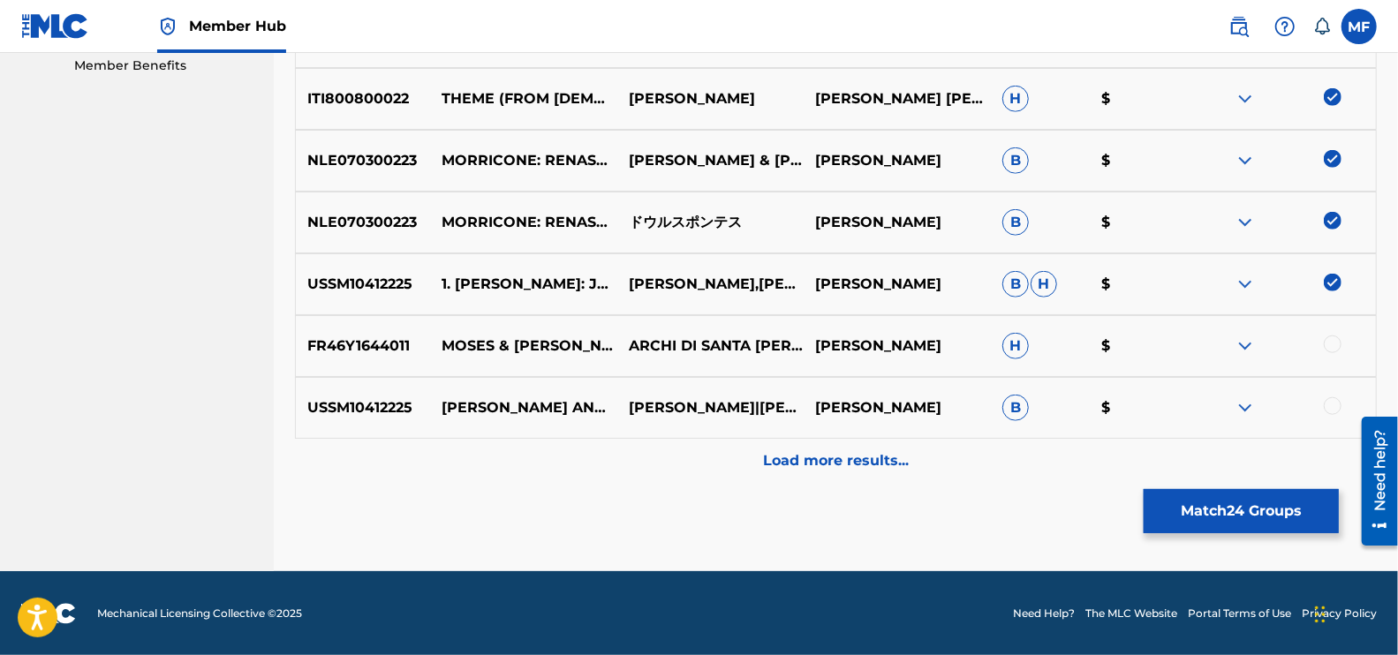
click at [1336, 343] on div at bounding box center [1332, 344] width 18 height 18
click at [1331, 413] on div at bounding box center [1332, 406] width 18 height 18
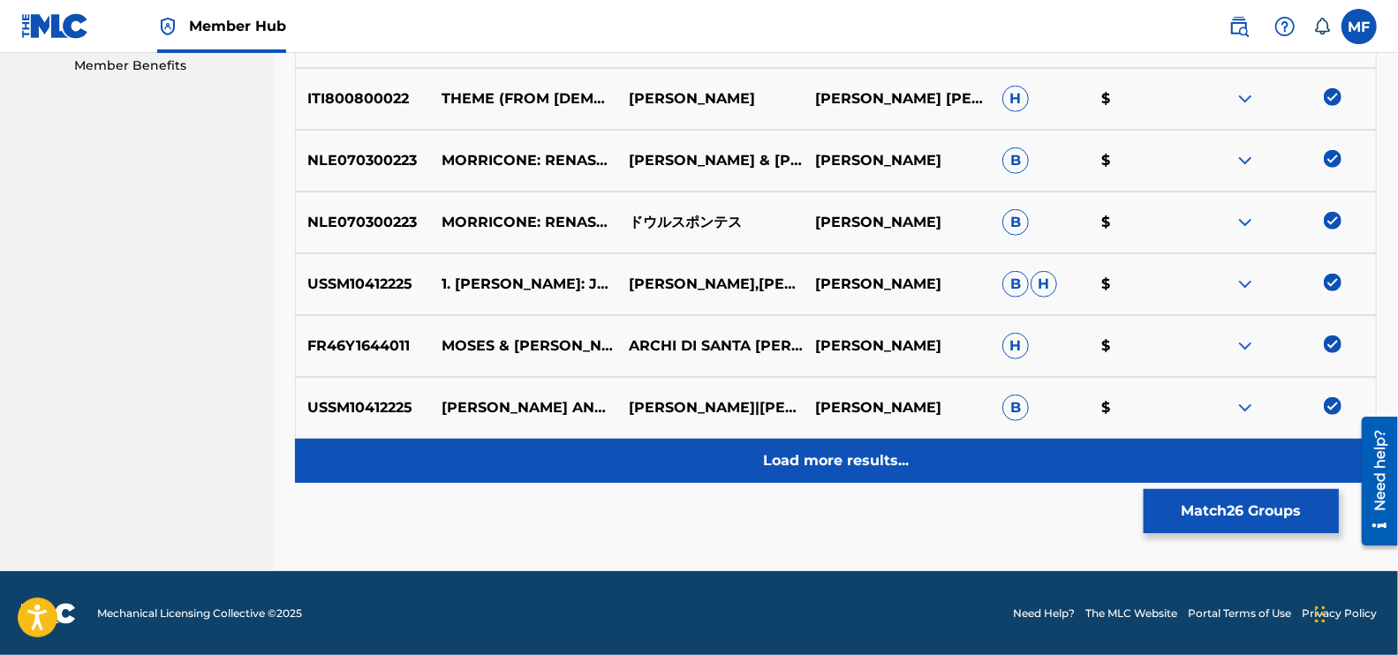
click at [946, 465] on div "Load more results..." at bounding box center [836, 461] width 1082 height 44
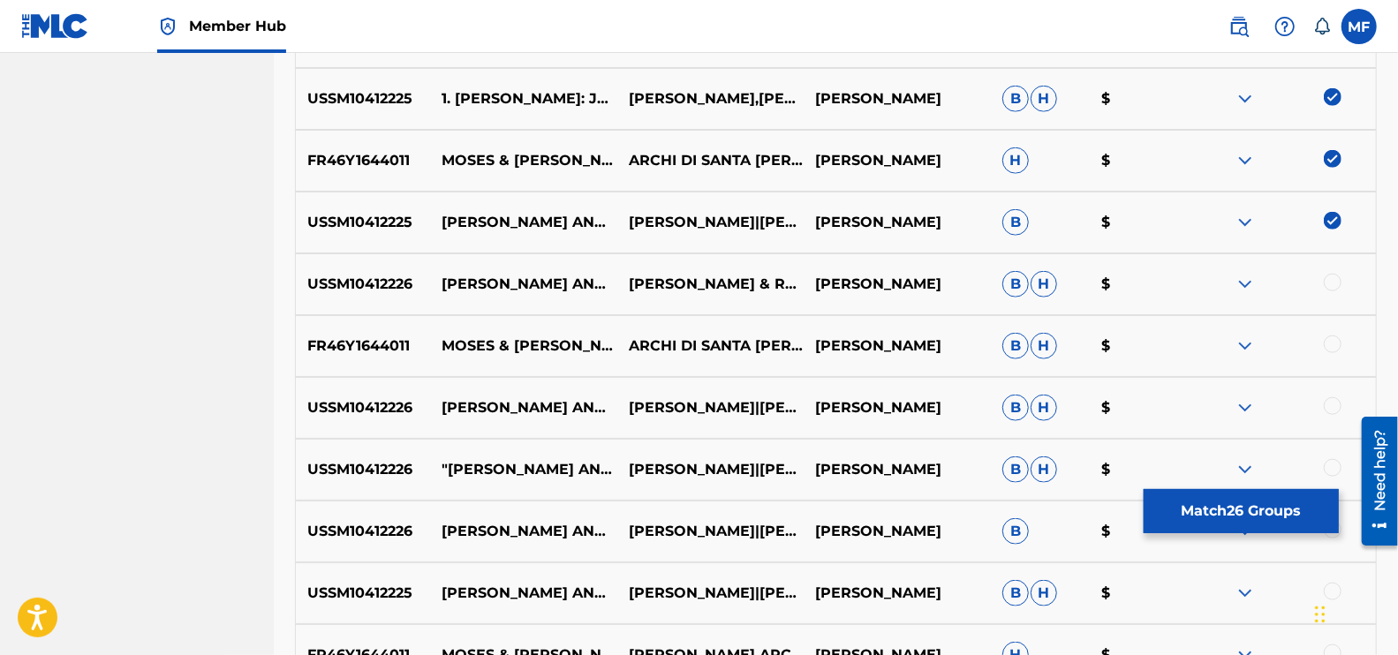
scroll to position [1134, 0]
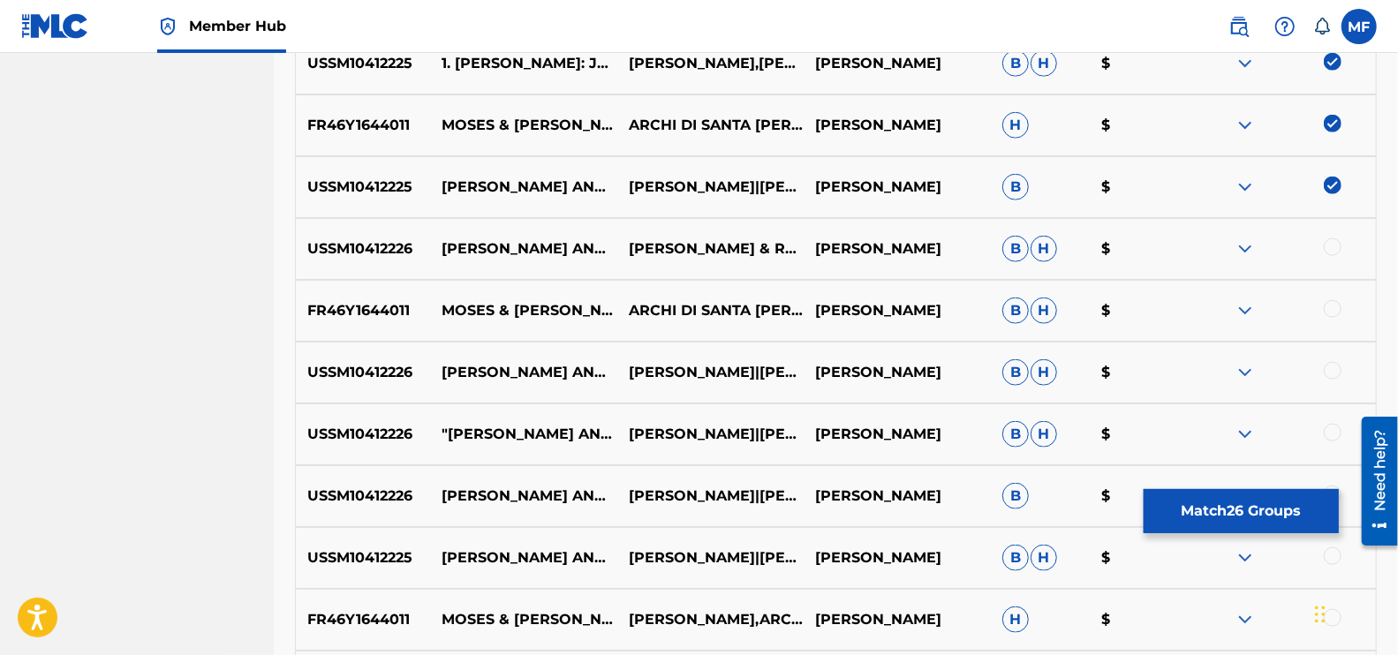
click at [1332, 244] on div at bounding box center [1332, 247] width 18 height 18
click at [1339, 316] on div at bounding box center [1281, 310] width 187 height 21
click at [1335, 313] on div at bounding box center [1332, 309] width 18 height 18
click at [1332, 371] on div at bounding box center [1332, 371] width 18 height 18
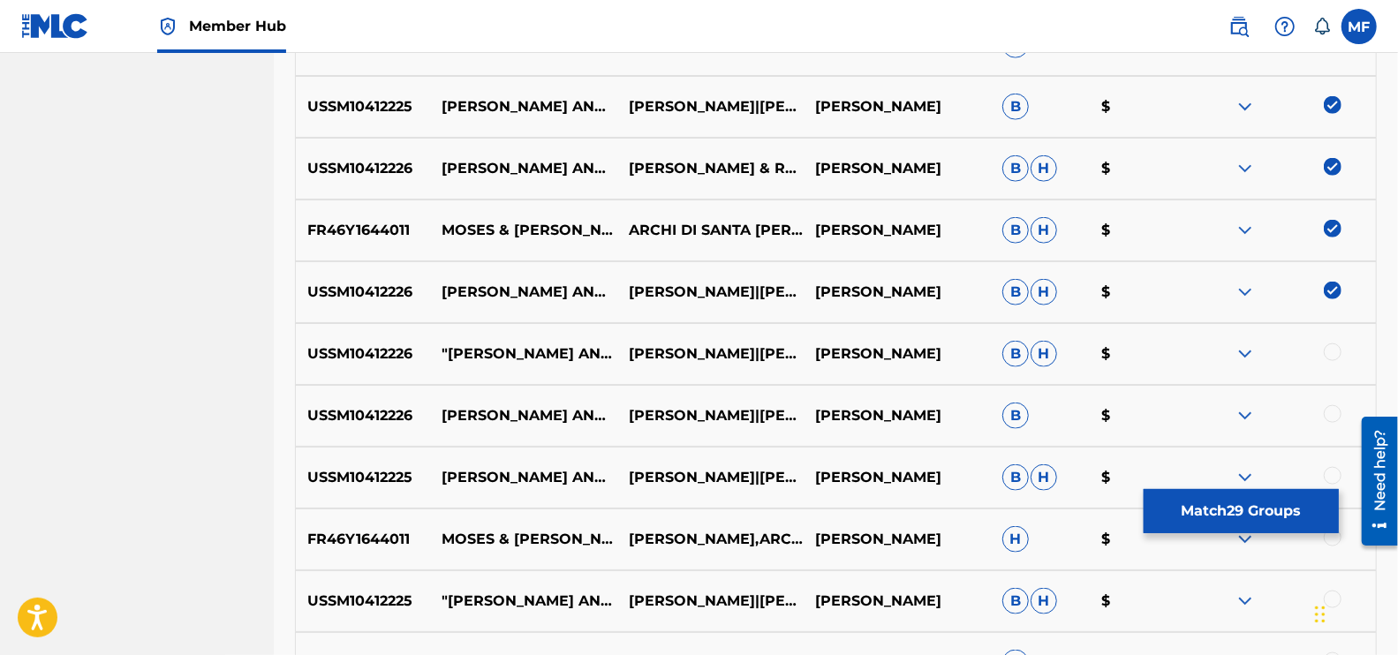
scroll to position [1245, 0]
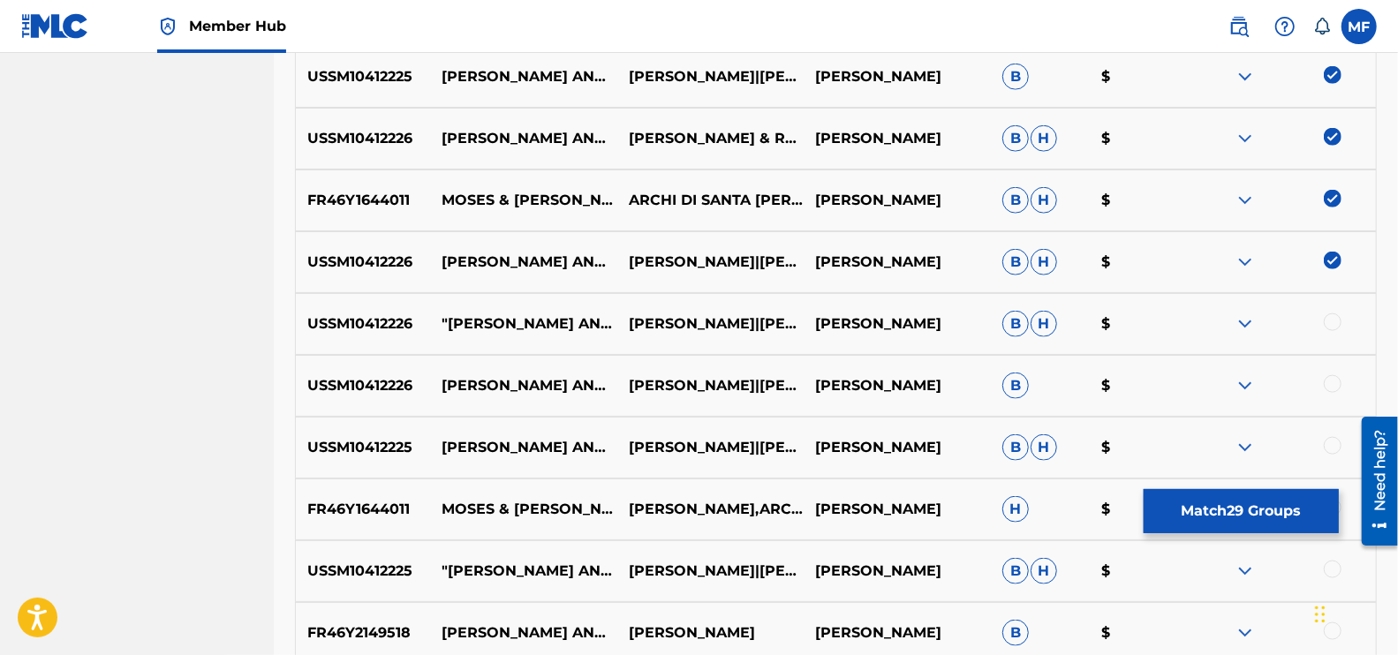
click at [1328, 321] on div at bounding box center [1332, 322] width 18 height 18
click at [1331, 388] on div at bounding box center [1332, 384] width 18 height 18
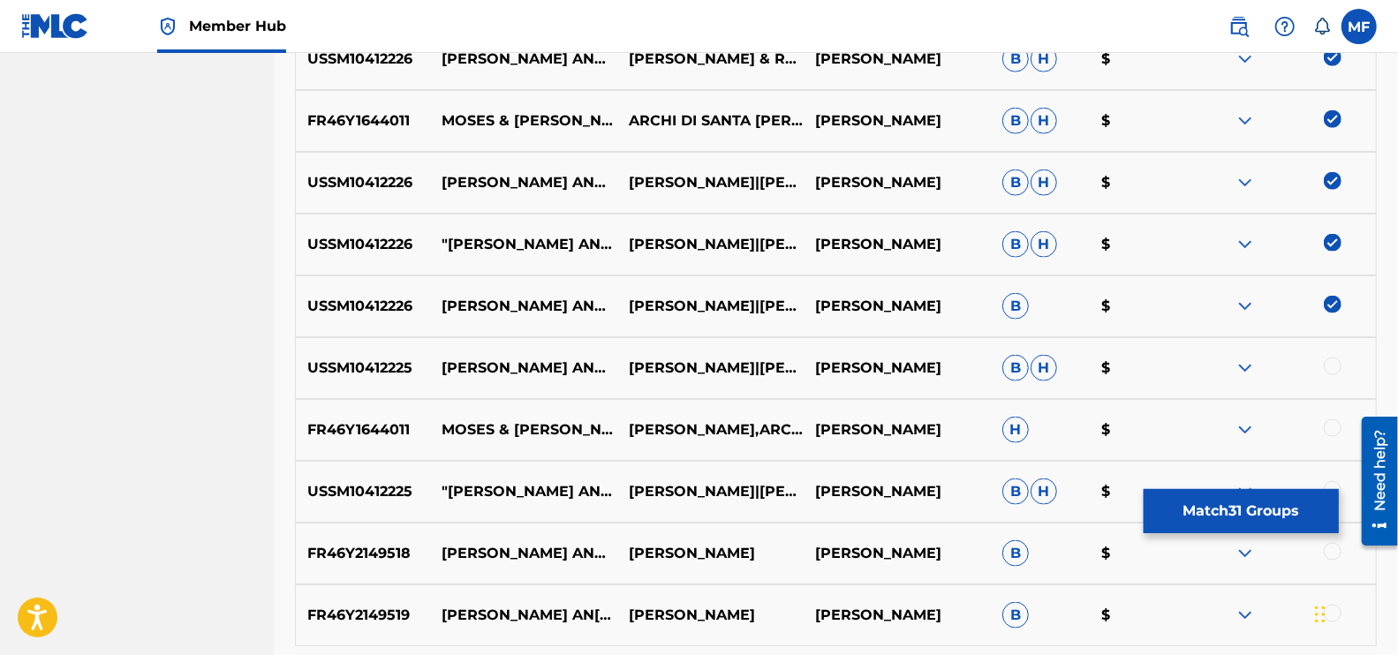
scroll to position [1355, 0]
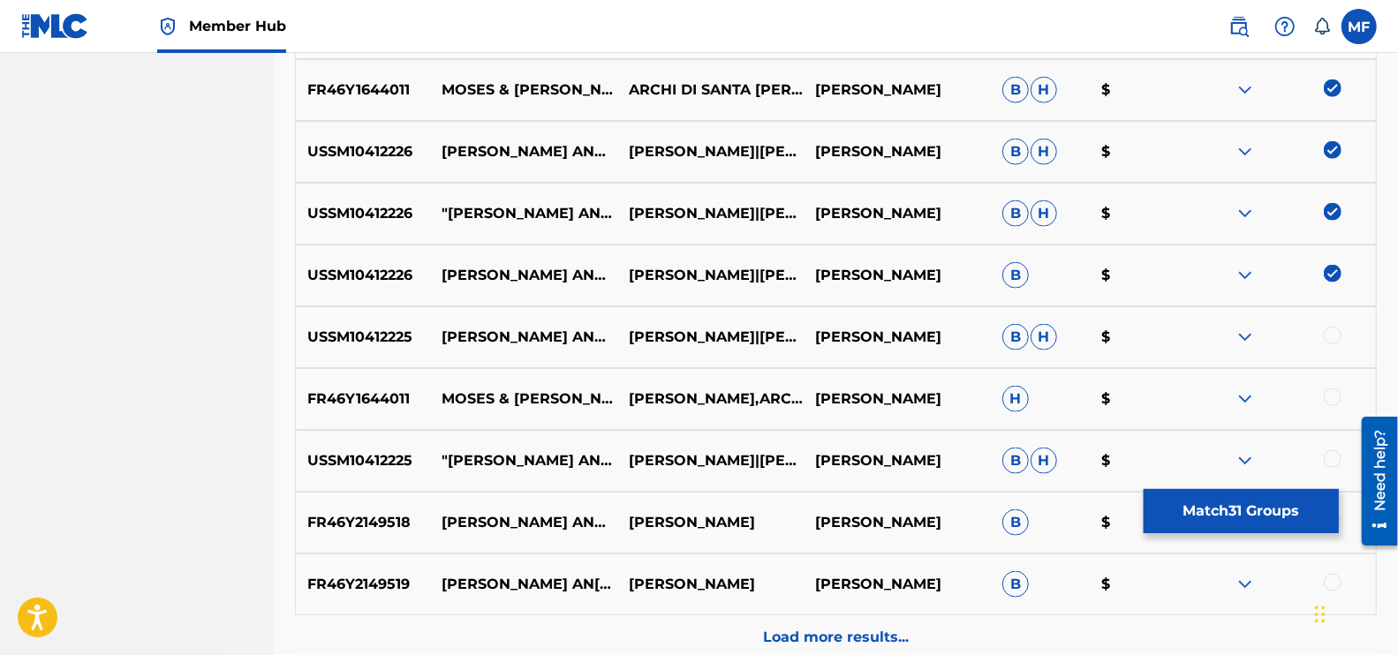
click at [1333, 333] on div at bounding box center [1332, 336] width 18 height 18
click at [1331, 393] on div at bounding box center [1332, 397] width 18 height 18
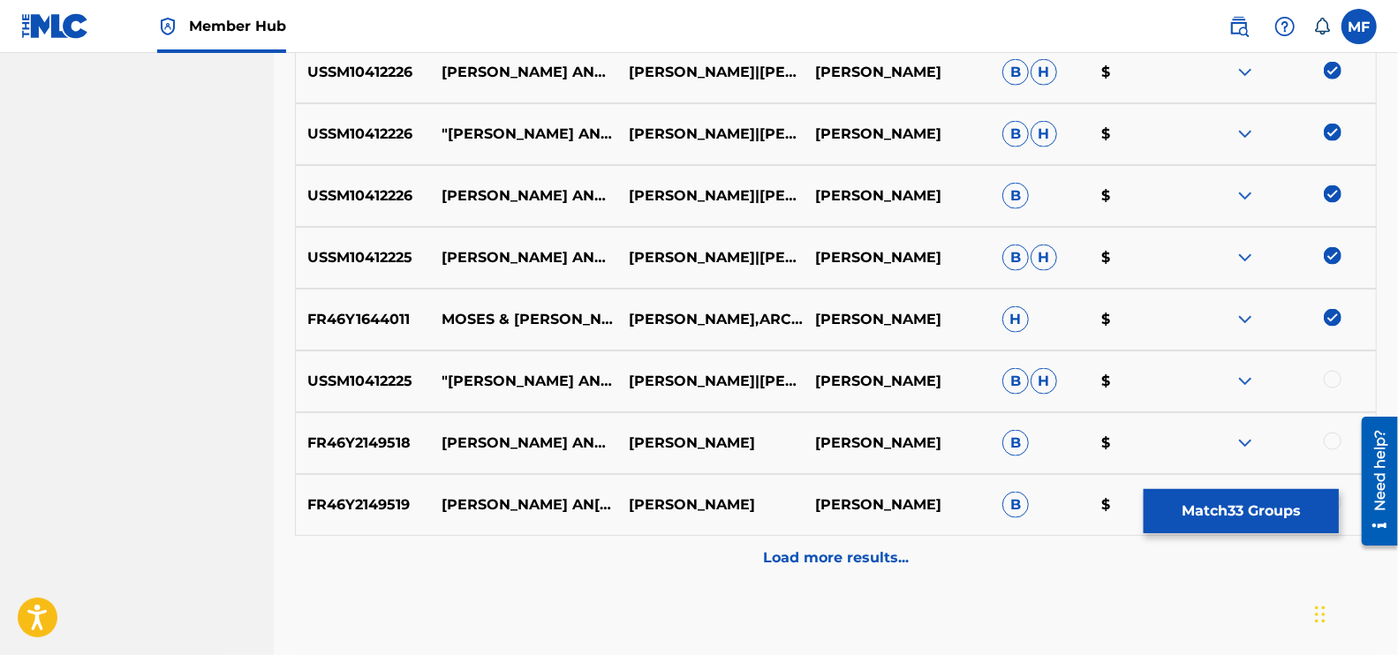
scroll to position [1465, 0]
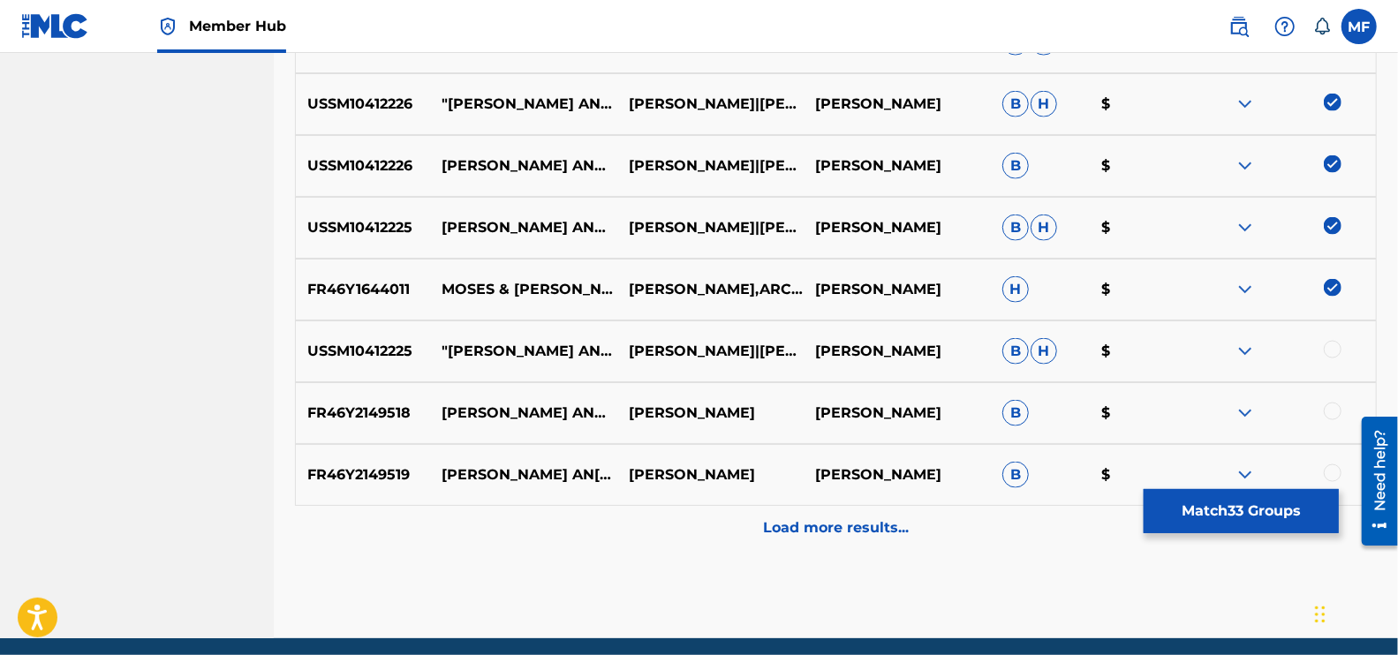
click at [1332, 346] on div at bounding box center [1332, 350] width 18 height 18
click at [1335, 400] on div "FR46Y2149518 [PERSON_NAME] AND [PERSON_NAME] SUITE: I. JOURNEY FROM [PERSON_NAM…" at bounding box center [836, 413] width 1082 height 62
click at [1335, 402] on div "FR46Y2149518 [PERSON_NAME] AND [PERSON_NAME] SUITE: I. JOURNEY FROM [PERSON_NAM…" at bounding box center [836, 413] width 1082 height 62
click at [1331, 410] on div at bounding box center [1332, 412] width 18 height 18
click at [1331, 410] on div at bounding box center [1281, 413] width 187 height 21
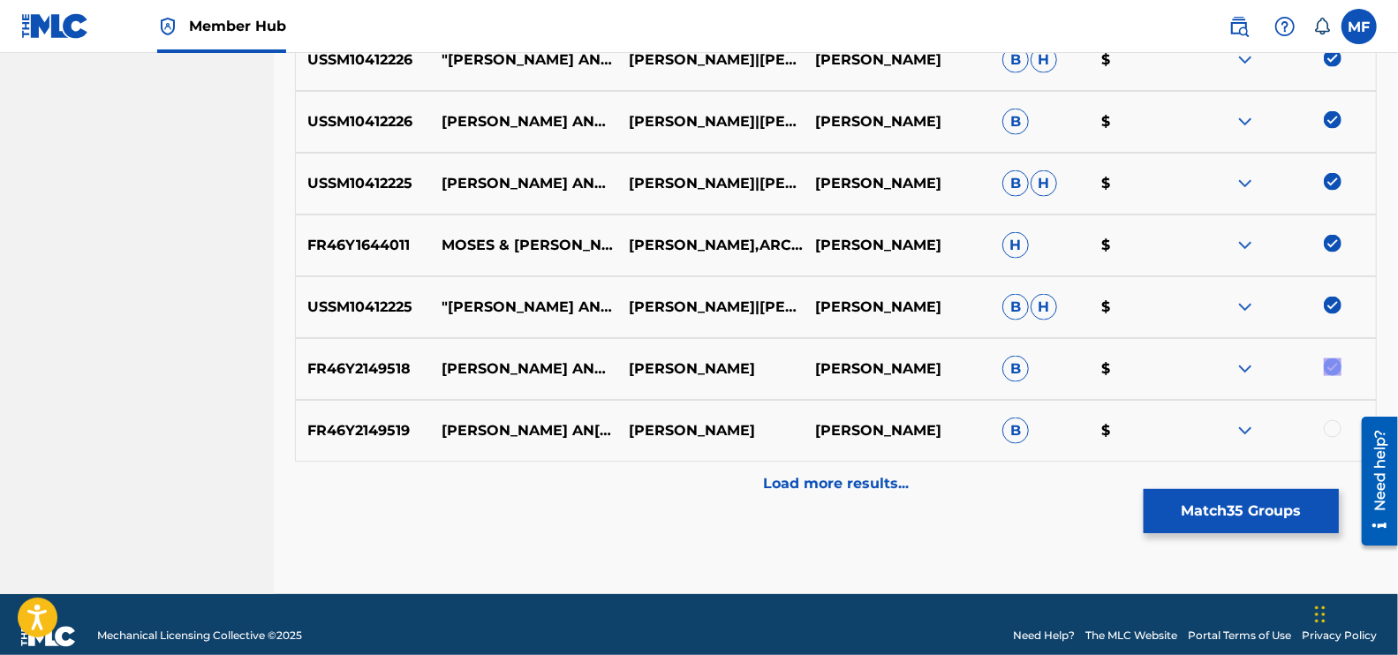
scroll to position [1531, 0]
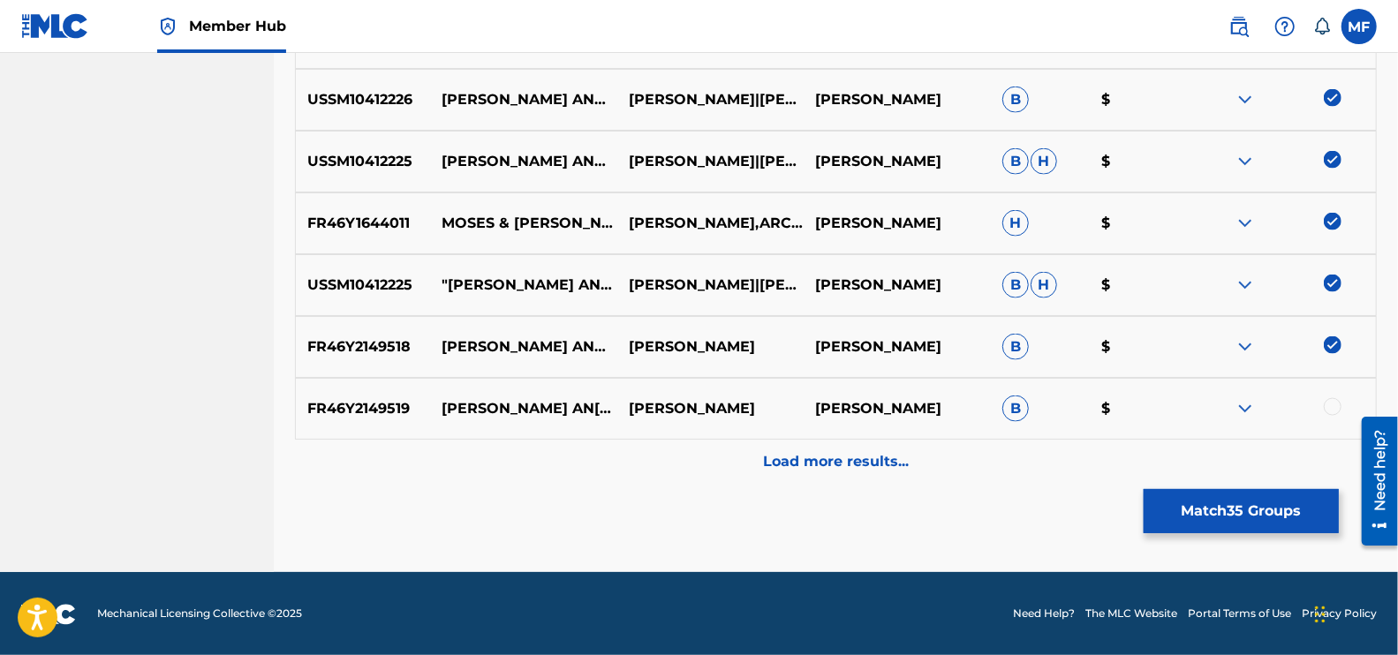
click at [1333, 398] on div at bounding box center [1332, 407] width 18 height 18
click at [871, 452] on p "Load more results..." at bounding box center [836, 461] width 146 height 21
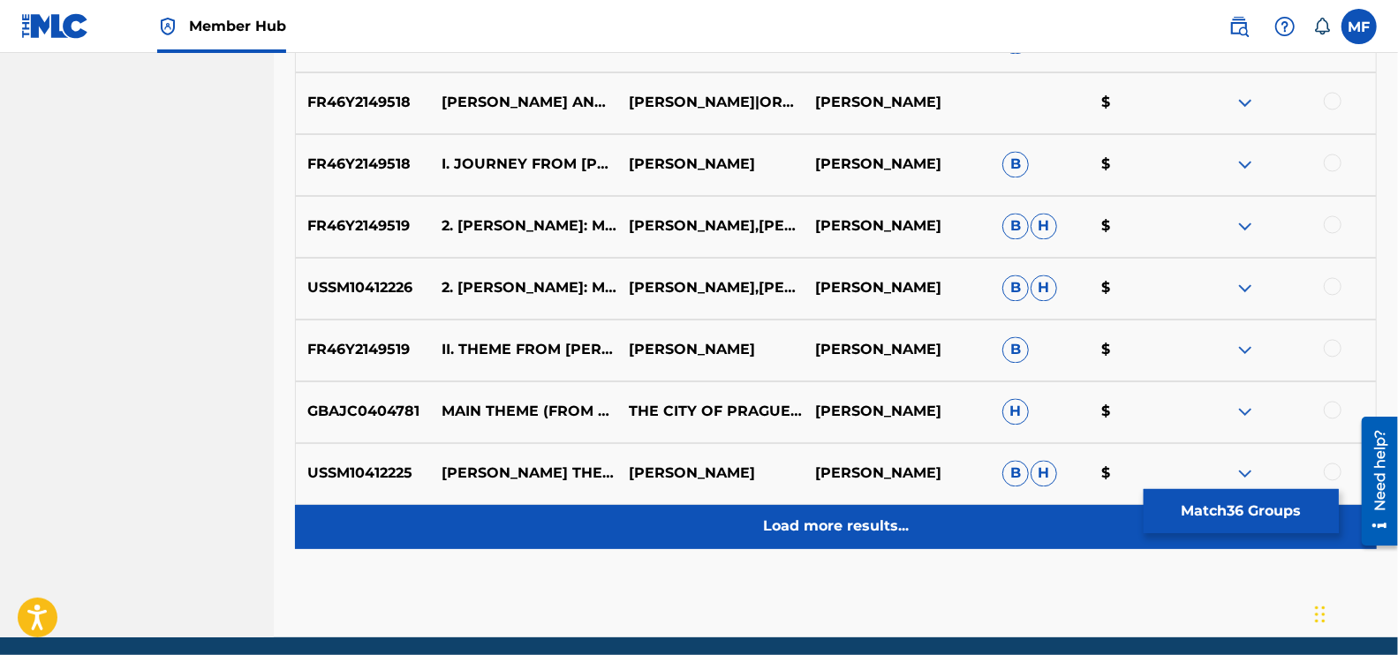
click at [865, 531] on p "Load more results..." at bounding box center [836, 526] width 146 height 21
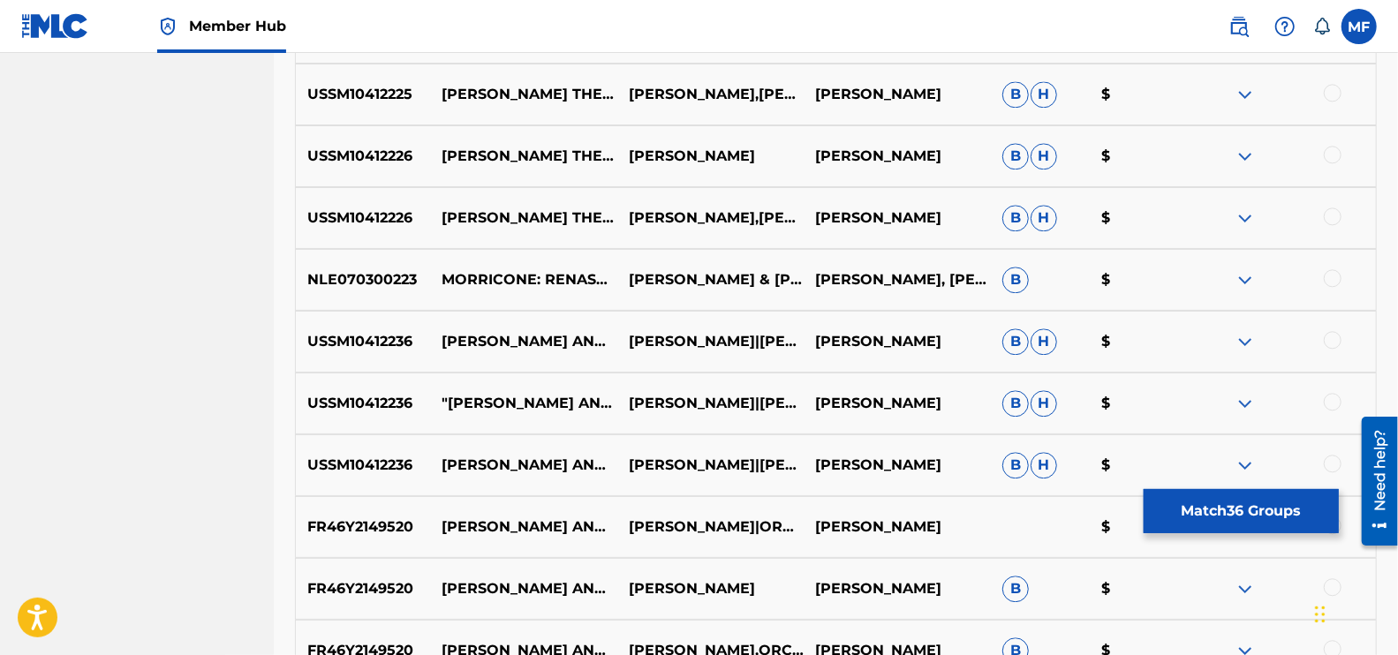
scroll to position [2767, 0]
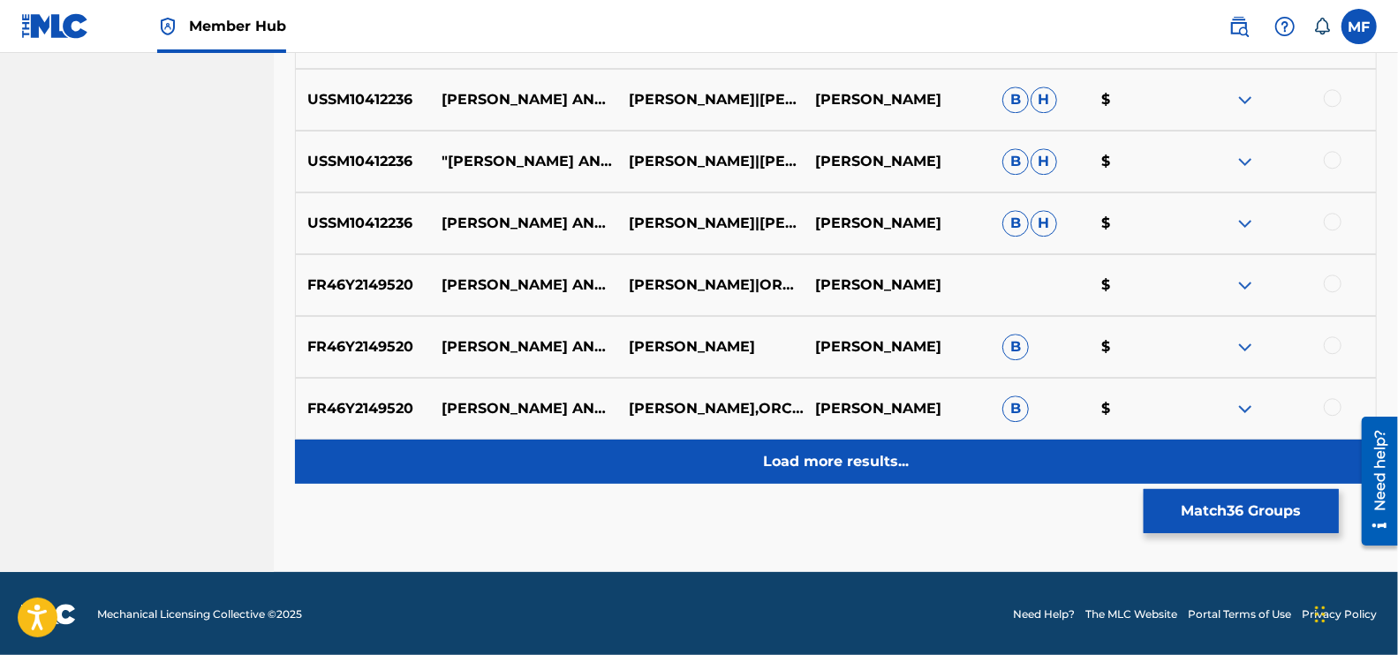
click at [800, 464] on p "Load more results..." at bounding box center [836, 461] width 146 height 21
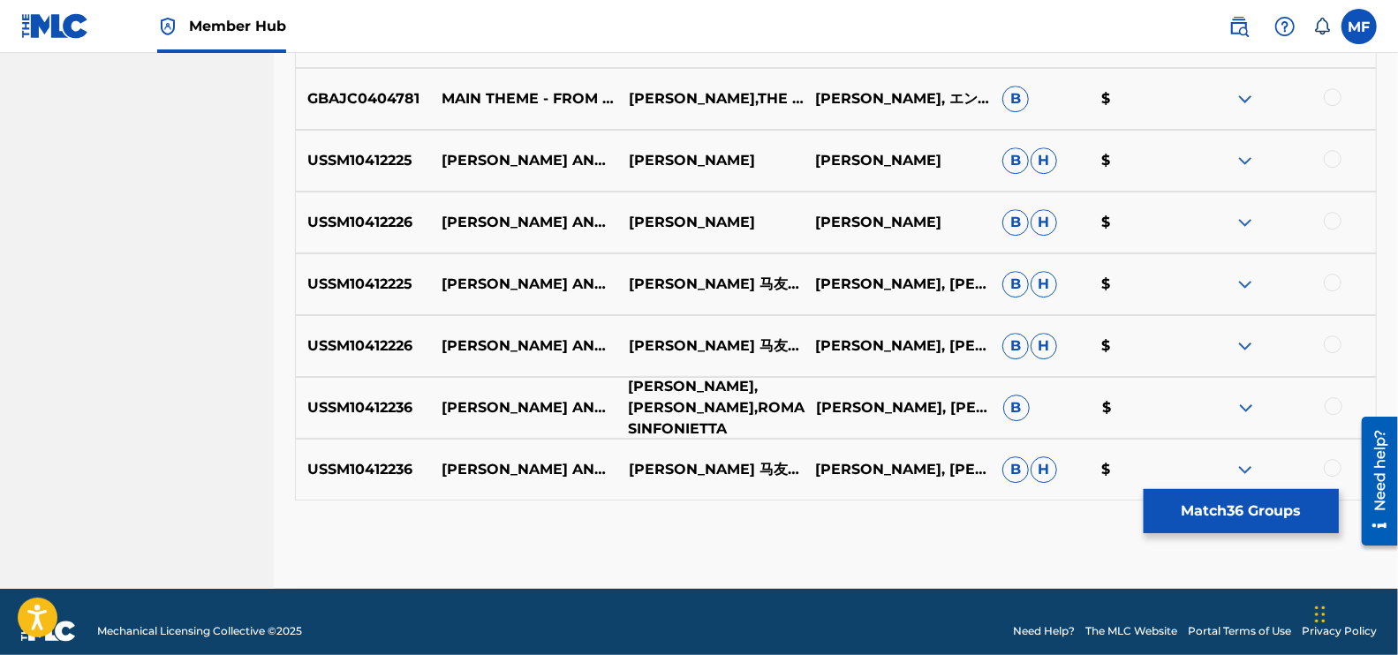
scroll to position [3341, 0]
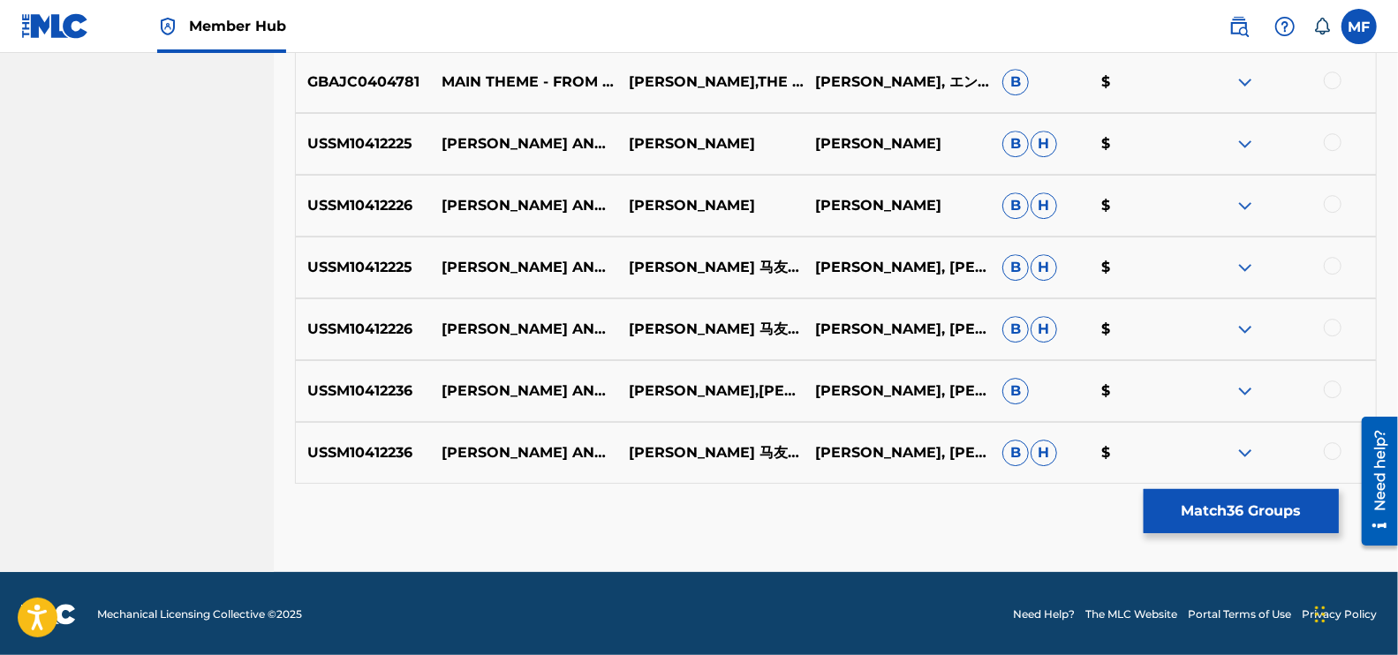
click at [1325, 445] on div at bounding box center [1332, 451] width 18 height 18
click at [1334, 384] on div at bounding box center [1332, 390] width 18 height 18
click at [1328, 322] on div at bounding box center [1332, 328] width 18 height 18
click at [1329, 262] on div at bounding box center [1332, 266] width 18 height 18
click at [1338, 202] on div at bounding box center [1332, 204] width 18 height 18
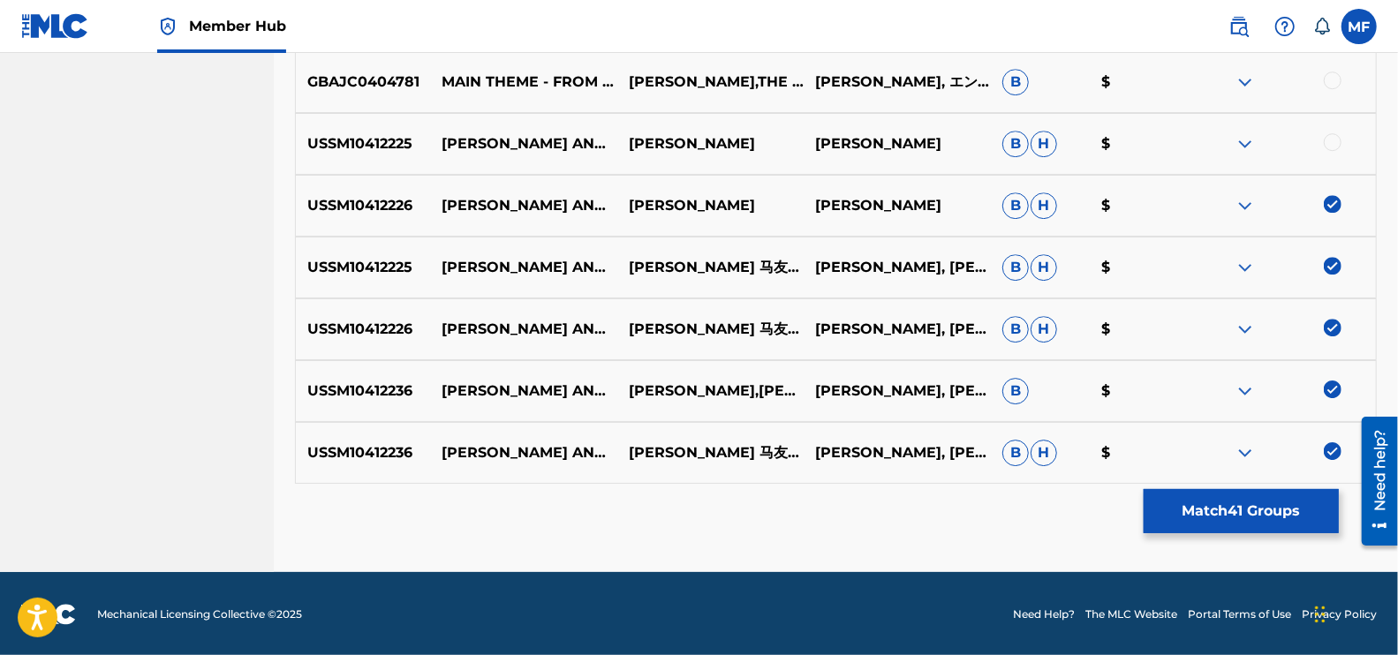
click at [1330, 146] on div at bounding box center [1332, 142] width 18 height 18
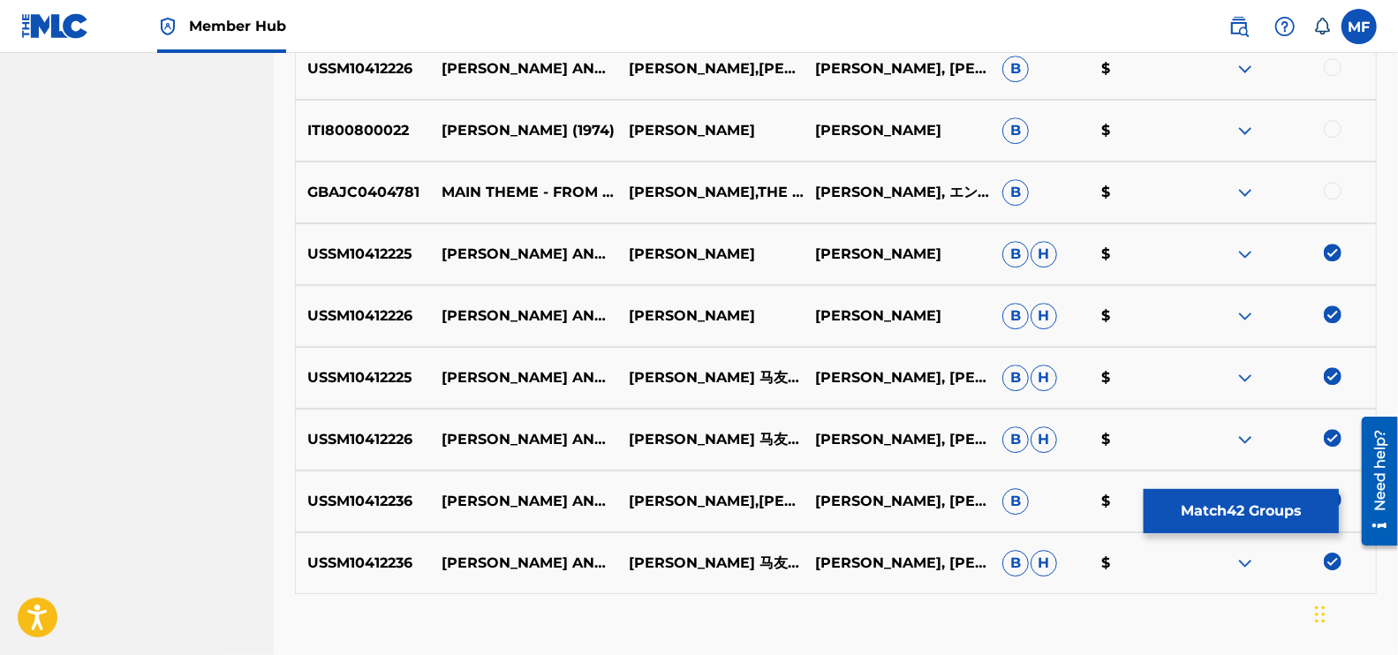
click at [1327, 194] on div at bounding box center [1332, 191] width 18 height 18
click at [1329, 129] on div at bounding box center [1332, 129] width 18 height 18
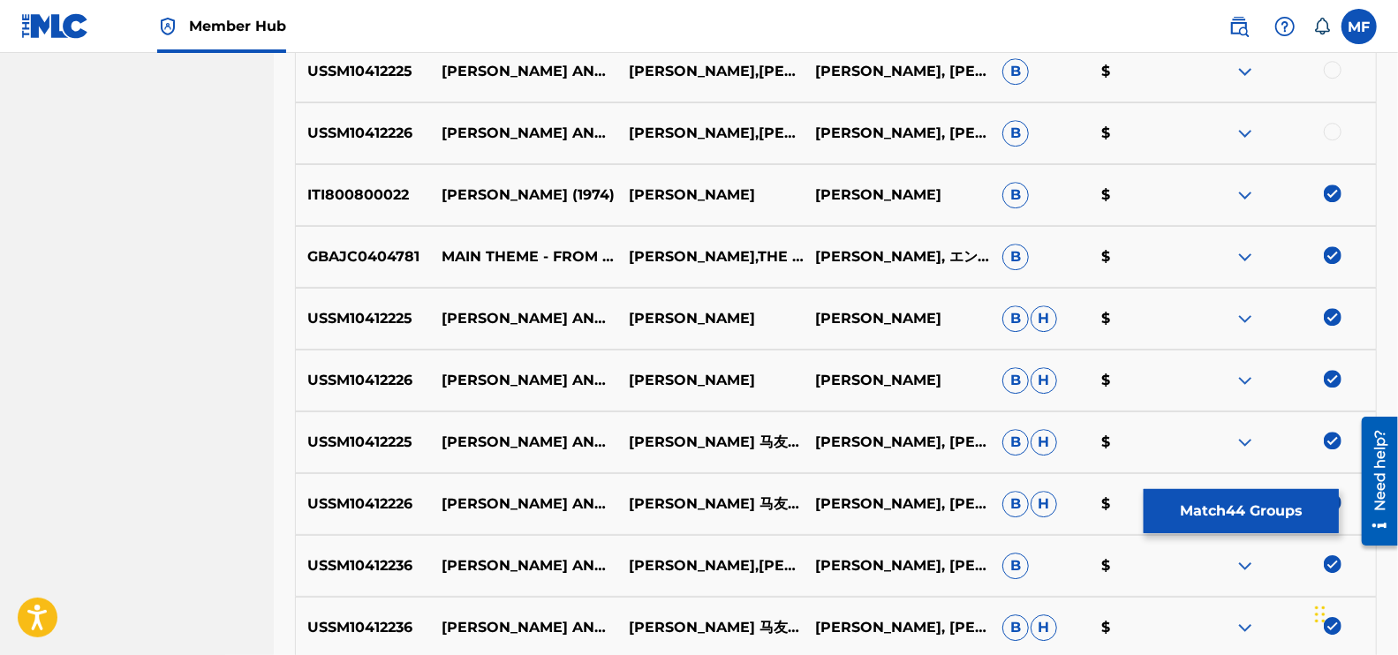
scroll to position [3120, 0]
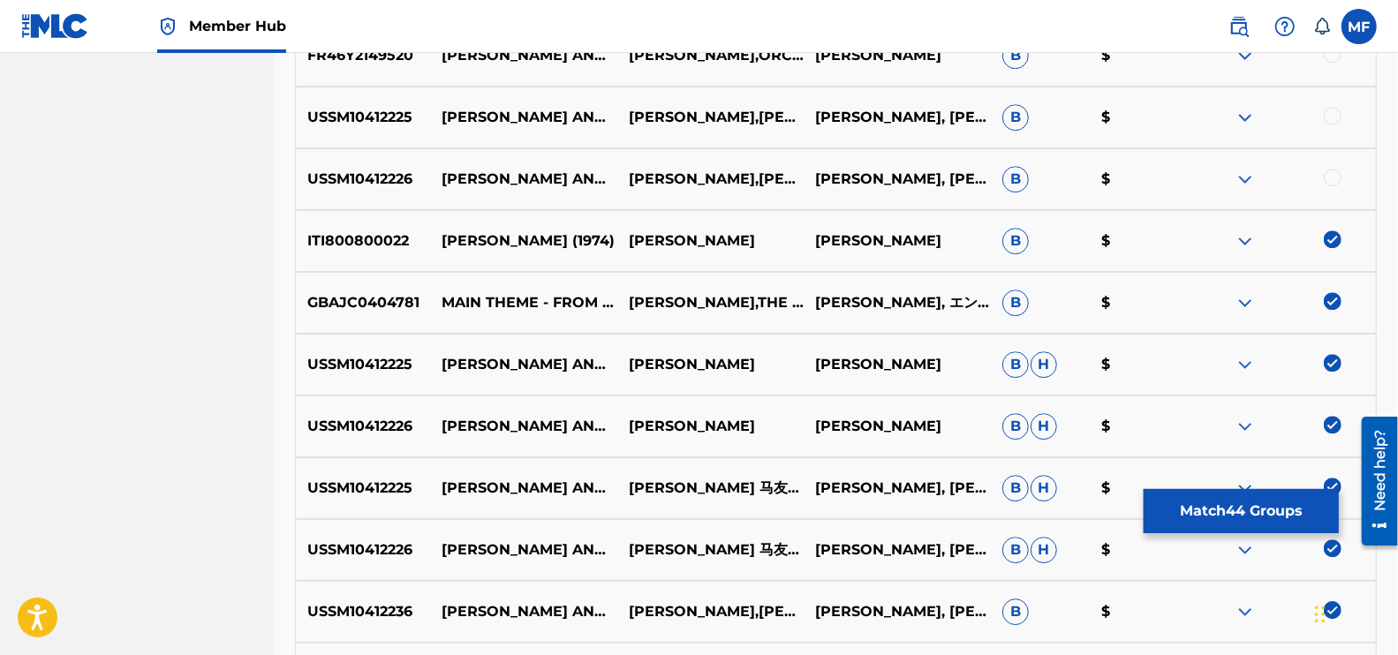
click at [1340, 170] on div at bounding box center [1281, 179] width 187 height 21
click at [1330, 177] on div at bounding box center [1332, 178] width 18 height 18
click at [1337, 117] on div at bounding box center [1332, 116] width 18 height 18
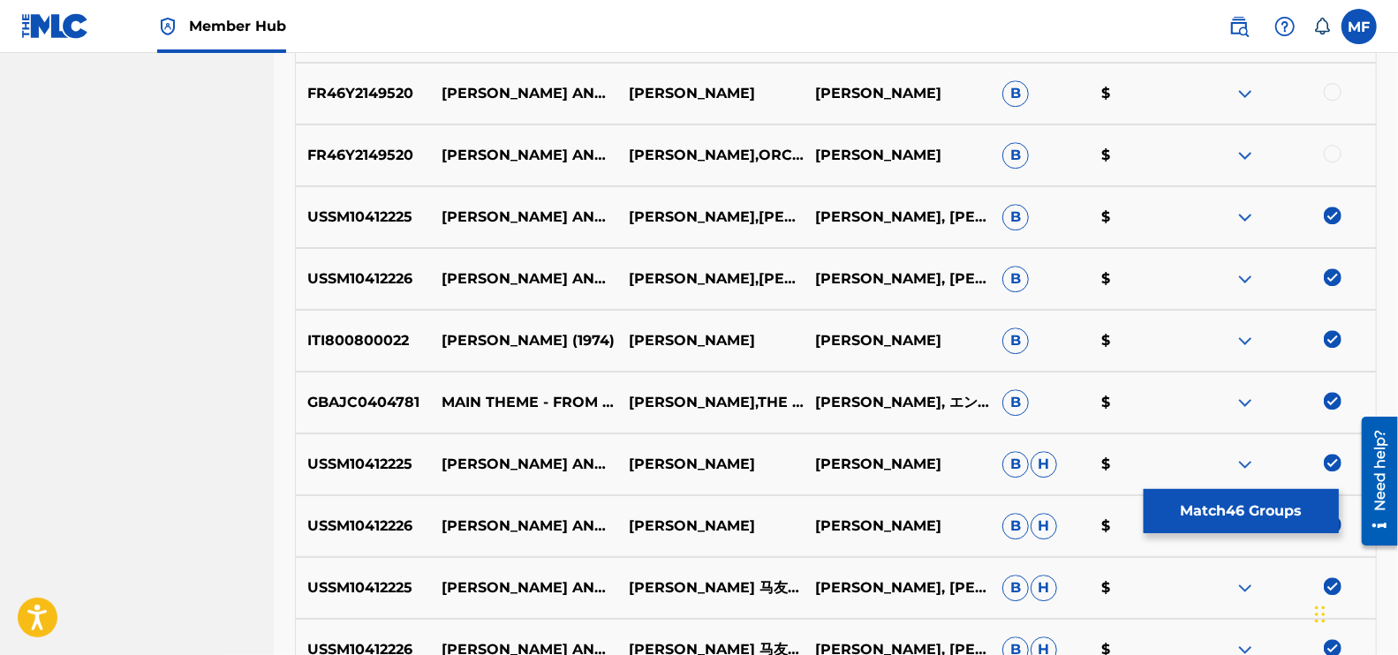
scroll to position [2899, 0]
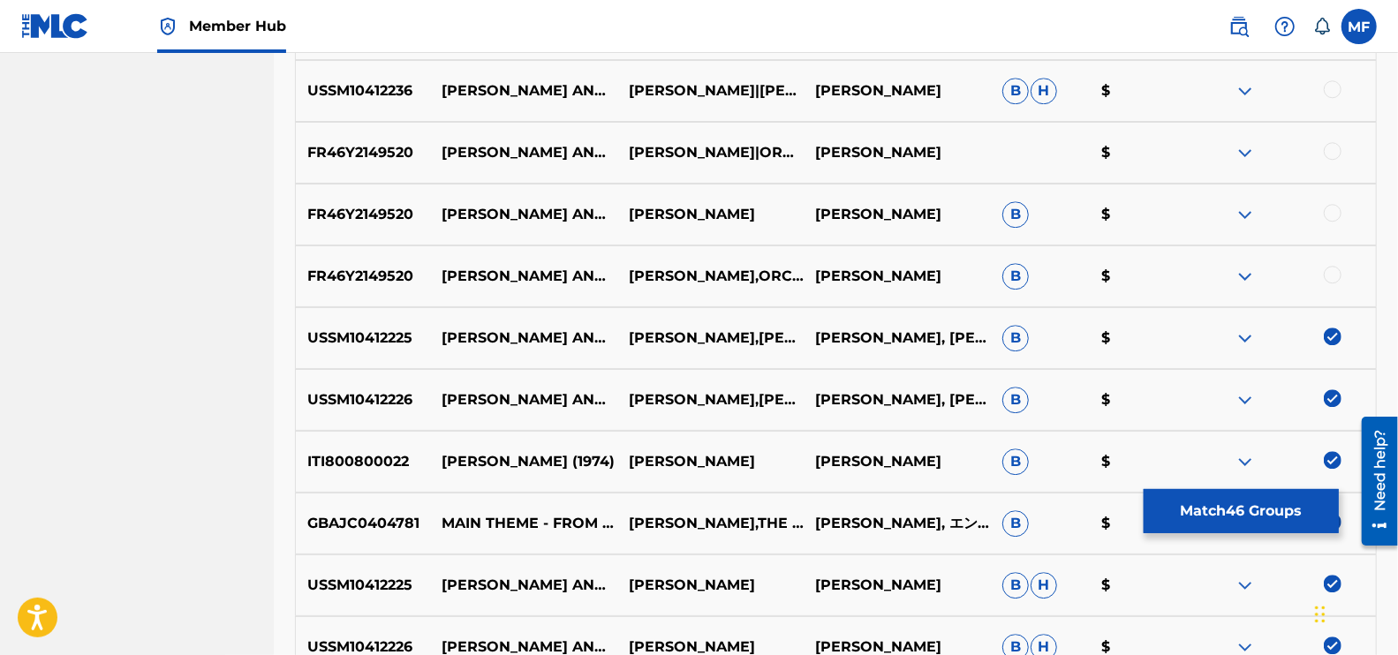
click at [1337, 266] on div at bounding box center [1281, 276] width 187 height 21
click at [1336, 275] on div at bounding box center [1332, 275] width 18 height 18
click at [1327, 210] on div at bounding box center [1332, 213] width 18 height 18
click at [1337, 143] on div at bounding box center [1332, 151] width 18 height 18
click at [1333, 83] on div at bounding box center [1332, 89] width 18 height 18
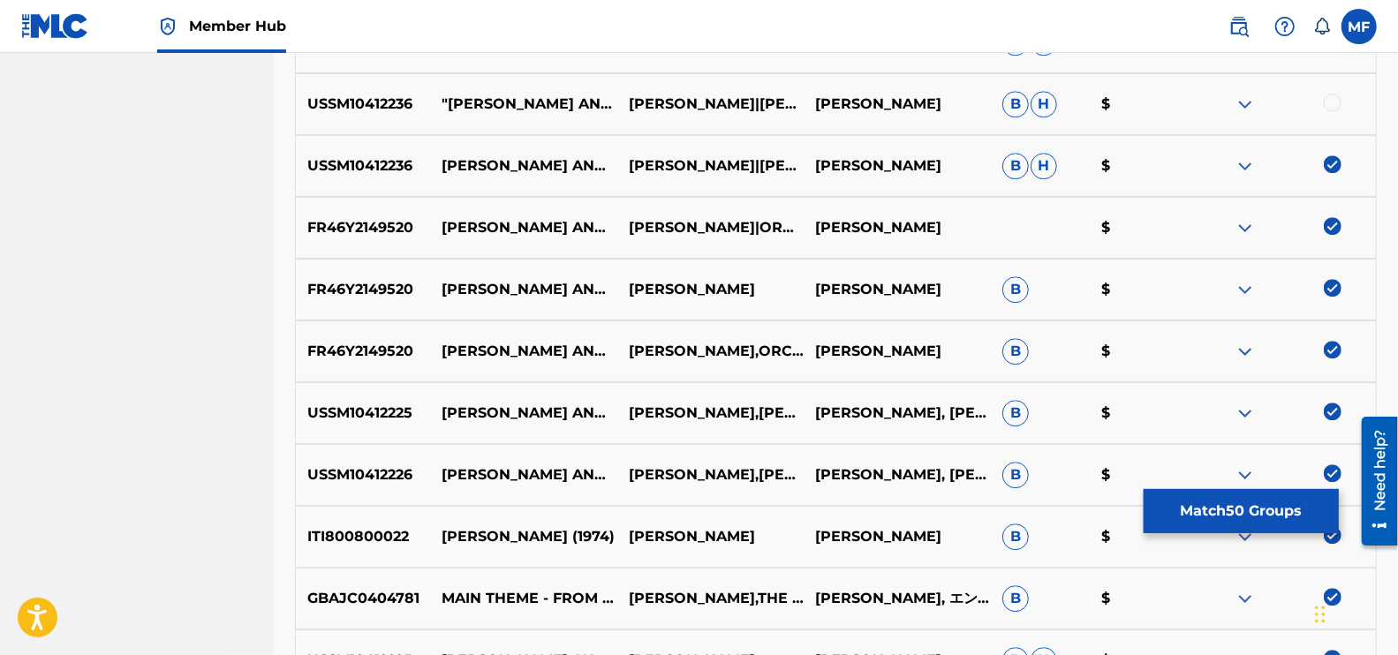
scroll to position [2789, 0]
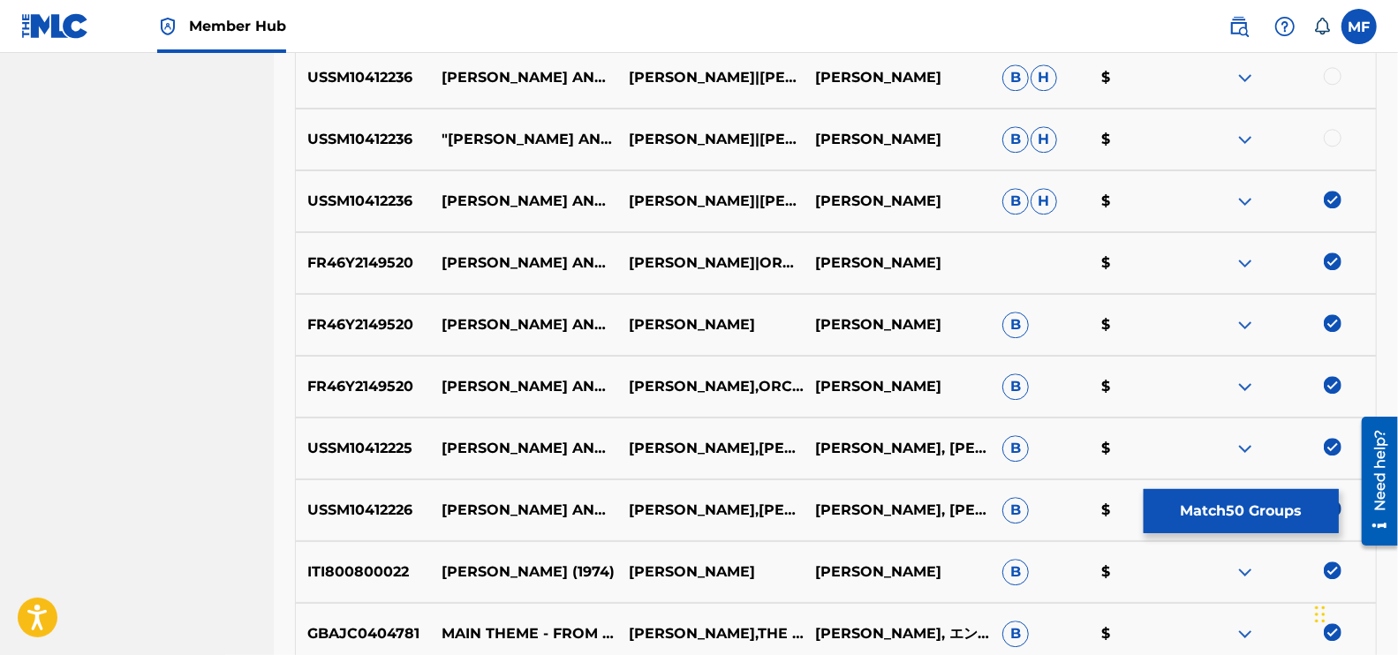
click at [1336, 134] on div at bounding box center [1332, 138] width 18 height 18
click at [1331, 77] on div at bounding box center [1332, 76] width 18 height 18
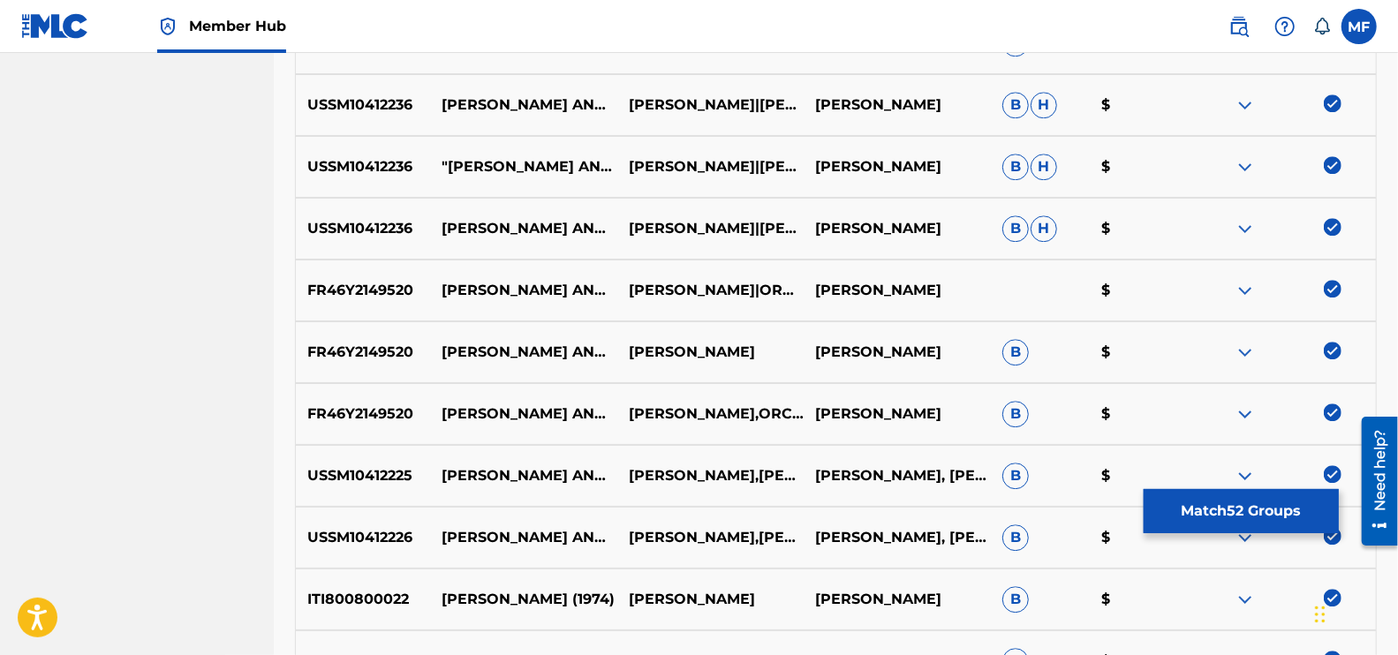
scroll to position [2679, 0]
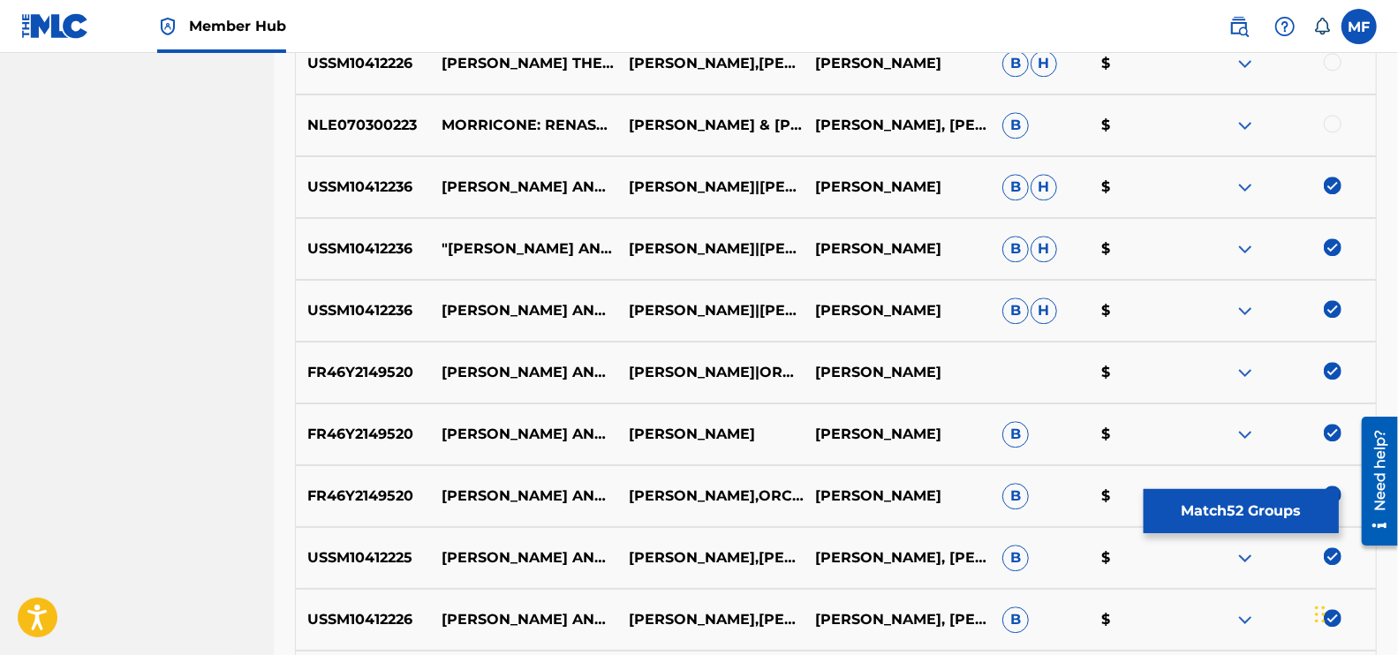
click at [1324, 125] on div at bounding box center [1332, 124] width 18 height 18
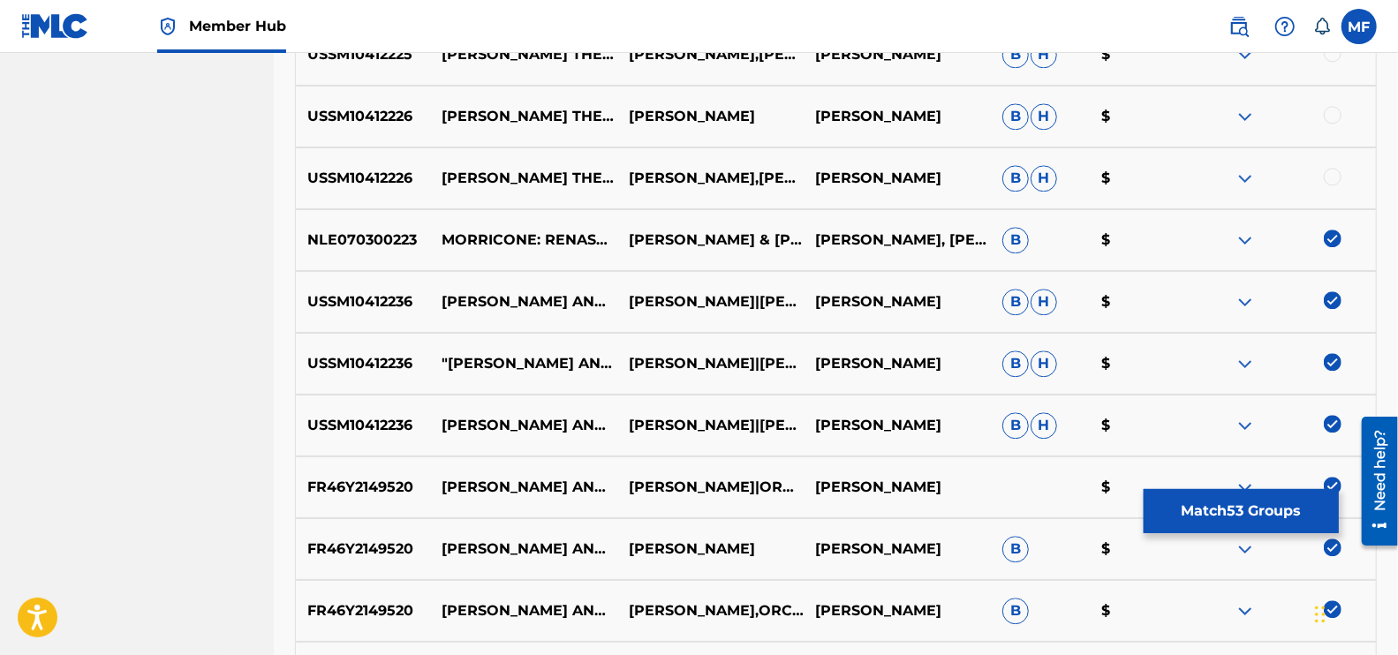
scroll to position [2459, 0]
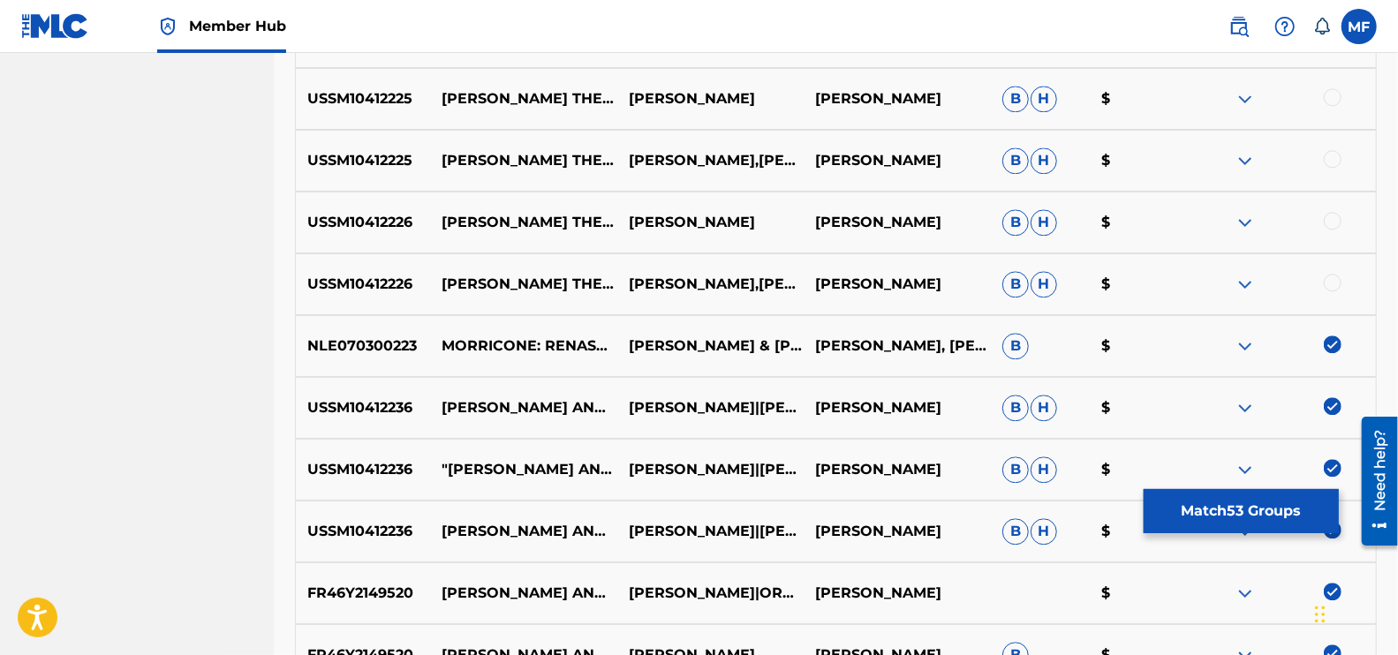
click at [1331, 284] on div at bounding box center [1332, 283] width 18 height 18
click at [1331, 284] on div at bounding box center [1281, 284] width 187 height 21
drag, startPoint x: 1331, startPoint y: 285, endPoint x: 1333, endPoint y: 214, distance: 71.5
click at [1333, 217] on div at bounding box center [1332, 221] width 18 height 18
click at [1329, 154] on div at bounding box center [1332, 159] width 18 height 18
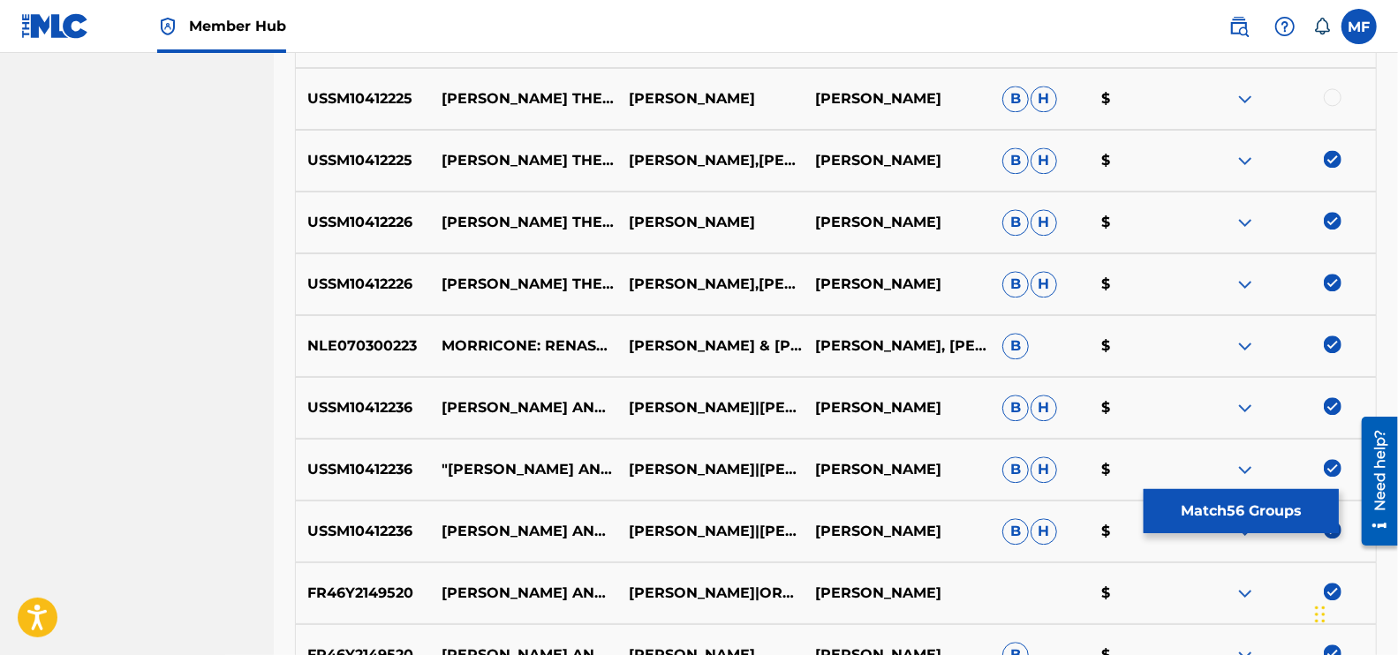
click at [1333, 95] on div at bounding box center [1332, 97] width 18 height 18
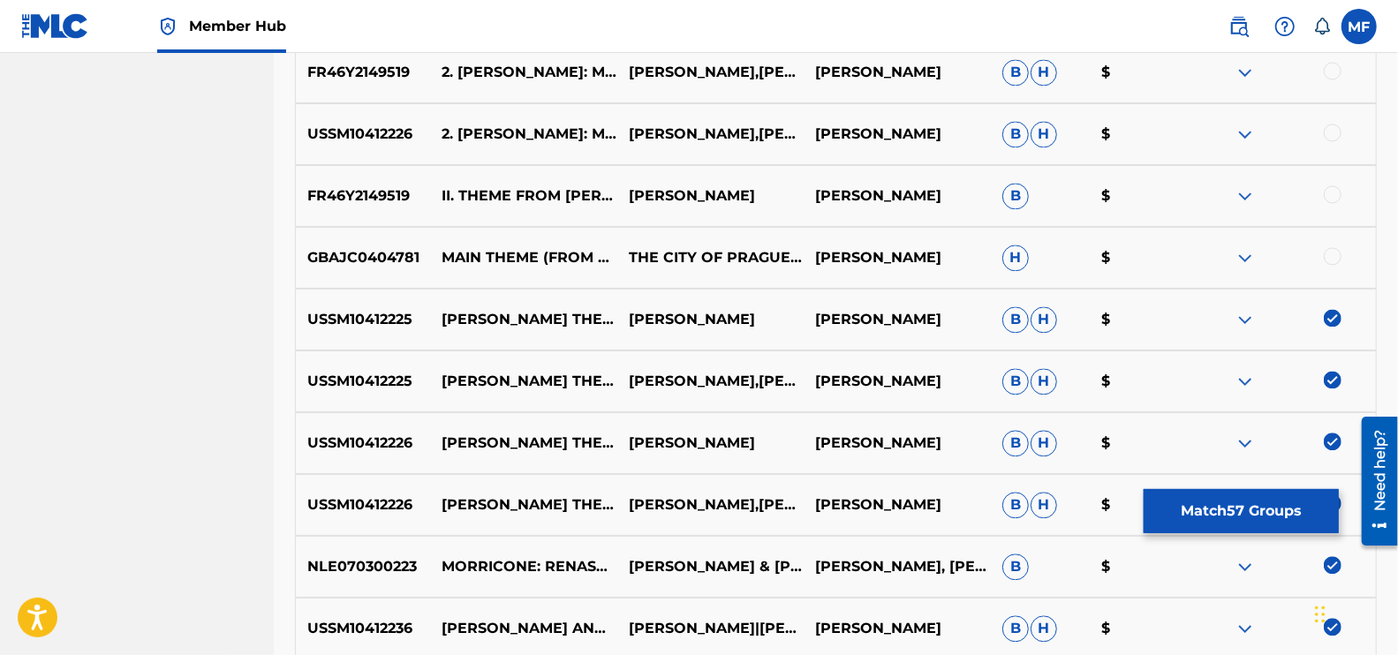
scroll to position [2238, 0]
click at [1330, 256] on div at bounding box center [1332, 256] width 18 height 18
click at [1331, 196] on div at bounding box center [1332, 194] width 18 height 18
drag, startPoint x: 1329, startPoint y: 131, endPoint x: 1337, endPoint y: 99, distance: 32.8
click at [1330, 131] on div at bounding box center [1332, 133] width 18 height 18
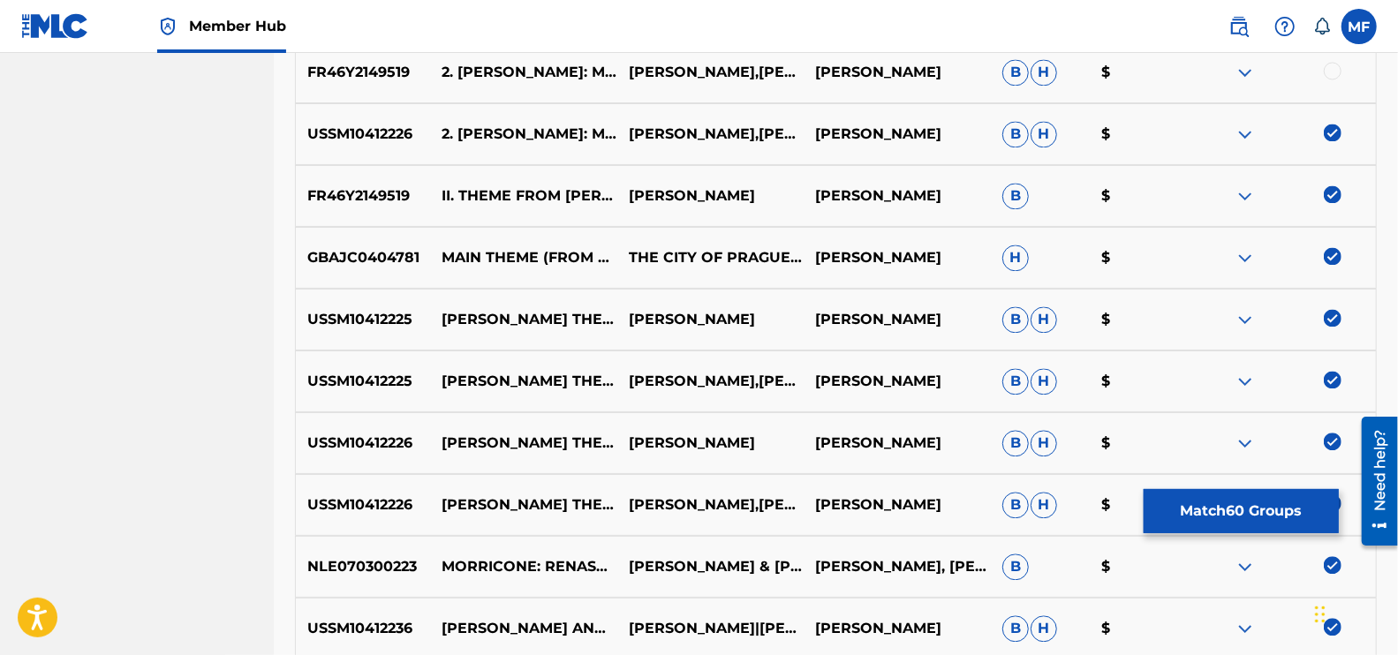
click at [1326, 75] on div at bounding box center [1332, 71] width 18 height 18
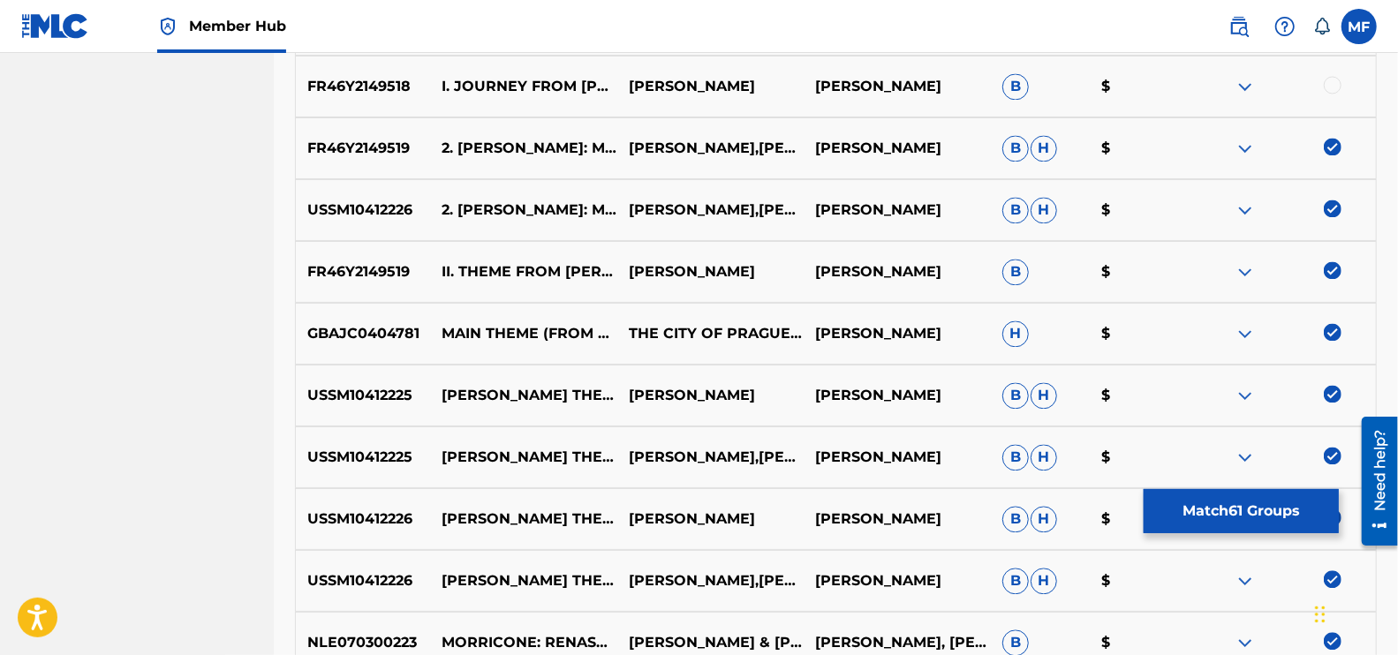
scroll to position [2128, 0]
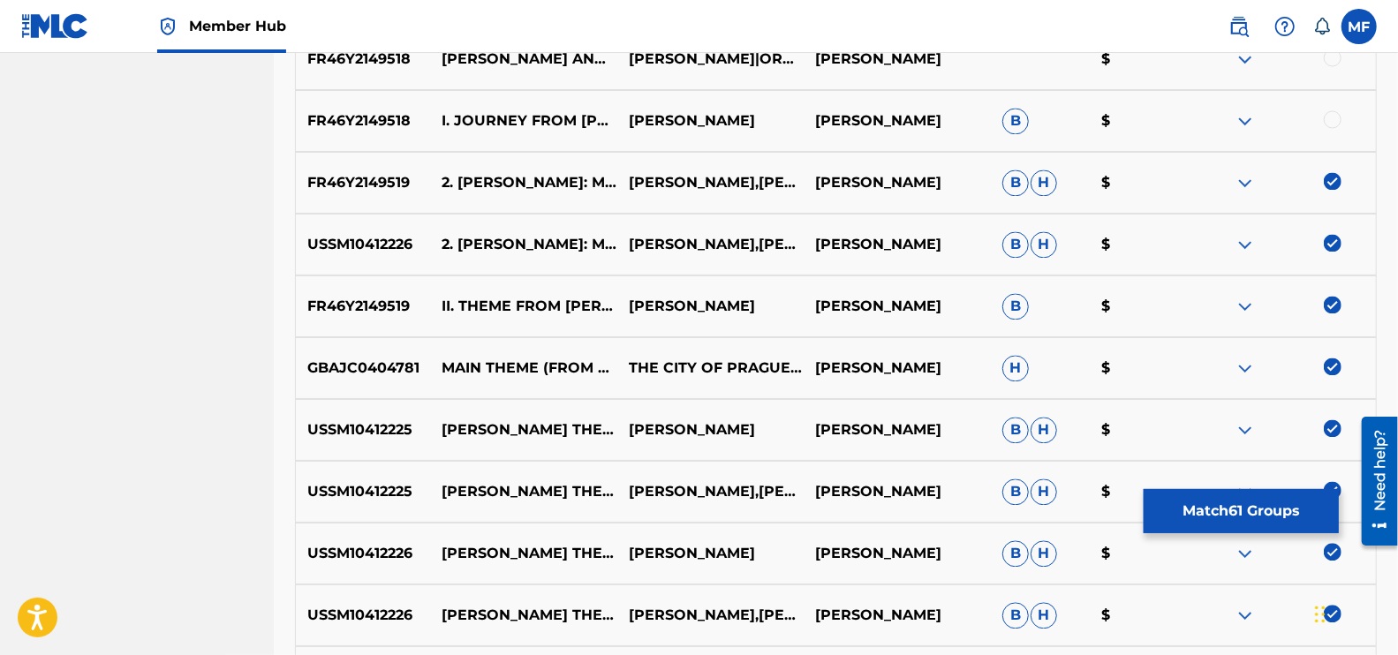
click at [1331, 117] on div at bounding box center [1332, 119] width 18 height 18
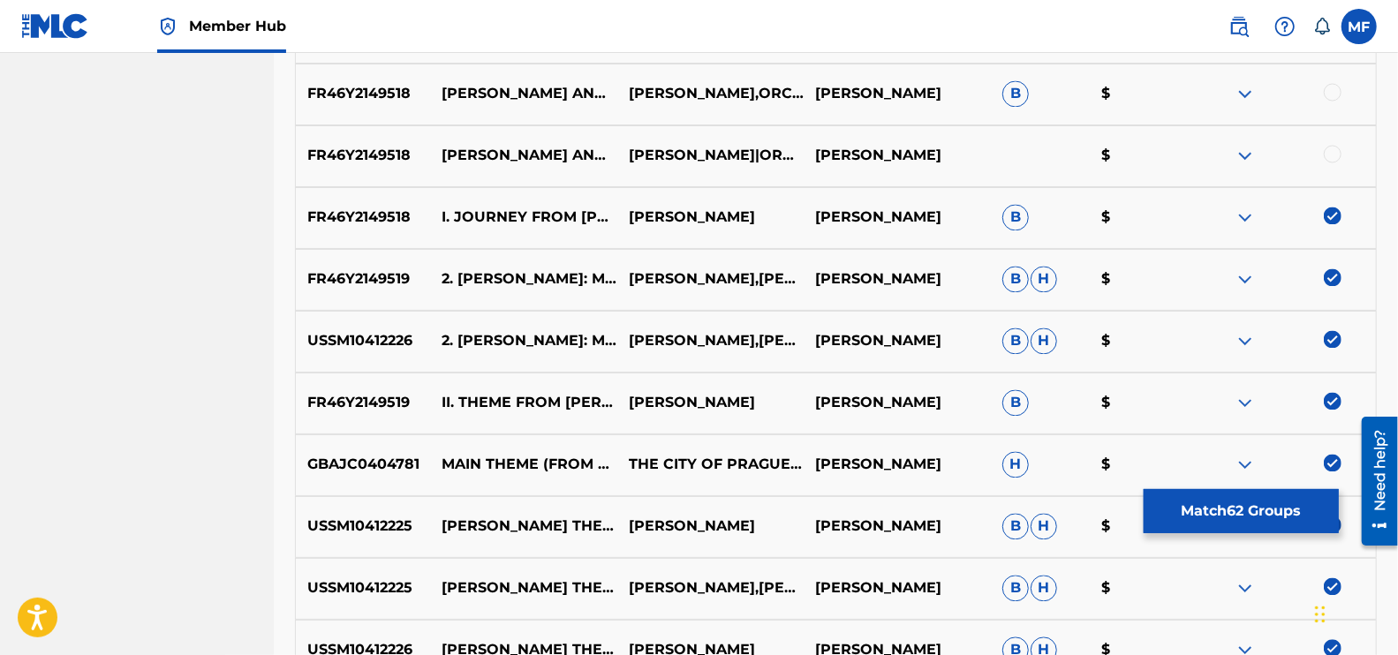
scroll to position [1907, 0]
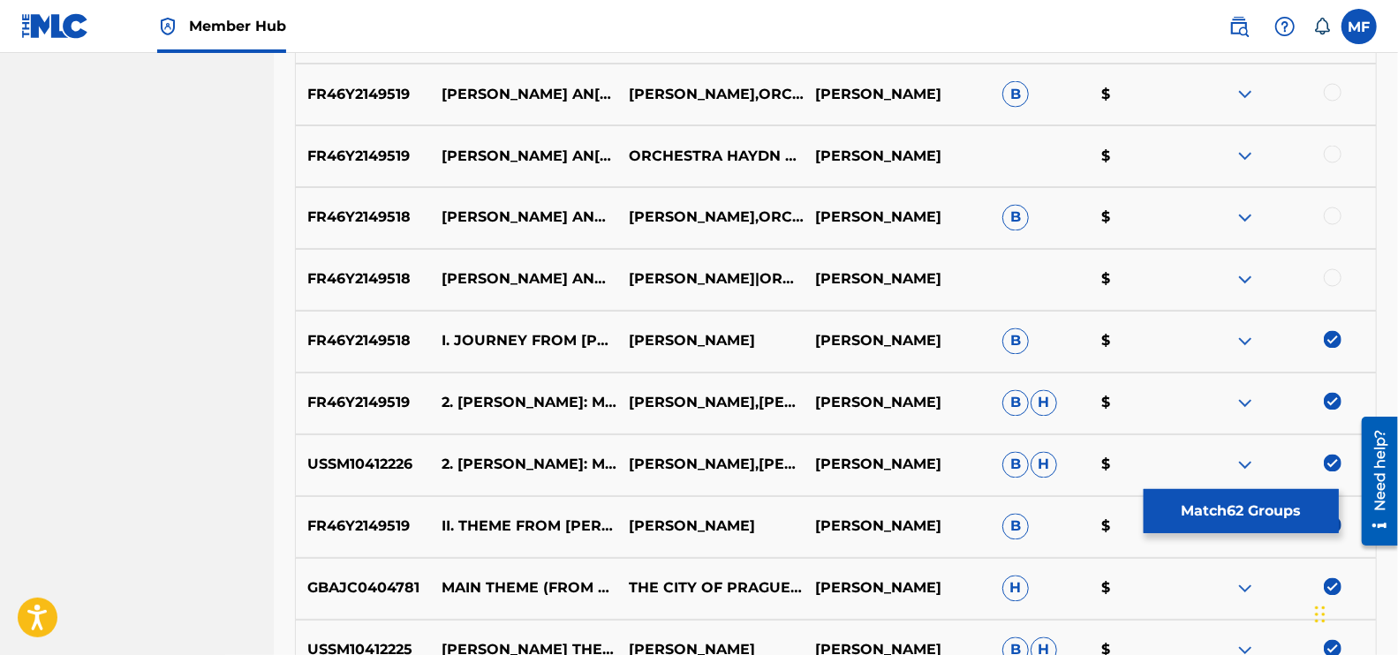
click at [1331, 278] on div at bounding box center [1332, 278] width 18 height 18
click at [1331, 210] on div at bounding box center [1332, 216] width 18 height 18
click at [1333, 151] on div at bounding box center [1332, 155] width 18 height 18
click at [1332, 95] on div at bounding box center [1332, 93] width 18 height 18
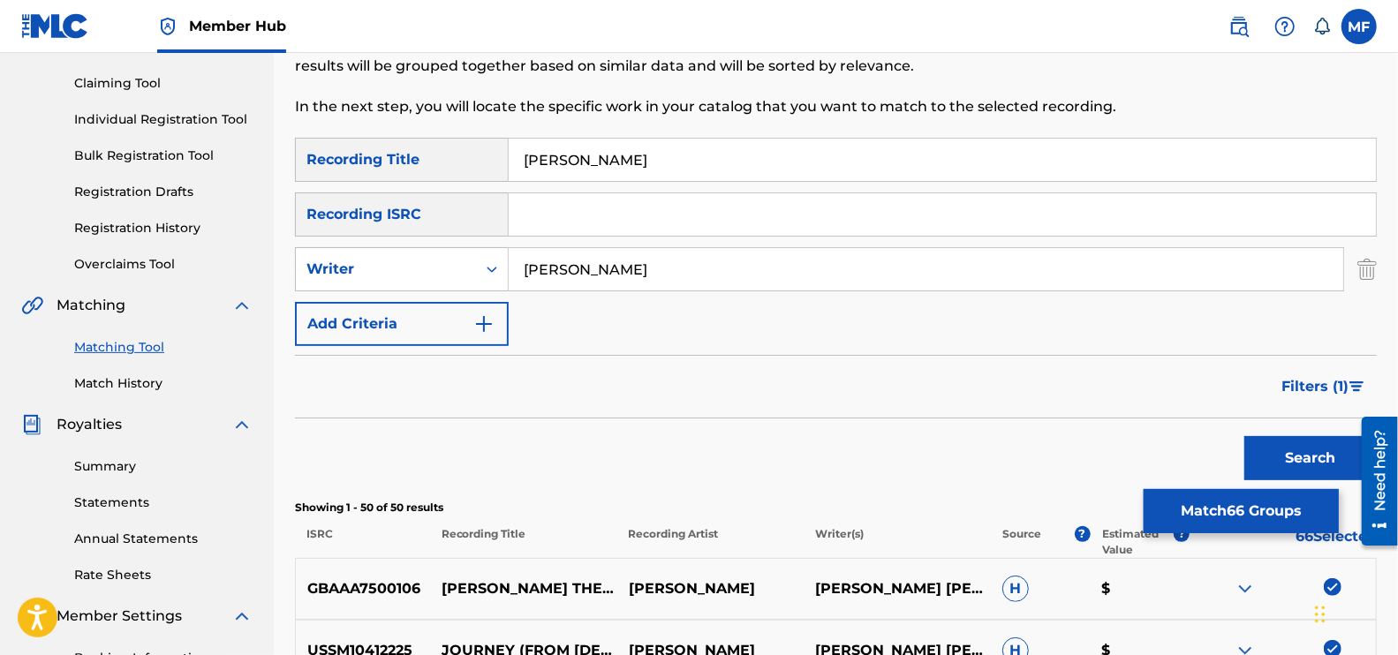
scroll to position [361, 0]
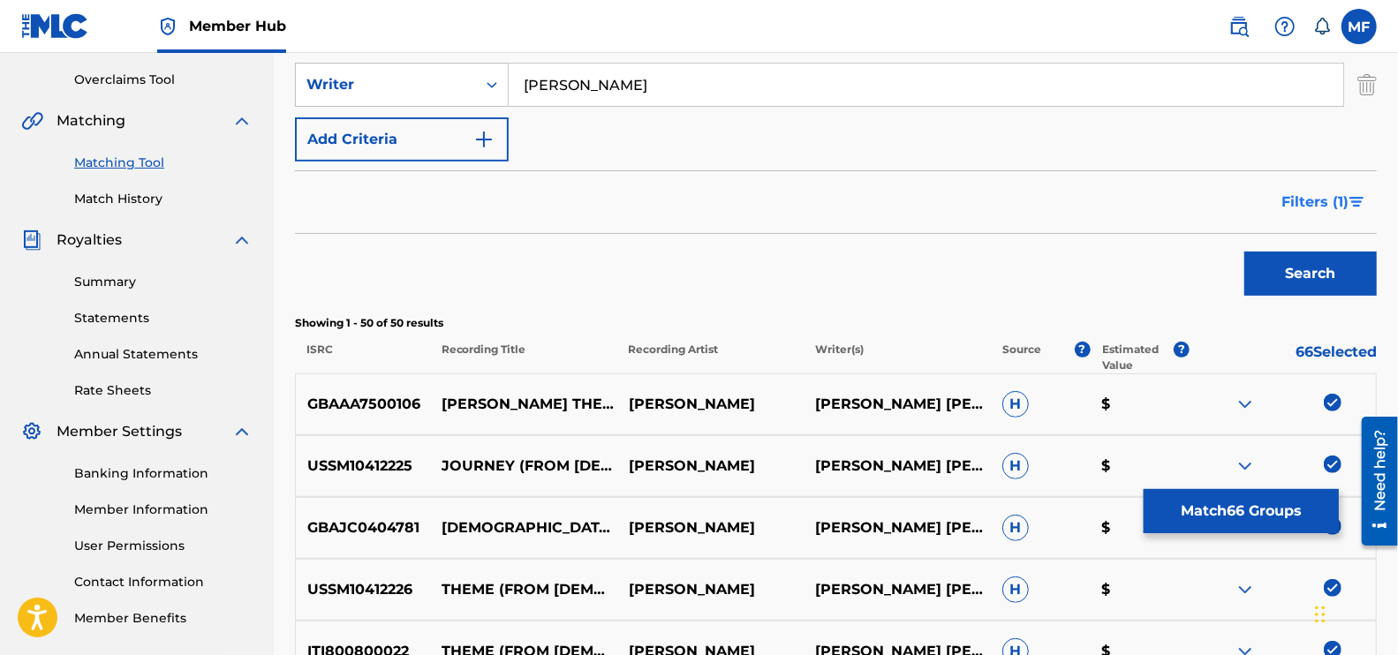
click at [1304, 207] on span "Filters ( 1 )" at bounding box center [1314, 202] width 67 height 21
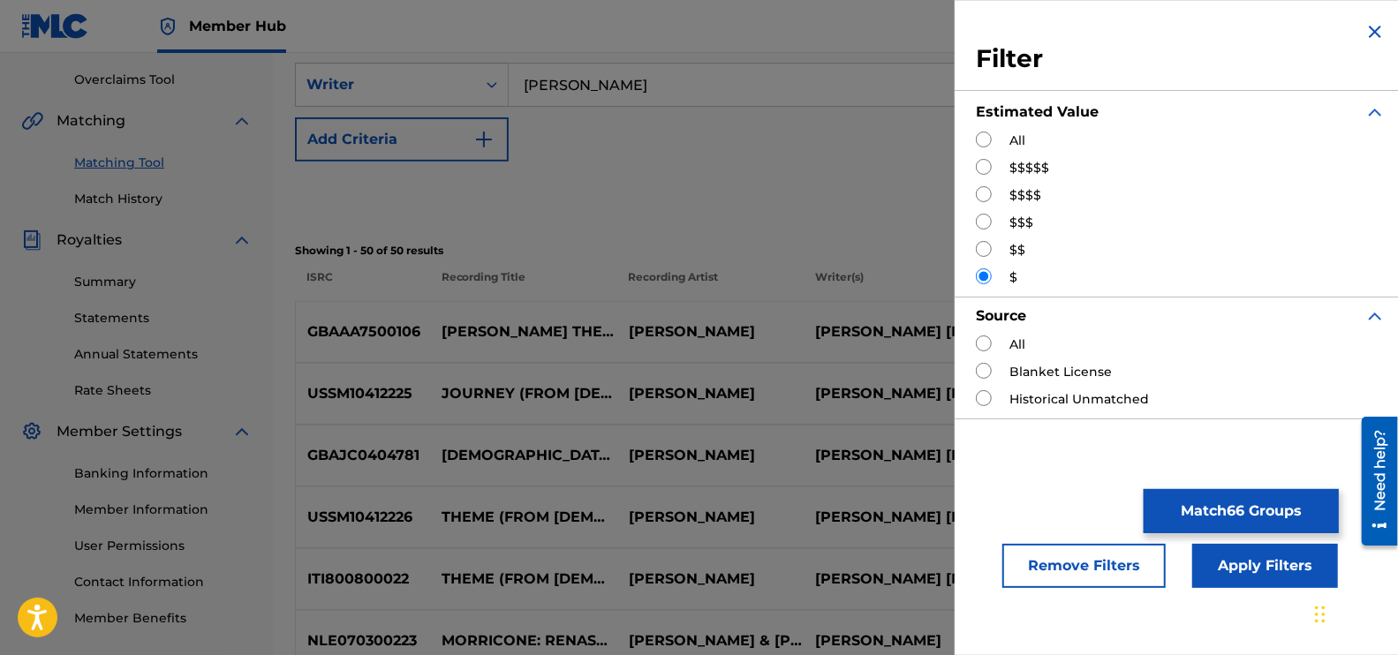
click at [769, 215] on div "Search" at bounding box center [836, 197] width 1082 height 71
click at [1266, 567] on button "Apply Filters" at bounding box center [1265, 566] width 146 height 44
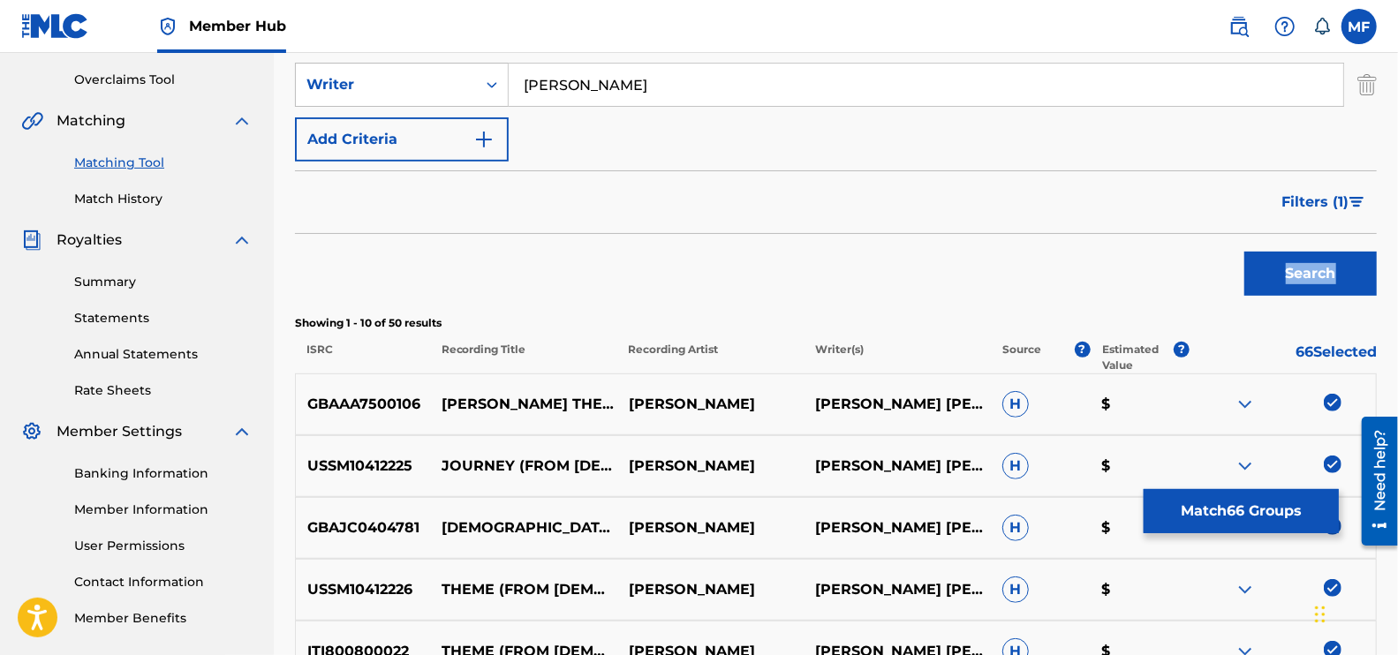
click at [781, 281] on div "Search" at bounding box center [836, 269] width 1082 height 71
drag, startPoint x: 781, startPoint y: 281, endPoint x: 584, endPoint y: 275, distance: 197.9
click at [584, 275] on div "Search" at bounding box center [836, 269] width 1082 height 71
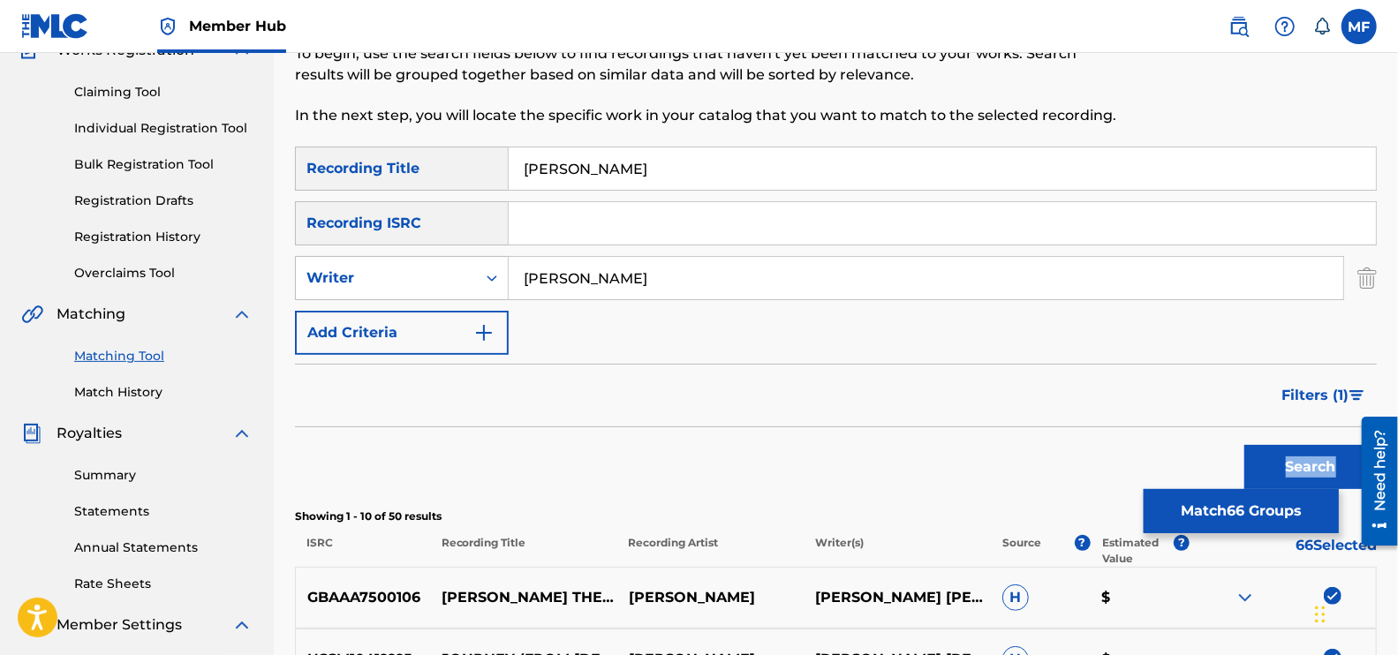
scroll to position [31, 0]
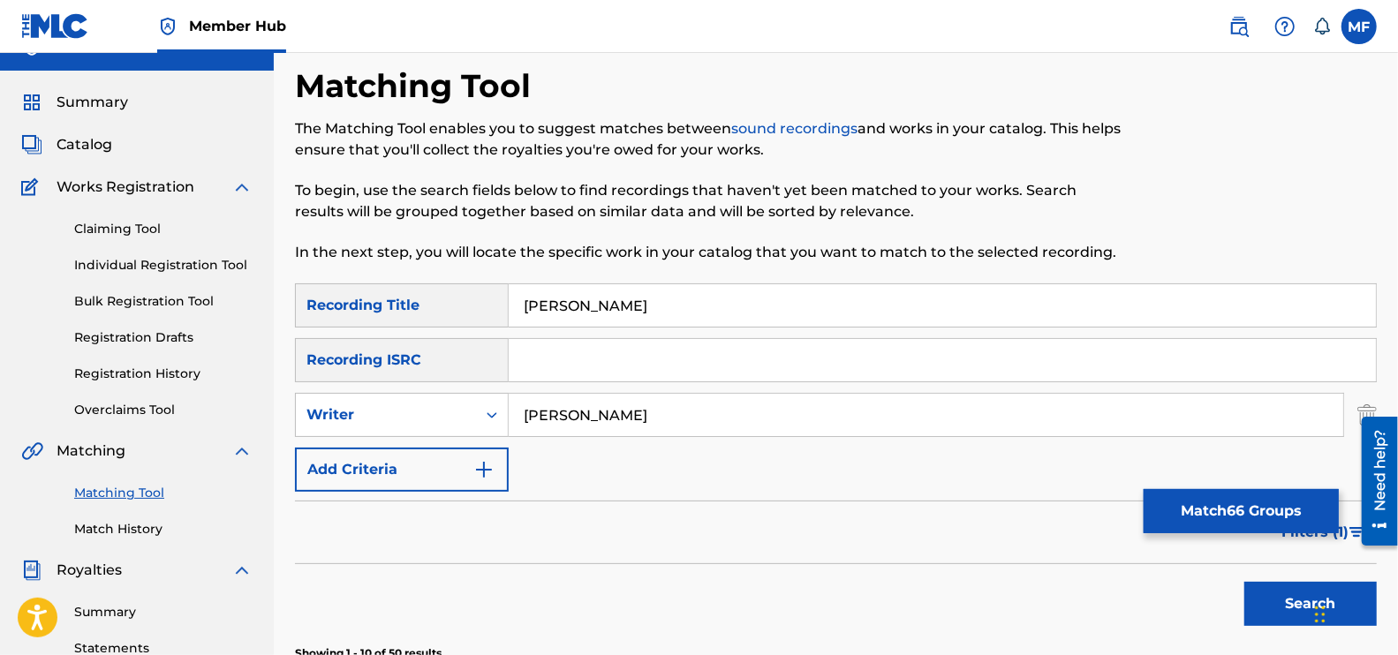
drag, startPoint x: 614, startPoint y: 307, endPoint x: 547, endPoint y: 310, distance: 66.3
click at [547, 310] on input "[PERSON_NAME]" at bounding box center [942, 305] width 867 height 42
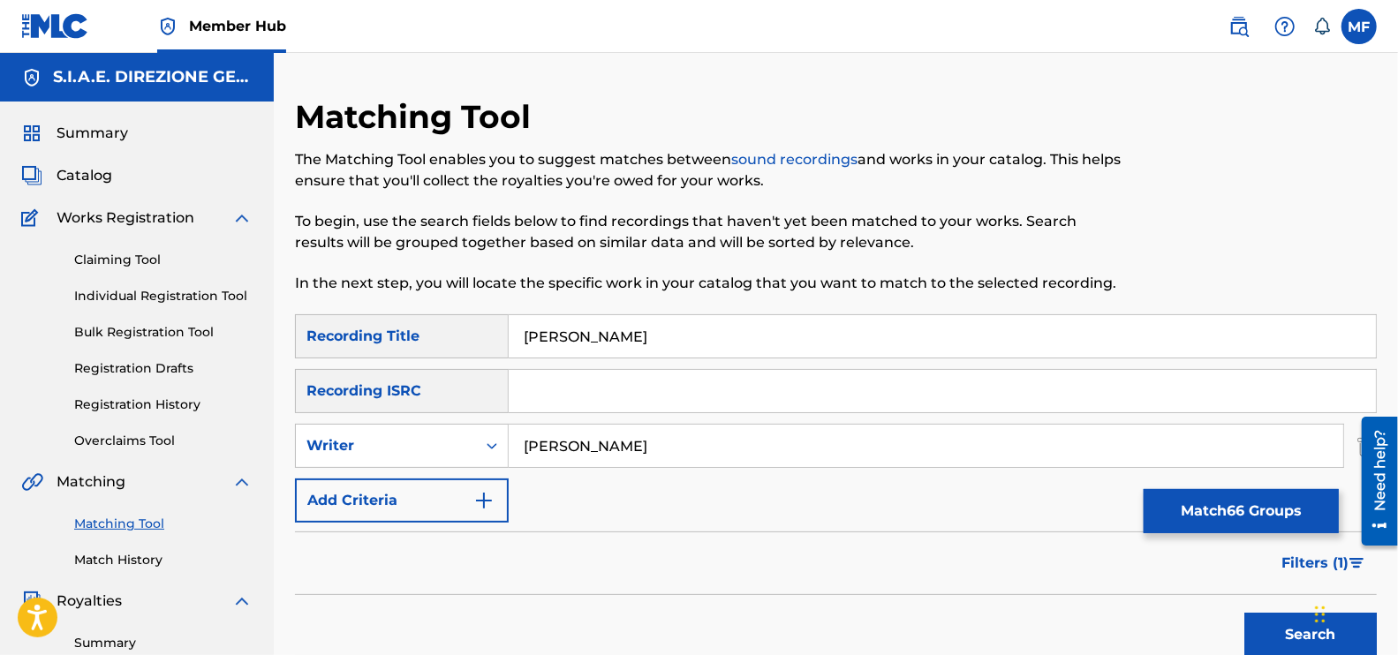
scroll to position [0, 0]
click at [587, 335] on input "[PERSON_NAME]" at bounding box center [942, 336] width 867 height 42
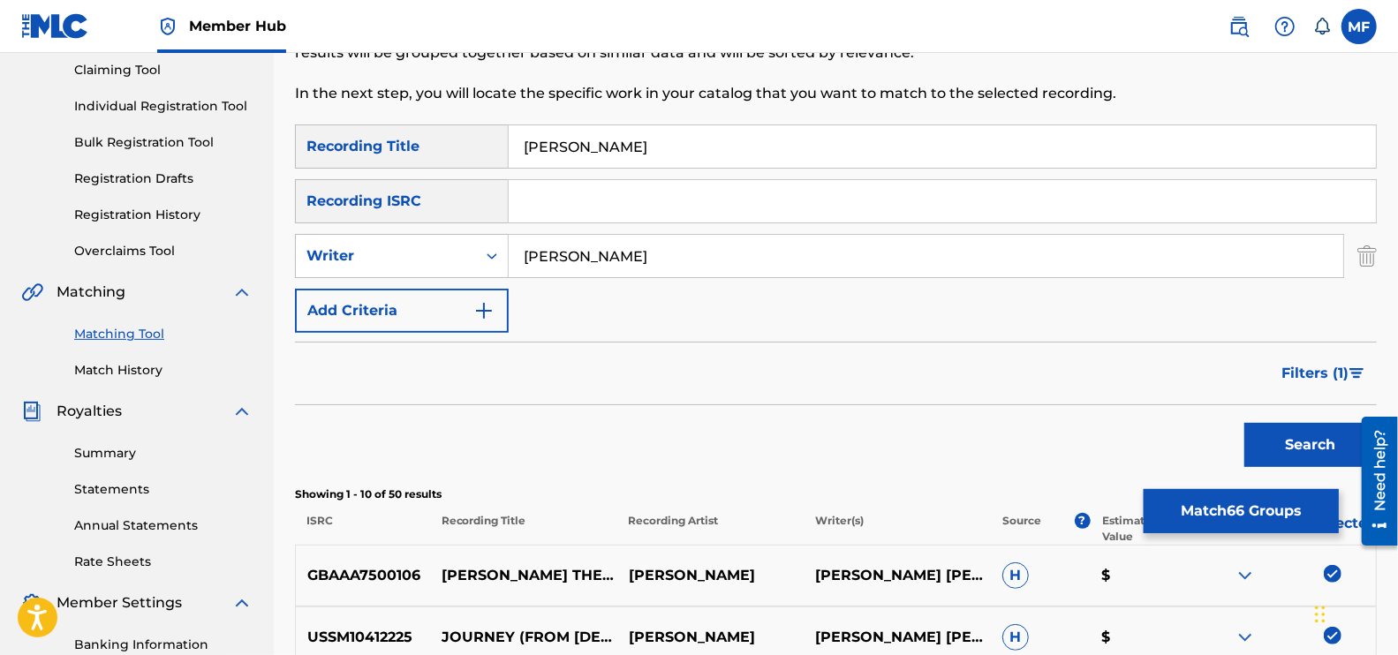
scroll to position [331, 0]
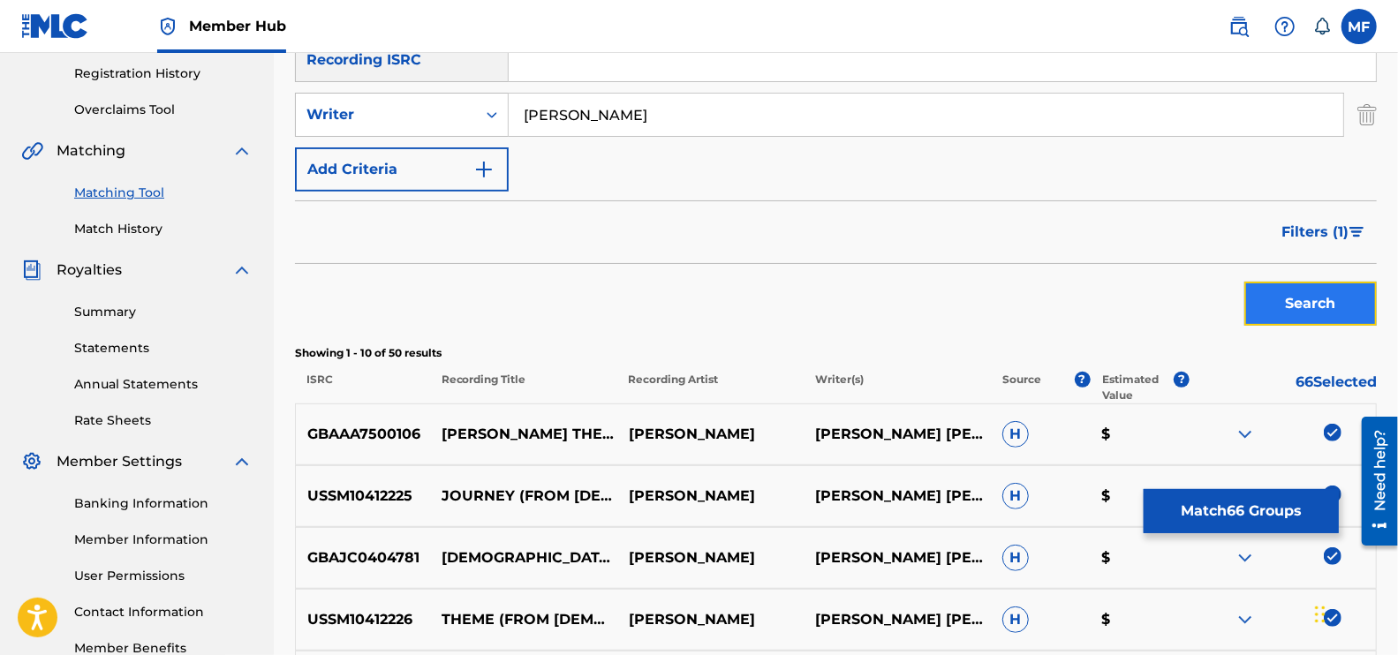
click at [1284, 298] on button "Search" at bounding box center [1310, 304] width 132 height 44
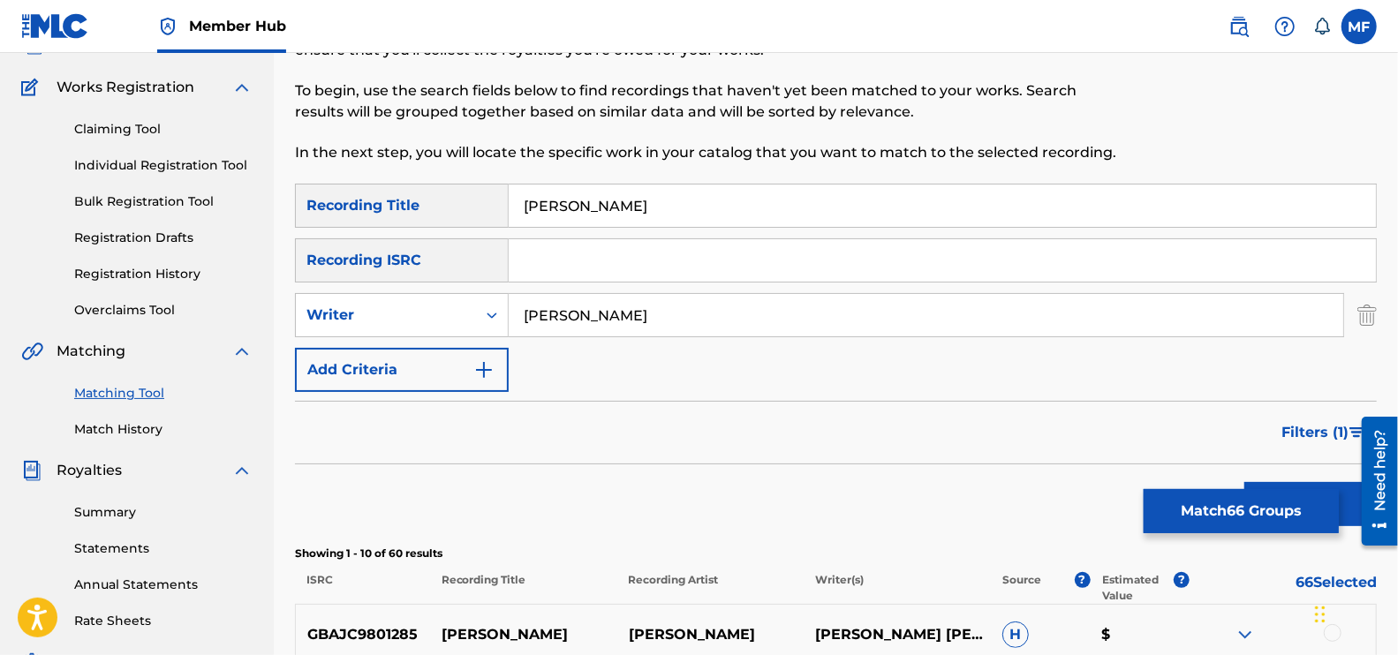
scroll to position [0, 0]
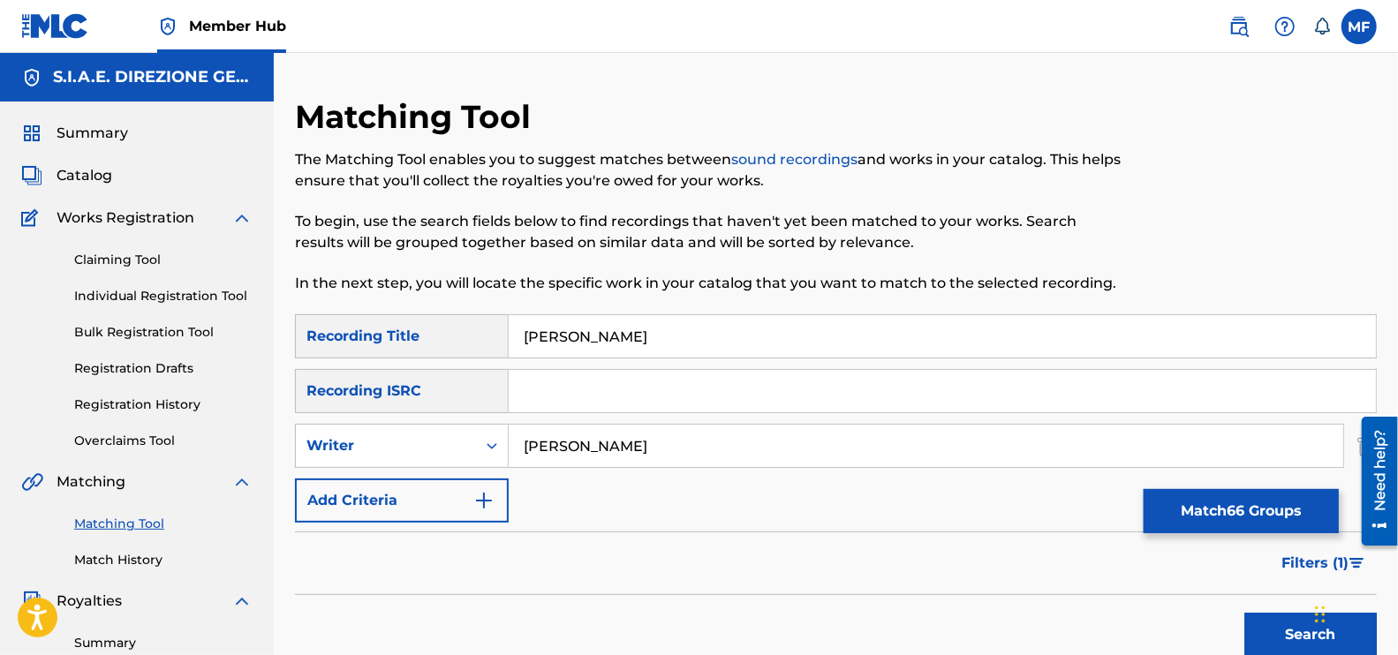
drag, startPoint x: 629, startPoint y: 337, endPoint x: 512, endPoint y: 344, distance: 117.6
click at [512, 344] on input "[PERSON_NAME]" at bounding box center [942, 336] width 867 height 42
click at [611, 340] on input "[PERSON_NAME]" at bounding box center [942, 336] width 867 height 42
type input "m"
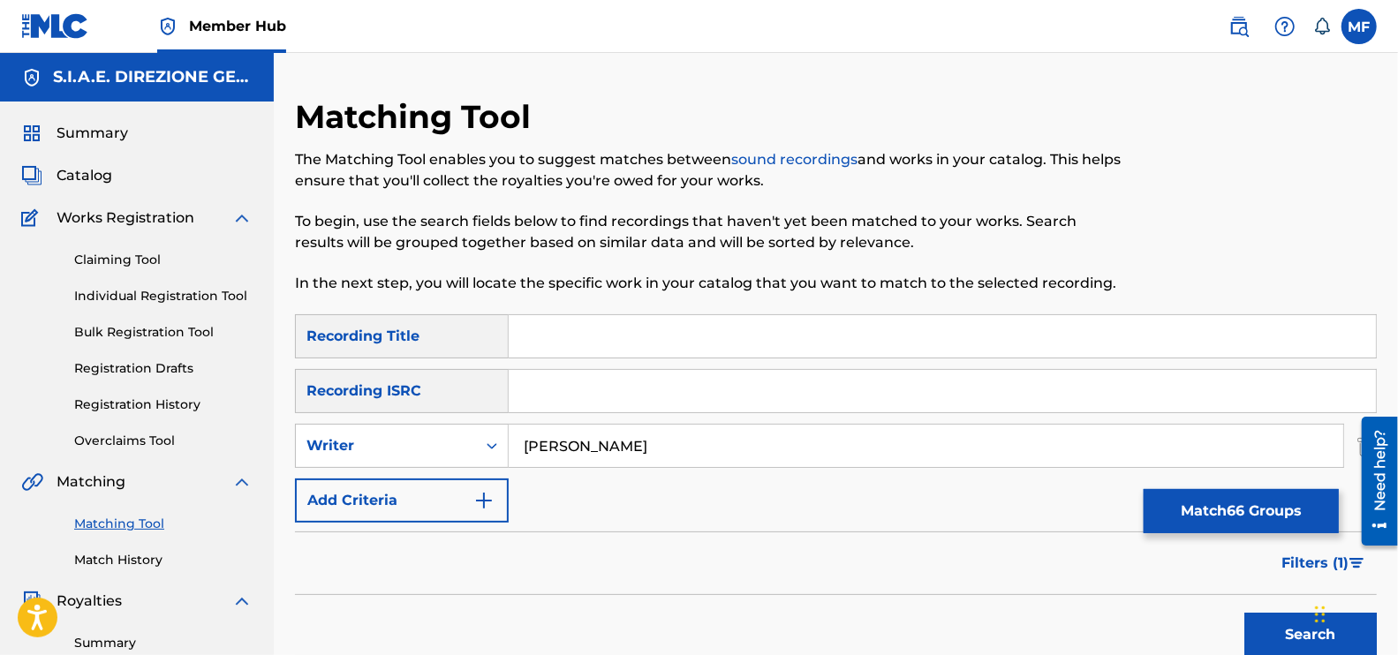
paste input "[PERSON_NAME]E SERIE TEL IN 7 EPISODI"
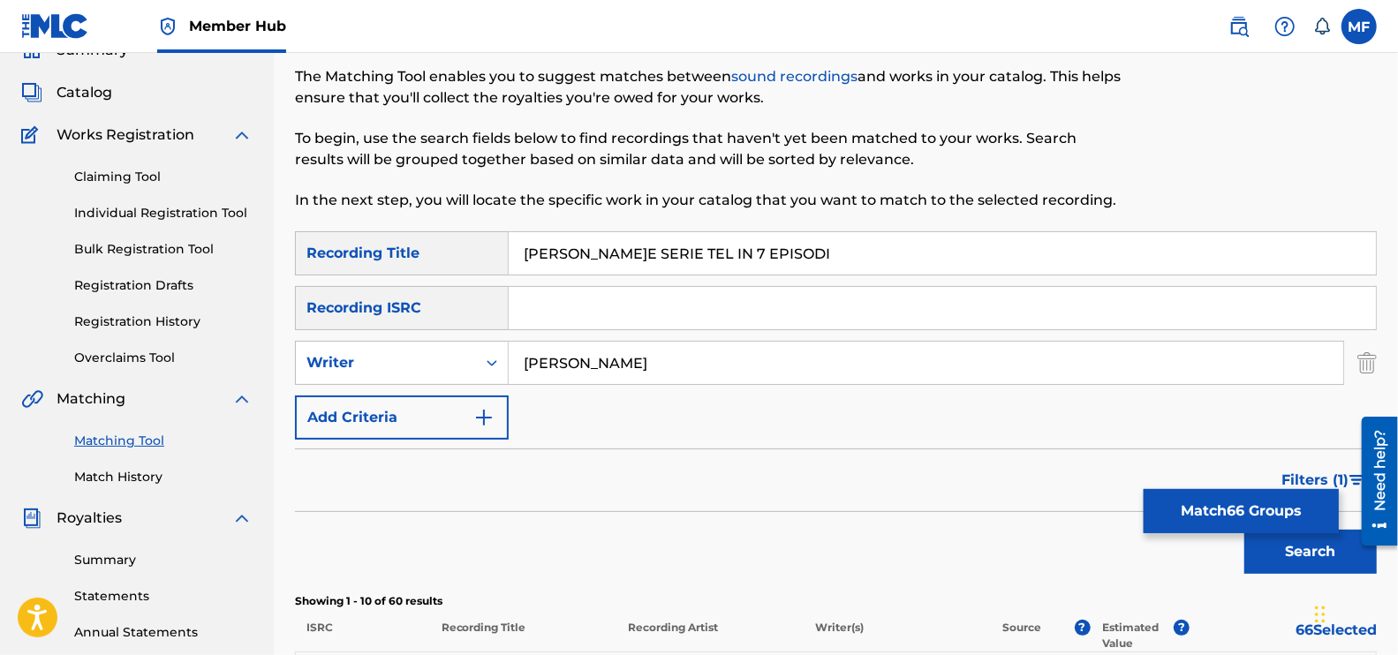
scroll to position [220, 0]
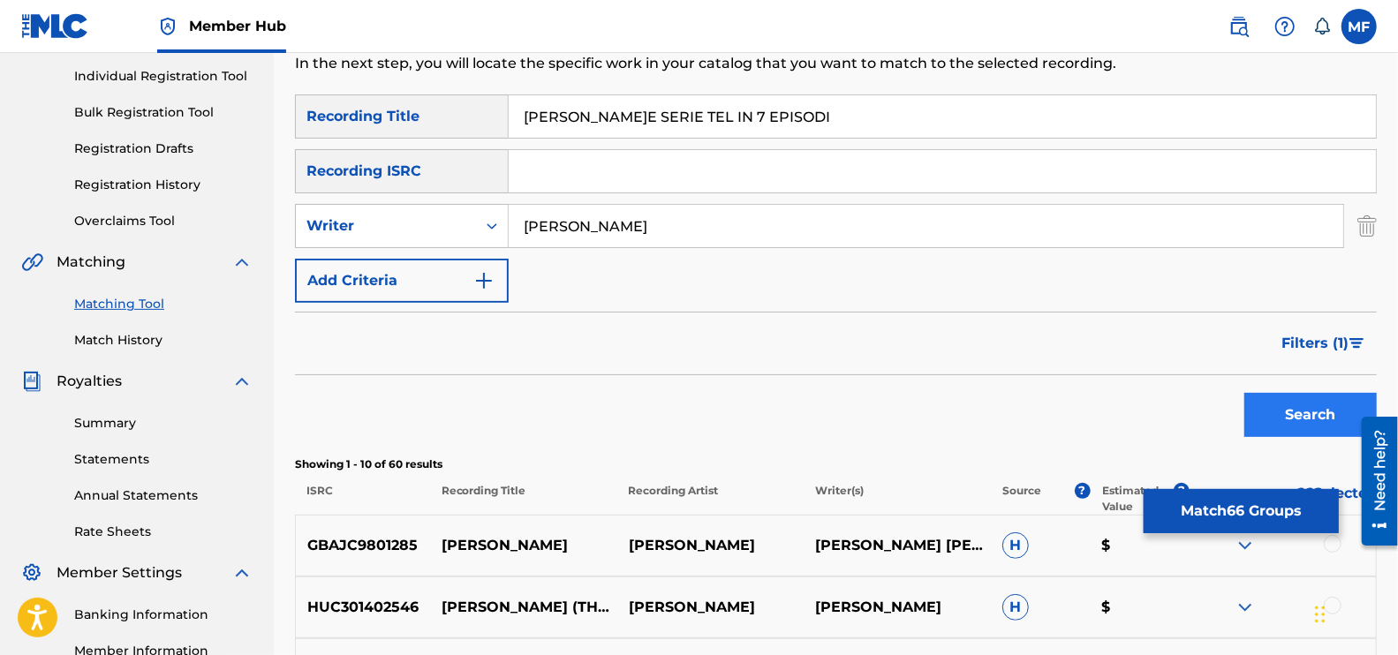
type input "[PERSON_NAME]E SERIE TEL IN 7 EPISODI"
click at [1262, 403] on button "Search" at bounding box center [1310, 415] width 132 height 44
click at [1262, 403] on div "Search" at bounding box center [1305, 410] width 141 height 71
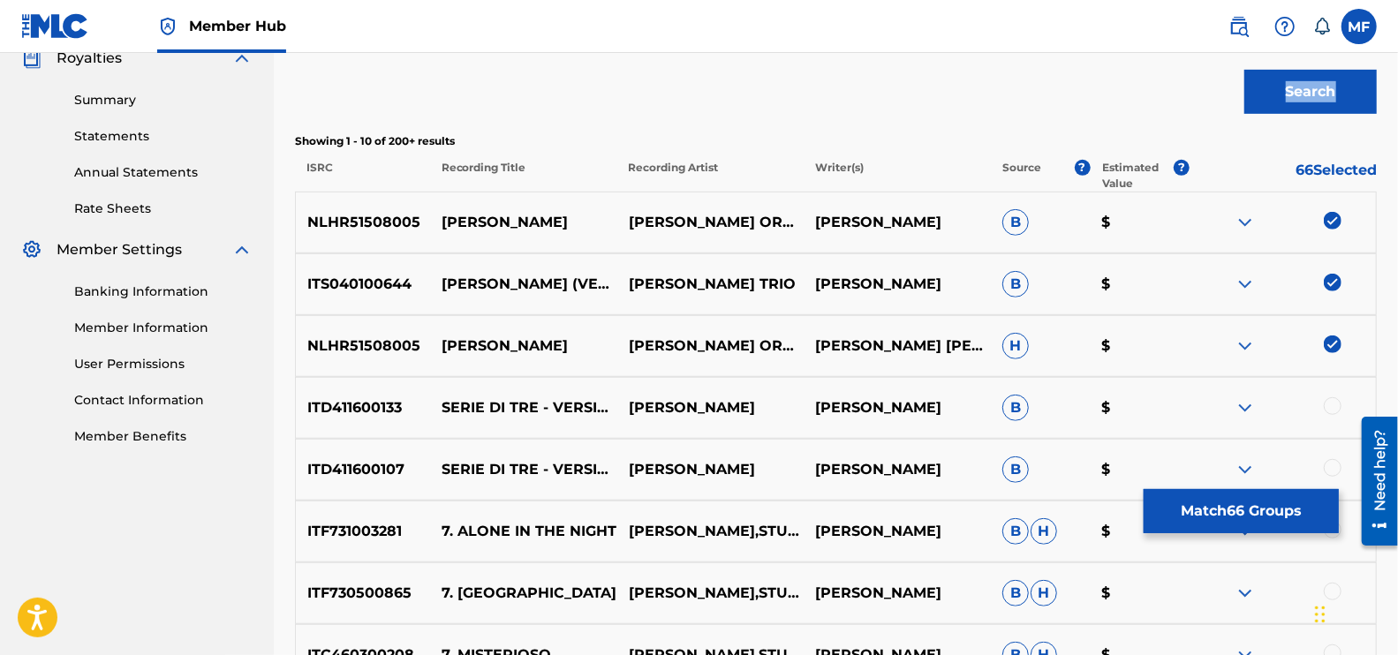
scroll to position [361, 0]
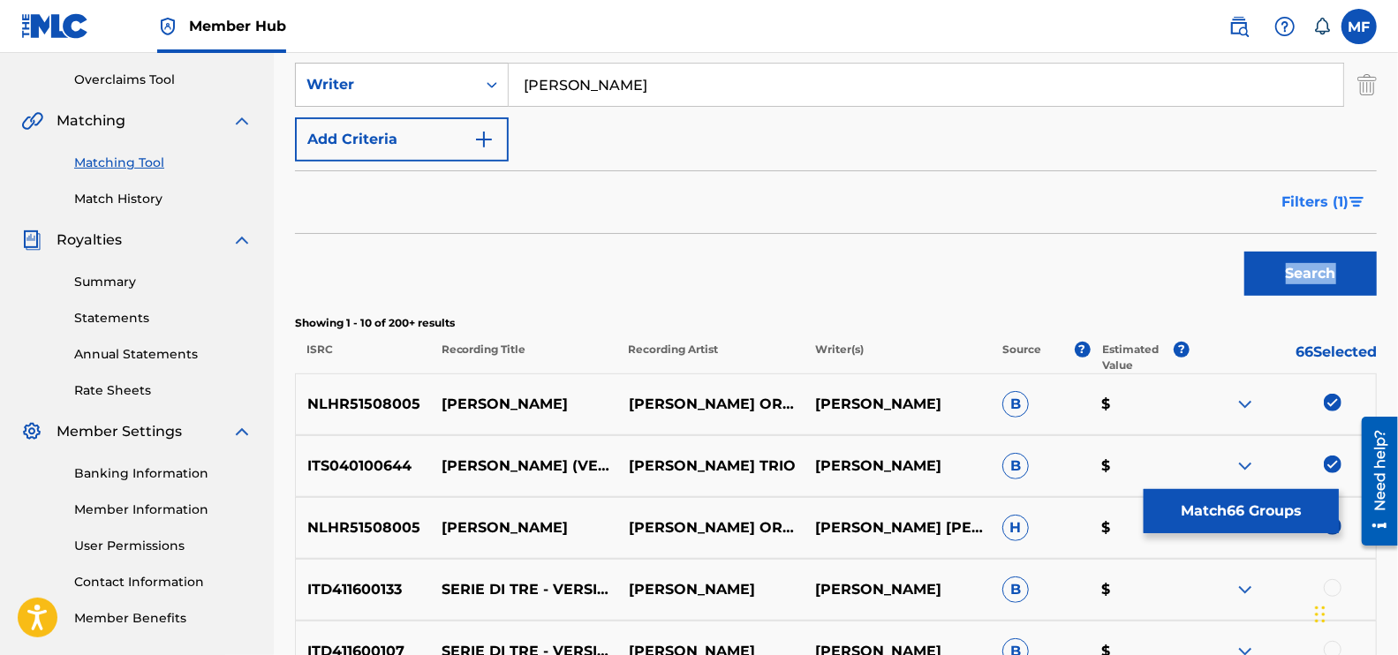
click at [1315, 199] on span "Filters ( 1 )" at bounding box center [1314, 202] width 67 height 21
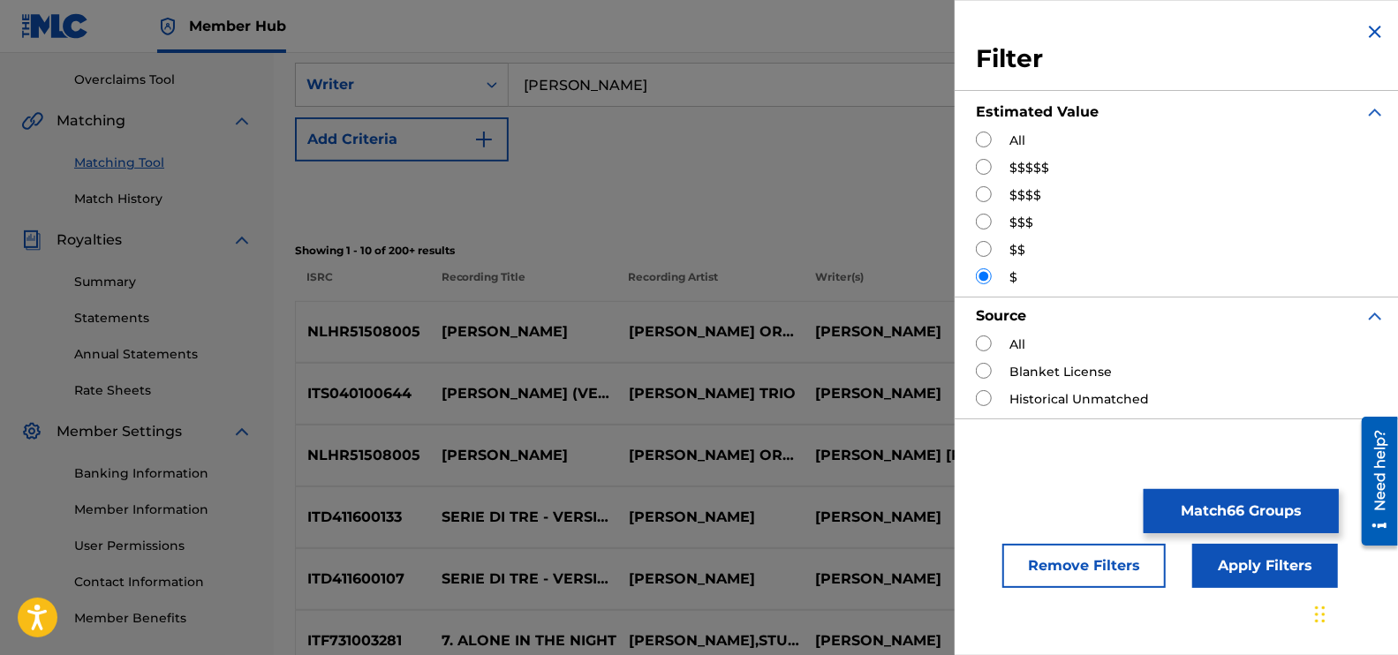
click at [977, 159] on input "Search Form" at bounding box center [984, 167] width 16 height 16
radio input "true"
click at [977, 159] on input "Search Form" at bounding box center [984, 167] width 16 height 16
click at [1251, 577] on button "Apply Filters" at bounding box center [1265, 566] width 146 height 44
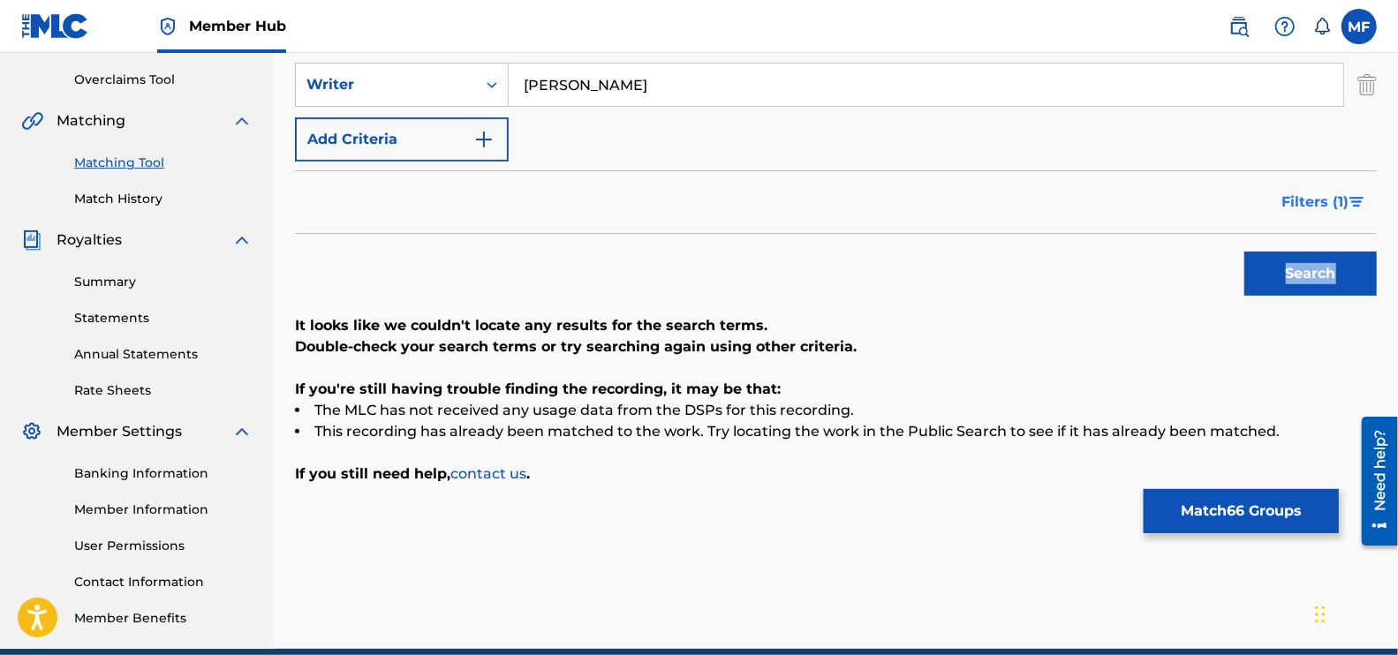
click at [1293, 194] on span "Filters ( 1 )" at bounding box center [1314, 202] width 67 height 21
click at [0, 0] on div "$$$$" at bounding box center [0, 0] width 0 height 0
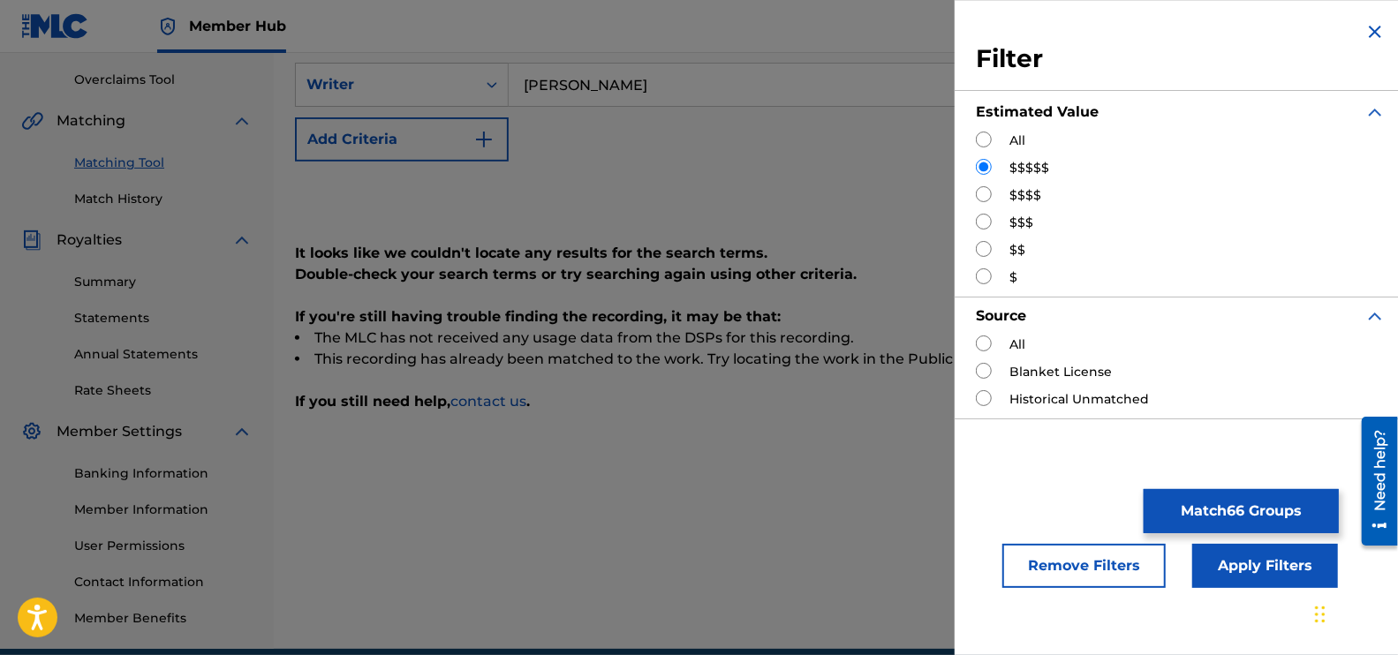
click at [984, 190] on input "Search Form" at bounding box center [984, 194] width 16 height 16
radio input "true"
click at [984, 190] on input "Search Form" at bounding box center [984, 194] width 16 height 16
click at [1259, 581] on button "Apply Filters" at bounding box center [1265, 566] width 146 height 44
click at [1259, 581] on div "Matching Tool The Matching Tool enables you to suggest matches between sound re…" at bounding box center [836, 192] width 1082 height 913
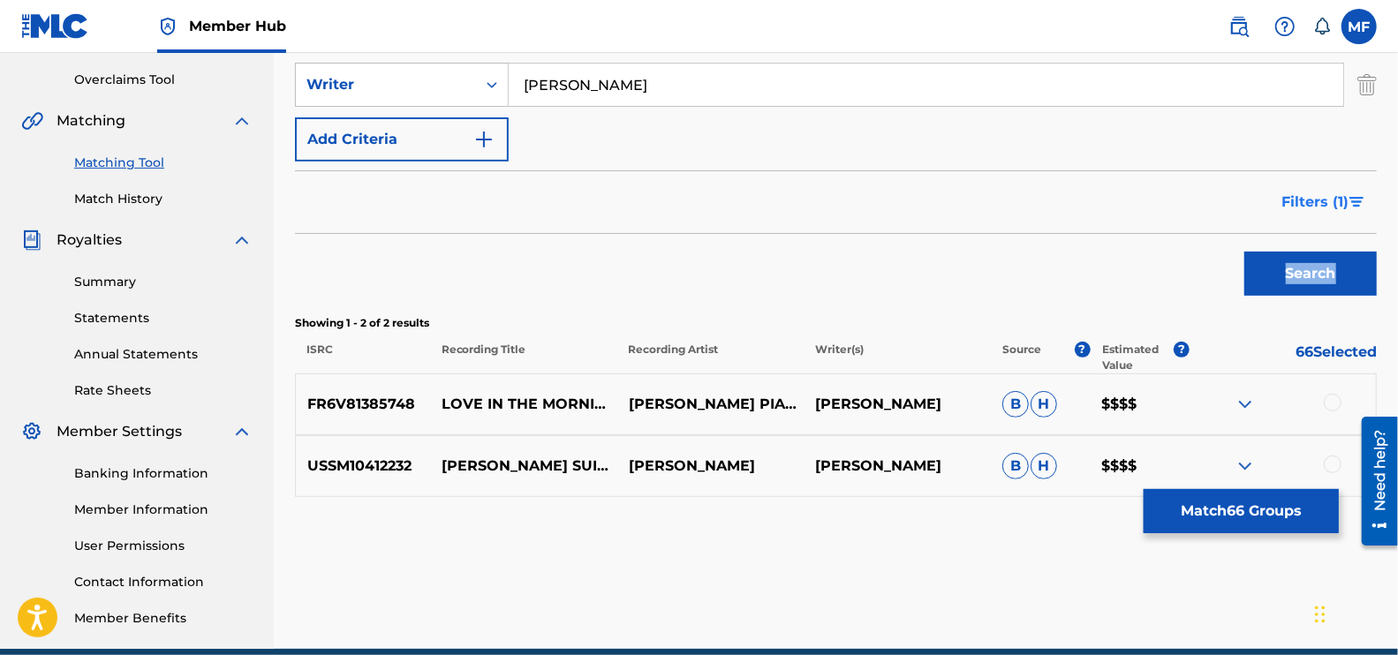
click at [1313, 185] on button "Filters ( 1 )" at bounding box center [1323, 202] width 106 height 44
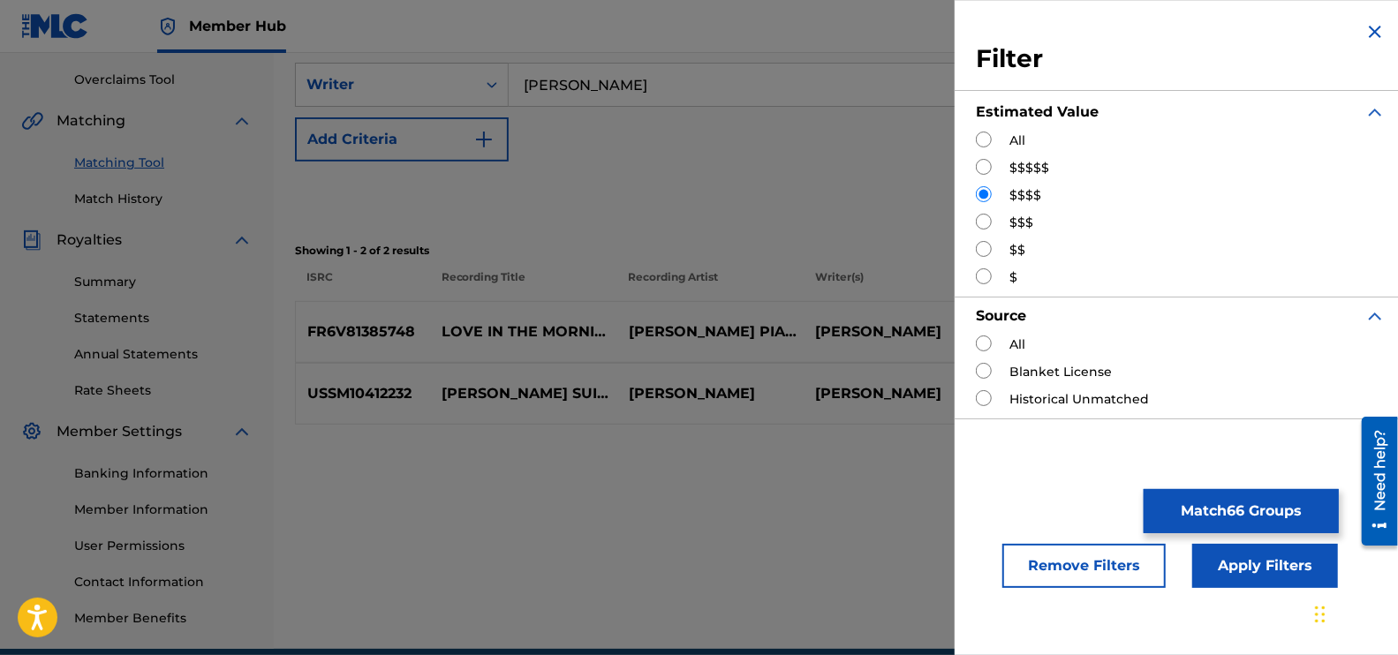
click at [978, 230] on div "$$$" at bounding box center [1181, 223] width 410 height 19
click at [989, 219] on input "Search Form" at bounding box center [984, 222] width 16 height 16
radio input "true"
click at [1240, 574] on button "Apply Filters" at bounding box center [1265, 566] width 146 height 44
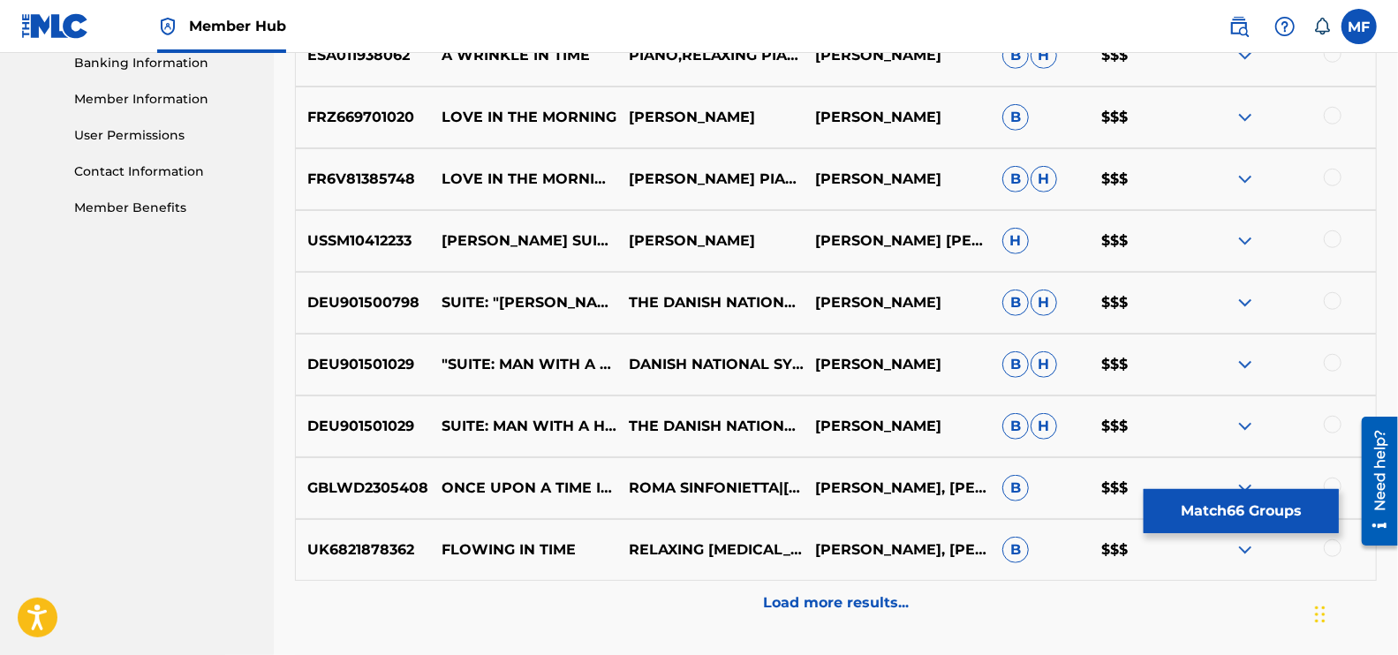
scroll to position [803, 0]
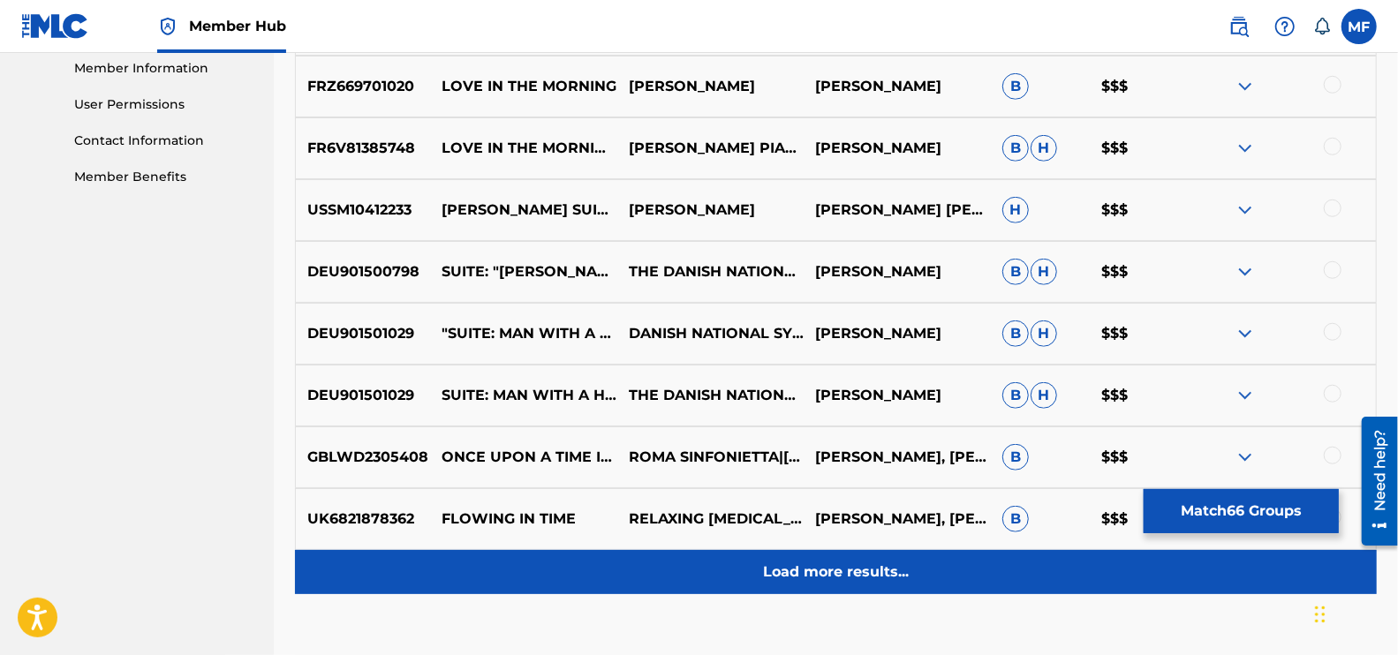
click at [757, 578] on div "Load more results..." at bounding box center [836, 572] width 1082 height 44
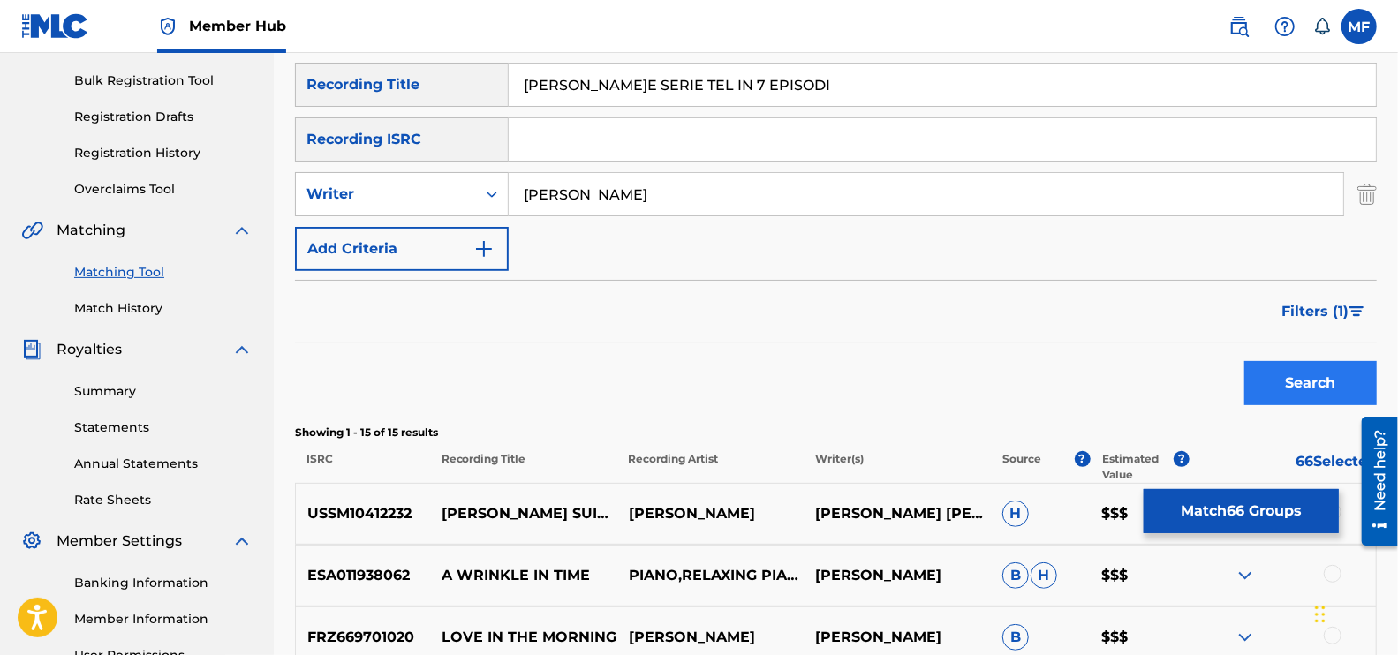
scroll to position [328, 0]
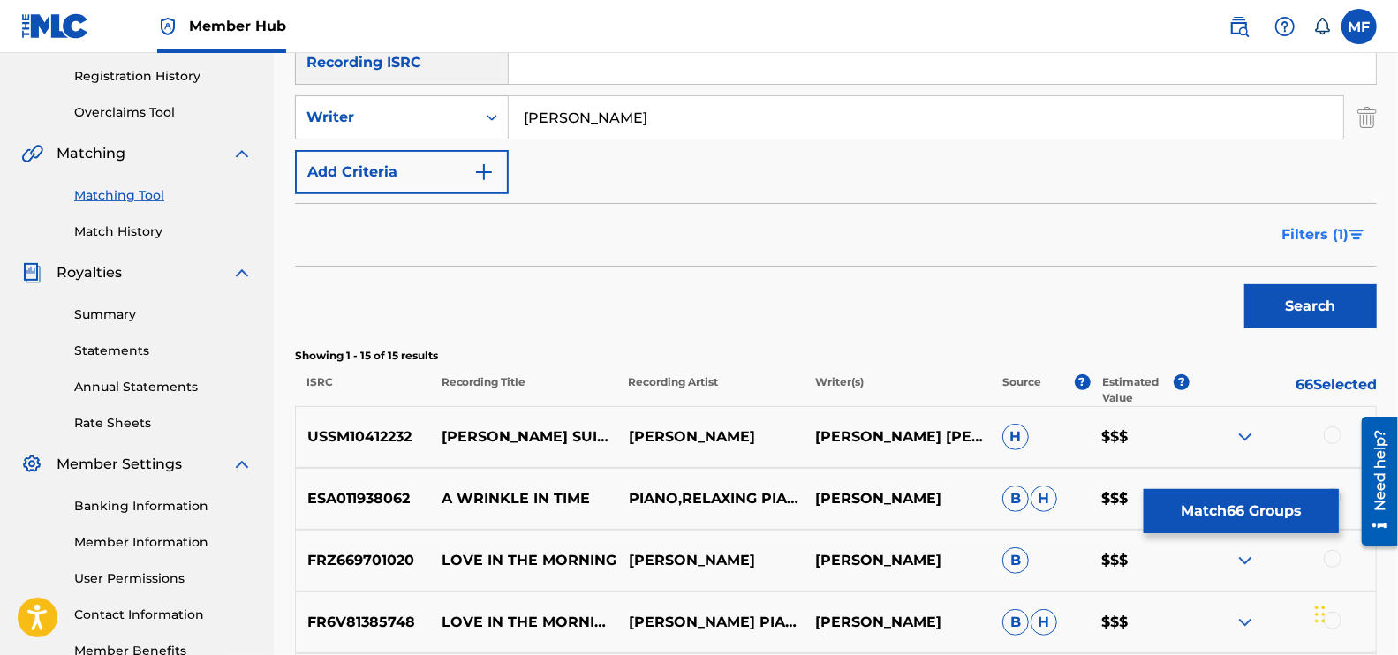
click at [1310, 240] on span "Filters ( 1 )" at bounding box center [1314, 234] width 67 height 21
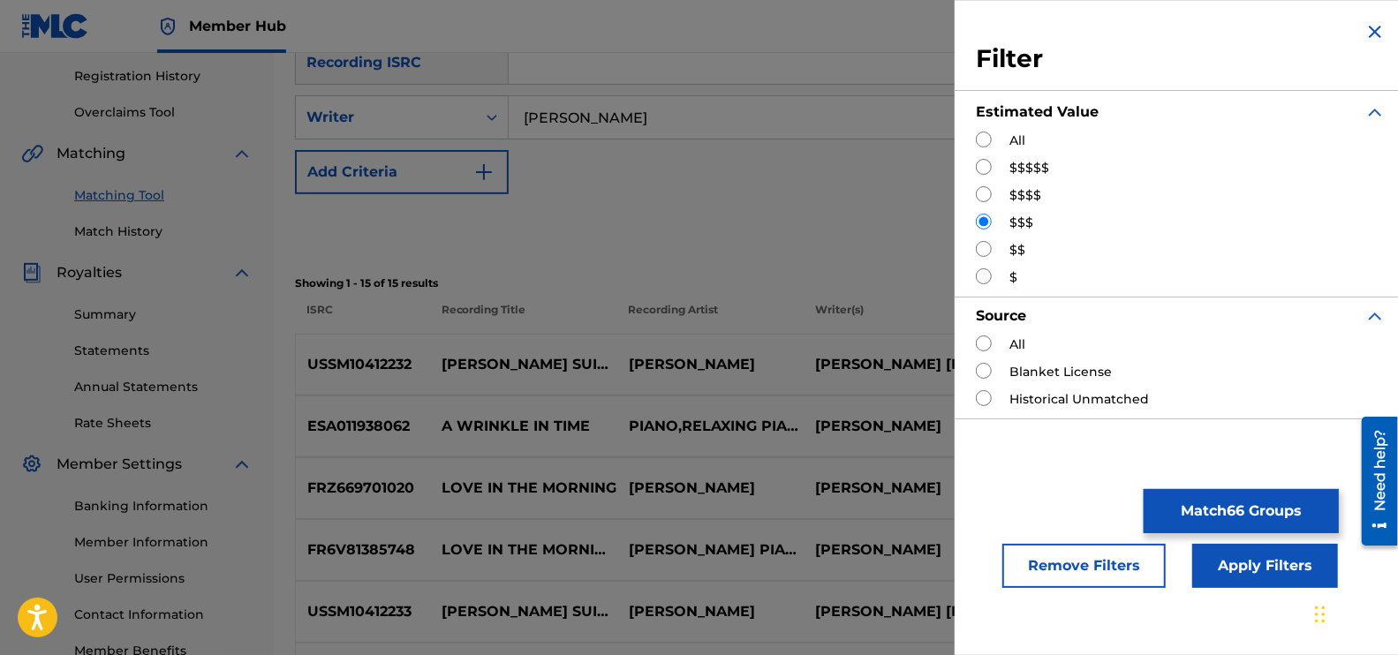
click at [980, 251] on input "Search Form" at bounding box center [984, 249] width 16 height 16
radio input "true"
click at [1250, 564] on button "Apply Filters" at bounding box center [1265, 566] width 146 height 44
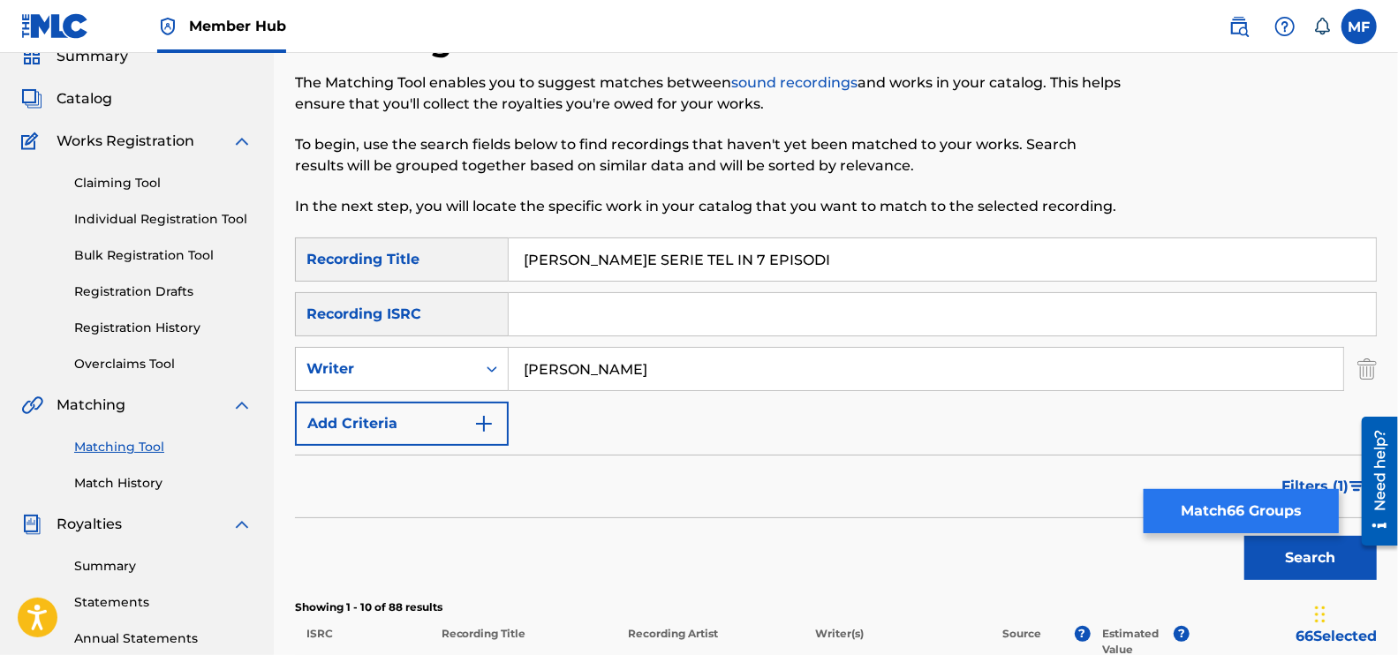
scroll to position [109, 0]
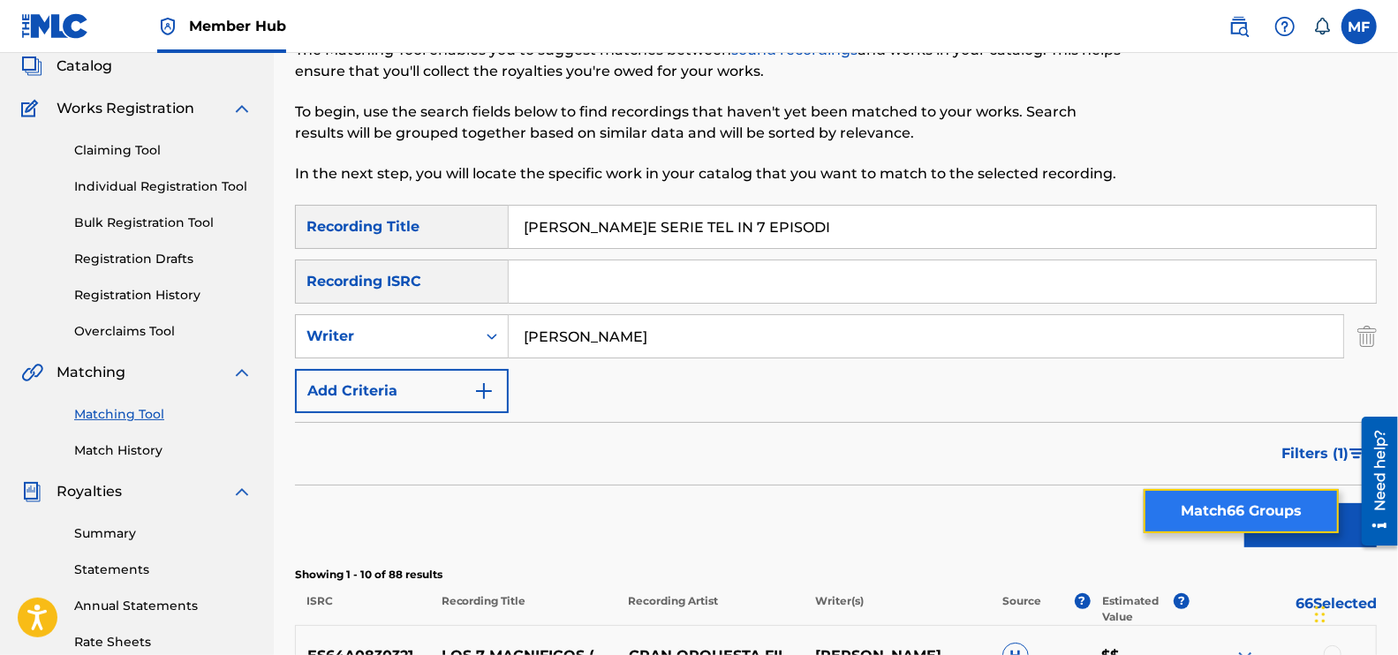
click at [1227, 517] on button "Match 66 Groups" at bounding box center [1240, 511] width 195 height 44
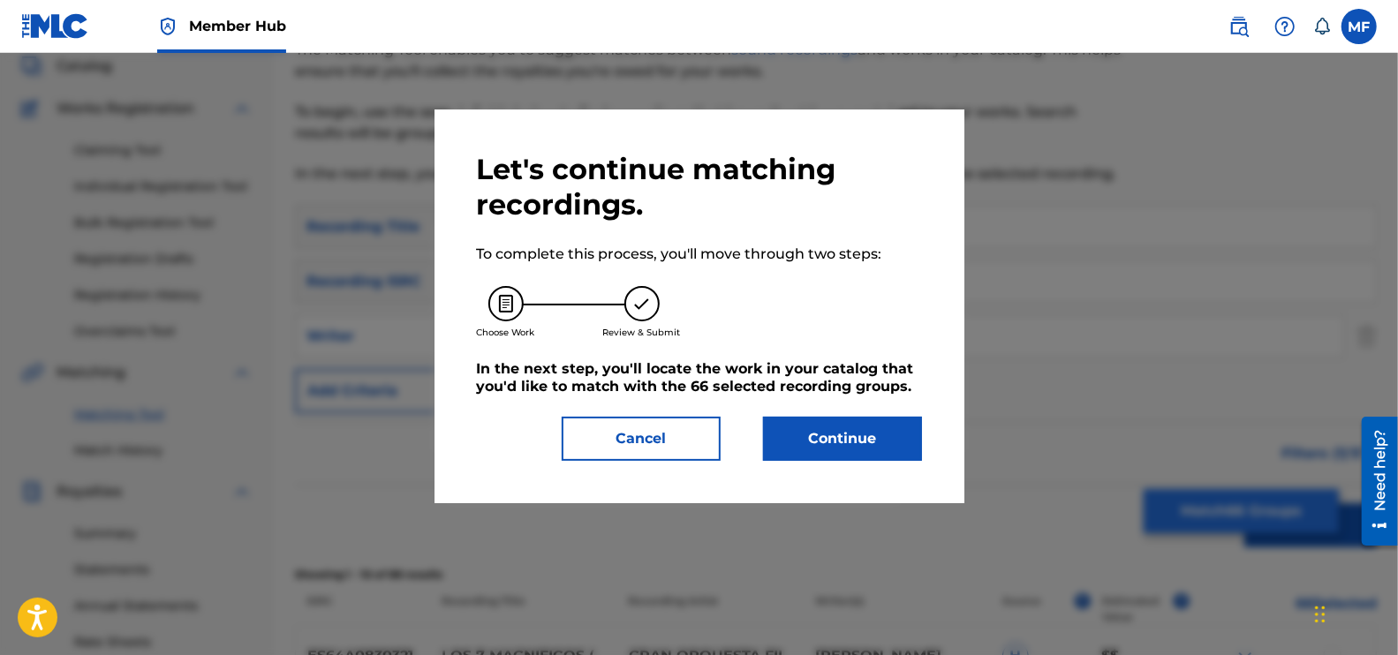
click at [1227, 517] on div at bounding box center [699, 380] width 1398 height 655
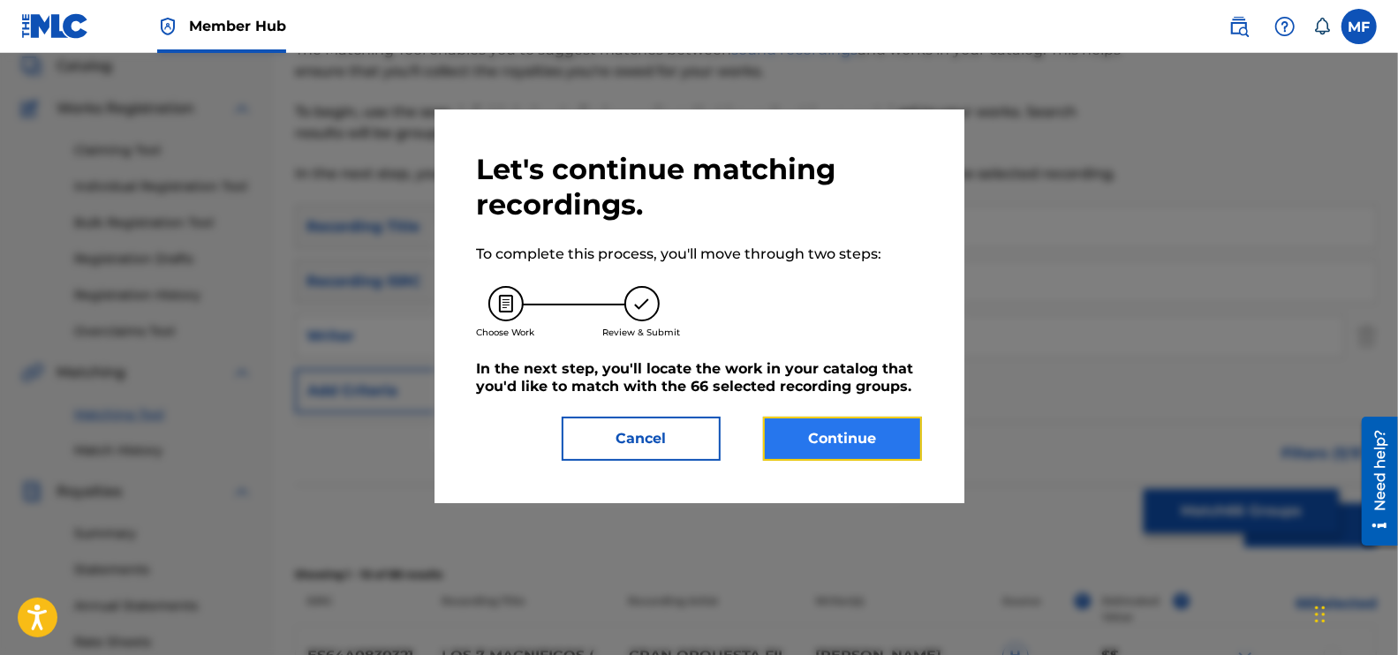
click at [847, 444] on button "Continue" at bounding box center [842, 439] width 159 height 44
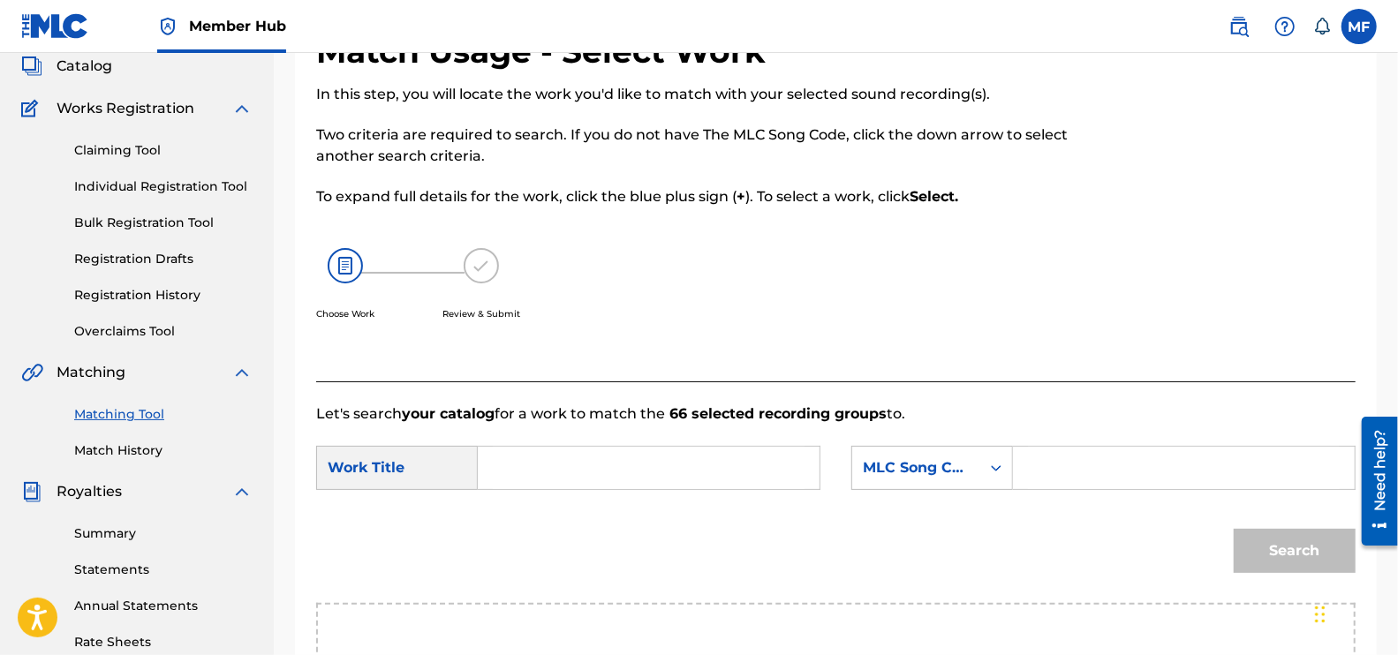
click at [668, 447] on input "Search Form" at bounding box center [649, 468] width 312 height 42
paste input "[PERSON_NAME]E SERIE TEL IN 7 EPISODI"
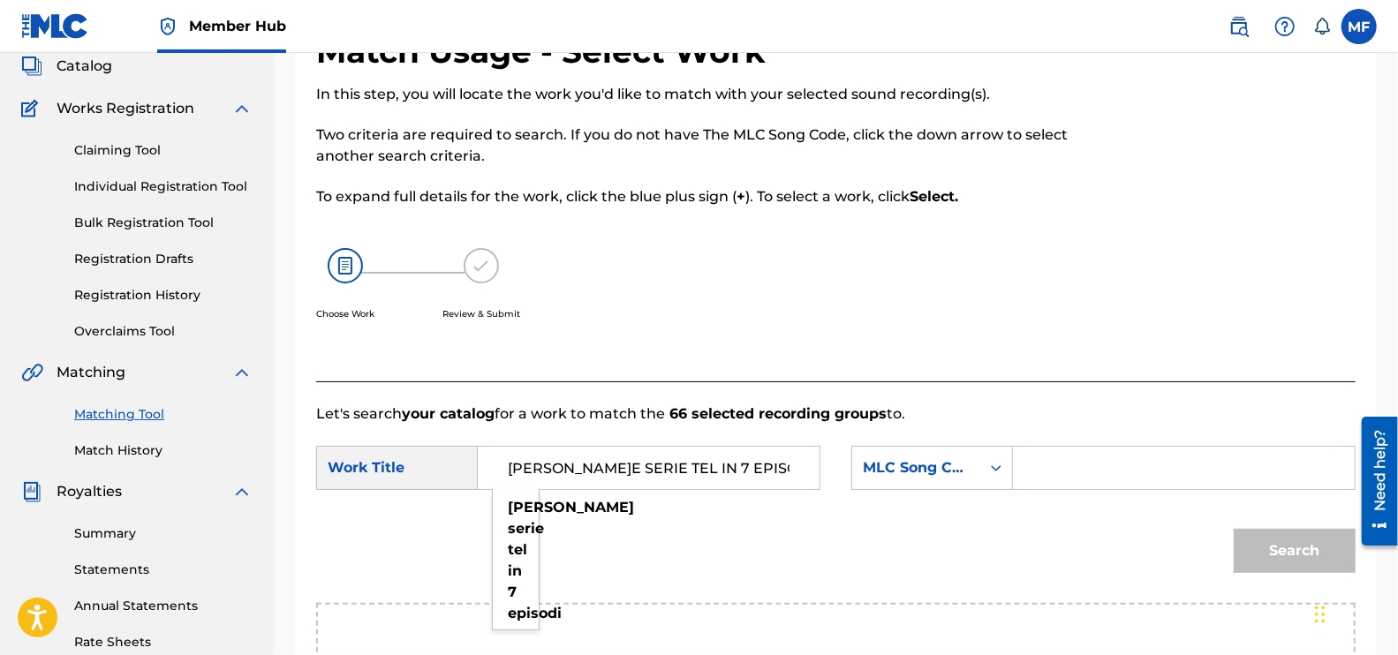
type input "[PERSON_NAME]E SERIE TEL IN 7 EPISODI"
drag, startPoint x: 1041, startPoint y: 461, endPoint x: 971, endPoint y: 467, distance: 70.0
click at [1041, 461] on input "Search Form" at bounding box center [1184, 468] width 312 height 42
paste input "MB46BD"
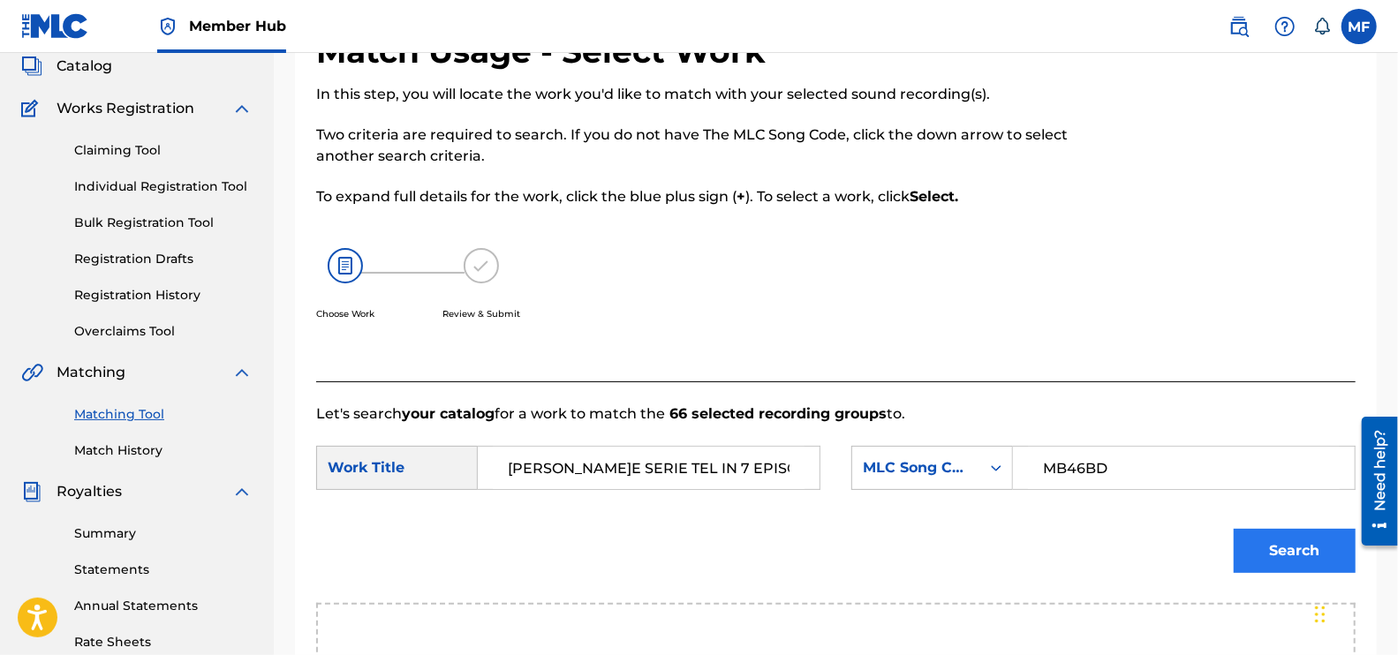
type input "MB46BD"
click at [1256, 542] on button "Search" at bounding box center [1294, 551] width 122 height 44
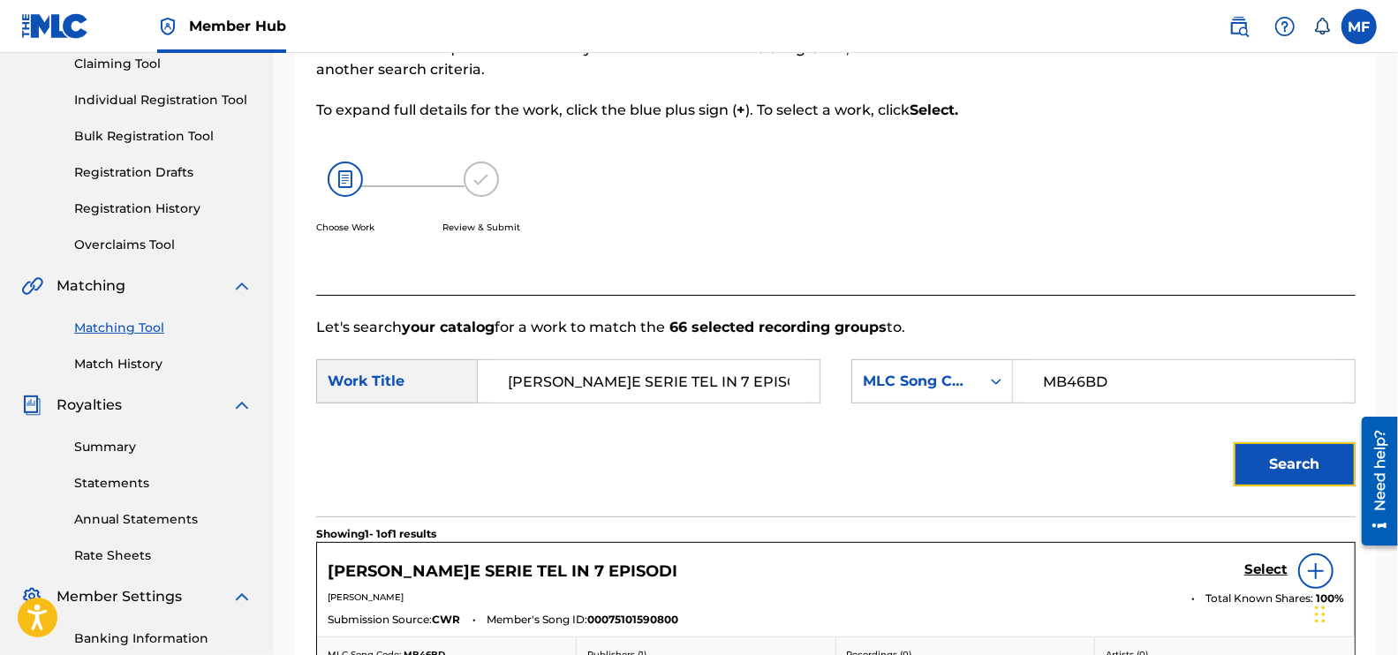
scroll to position [441, 0]
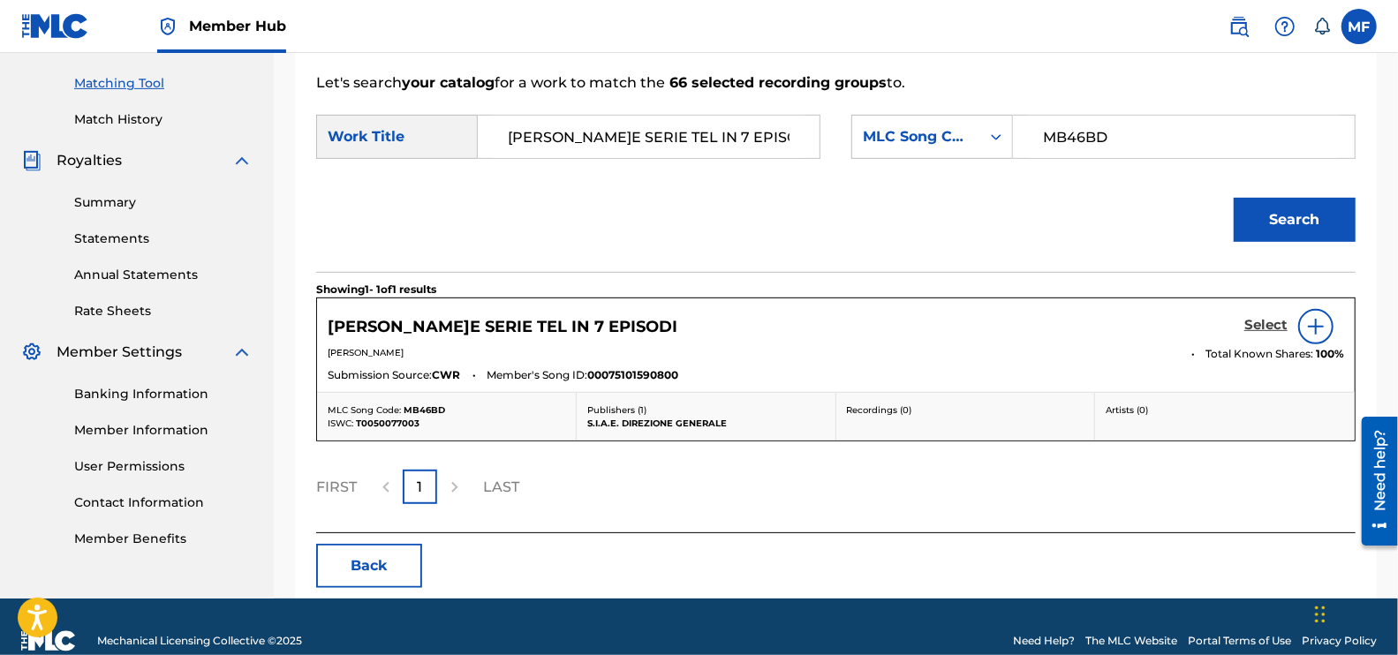
click at [1262, 322] on h5 "Select" at bounding box center [1265, 325] width 43 height 17
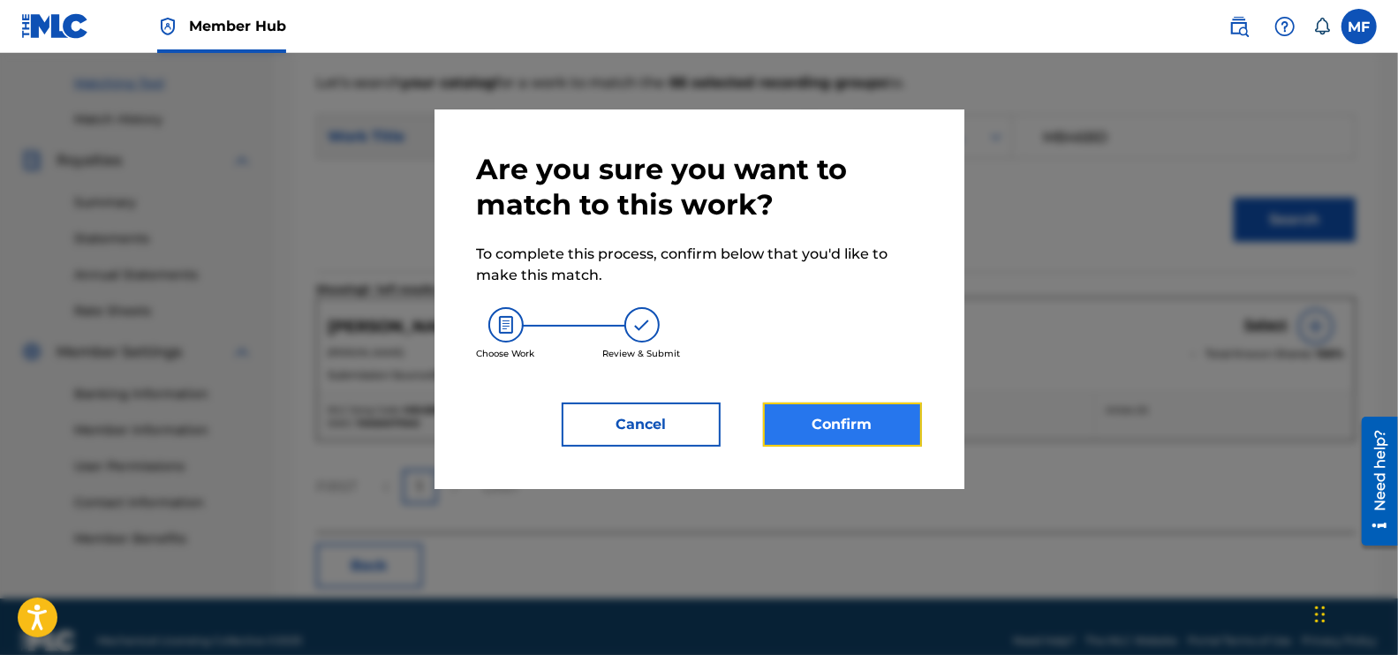
click at [838, 426] on button "Confirm" at bounding box center [842, 425] width 159 height 44
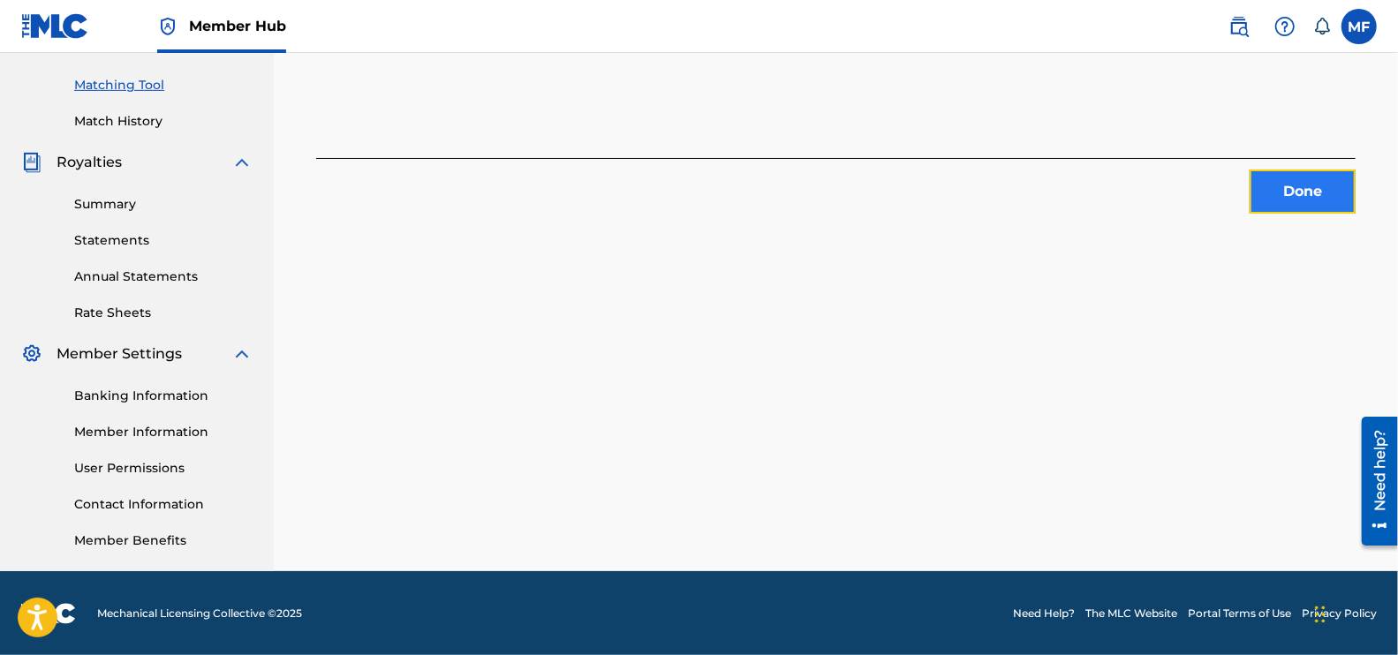
click at [1319, 191] on button "Done" at bounding box center [1302, 192] width 106 height 44
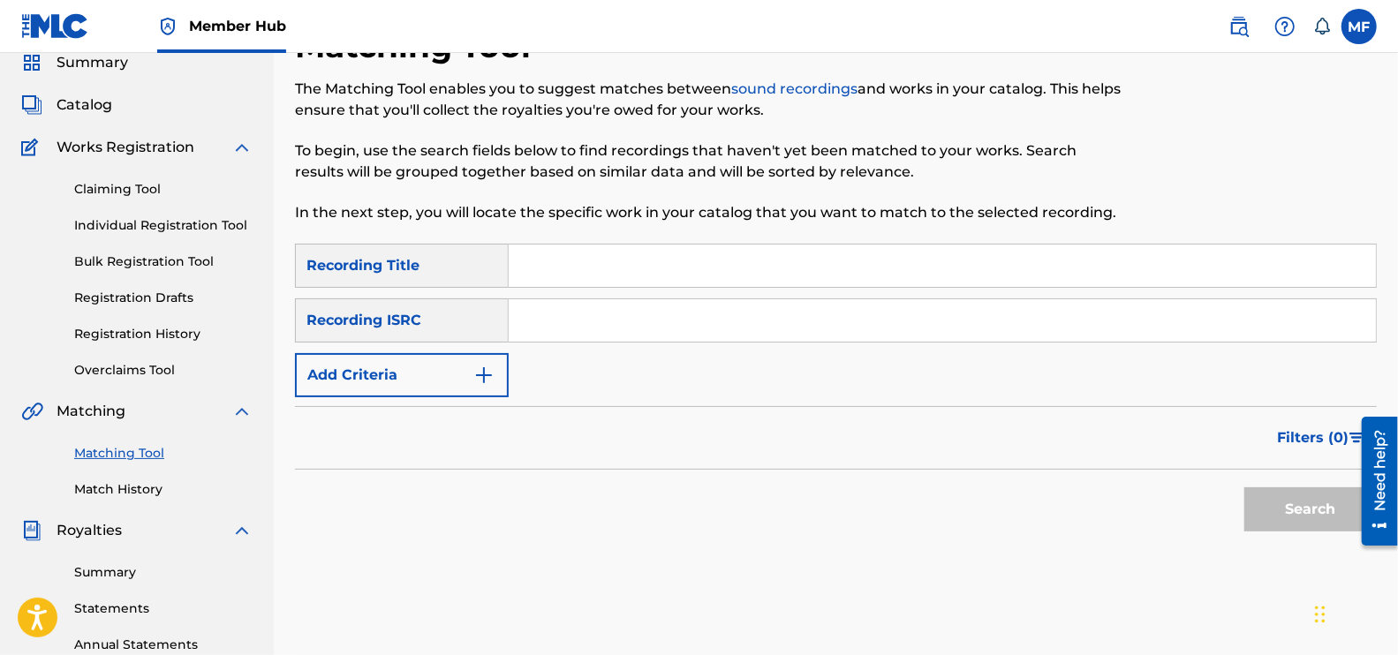
scroll to position [0, 0]
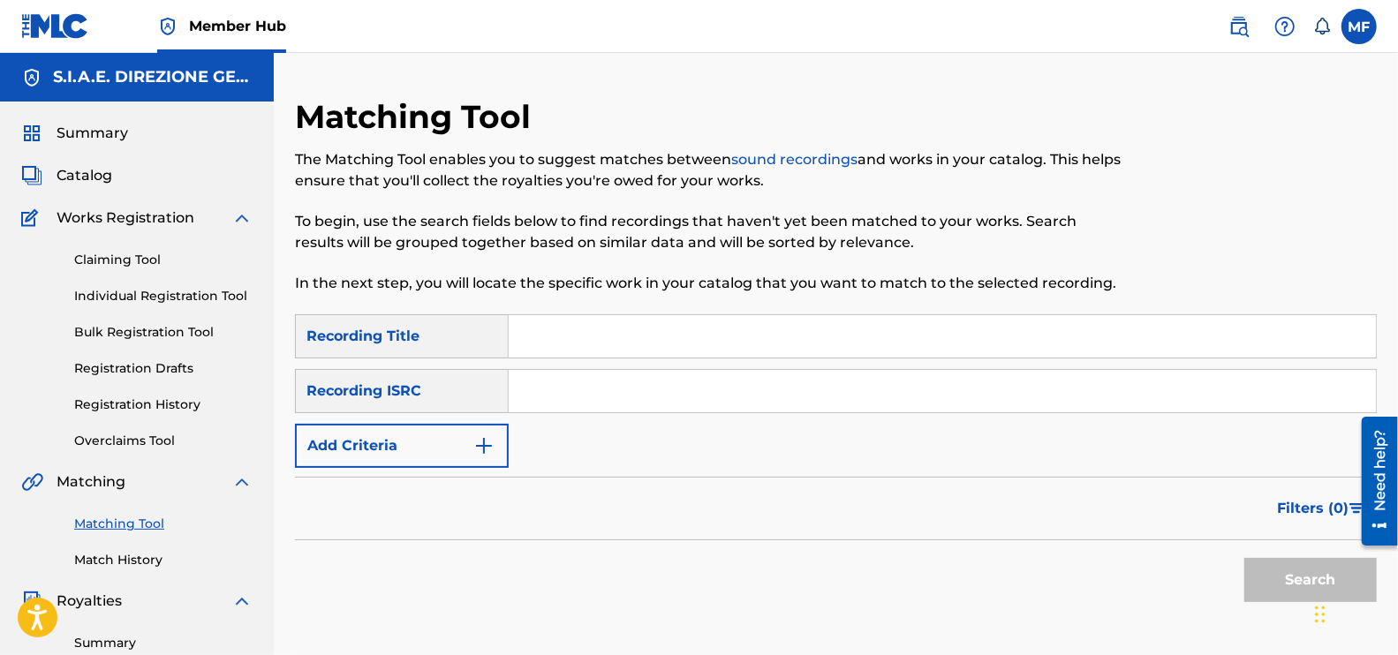
click at [615, 340] on input "Search Form" at bounding box center [942, 336] width 867 height 42
type input "[PERSON_NAME]"
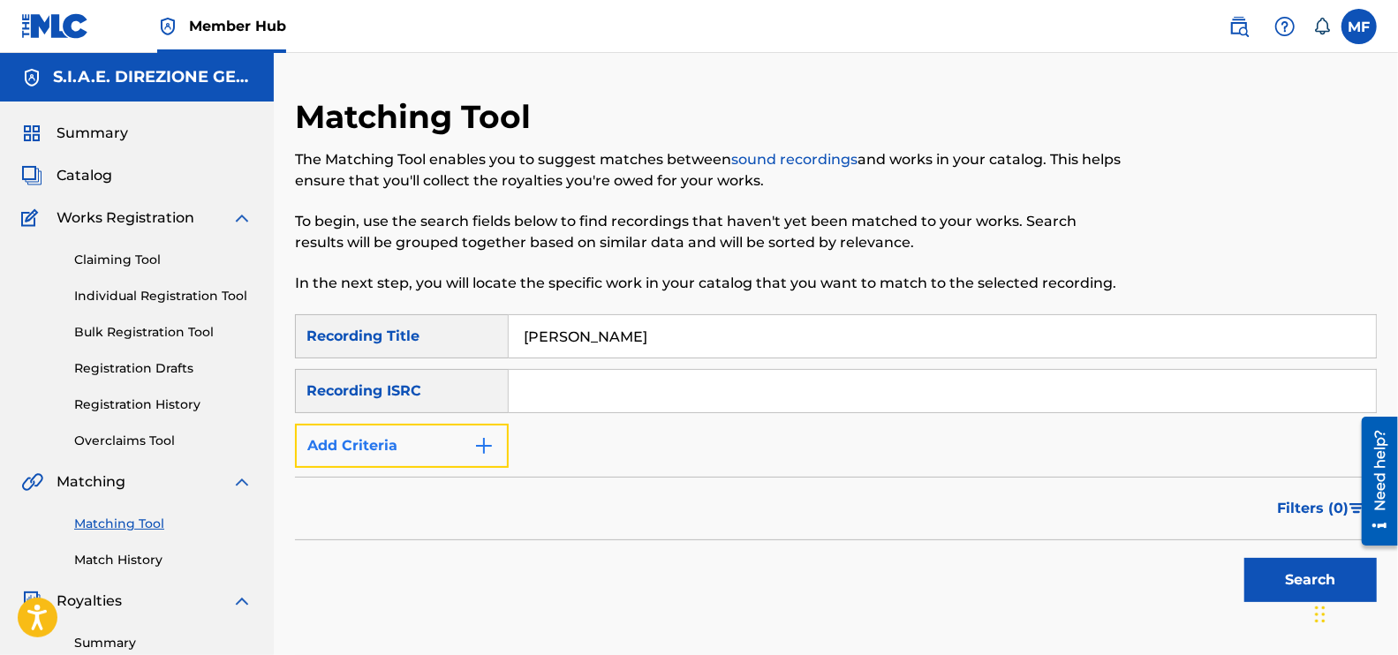
click at [463, 437] on button "Add Criteria" at bounding box center [402, 446] width 214 height 44
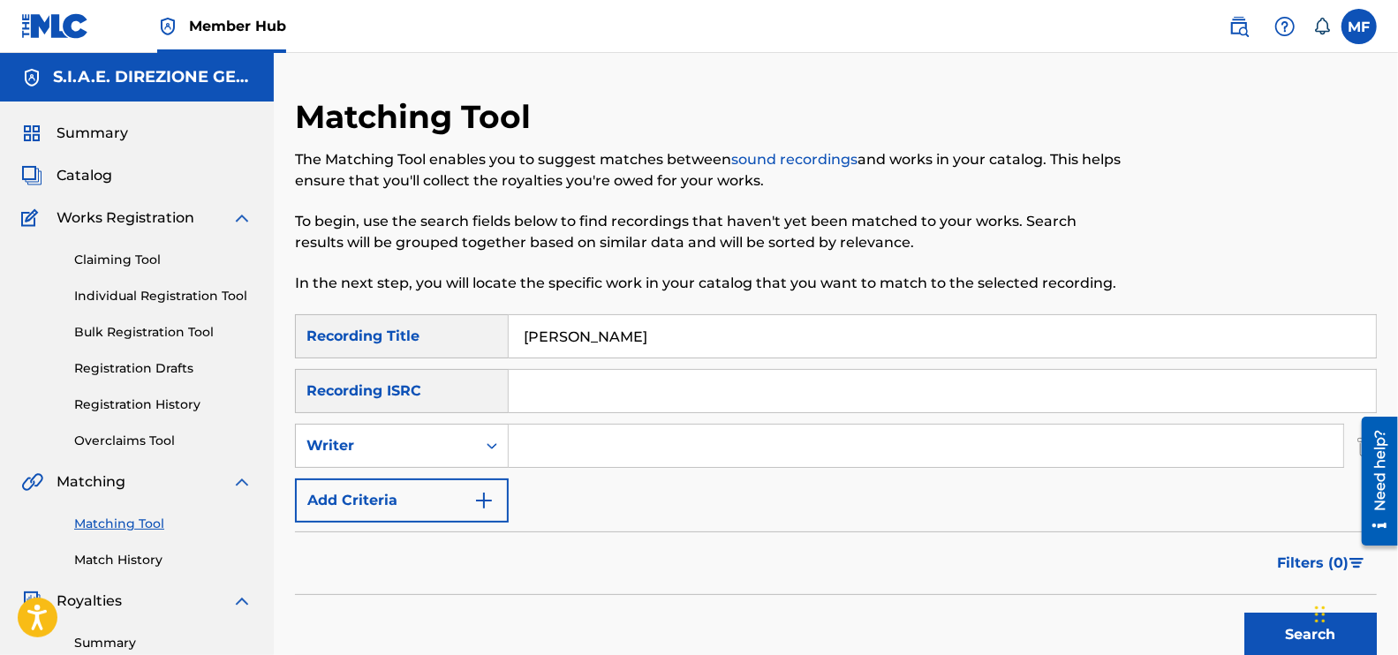
click at [613, 441] on input "Search Form" at bounding box center [926, 446] width 834 height 42
type input "morricone"
click at [1244, 613] on button "Search" at bounding box center [1310, 635] width 132 height 44
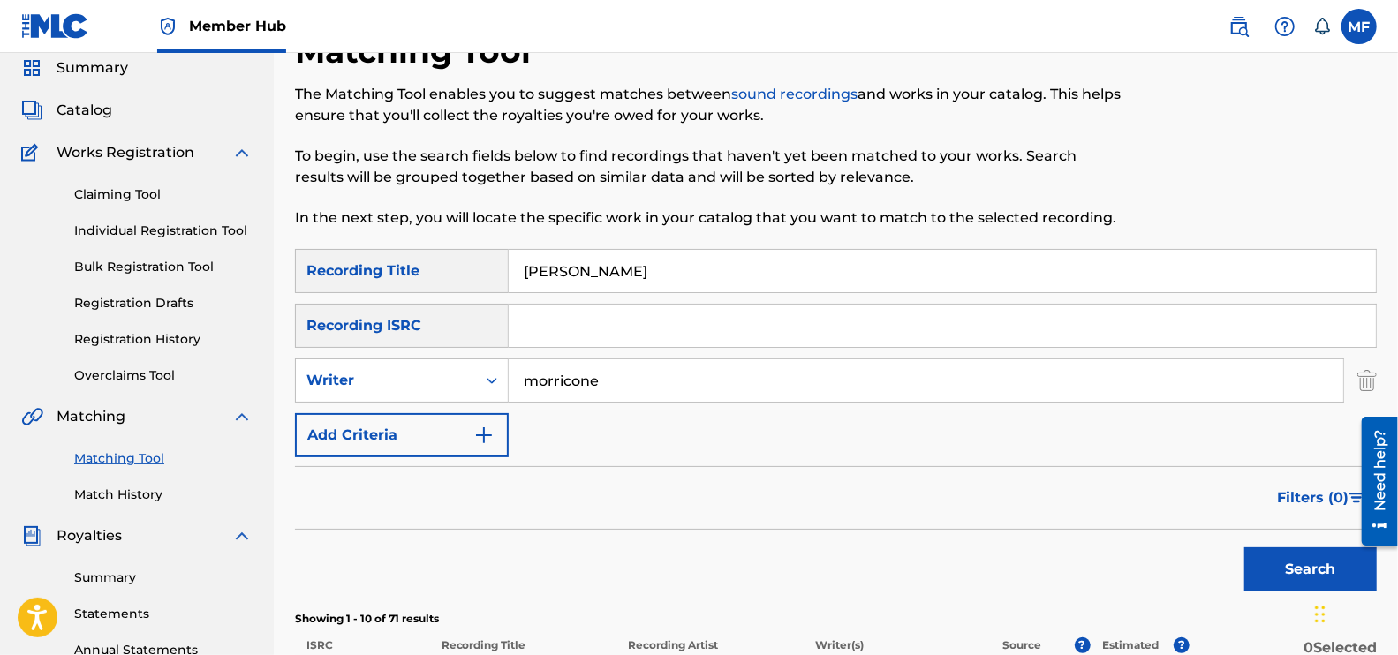
scroll to position [109, 0]
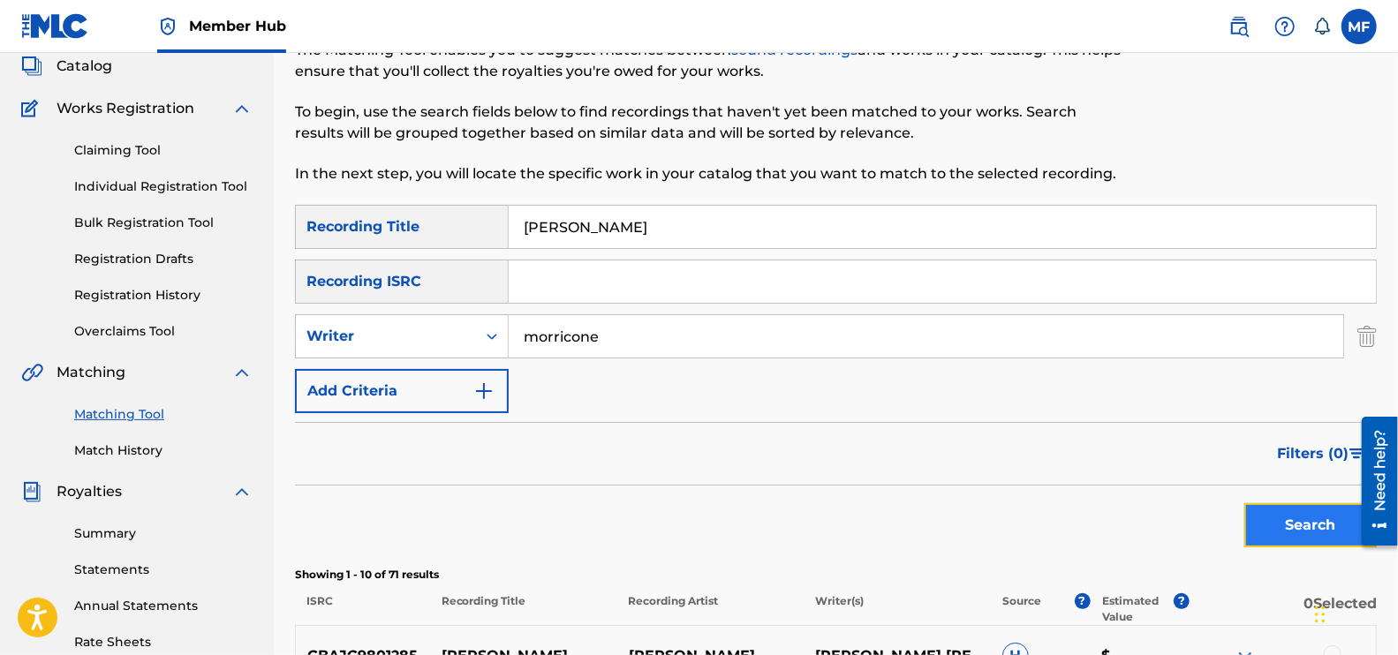
click at [1273, 529] on button "Search" at bounding box center [1310, 525] width 132 height 44
click at [1285, 464] on button "Filters ( 0 )" at bounding box center [1321, 454] width 110 height 44
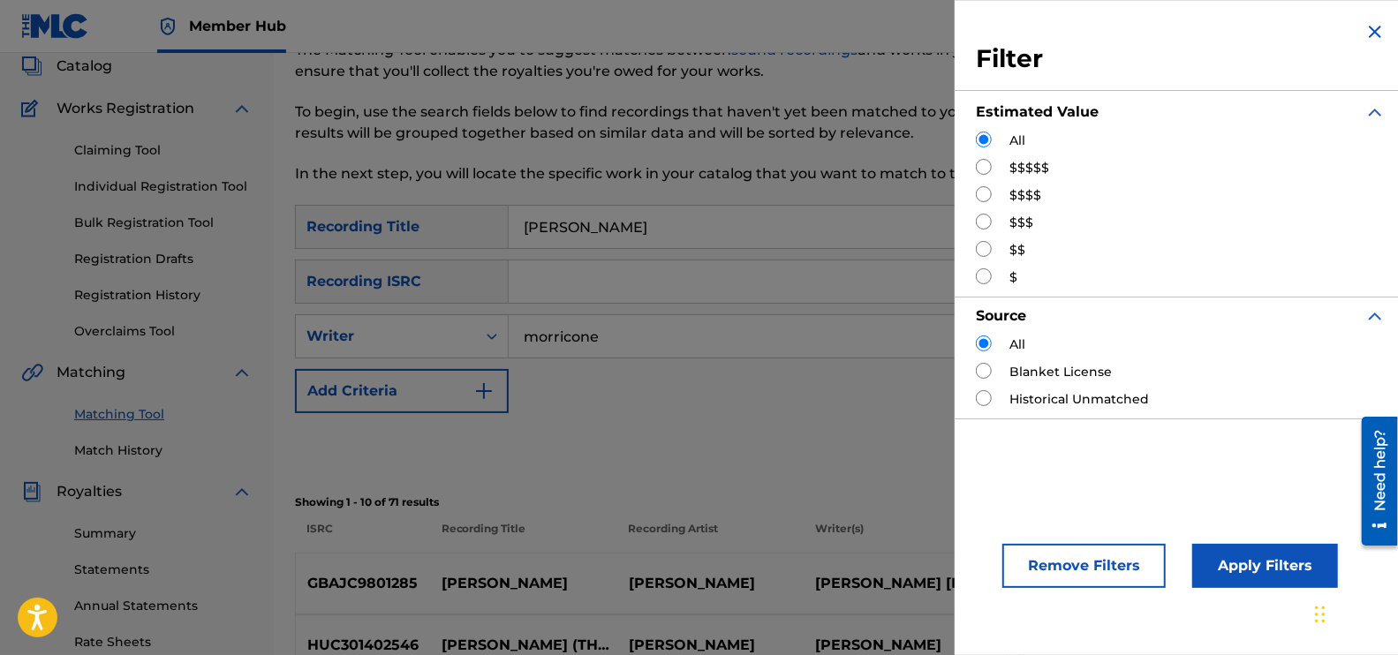
click at [989, 166] on input "Search Form" at bounding box center [984, 167] width 16 height 16
radio input "true"
click at [989, 167] on input "Search Form" at bounding box center [984, 167] width 16 height 16
click at [1307, 567] on button "Apply Filters" at bounding box center [1265, 566] width 146 height 44
click at [1307, 510] on p "Showing 1 - 10 of 71 results" at bounding box center [836, 502] width 1082 height 16
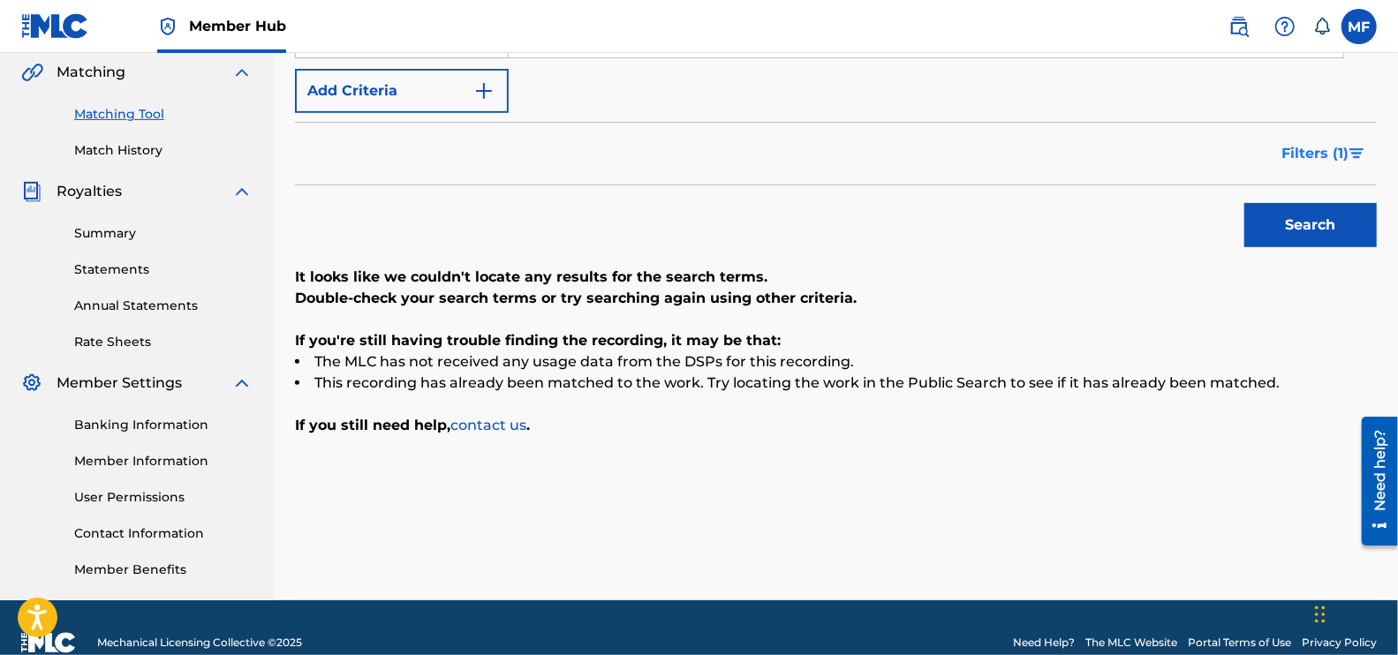
scroll to position [328, 0]
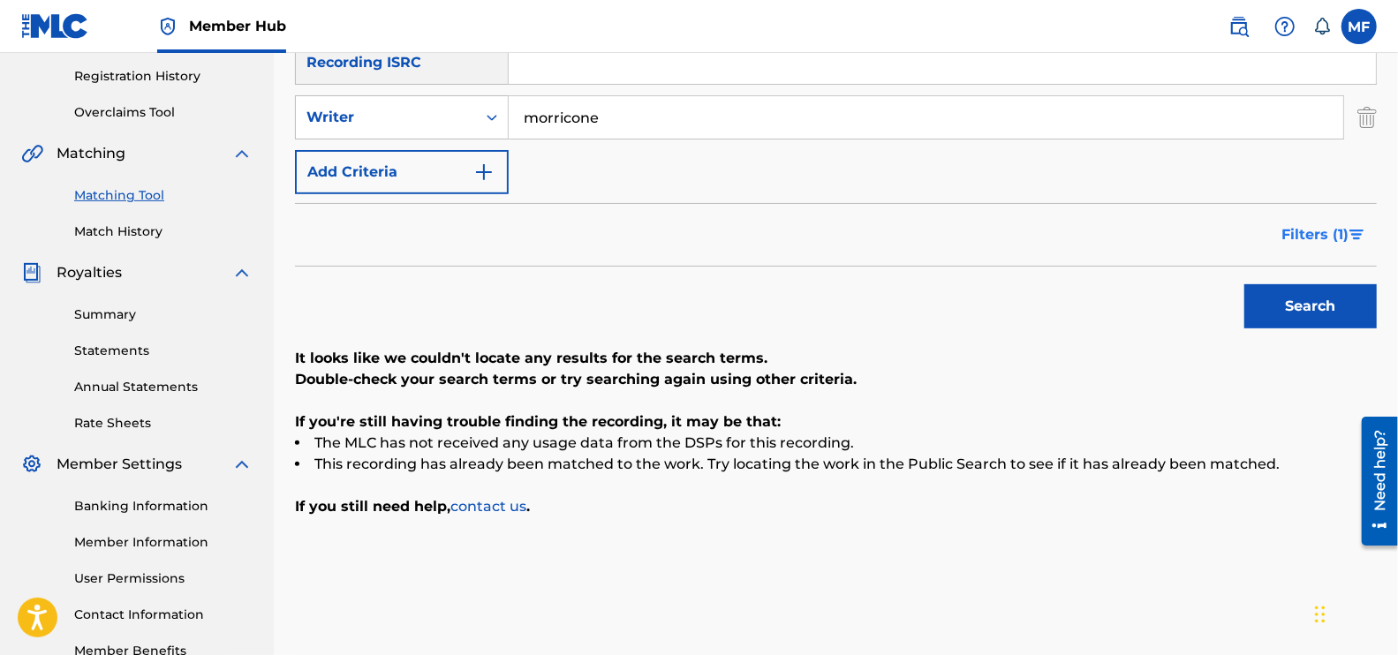
click at [1324, 224] on span "Filters ( 1 )" at bounding box center [1314, 234] width 67 height 21
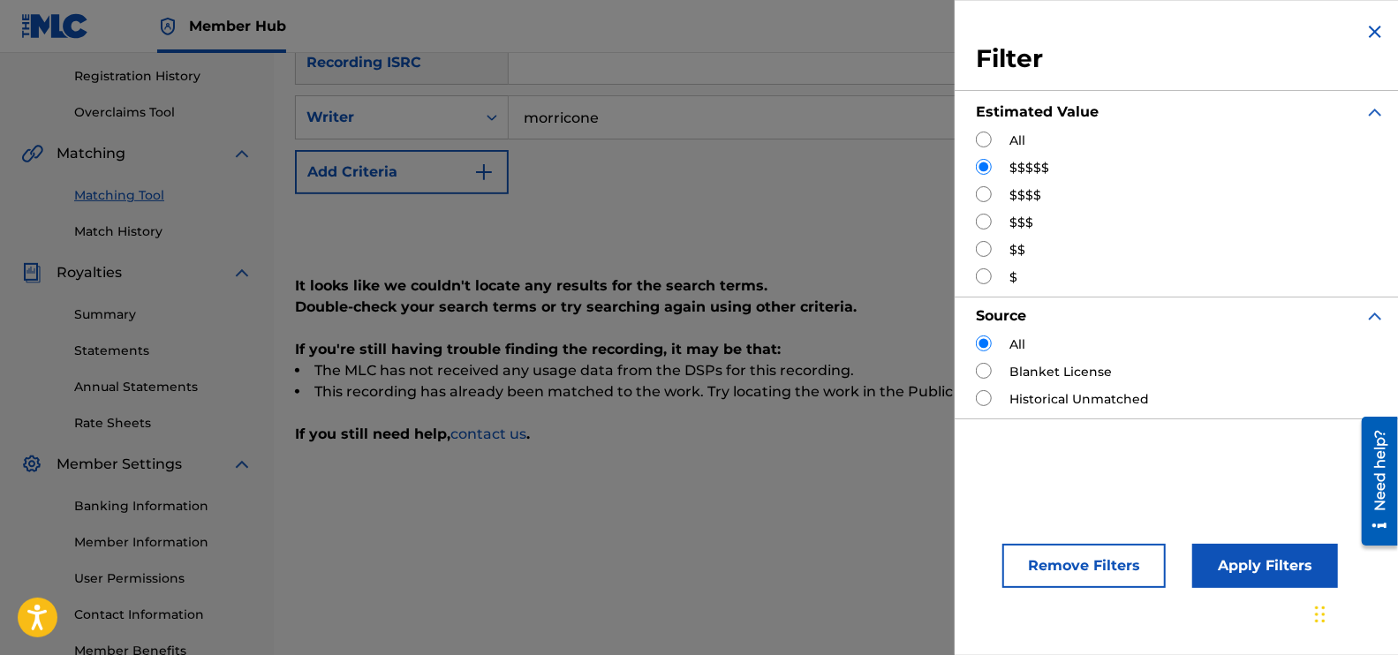
drag, startPoint x: 974, startPoint y: 185, endPoint x: 981, endPoint y: 191, distance: 9.4
click at [974, 185] on div "Filter Estimated Value All $$$$$ $$$$ $$$ $$ $ Source All Blanket License Histo…" at bounding box center [1180, 220] width 452 height 440
drag, startPoint x: 982, startPoint y: 192, endPoint x: 990, endPoint y: 200, distance: 11.2
click at [984, 192] on input "Search Form" at bounding box center [984, 194] width 16 height 16
radio input "true"
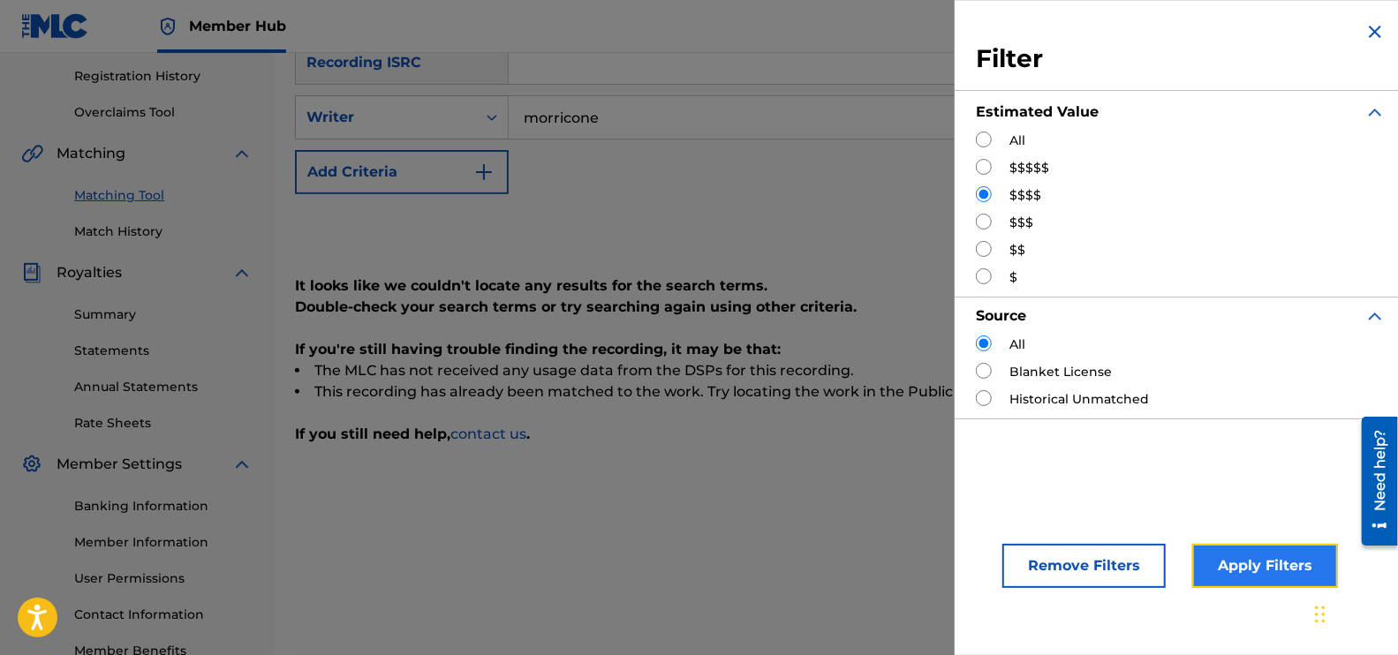
click at [1225, 565] on button "Apply Filters" at bounding box center [1265, 566] width 146 height 44
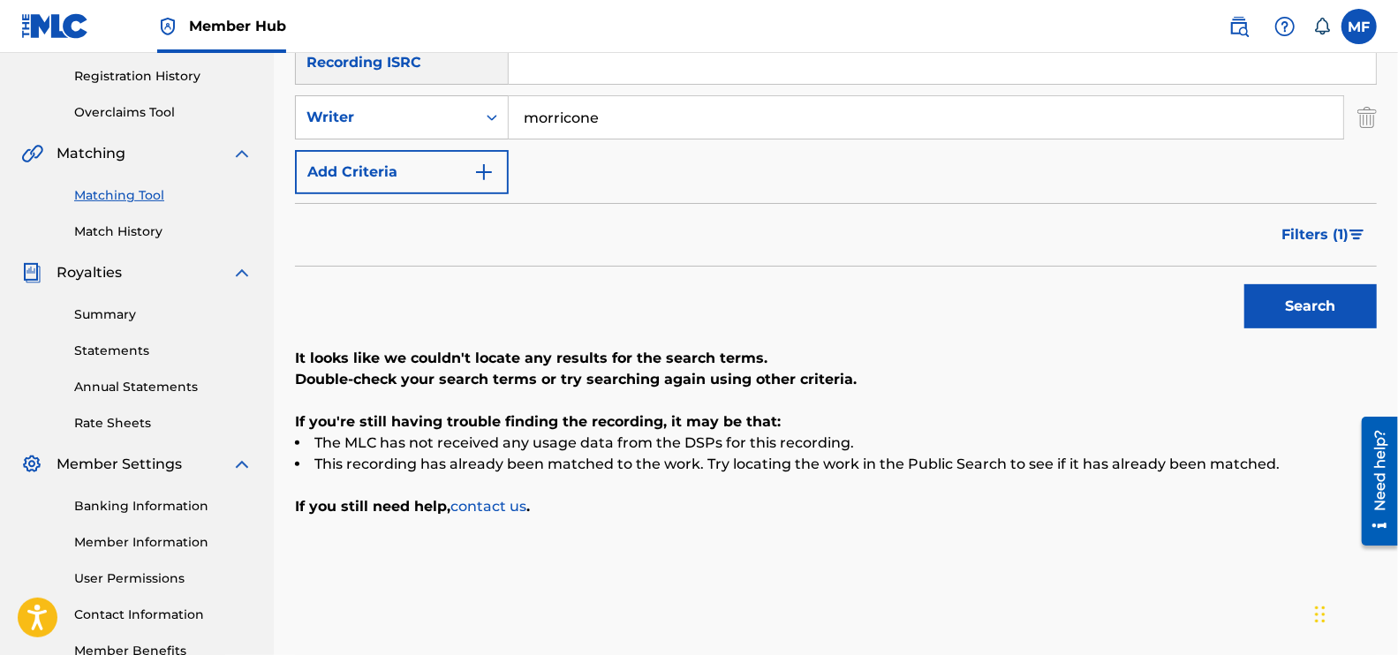
click at [1285, 238] on span "Filters ( 1 )" at bounding box center [1314, 234] width 67 height 21
click at [0, 0] on div "All $$$$$ $$$$ $$$ $$ $" at bounding box center [0, 0] width 0 height 0
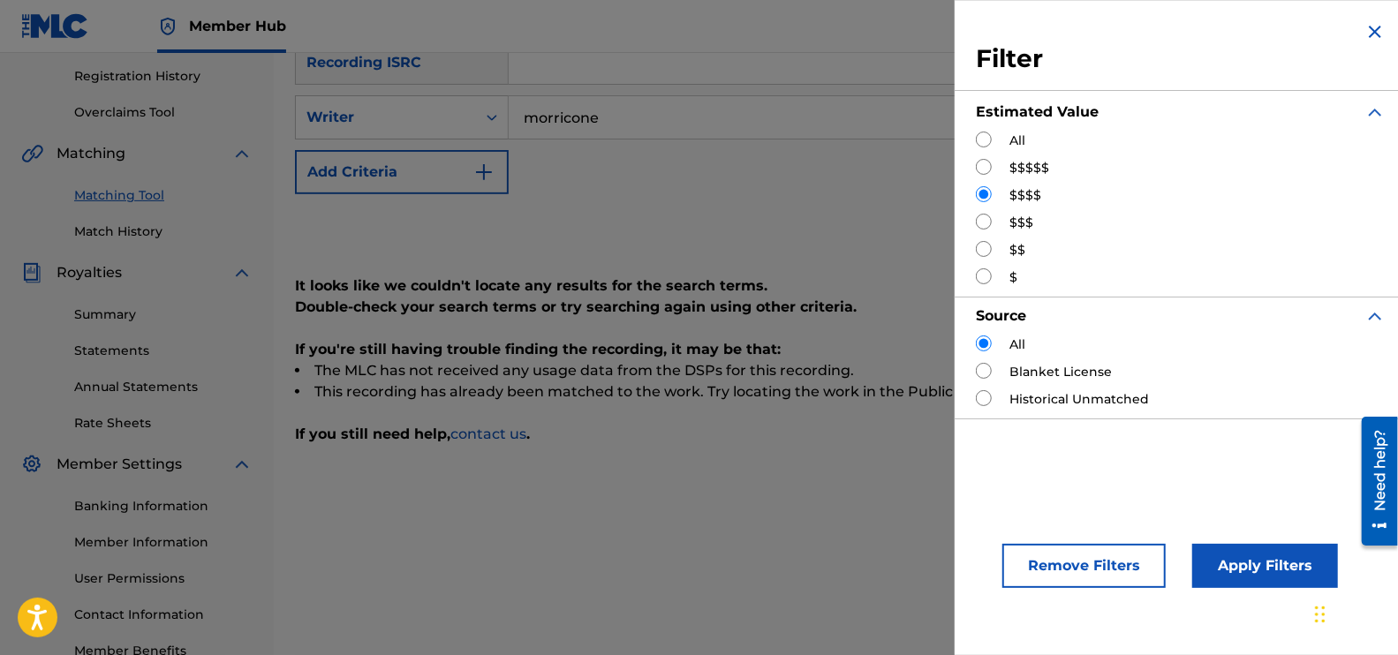
drag, startPoint x: 984, startPoint y: 220, endPoint x: 1163, endPoint y: 420, distance: 268.3
click at [984, 221] on input "Search Form" at bounding box center [984, 222] width 16 height 16
radio input "true"
click at [1238, 573] on button "Apply Filters" at bounding box center [1265, 566] width 146 height 44
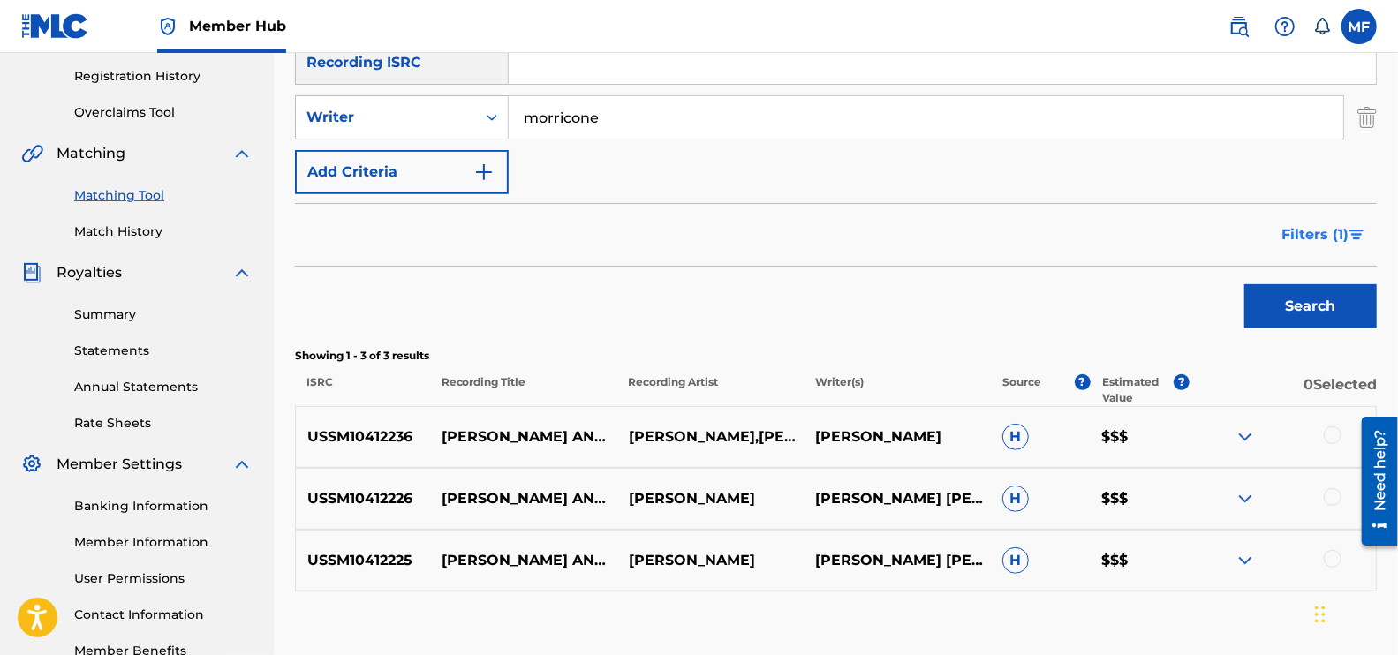
click at [1300, 230] on span "Filters ( 1 )" at bounding box center [1314, 234] width 67 height 21
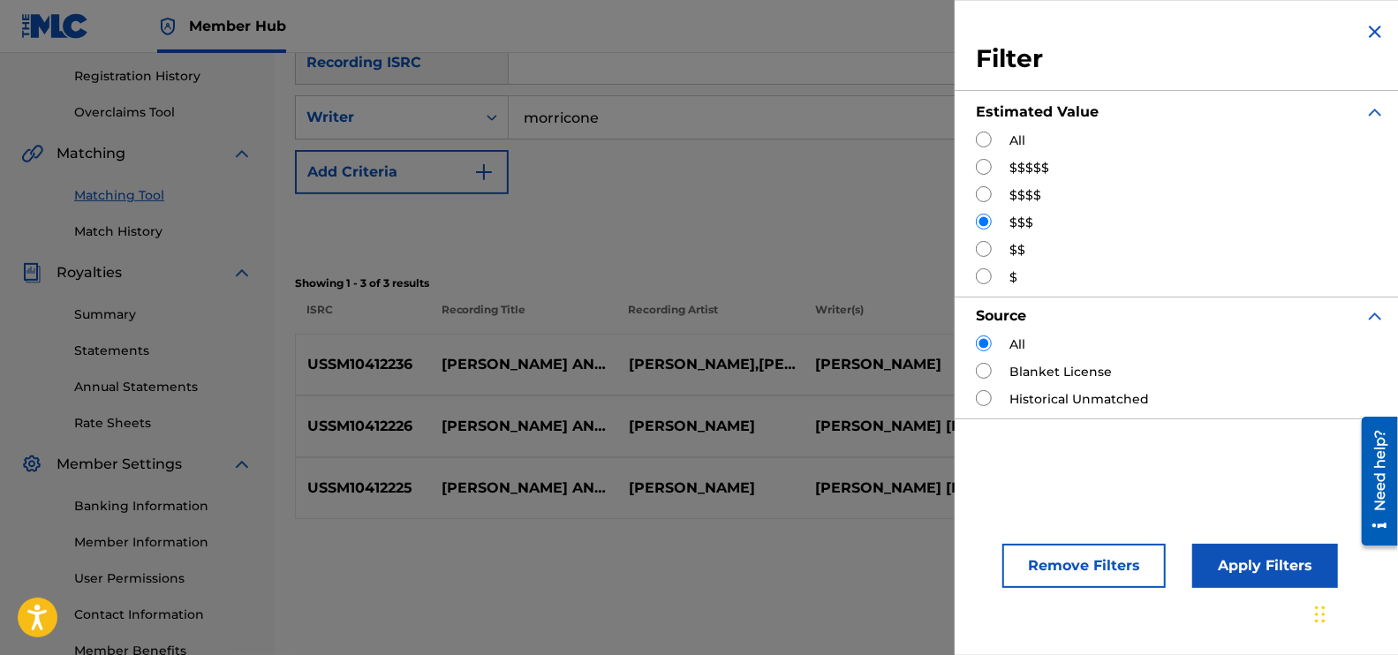
click at [989, 247] on input "Search Form" at bounding box center [984, 249] width 16 height 16
radio input "true"
click at [1229, 567] on button "Apply Filters" at bounding box center [1265, 566] width 146 height 44
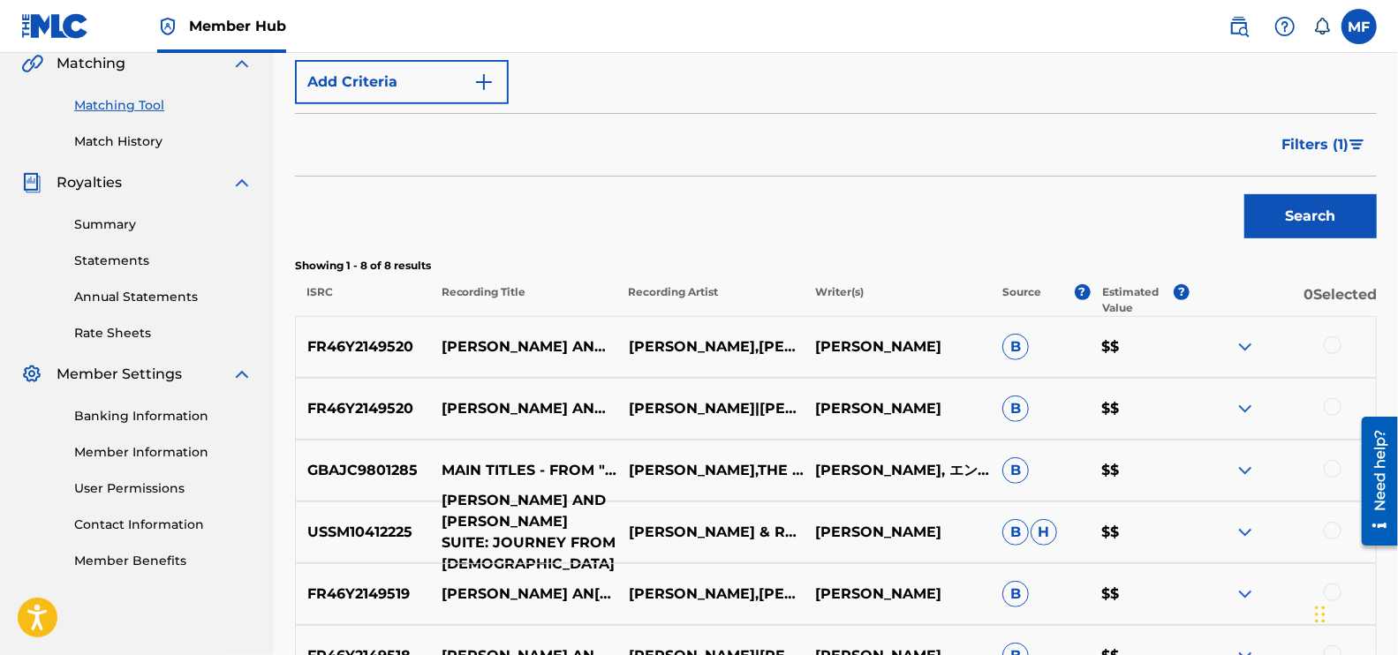
scroll to position [439, 0]
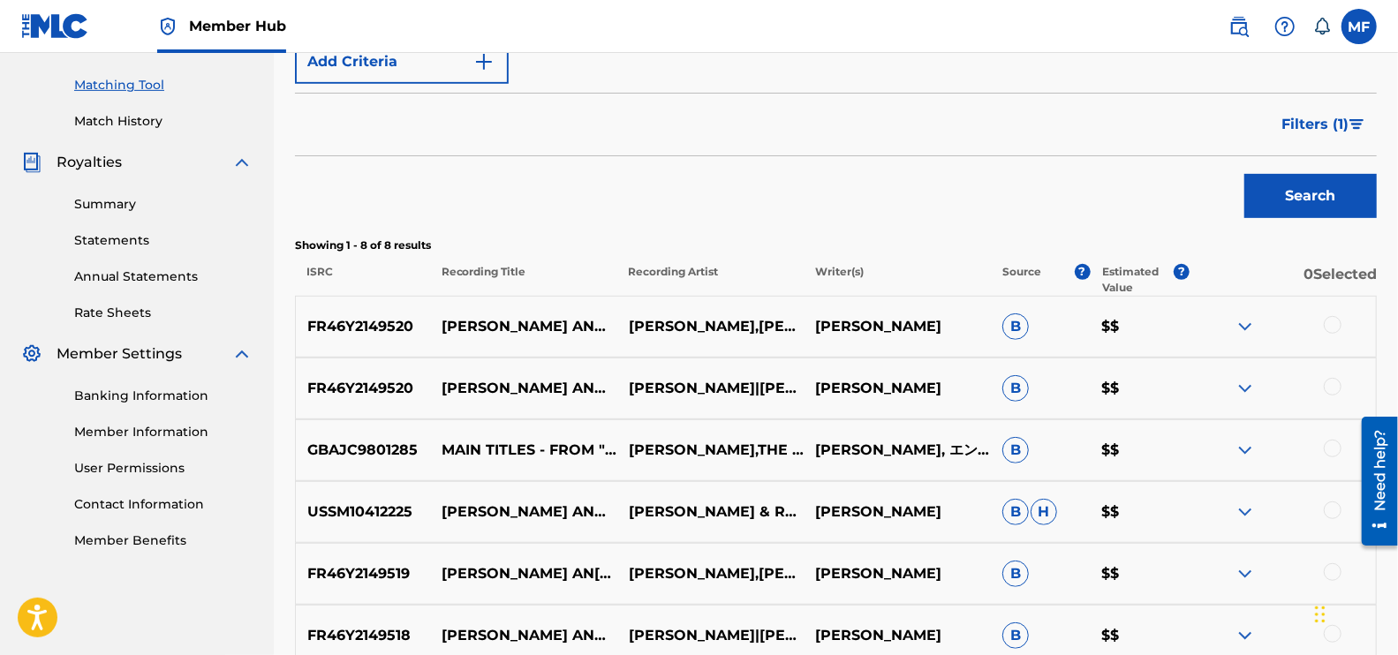
click at [1328, 443] on div at bounding box center [1332, 449] width 18 height 18
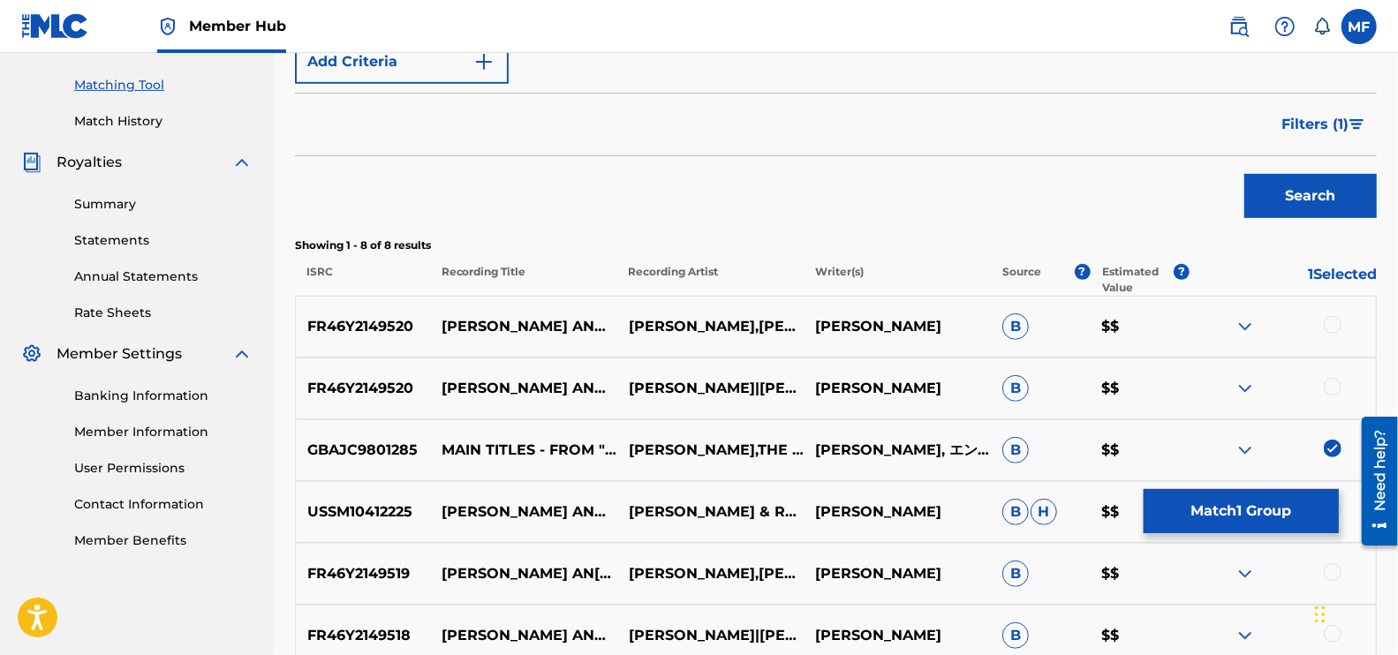
click at [1328, 443] on div at bounding box center [1281, 450] width 187 height 21
click at [280, 446] on div "Matching Tool The Matching Tool enables you to suggest matches between sound re…" at bounding box center [836, 268] width 1124 height 1220
drag, startPoint x: 280, startPoint y: 446, endPoint x: 283, endPoint y: 481, distance: 35.4
click at [281, 481] on div "Matching Tool The Matching Tool enables you to suggest matches between sound re…" at bounding box center [836, 268] width 1124 height 1220
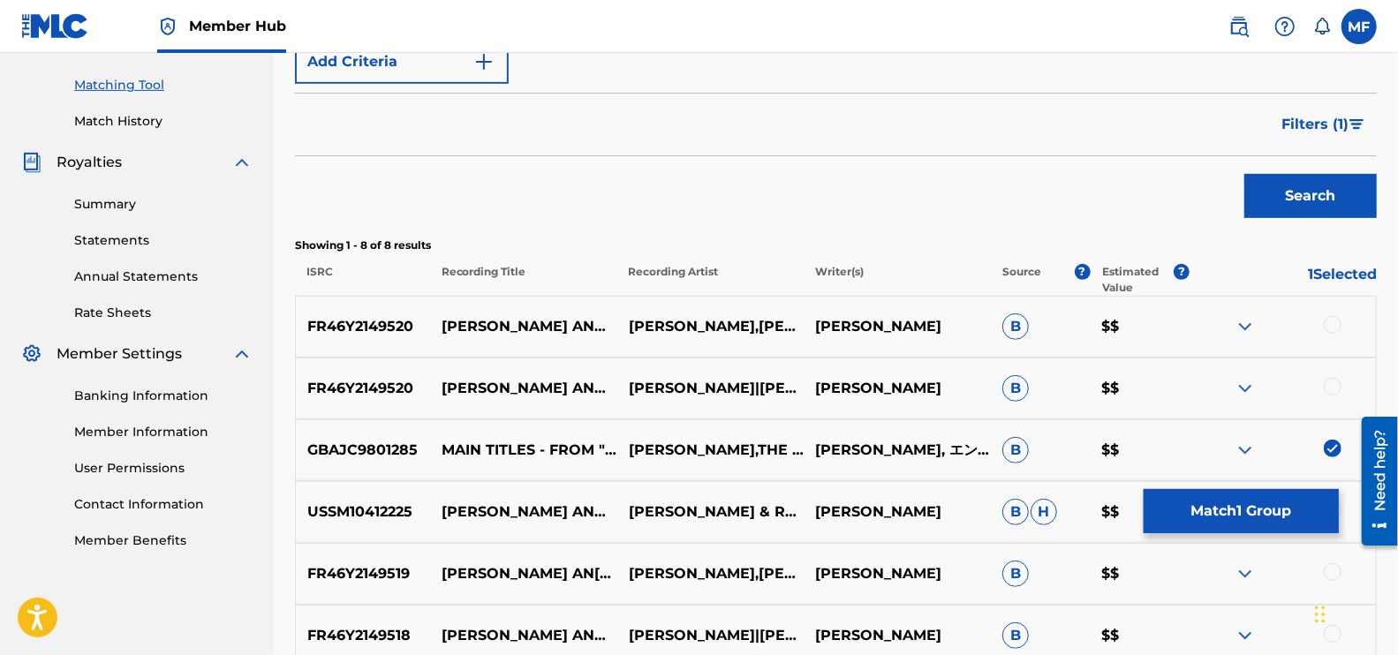
click at [720, 120] on div "Filters ( 1 )" at bounding box center [836, 125] width 1082 height 64
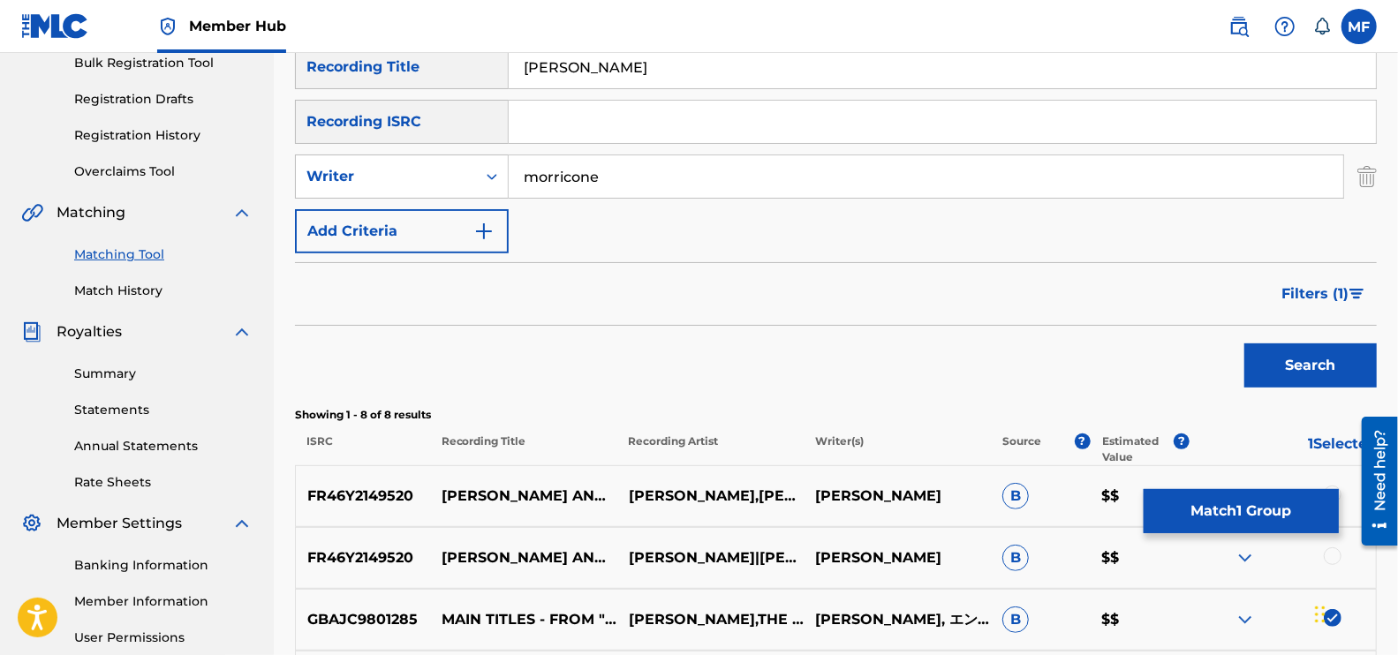
scroll to position [305, 0]
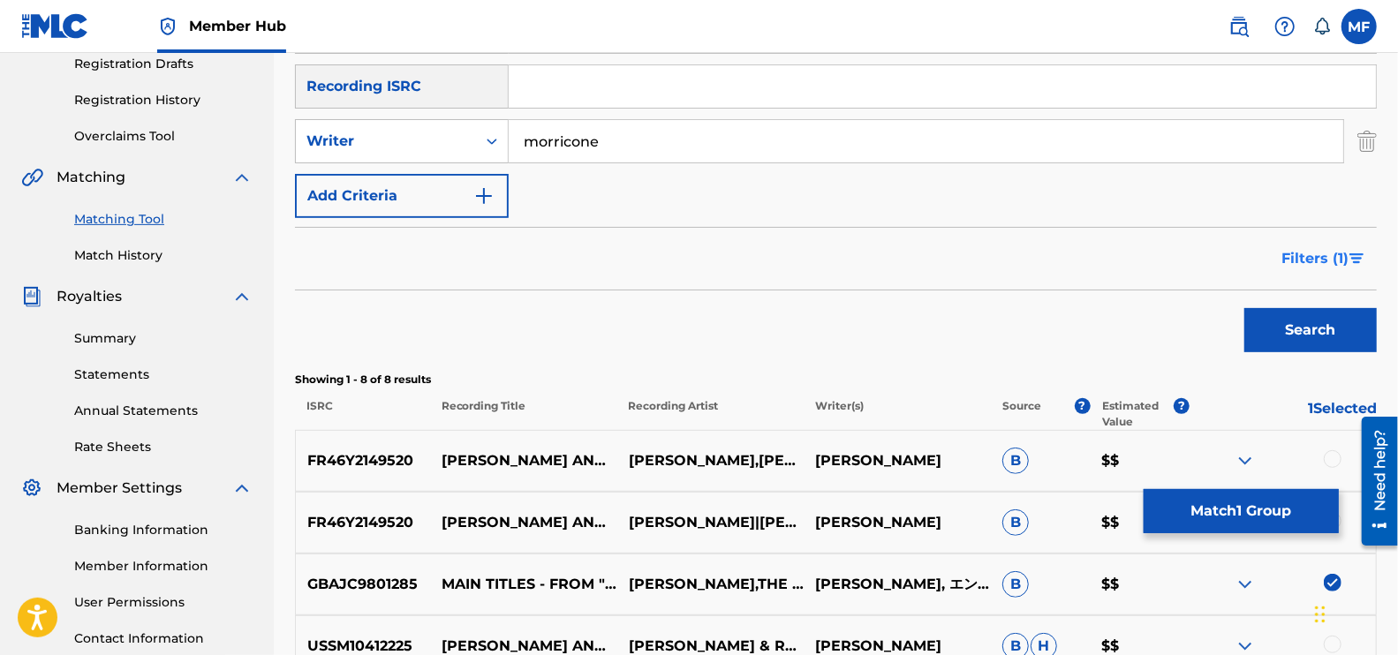
click at [1330, 248] on span "Filters ( 1 )" at bounding box center [1314, 258] width 67 height 21
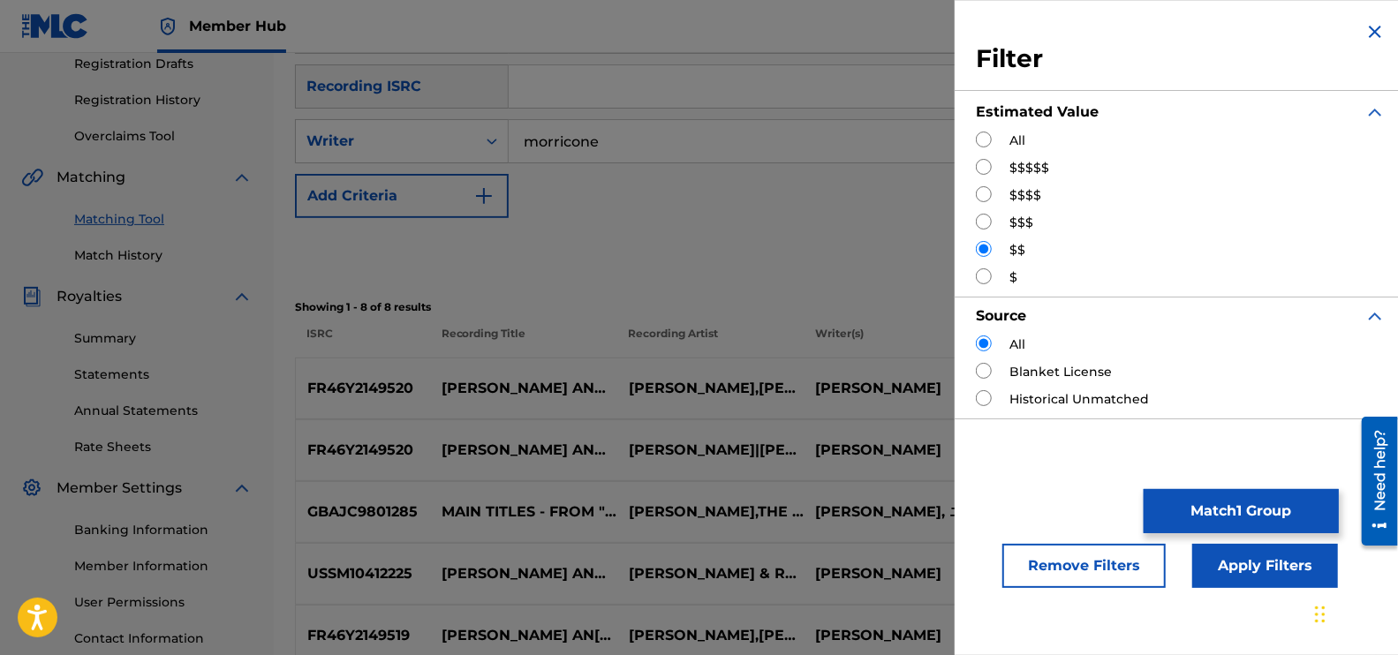
click at [989, 278] on input "Search Form" at bounding box center [984, 276] width 16 height 16
radio input "true"
click at [1250, 583] on button "Apply Filters" at bounding box center [1265, 566] width 146 height 44
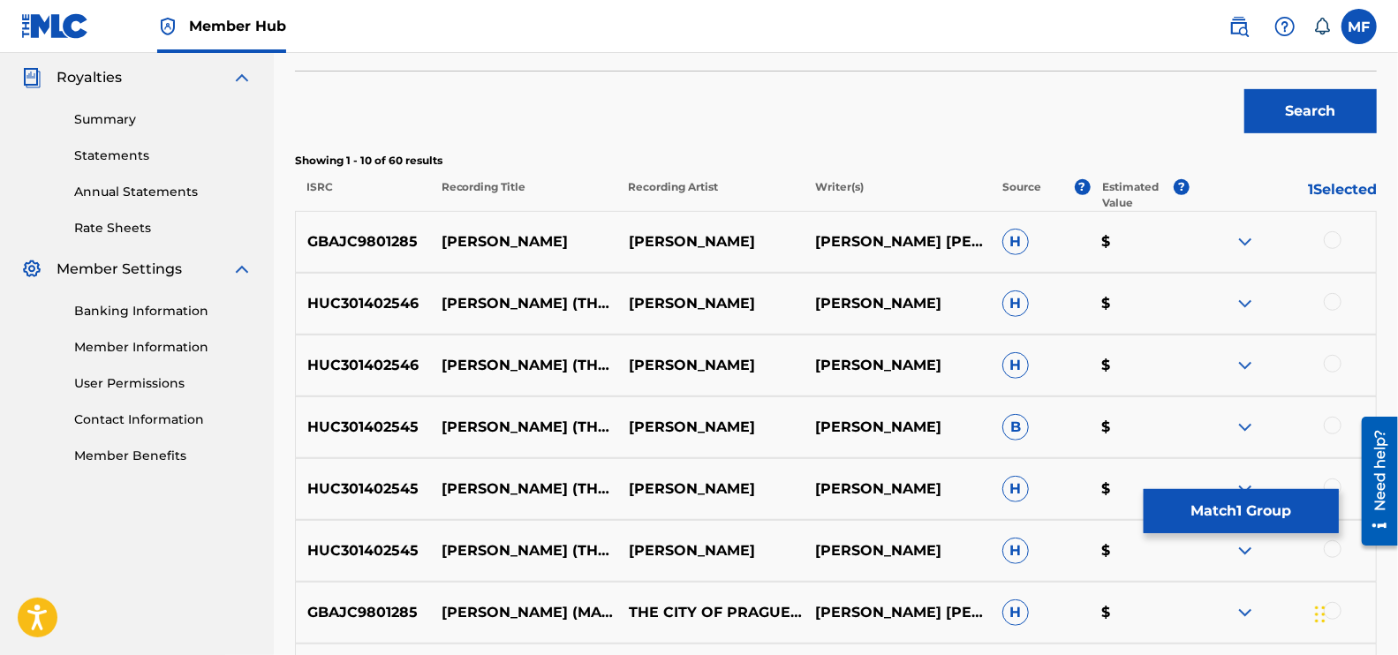
scroll to position [525, 0]
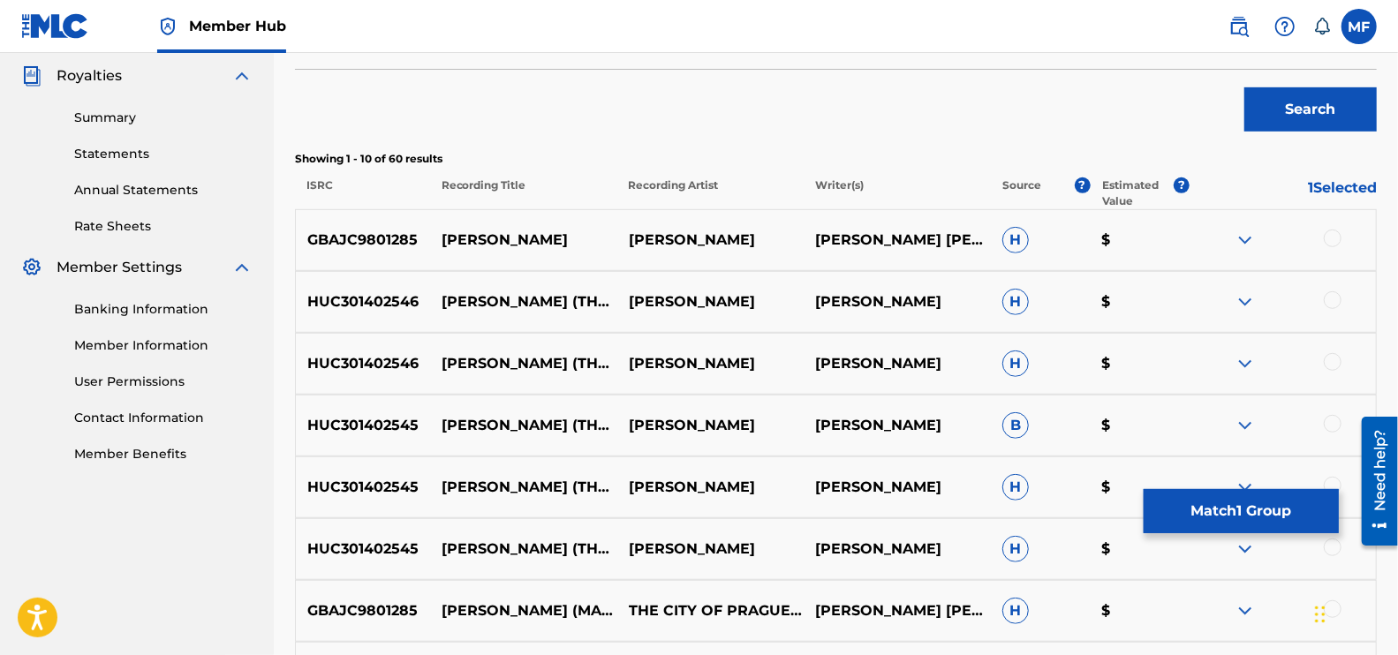
click at [1338, 238] on div at bounding box center [1332, 239] width 18 height 18
click at [1333, 296] on div at bounding box center [1332, 300] width 18 height 18
click at [1336, 353] on div at bounding box center [1332, 362] width 18 height 18
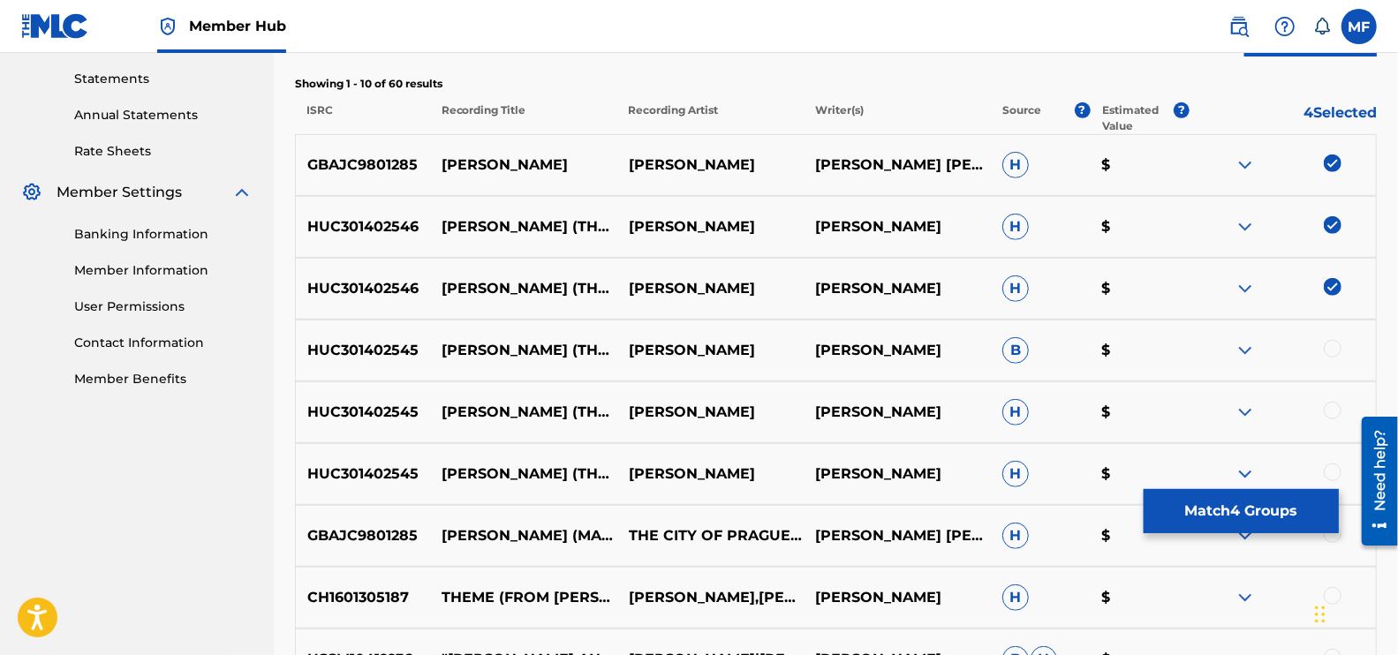
scroll to position [636, 0]
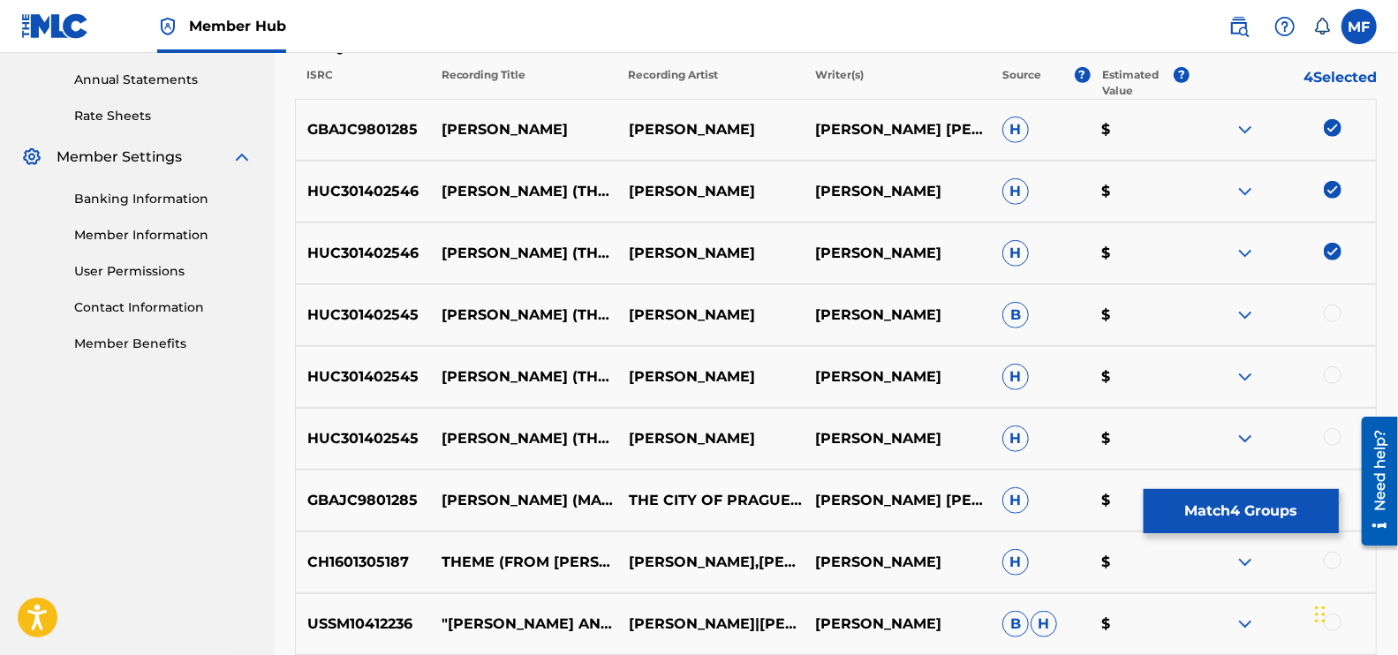
click at [1333, 312] on div at bounding box center [1332, 314] width 18 height 18
click at [1338, 370] on div at bounding box center [1332, 375] width 18 height 18
click at [1330, 436] on div at bounding box center [1332, 437] width 18 height 18
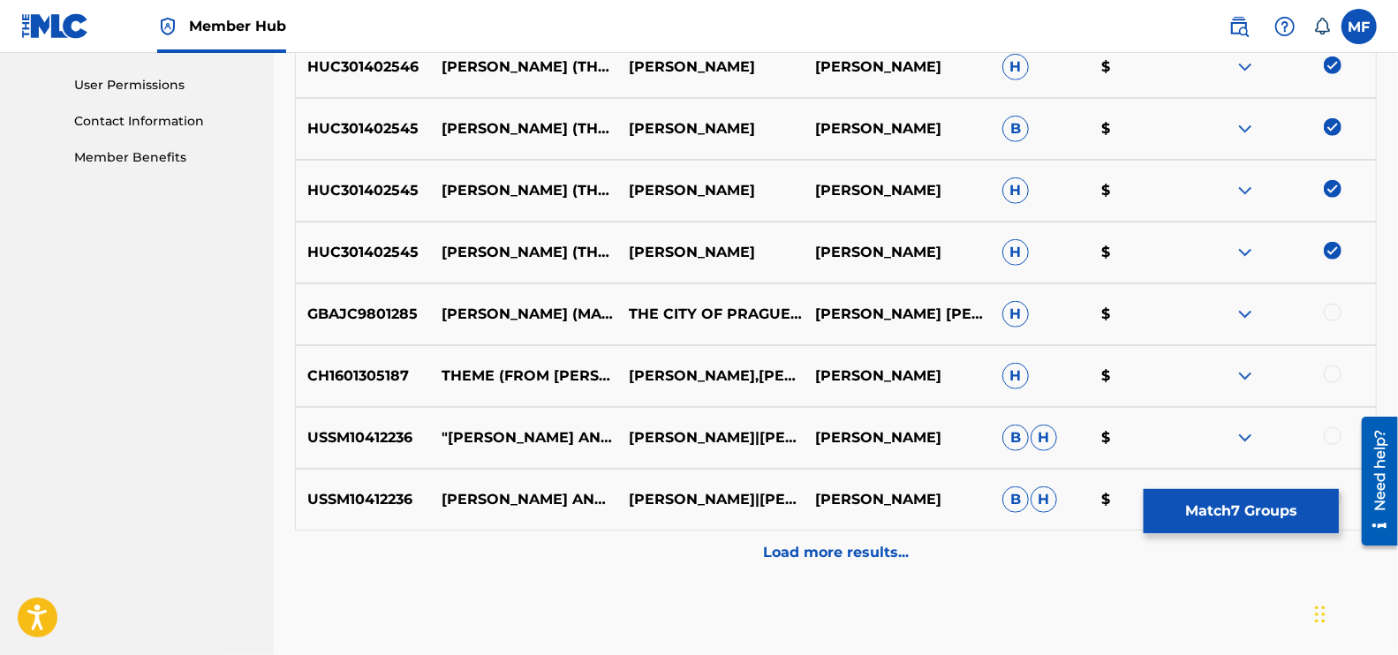
scroll to position [855, 0]
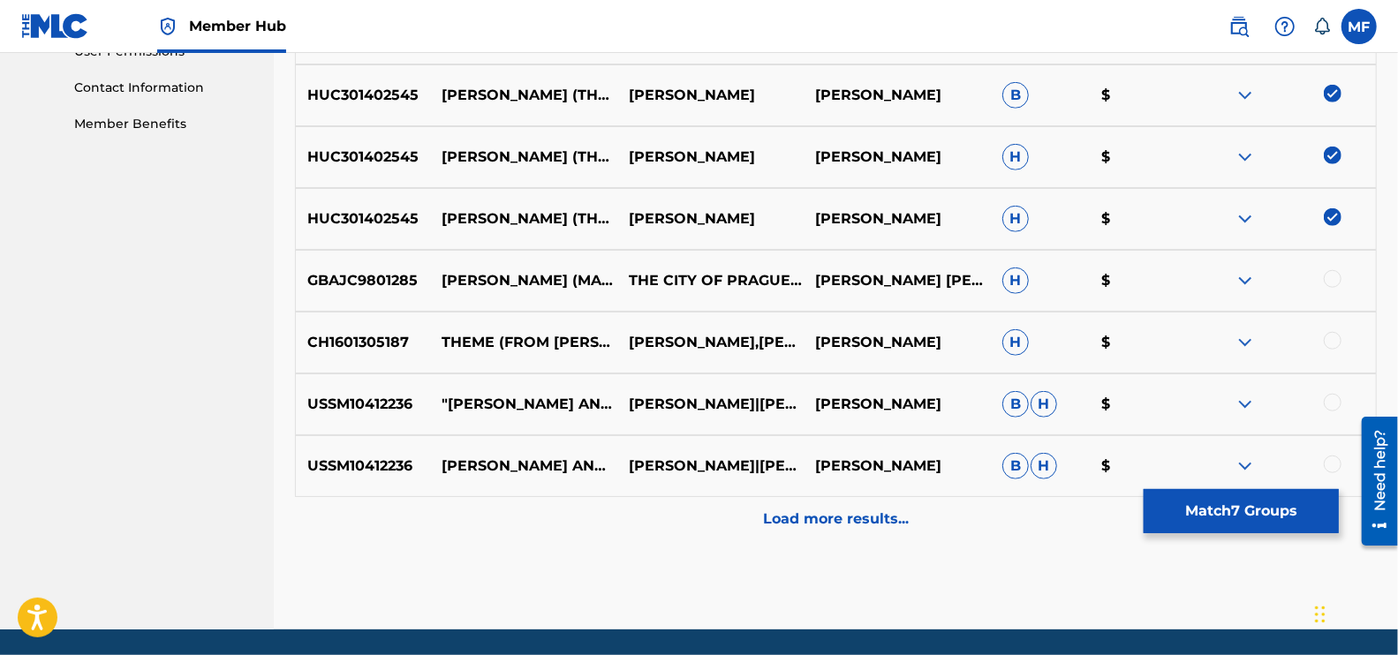
click at [1333, 275] on div at bounding box center [1332, 279] width 18 height 18
click at [1334, 337] on div at bounding box center [1332, 341] width 18 height 18
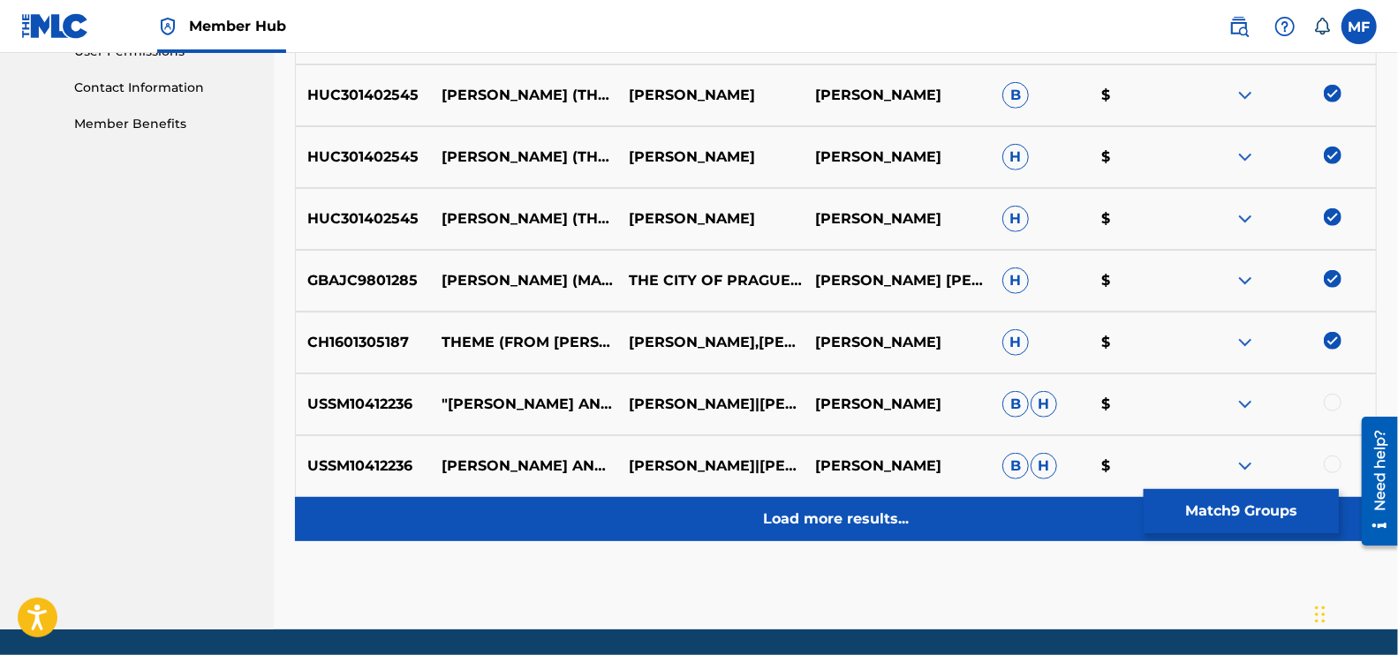
click at [839, 525] on p "Load more results..." at bounding box center [836, 519] width 146 height 21
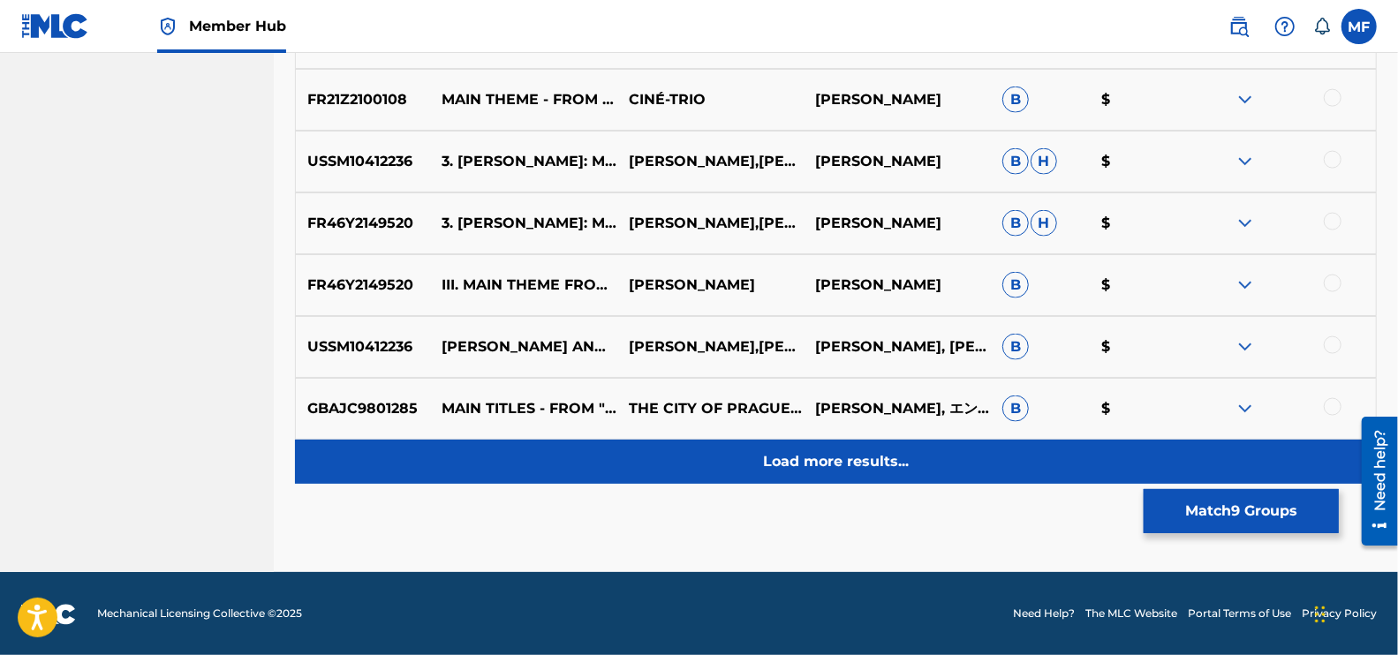
click at [811, 471] on div "Load more results..." at bounding box center [836, 462] width 1082 height 44
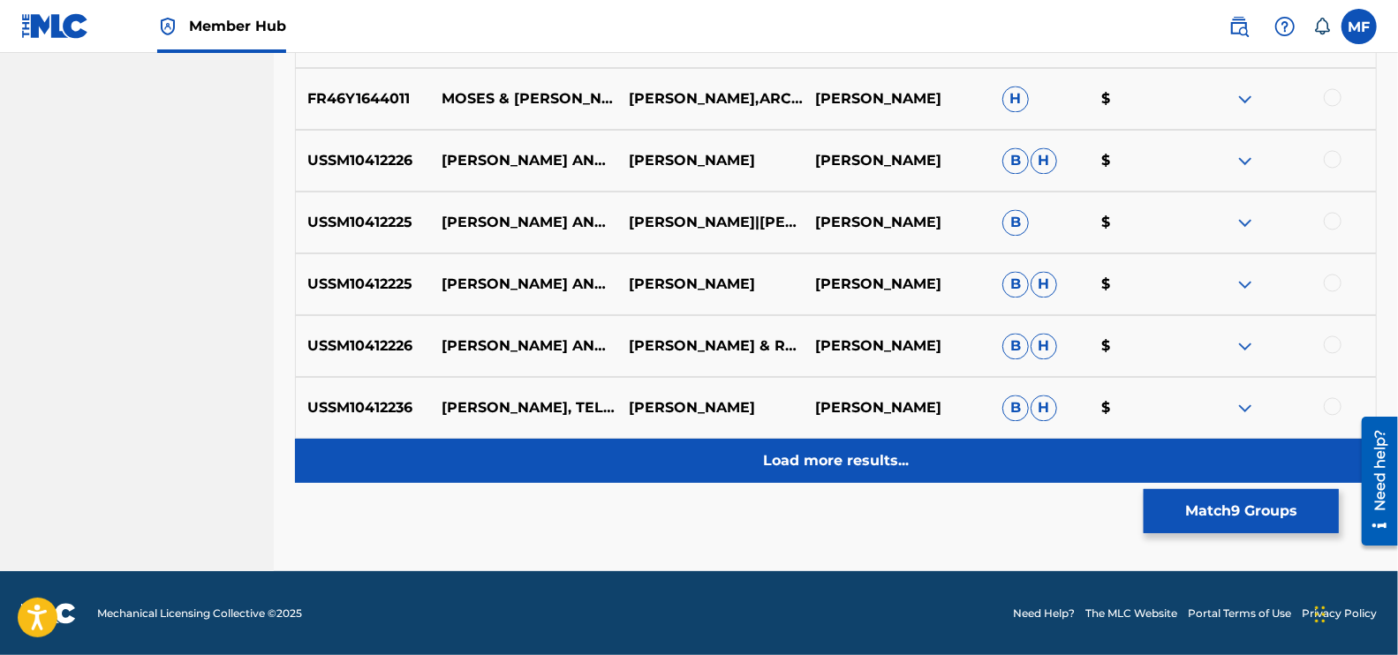
click at [799, 466] on p "Load more results..." at bounding box center [836, 460] width 146 height 21
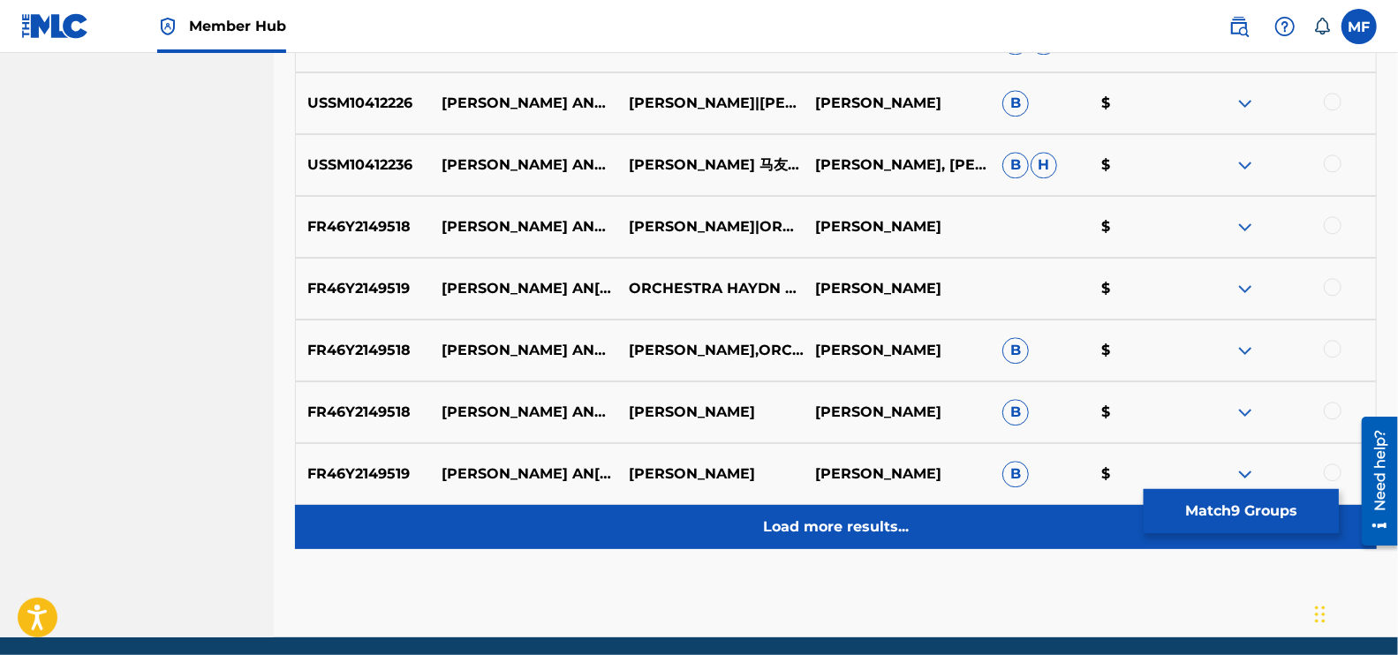
click at [773, 525] on p "Load more results..." at bounding box center [836, 526] width 146 height 21
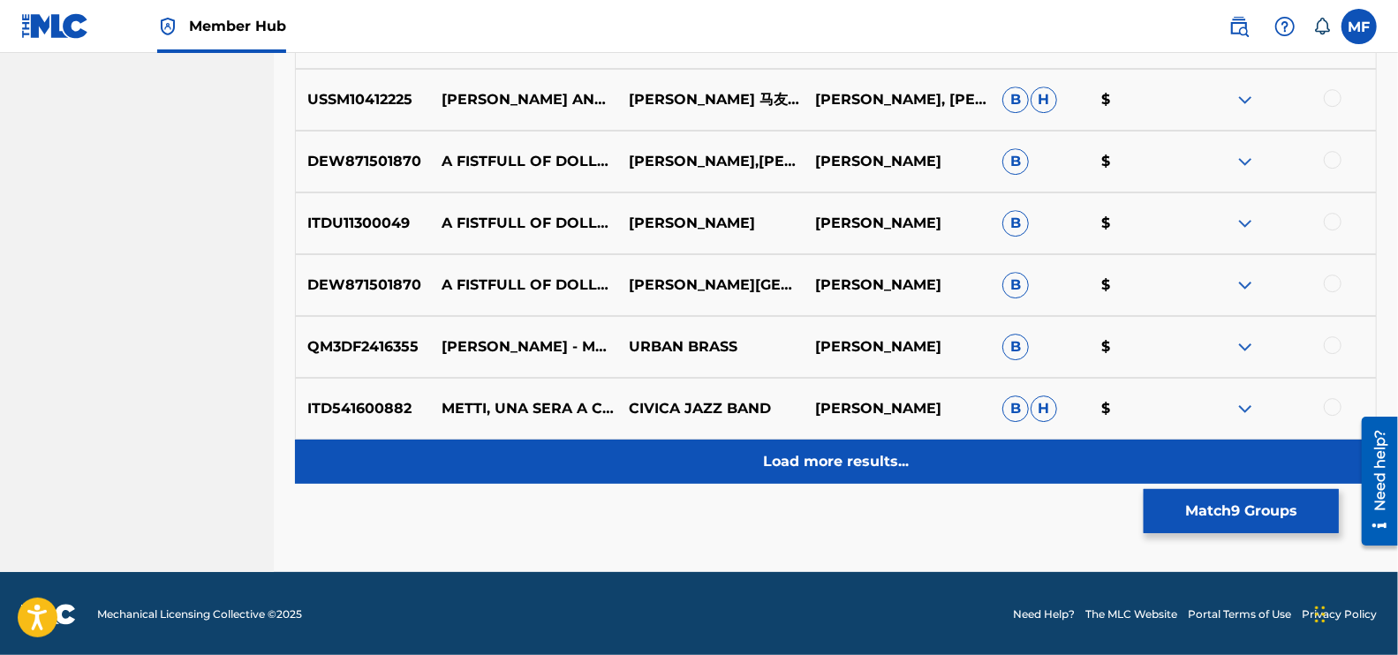
click at [700, 470] on div "Load more results..." at bounding box center [836, 462] width 1082 height 44
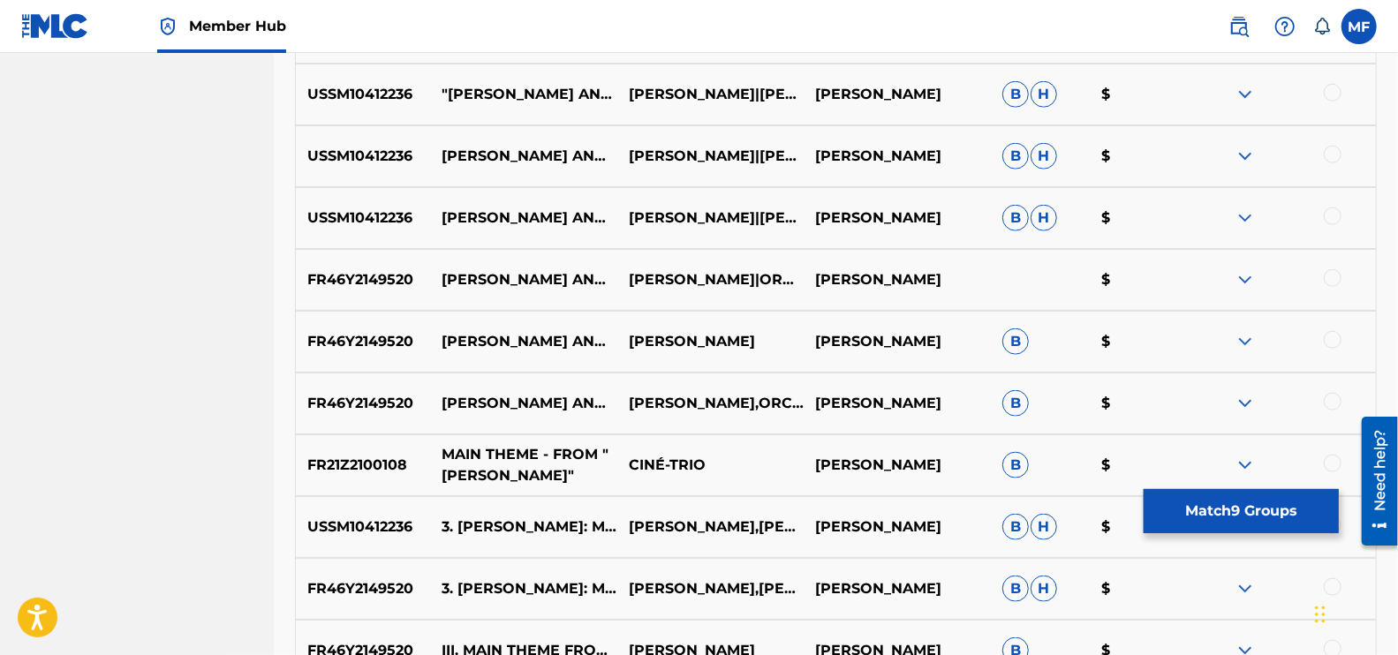
scroll to position [1201, 0]
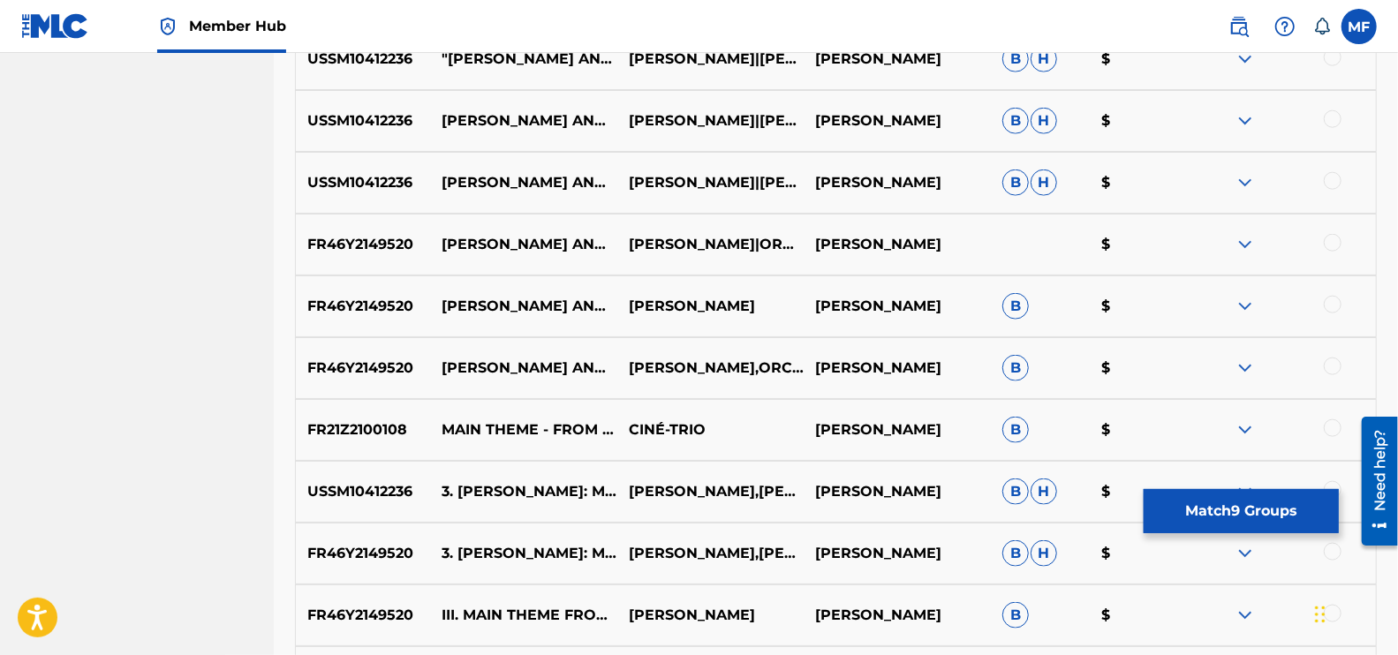
click at [1329, 424] on div at bounding box center [1332, 428] width 18 height 18
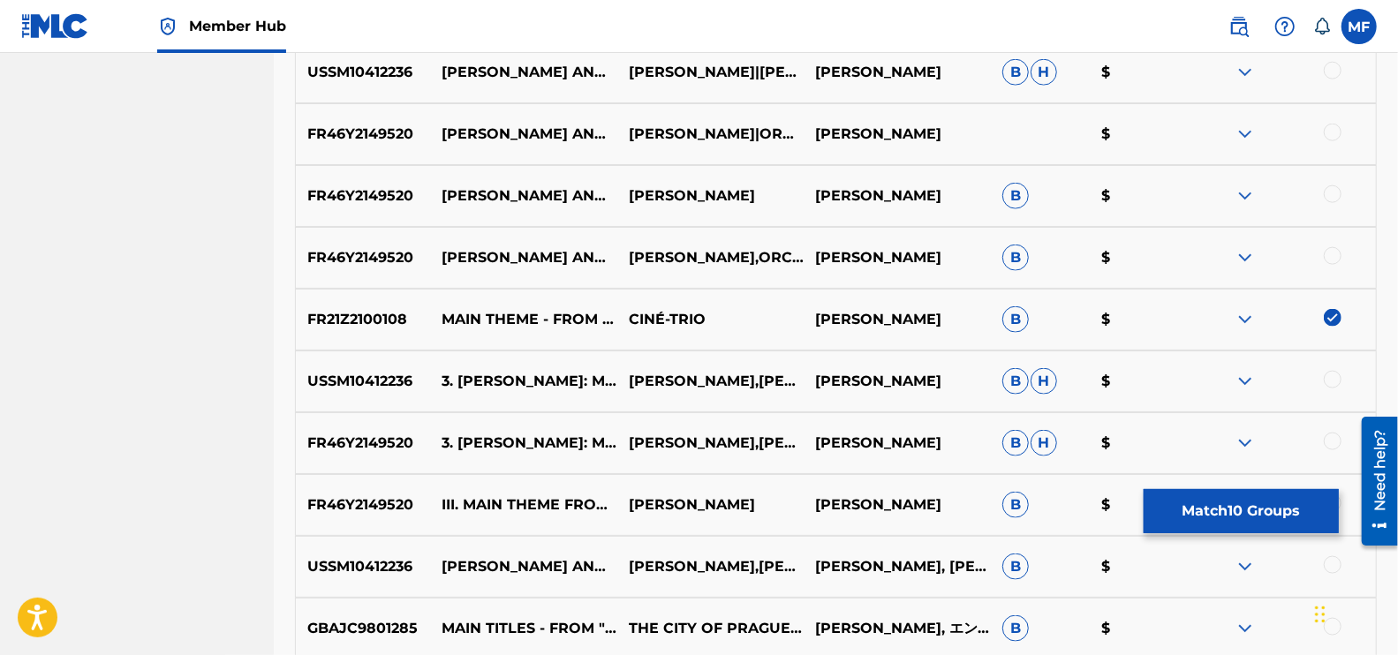
scroll to position [1421, 0]
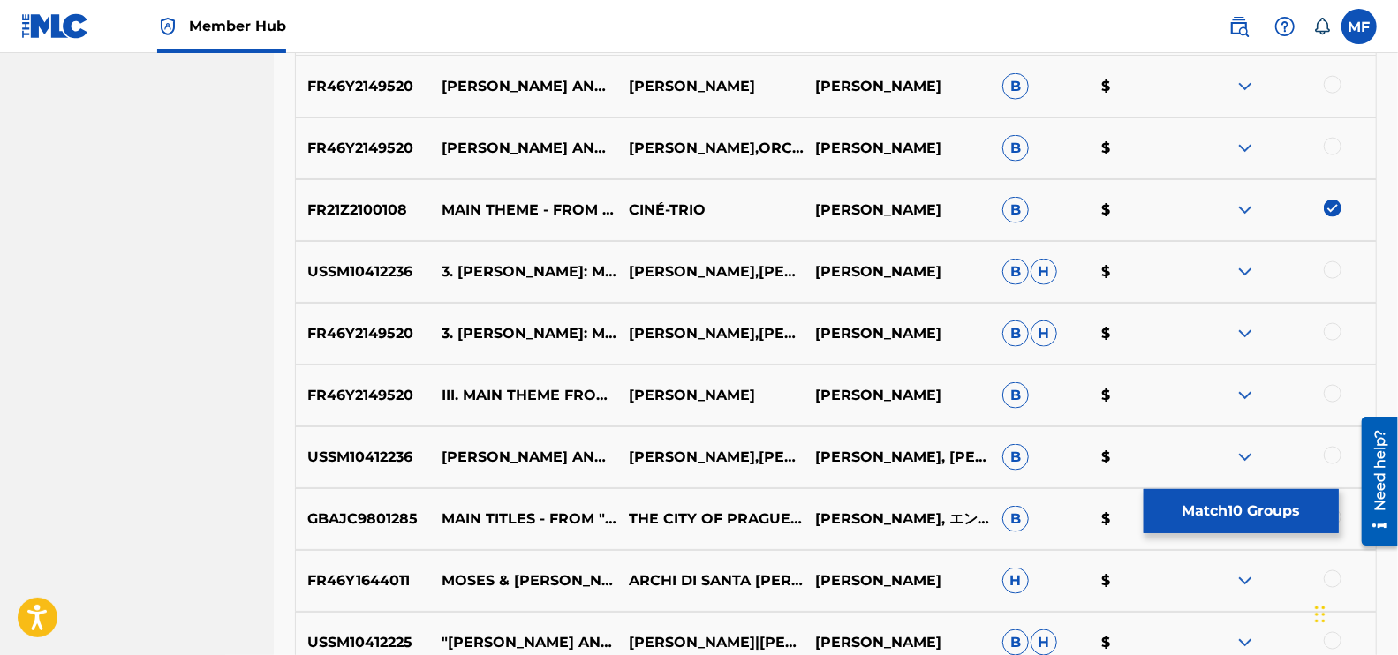
drag, startPoint x: 1330, startPoint y: 275, endPoint x: 1333, endPoint y: 296, distance: 21.5
click at [1330, 272] on div at bounding box center [1332, 270] width 18 height 18
click at [1330, 328] on div at bounding box center [1332, 332] width 18 height 18
click at [1332, 388] on div at bounding box center [1332, 394] width 18 height 18
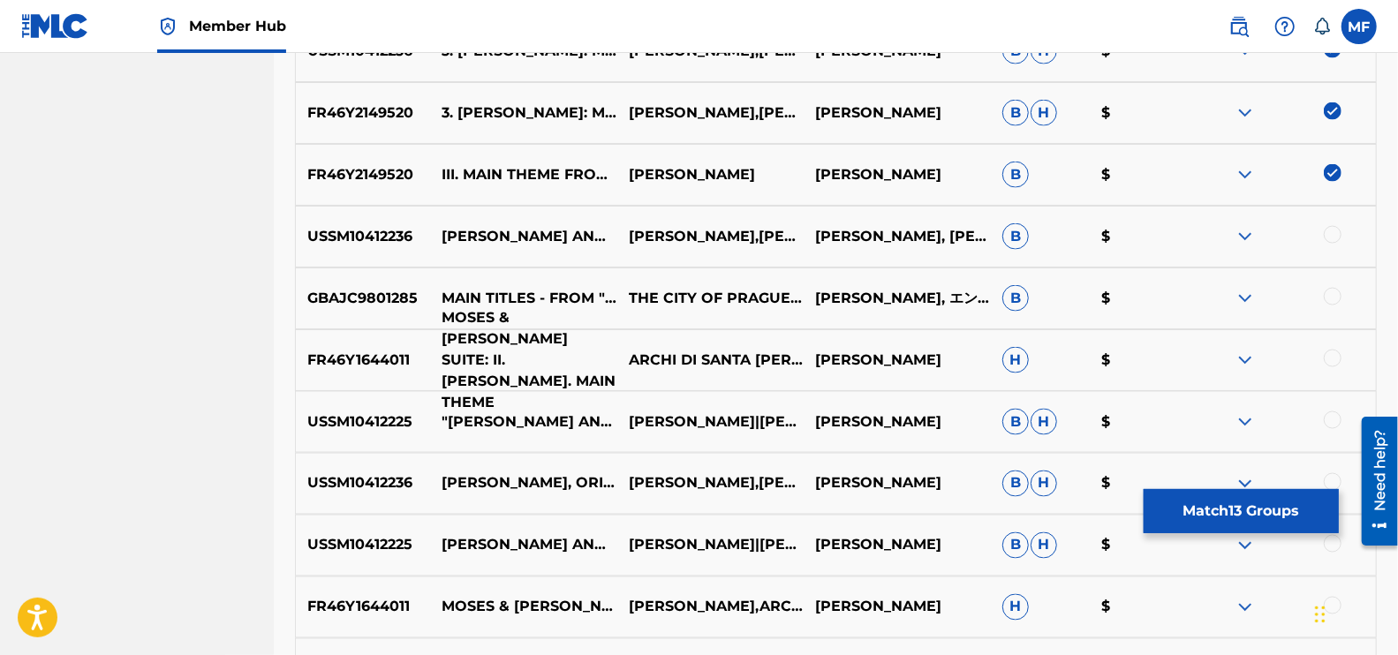
scroll to position [1641, 0]
click at [1334, 296] on div at bounding box center [1332, 297] width 18 height 18
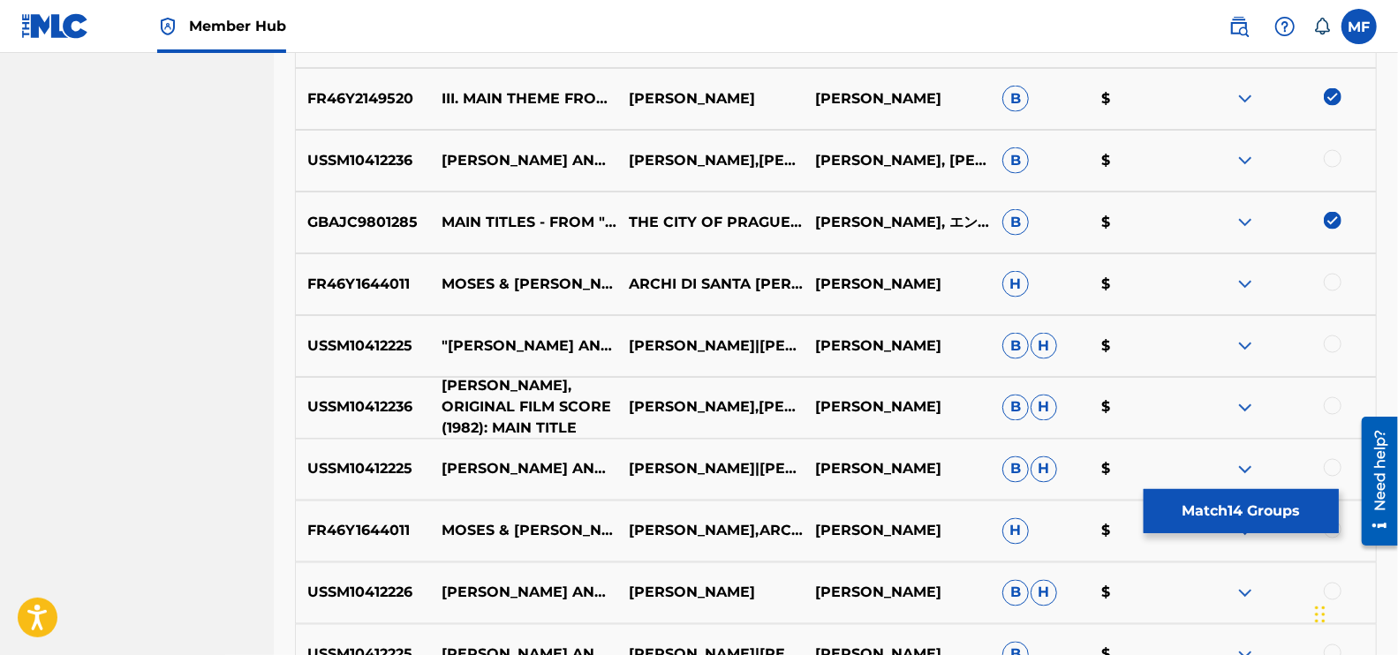
scroll to position [1752, 0]
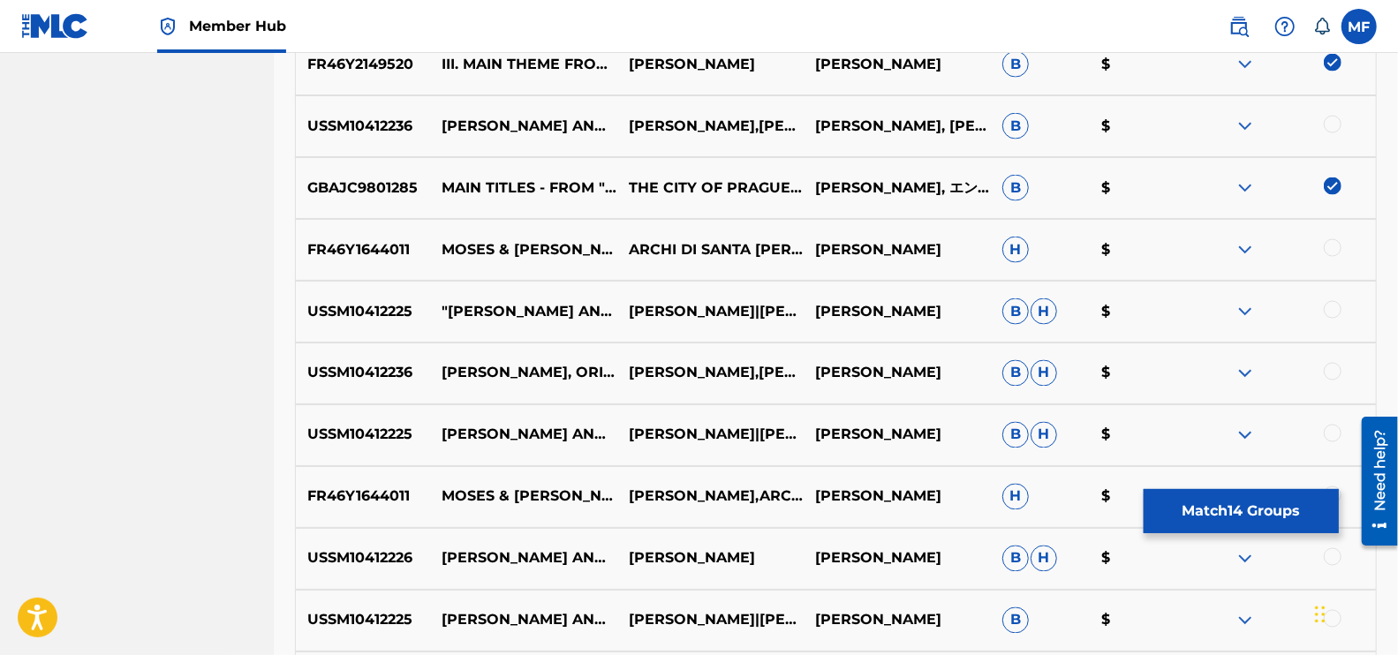
click at [1333, 371] on div at bounding box center [1332, 372] width 18 height 18
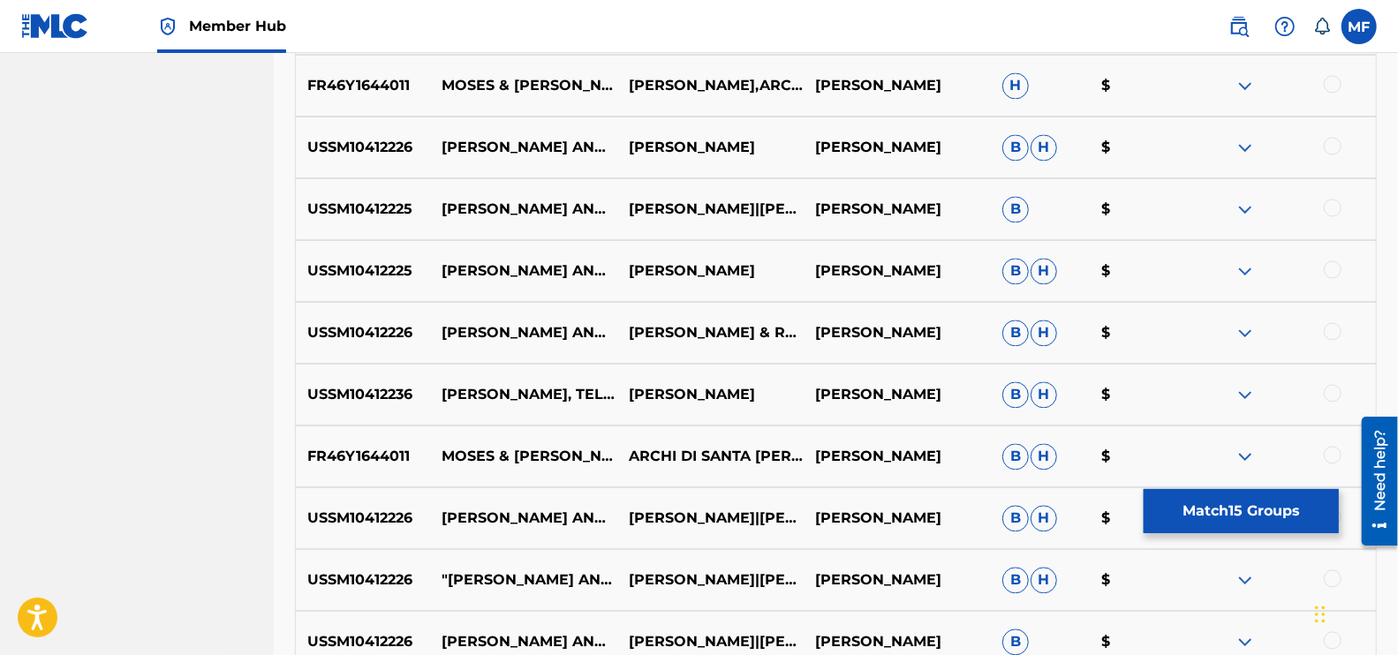
scroll to position [2194, 0]
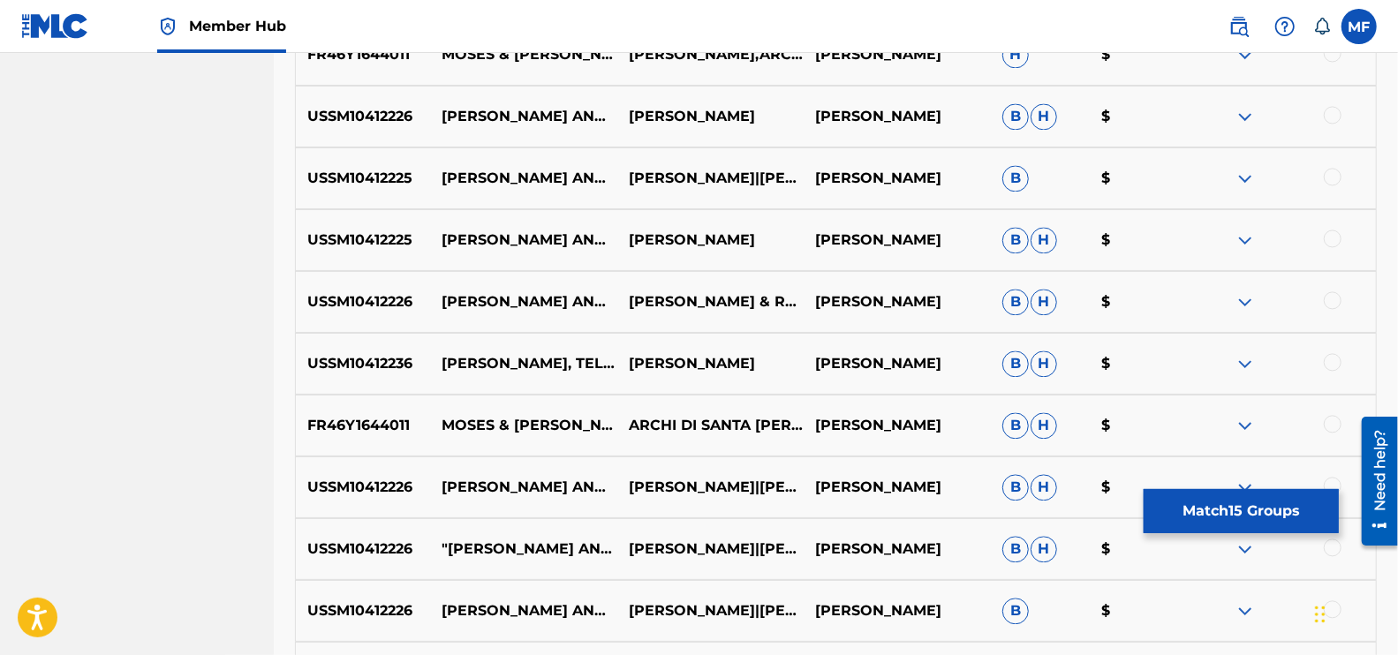
click at [1342, 357] on div at bounding box center [1281, 363] width 187 height 21
click at [1333, 358] on div at bounding box center [1332, 362] width 18 height 18
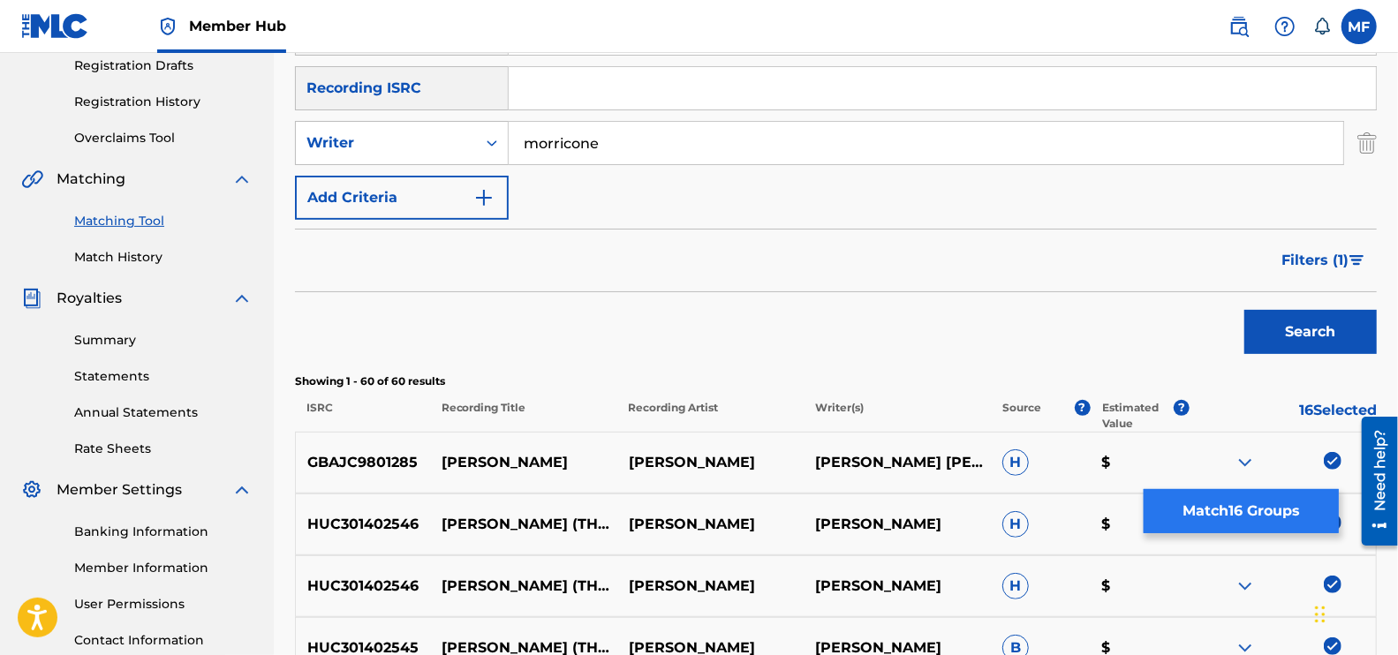
scroll to position [441, 0]
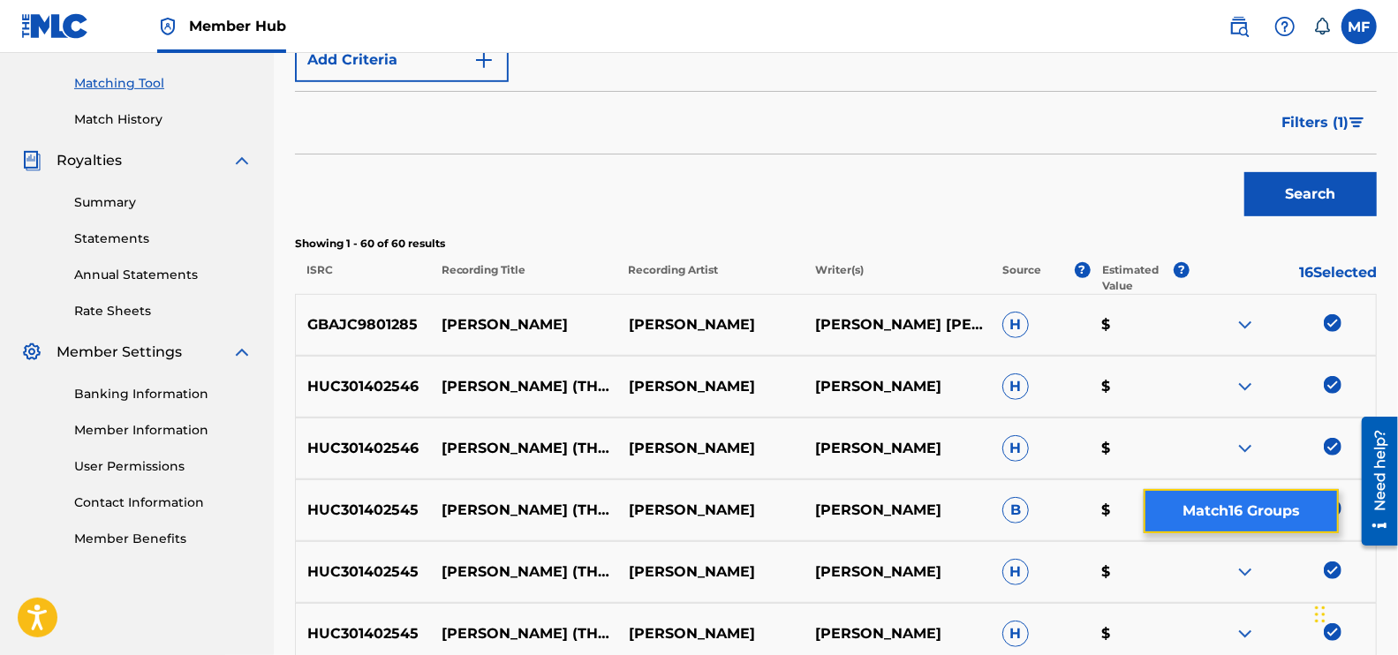
click at [1246, 512] on button "Match 16 Groups" at bounding box center [1240, 511] width 195 height 44
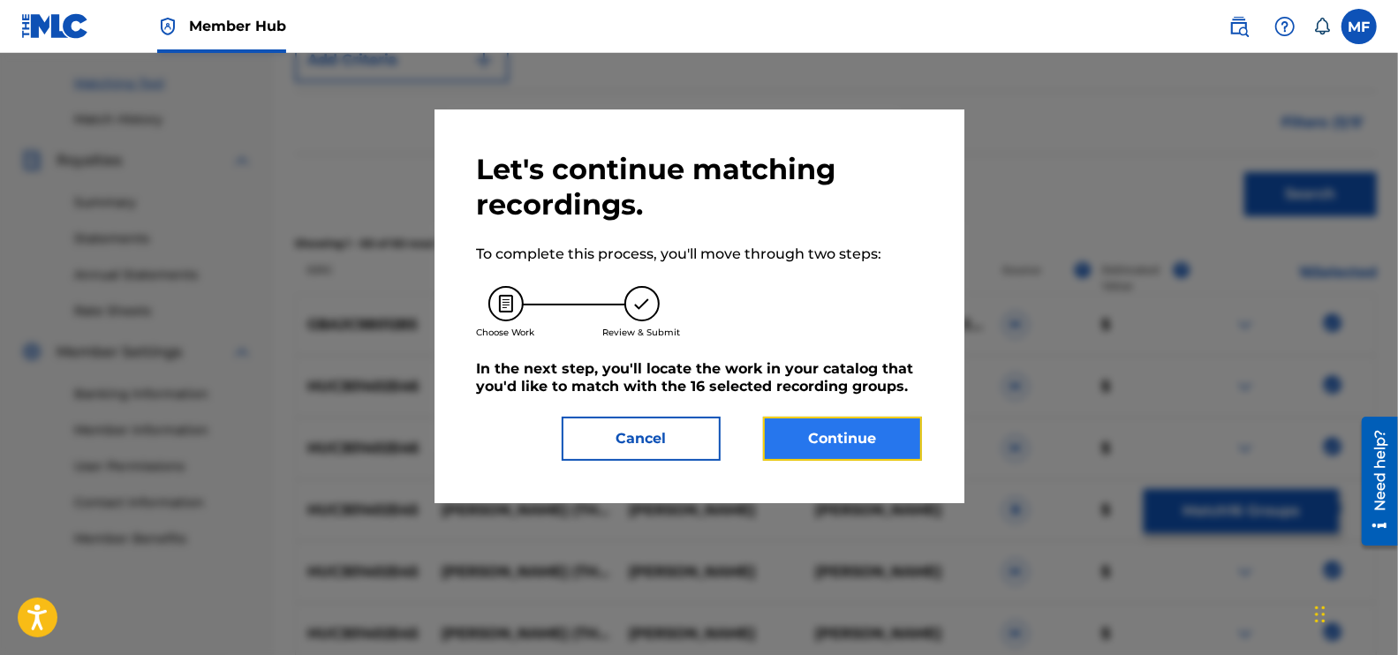
click at [792, 450] on button "Continue" at bounding box center [842, 439] width 159 height 44
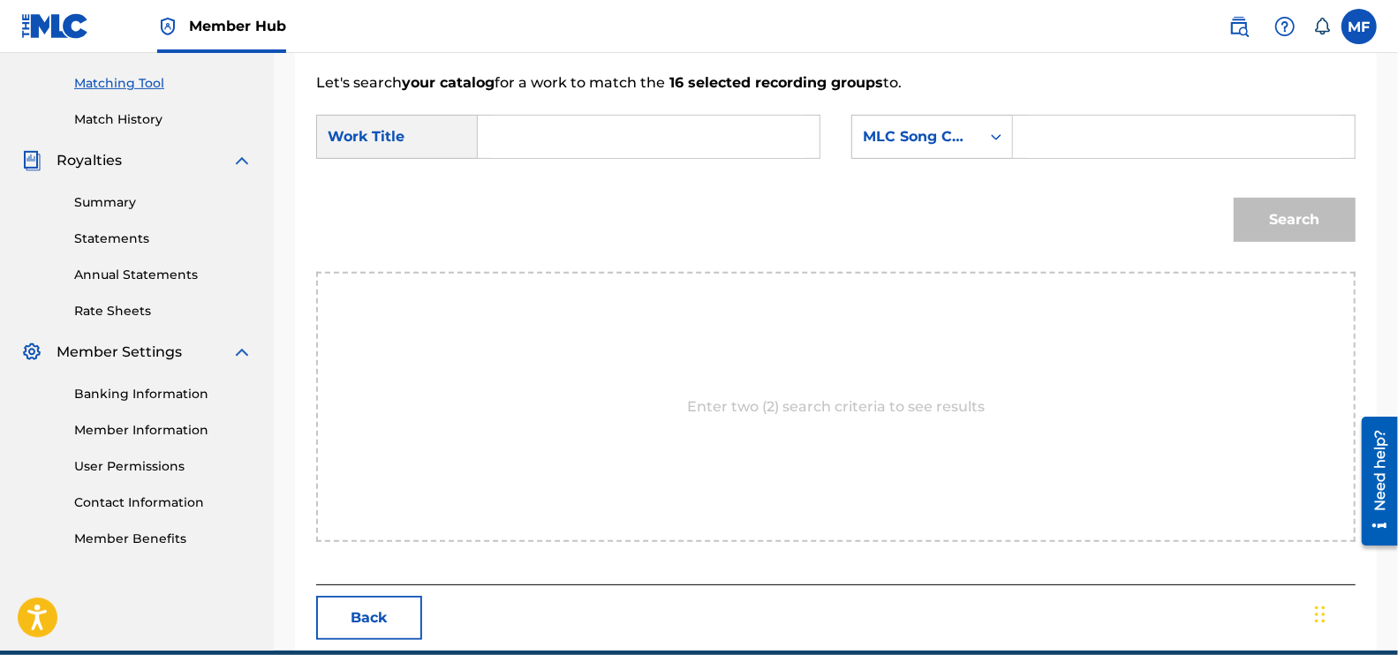
click at [575, 138] on input "Search Form" at bounding box center [649, 137] width 312 height 42
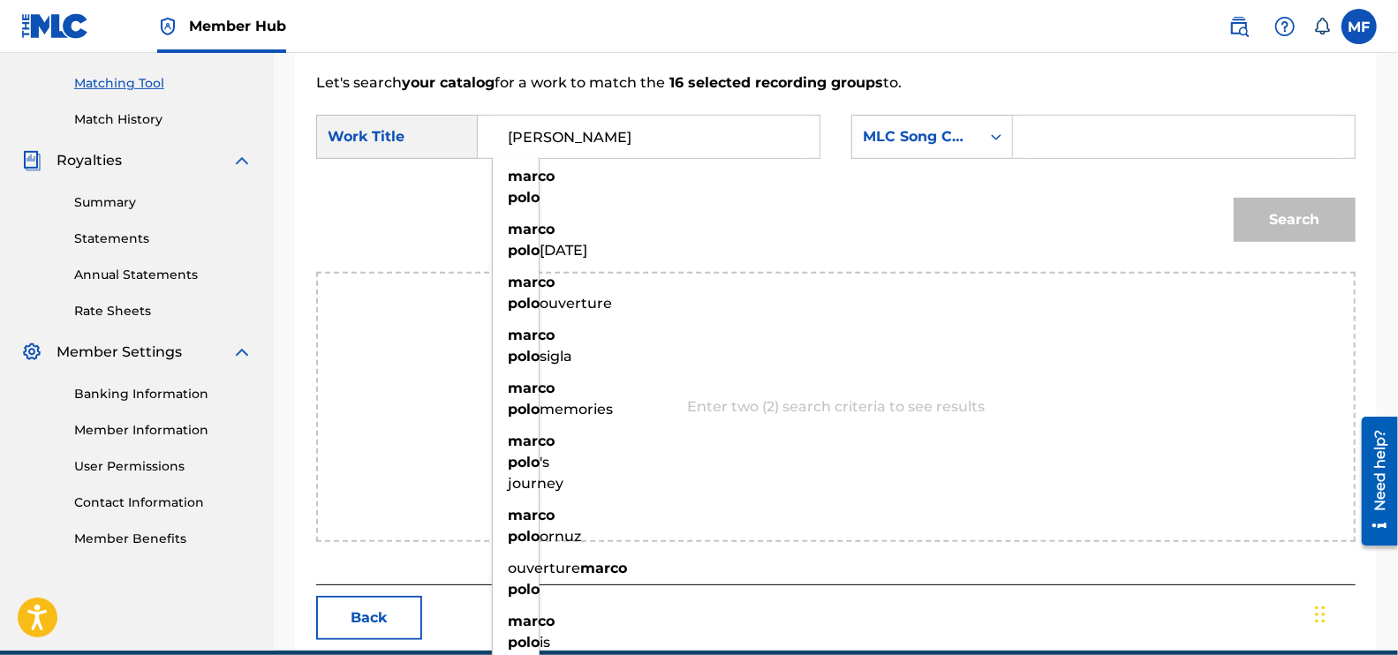
type input "[PERSON_NAME]"
click at [1072, 133] on input "Search Form" at bounding box center [1184, 137] width 312 height 42
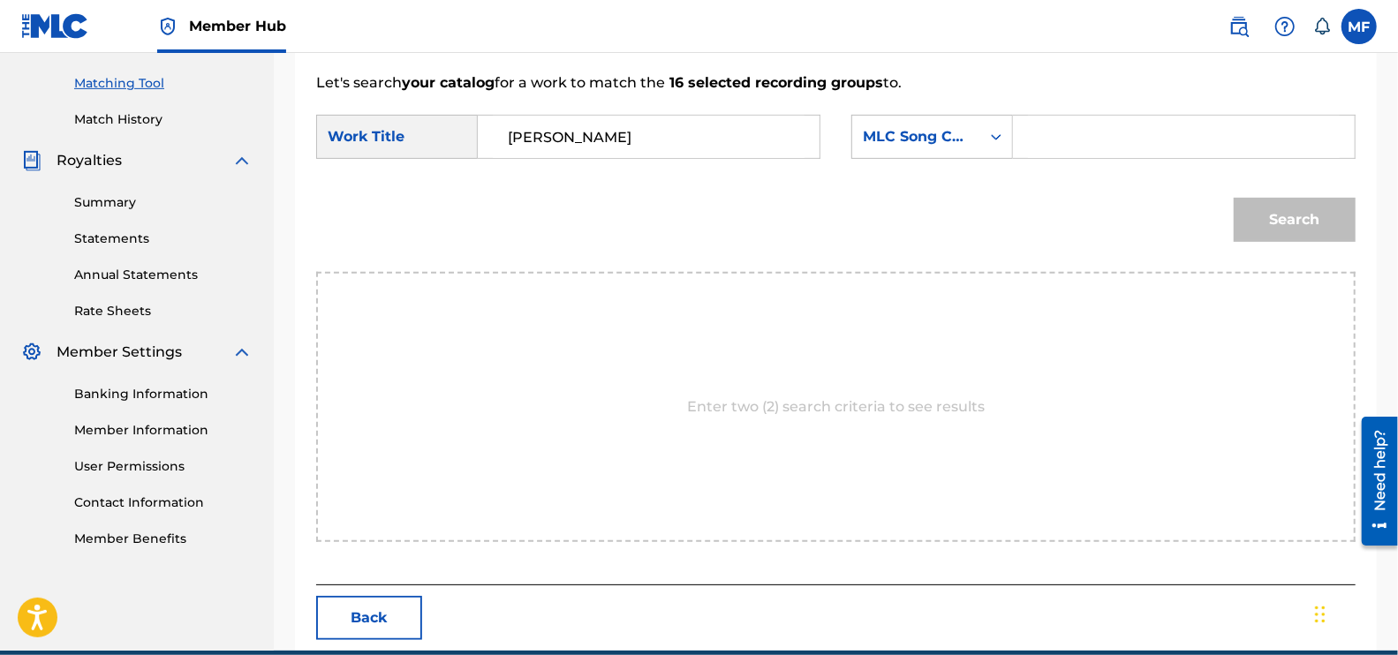
paste input "MB8XF0"
type input "MB8XF0"
click at [1266, 225] on button "Search" at bounding box center [1294, 220] width 122 height 44
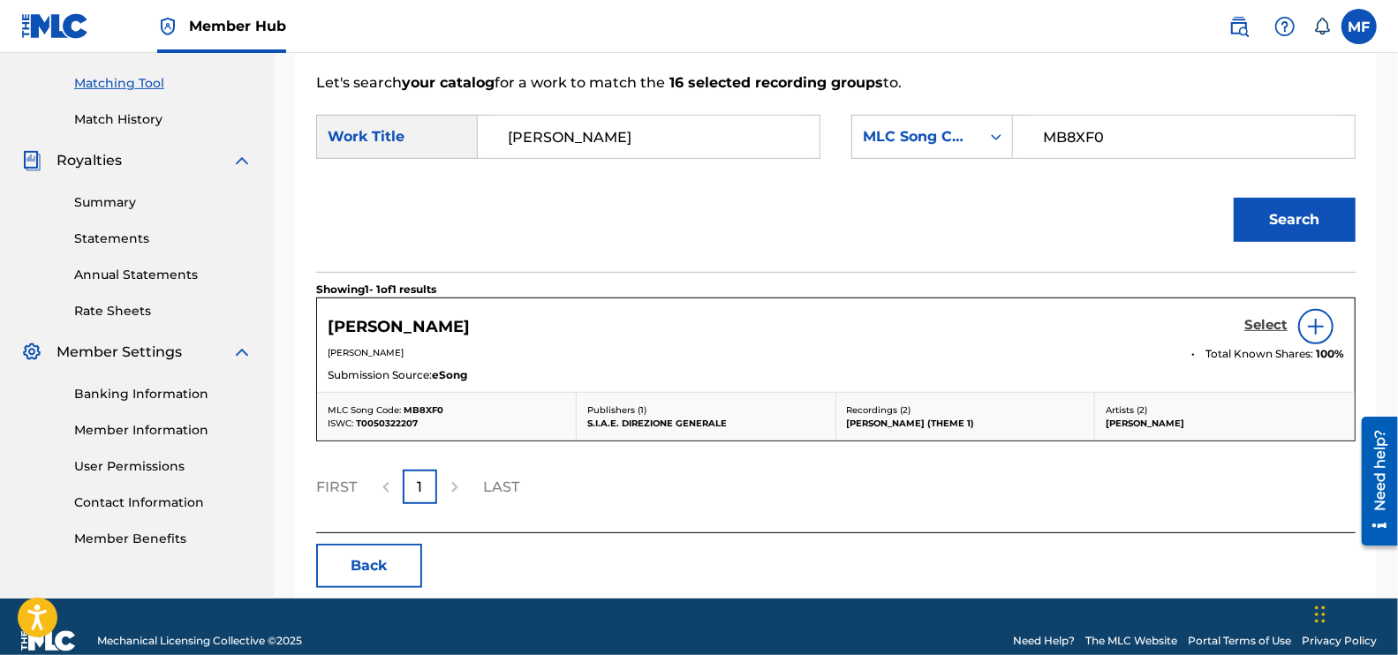
click at [1260, 322] on h5 "Select" at bounding box center [1265, 325] width 43 height 17
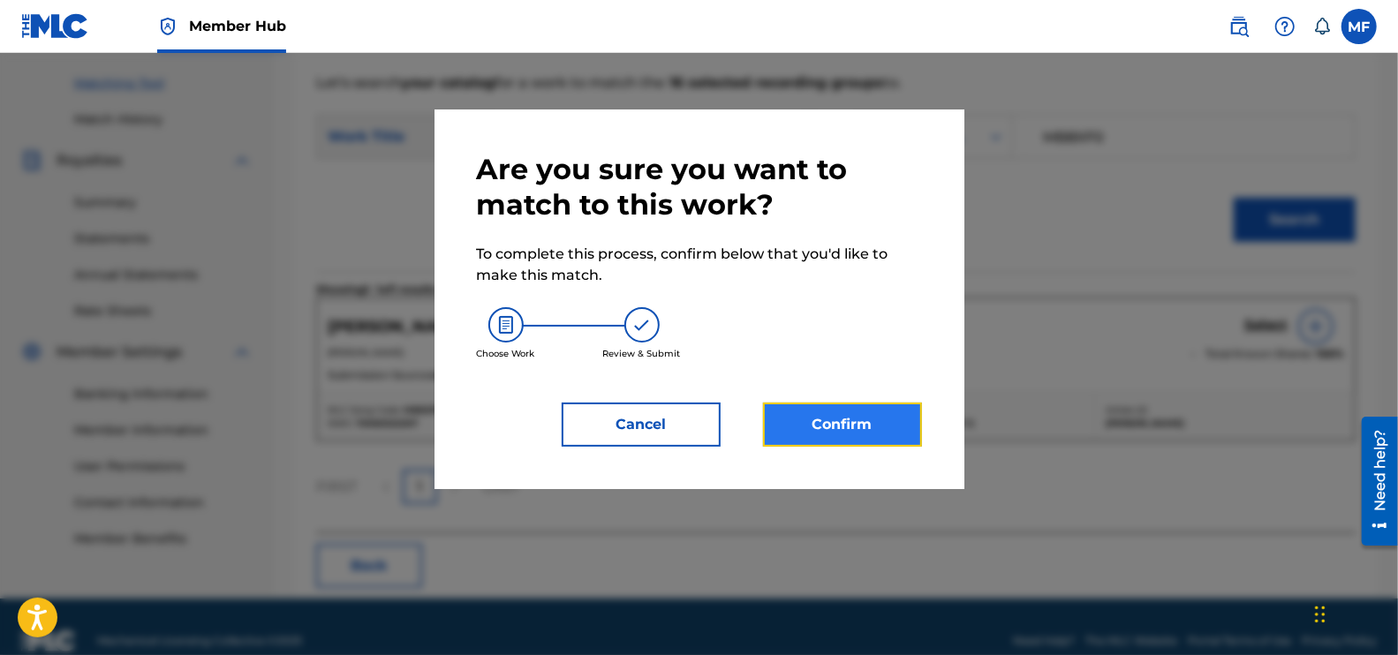
click at [792, 427] on button "Confirm" at bounding box center [842, 425] width 159 height 44
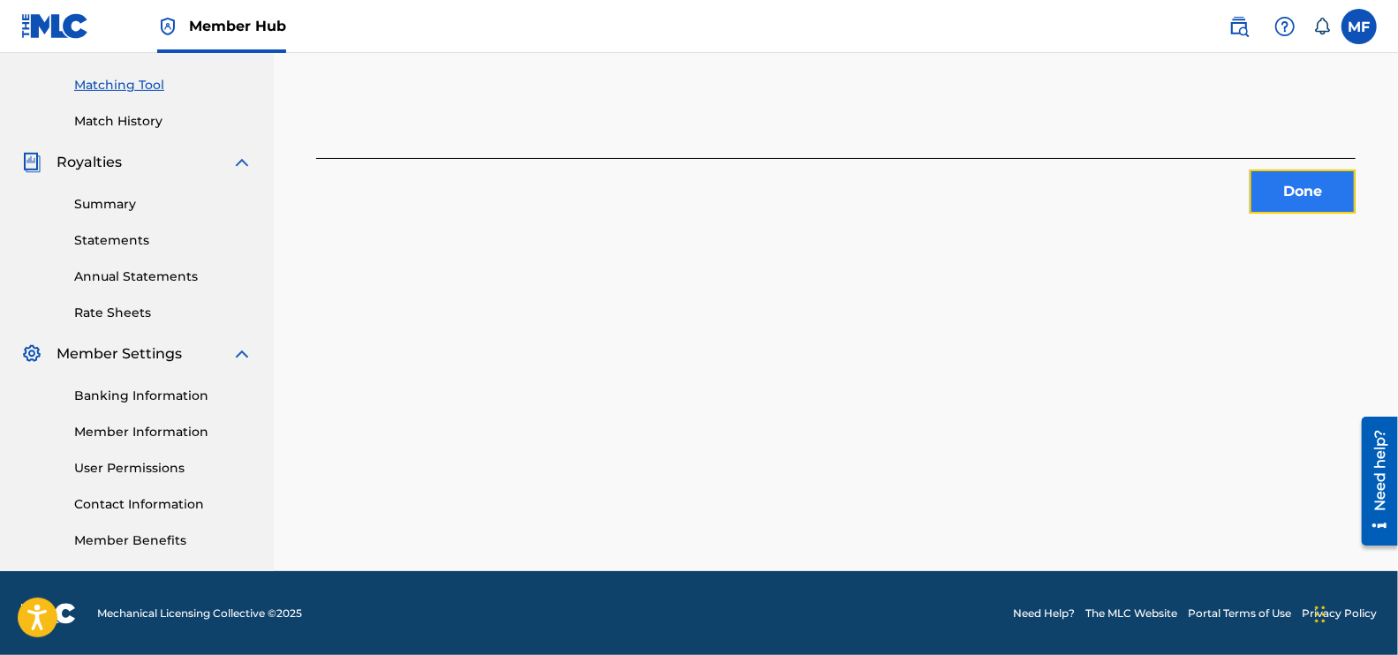
click at [1298, 196] on button "Done" at bounding box center [1302, 192] width 106 height 44
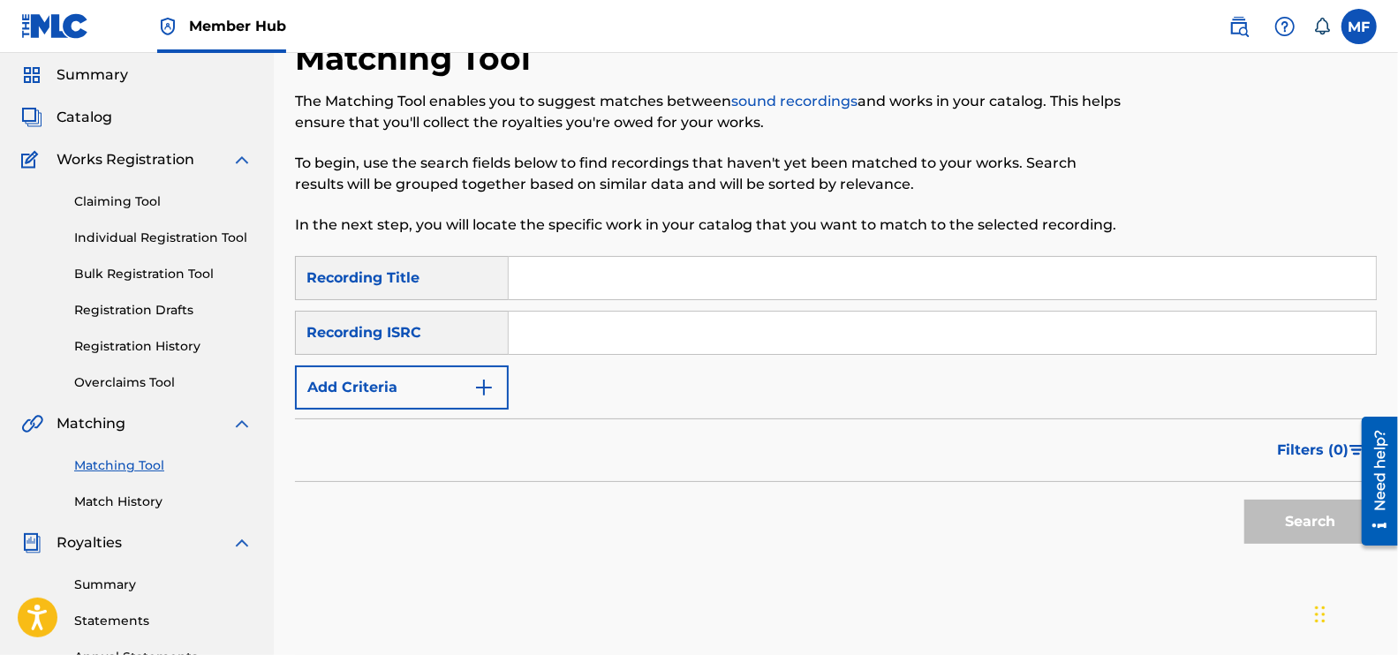
scroll to position [0, 0]
